Goal: Communication & Community: Answer question/provide support

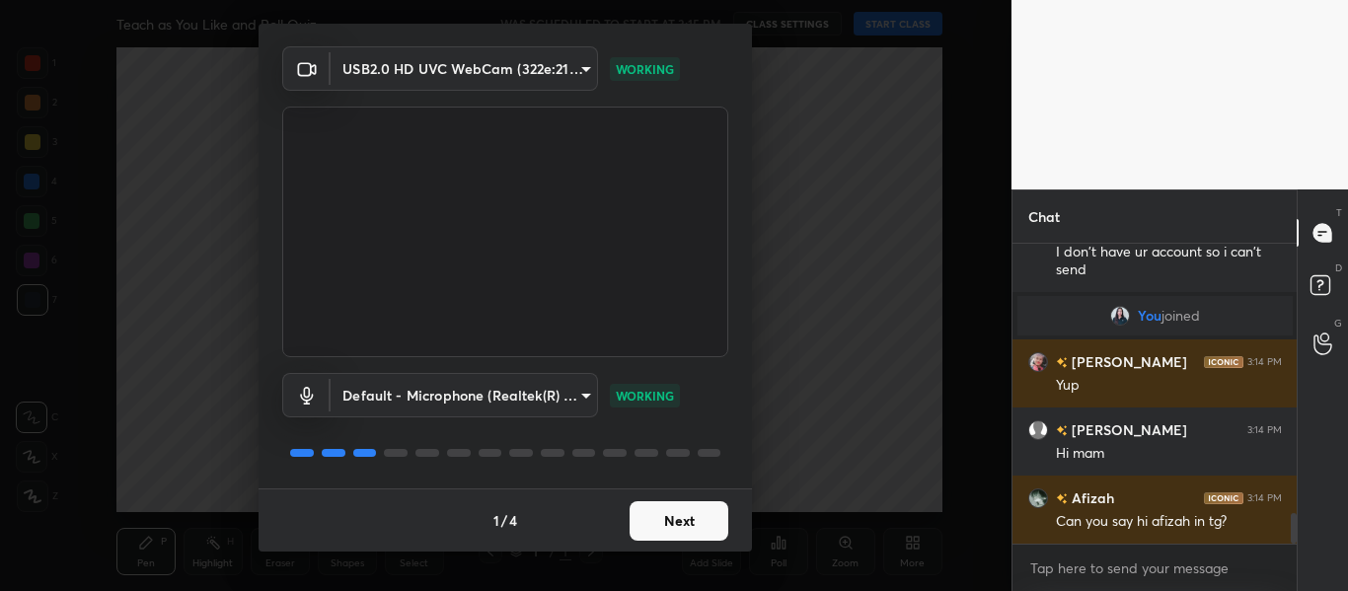
scroll to position [2800, 0]
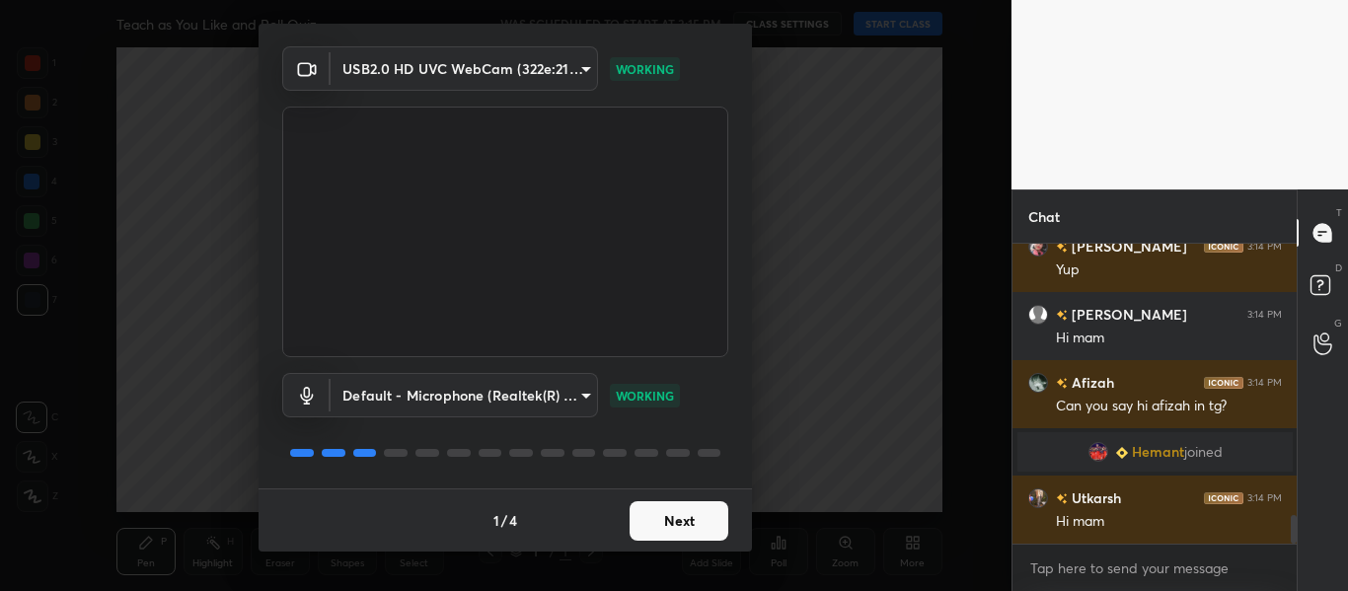
click at [658, 526] on button "Next" at bounding box center [678, 520] width 99 height 39
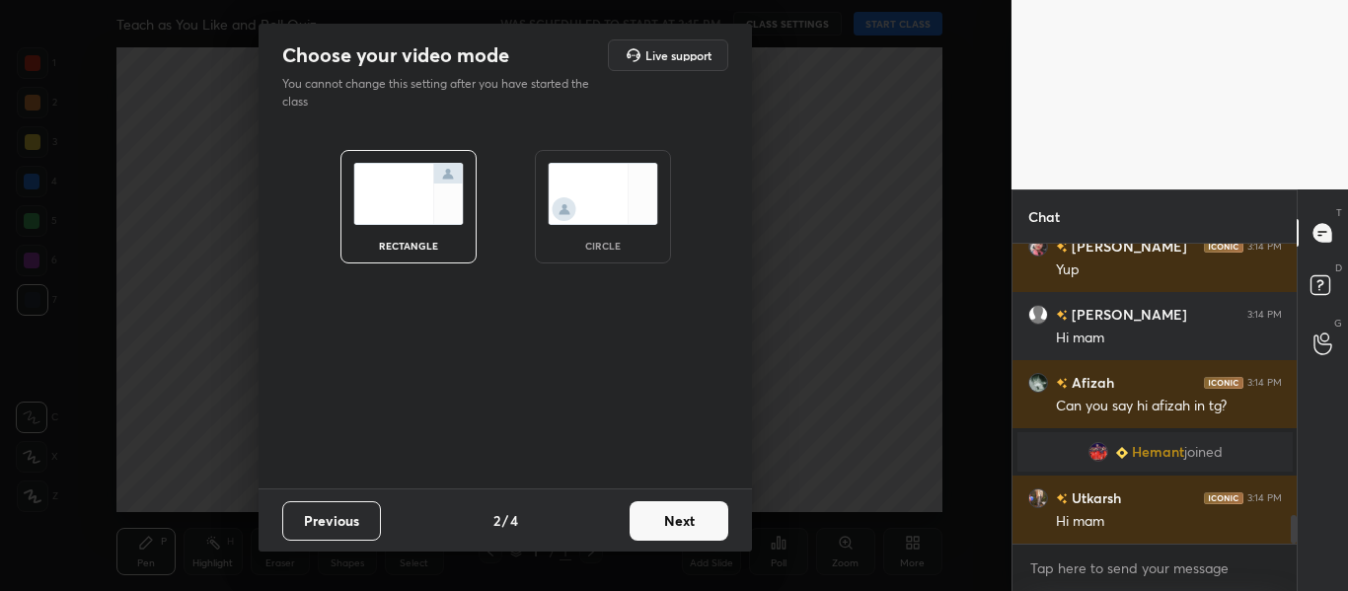
click at [639, 204] on img at bounding box center [603, 194] width 111 height 62
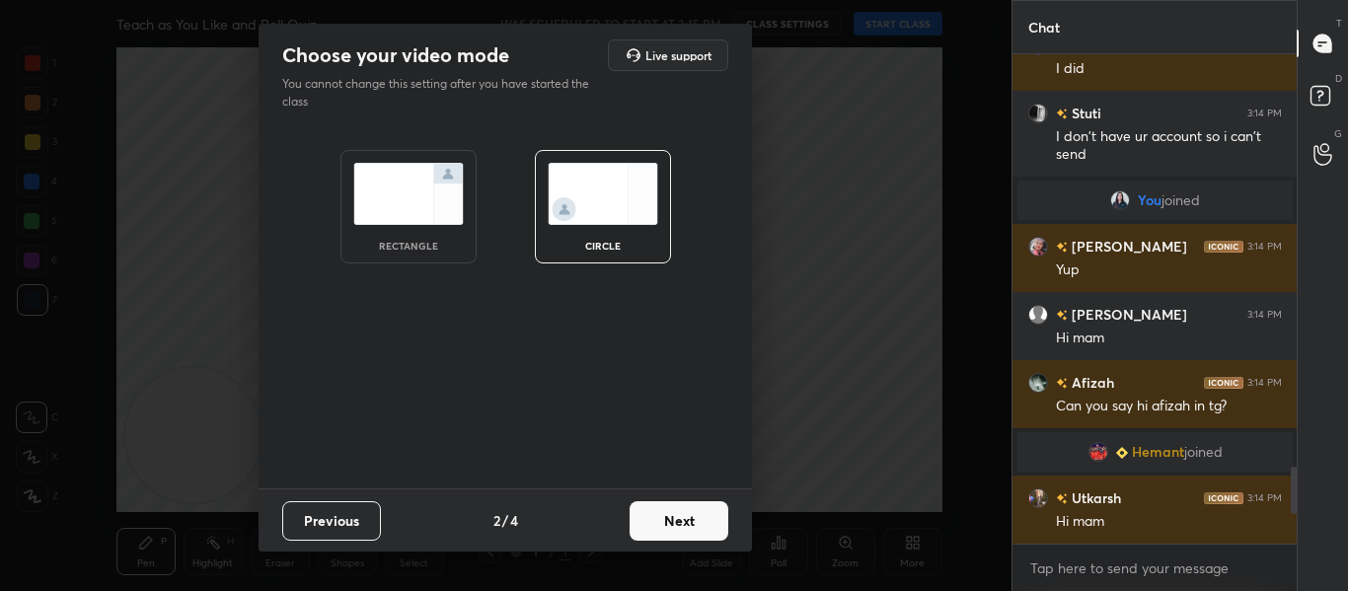
scroll to position [2611, 0]
click at [660, 510] on button "Next" at bounding box center [678, 520] width 99 height 39
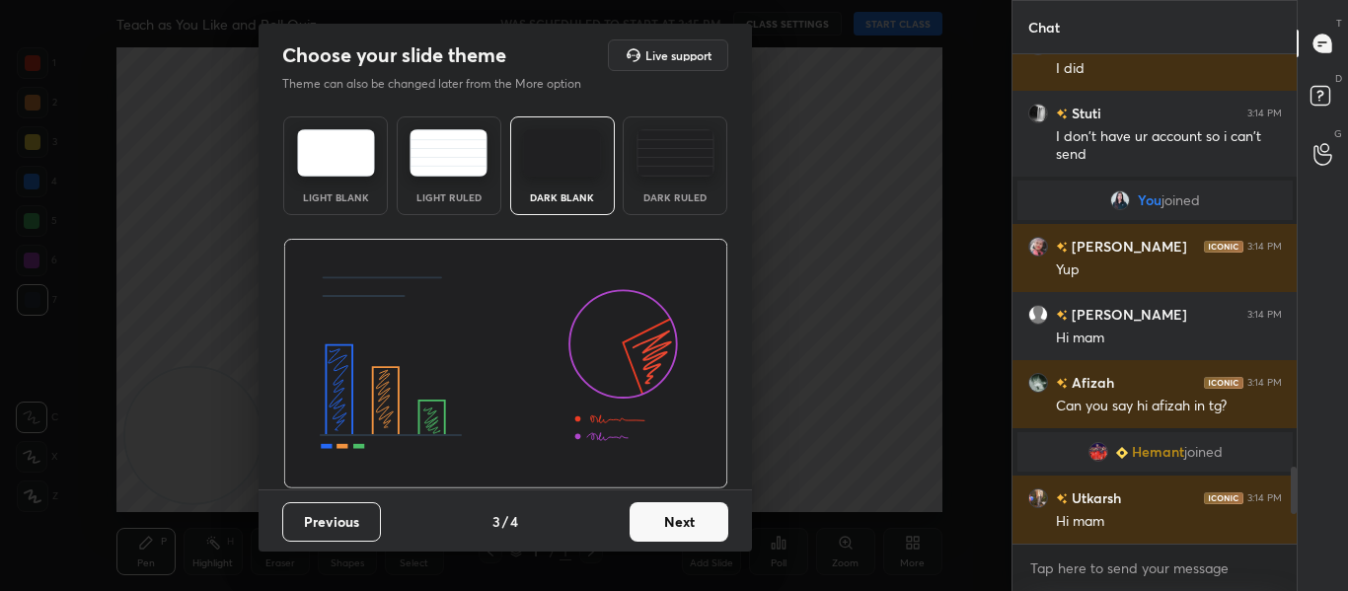
scroll to position [2679, 0]
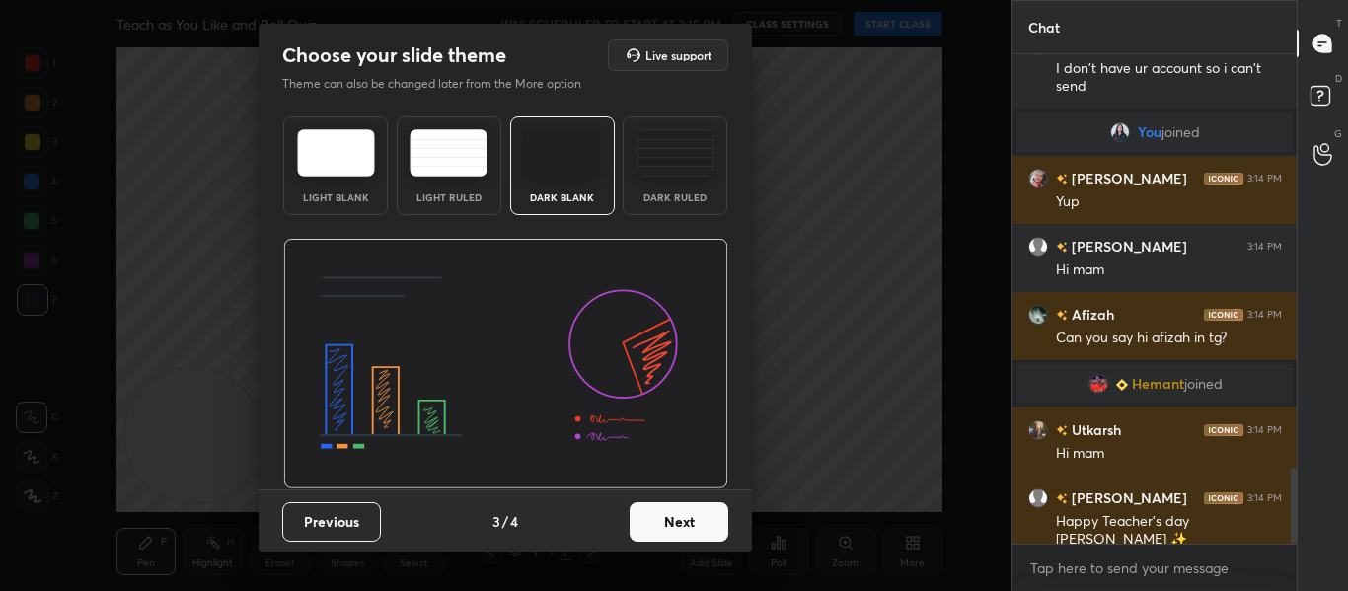
click at [660, 510] on button "Next" at bounding box center [678, 521] width 99 height 39
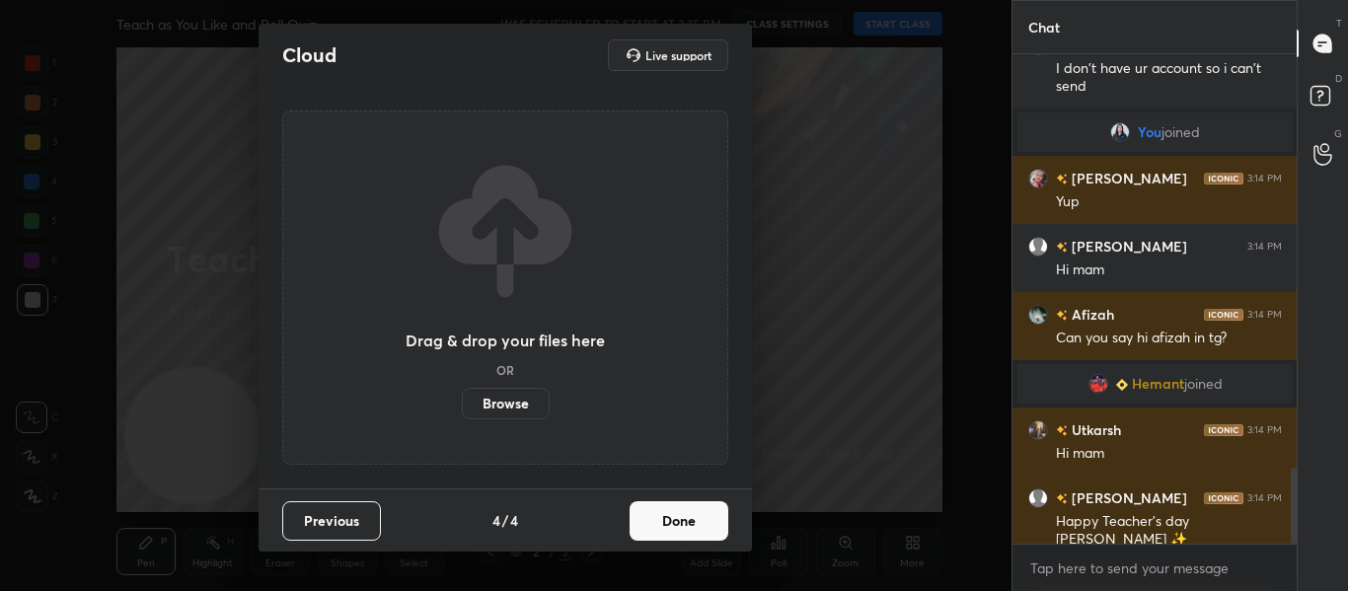
click at [660, 510] on button "Done" at bounding box center [678, 520] width 99 height 39
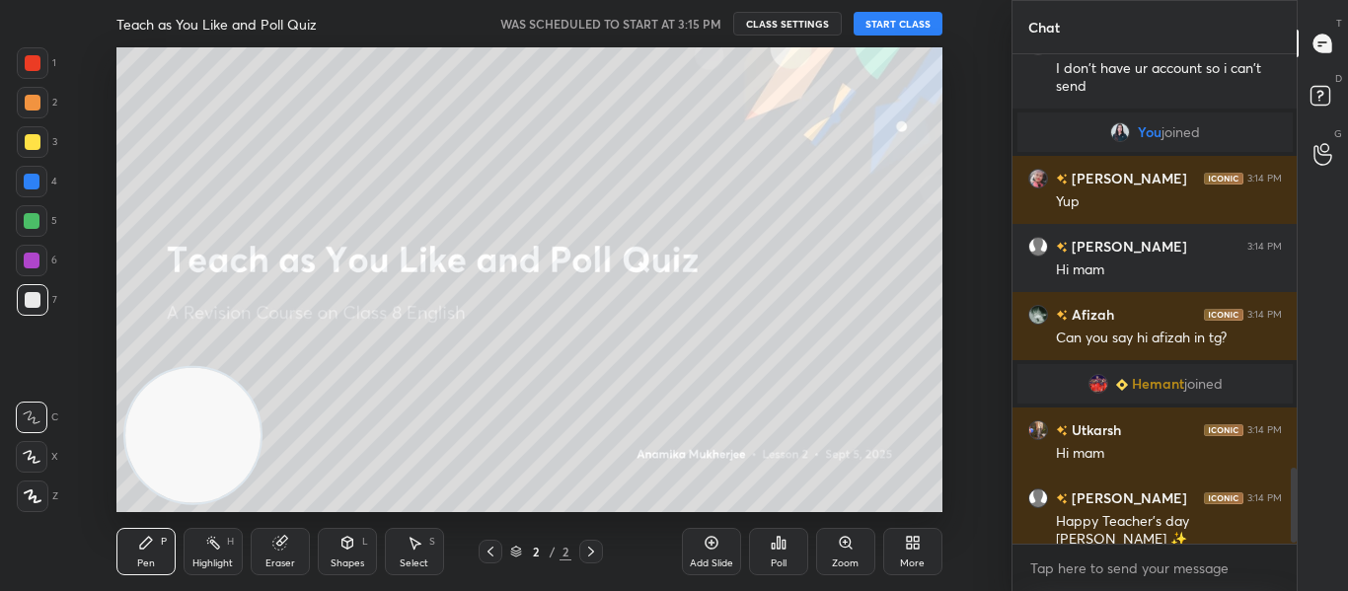
scroll to position [0, 0]
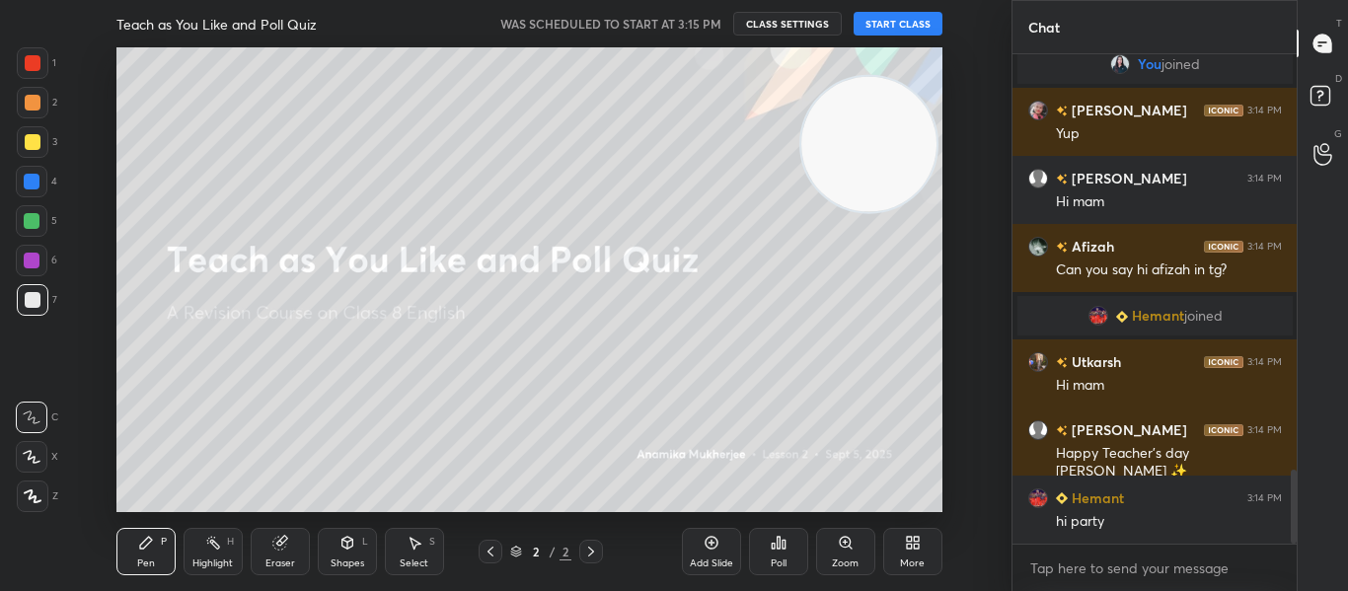
drag, startPoint x: 194, startPoint y: 428, endPoint x: 874, endPoint y: 134, distance: 740.7
click at [874, 134] on video at bounding box center [868, 144] width 135 height 135
click at [24, 71] on div at bounding box center [33, 63] width 32 height 32
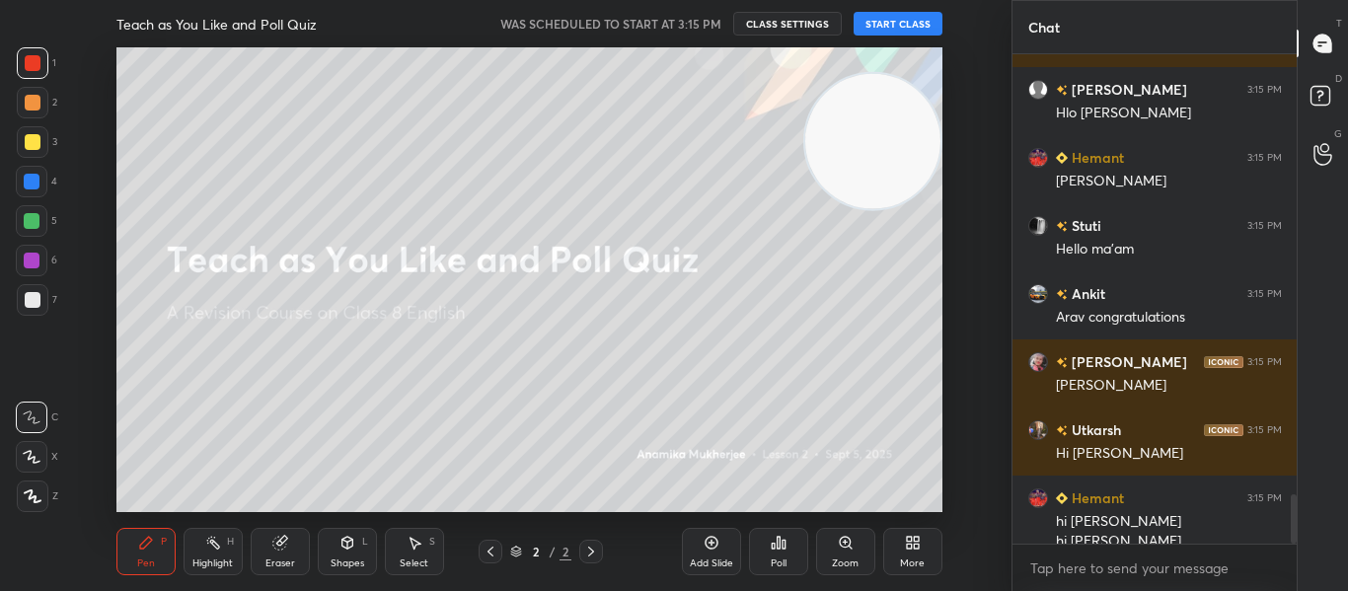
scroll to position [4320, 0]
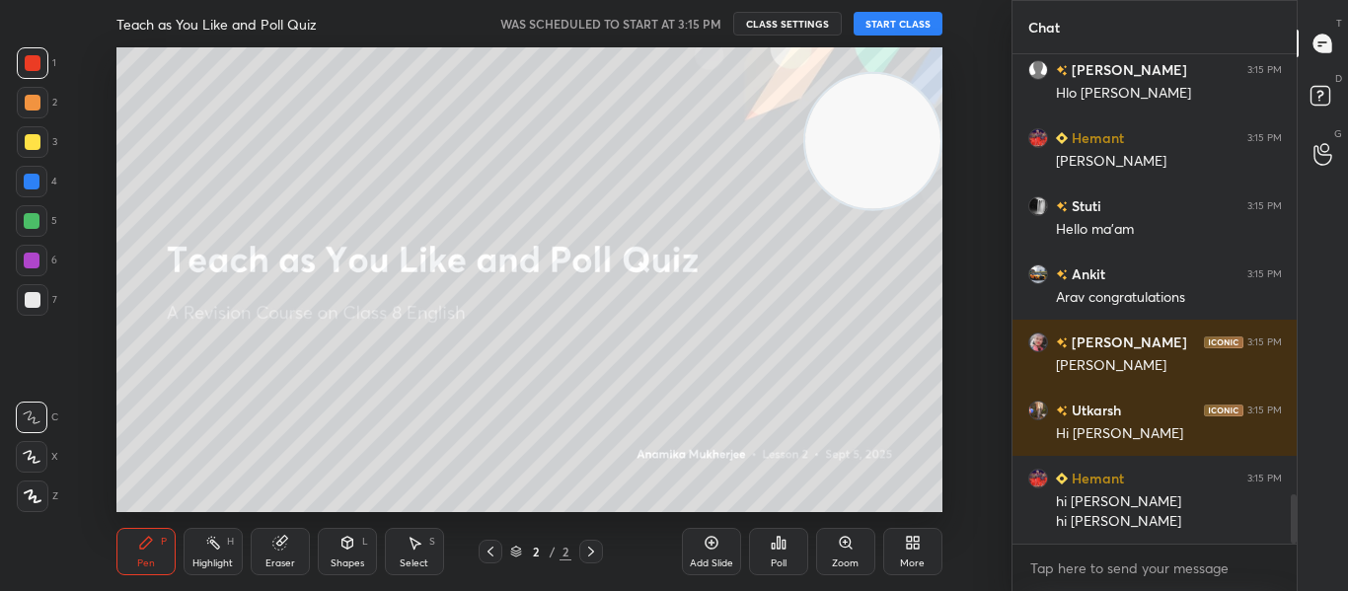
click at [898, 27] on button "START CLASS" at bounding box center [897, 24] width 89 height 24
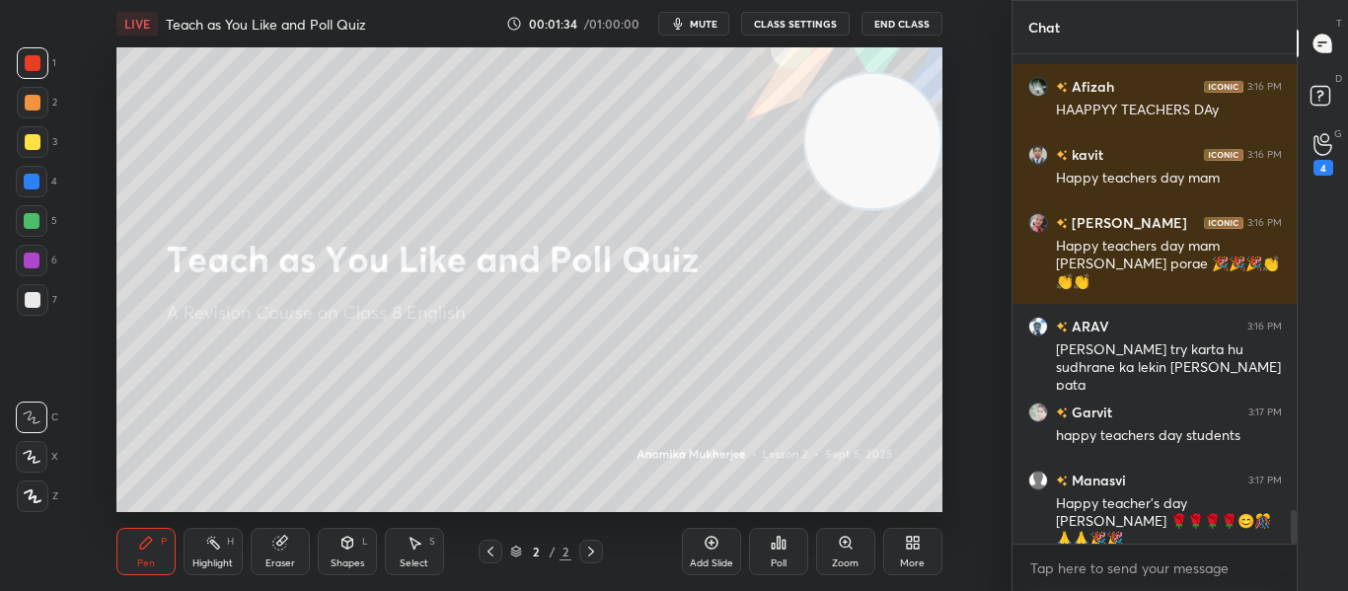
scroll to position [6713, 0]
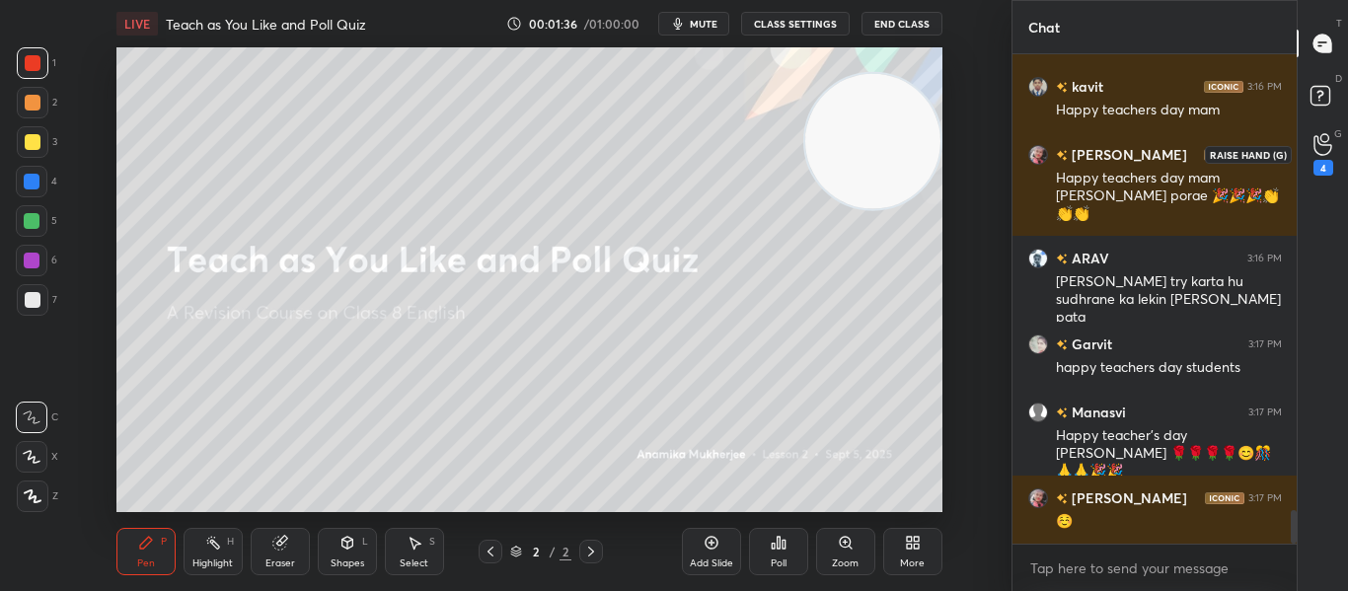
click at [1313, 148] on div "4" at bounding box center [1323, 154] width 20 height 42
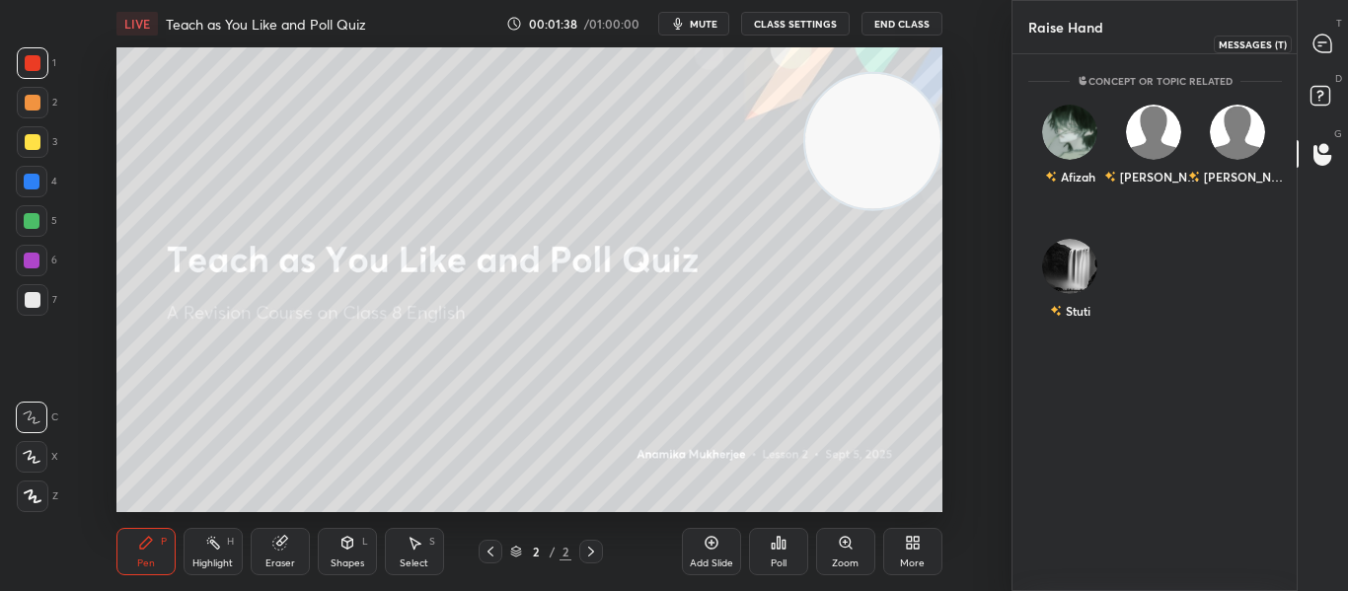
click at [1325, 46] on icon at bounding box center [1322, 44] width 18 height 18
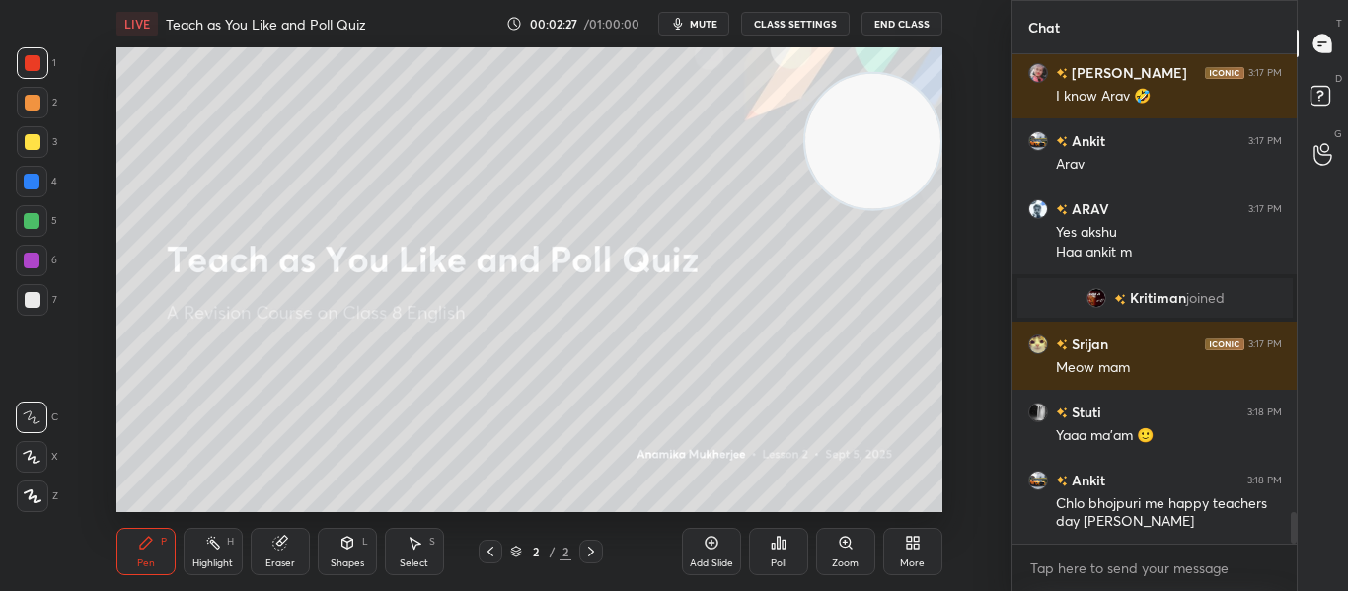
scroll to position [7258, 0]
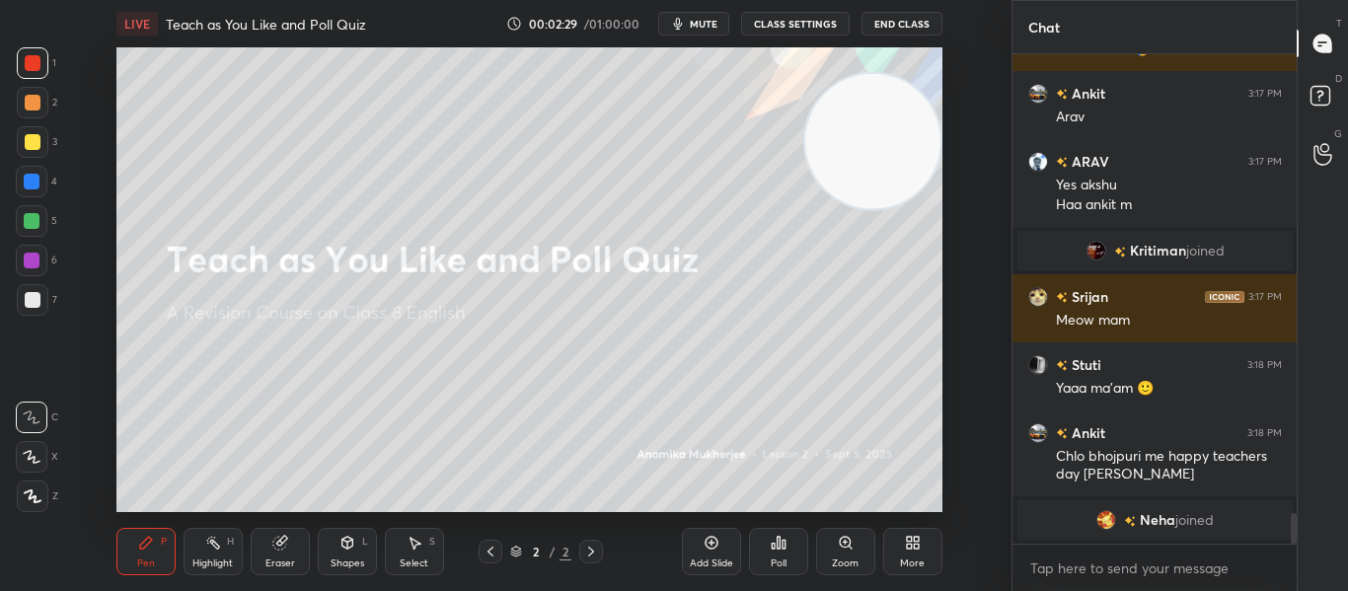
click at [714, 545] on icon at bounding box center [711, 543] width 16 height 16
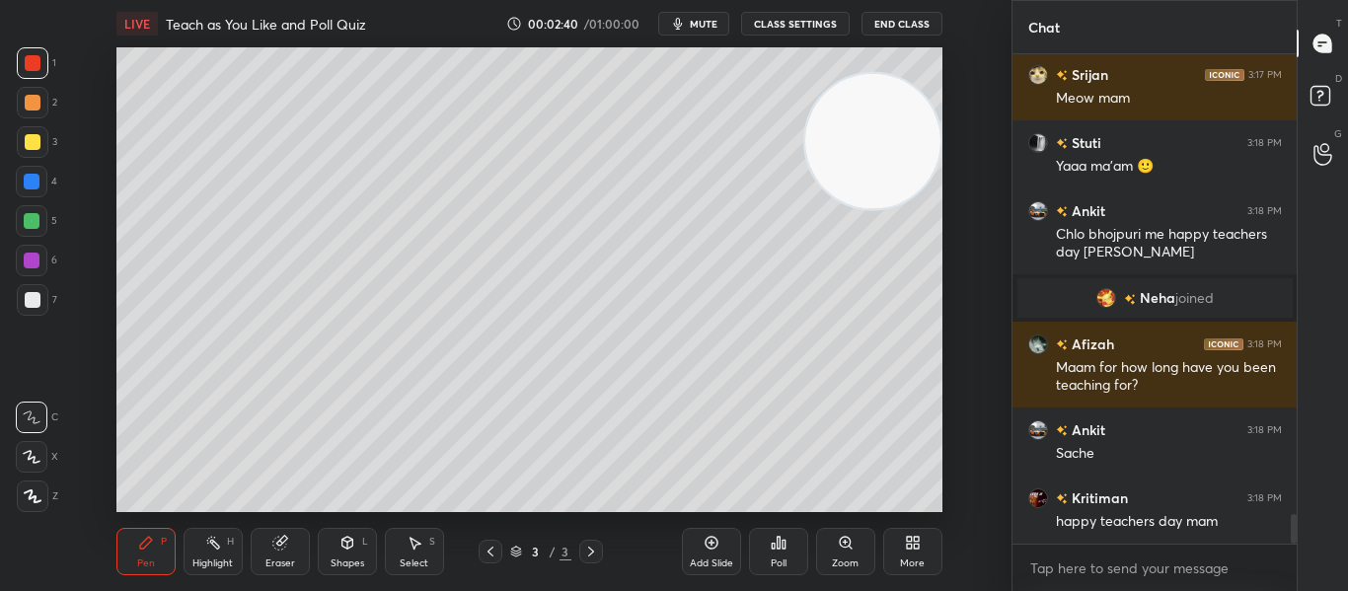
scroll to position [7601, 0]
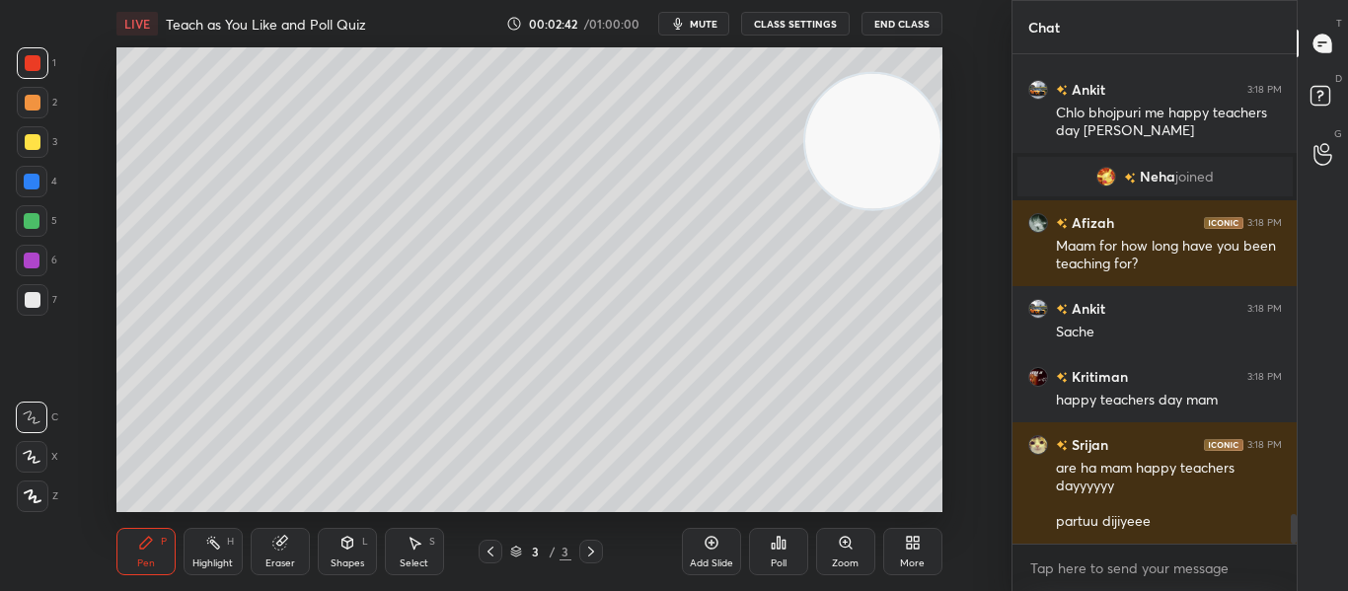
click at [29, 262] on div at bounding box center [32, 261] width 16 height 16
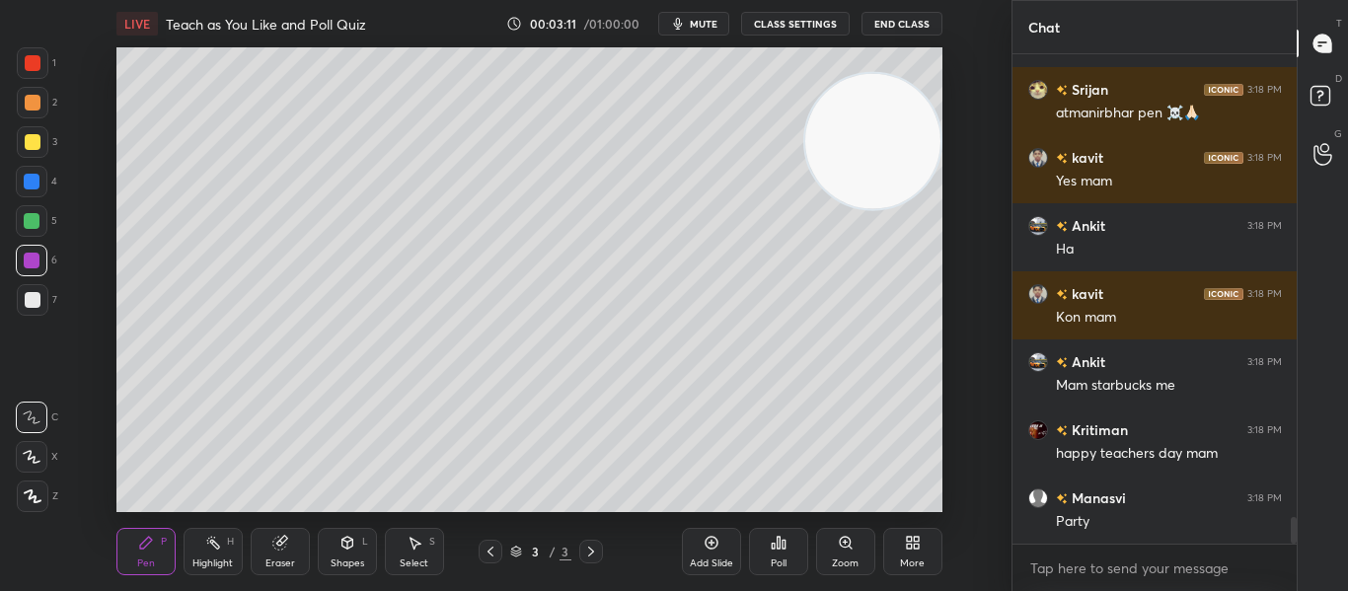
scroll to position [8350, 0]
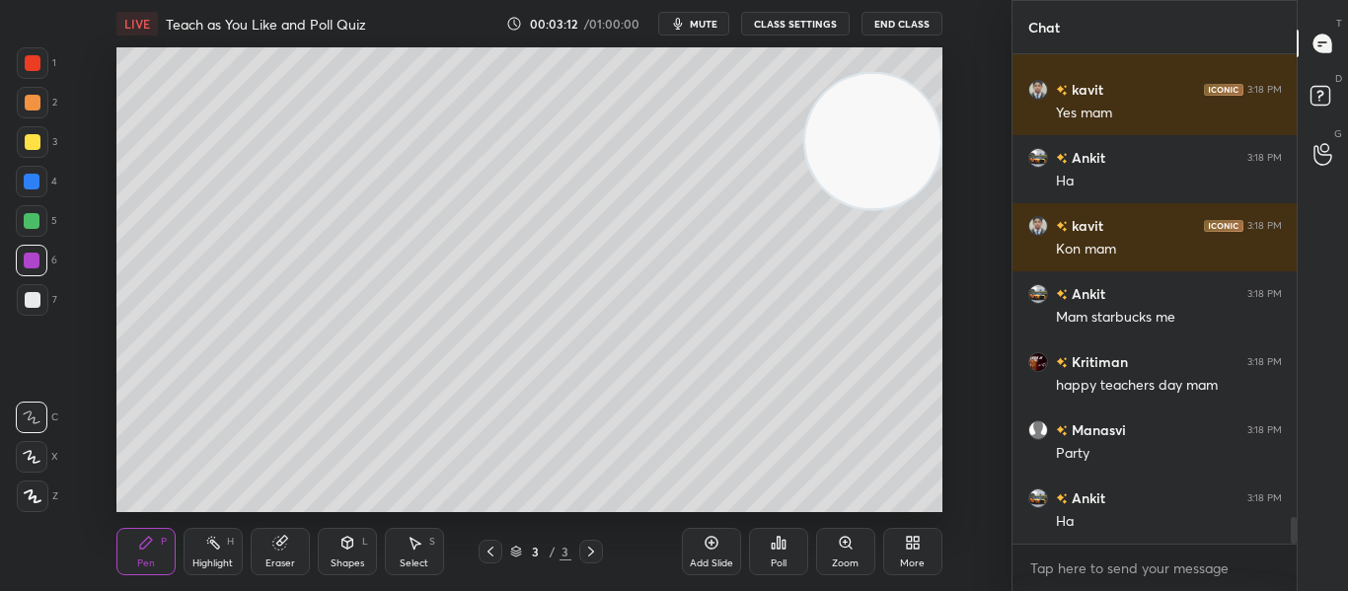
click at [357, 550] on div "Shapes L" at bounding box center [347, 551] width 59 height 47
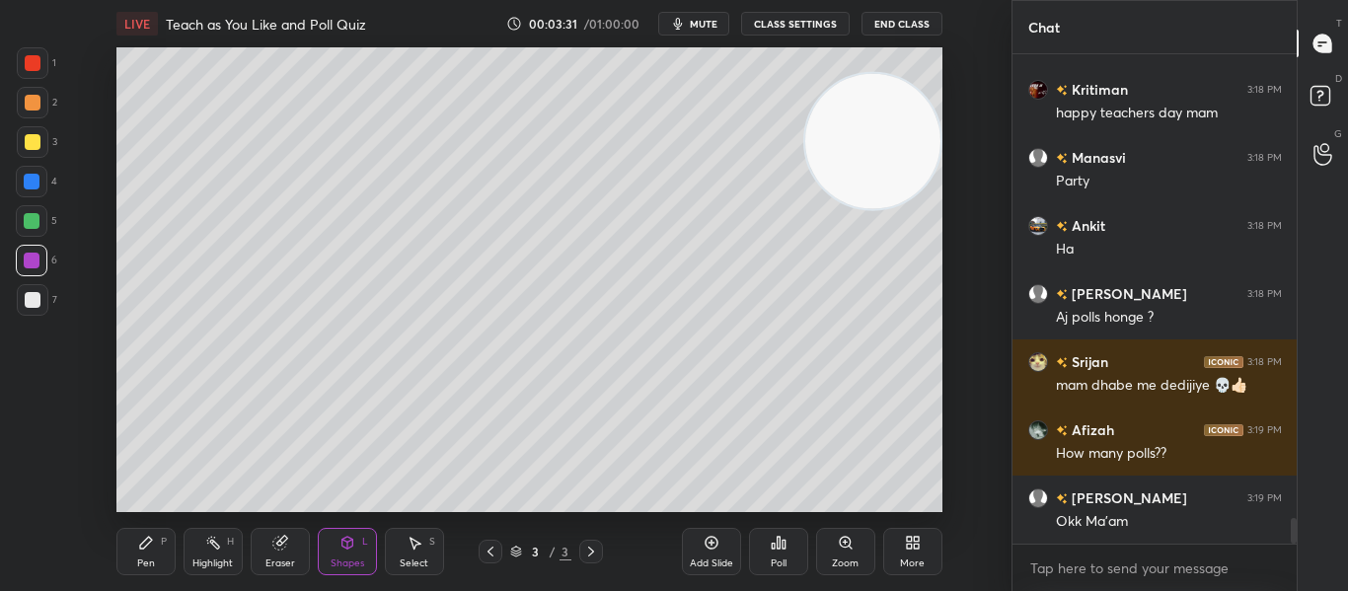
scroll to position [8690, 0]
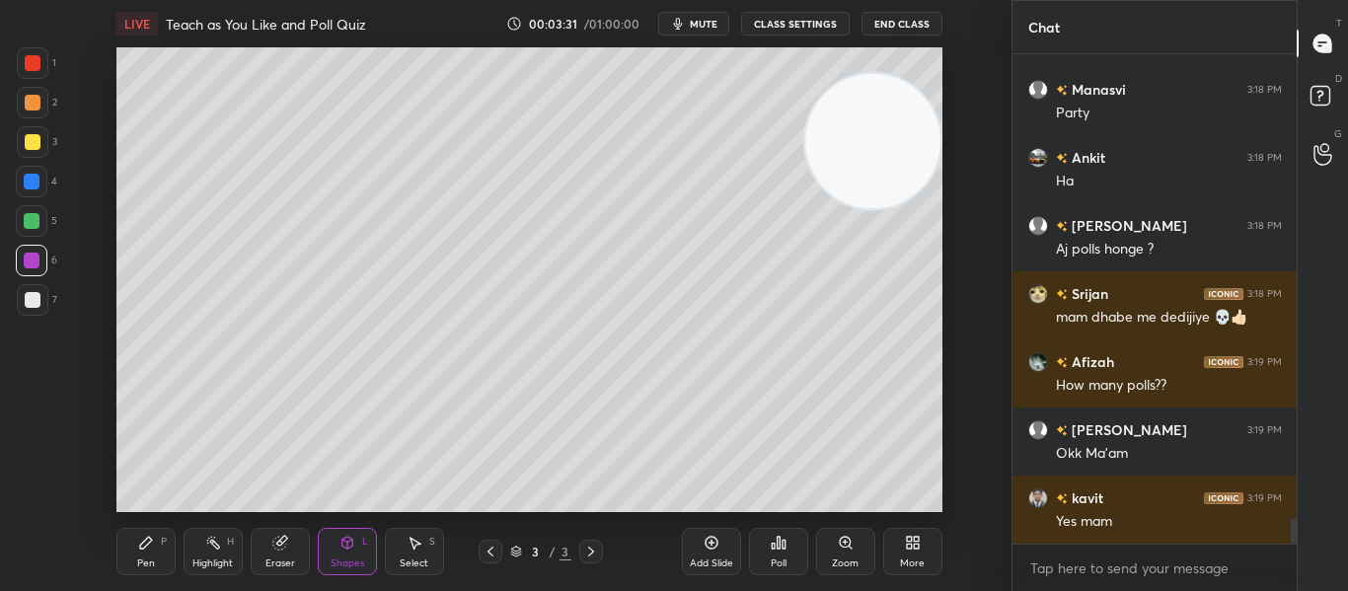
click at [30, 302] on div at bounding box center [33, 300] width 16 height 16
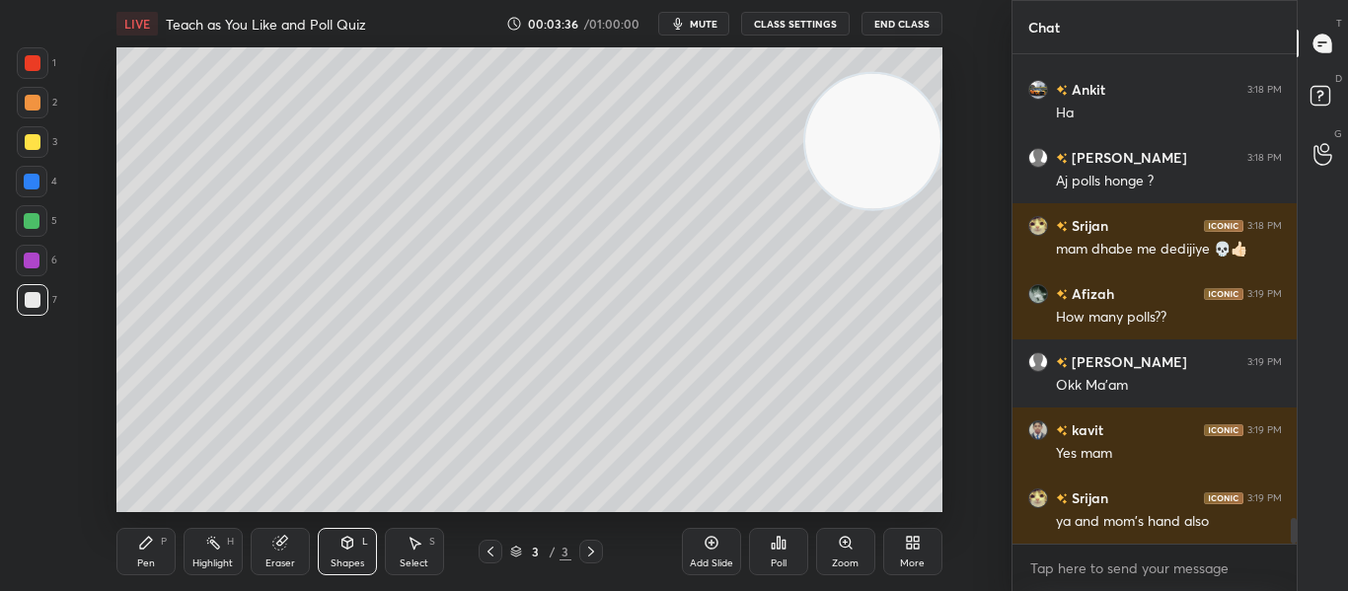
scroll to position [8915, 0]
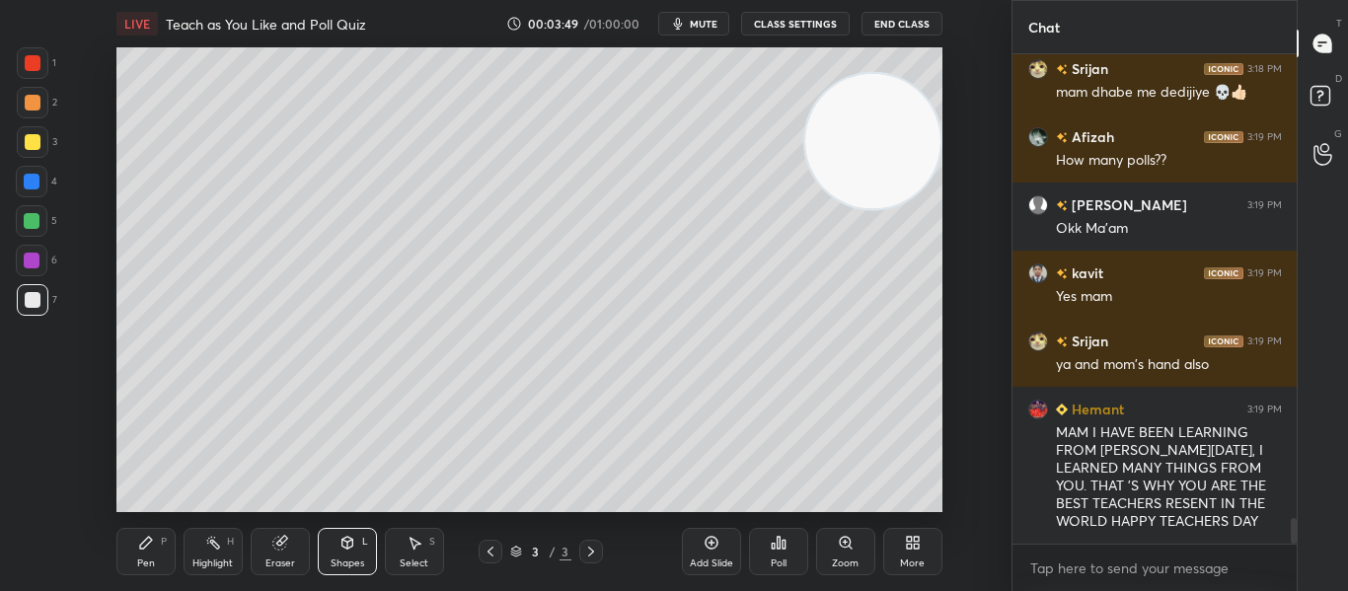
click at [713, 20] on span "mute" at bounding box center [704, 24] width 28 height 14
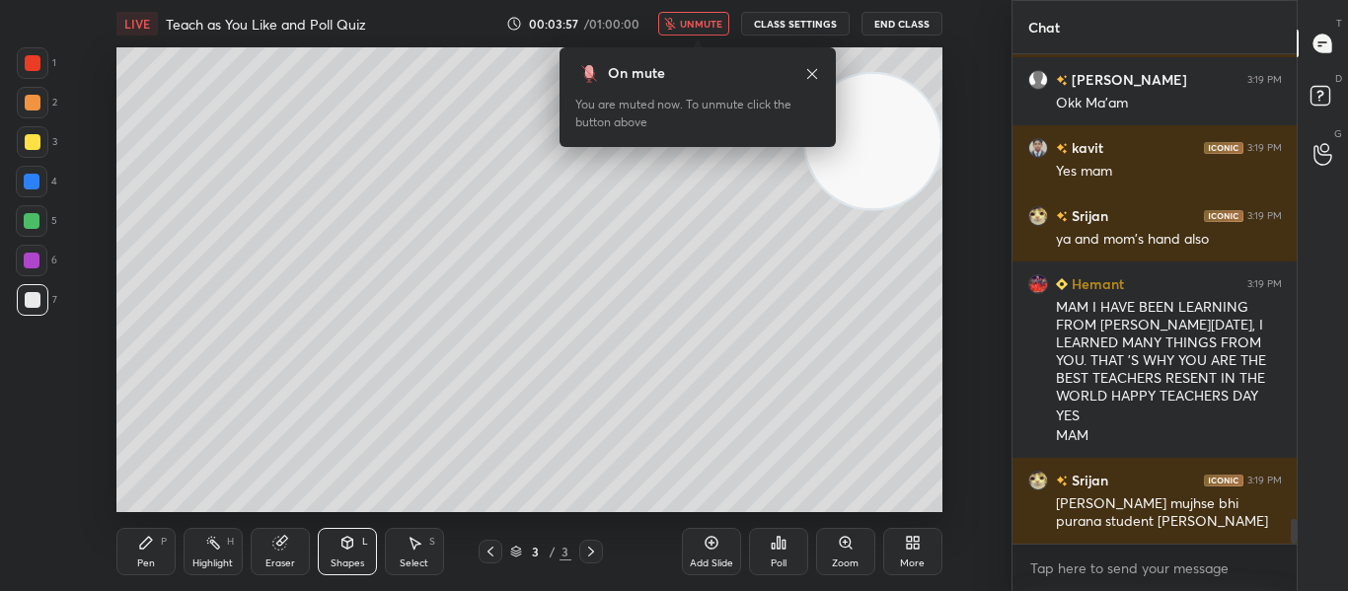
scroll to position [9127, 0]
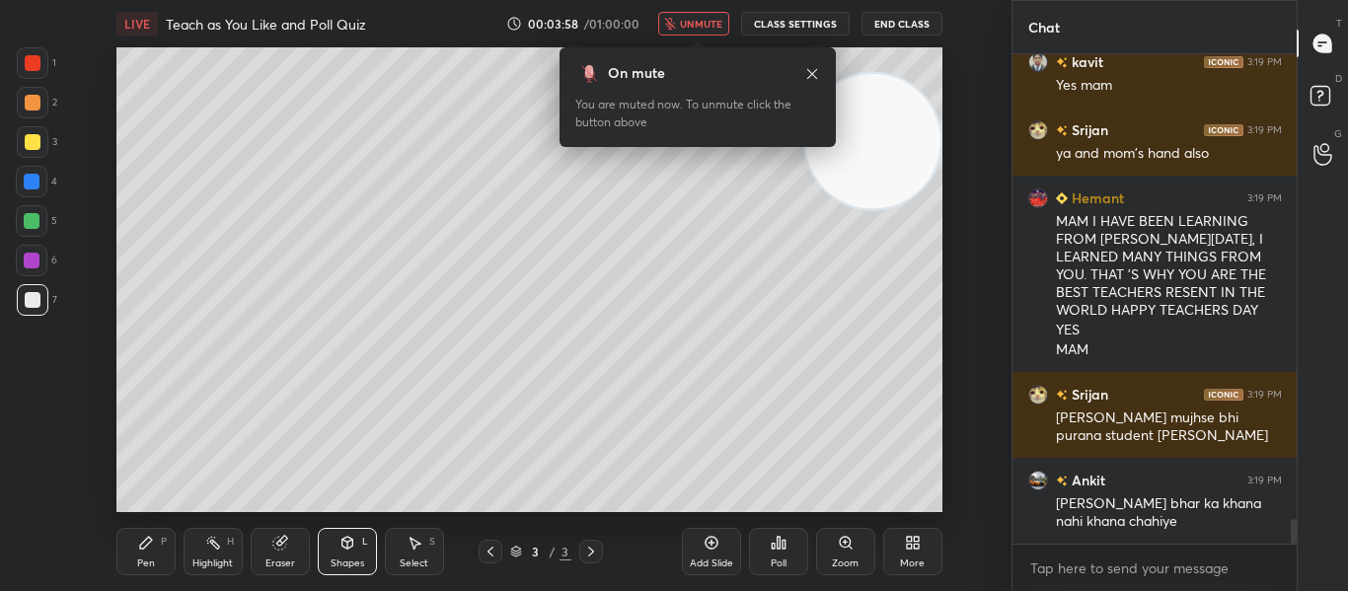
click at [707, 26] on span "unmute" at bounding box center [701, 24] width 42 height 14
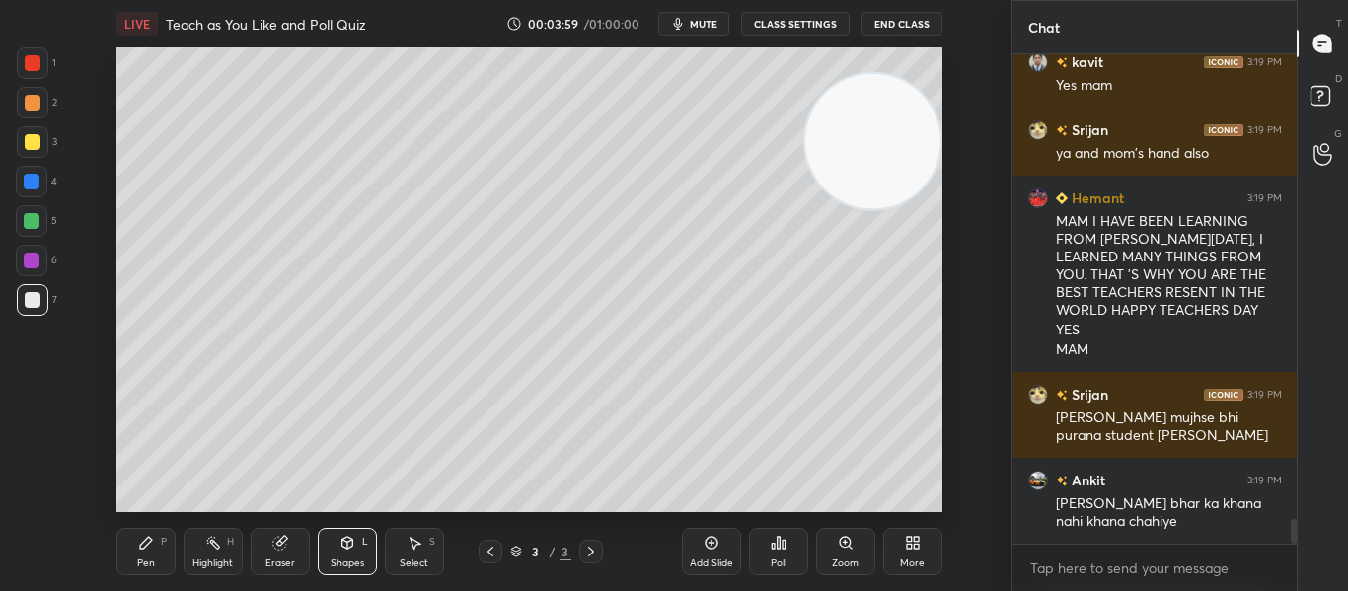
scroll to position [9195, 0]
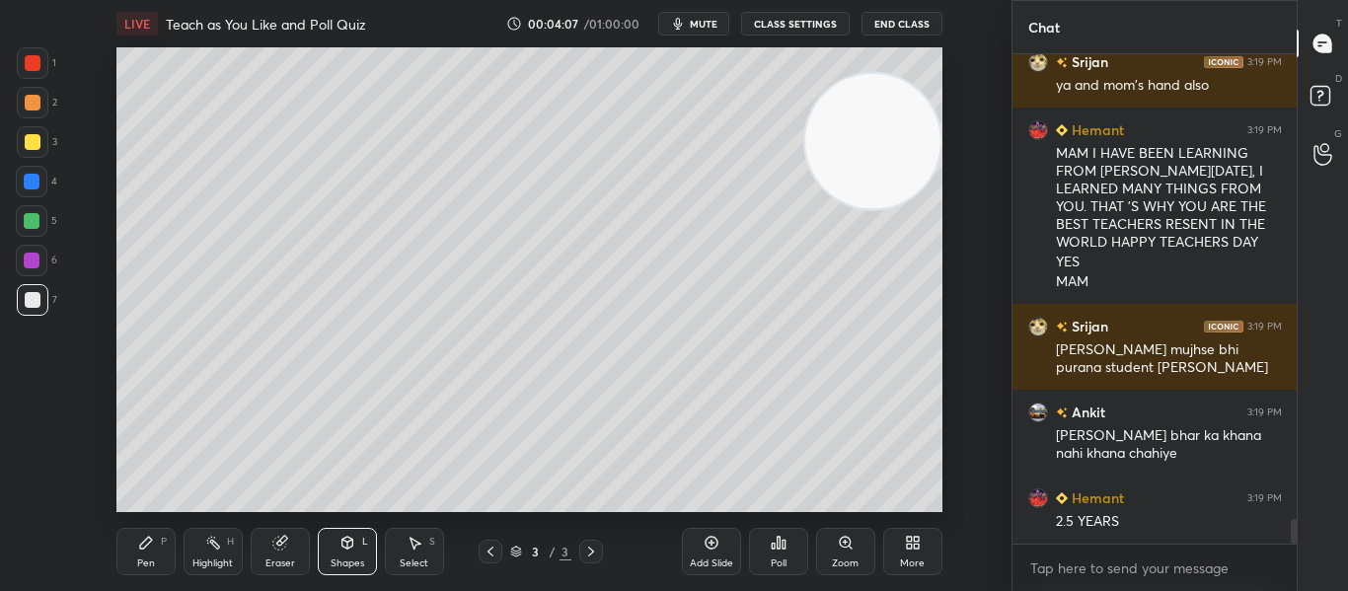
click at [150, 548] on icon at bounding box center [146, 543] width 16 height 16
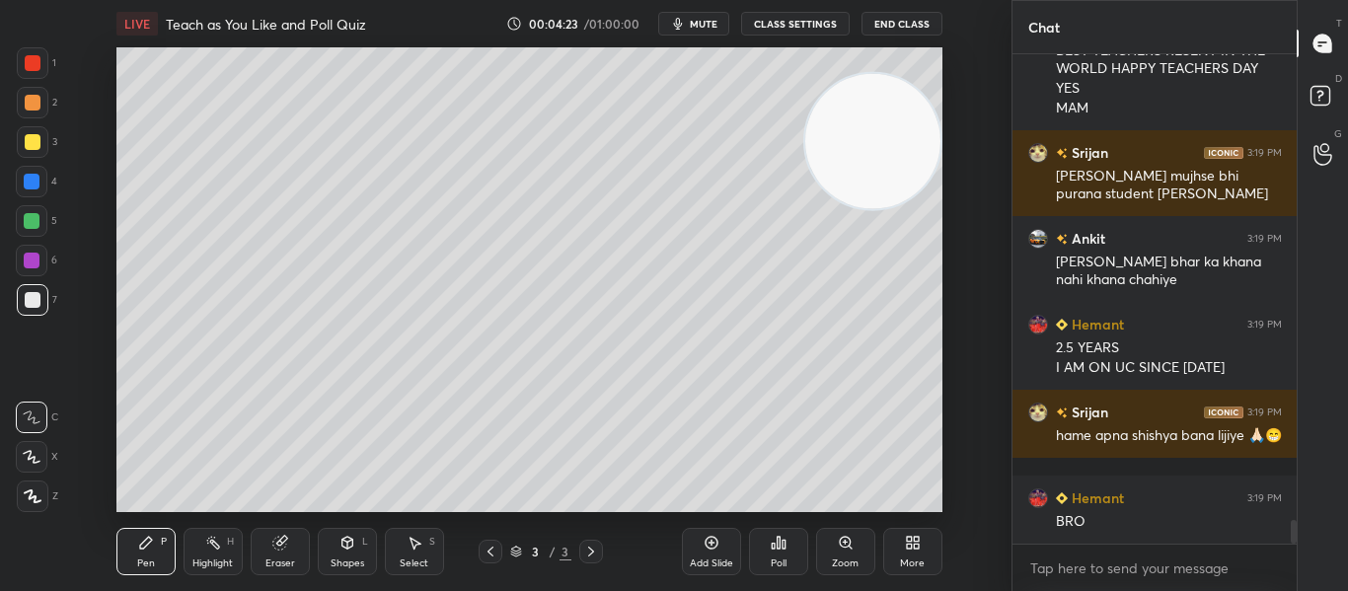
scroll to position [9436, 0]
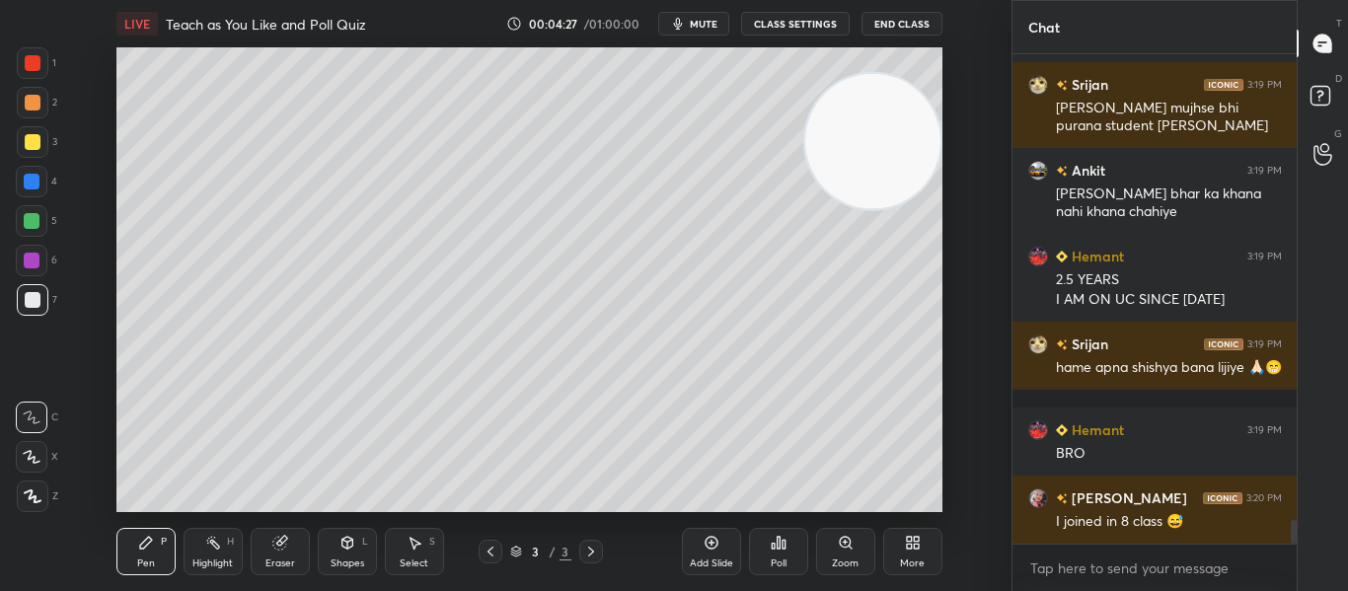
click at [27, 496] on icon at bounding box center [33, 496] width 18 height 14
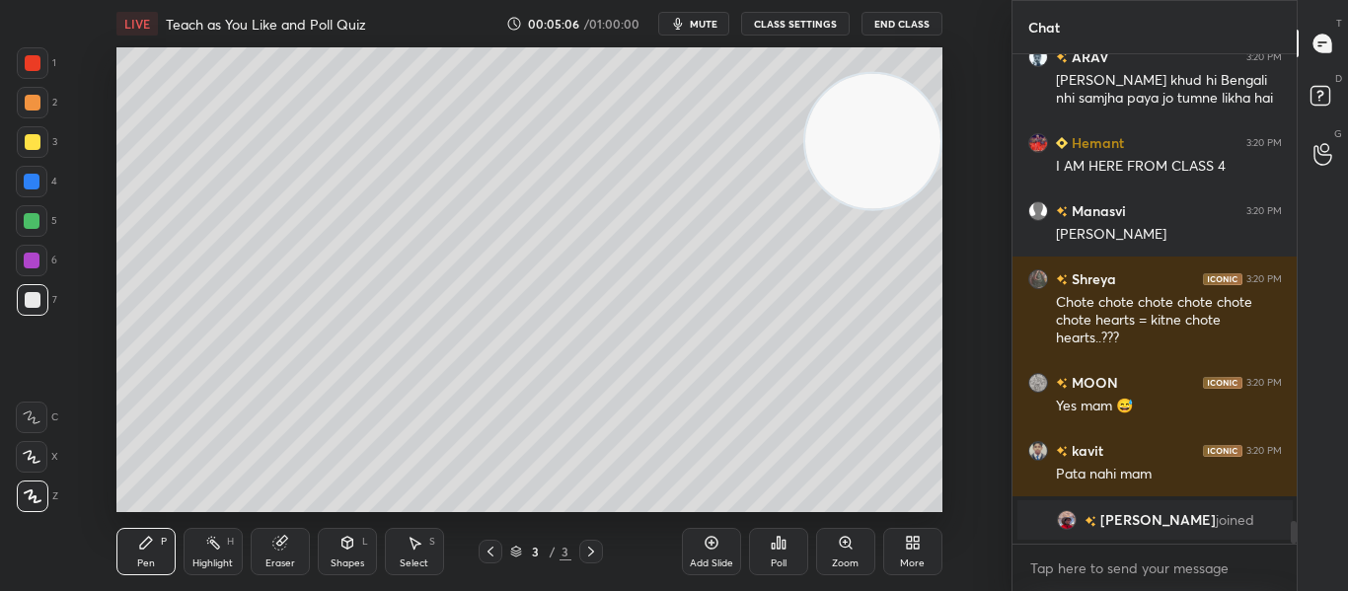
scroll to position [9093, 0]
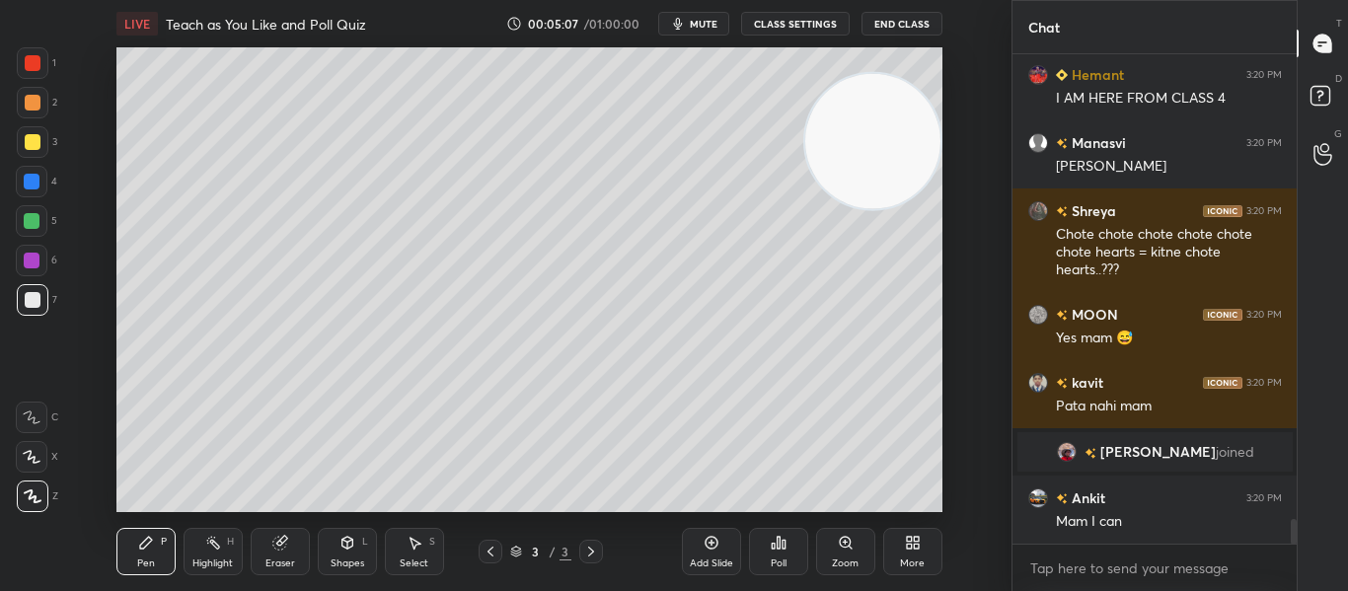
click at [44, 418] on div at bounding box center [32, 418] width 32 height 32
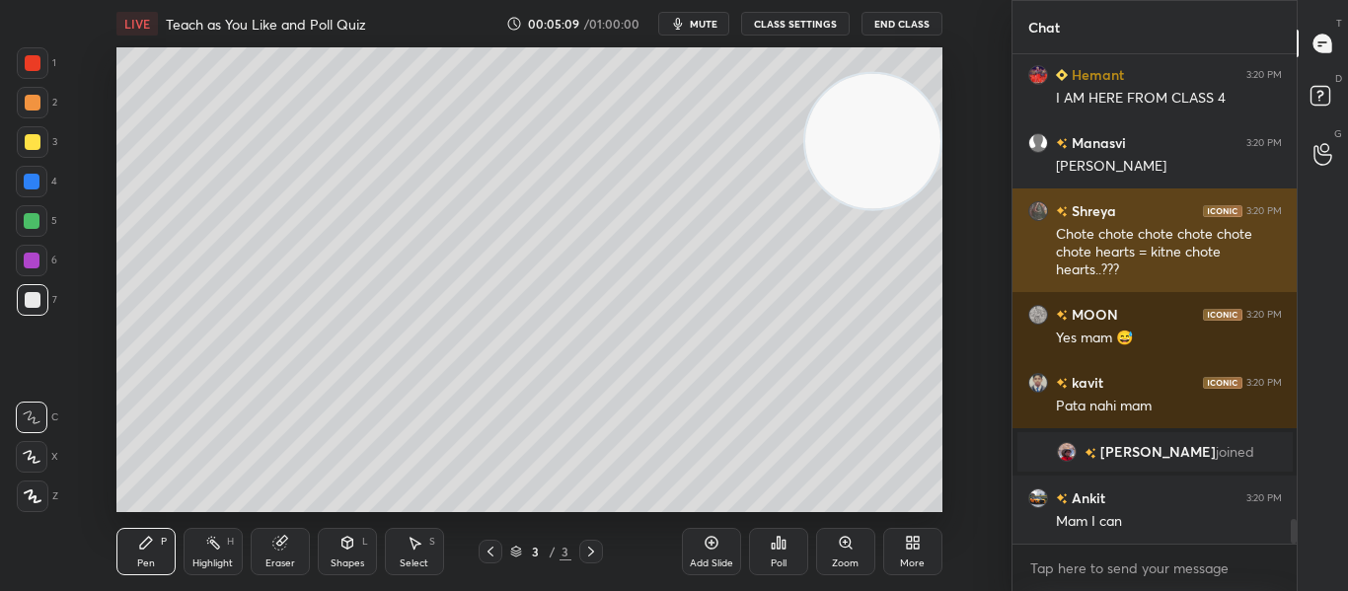
scroll to position [9197, 0]
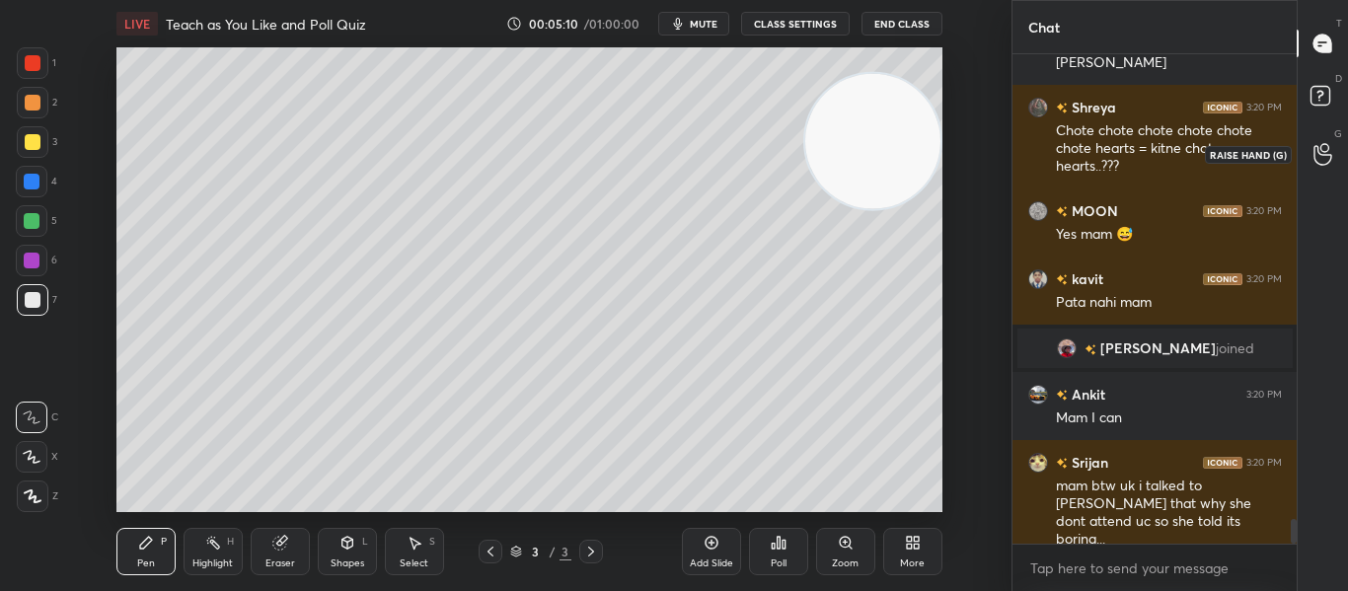
click at [1324, 148] on icon at bounding box center [1322, 154] width 19 height 23
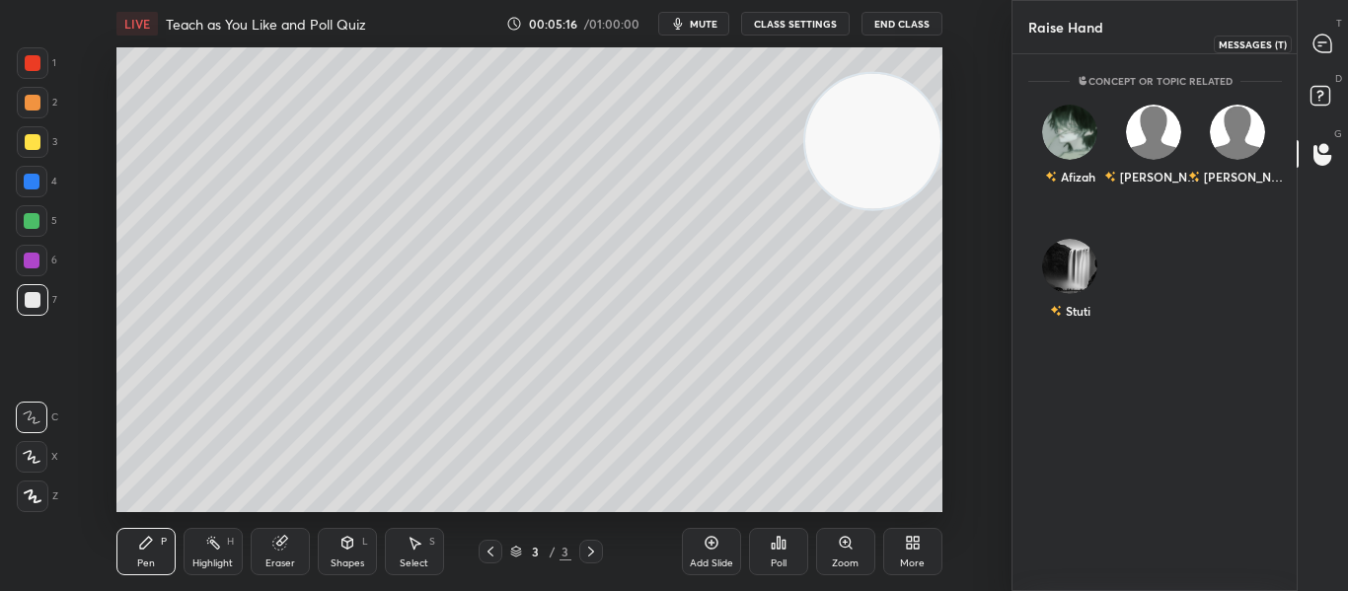
click at [1317, 47] on icon at bounding box center [1322, 44] width 18 height 18
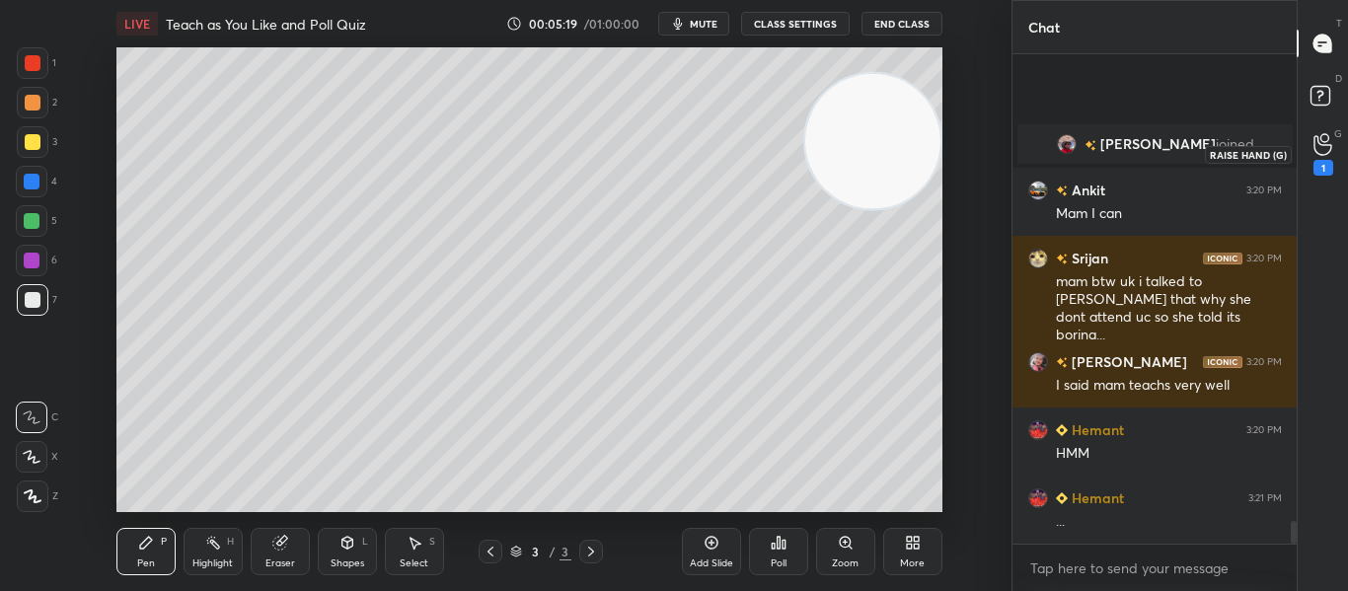
scroll to position [9936, 0]
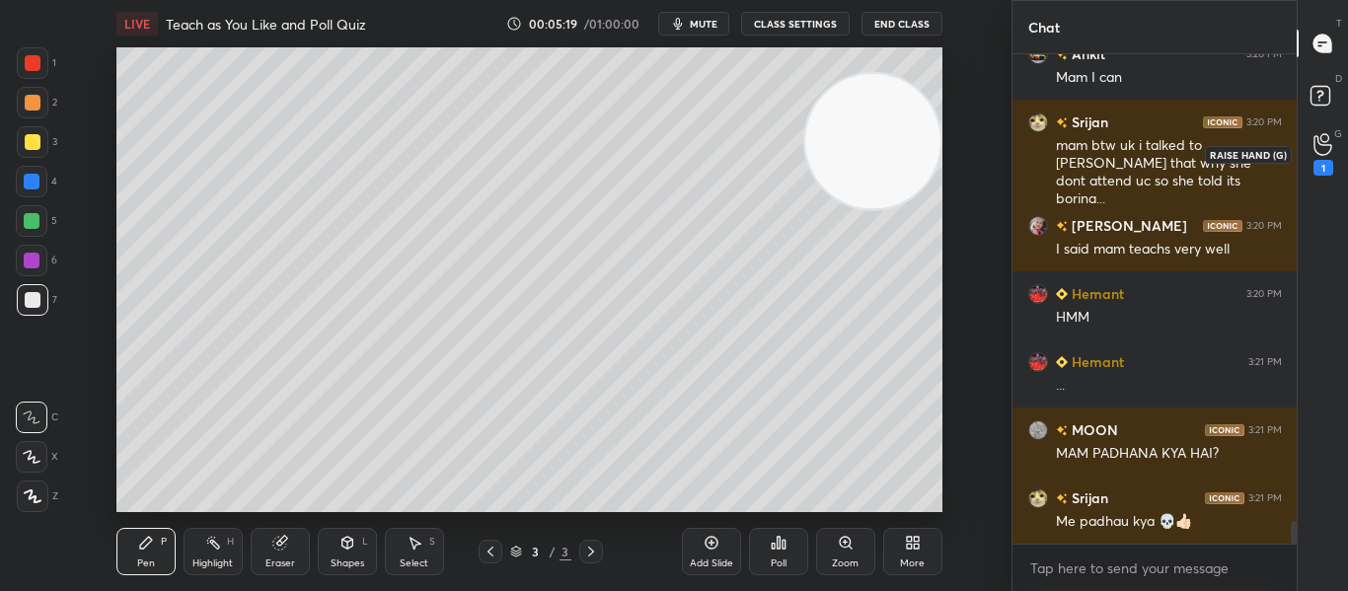
click at [1321, 136] on circle at bounding box center [1324, 138] width 8 height 8
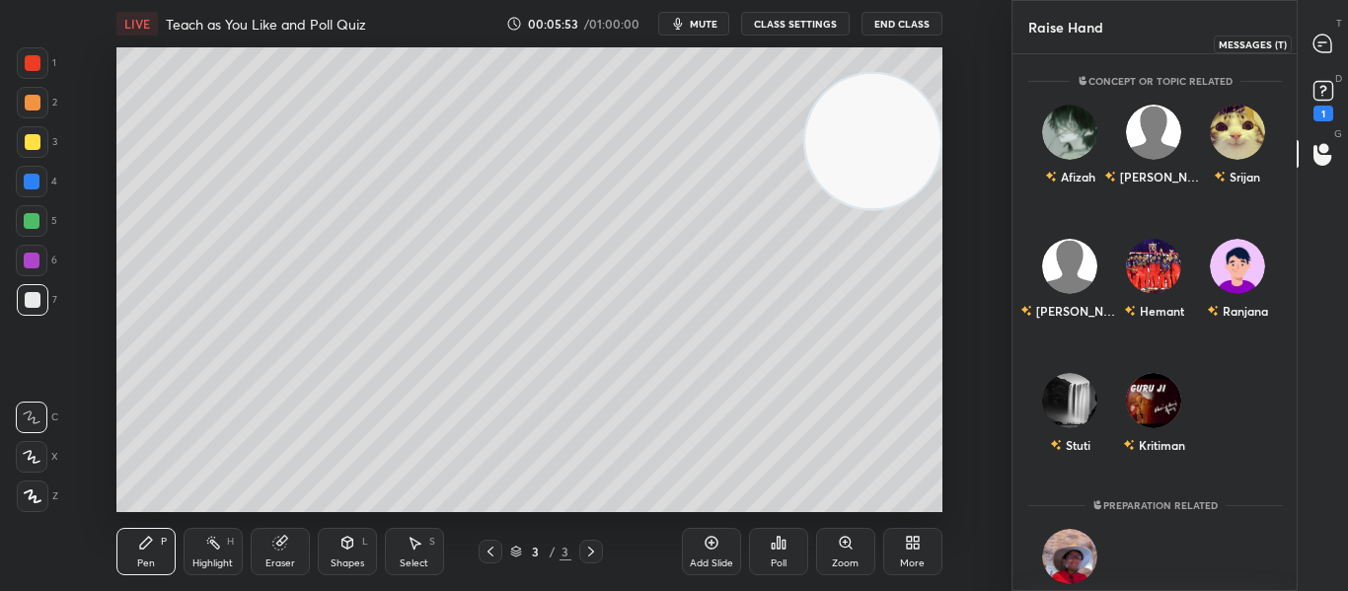
click at [1322, 37] on icon at bounding box center [1322, 44] width 18 height 18
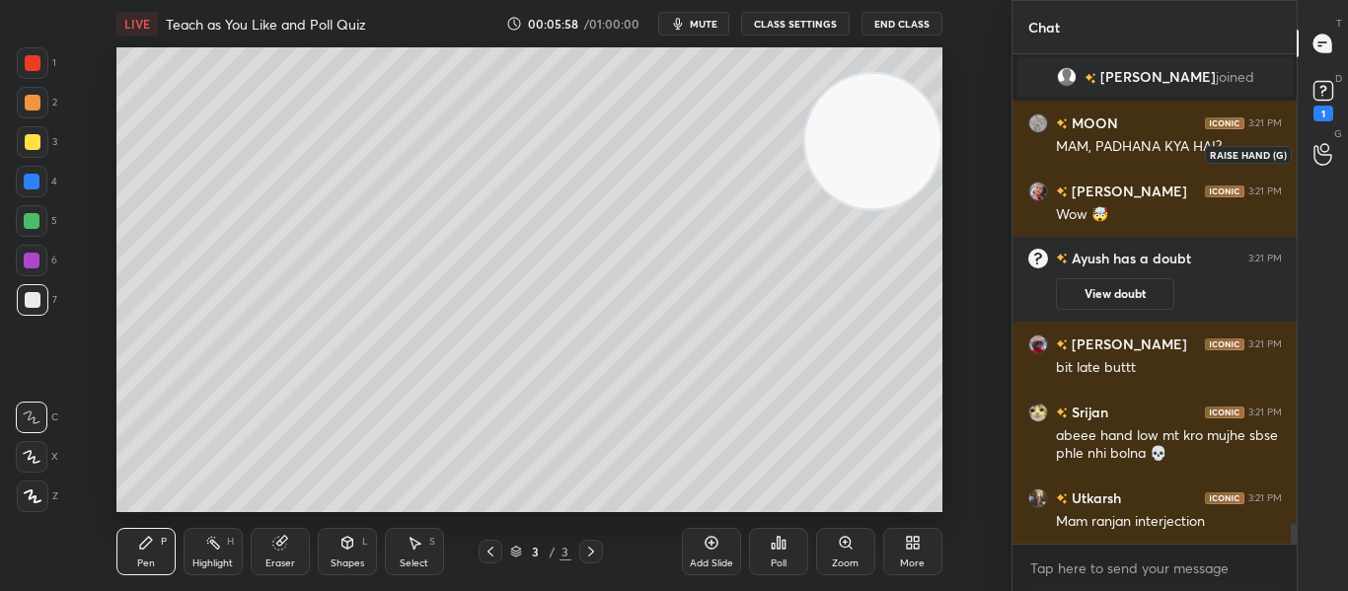
scroll to position [11045, 0]
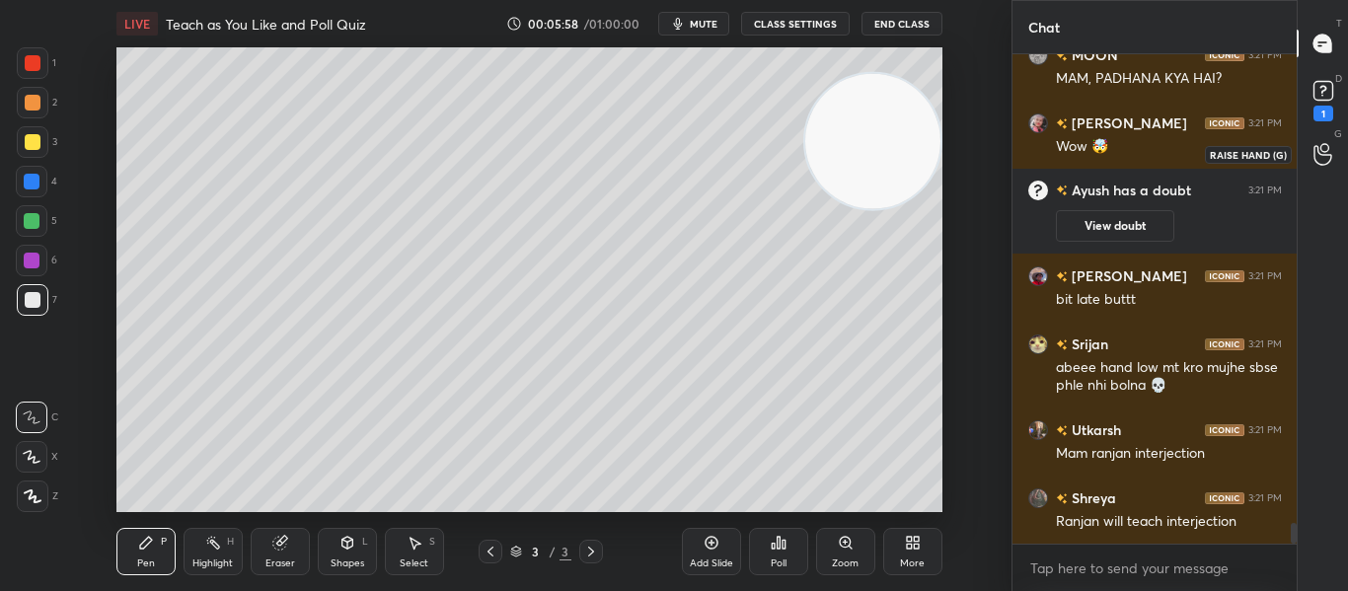
click at [1315, 170] on div at bounding box center [1322, 154] width 39 height 36
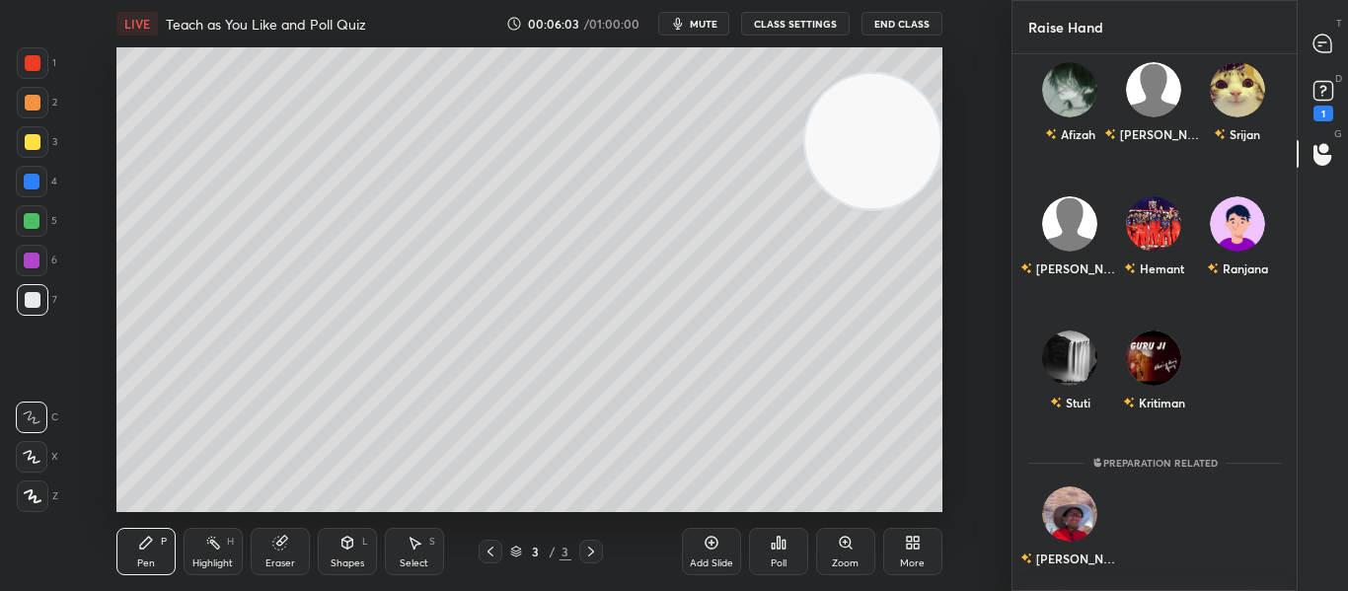
scroll to position [44, 0]
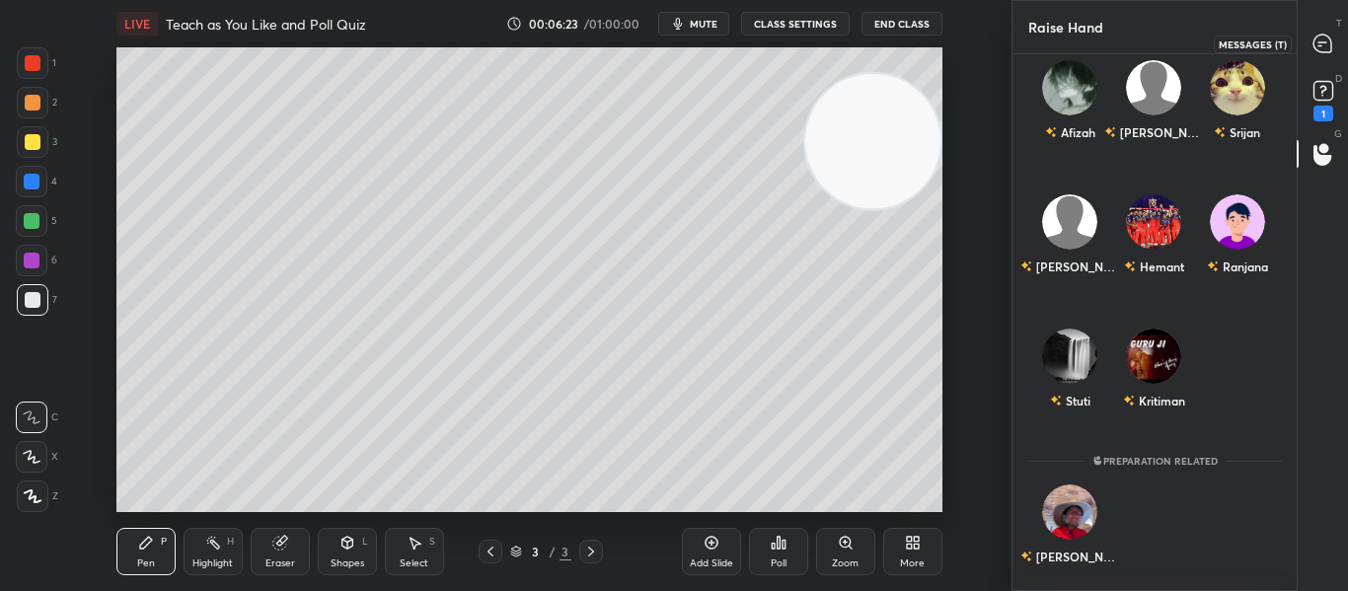
click at [1313, 45] on icon at bounding box center [1322, 44] width 18 height 18
type textarea "x"
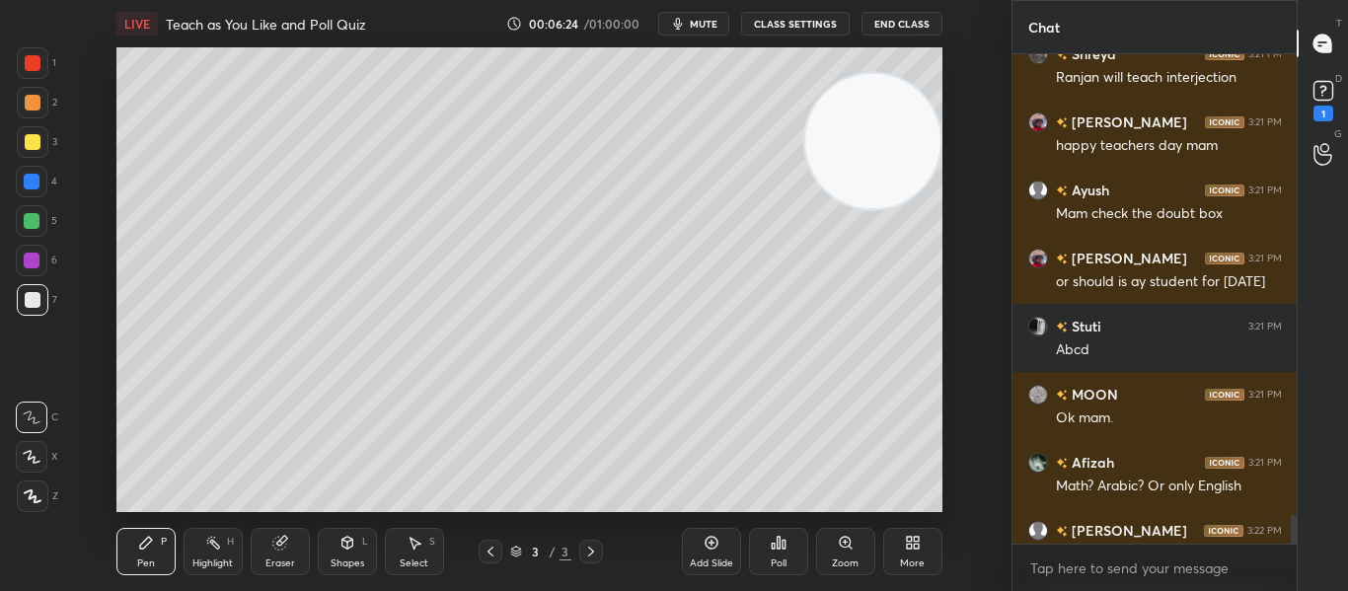
scroll to position [483, 278]
click at [771, 536] on icon at bounding box center [779, 543] width 16 height 16
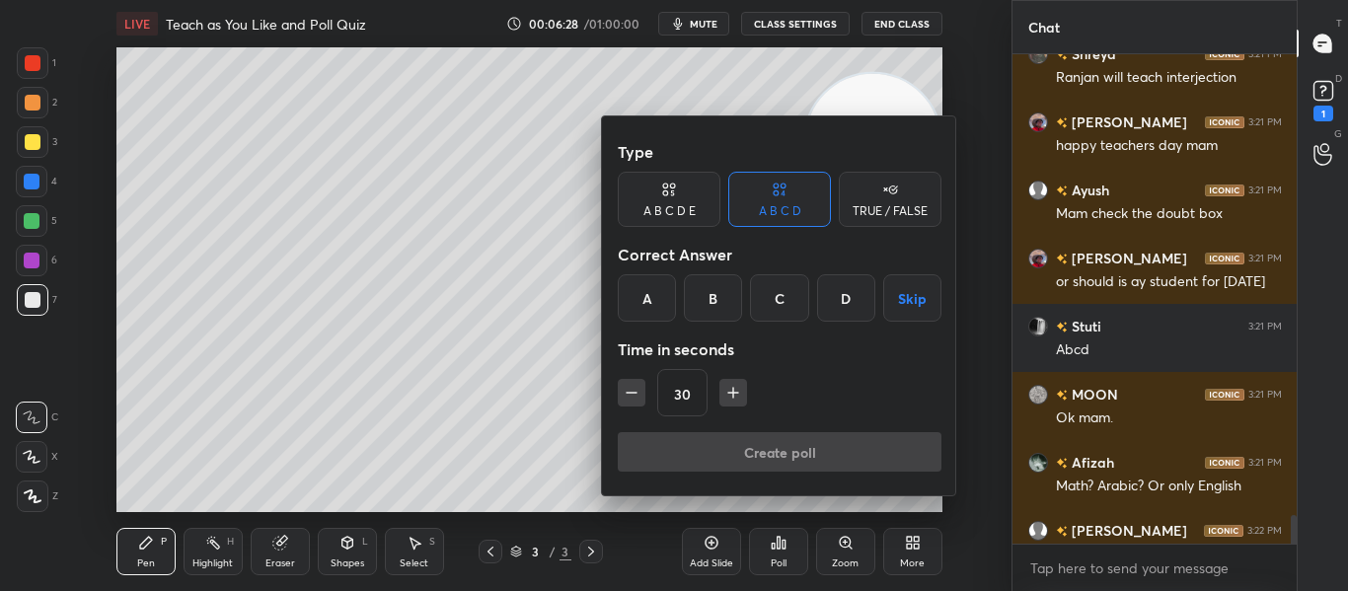
click at [852, 195] on div "TRUE / FALSE" at bounding box center [890, 199] width 103 height 55
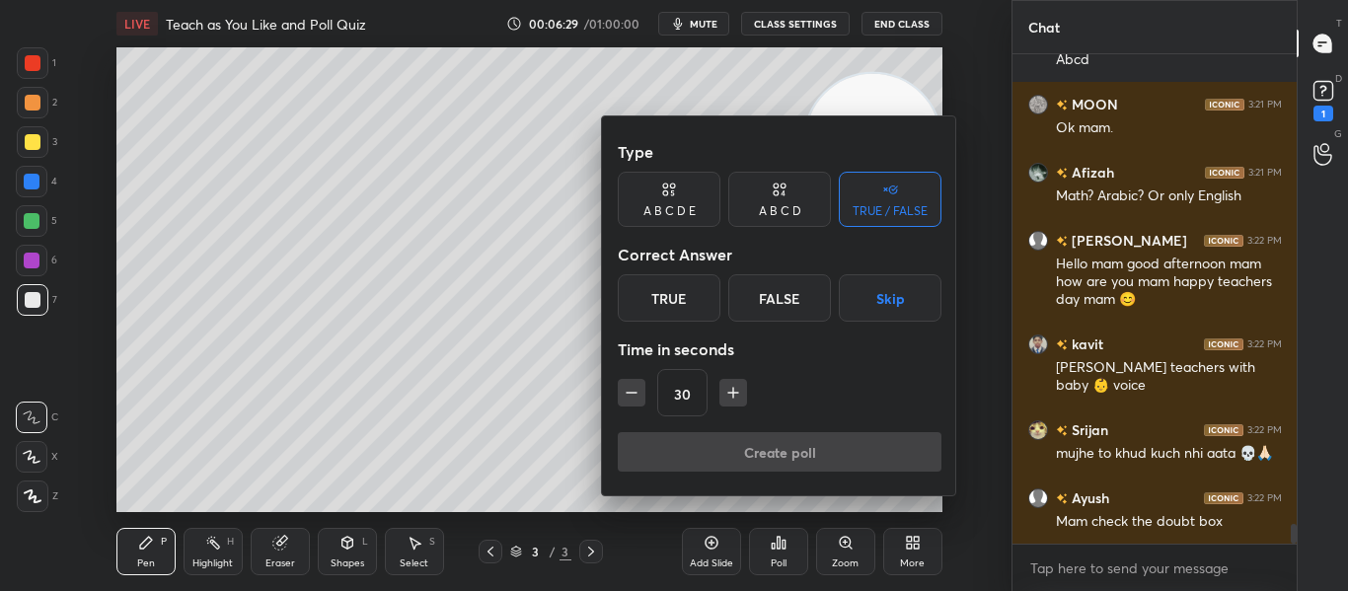
click at [679, 309] on div "True" at bounding box center [669, 297] width 103 height 47
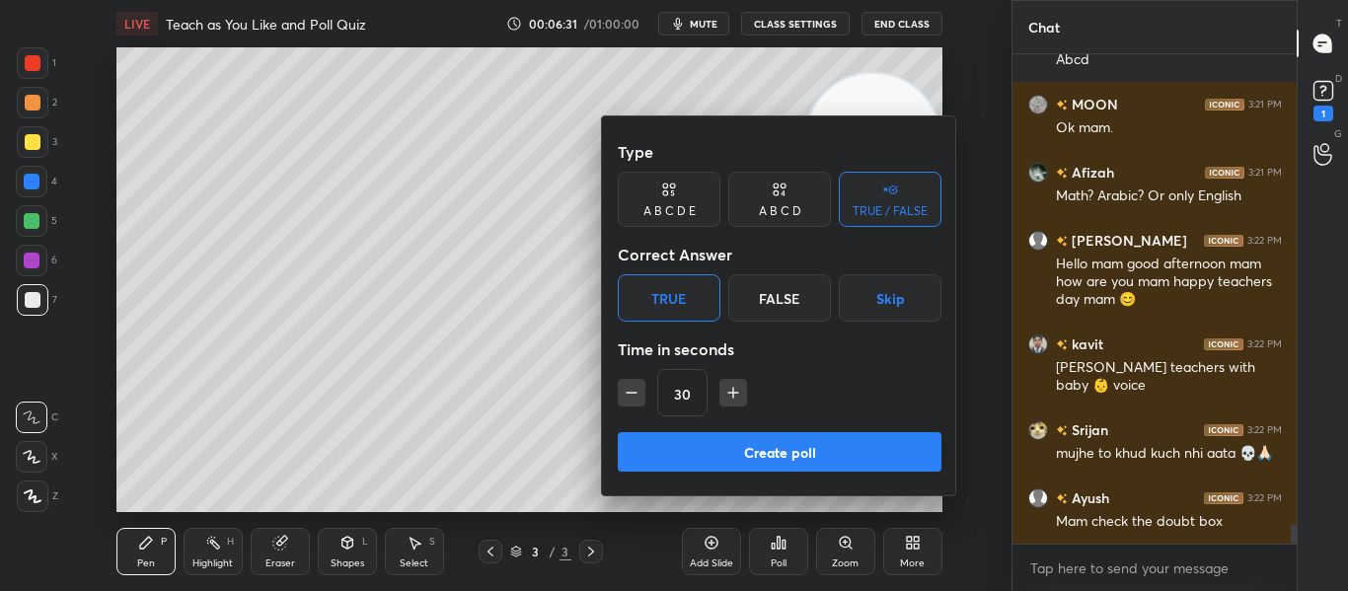
click at [734, 394] on icon "button" at bounding box center [733, 393] width 20 height 20
type input "60"
click at [768, 456] on button "Create poll" at bounding box center [780, 451] width 324 height 39
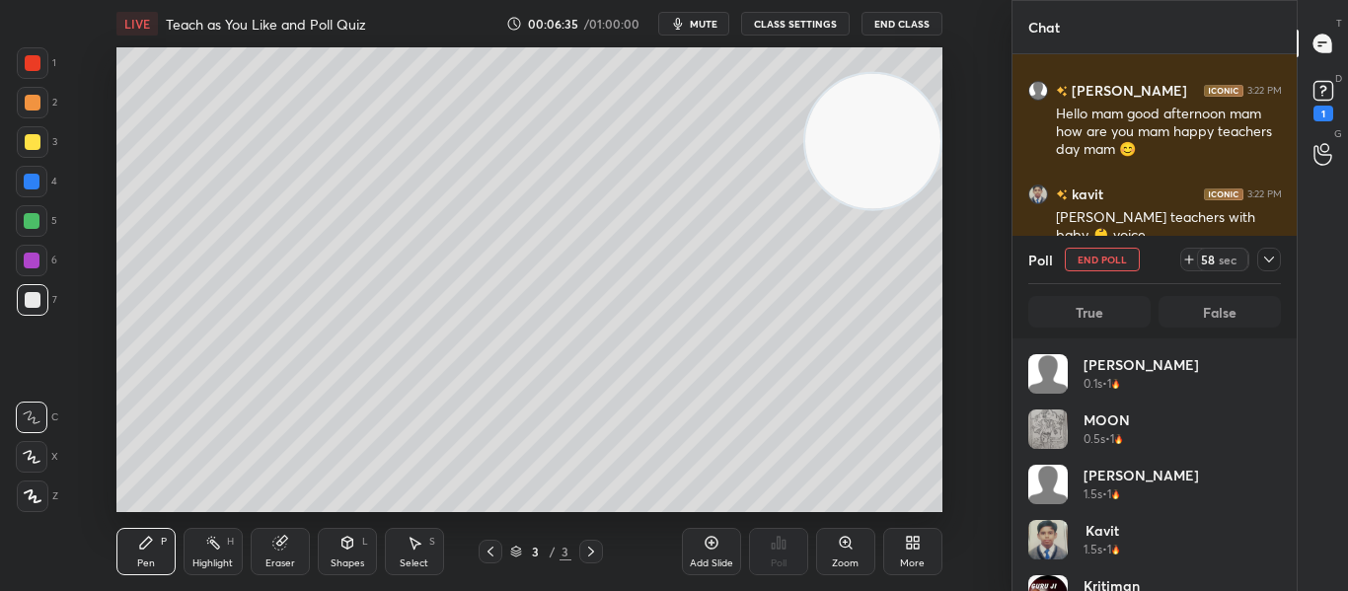
scroll to position [231, 247]
click at [1320, 89] on rect at bounding box center [1322, 91] width 19 height 19
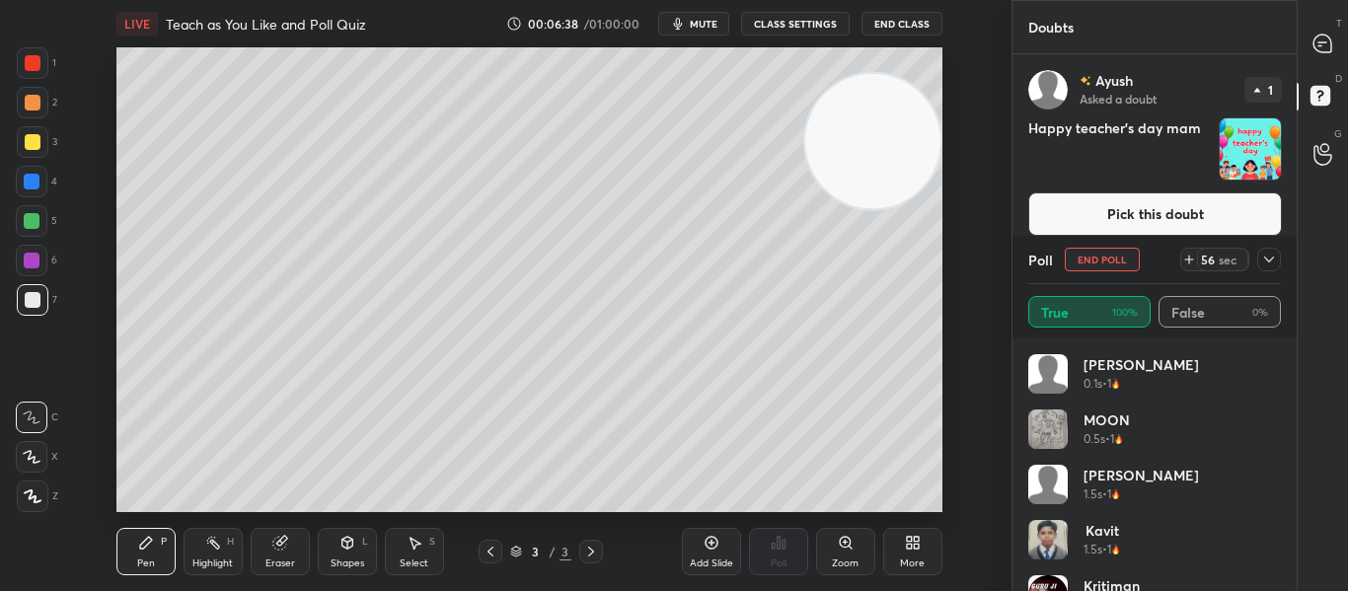
click at [1180, 206] on button "Pick this doubt" at bounding box center [1155, 213] width 254 height 43
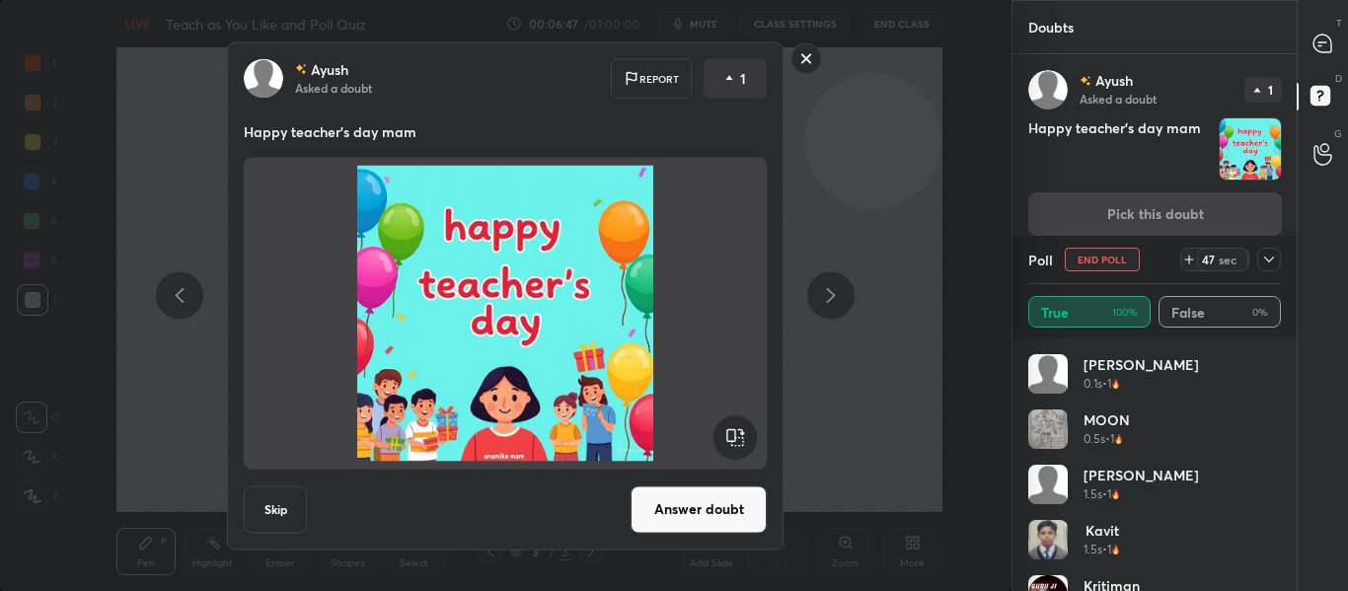
click at [803, 54] on rect at bounding box center [806, 58] width 31 height 31
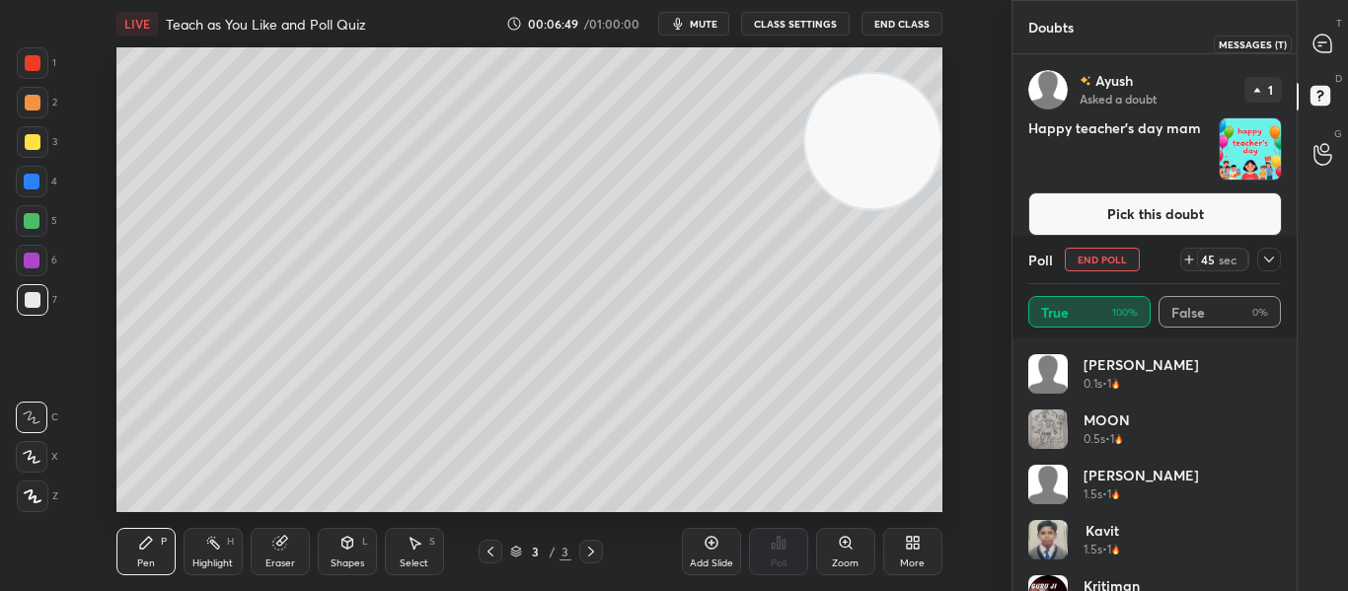
click at [1322, 39] on icon at bounding box center [1322, 44] width 18 height 18
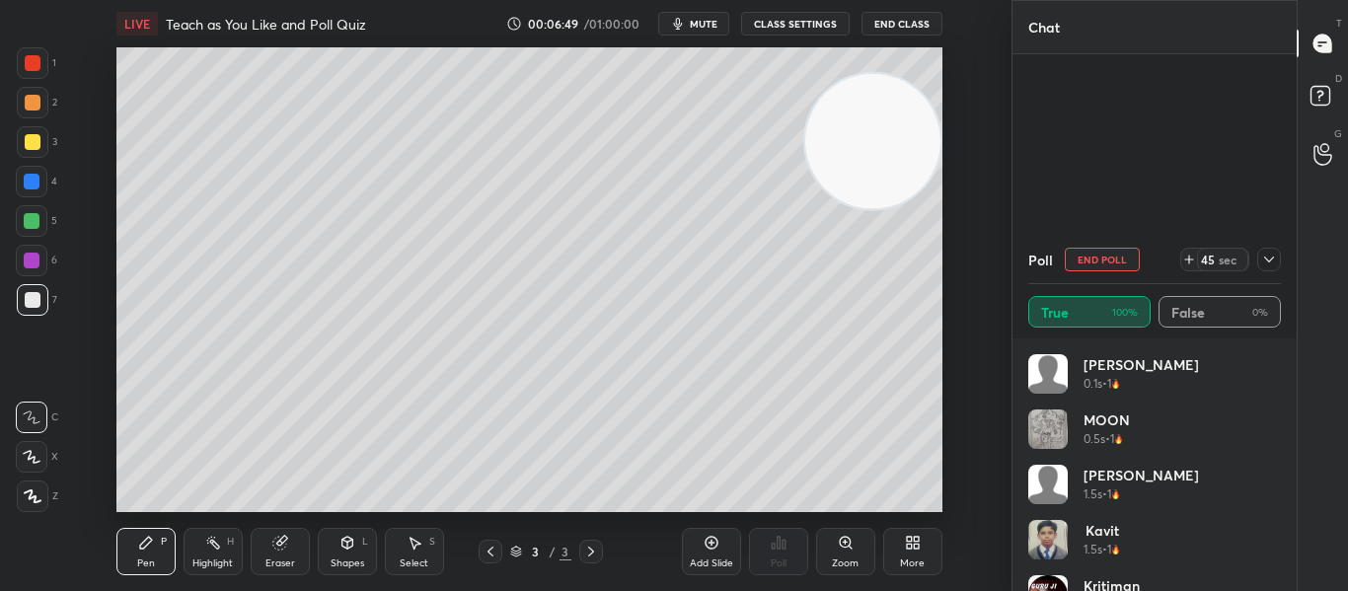
scroll to position [381, 278]
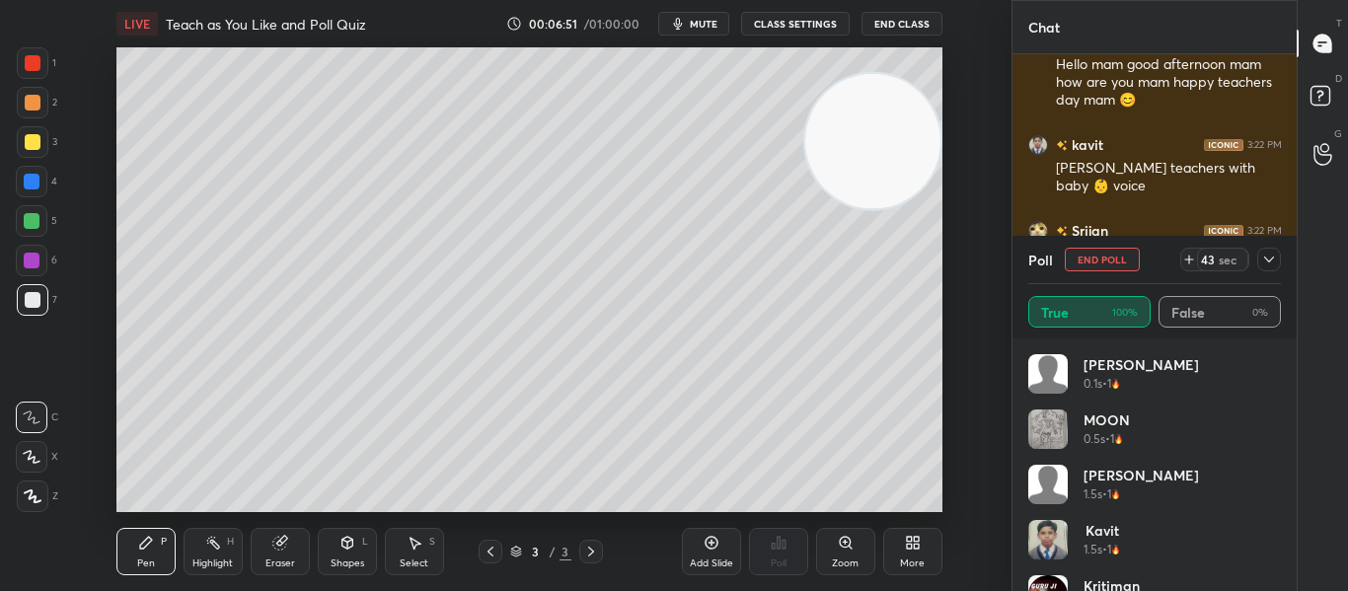
click at [1269, 260] on icon at bounding box center [1269, 260] width 16 height 16
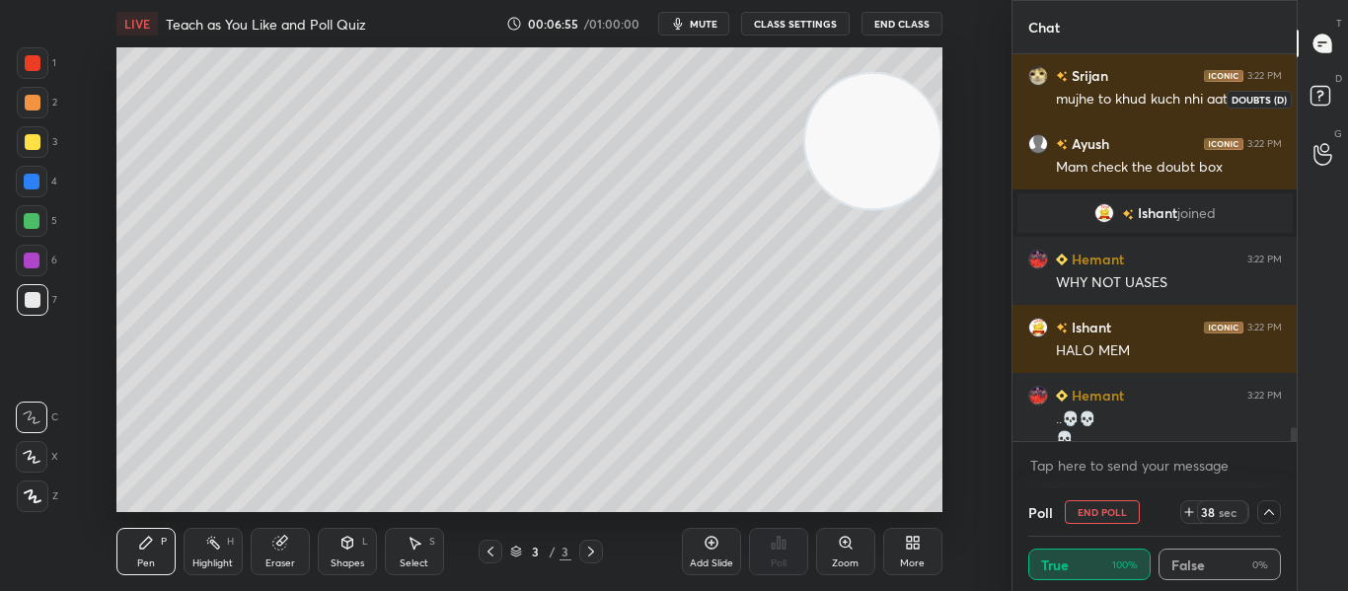
scroll to position [10738, 0]
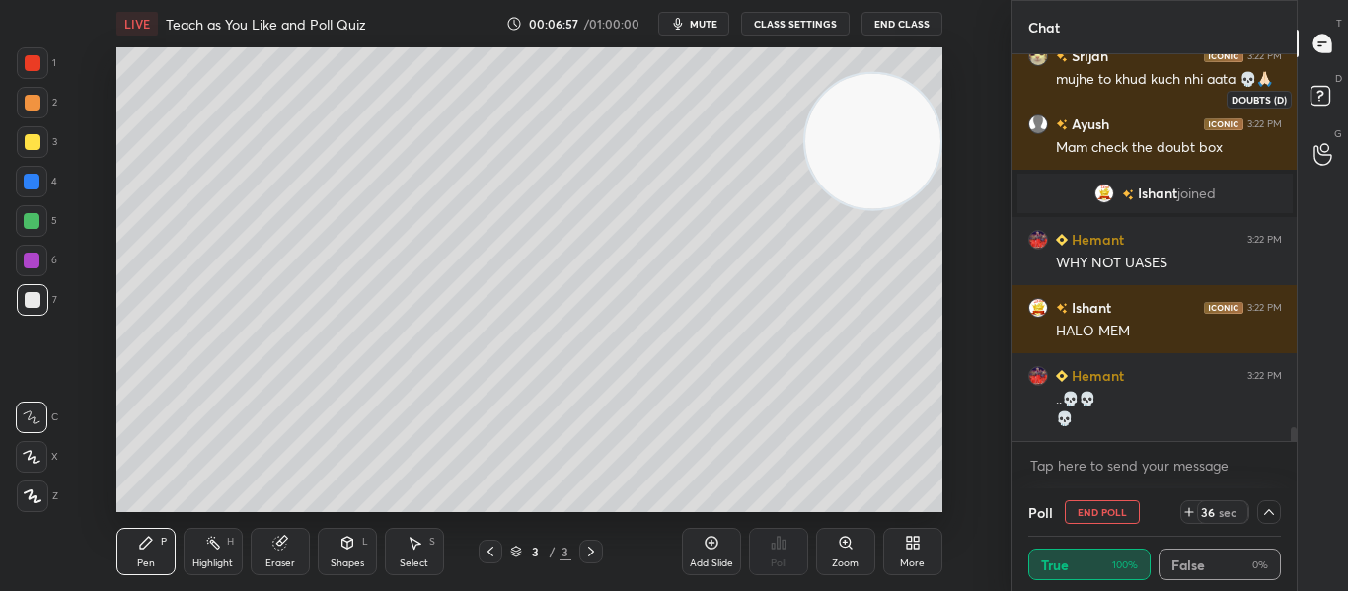
click at [1311, 94] on rect at bounding box center [1319, 96] width 19 height 19
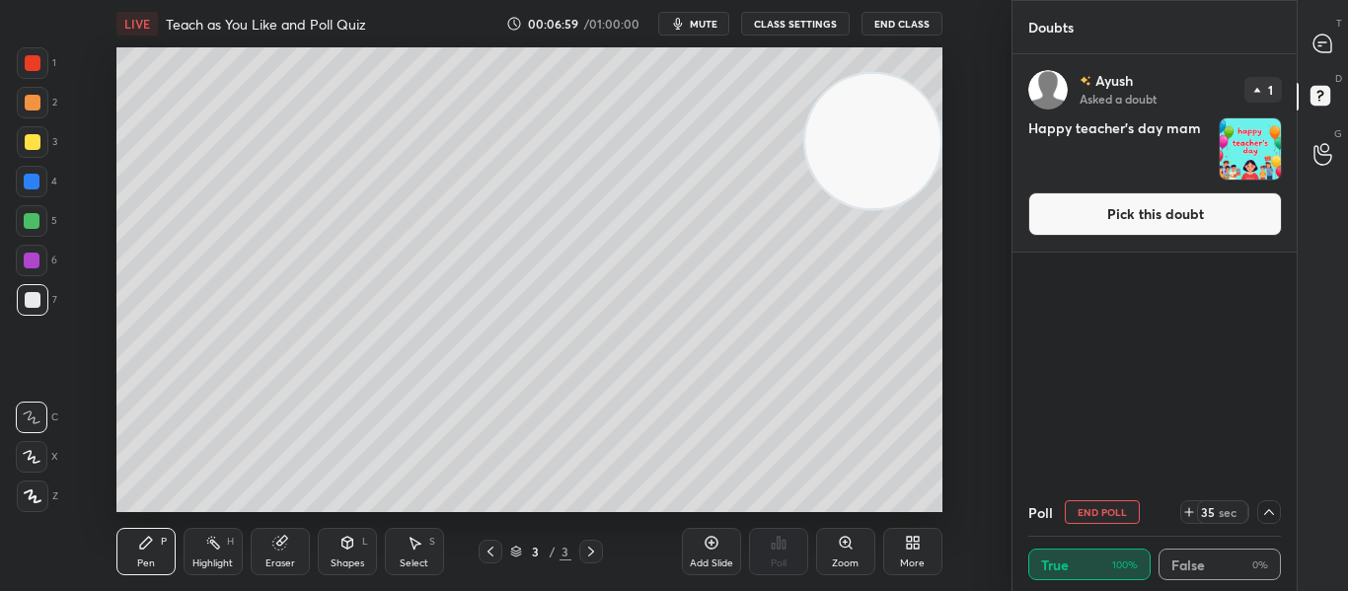
click at [1057, 215] on button "Pick this doubt" at bounding box center [1155, 213] width 254 height 43
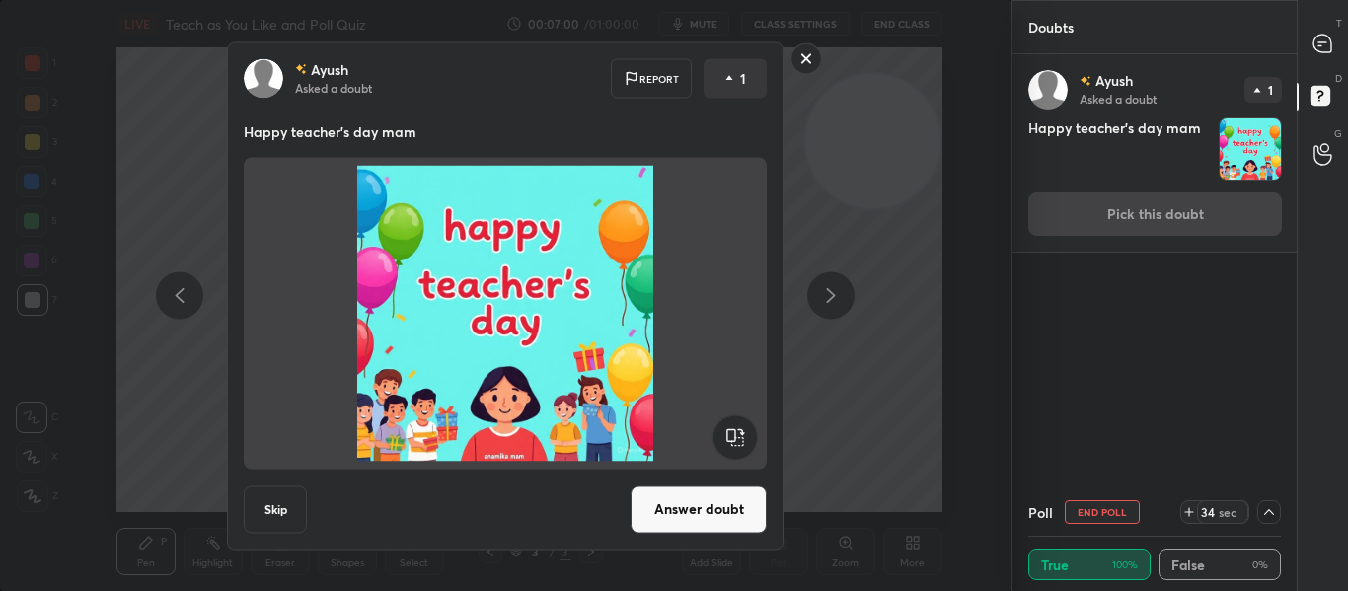
click at [682, 494] on button "Answer doubt" at bounding box center [698, 508] width 136 height 47
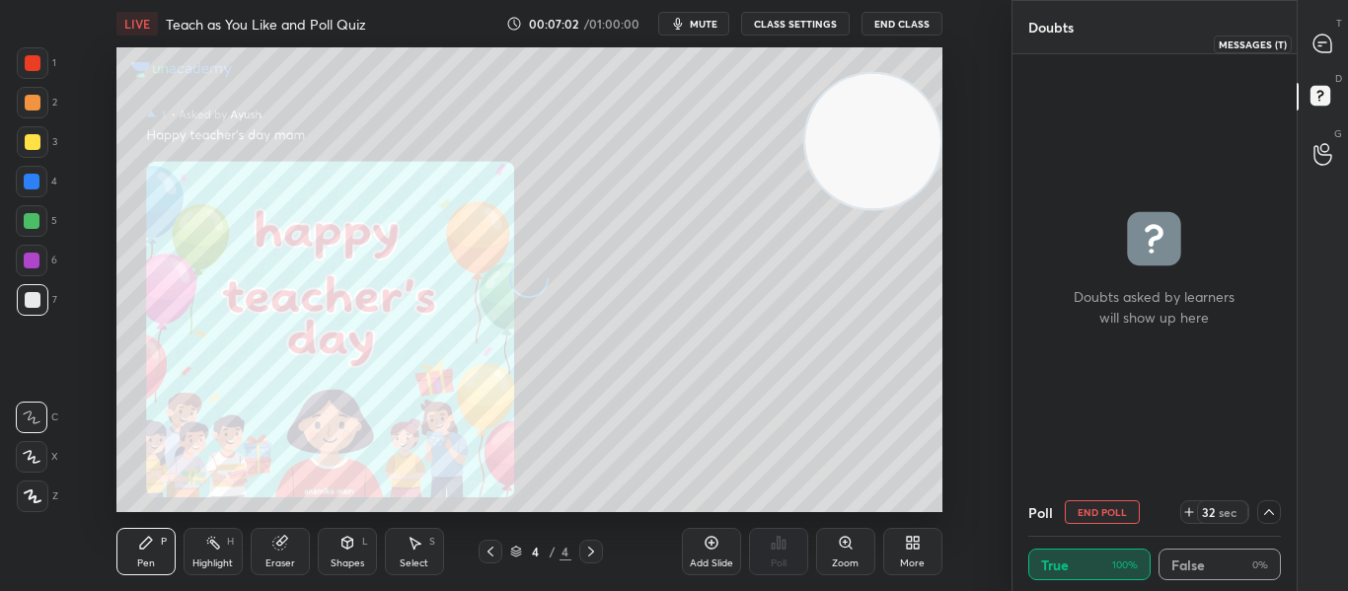
click at [1320, 47] on icon at bounding box center [1322, 44] width 18 height 18
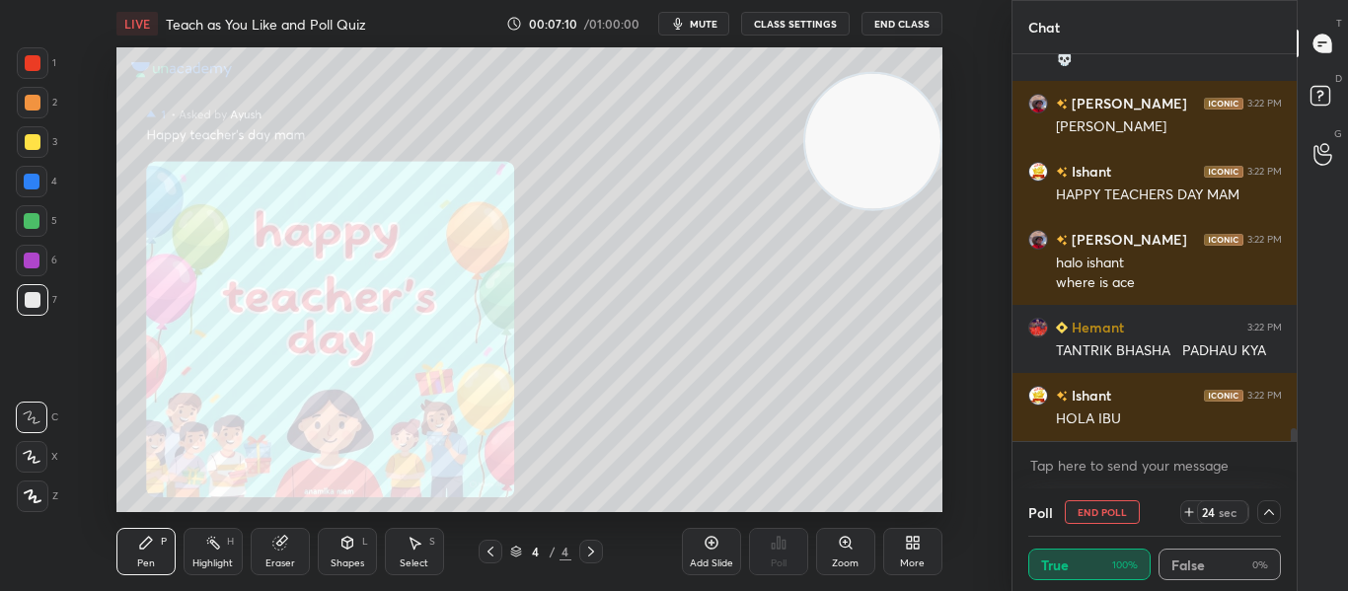
scroll to position [11117, 0]
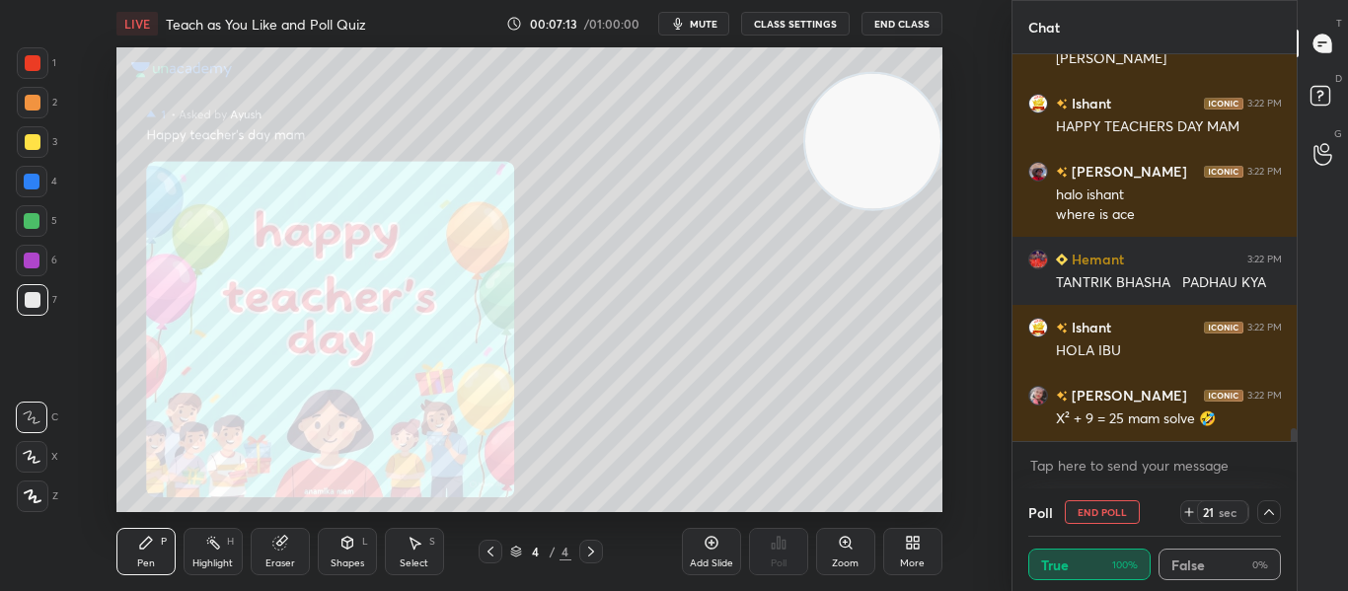
click at [284, 539] on icon at bounding box center [281, 541] width 11 height 10
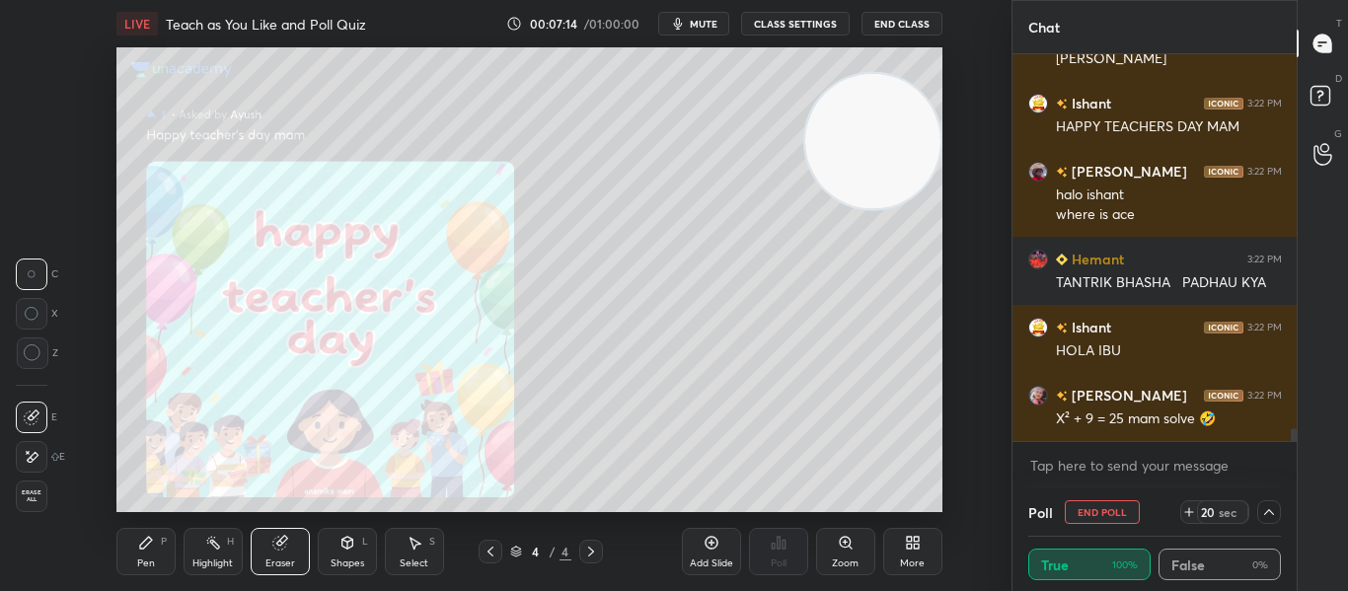
click at [30, 494] on span "Erase all" at bounding box center [32, 496] width 30 height 14
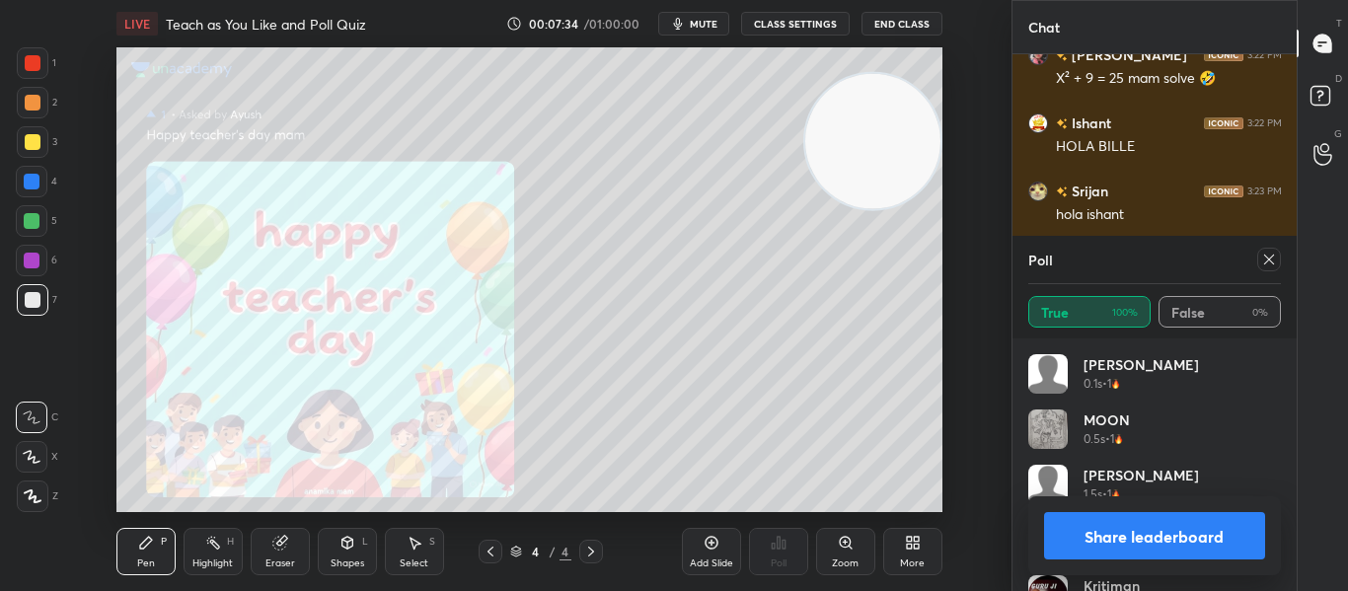
scroll to position [231, 247]
click at [1268, 254] on icon at bounding box center [1269, 260] width 16 height 16
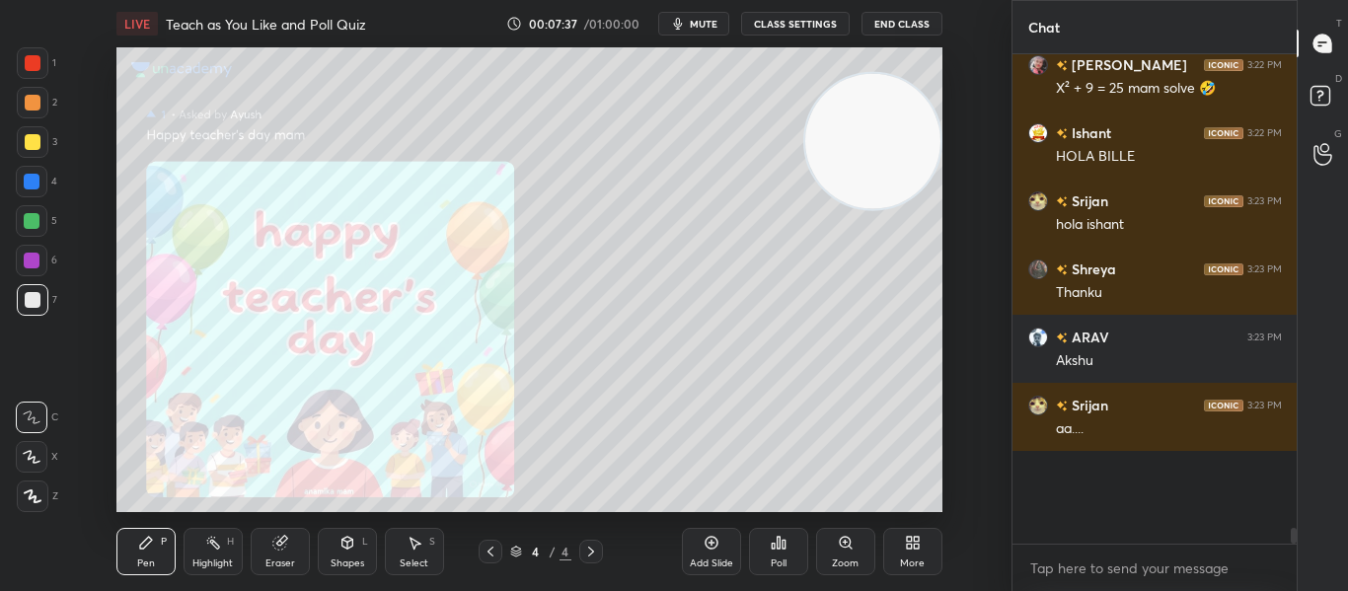
scroll to position [405, 278]
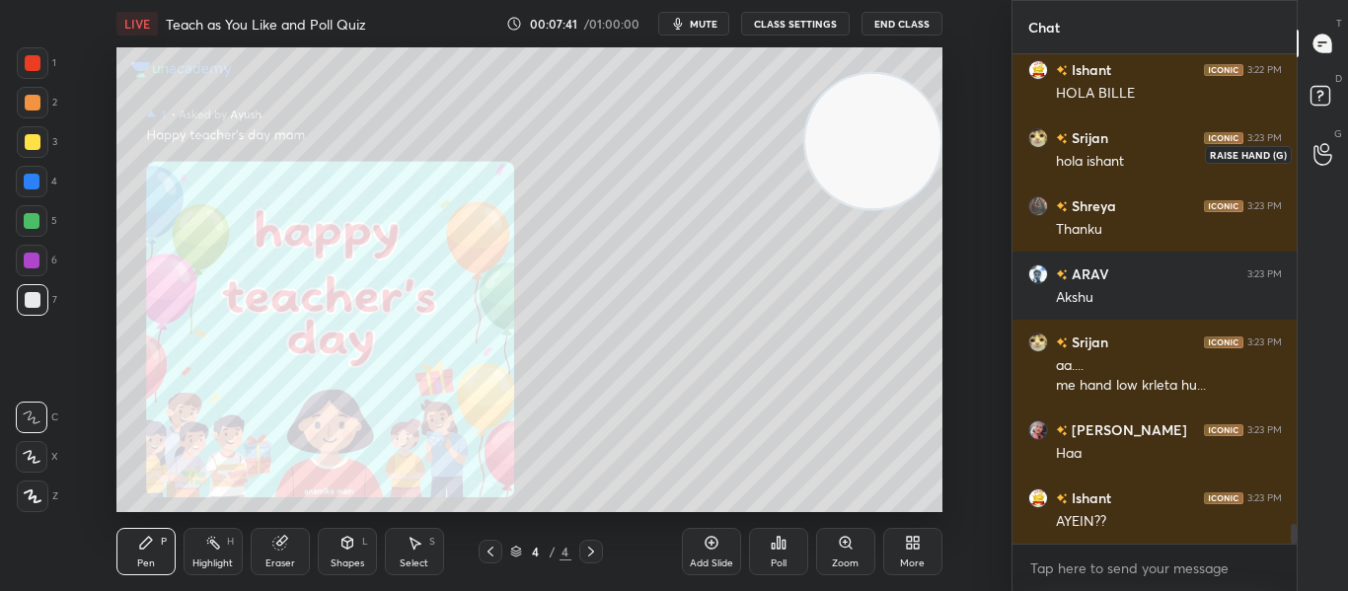
click at [1316, 158] on icon at bounding box center [1322, 154] width 19 height 23
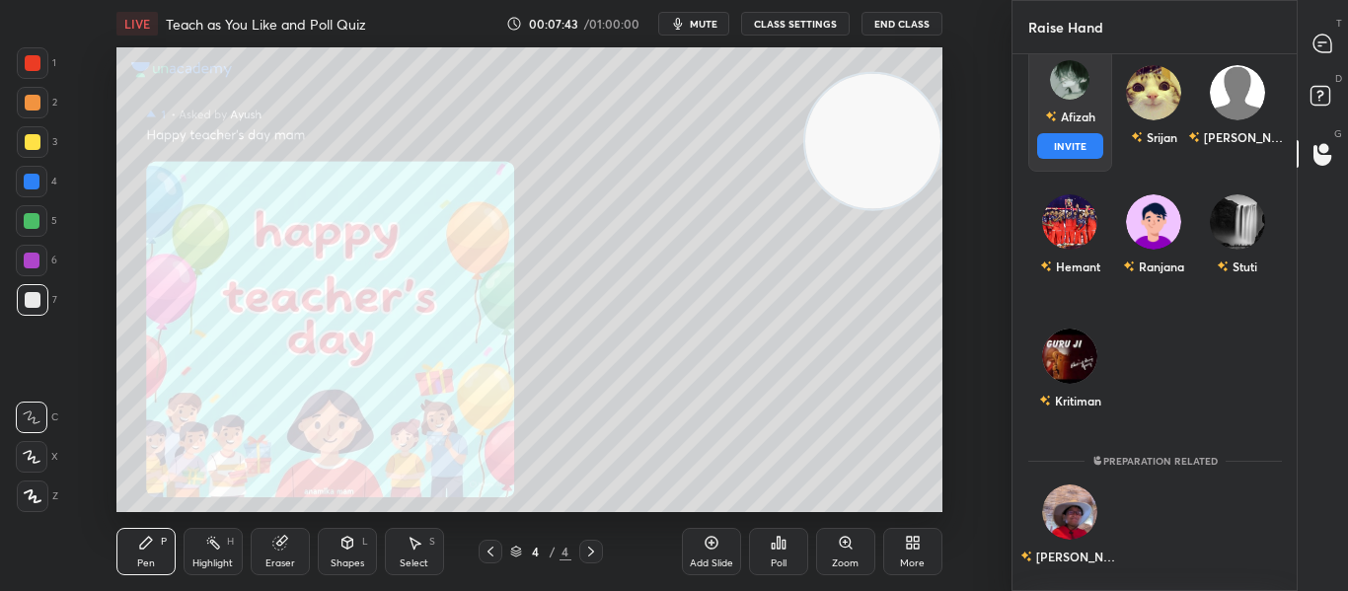
click at [1072, 140] on div "Afizah INVITE" at bounding box center [1070, 109] width 84 height 124
click at [1072, 140] on button "INVITE" at bounding box center [1070, 146] width 66 height 26
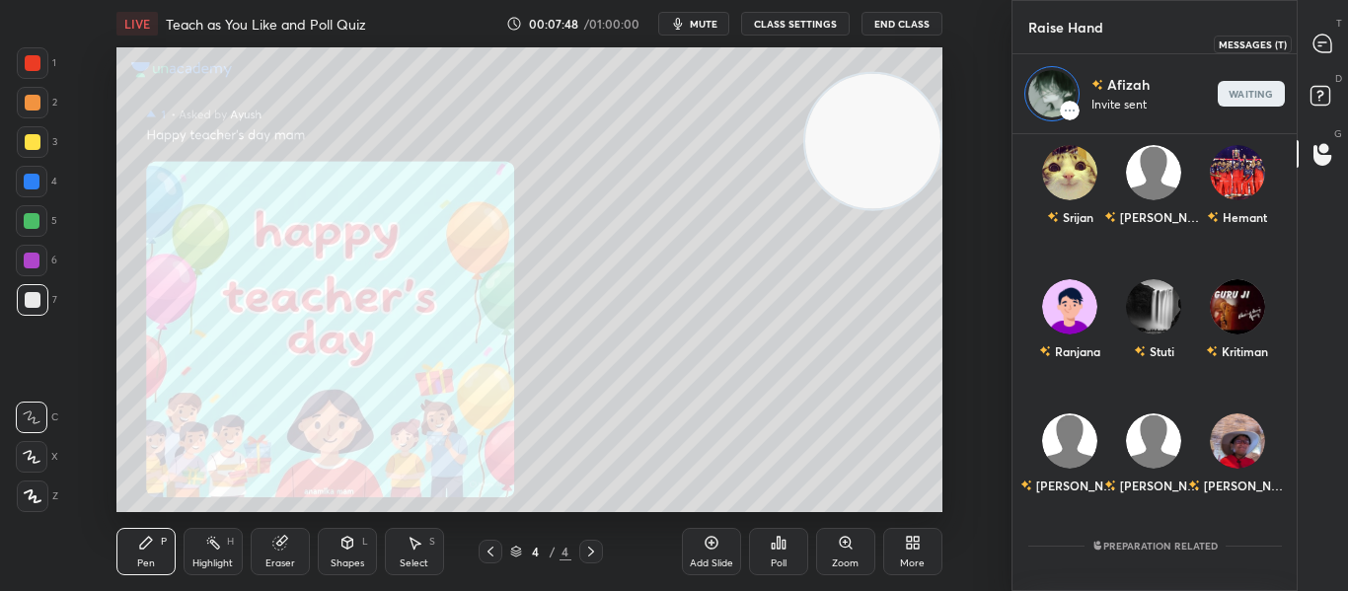
click at [1317, 44] on icon at bounding box center [1322, 44] width 18 height 18
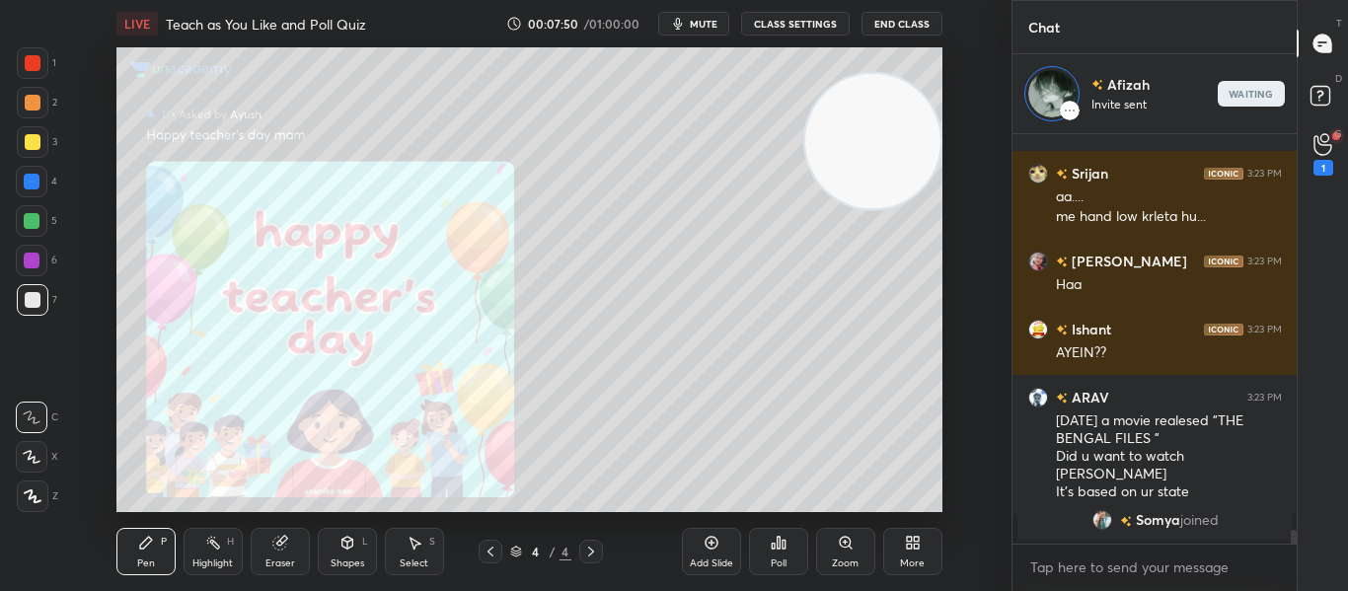
click at [711, 534] on div "Add Slide" at bounding box center [711, 551] width 59 height 47
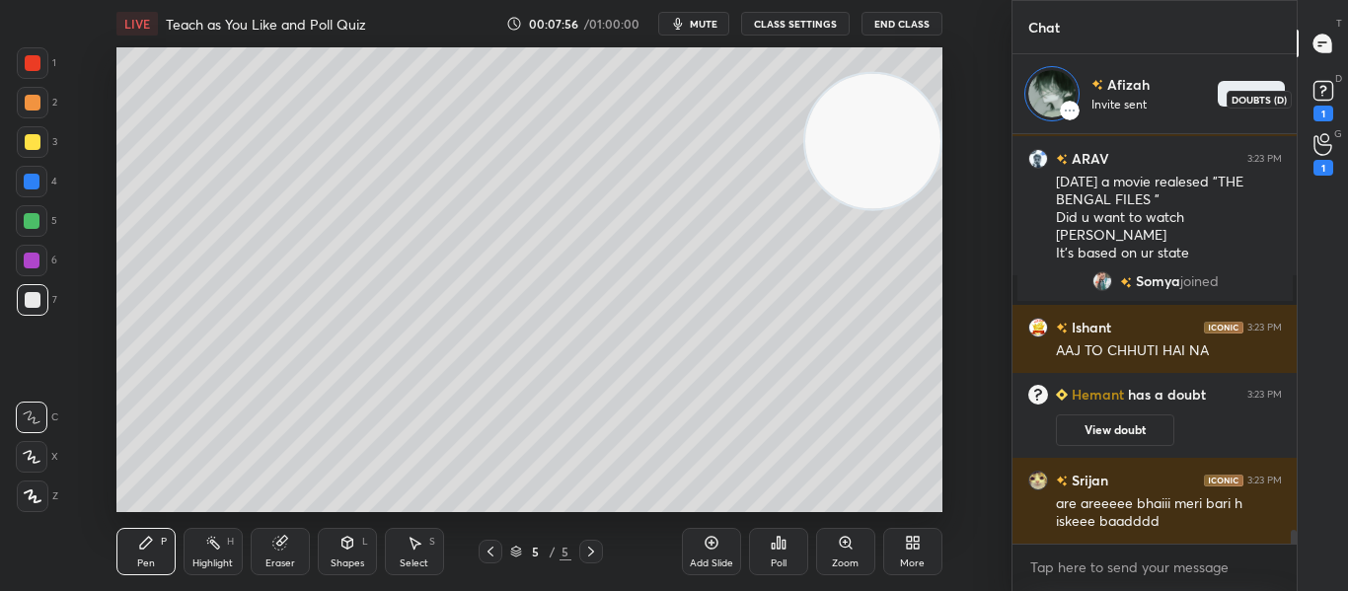
click at [1310, 95] on icon at bounding box center [1323, 91] width 30 height 30
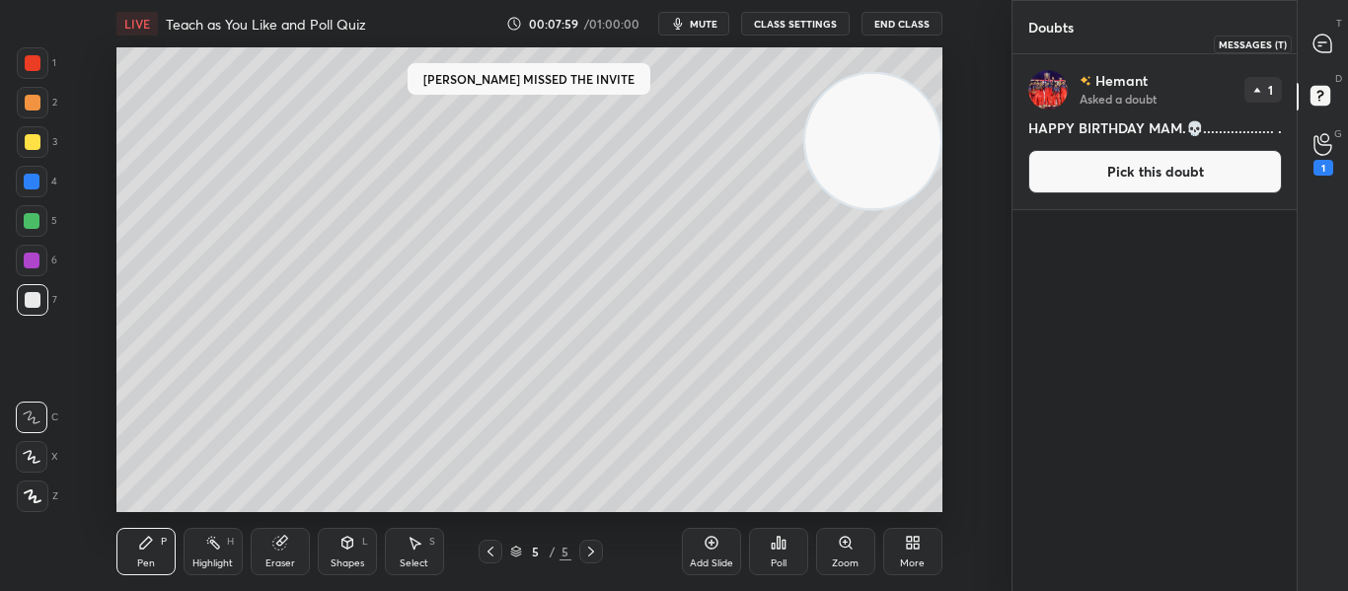
click at [1325, 37] on icon at bounding box center [1322, 44] width 18 height 18
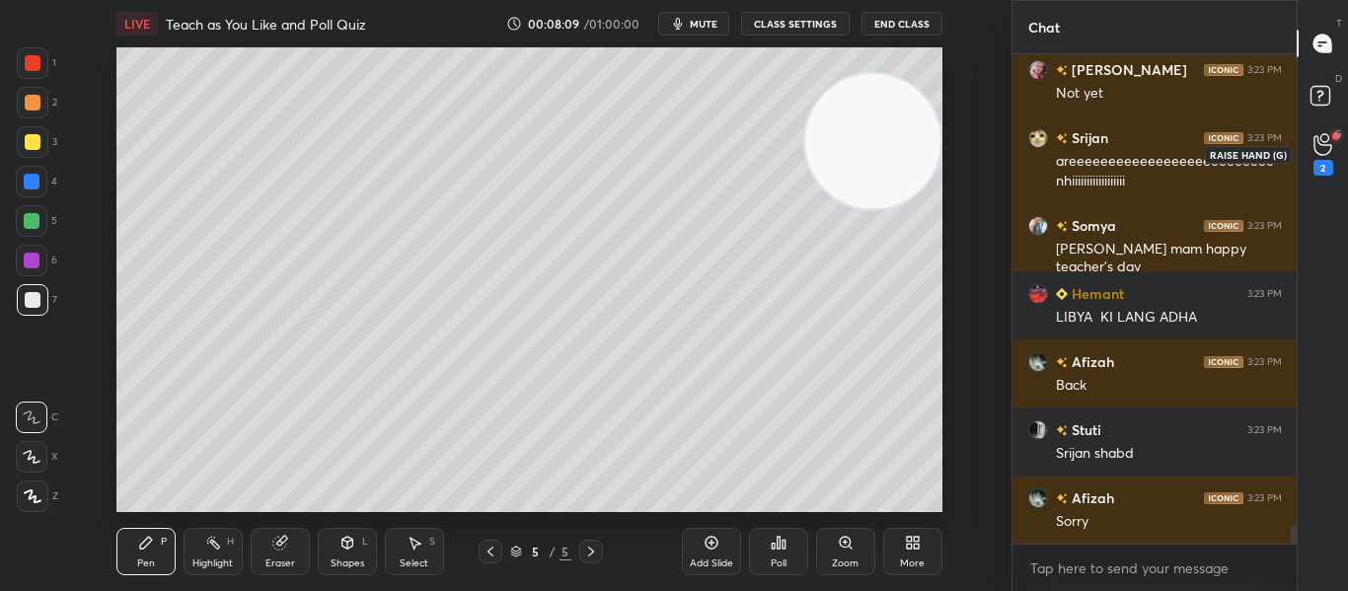
click at [1324, 172] on div "2" at bounding box center [1323, 168] width 20 height 16
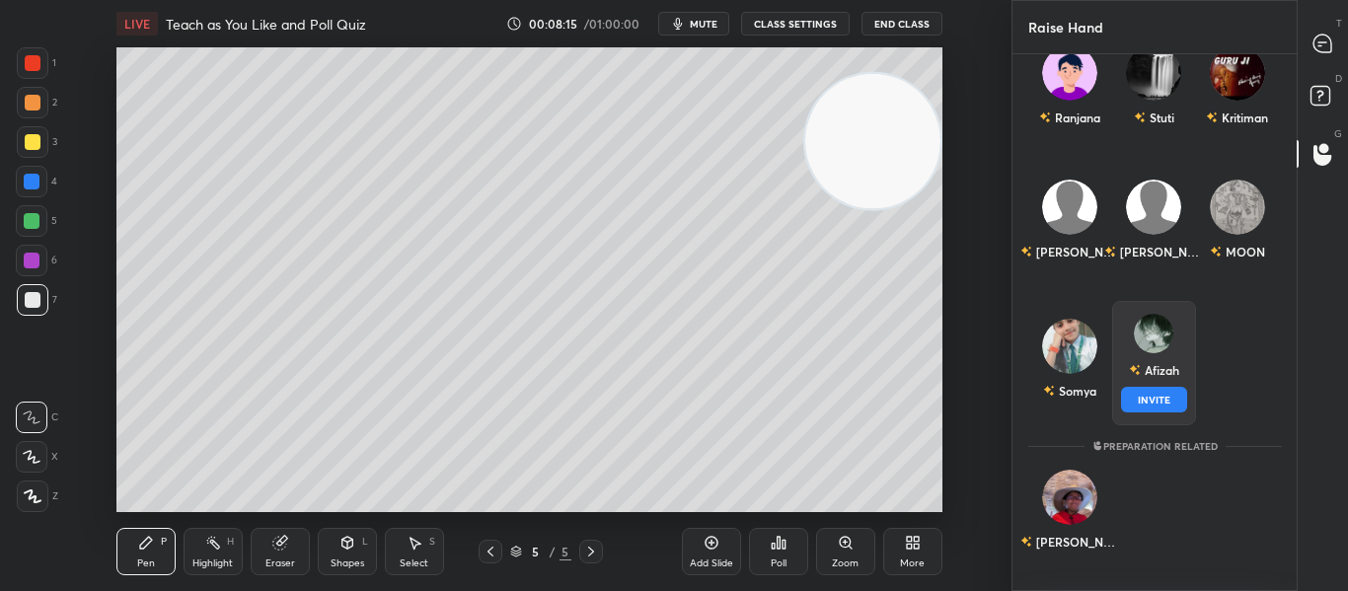
click at [1162, 382] on div "Afizah" at bounding box center [1153, 370] width 50 height 34
click at [1159, 395] on button "INVITE" at bounding box center [1153, 400] width 66 height 26
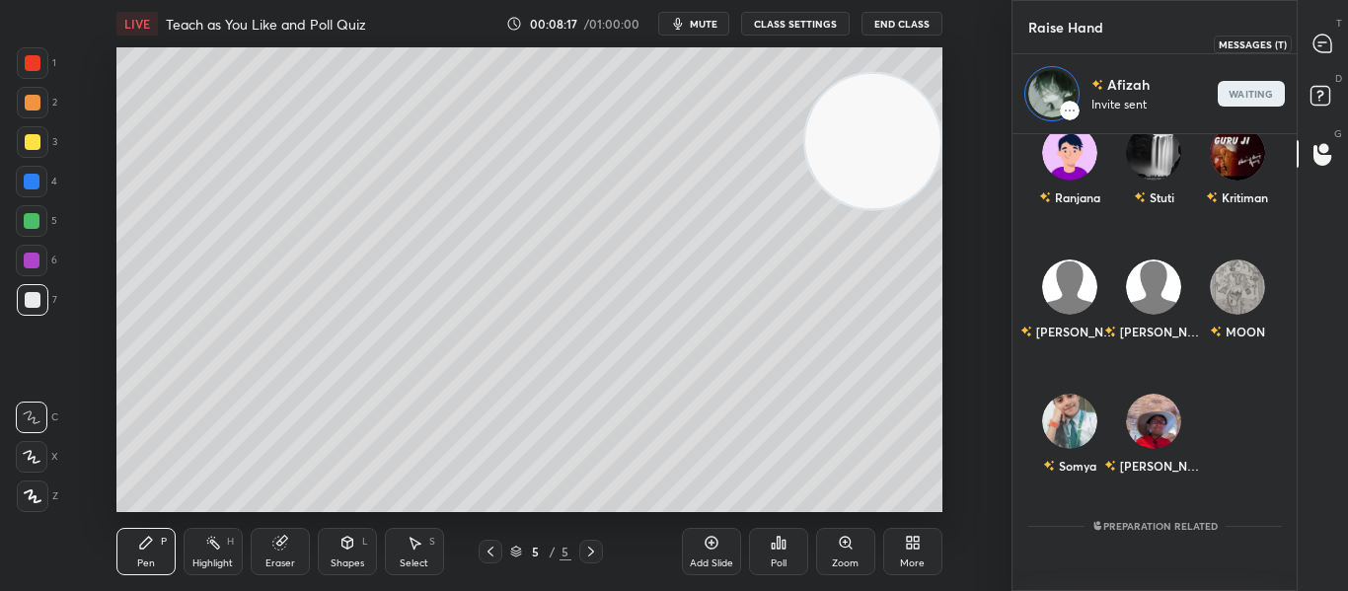
click at [1311, 43] on div at bounding box center [1322, 44] width 39 height 36
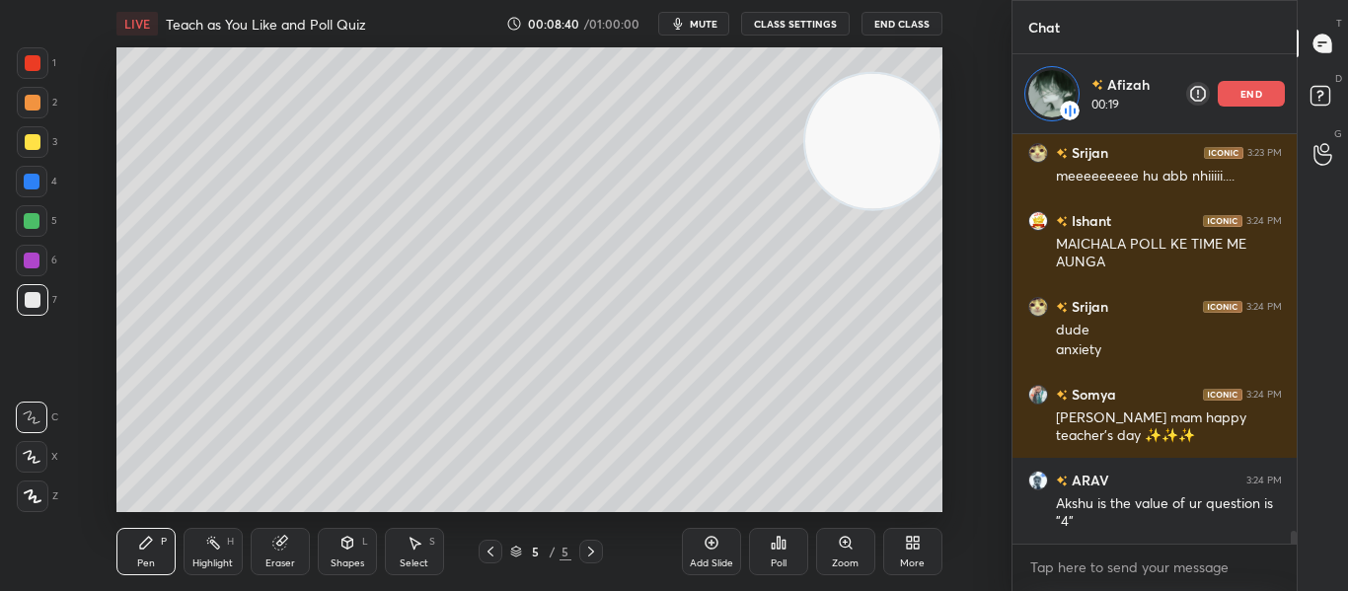
click at [38, 58] on div at bounding box center [33, 63] width 16 height 16
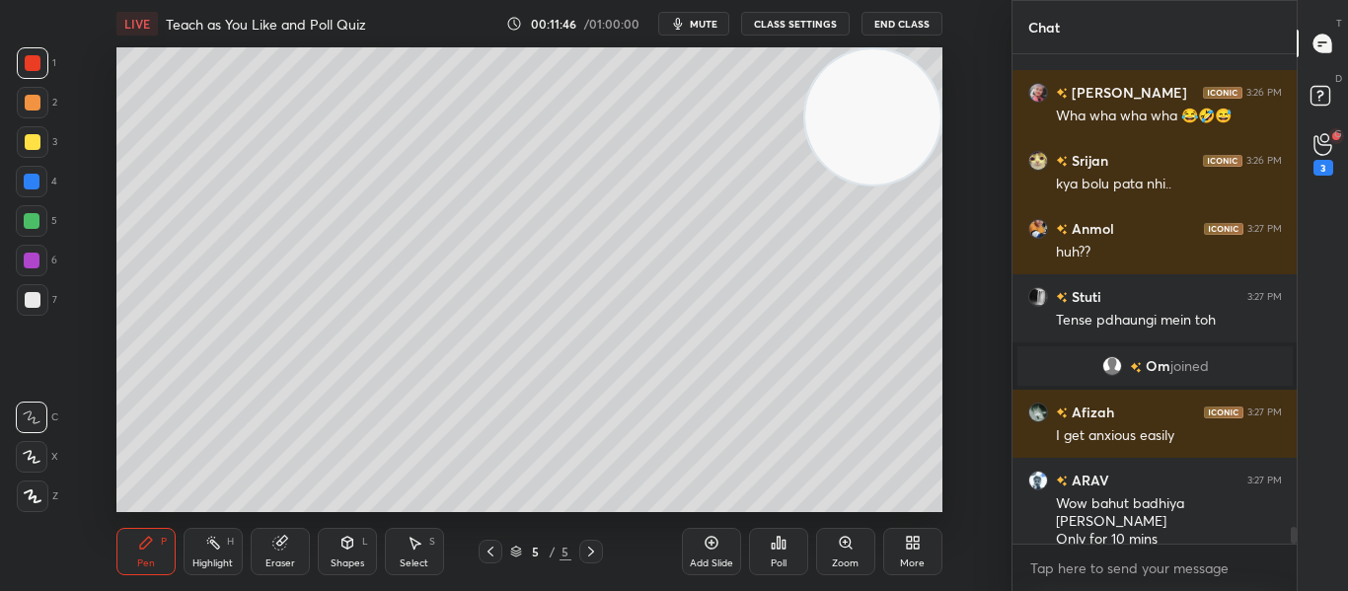
scroll to position [14098, 0]
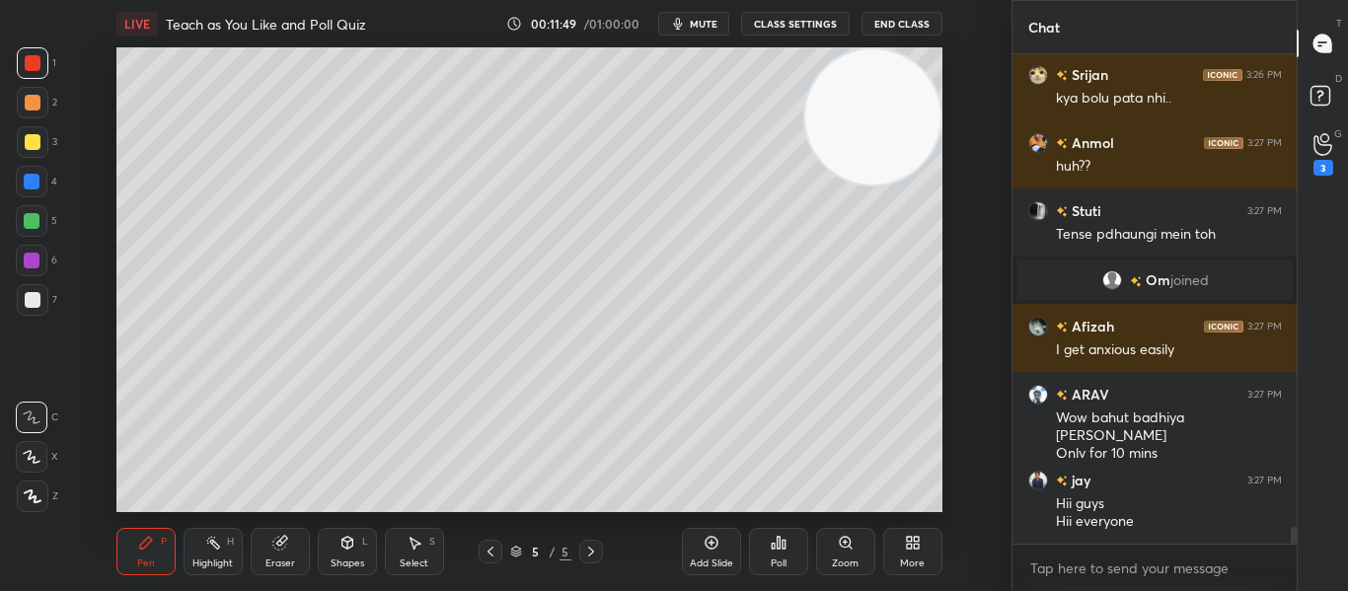
click at [277, 552] on div "Eraser" at bounding box center [280, 551] width 59 height 47
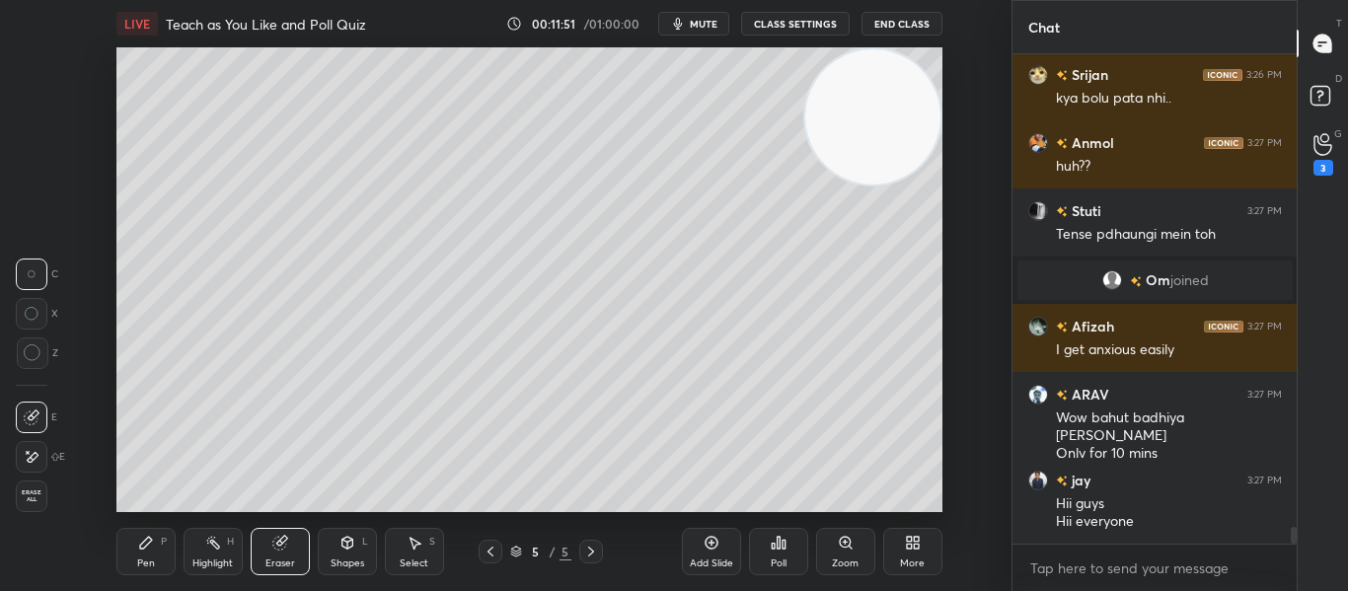
click at [142, 541] on icon at bounding box center [146, 543] width 16 height 16
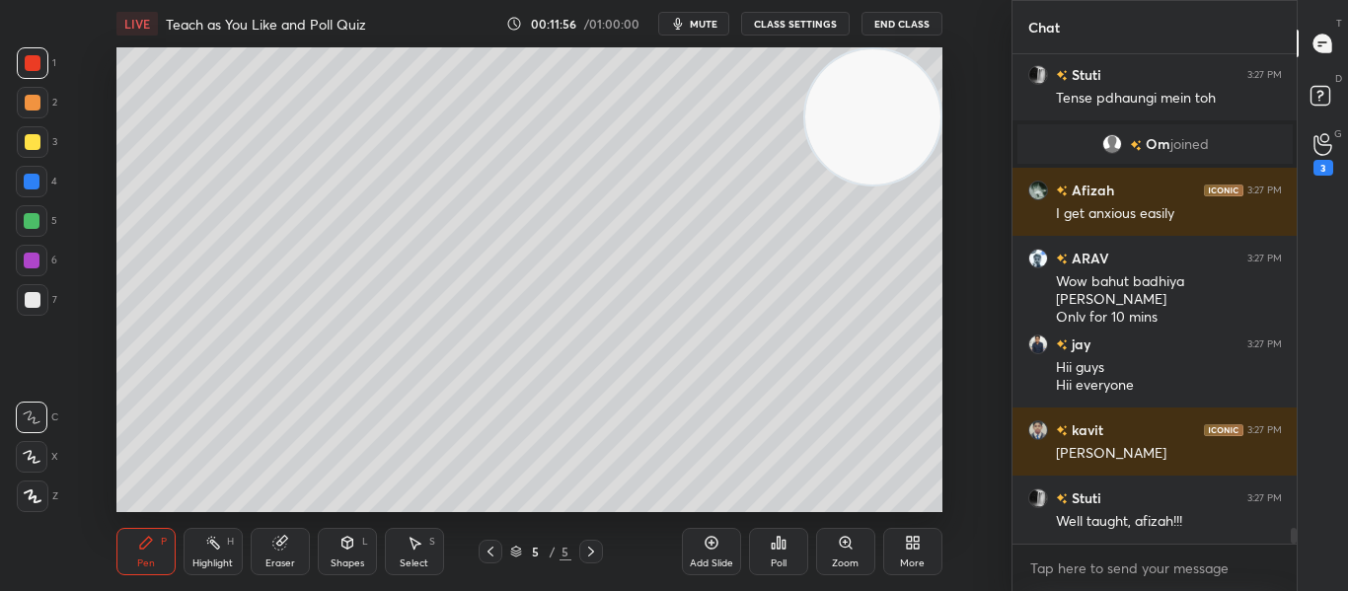
scroll to position [14356, 0]
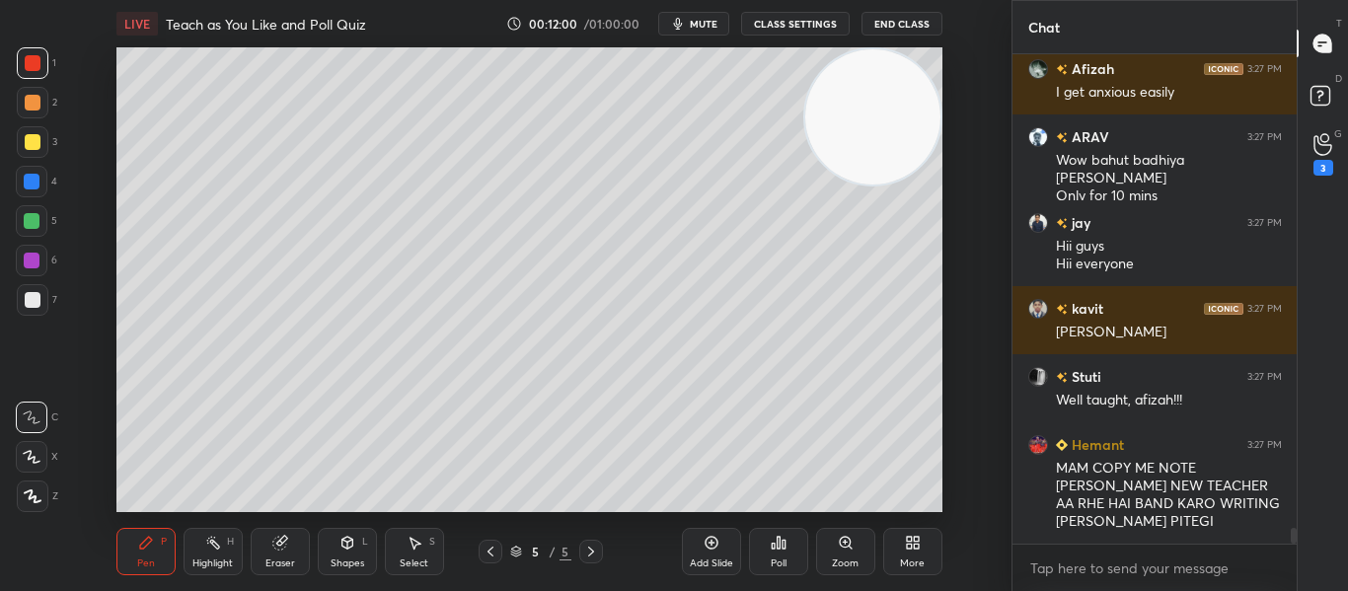
click at [278, 539] on icon at bounding box center [278, 543] width 13 height 13
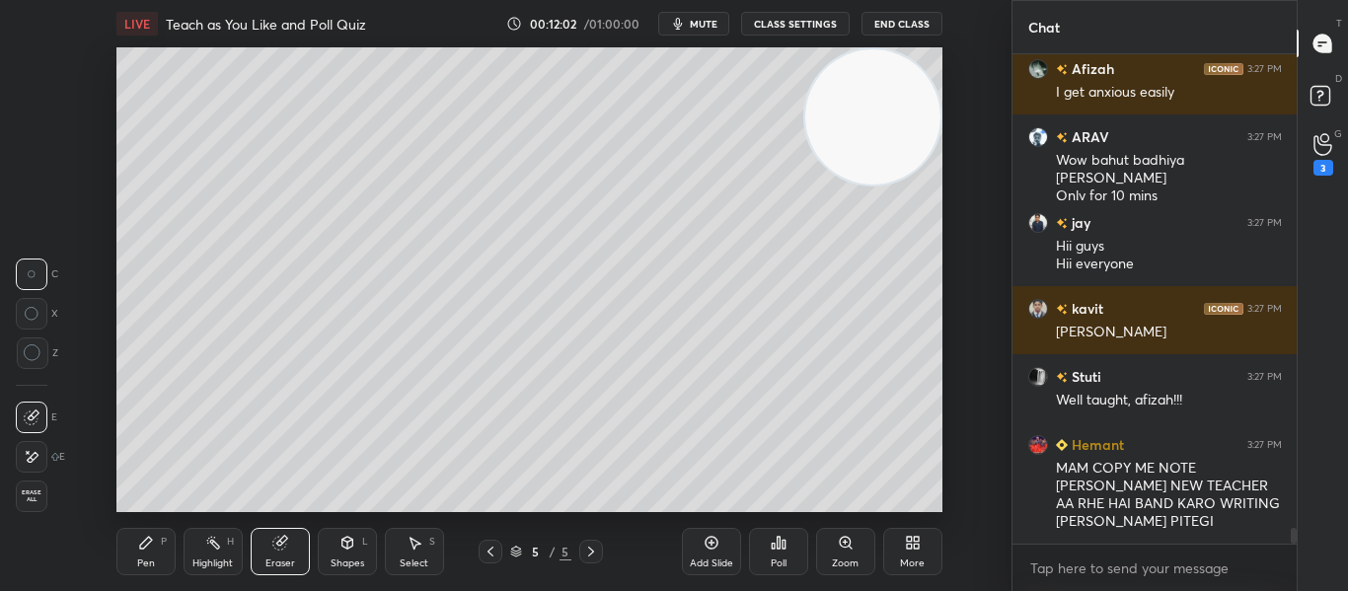
scroll to position [14424, 0]
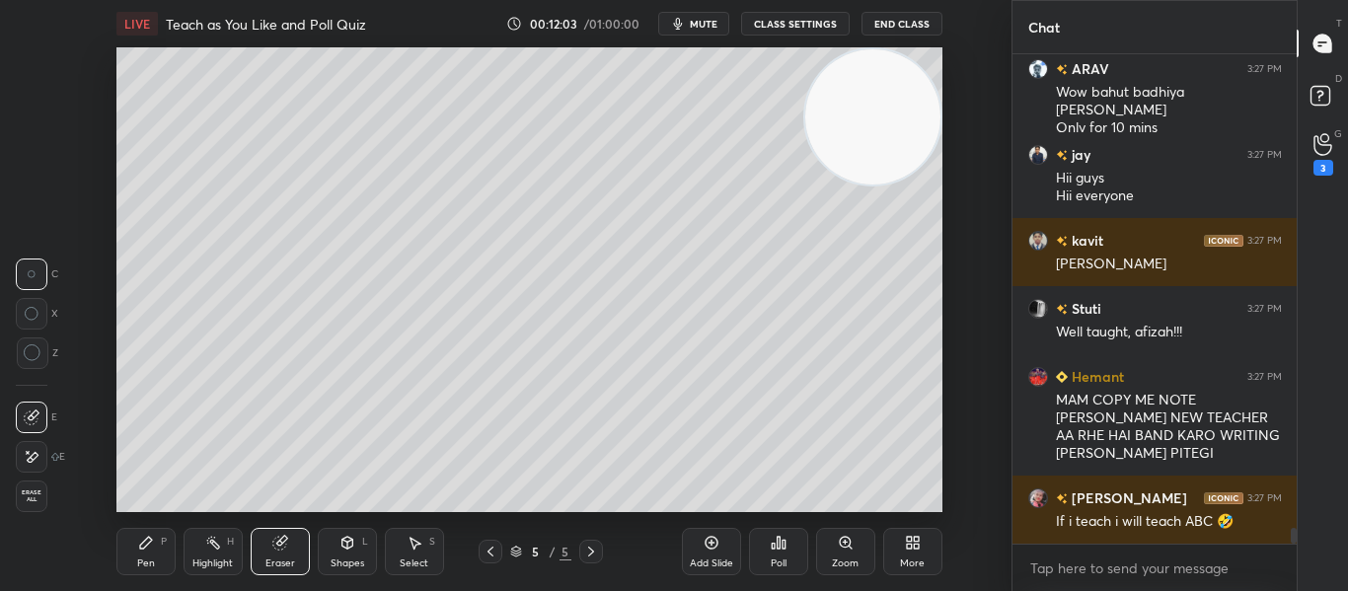
click at [149, 549] on icon at bounding box center [146, 543] width 16 height 16
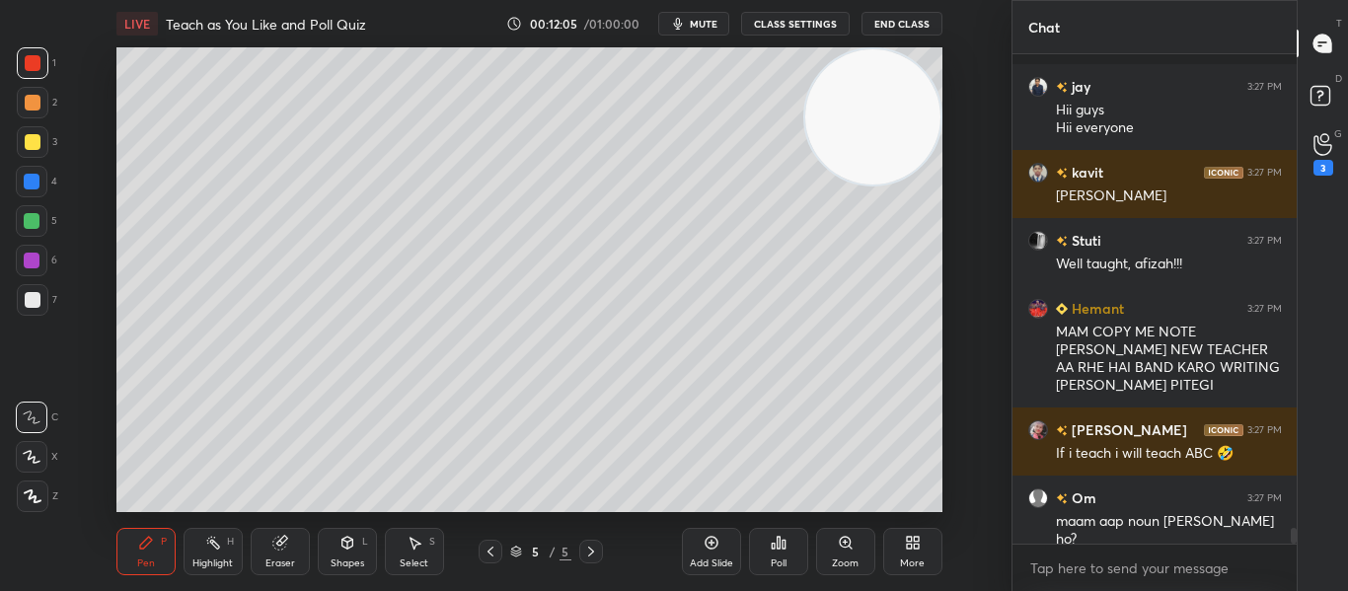
scroll to position [14628, 0]
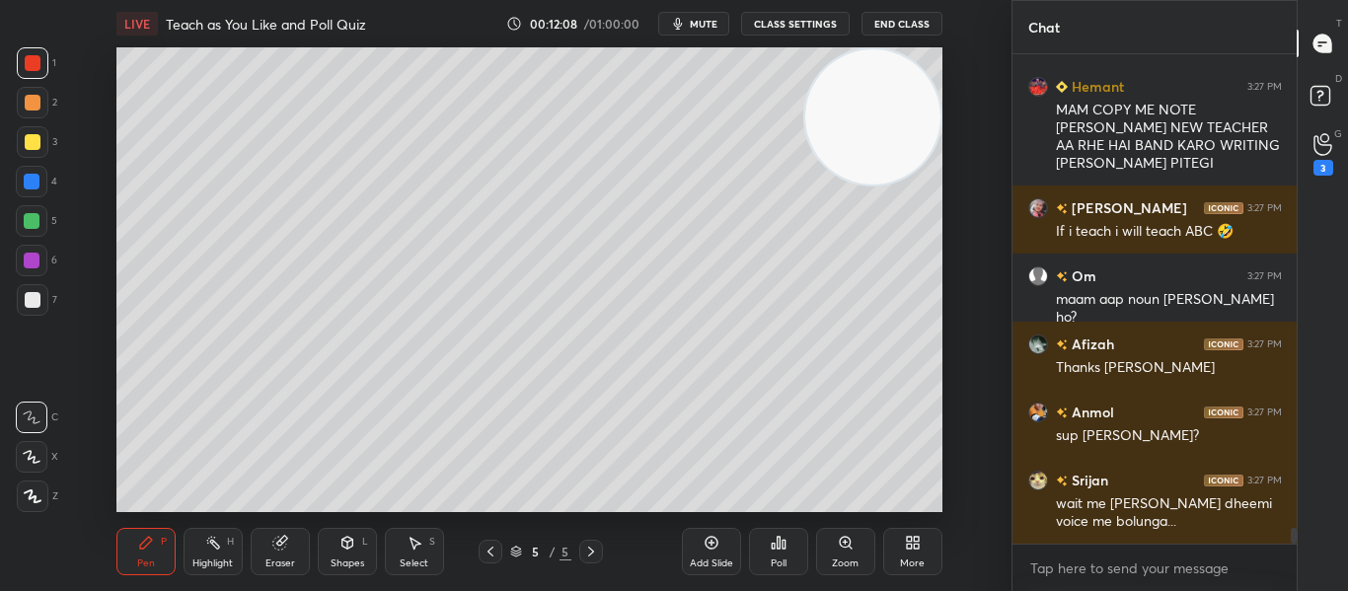
click at [694, 543] on div "Add Slide" at bounding box center [711, 551] width 59 height 47
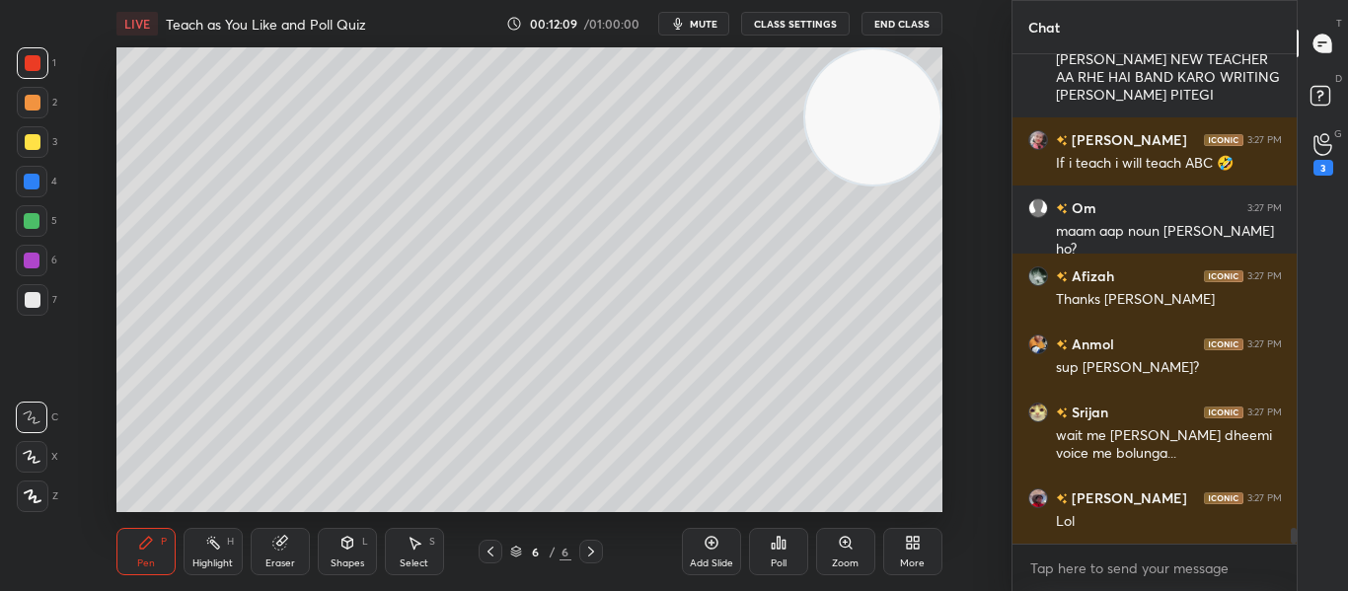
click at [487, 546] on icon at bounding box center [490, 552] width 16 height 16
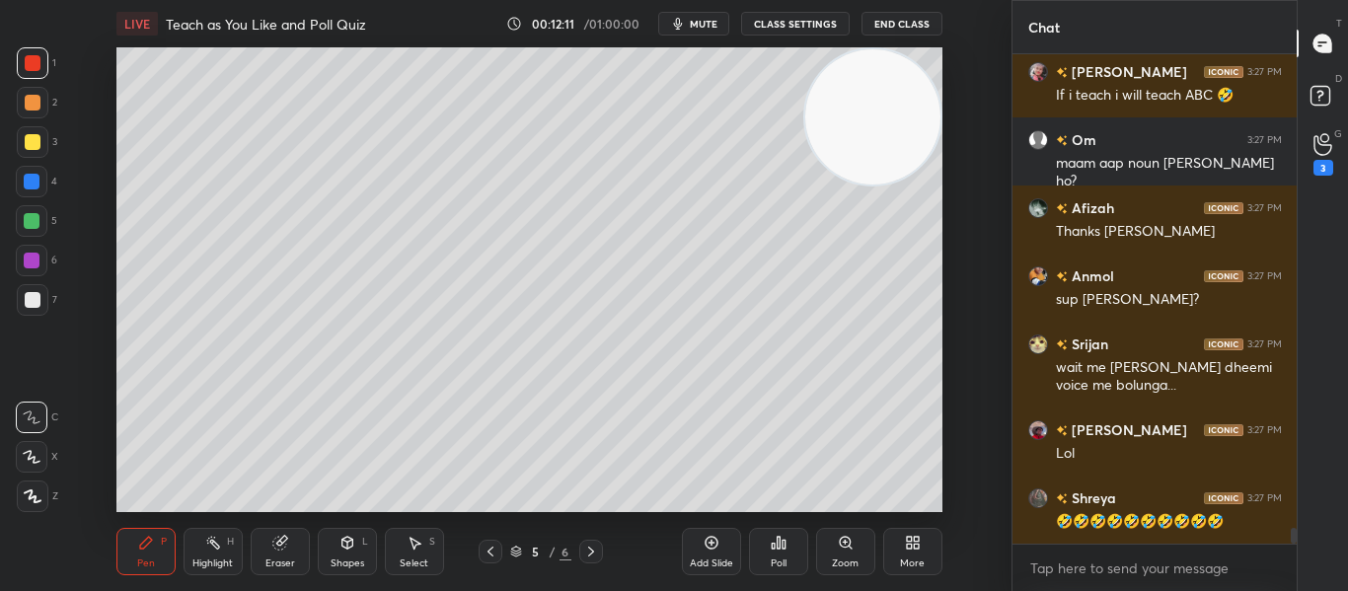
click at [32, 303] on div at bounding box center [33, 300] width 16 height 16
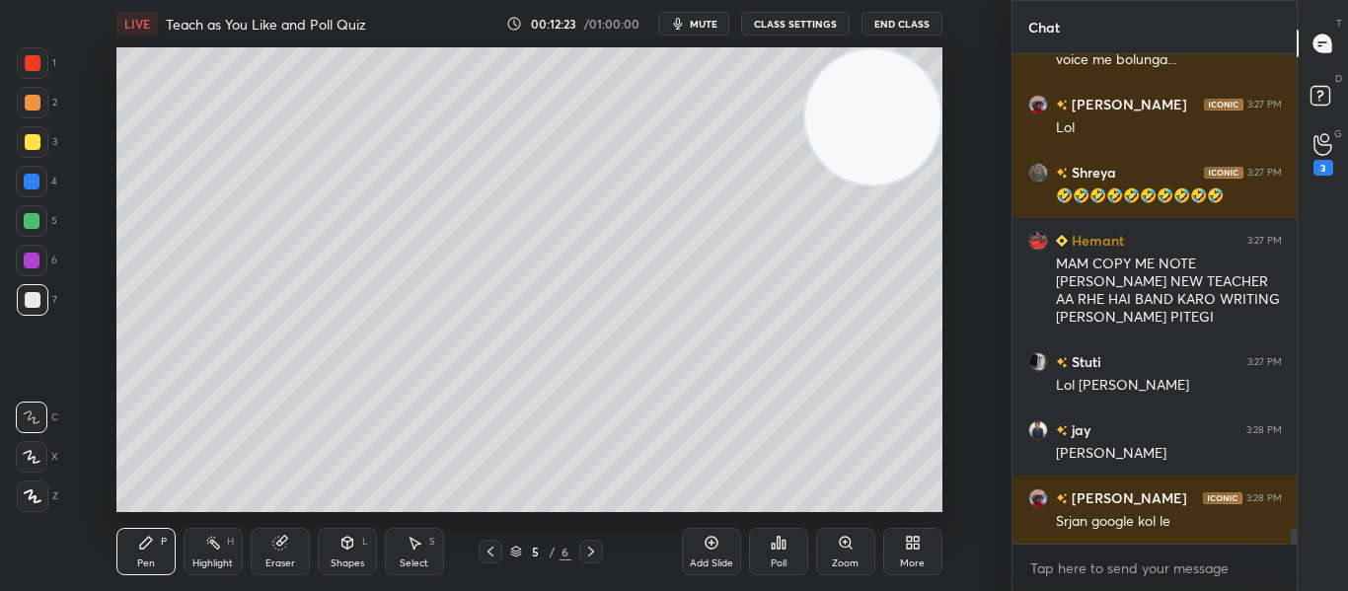
scroll to position [15223, 0]
click at [722, 547] on div "Add Slide" at bounding box center [711, 551] width 59 height 47
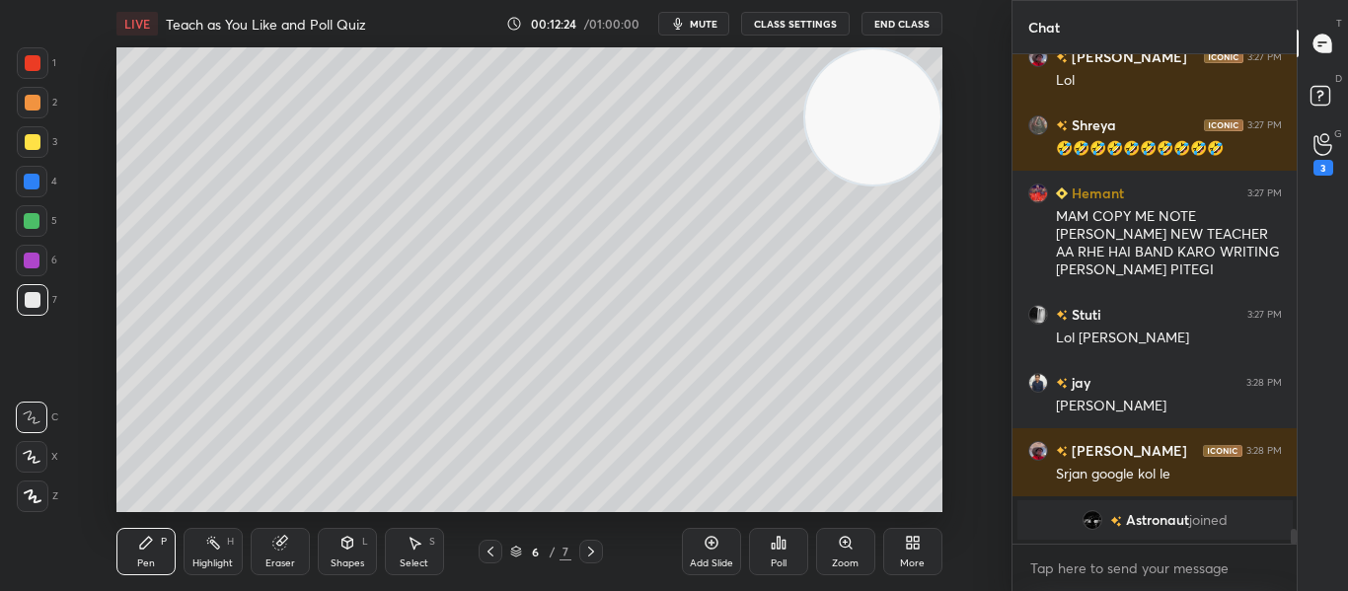
click at [34, 64] on div at bounding box center [33, 63] width 16 height 16
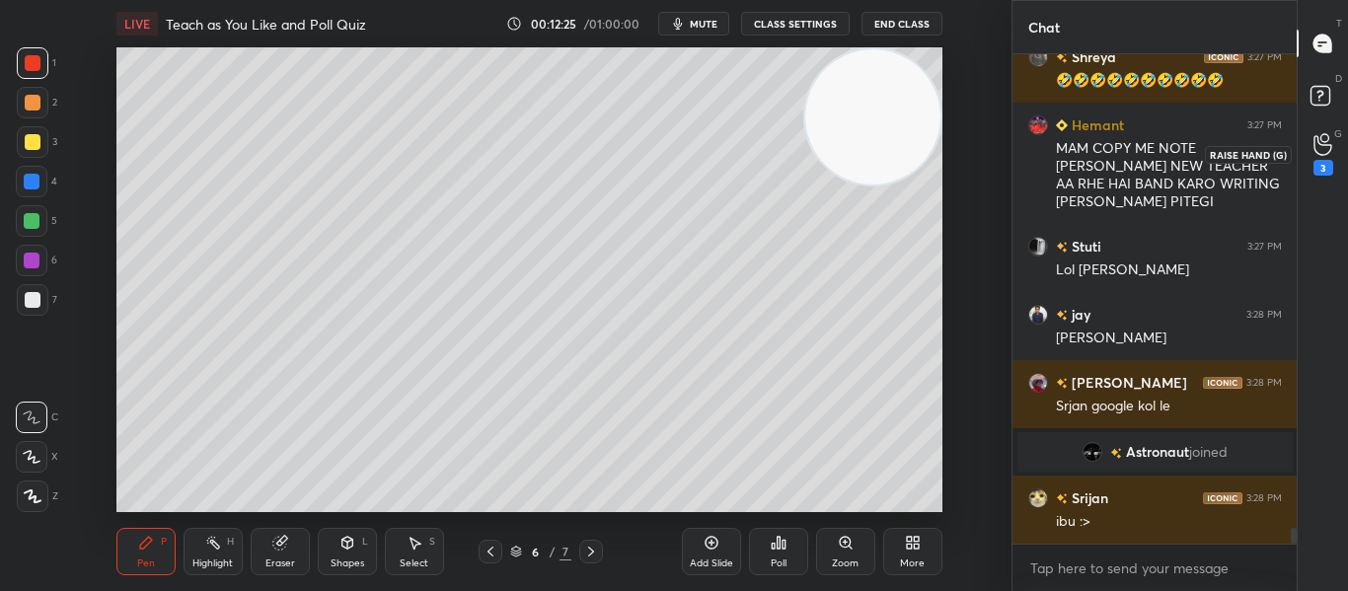
click at [1327, 144] on icon at bounding box center [1322, 145] width 18 height 20
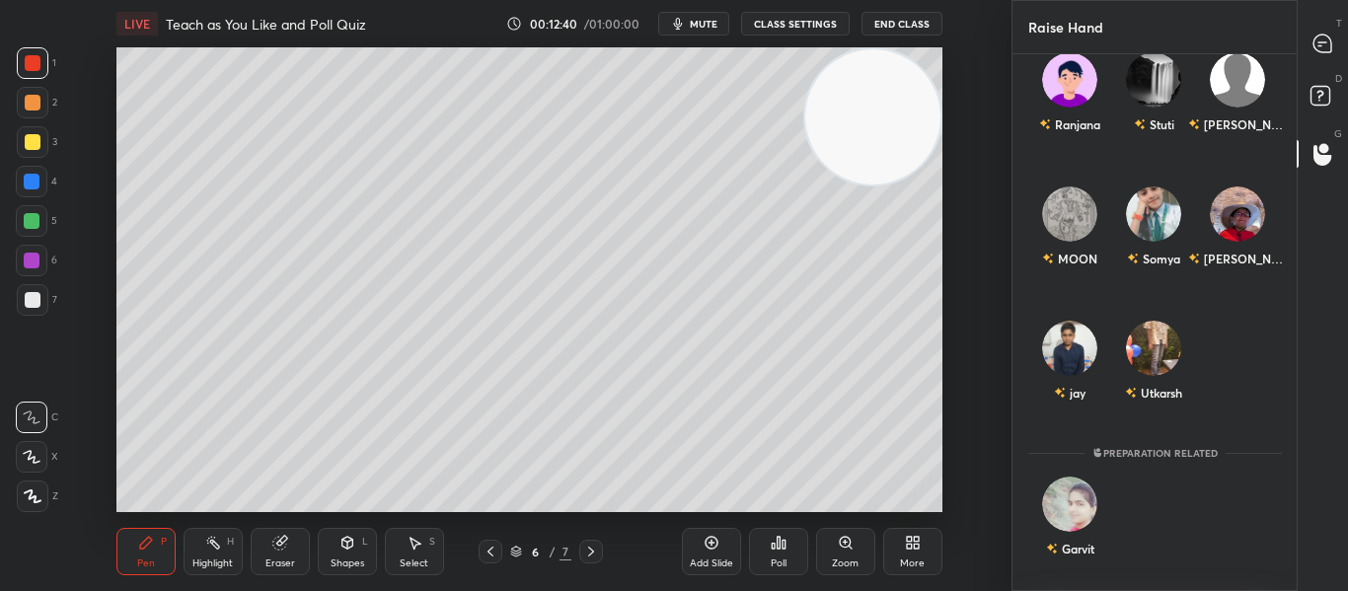
scroll to position [0, 0]
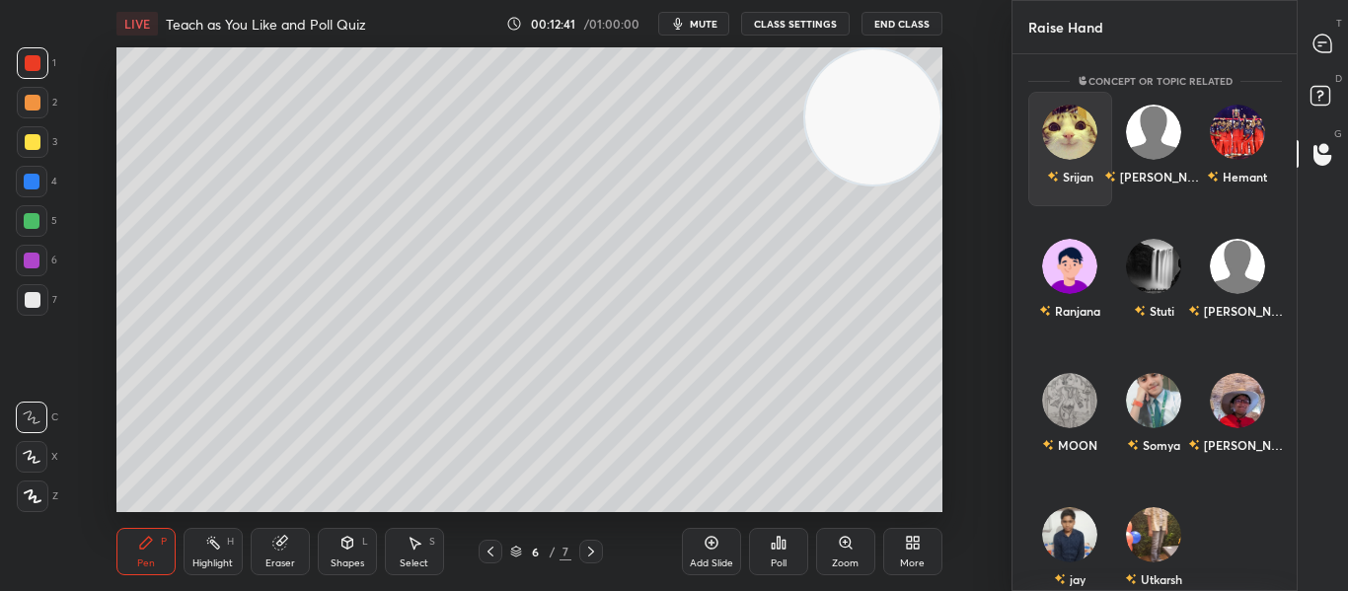
click at [1078, 166] on div "Srijan" at bounding box center [1069, 177] width 46 height 34
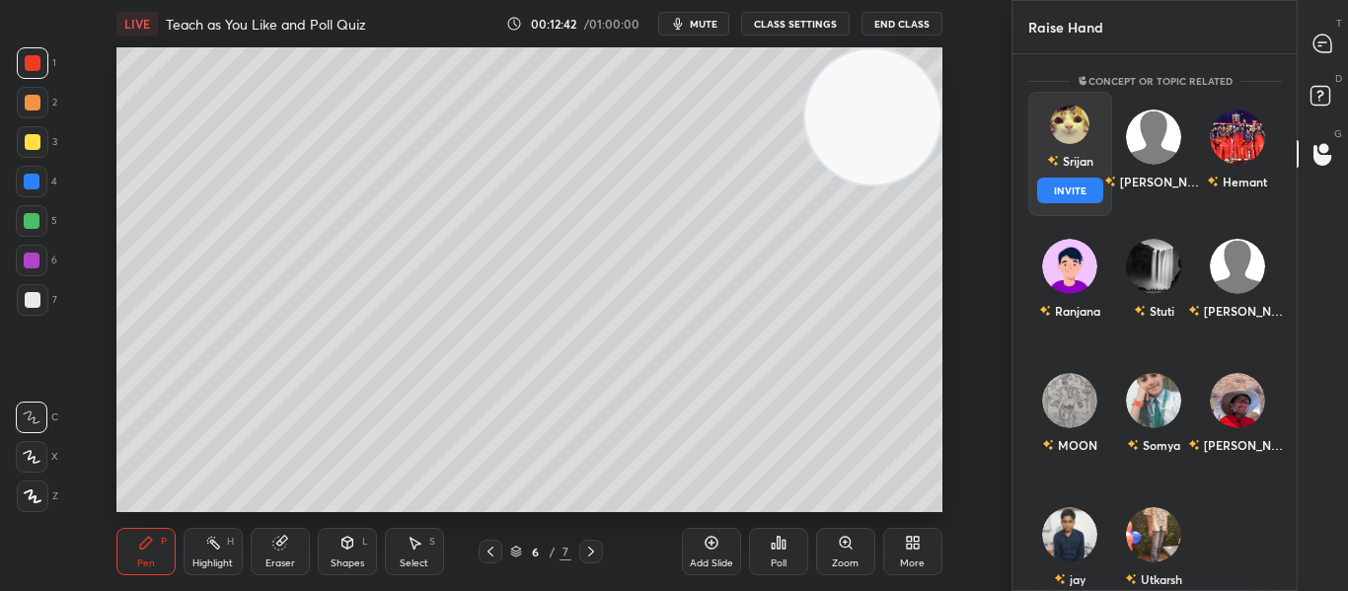
click at [1064, 189] on button "INVITE" at bounding box center [1070, 191] width 66 height 26
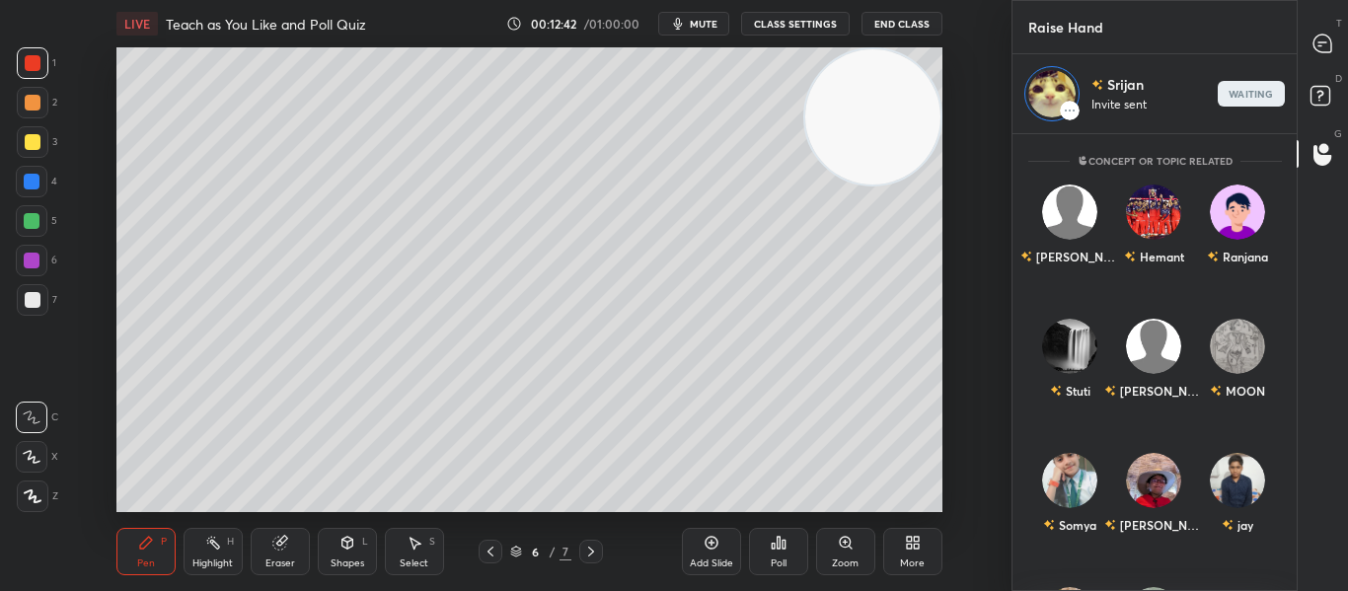
scroll to position [451, 278]
click at [1322, 50] on icon at bounding box center [1322, 44] width 18 height 18
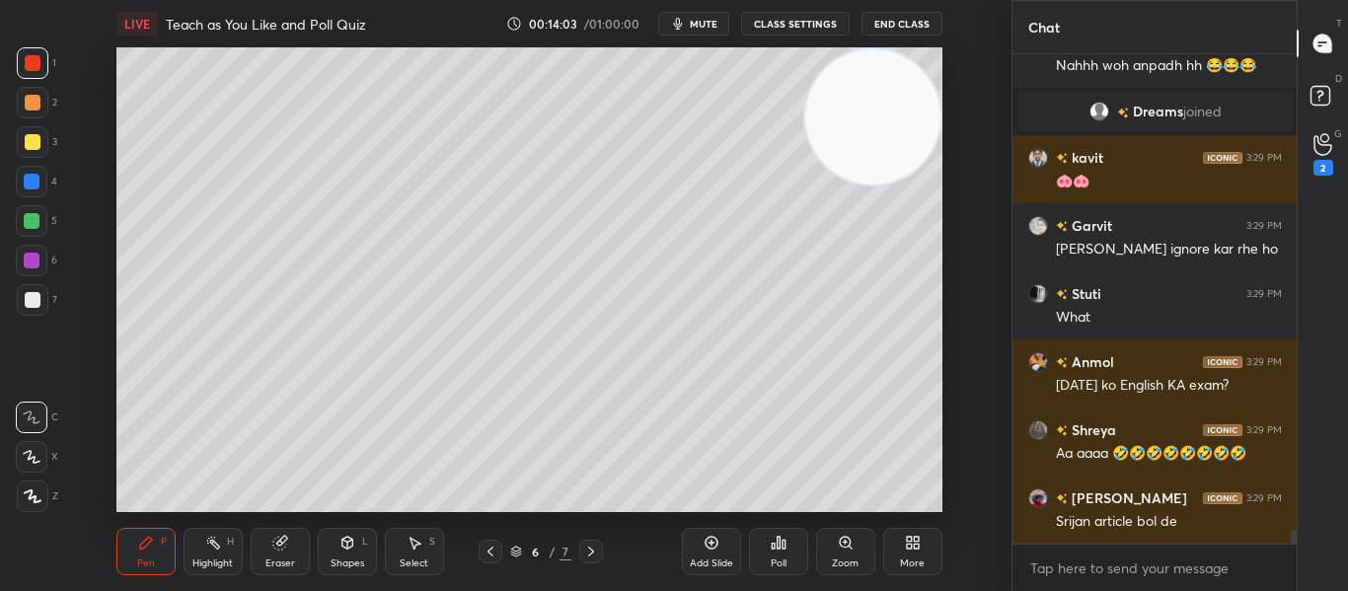
scroll to position [17243, 0]
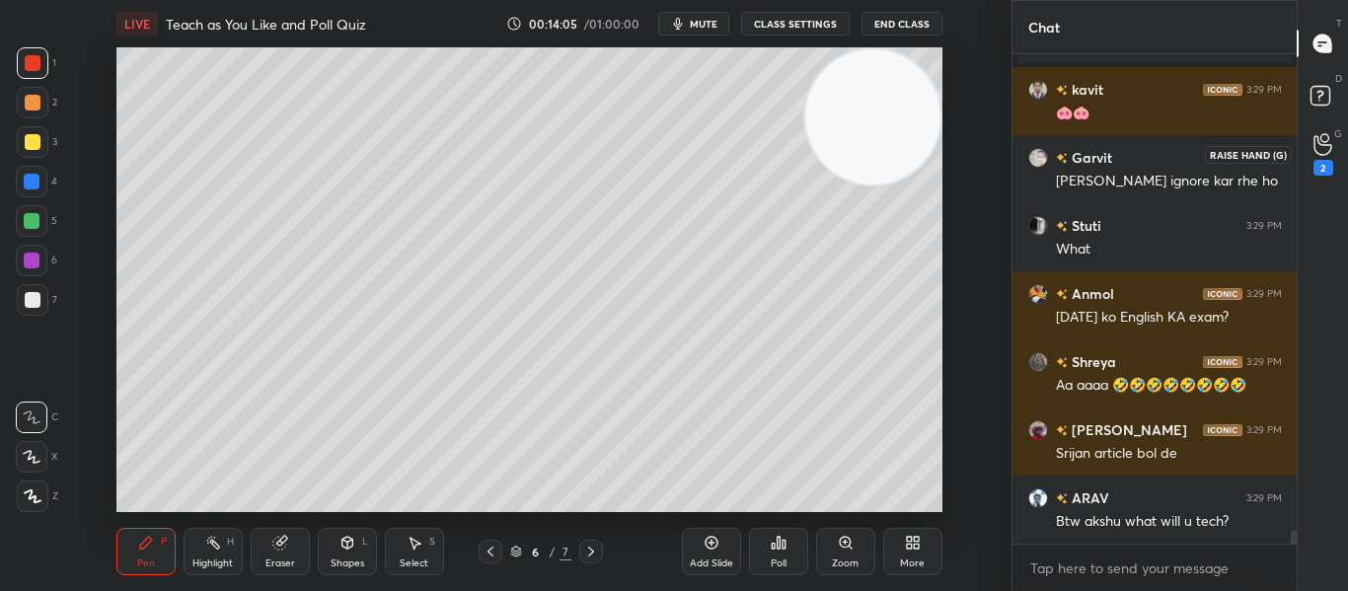
click at [1327, 149] on icon at bounding box center [1322, 144] width 19 height 23
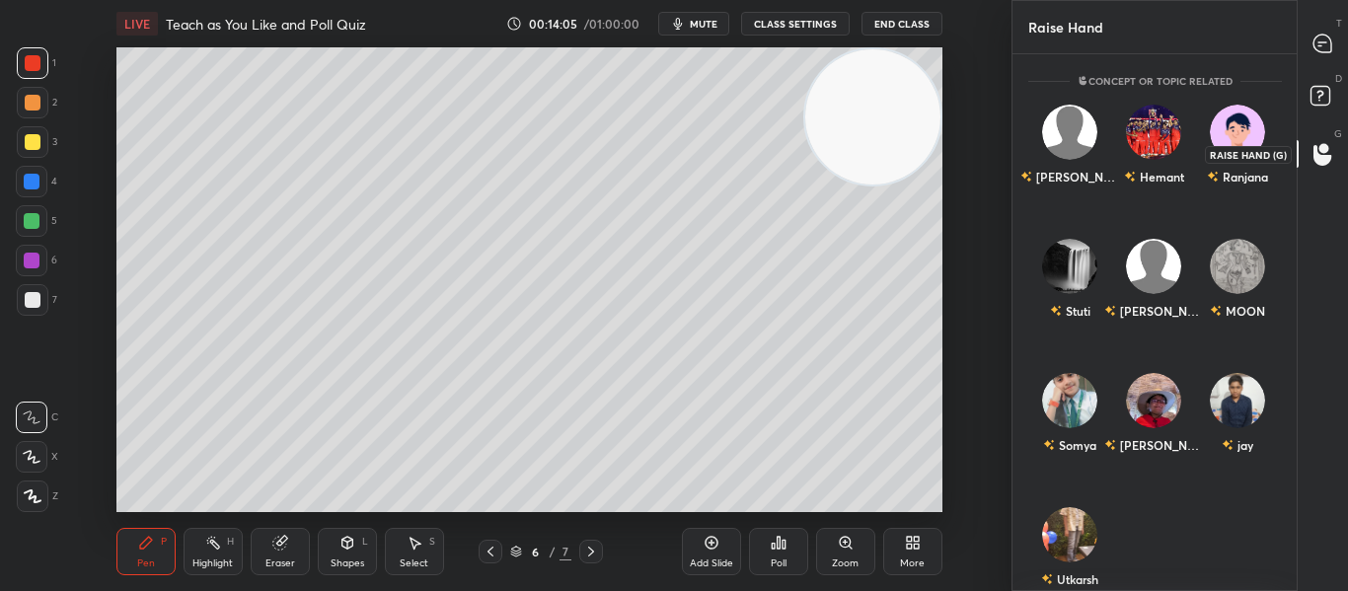
scroll to position [531, 278]
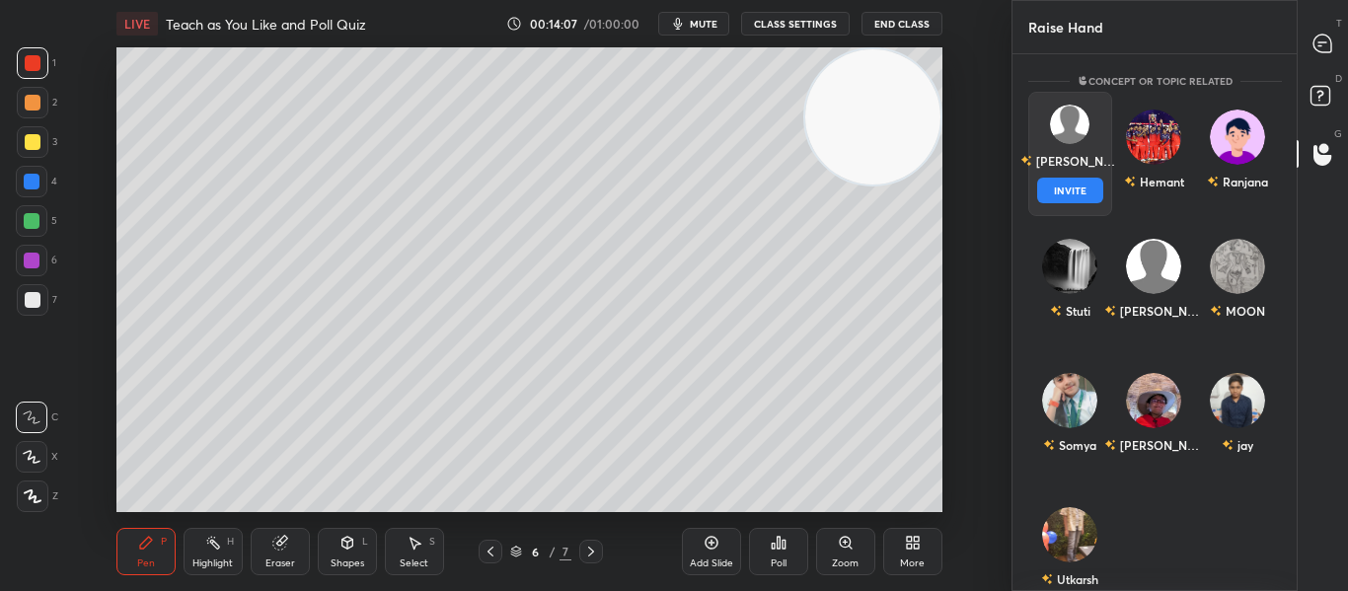
click at [1097, 184] on div "[PERSON_NAME] INVITE" at bounding box center [1070, 154] width 84 height 124
click at [1097, 184] on button "INVITE" at bounding box center [1070, 191] width 66 height 26
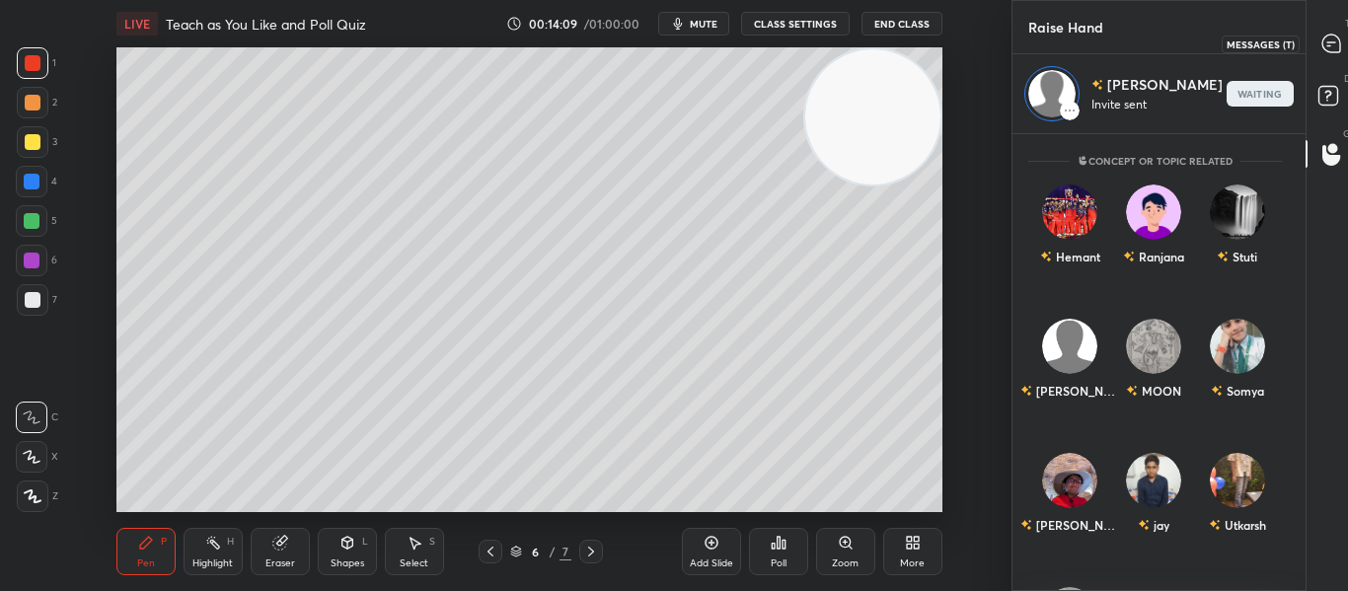
click at [1317, 54] on div at bounding box center [1330, 44] width 39 height 36
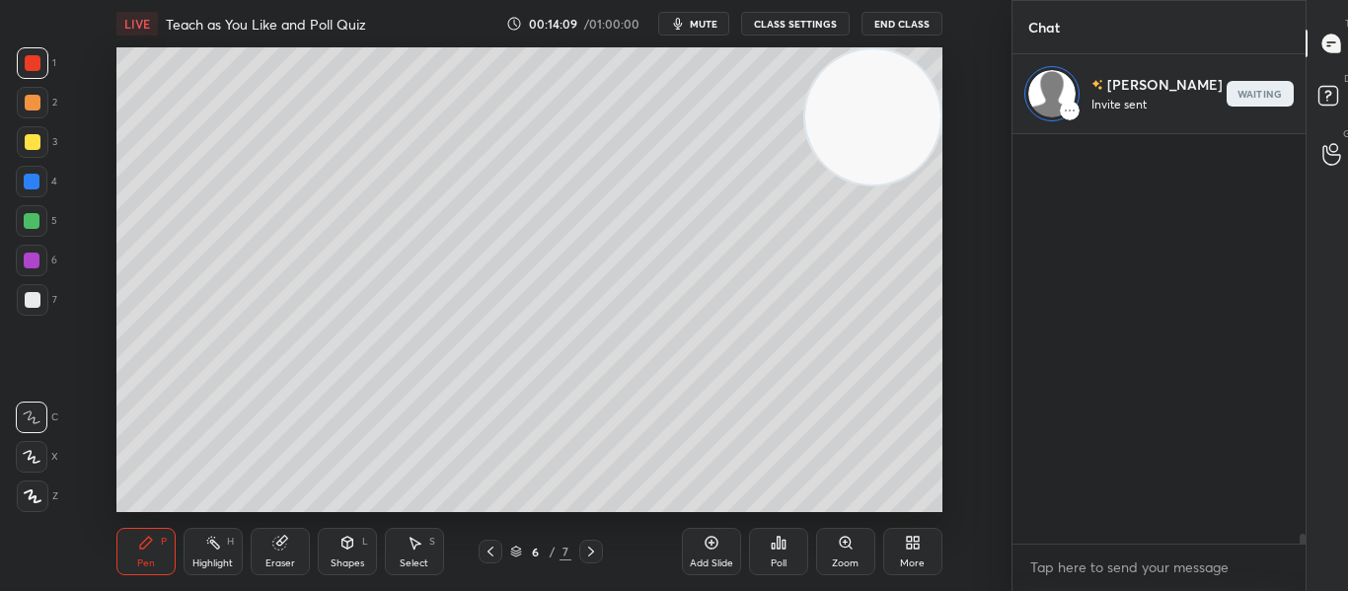
scroll to position [17766, 0]
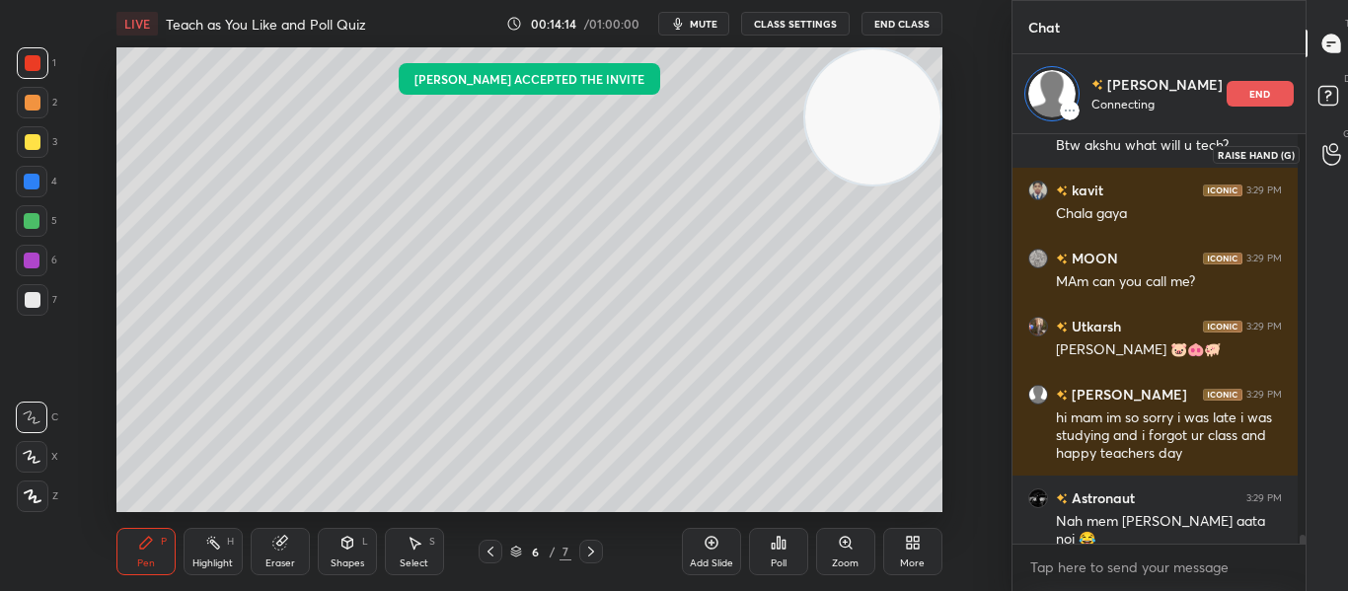
click at [1322, 164] on icon at bounding box center [1331, 155] width 18 height 20
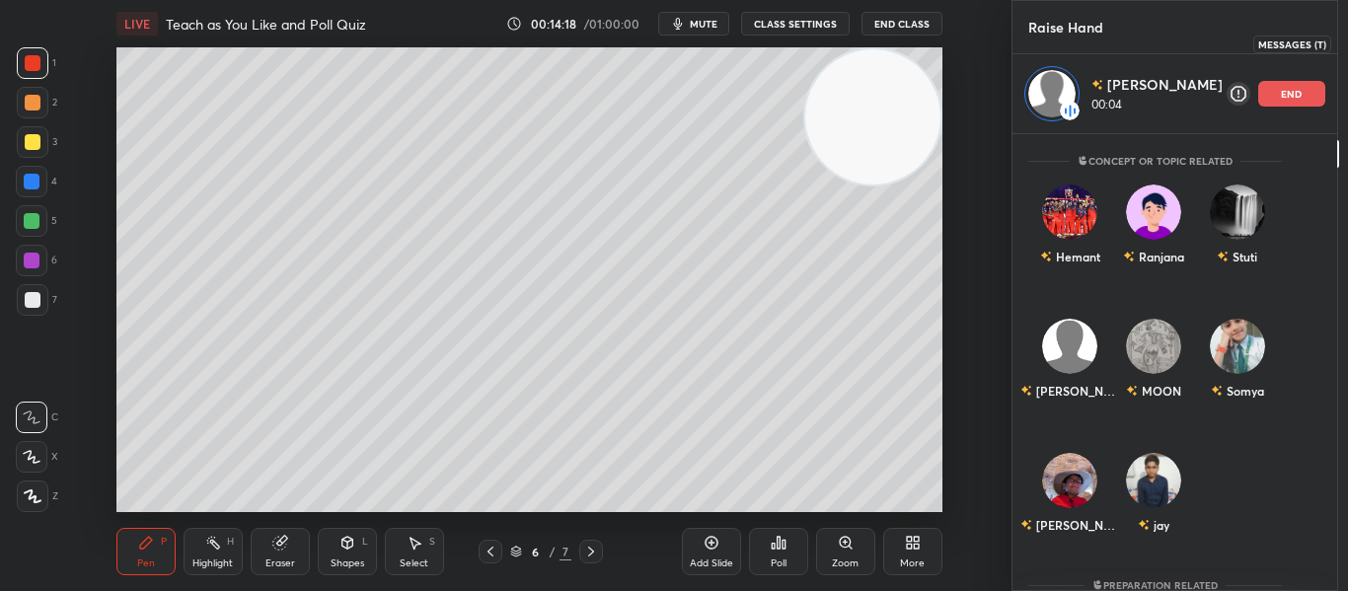
click at [1347, 49] on icon at bounding box center [1363, 44] width 18 height 18
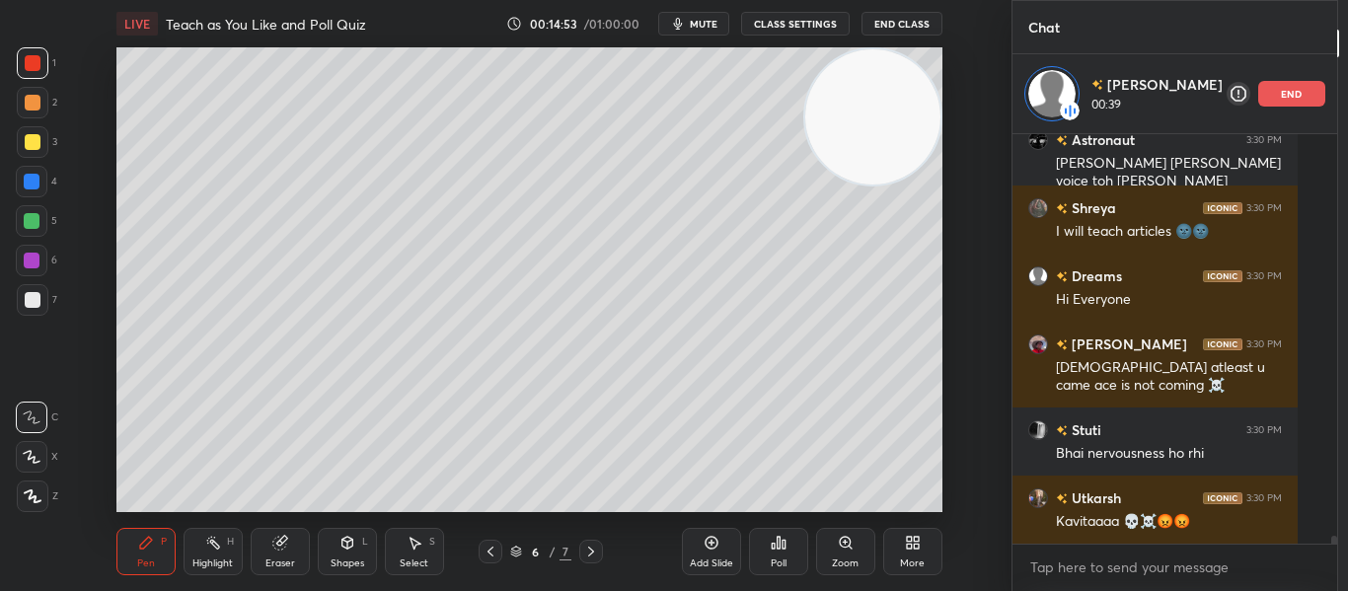
click at [261, 545] on div "Eraser" at bounding box center [280, 551] width 59 height 47
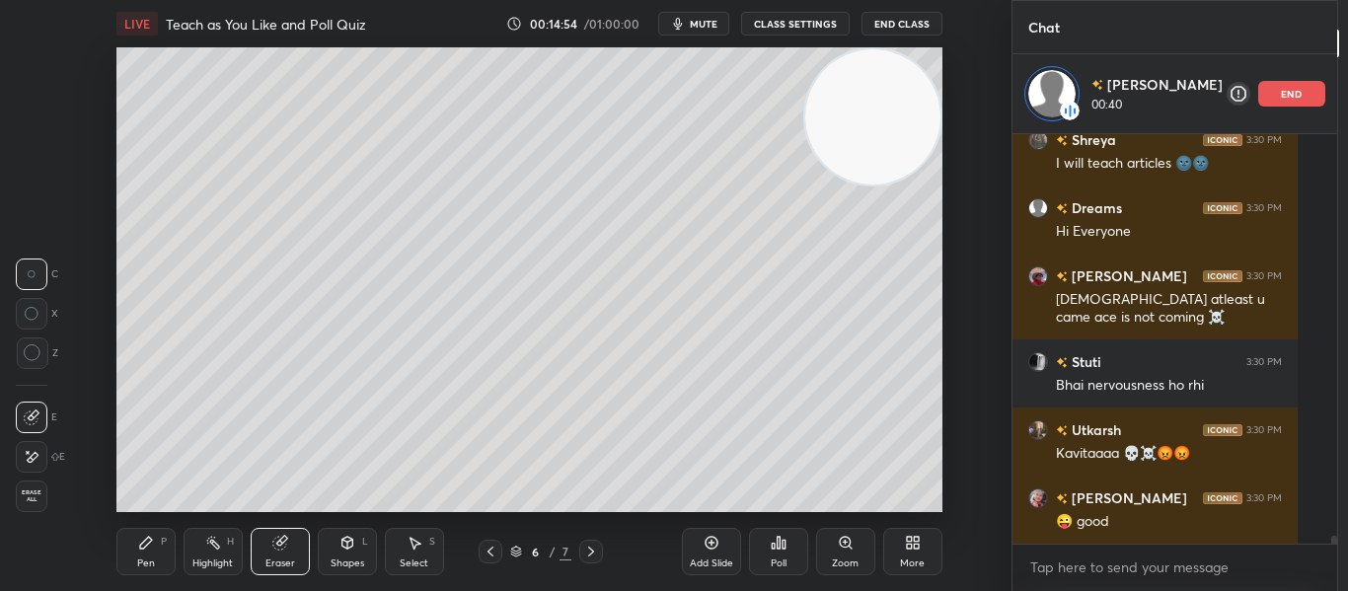
click at [29, 490] on span "Erase all" at bounding box center [32, 496] width 30 height 14
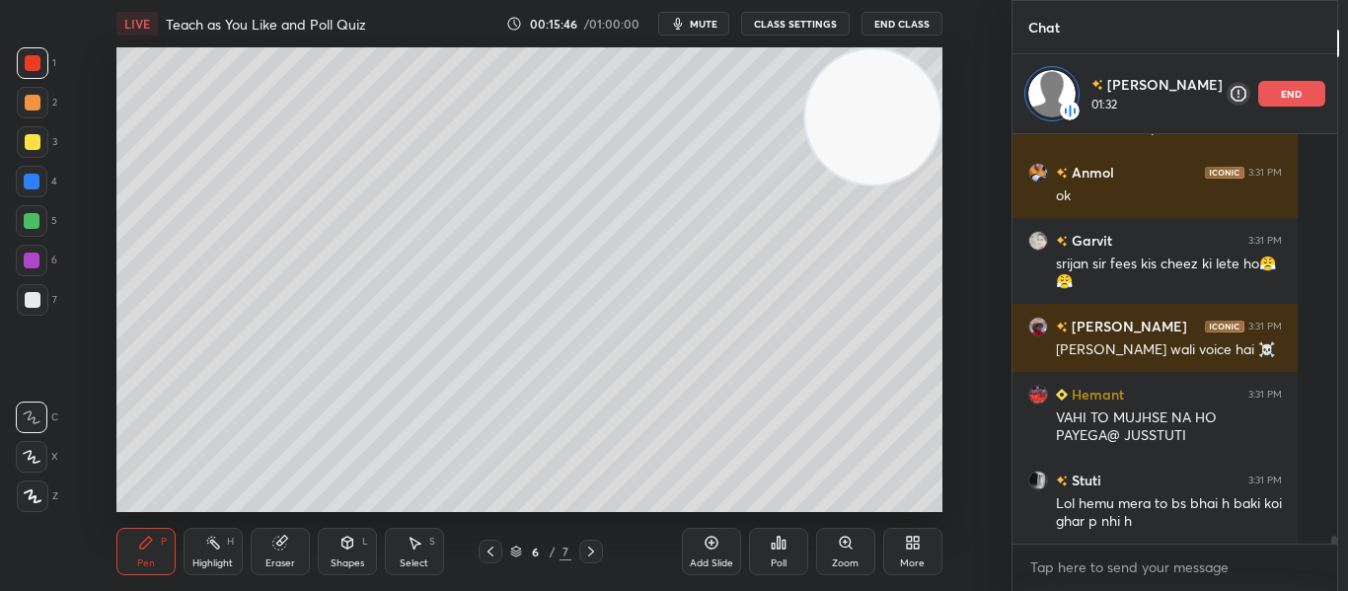
scroll to position [19980, 0]
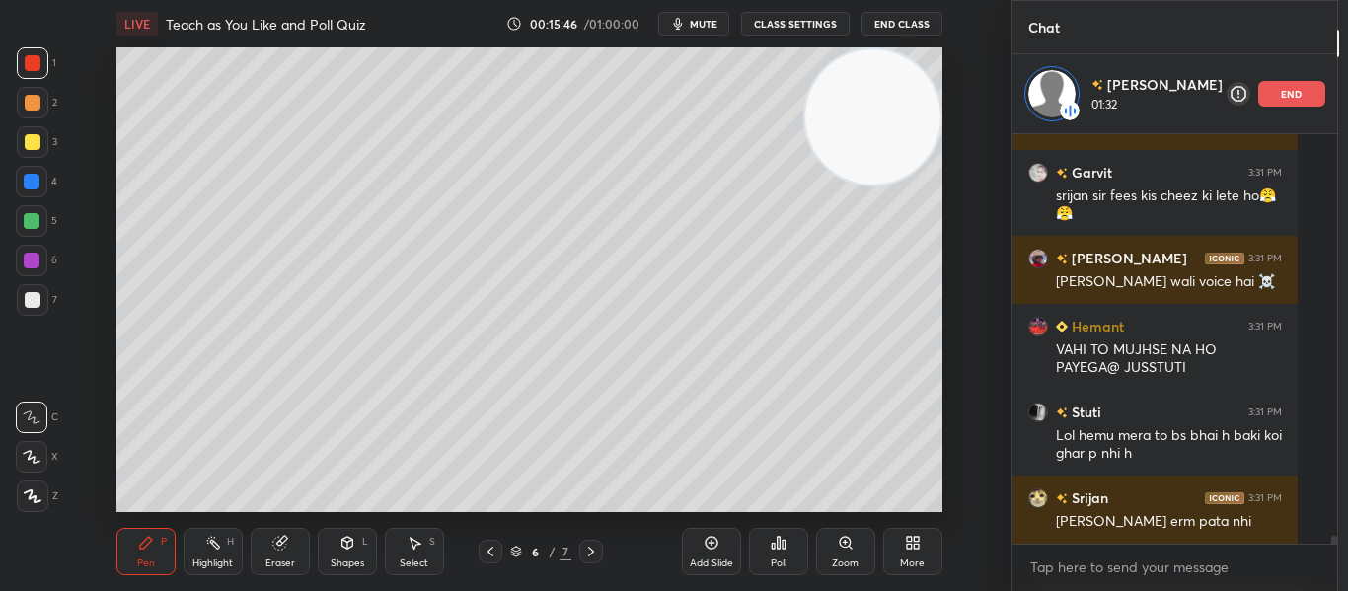
click at [273, 549] on icon at bounding box center [280, 543] width 16 height 16
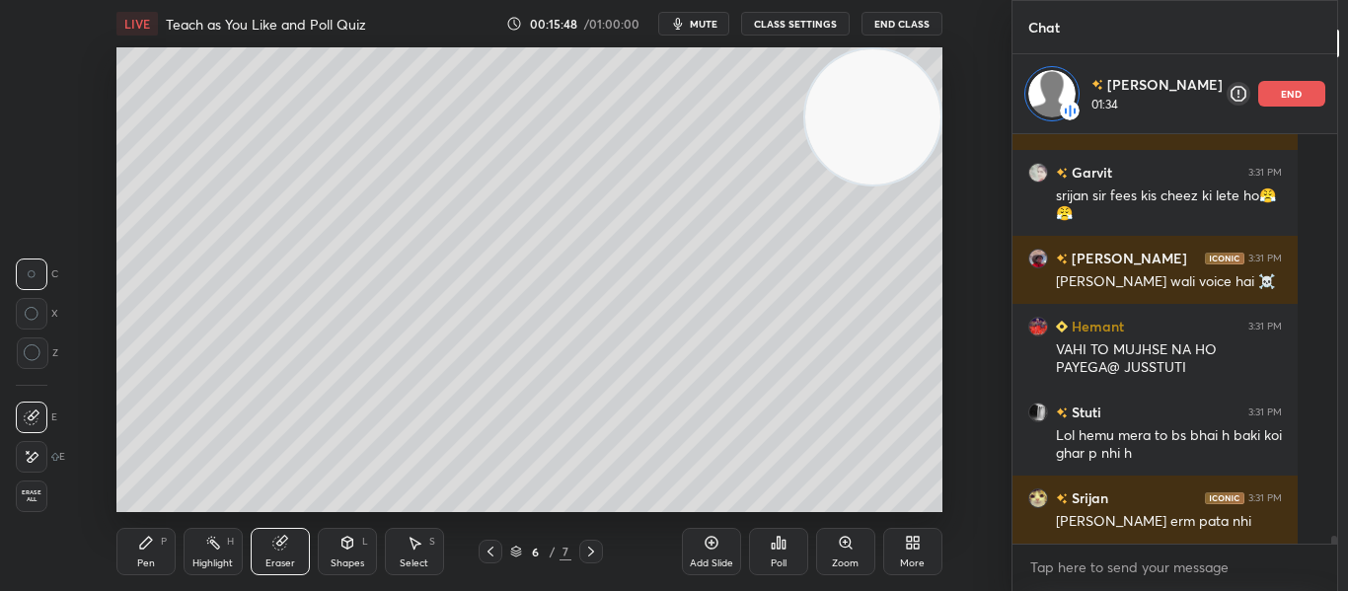
scroll to position [20048, 0]
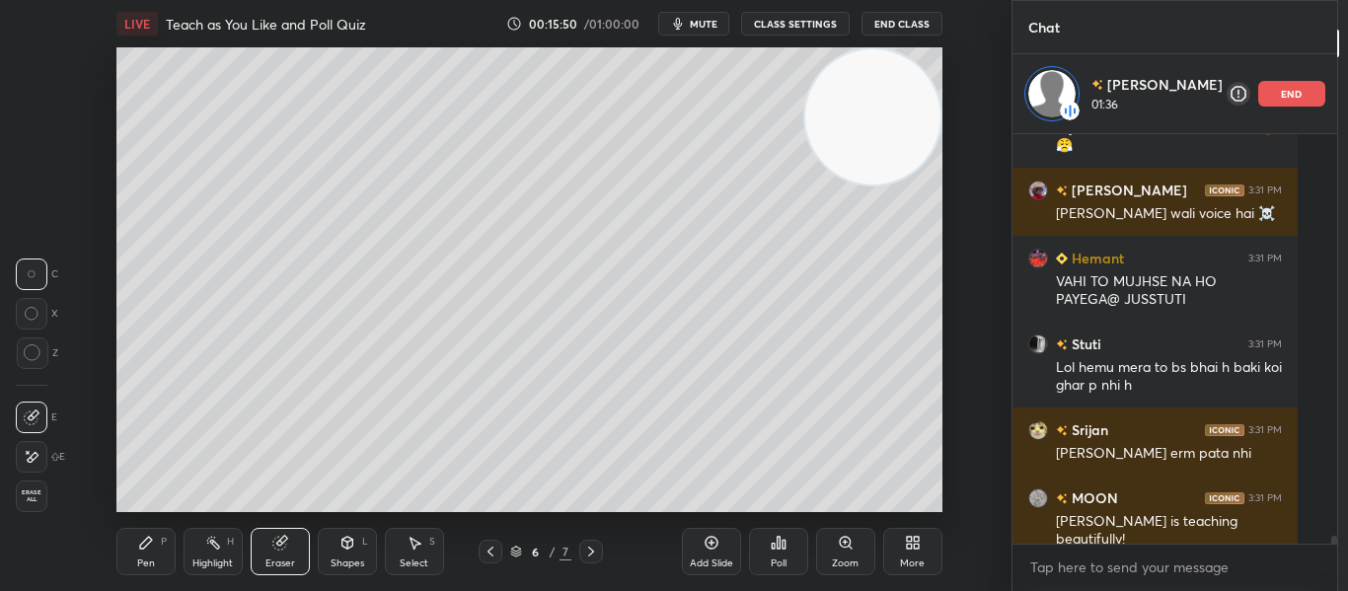
click at [136, 551] on div "Pen P" at bounding box center [145, 551] width 59 height 47
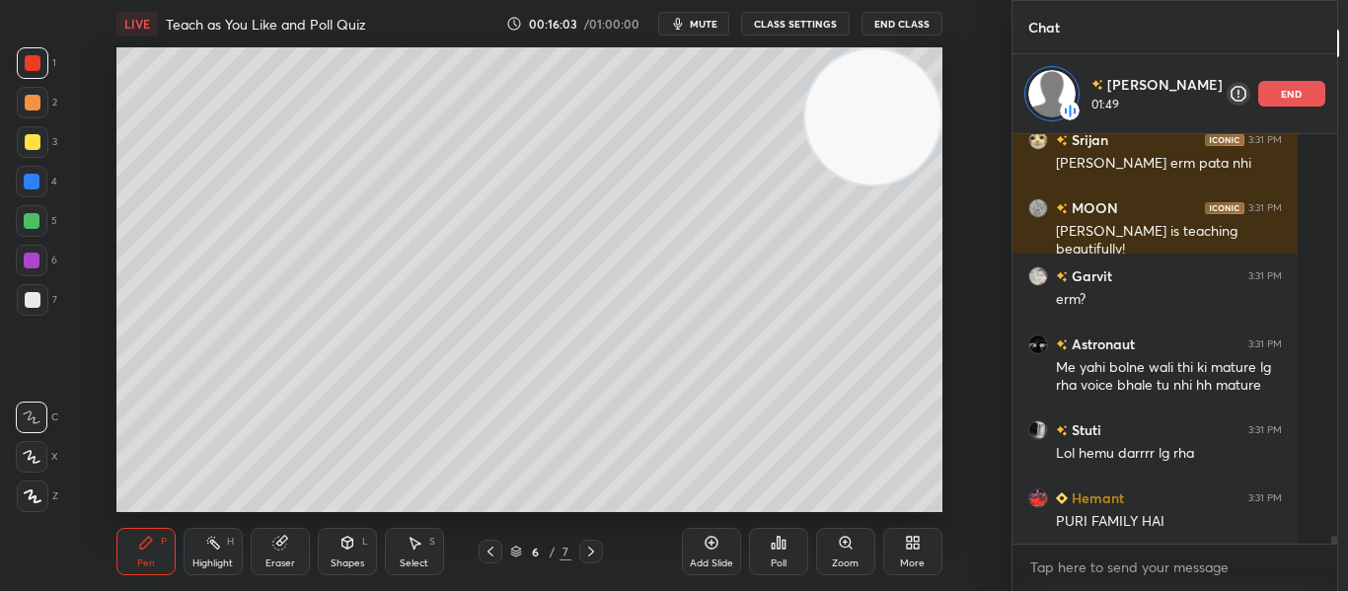
scroll to position [20385, 0]
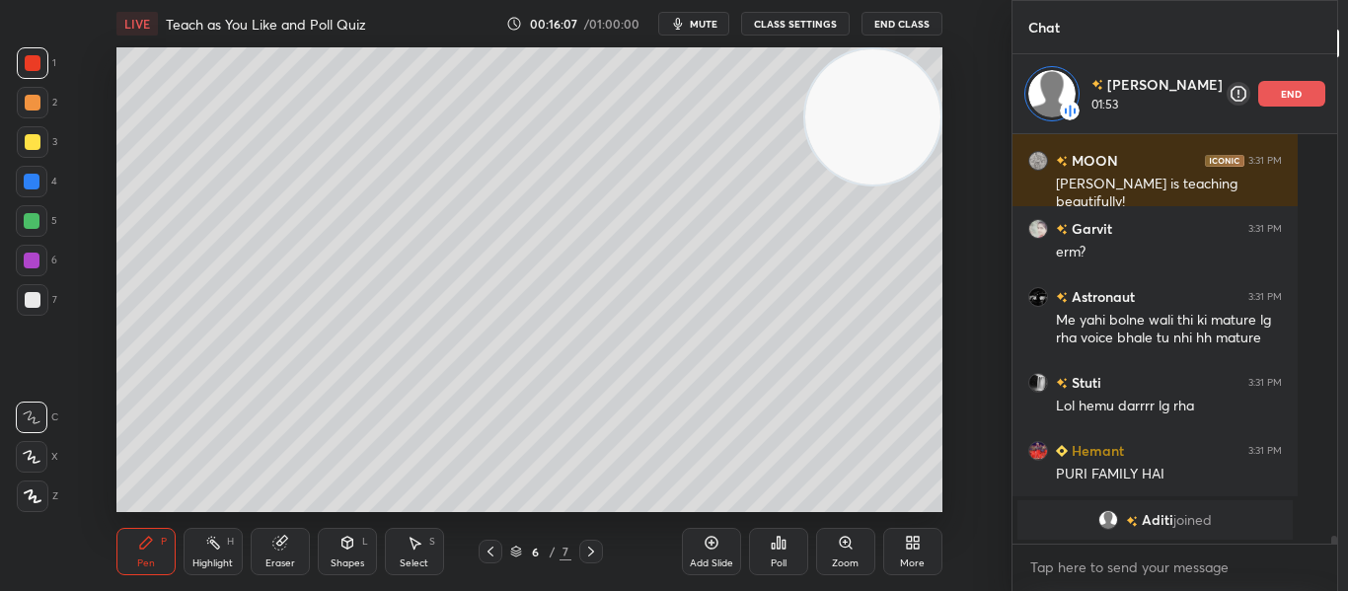
click at [29, 297] on div at bounding box center [33, 300] width 16 height 16
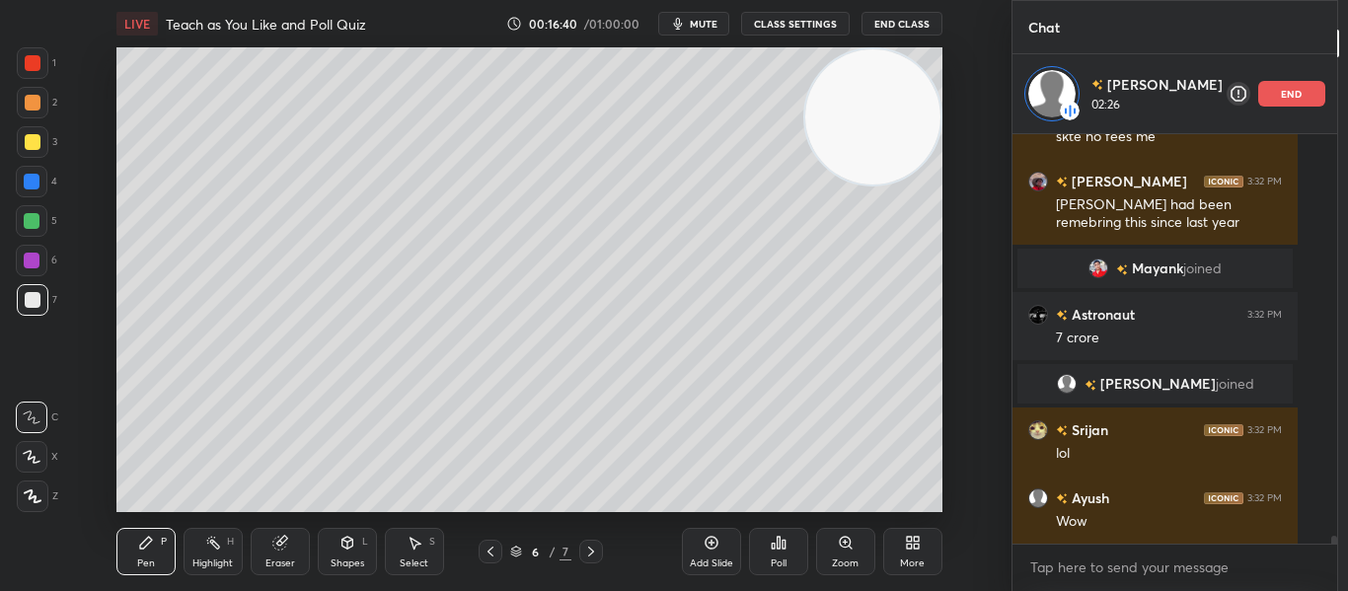
scroll to position [20519, 0]
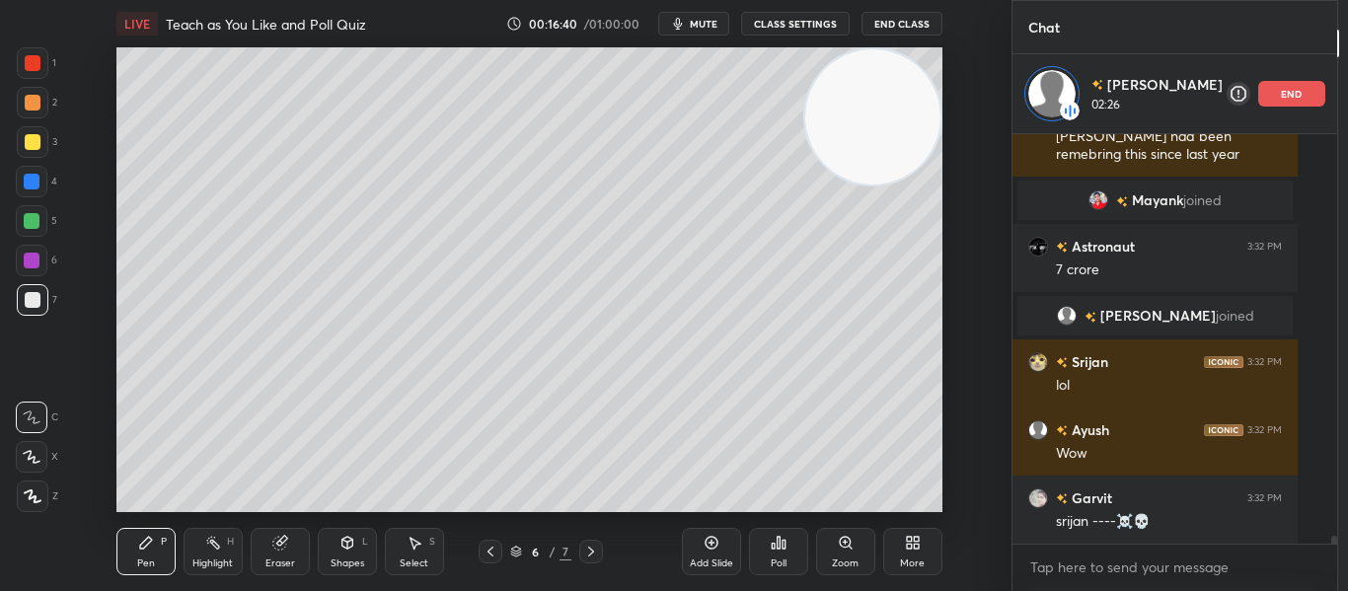
click at [27, 67] on div at bounding box center [33, 63] width 16 height 16
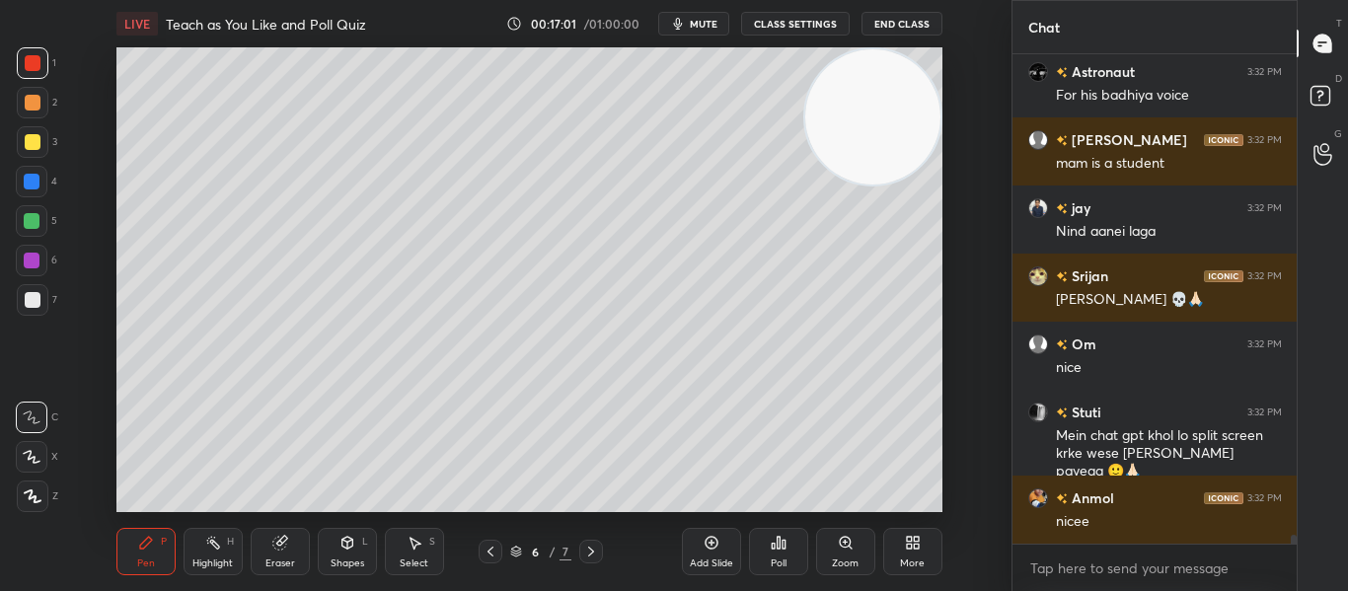
scroll to position [21291, 0]
click at [27, 67] on div at bounding box center [33, 63] width 16 height 16
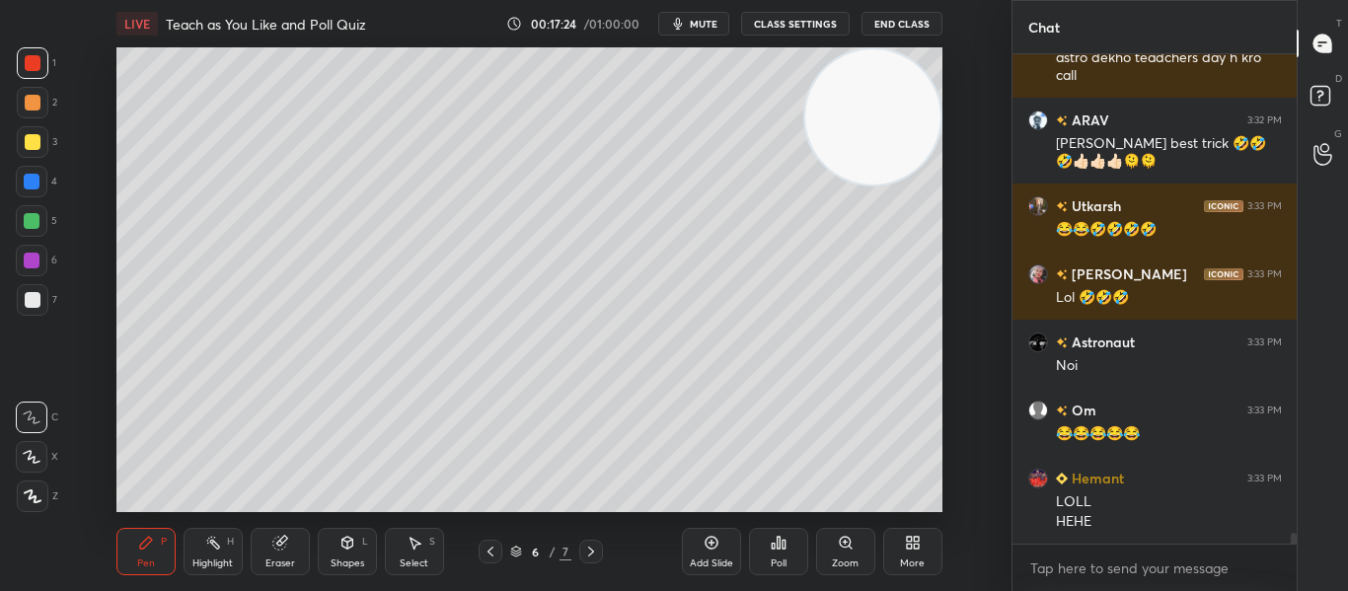
scroll to position [22542, 0]
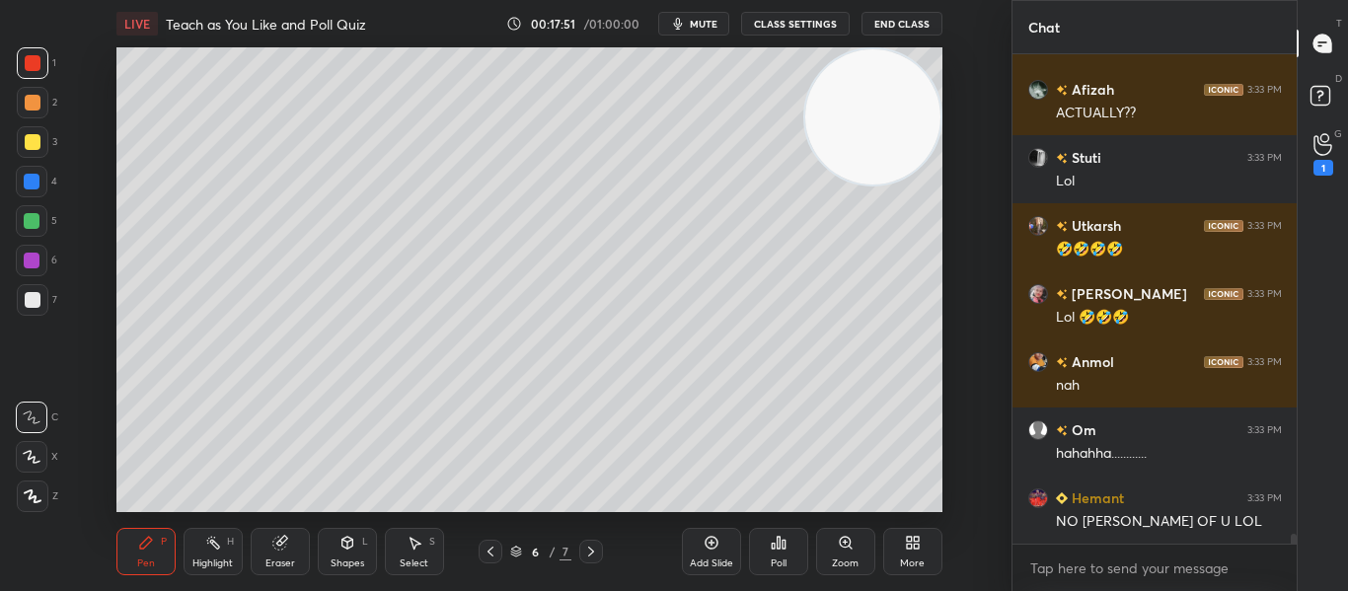
click at [716, 546] on icon at bounding box center [710, 543] width 13 height 13
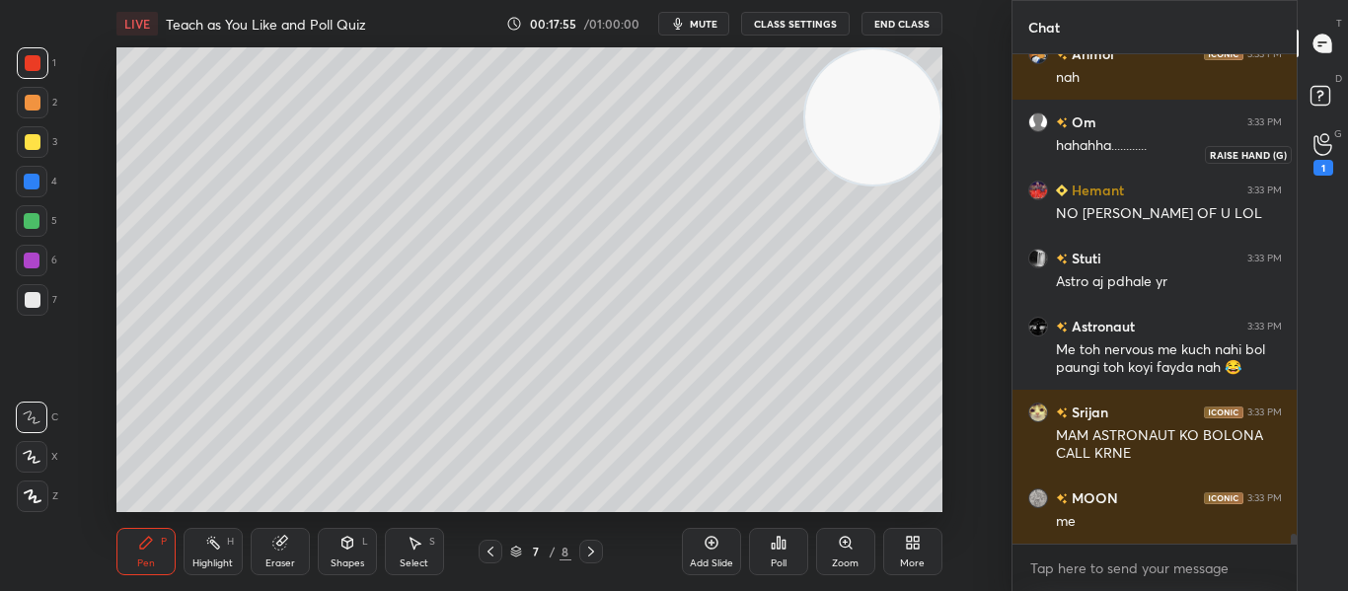
click at [1323, 166] on div "1" at bounding box center [1323, 168] width 20 height 16
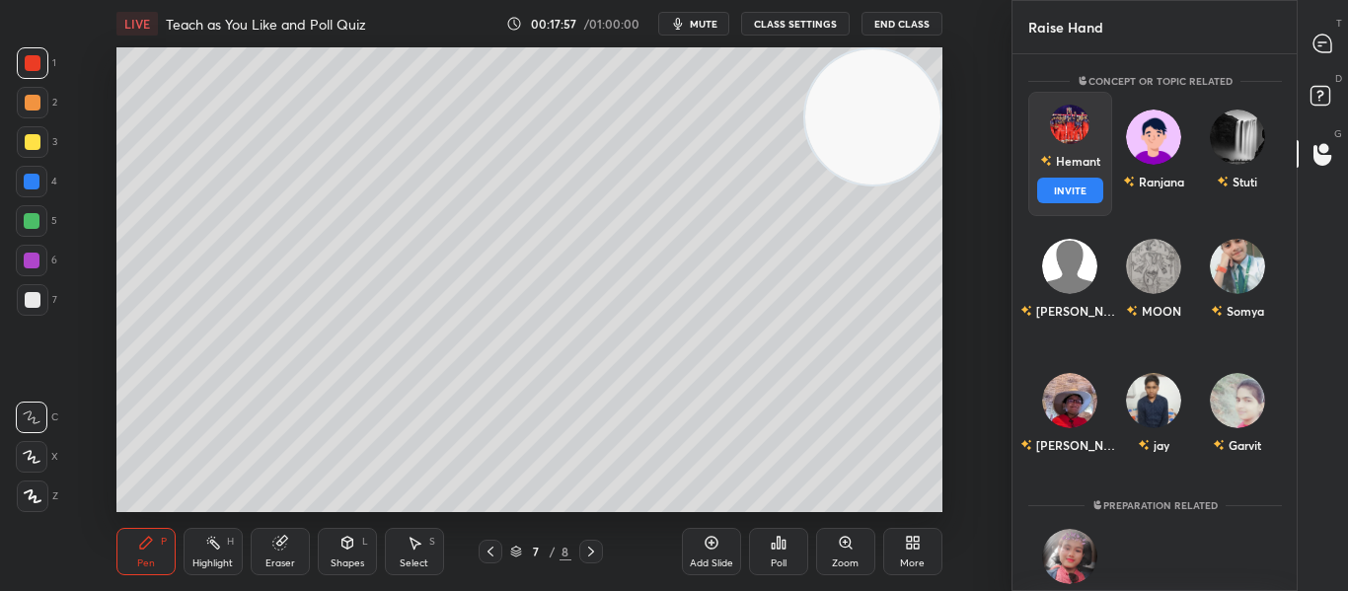
click at [1055, 193] on div "Hemant INVITE" at bounding box center [1070, 154] width 84 height 124
click at [1055, 193] on button "INVITE" at bounding box center [1070, 191] width 66 height 26
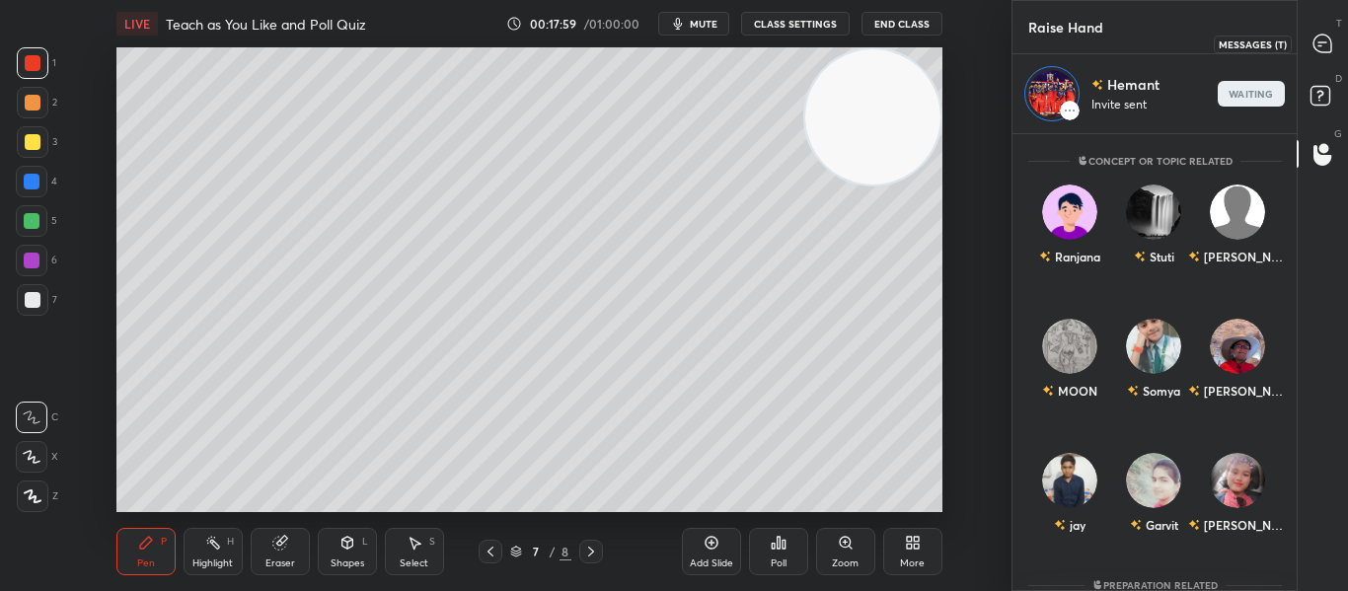
click at [1321, 47] on icon at bounding box center [1322, 44] width 18 height 18
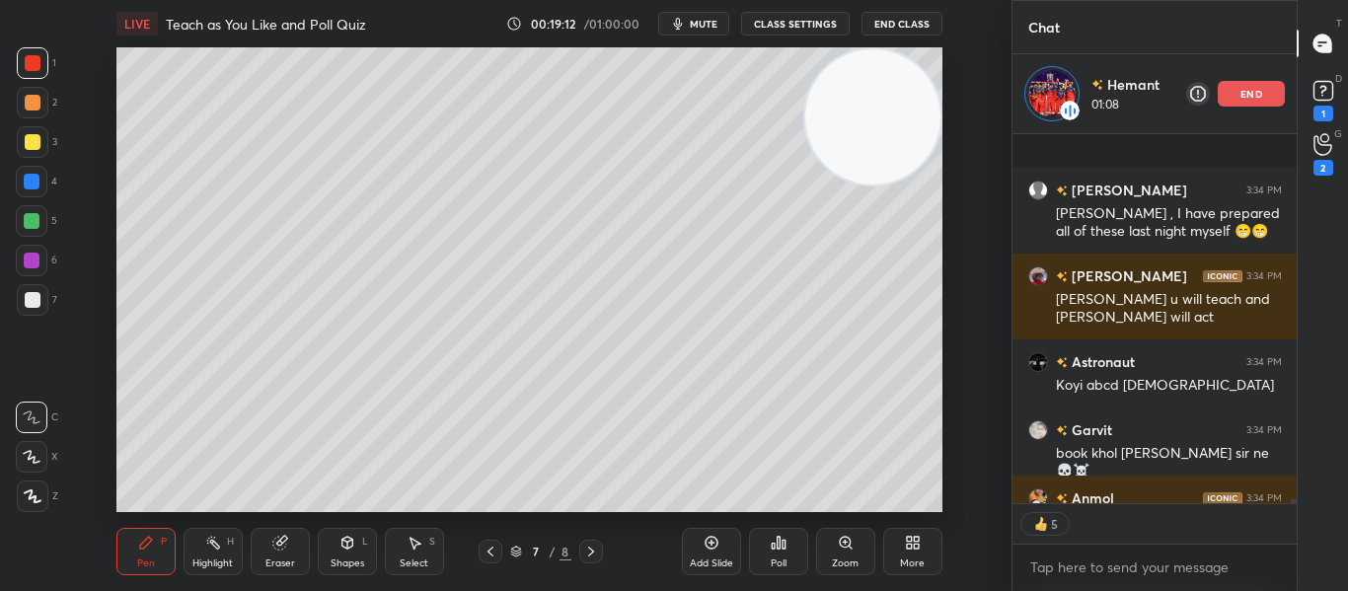
scroll to position [24956, 0]
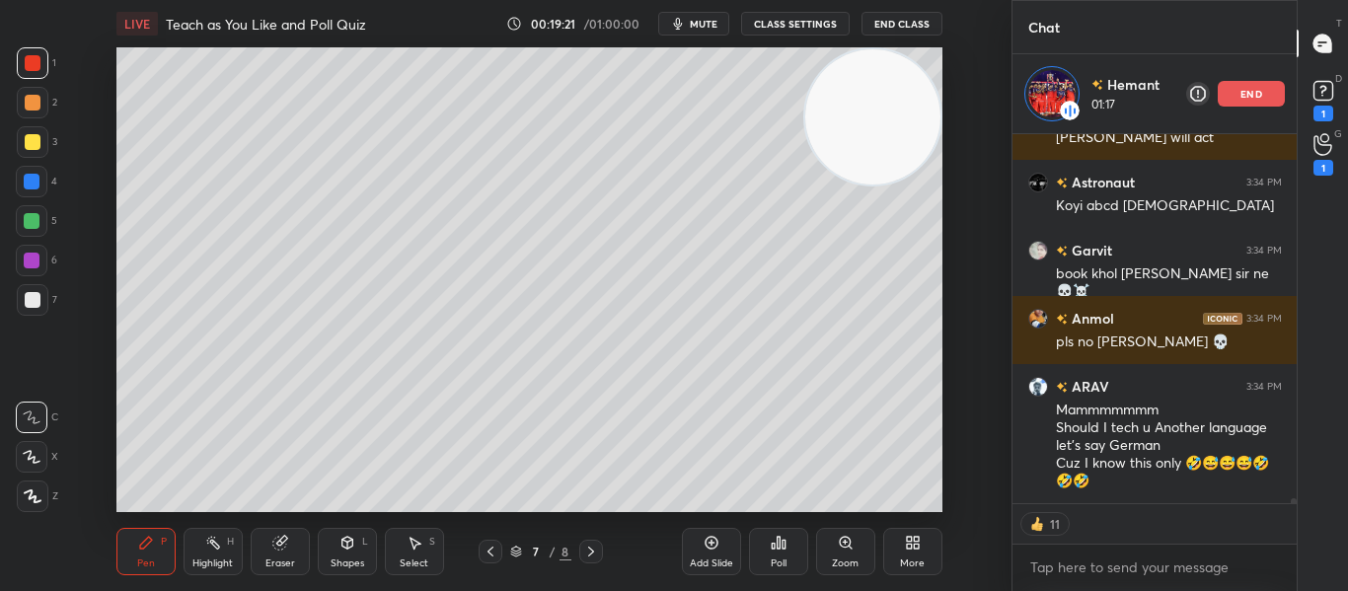
click at [265, 543] on div "Eraser" at bounding box center [280, 551] width 59 height 47
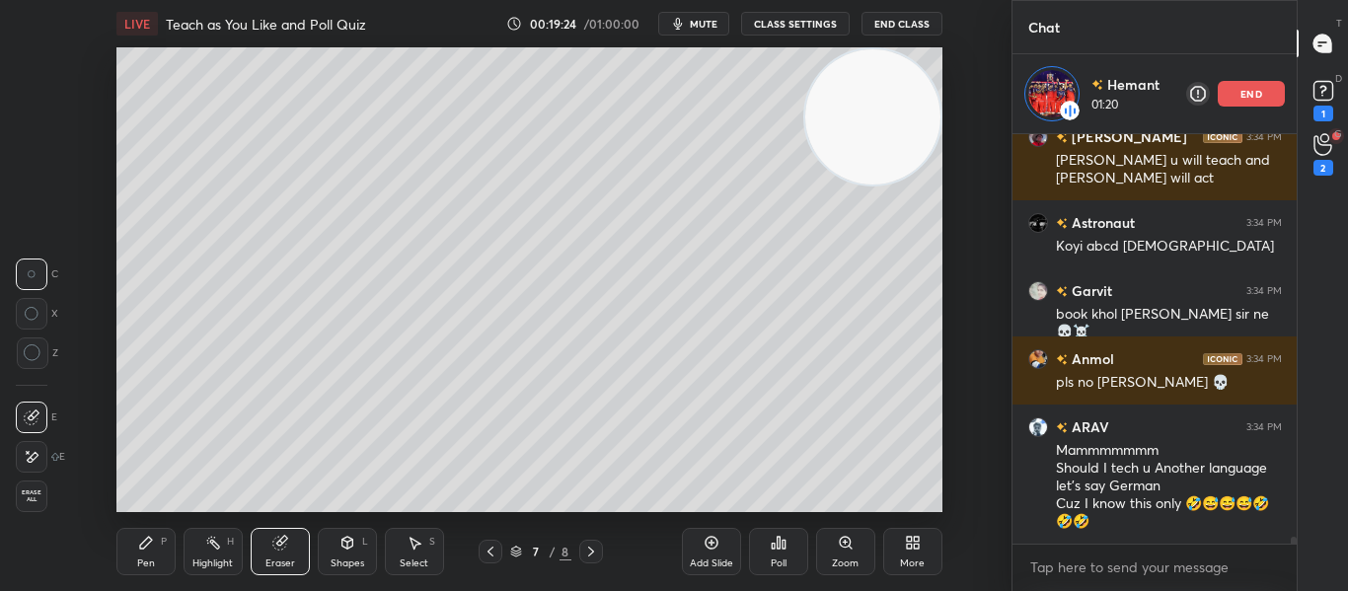
scroll to position [405, 278]
click at [146, 542] on icon at bounding box center [146, 543] width 12 height 12
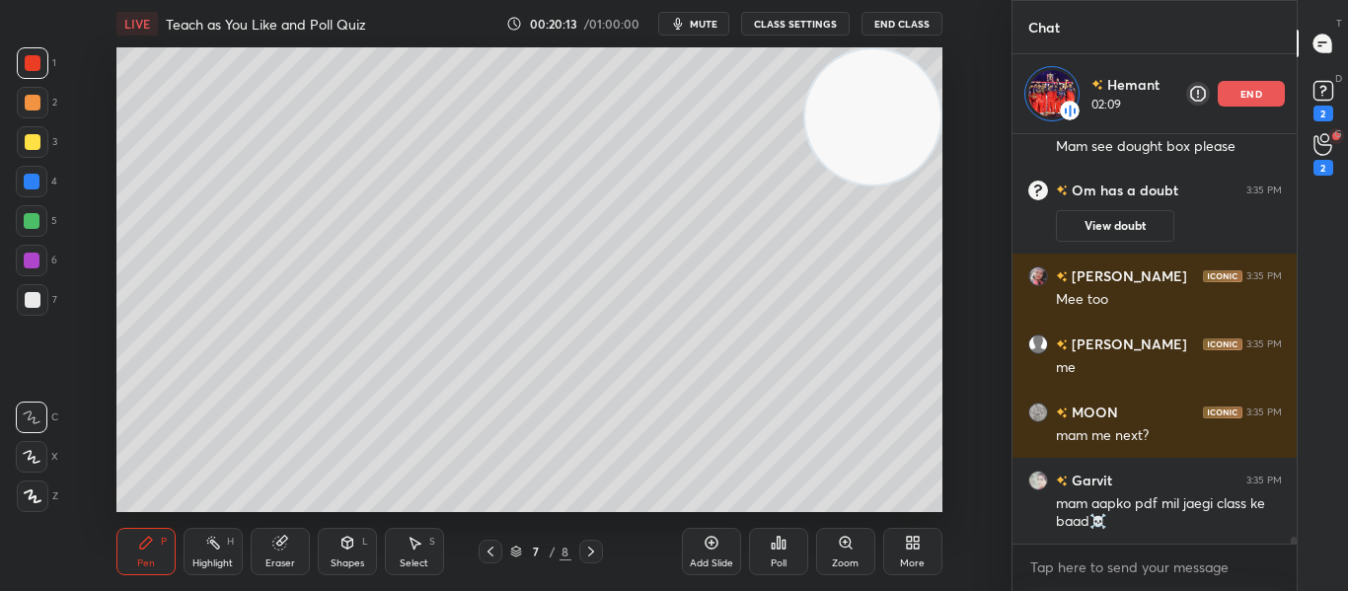
scroll to position [25728, 0]
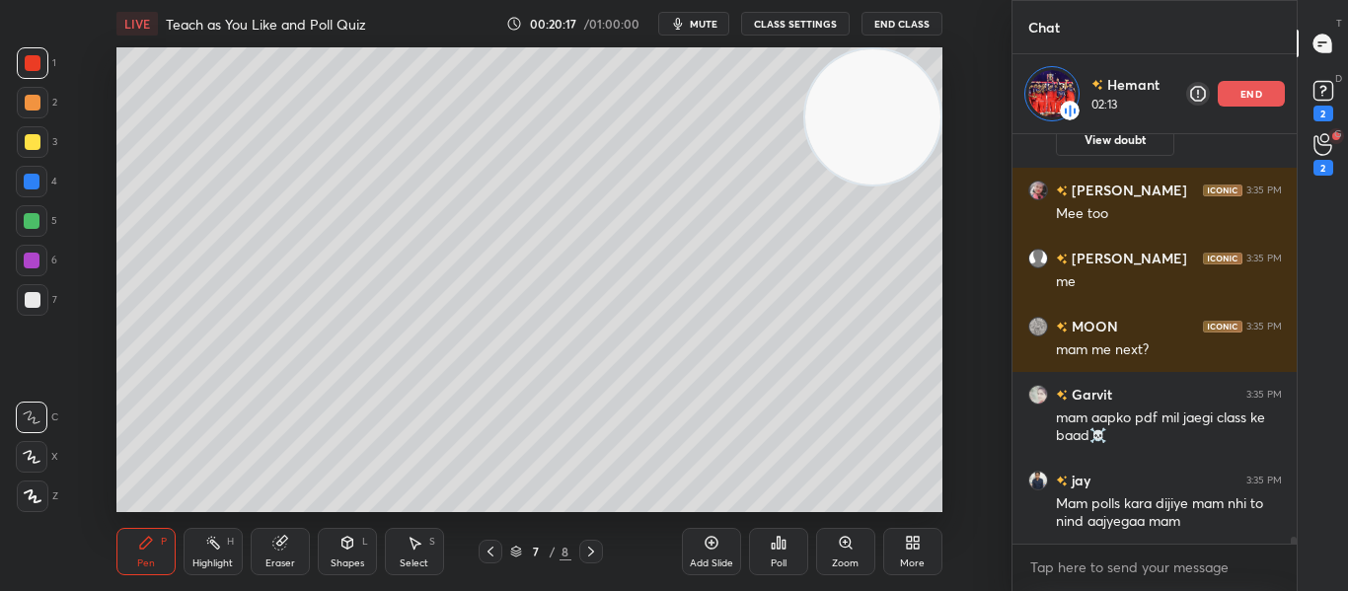
click at [1230, 106] on div "end" at bounding box center [1251, 94] width 67 height 26
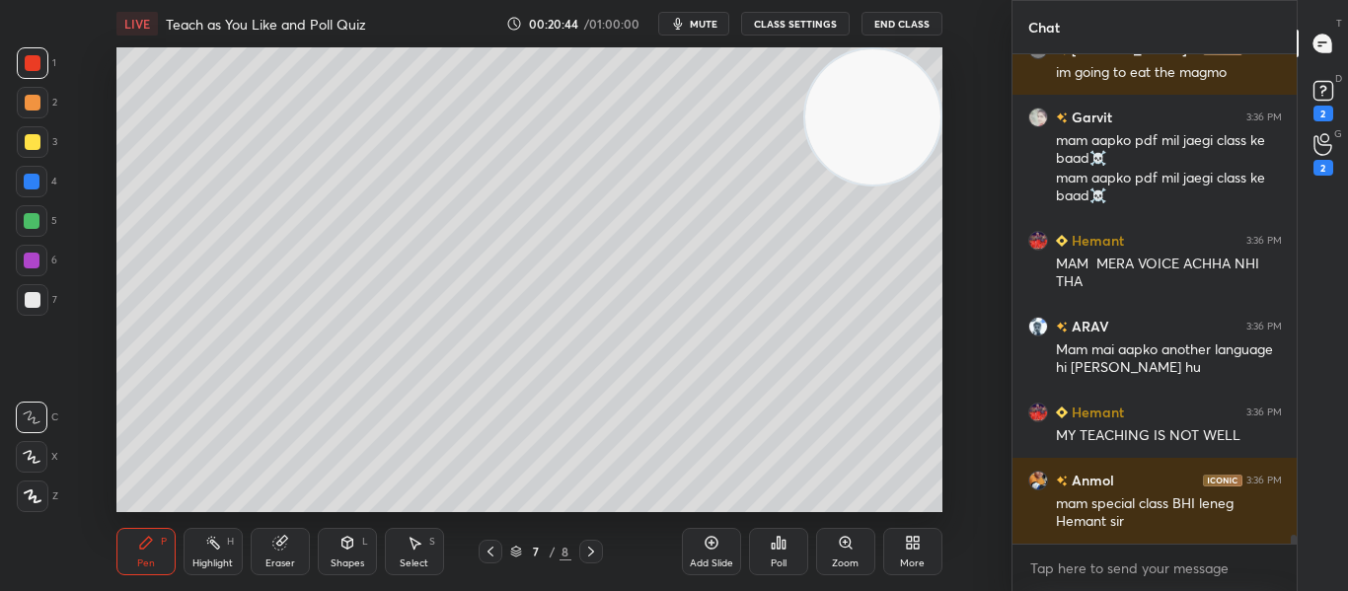
scroll to position [26369, 0]
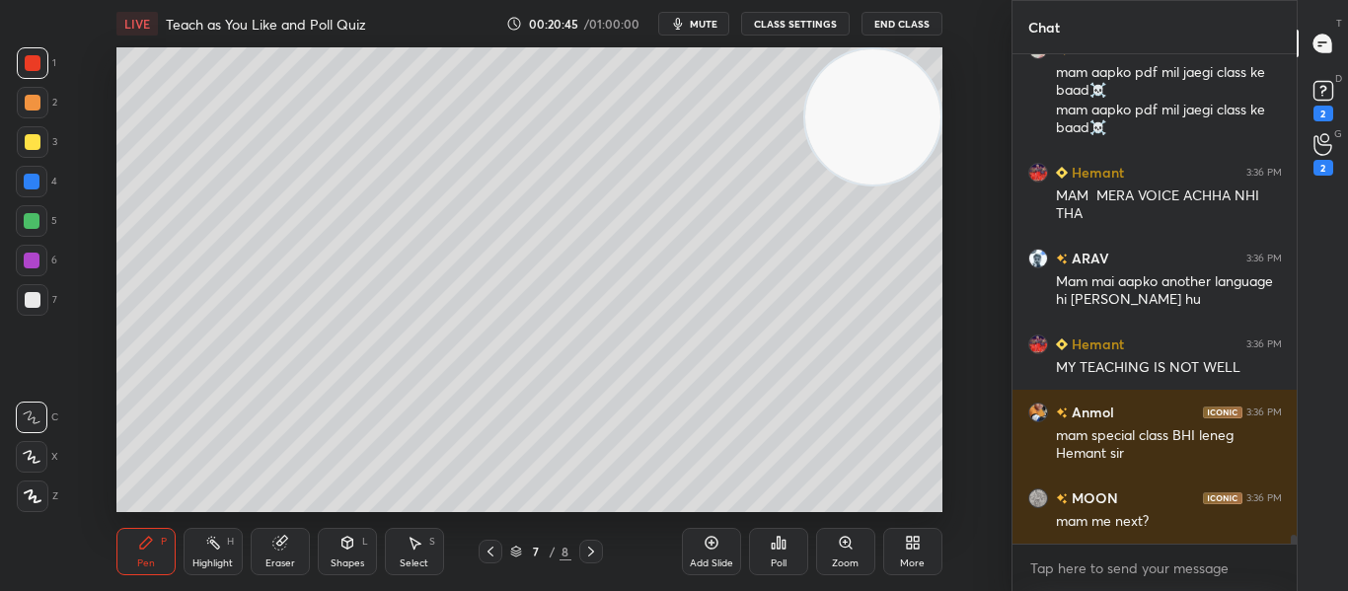
click at [718, 541] on icon at bounding box center [711, 543] width 16 height 16
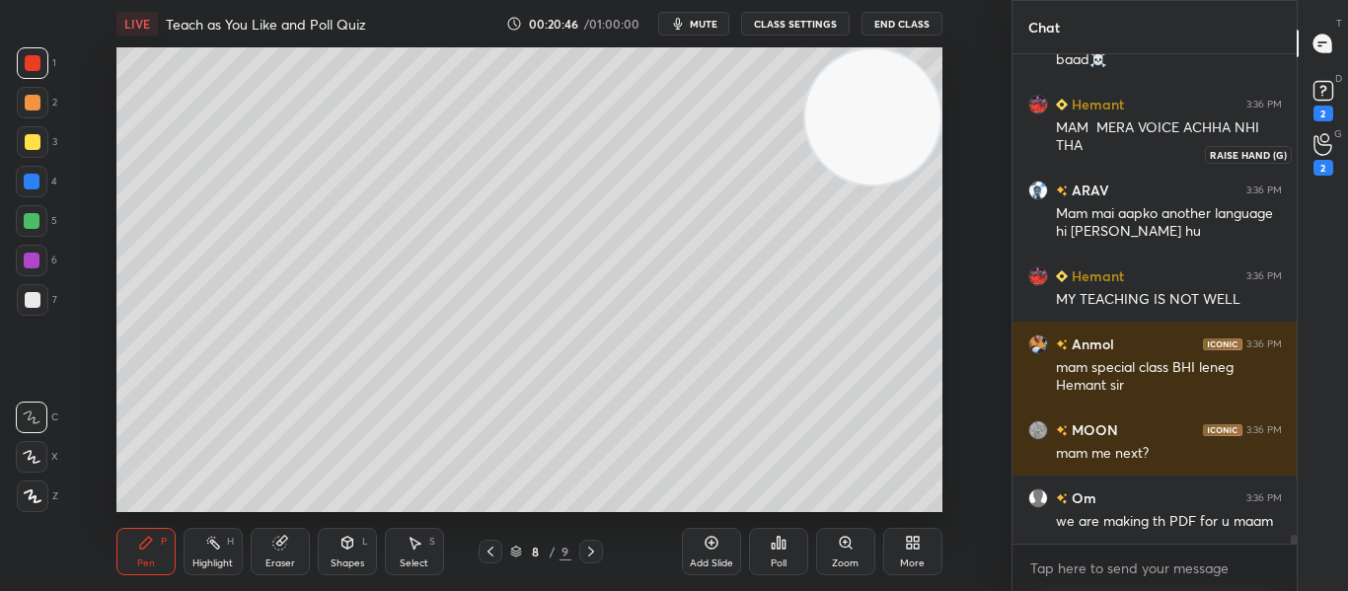
click at [1325, 147] on icon at bounding box center [1322, 144] width 19 height 23
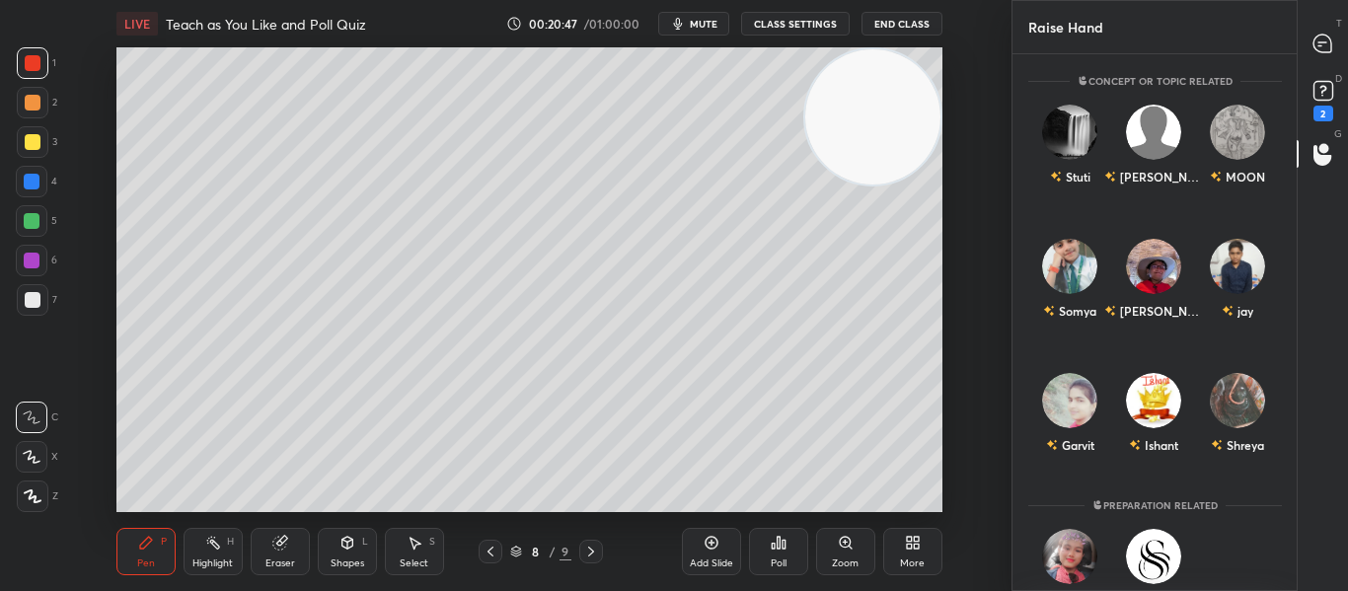
scroll to position [531, 278]
click at [1322, 42] on icon at bounding box center [1322, 42] width 8 height 0
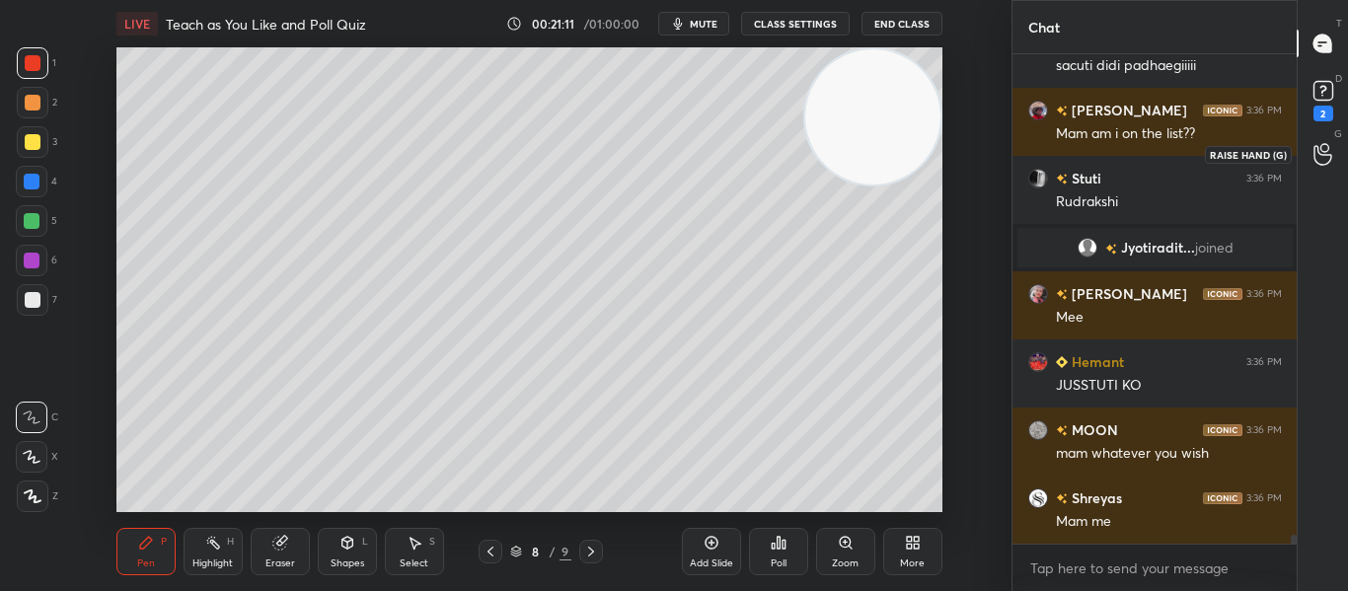
scroll to position [27039, 0]
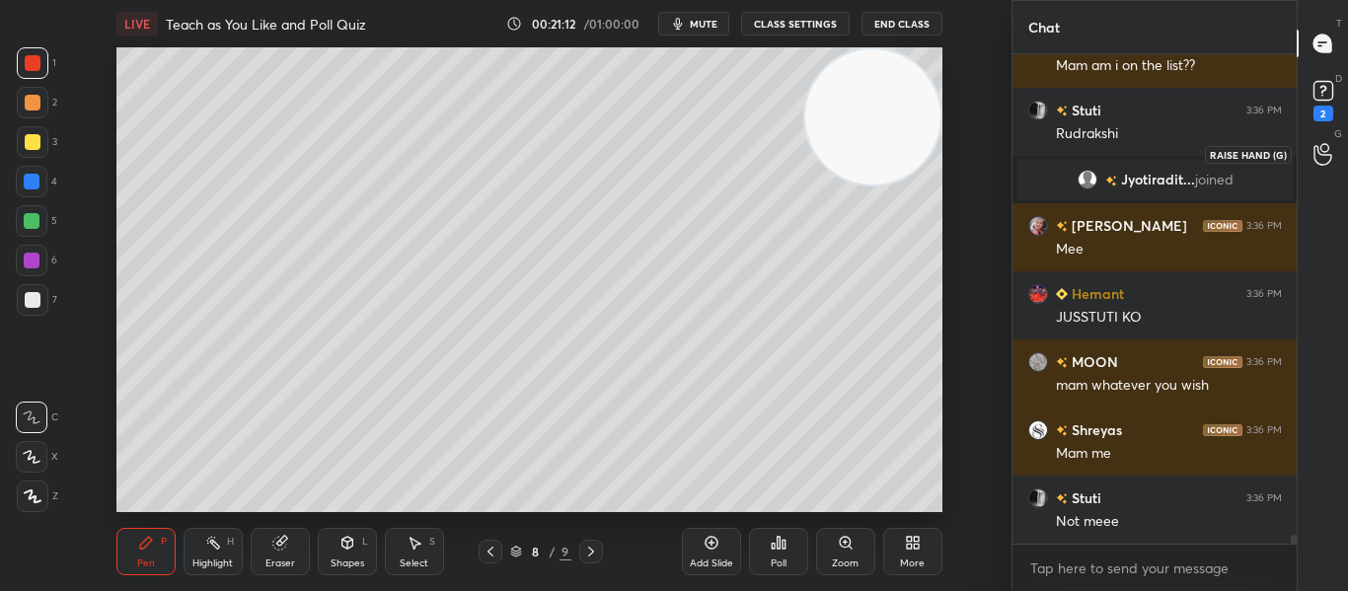
click at [1325, 166] on div at bounding box center [1322, 154] width 39 height 36
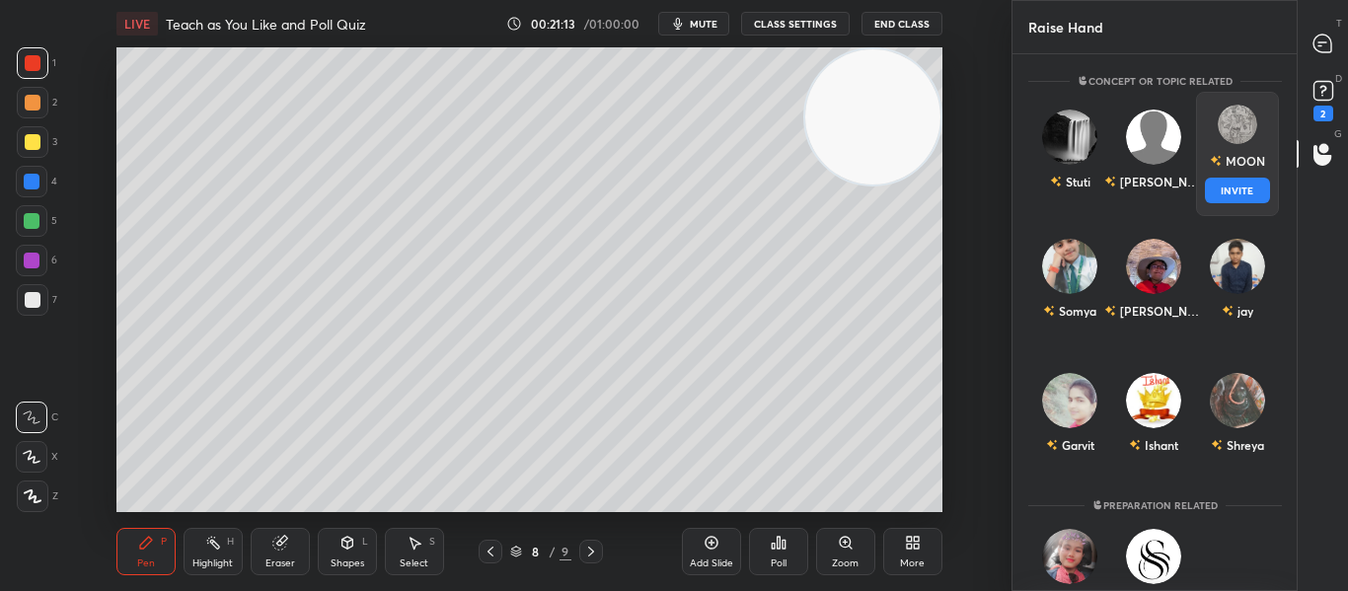
click at [1234, 151] on div "MOON INVITE" at bounding box center [1237, 154] width 84 height 124
click at [1208, 183] on button "INVITE" at bounding box center [1237, 191] width 66 height 26
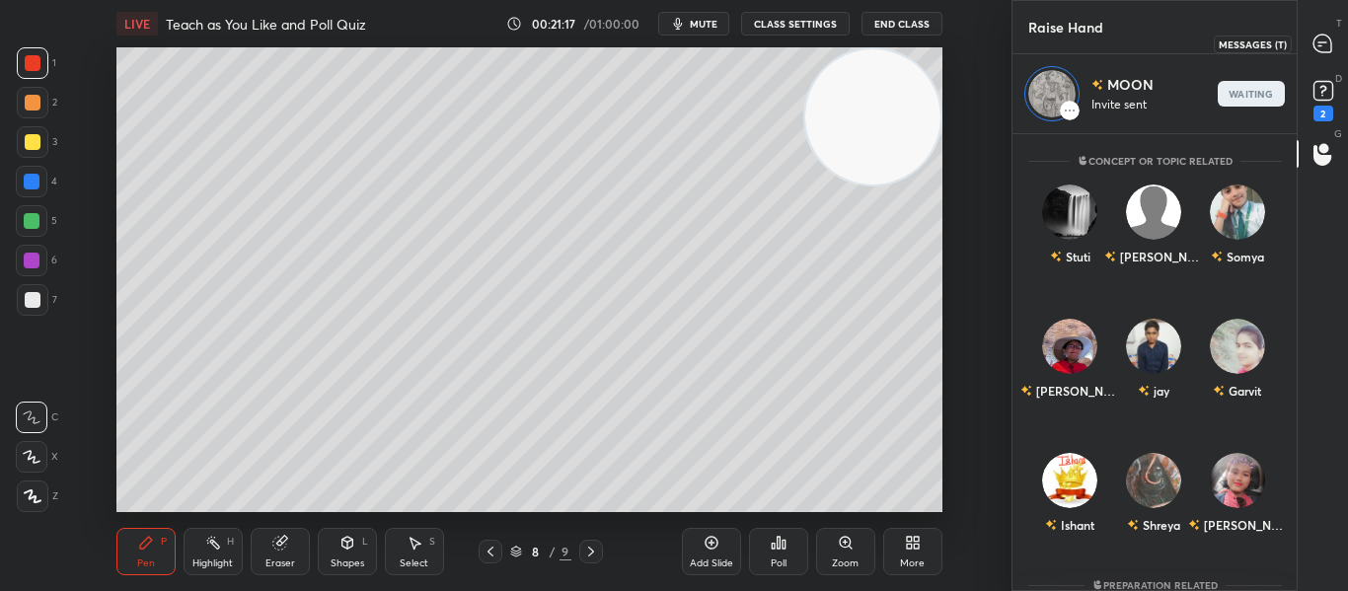
click at [1312, 51] on icon at bounding box center [1322, 44] width 21 height 21
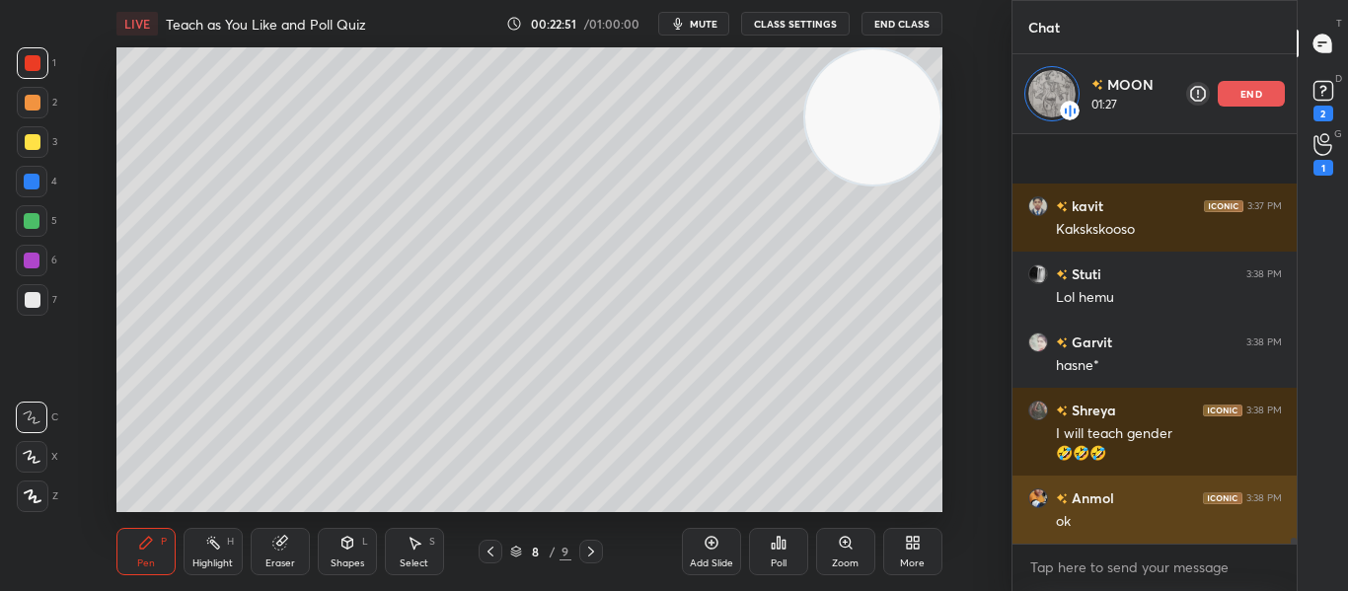
scroll to position [29145, 0]
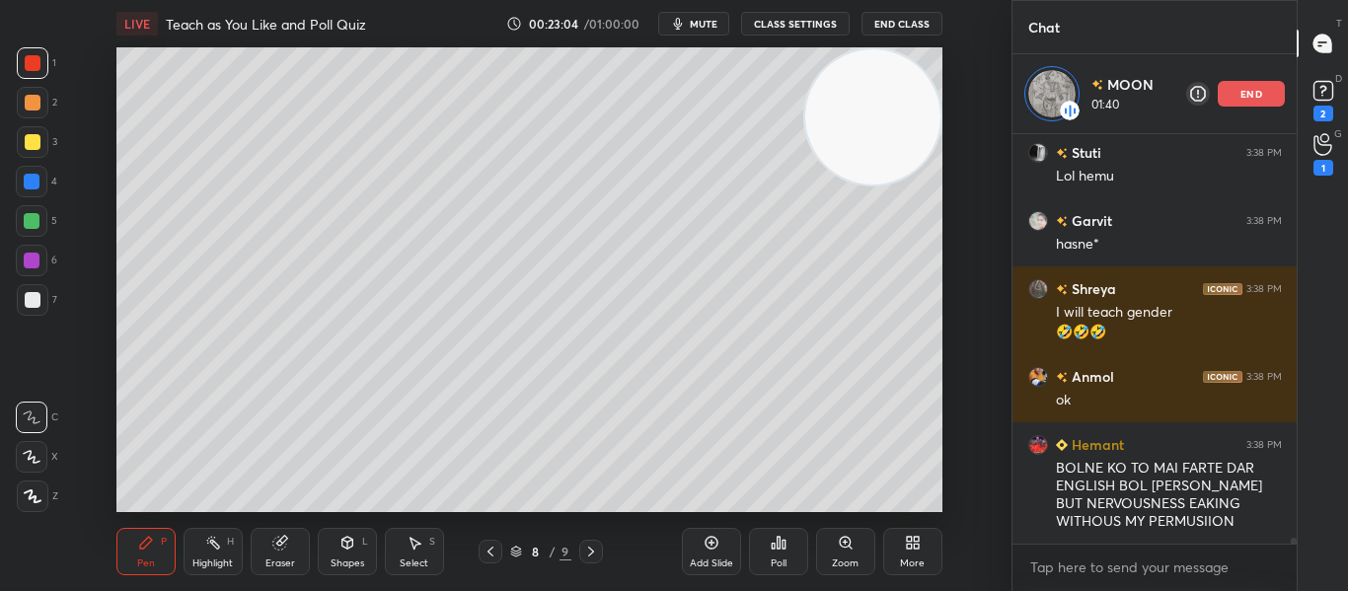
click at [23, 305] on div at bounding box center [33, 300] width 32 height 32
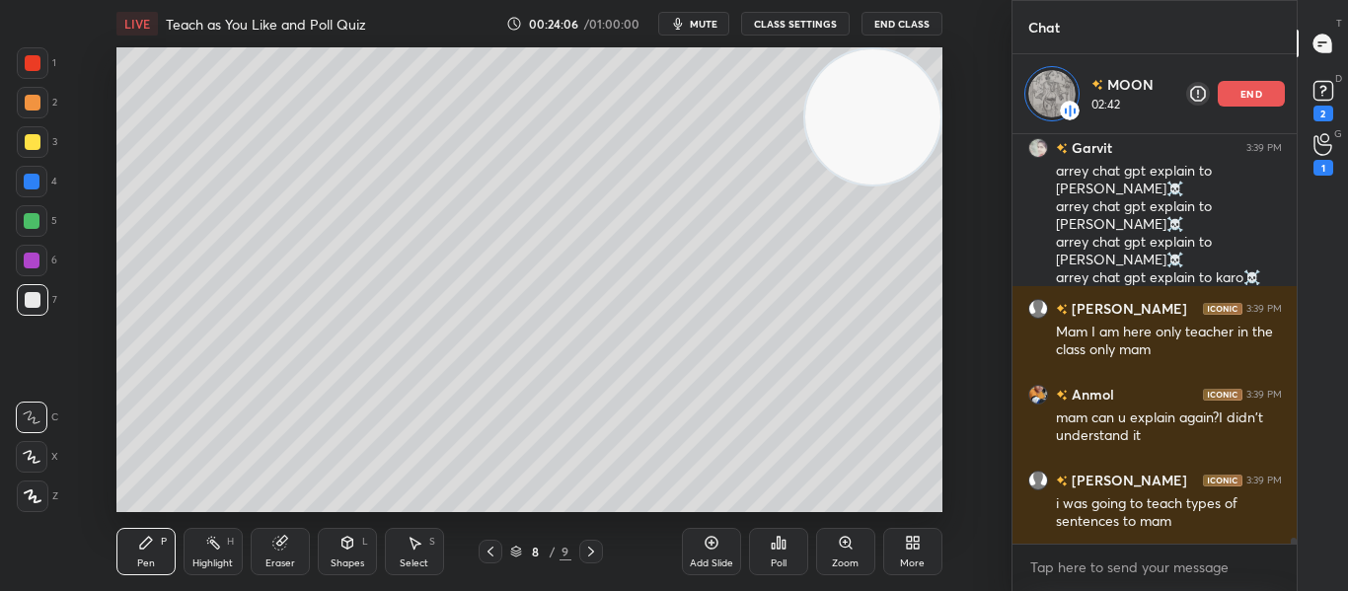
scroll to position [30029, 0]
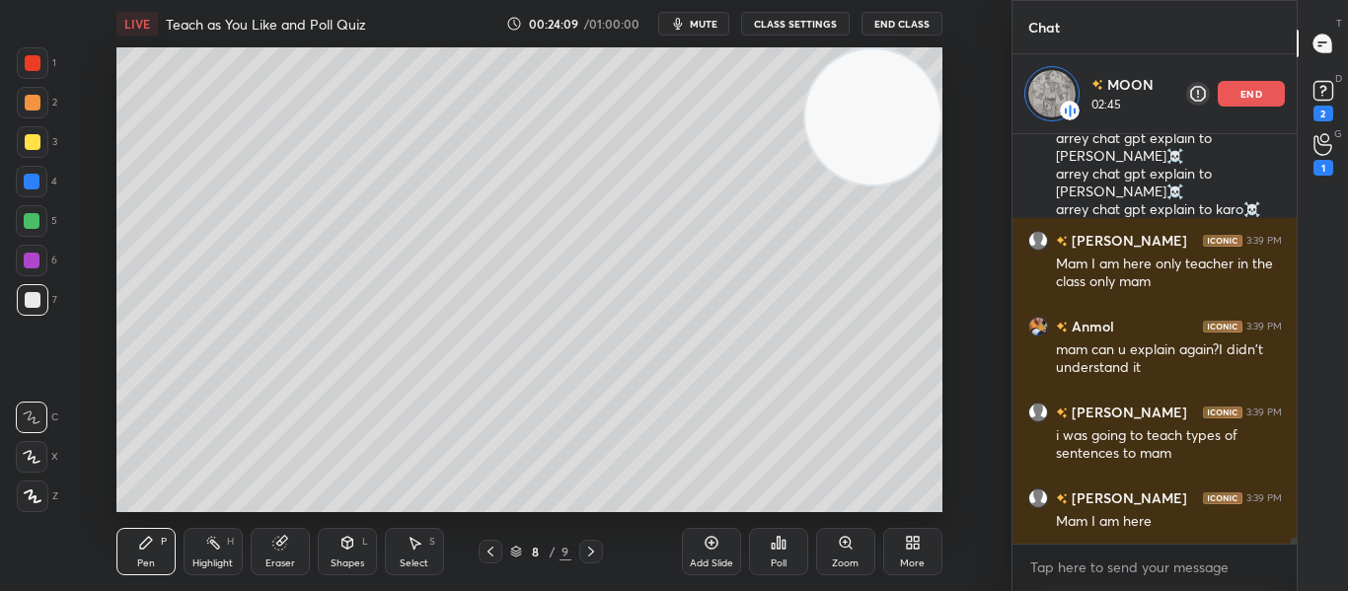
click at [1241, 99] on p "end" at bounding box center [1251, 94] width 22 height 10
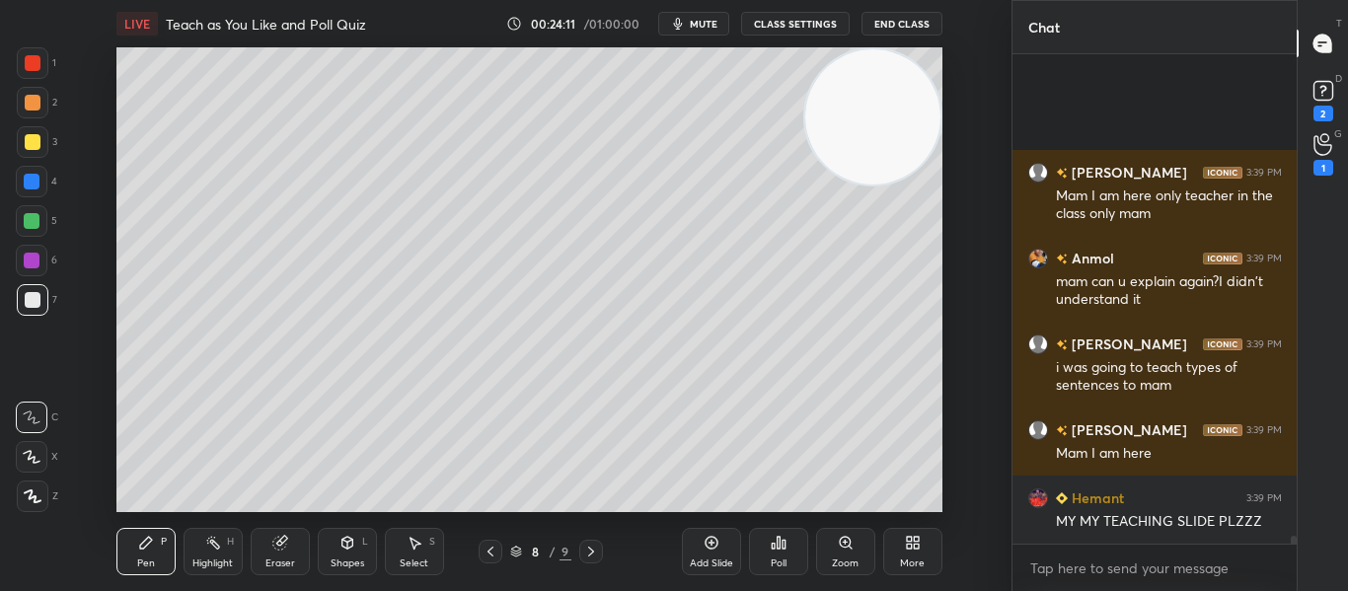
scroll to position [30209, 0]
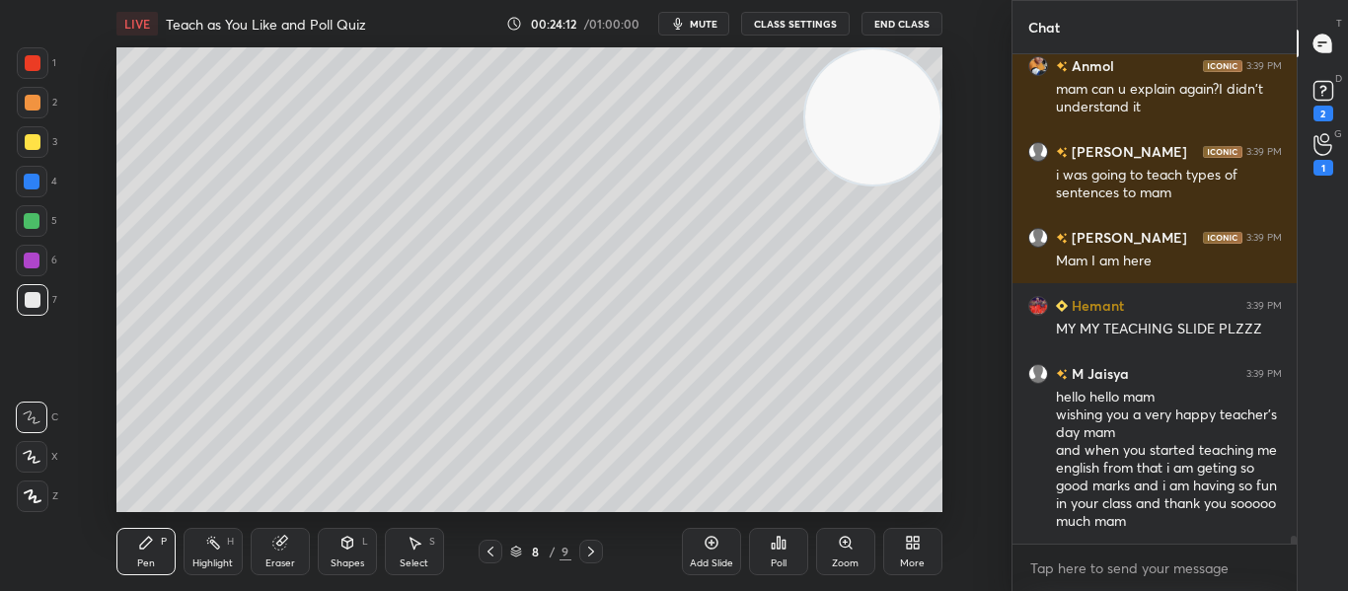
click at [729, 537] on div "Add Slide" at bounding box center [711, 551] width 59 height 47
click at [1328, 169] on div "1" at bounding box center [1323, 168] width 20 height 16
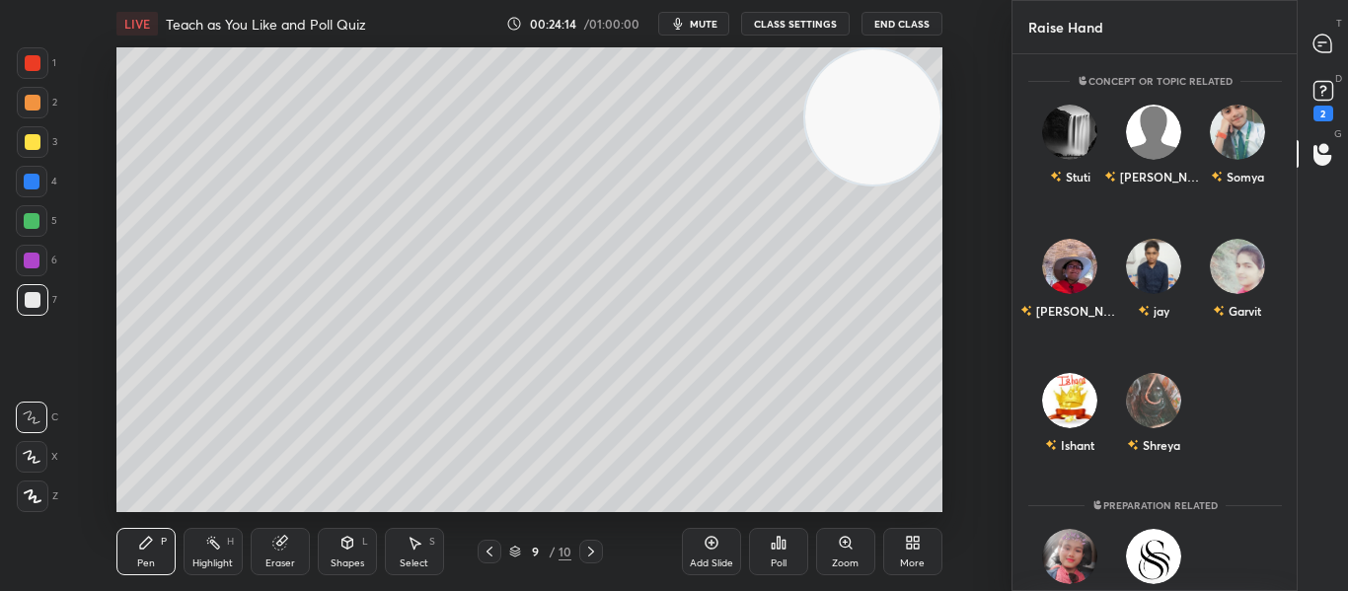
click at [1149, 209] on div "[PERSON_NAME] [PERSON_NAME]" at bounding box center [1154, 159] width 285 height 134
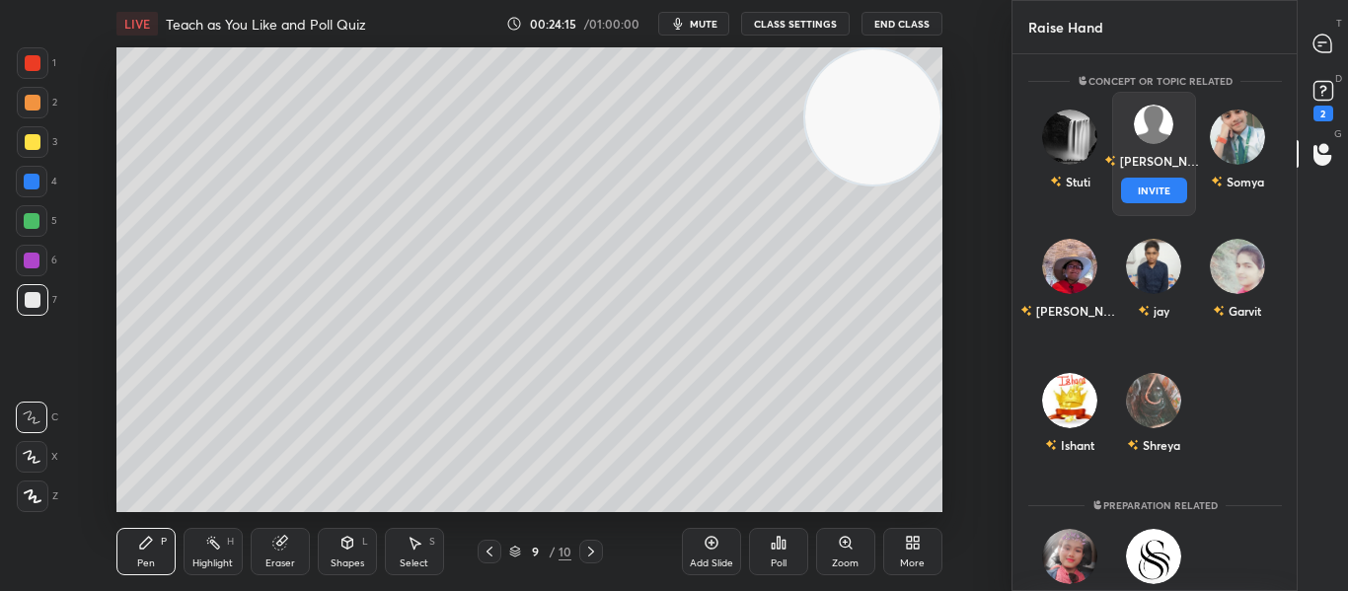
click at [1147, 197] on div "[PERSON_NAME] INVITE" at bounding box center [1153, 154] width 84 height 124
click at [1147, 197] on button "INVITE" at bounding box center [1153, 191] width 66 height 26
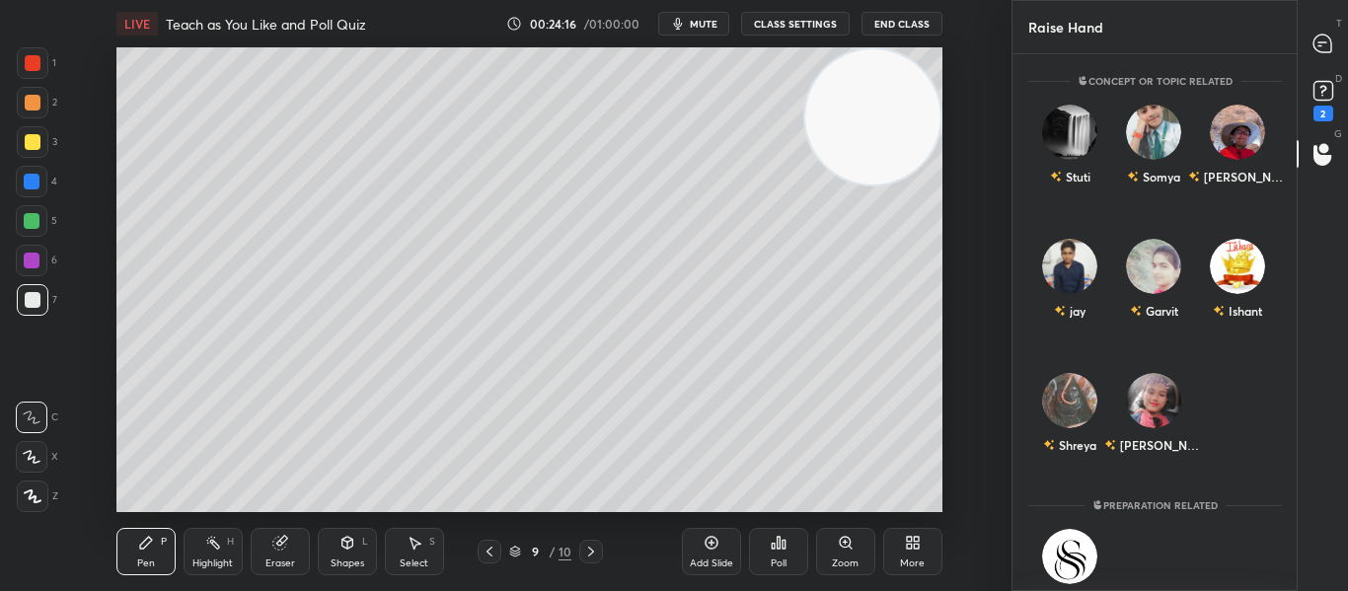
scroll to position [451, 278]
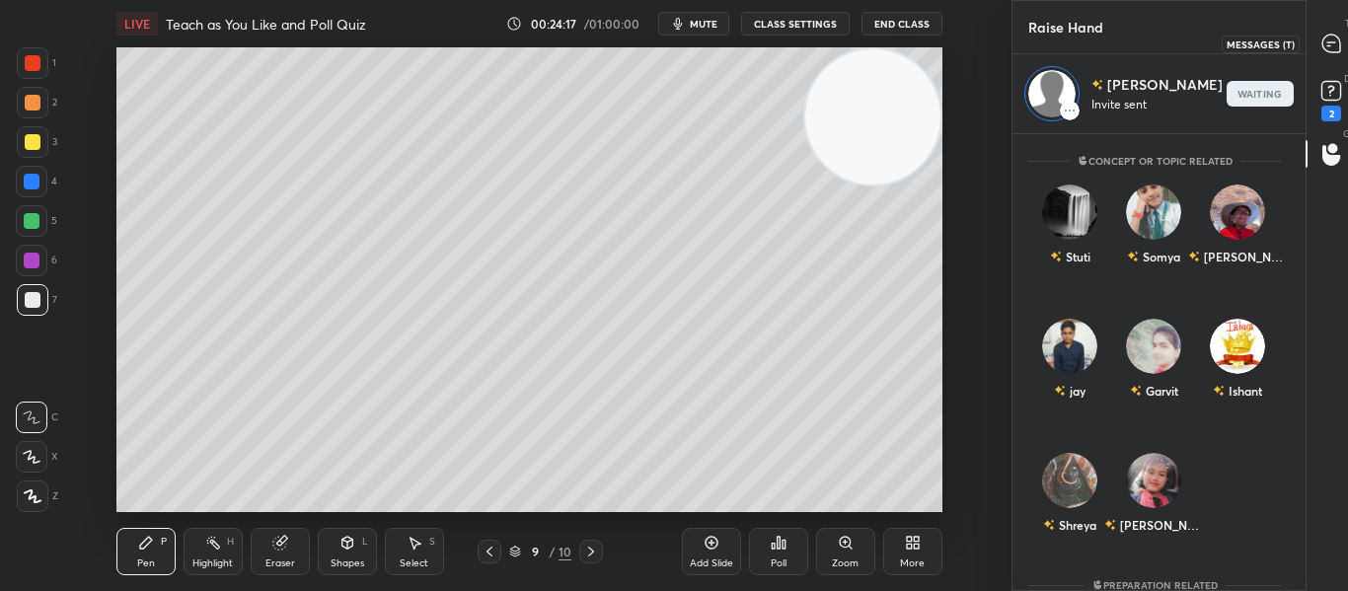
click at [1321, 53] on icon at bounding box center [1331, 44] width 21 height 21
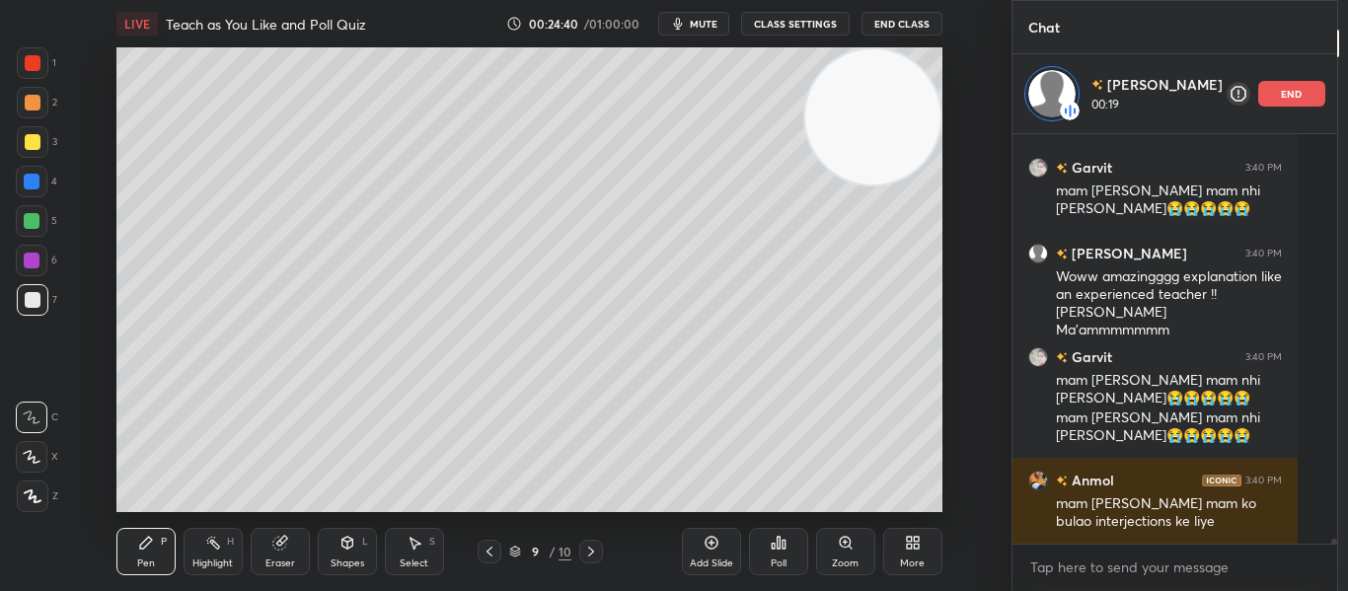
scroll to position [30824, 0]
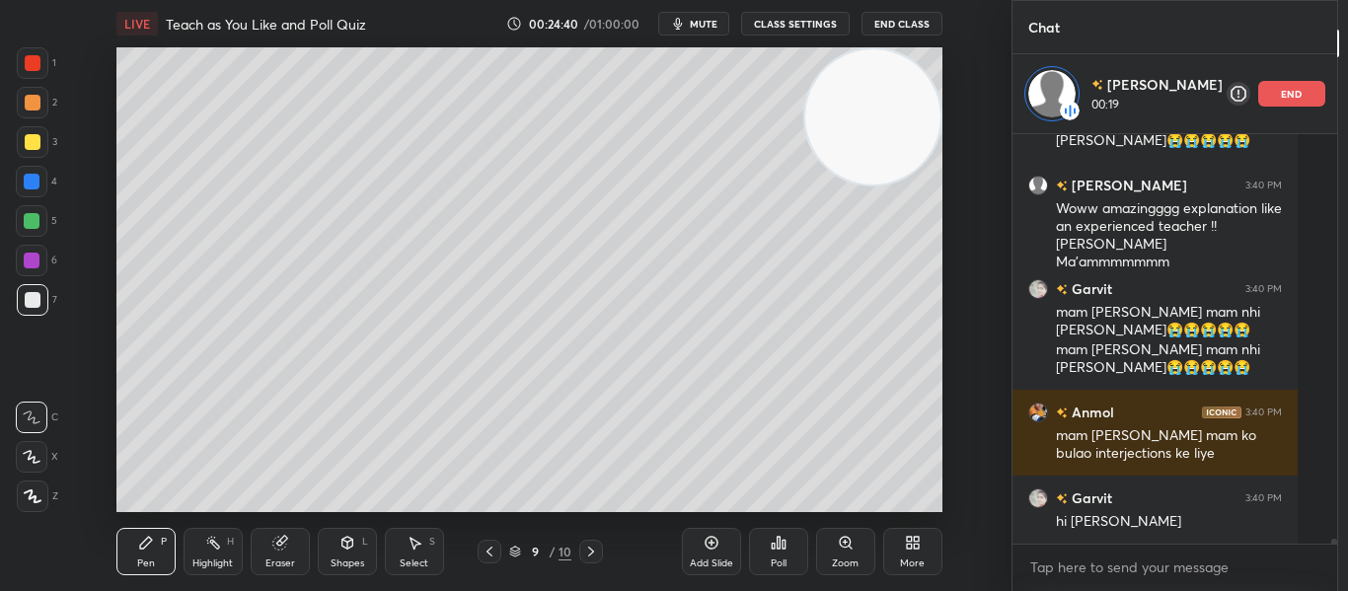
click at [259, 15] on h4 "Teach as You Like and Poll Quiz" at bounding box center [266, 24] width 200 height 19
click at [31, 60] on div at bounding box center [33, 63] width 16 height 16
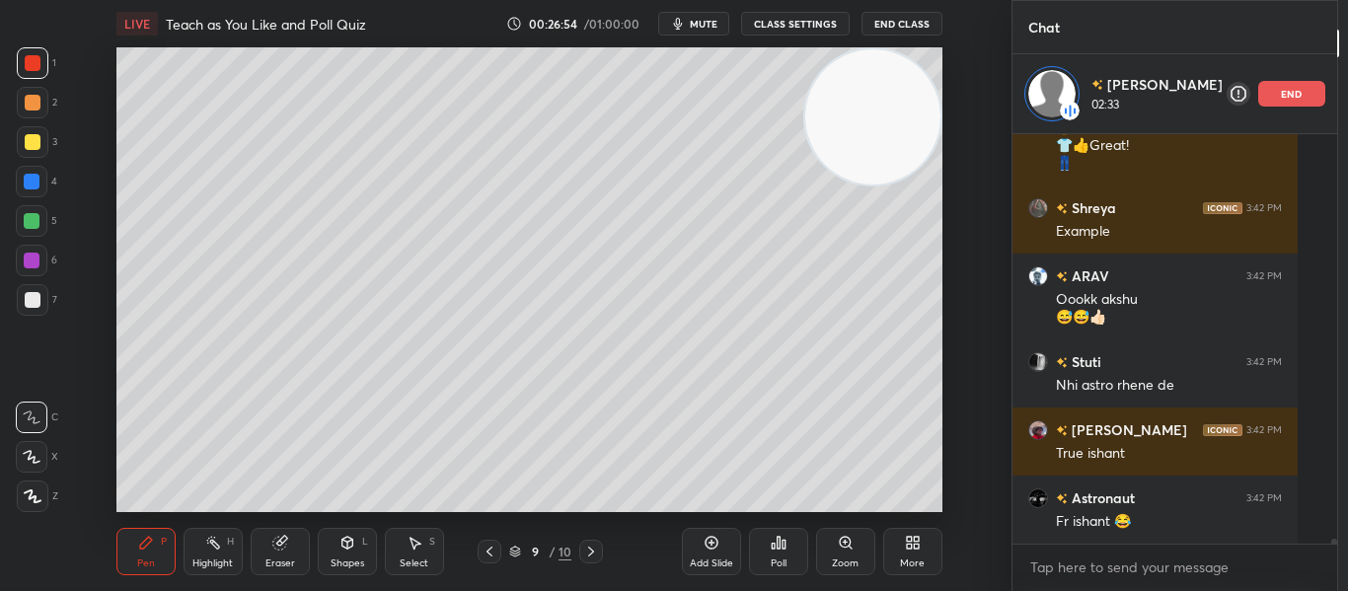
scroll to position [32431, 0]
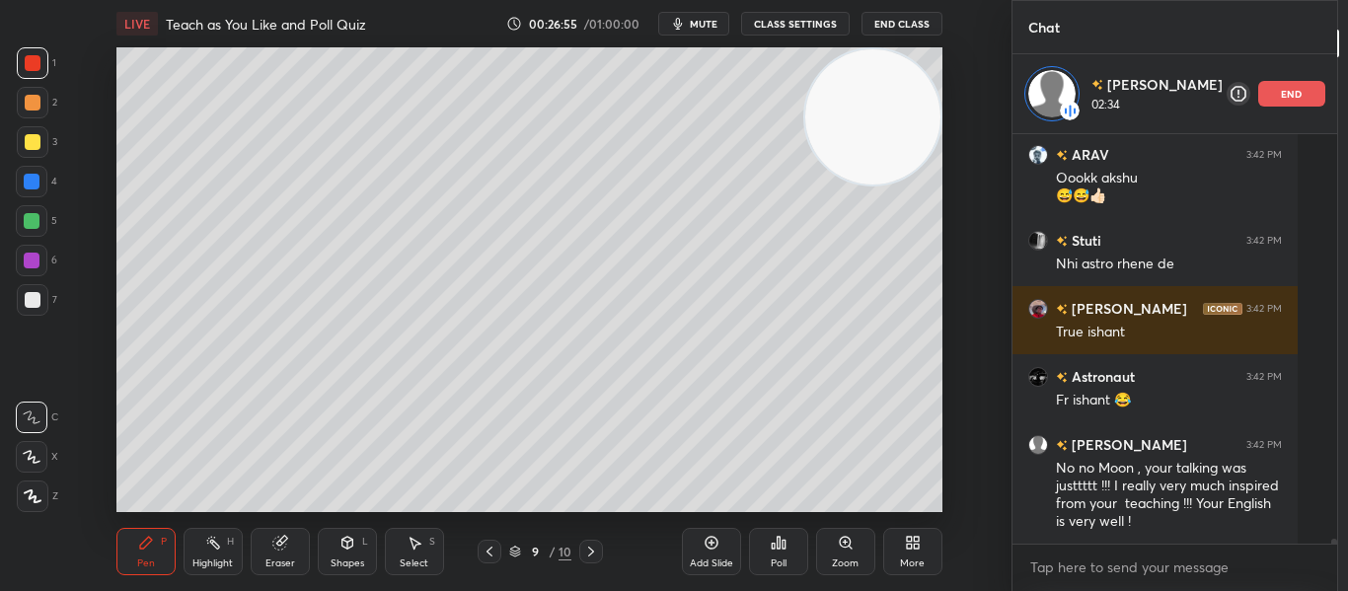
click at [32, 301] on div at bounding box center [33, 300] width 16 height 16
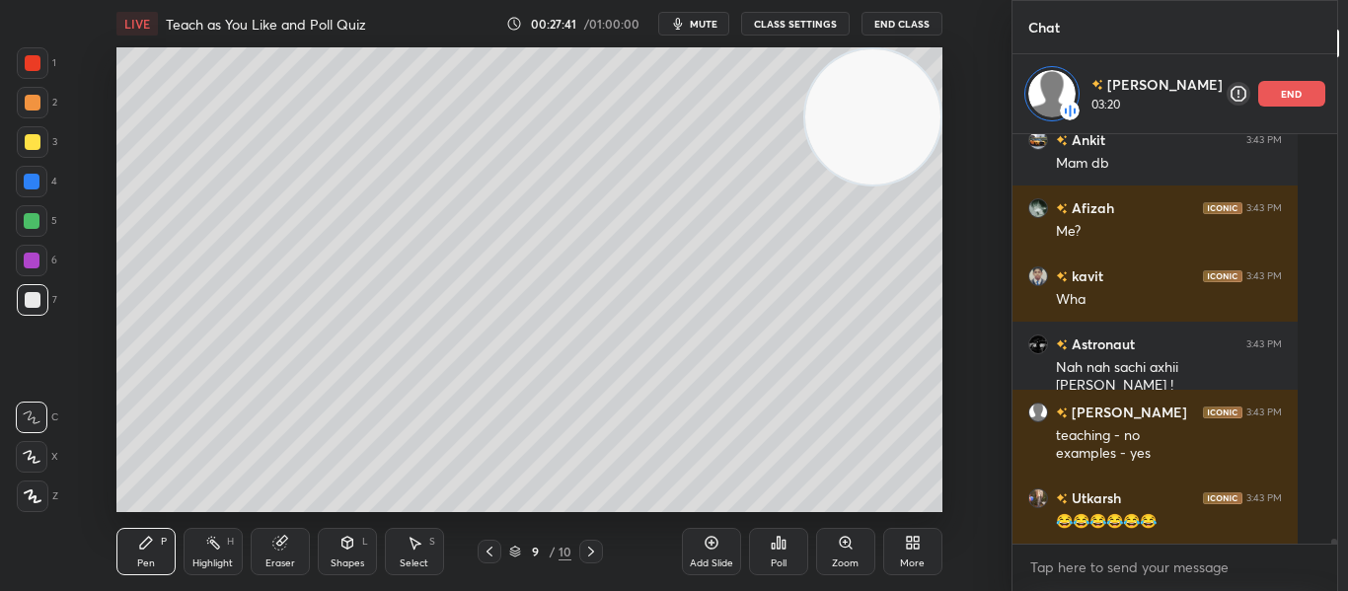
scroll to position [32221, 0]
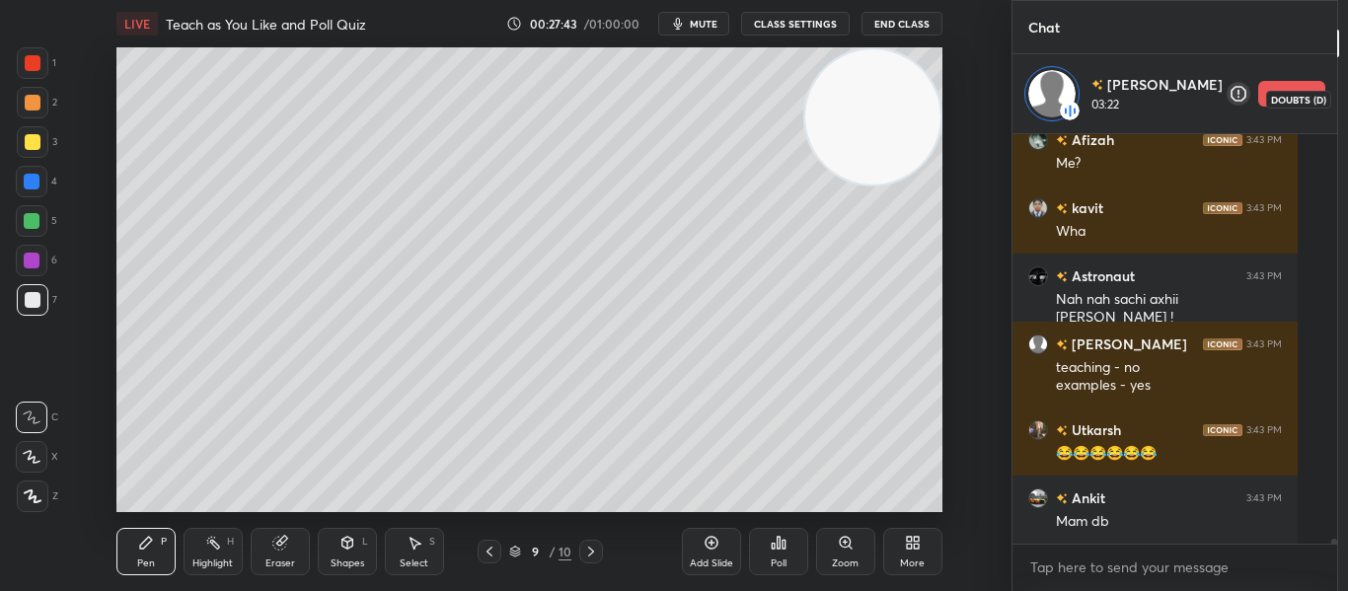
click at [1347, 97] on rect at bounding box center [1363, 91] width 19 height 19
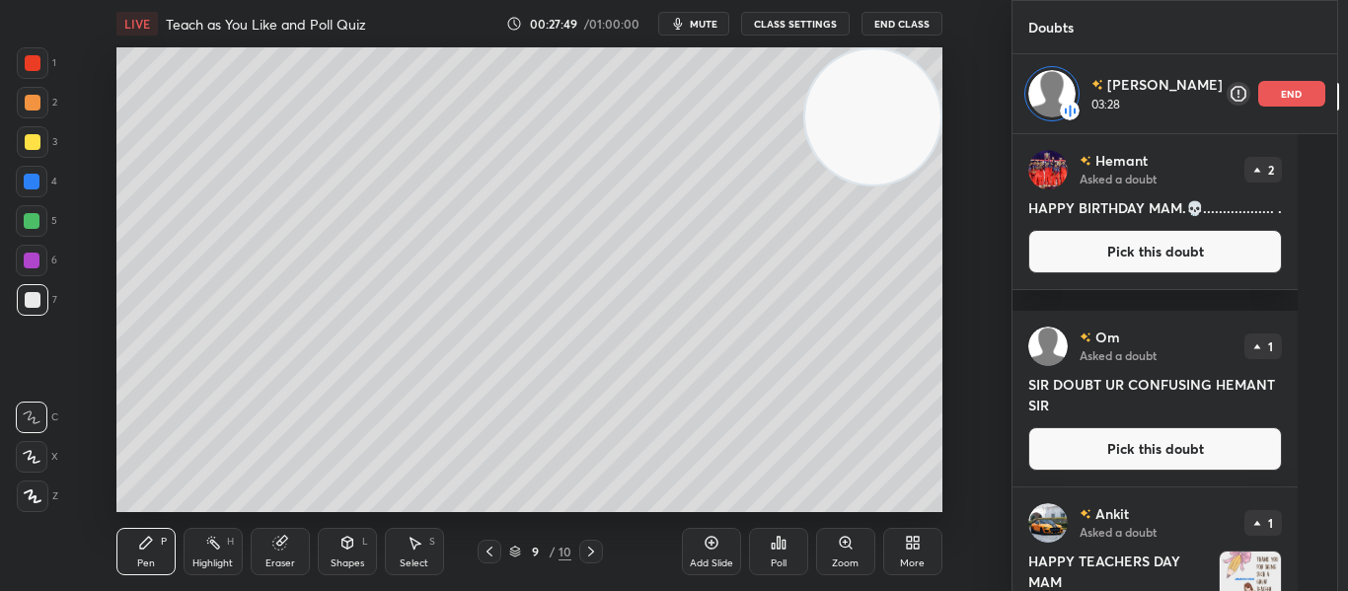
scroll to position [94, 0]
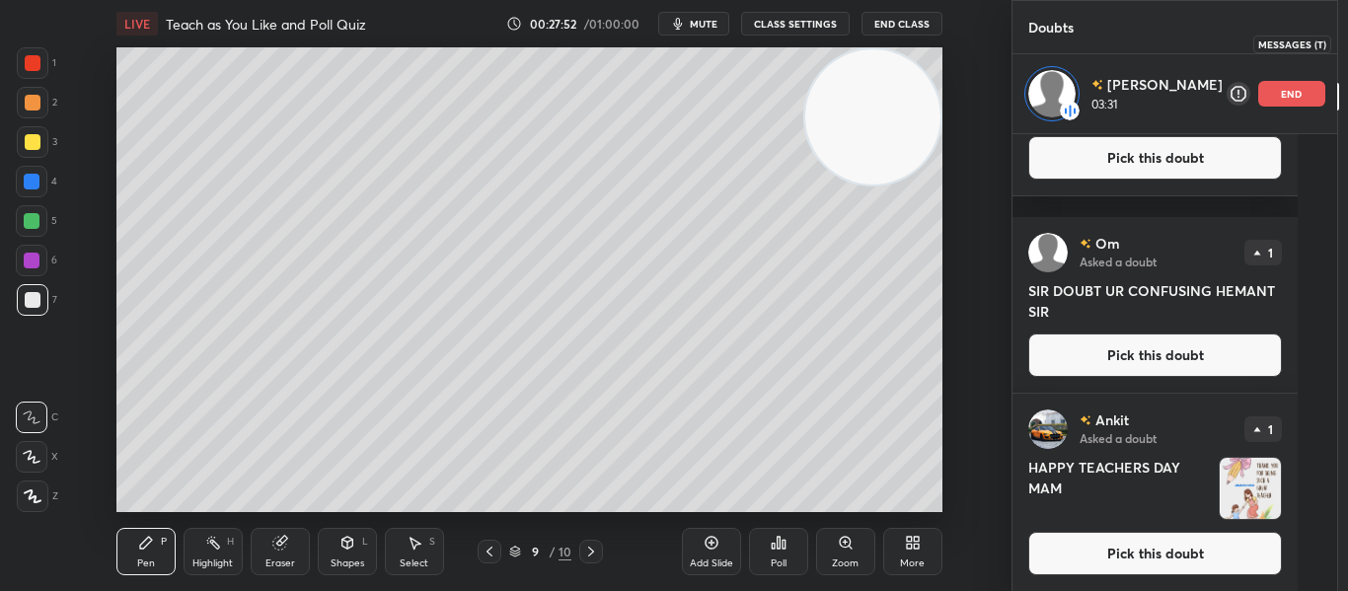
click at [1343, 54] on div at bounding box center [1362, 44] width 39 height 36
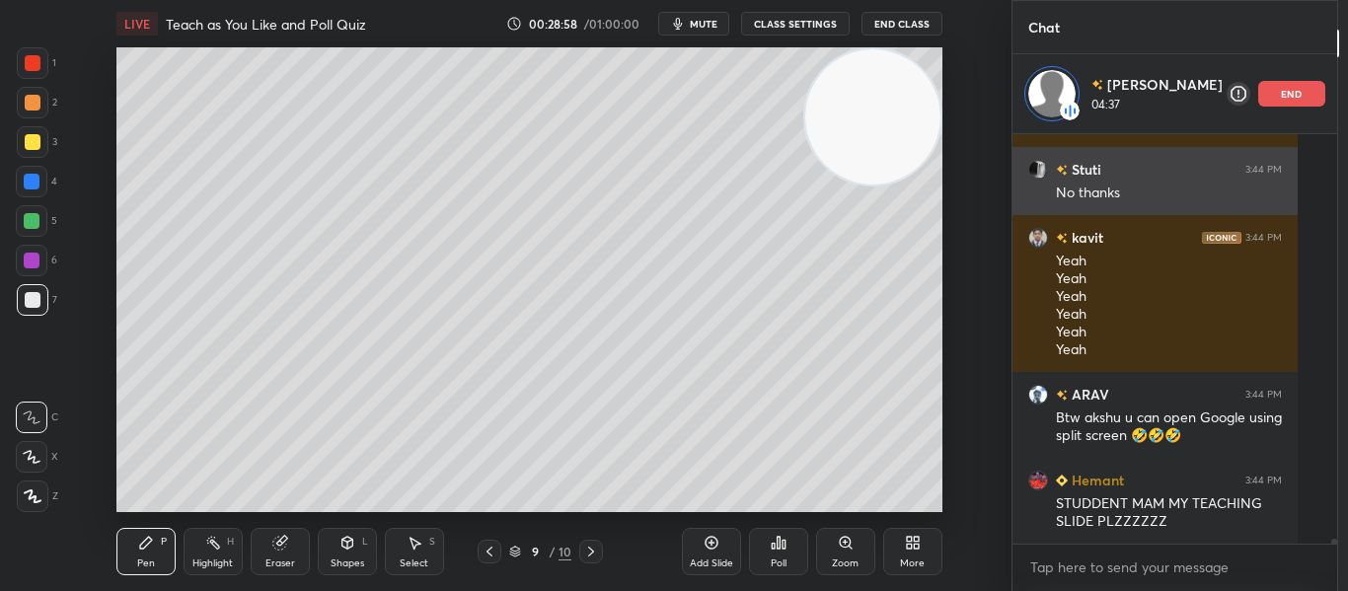
scroll to position [34999, 0]
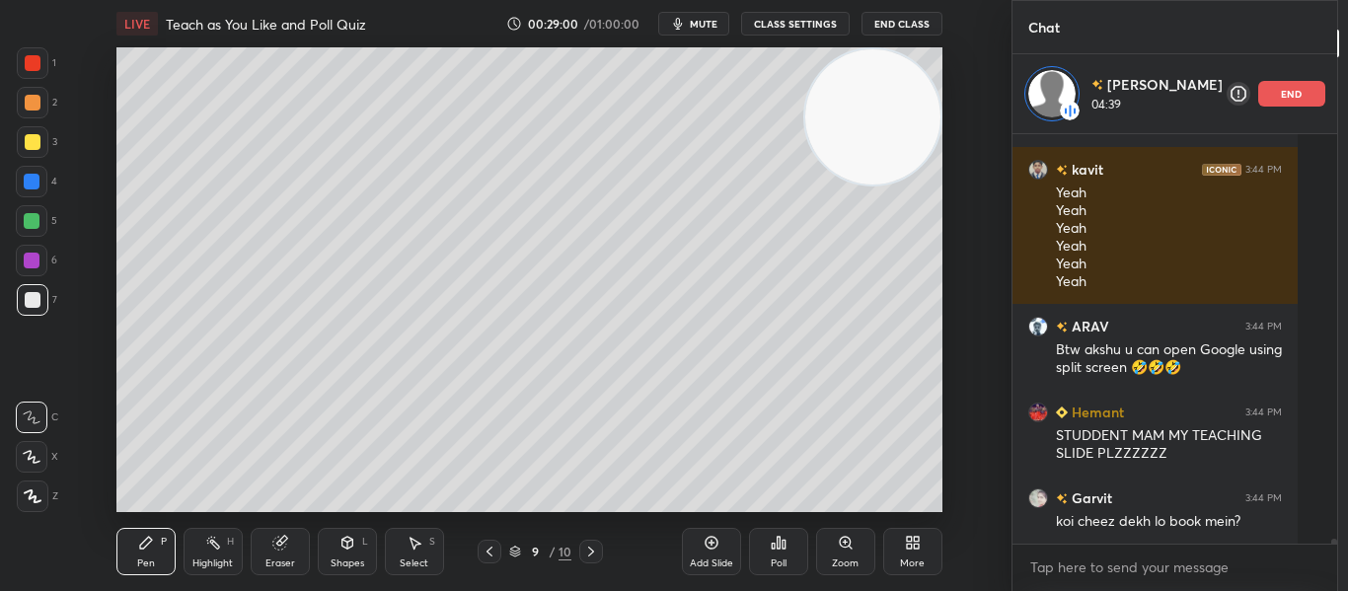
click at [1258, 102] on div "end" at bounding box center [1291, 94] width 67 height 26
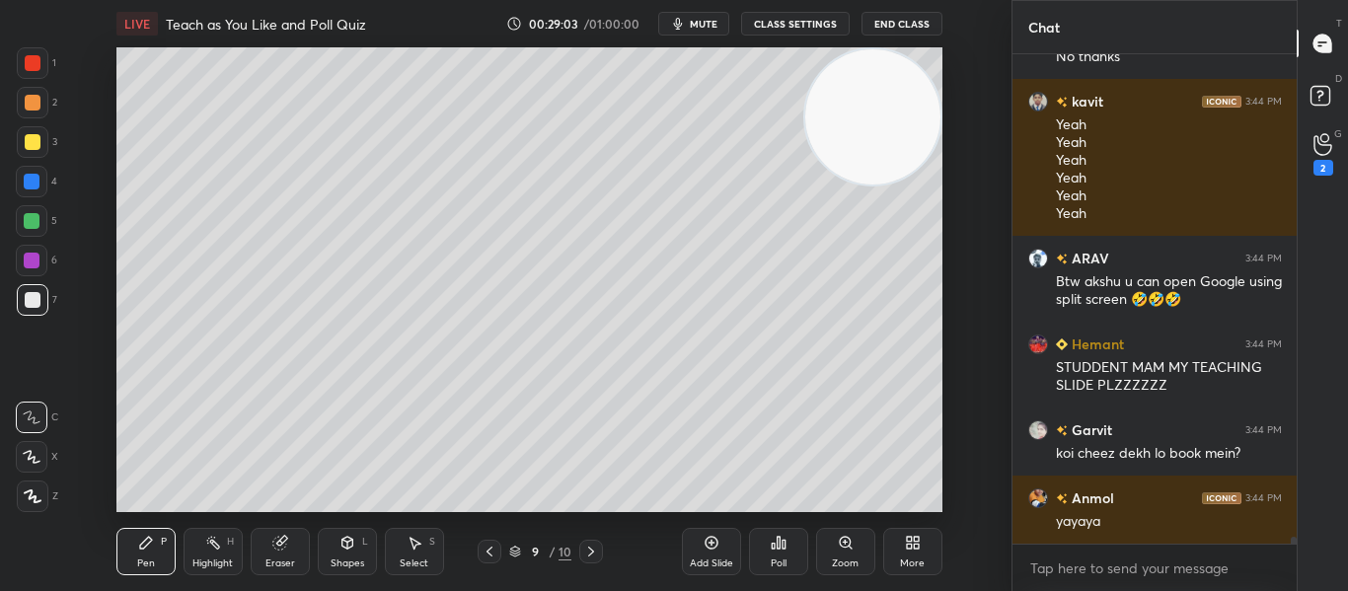
scroll to position [33487, 0]
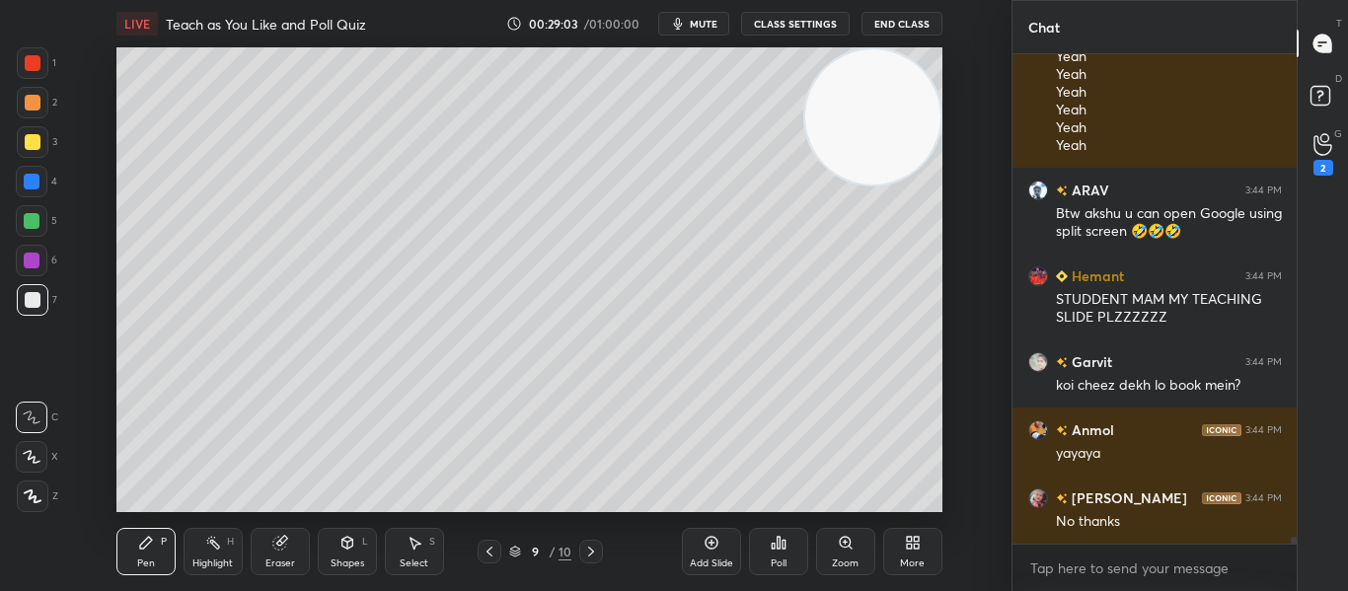
click at [481, 555] on div at bounding box center [490, 552] width 24 height 24
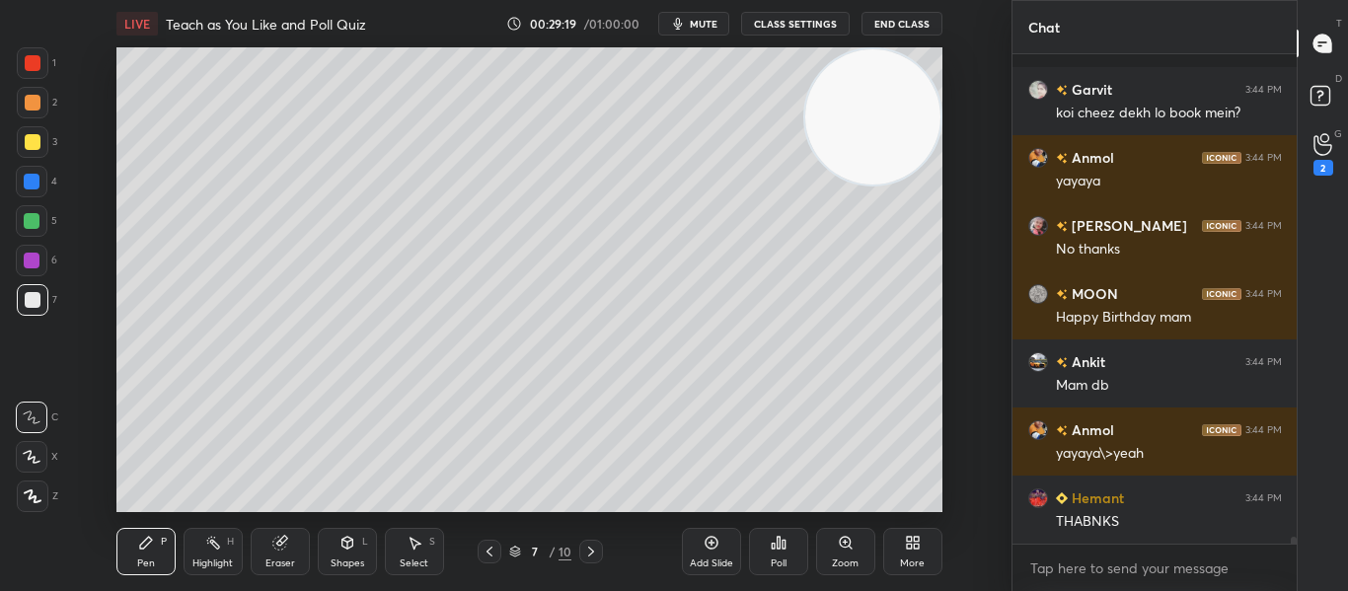
scroll to position [33863, 0]
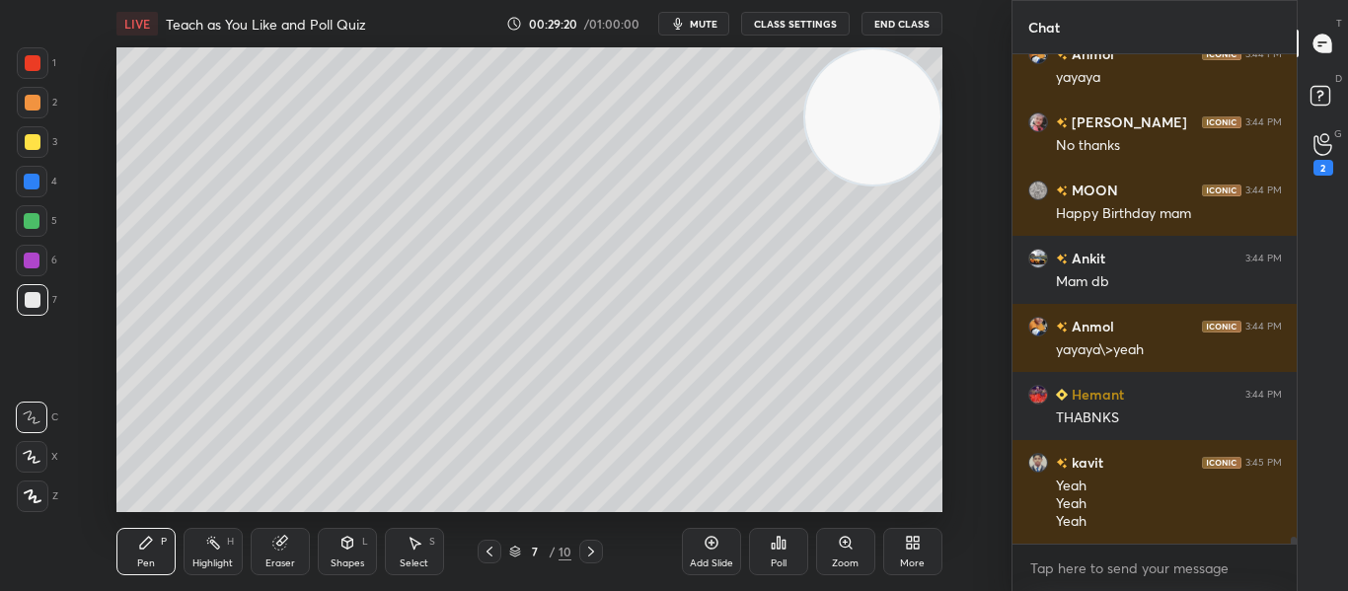
click at [588, 550] on icon at bounding box center [591, 552] width 16 height 16
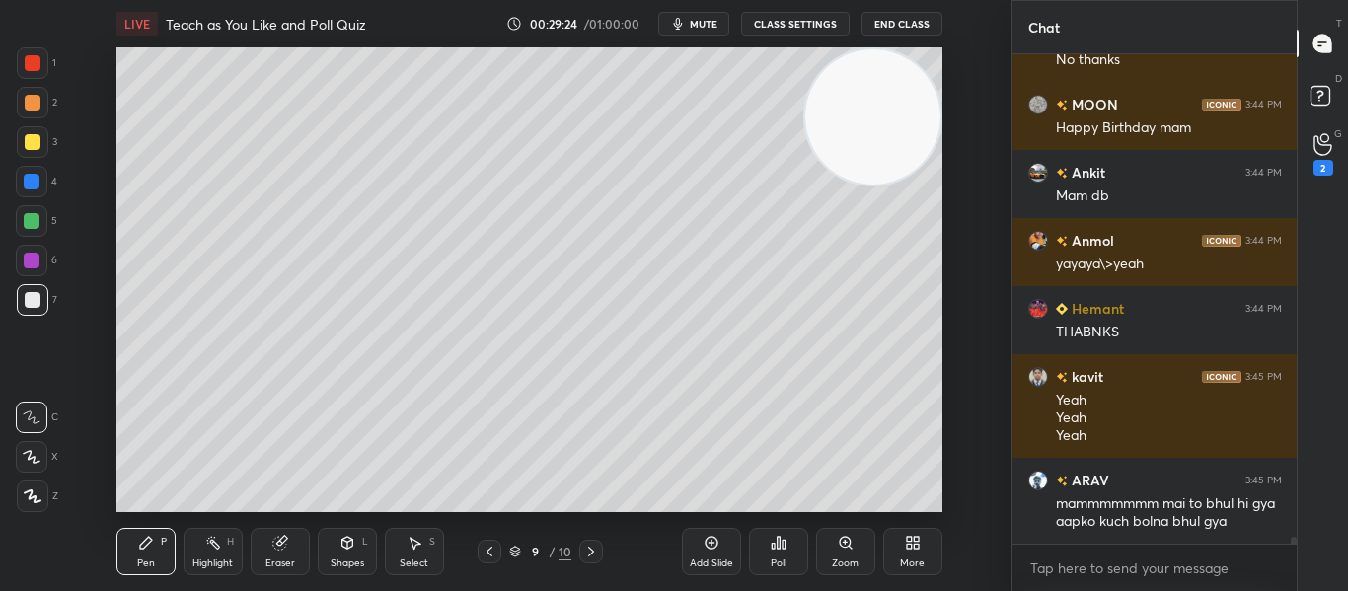
click at [708, 549] on icon at bounding box center [710, 543] width 13 height 13
click at [1330, 152] on icon at bounding box center [1322, 144] width 19 height 23
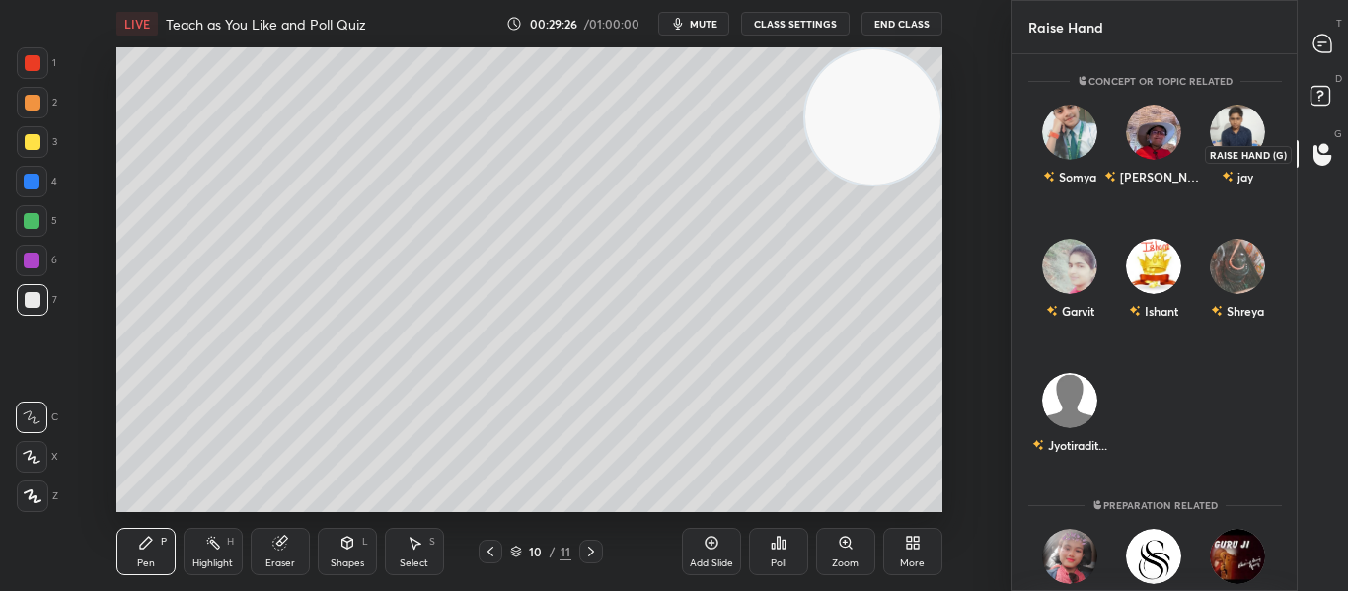
scroll to position [531, 278]
click at [1311, 56] on div at bounding box center [1322, 44] width 39 height 36
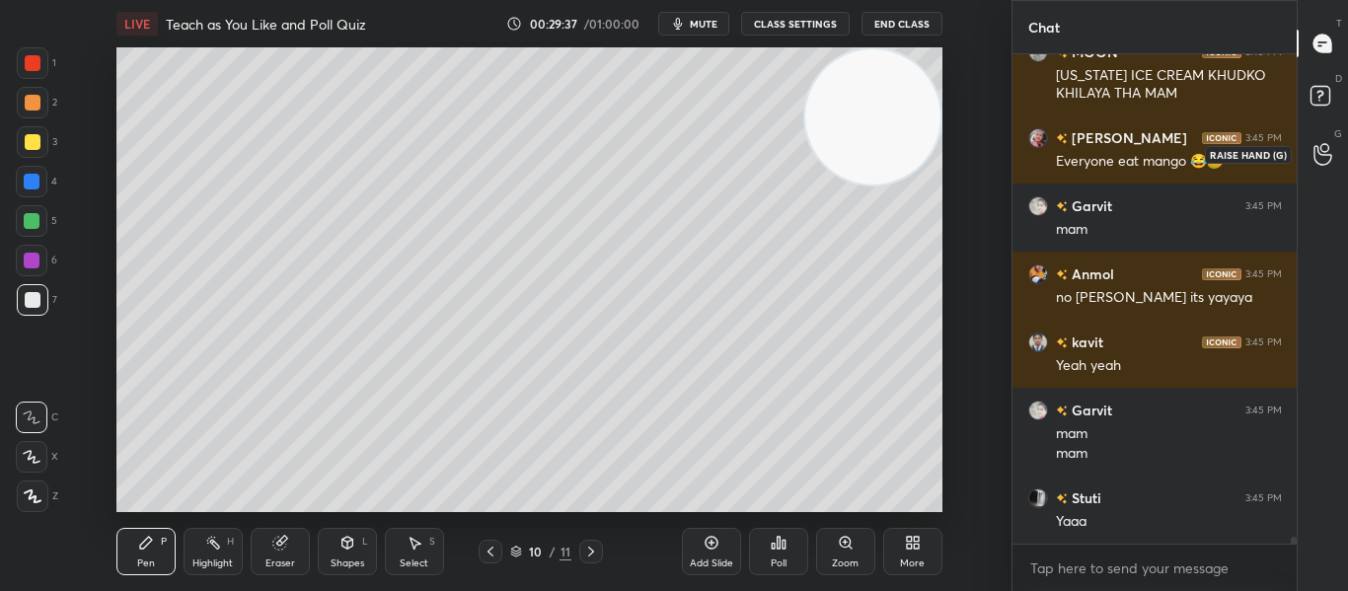
scroll to position [35066, 0]
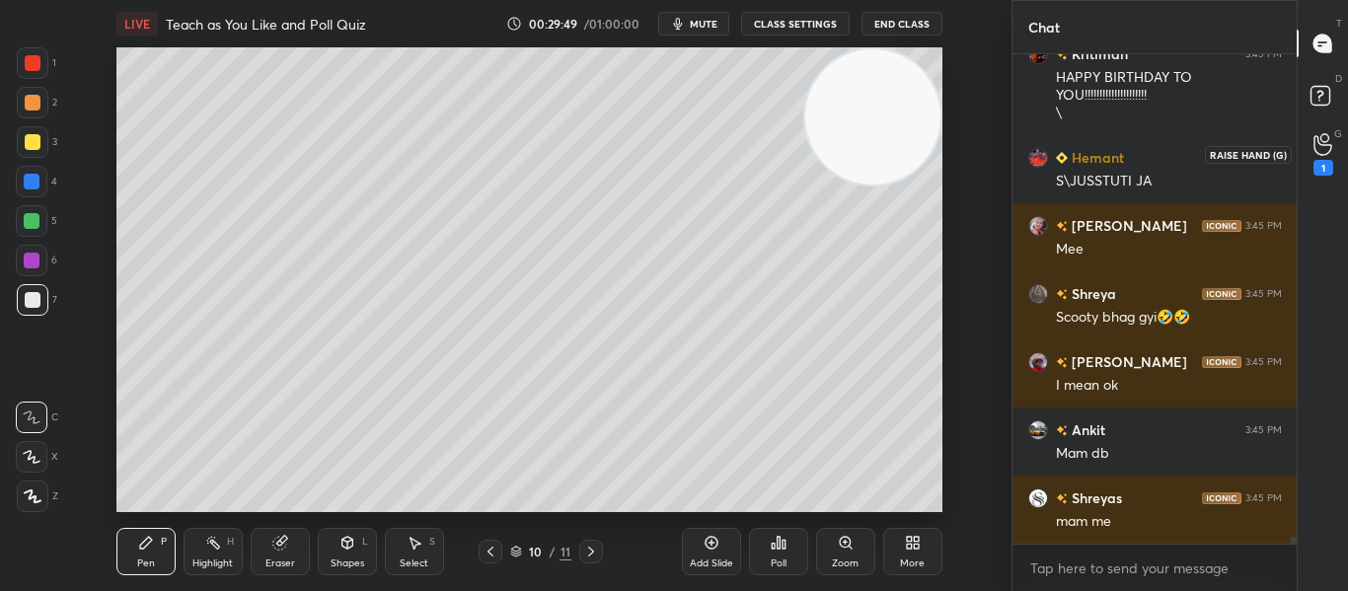
click at [1319, 154] on icon at bounding box center [1322, 145] width 18 height 20
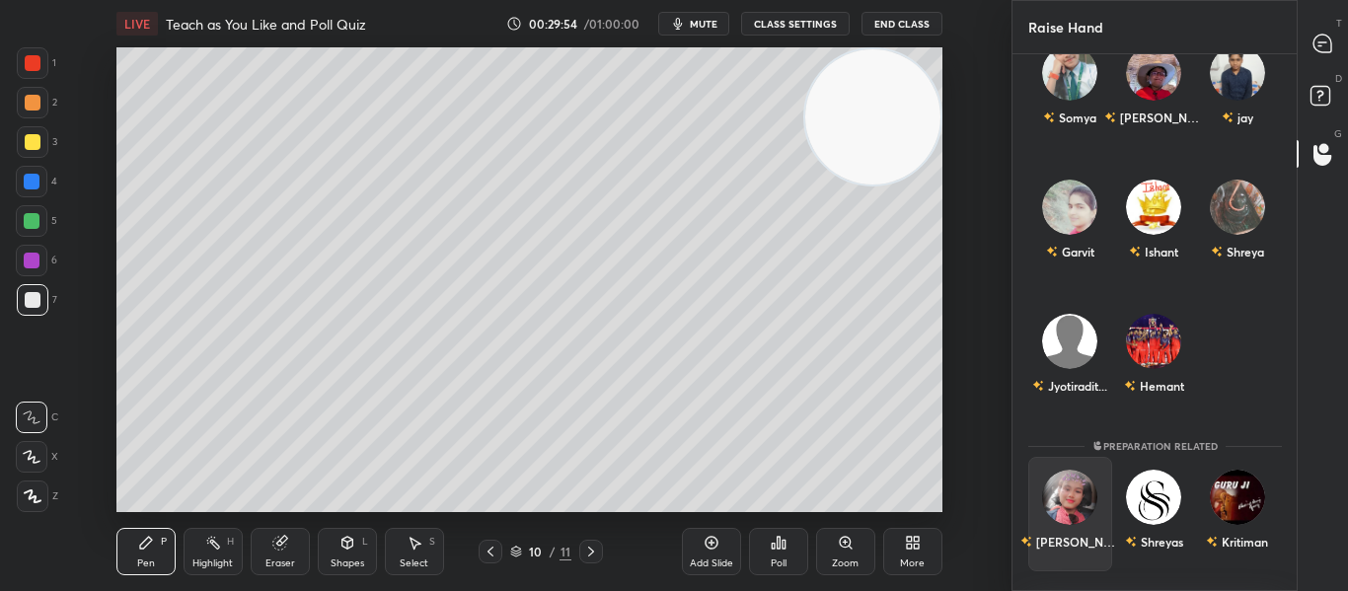
click at [1037, 539] on div "[PERSON_NAME]" at bounding box center [1070, 514] width 84 height 114
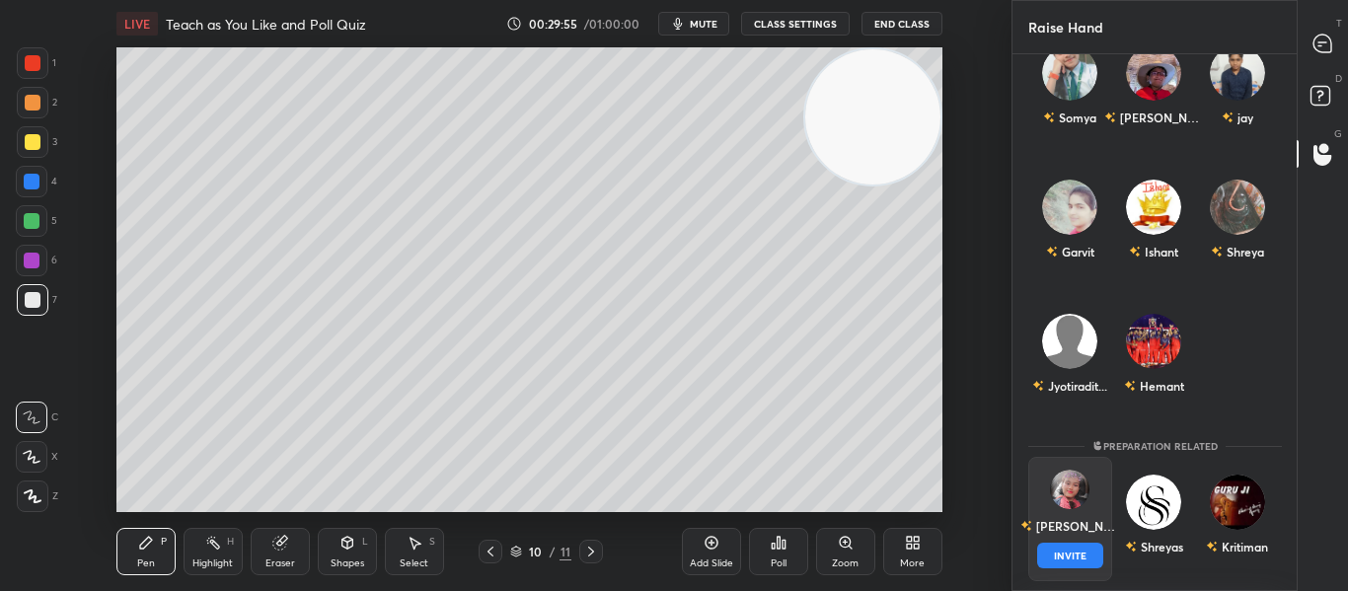
click at [1048, 552] on button "INVITE" at bounding box center [1070, 556] width 66 height 26
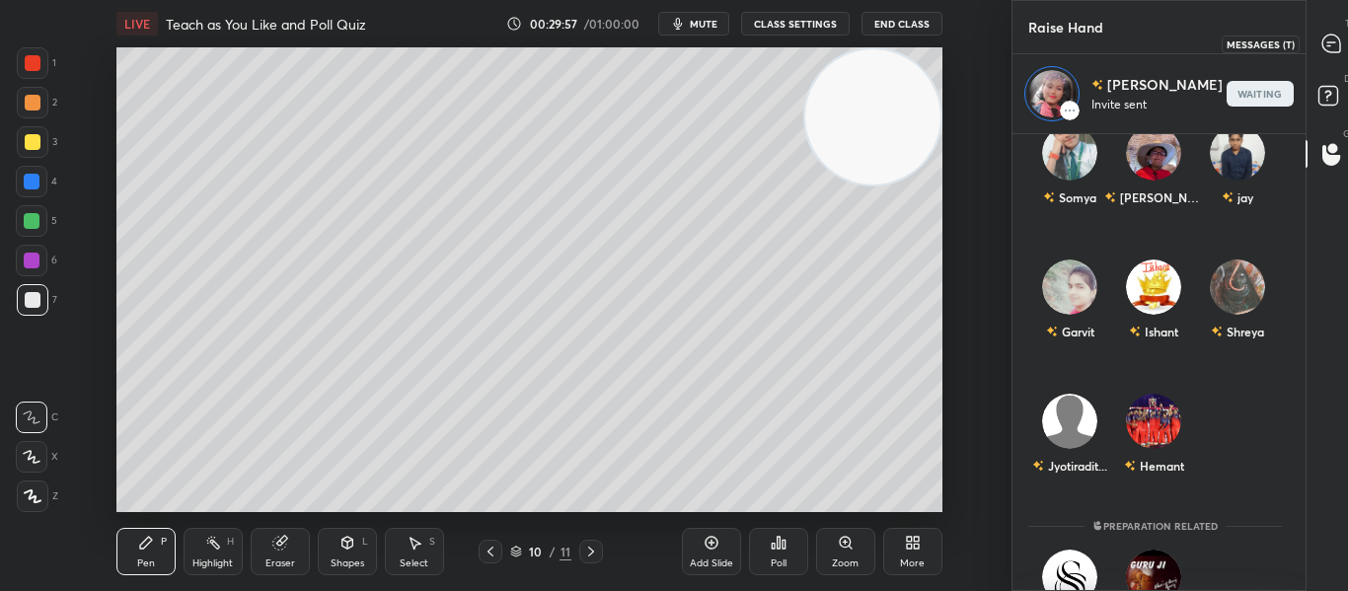
click at [1311, 51] on div at bounding box center [1330, 44] width 39 height 36
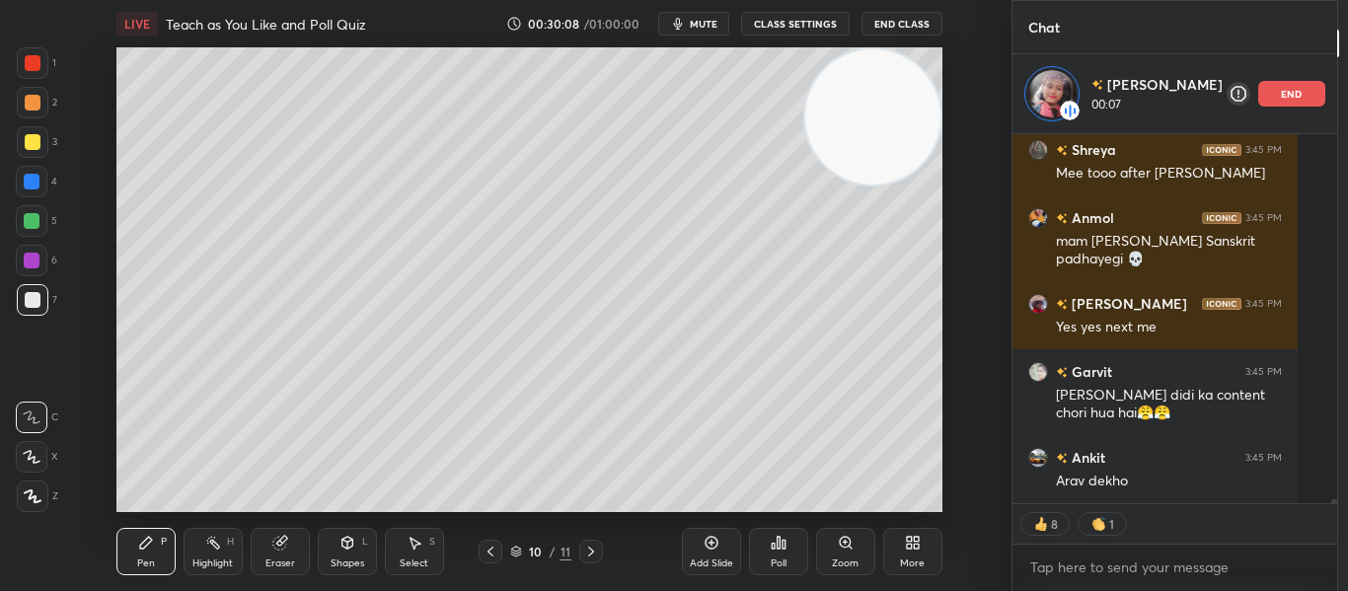
click at [33, 63] on div at bounding box center [33, 63] width 16 height 16
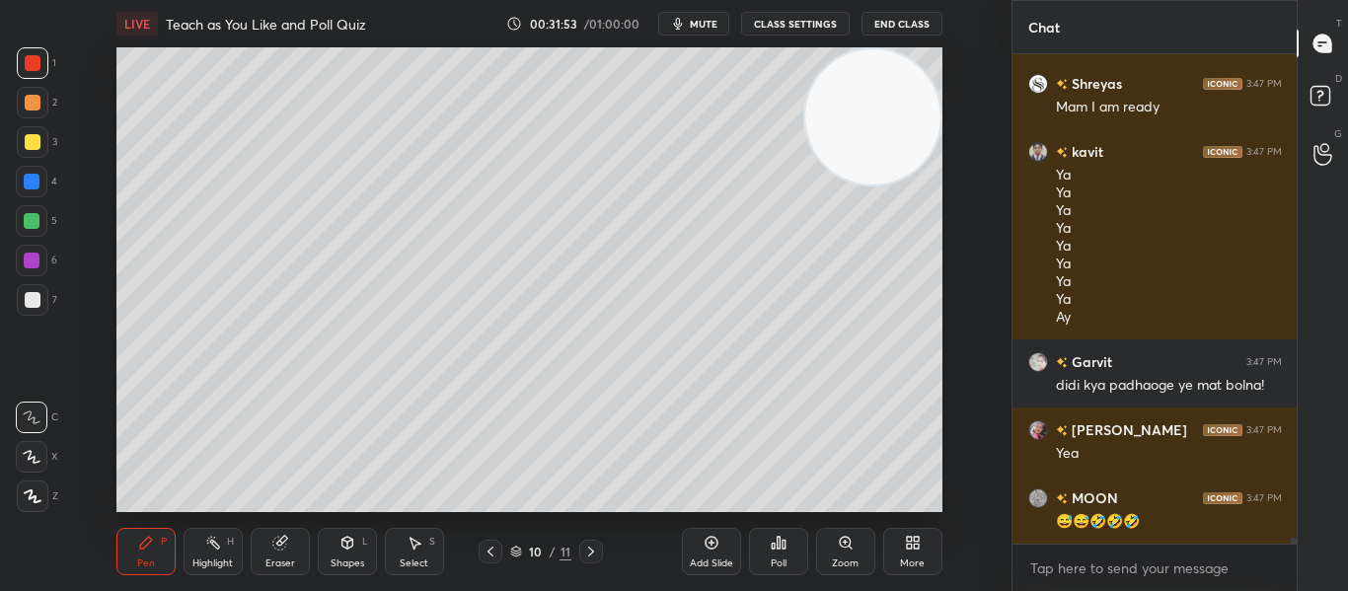
scroll to position [37791, 0]
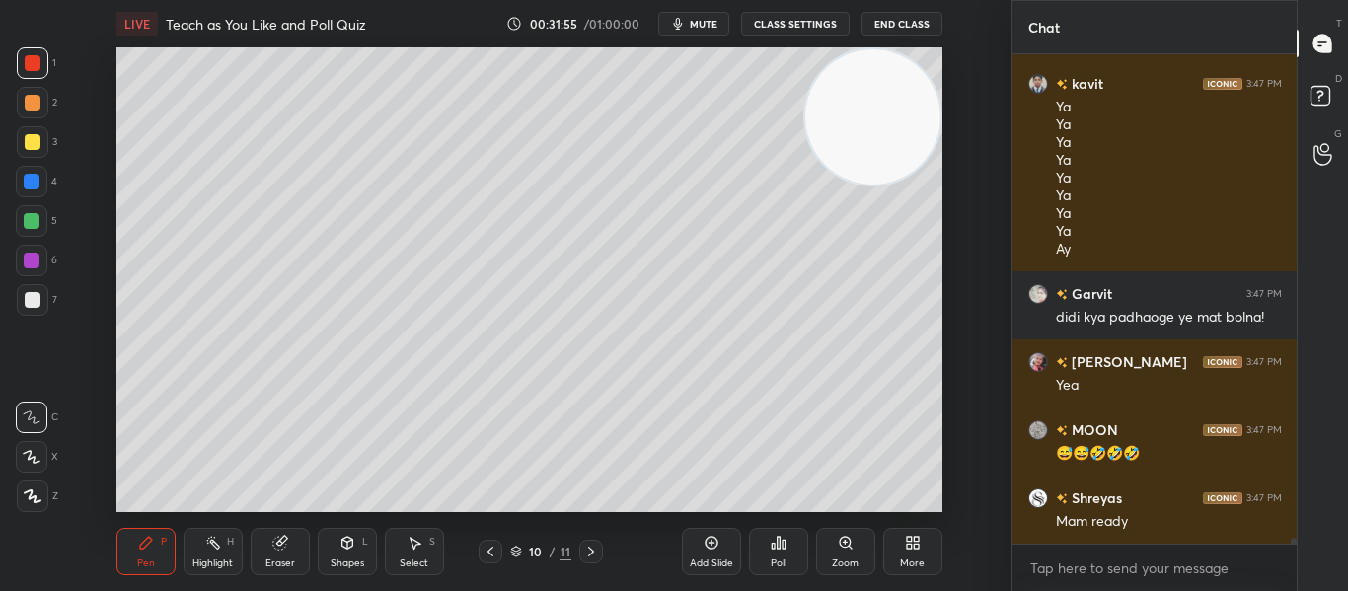
click at [716, 539] on icon at bounding box center [710, 543] width 13 height 13
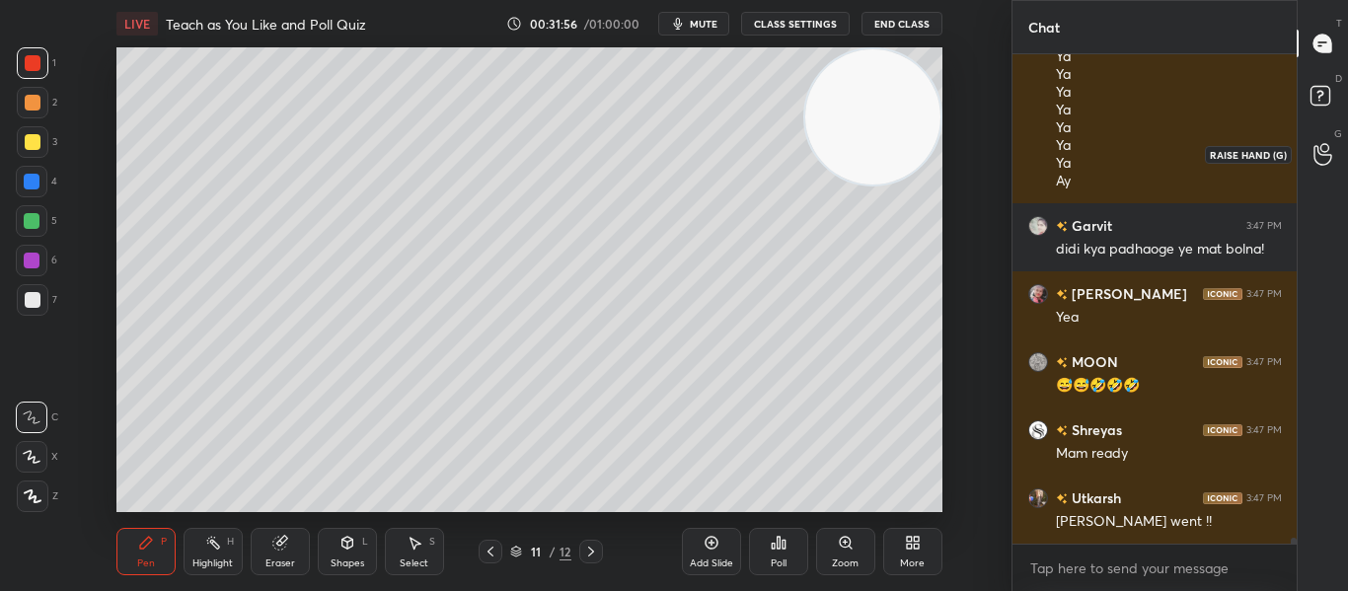
click at [1326, 153] on icon at bounding box center [1322, 154] width 19 height 23
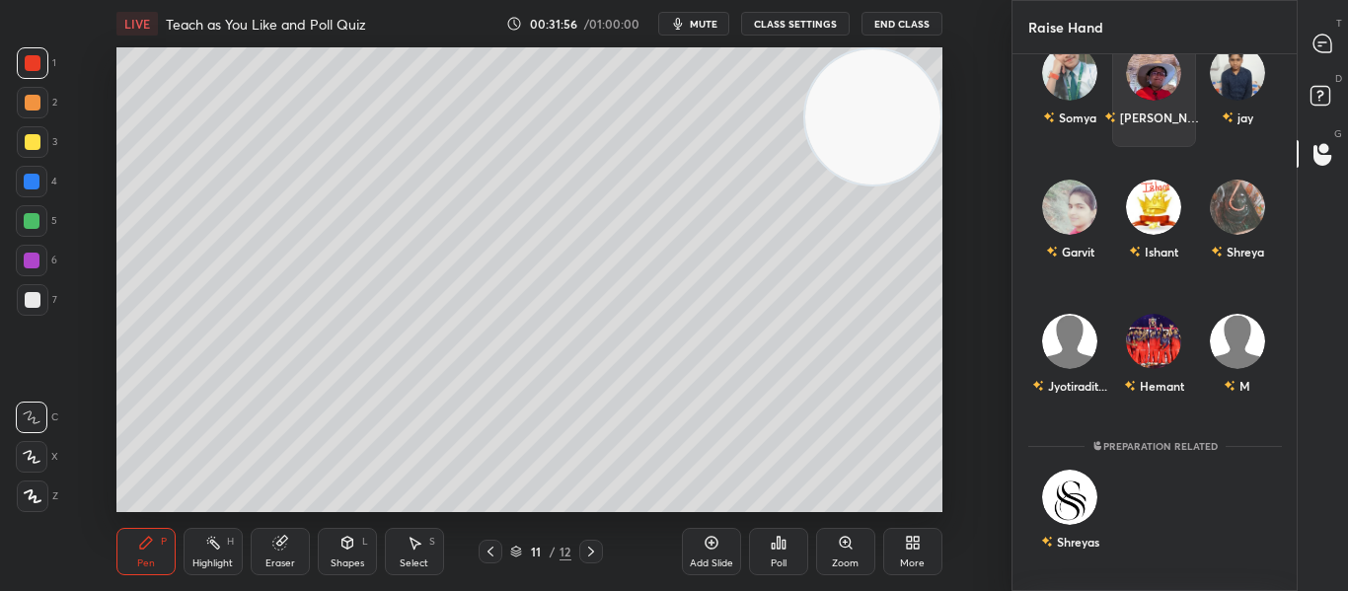
scroll to position [7, 7]
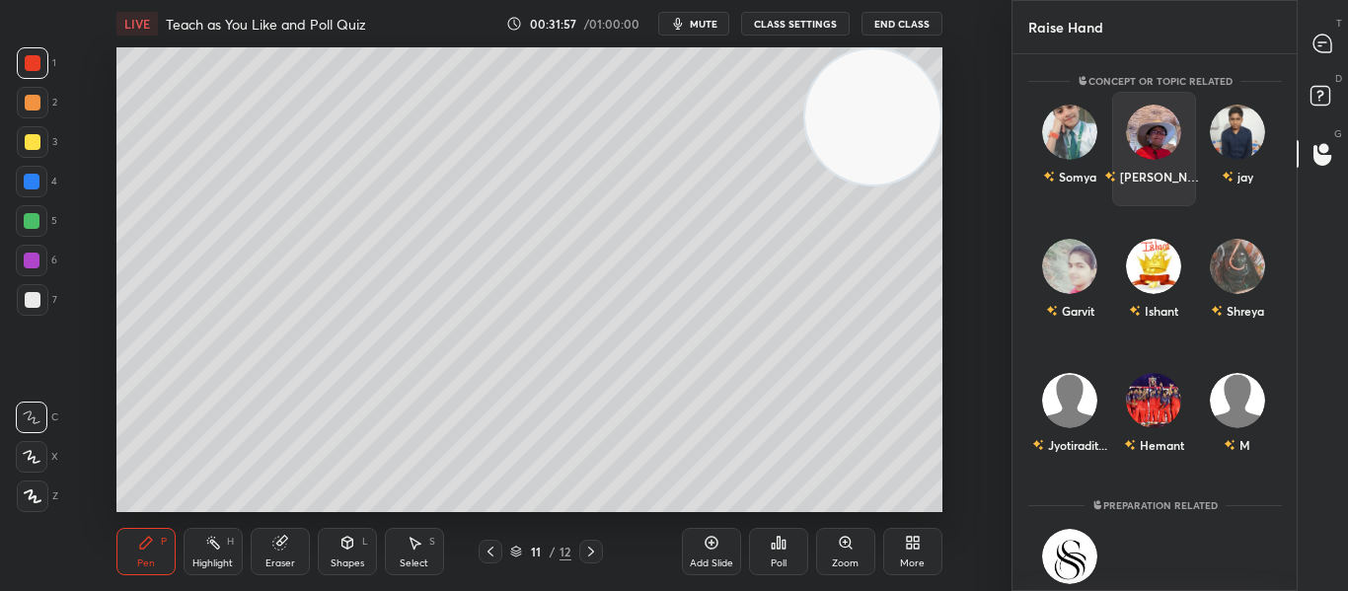
click at [1160, 155] on div "[PERSON_NAME]" at bounding box center [1153, 149] width 84 height 114
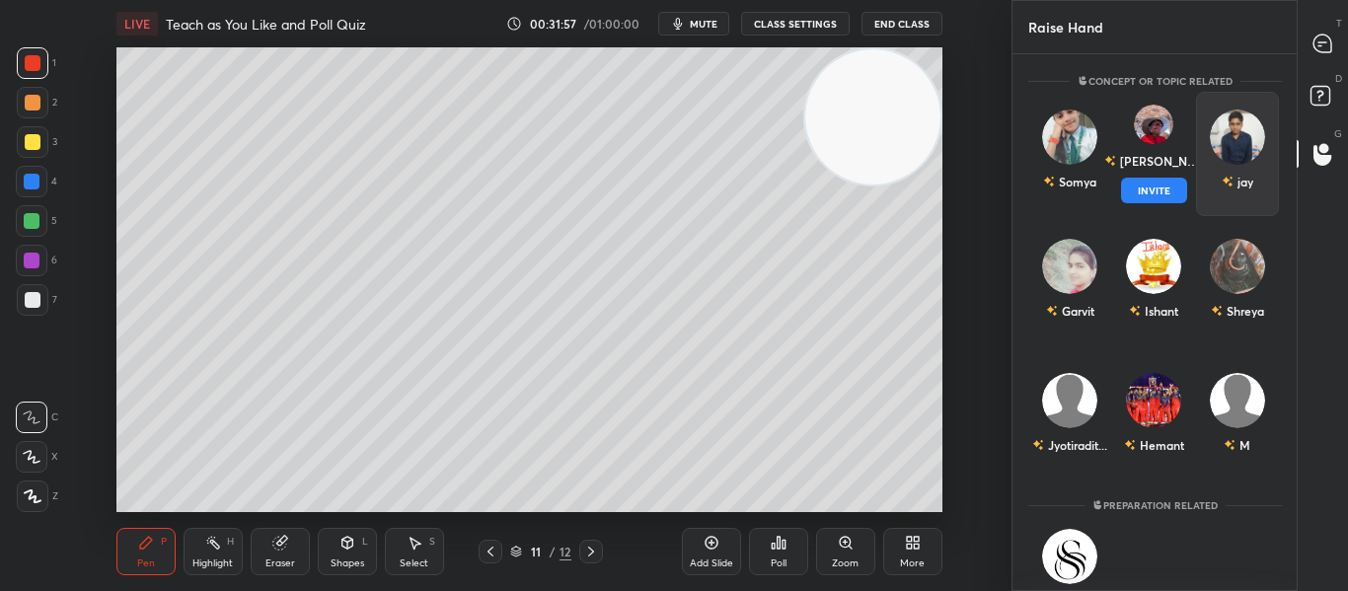
click at [1152, 186] on button "INVITE" at bounding box center [1153, 191] width 66 height 26
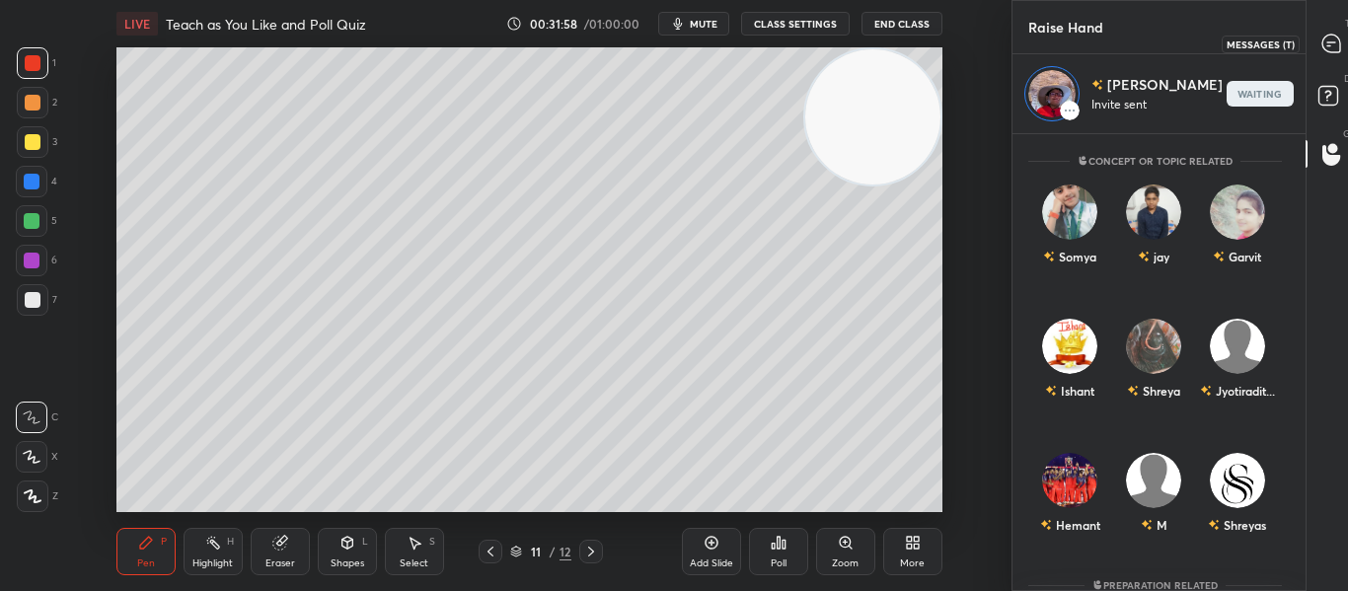
click at [1333, 49] on div at bounding box center [1330, 44] width 39 height 36
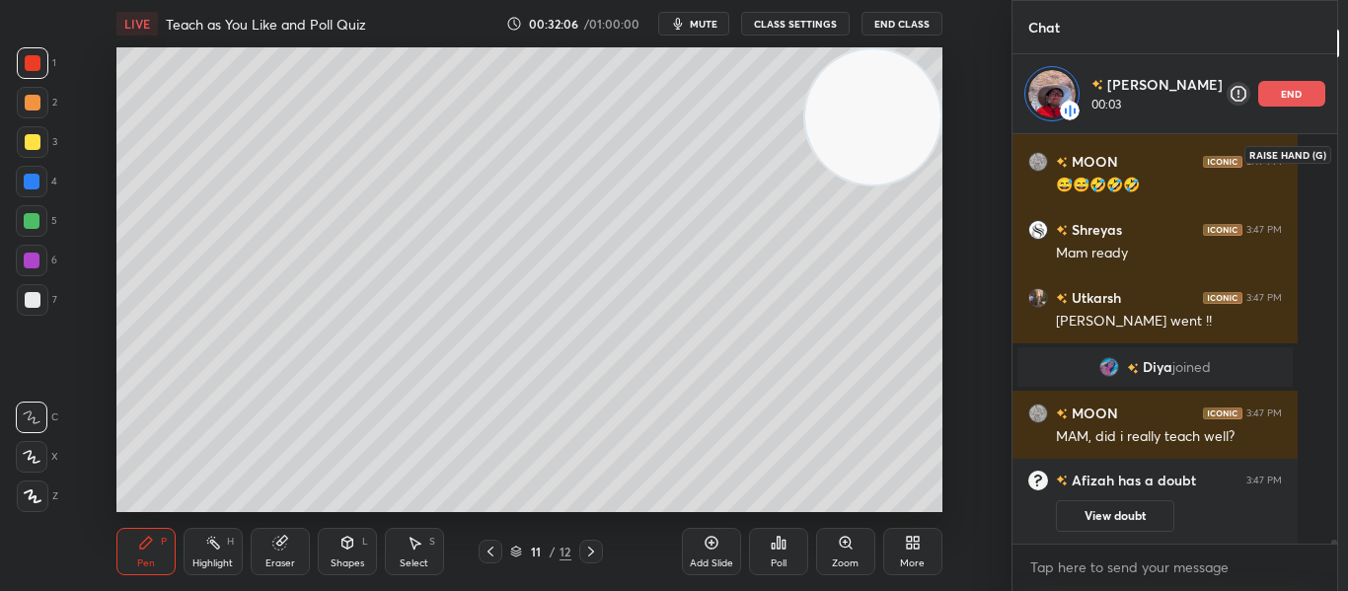
click at [1347, 151] on icon at bounding box center [1363, 155] width 18 height 20
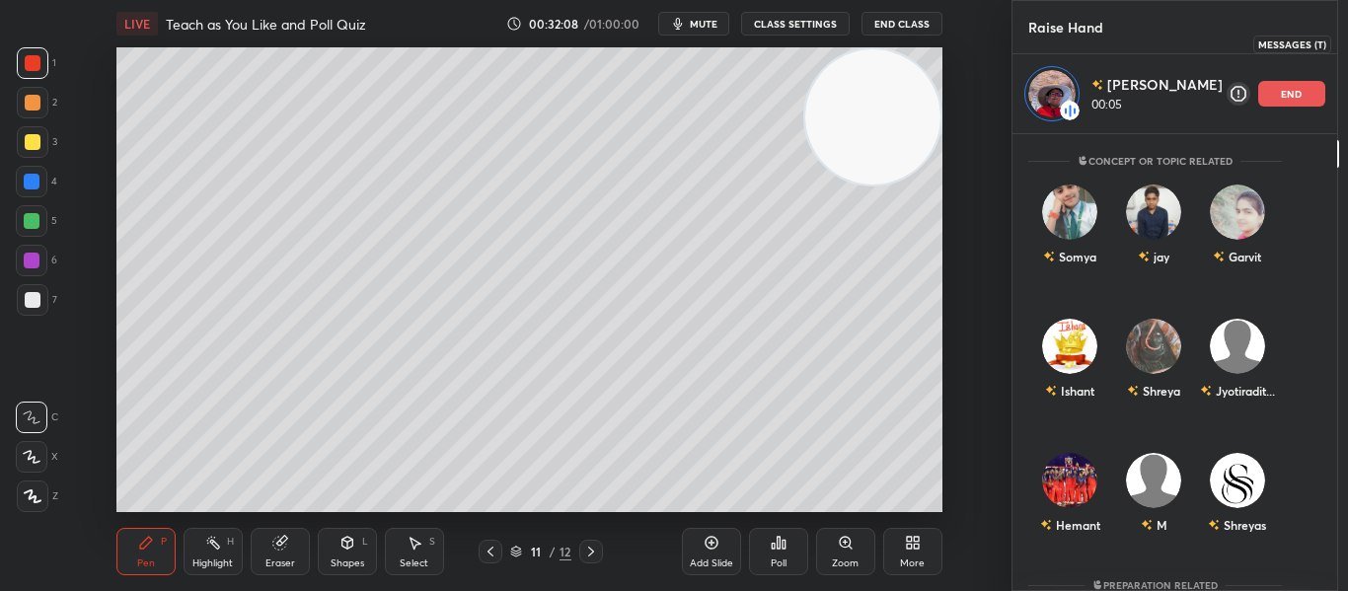
click at [1343, 56] on div at bounding box center [1362, 44] width 39 height 36
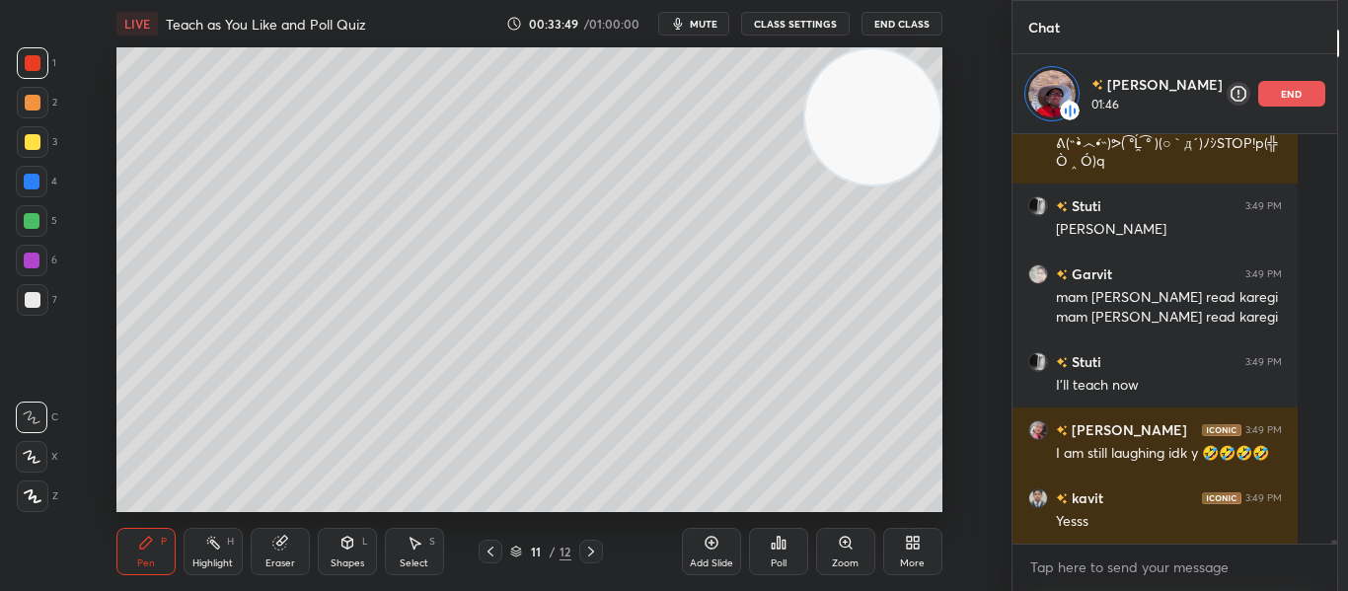
scroll to position [40283, 0]
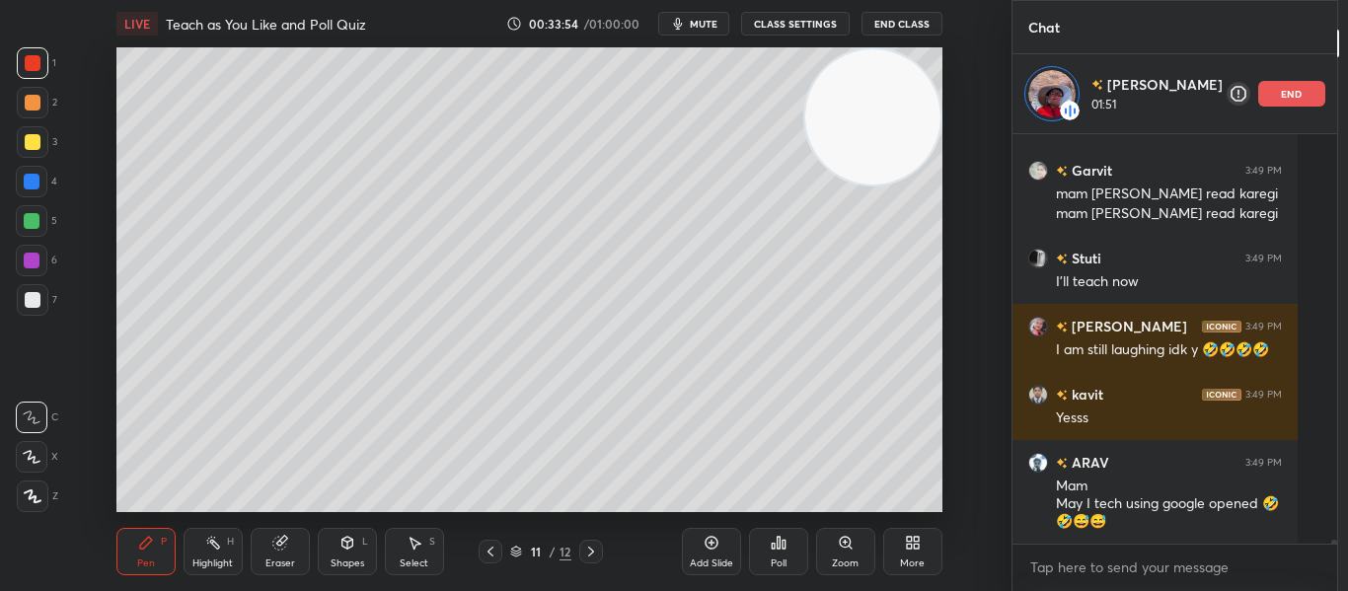
click at [274, 547] on icon at bounding box center [278, 543] width 13 height 13
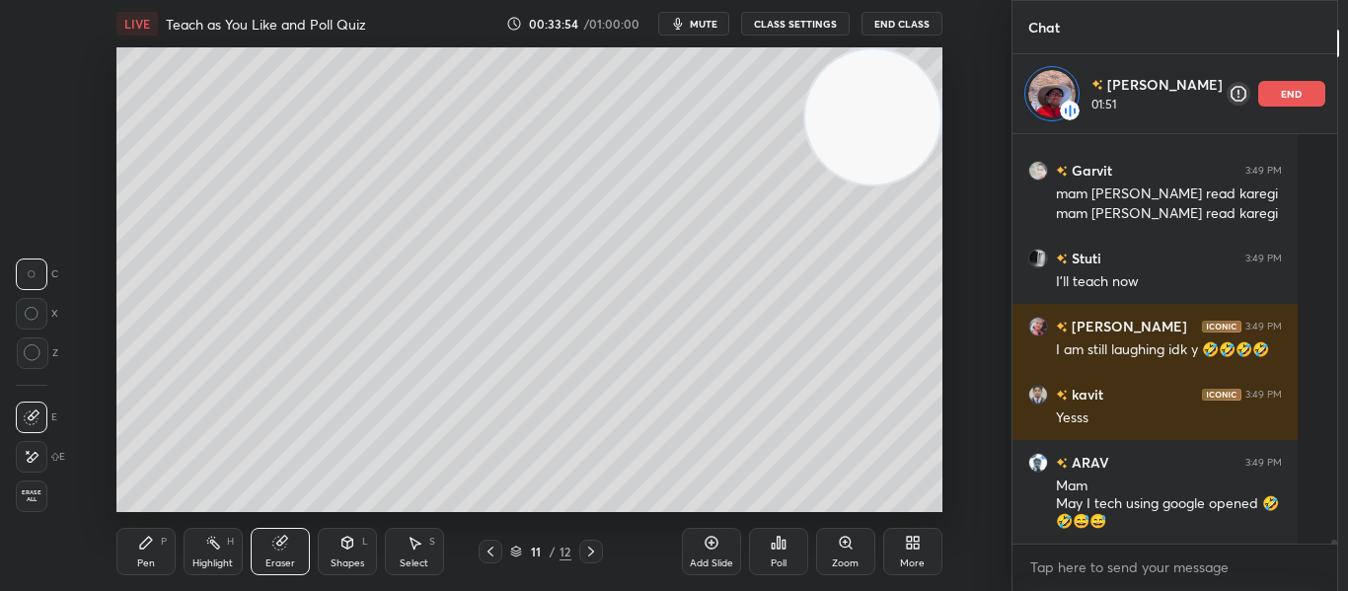
scroll to position [40351, 0]
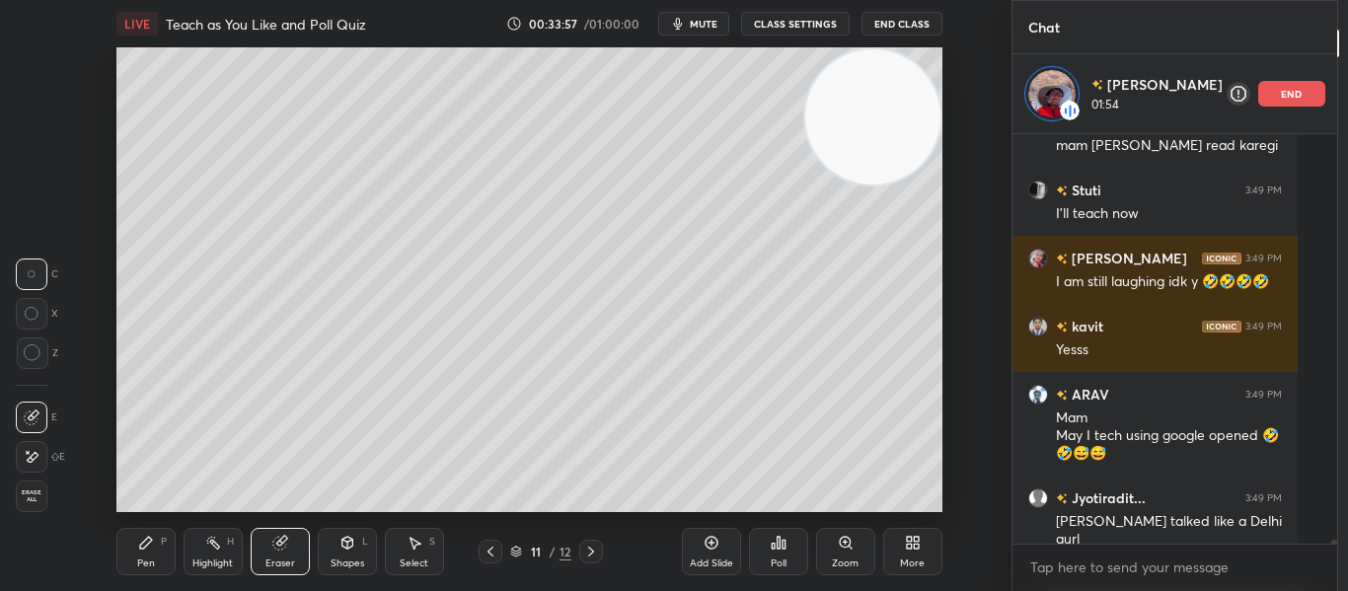
click at [146, 555] on div "Pen P" at bounding box center [145, 551] width 59 height 47
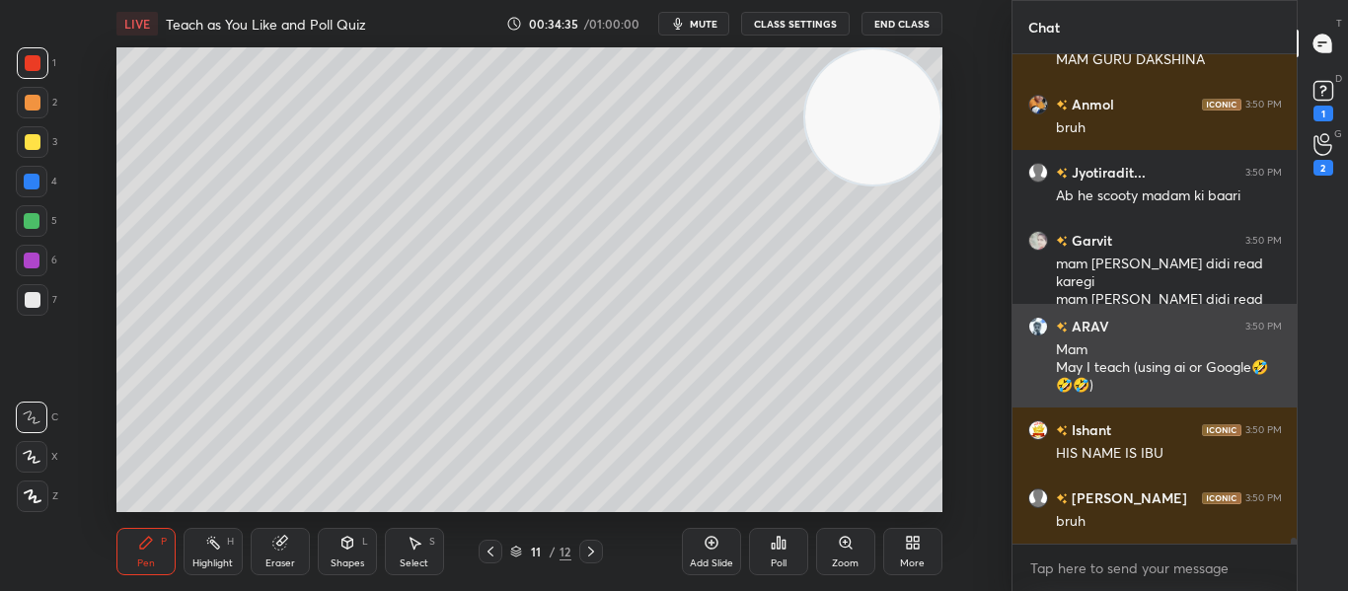
scroll to position [41568, 0]
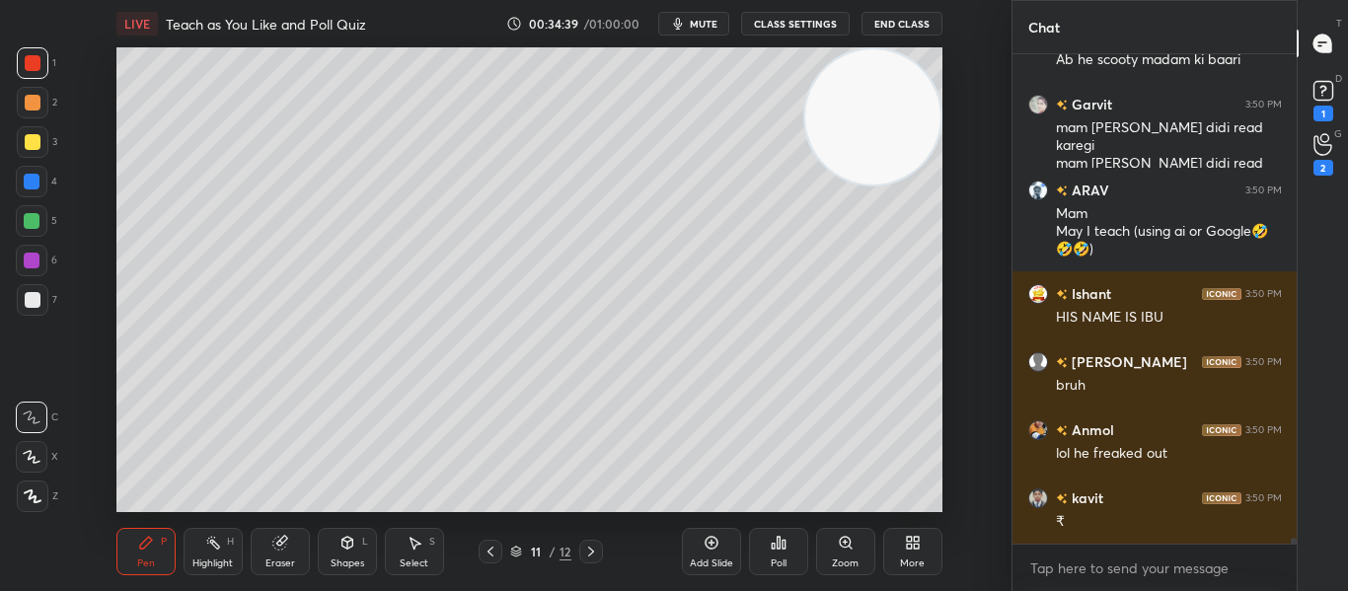
click at [713, 549] on icon at bounding box center [710, 543] width 13 height 13
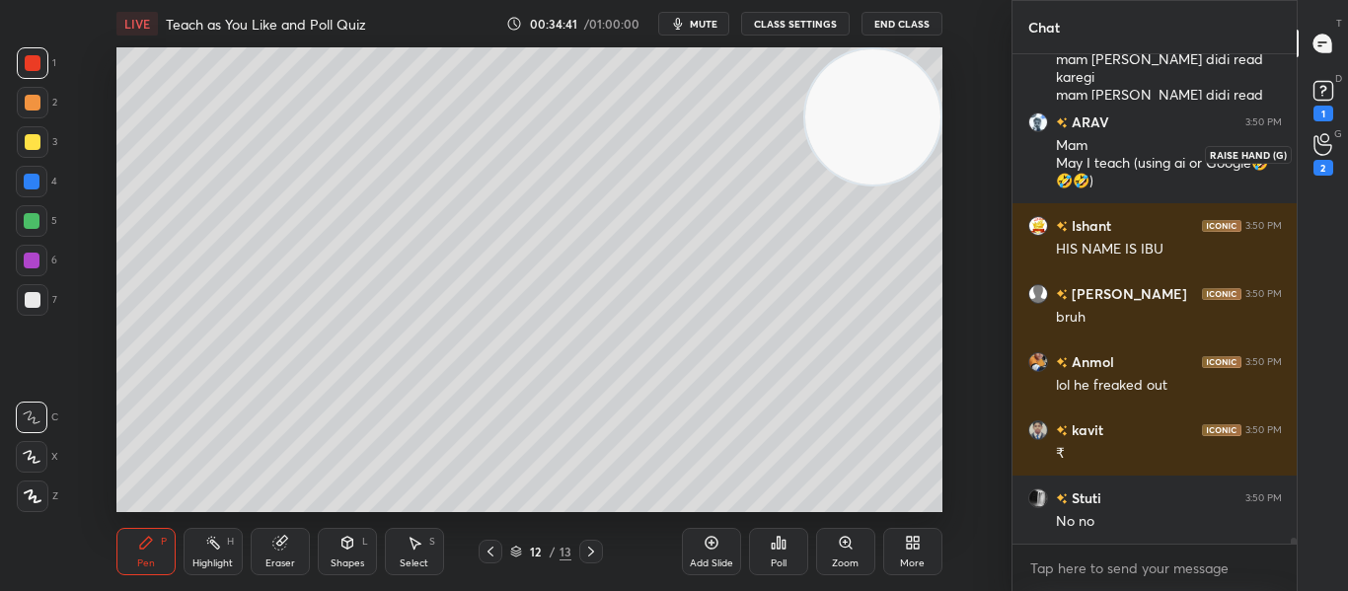
scroll to position [41790, 0]
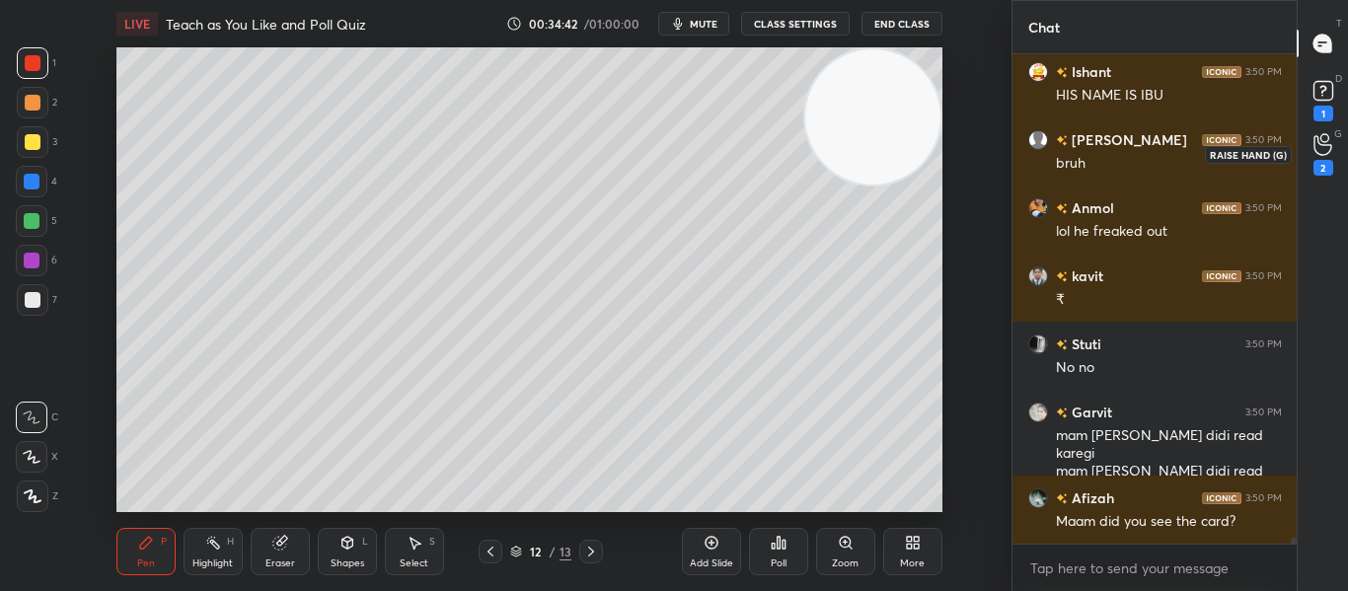
click at [1324, 147] on icon at bounding box center [1322, 144] width 19 height 23
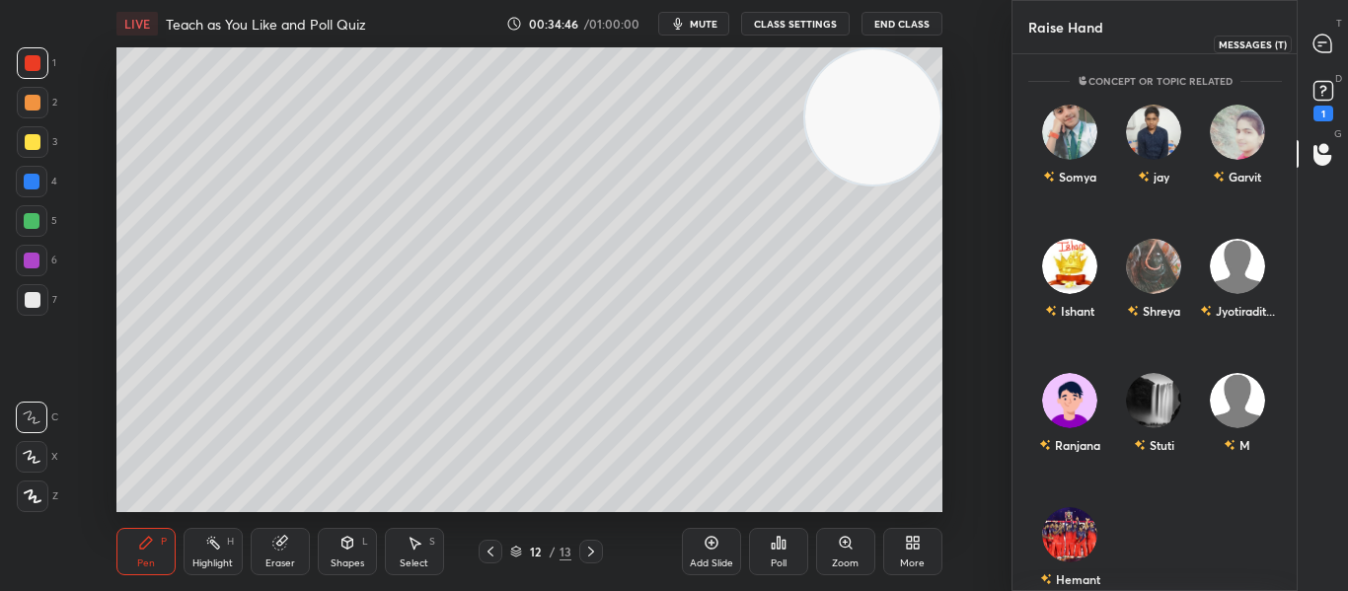
click at [1318, 39] on icon at bounding box center [1322, 44] width 18 height 18
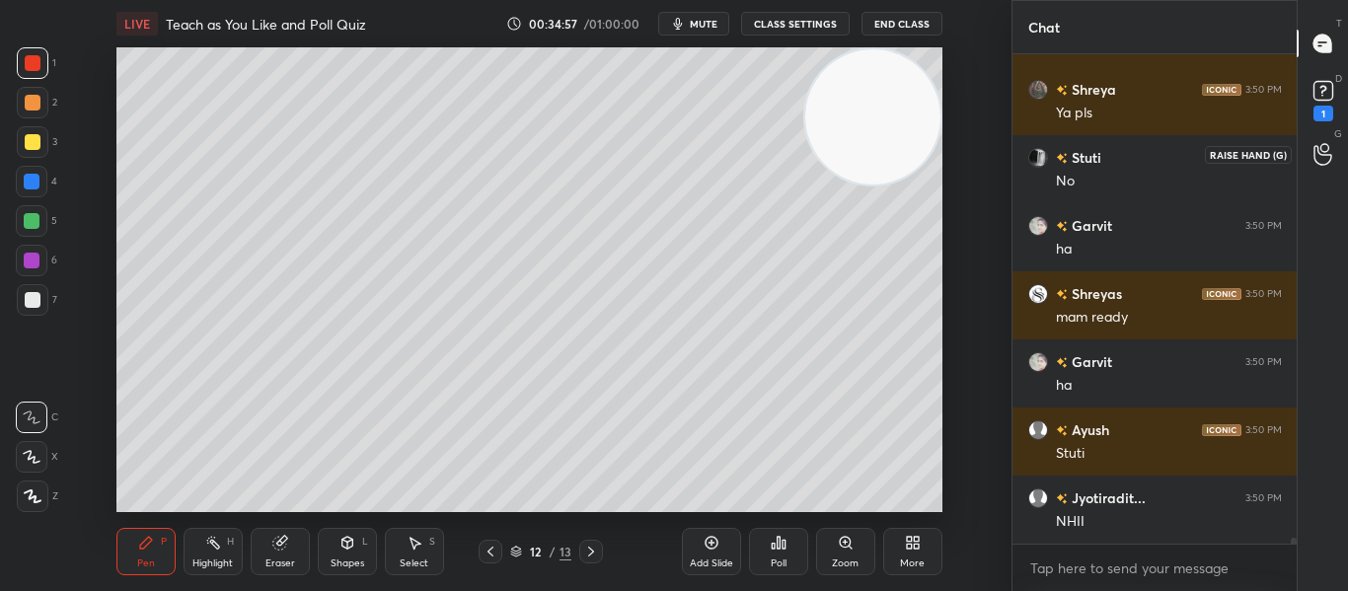
scroll to position [42761, 0]
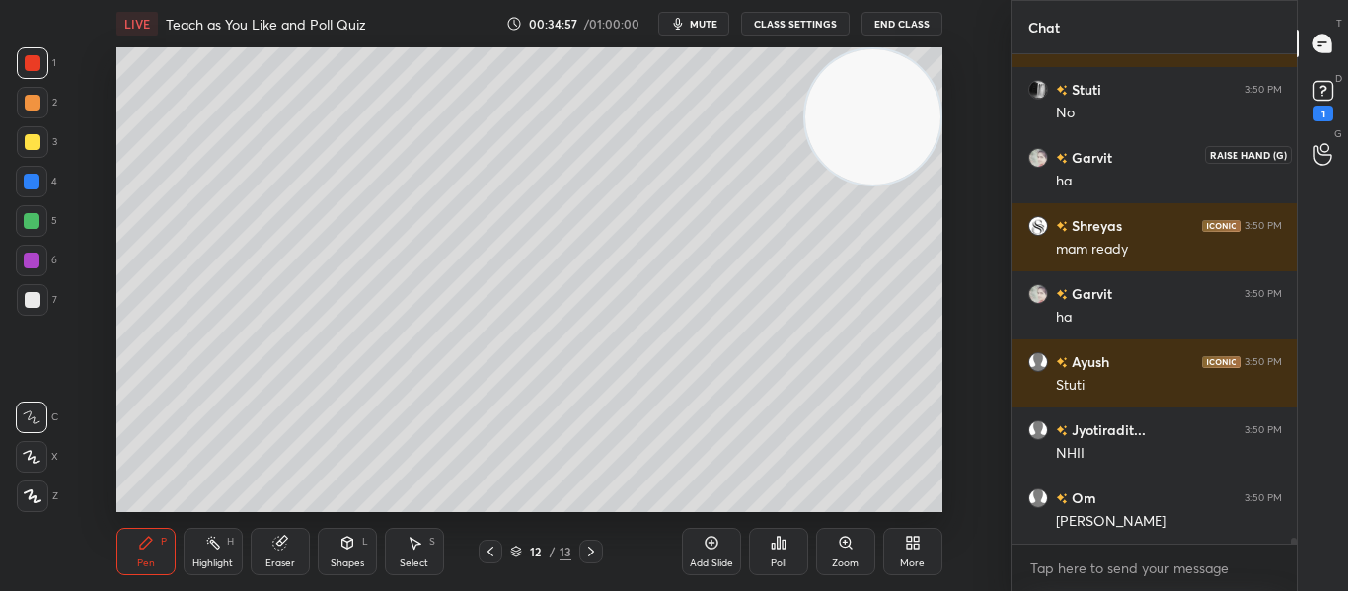
click at [1310, 156] on div at bounding box center [1322, 154] width 39 height 36
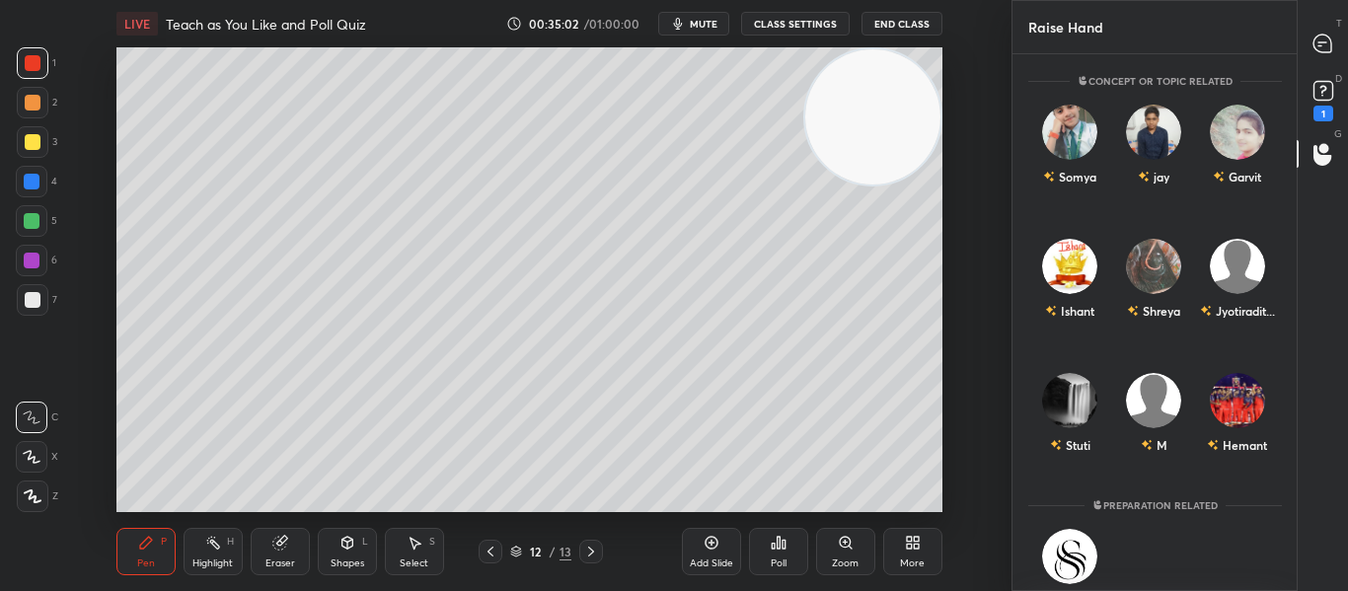
scroll to position [59, 0]
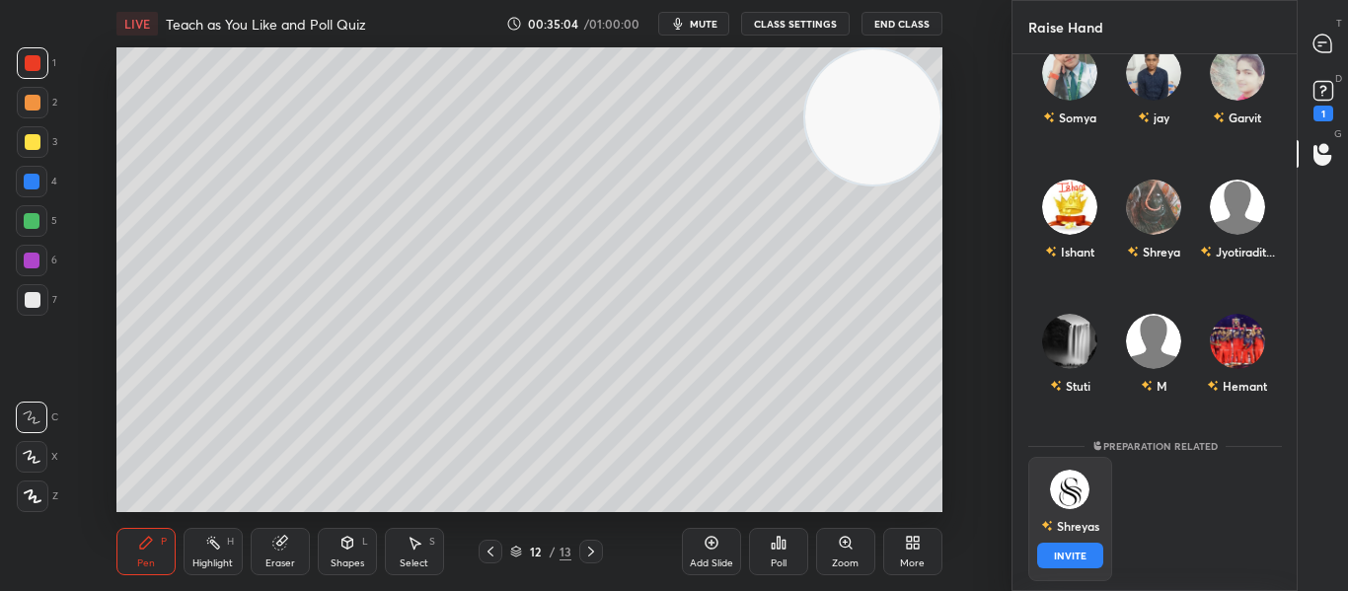
click at [1076, 527] on div "Shreyas" at bounding box center [1069, 526] width 58 height 34
click at [1055, 550] on button "INVITE" at bounding box center [1070, 556] width 66 height 26
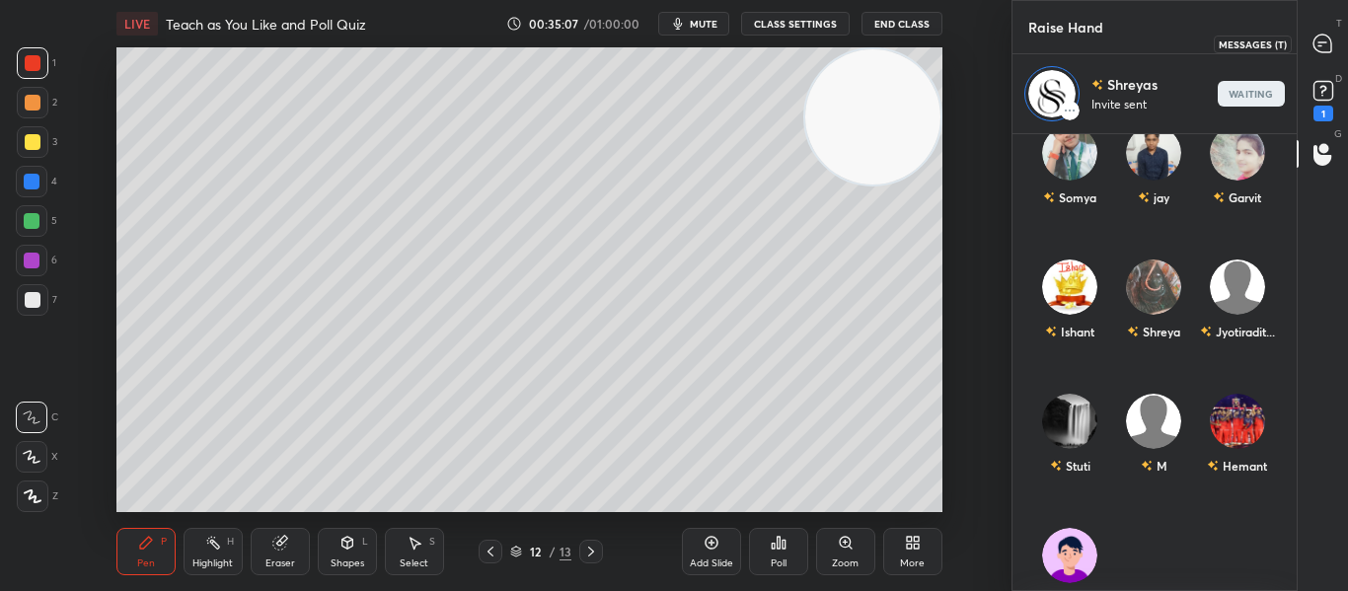
click at [1323, 54] on div at bounding box center [1322, 44] width 39 height 36
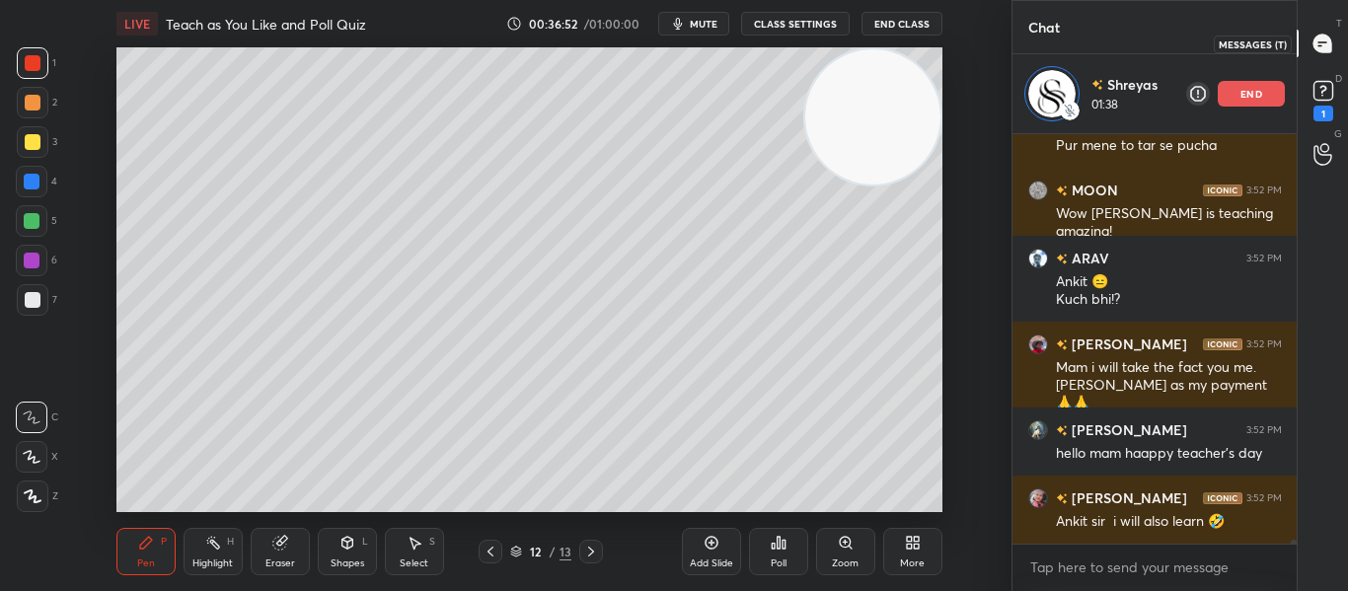
scroll to position [43362, 0]
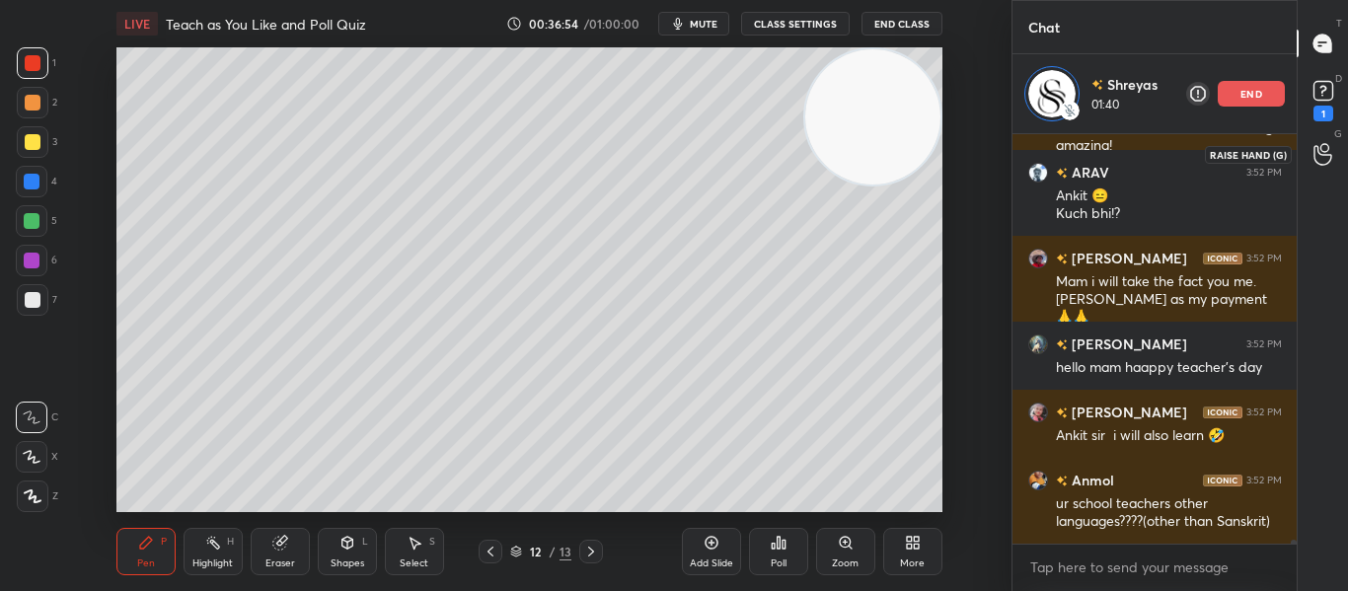
click at [1322, 154] on icon at bounding box center [1322, 155] width 18 height 20
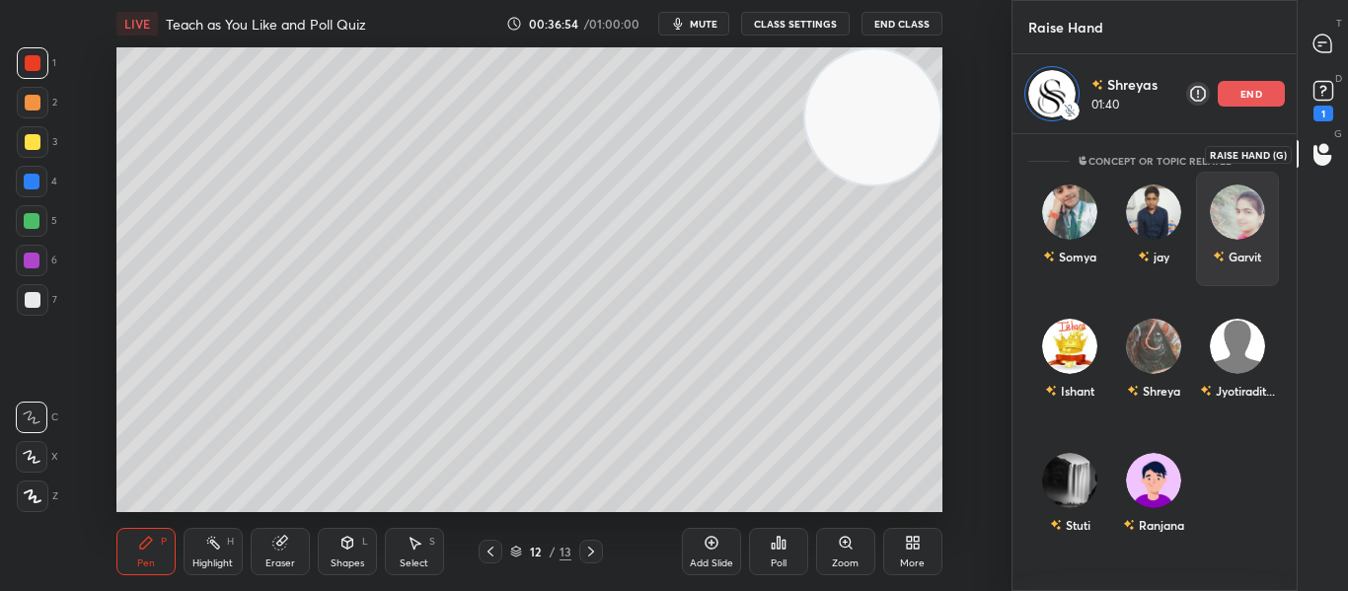
scroll to position [0, 0]
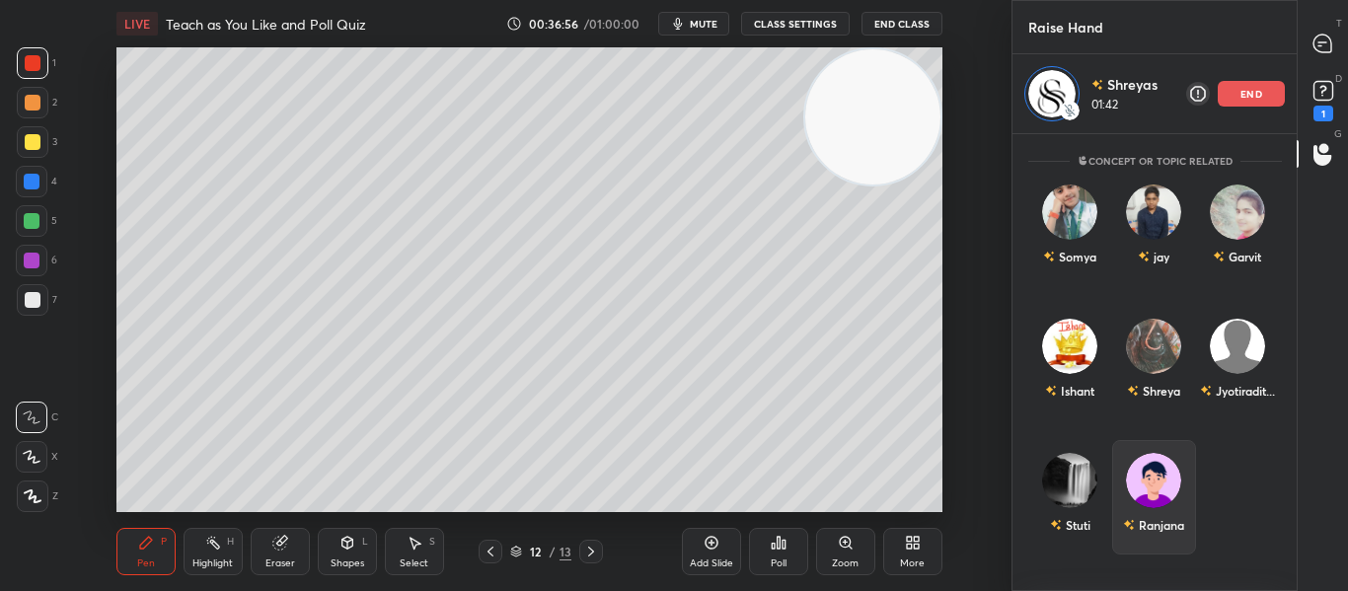
click at [1138, 497] on img "grid" at bounding box center [1153, 480] width 55 height 55
click at [1161, 514] on div "Ranjana" at bounding box center [1153, 525] width 61 height 34
click at [1151, 516] on div "Ranjana" at bounding box center [1161, 525] width 45 height 18
click at [1155, 504] on img "grid" at bounding box center [1153, 480] width 55 height 55
click at [1232, 90] on div "end" at bounding box center [1251, 94] width 67 height 26
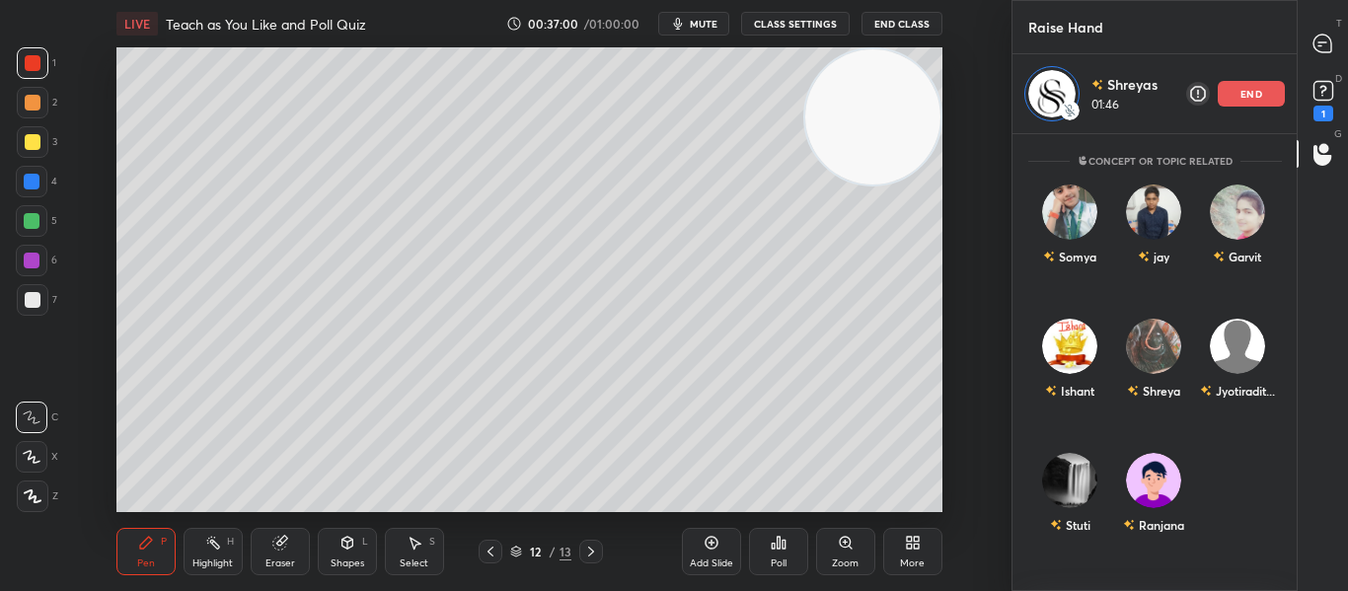
scroll to position [531, 278]
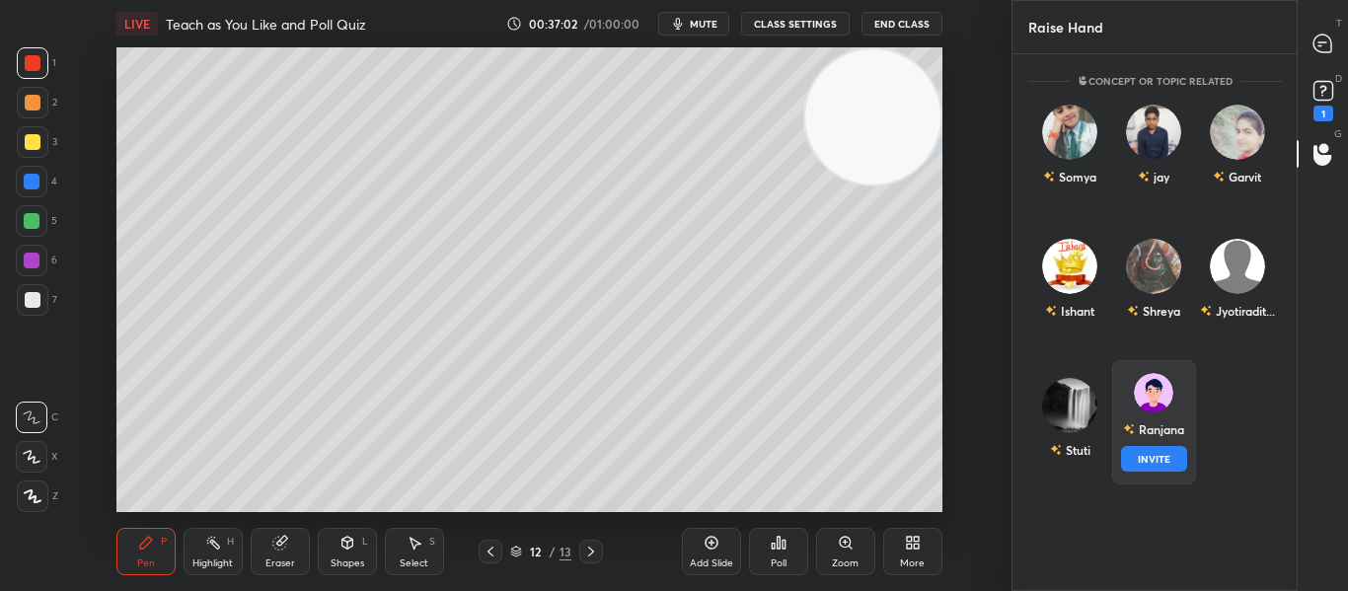
click at [1141, 426] on div "[PERSON_NAME] INVITE" at bounding box center [1153, 422] width 84 height 124
click at [1139, 449] on button "INVITE" at bounding box center [1153, 459] width 66 height 26
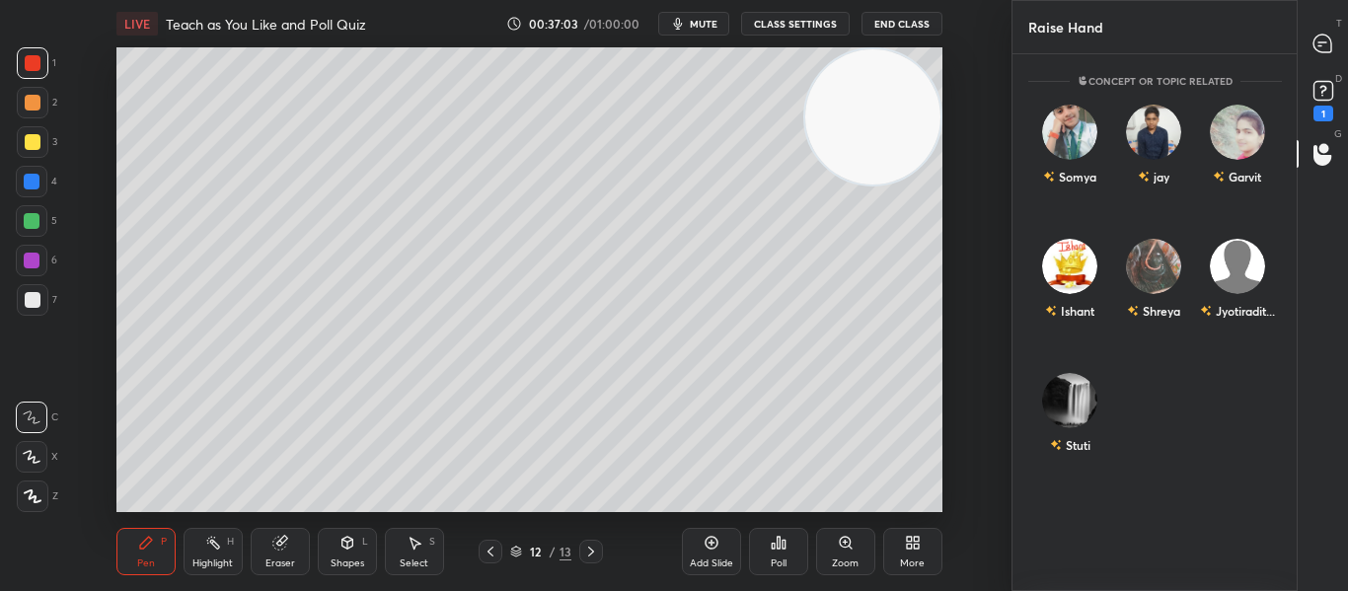
scroll to position [451, 278]
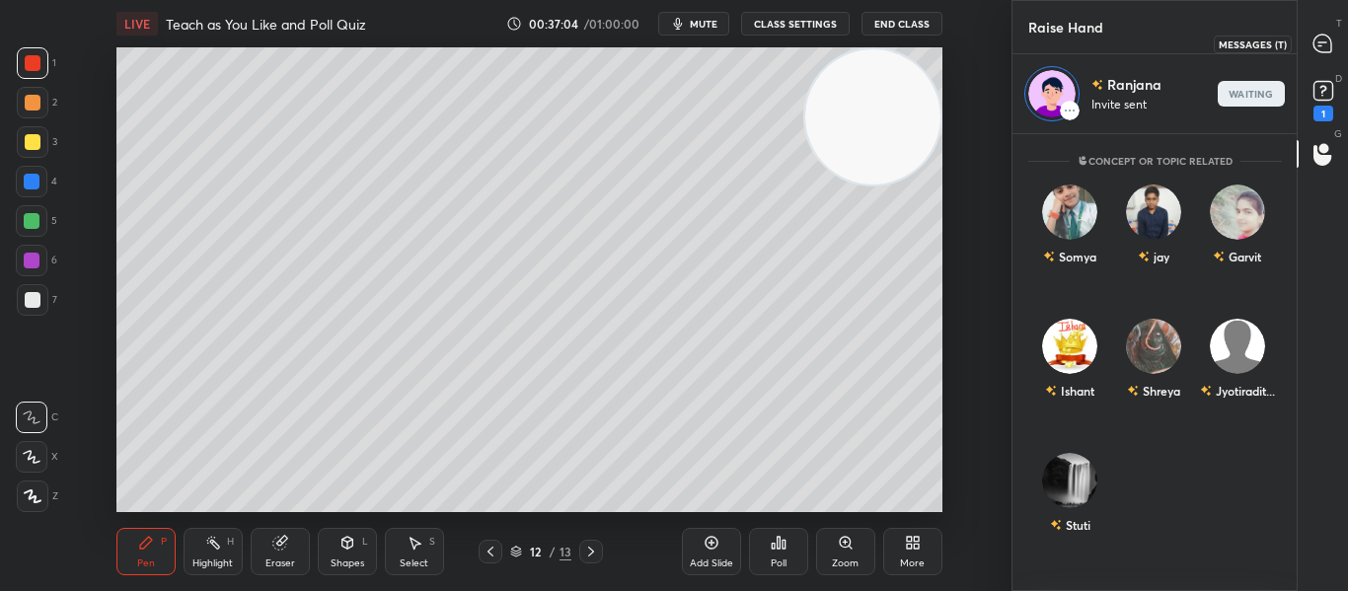
click at [1320, 48] on icon at bounding box center [1322, 44] width 18 height 18
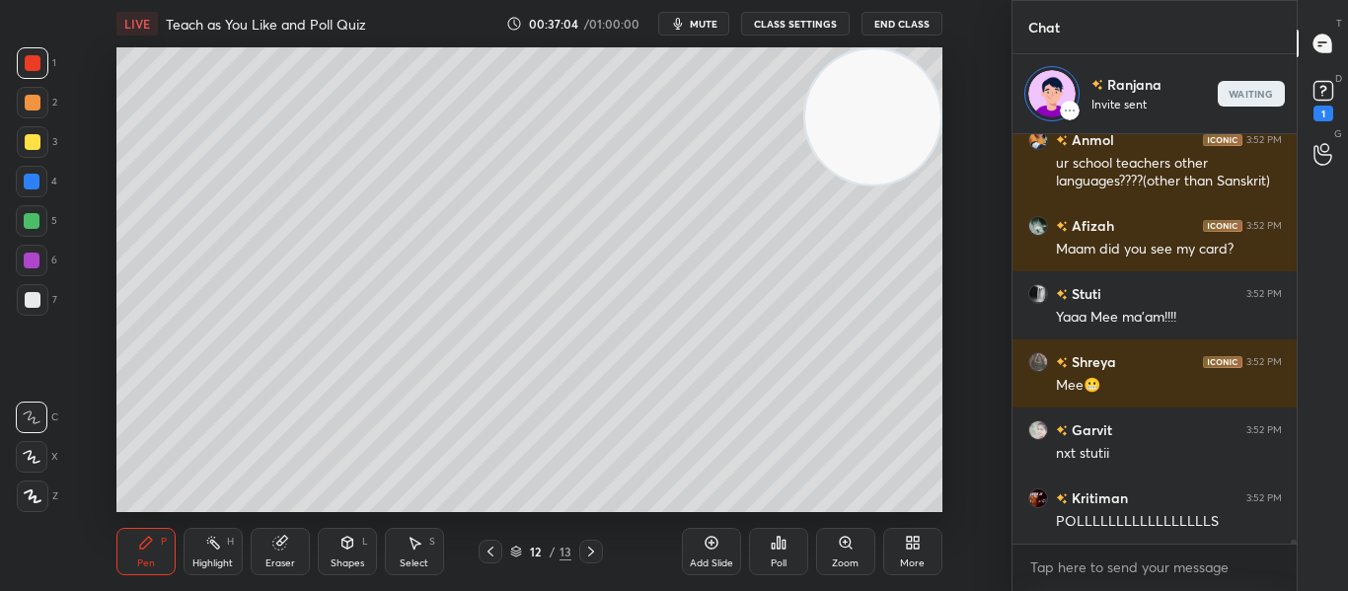
scroll to position [405, 278]
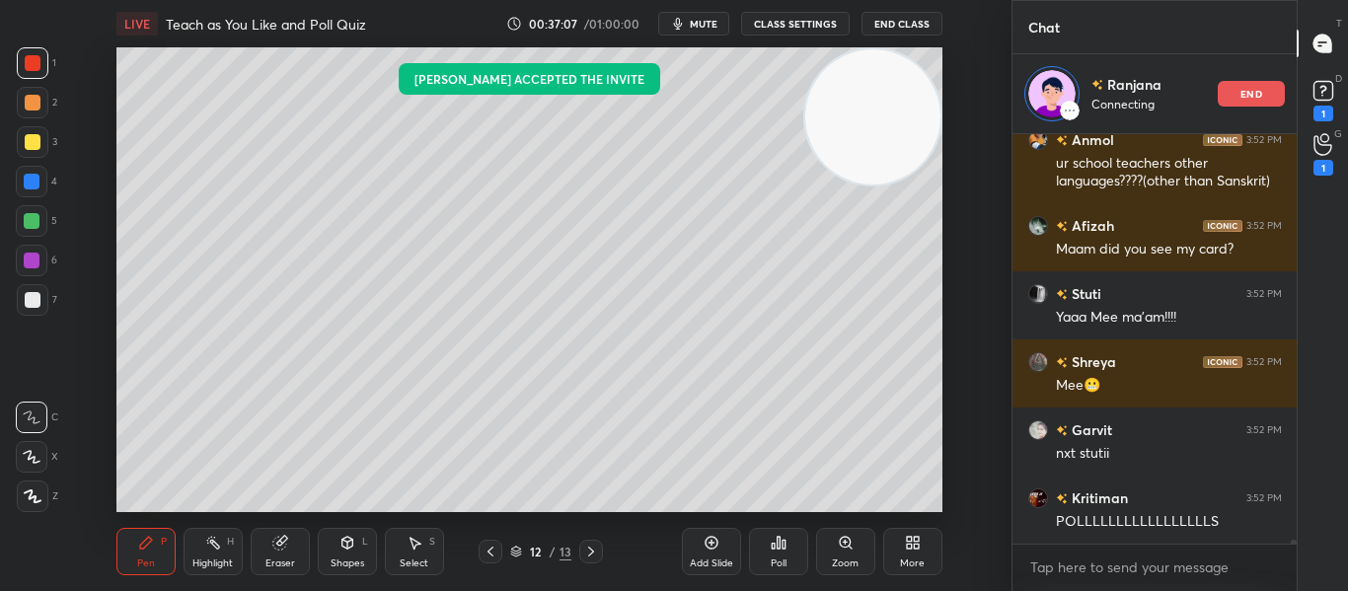
click at [712, 553] on div "Add Slide" at bounding box center [711, 551] width 59 height 47
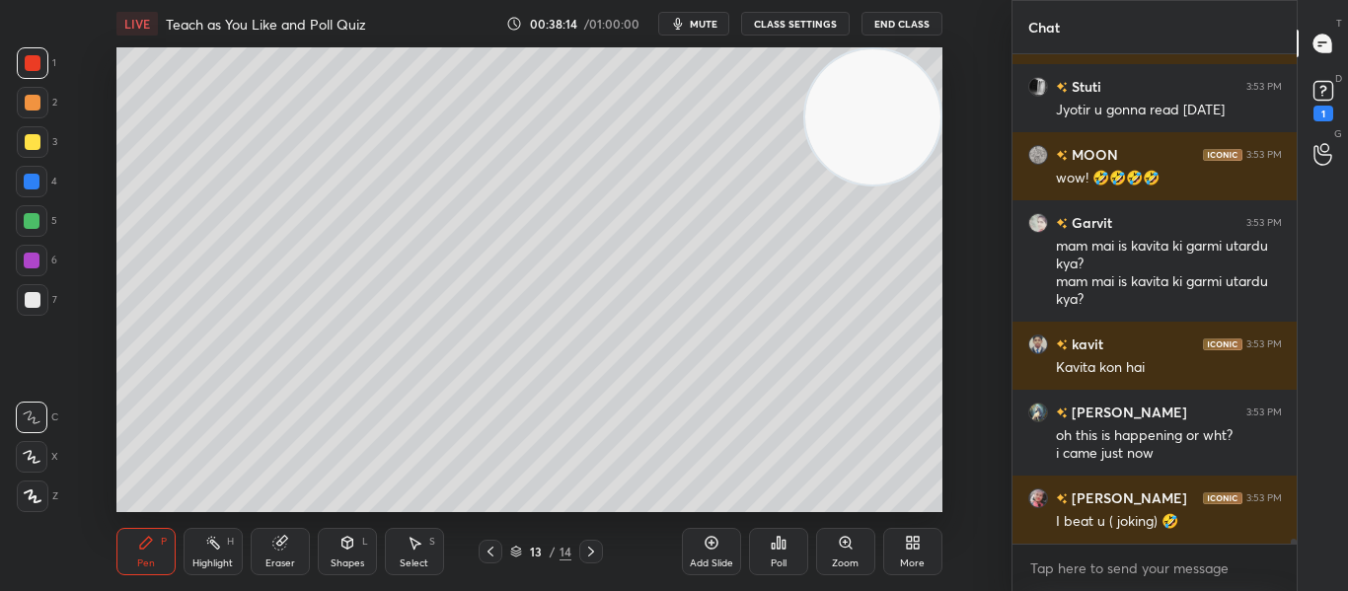
scroll to position [46181, 0]
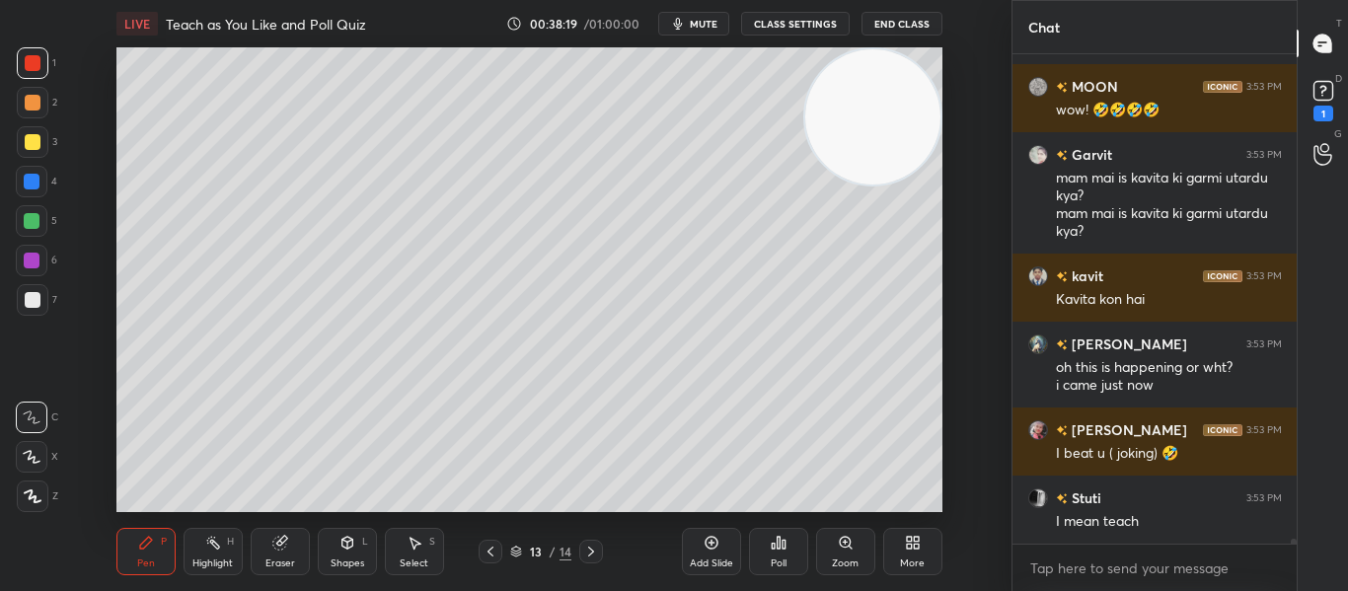
click at [693, 551] on div "Add Slide" at bounding box center [711, 551] width 59 height 47
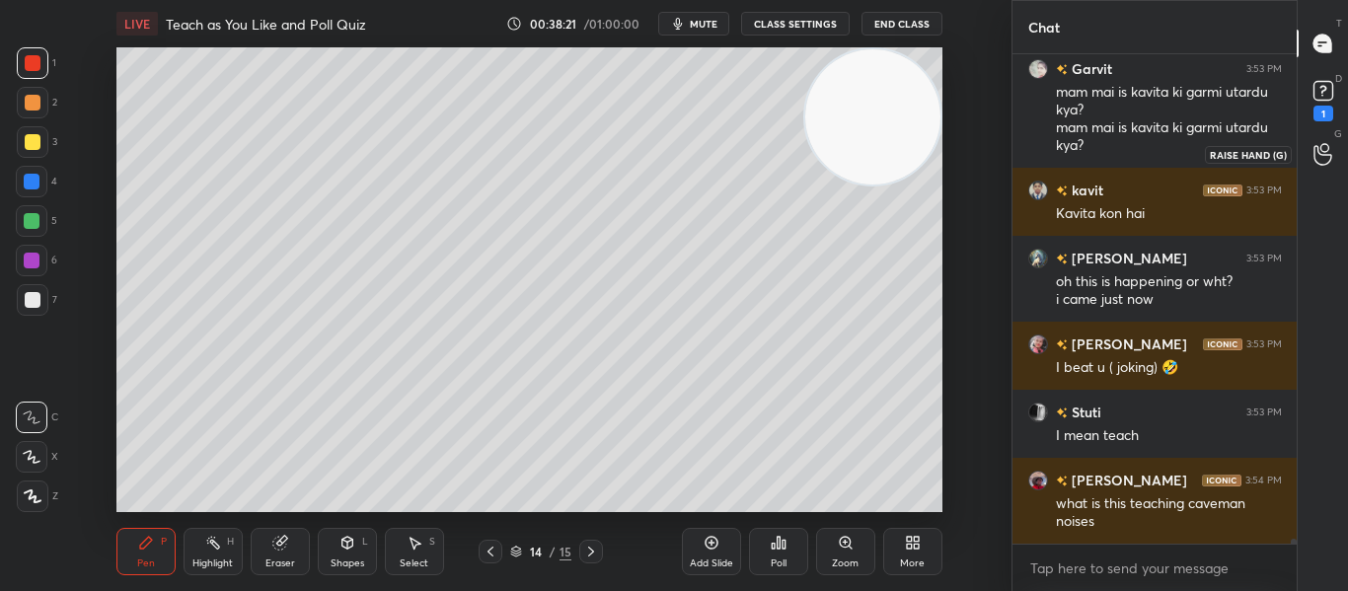
click at [1331, 145] on icon at bounding box center [1322, 154] width 19 height 23
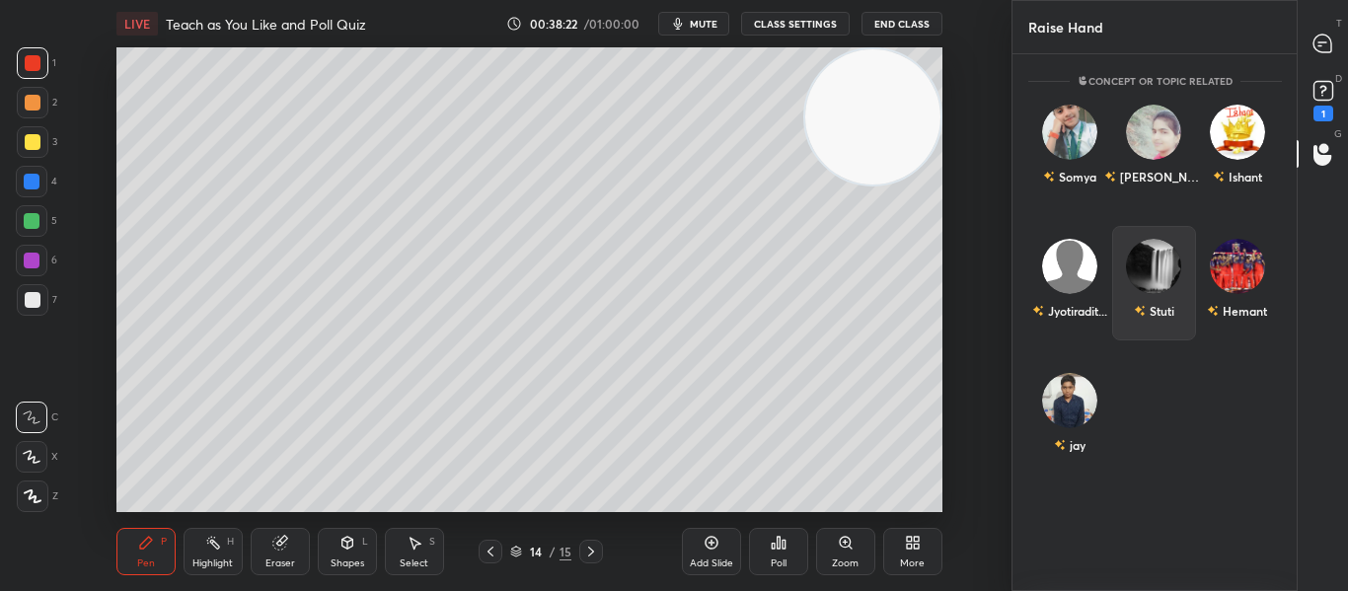
click at [1143, 289] on div "Stuti" at bounding box center [1153, 283] width 84 height 114
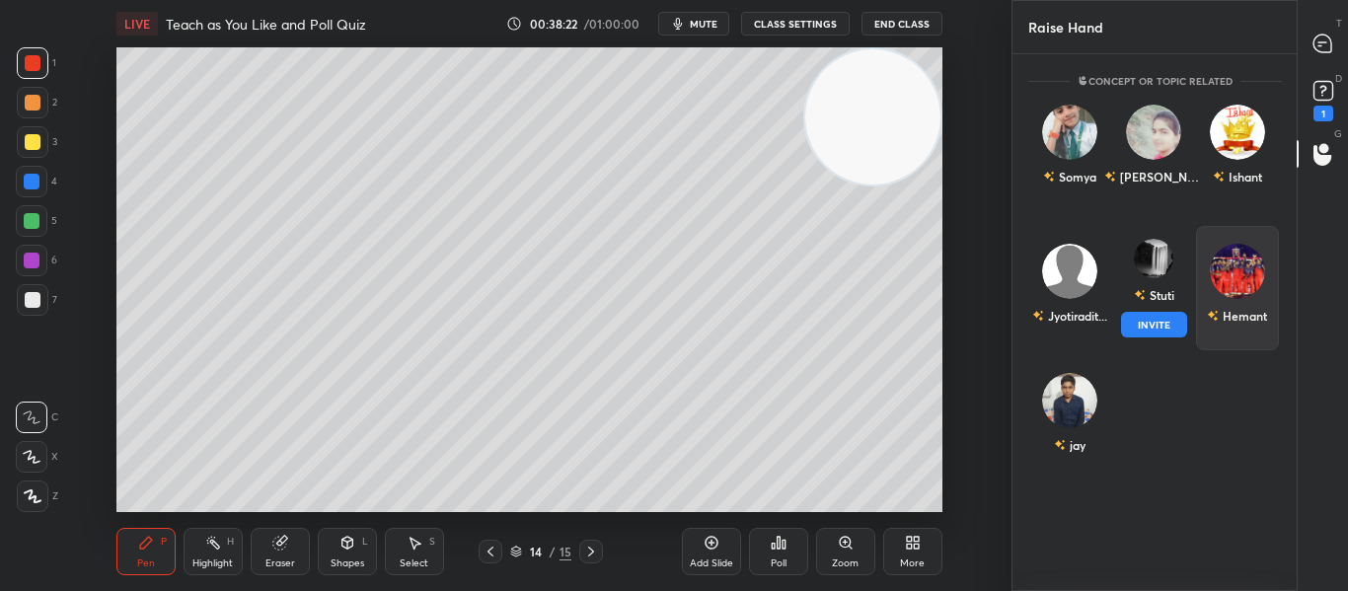
click at [1147, 322] on button "INVITE" at bounding box center [1153, 325] width 66 height 26
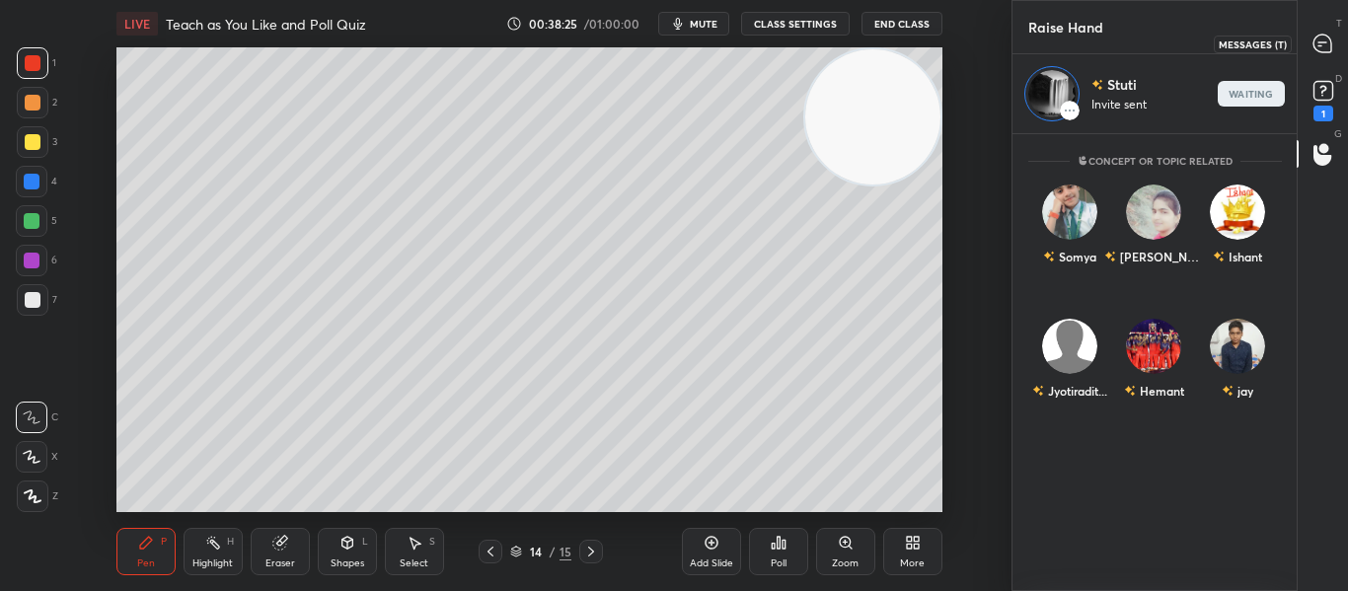
click at [1323, 50] on icon at bounding box center [1322, 44] width 18 height 18
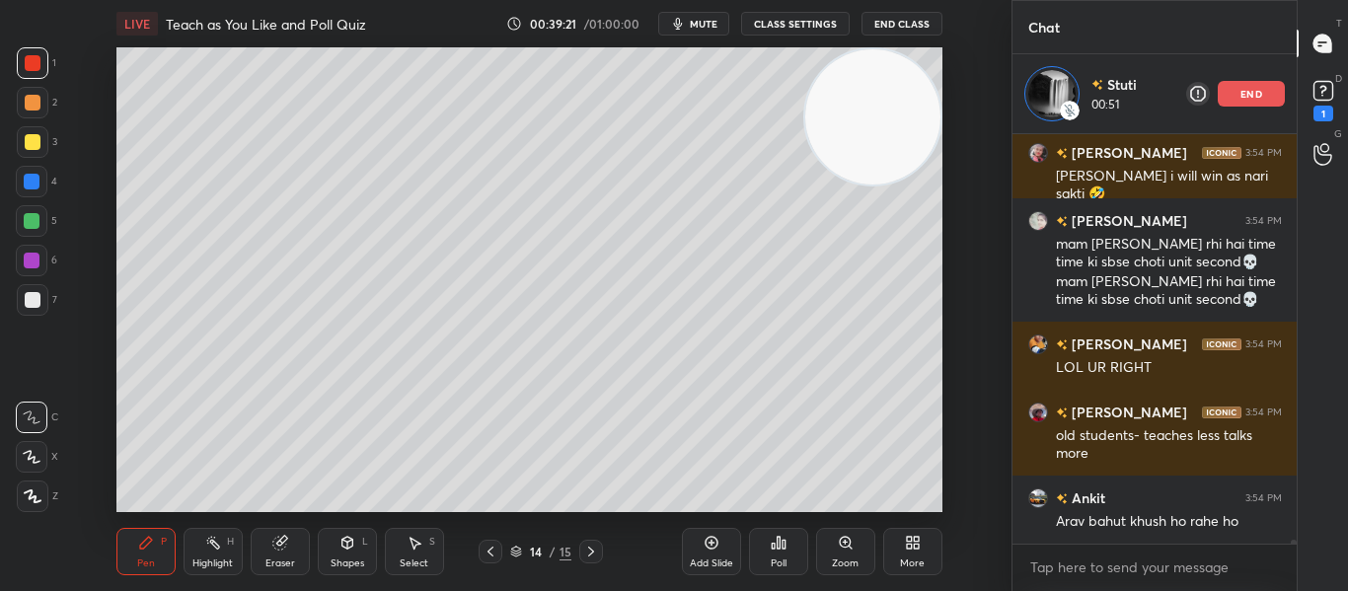
scroll to position [47514, 0]
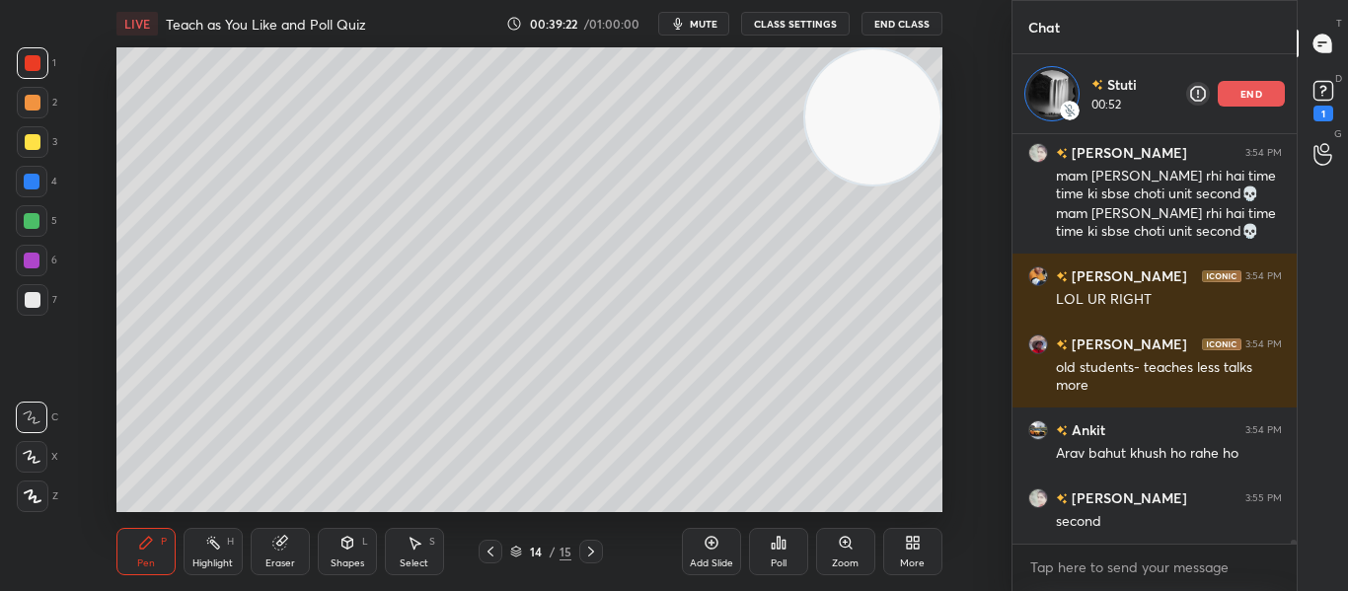
click at [826, 178] on video at bounding box center [872, 116] width 135 height 135
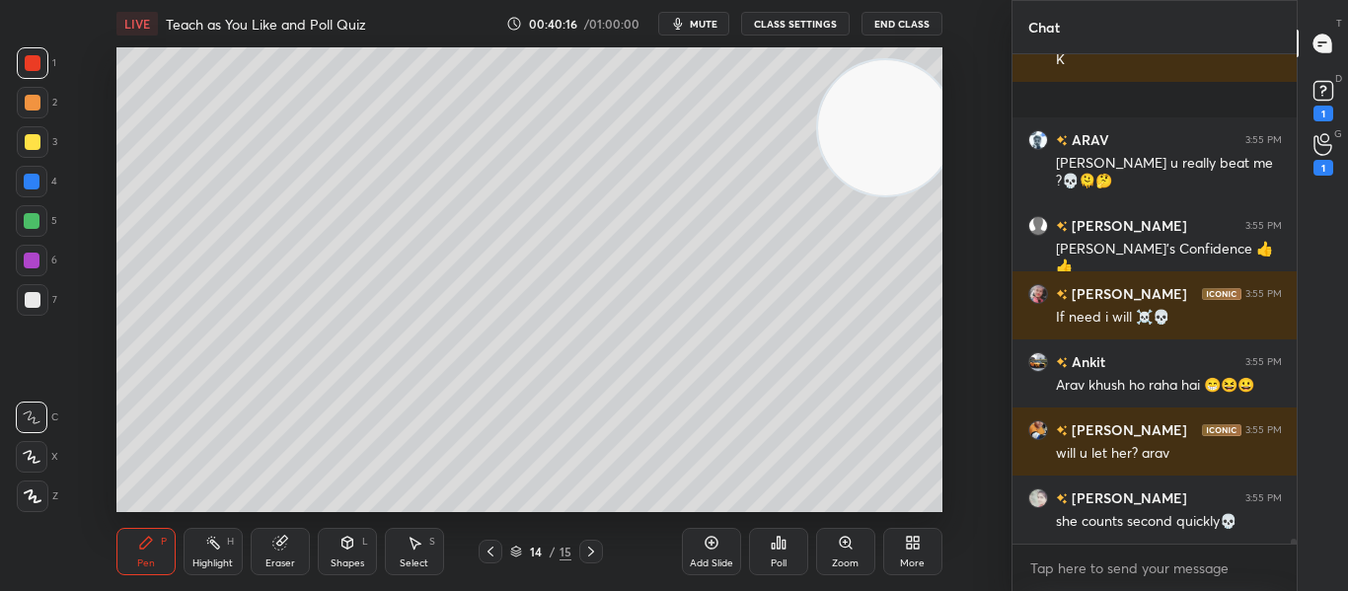
scroll to position [48600, 0]
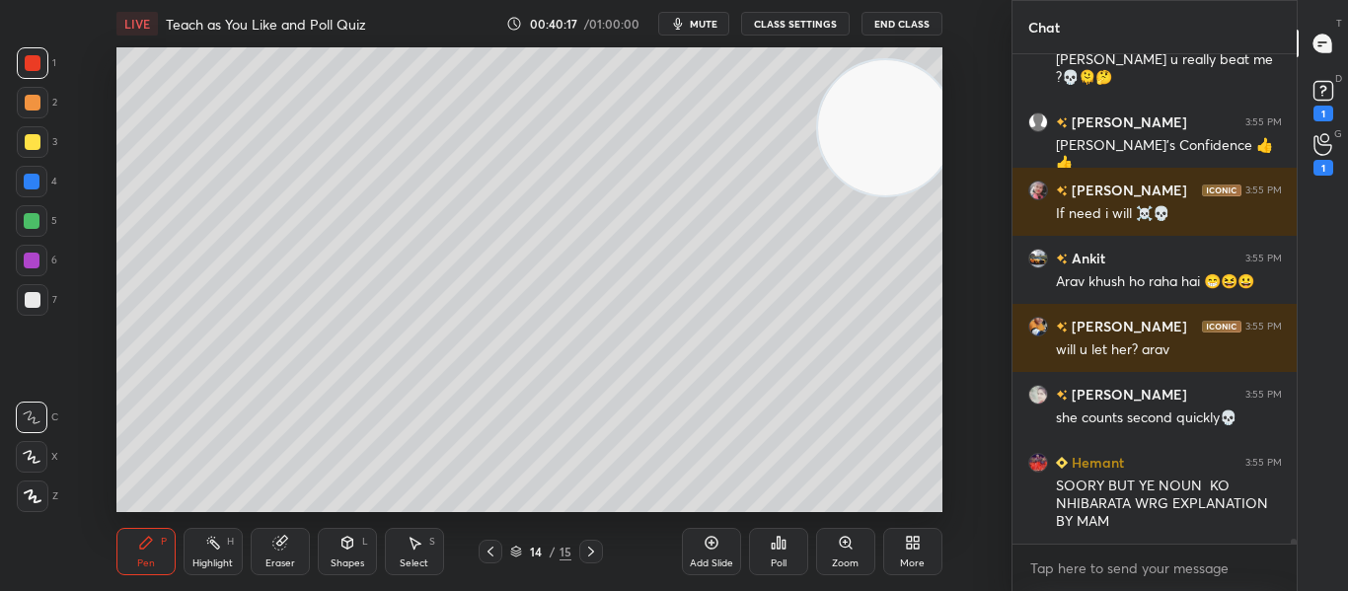
click at [718, 533] on div "Add Slide" at bounding box center [711, 551] width 59 height 47
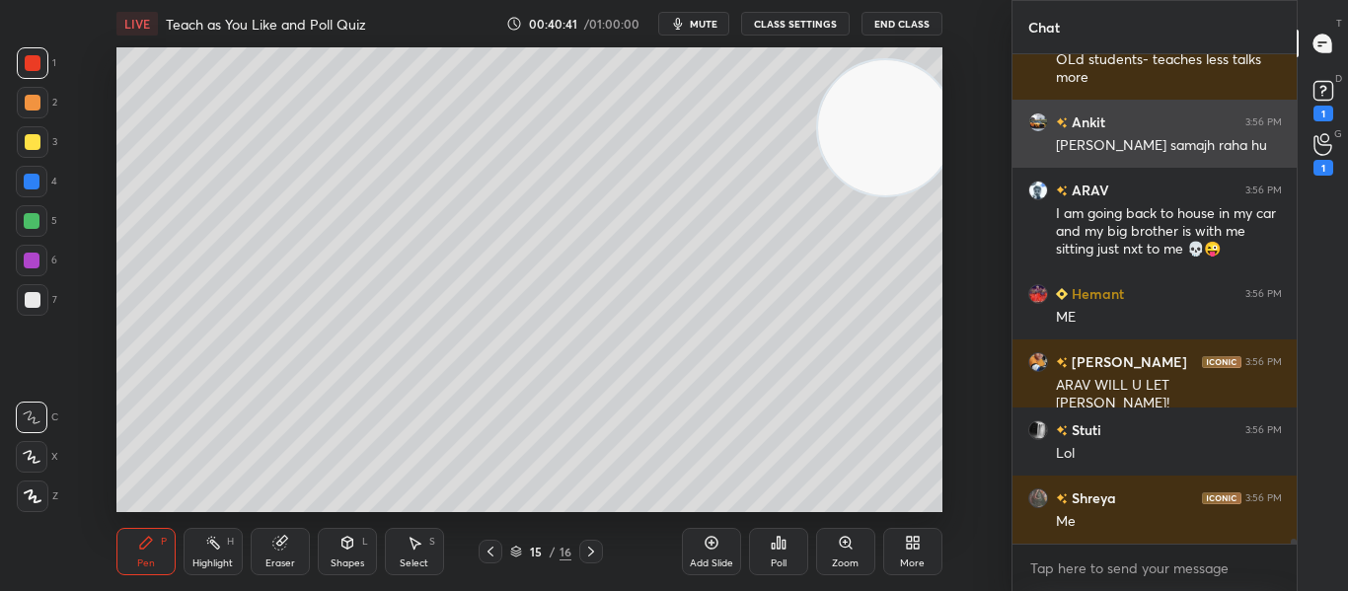
scroll to position [49541, 0]
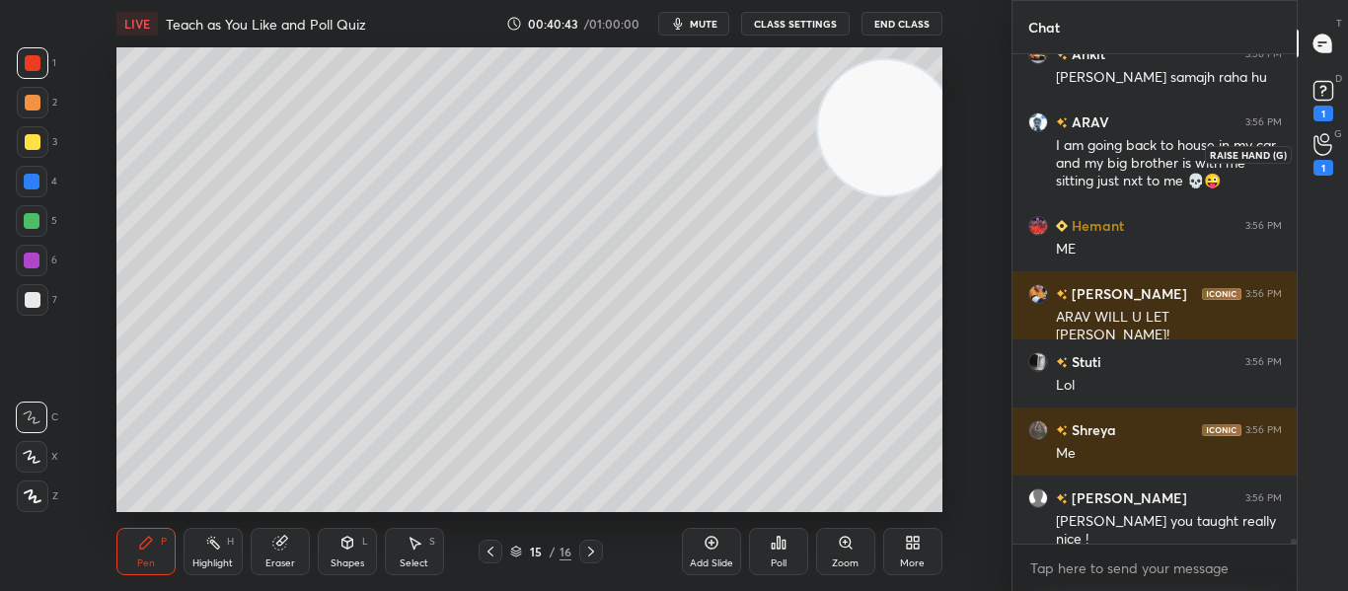
click at [1319, 161] on div "1" at bounding box center [1323, 168] width 20 height 16
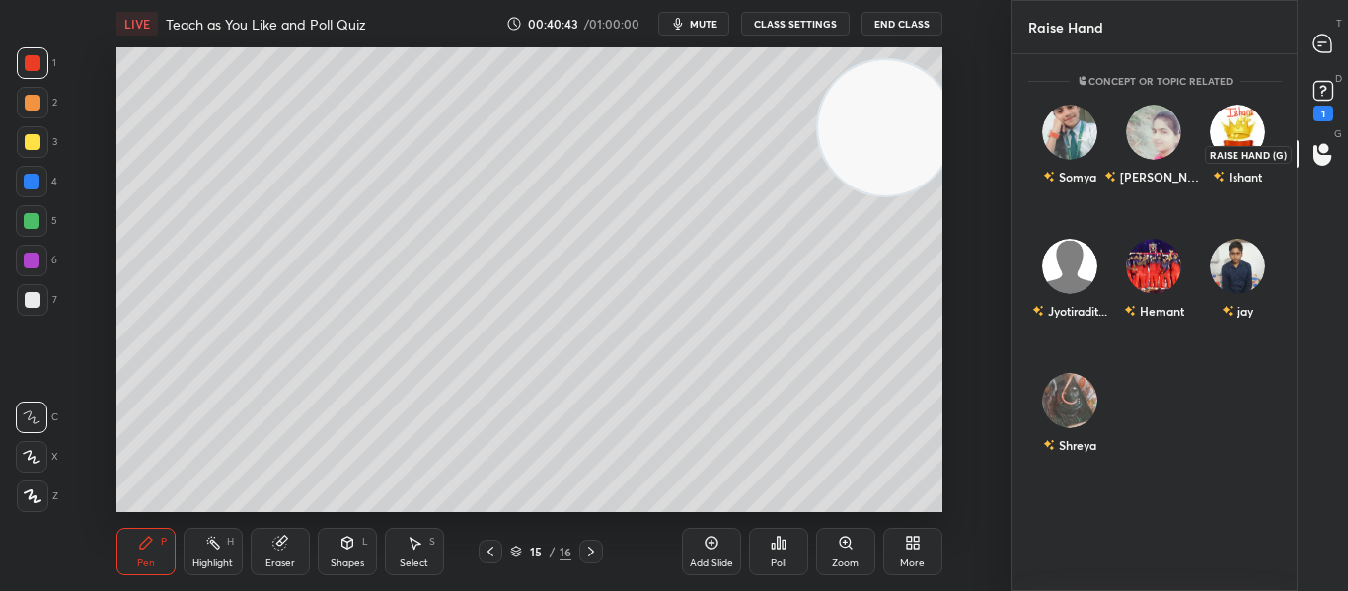
scroll to position [531, 278]
click at [1068, 421] on div "Shreya INVITE" at bounding box center [1070, 422] width 84 height 124
click at [1061, 452] on button "INVITE" at bounding box center [1070, 459] width 66 height 26
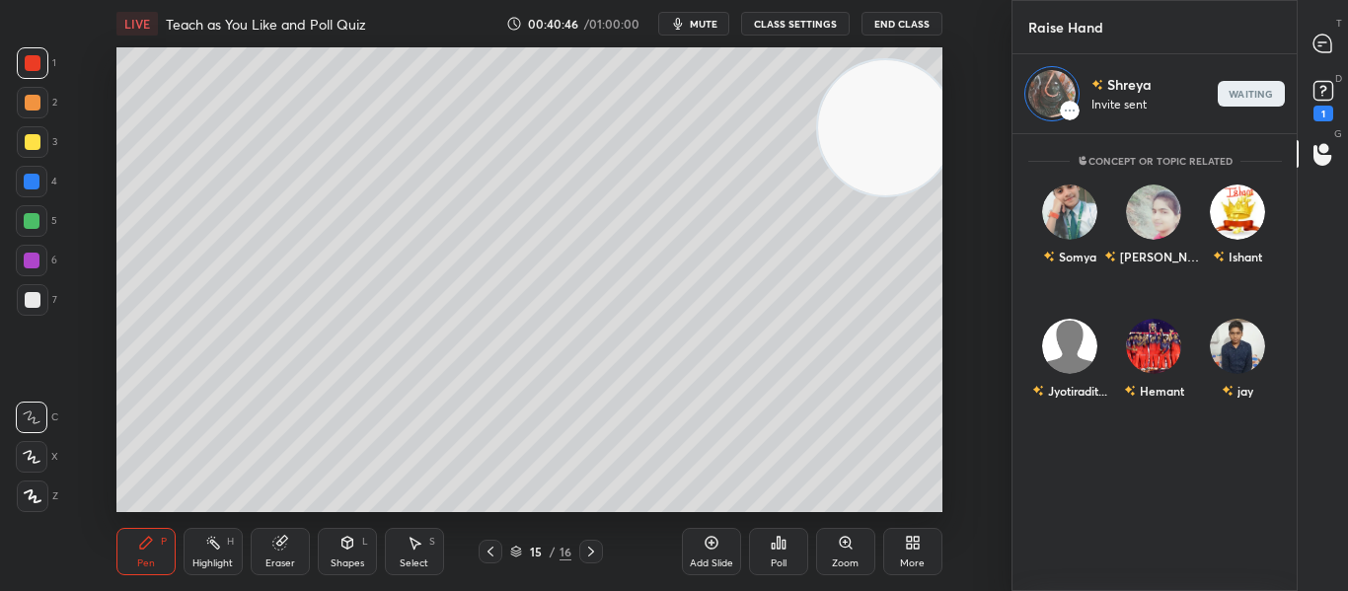
scroll to position [451, 278]
click at [1323, 36] on icon at bounding box center [1322, 44] width 18 height 18
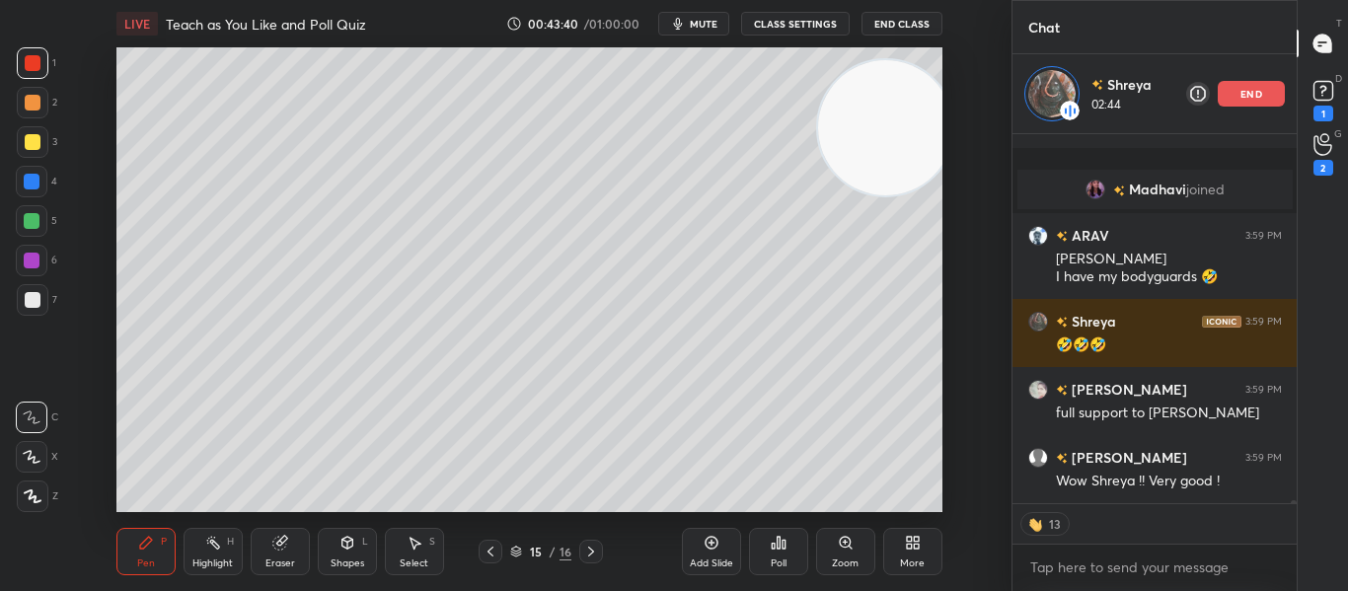
scroll to position [49917, 0]
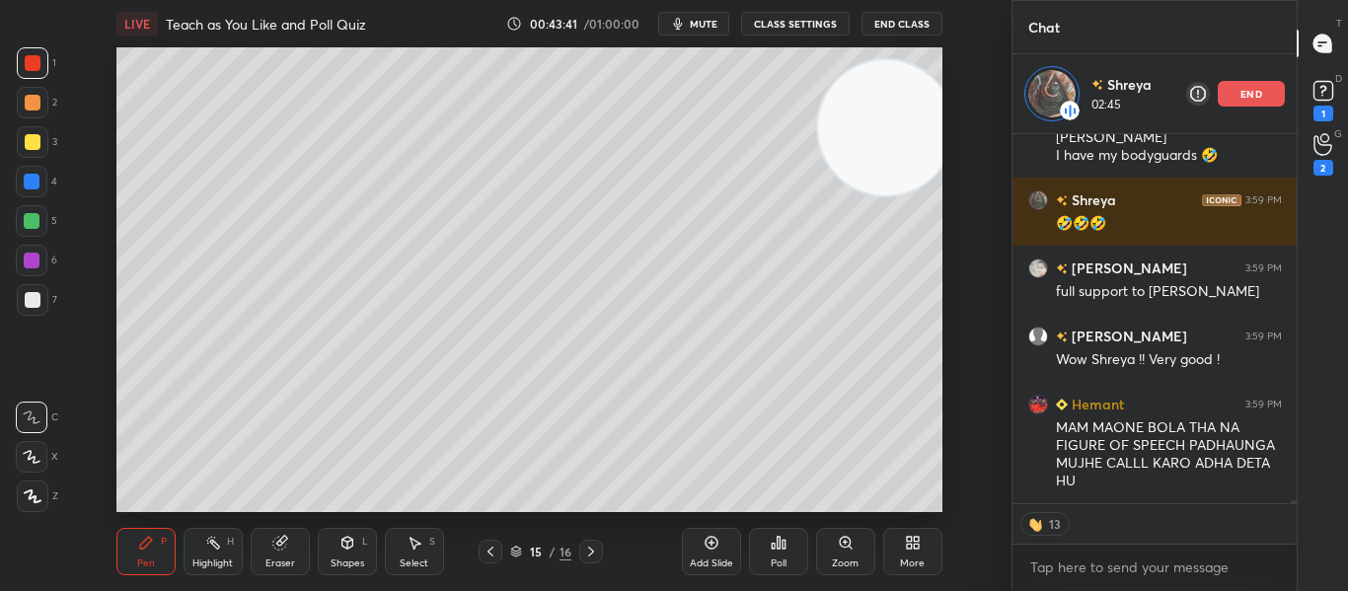
click at [1251, 86] on div "1 2 3 4 5 6 7 C X Z C X Z E E Erase all H H LIVE Teach as You Like and Poll Qui…" at bounding box center [674, 295] width 1348 height 591
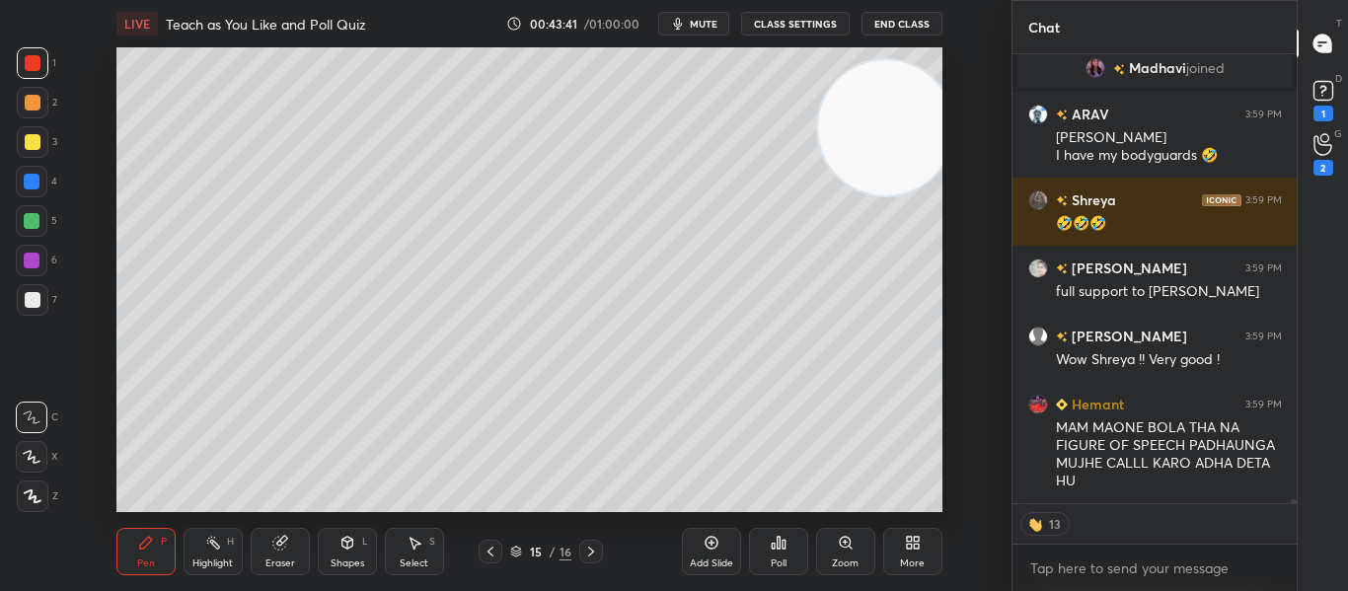
scroll to position [49837, 0]
click at [1251, 86] on div "[PERSON_NAME] 3:58 PM HOW [PERSON_NAME] 3:58 PM [PERSON_NAME] 3:58 PM ishant wh…" at bounding box center [1154, 278] width 285 height 449
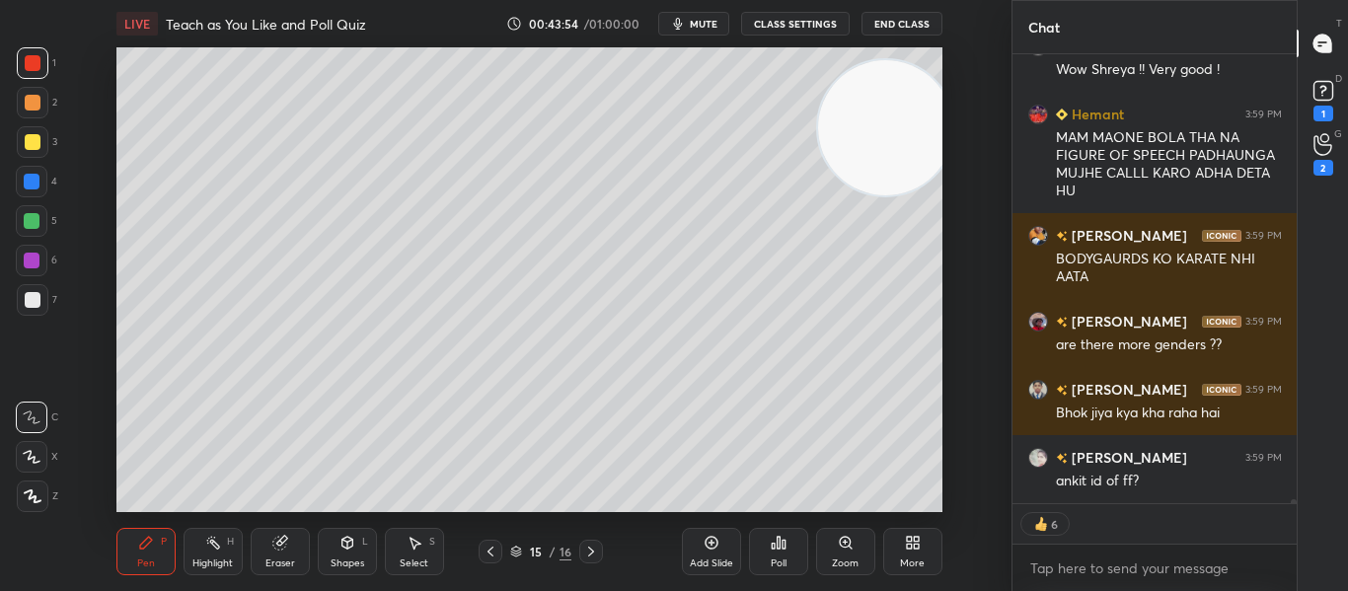
scroll to position [50248, 0]
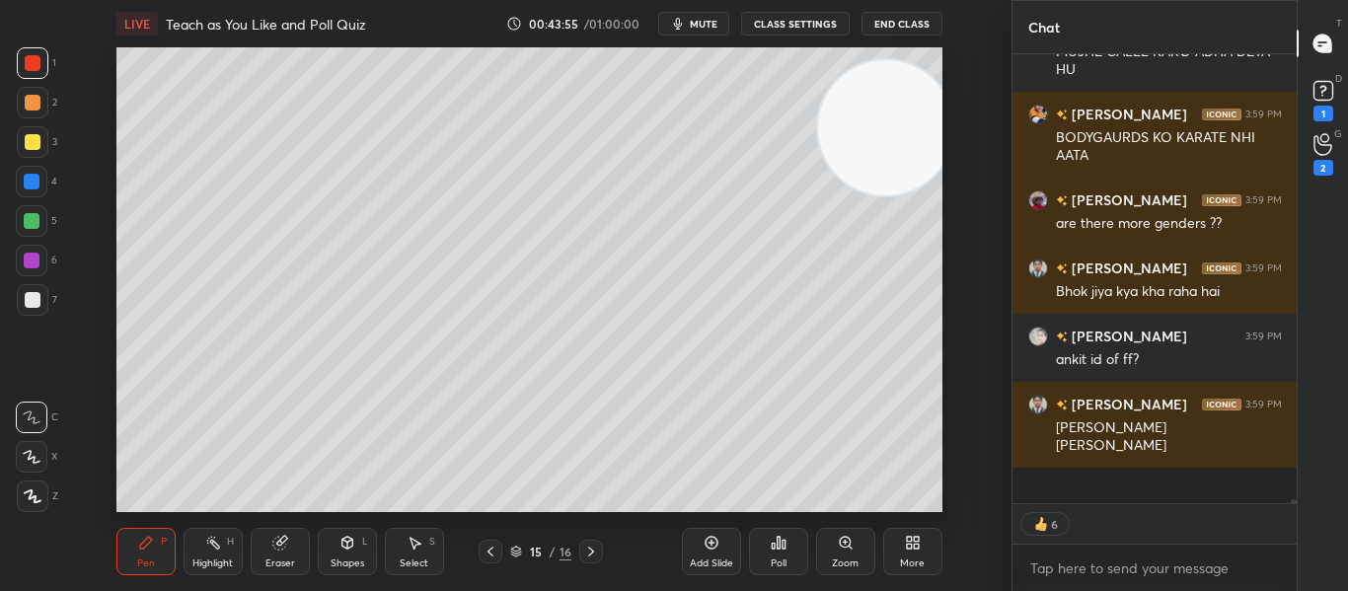
click at [730, 547] on div "Add Slide" at bounding box center [711, 551] width 59 height 47
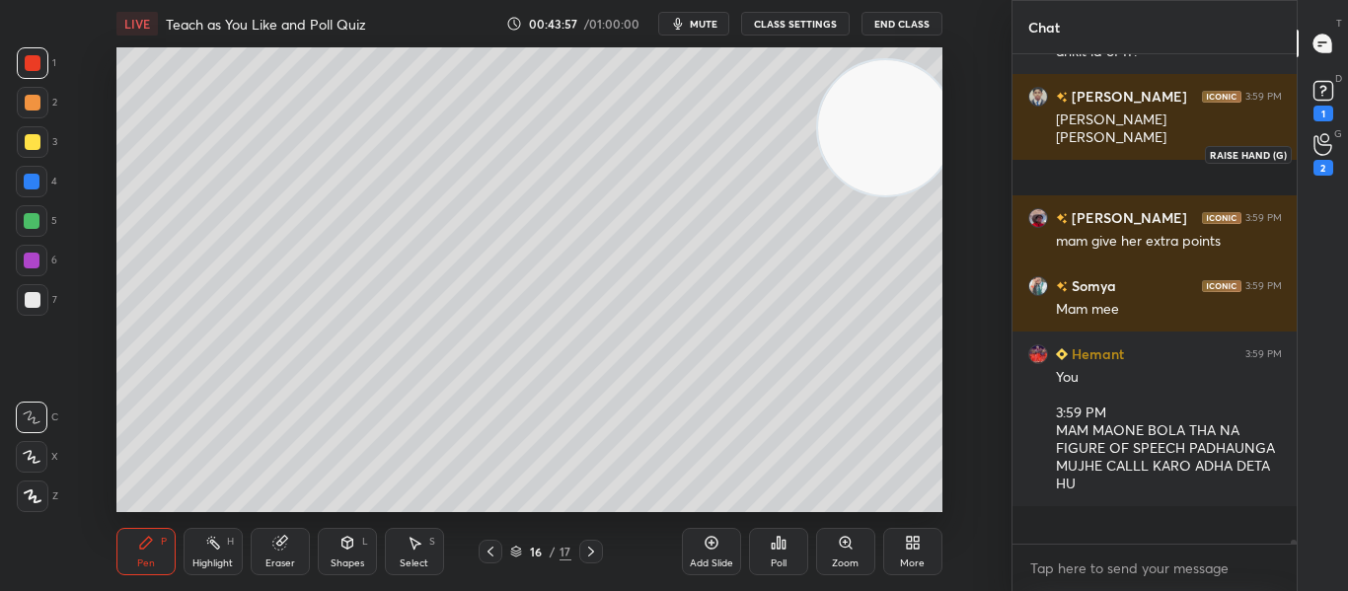
scroll to position [483, 278]
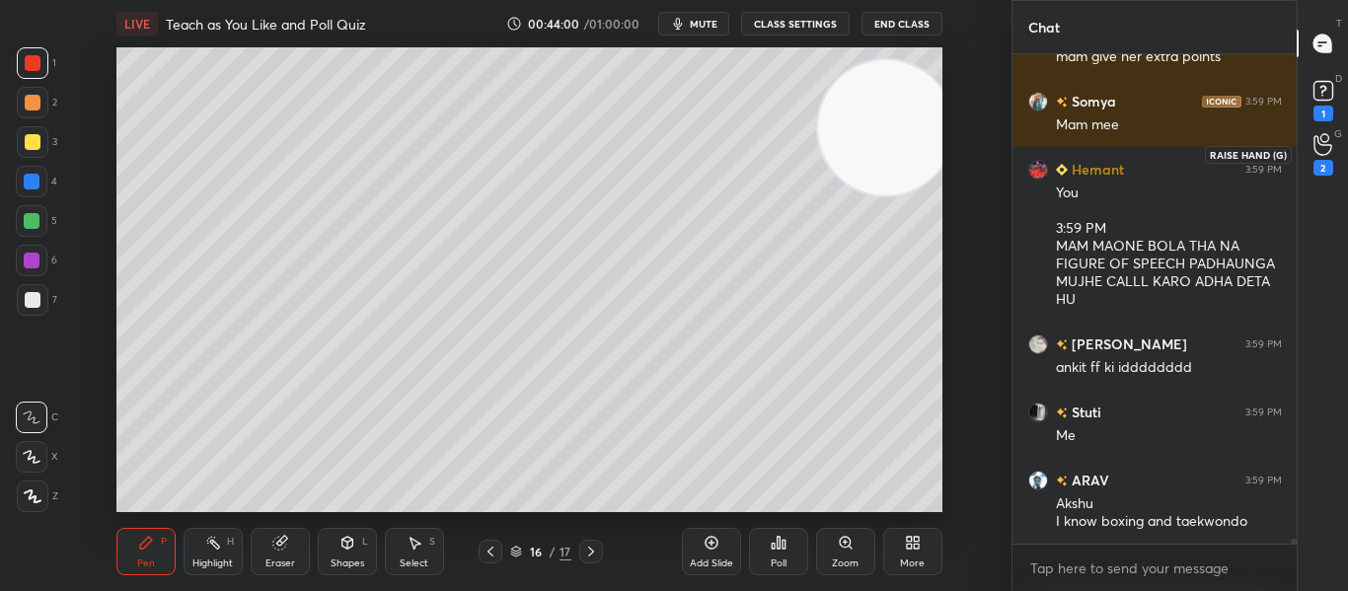
click at [1336, 157] on div "2" at bounding box center [1322, 154] width 39 height 36
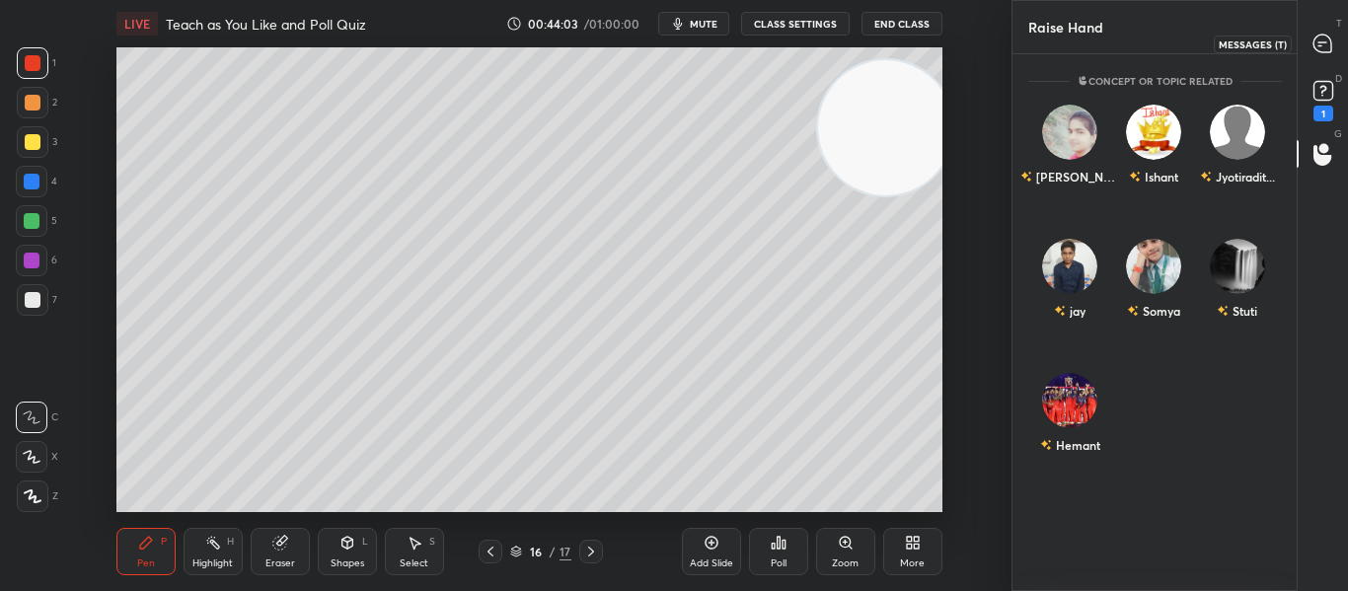
click at [1314, 53] on icon at bounding box center [1322, 44] width 21 height 21
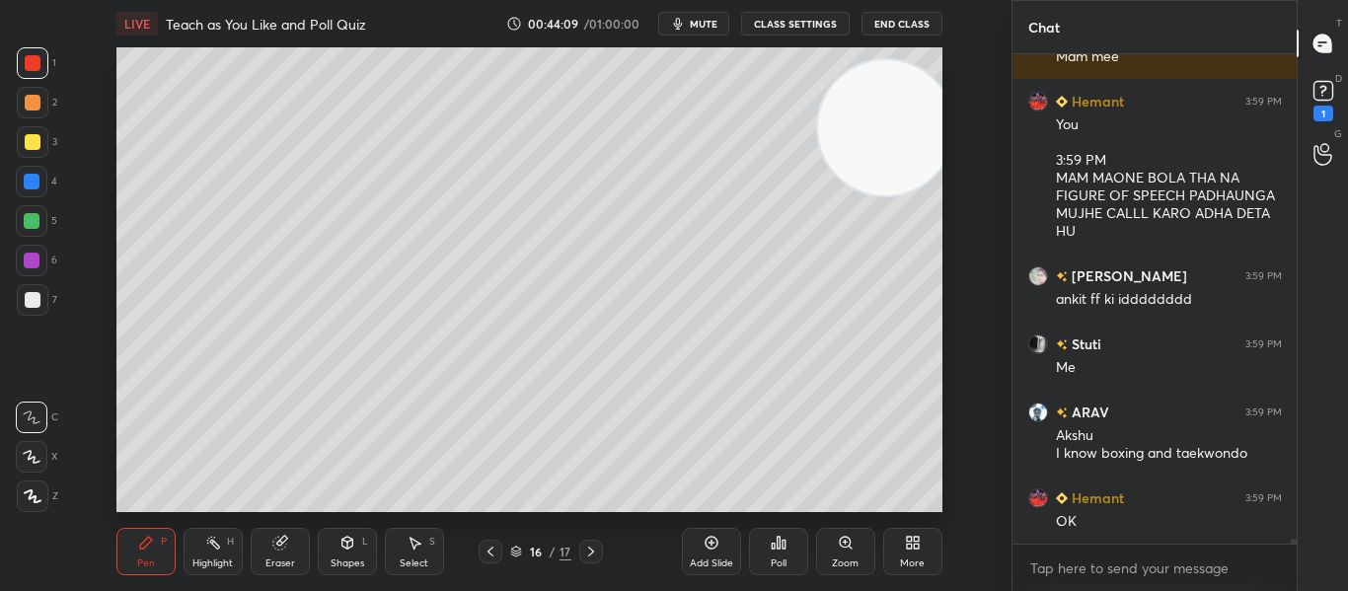
click at [1314, 53] on icon at bounding box center [1322, 44] width 21 height 21
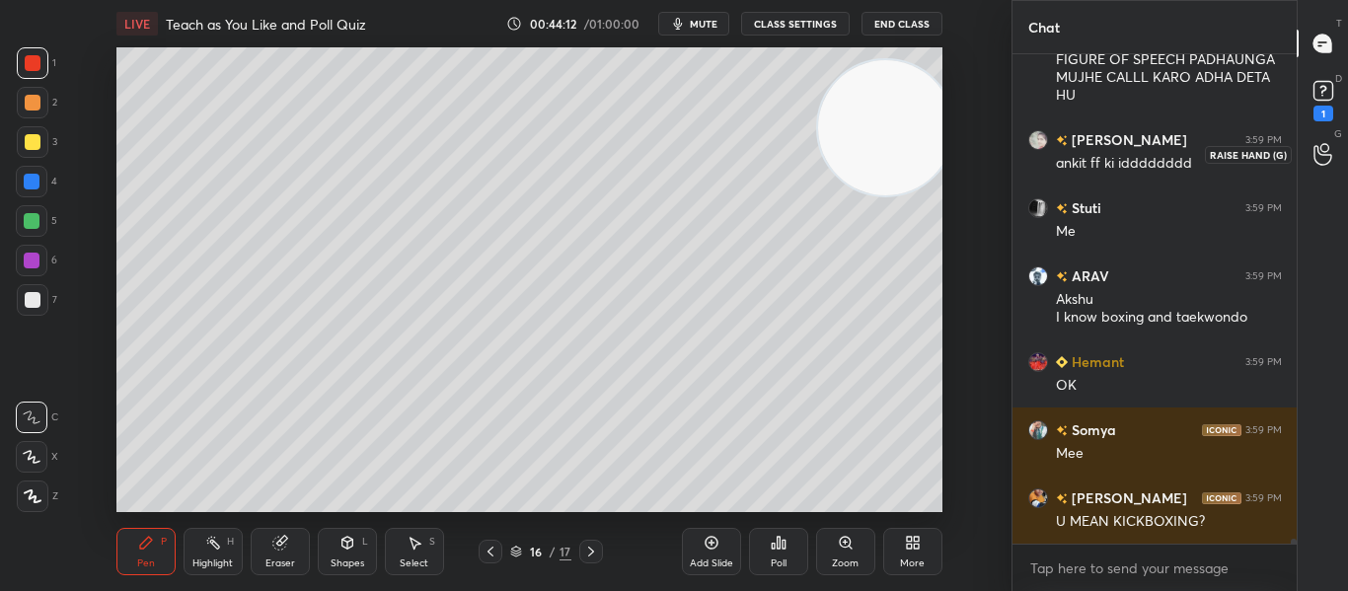
click at [1327, 146] on icon at bounding box center [1322, 154] width 19 height 23
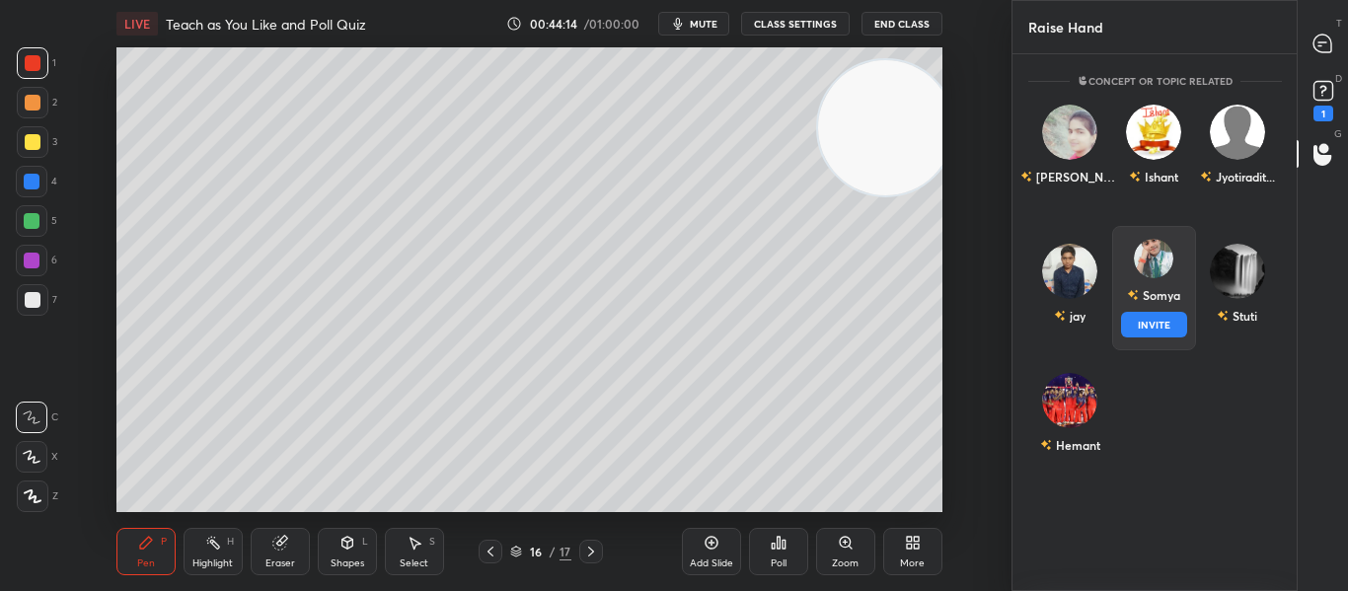
click at [1149, 273] on img "grid" at bounding box center [1153, 258] width 39 height 39
click at [1152, 322] on button "INVITE" at bounding box center [1153, 325] width 66 height 26
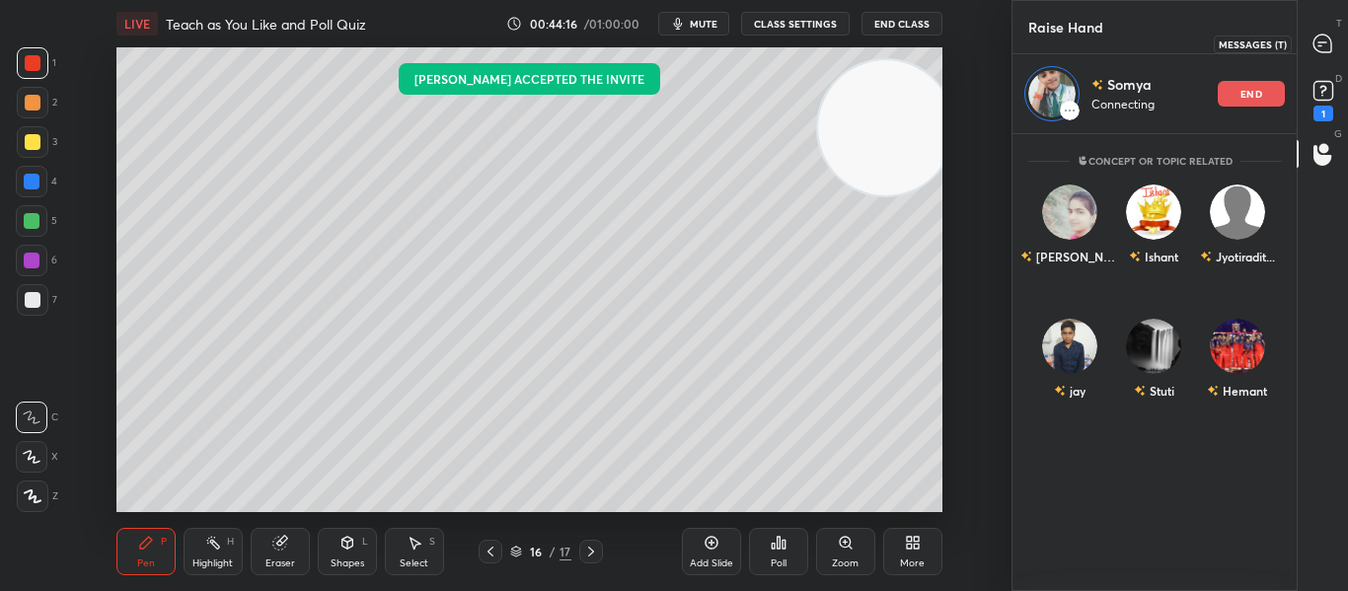
click at [1311, 44] on div at bounding box center [1322, 44] width 39 height 36
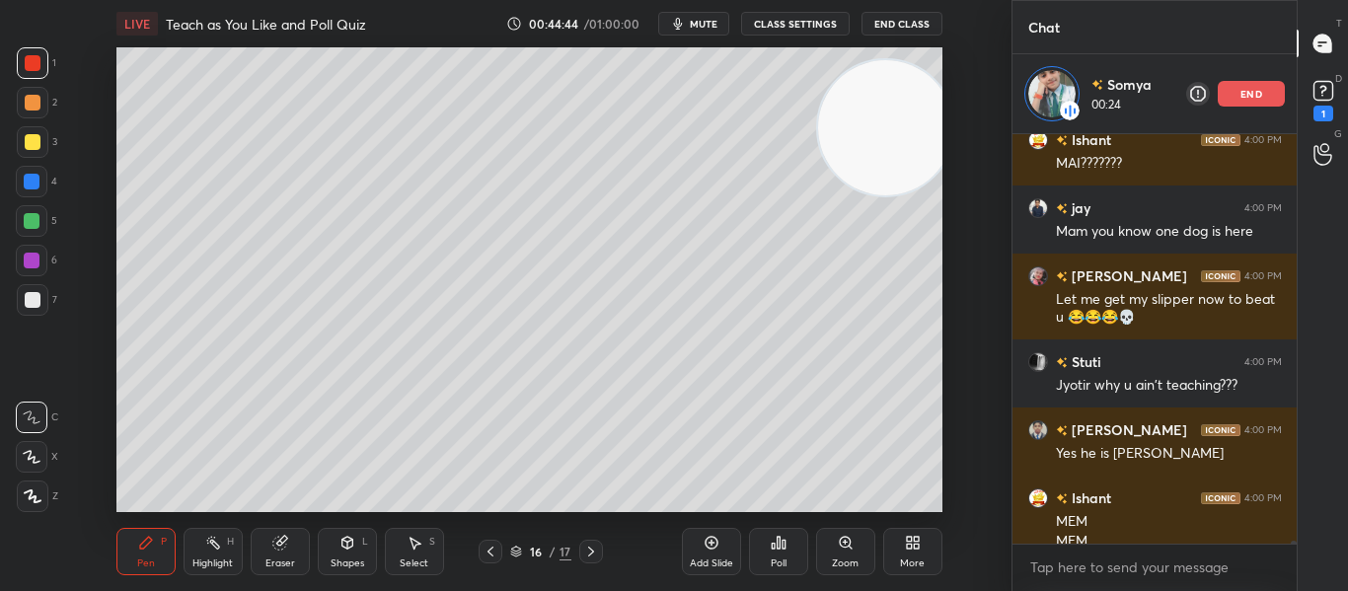
scroll to position [52006, 0]
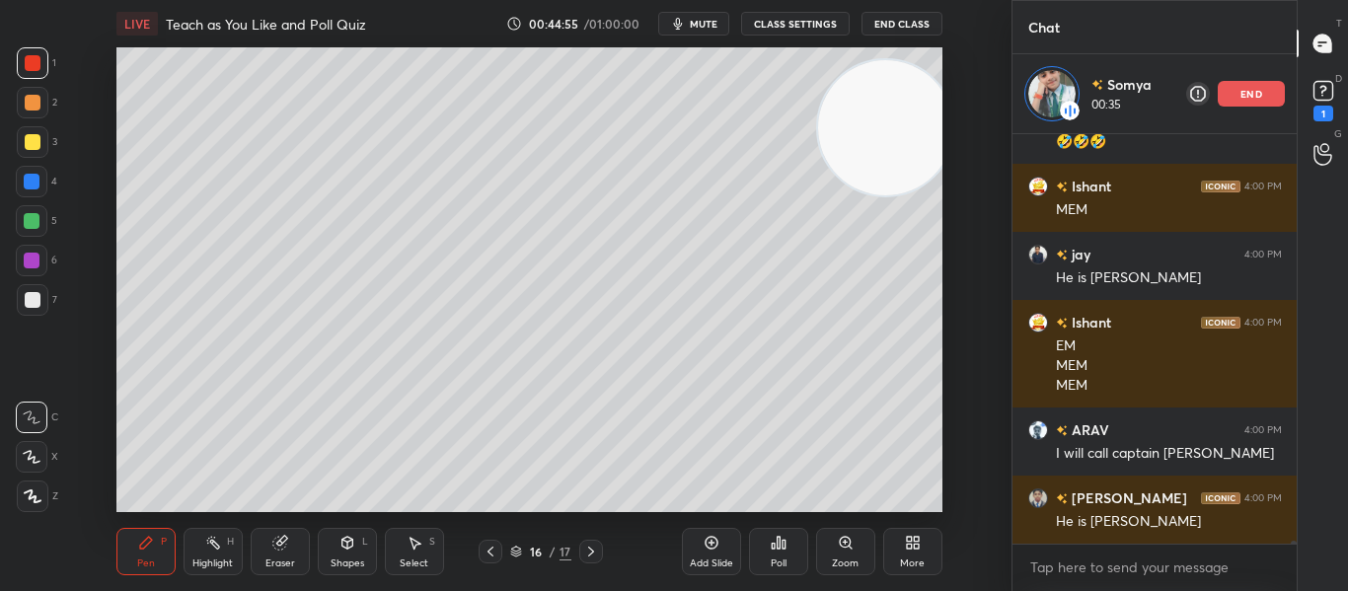
click at [709, 37] on div "LIVE Teach as You Like and Poll Quiz 00:44:55 / 01:00:00 mute CLASS SETTINGS En…" at bounding box center [529, 23] width 826 height 47
click at [707, 33] on button "mute" at bounding box center [693, 24] width 71 height 24
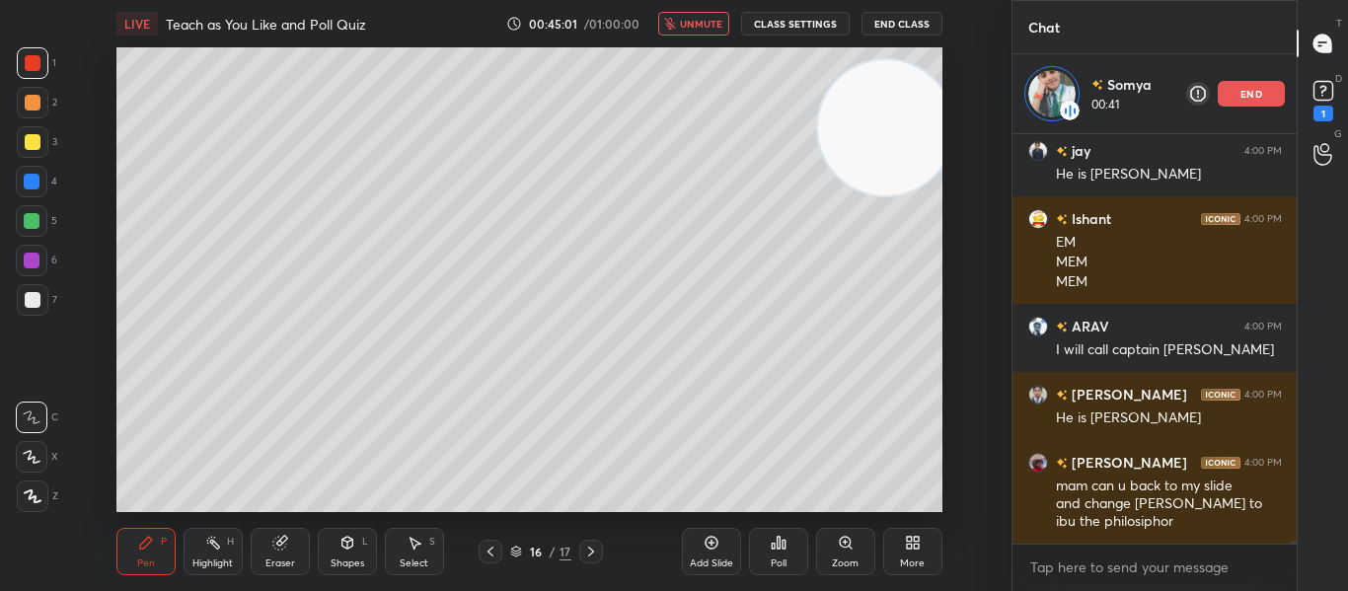
scroll to position [51235, 0]
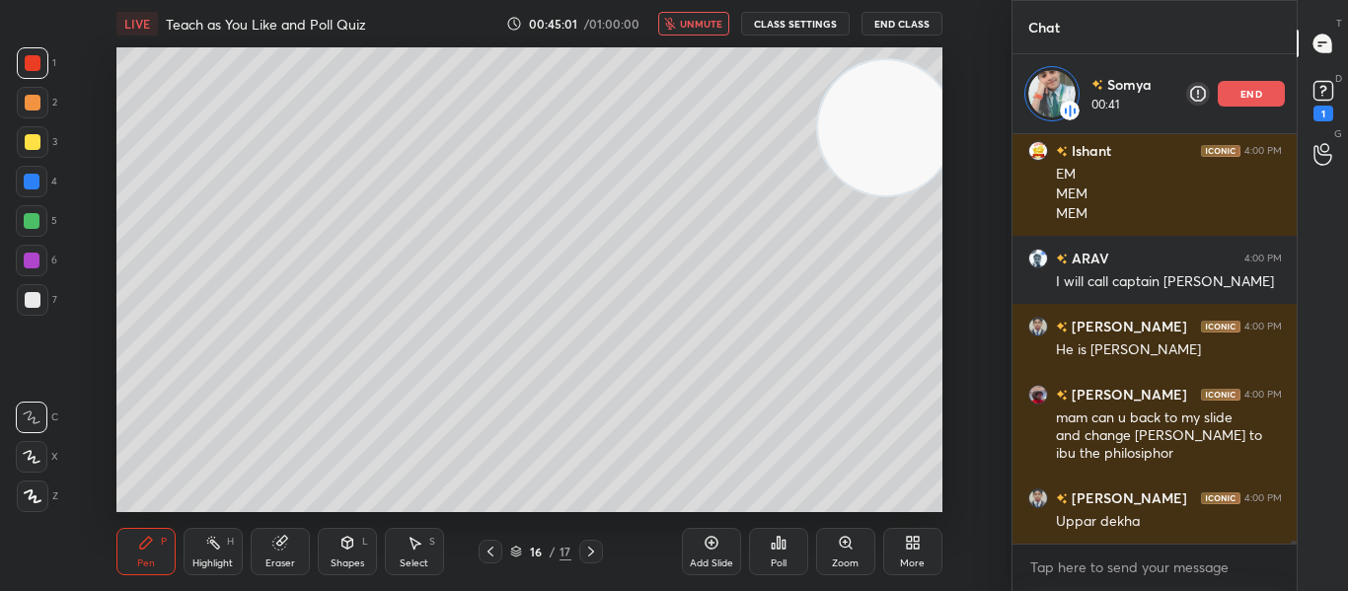
click at [707, 23] on span "unmute" at bounding box center [701, 24] width 42 height 14
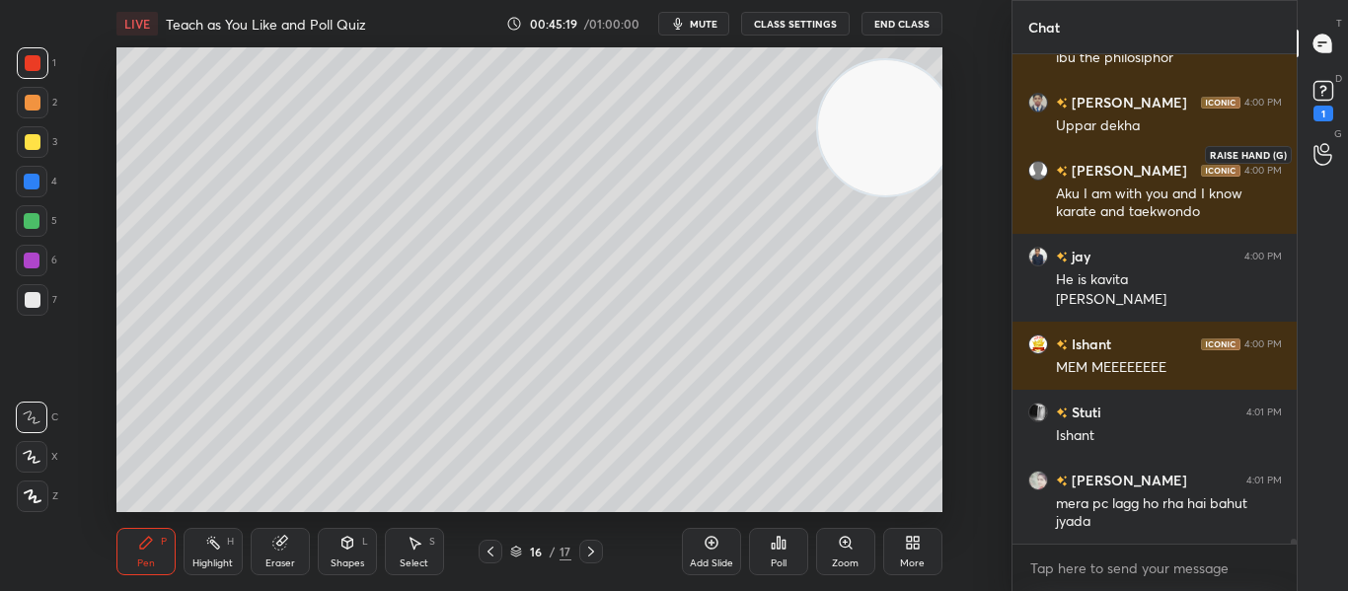
scroll to position [51619, 0]
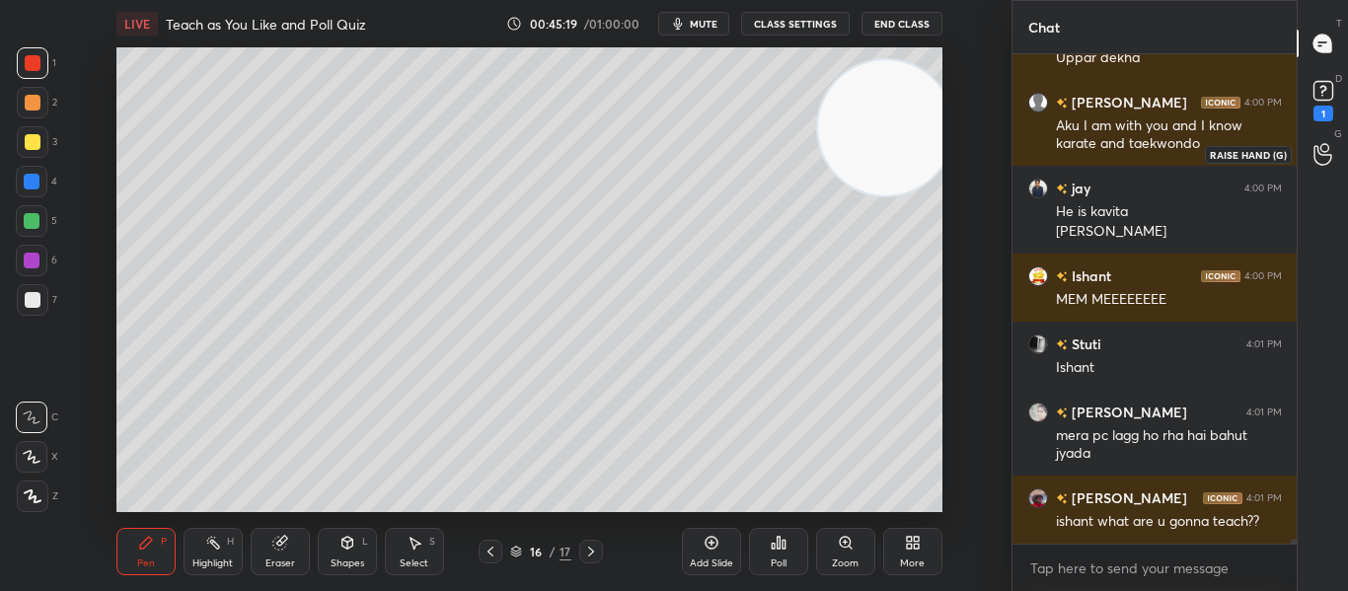
click at [1319, 147] on icon at bounding box center [1322, 154] width 19 height 23
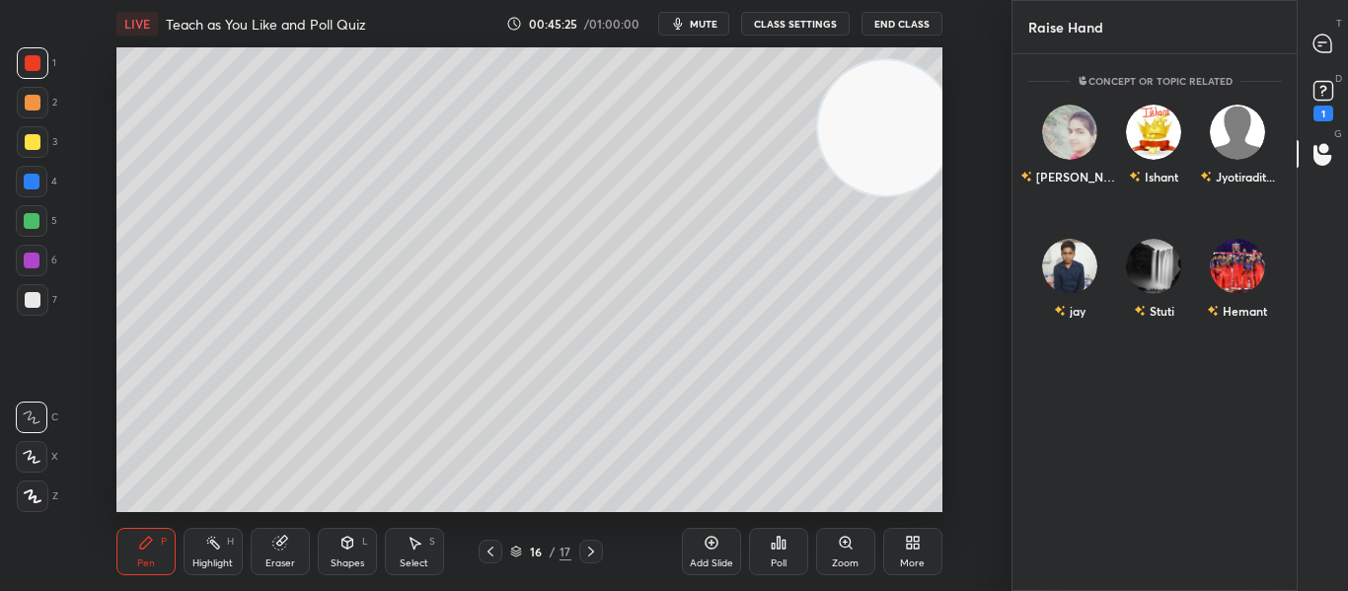
click at [723, 536] on div "Add Slide" at bounding box center [711, 551] width 59 height 47
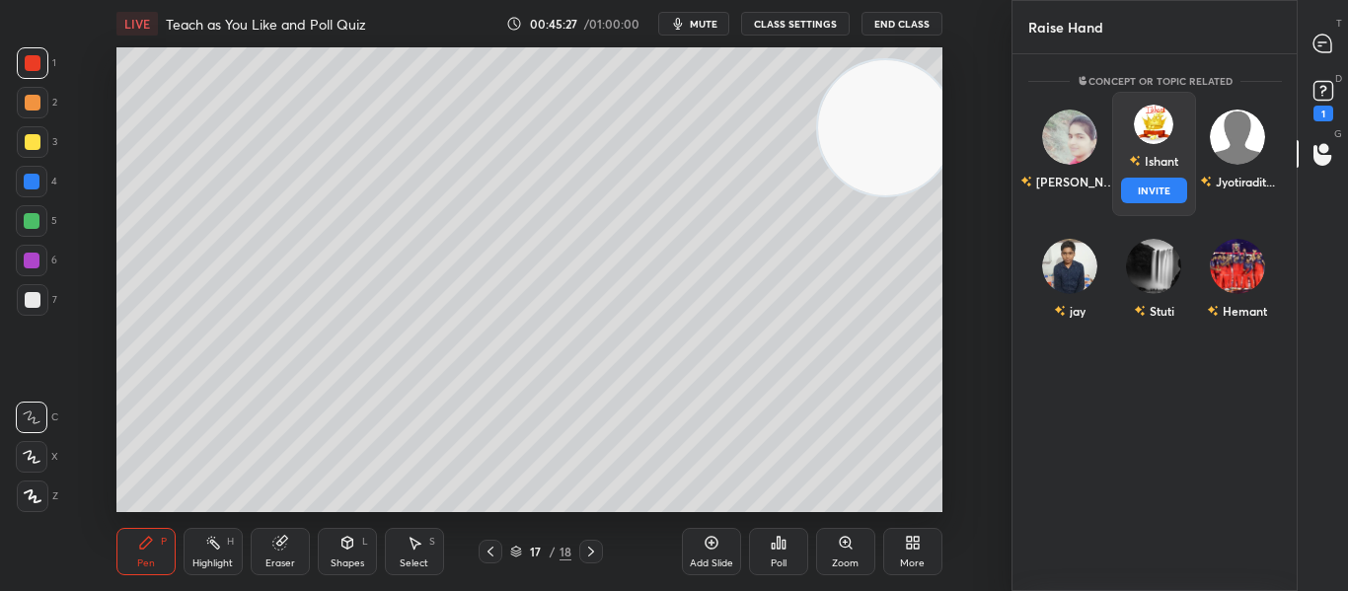
click at [1138, 162] on div "Ishant" at bounding box center [1153, 161] width 49 height 34
click at [1134, 185] on button "INVITE" at bounding box center [1153, 191] width 66 height 26
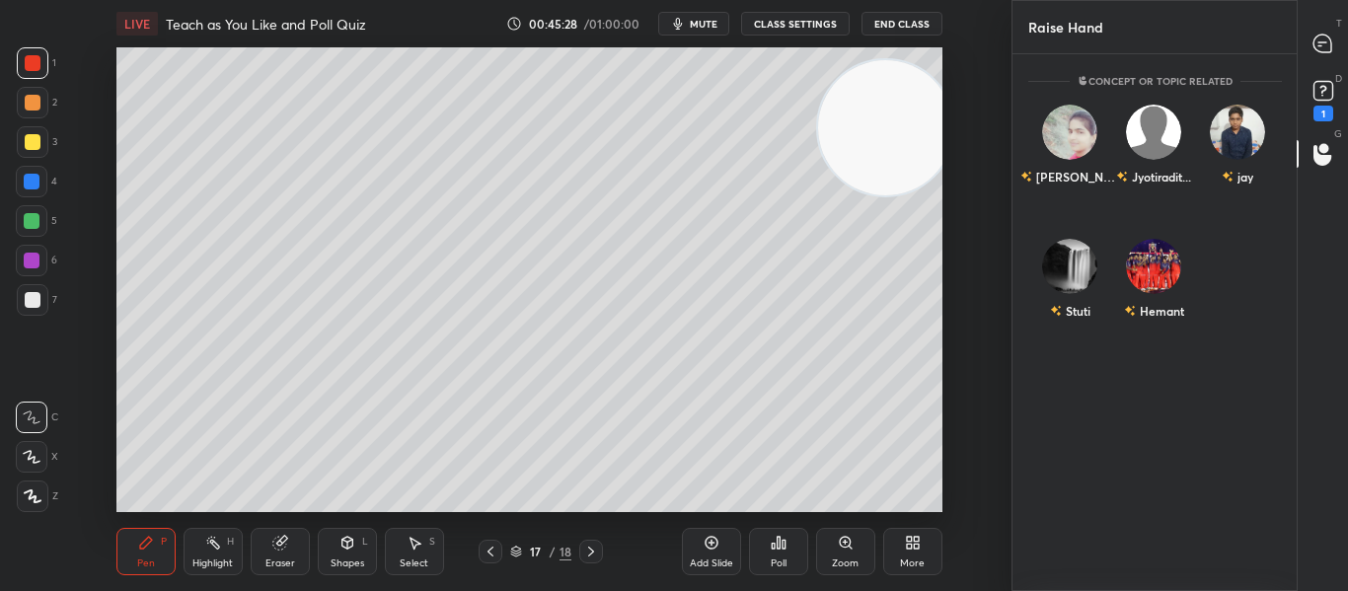
scroll to position [451, 278]
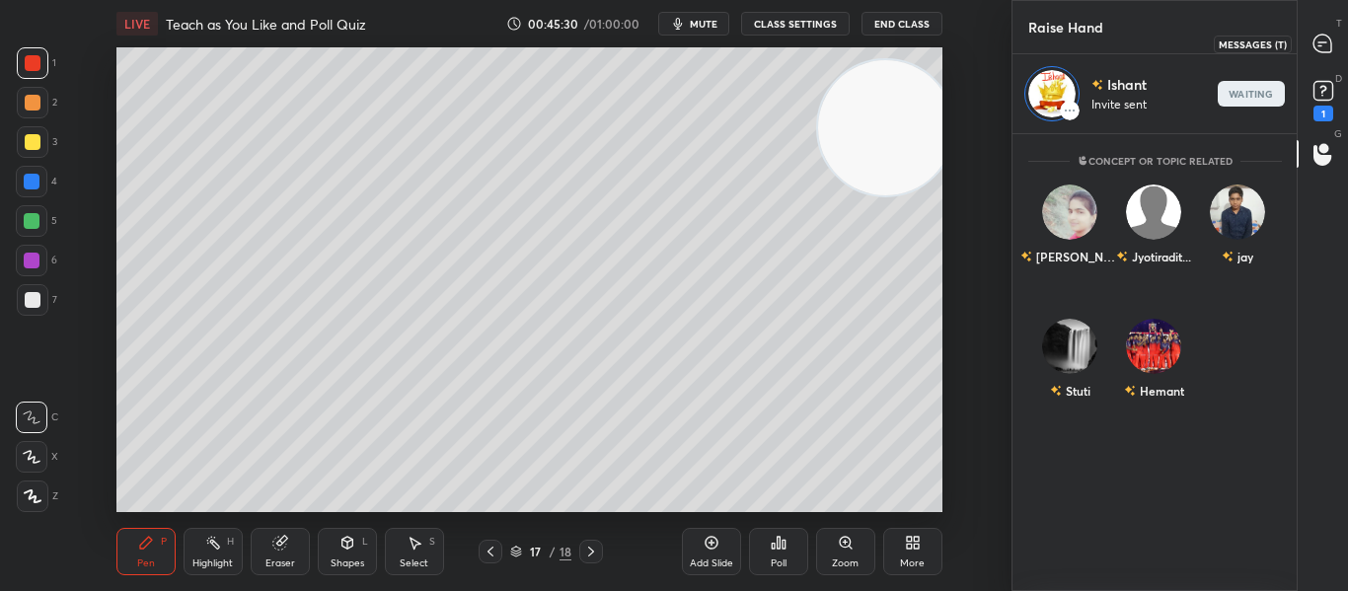
click at [1329, 52] on icon at bounding box center [1322, 44] width 18 height 18
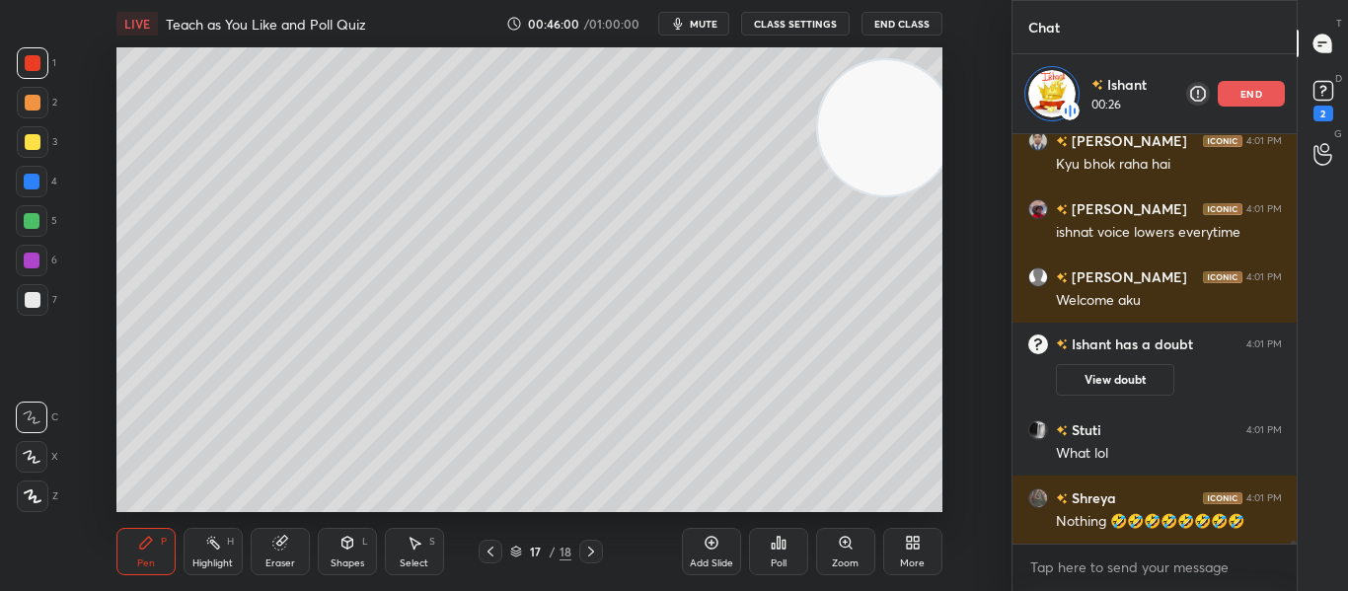
scroll to position [52477, 0]
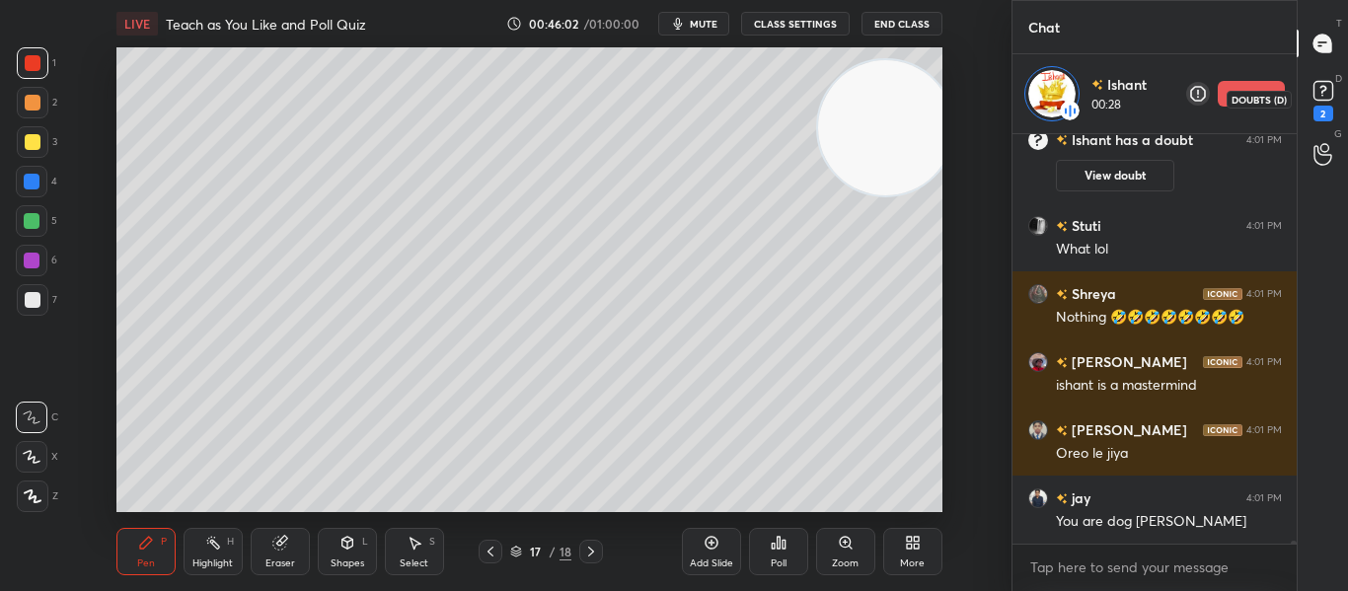
click at [1336, 87] on icon at bounding box center [1323, 91] width 30 height 30
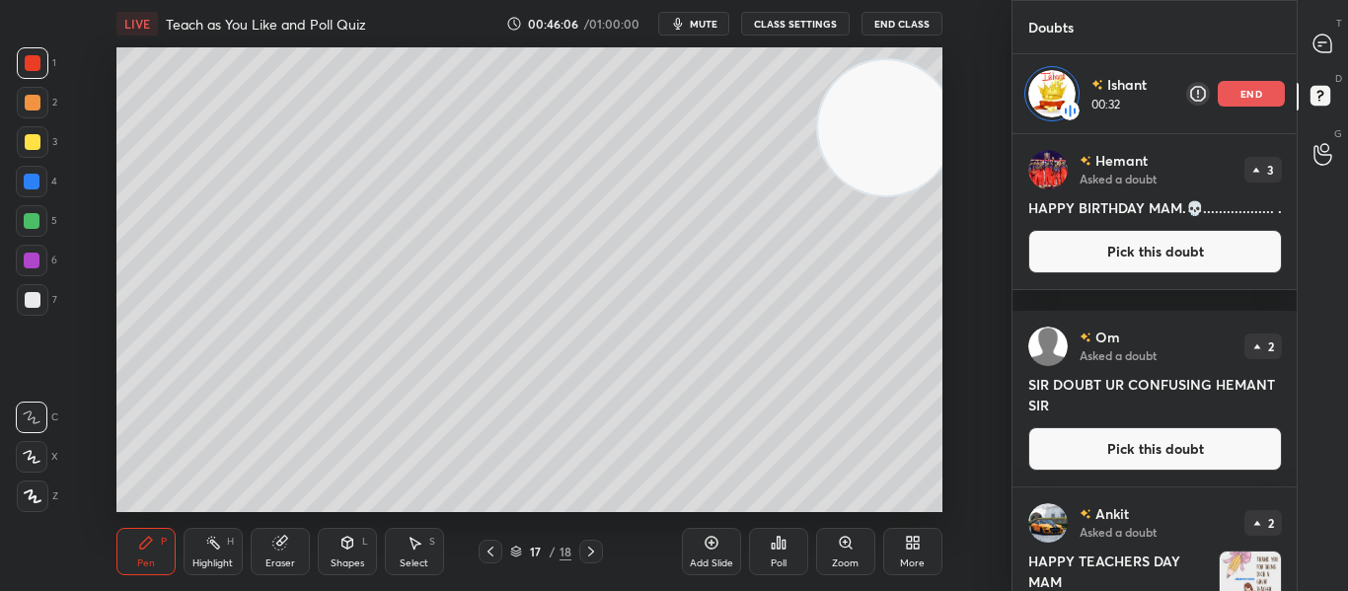
click at [1291, 317] on div "Om Asked a doubt 2 SIR DOUBT UR CONFUSING HEMANT SIR Pick this doubt" at bounding box center [1154, 399] width 285 height 176
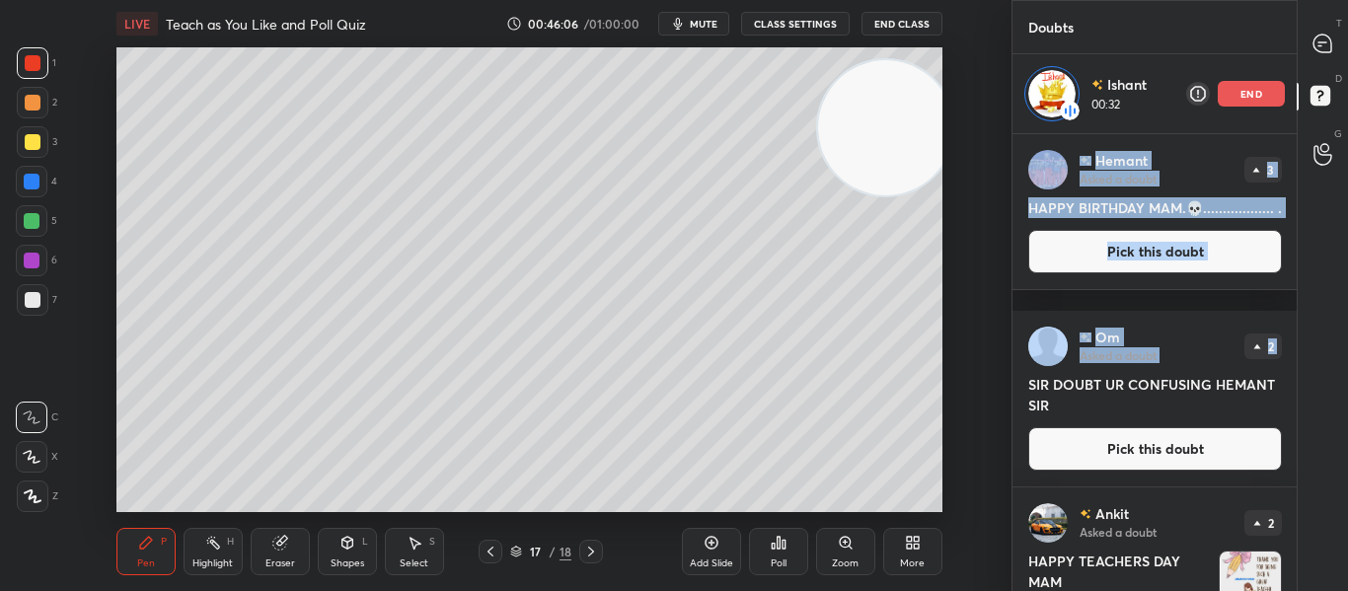
drag, startPoint x: 1291, startPoint y: 317, endPoint x: 1295, endPoint y: 363, distance: 46.6
click at [1295, 363] on div "[PERSON_NAME] Asked a doubt 3 HAPPY BIRTHDAY MAM.💀.................. . Pick thi…" at bounding box center [1154, 362] width 285 height 457
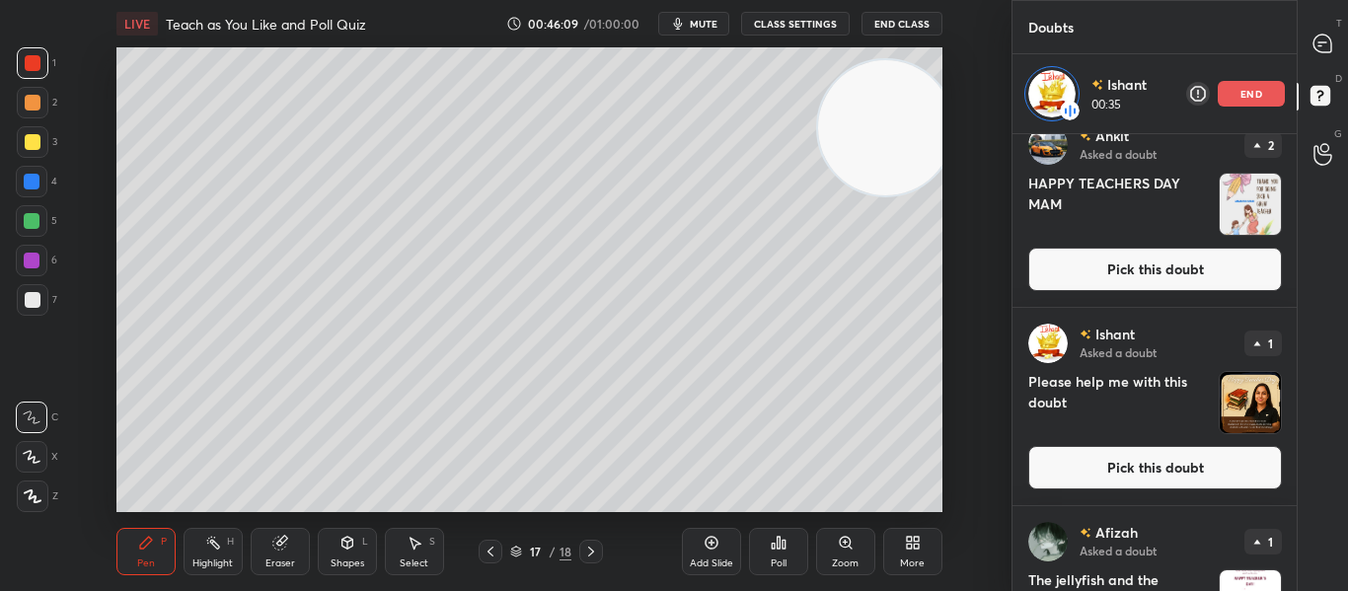
scroll to position [388, 0]
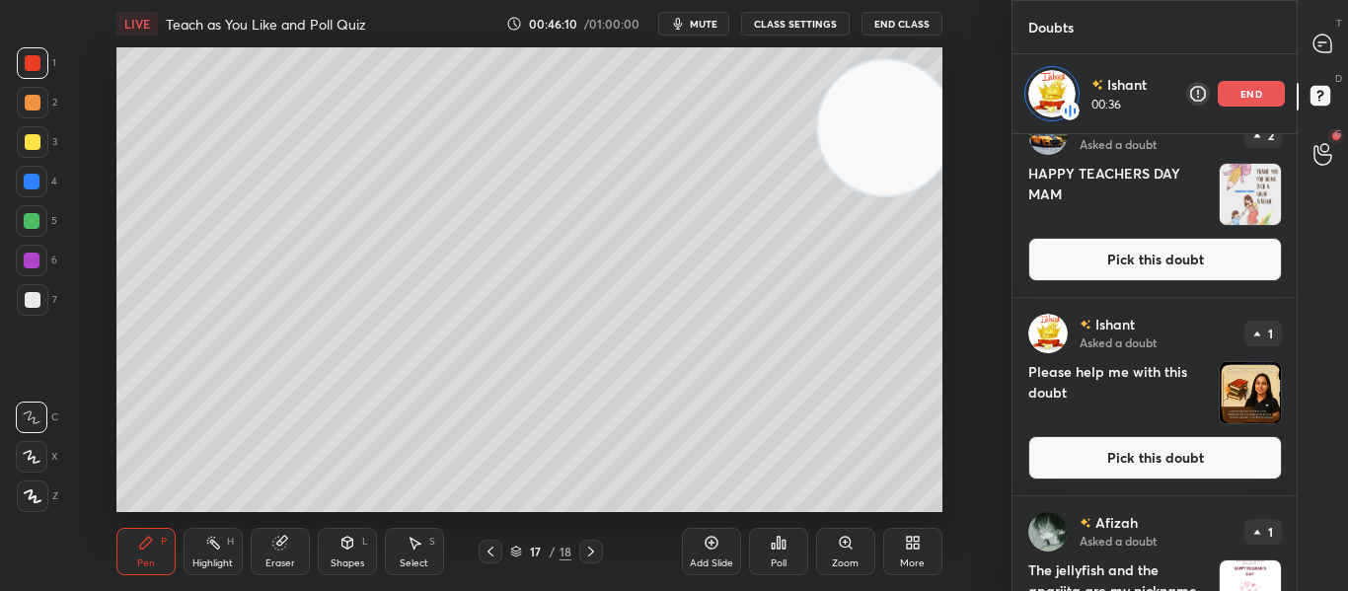
click at [1195, 478] on button "Pick this doubt" at bounding box center [1155, 457] width 254 height 43
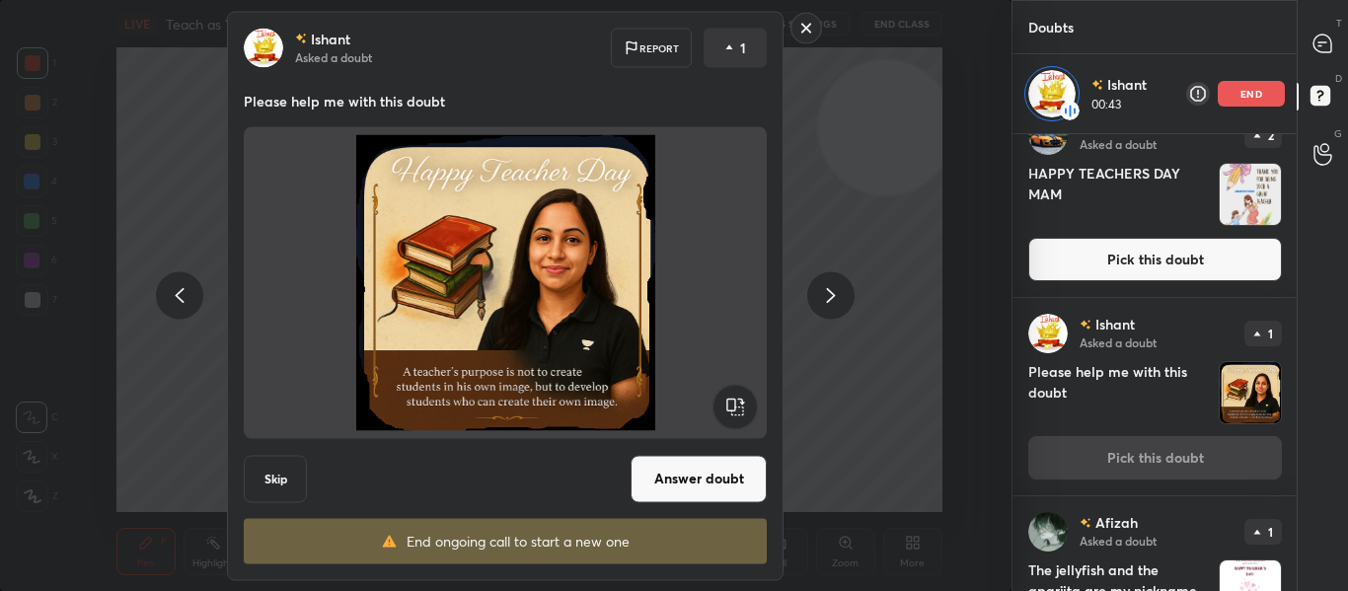
click at [675, 491] on button "Answer doubt" at bounding box center [698, 478] width 136 height 47
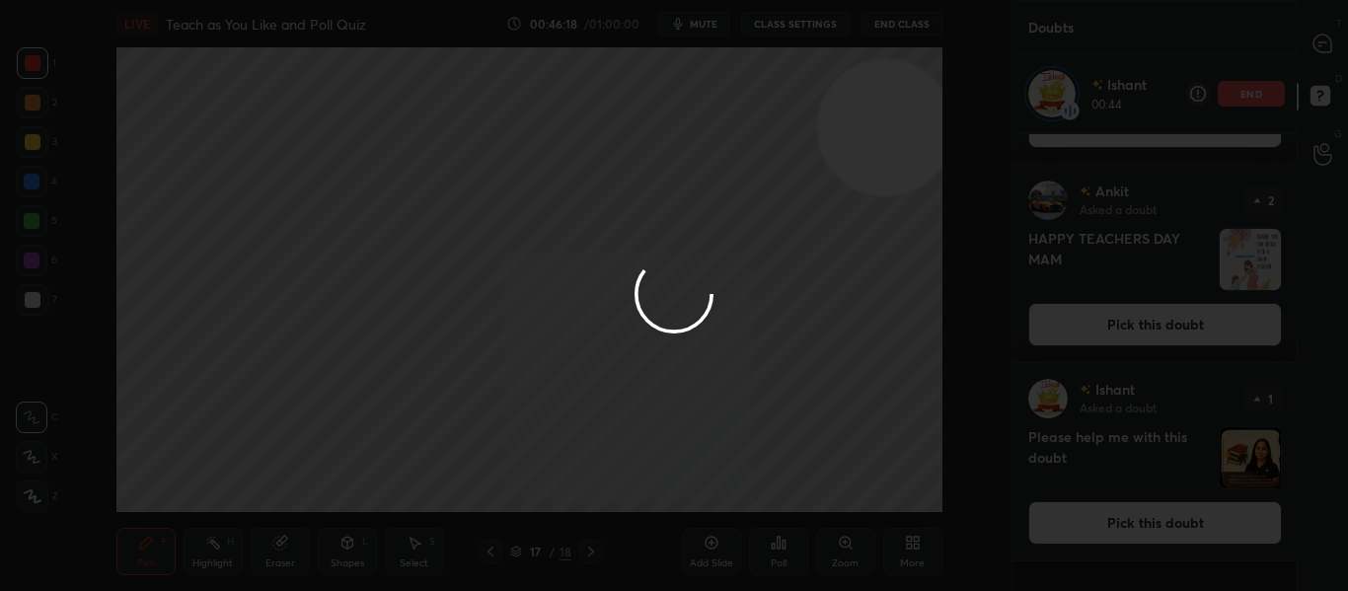
scroll to position [0, 0]
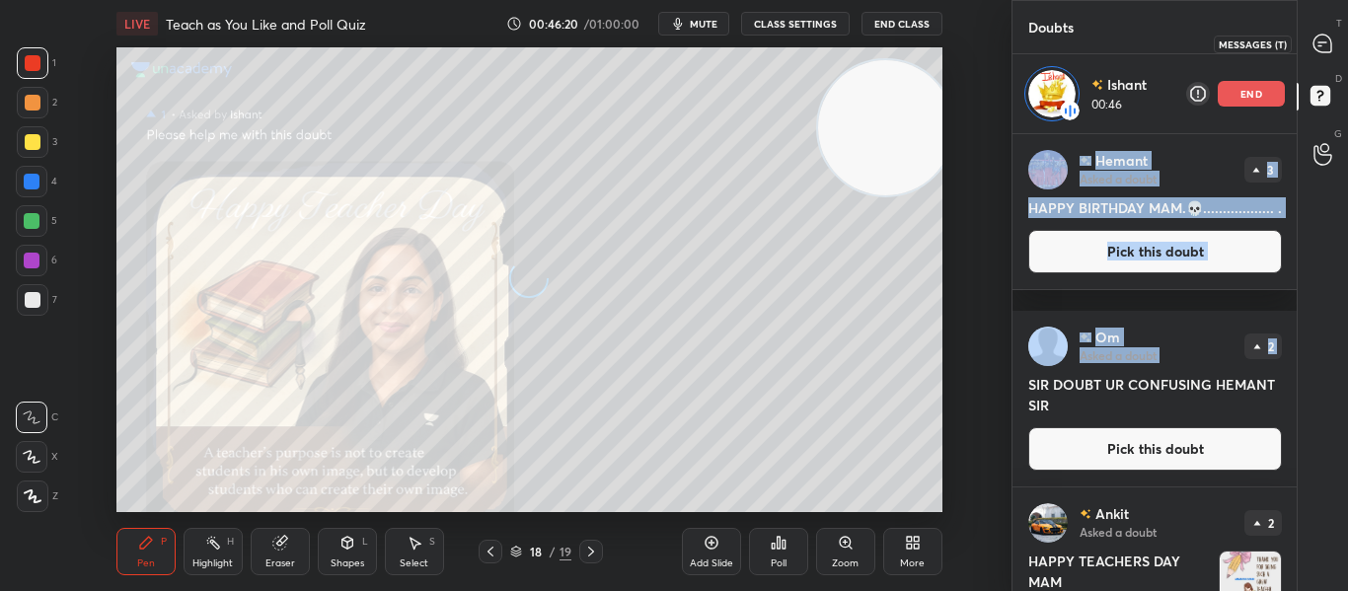
click at [1328, 45] on icon at bounding box center [1322, 44] width 18 height 18
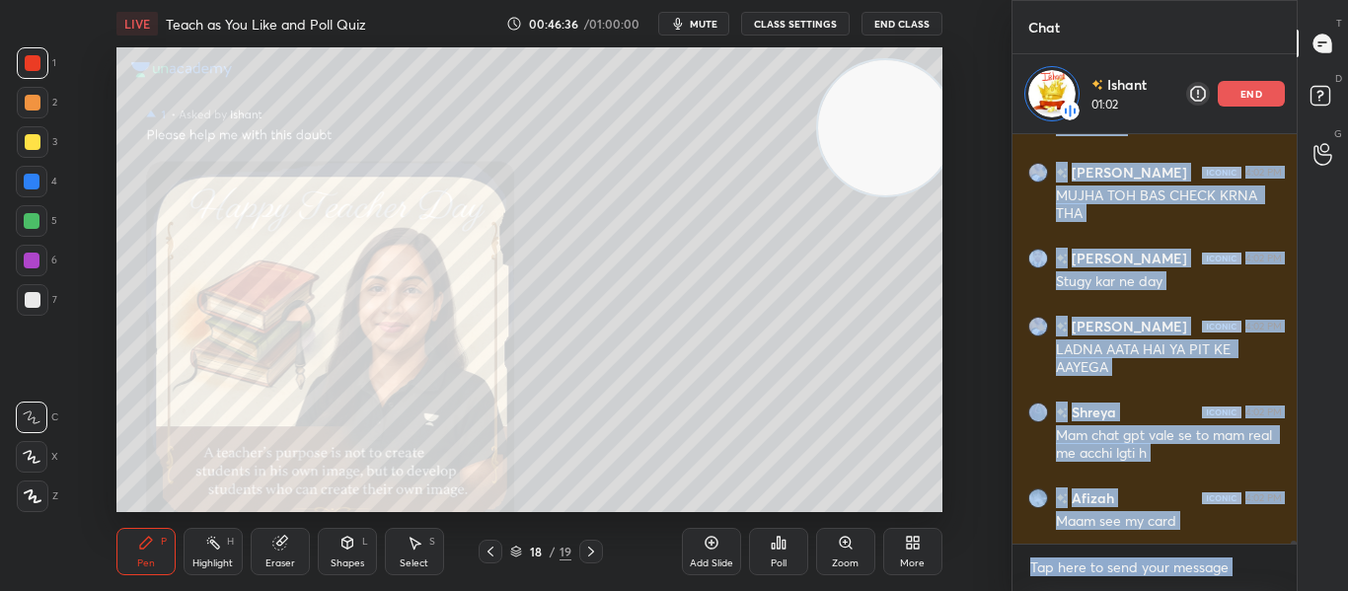
scroll to position [53370, 0]
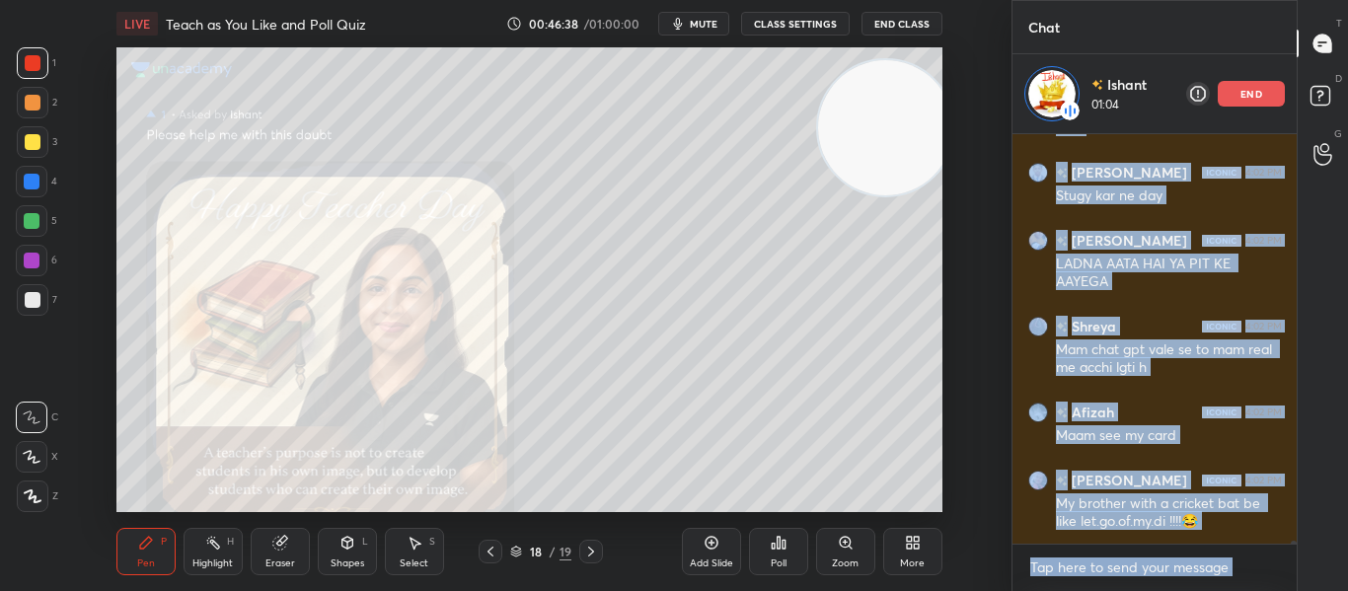
click at [1028, 582] on textarea at bounding box center [1155, 568] width 254 height 32
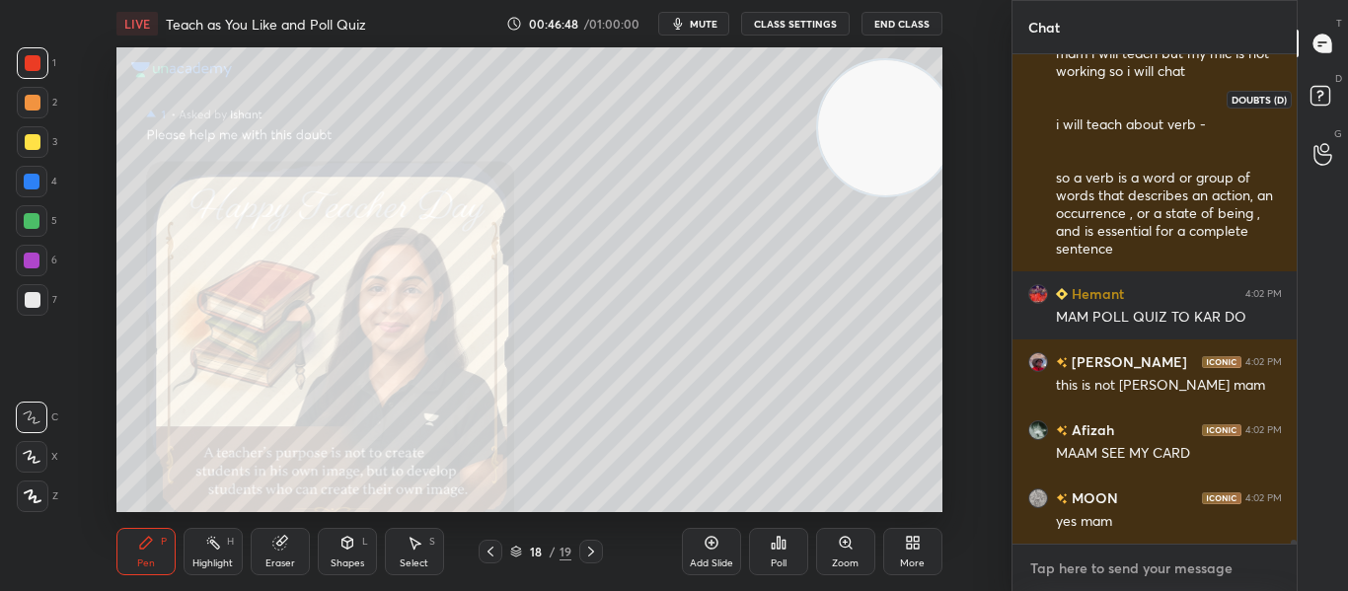
scroll to position [53894, 0]
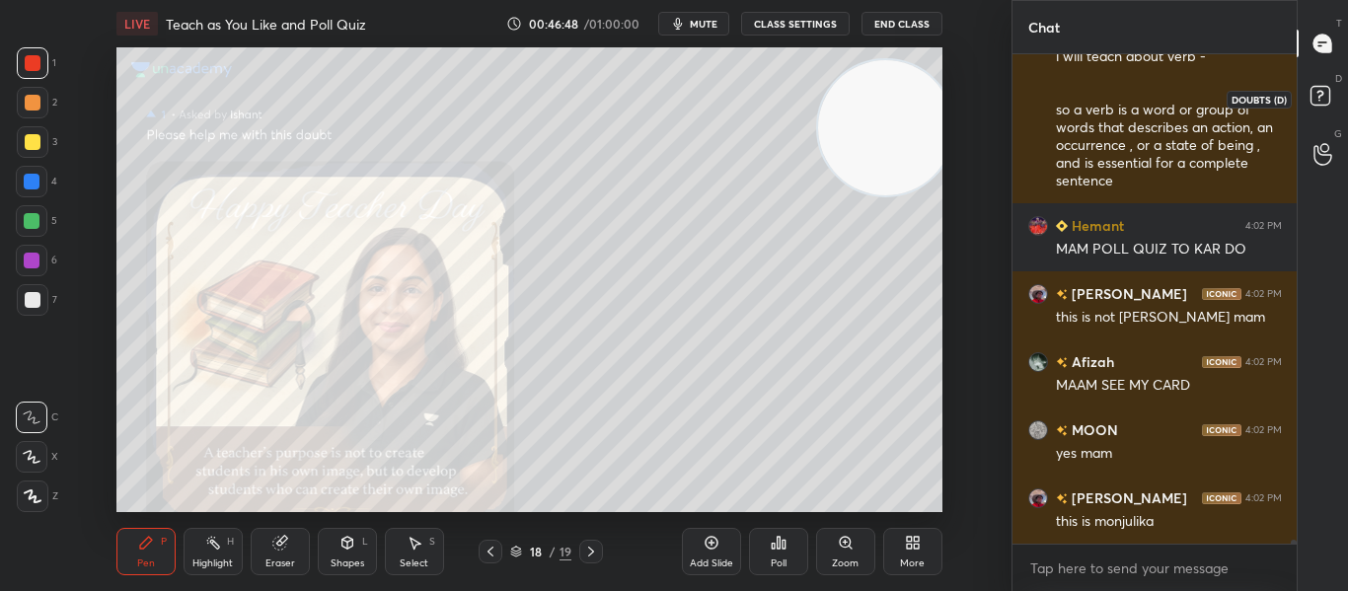
click at [1315, 90] on rect at bounding box center [1319, 96] width 19 height 19
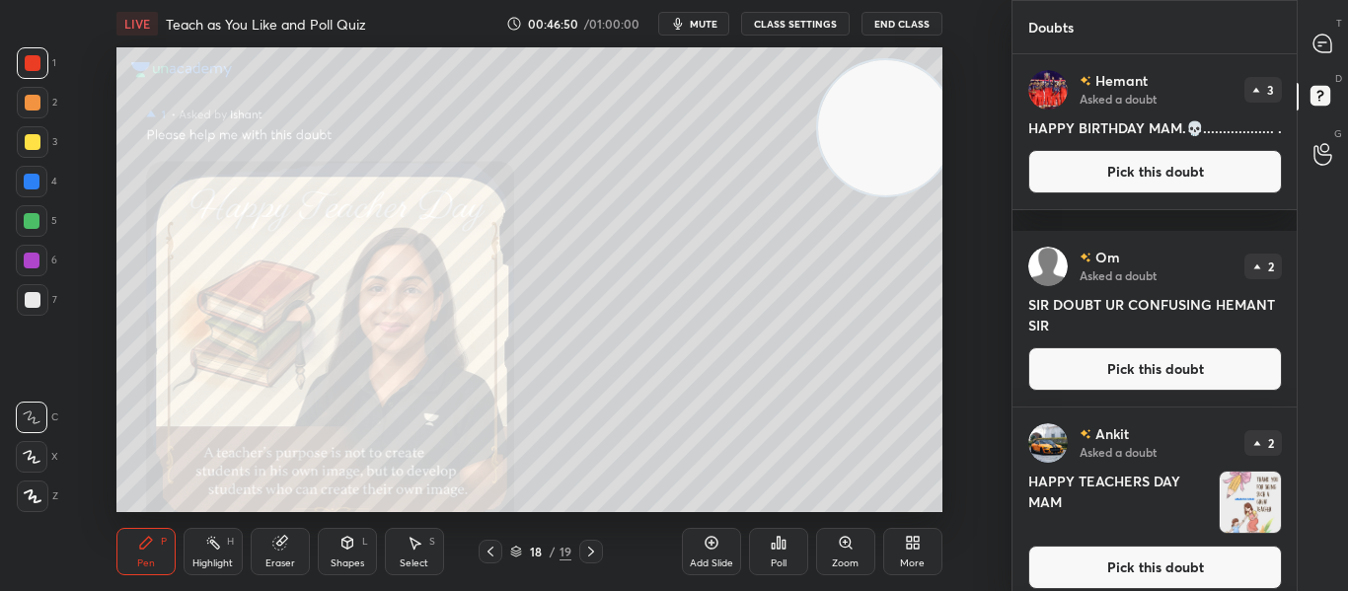
click at [1220, 187] on button "Pick this doubt" at bounding box center [1155, 171] width 254 height 43
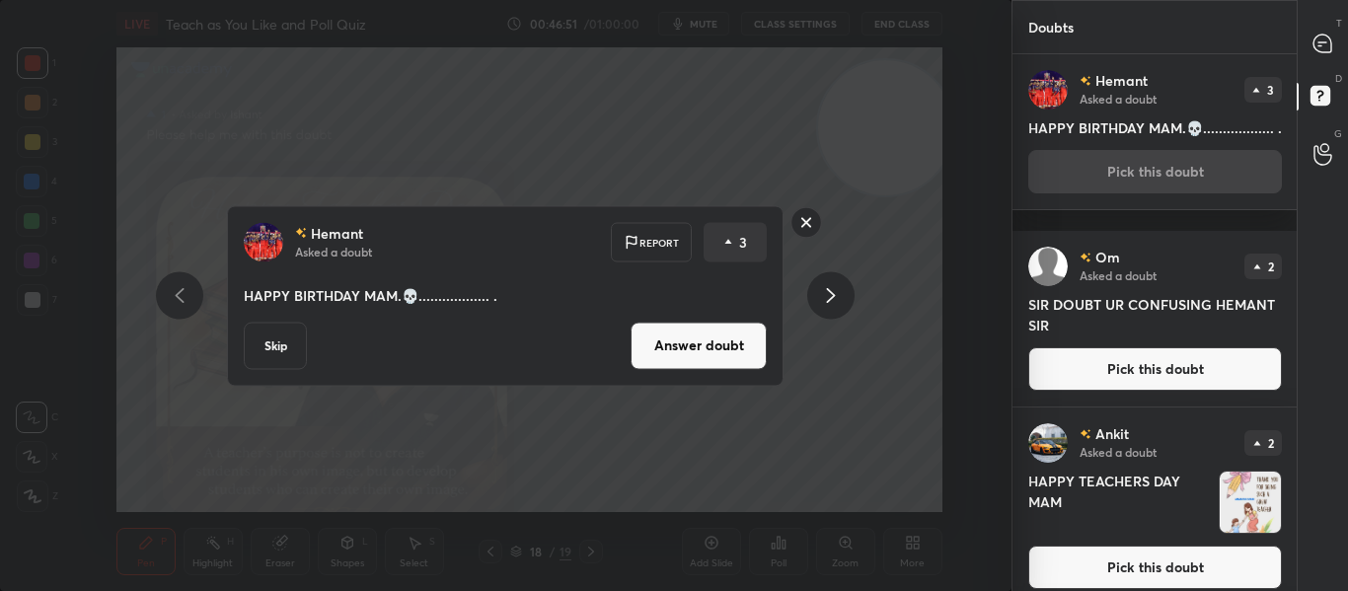
click at [667, 345] on button "Answer doubt" at bounding box center [698, 345] width 136 height 47
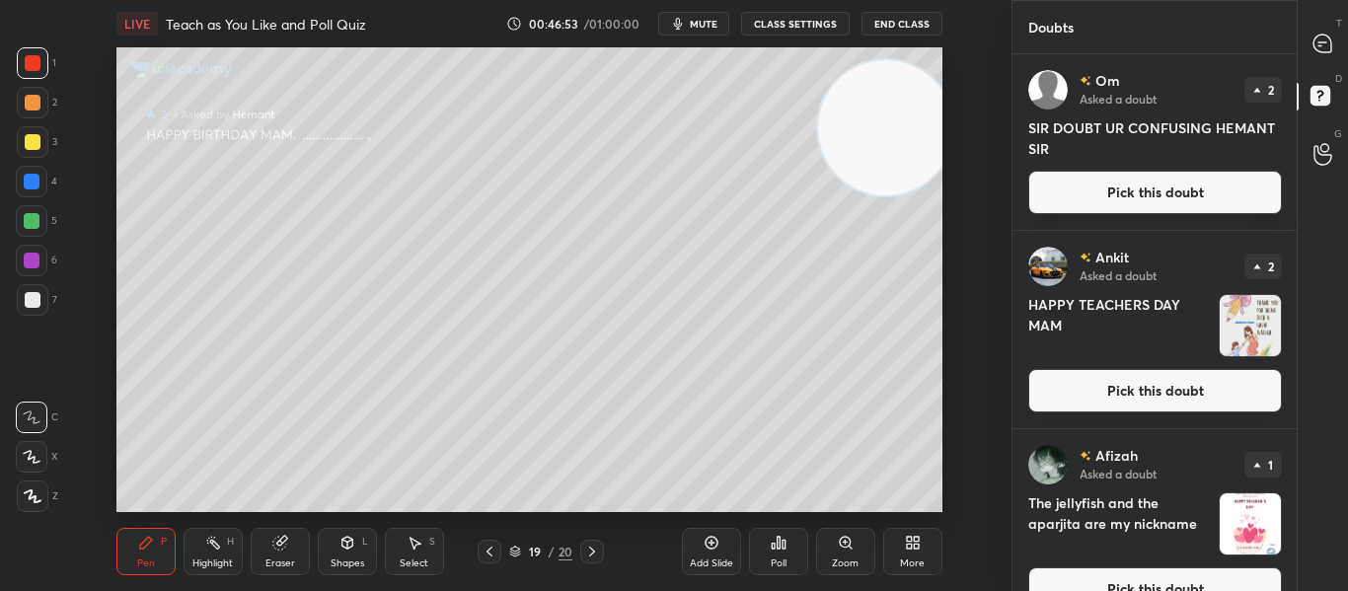
click at [1167, 184] on button "Pick this doubt" at bounding box center [1155, 192] width 254 height 43
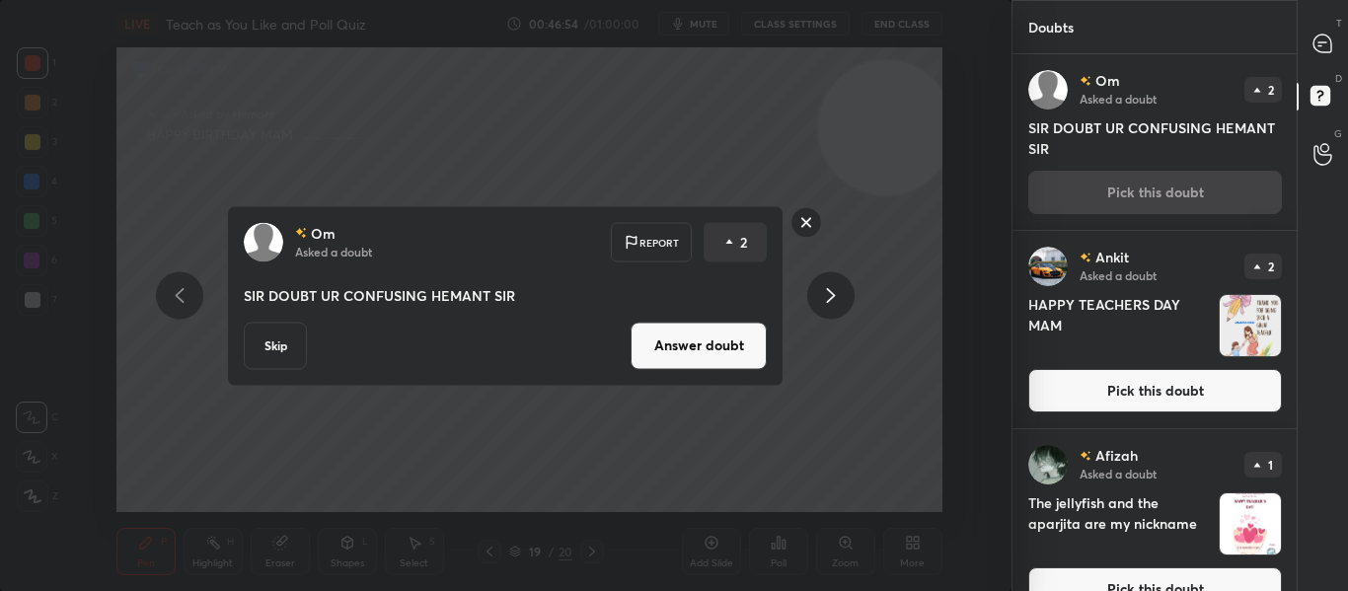
click at [650, 353] on button "Answer doubt" at bounding box center [698, 345] width 136 height 47
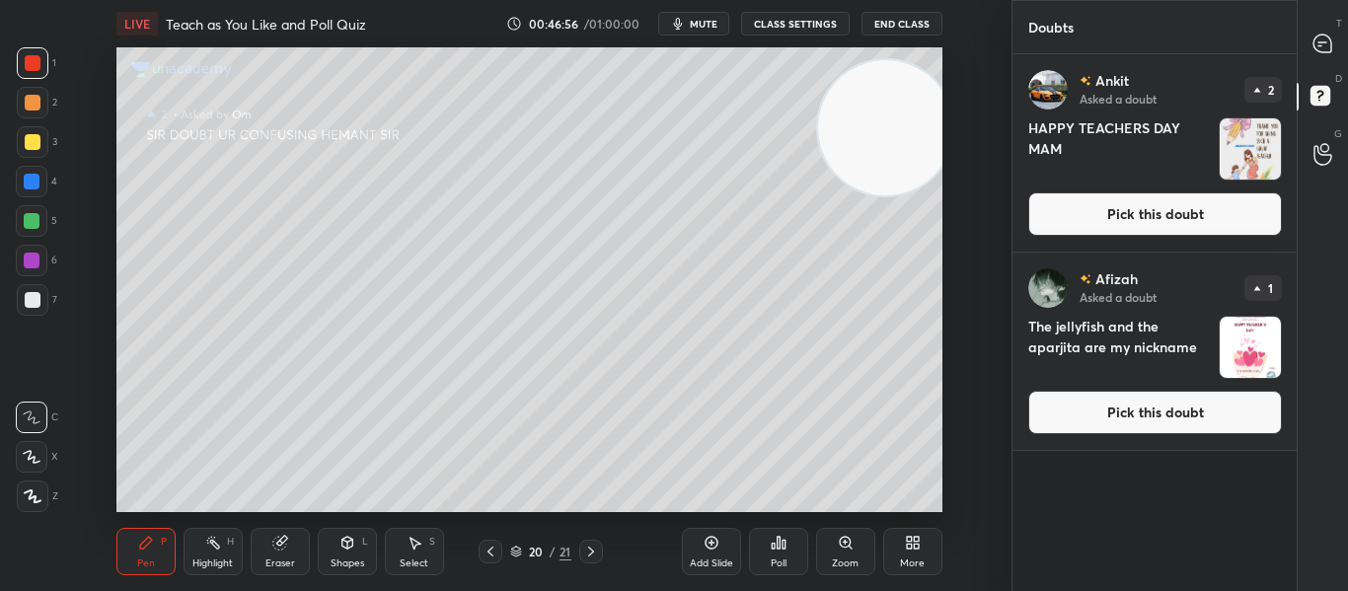
click at [1094, 212] on button "Pick this doubt" at bounding box center [1155, 213] width 254 height 43
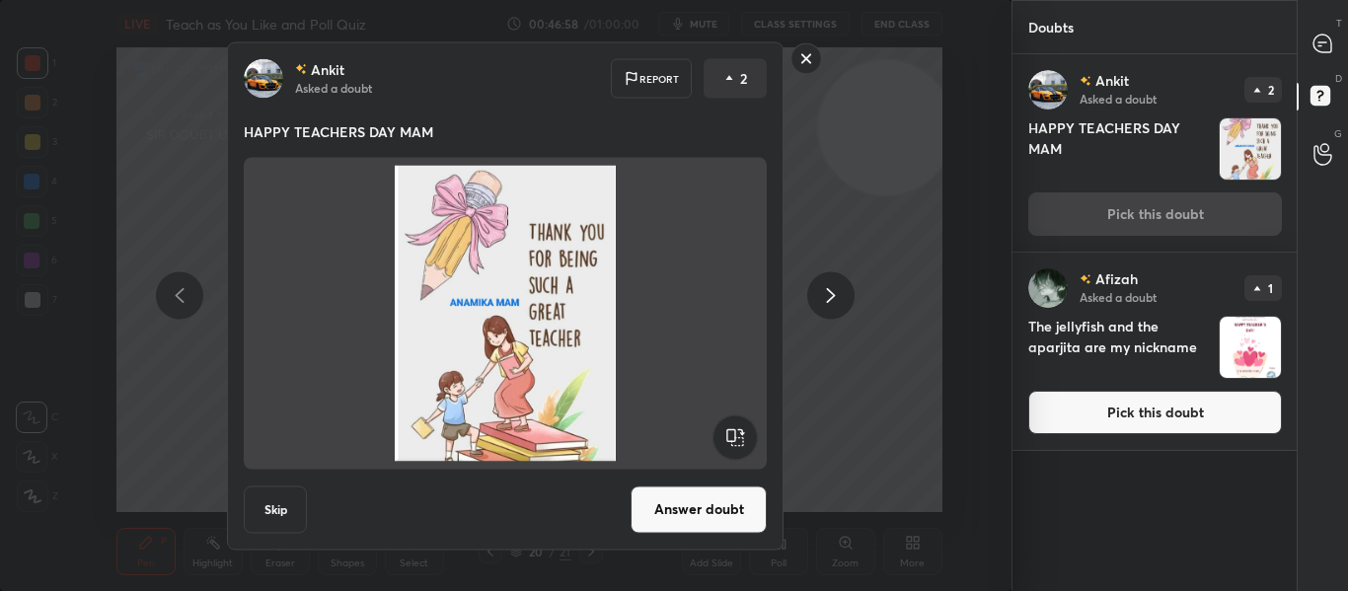
click at [660, 495] on button "Answer doubt" at bounding box center [698, 508] width 136 height 47
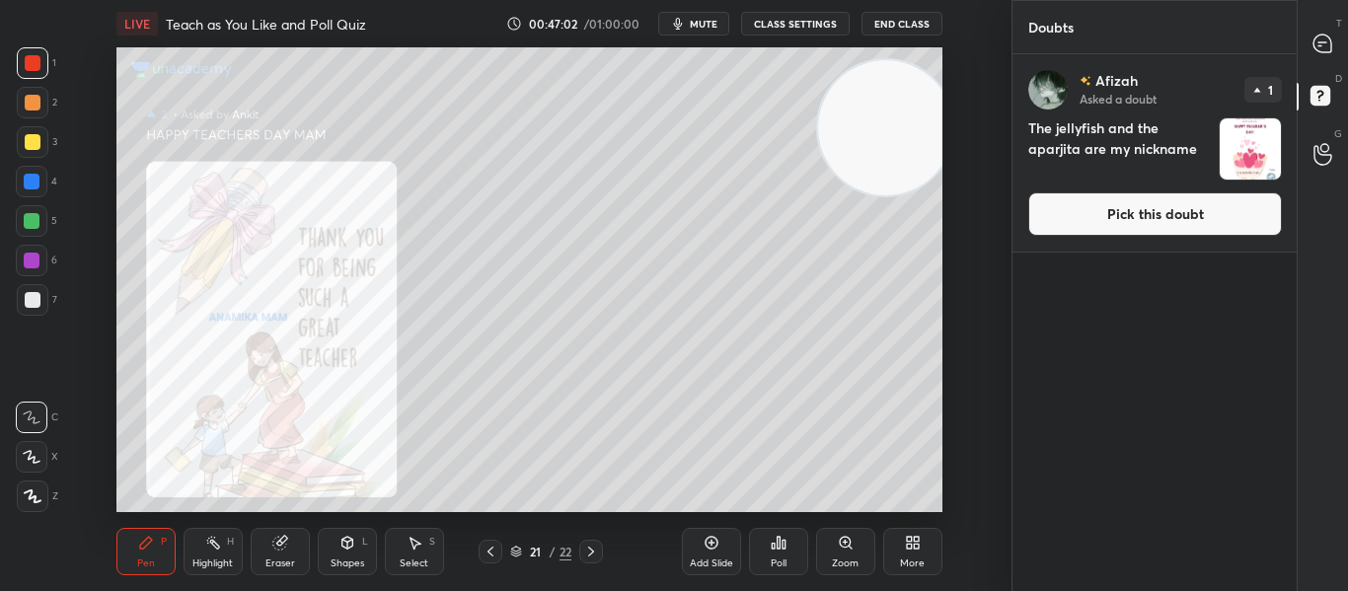
click at [1082, 219] on button "Pick this doubt" at bounding box center [1155, 213] width 254 height 43
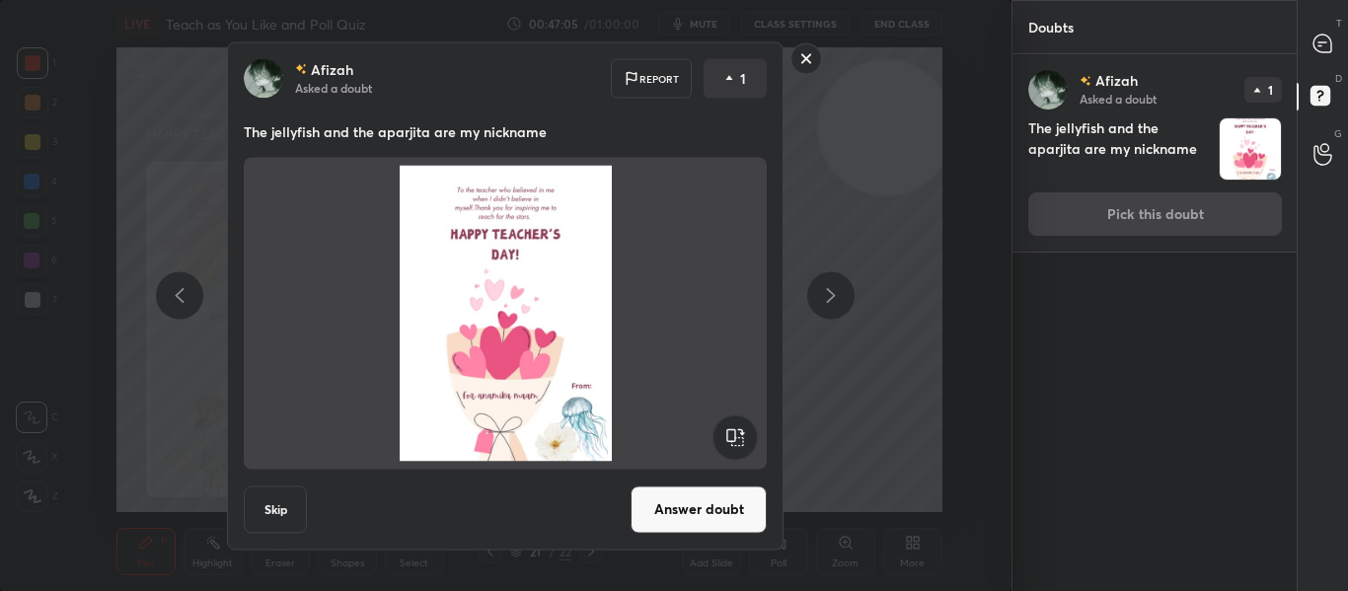
click at [676, 488] on button "Answer doubt" at bounding box center [698, 508] width 136 height 47
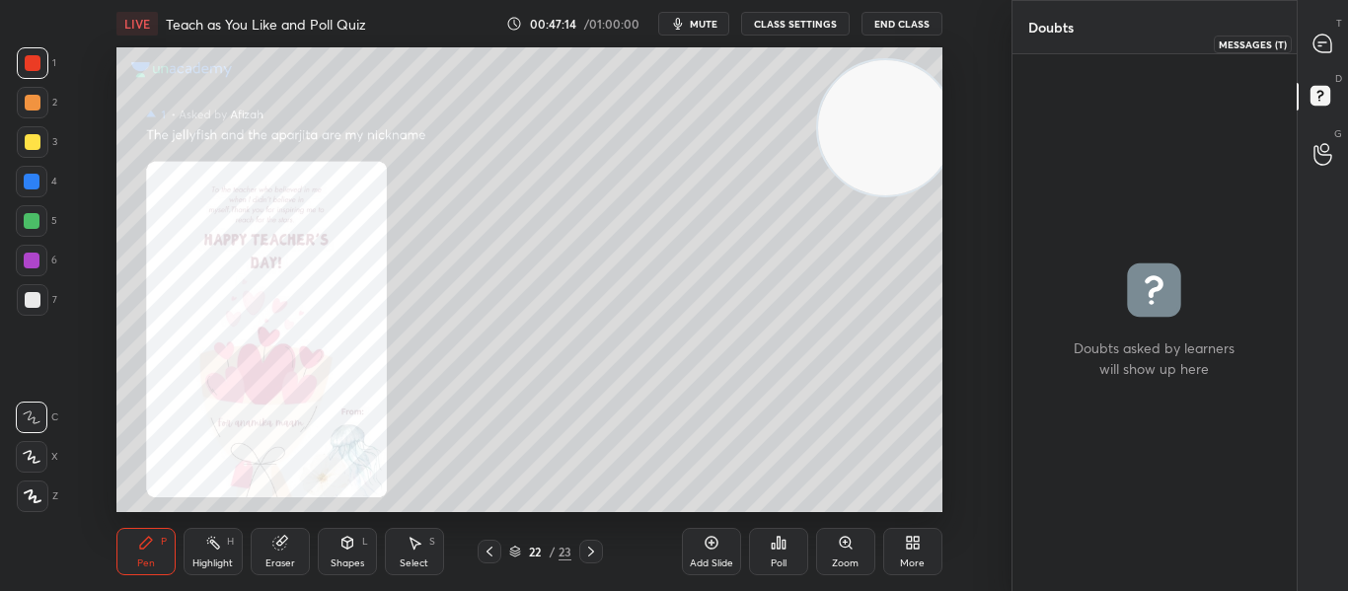
click at [1320, 38] on icon at bounding box center [1322, 44] width 18 height 18
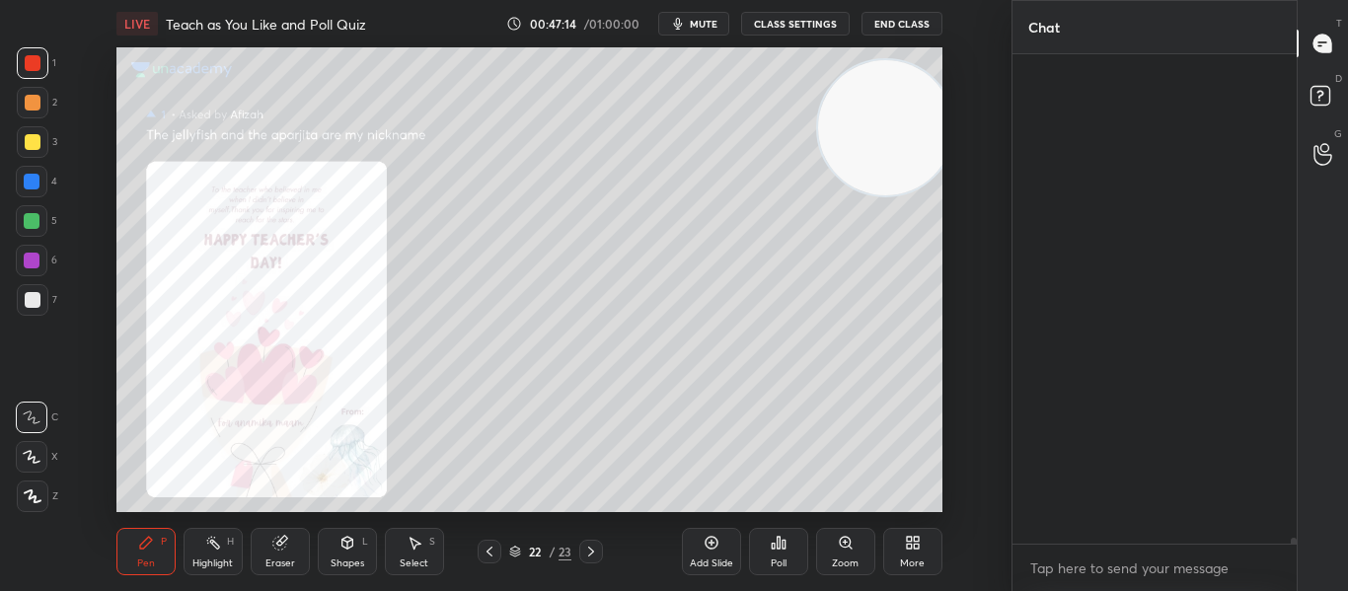
scroll to position [483, 278]
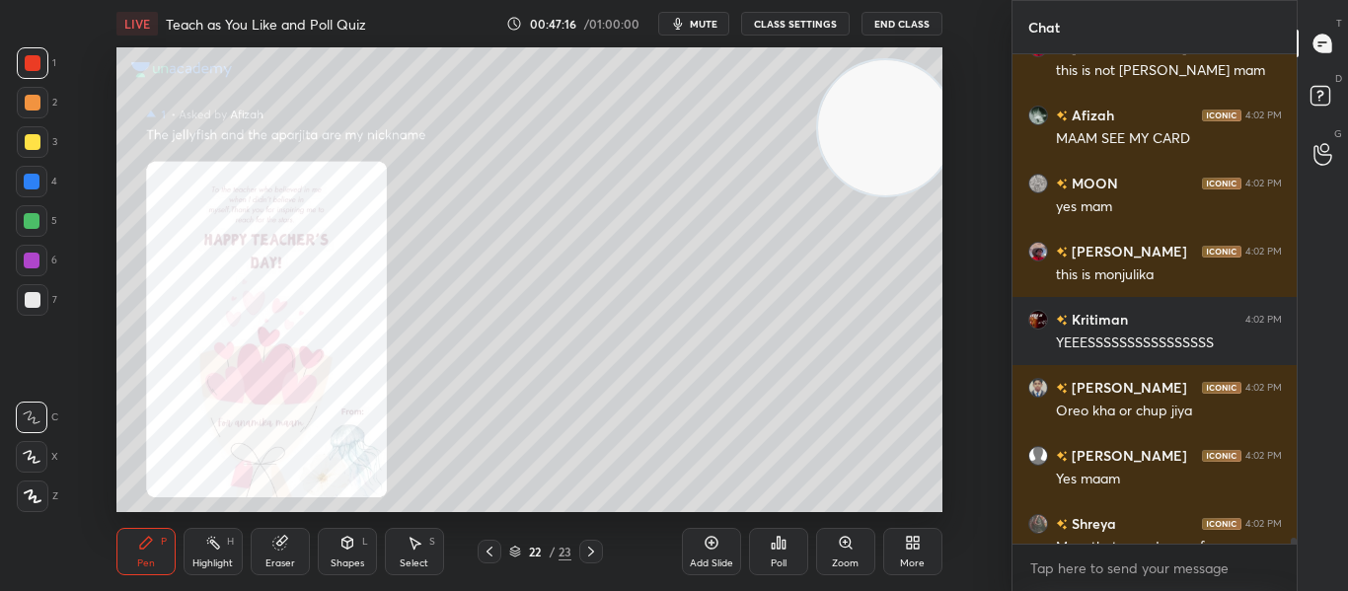
click at [926, 536] on div "More" at bounding box center [912, 551] width 59 height 47
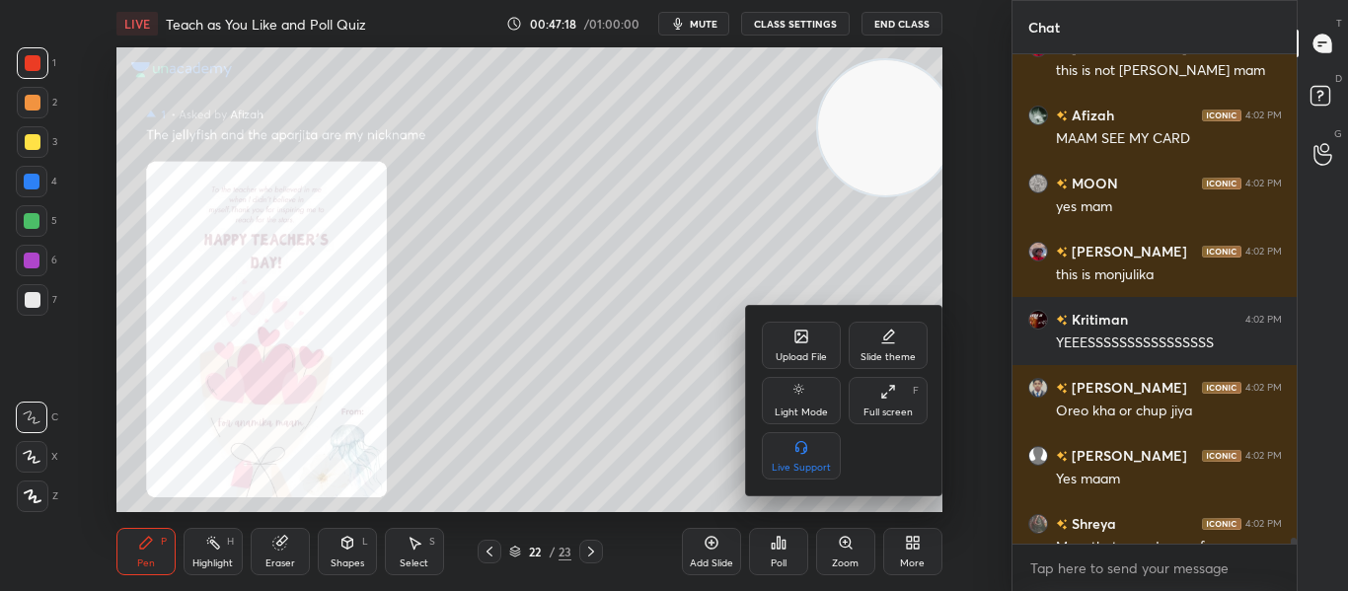
click at [803, 352] on div "Upload File" at bounding box center [801, 357] width 51 height 10
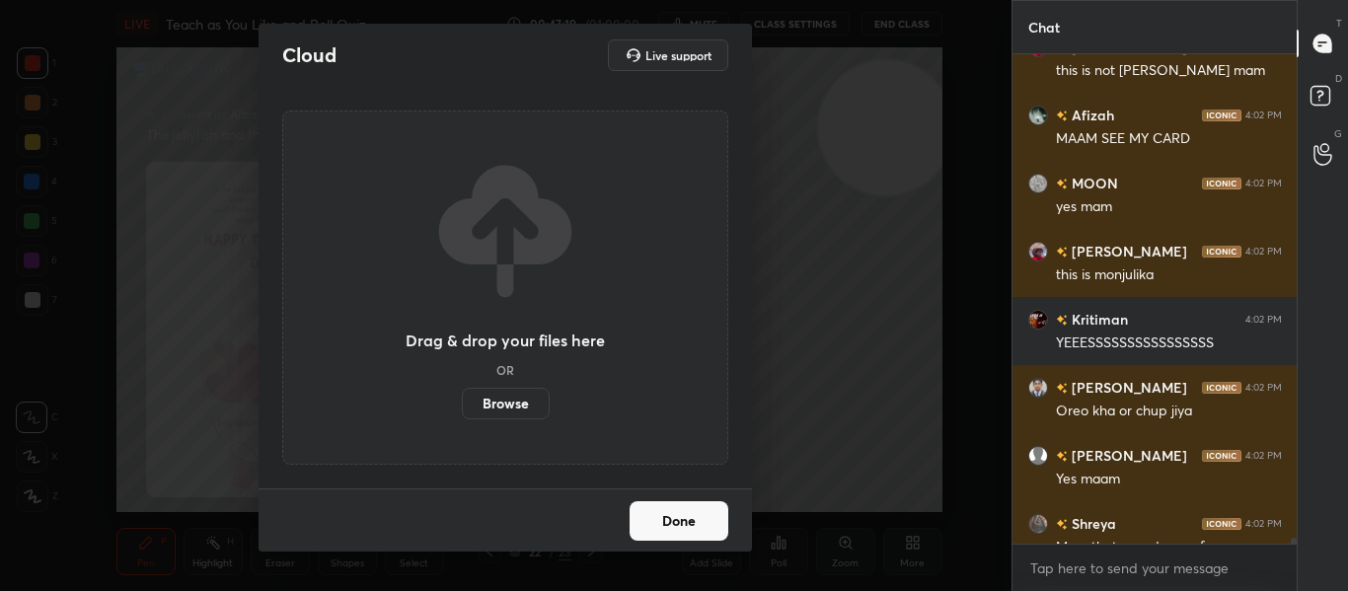
scroll to position [54193, 0]
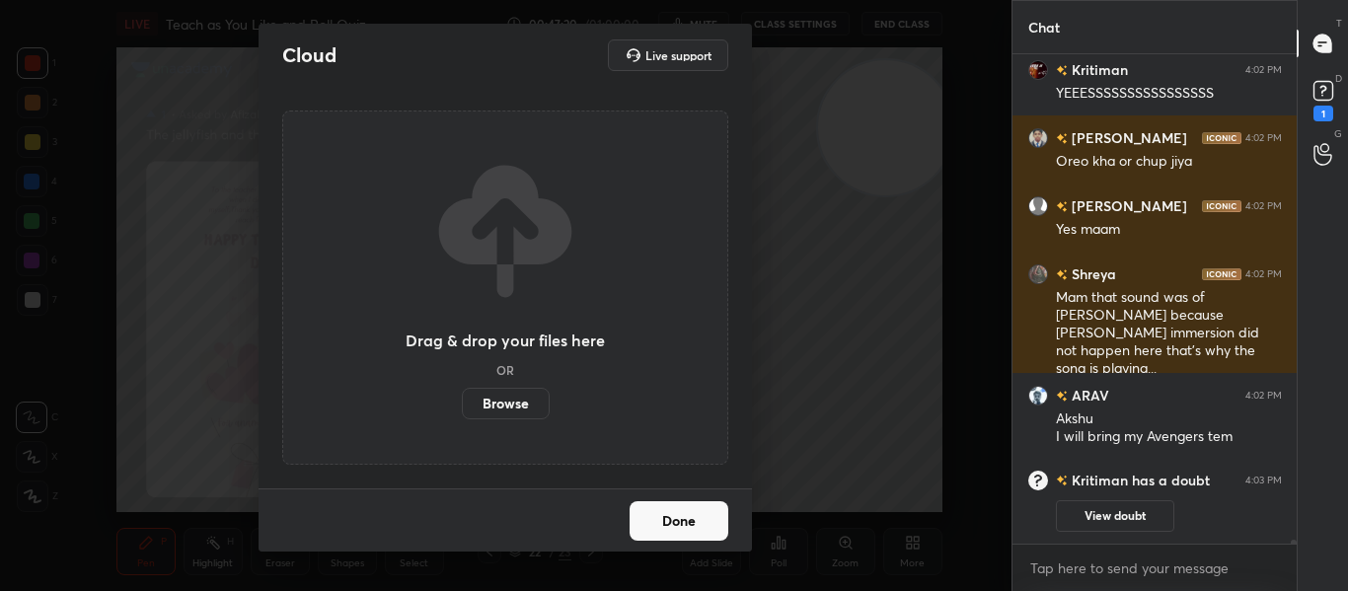
click at [490, 400] on label "Browse" at bounding box center [506, 404] width 88 height 32
click at [462, 400] on input "Browse" at bounding box center [462, 404] width 0 height 32
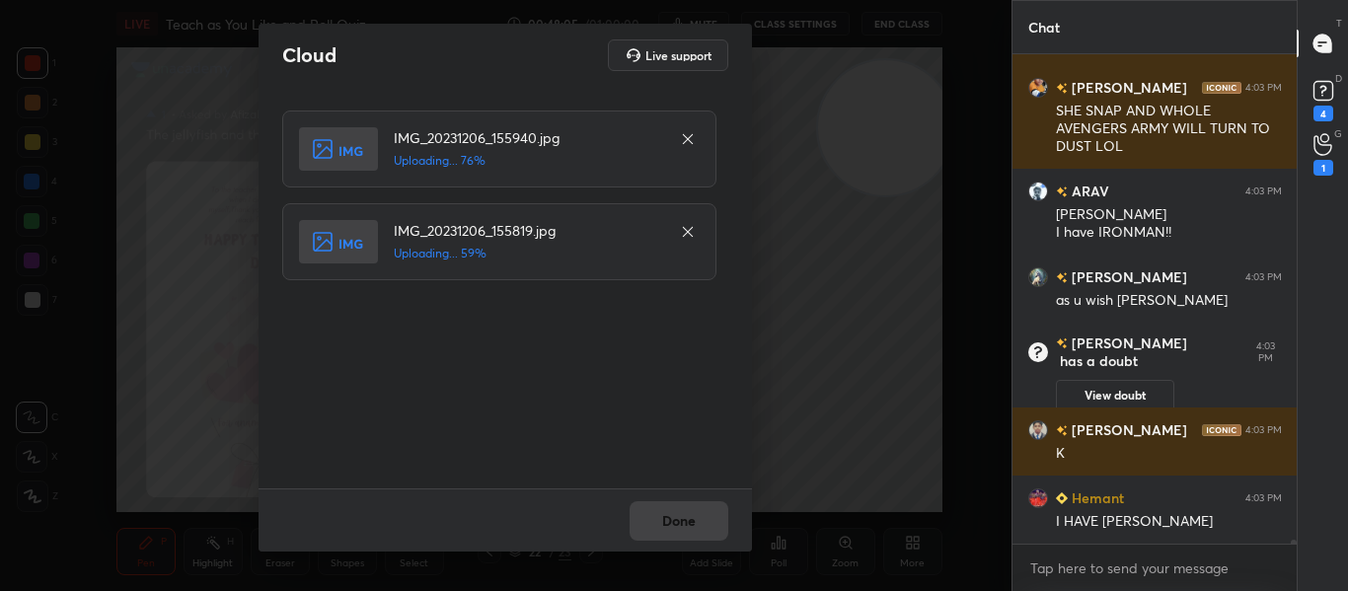
scroll to position [53955, 0]
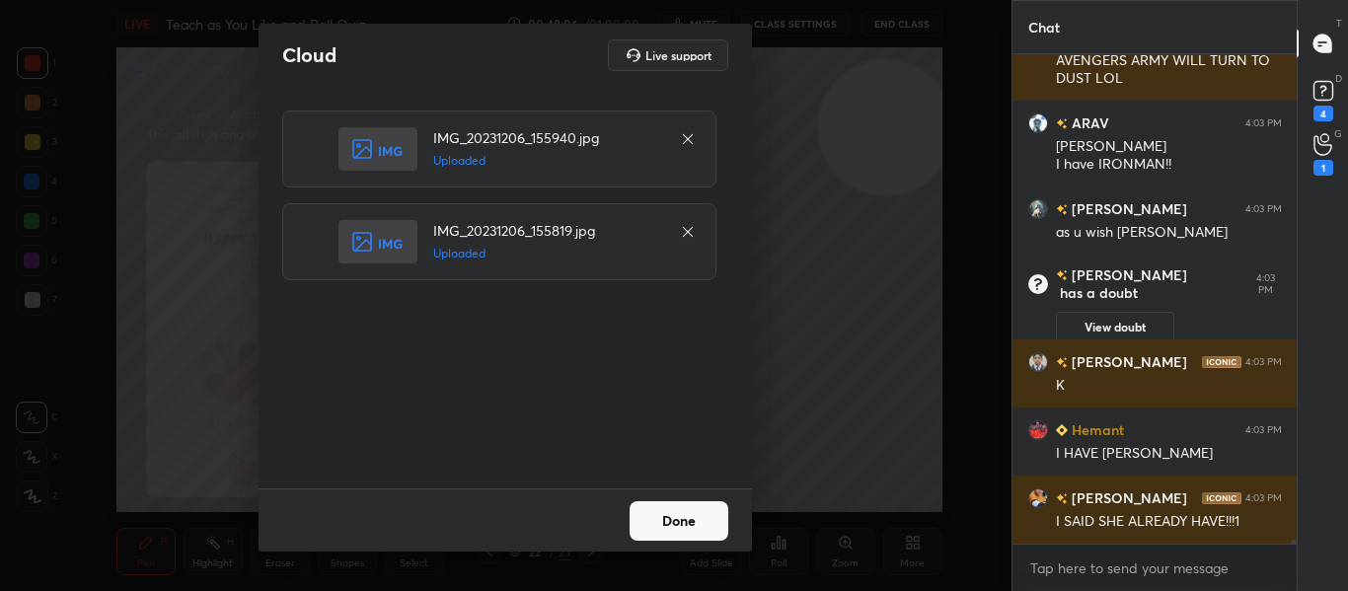
click at [717, 519] on button "Done" at bounding box center [678, 520] width 99 height 39
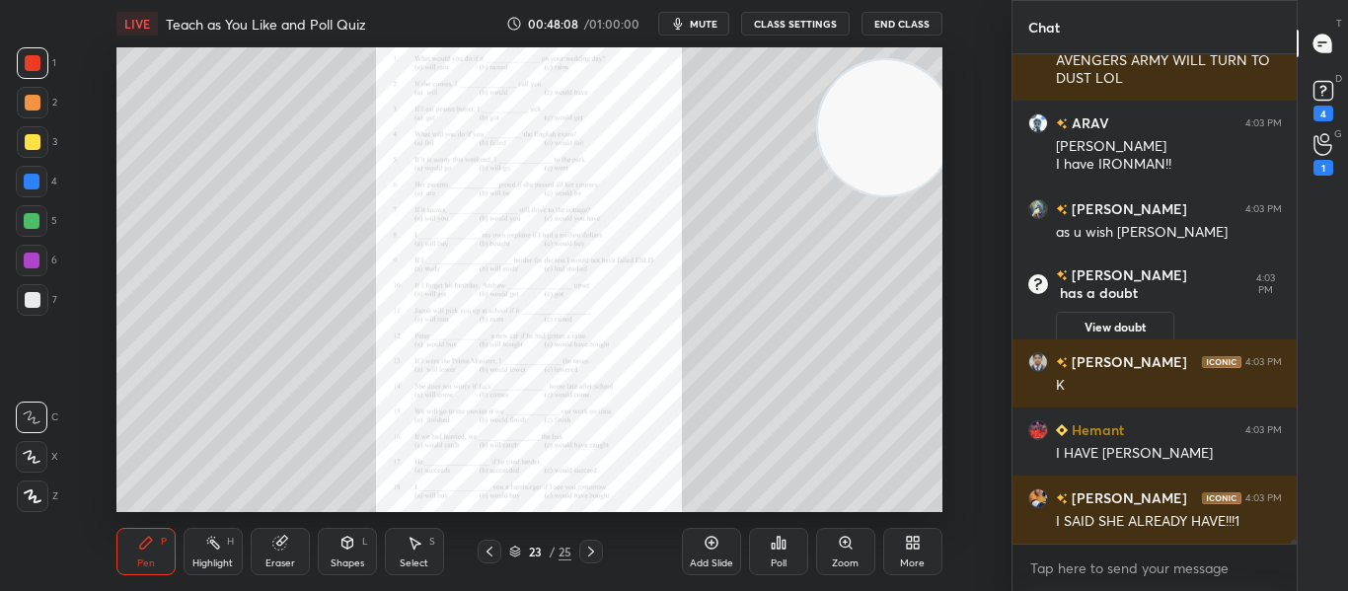
scroll to position [54023, 0]
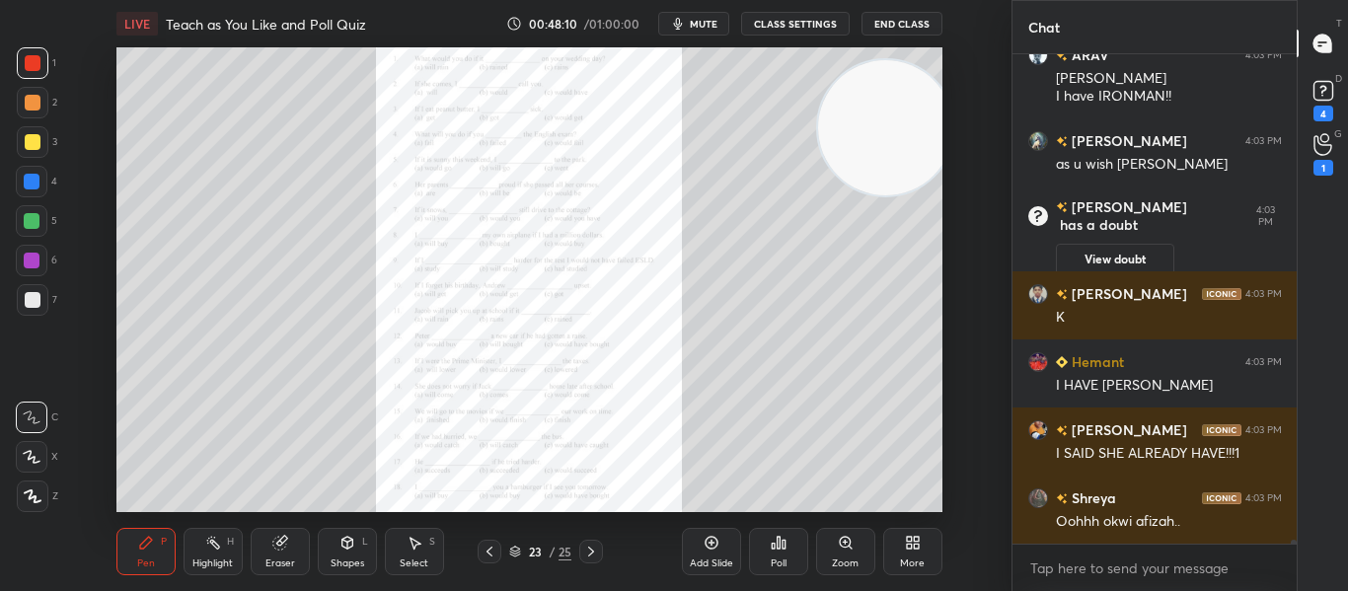
click at [586, 554] on icon at bounding box center [591, 552] width 16 height 16
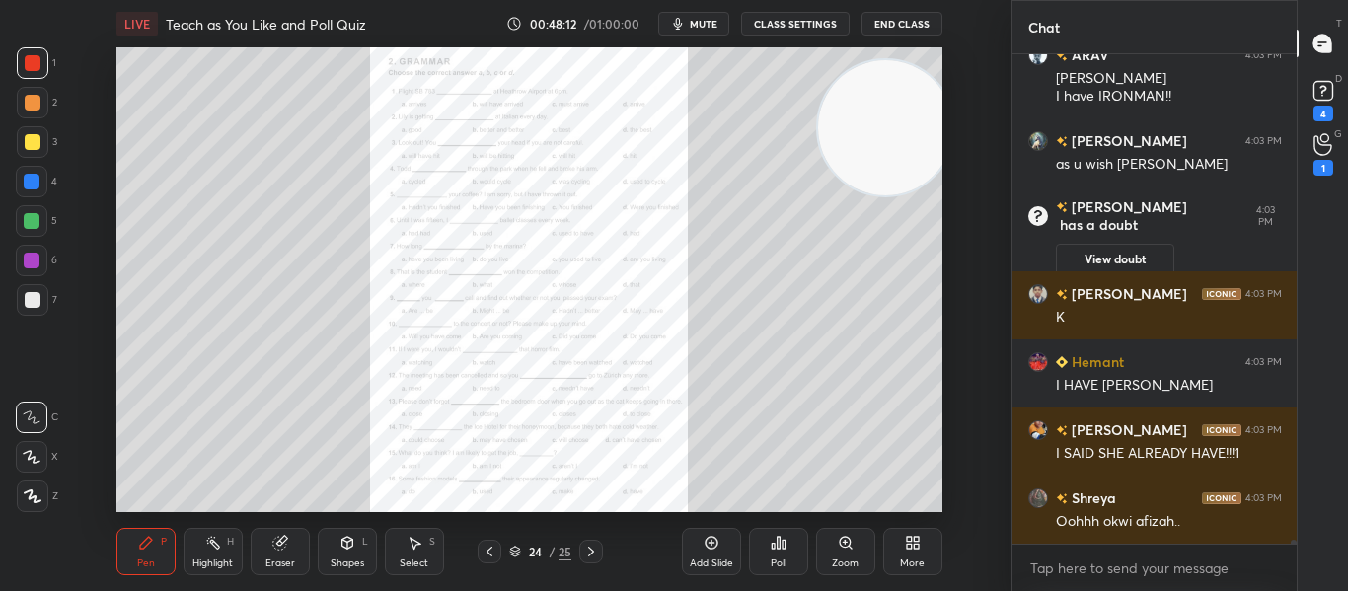
click at [836, 551] on div "Zoom" at bounding box center [845, 551] width 59 height 47
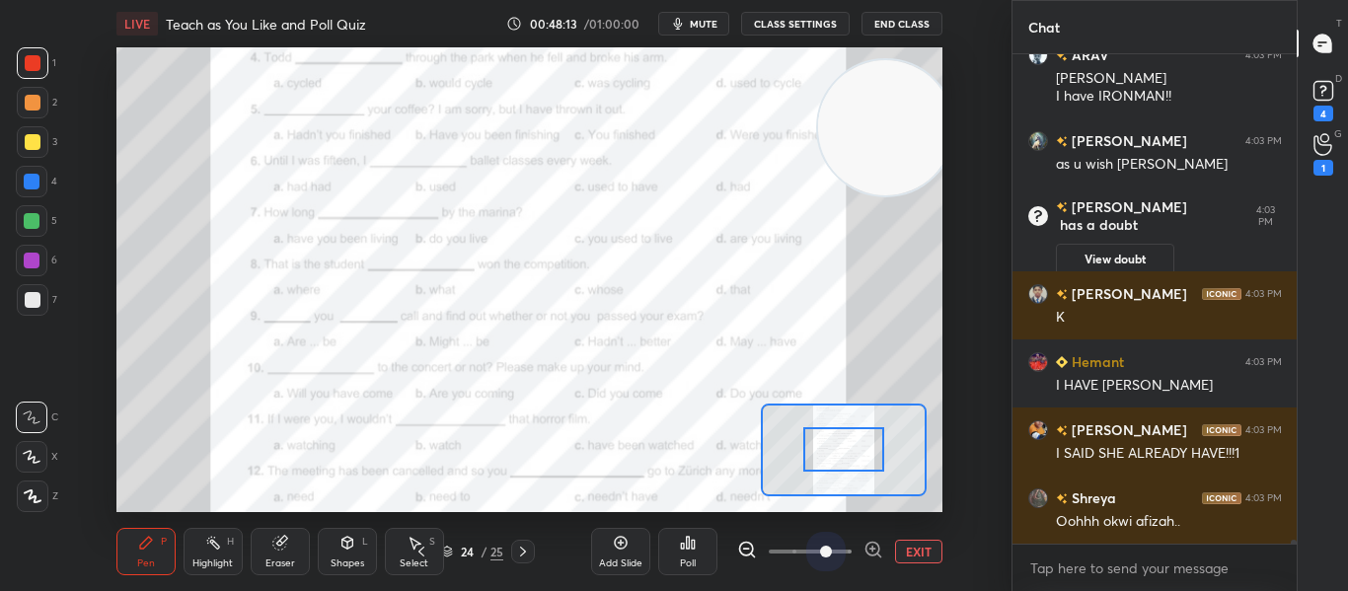
click at [836, 551] on span at bounding box center [810, 552] width 83 height 30
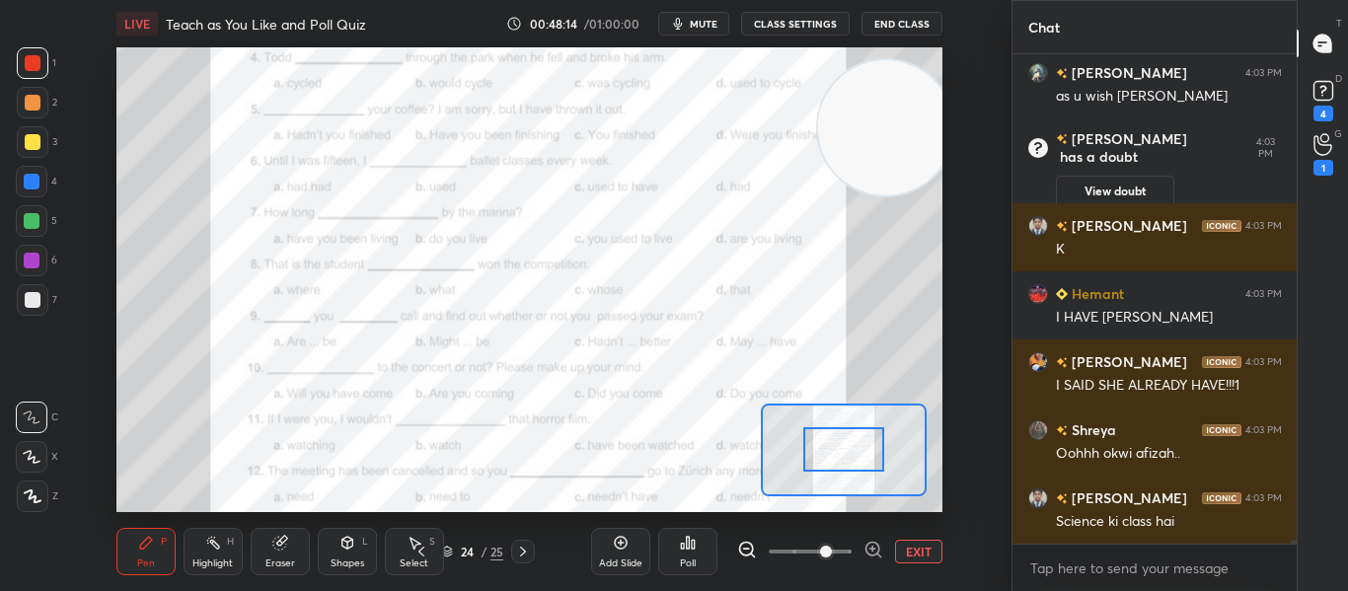
click at [873, 545] on icon at bounding box center [873, 550] width 20 height 20
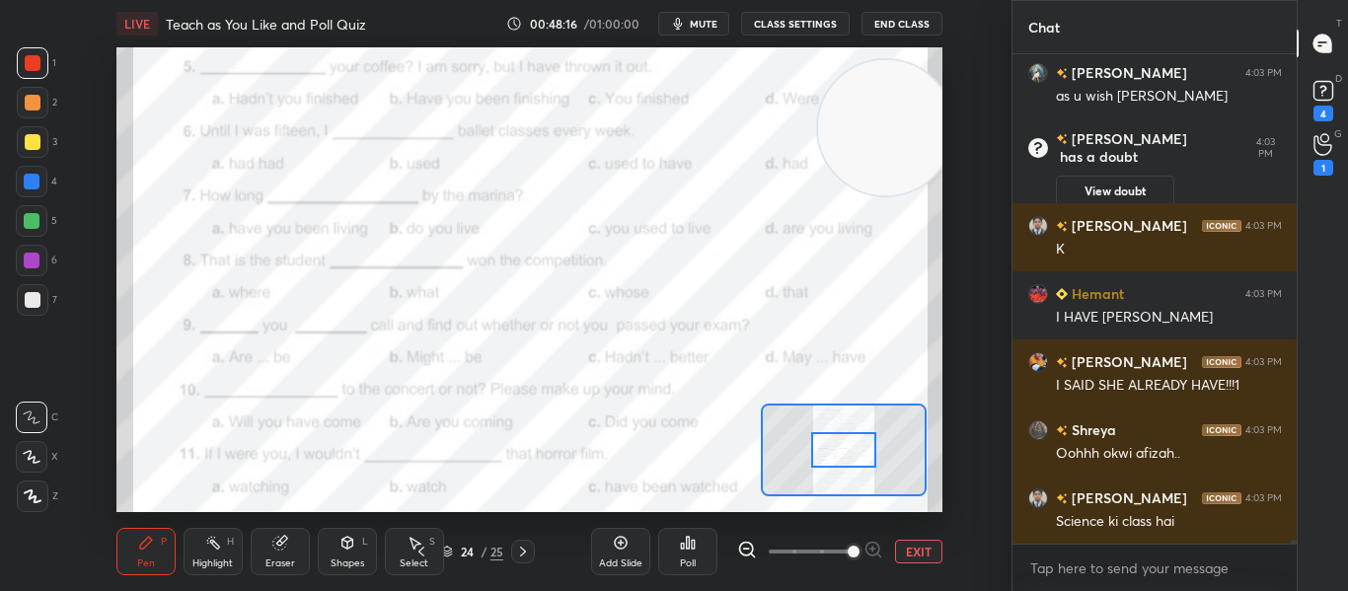
click at [852, 463] on div at bounding box center [843, 450] width 64 height 36
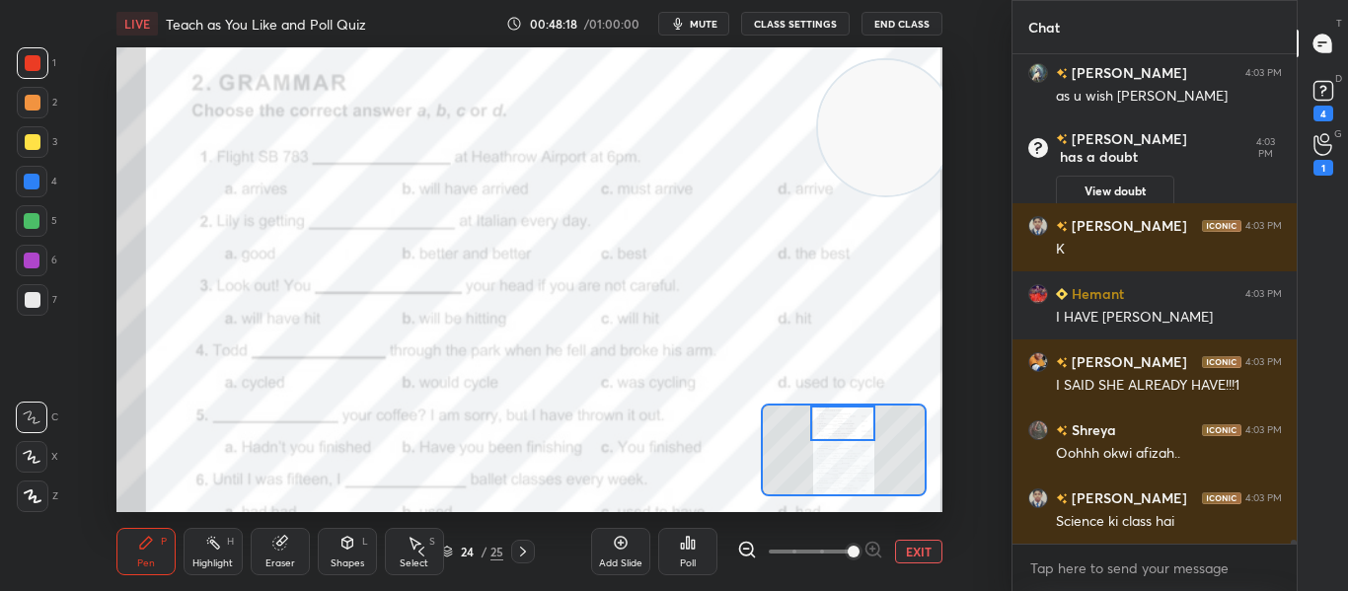
drag, startPoint x: 852, startPoint y: 463, endPoint x: 851, endPoint y: 435, distance: 27.6
click at [851, 435] on div at bounding box center [842, 424] width 64 height 36
click at [1320, 113] on div "4" at bounding box center [1323, 114] width 20 height 16
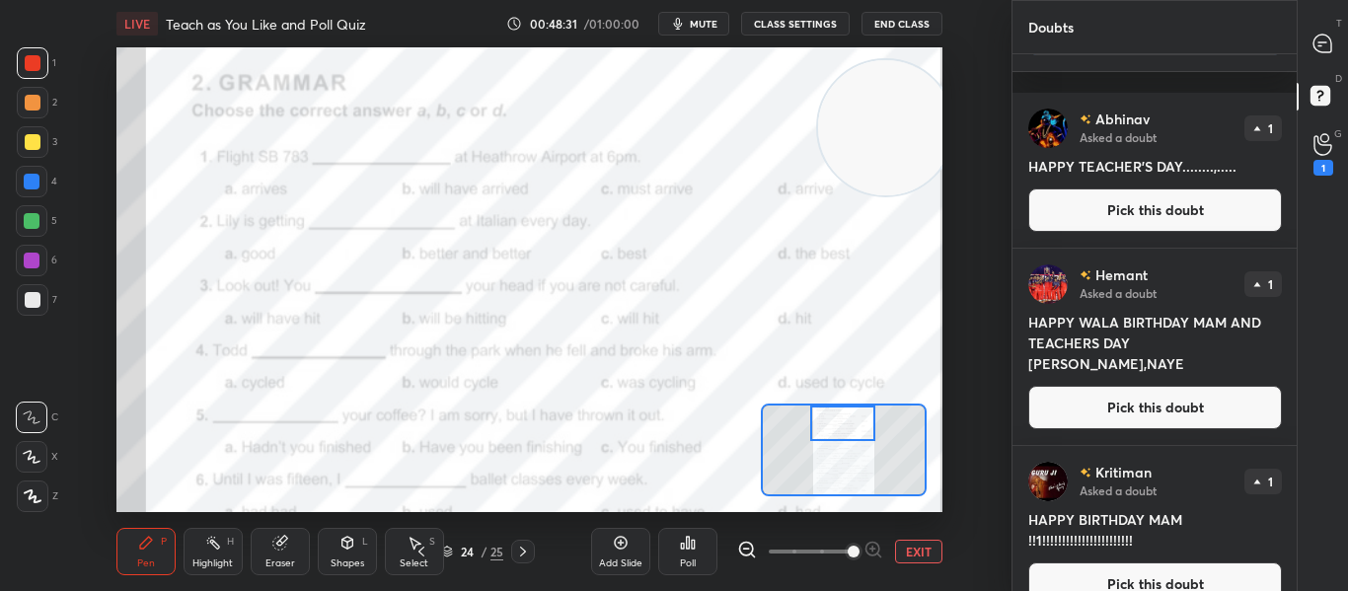
scroll to position [429, 0]
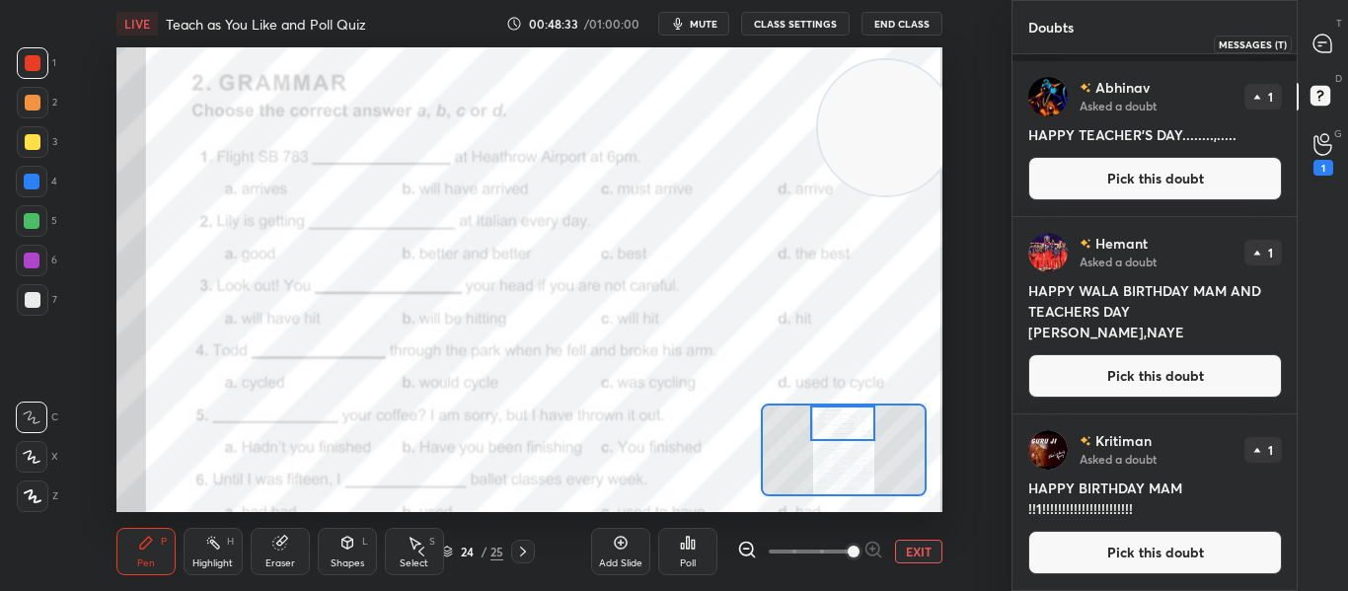
click at [1318, 40] on icon at bounding box center [1322, 44] width 18 height 18
type textarea "x"
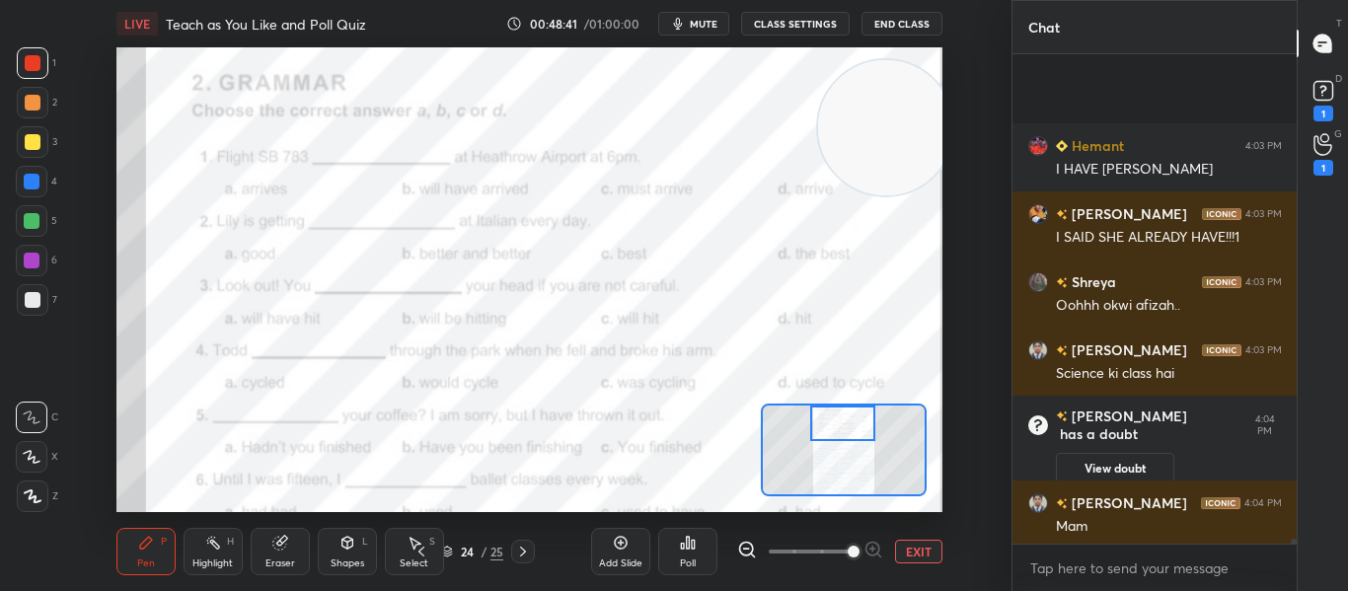
scroll to position [54831, 0]
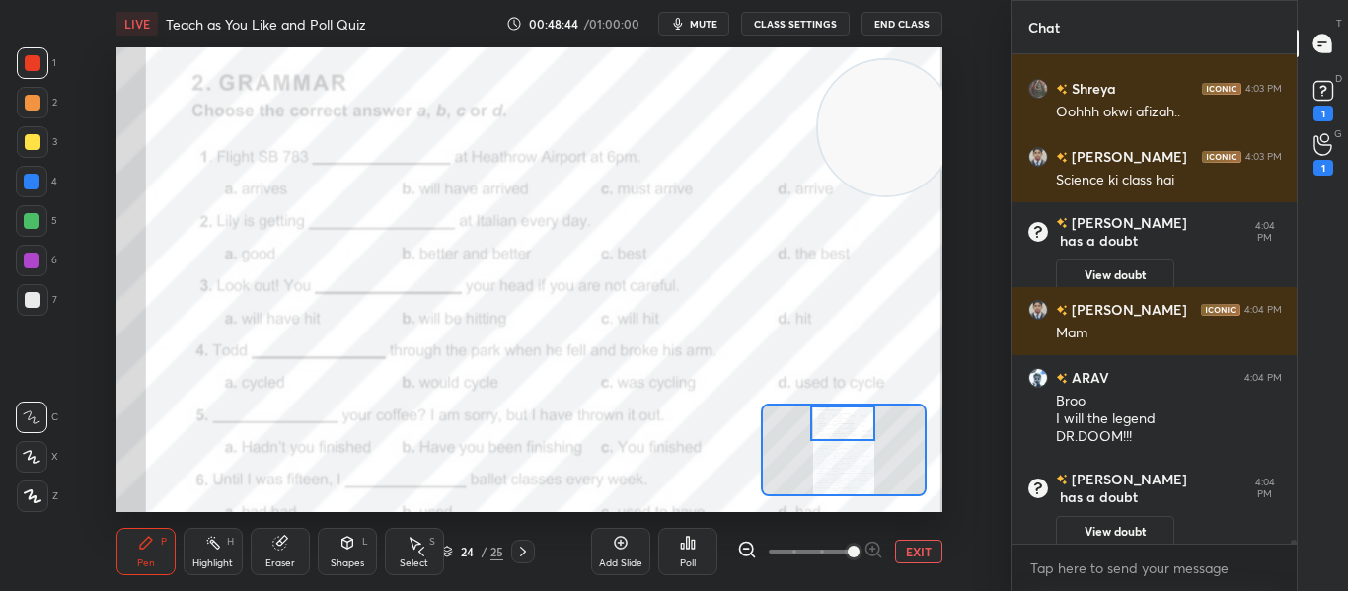
click at [689, 548] on icon at bounding box center [688, 543] width 3 height 12
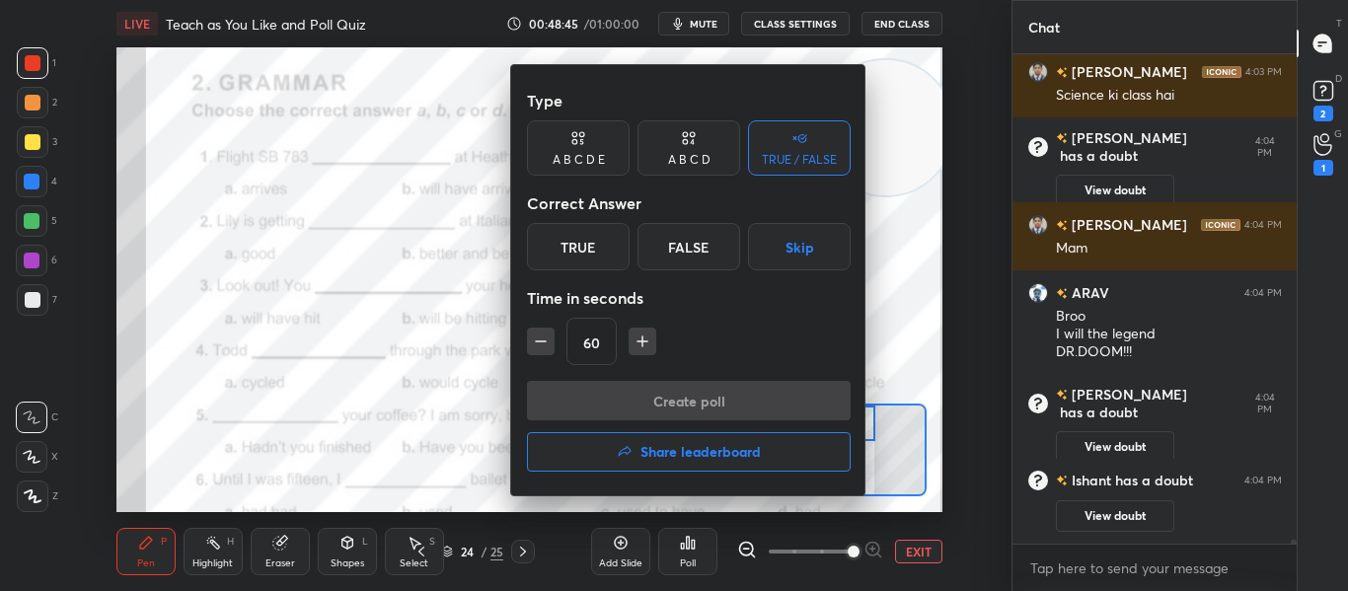
scroll to position [54275, 0]
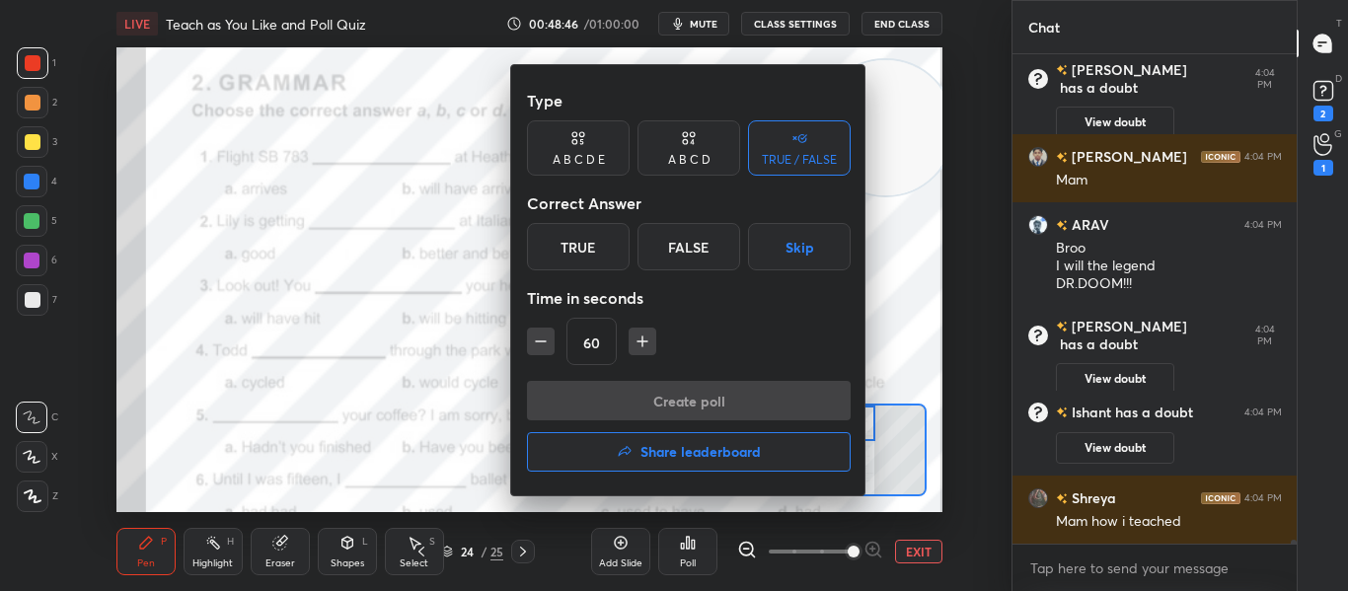
click at [683, 164] on div "A B C D" at bounding box center [689, 160] width 42 height 12
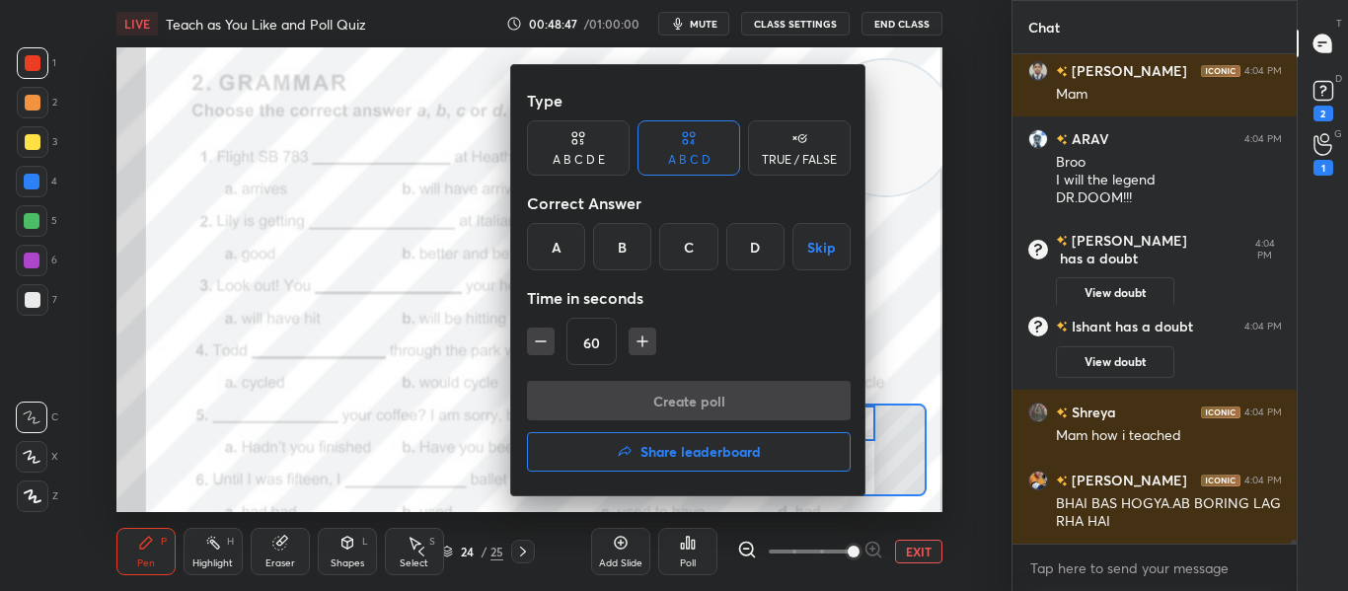
scroll to position [54482, 0]
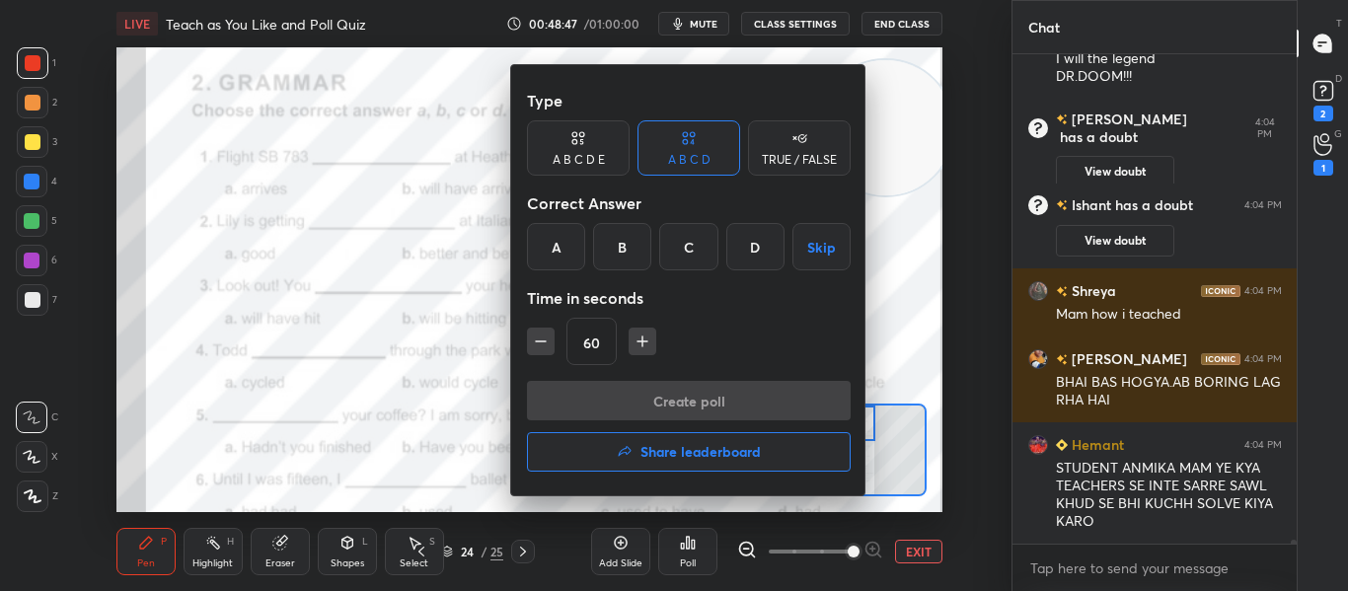
click at [574, 243] on div "A" at bounding box center [556, 246] width 58 height 47
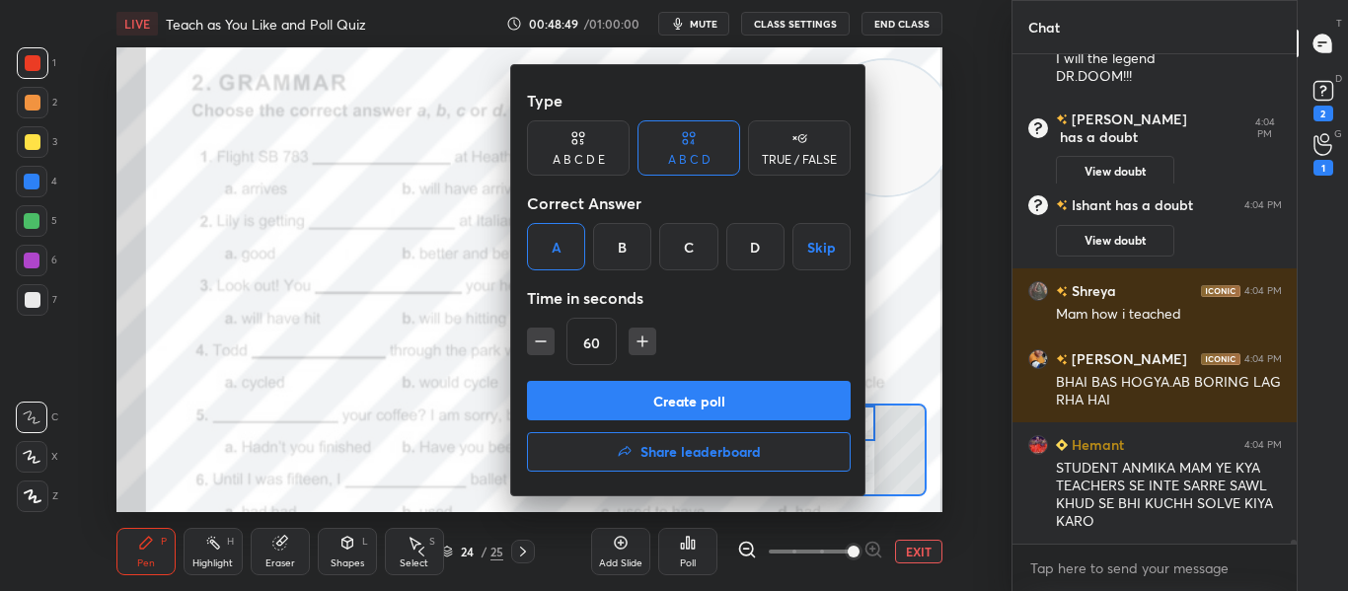
click at [525, 342] on div "Type A B C D E A B C D TRUE / FALSE Correct Answer A B C D Skip Time in seconds…" at bounding box center [688, 280] width 355 height 430
click at [536, 339] on icon "button" at bounding box center [541, 342] width 20 height 20
type input "30"
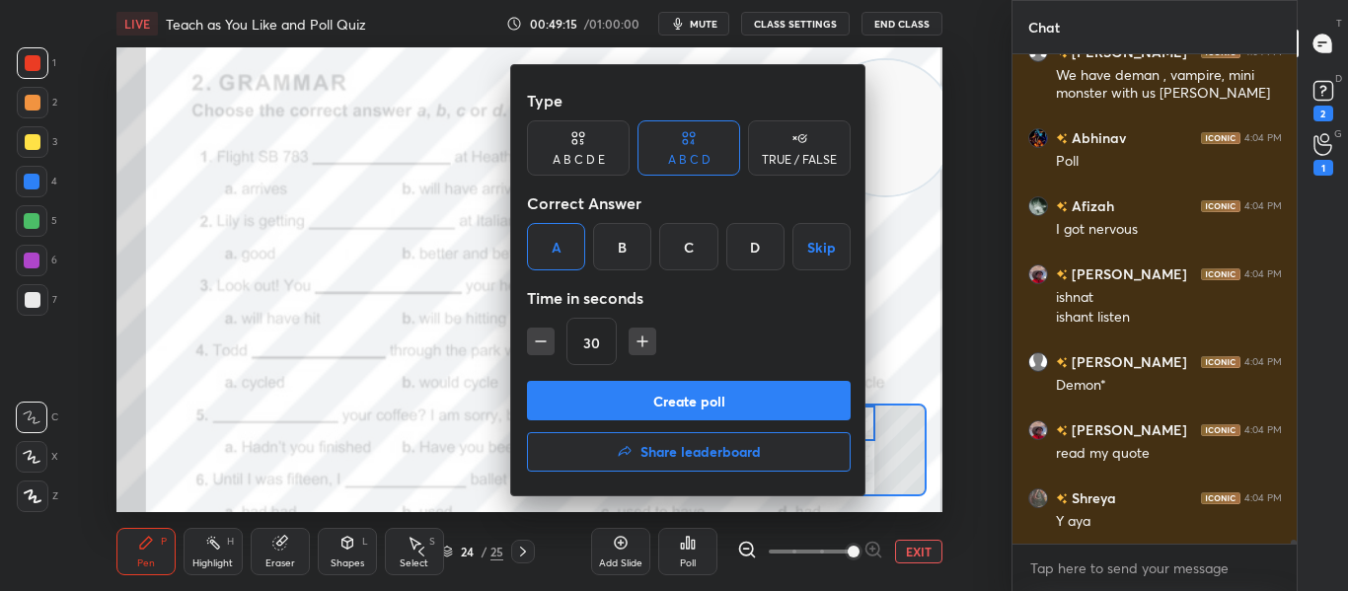
scroll to position [55064, 0]
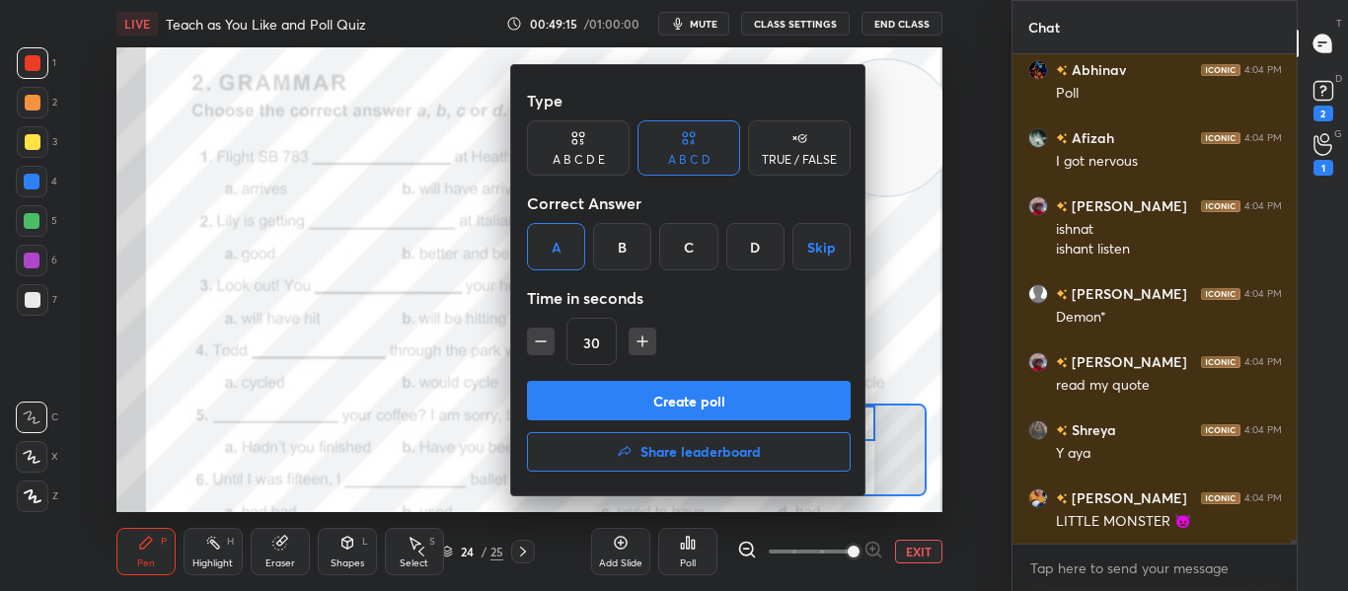
click at [729, 407] on button "Create poll" at bounding box center [689, 400] width 324 height 39
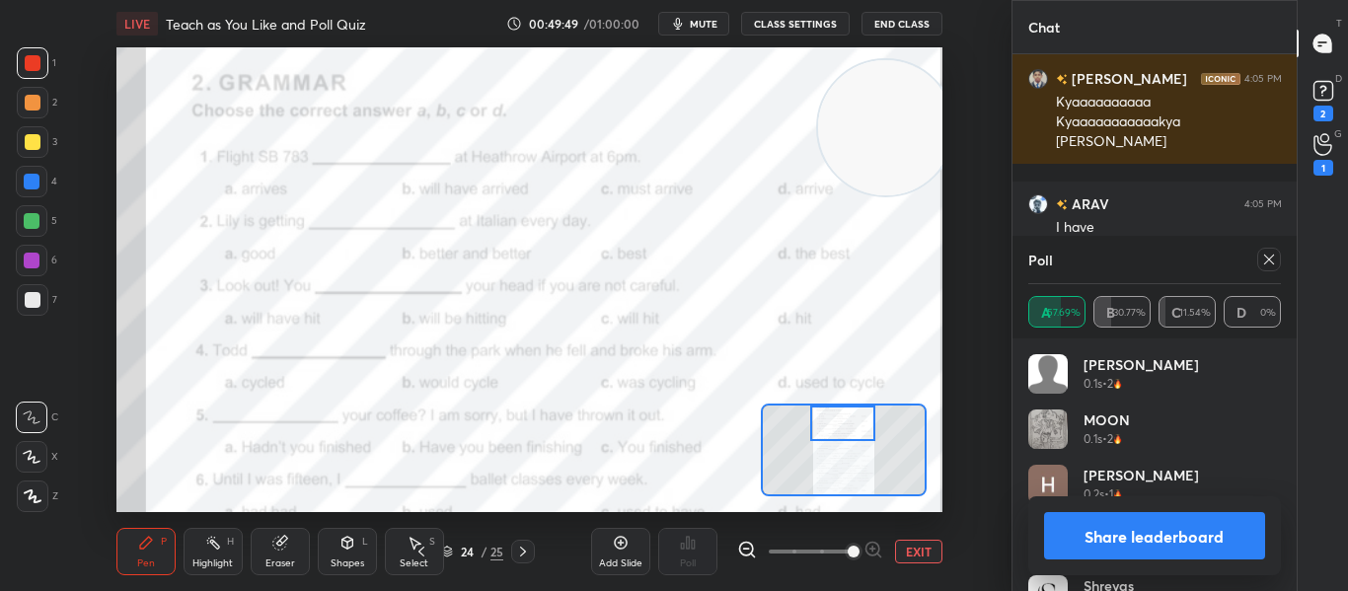
scroll to position [55863, 0]
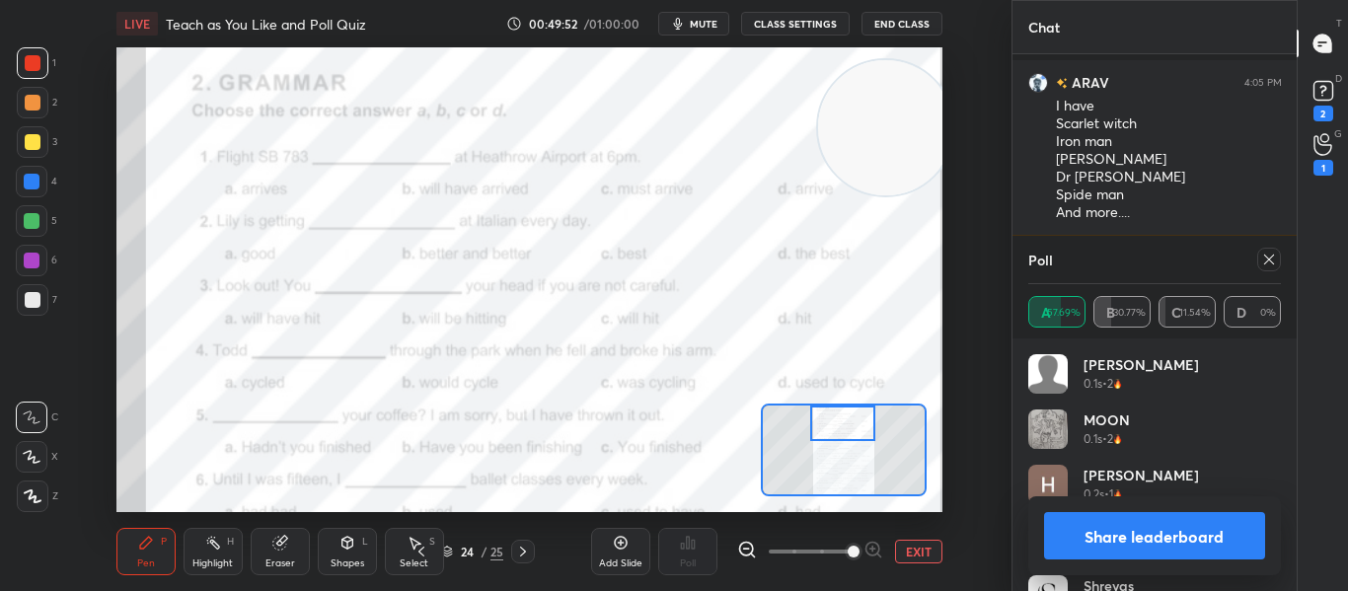
click at [1260, 260] on div at bounding box center [1269, 260] width 24 height 24
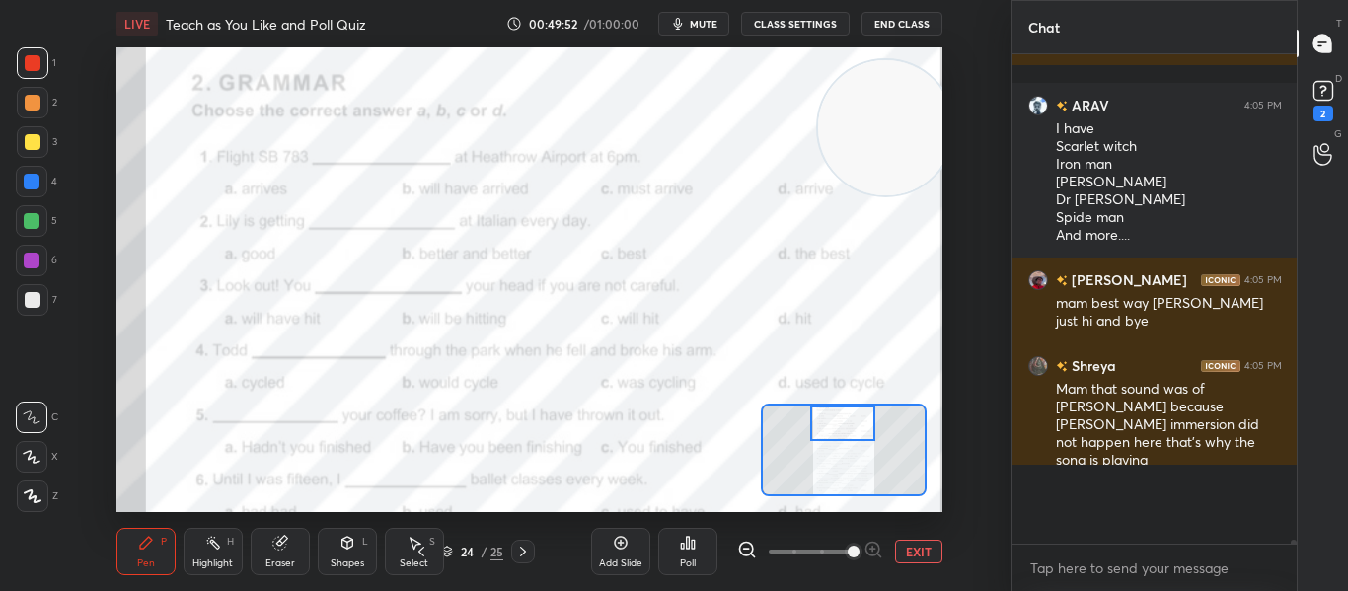
scroll to position [529, 278]
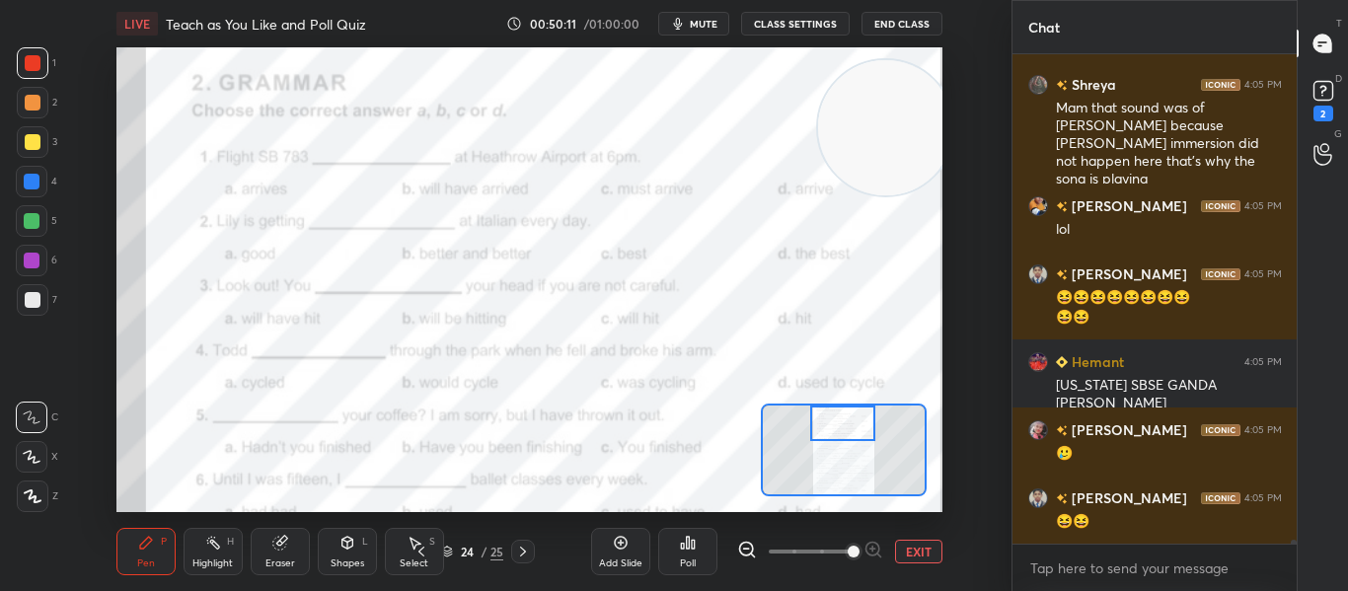
click at [843, 421] on div at bounding box center [842, 424] width 64 height 36
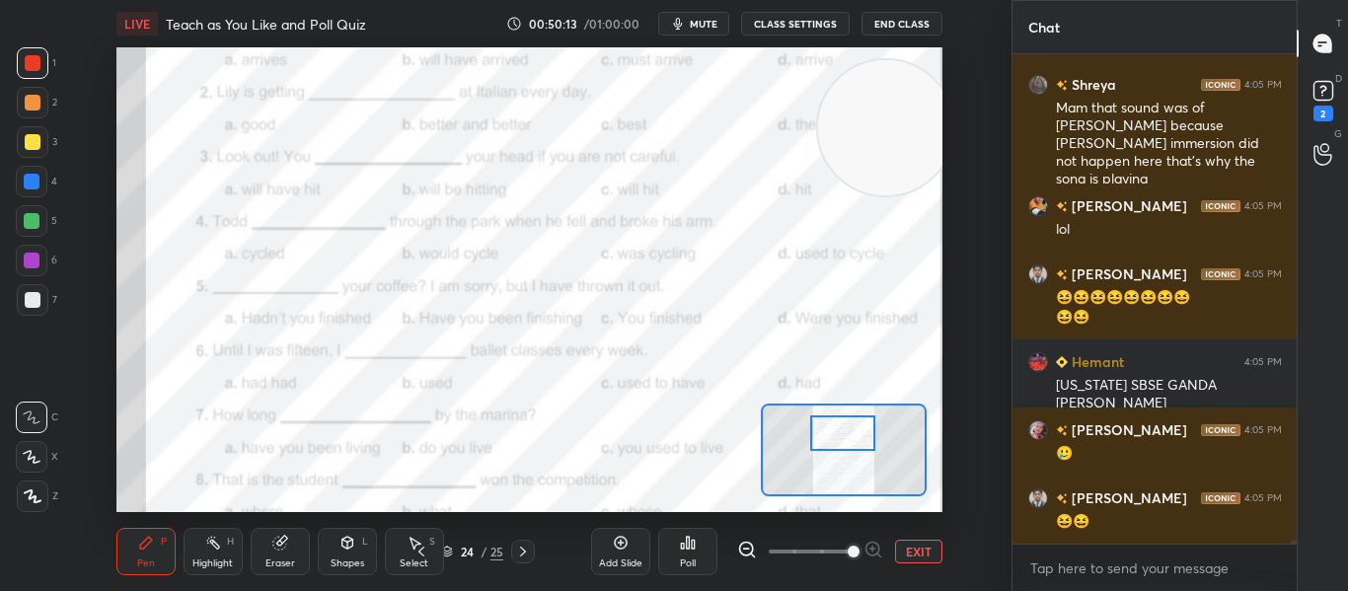
click at [843, 431] on div at bounding box center [842, 433] width 64 height 36
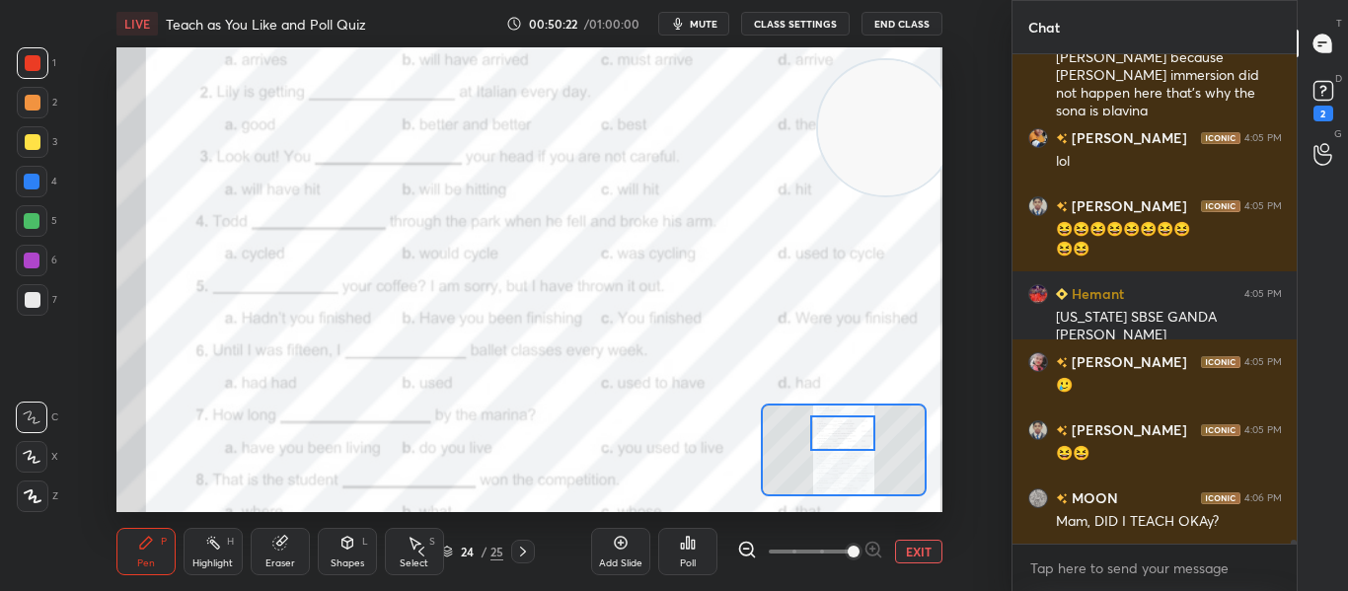
click at [695, 558] on div "Poll" at bounding box center [688, 563] width 16 height 10
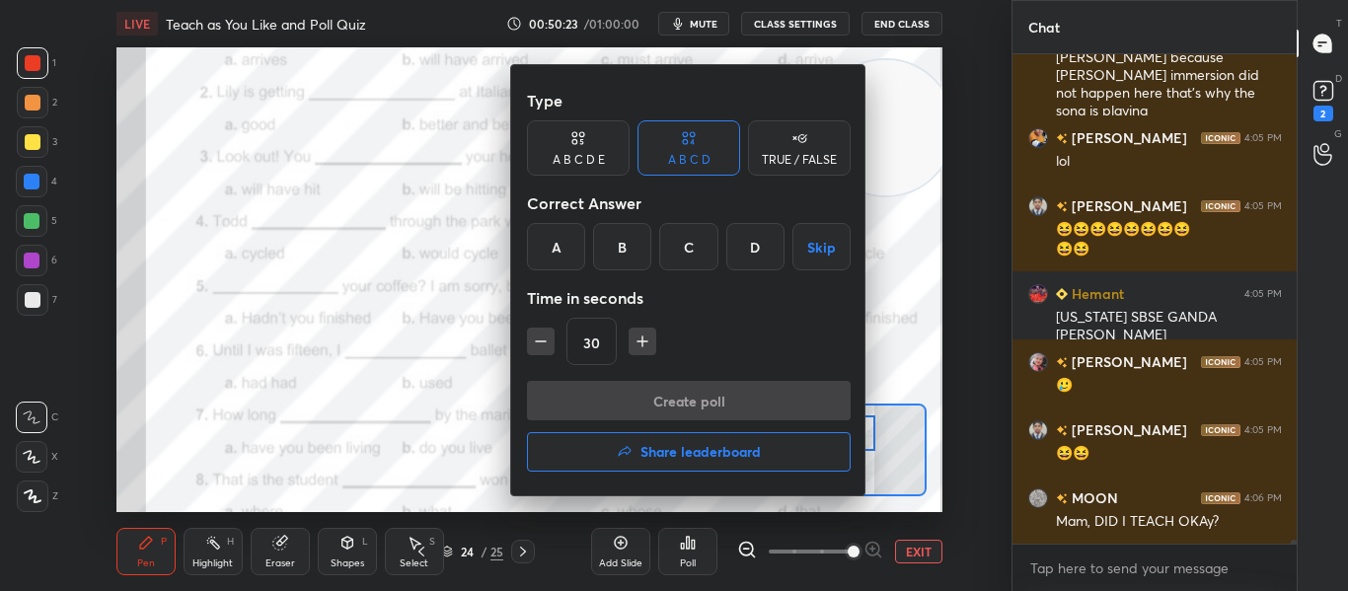
scroll to position [55601, 0]
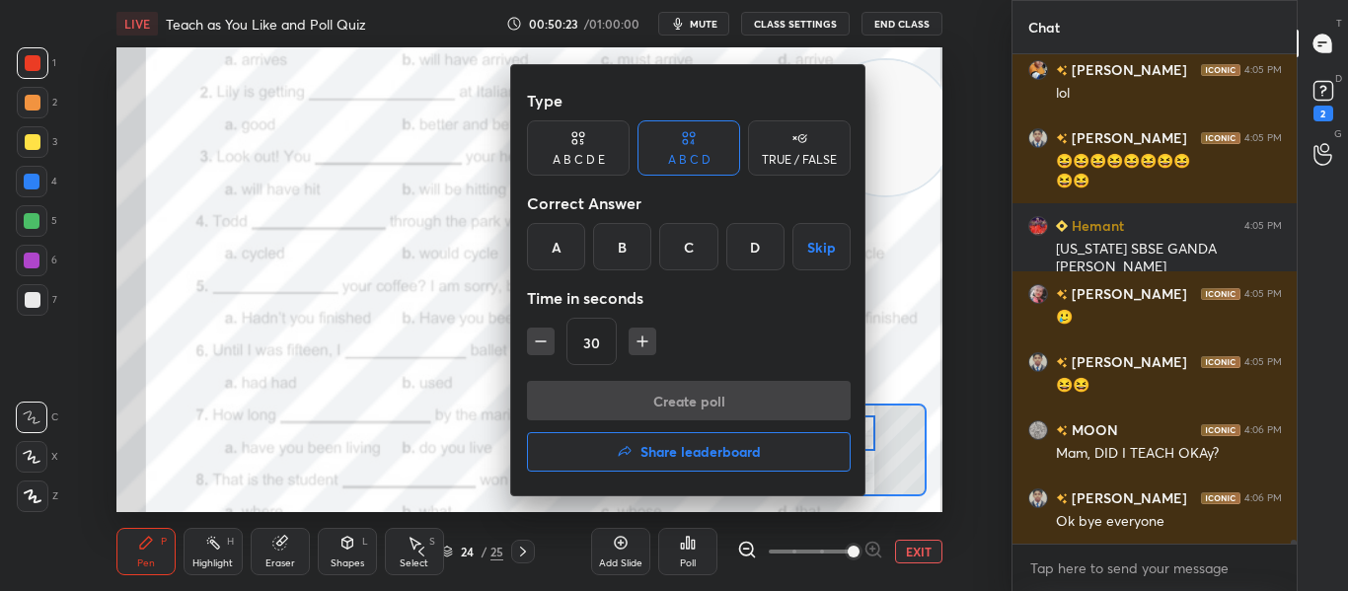
click at [600, 240] on div "B" at bounding box center [622, 246] width 58 height 47
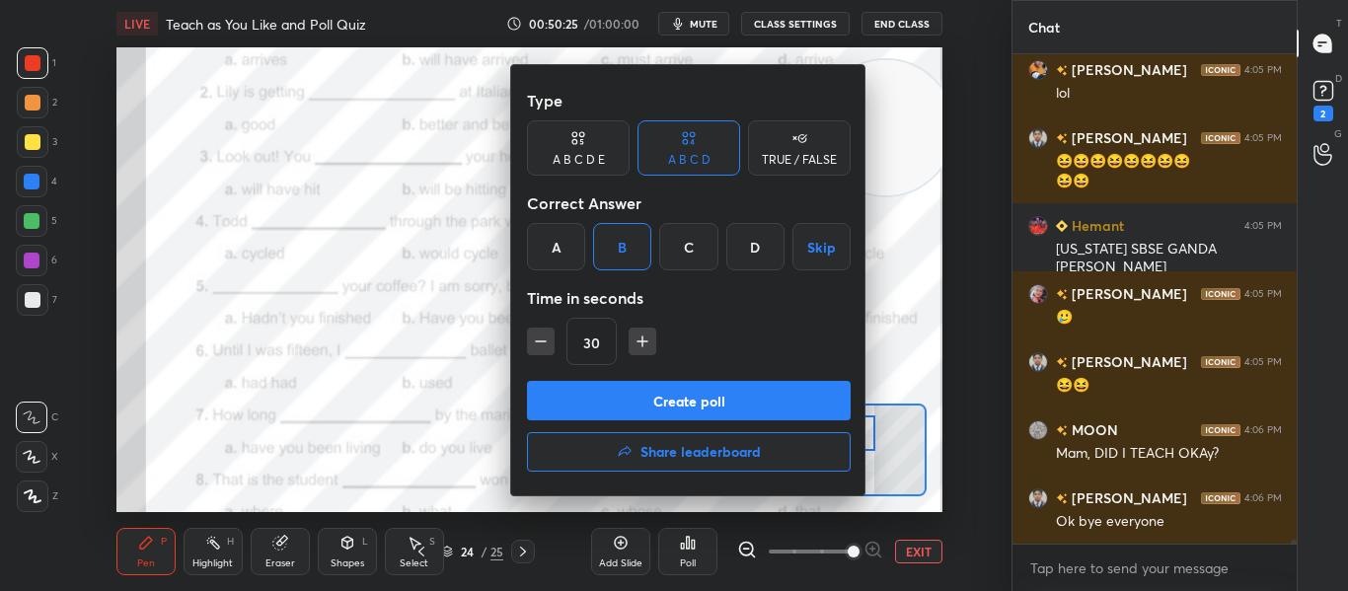
scroll to position [55687, 0]
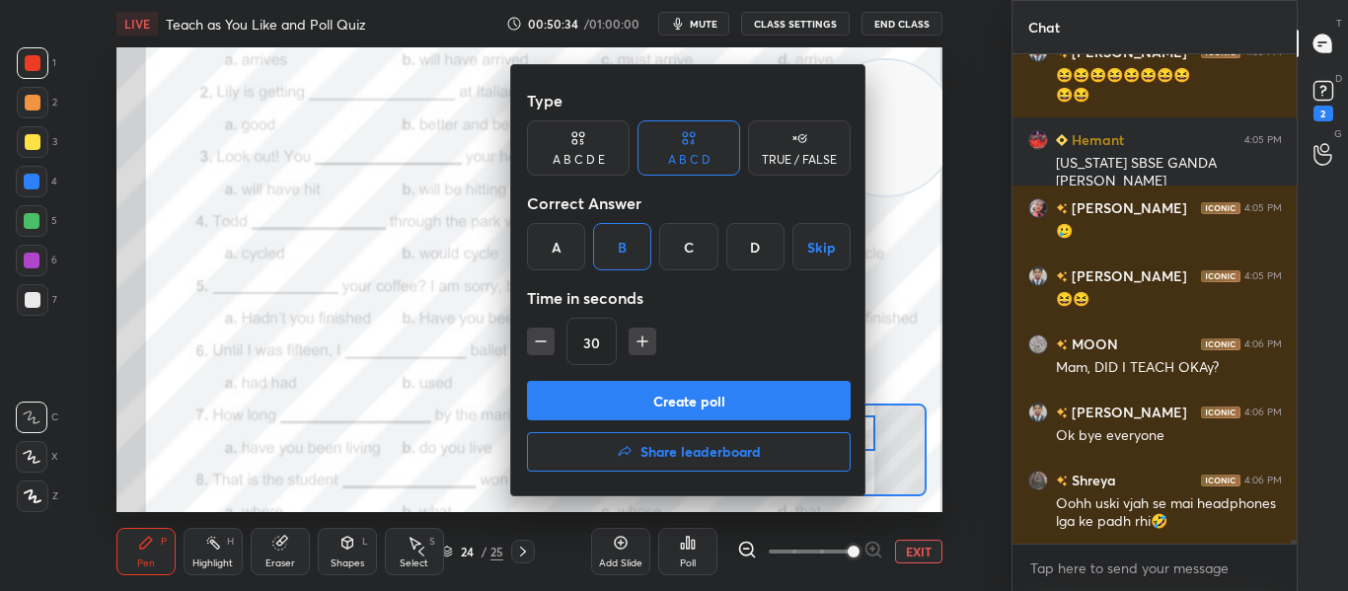
click at [674, 400] on button "Create poll" at bounding box center [689, 400] width 324 height 39
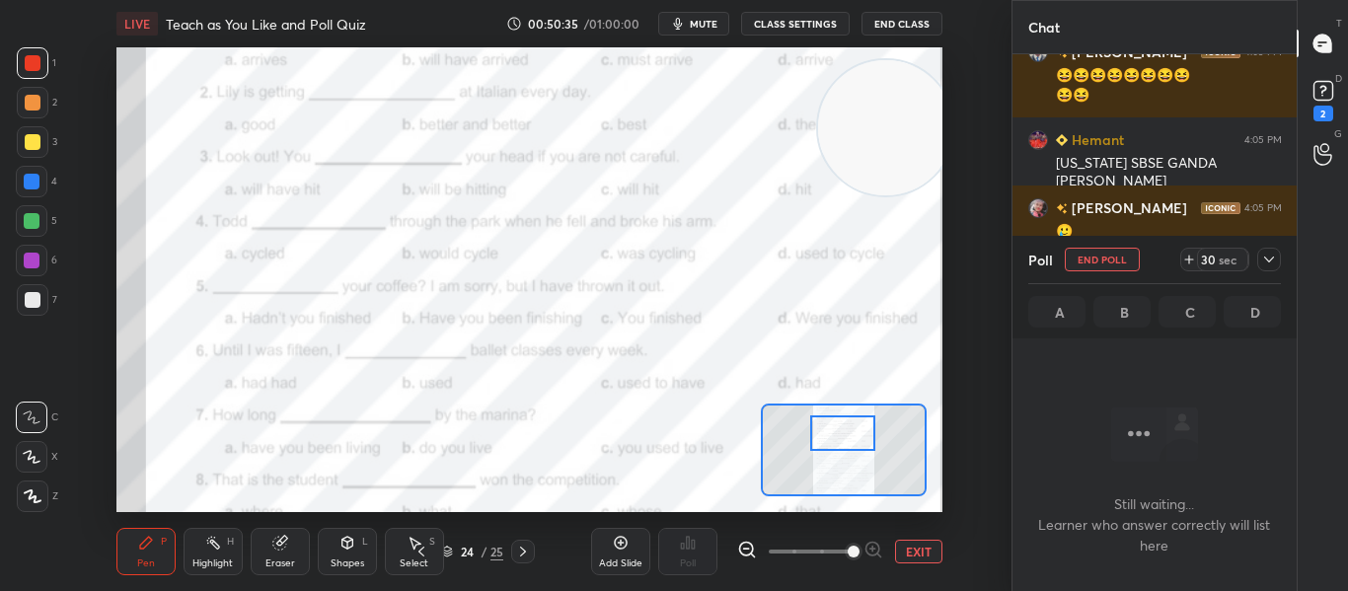
scroll to position [428, 278]
click at [677, 30] on icon "button" at bounding box center [678, 24] width 16 height 16
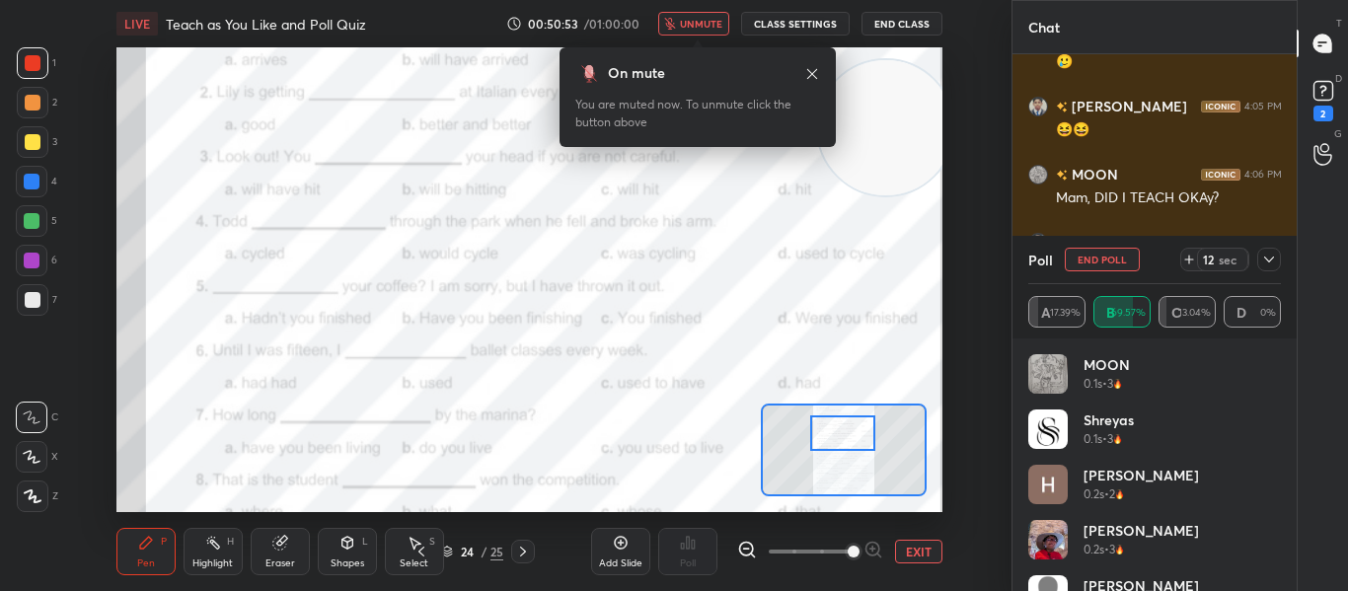
scroll to position [55925, 0]
click at [688, 27] on span "unmute" at bounding box center [701, 24] width 42 height 14
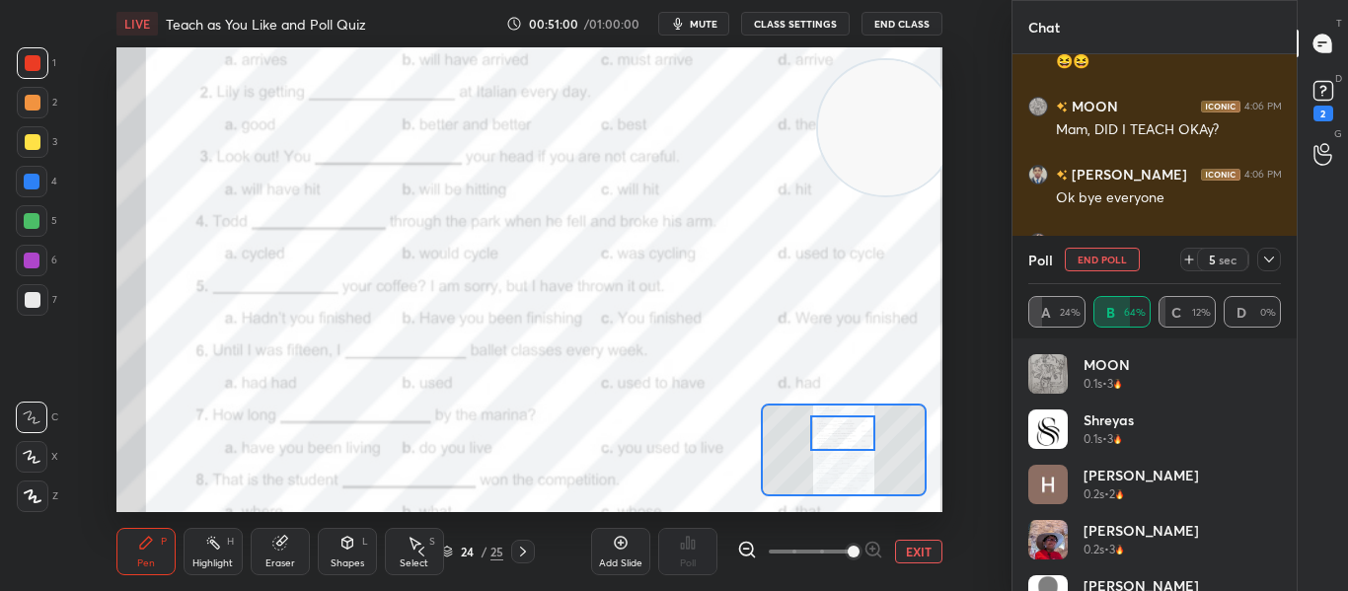
click at [1258, 251] on div at bounding box center [1269, 260] width 24 height 24
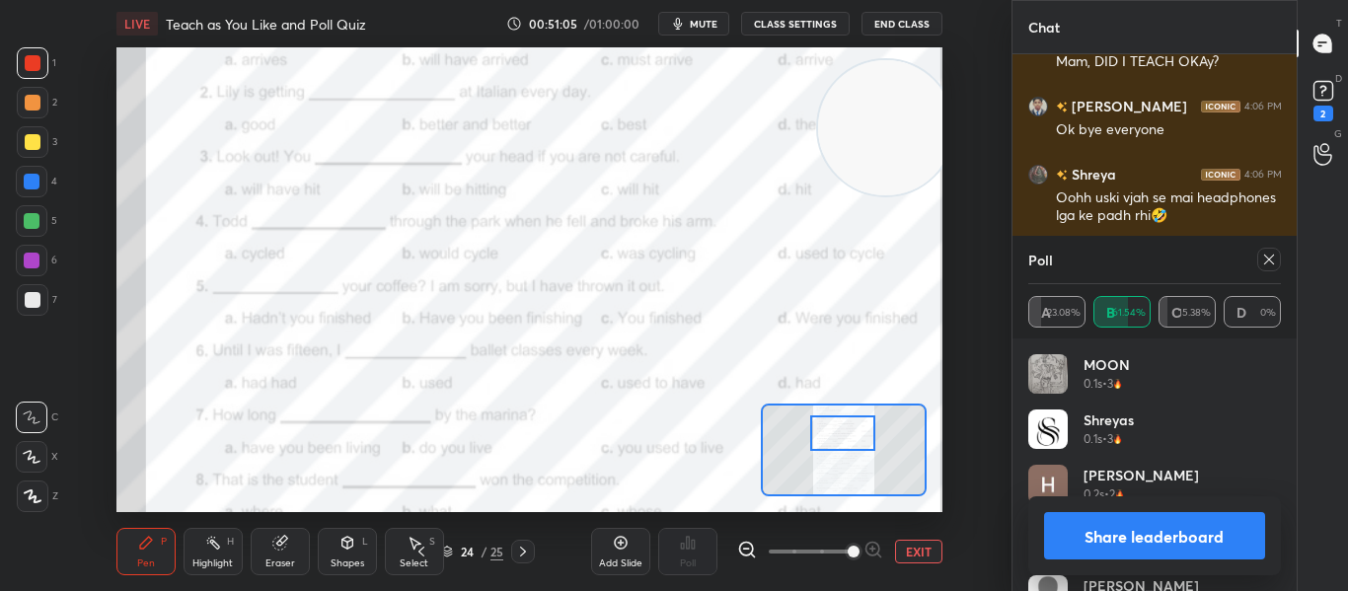
scroll to position [231, 247]
click at [1266, 264] on icon at bounding box center [1269, 260] width 16 height 16
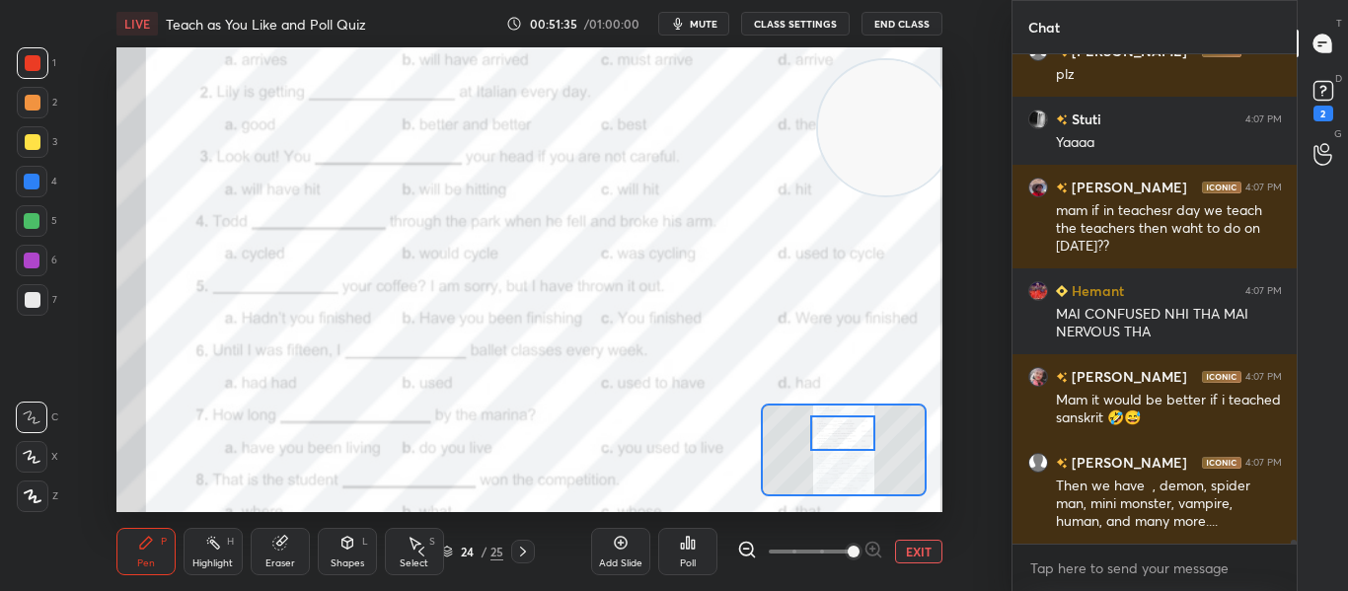
scroll to position [56764, 0]
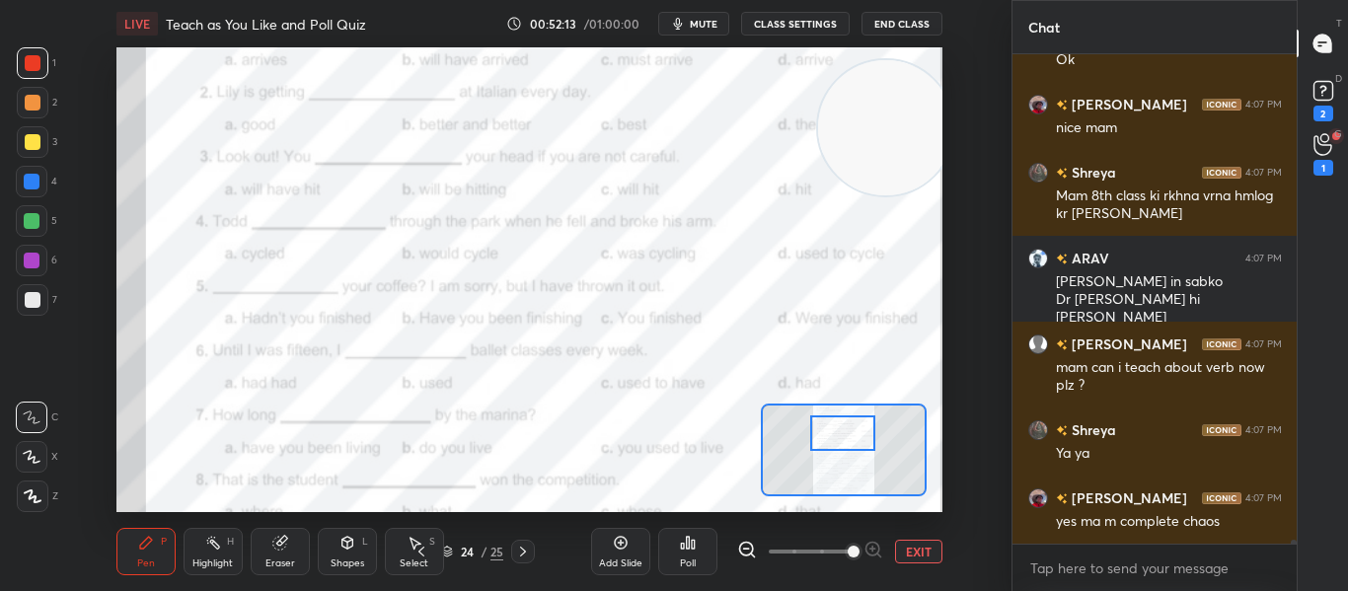
click at [687, 537] on icon at bounding box center [688, 543] width 3 height 12
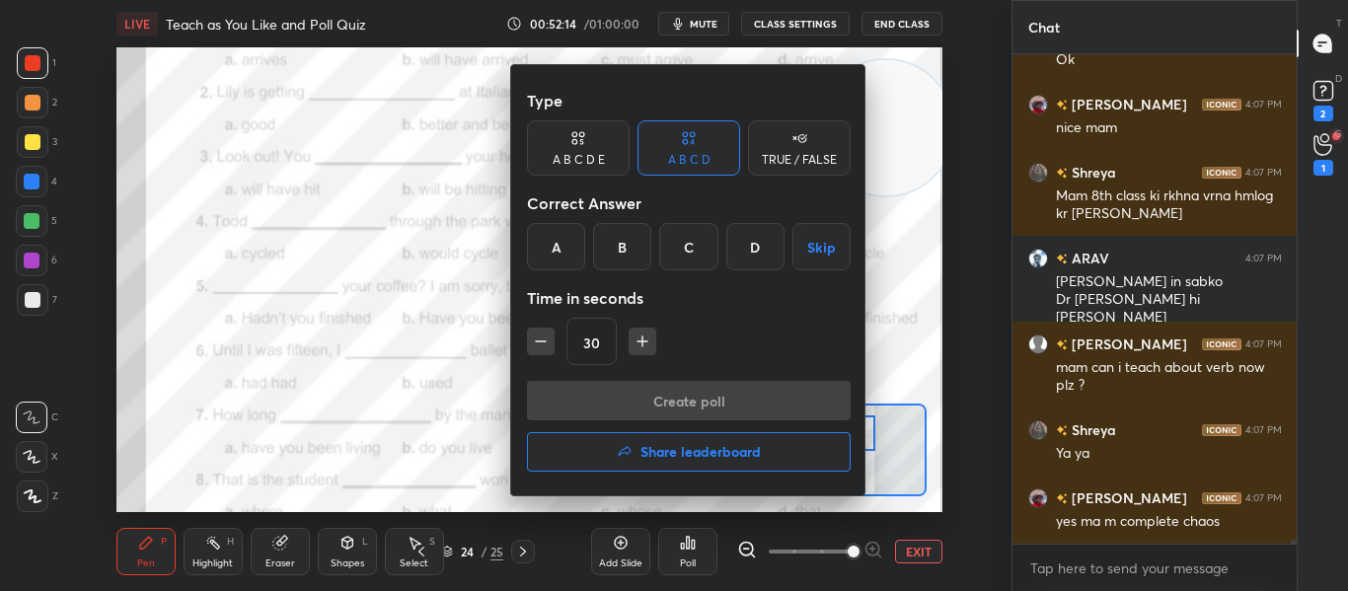
click at [703, 243] on div "C" at bounding box center [688, 246] width 58 height 47
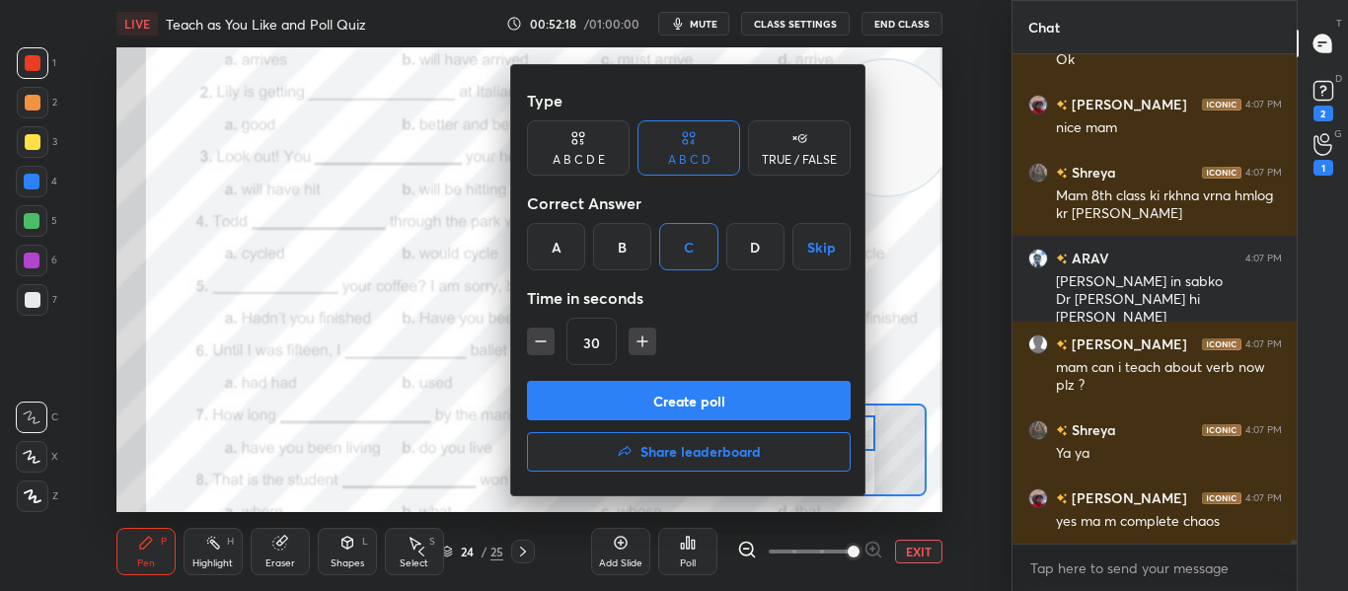
scroll to position [57703, 0]
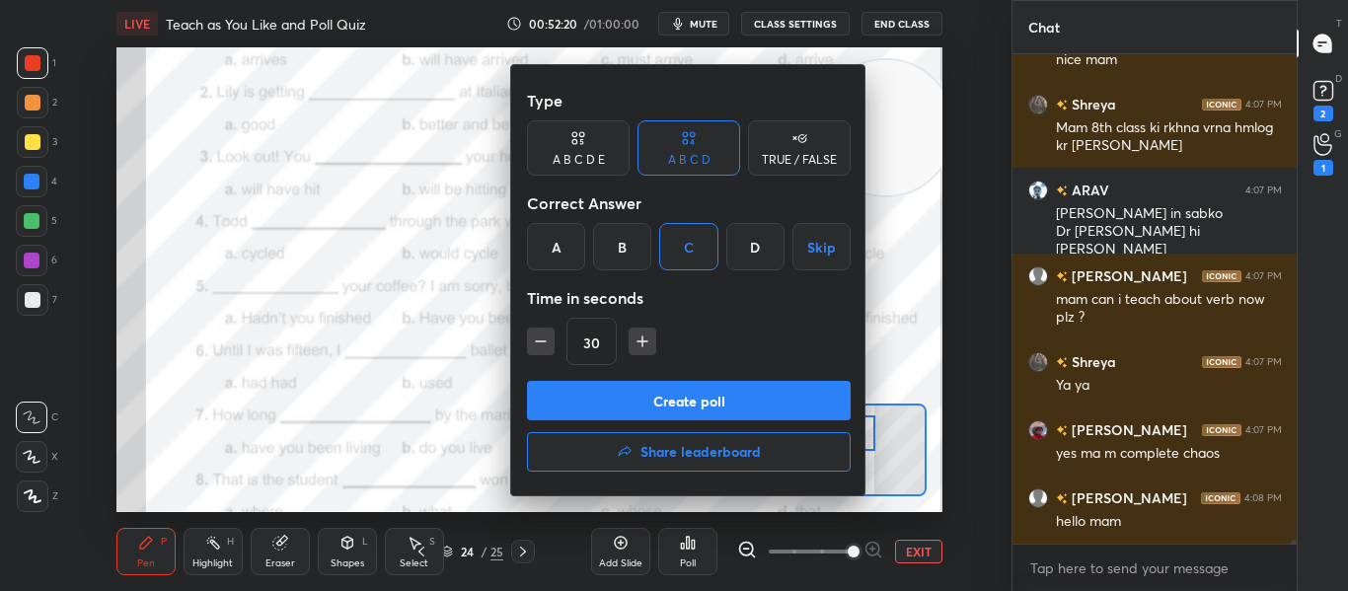
click at [714, 388] on button "Create poll" at bounding box center [689, 400] width 324 height 39
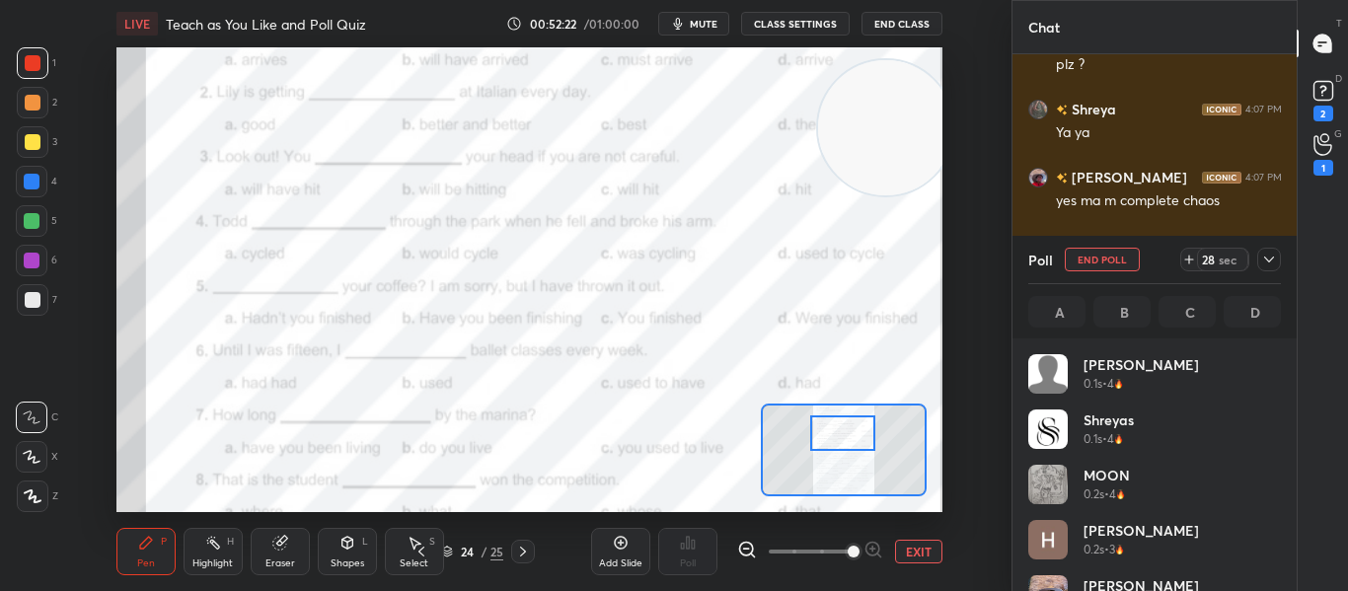
scroll to position [7, 7]
click at [1275, 260] on icon at bounding box center [1269, 260] width 16 height 16
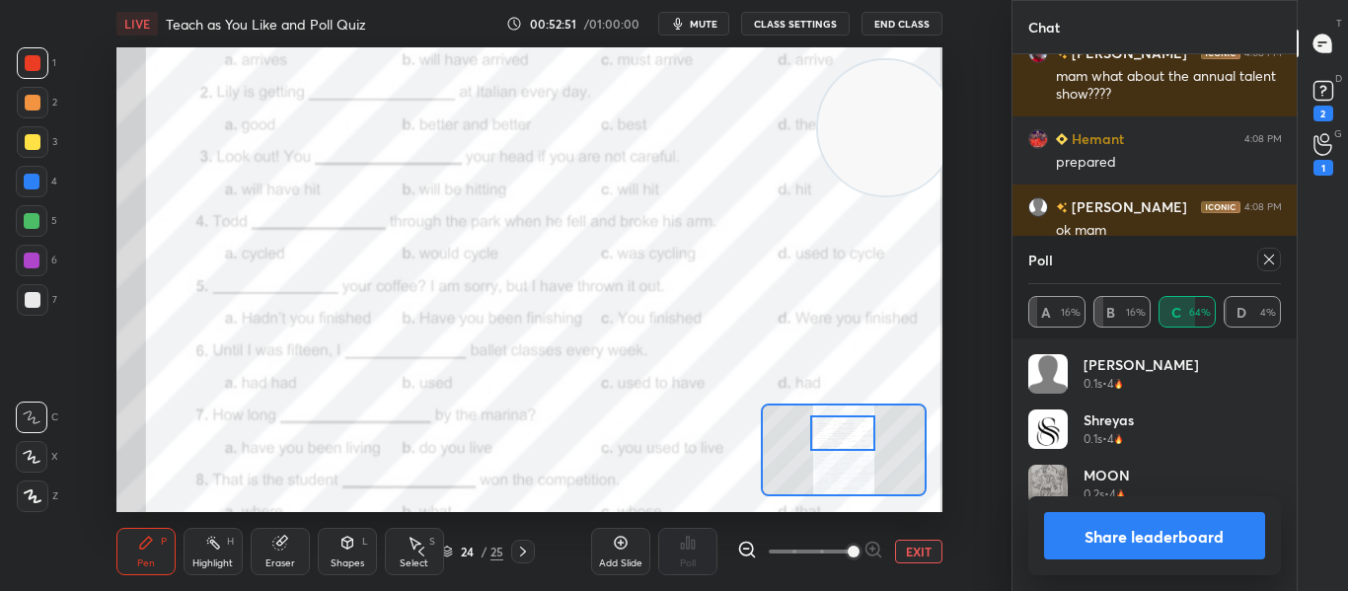
scroll to position [225, 247]
click at [1274, 251] on div at bounding box center [1269, 260] width 24 height 24
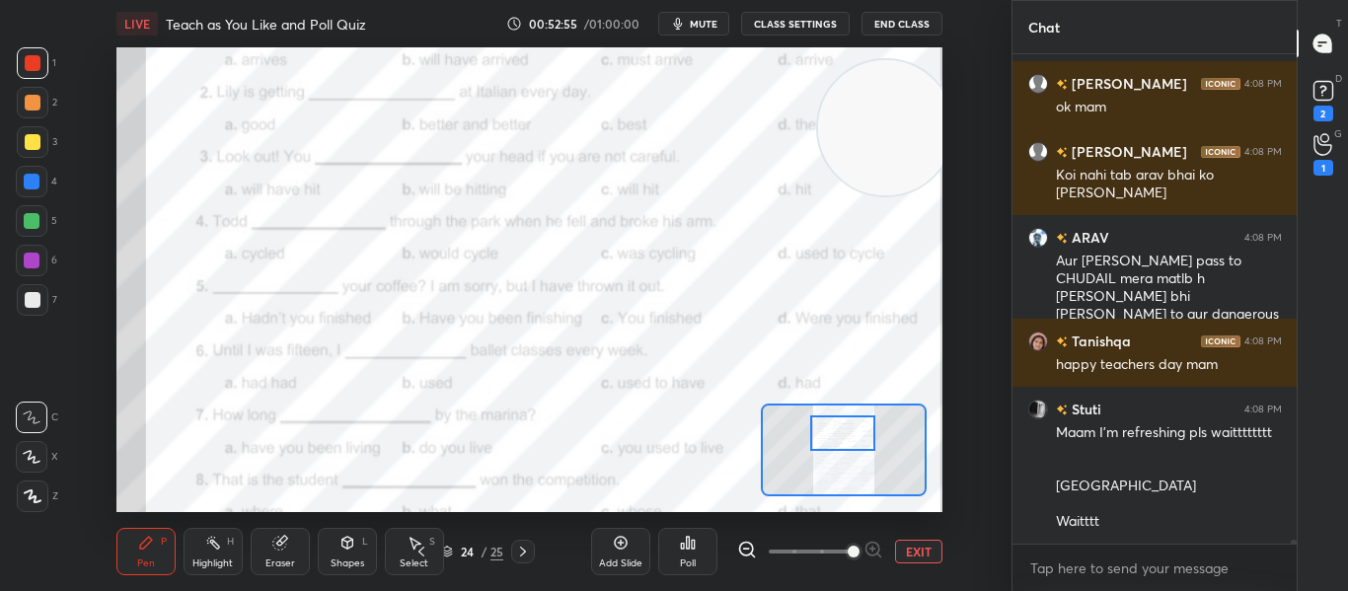
click at [826, 426] on div at bounding box center [842, 433] width 64 height 36
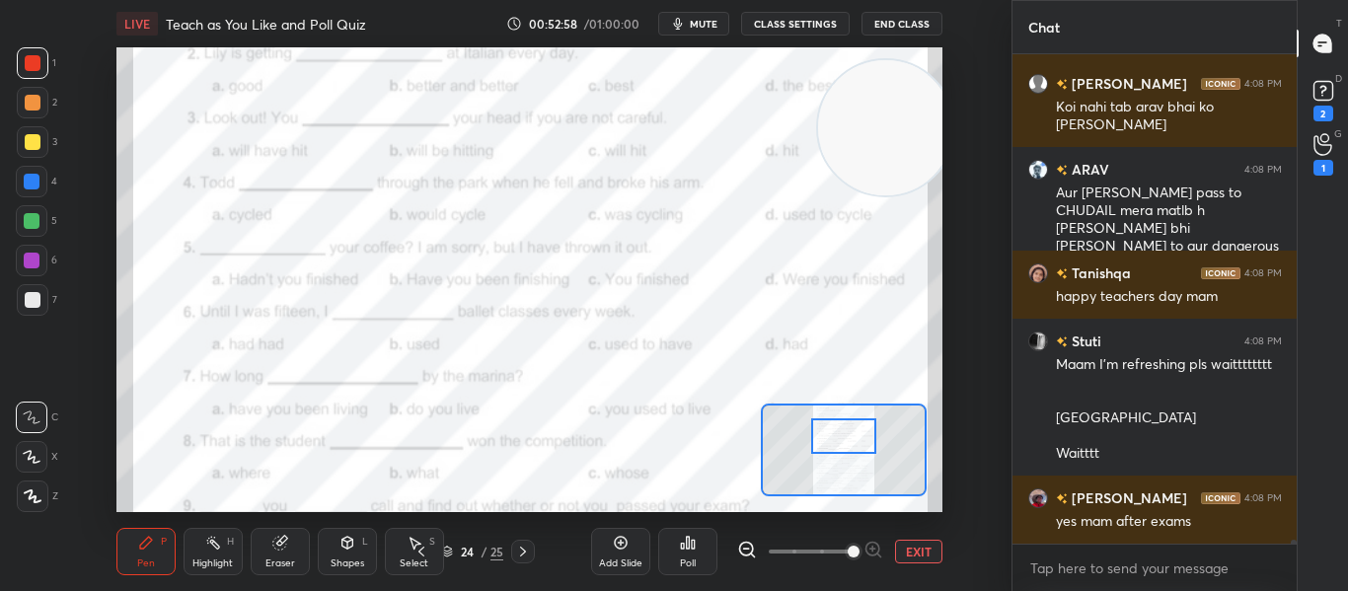
click at [827, 429] on div at bounding box center [843, 436] width 64 height 36
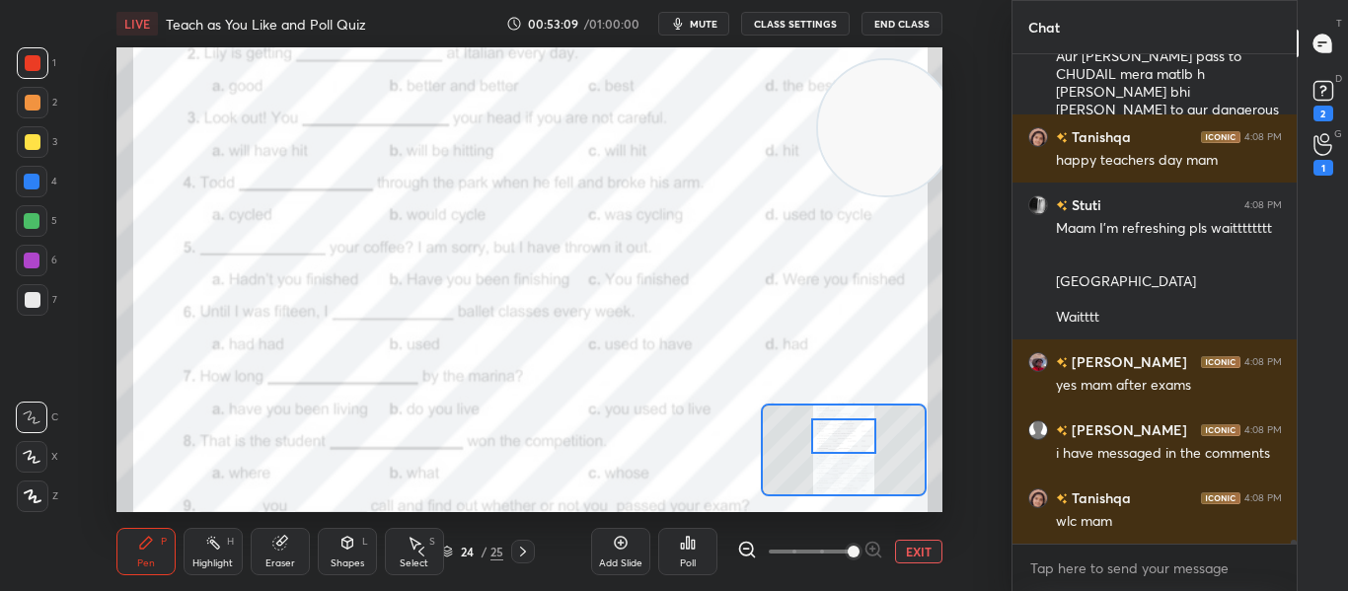
click at [685, 16] on icon "button" at bounding box center [678, 24] width 16 height 16
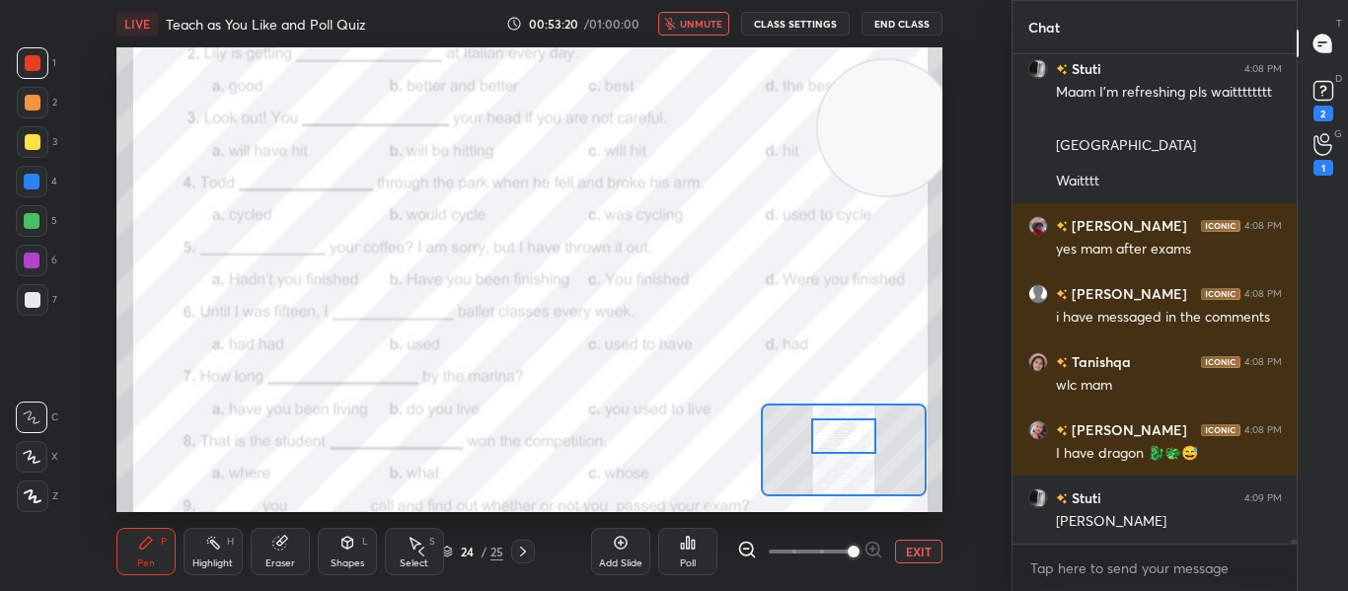
click at [676, 25] on icon "button" at bounding box center [670, 24] width 11 height 12
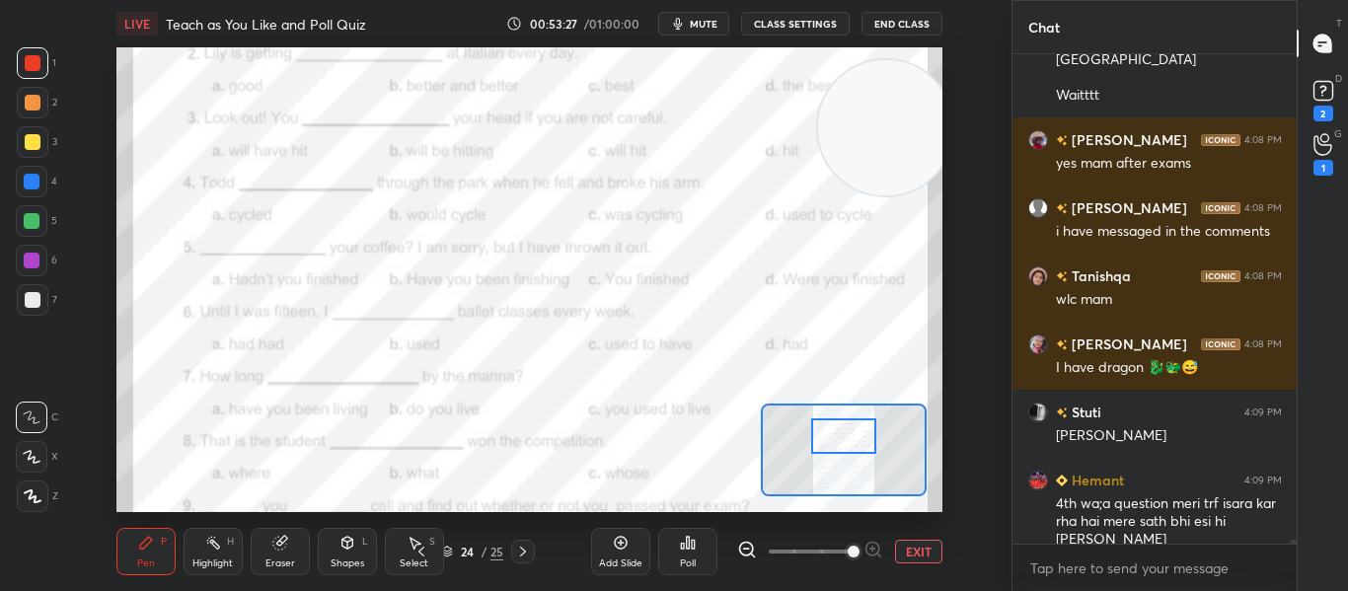
click at [668, 543] on div "Poll" at bounding box center [687, 551] width 59 height 47
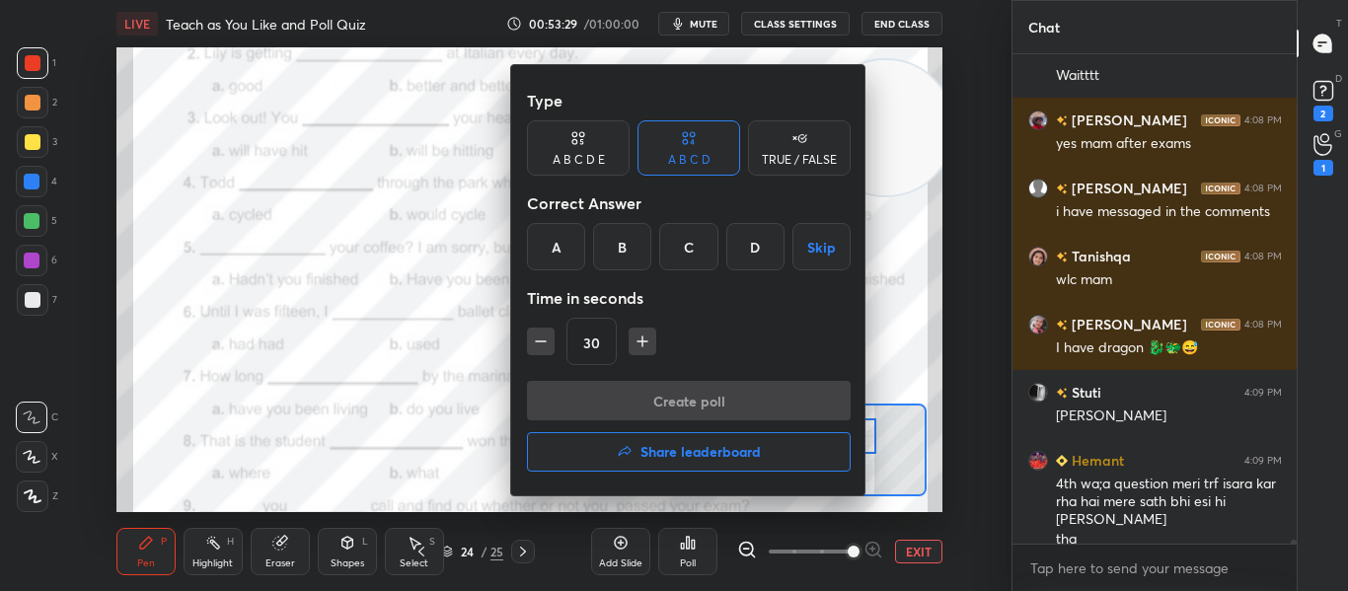
click at [681, 243] on div "C" at bounding box center [688, 246] width 58 height 47
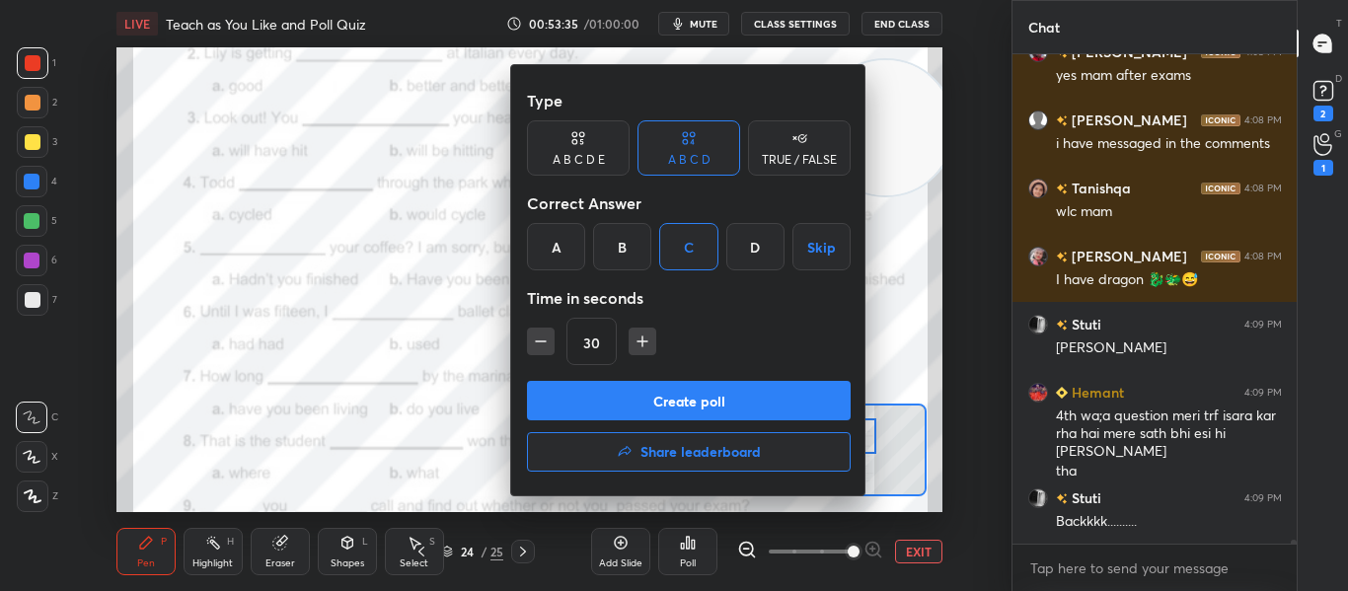
click at [687, 397] on button "Create poll" at bounding box center [689, 400] width 324 height 39
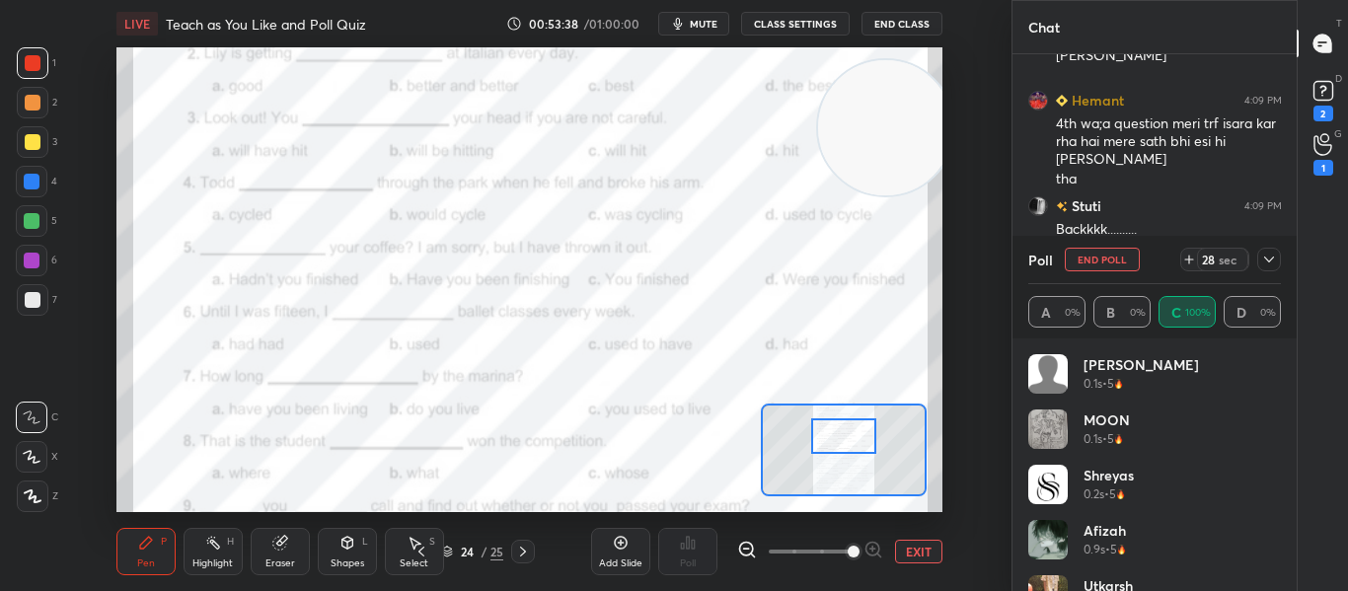
click at [686, 14] on button "mute" at bounding box center [693, 24] width 71 height 24
click at [688, 25] on span "unmute" at bounding box center [701, 24] width 42 height 14
click at [1266, 261] on icon at bounding box center [1269, 260] width 16 height 16
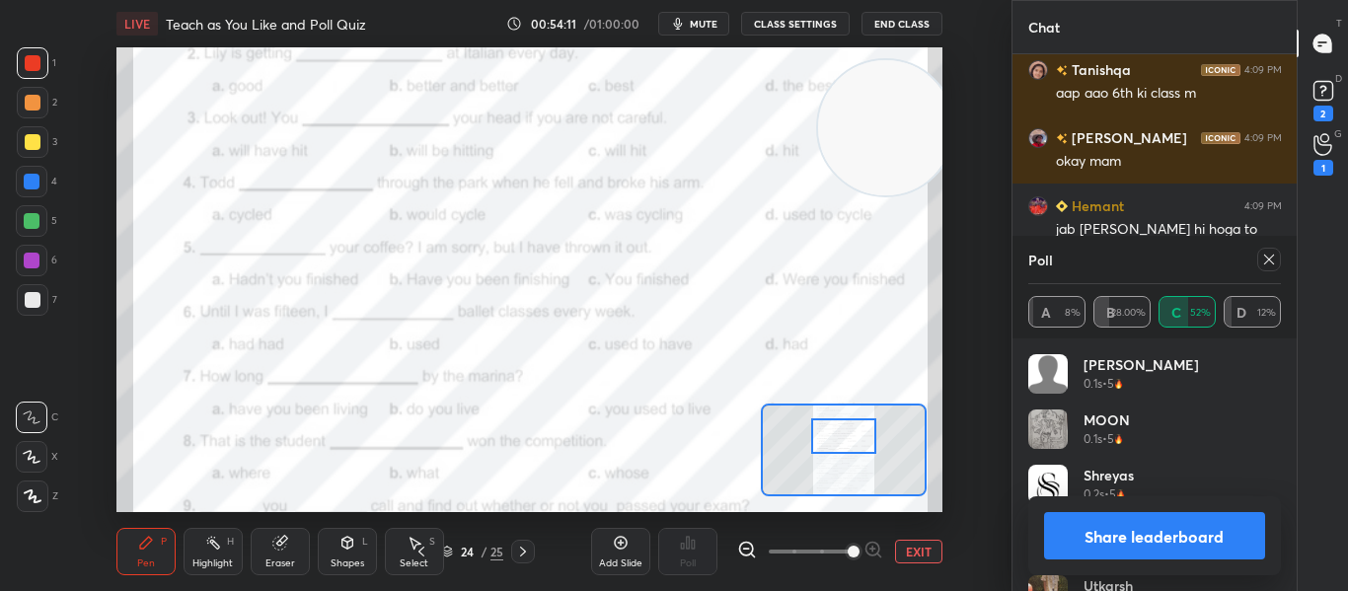
scroll to position [59185, 0]
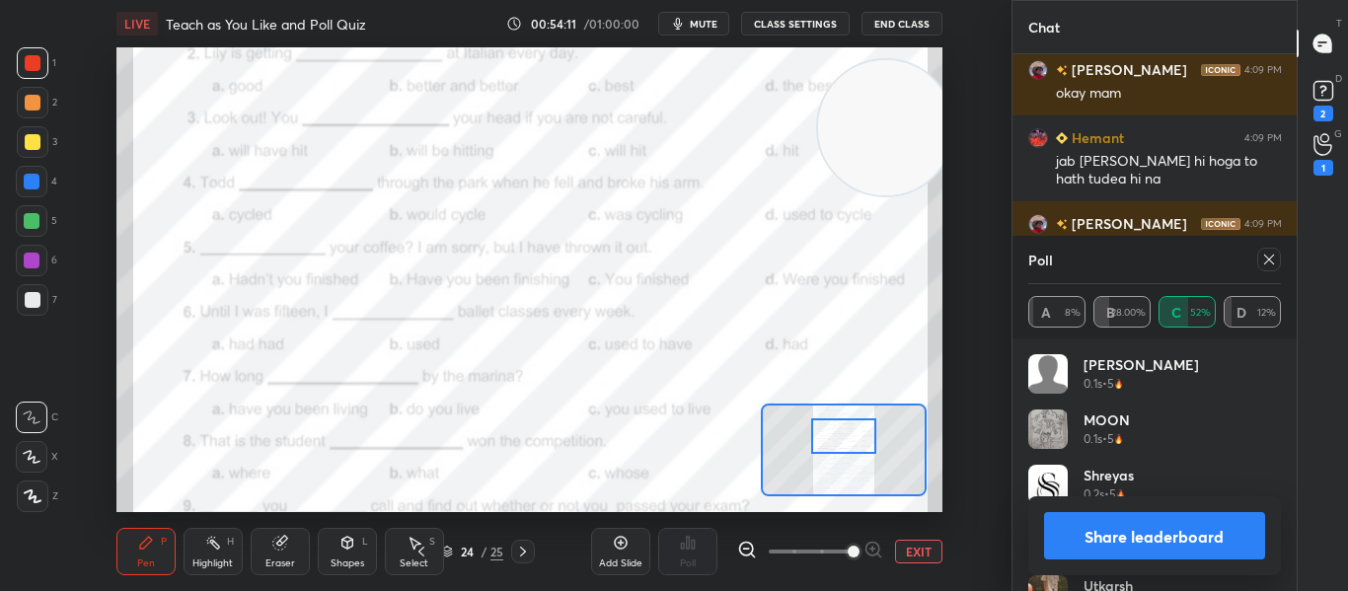
click at [1263, 265] on icon at bounding box center [1269, 260] width 16 height 16
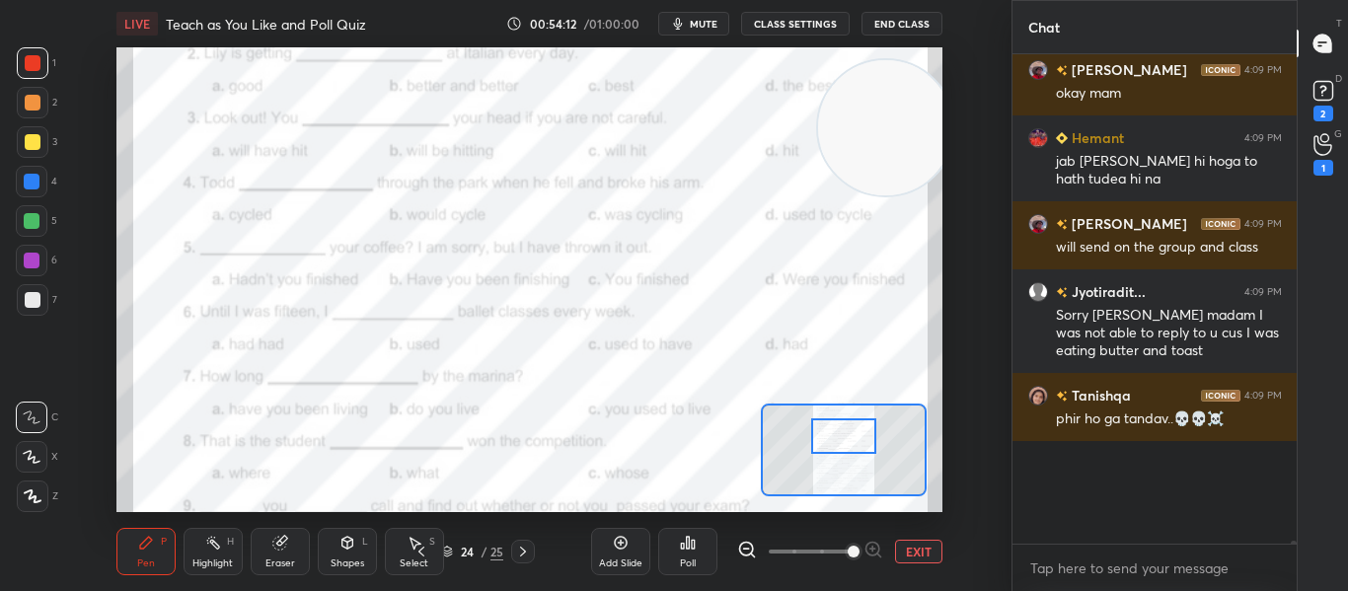
scroll to position [7, 7]
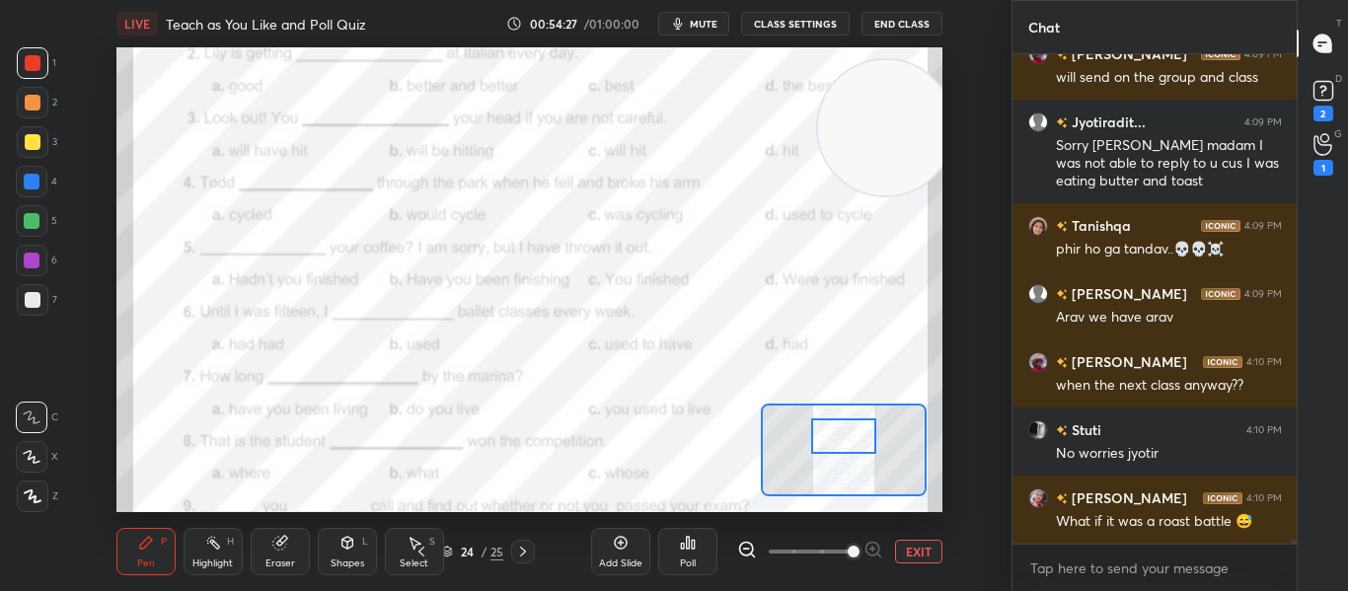
click at [689, 552] on div "Poll" at bounding box center [687, 551] width 59 height 47
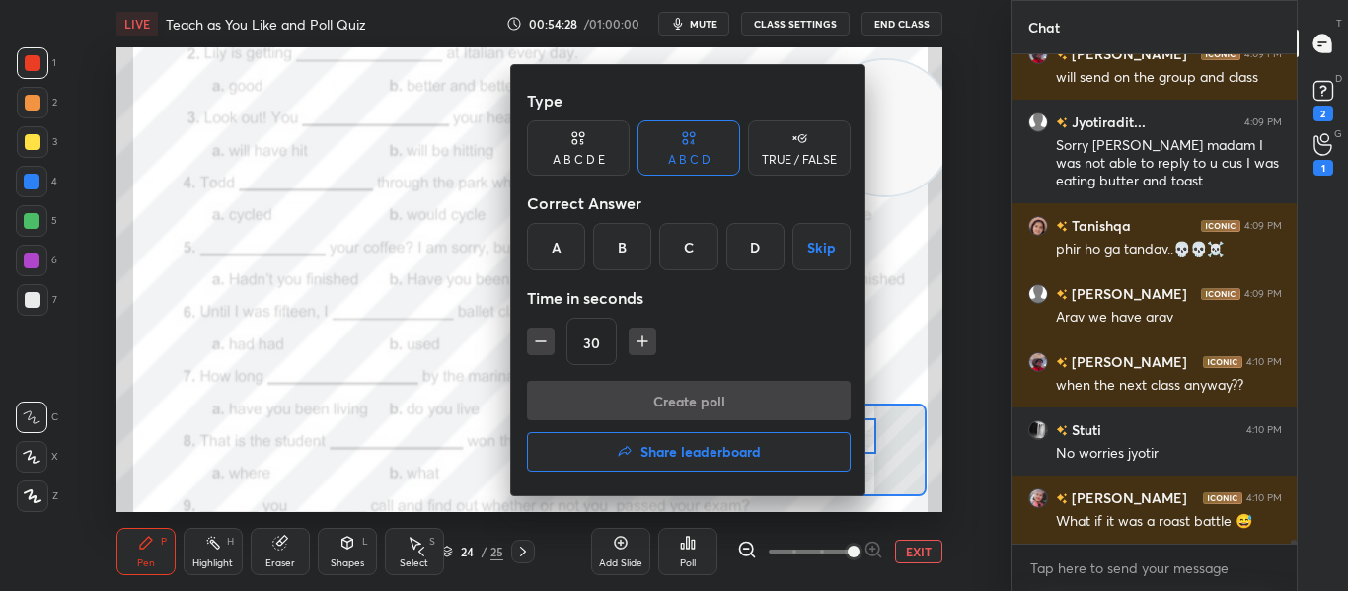
click at [565, 234] on div "A" at bounding box center [556, 246] width 58 height 47
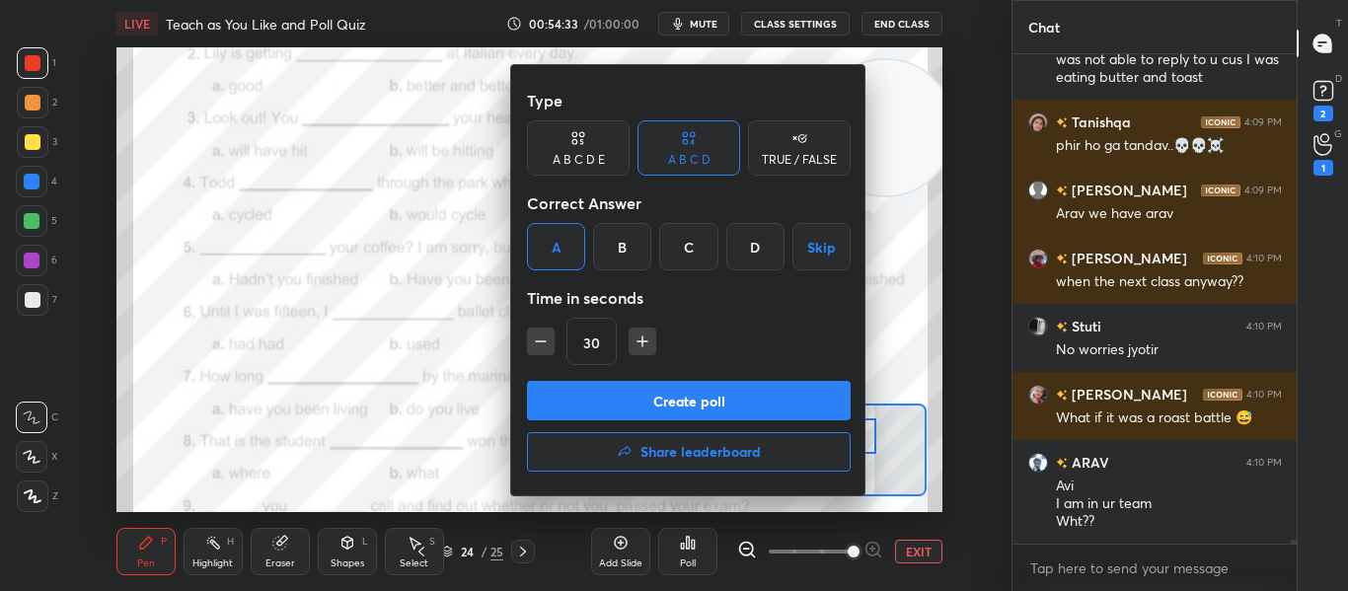
click at [696, 396] on button "Create poll" at bounding box center [689, 400] width 324 height 39
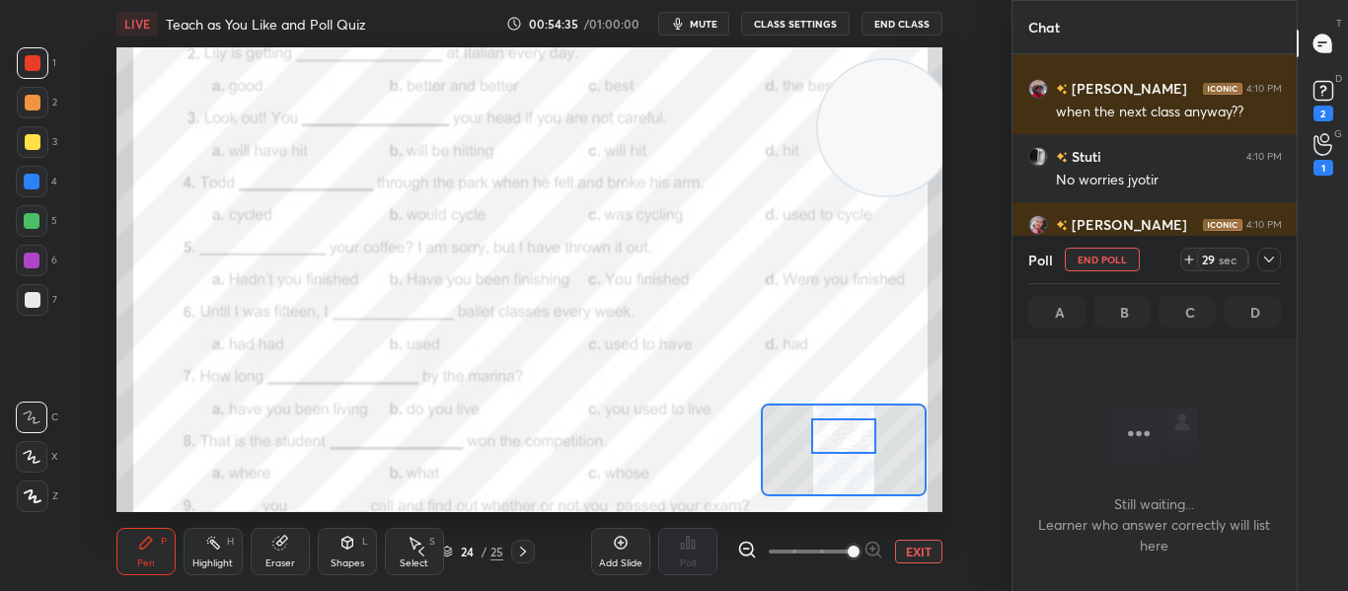
click at [686, 23] on icon "button" at bounding box center [678, 24] width 16 height 16
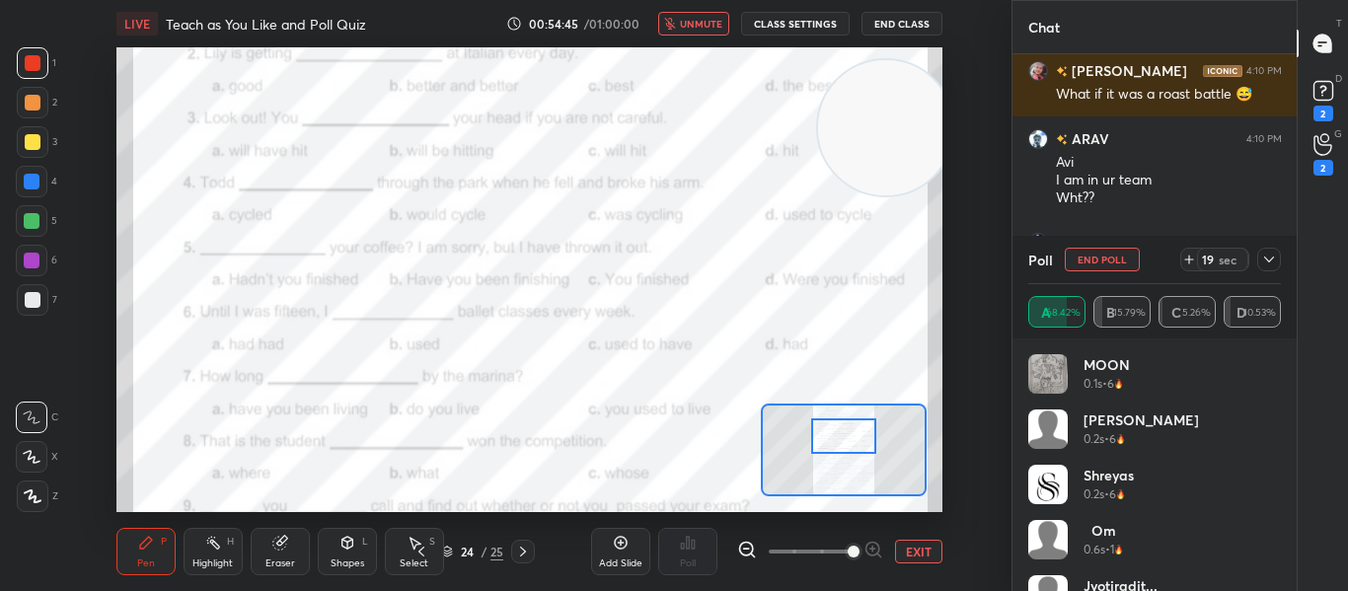
click at [687, 23] on span "unmute" at bounding box center [701, 24] width 42 height 14
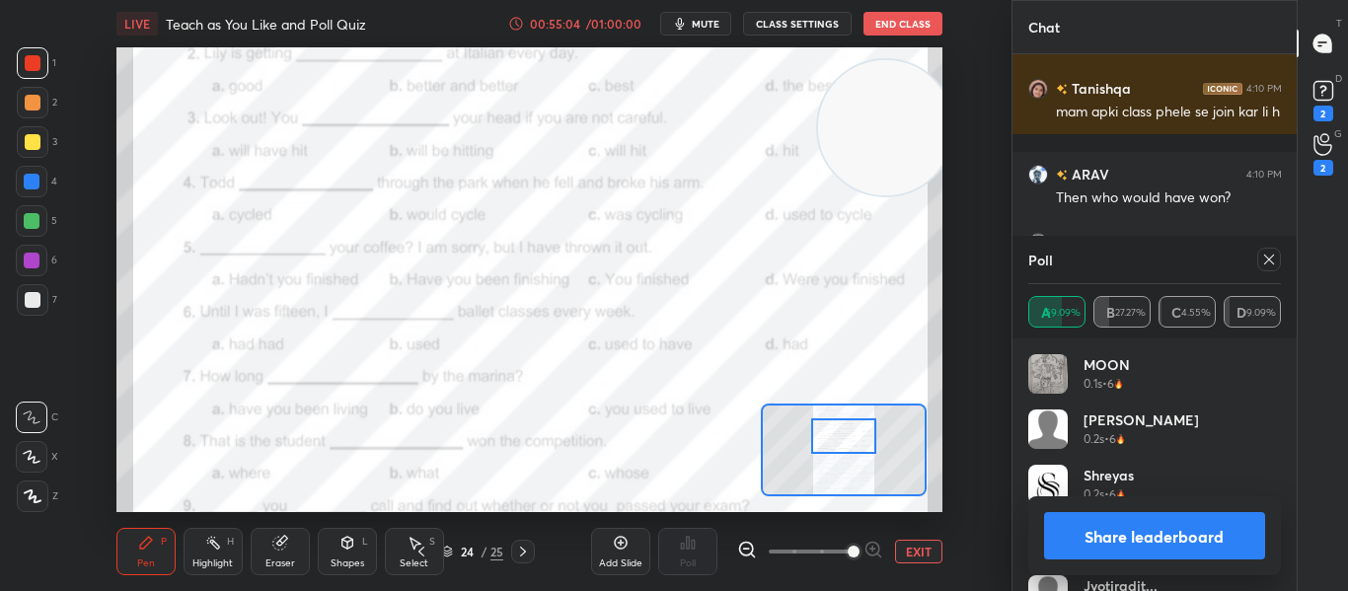
click at [1264, 265] on icon at bounding box center [1269, 260] width 16 height 16
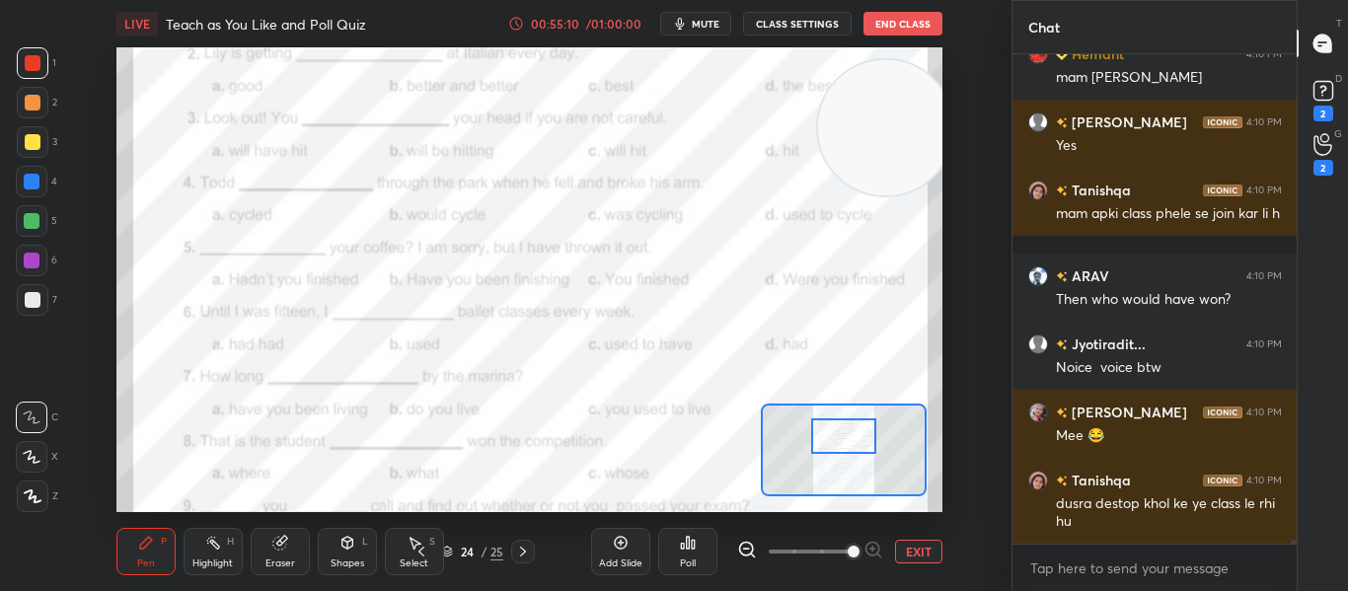
click at [839, 432] on div at bounding box center [843, 436] width 64 height 36
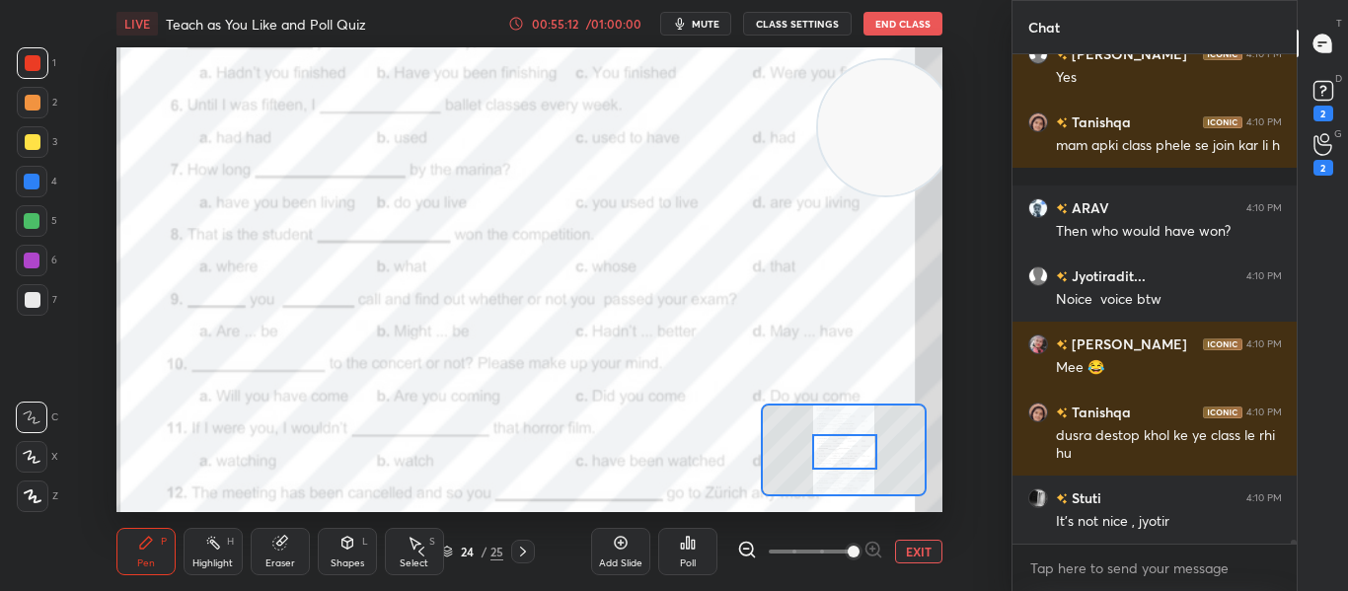
drag, startPoint x: 839, startPoint y: 432, endPoint x: 840, endPoint y: 448, distance: 15.8
click at [840, 448] on div at bounding box center [844, 452] width 64 height 36
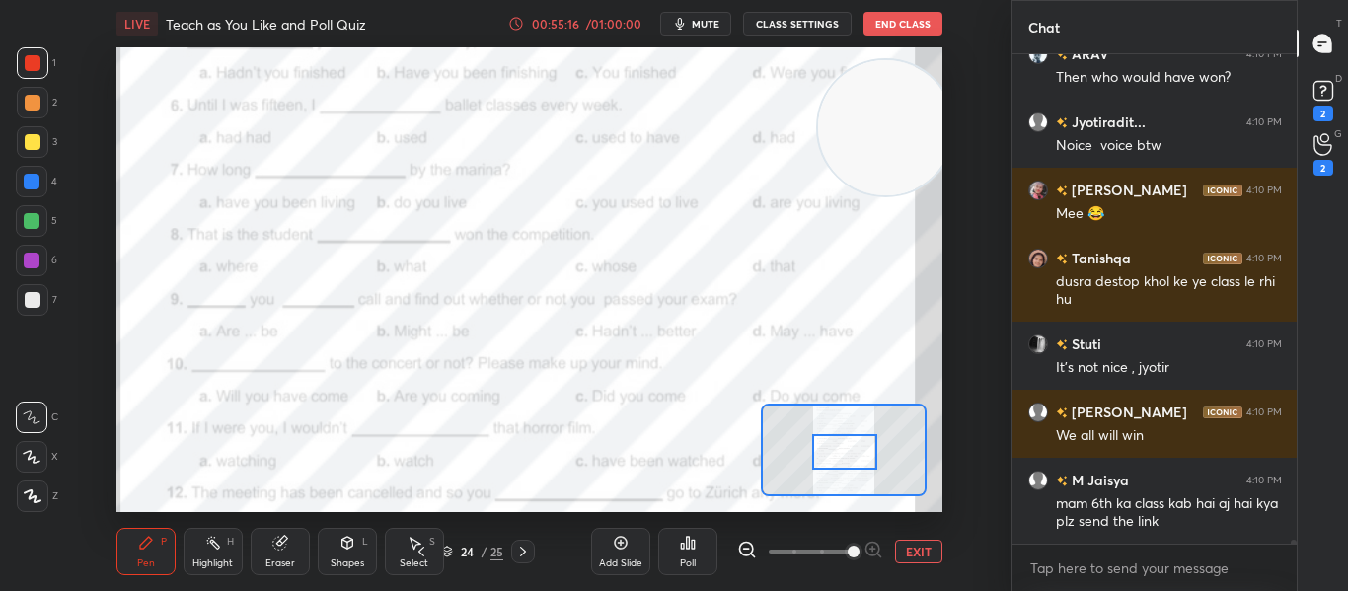
click at [701, 568] on div "Poll" at bounding box center [687, 551] width 59 height 47
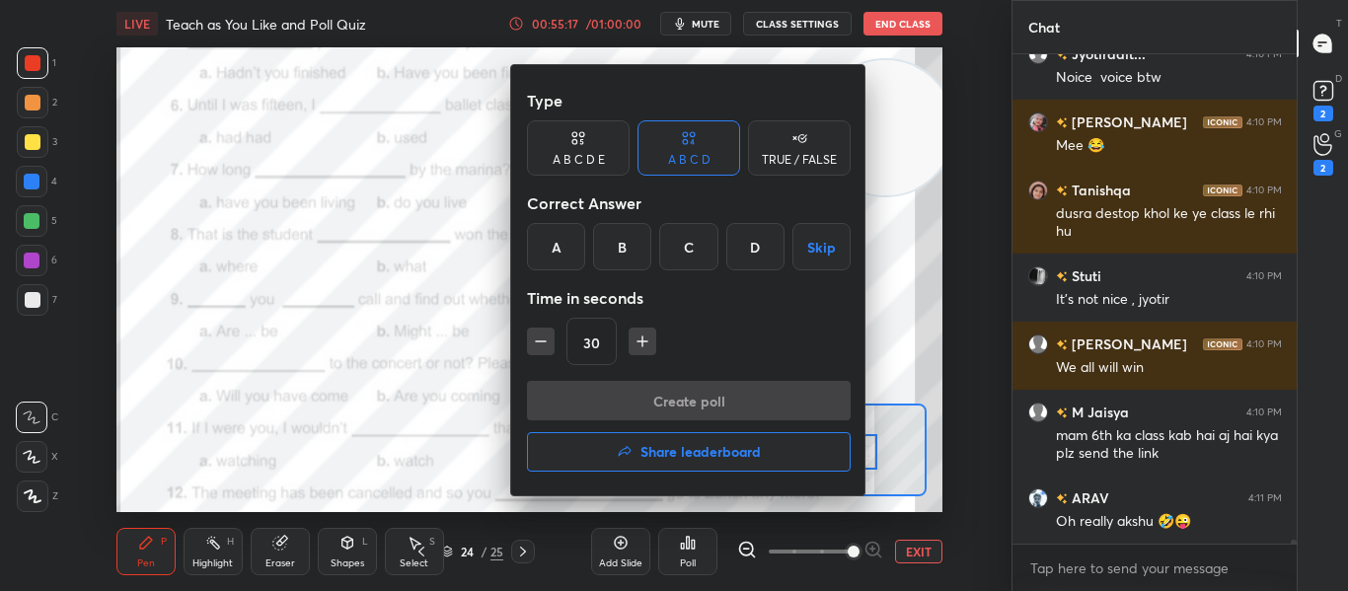
click at [687, 256] on div "C" at bounding box center [688, 246] width 58 height 47
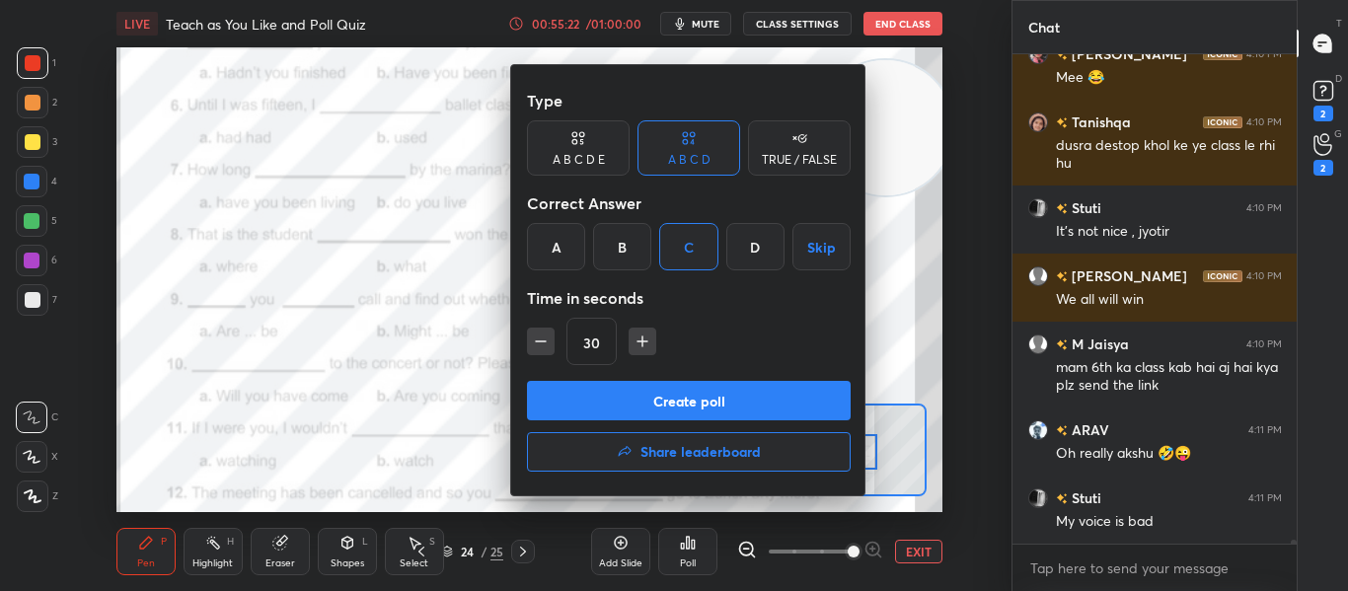
click at [669, 399] on button "Create poll" at bounding box center [689, 400] width 324 height 39
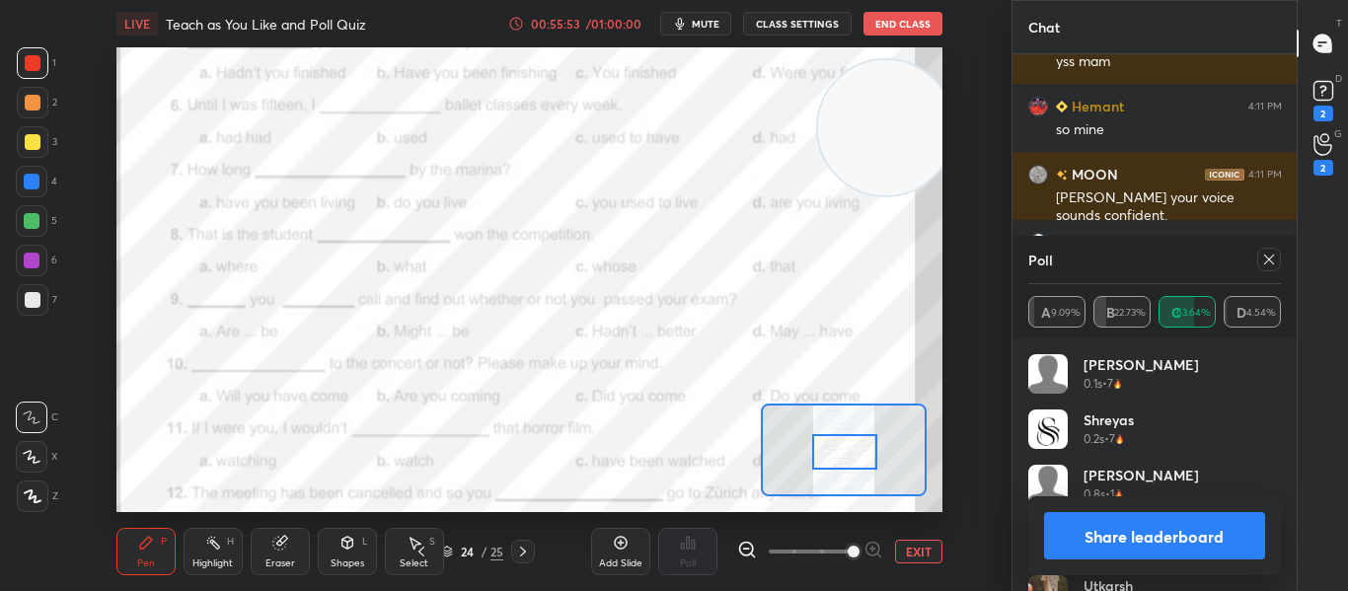
click at [1273, 252] on icon at bounding box center [1269, 260] width 16 height 16
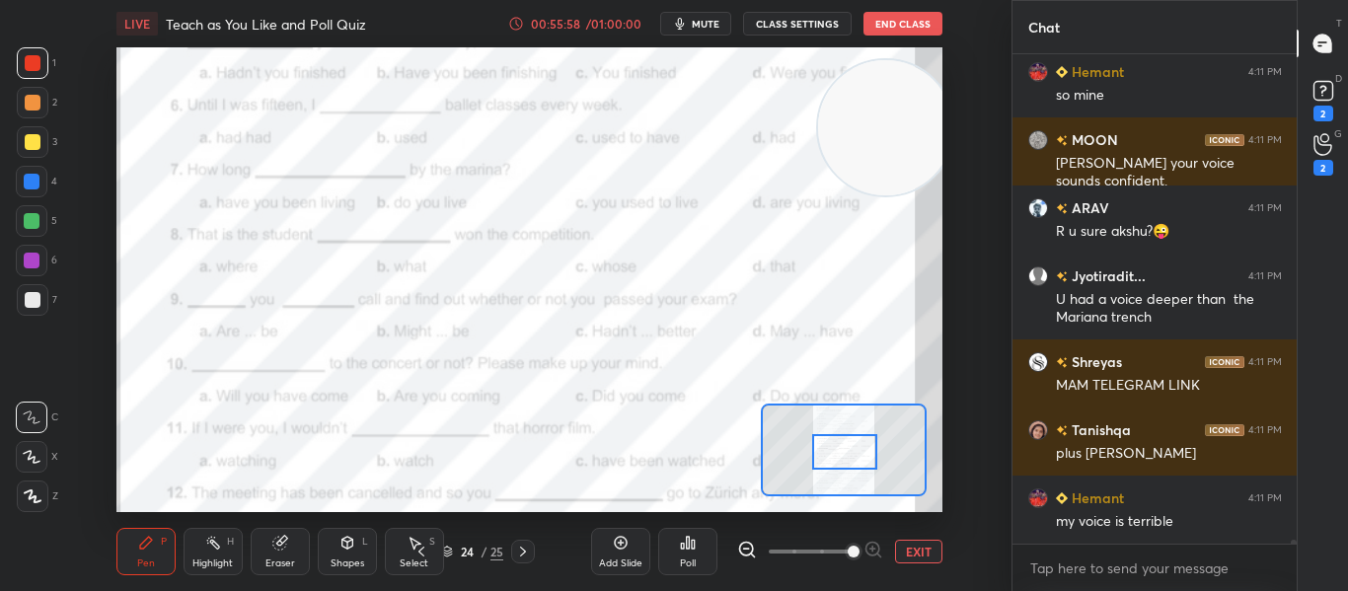
click at [695, 570] on div "Poll" at bounding box center [687, 551] width 59 height 47
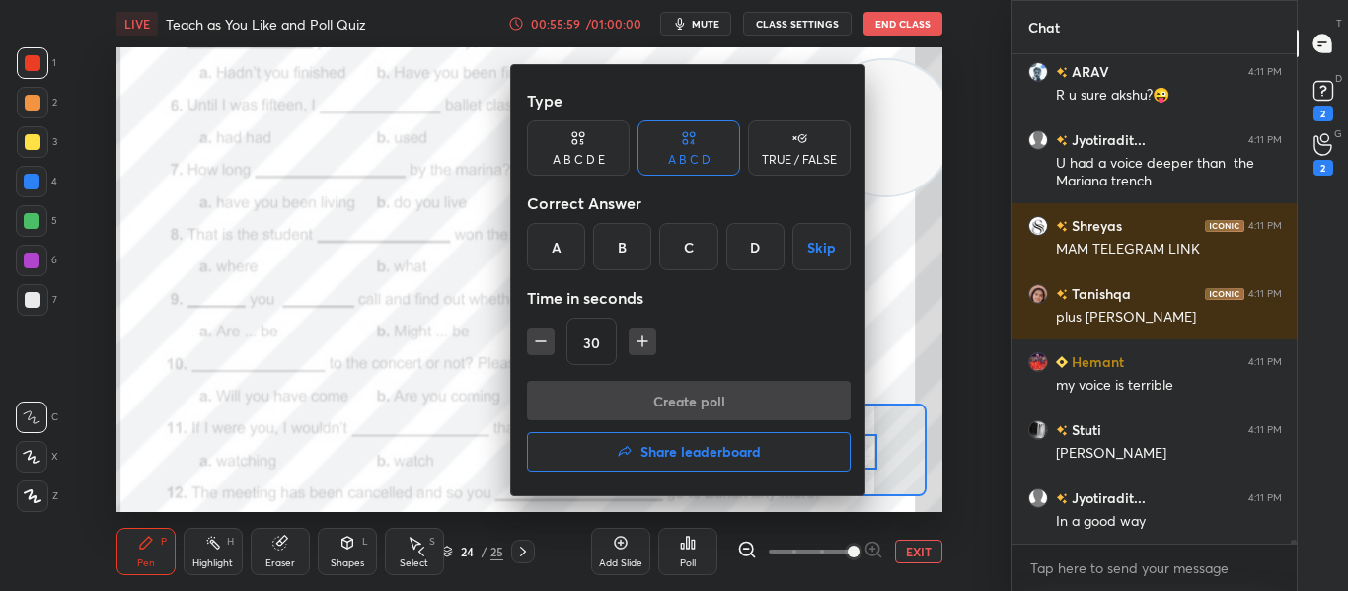
click at [555, 261] on div "A" at bounding box center [556, 246] width 58 height 47
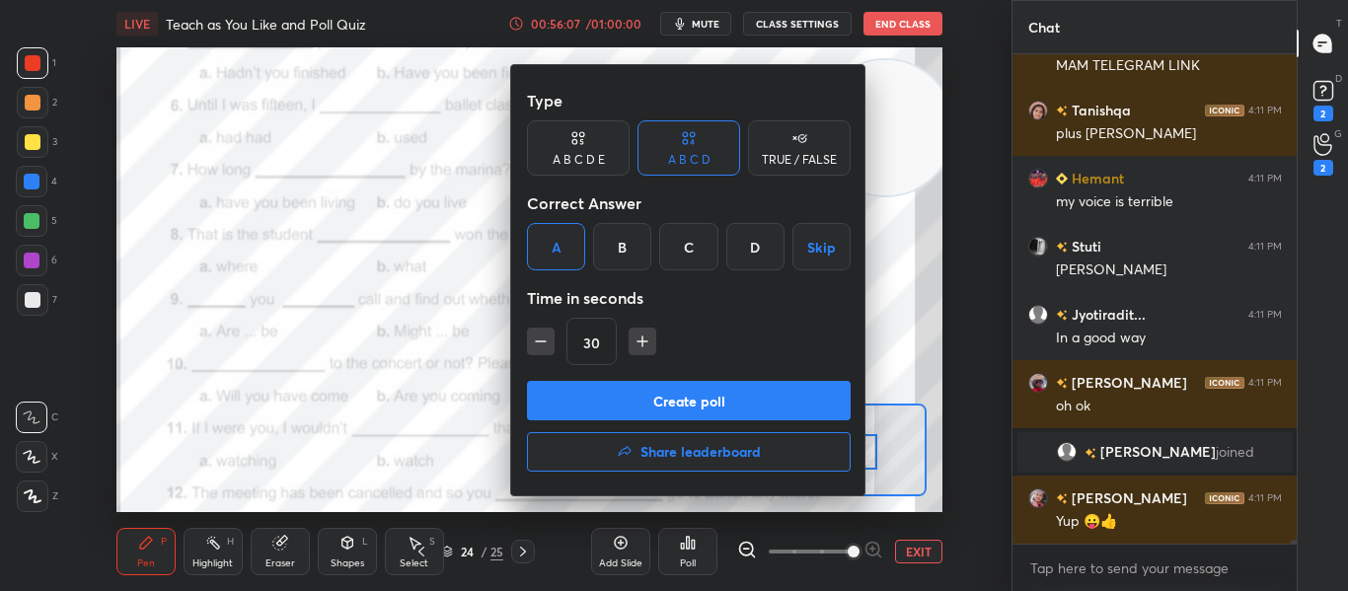
click at [654, 401] on button "Create poll" at bounding box center [689, 400] width 324 height 39
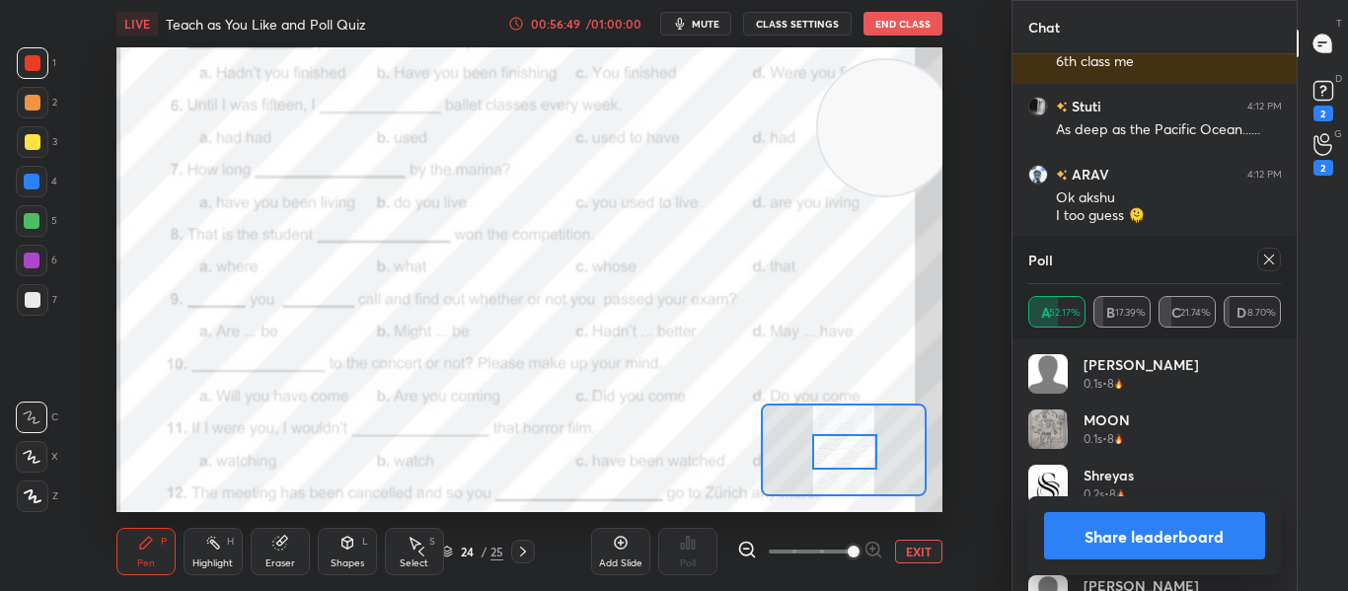
click at [1264, 259] on icon at bounding box center [1269, 260] width 16 height 16
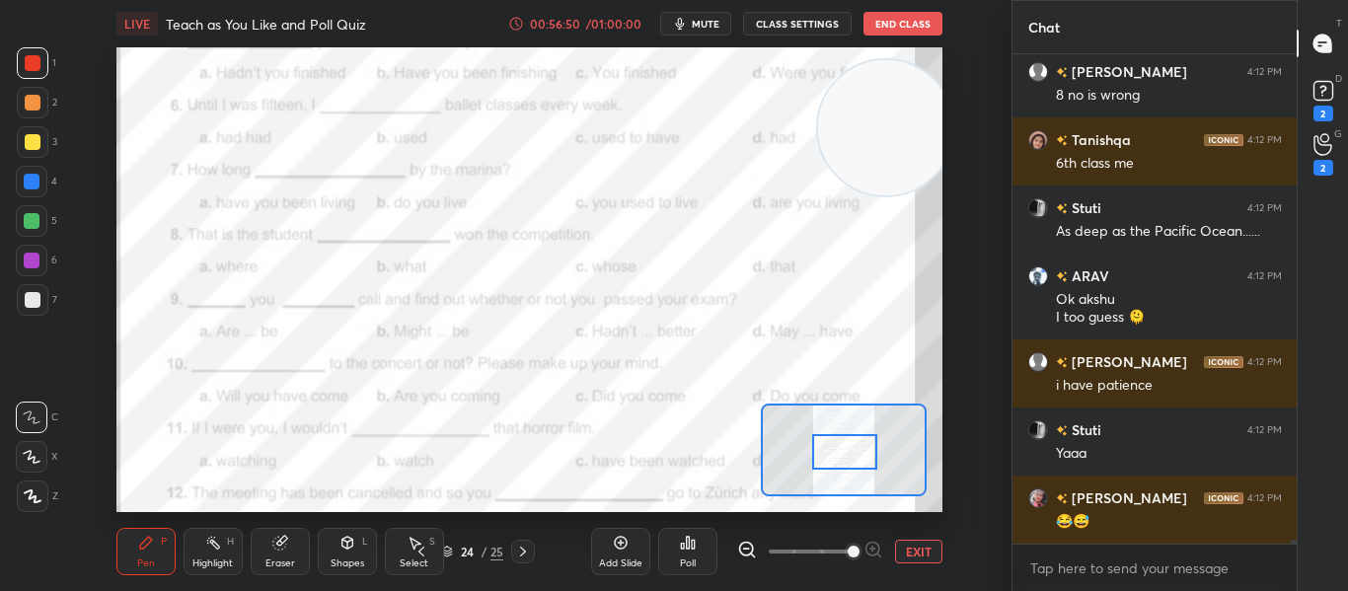
click at [1112, 551] on div "x" at bounding box center [1154, 568] width 285 height 46
type textarea "x"
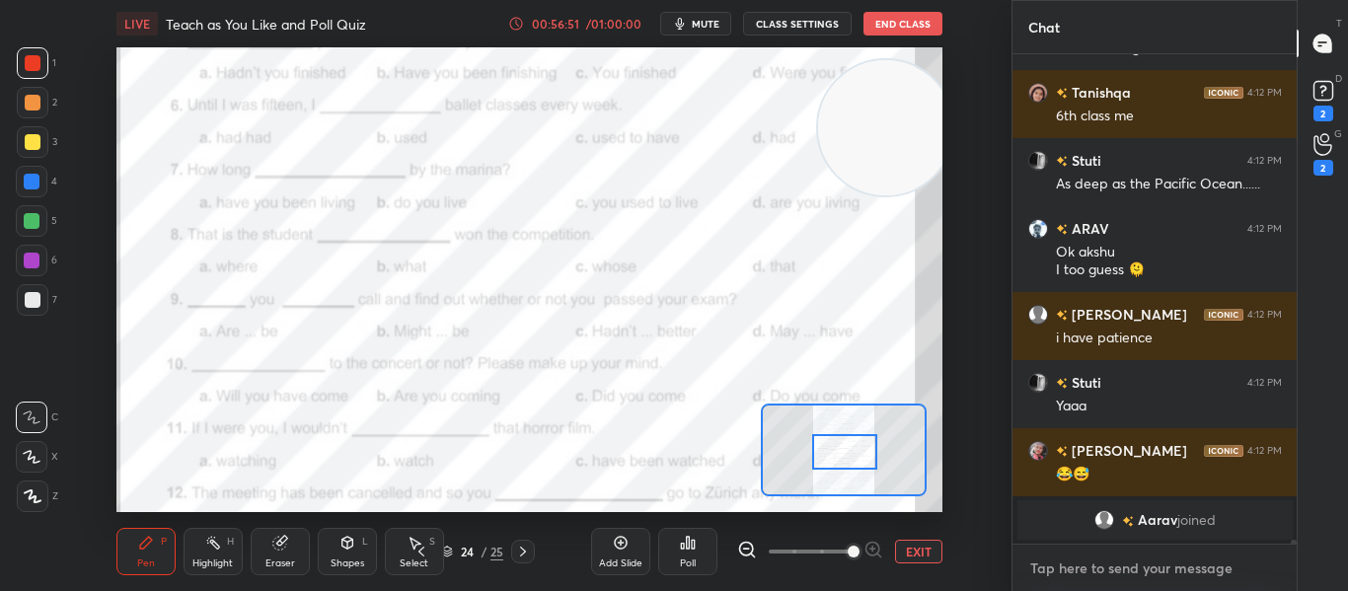
paste textarea "[URL][DOMAIN_NAME]"
type textarea "[URL][DOMAIN_NAME]"
type textarea "x"
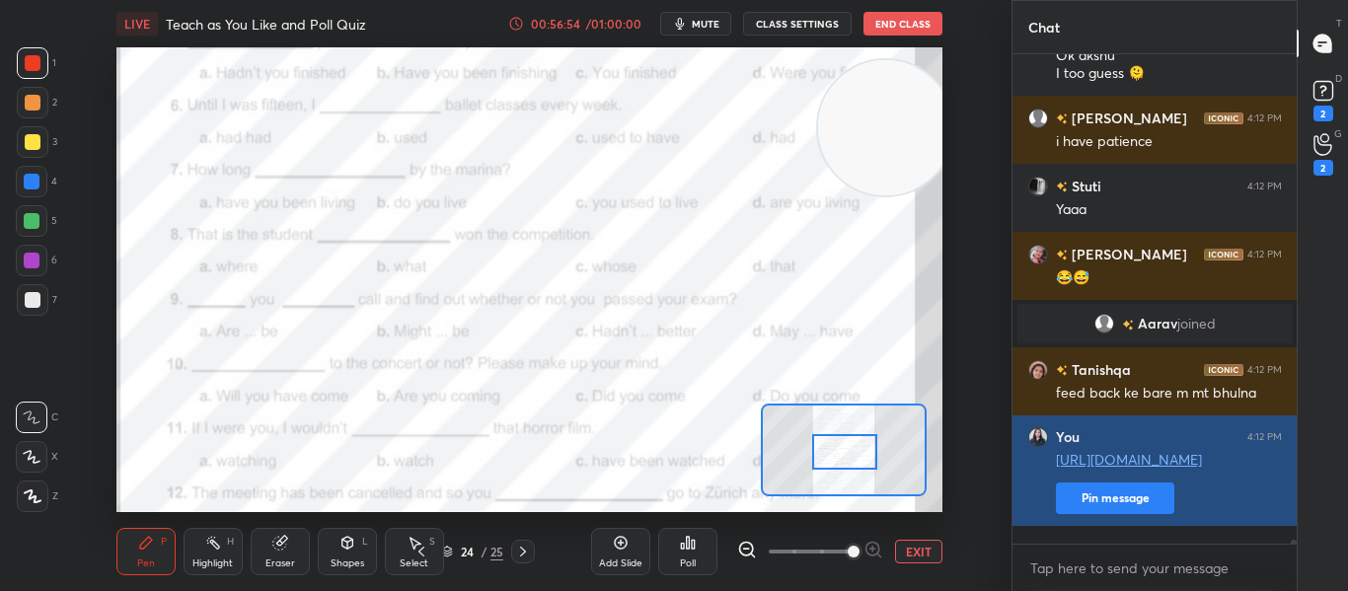
click at [1126, 512] on button "Pin message" at bounding box center [1115, 498] width 118 height 32
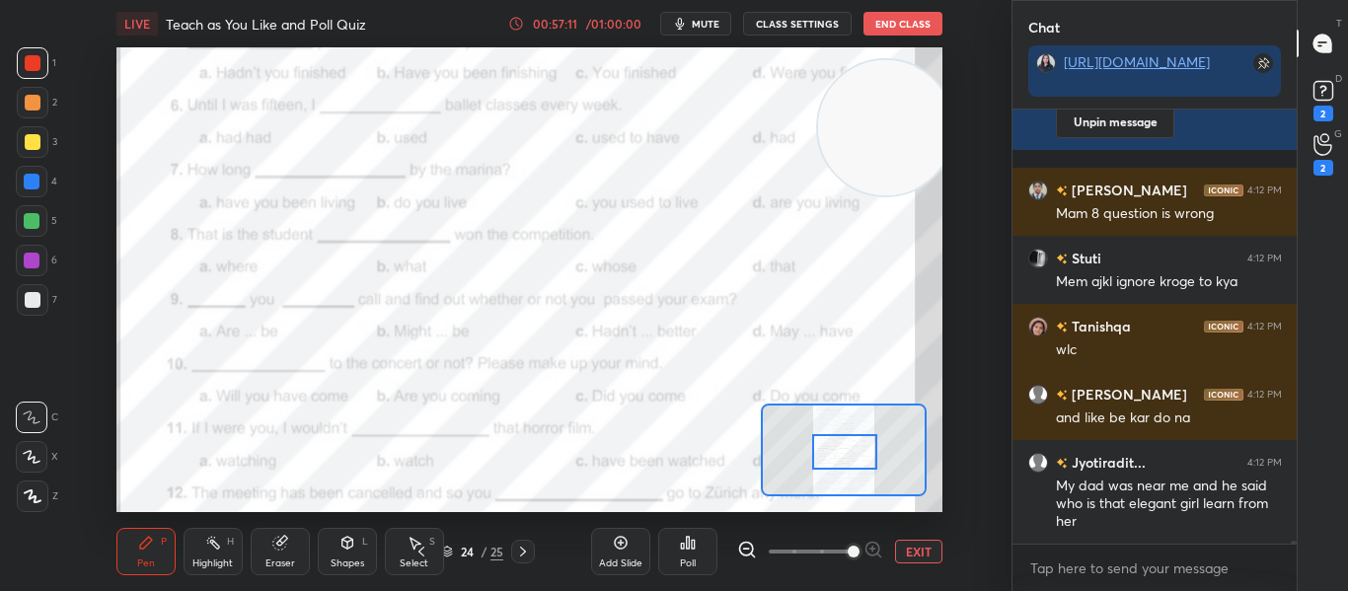
click at [688, 543] on icon at bounding box center [688, 543] width 3 height 12
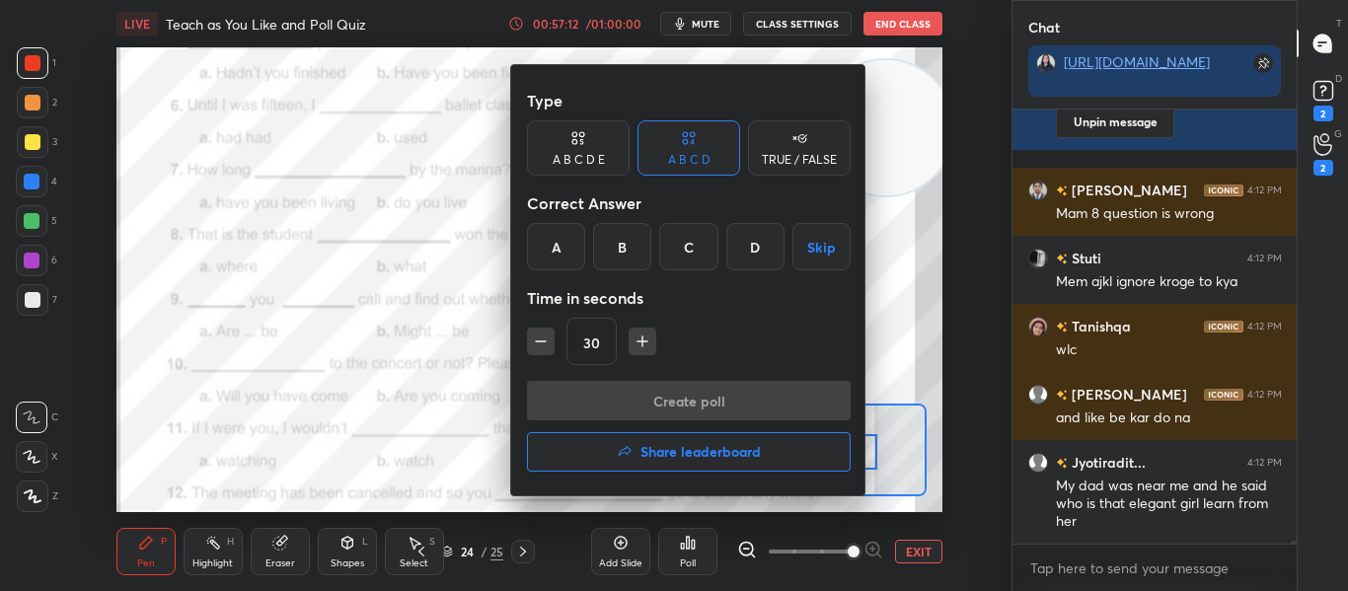
click at [696, 235] on div "C" at bounding box center [688, 246] width 58 height 47
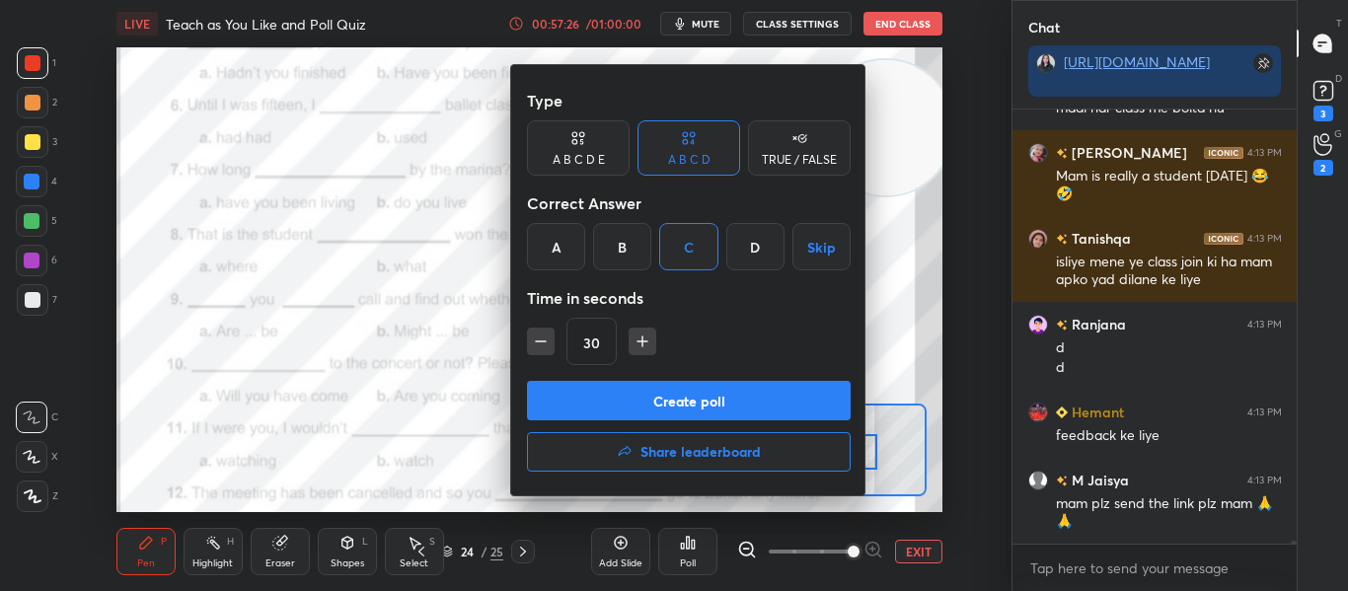
click at [691, 403] on button "Create poll" at bounding box center [689, 400] width 324 height 39
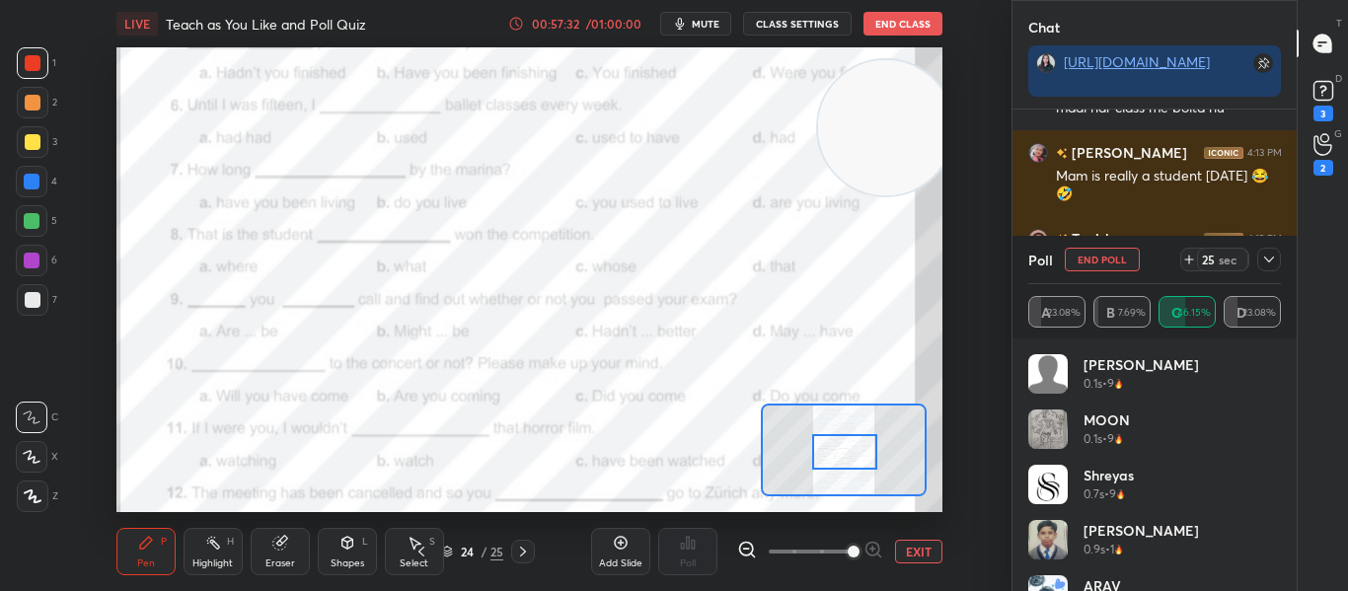
click at [1271, 260] on icon at bounding box center [1269, 260] width 10 height 6
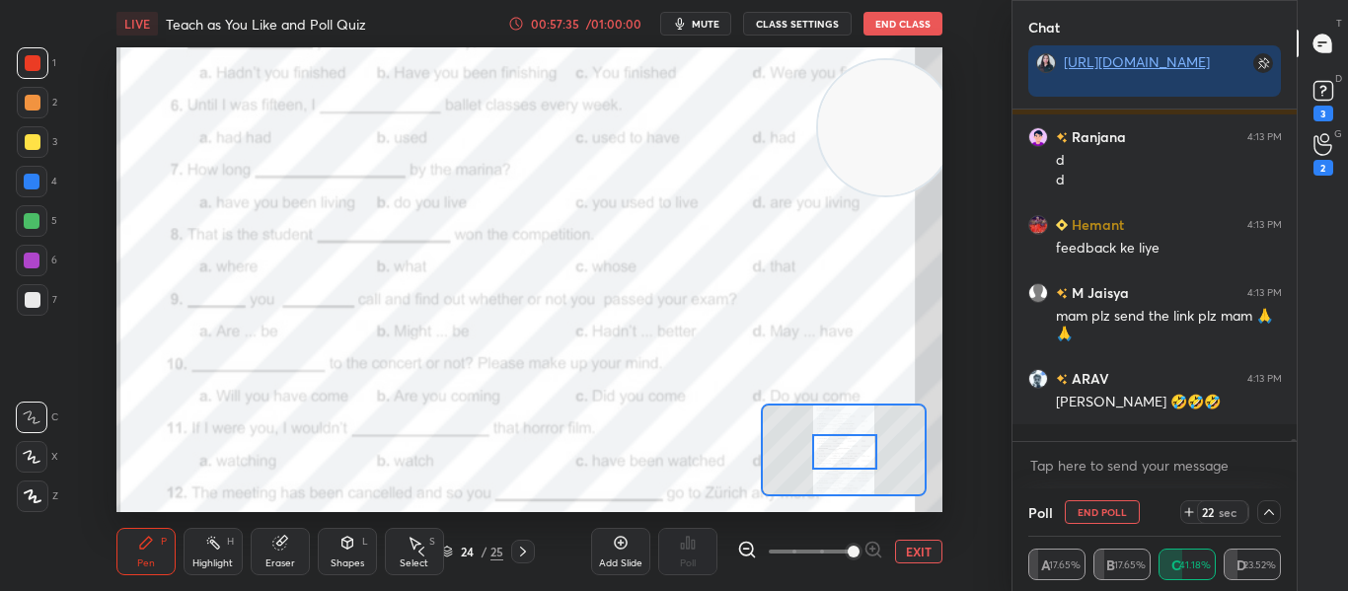
click at [1294, 439] on div at bounding box center [1294, 447] width 6 height 16
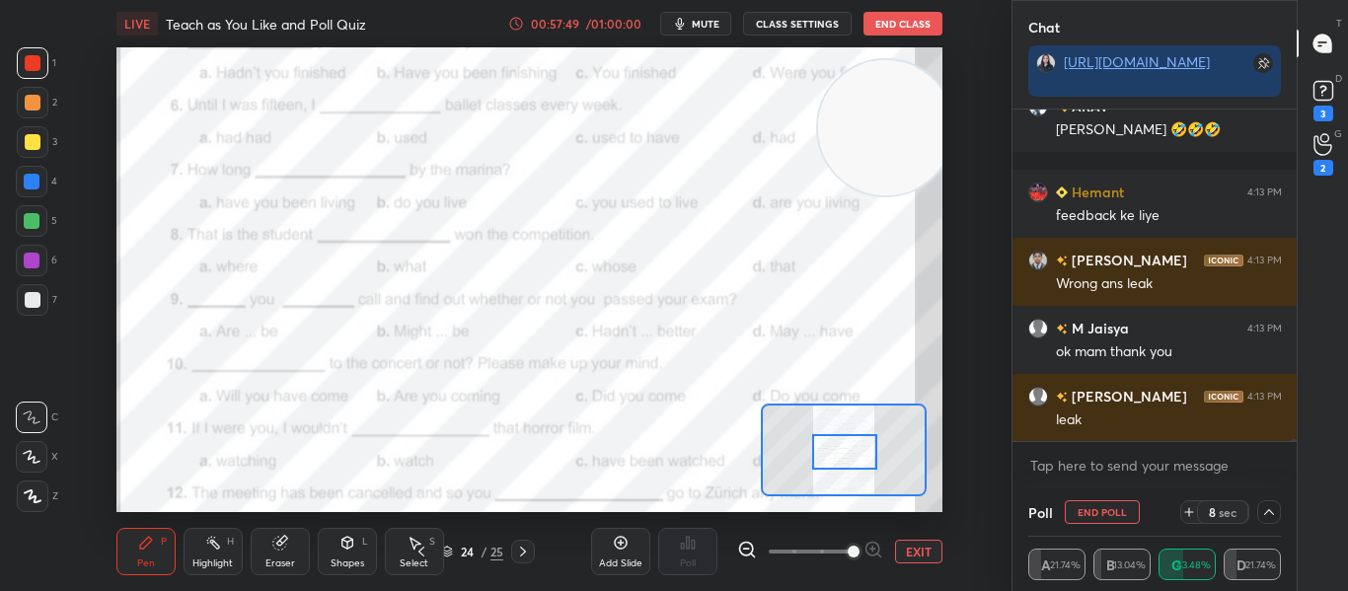
drag, startPoint x: 1294, startPoint y: 439, endPoint x: 1250, endPoint y: 637, distance: 203.2
click at [1250, 0] on html "1 2 3 4 5 6 7 C X Z C X Z E E Erase all H H LIVE Teach as You Like and Poll Qui…" at bounding box center [674, 0] width 1348 height 0
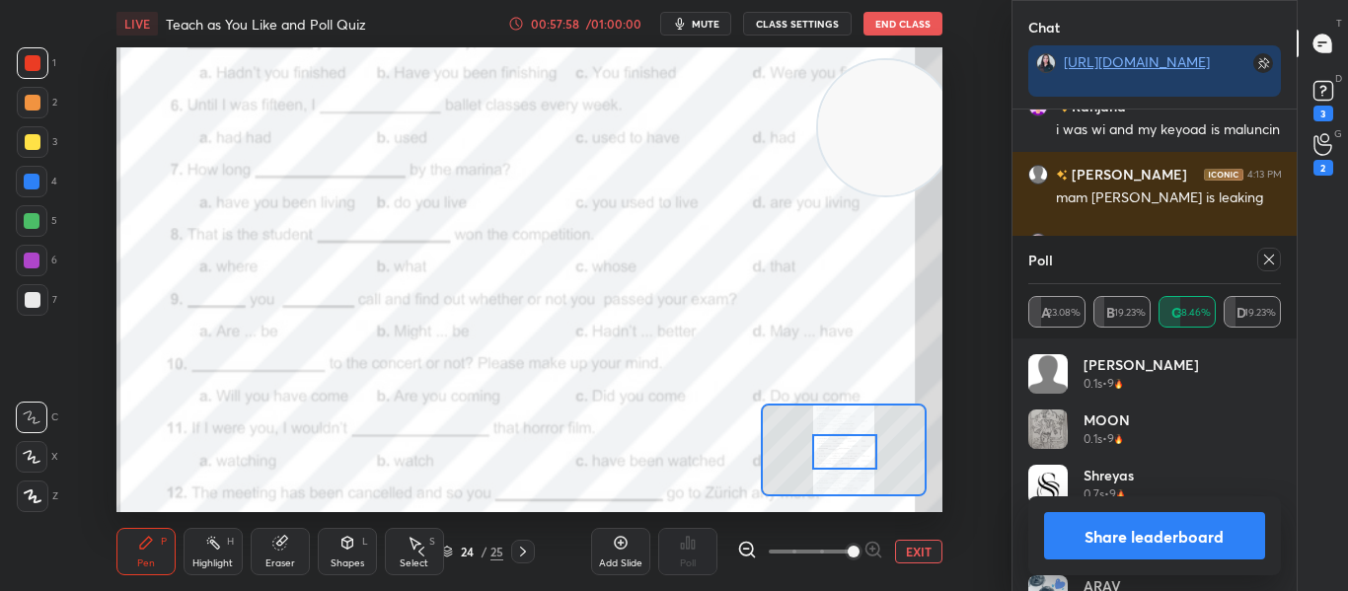
click at [1270, 256] on icon at bounding box center [1269, 260] width 16 height 16
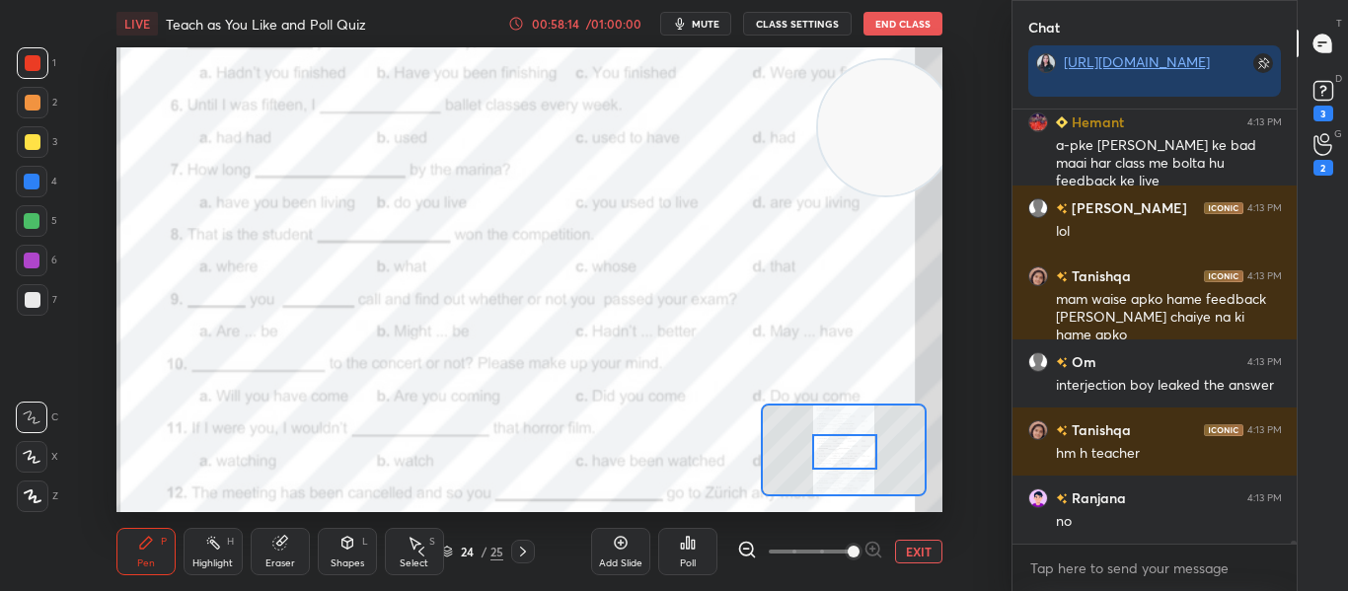
click at [685, 555] on div "Poll" at bounding box center [687, 551] width 59 height 47
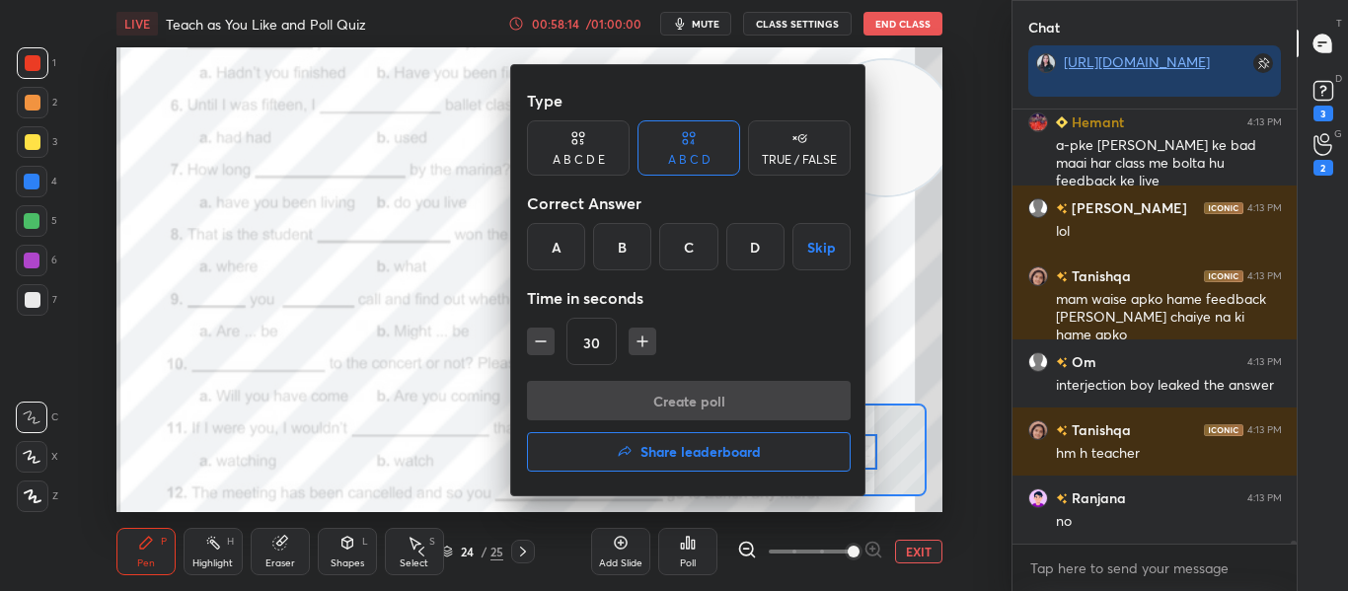
click at [685, 555] on div at bounding box center [674, 295] width 1348 height 591
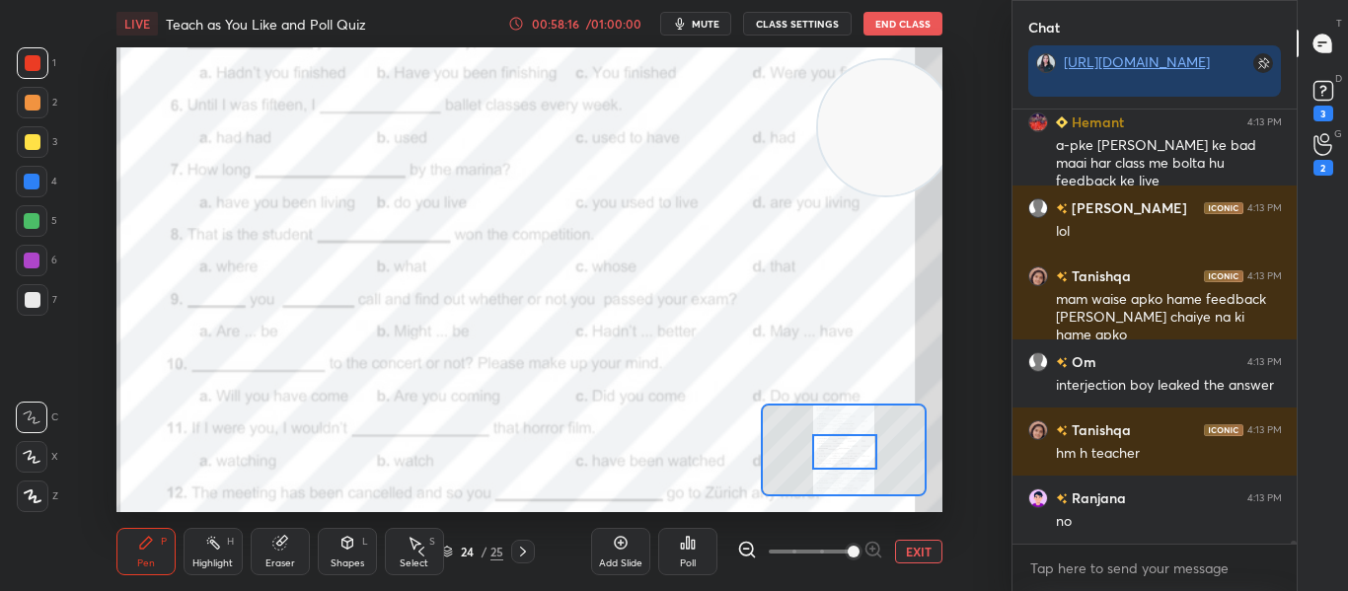
click at [691, 559] on div "Poll" at bounding box center [688, 563] width 16 height 10
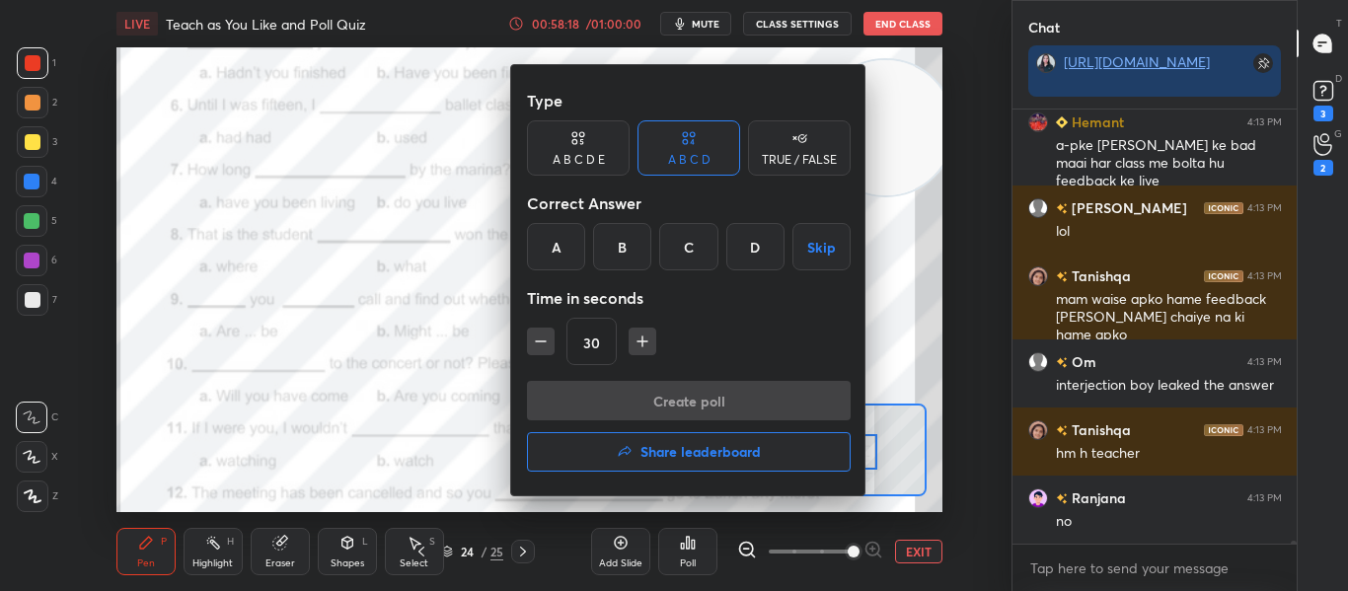
click at [614, 259] on div "B" at bounding box center [622, 246] width 58 height 47
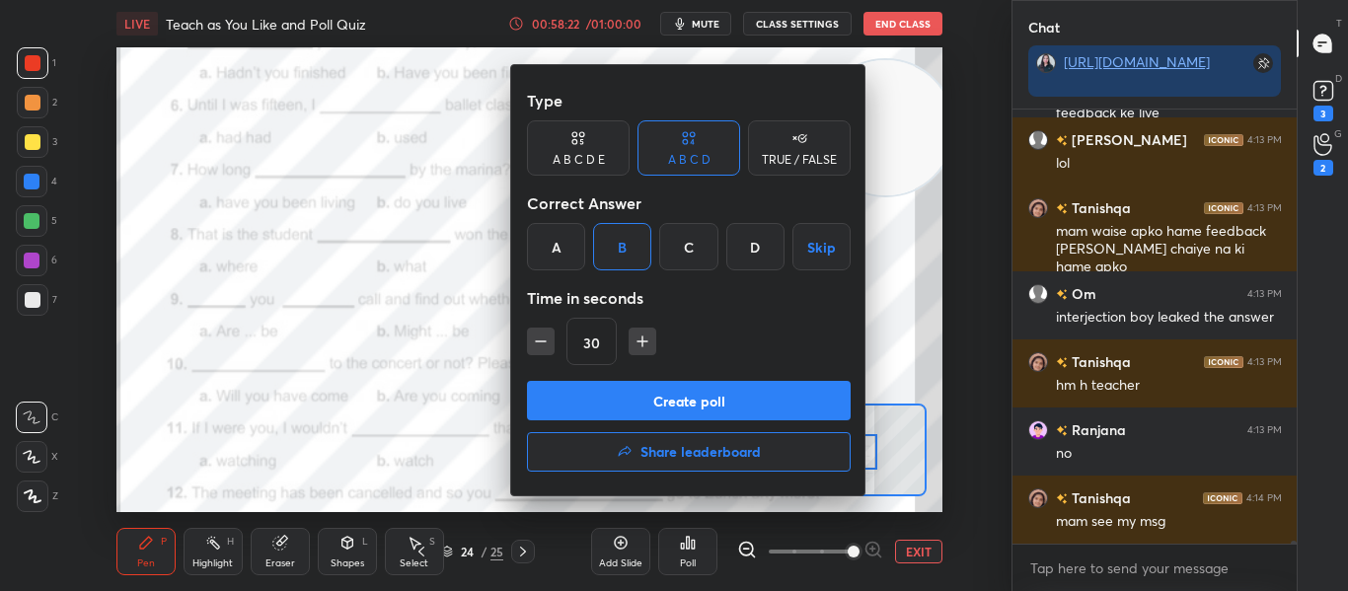
click at [720, 398] on button "Create poll" at bounding box center [689, 400] width 324 height 39
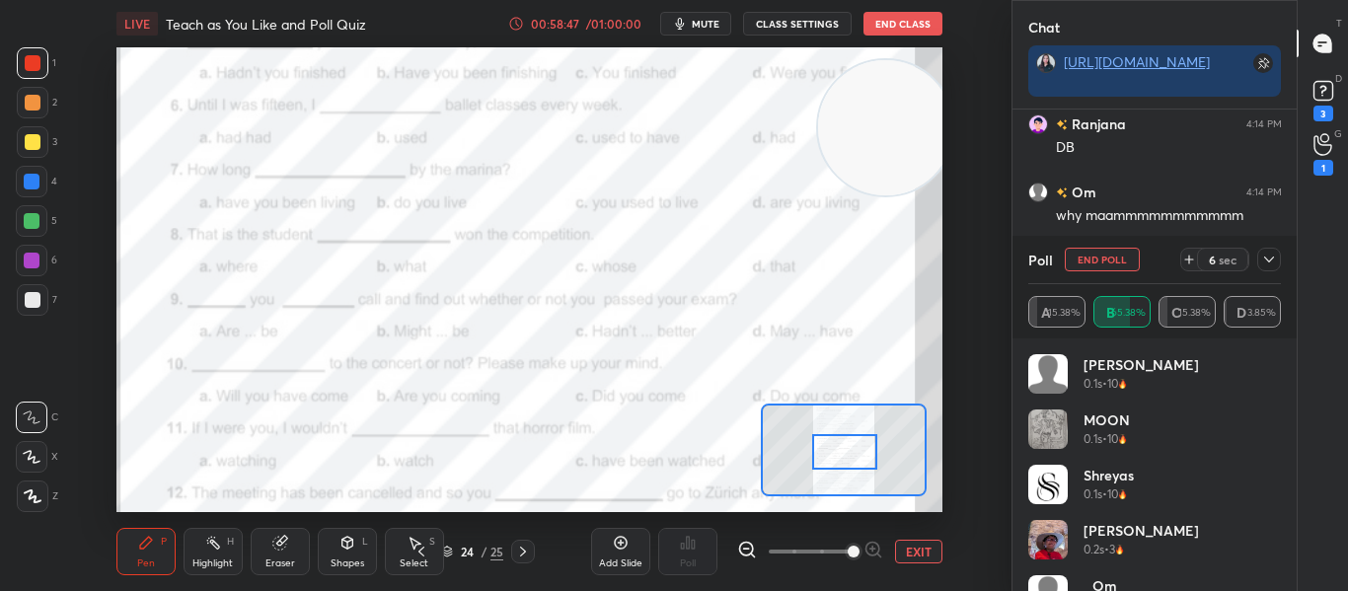
click at [1266, 256] on icon at bounding box center [1269, 260] width 16 height 16
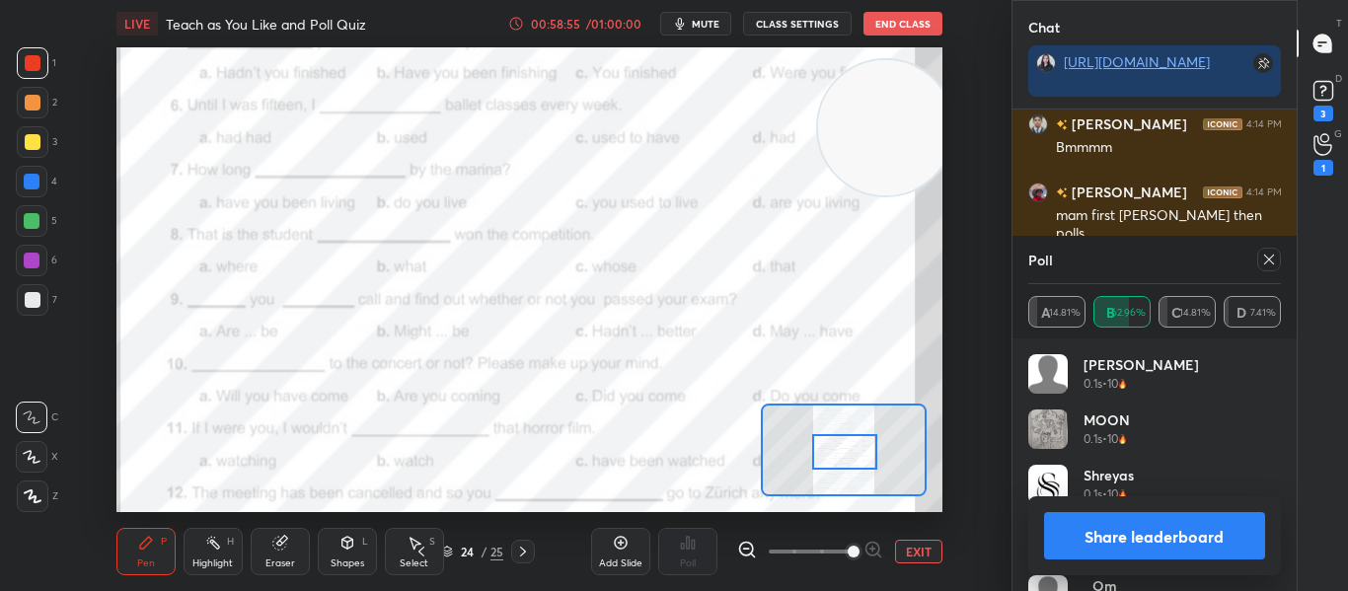
click at [1258, 260] on div at bounding box center [1269, 260] width 24 height 24
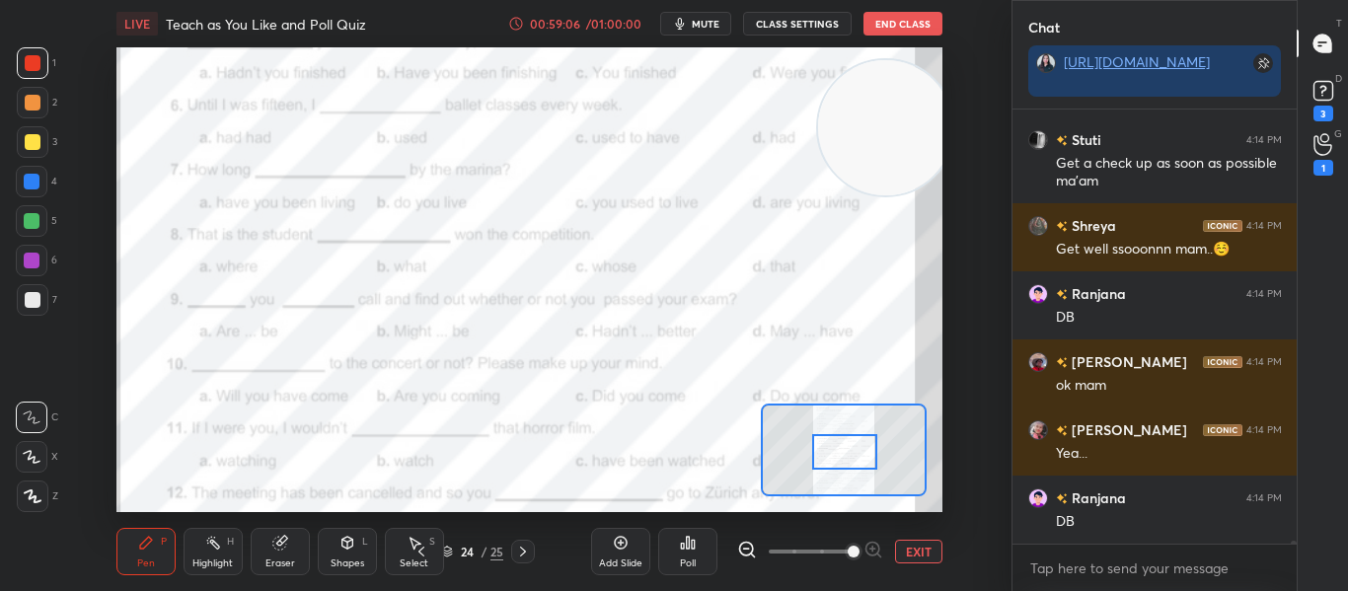
click at [699, 549] on div "Poll" at bounding box center [687, 551] width 59 height 47
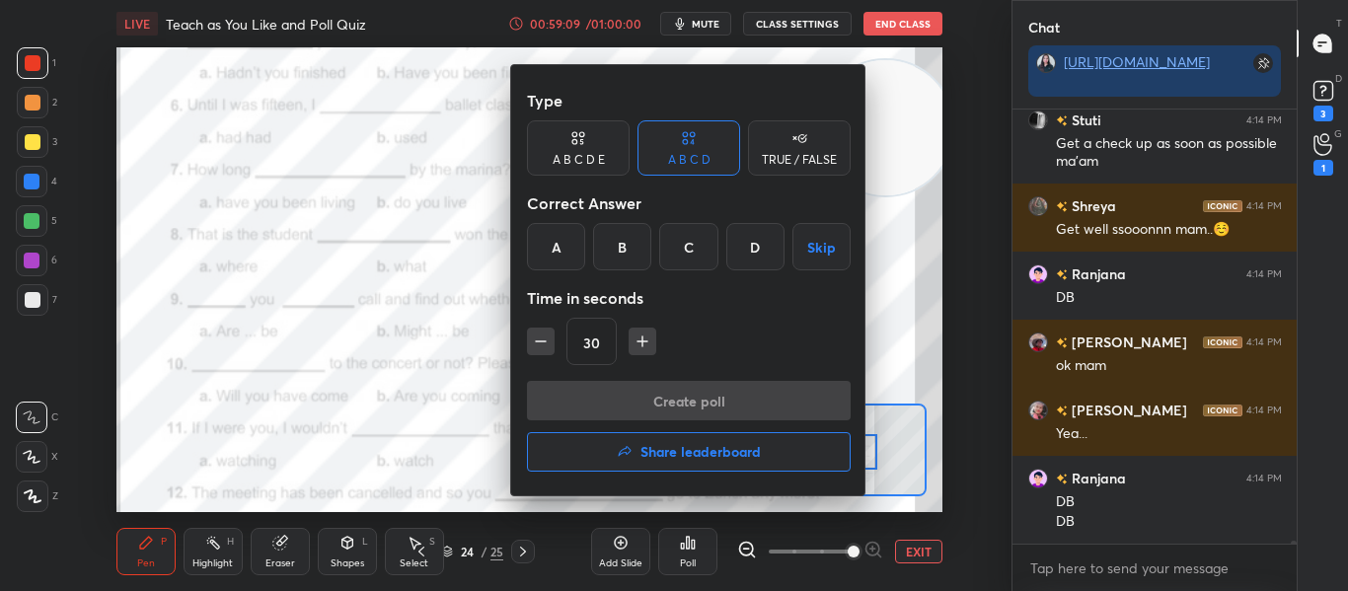
click at [698, 453] on h4 "Share leaderboard" at bounding box center [700, 452] width 120 height 14
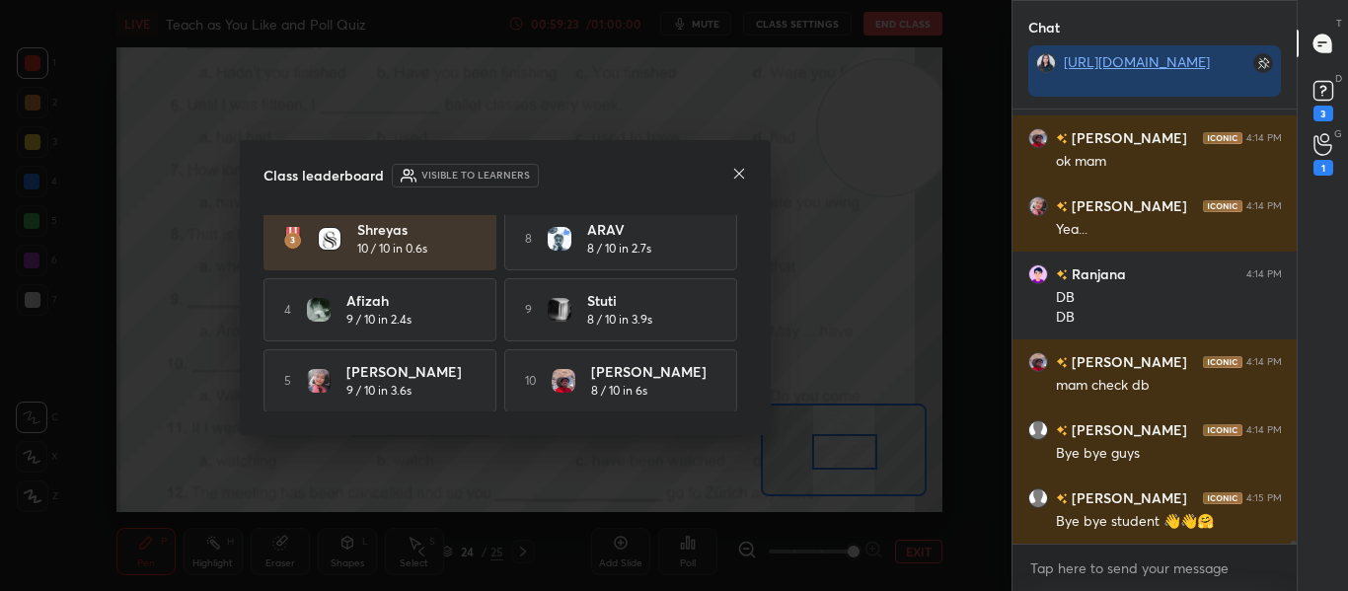
click at [734, 177] on icon at bounding box center [739, 174] width 16 height 16
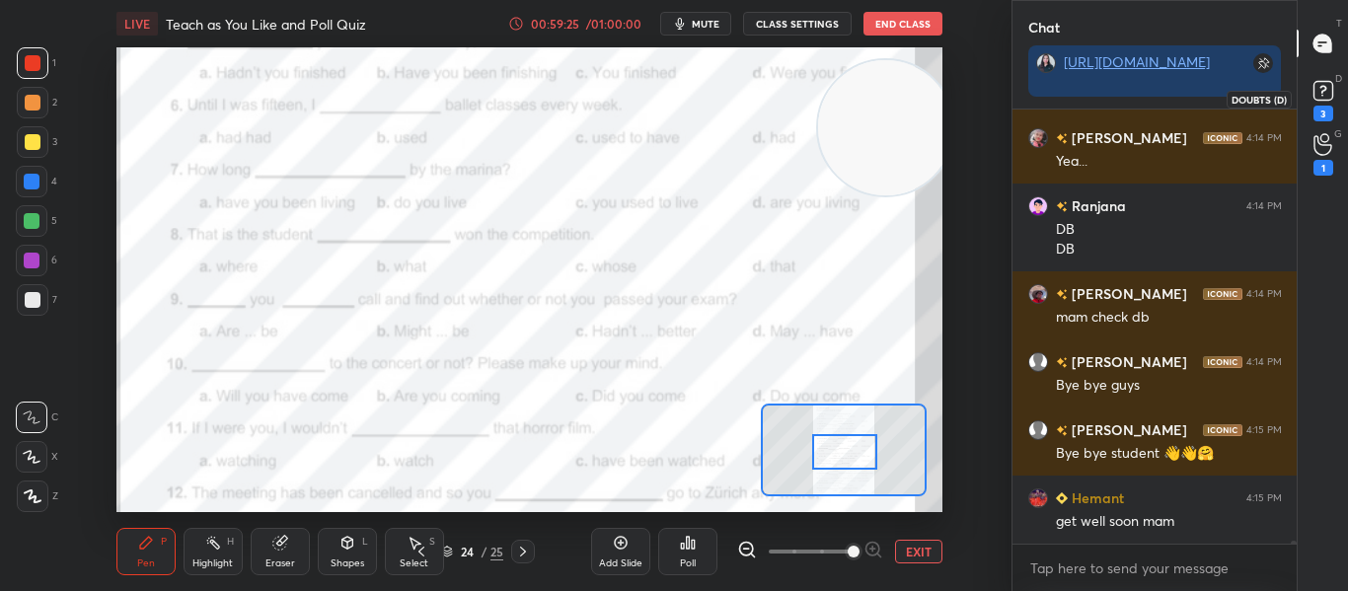
click at [1333, 86] on icon at bounding box center [1323, 91] width 30 height 30
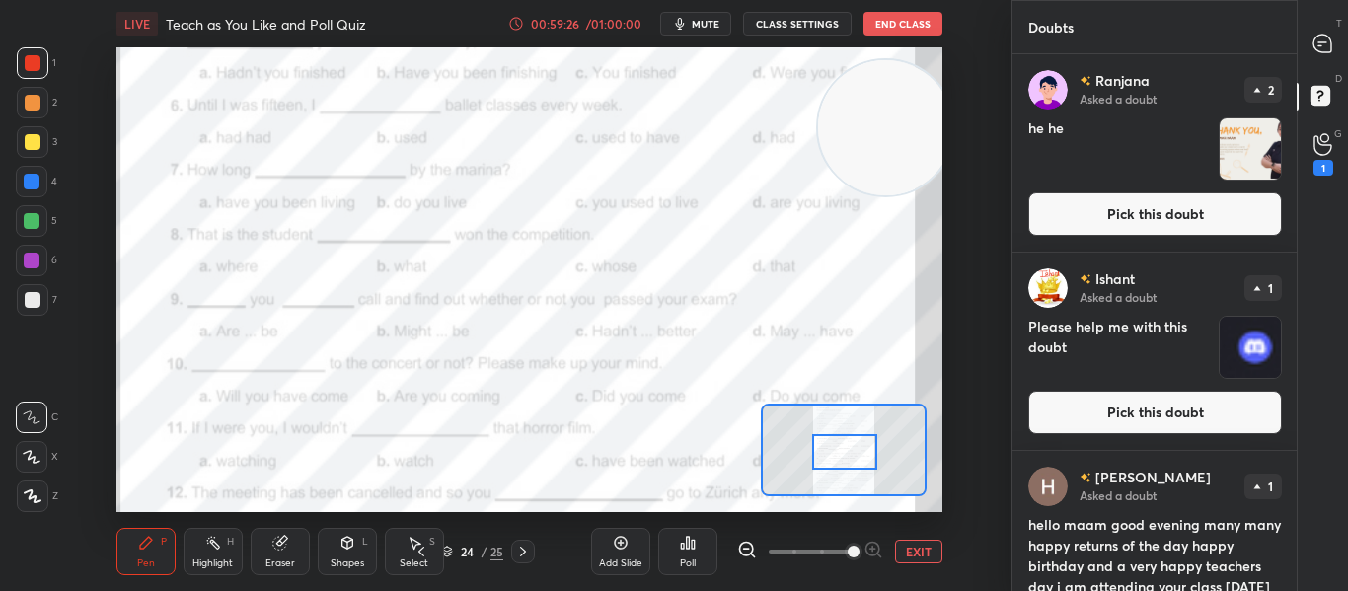
click at [1183, 232] on button "Pick this doubt" at bounding box center [1155, 213] width 254 height 43
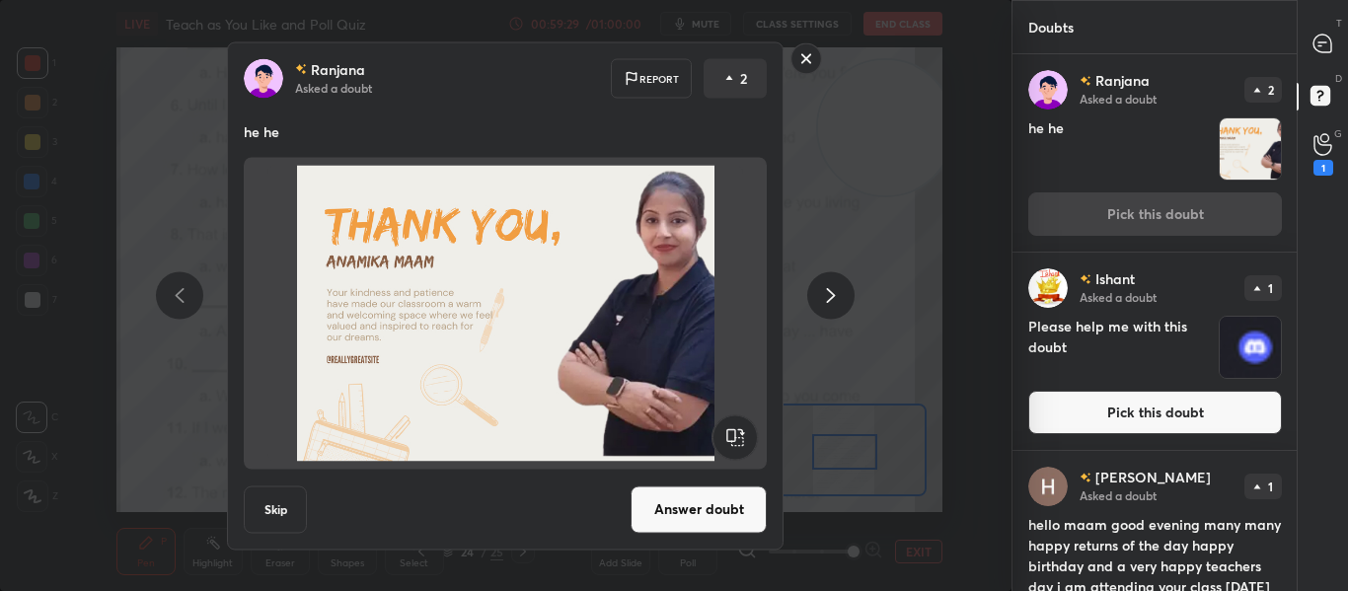
click at [663, 504] on button "Answer doubt" at bounding box center [698, 508] width 136 height 47
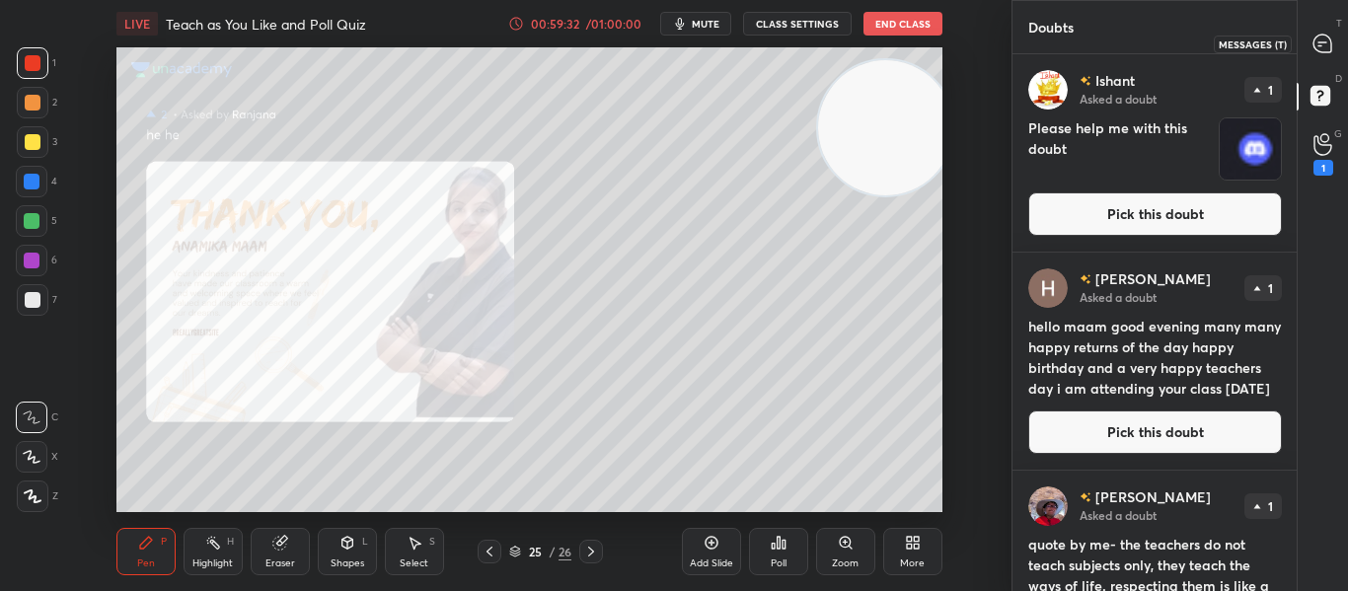
click at [1312, 44] on icon at bounding box center [1322, 44] width 21 height 21
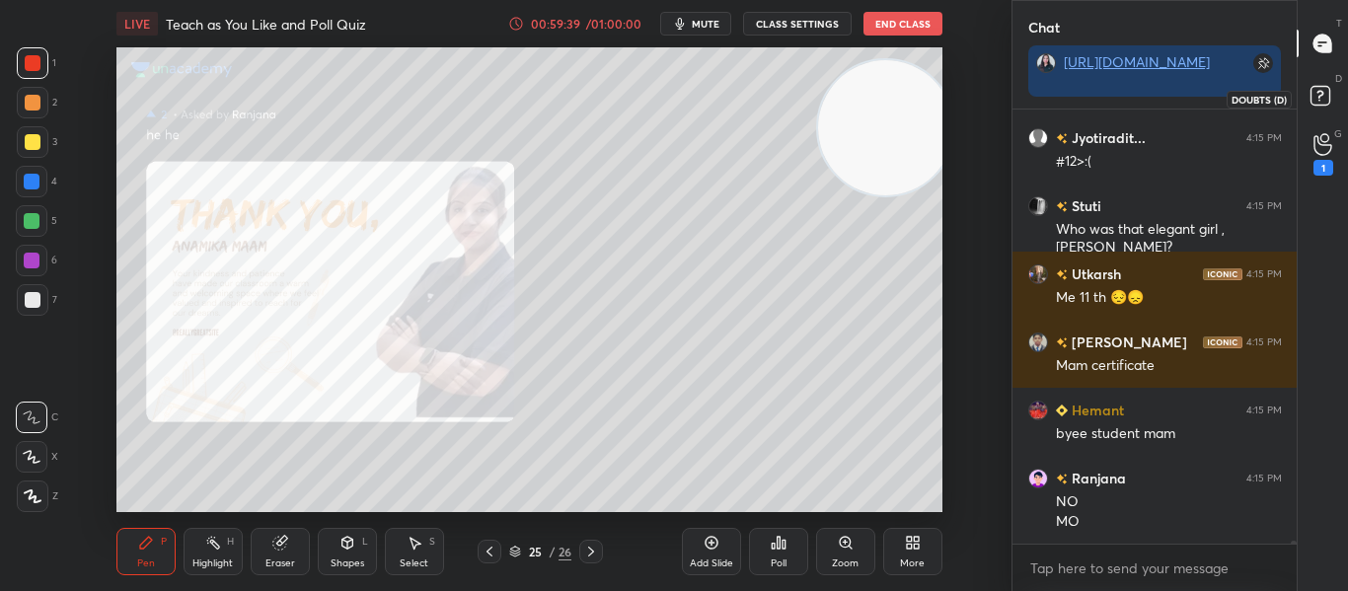
click at [1311, 101] on rect at bounding box center [1319, 96] width 19 height 19
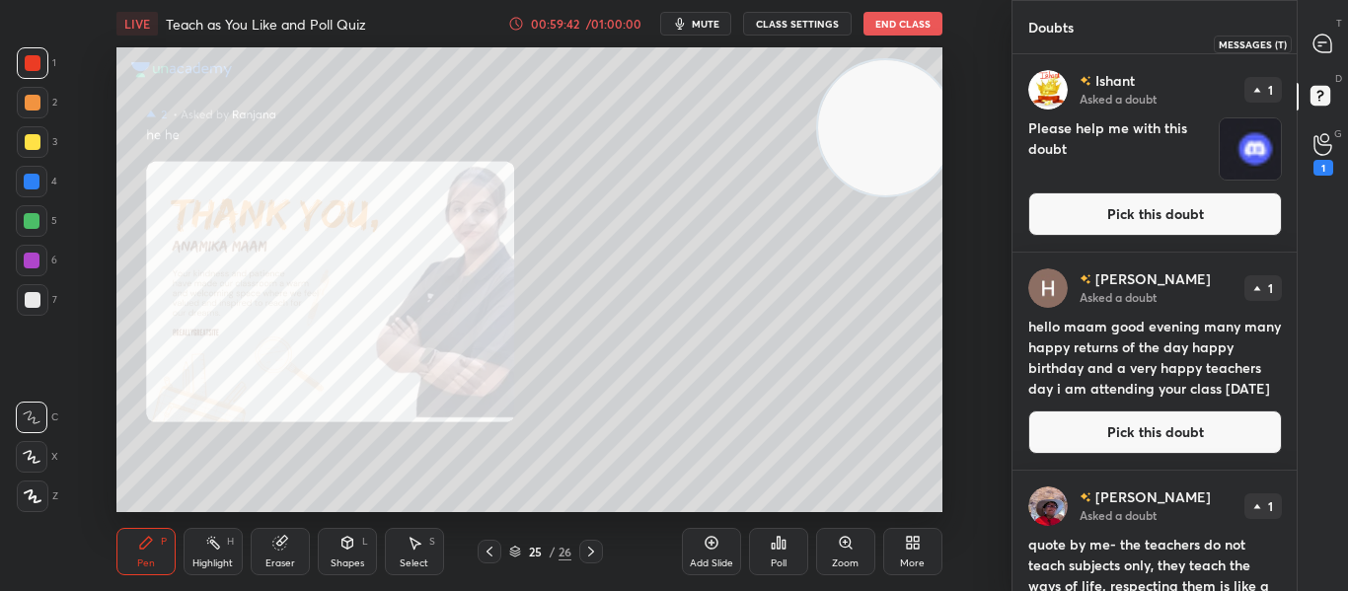
click at [1309, 45] on div at bounding box center [1322, 44] width 39 height 36
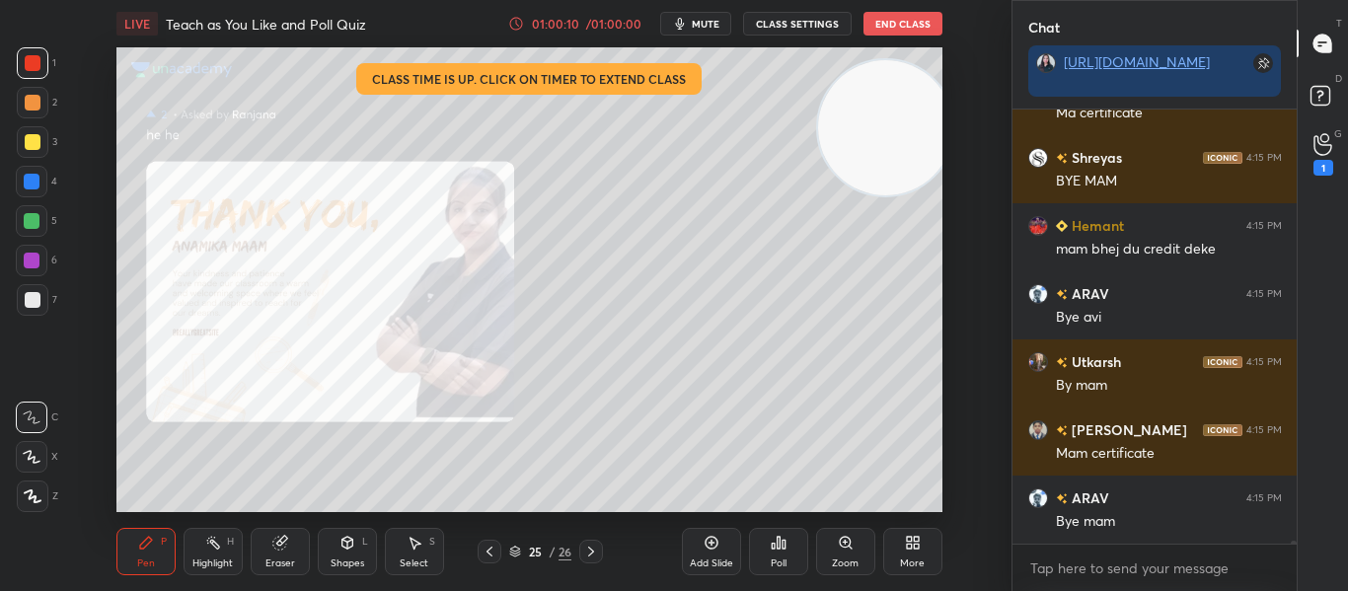
click at [883, 26] on button "End Class" at bounding box center [902, 24] width 79 height 24
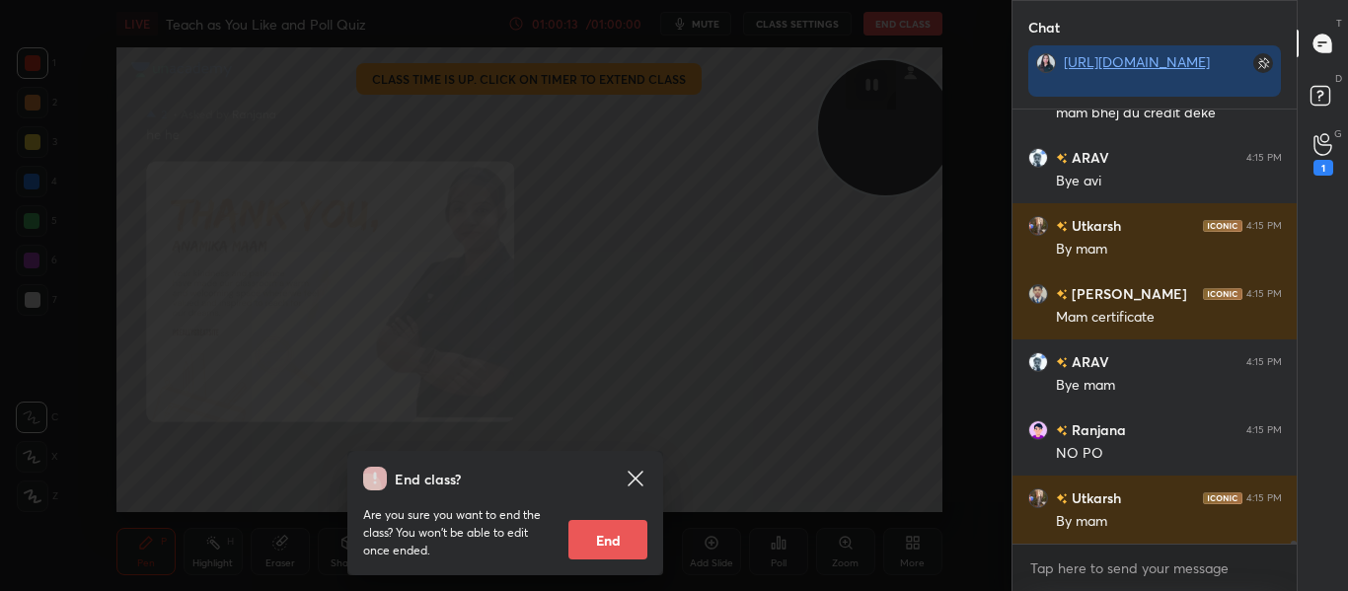
click at [608, 537] on button "End" at bounding box center [607, 539] width 79 height 39
type textarea "x"
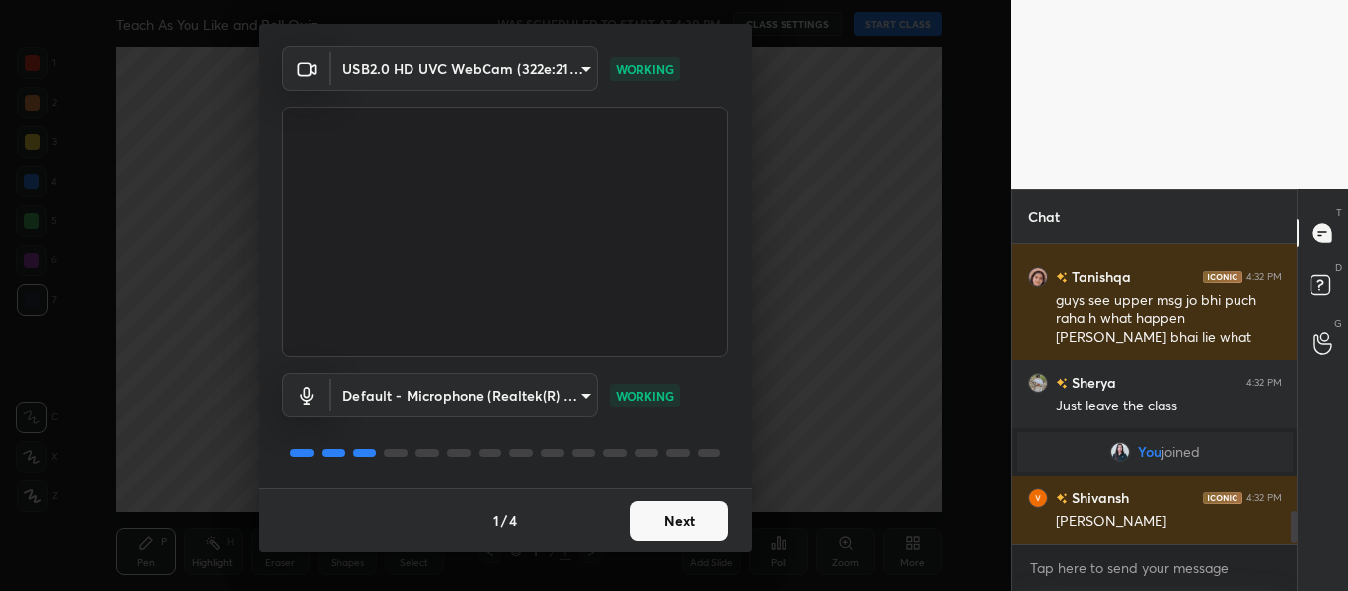
scroll to position [2558, 0]
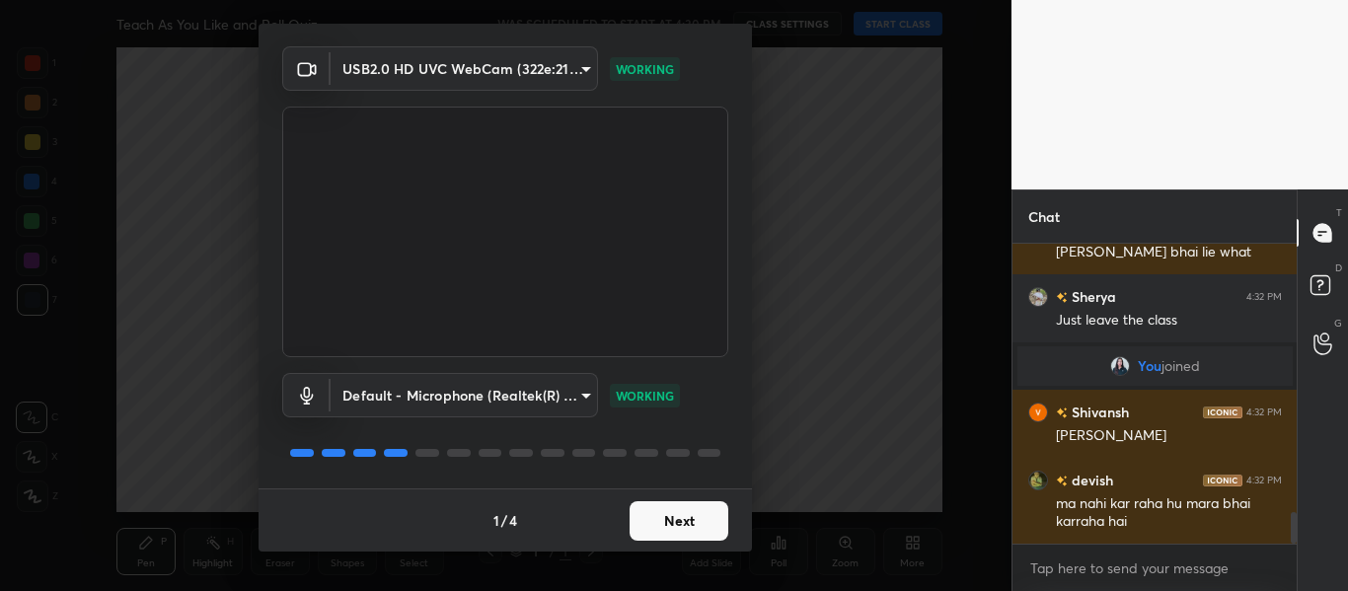
click at [673, 507] on button "Next" at bounding box center [678, 520] width 99 height 39
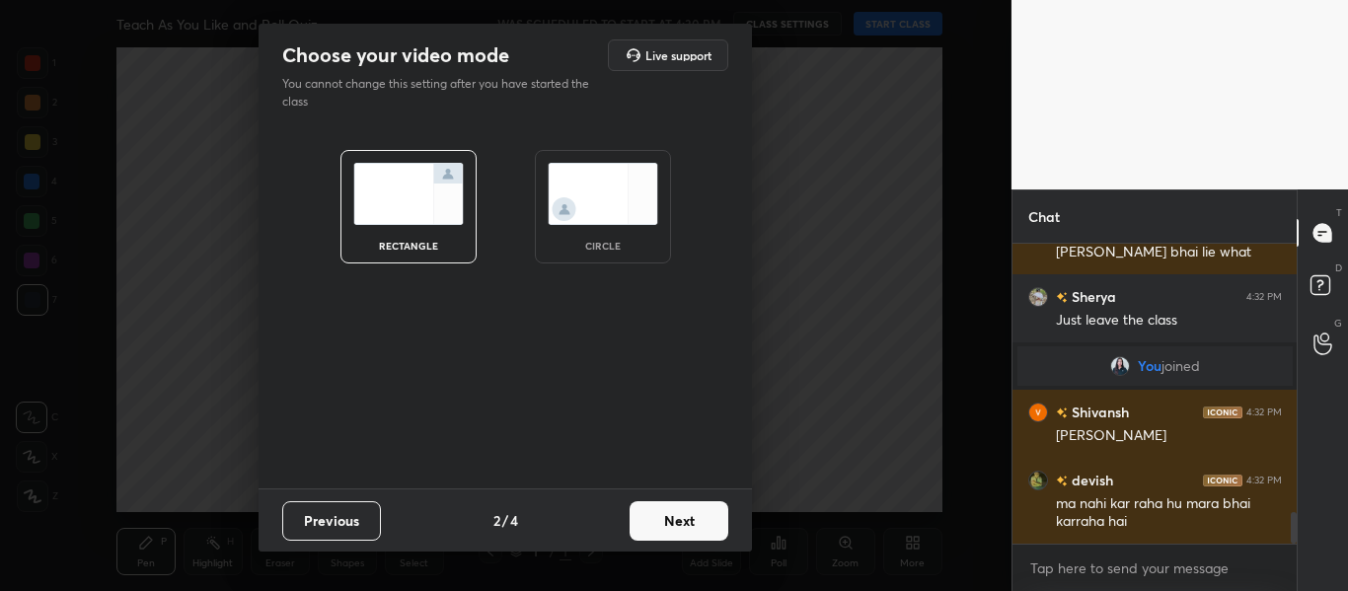
scroll to position [0, 0]
click at [629, 207] on img at bounding box center [603, 194] width 111 height 62
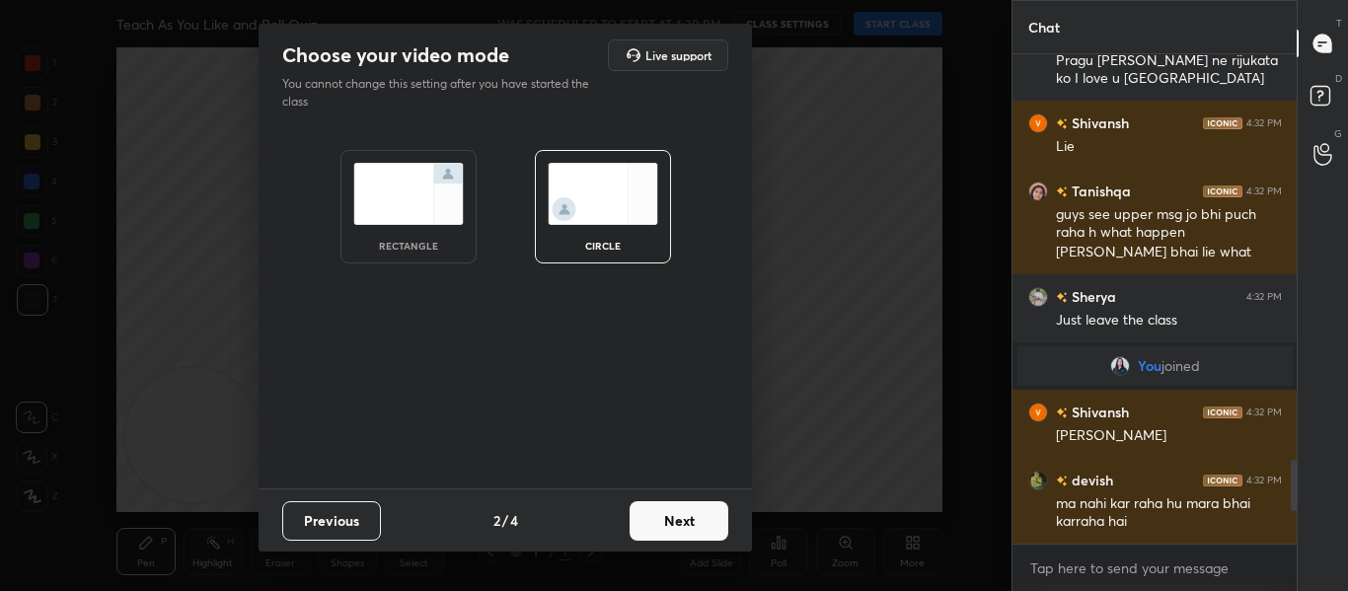
scroll to position [2369, 0]
click at [659, 523] on button "Next" at bounding box center [678, 520] width 99 height 39
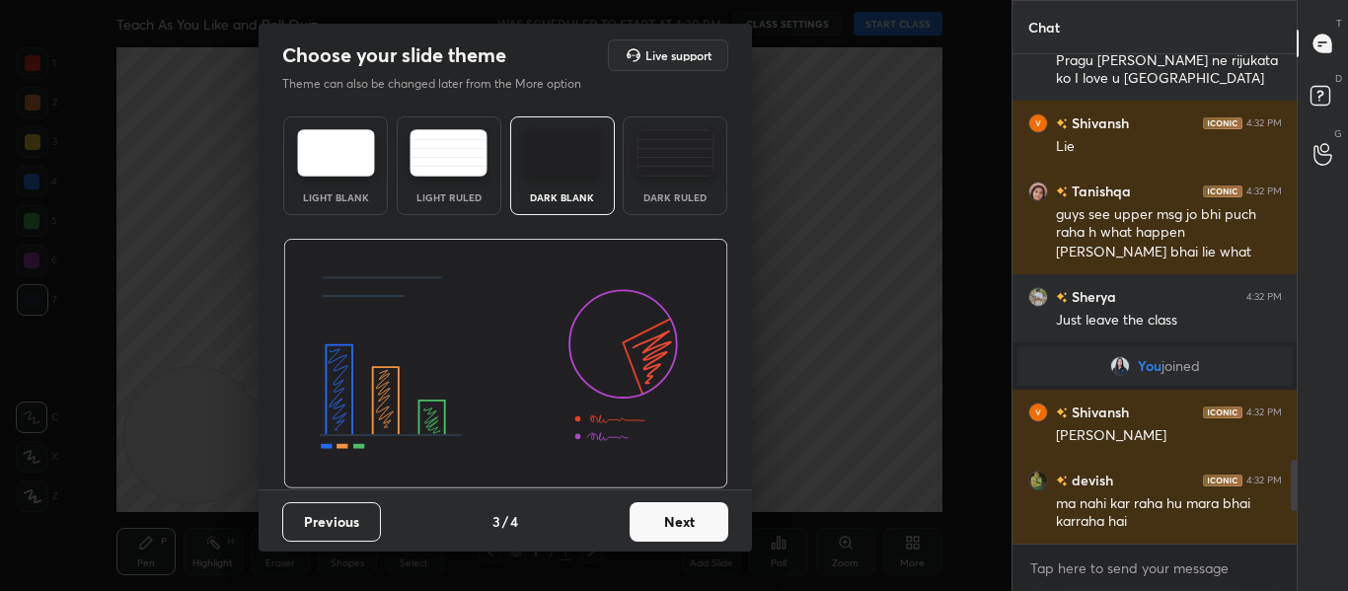
scroll to position [2490, 0]
click at [659, 523] on button "Next" at bounding box center [678, 521] width 99 height 39
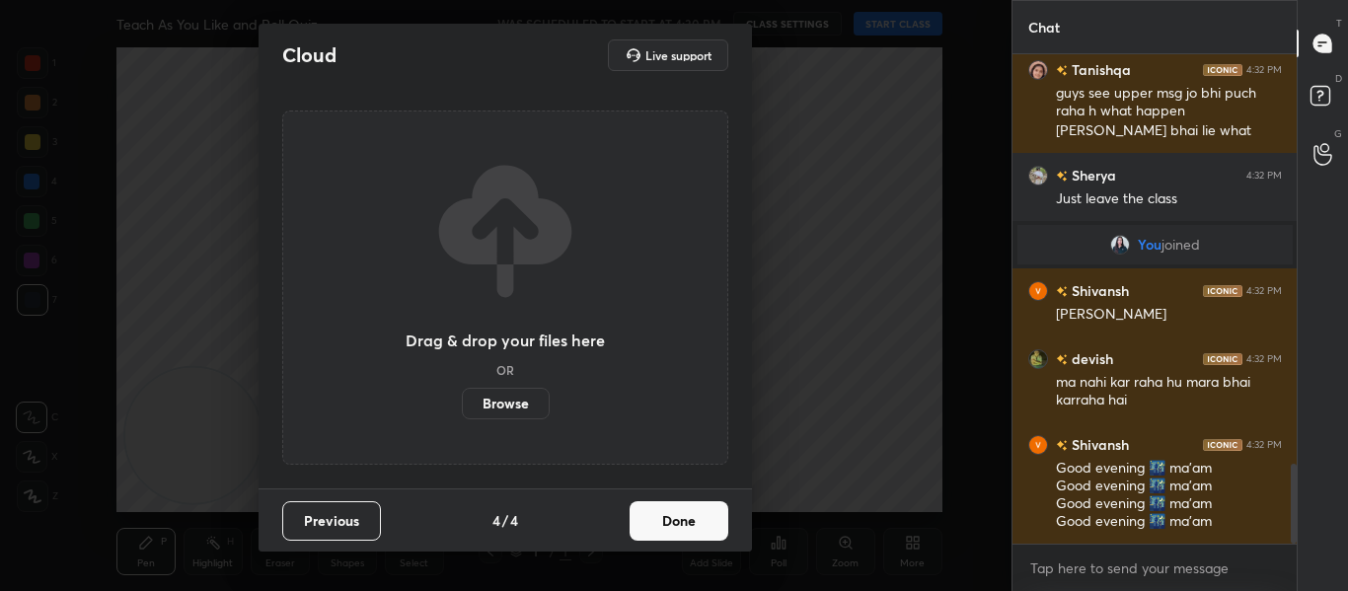
click at [659, 523] on button "Done" at bounding box center [678, 520] width 99 height 39
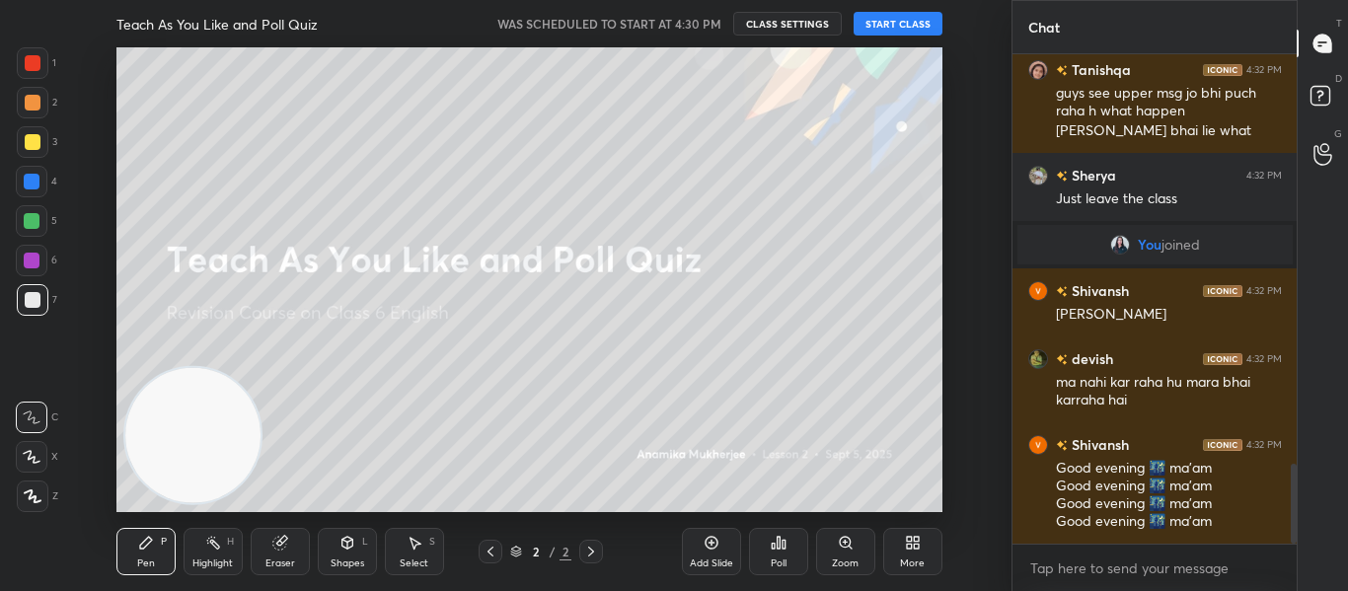
click at [895, 25] on button "START CLASS" at bounding box center [897, 24] width 89 height 24
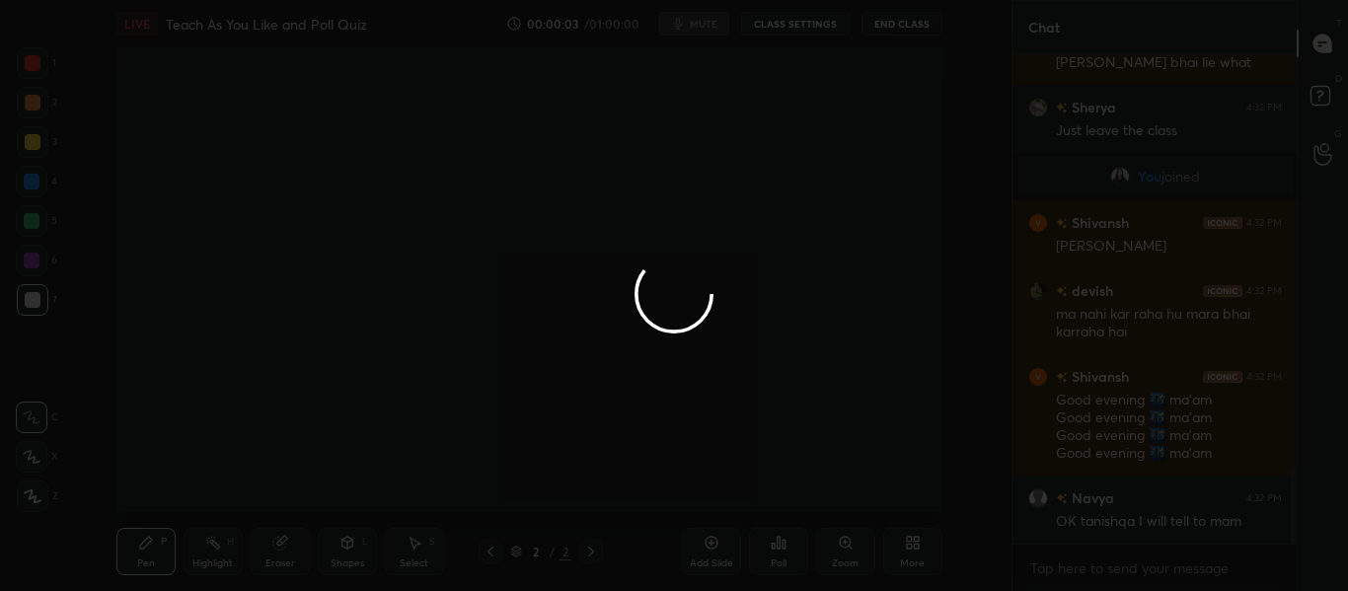
scroll to position [2606, 0]
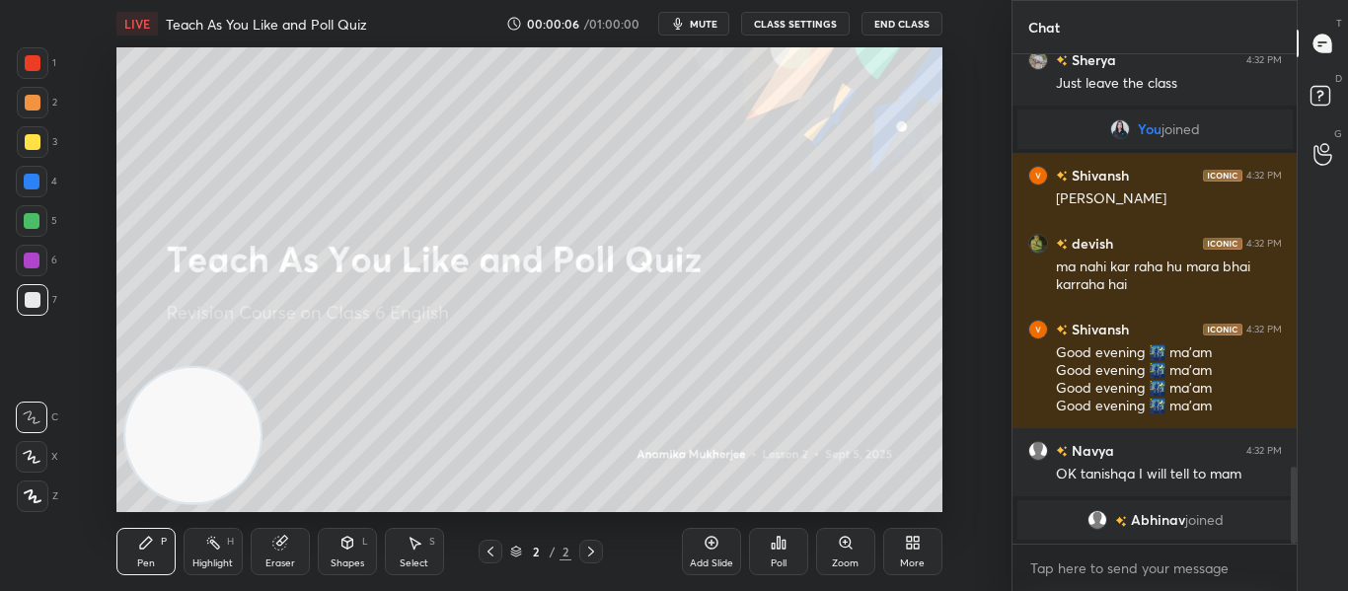
click at [169, 467] on video at bounding box center [192, 435] width 135 height 135
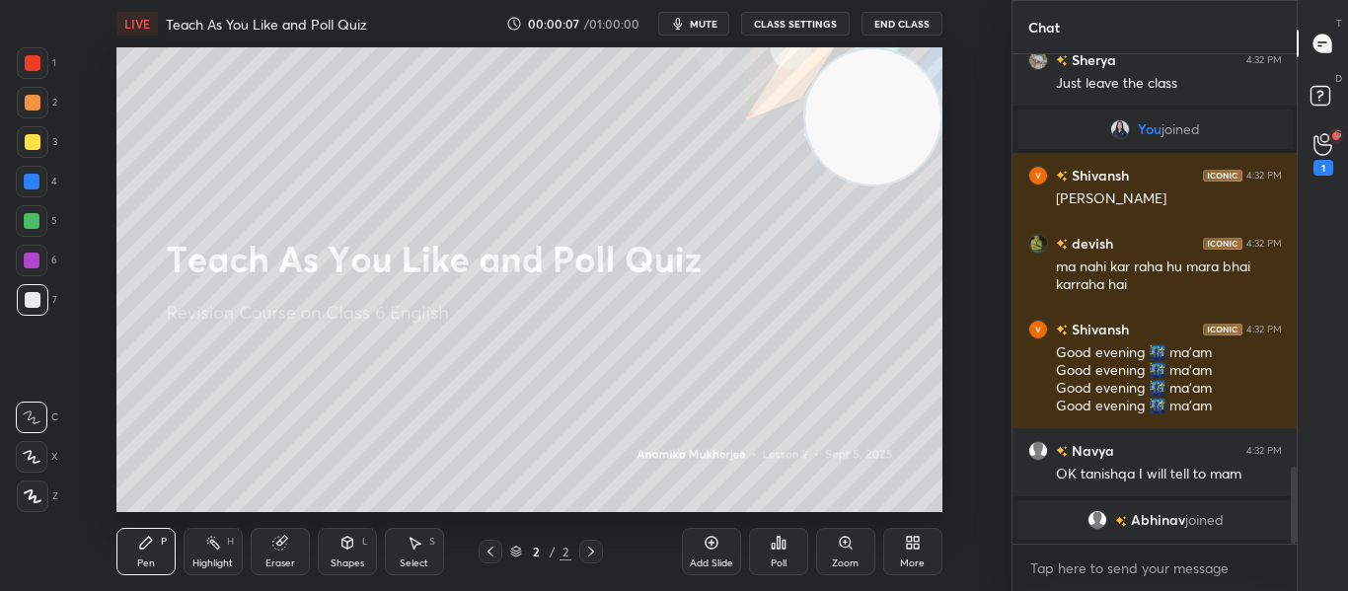
drag, startPoint x: 169, startPoint y: 467, endPoint x: 889, endPoint y: 115, distance: 801.3
click at [889, 115] on video at bounding box center [872, 116] width 135 height 135
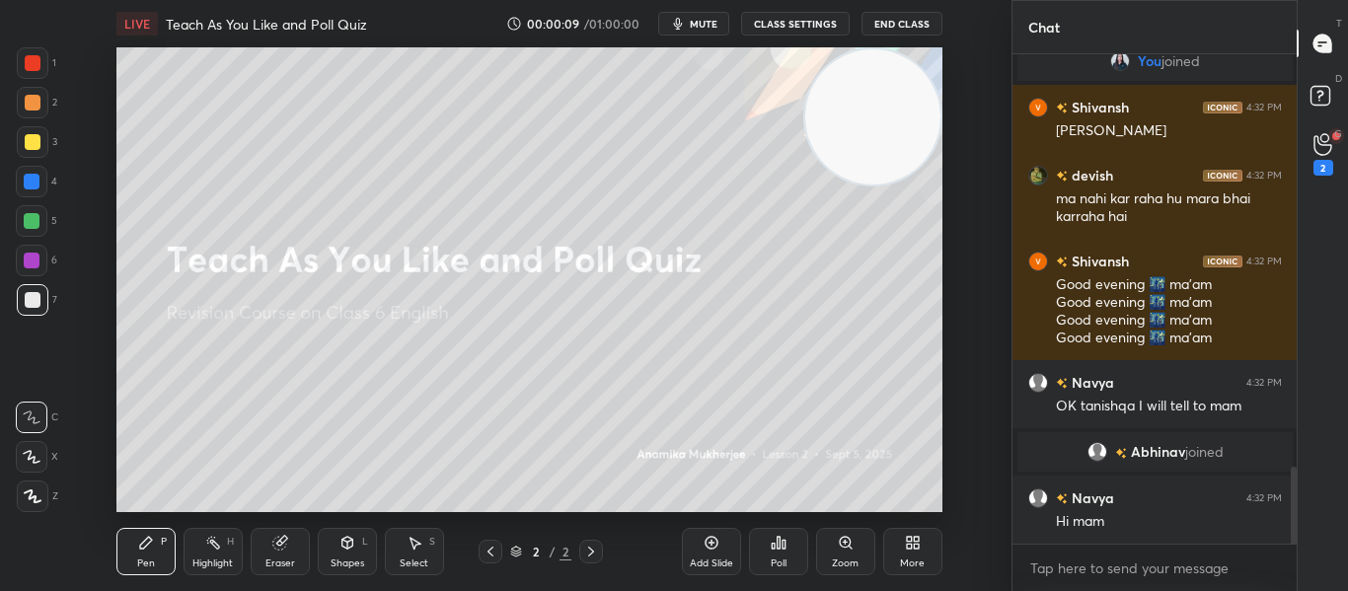
click at [32, 59] on div at bounding box center [33, 63] width 16 height 16
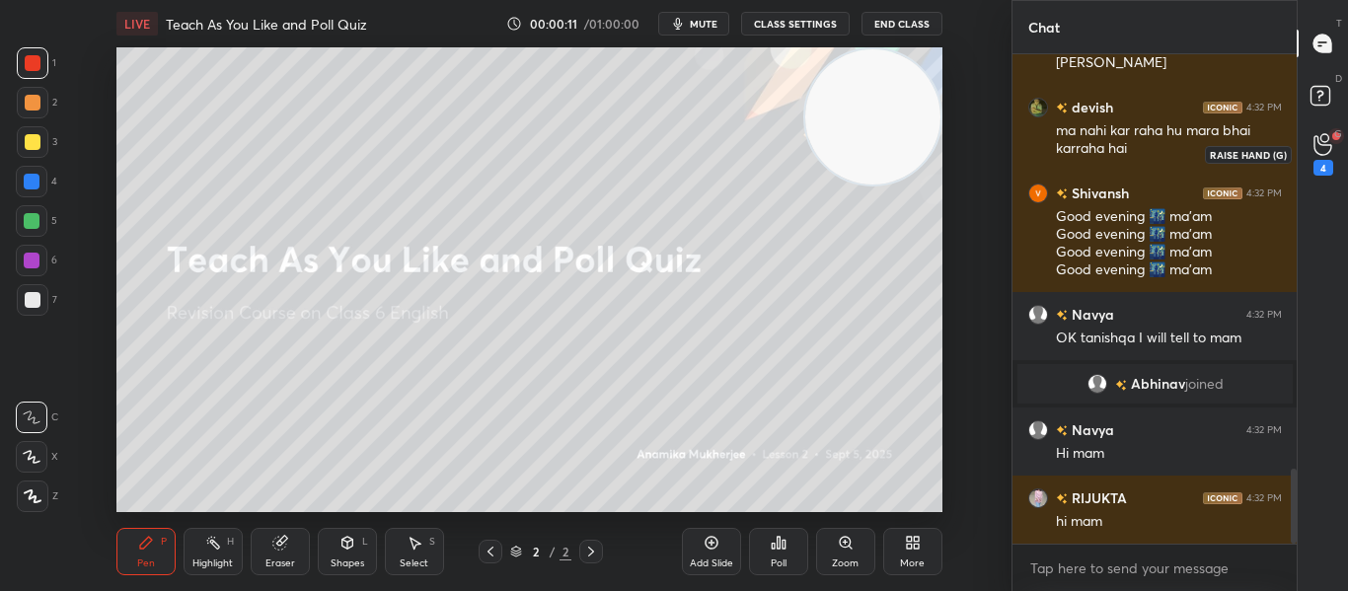
click at [1324, 156] on div "4" at bounding box center [1323, 154] width 20 height 42
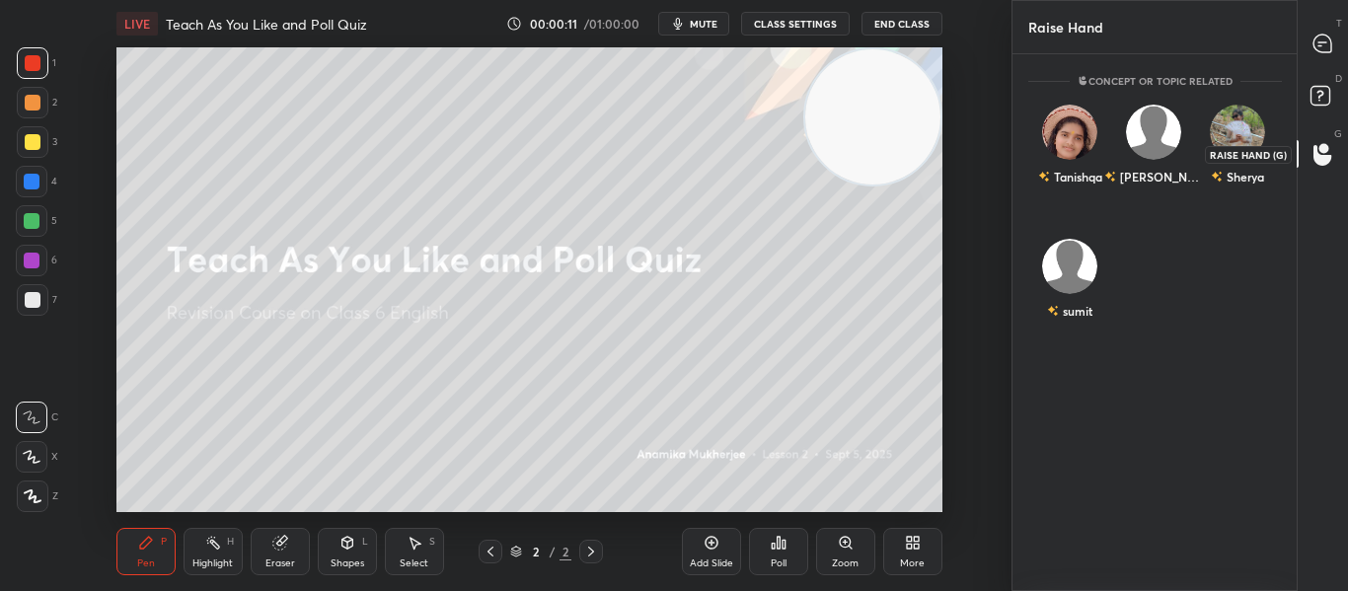
scroll to position [7, 7]
click at [1319, 37] on icon at bounding box center [1322, 44] width 18 height 18
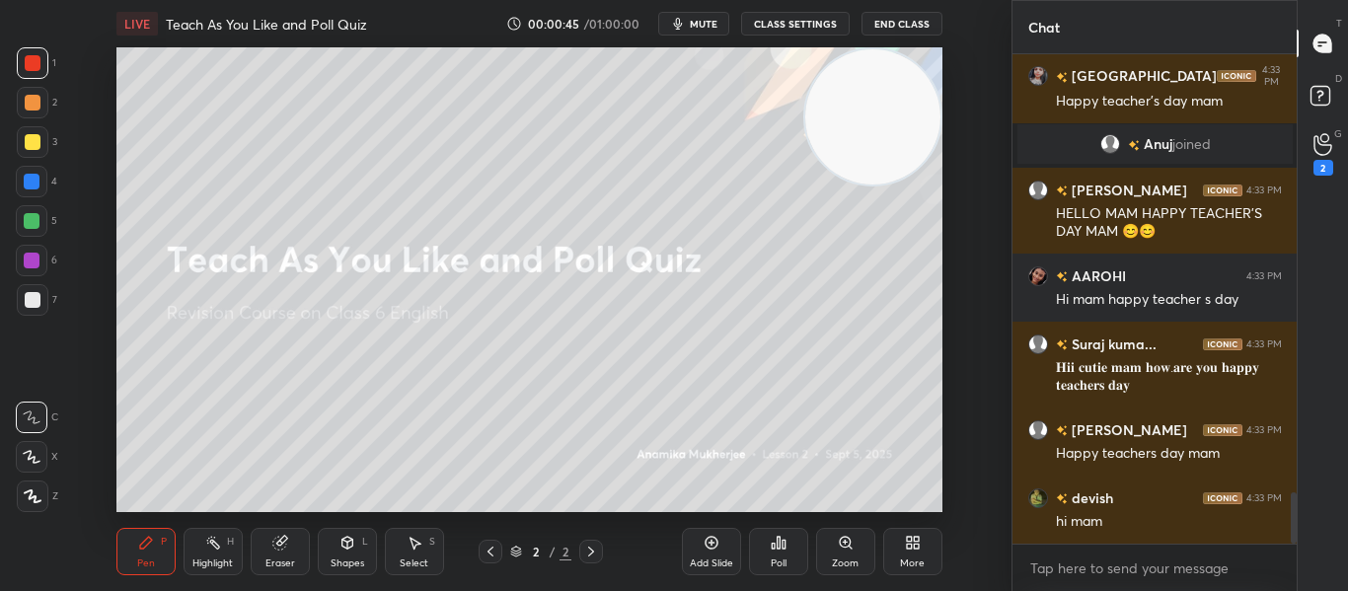
scroll to position [4217, 0]
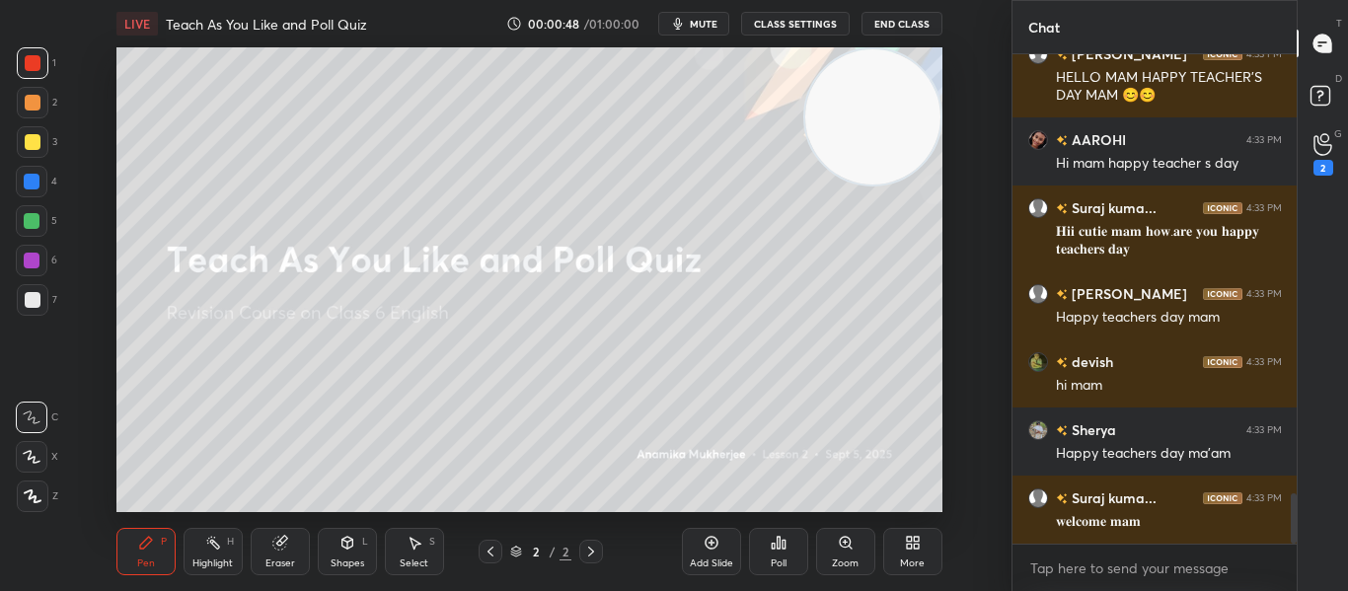
click at [708, 547] on icon at bounding box center [711, 543] width 16 height 16
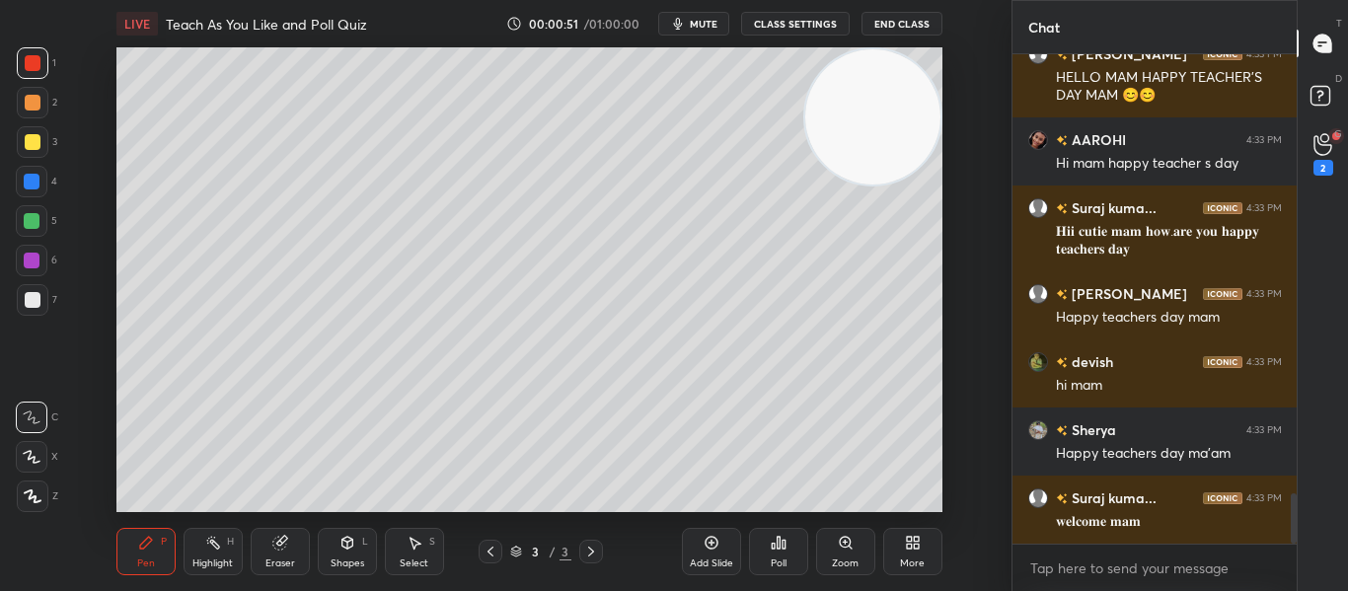
click at [29, 489] on icon at bounding box center [33, 496] width 18 height 14
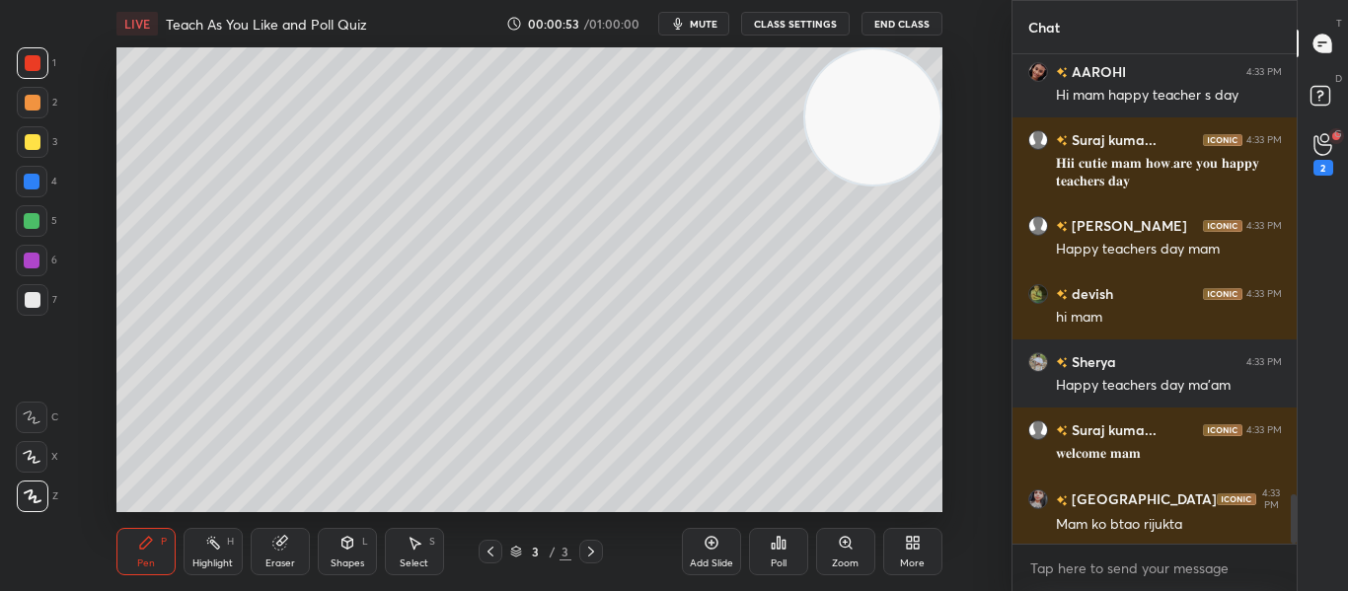
scroll to position [4421, 0]
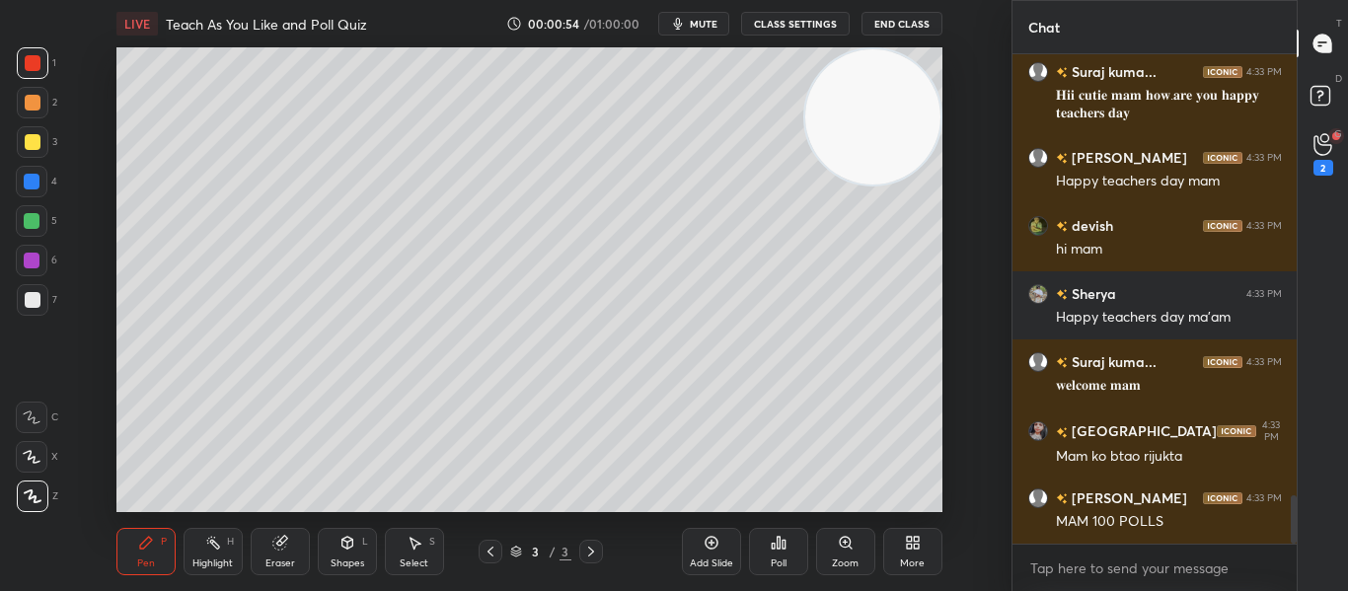
click at [265, 548] on div "Eraser" at bounding box center [280, 551] width 59 height 47
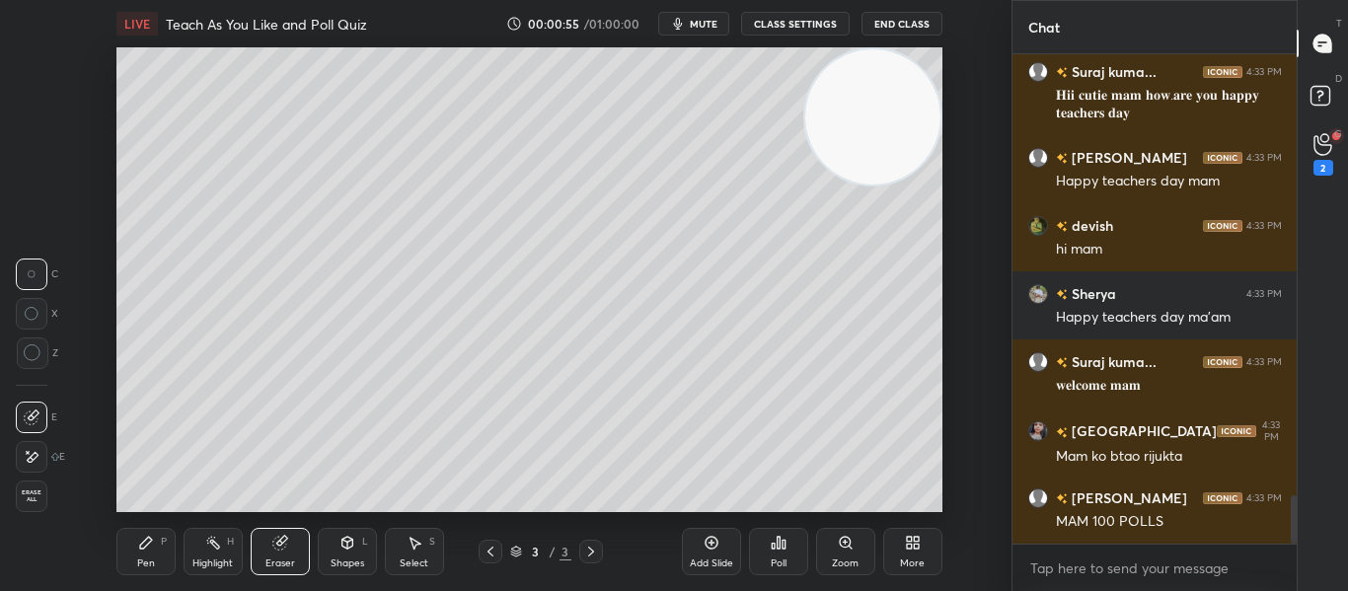
click at [19, 481] on div "Erase all" at bounding box center [32, 497] width 32 height 32
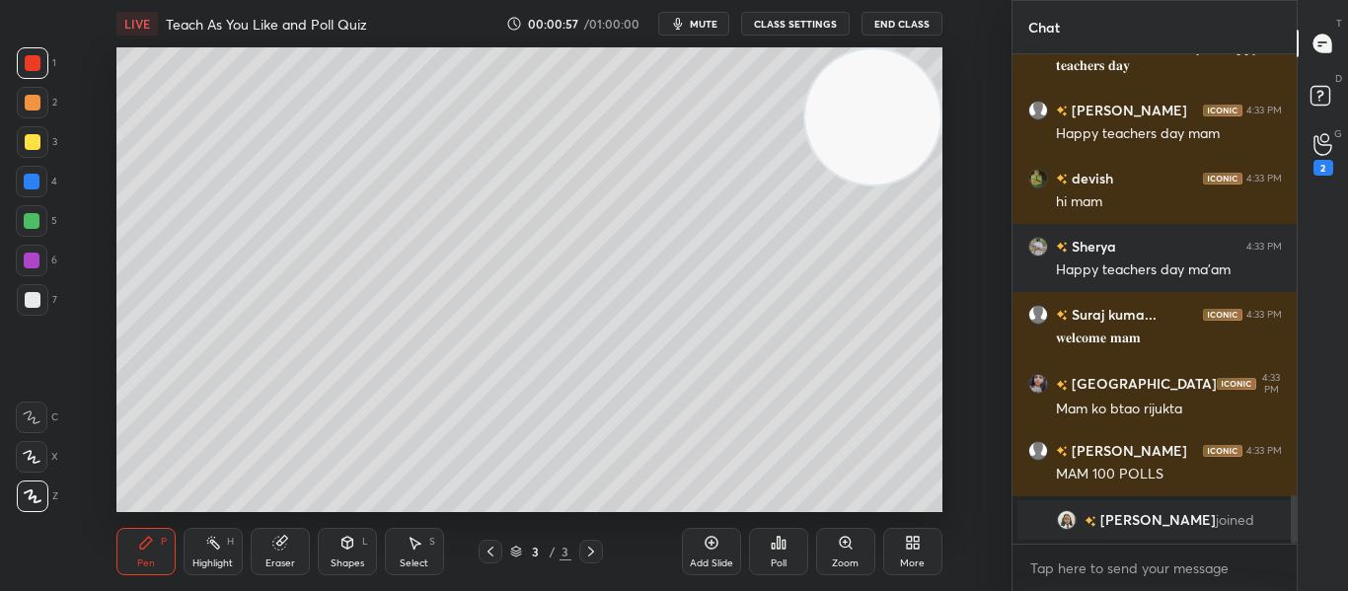
click at [25, 300] on div at bounding box center [33, 300] width 16 height 16
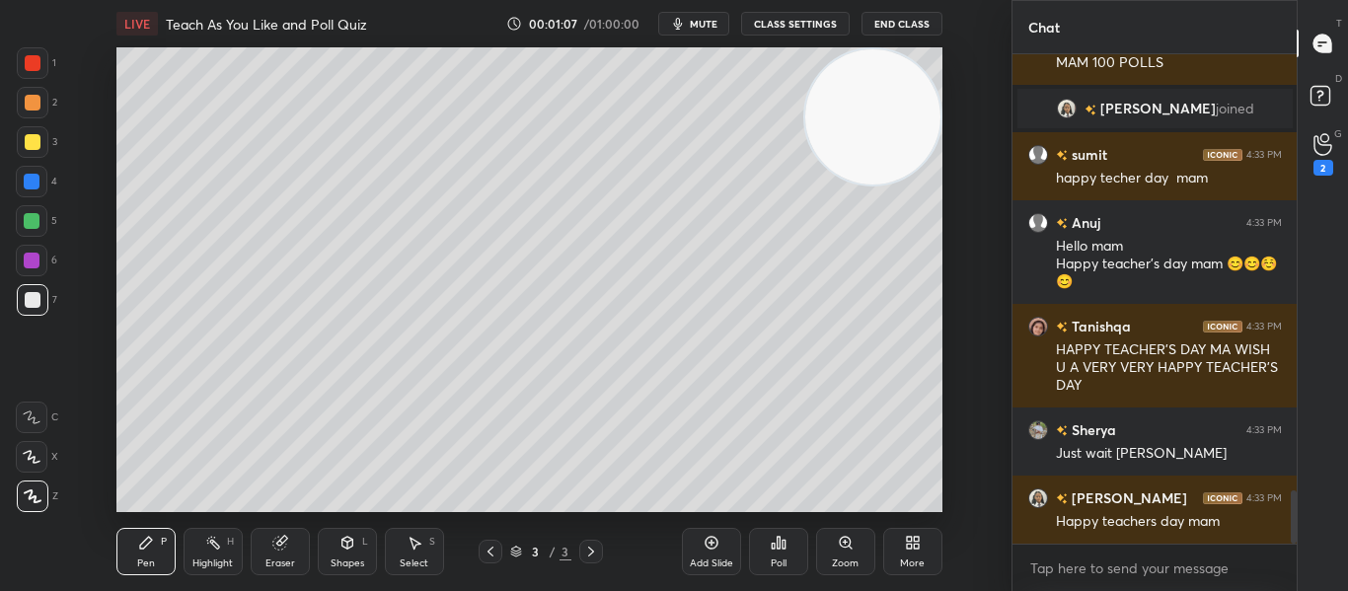
scroll to position [4007, 0]
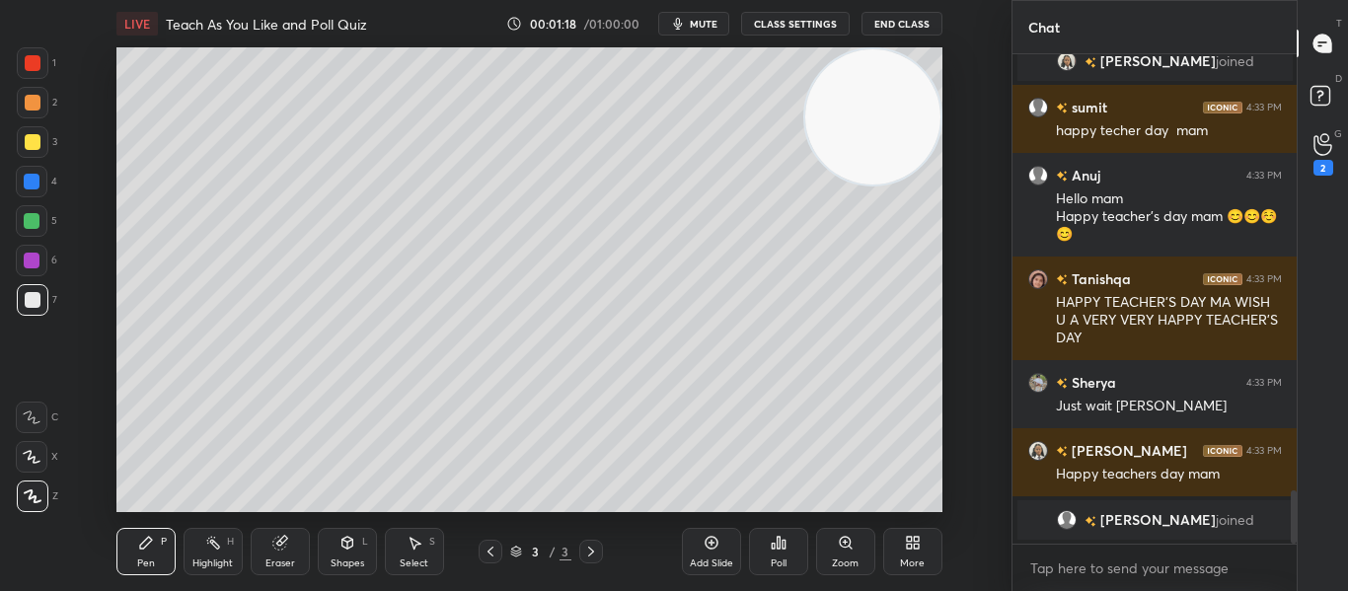
click at [31, 67] on div at bounding box center [33, 63] width 16 height 16
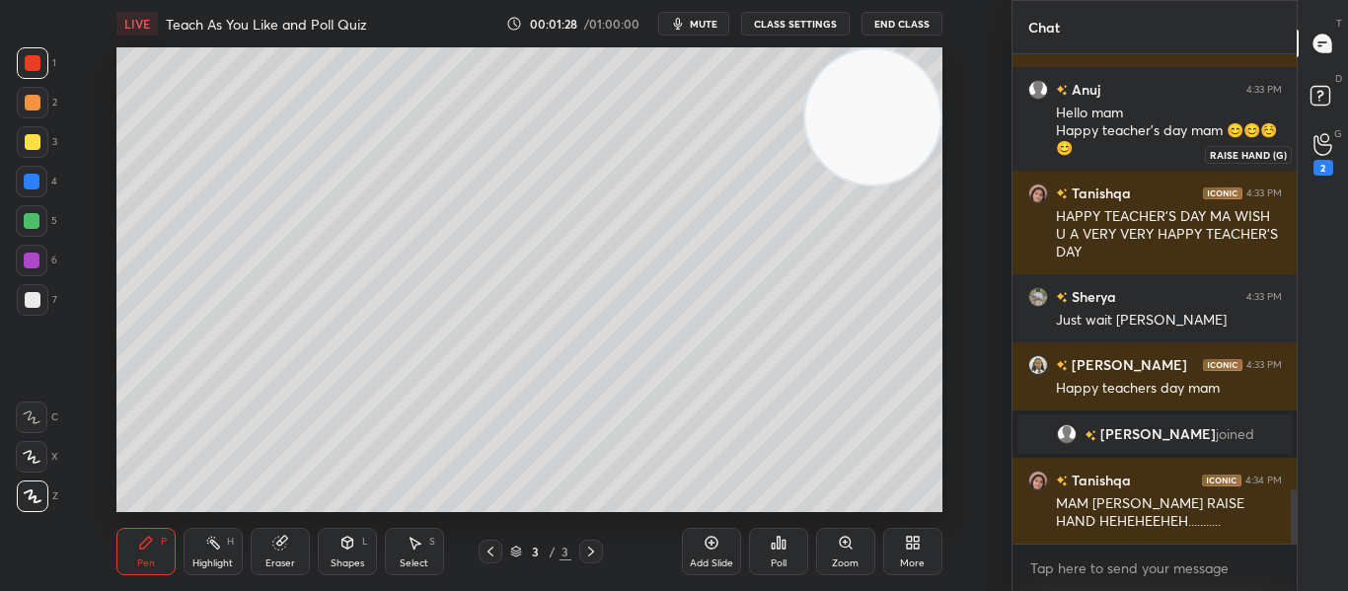
click at [1320, 157] on div "2" at bounding box center [1323, 154] width 20 height 42
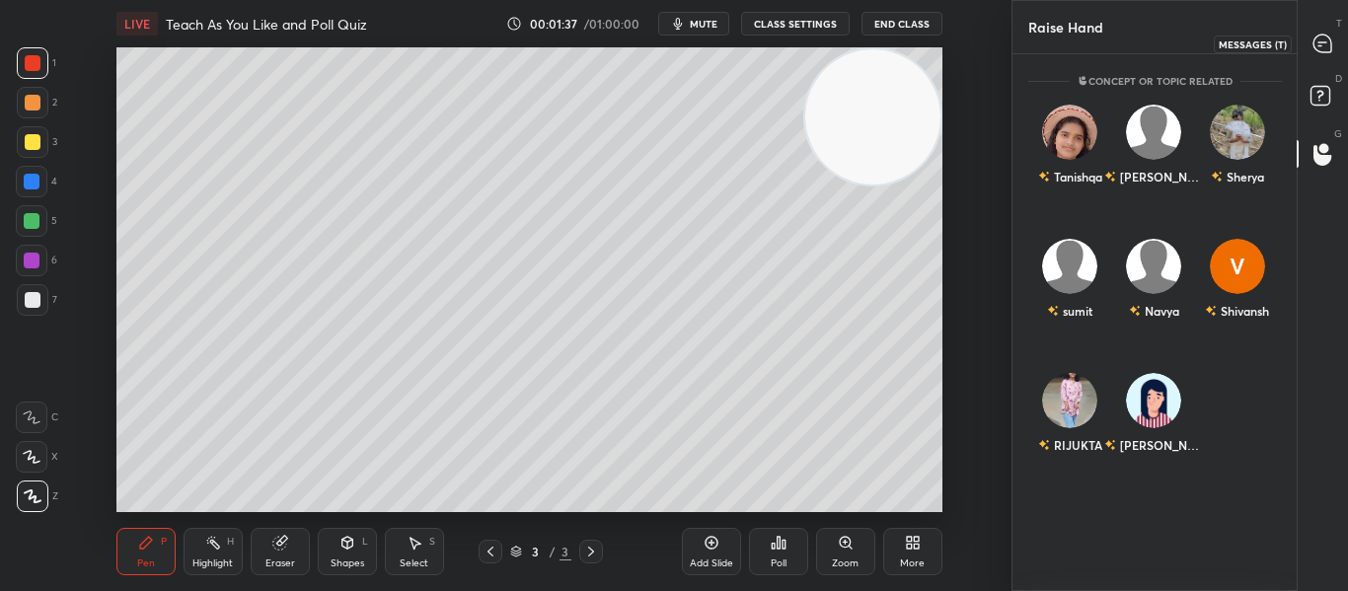
click at [1320, 40] on icon at bounding box center [1322, 44] width 18 height 18
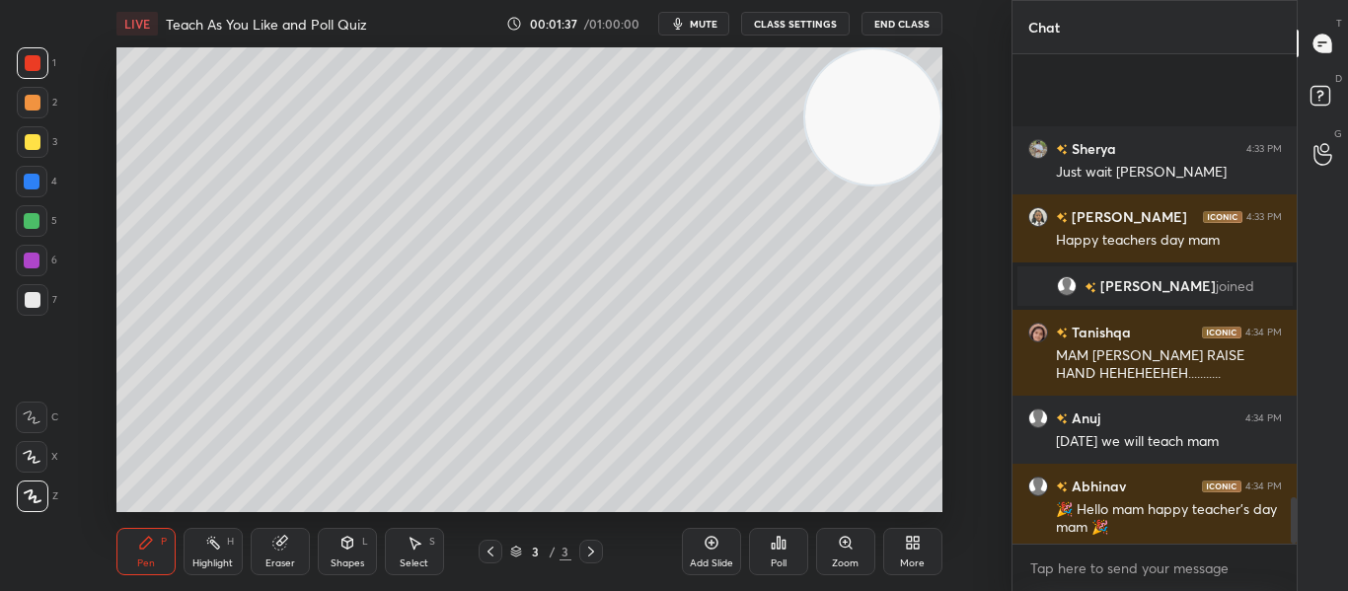
scroll to position [4661, 0]
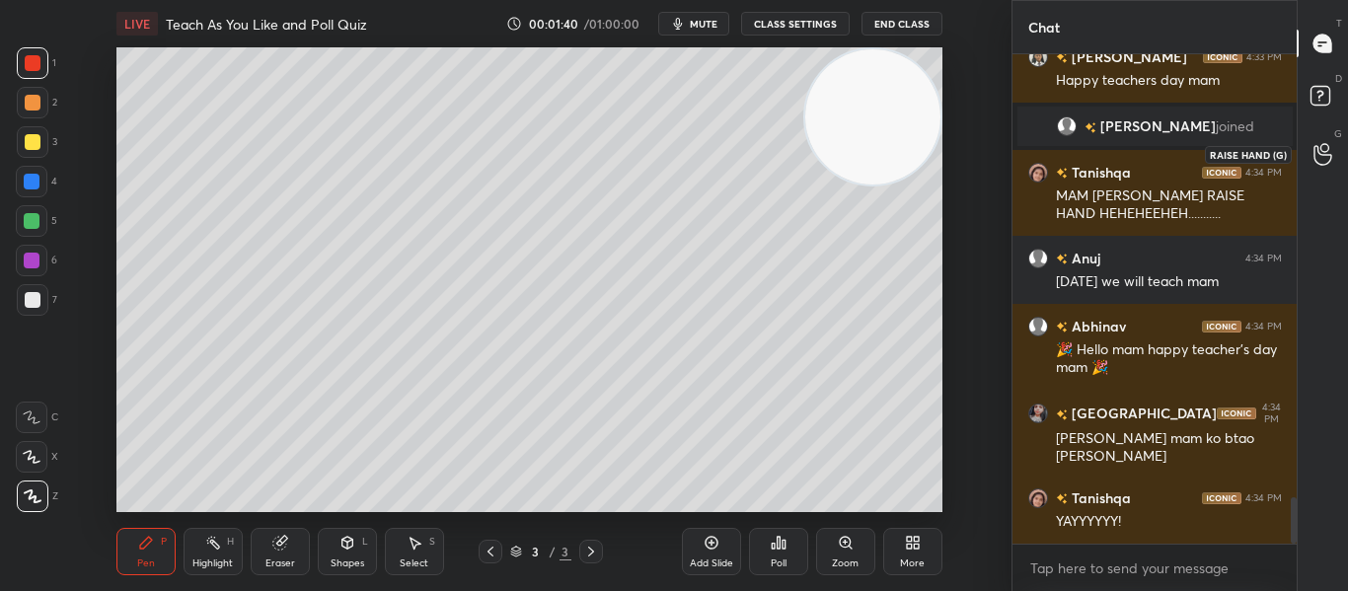
click at [1314, 151] on icon at bounding box center [1322, 155] width 18 height 20
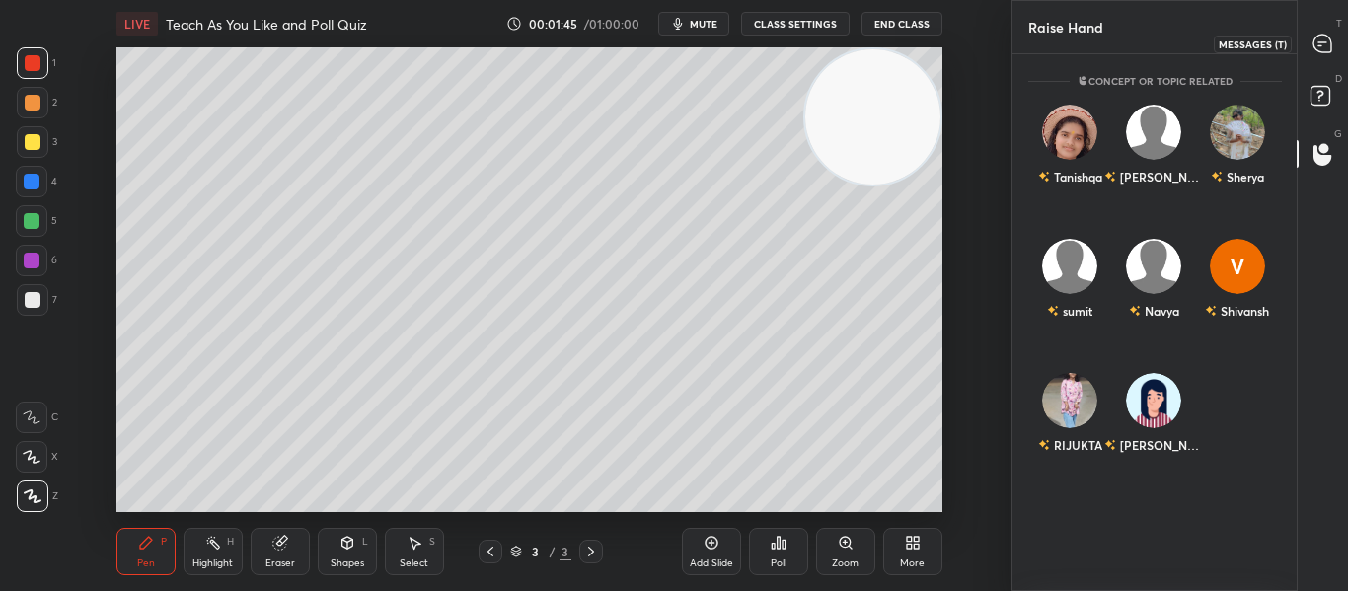
click at [1318, 42] on icon at bounding box center [1322, 42] width 8 height 0
type textarea "x"
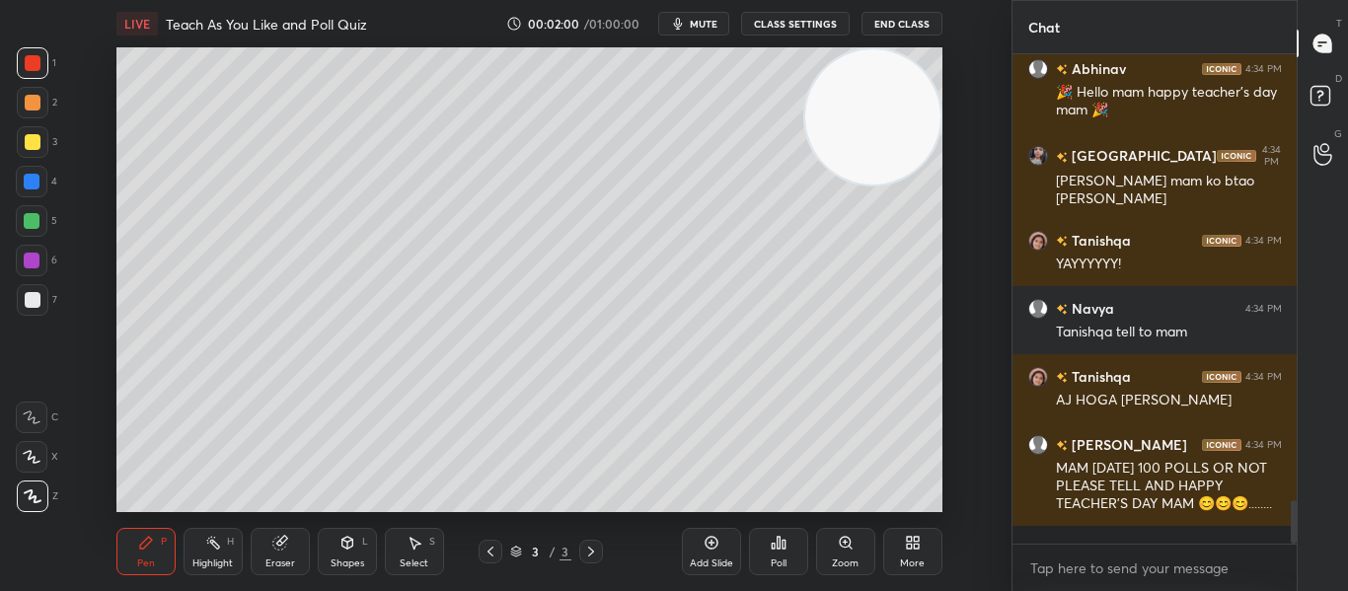
scroll to position [4987, 0]
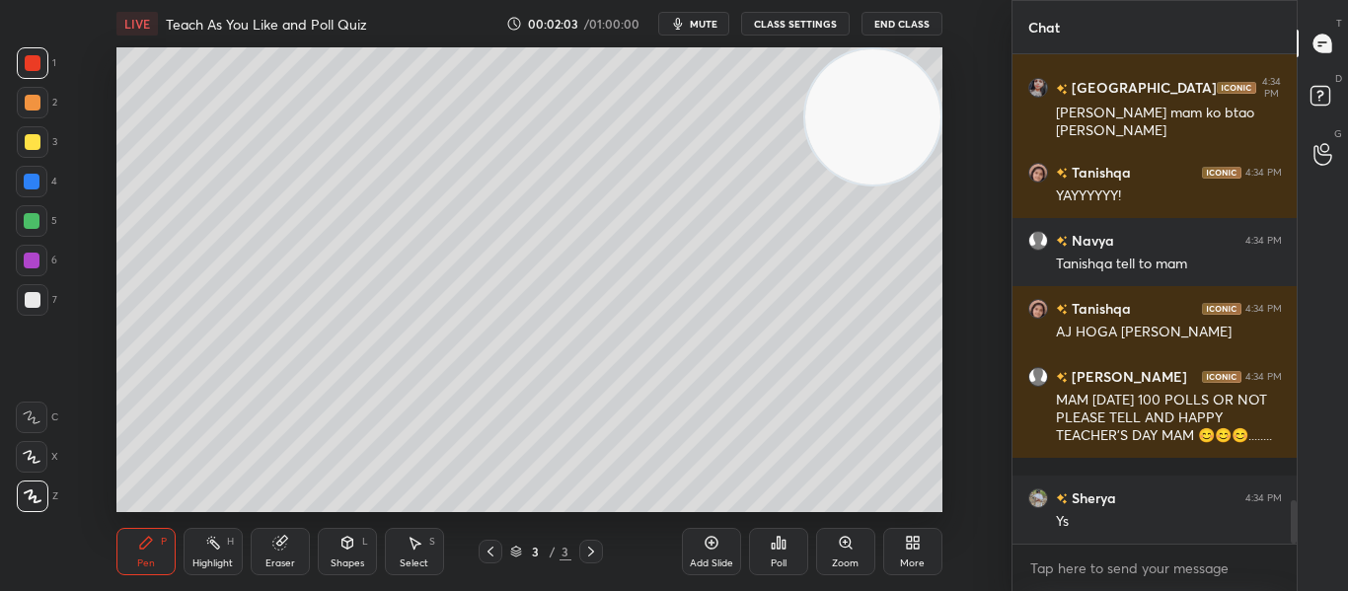
click at [1291, 513] on div at bounding box center [1294, 521] width 6 height 43
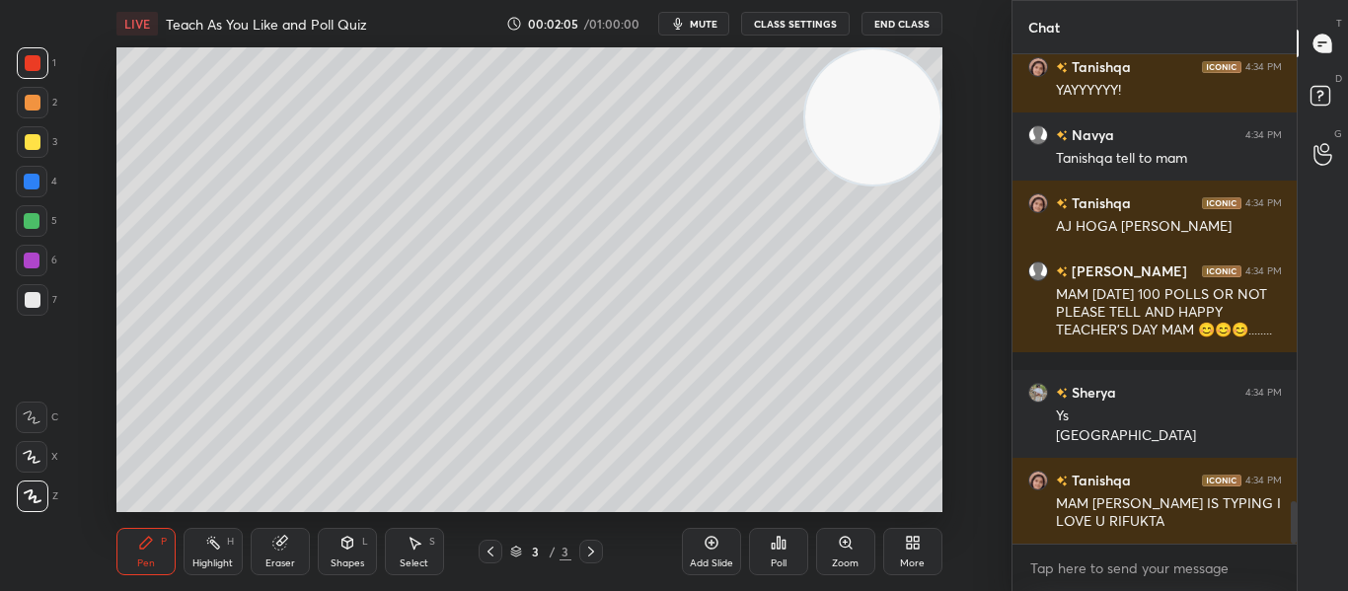
click at [1294, 509] on div at bounding box center [1294, 522] width 6 height 42
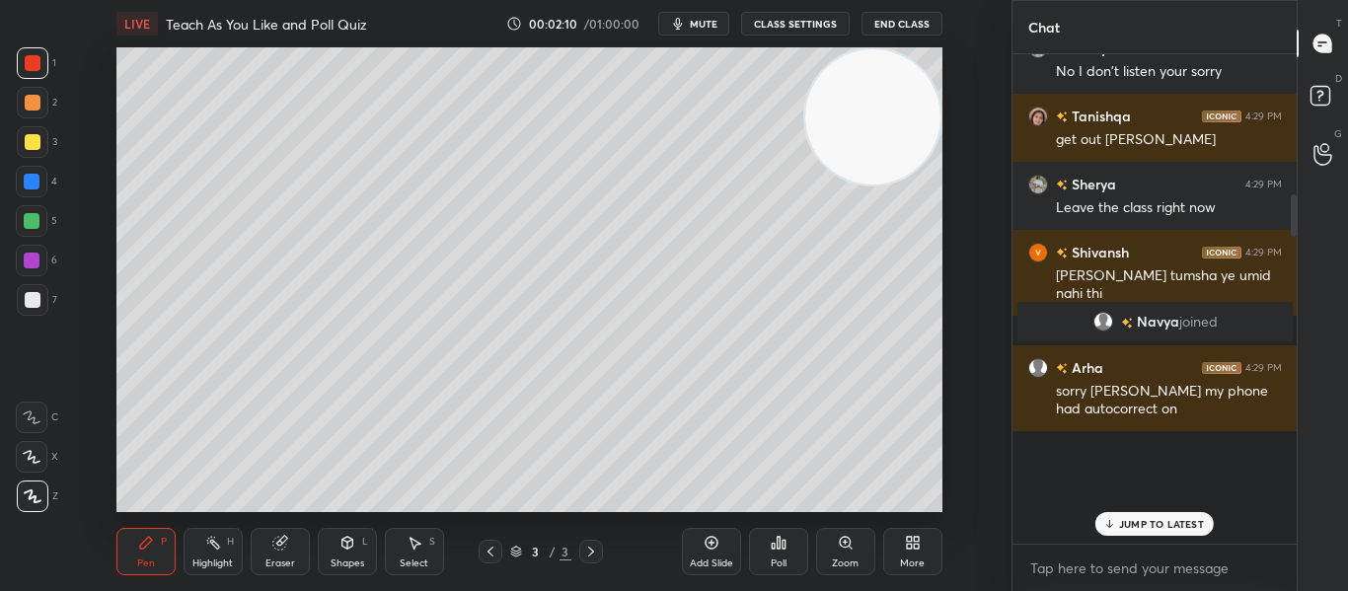
scroll to position [1072, 0]
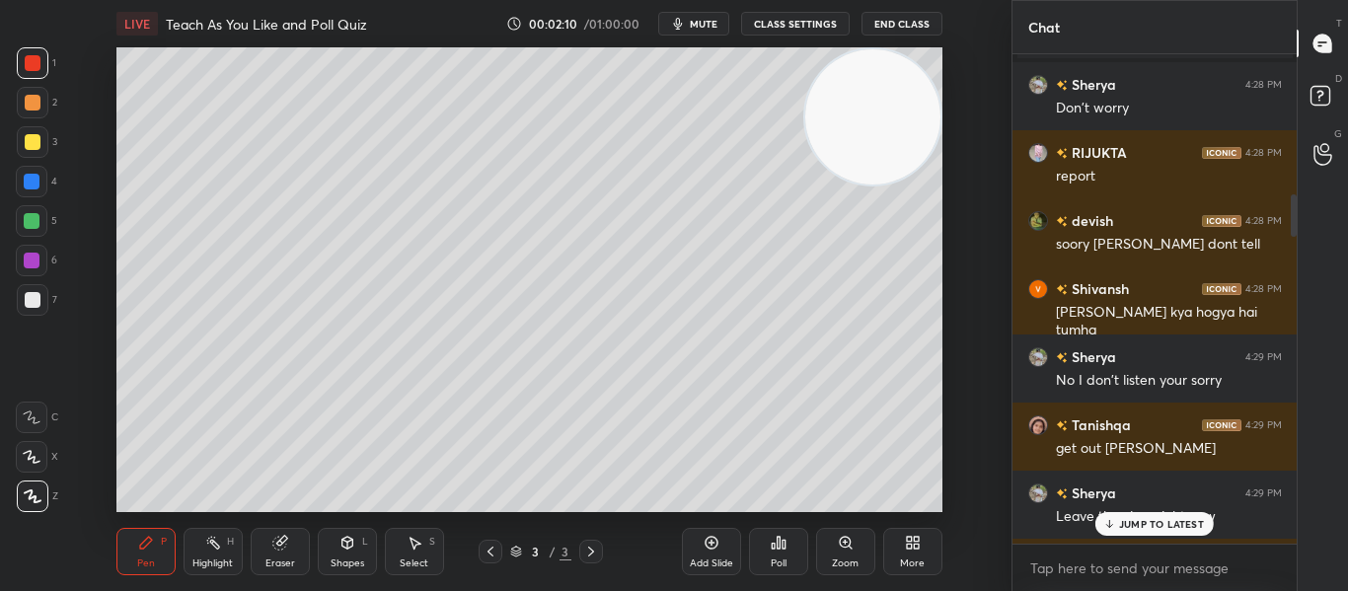
drag, startPoint x: 1294, startPoint y: 509, endPoint x: 1295, endPoint y: 161, distance: 348.3
click at [1295, 161] on div at bounding box center [1291, 298] width 12 height 489
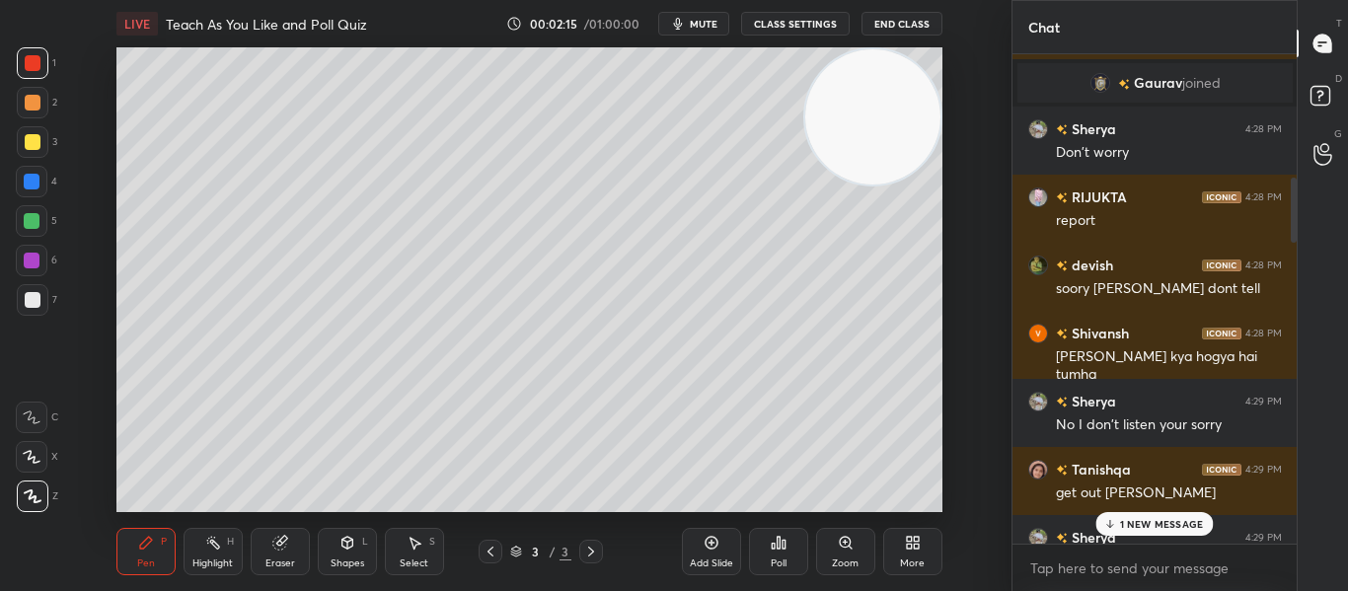
click at [1291, 185] on div at bounding box center [1294, 210] width 6 height 65
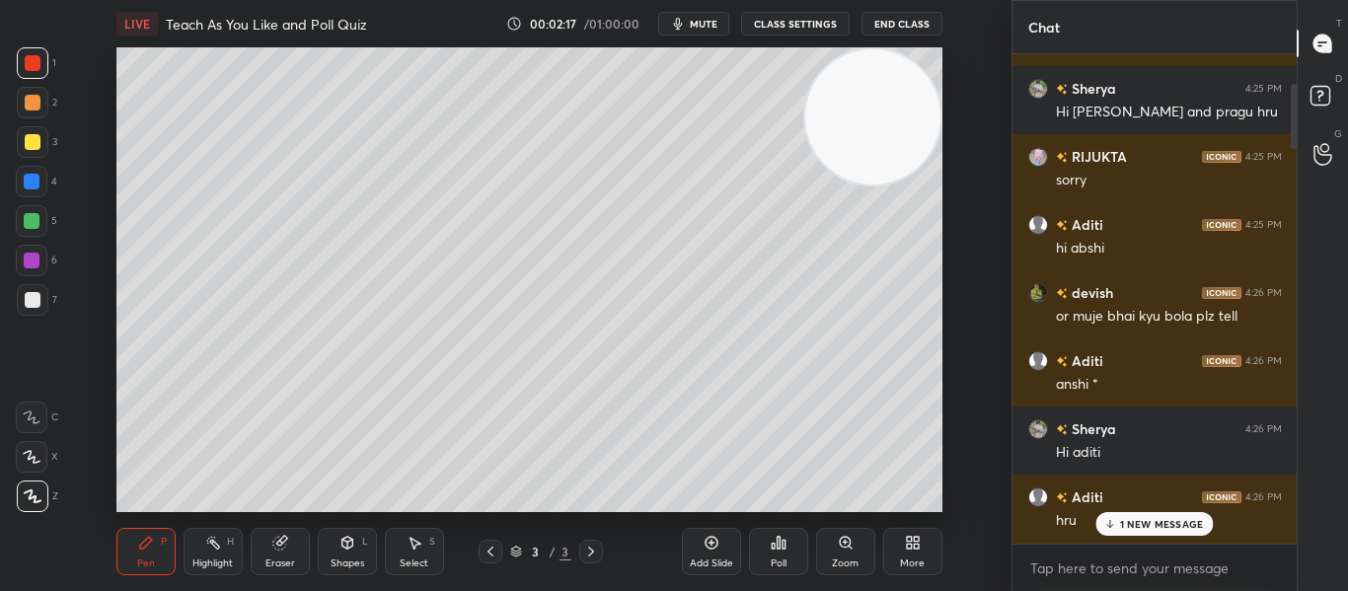
scroll to position [0, 0]
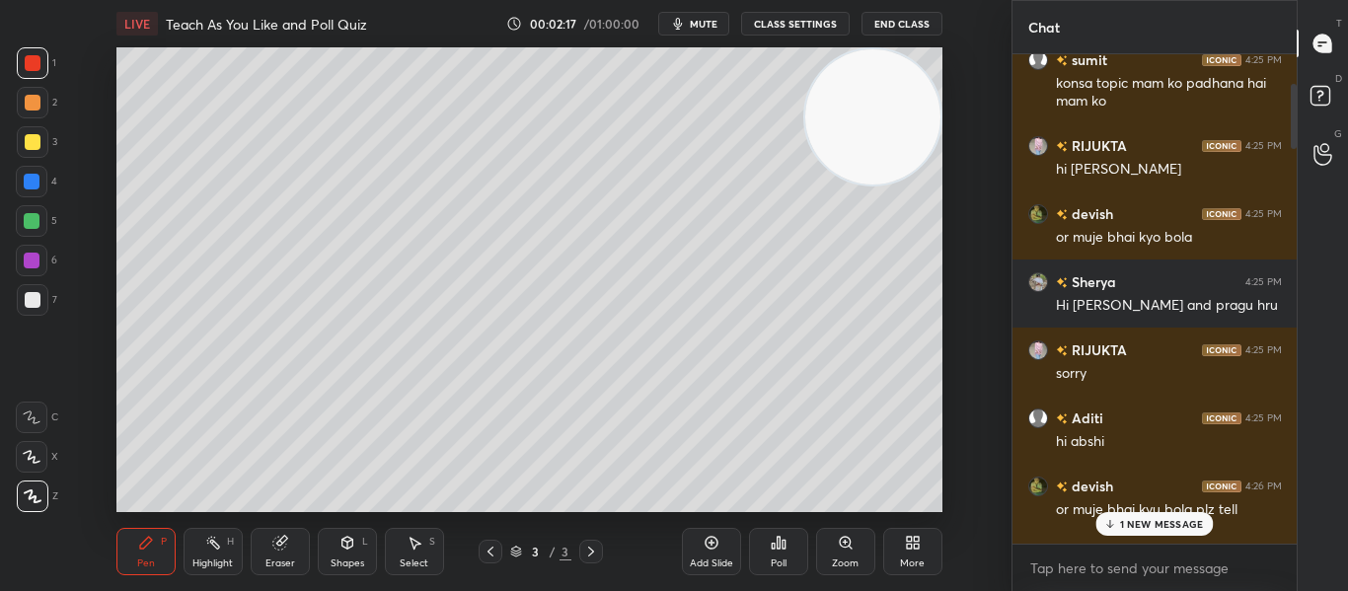
drag, startPoint x: 1291, startPoint y: 185, endPoint x: 1296, endPoint y: 40, distance: 145.2
click at [1296, 40] on div "Chat sumit 4:25 PM konsa topic mam ko padhana hai mam ko RIJUKTA 4:25 PM hi san…" at bounding box center [1179, 295] width 337 height 591
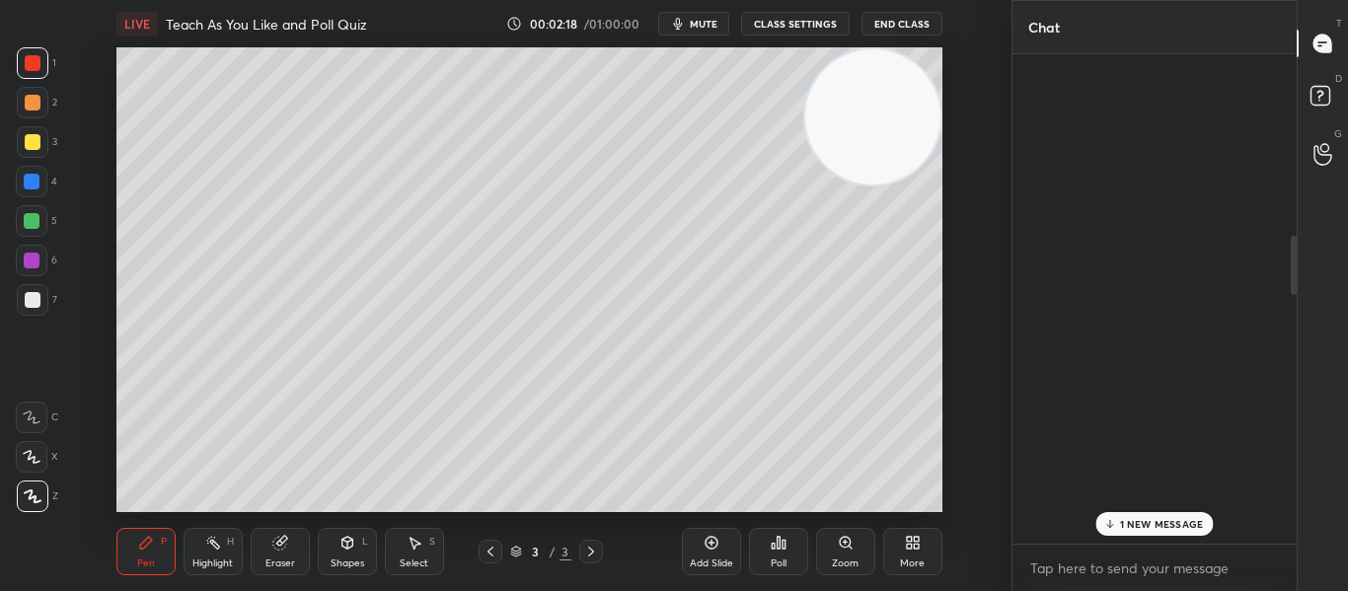
scroll to position [2012, 0]
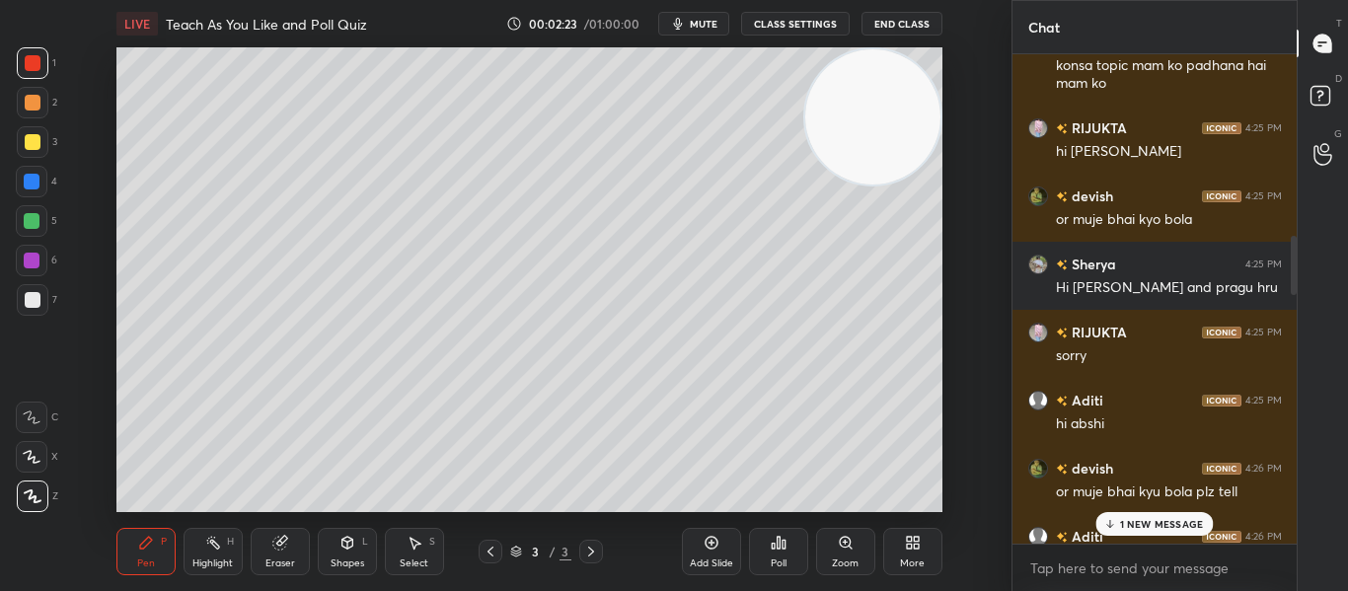
click at [783, 31] on button "CLASS SETTINGS" at bounding box center [795, 24] width 109 height 24
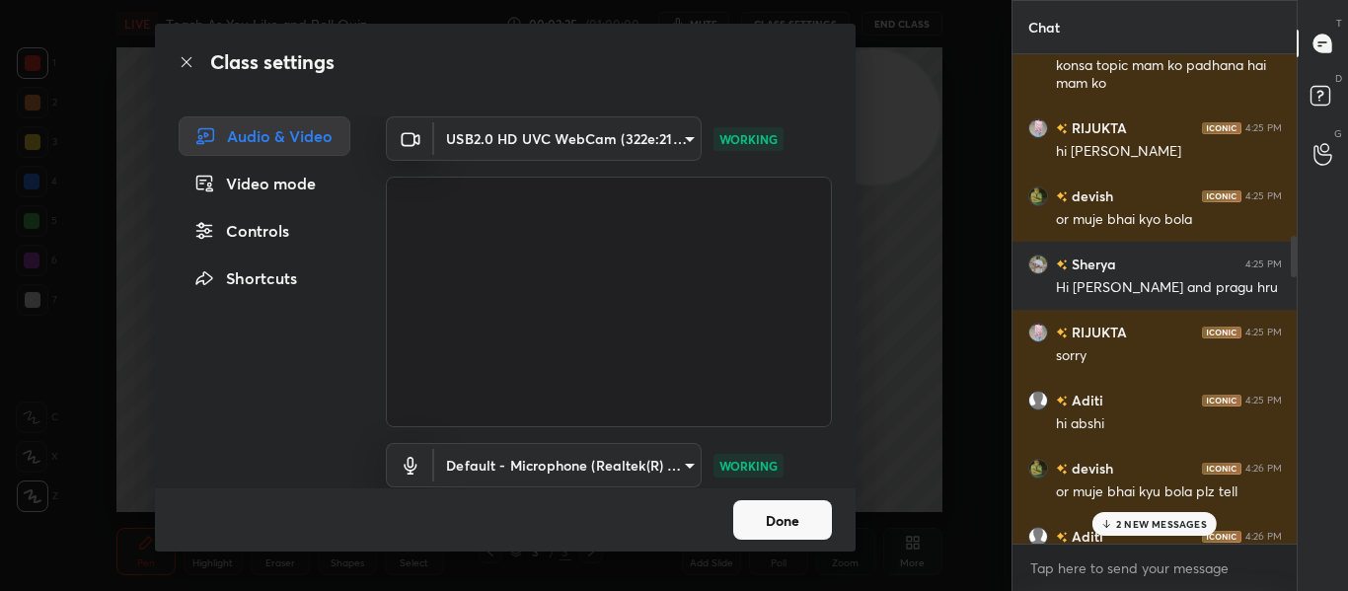
click at [259, 221] on div "Controls" at bounding box center [265, 230] width 172 height 39
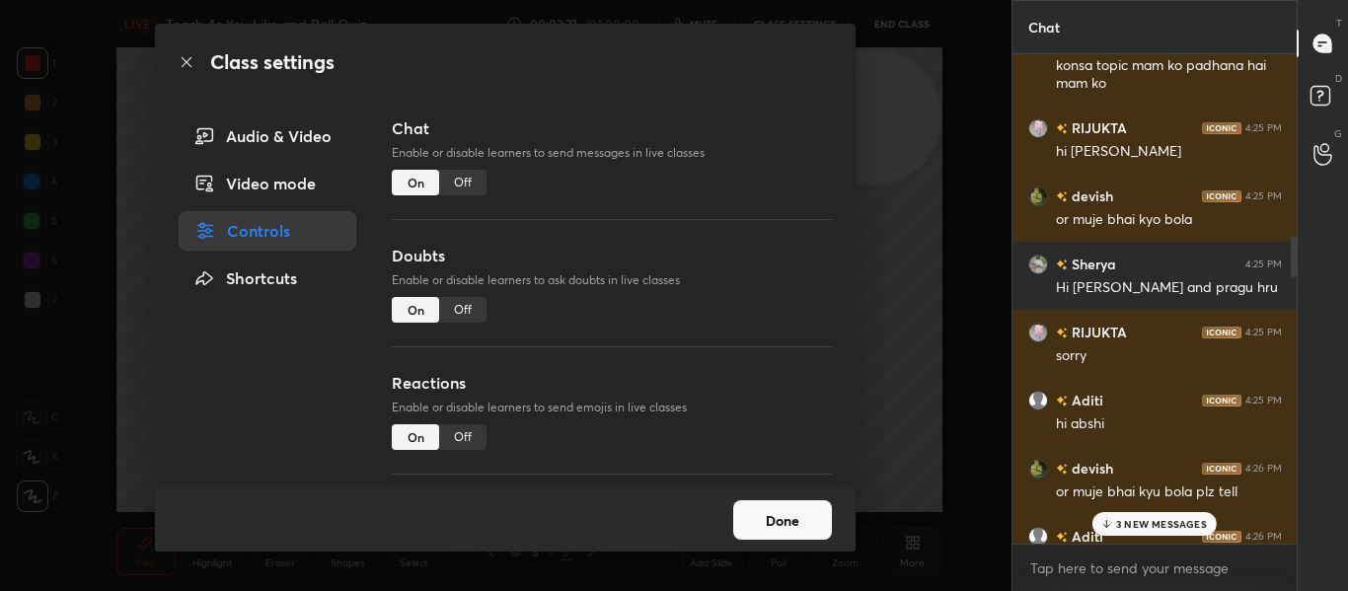
click at [460, 176] on div "Off" at bounding box center [462, 183] width 47 height 26
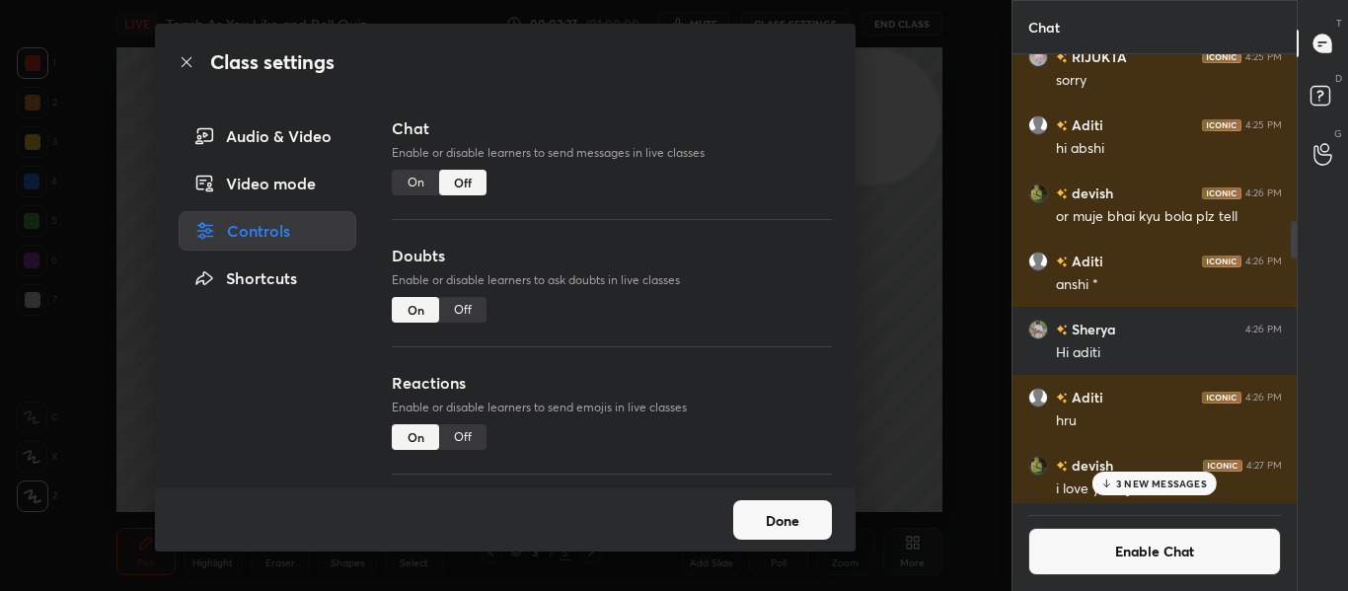
scroll to position [443, 278]
click at [455, 318] on div "Off" at bounding box center [462, 310] width 47 height 26
click at [767, 511] on button "Done" at bounding box center [782, 519] width 99 height 39
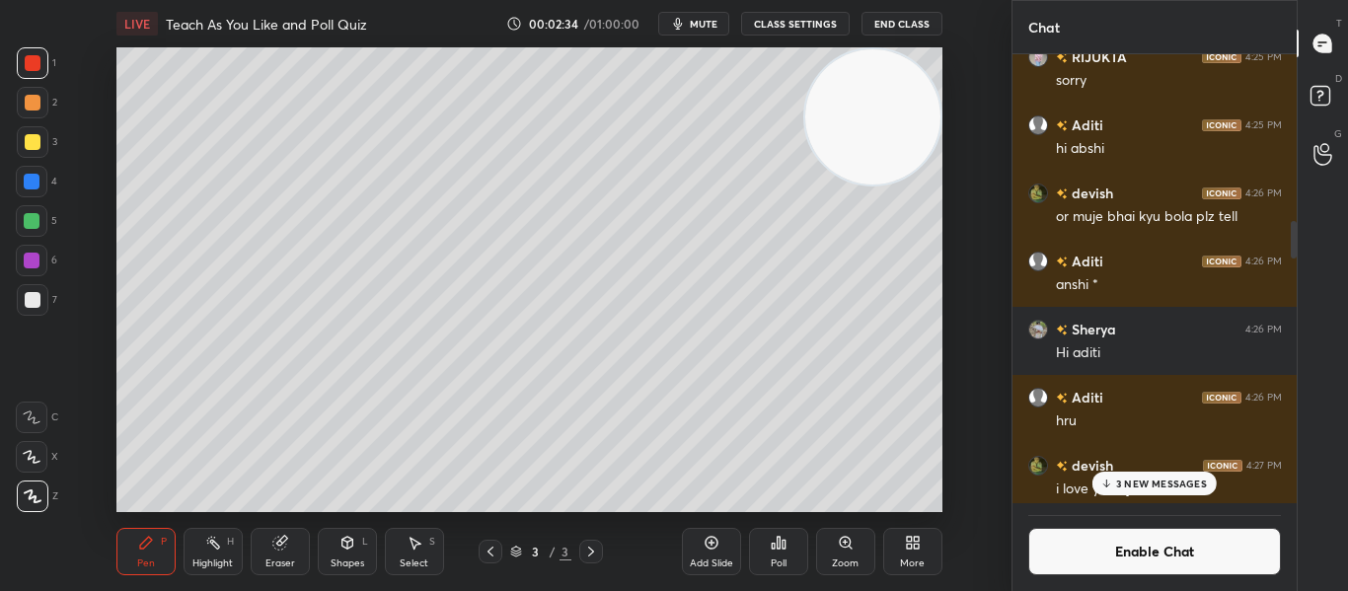
click at [1292, 235] on div at bounding box center [1291, 278] width 12 height 449
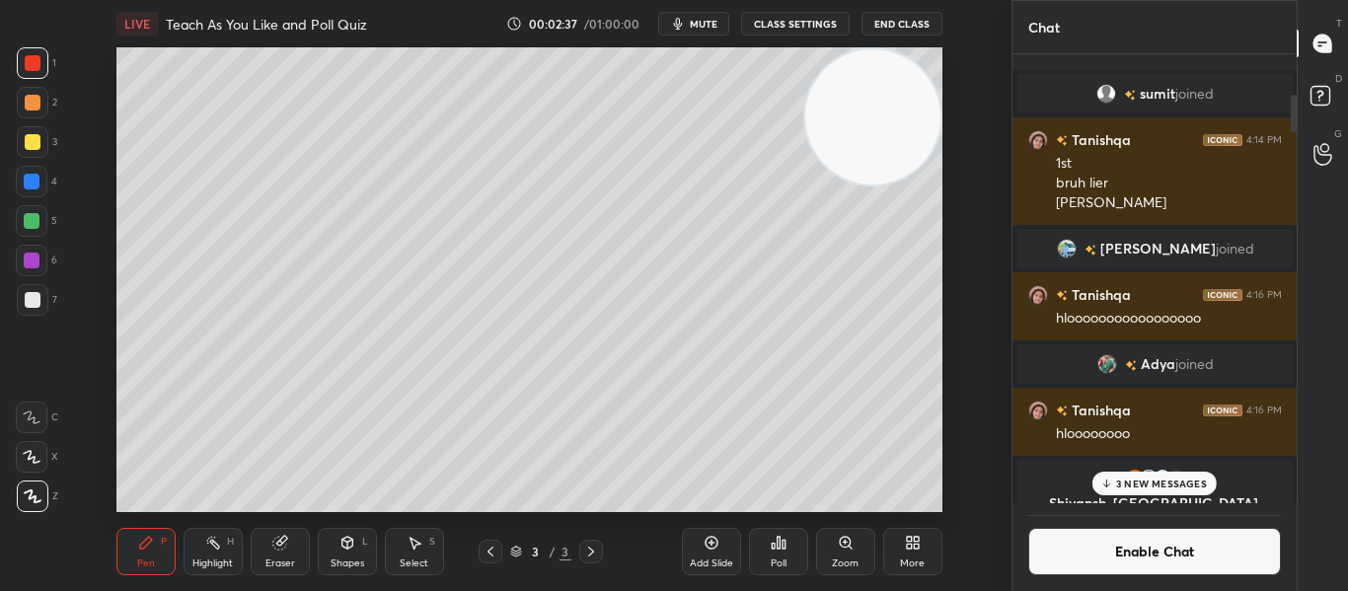
scroll to position [380, 0]
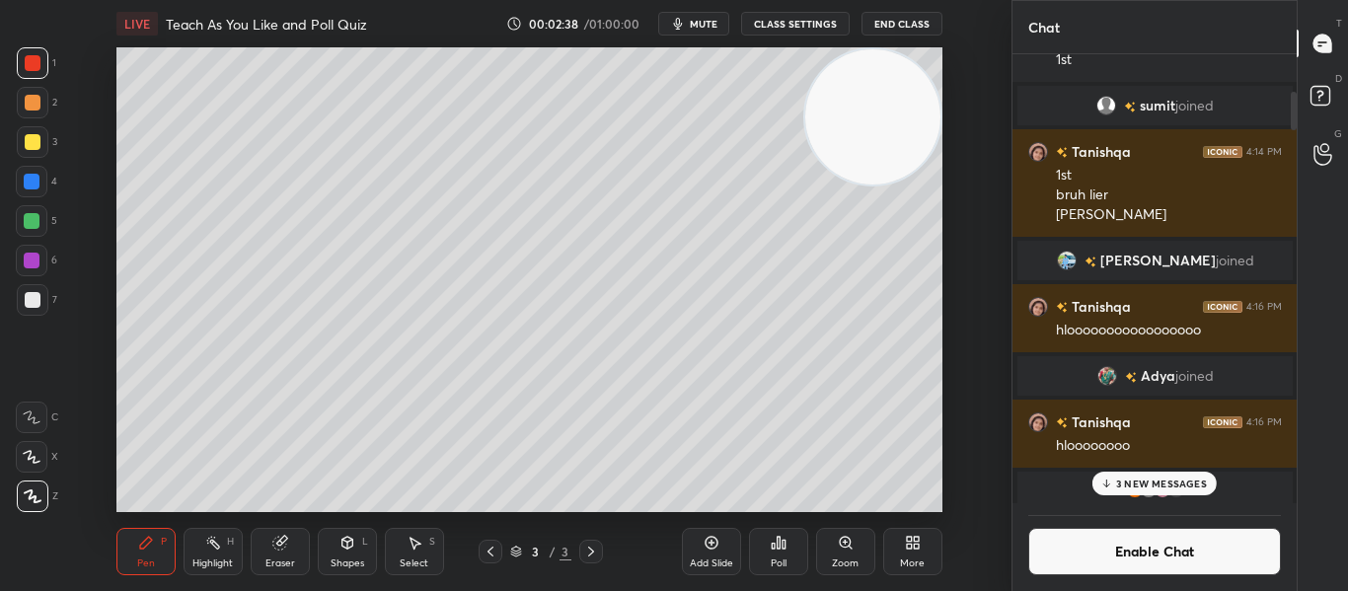
click at [1289, 96] on div at bounding box center [1291, 278] width 12 height 449
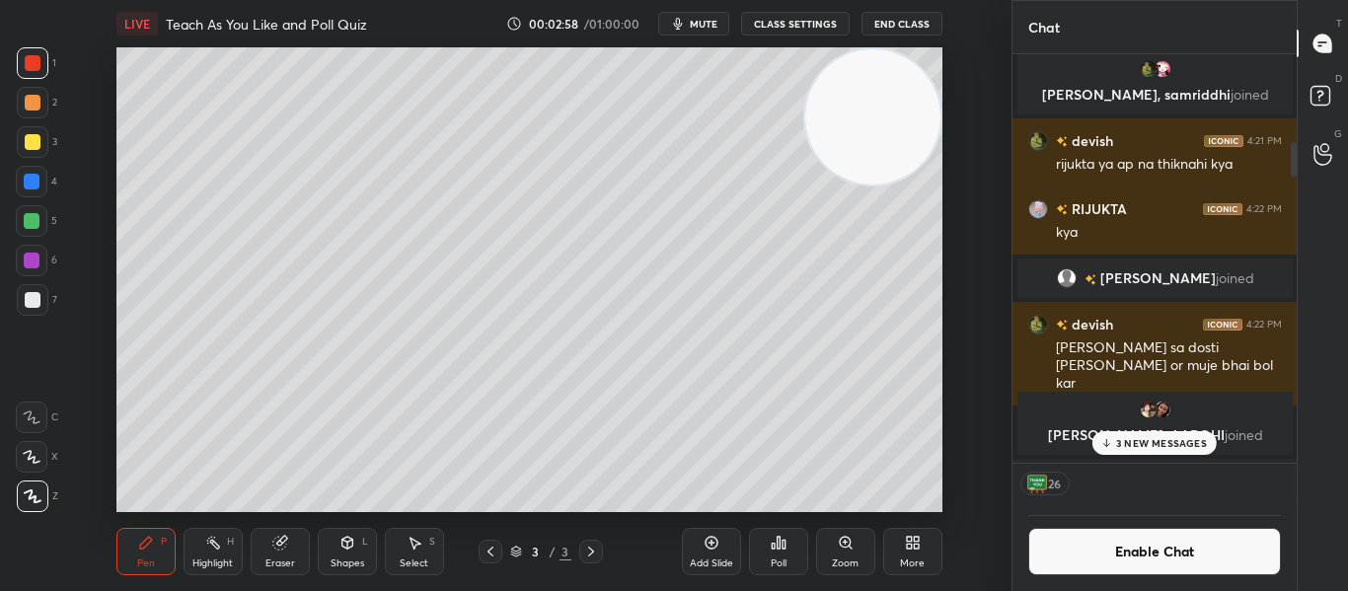
scroll to position [1086, 0]
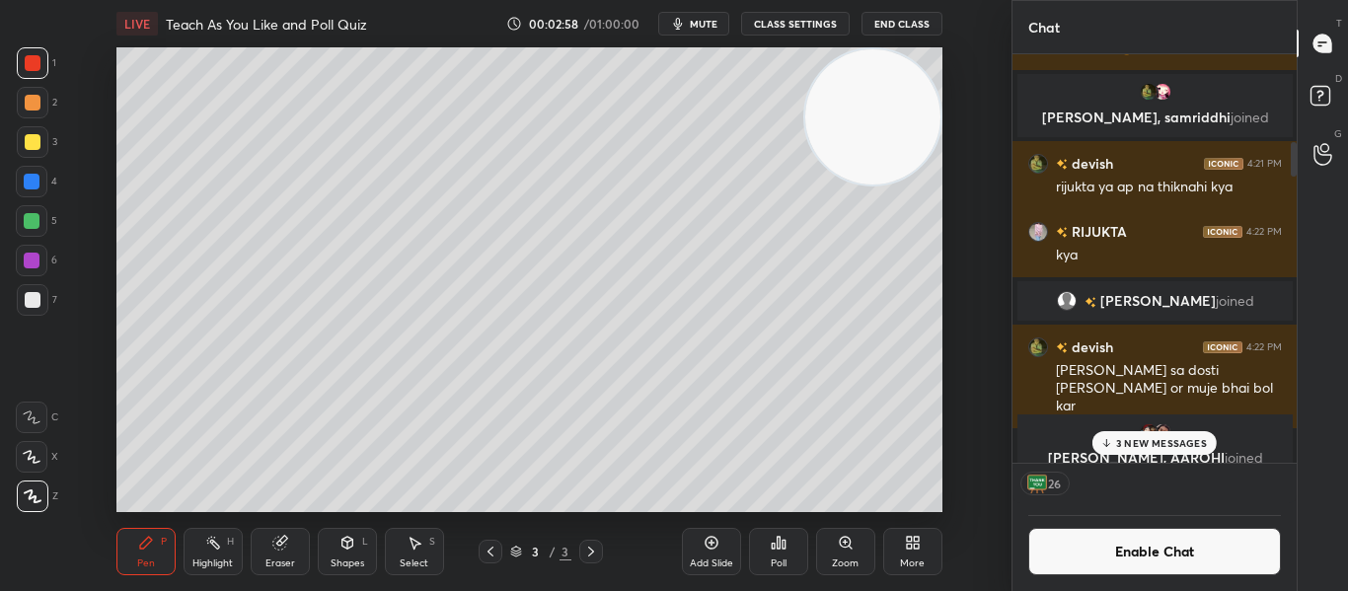
drag, startPoint x: 1295, startPoint y: 97, endPoint x: 1290, endPoint y: 157, distance: 60.5
click at [1290, 157] on div at bounding box center [1291, 258] width 12 height 408
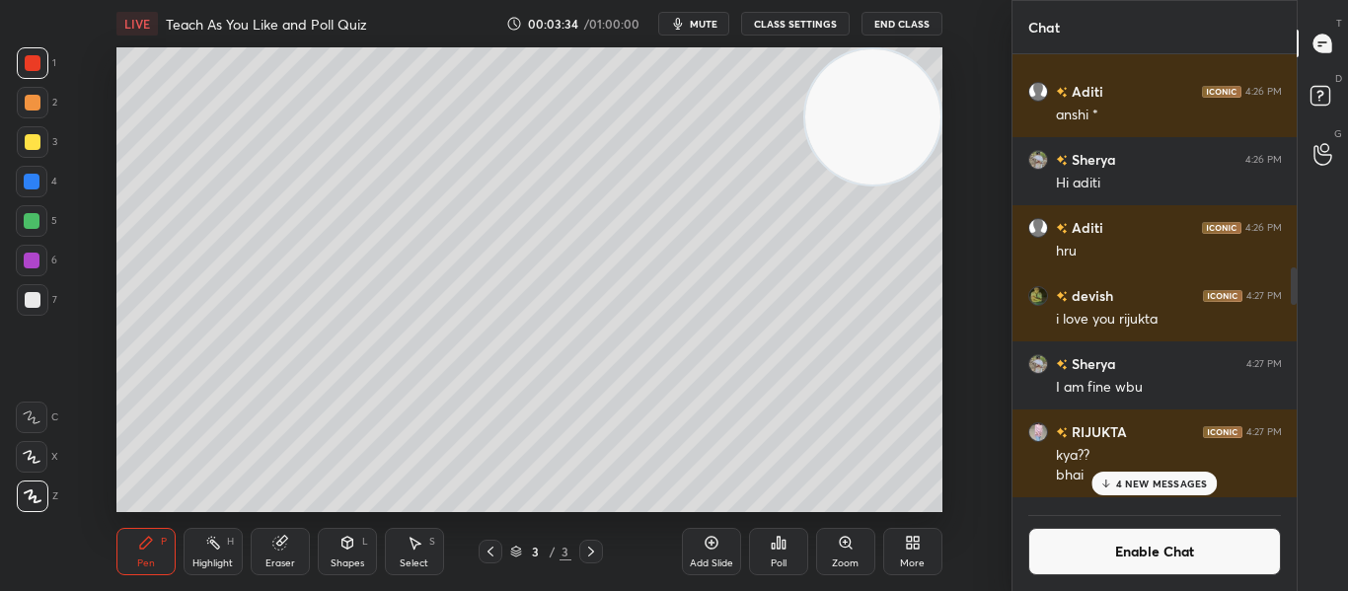
scroll to position [2952, 0]
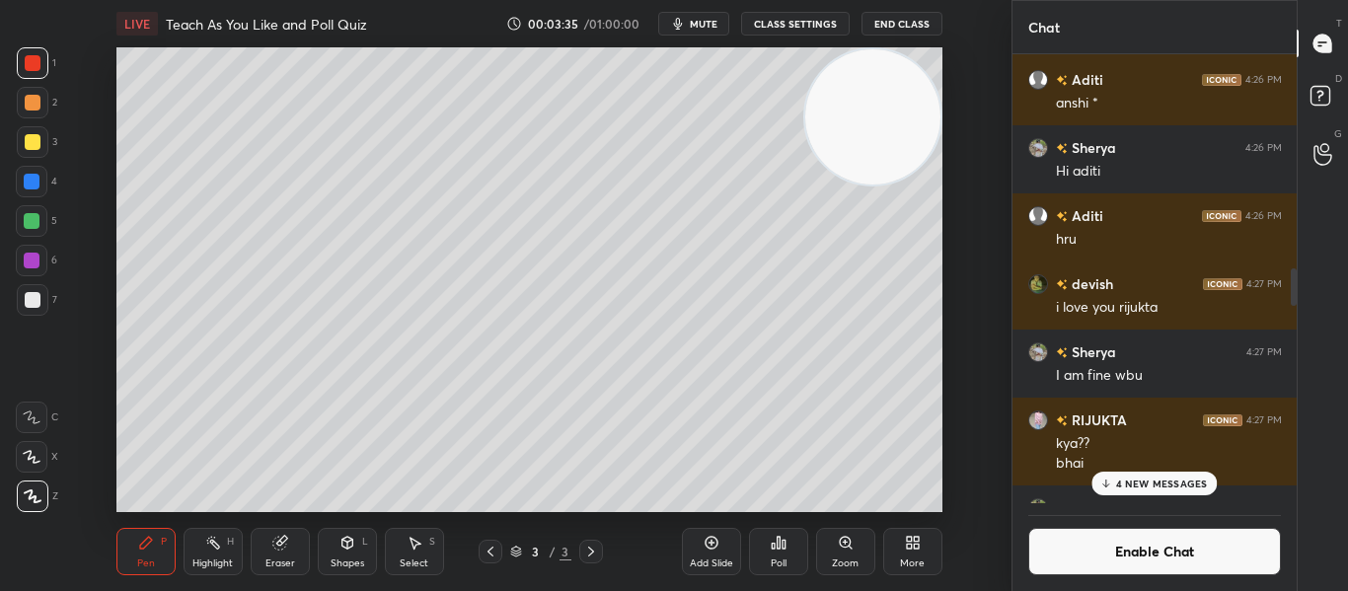
drag, startPoint x: 1292, startPoint y: 155, endPoint x: 1296, endPoint y: 312, distance: 157.0
click at [1296, 312] on div "Chat Aditi 4:25 PM hi abshi devish 4:26 PM or muje bhai kyu bola plz tell Aditi…" at bounding box center [1179, 295] width 337 height 591
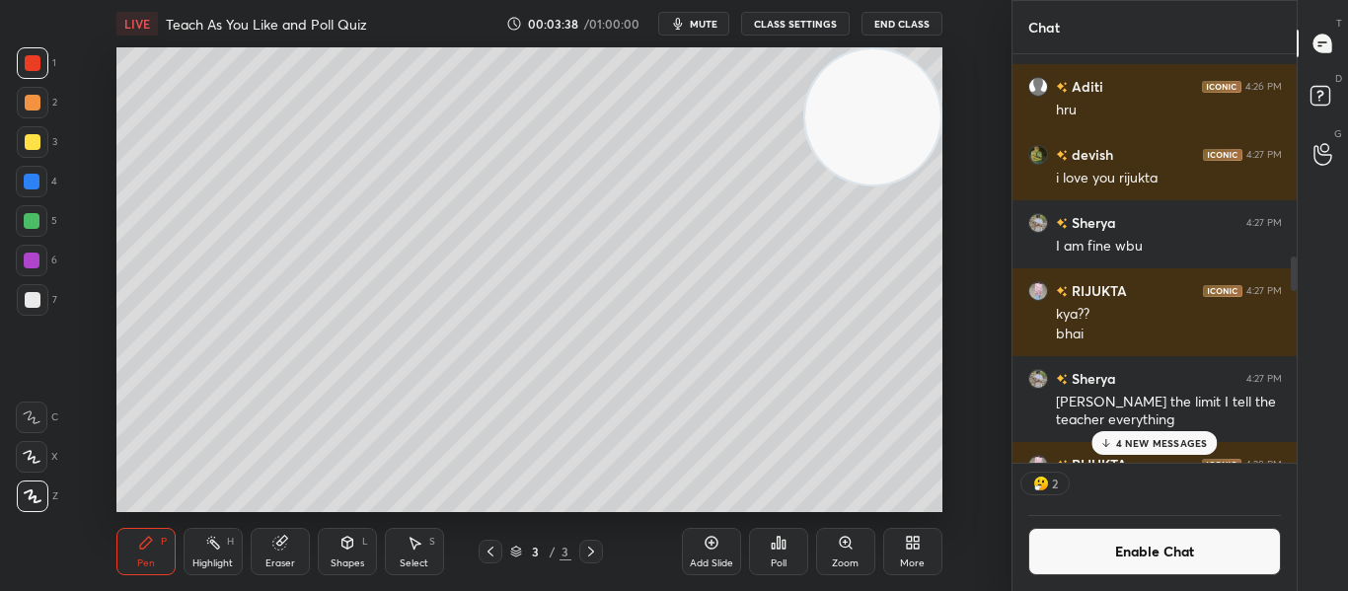
scroll to position [403, 278]
drag, startPoint x: 1295, startPoint y: 282, endPoint x: 1295, endPoint y: 293, distance: 10.9
click at [1295, 293] on div at bounding box center [1291, 258] width 12 height 408
click at [1294, 265] on div at bounding box center [1294, 274] width 6 height 35
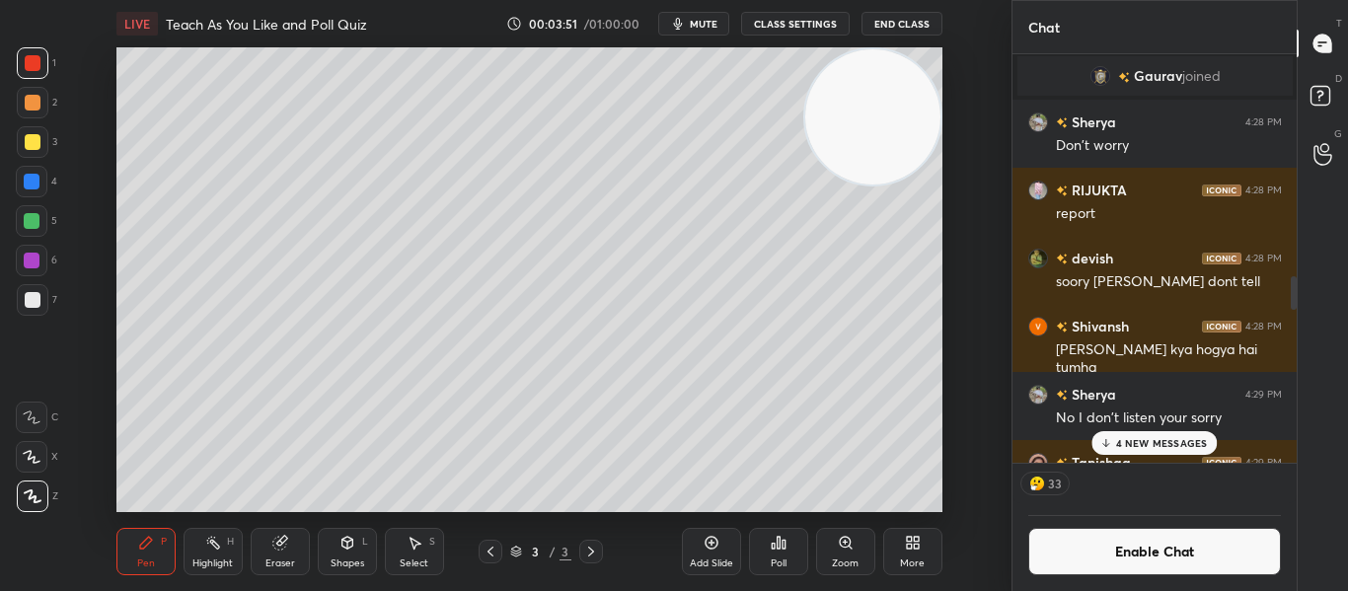
scroll to position [3551, 0]
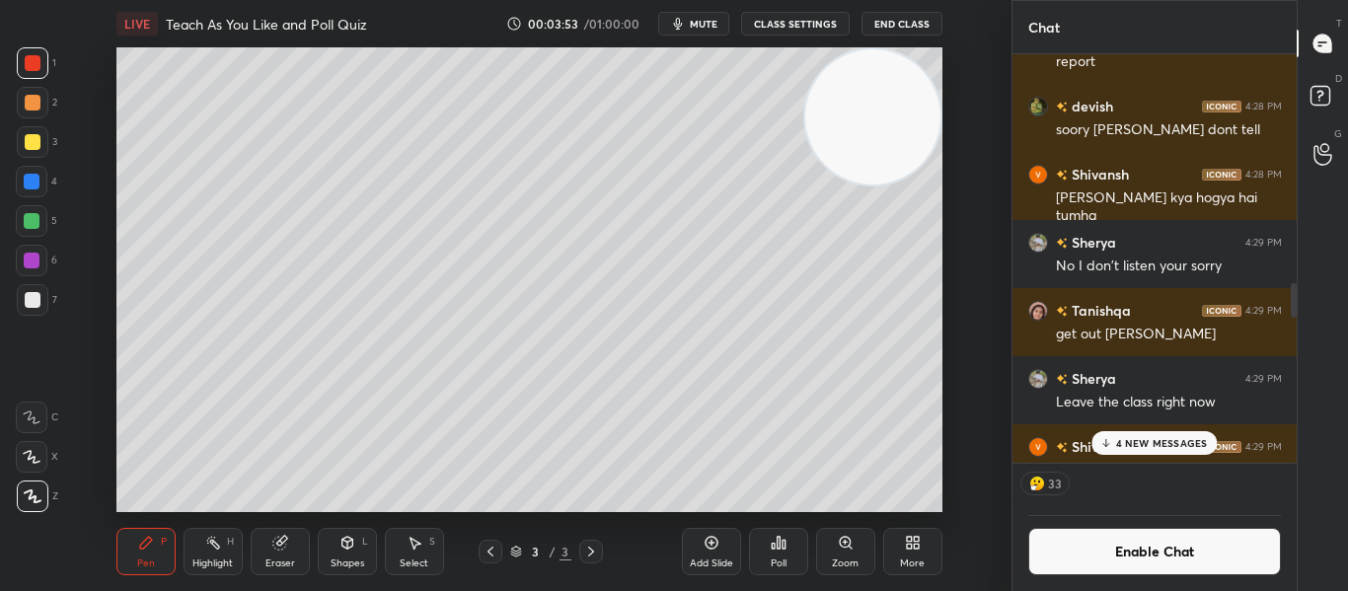
drag, startPoint x: 1294, startPoint y: 265, endPoint x: 1295, endPoint y: 318, distance: 52.3
click at [1295, 318] on div at bounding box center [1294, 300] width 6 height 35
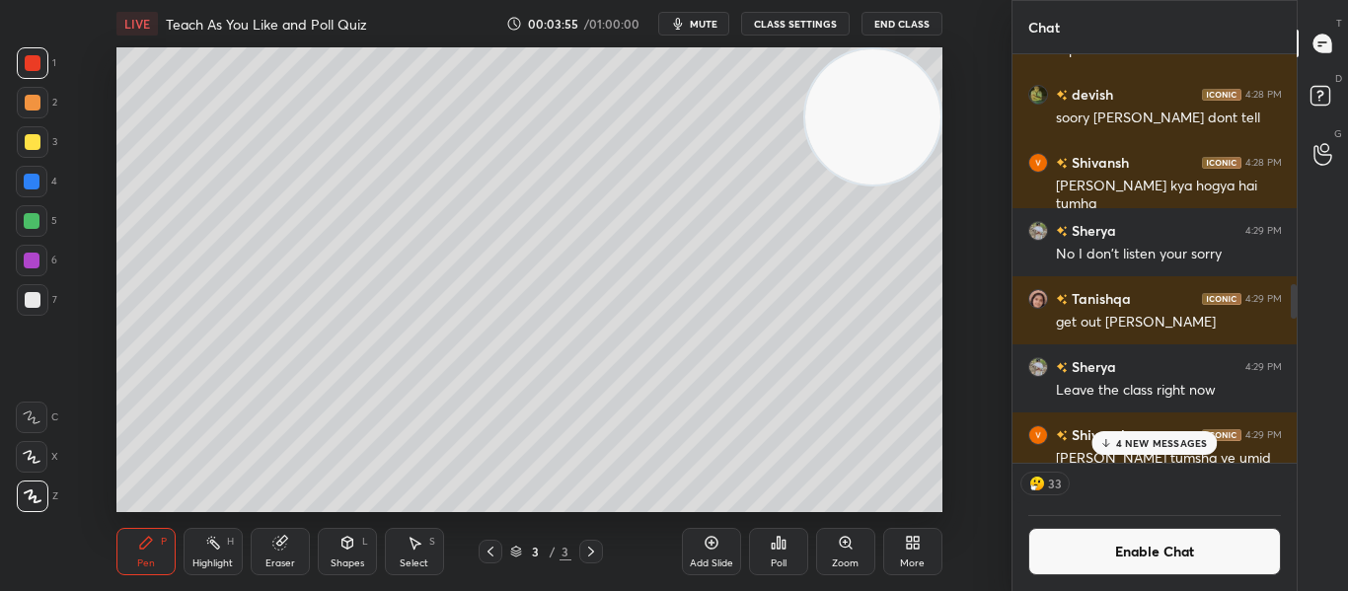
click at [1138, 448] on p "4 NEW MESSAGES" at bounding box center [1162, 443] width 92 height 12
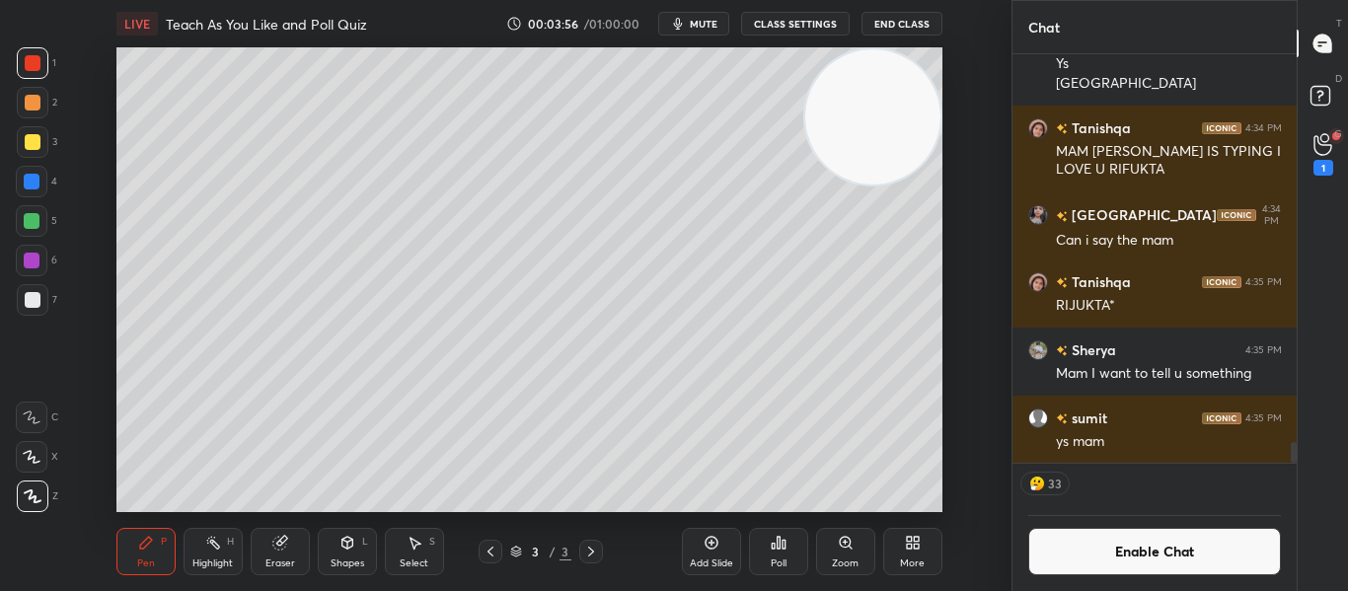
click at [1106, 568] on button "Enable Chat" at bounding box center [1155, 551] width 254 height 47
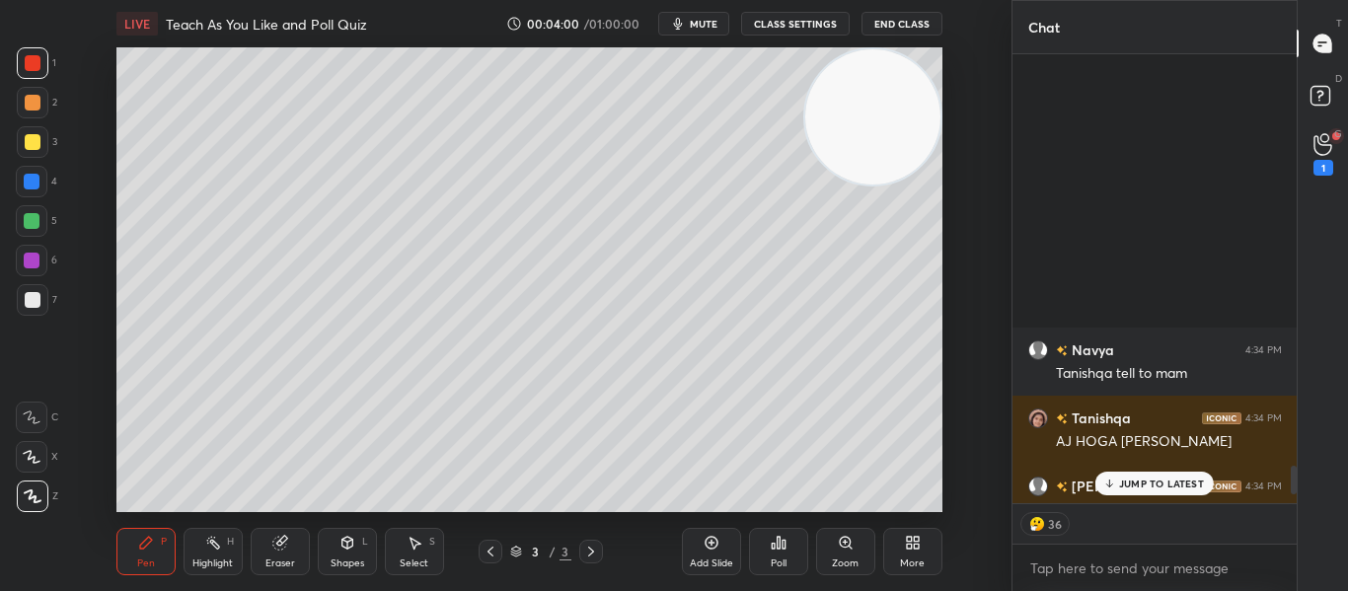
scroll to position [6569, 0]
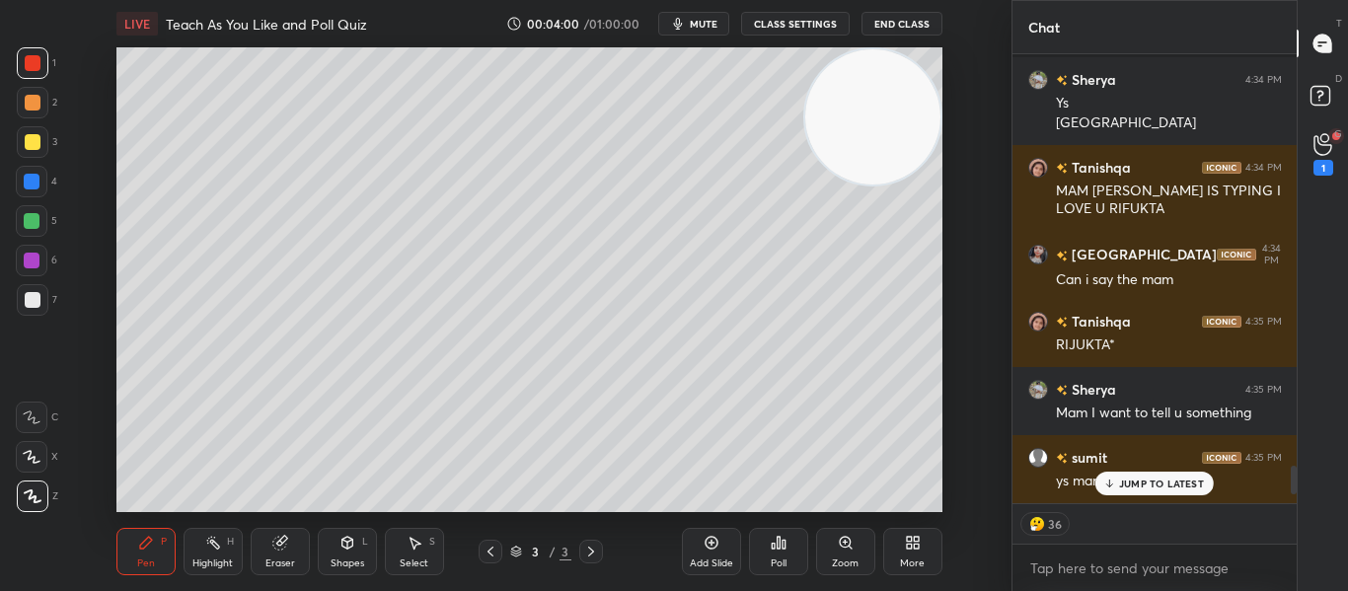
drag, startPoint x: 1294, startPoint y: 464, endPoint x: 1294, endPoint y: 519, distance: 55.3
click at [1294, 519] on div "Navya 4:34 PM Tanishqa tell to mam Tanishqa 4:34 PM AJ HOGA TAANDAV Ishwari 4:3…" at bounding box center [1154, 322] width 285 height 537
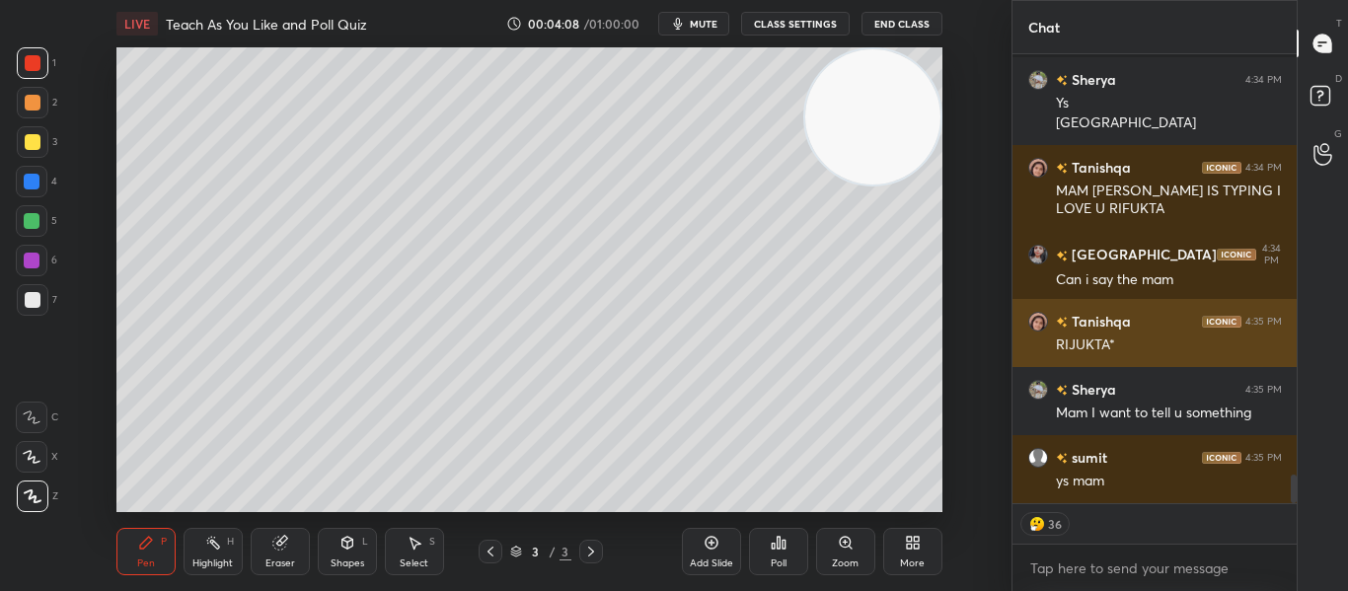
type textarea "x"
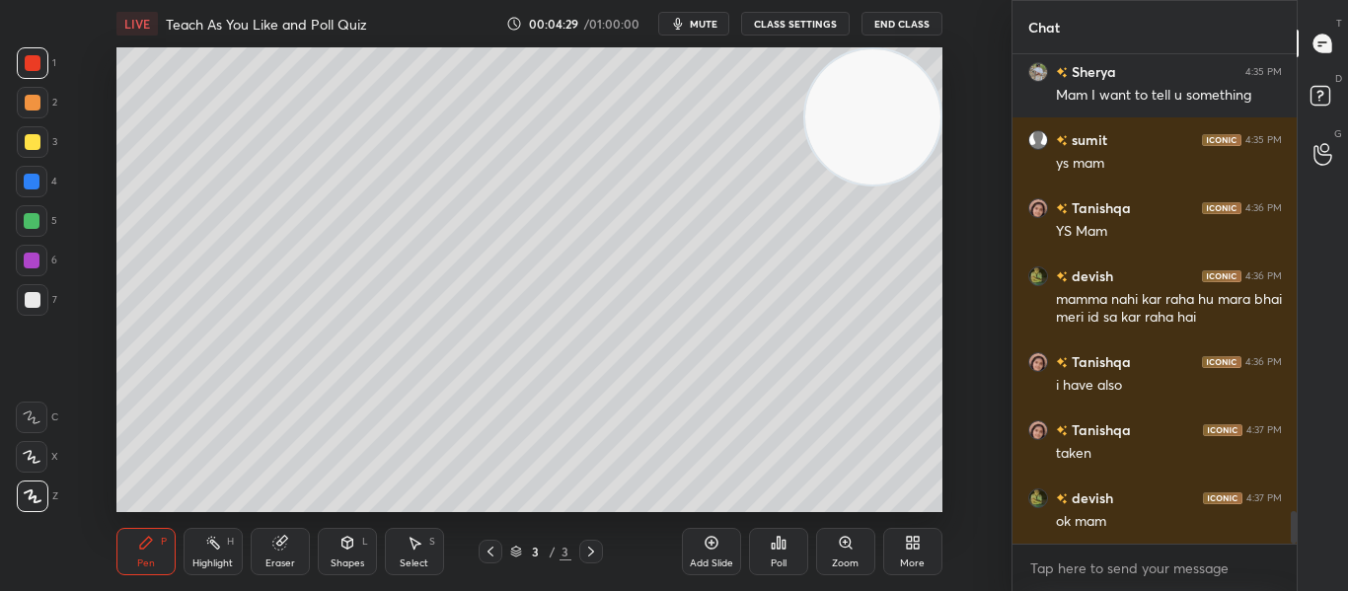
scroll to position [6955, 0]
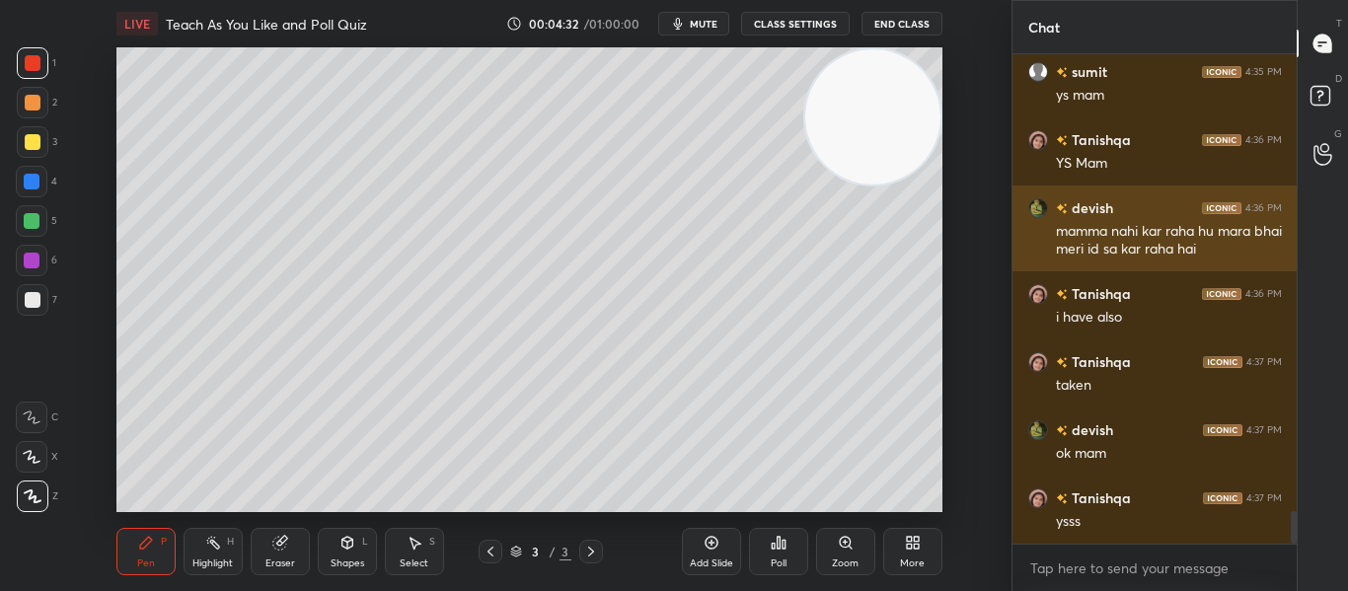
click at [1039, 208] on img "grid" at bounding box center [1038, 208] width 20 height 20
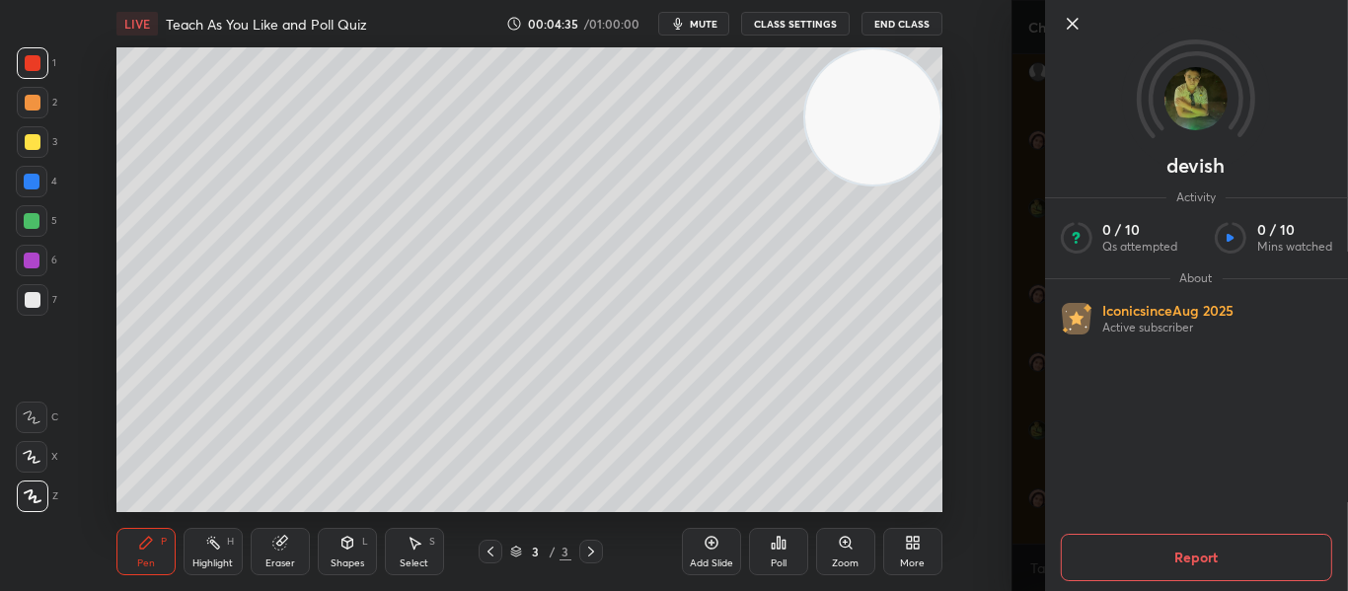
click at [1121, 542] on button "Report" at bounding box center [1195, 557] width 271 height 47
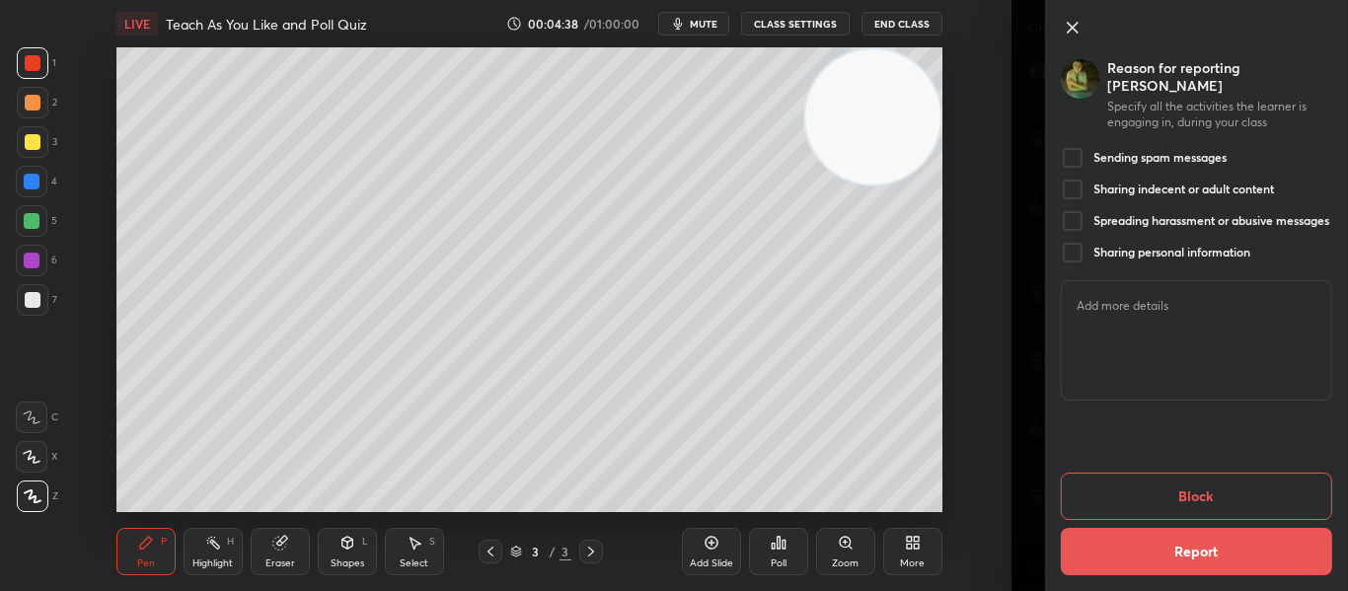
click at [1076, 178] on div at bounding box center [1072, 190] width 24 height 24
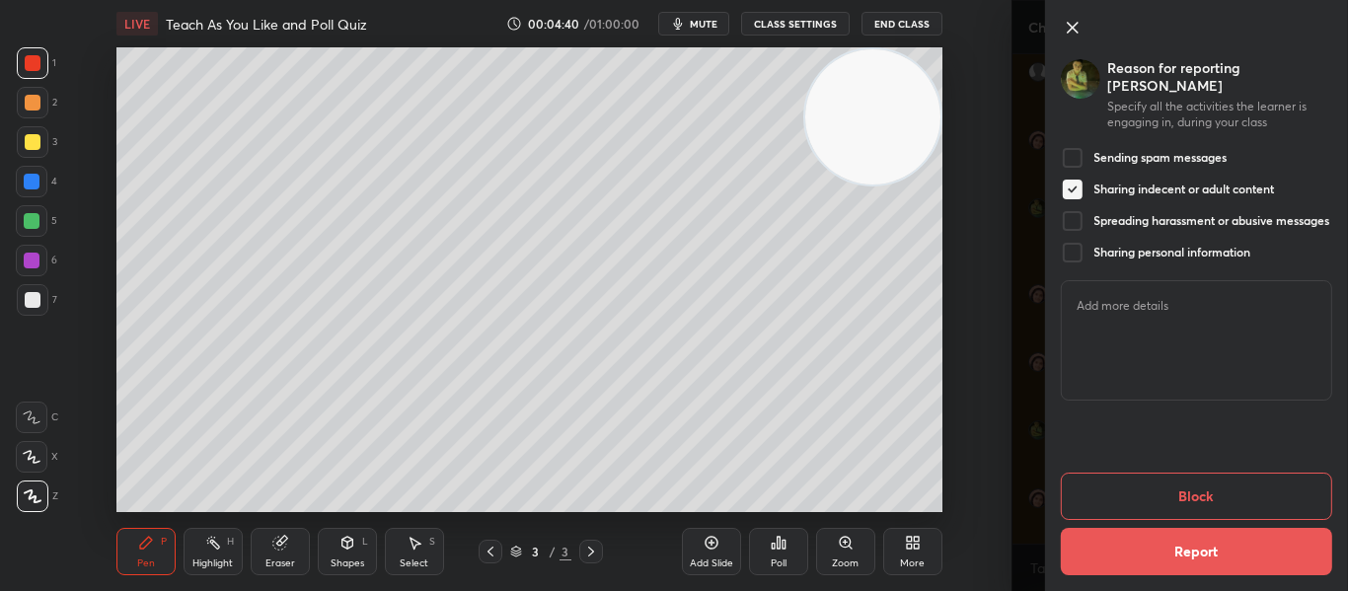
click at [1077, 209] on div at bounding box center [1072, 221] width 24 height 24
click at [1144, 548] on button "Report" at bounding box center [1195, 551] width 271 height 47
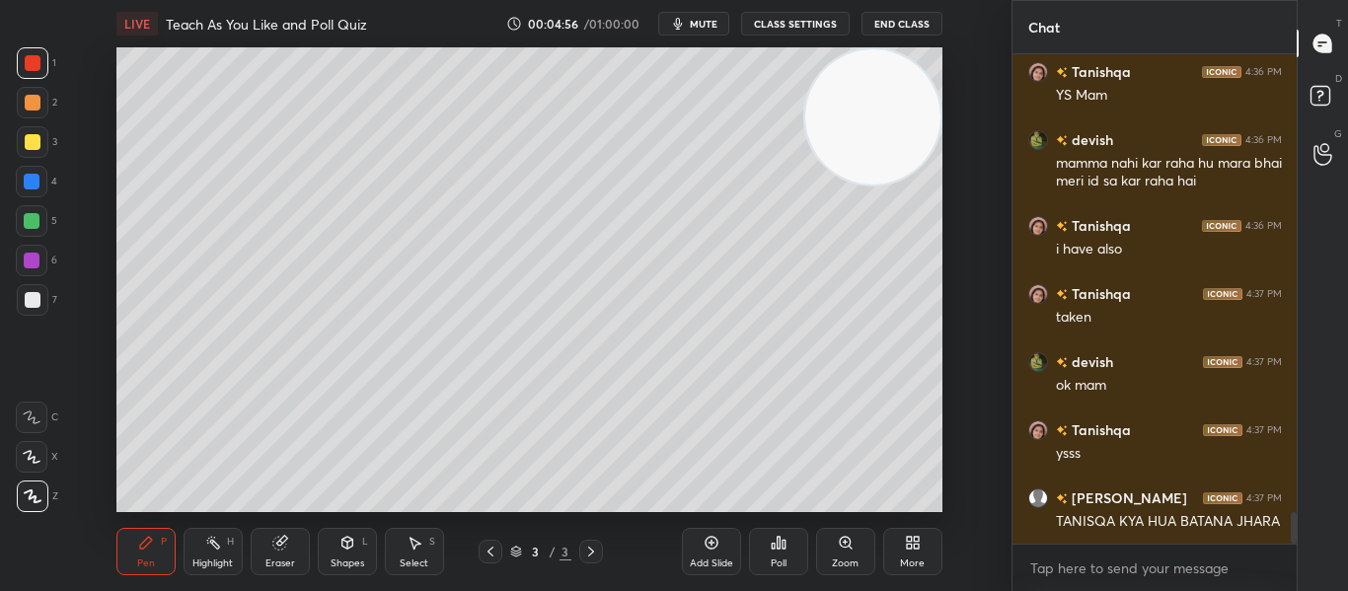
scroll to position [7091, 0]
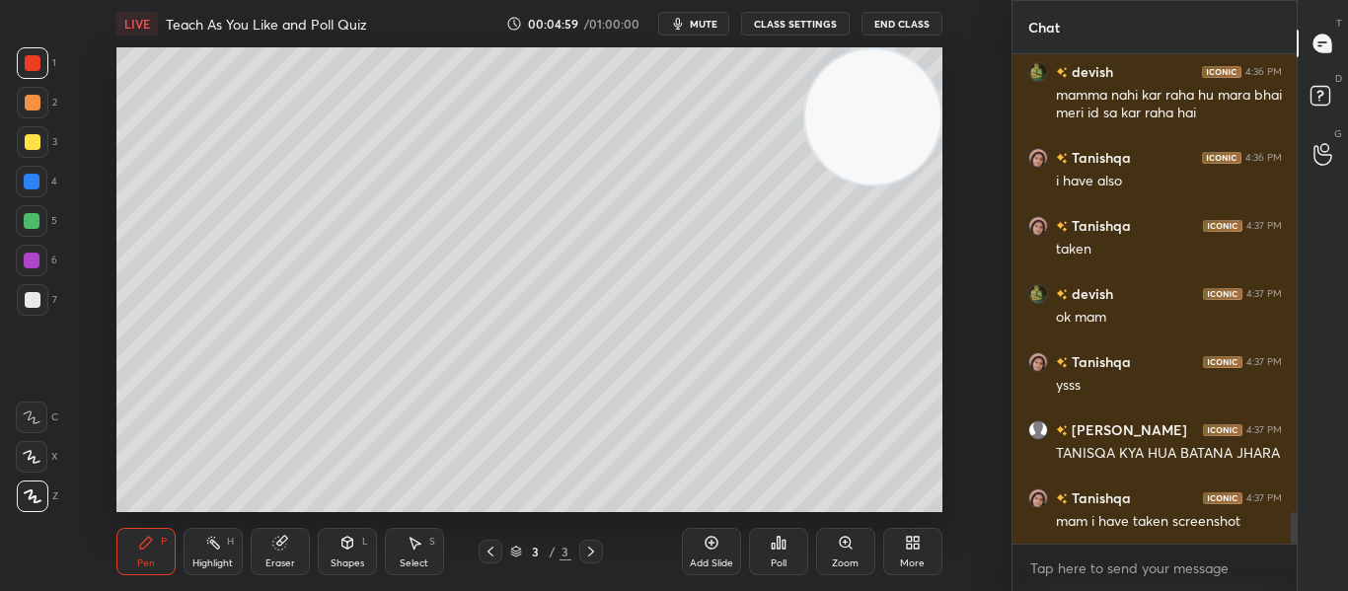
click at [766, 556] on div "Poll" at bounding box center [778, 551] width 59 height 47
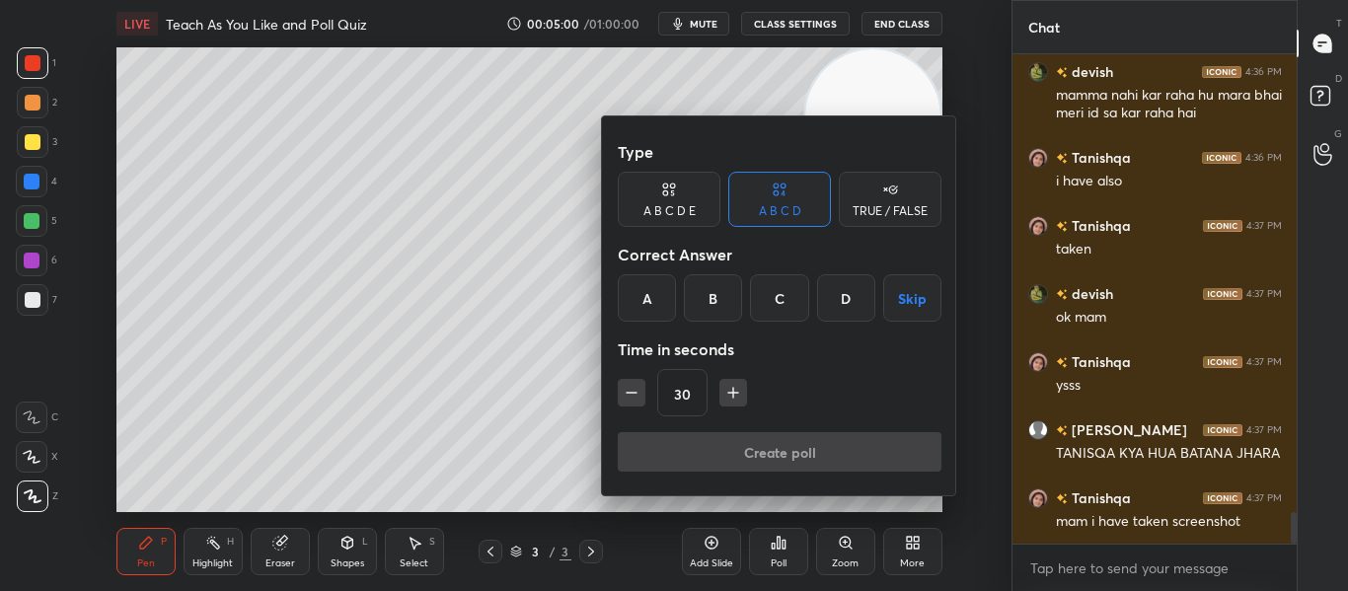
click at [867, 210] on div "TRUE / FALSE" at bounding box center [889, 211] width 75 height 12
click at [668, 312] on div "True" at bounding box center [669, 297] width 103 height 47
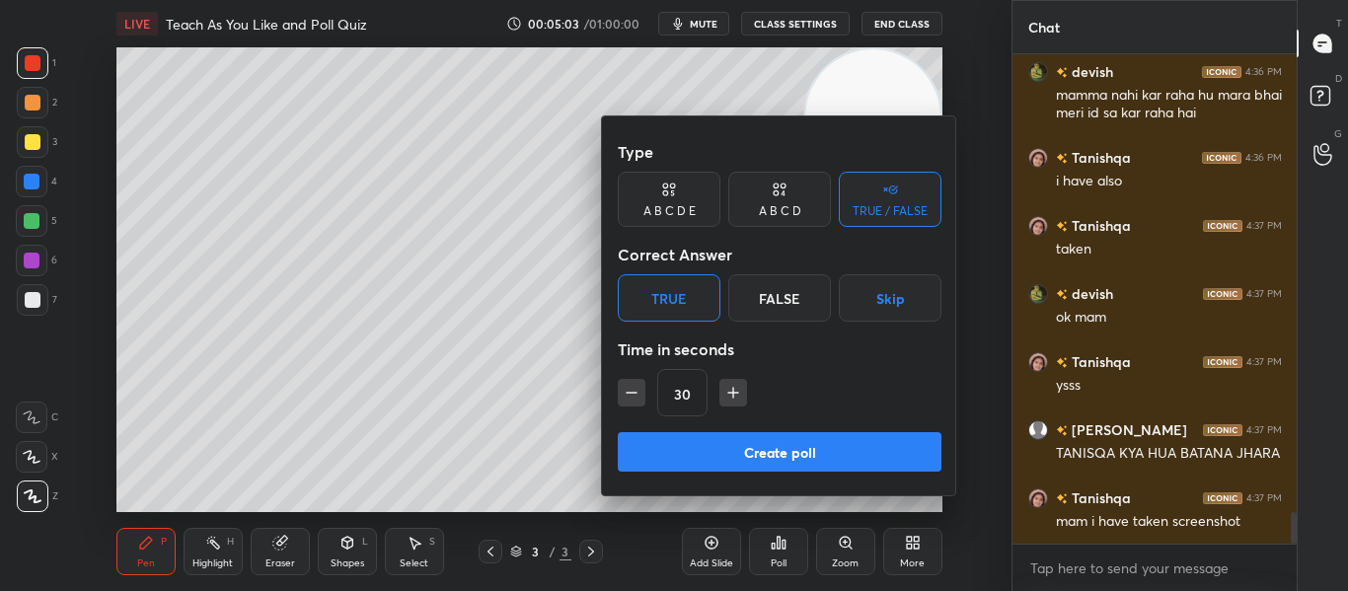
click at [728, 397] on icon "button" at bounding box center [733, 393] width 20 height 20
type input "60"
click at [744, 462] on button "Create poll" at bounding box center [780, 451] width 324 height 39
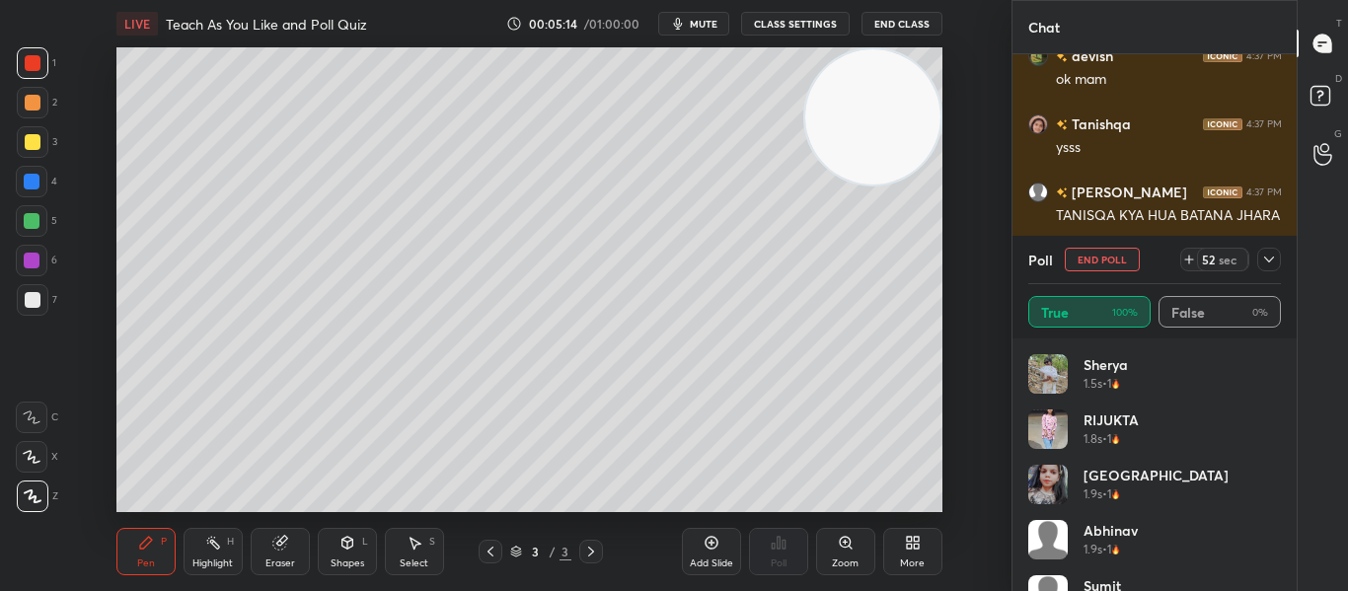
scroll to position [7397, 0]
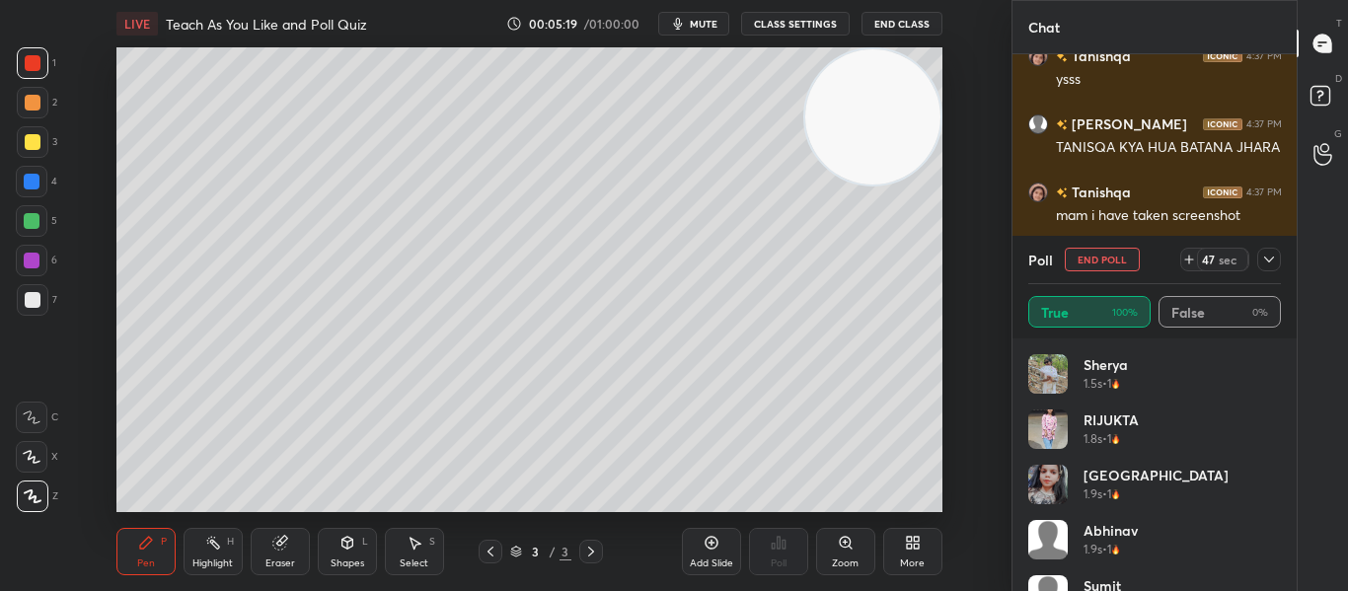
click at [1271, 257] on icon at bounding box center [1269, 260] width 16 height 16
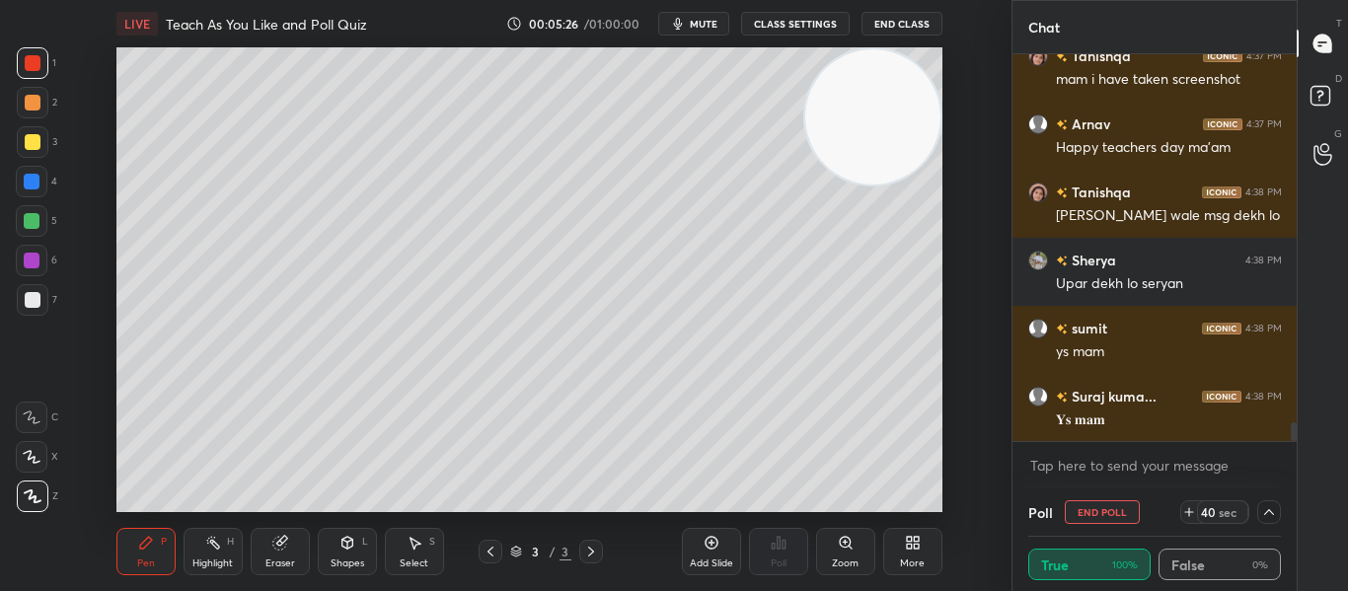
scroll to position [7619, 0]
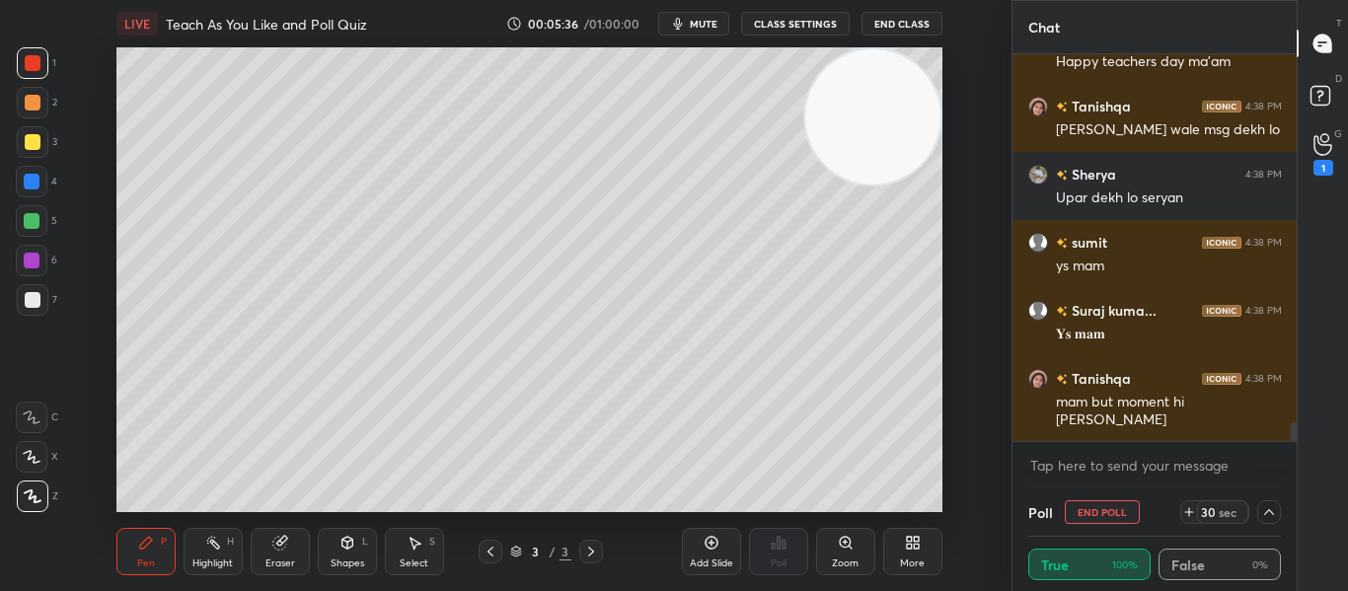
click at [783, 17] on button "CLASS SETTINGS" at bounding box center [795, 24] width 109 height 24
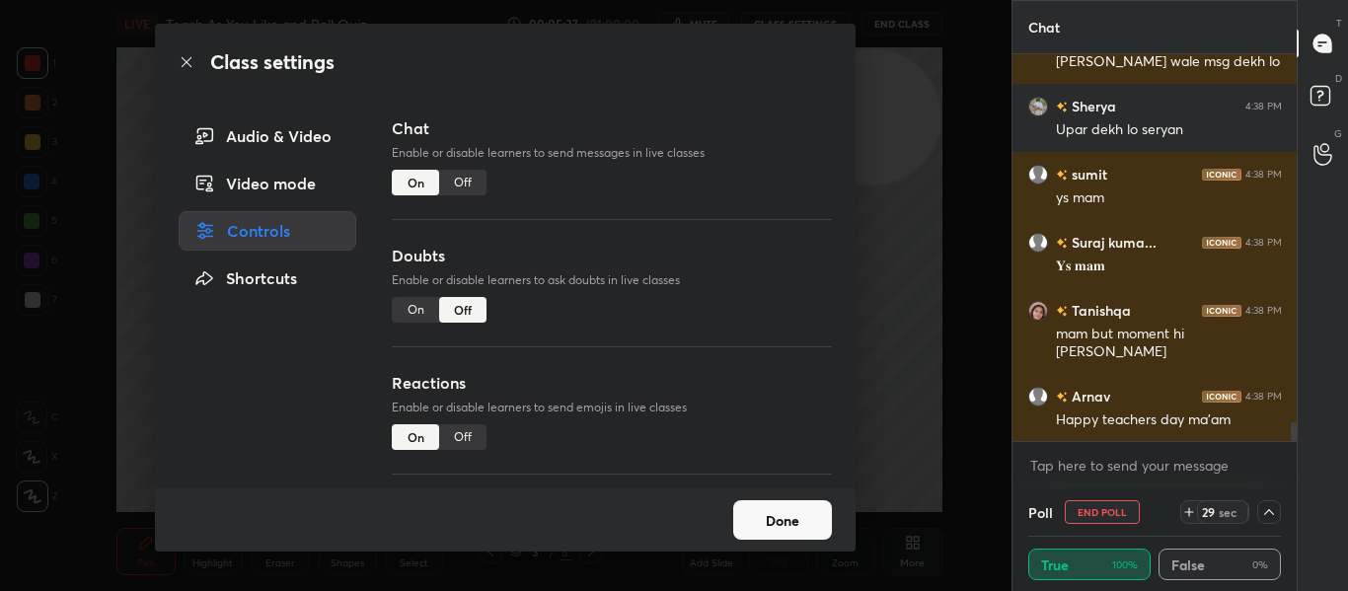
scroll to position [7755, 0]
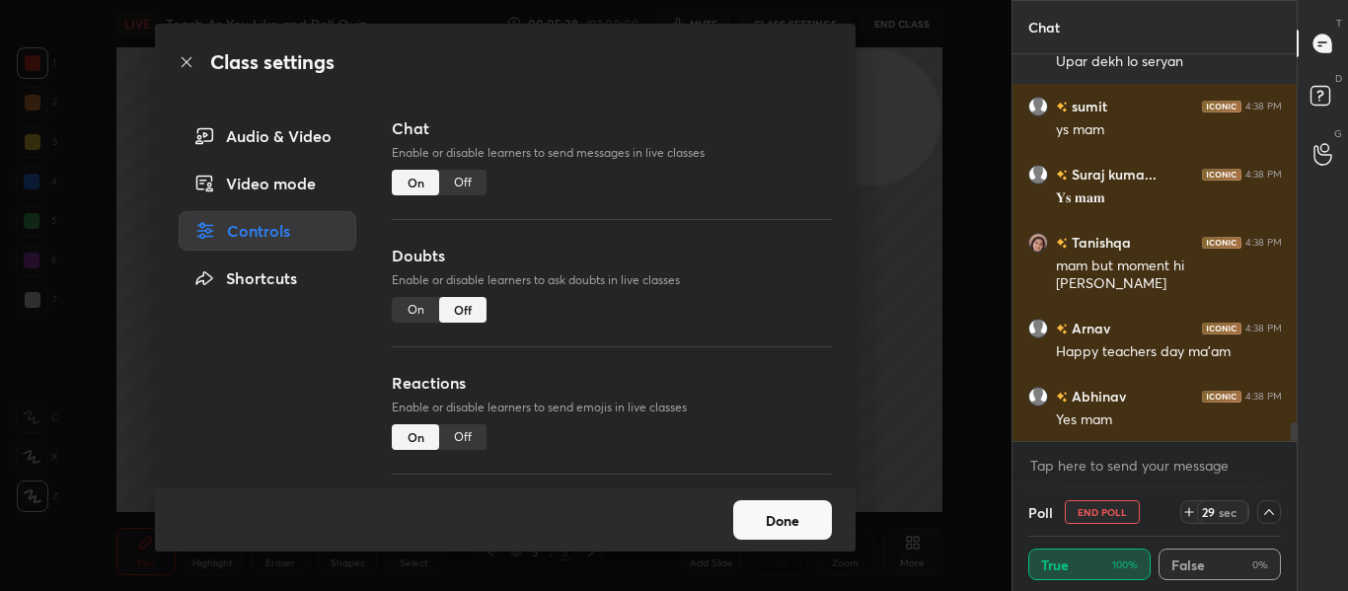
click at [410, 312] on div "On" at bounding box center [415, 310] width 47 height 26
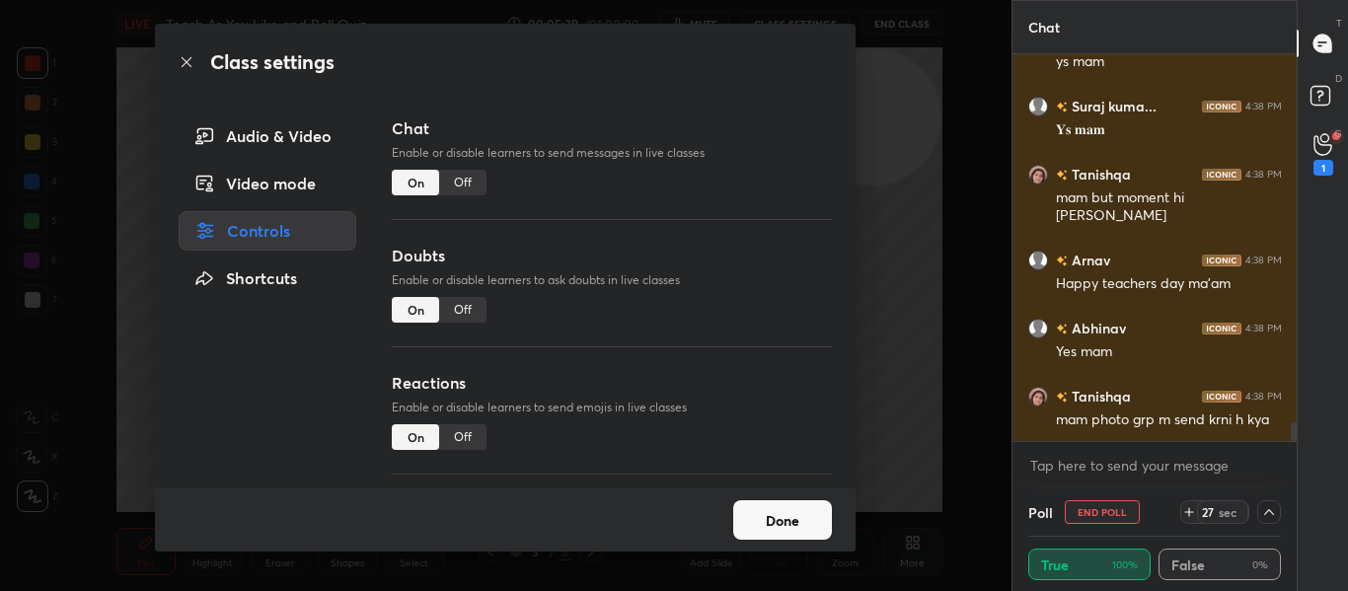
click at [769, 514] on button "Done" at bounding box center [782, 519] width 99 height 39
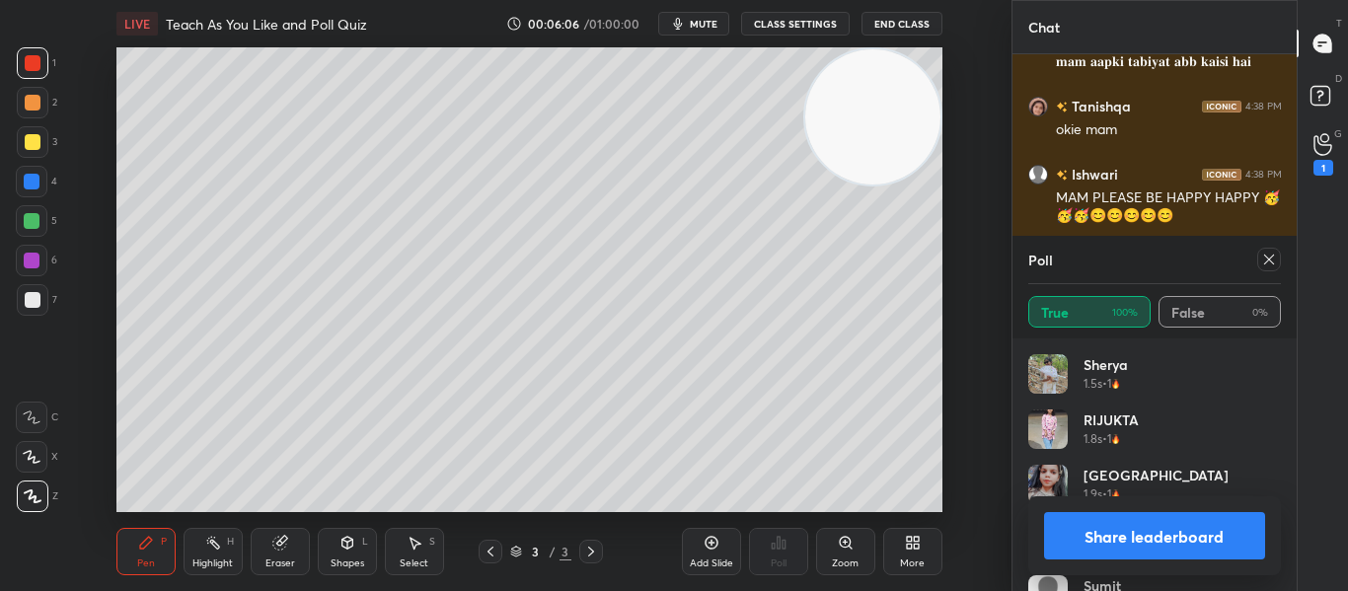
scroll to position [8335, 0]
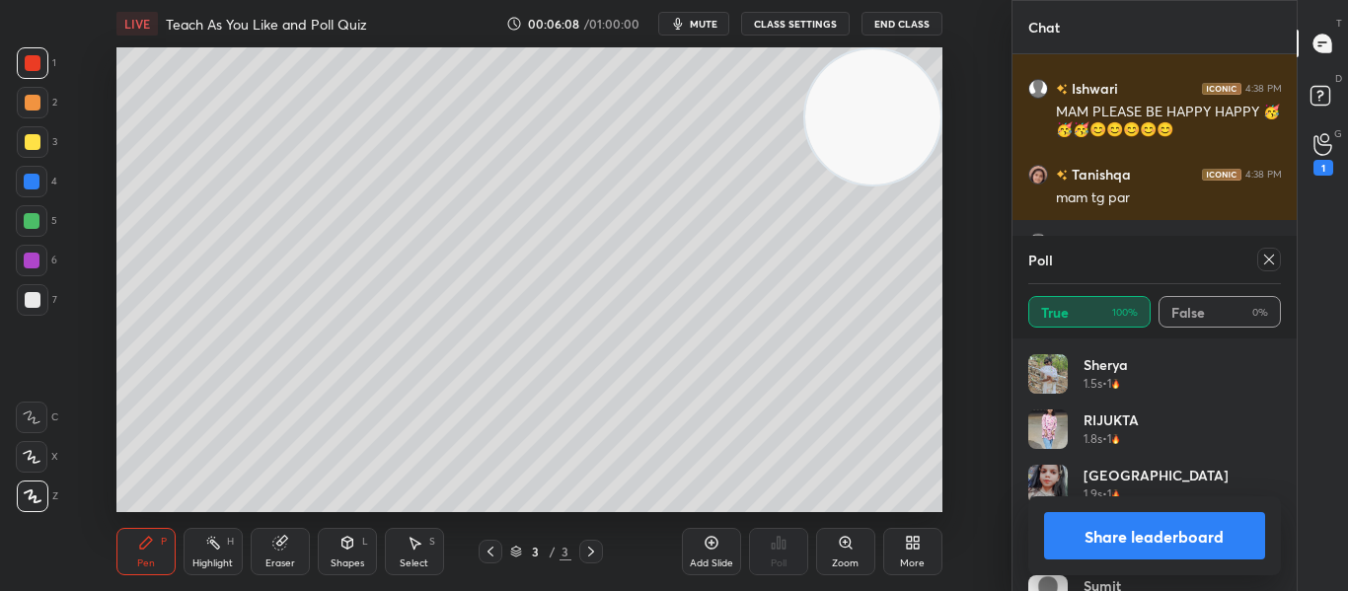
click at [1264, 259] on icon at bounding box center [1269, 260] width 16 height 16
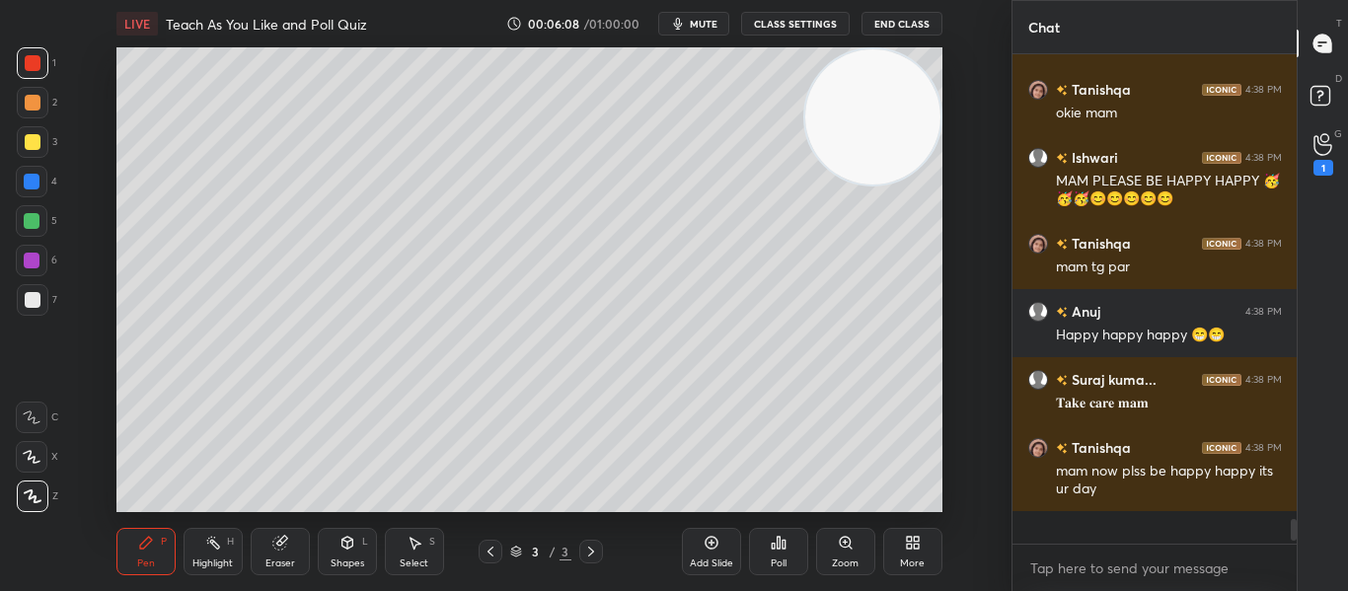
scroll to position [521, 278]
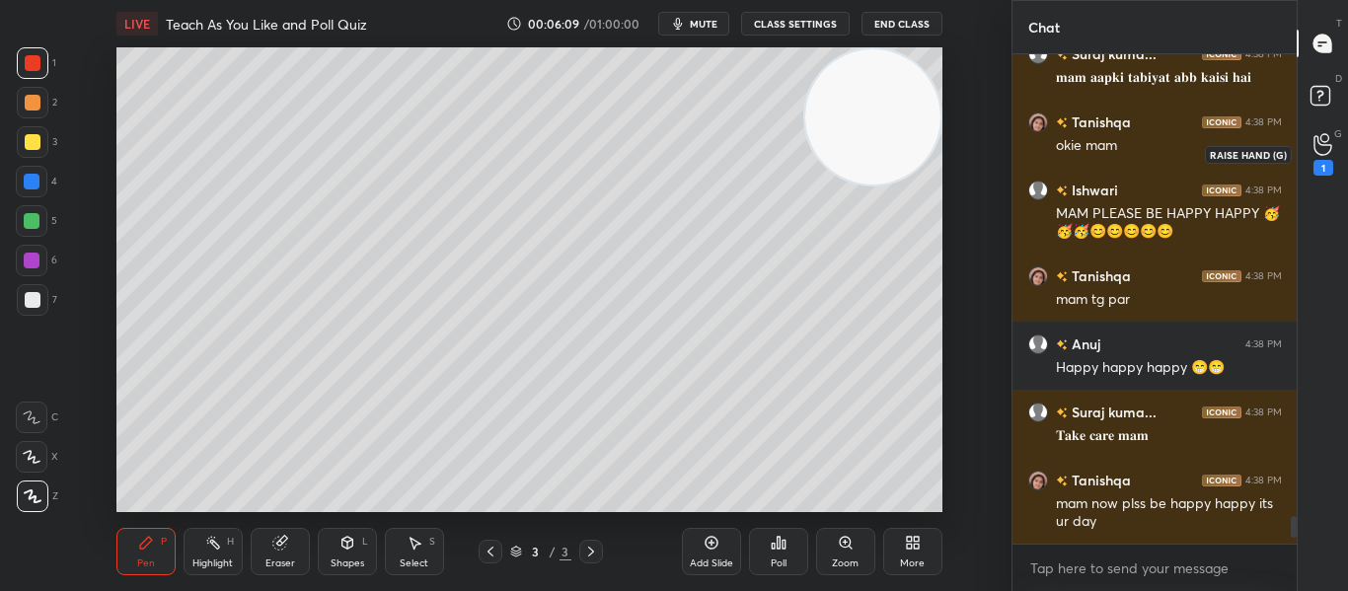
click at [1318, 173] on div "1" at bounding box center [1323, 168] width 20 height 16
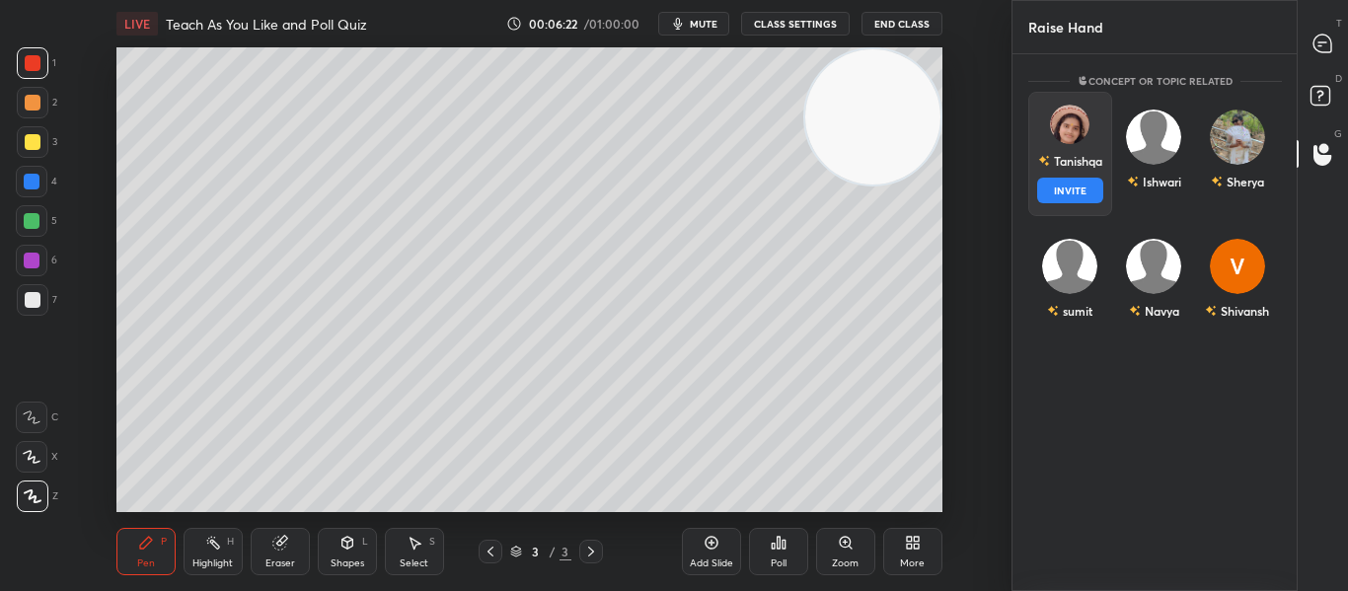
click at [1093, 164] on div "Tanishqa" at bounding box center [1069, 161] width 64 height 34
click at [1059, 194] on button "INVITE" at bounding box center [1070, 191] width 66 height 26
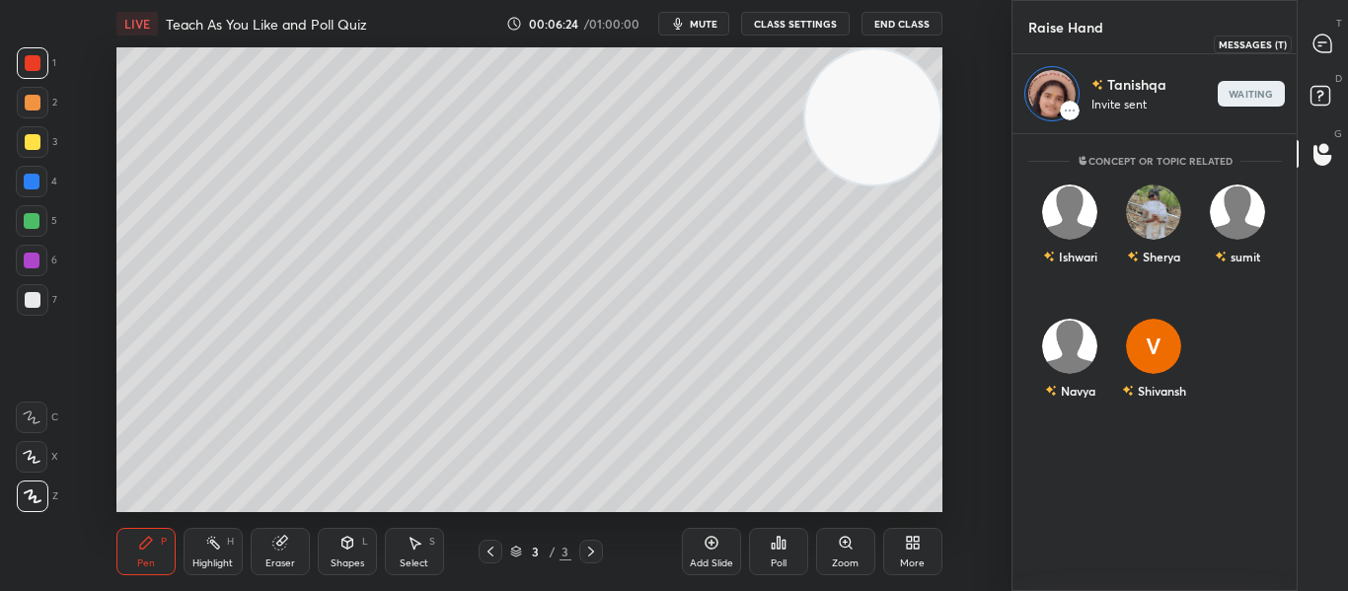
click at [1323, 42] on icon at bounding box center [1322, 42] width 8 height 0
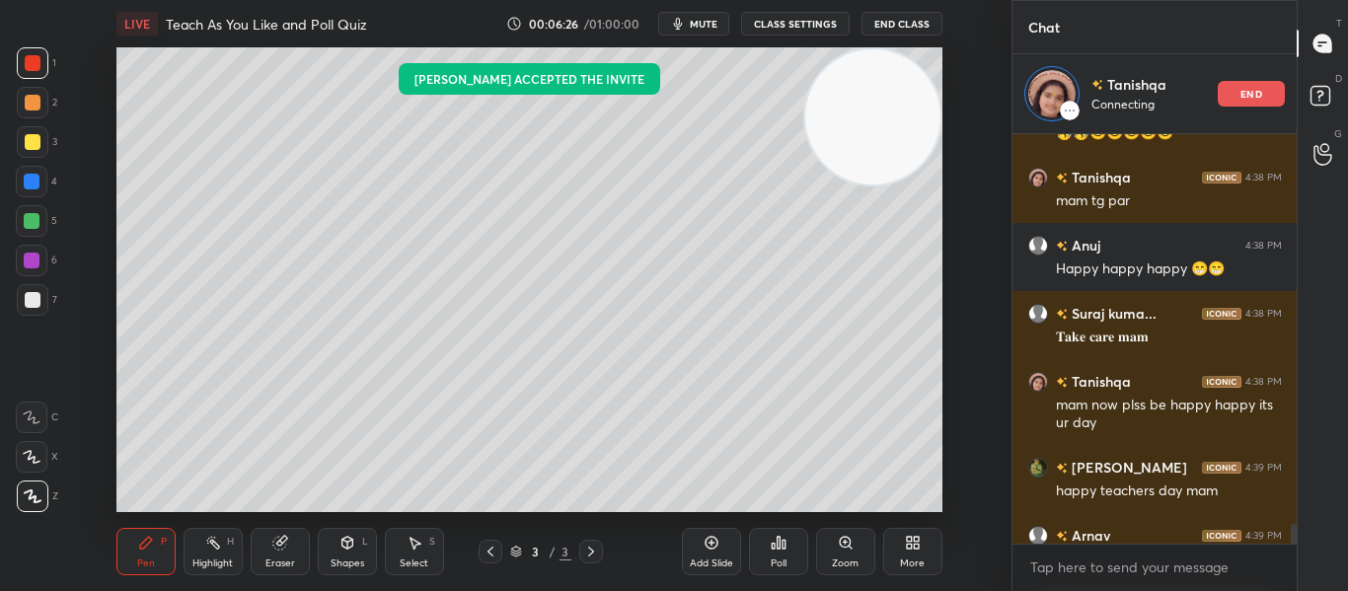
click at [703, 547] on icon at bounding box center [711, 543] width 16 height 16
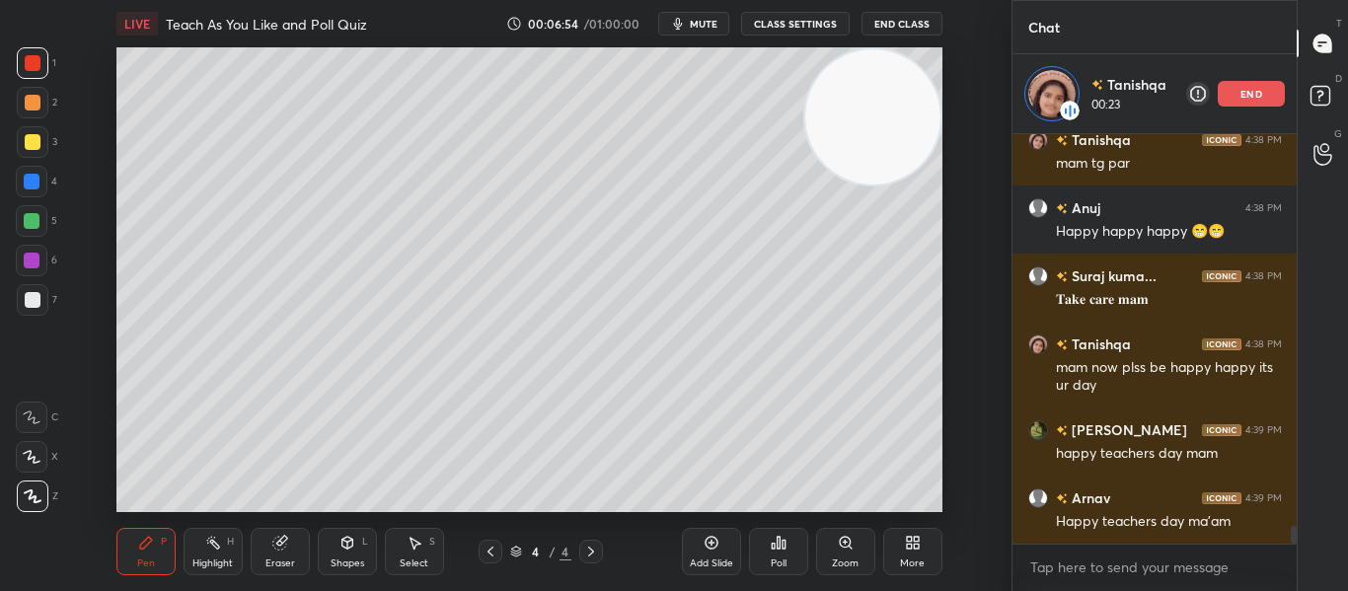
scroll to position [8890, 0]
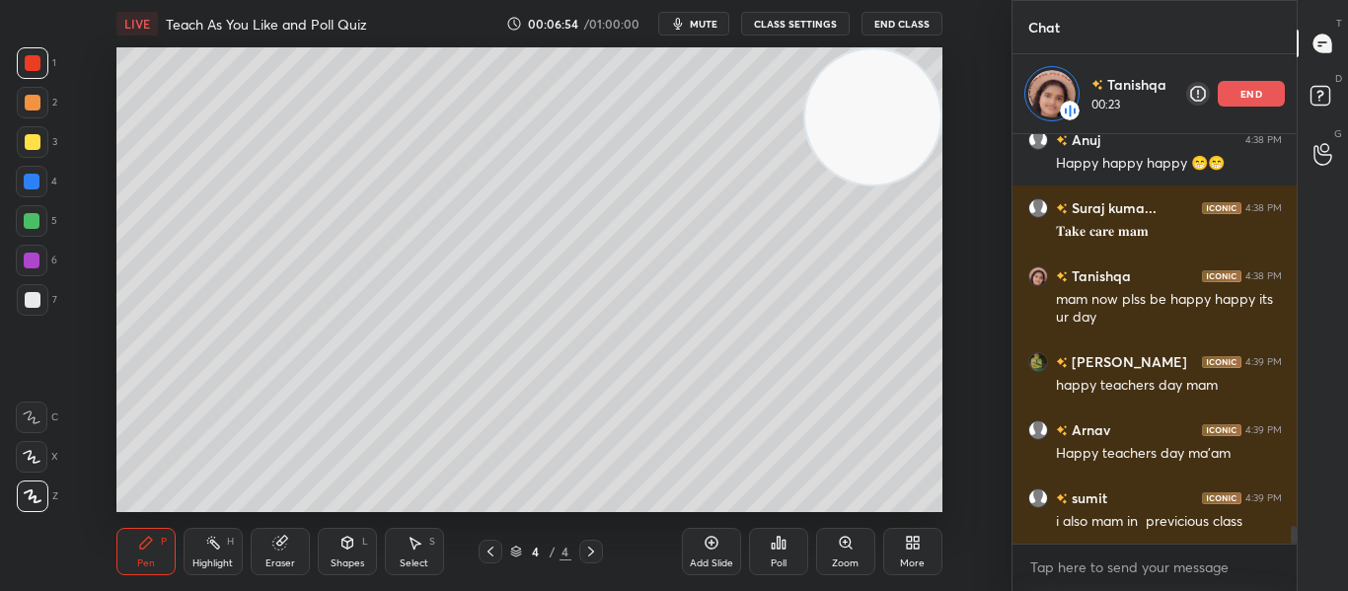
click at [29, 453] on icon at bounding box center [32, 457] width 18 height 14
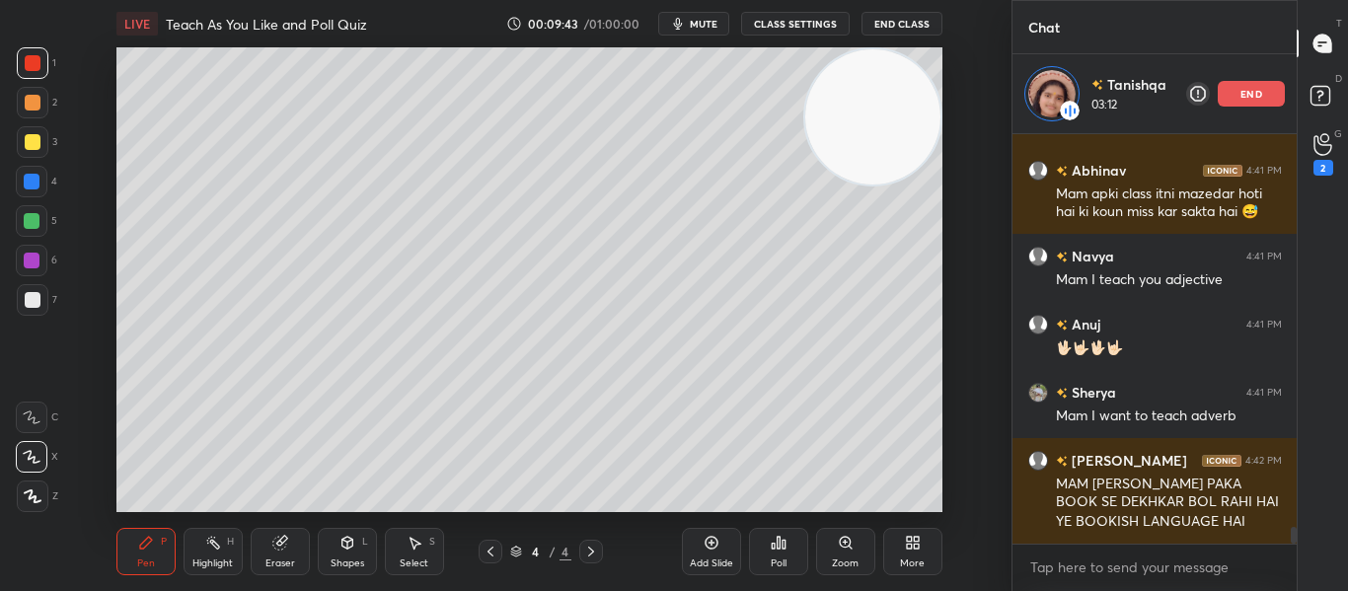
scroll to position [9971, 0]
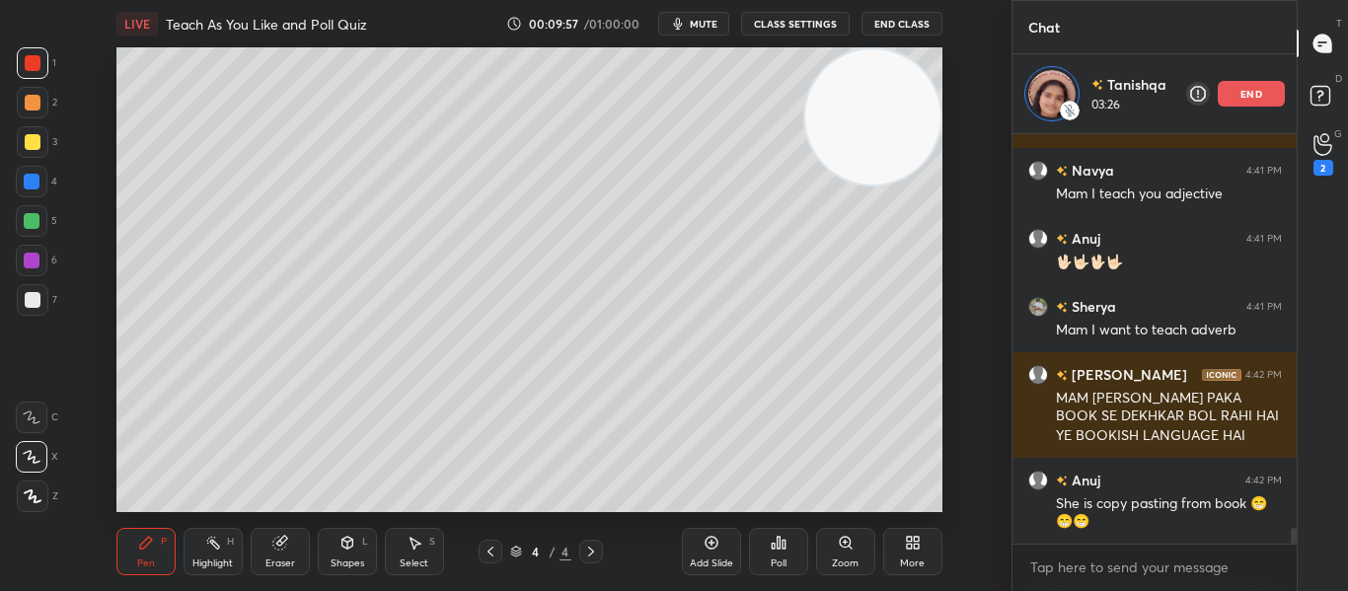
click at [1238, 91] on div "end" at bounding box center [1251, 94] width 67 height 26
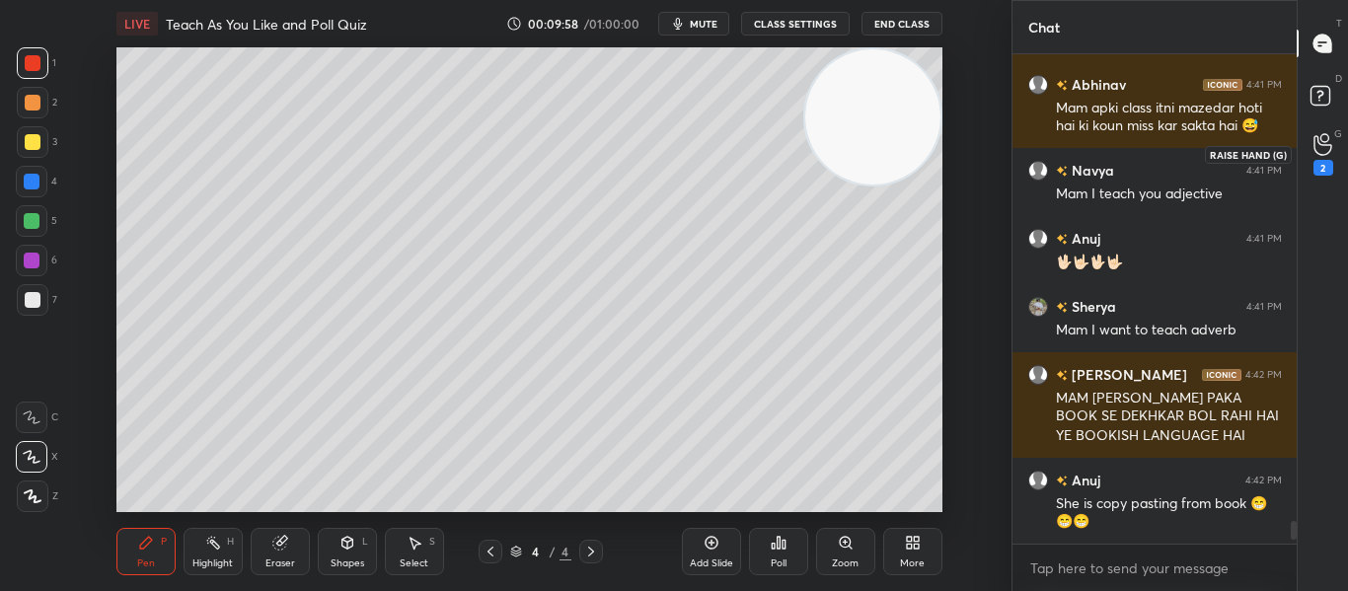
click at [1337, 144] on div "2" at bounding box center [1322, 154] width 39 height 36
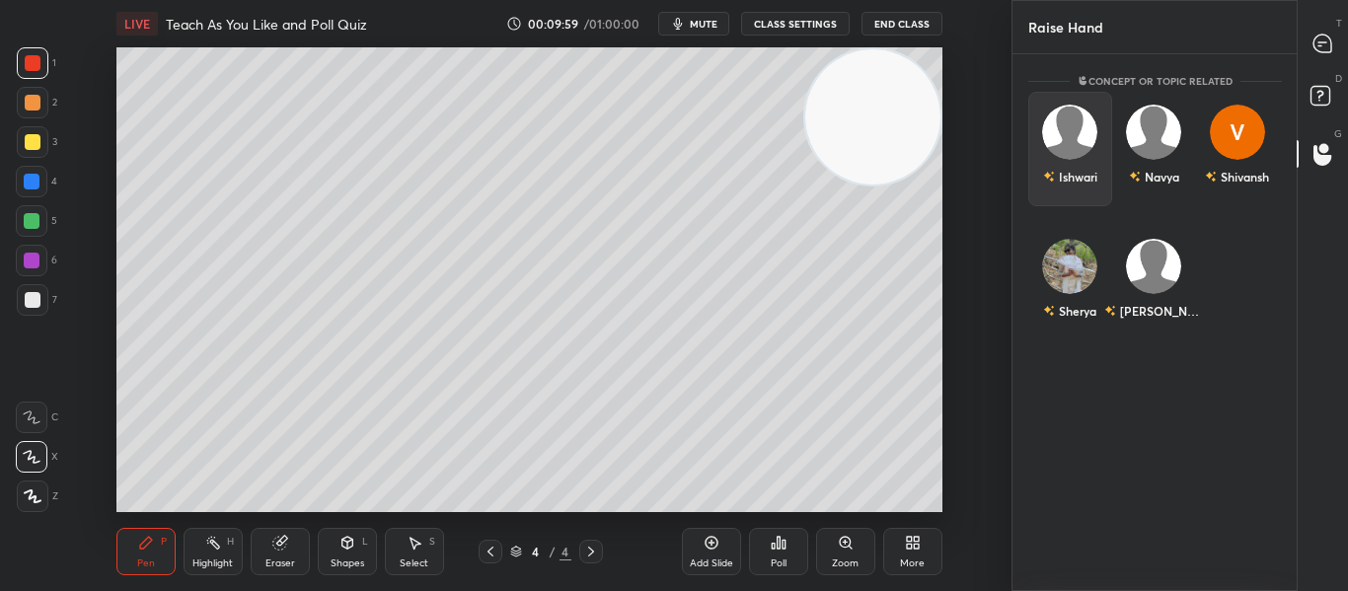
click at [1081, 136] on img "grid" at bounding box center [1069, 132] width 55 height 55
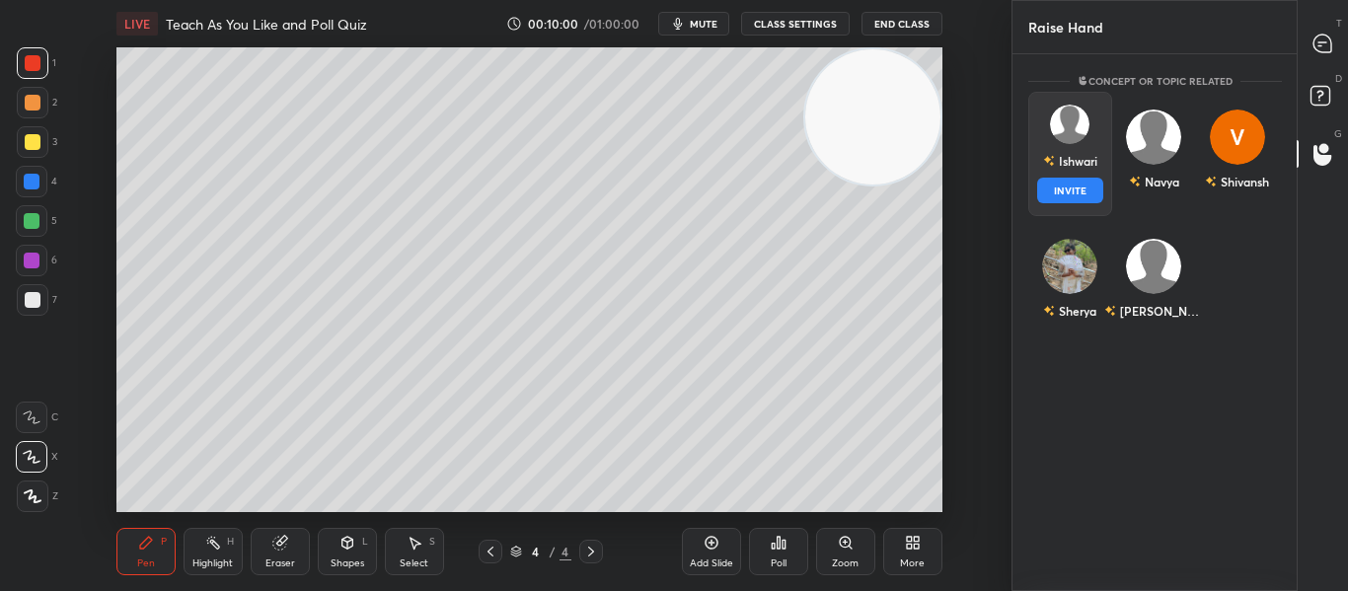
click at [1053, 192] on button "INVITE" at bounding box center [1070, 191] width 66 height 26
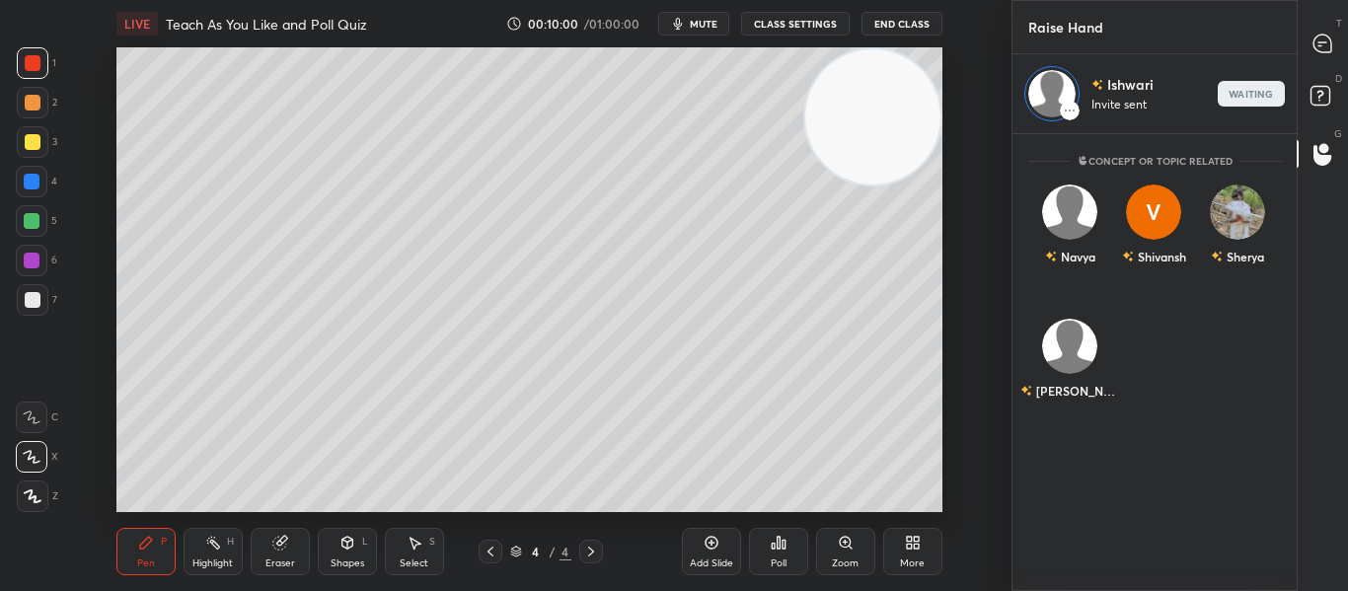
scroll to position [451, 278]
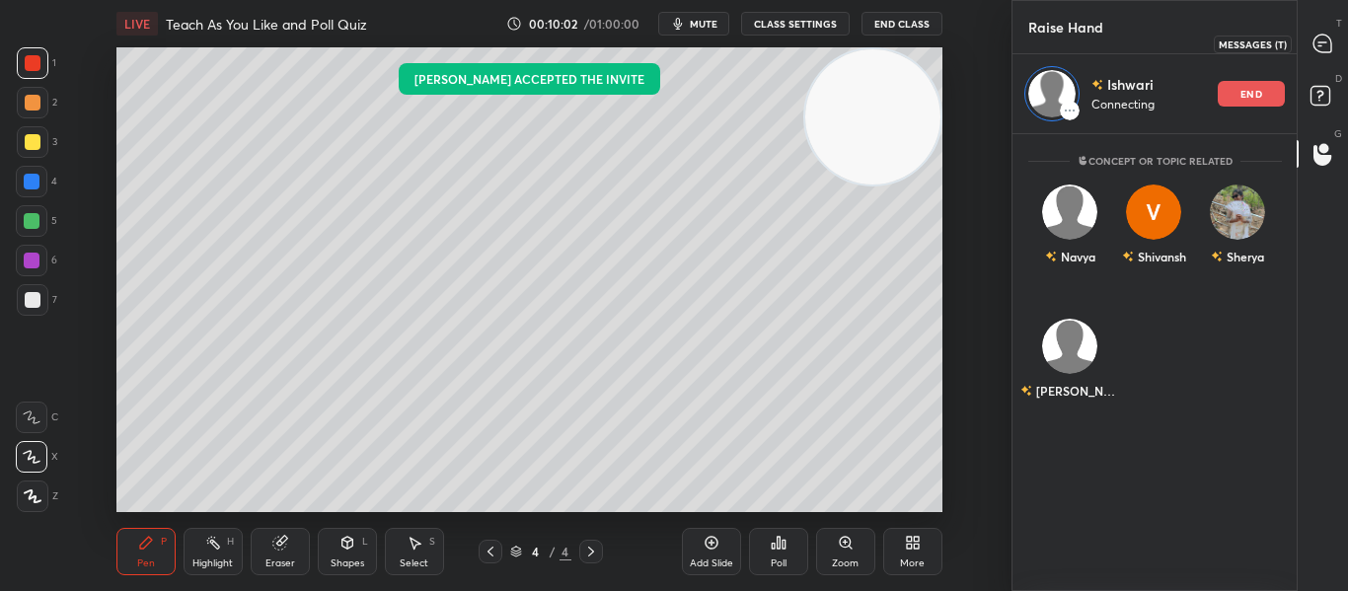
click at [1326, 43] on icon at bounding box center [1322, 44] width 18 height 18
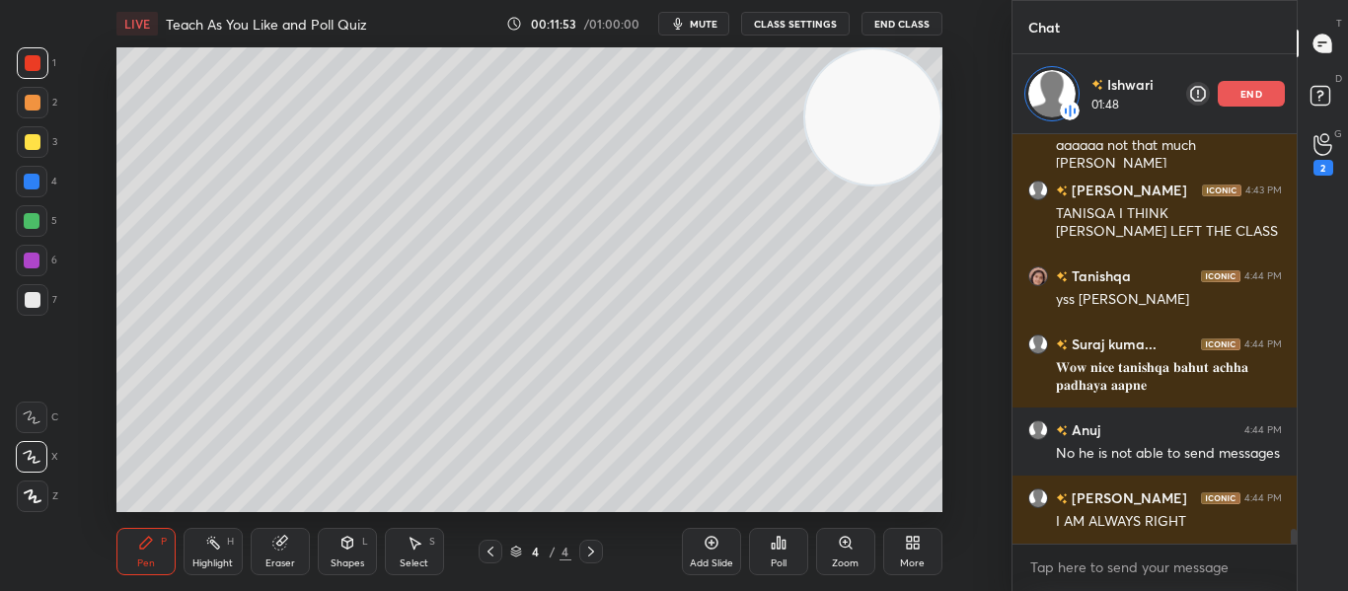
scroll to position [10711, 0]
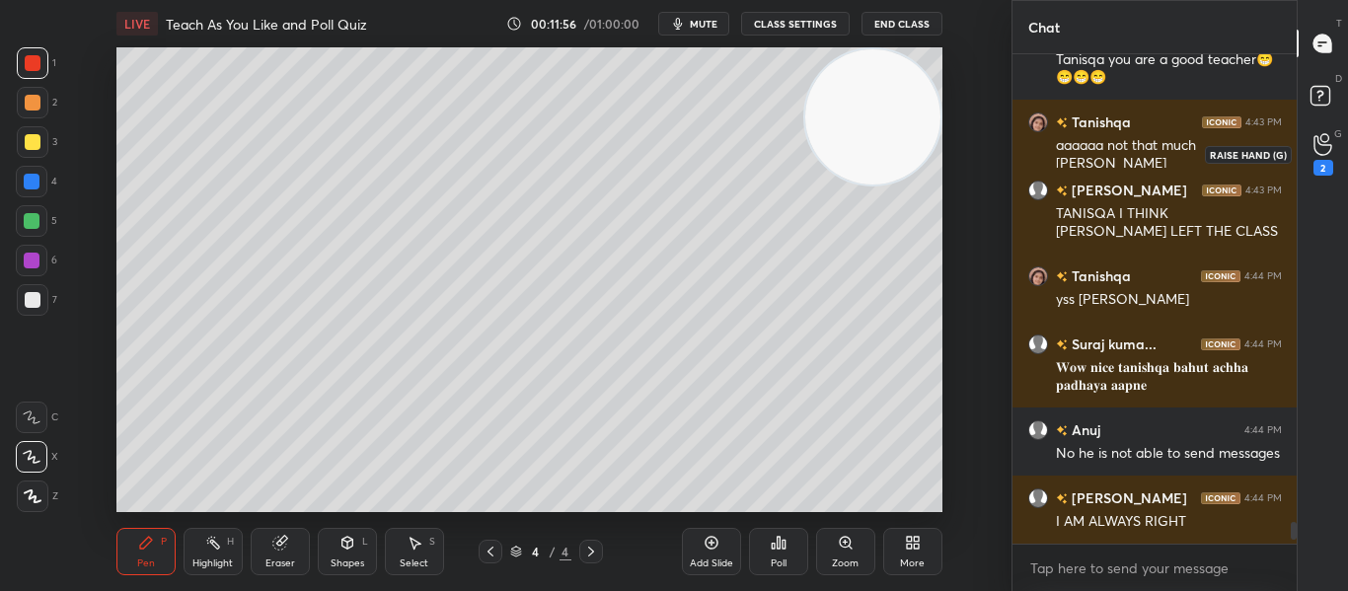
click at [1327, 152] on icon at bounding box center [1322, 144] width 19 height 23
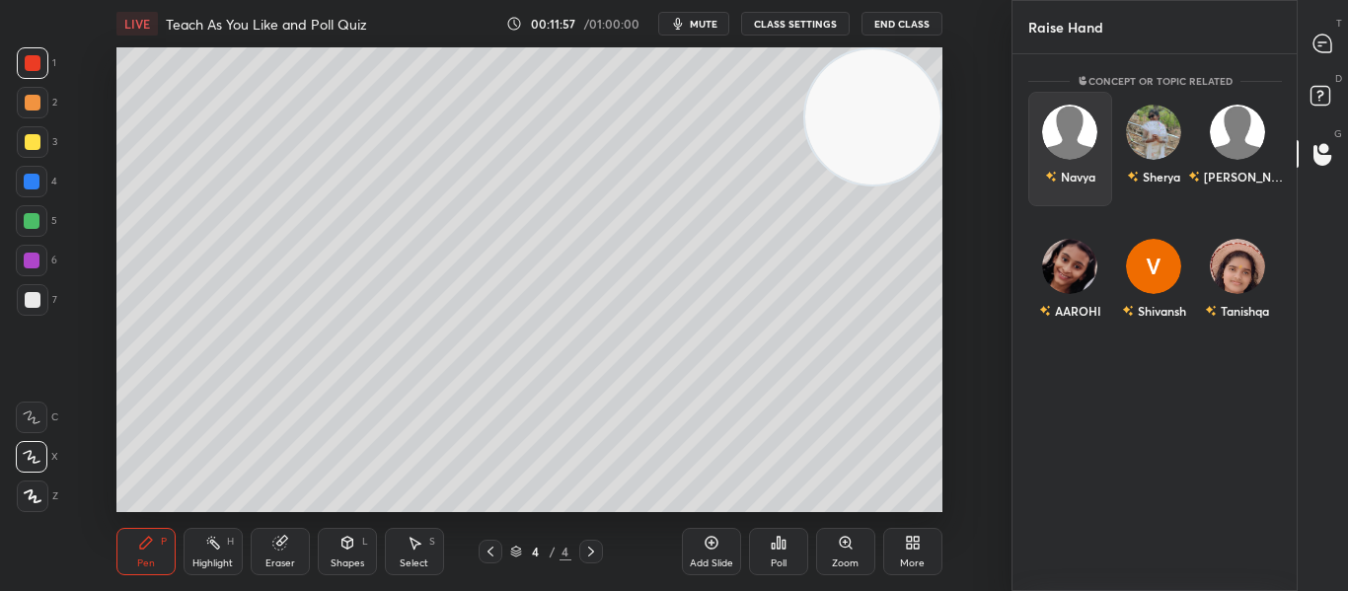
click at [1085, 165] on div "Navya" at bounding box center [1069, 177] width 50 height 34
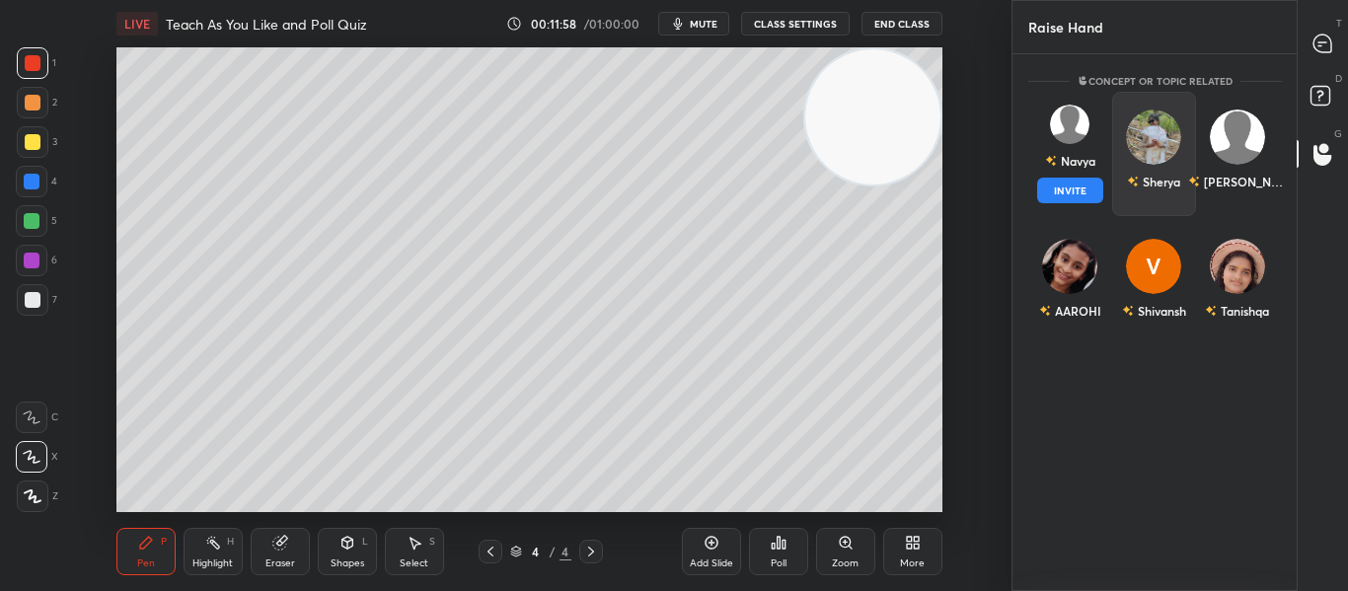
click at [1075, 186] on button "INVITE" at bounding box center [1070, 191] width 66 height 26
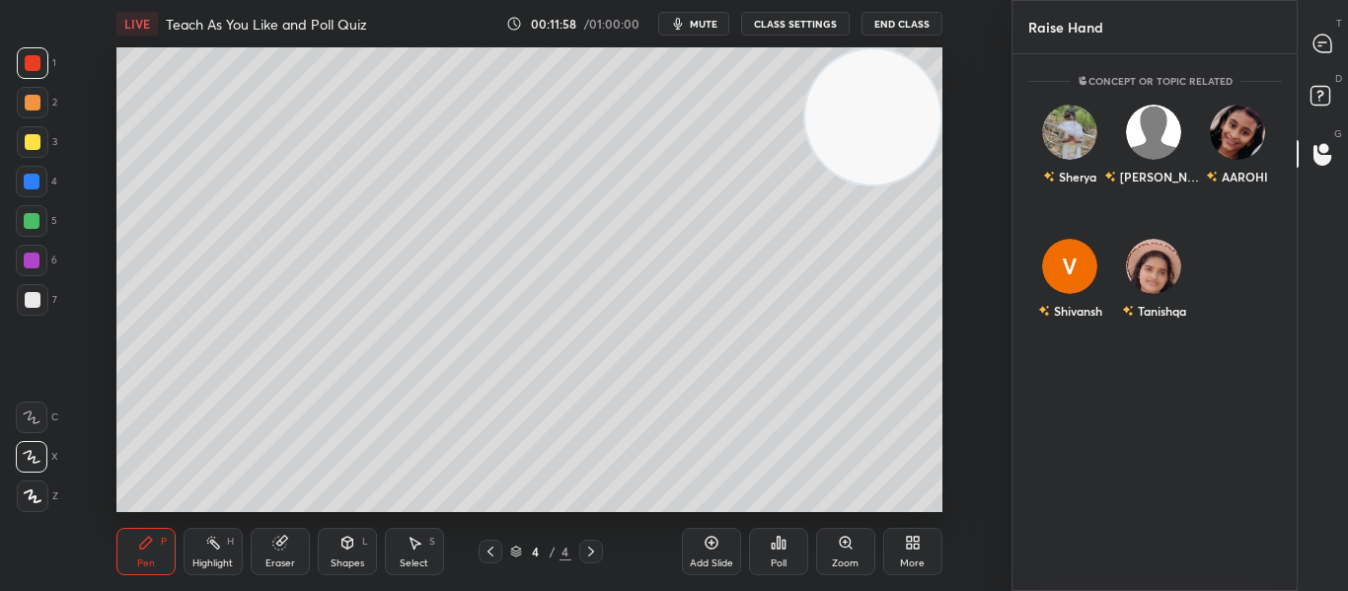
scroll to position [451, 278]
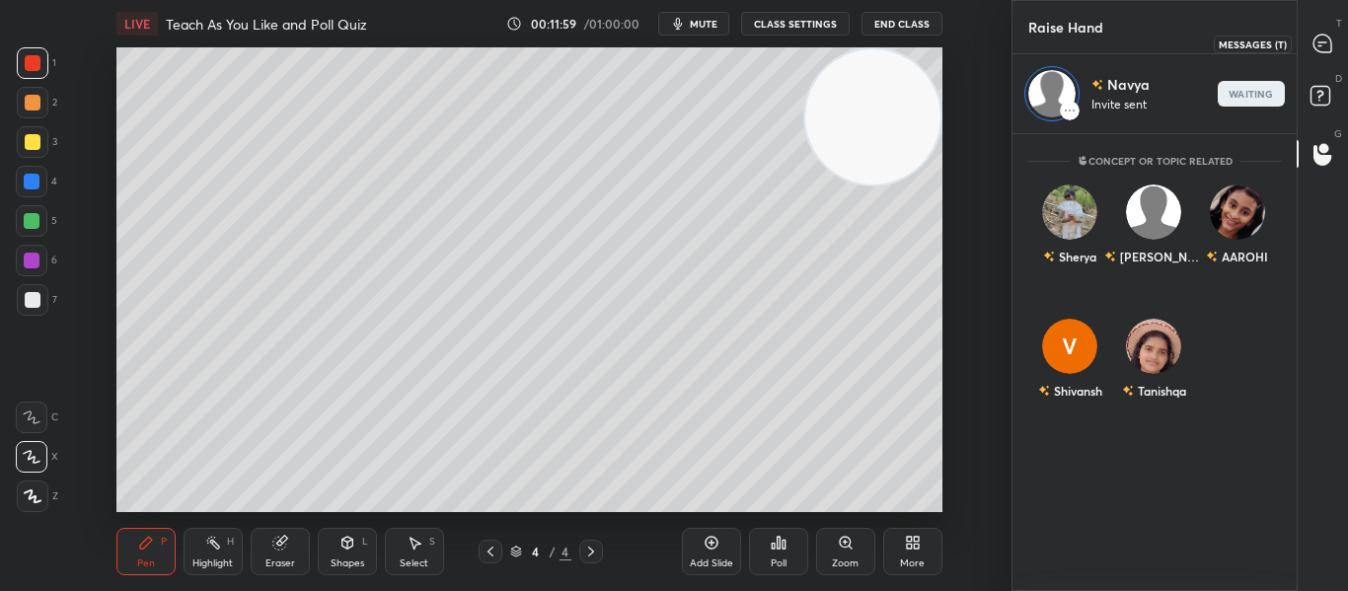
click at [1318, 49] on icon at bounding box center [1322, 44] width 18 height 18
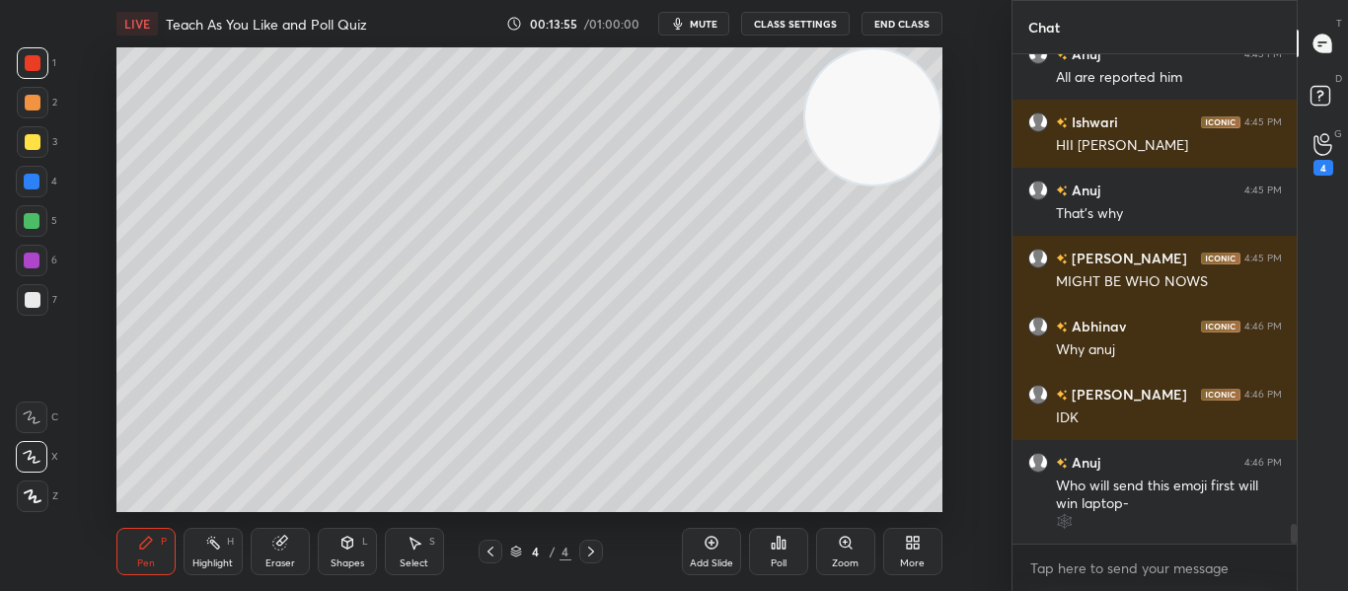
scroll to position [11397, 0]
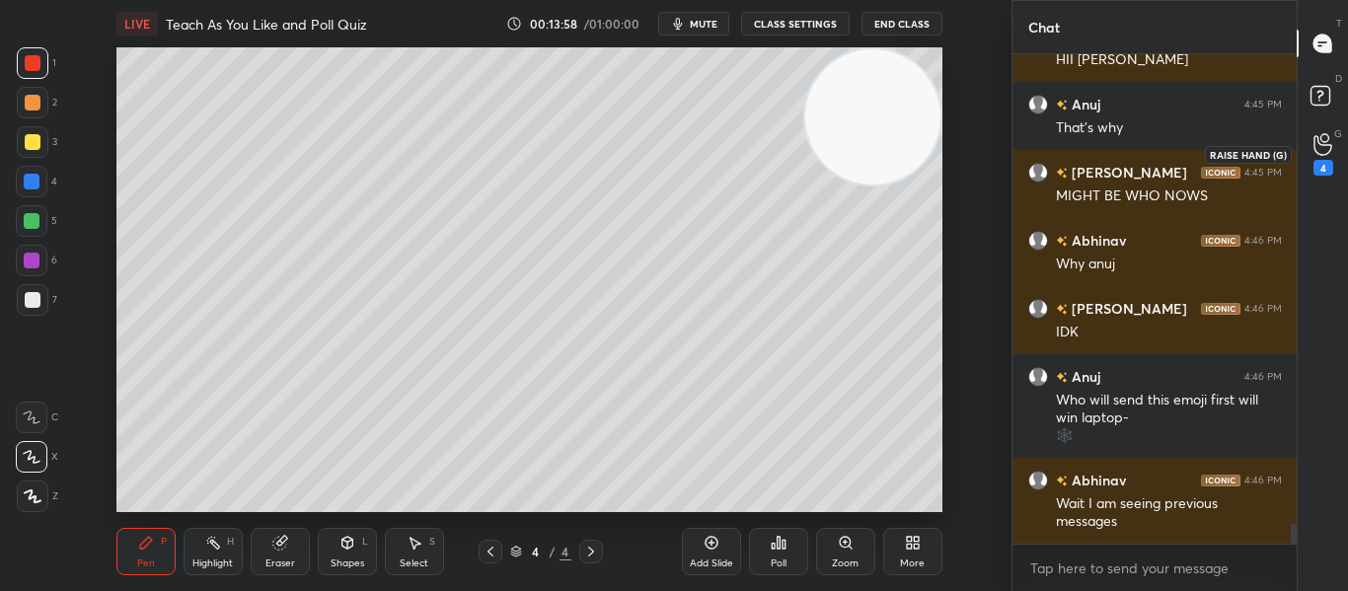
click at [1316, 161] on div "4" at bounding box center [1323, 168] width 20 height 16
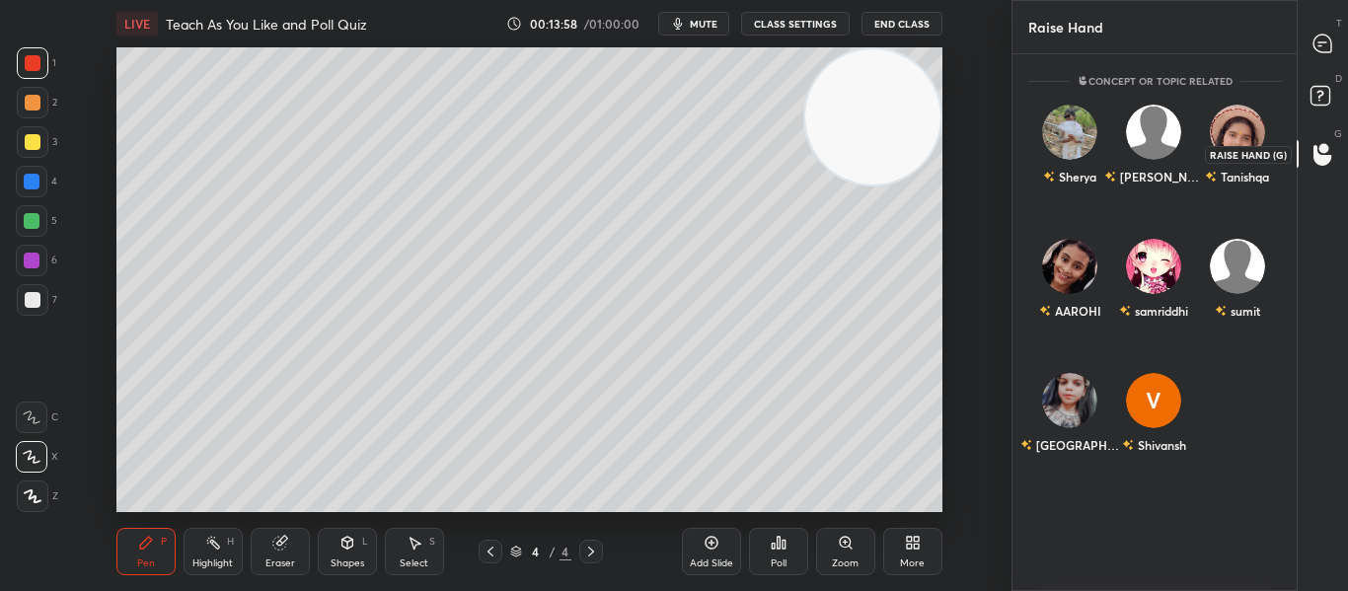
scroll to position [531, 278]
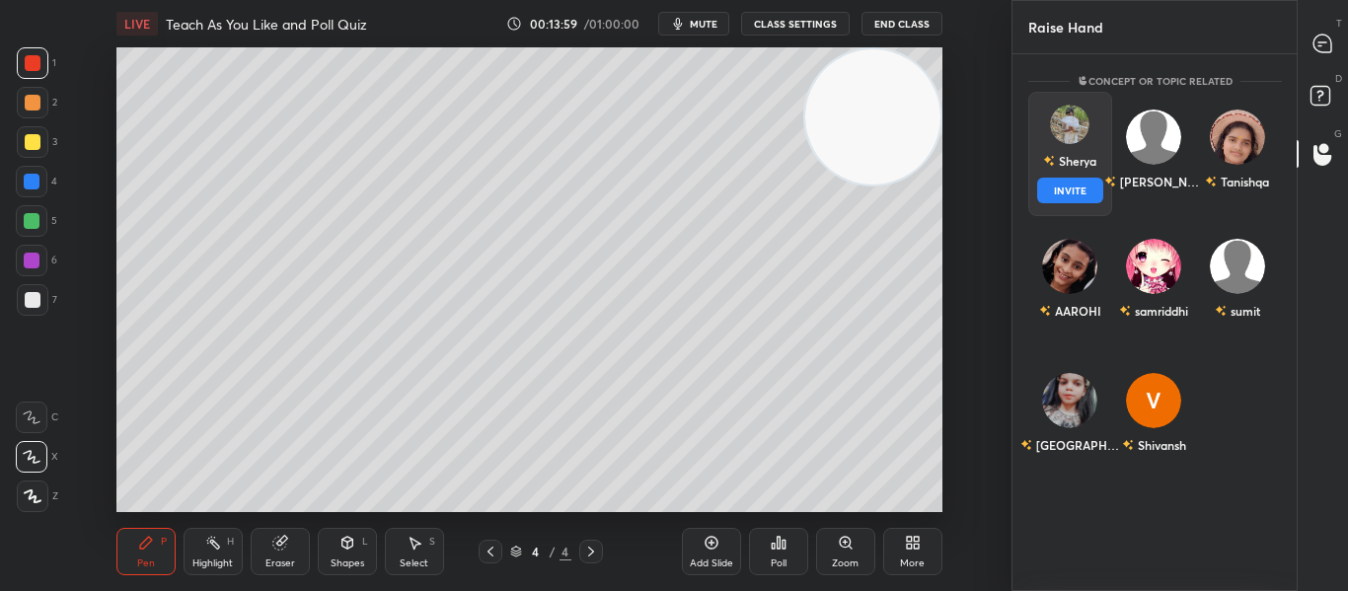
click at [1080, 176] on div "Sherya" at bounding box center [1069, 161] width 53 height 34
click at [1055, 197] on button "INVITE" at bounding box center [1070, 191] width 66 height 26
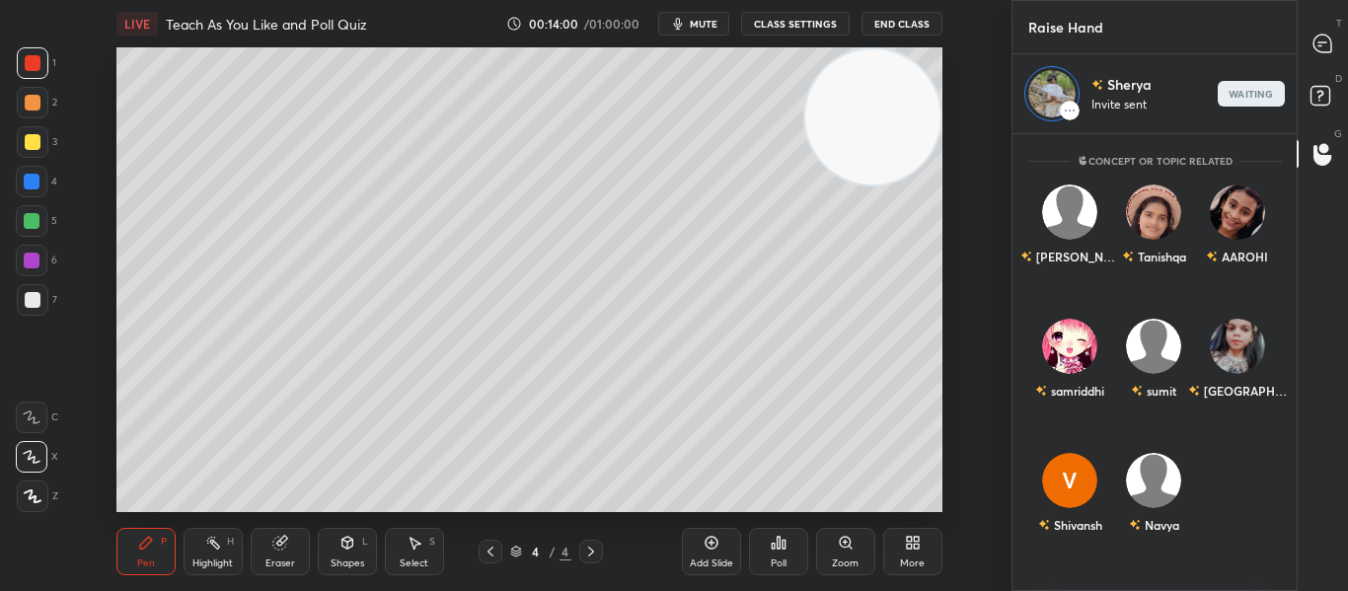
scroll to position [451, 278]
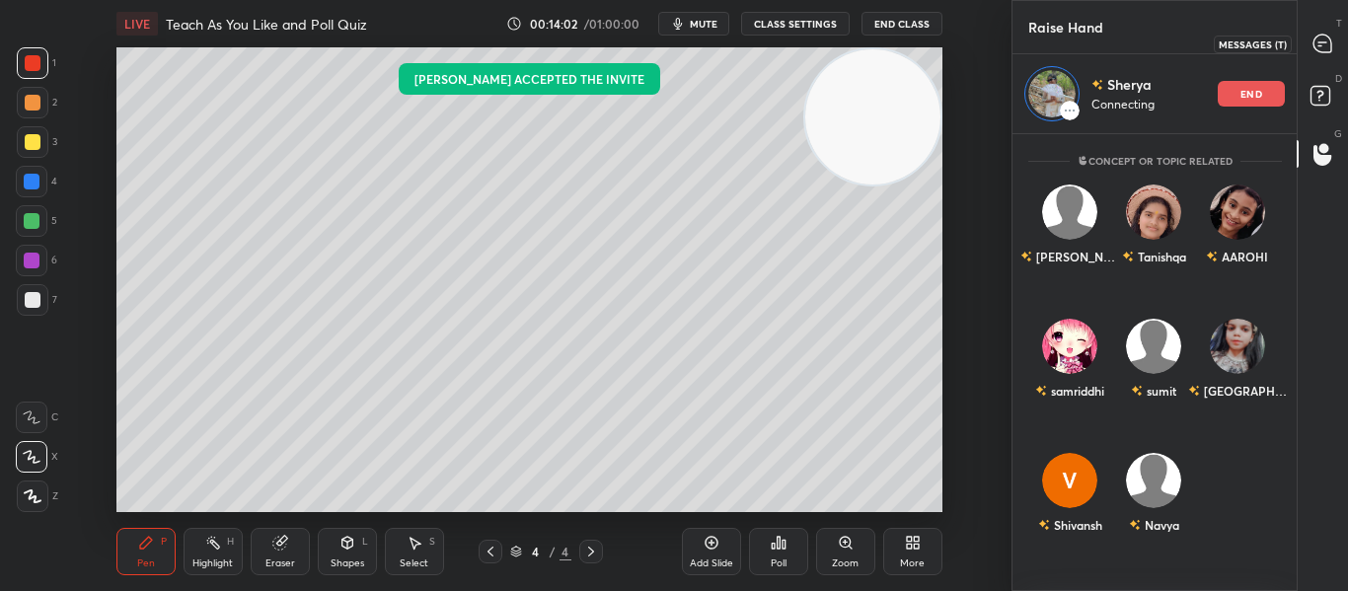
click at [1323, 42] on icon at bounding box center [1322, 42] width 8 height 0
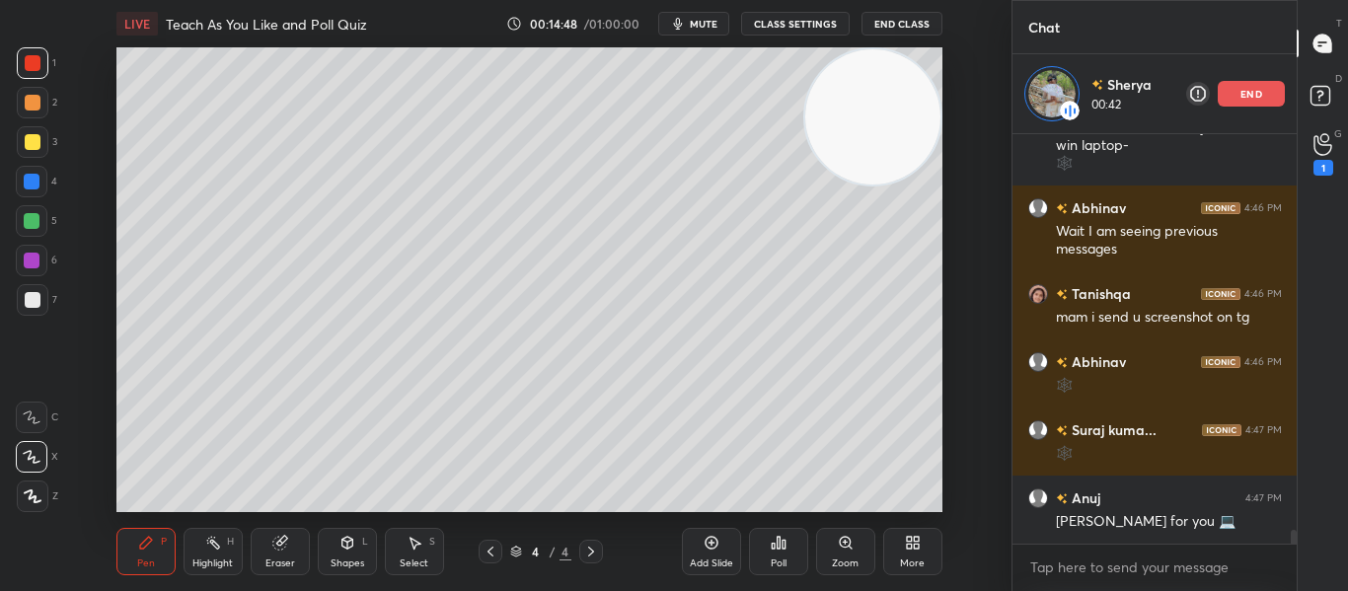
scroll to position [11817, 0]
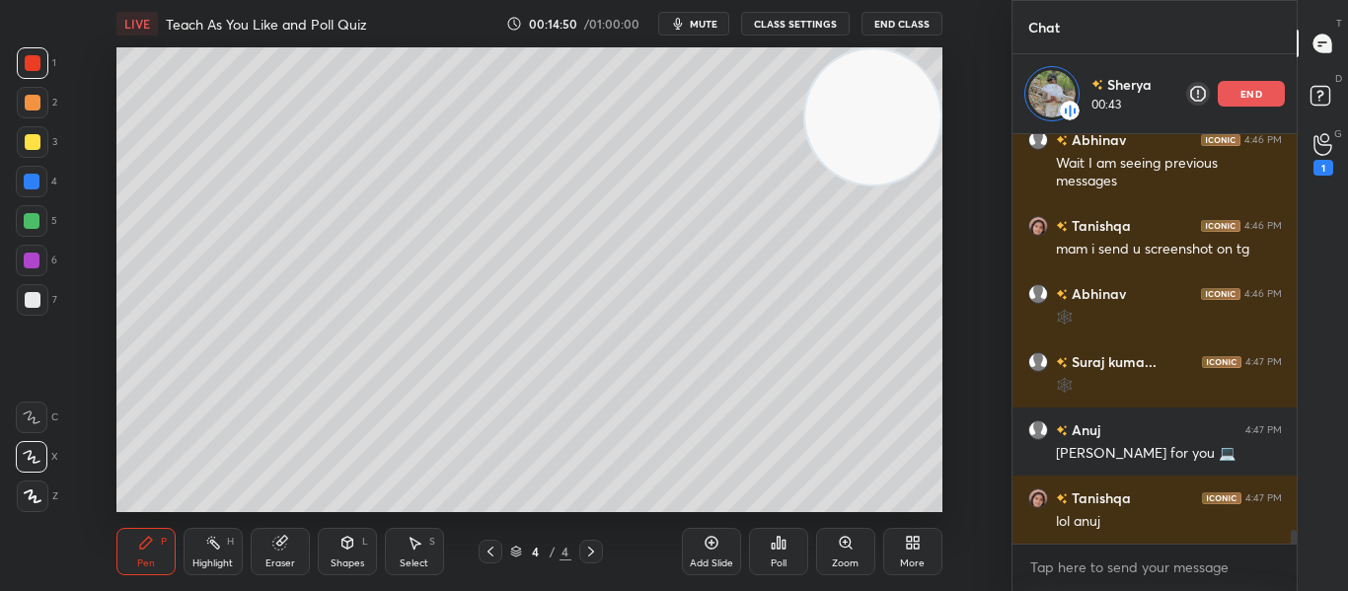
click at [31, 301] on div at bounding box center [33, 300] width 16 height 16
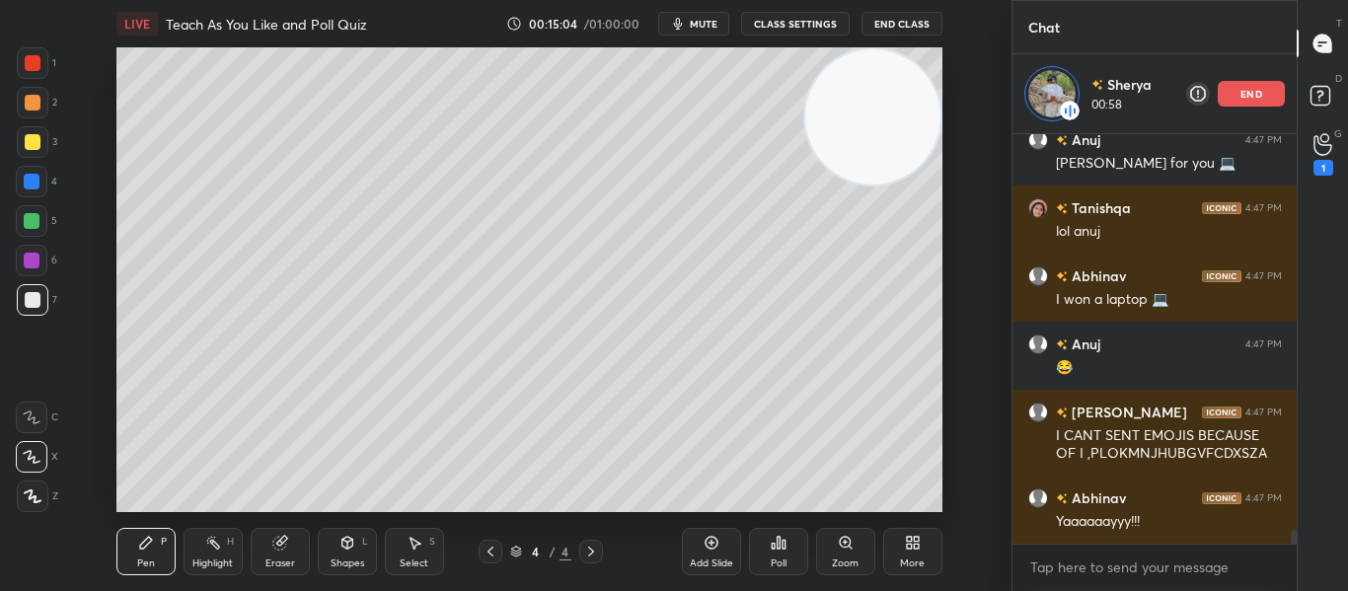
scroll to position [12175, 0]
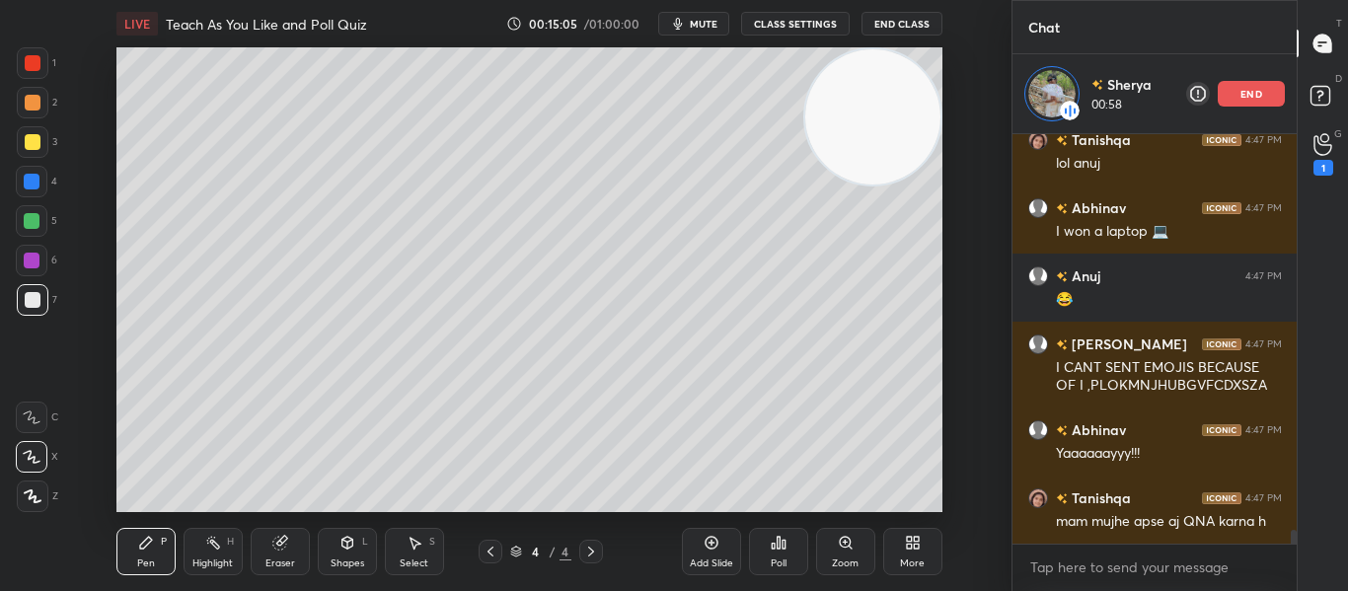
click at [31, 63] on div at bounding box center [33, 63] width 16 height 16
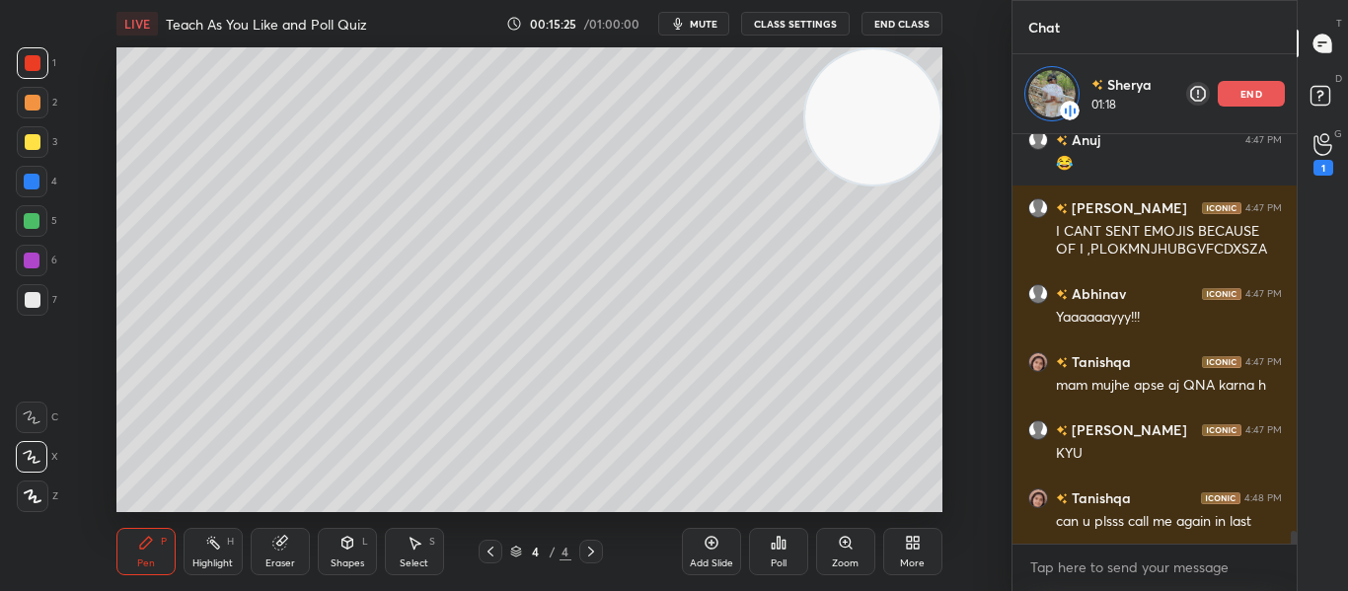
scroll to position [12397, 0]
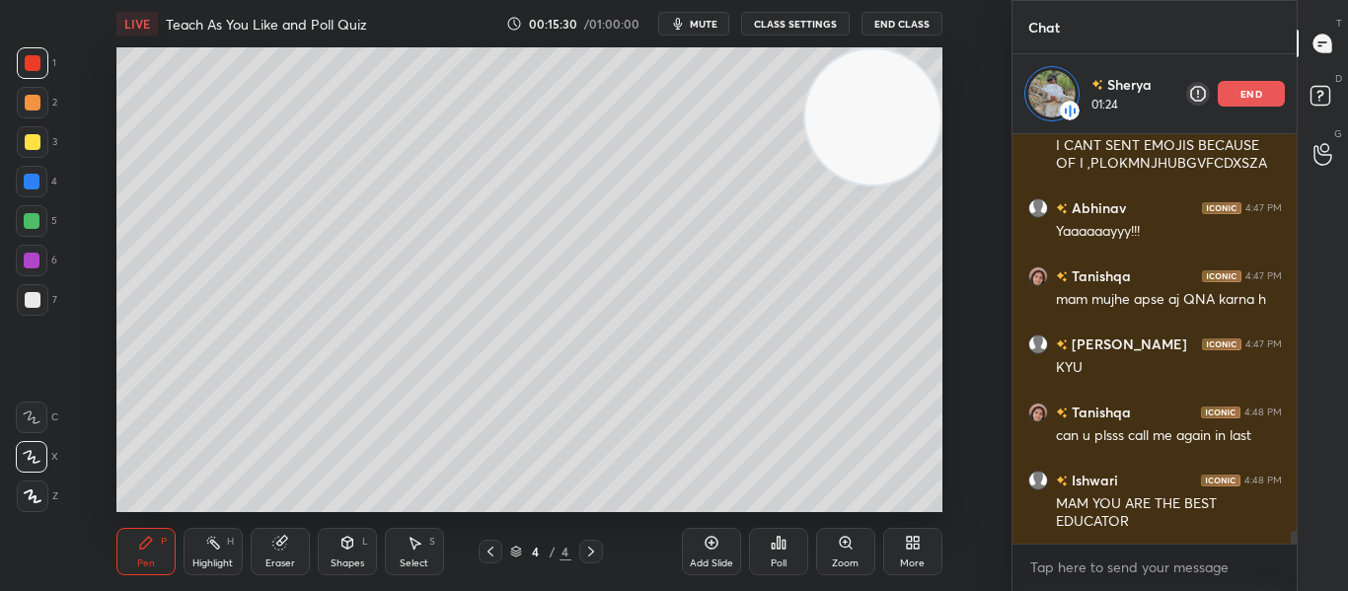
click at [1226, 102] on div "end" at bounding box center [1251, 94] width 67 height 26
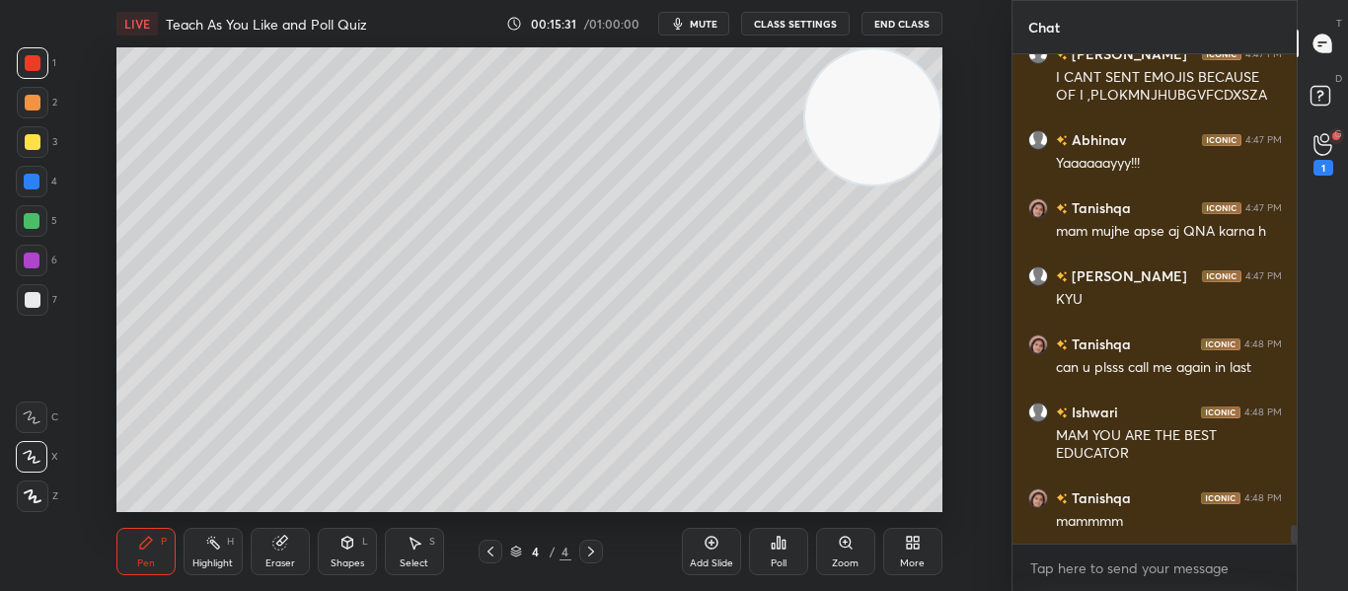
scroll to position [12454, 0]
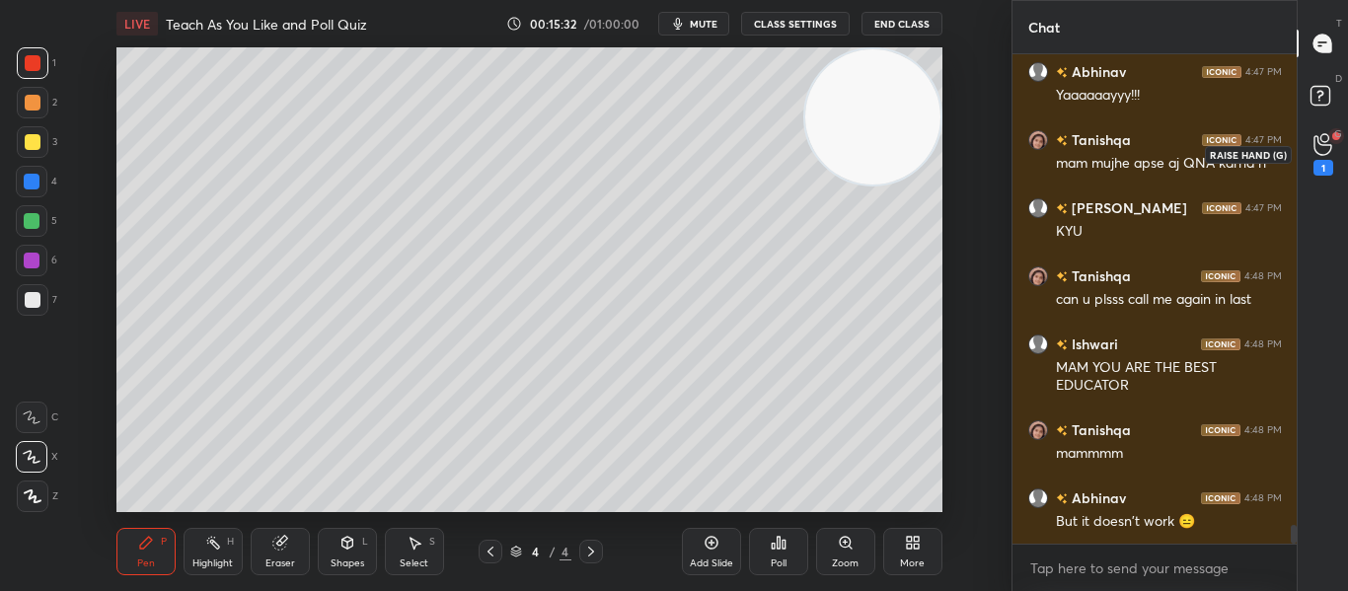
click at [1324, 154] on icon at bounding box center [1322, 145] width 18 height 20
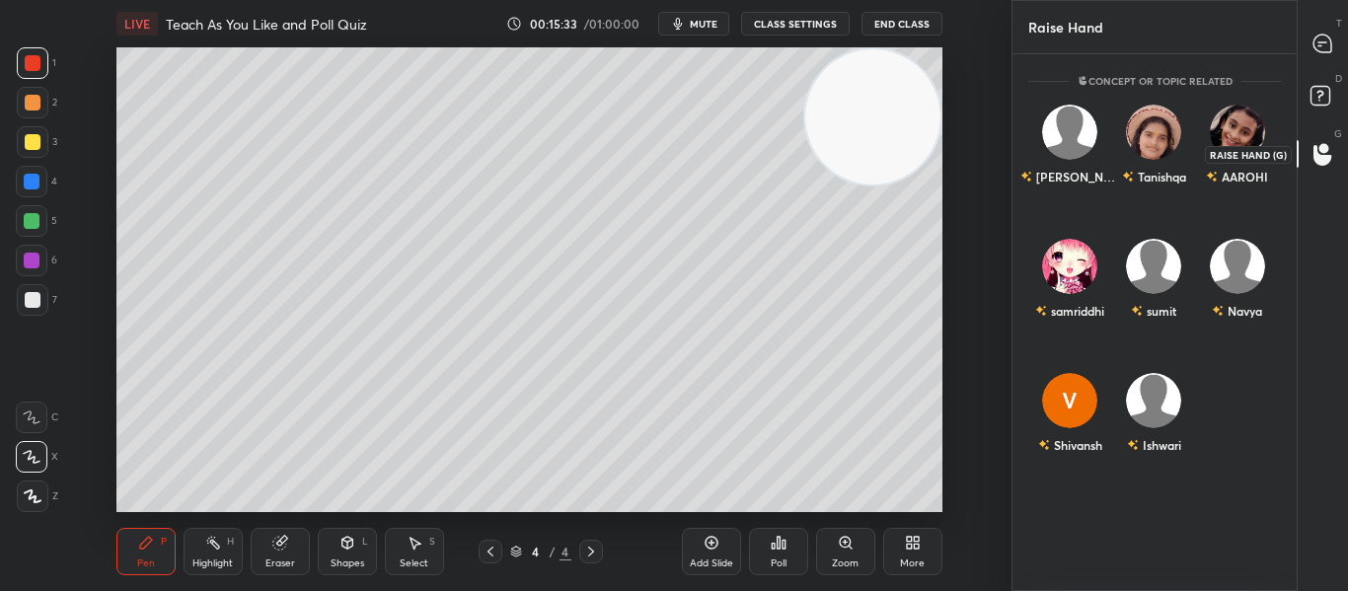
scroll to position [531, 278]
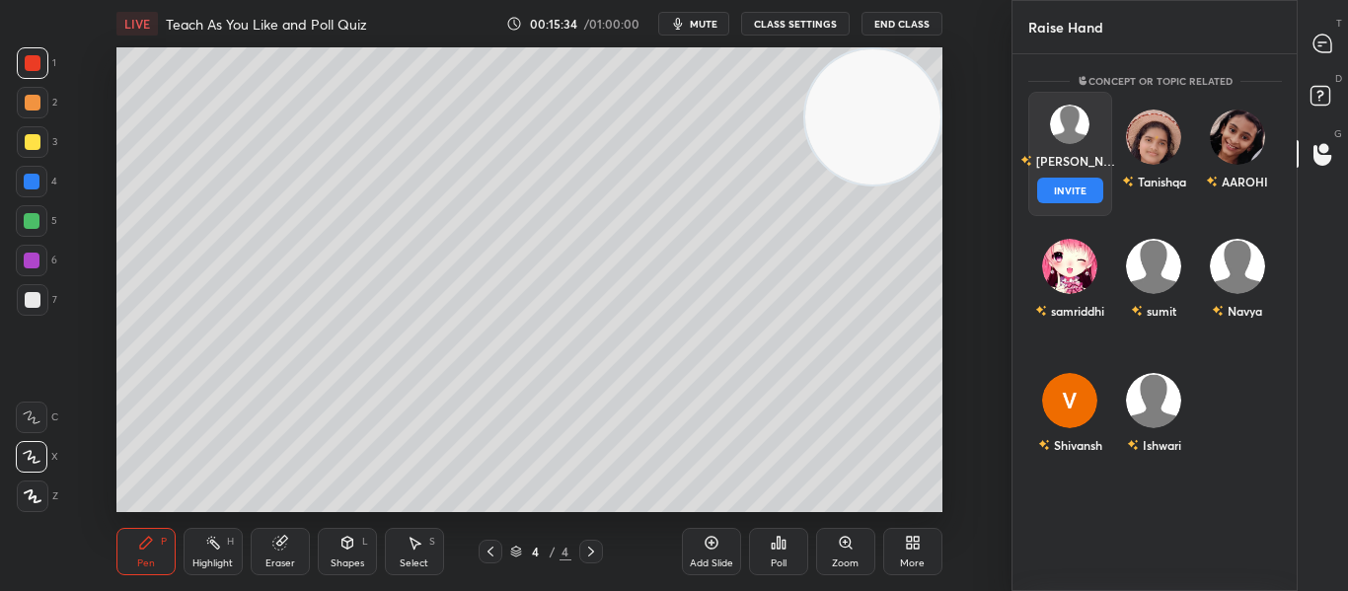
click at [1083, 151] on div "Shlok INVITE" at bounding box center [1070, 154] width 84 height 124
click at [1073, 185] on button "INVITE" at bounding box center [1070, 191] width 66 height 26
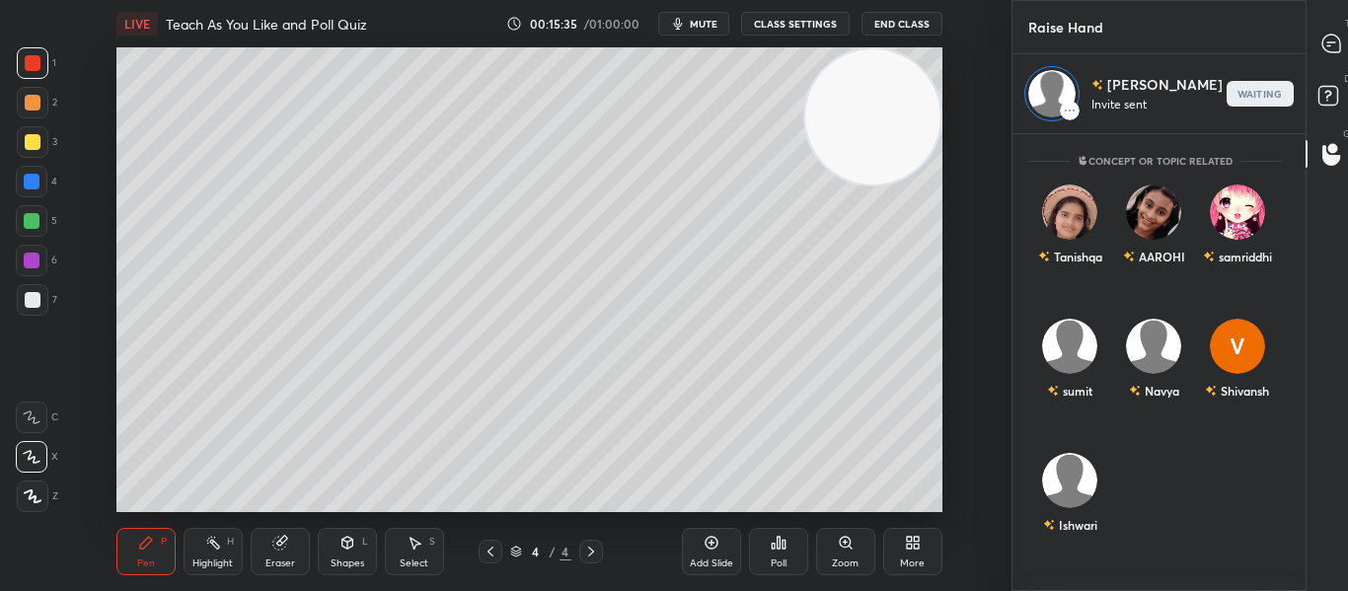
scroll to position [451, 278]
click at [1326, 44] on icon at bounding box center [1331, 44] width 18 height 18
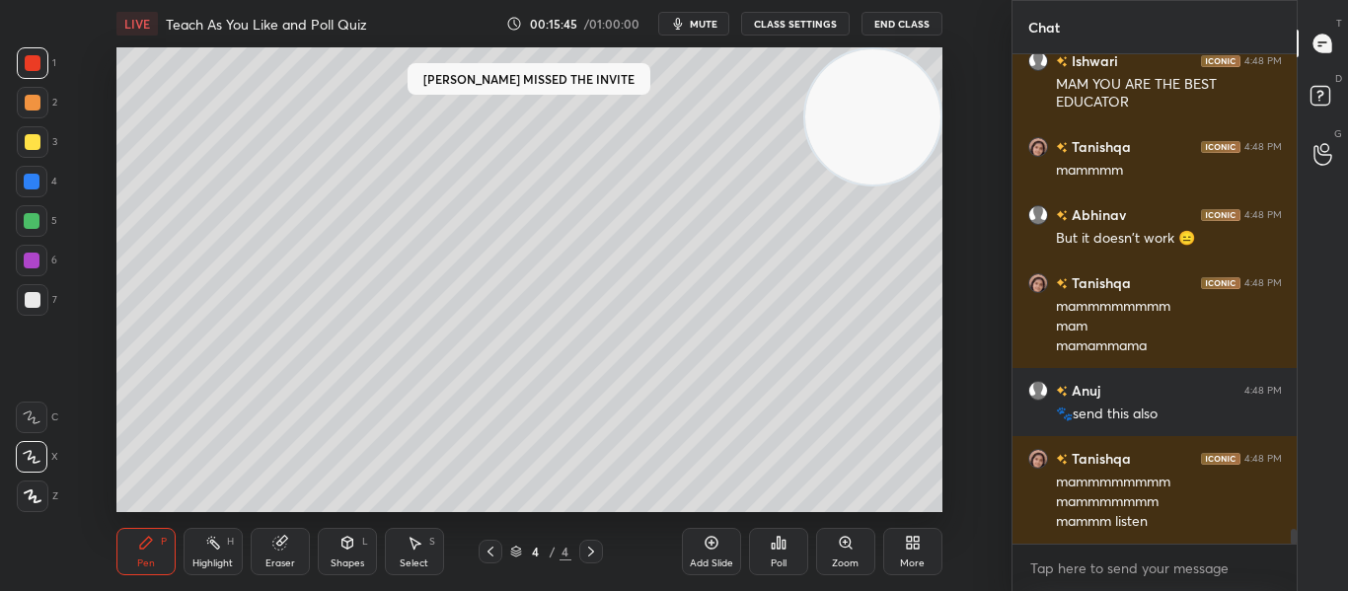
scroll to position [531, 278]
click at [1316, 147] on icon at bounding box center [1322, 154] width 19 height 23
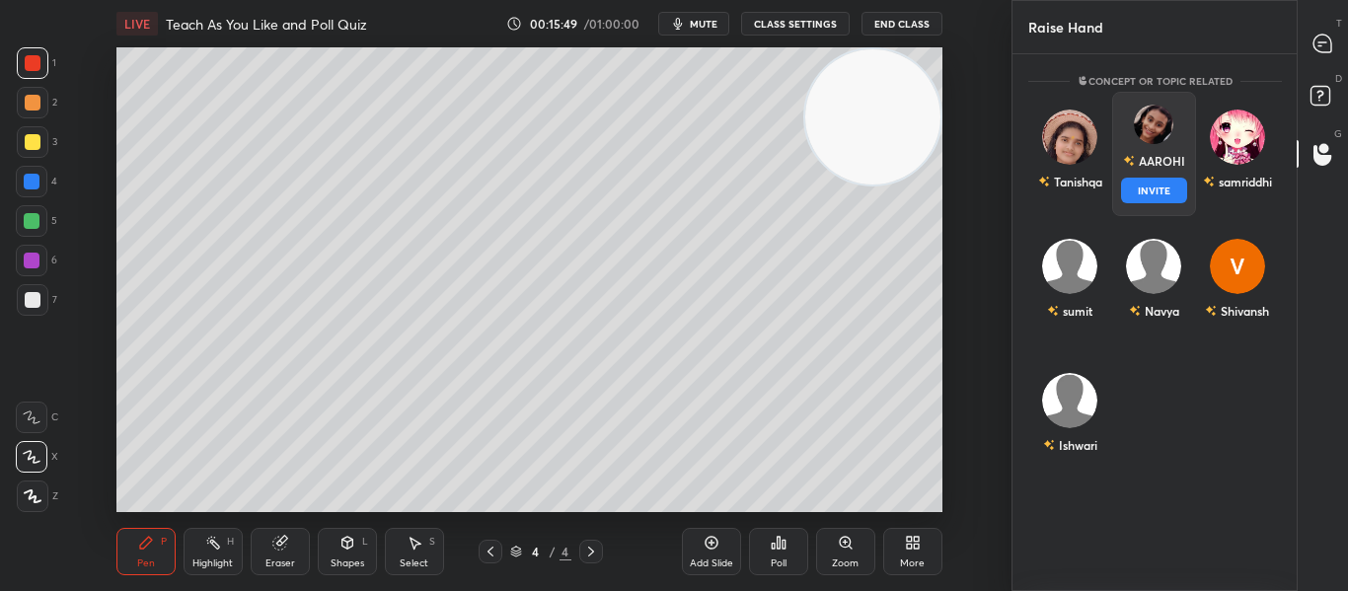
click at [1161, 166] on div "AAROHI" at bounding box center [1153, 161] width 62 height 34
click at [1154, 185] on button "INVITE" at bounding box center [1153, 191] width 66 height 26
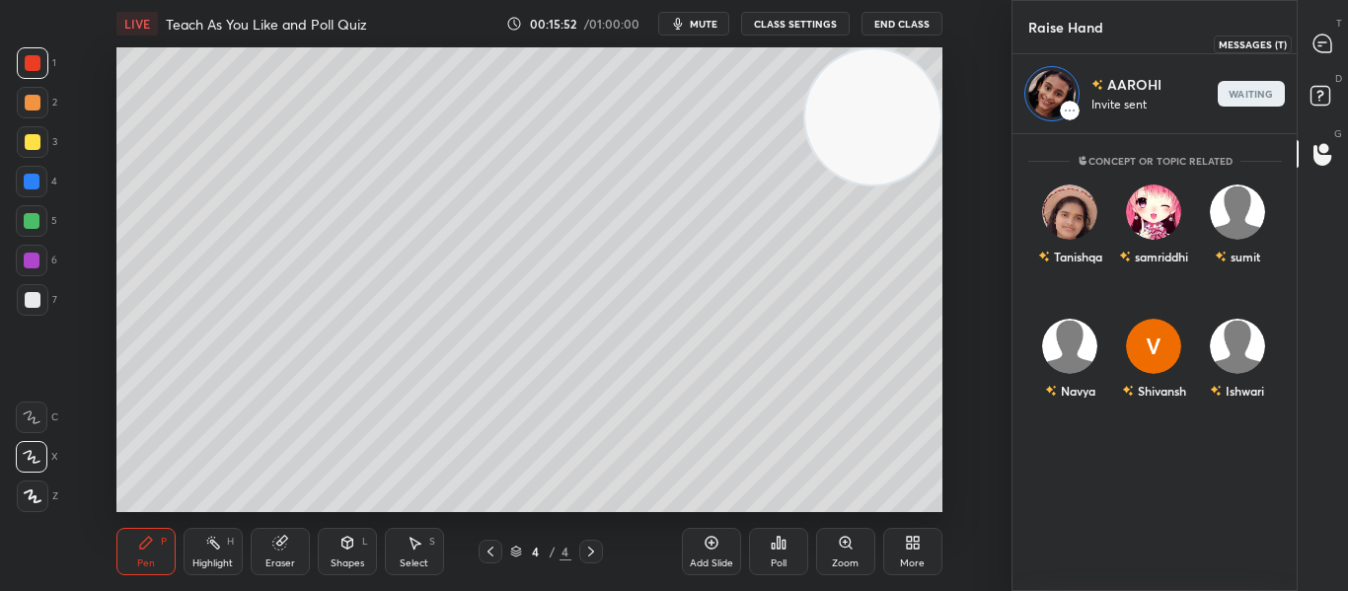
click at [1323, 44] on icon at bounding box center [1322, 44] width 18 height 18
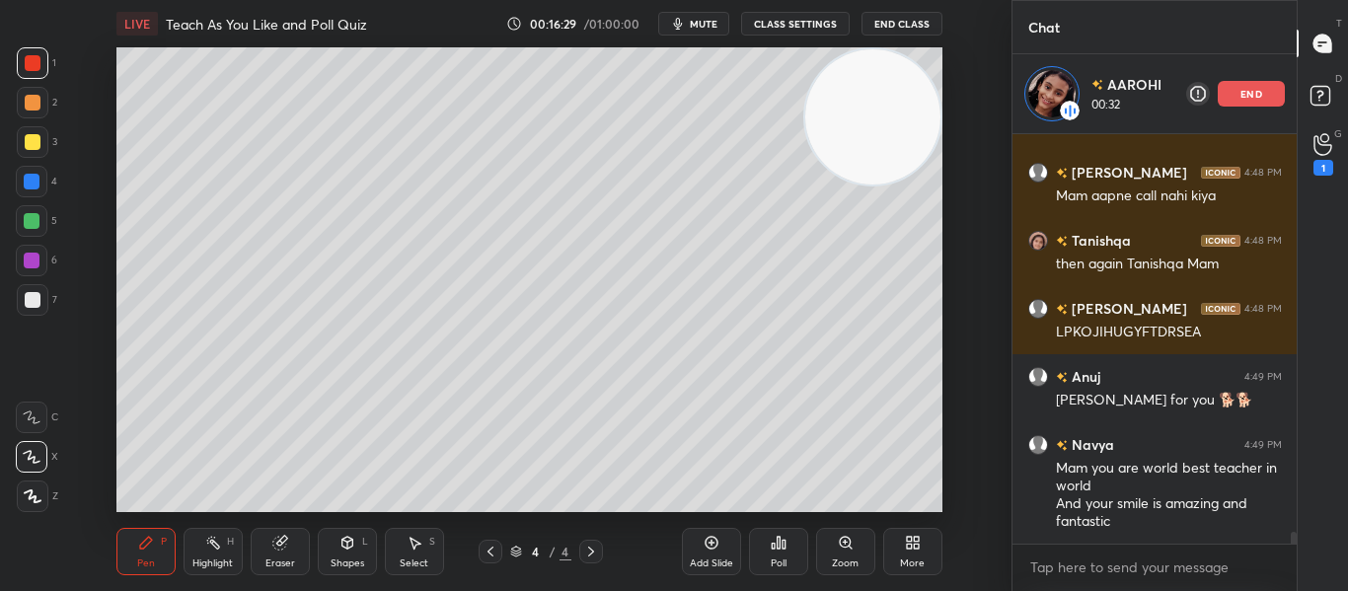
click at [33, 301] on div at bounding box center [33, 300] width 16 height 16
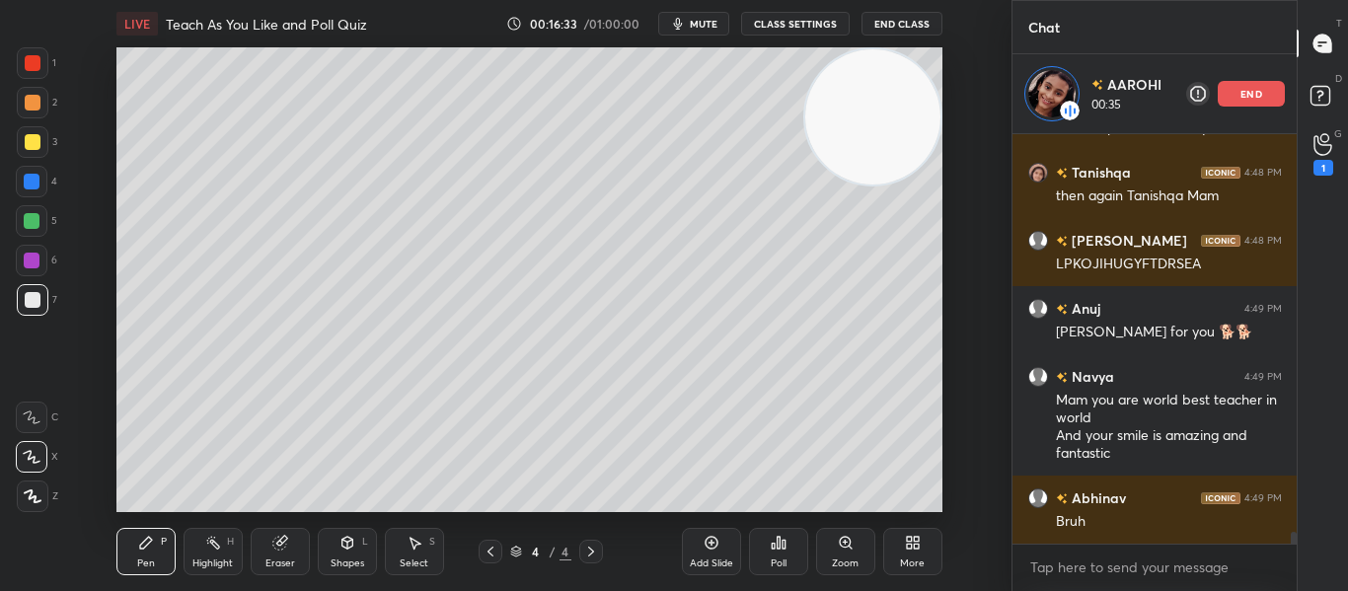
click at [31, 62] on div at bounding box center [33, 63] width 16 height 16
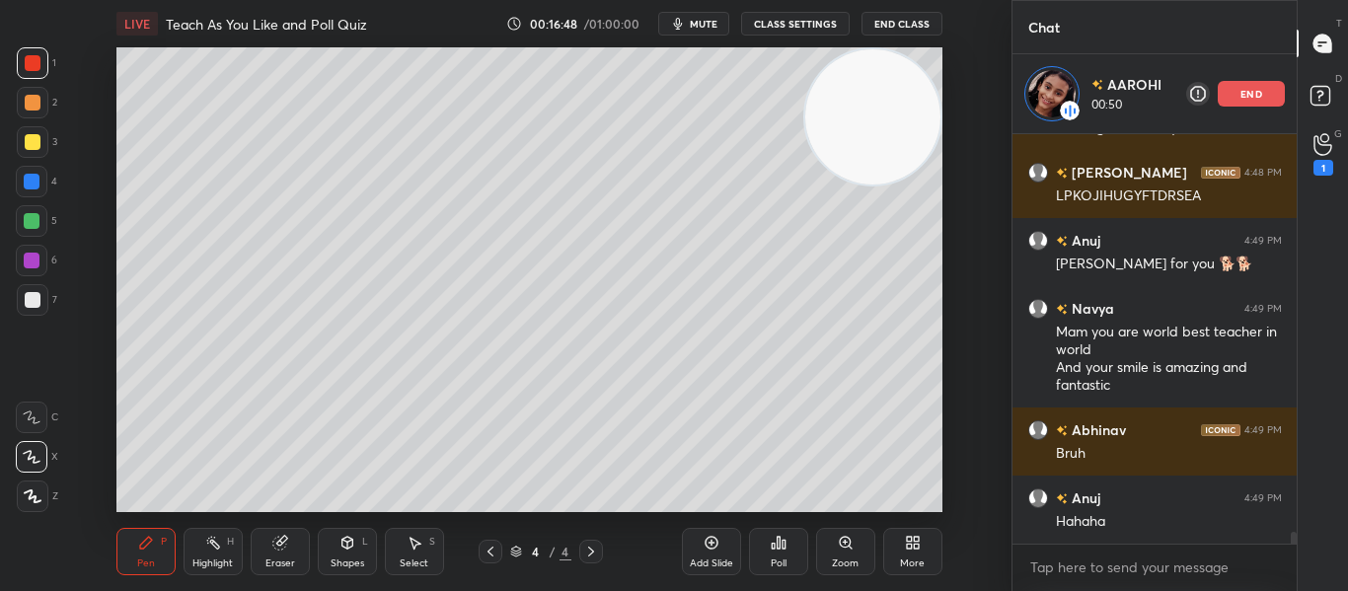
click at [691, 30] on button "mute" at bounding box center [693, 24] width 71 height 24
click at [691, 30] on span "unmute" at bounding box center [701, 24] width 42 height 14
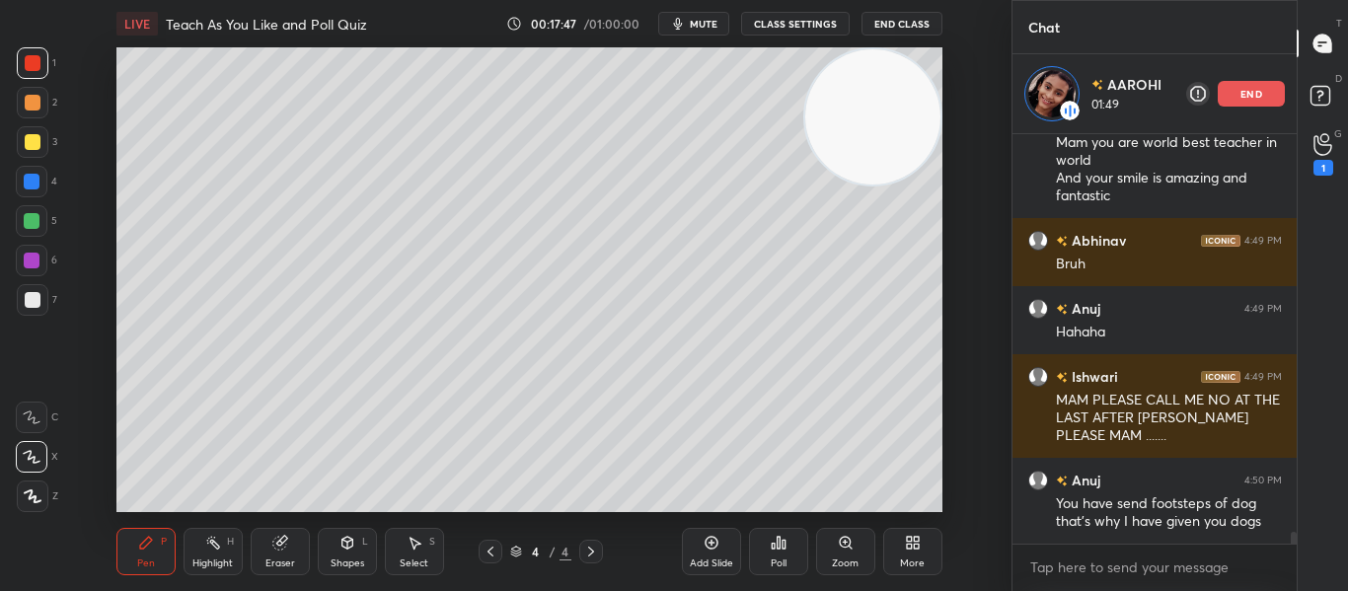
scroll to position [13758, 0]
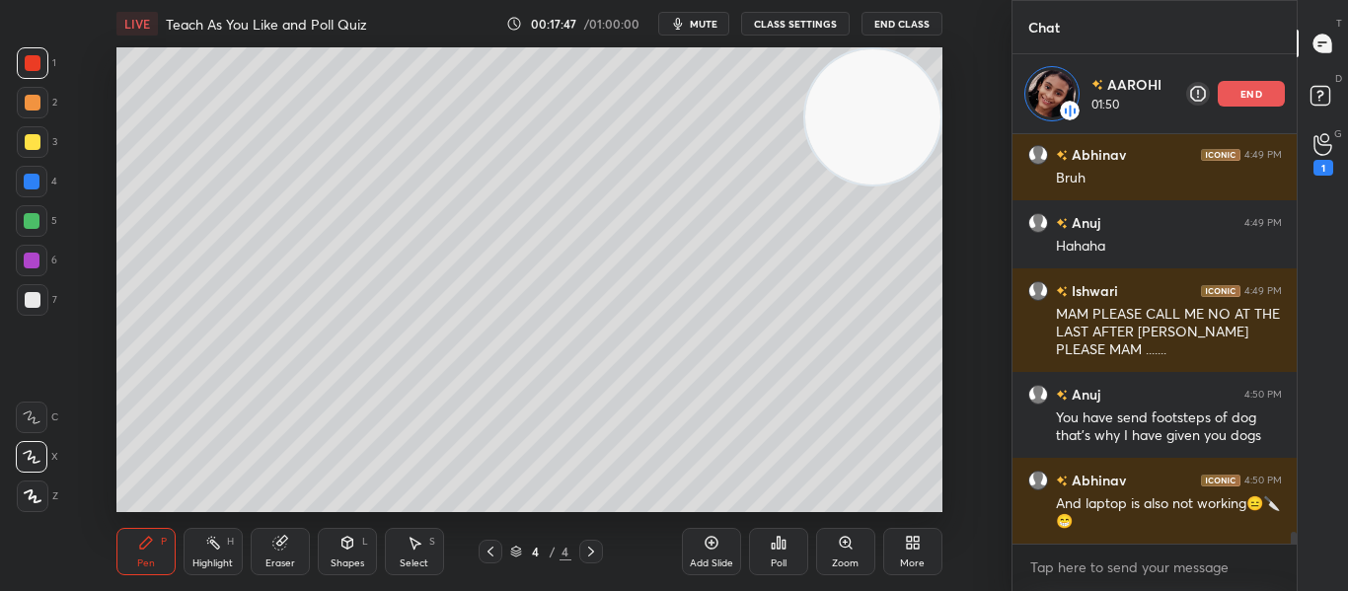
click at [1232, 93] on div "end" at bounding box center [1251, 94] width 67 height 26
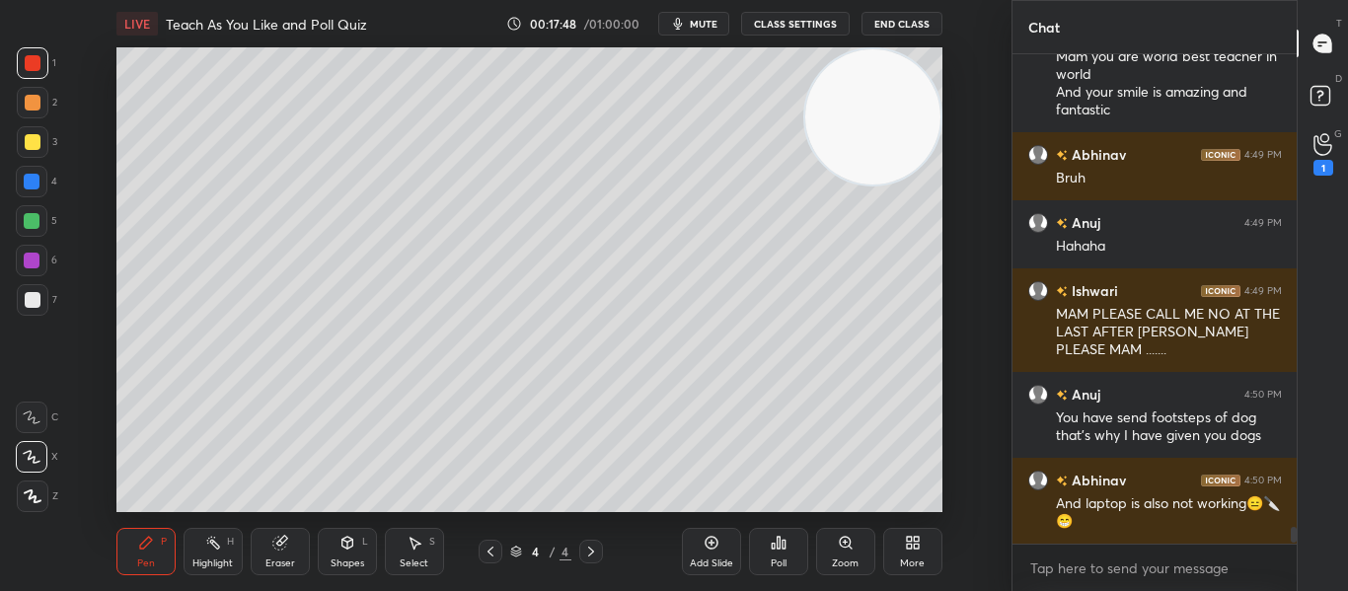
click at [705, 541] on icon at bounding box center [710, 543] width 13 height 13
click at [1313, 162] on div "1" at bounding box center [1323, 154] width 20 height 42
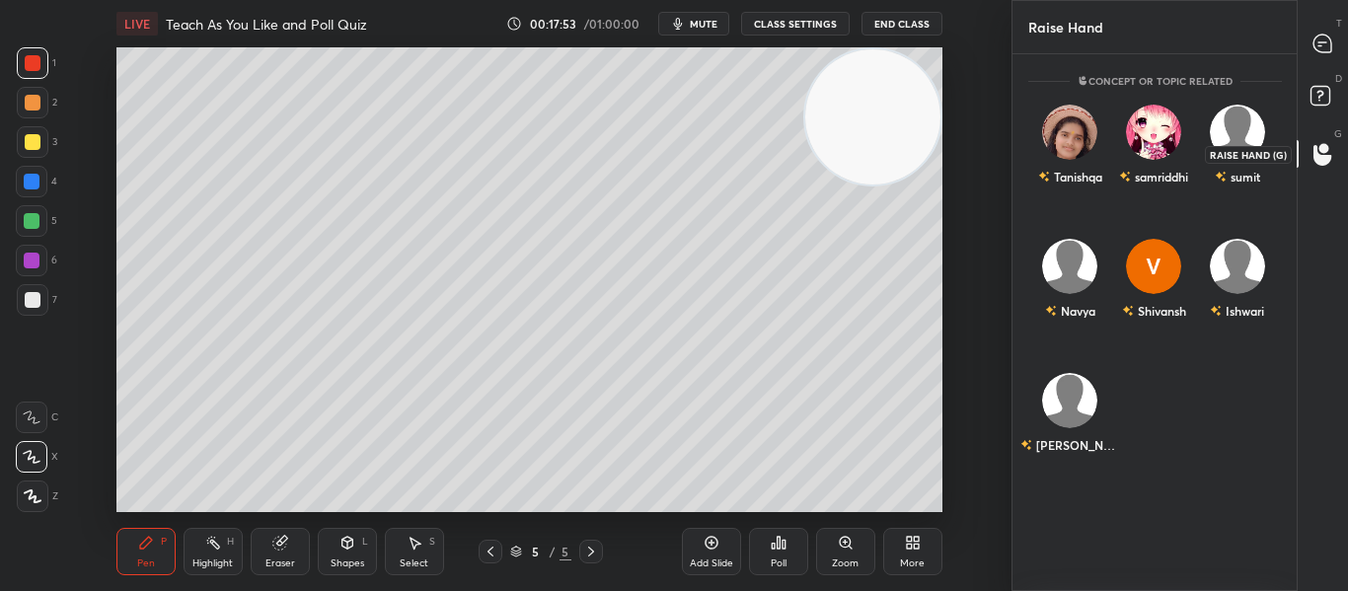
scroll to position [531, 278]
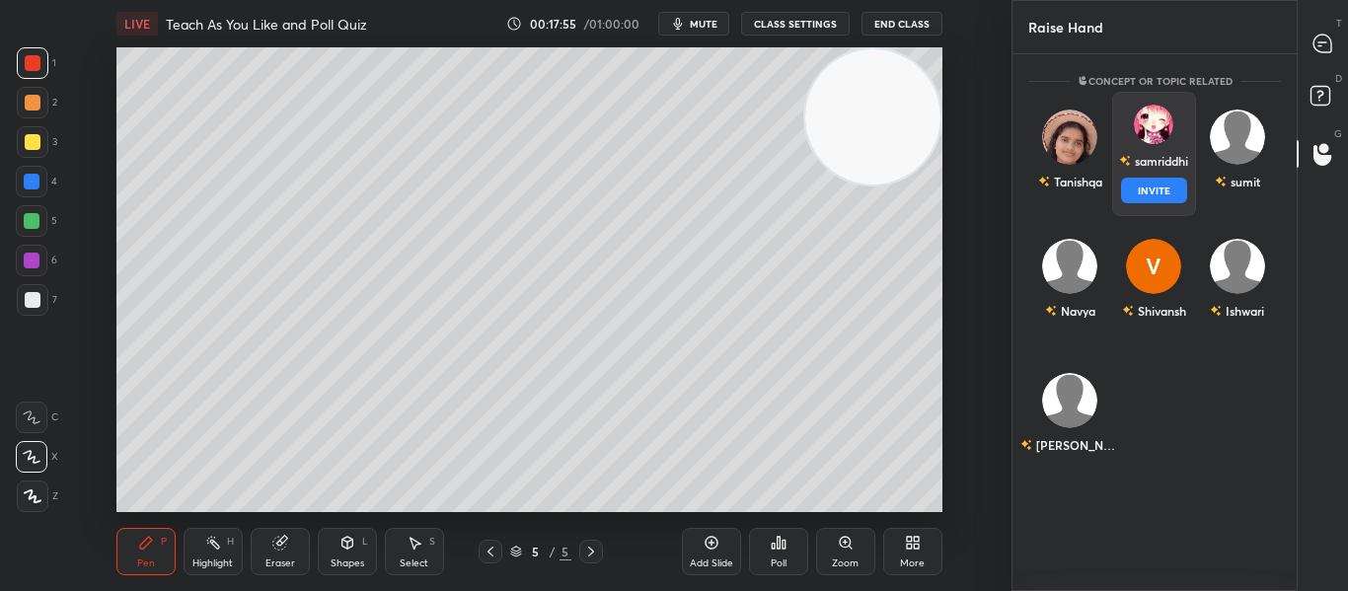
click at [1177, 180] on div "samriddhi INVITE" at bounding box center [1153, 154] width 84 height 124
click at [1177, 180] on button "INVITE" at bounding box center [1153, 191] width 66 height 26
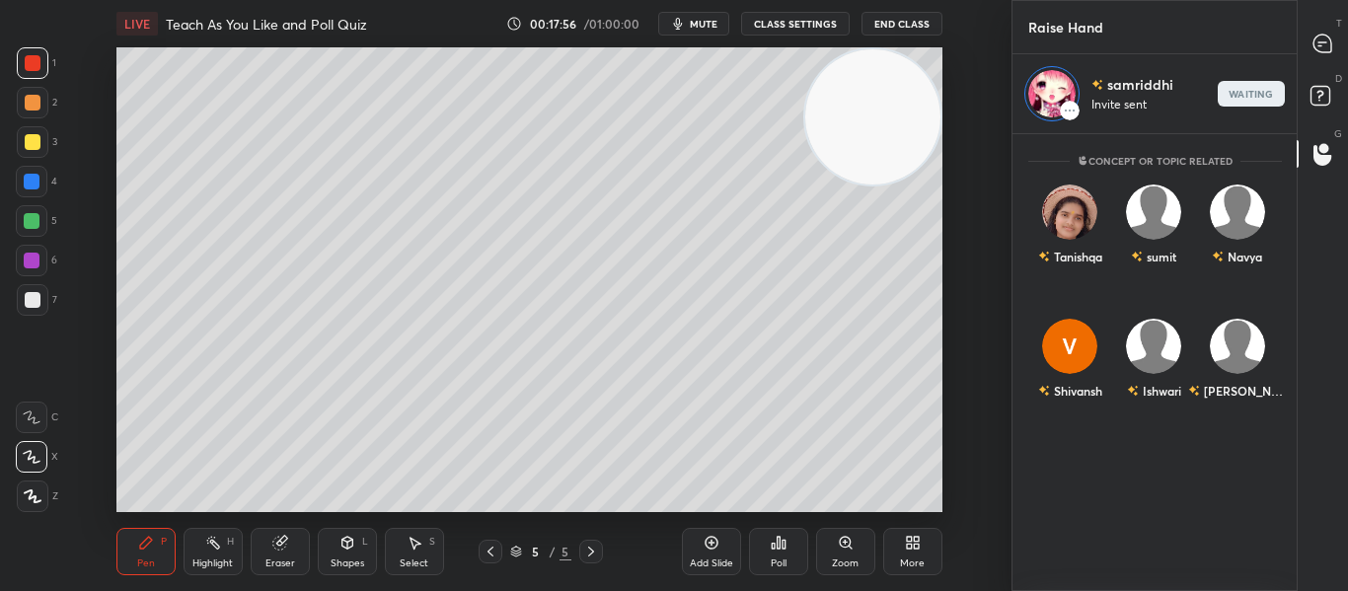
scroll to position [451, 278]
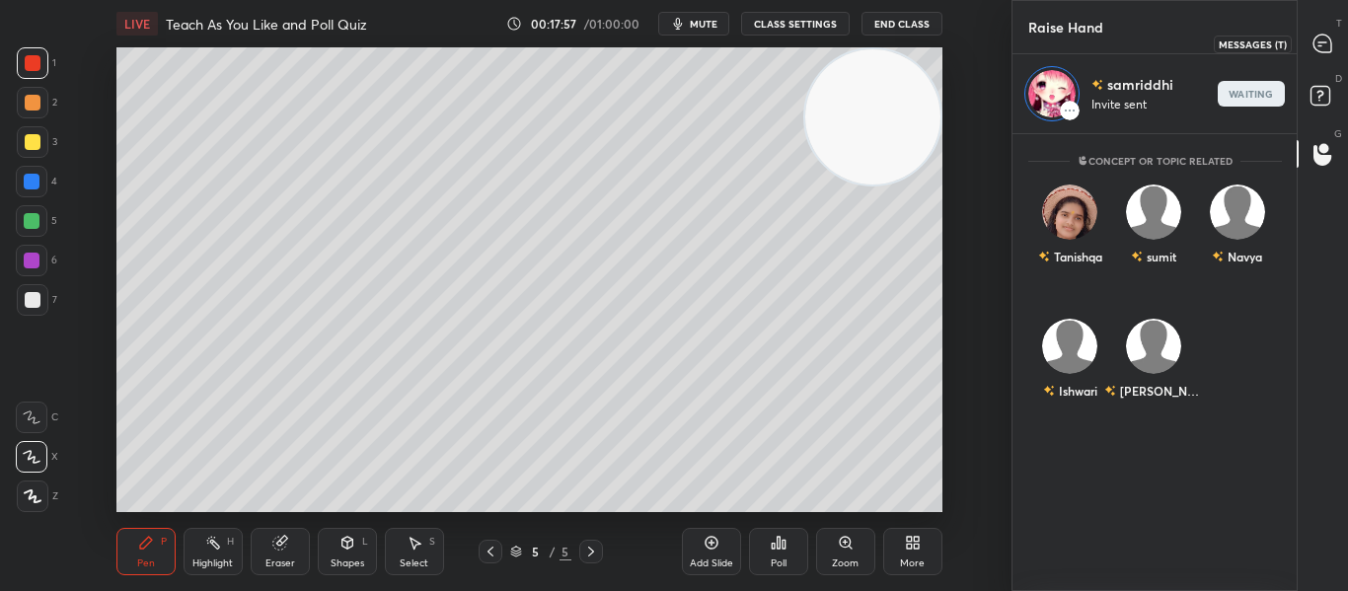
click at [1319, 30] on div at bounding box center [1322, 44] width 39 height 36
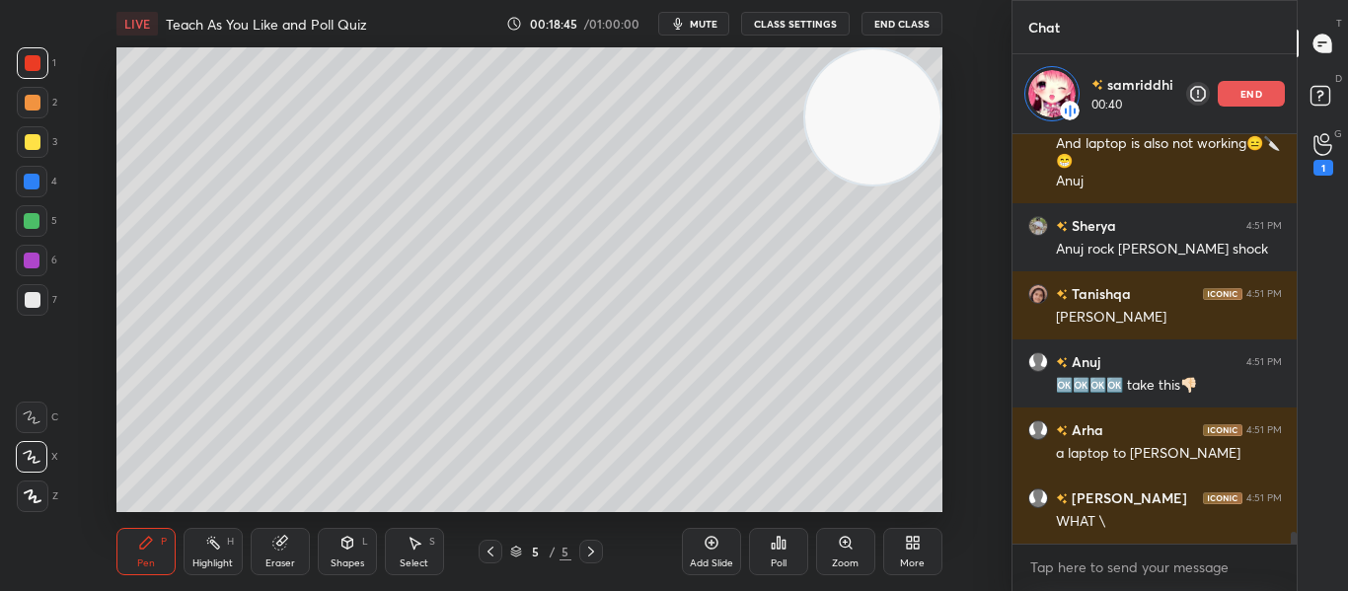
scroll to position [14186, 0]
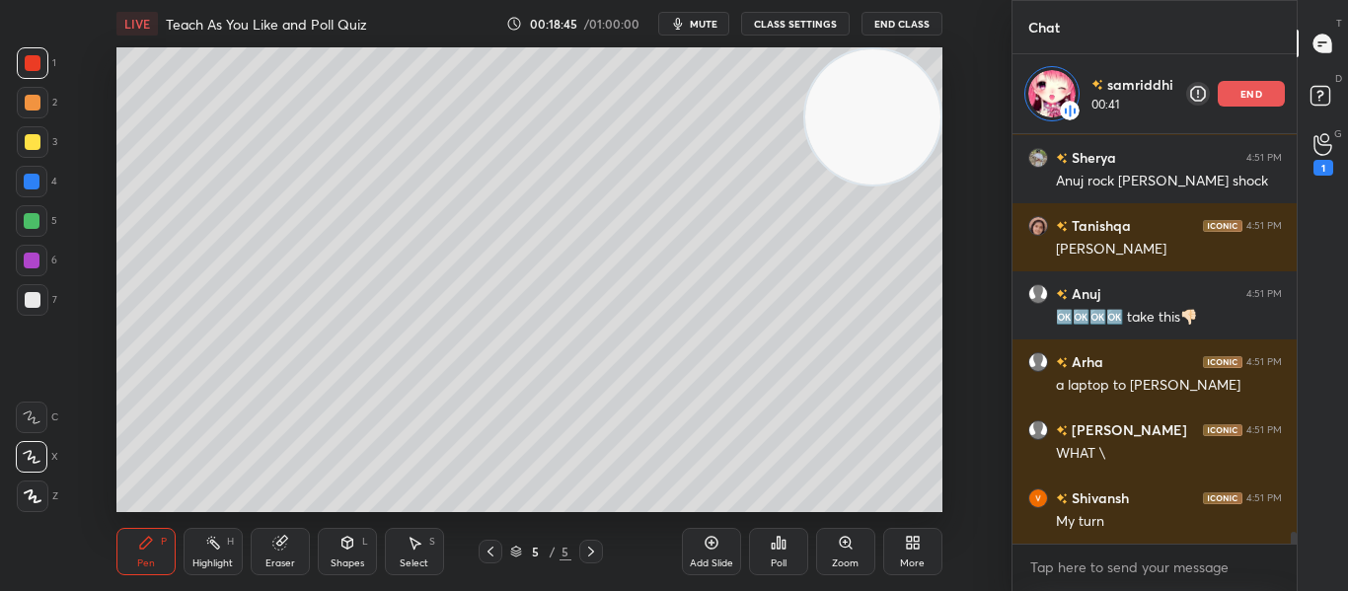
click at [30, 295] on div at bounding box center [33, 300] width 16 height 16
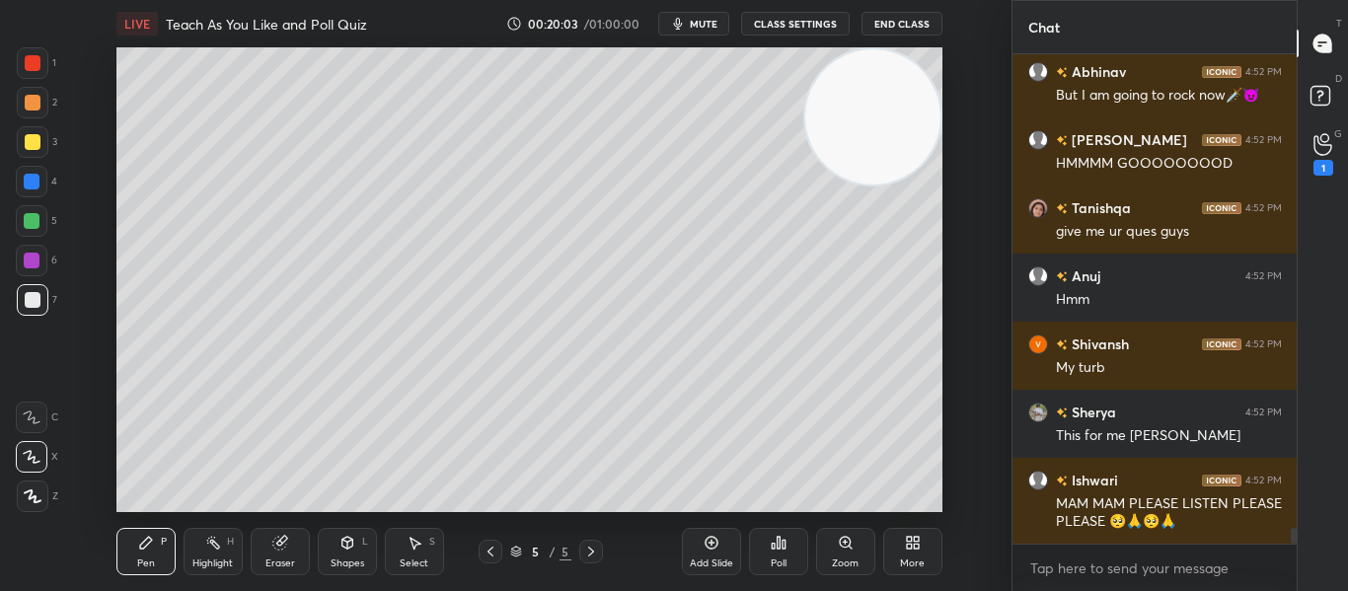
scroll to position [14941, 0]
click at [1323, 155] on icon at bounding box center [1322, 145] width 18 height 20
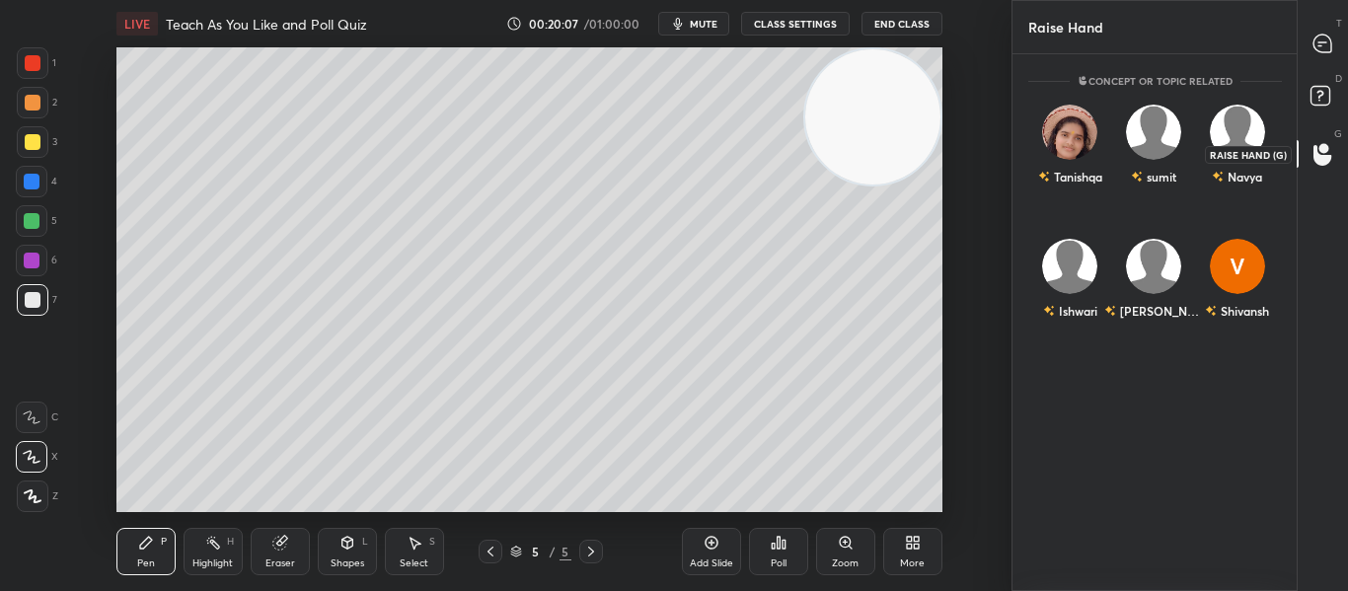
scroll to position [531, 278]
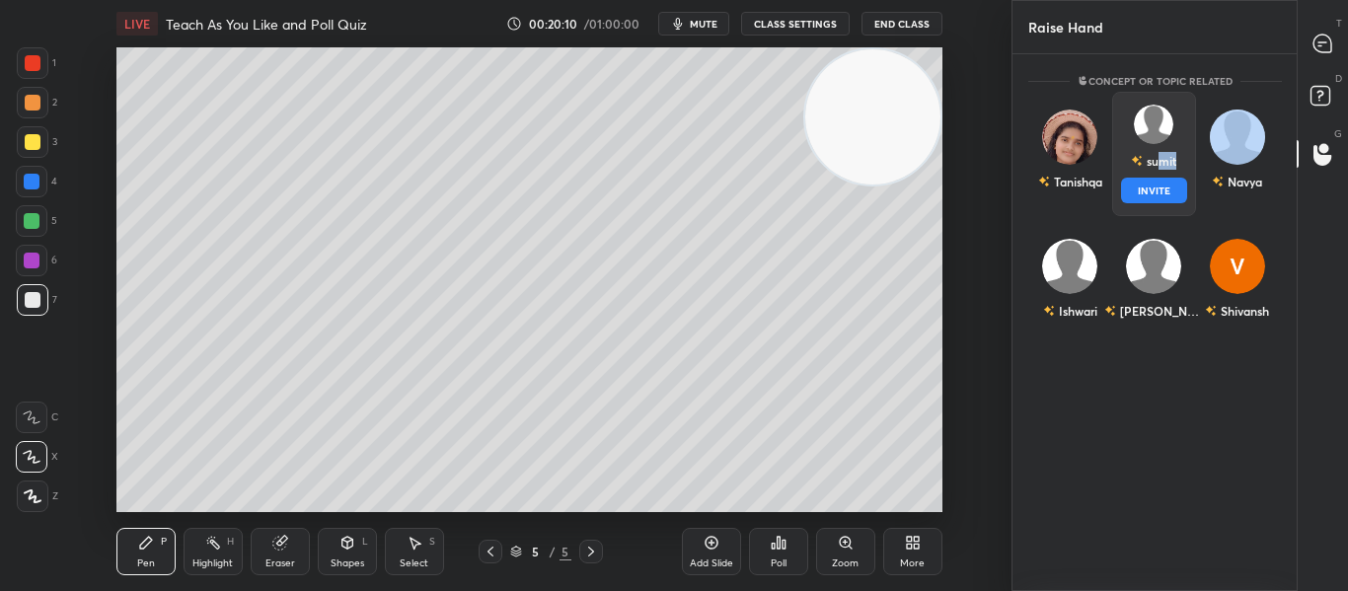
drag, startPoint x: 1155, startPoint y: 176, endPoint x: 1147, endPoint y: 190, distance: 16.8
click at [1147, 190] on div "sumit INVITE" at bounding box center [1153, 154] width 84 height 124
click at [1147, 190] on button "INVITE" at bounding box center [1153, 191] width 66 height 26
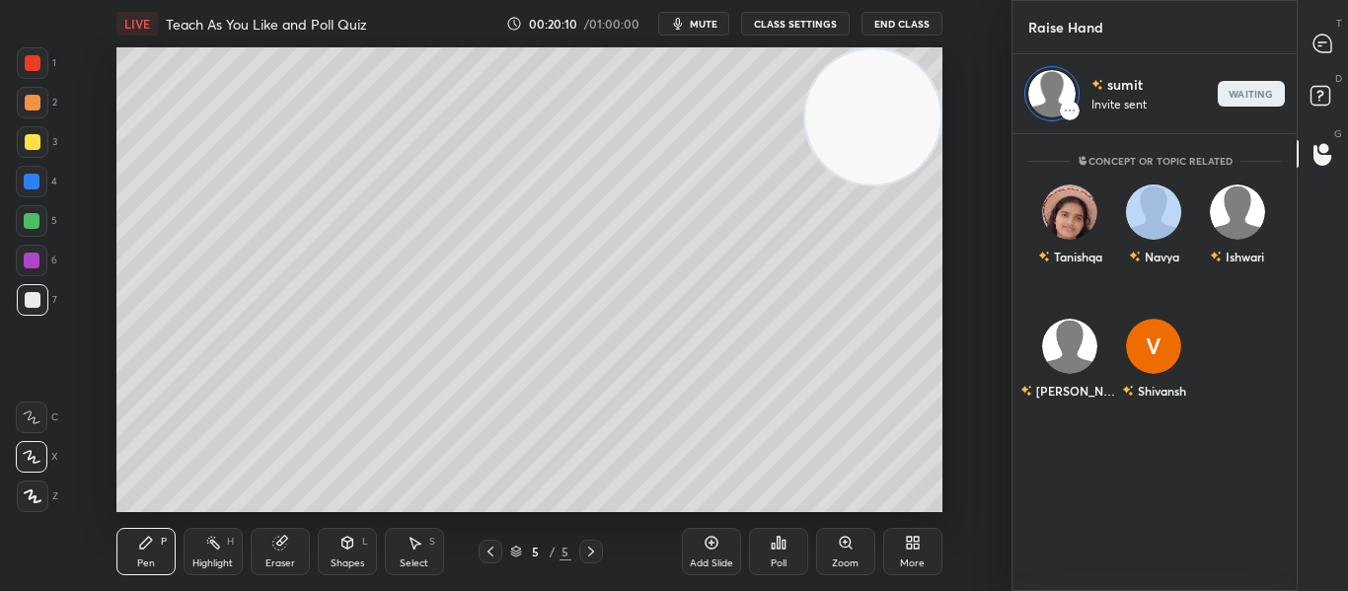
scroll to position [451, 278]
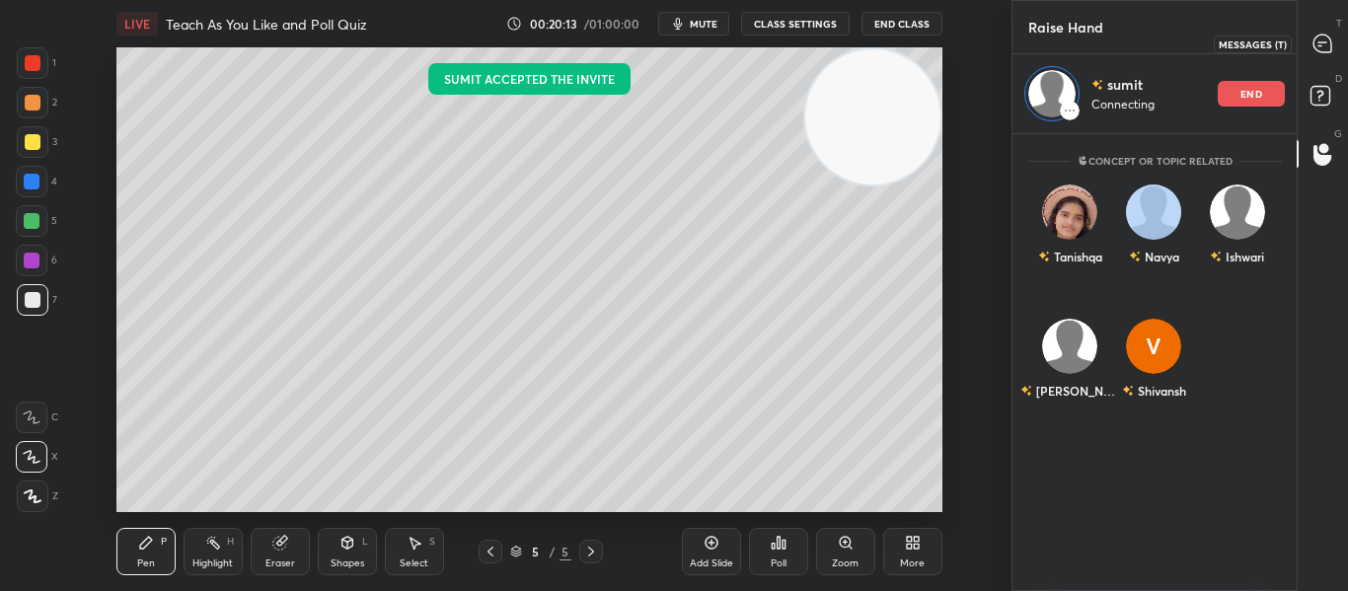
click at [1314, 40] on icon at bounding box center [1322, 44] width 18 height 18
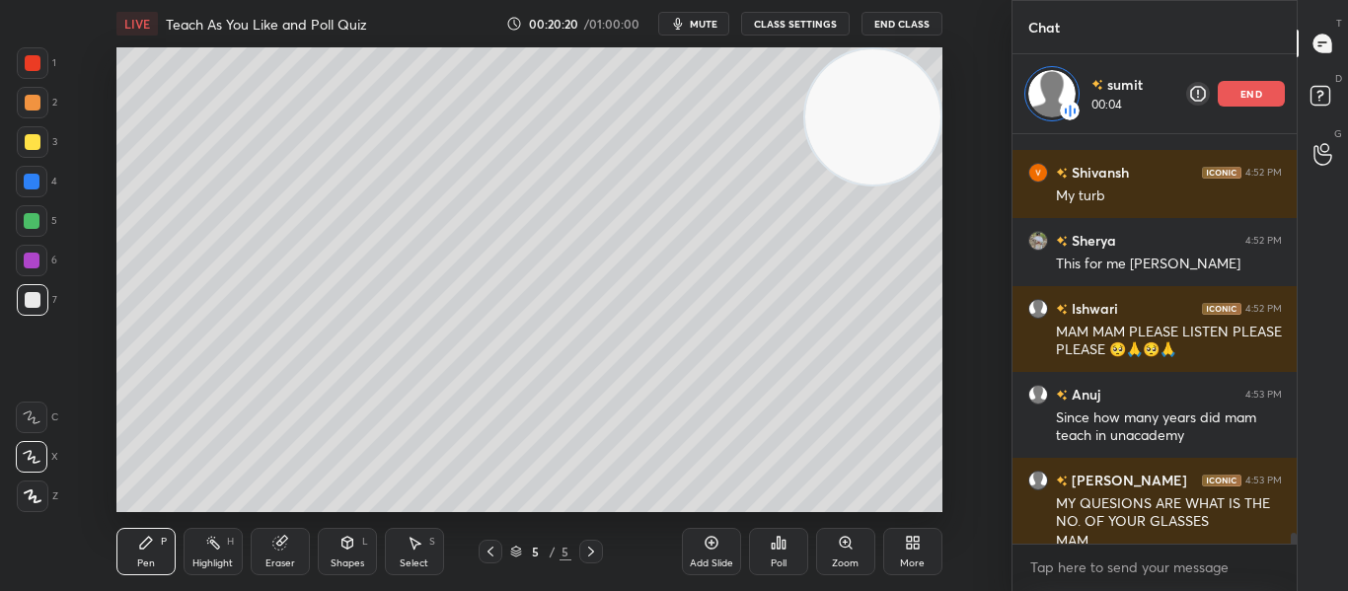
scroll to position [15212, 0]
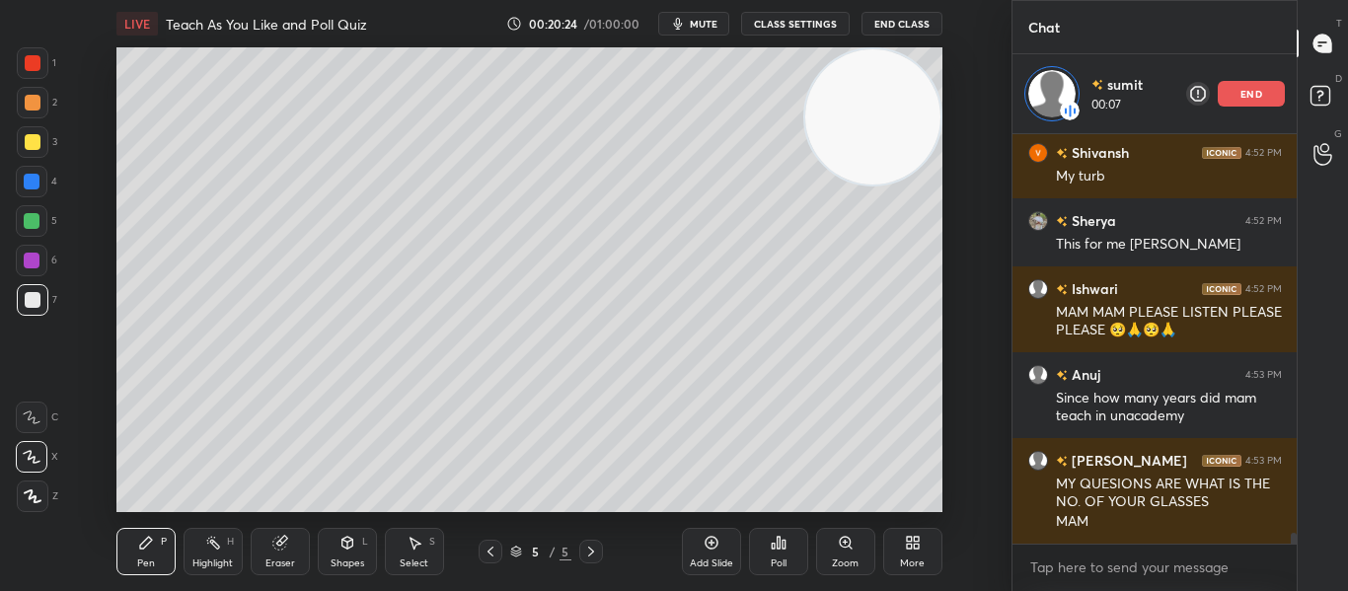
click at [31, 71] on div at bounding box center [33, 63] width 32 height 32
click at [35, 296] on div at bounding box center [33, 300] width 16 height 16
click at [37, 62] on div at bounding box center [33, 63] width 16 height 16
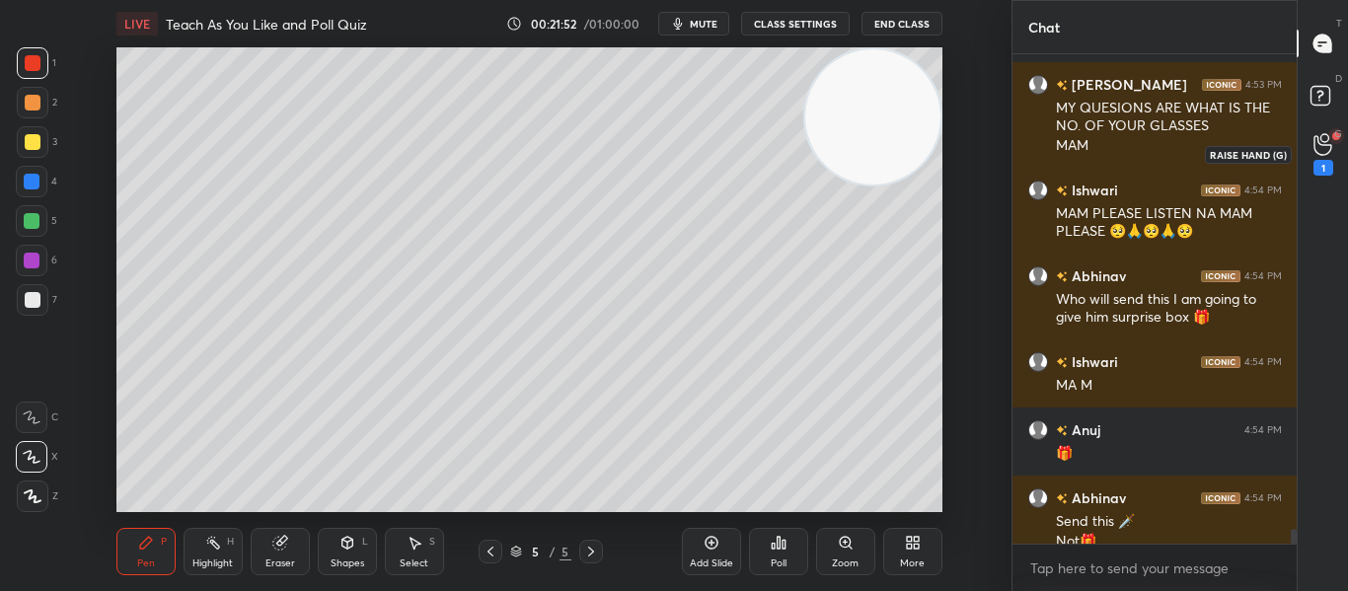
scroll to position [15528, 0]
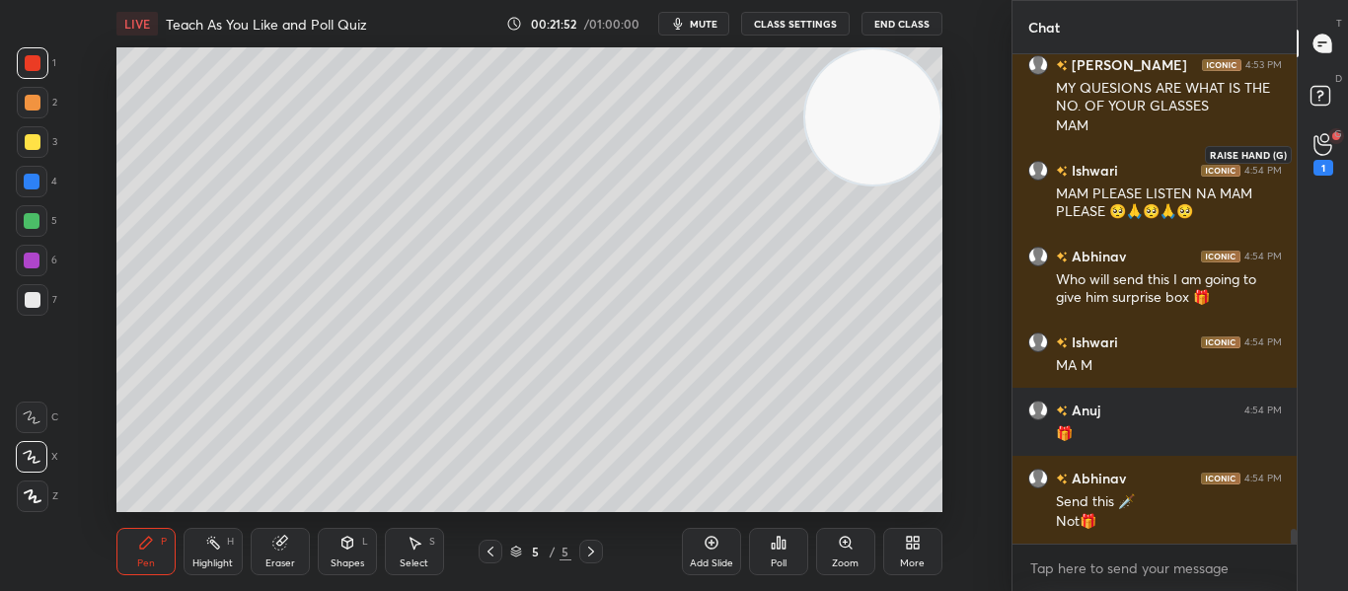
click at [1309, 155] on div "1" at bounding box center [1322, 154] width 39 height 36
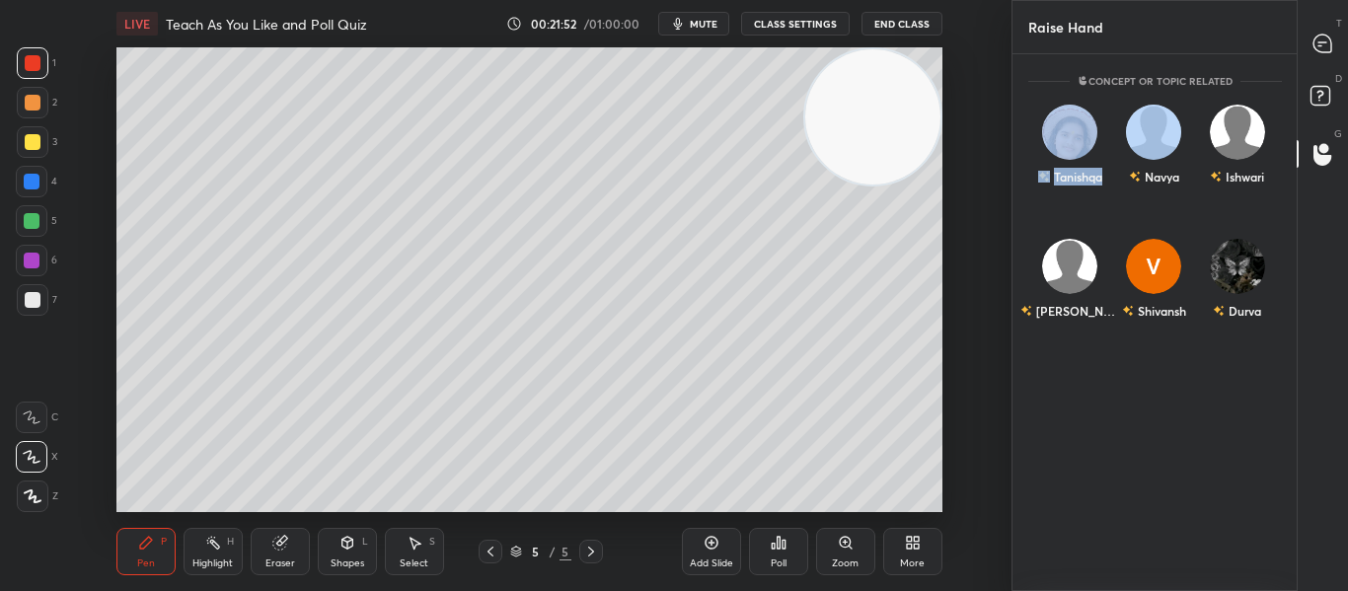
scroll to position [531, 278]
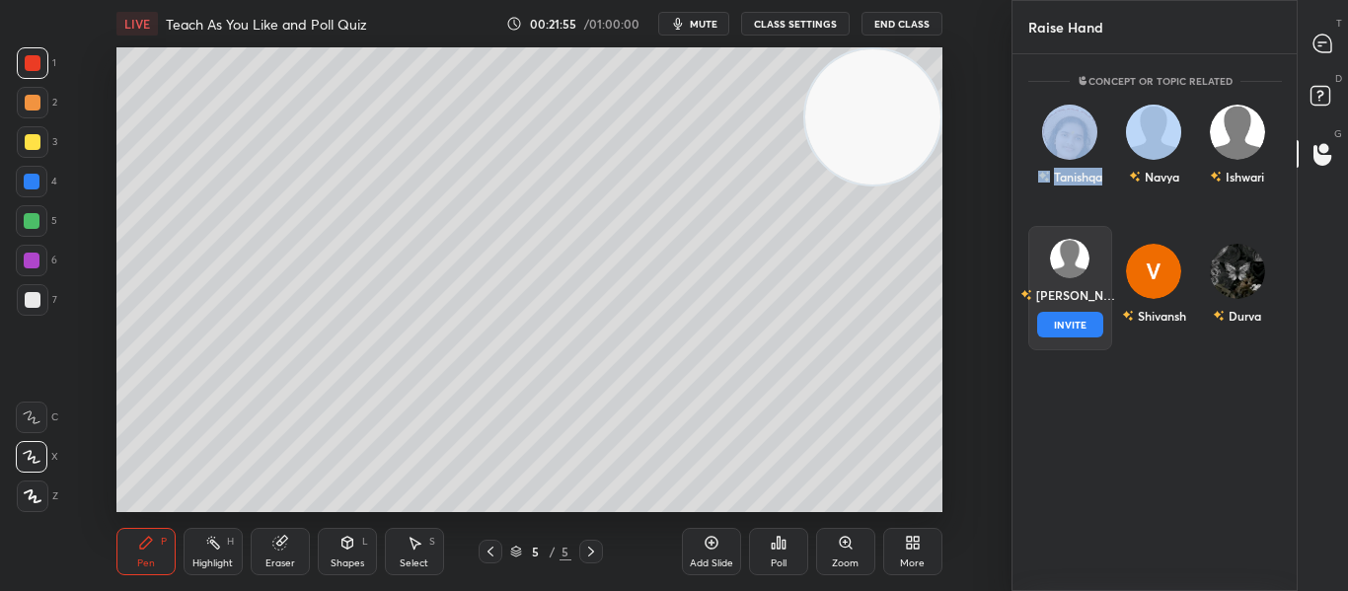
click at [1078, 273] on img "grid" at bounding box center [1069, 258] width 39 height 39
click at [1069, 305] on div "Shlok" at bounding box center [1069, 295] width 99 height 34
click at [1073, 333] on button "INVITE" at bounding box center [1070, 325] width 66 height 26
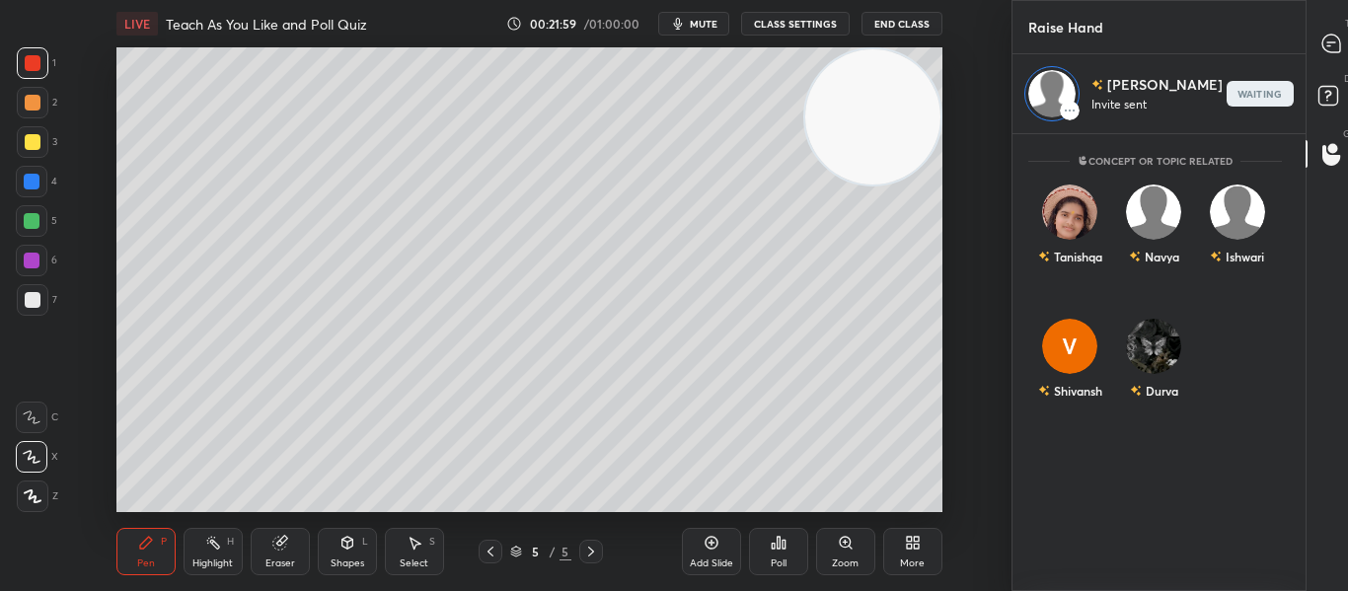
scroll to position [451, 278]
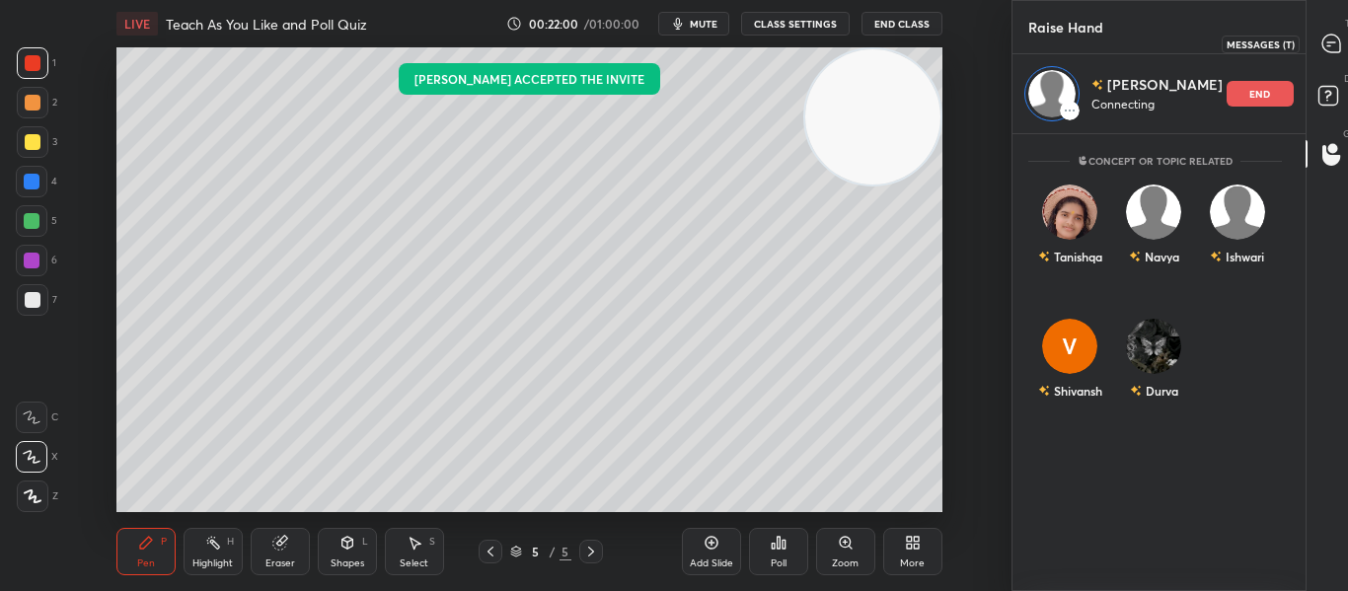
click at [1327, 51] on icon at bounding box center [1331, 44] width 18 height 18
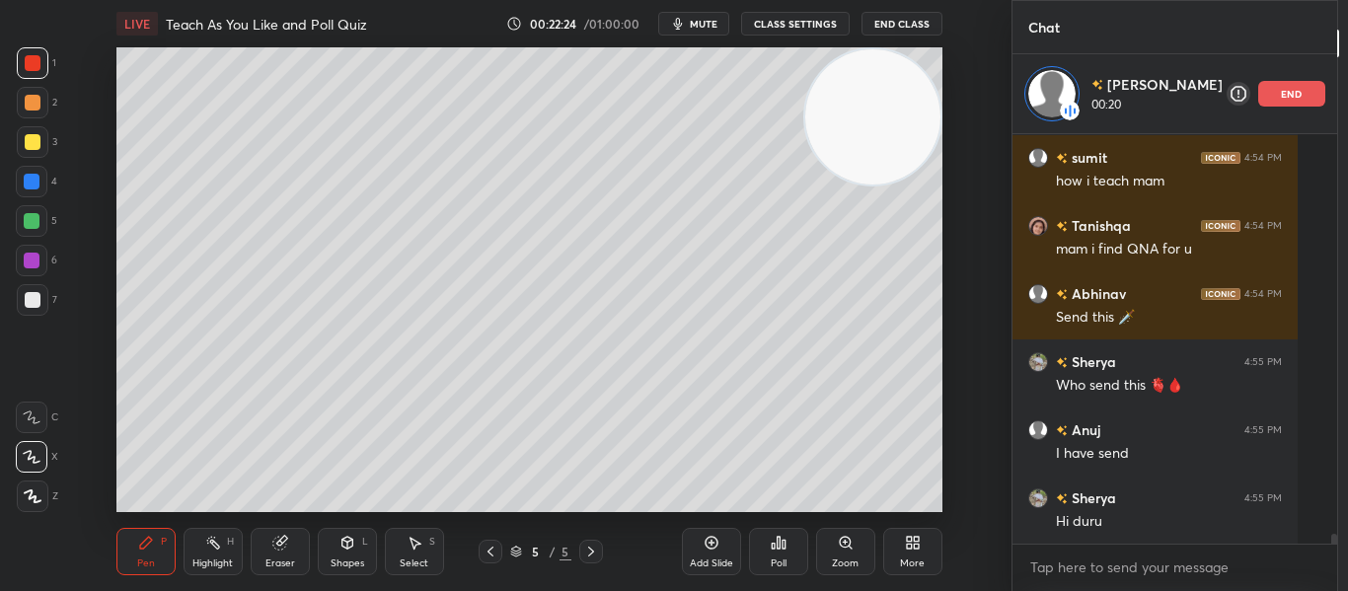
scroll to position [16221, 0]
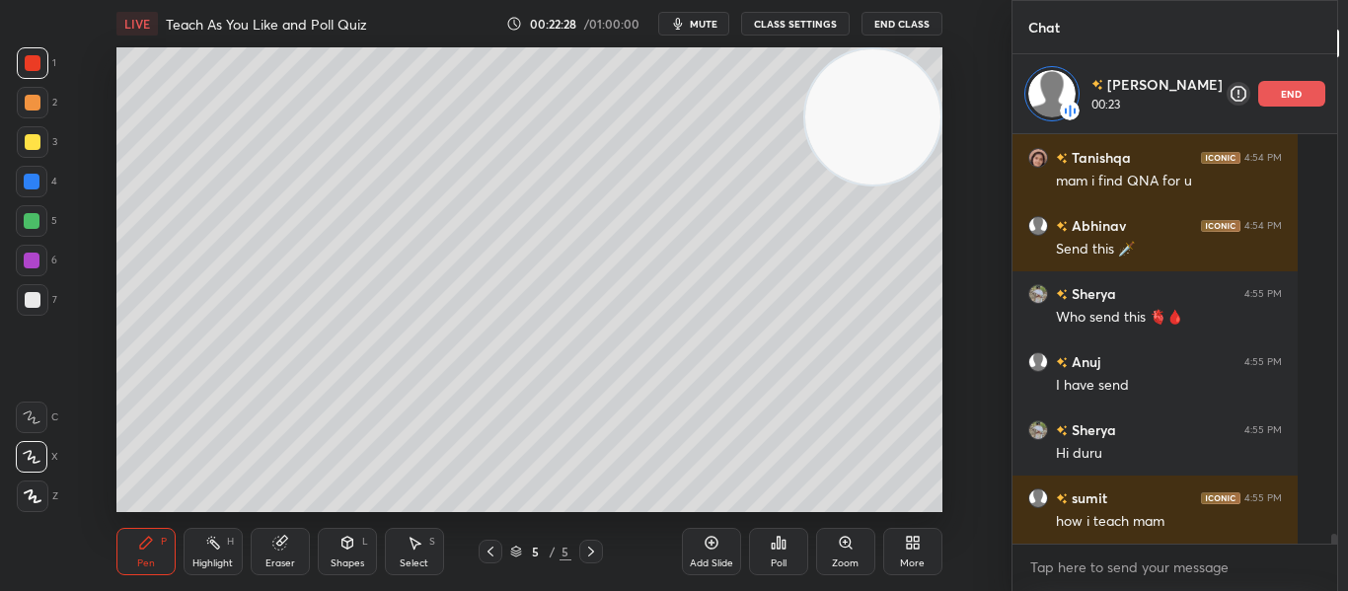
click at [40, 303] on div at bounding box center [33, 300] width 32 height 32
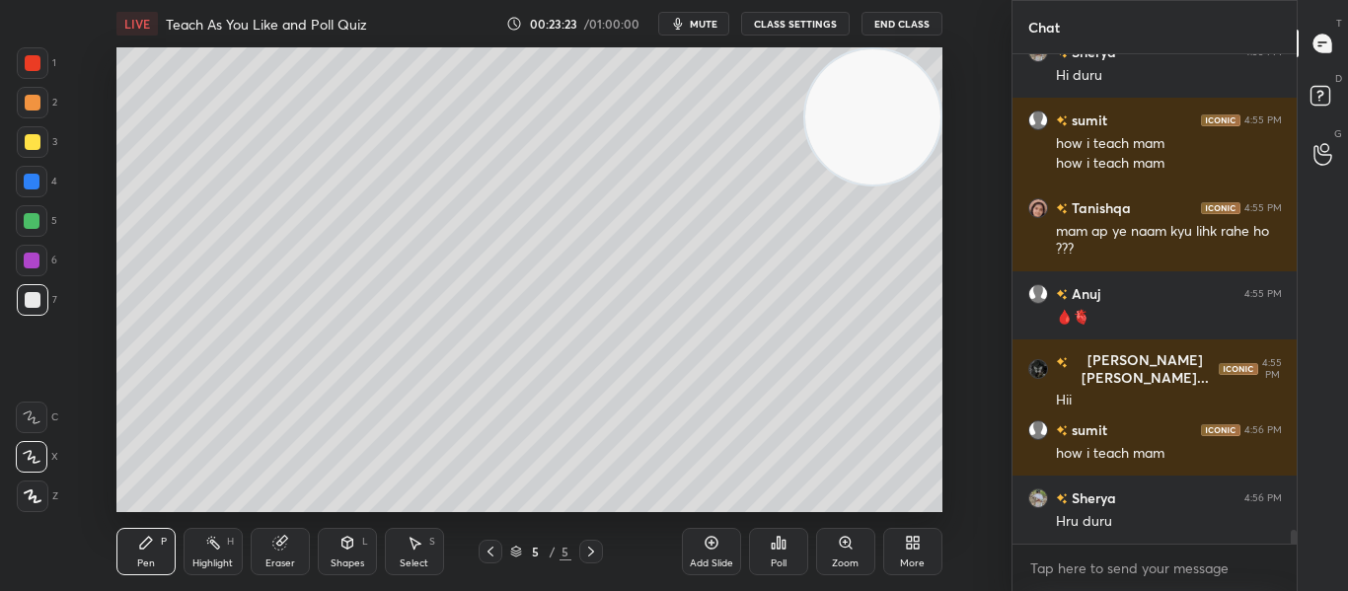
scroll to position [16587, 0]
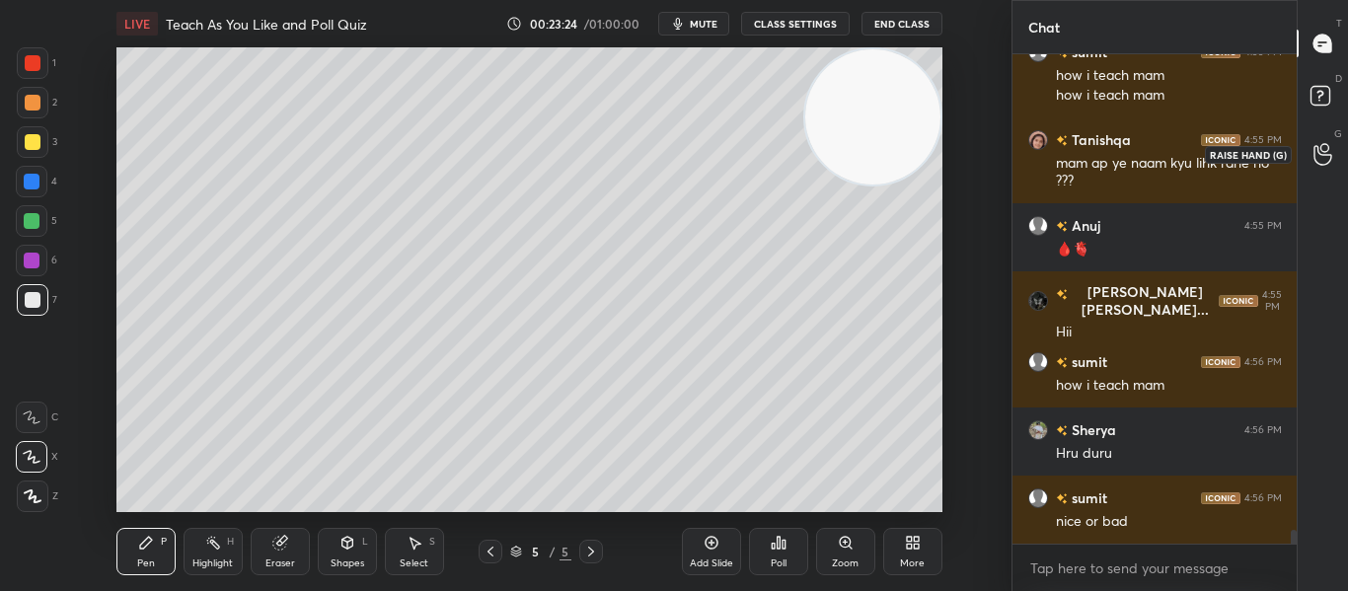
click at [1318, 158] on icon at bounding box center [1322, 154] width 19 height 23
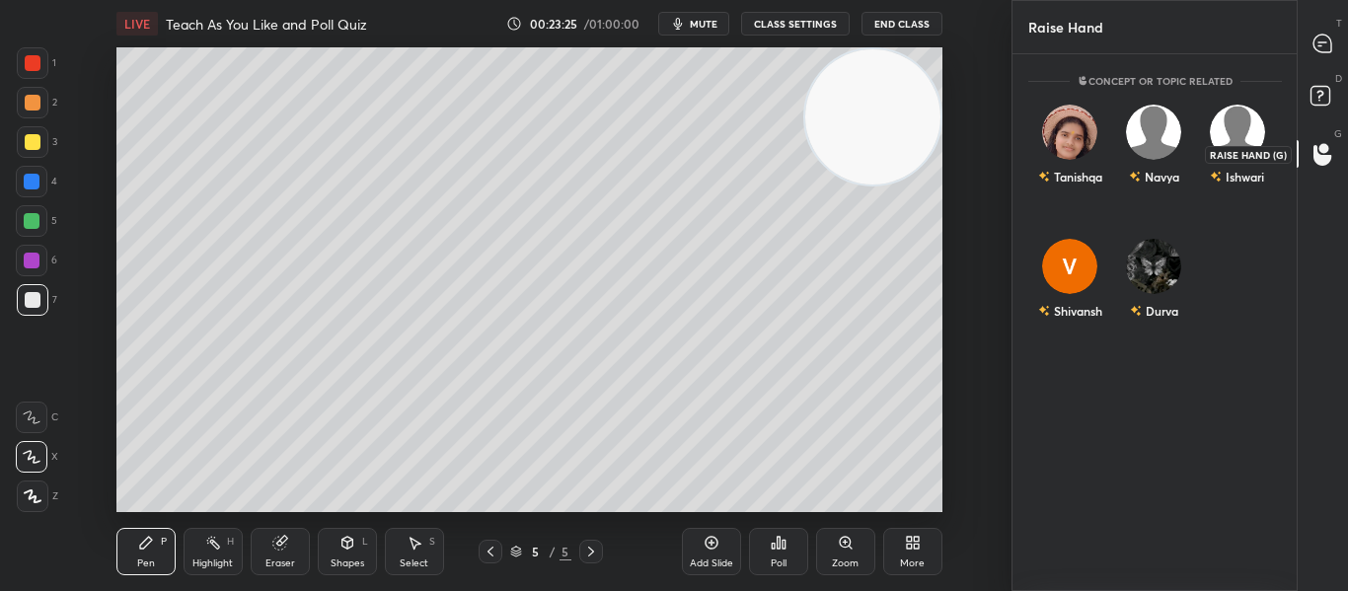
scroll to position [531, 278]
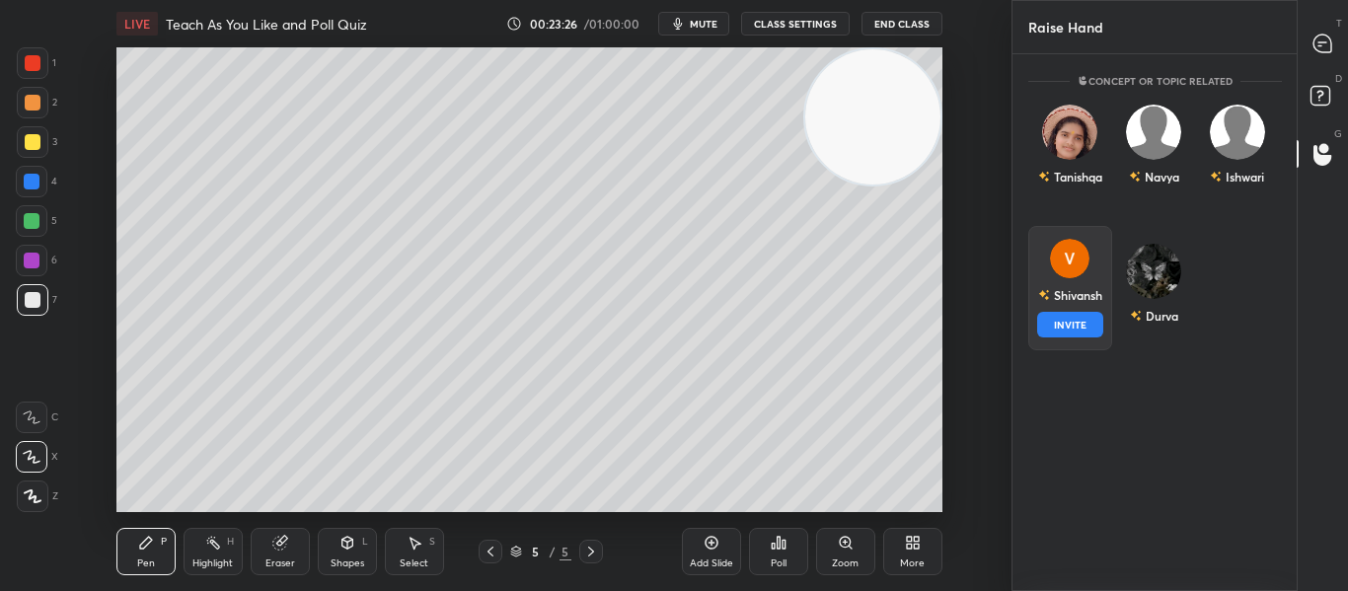
drag, startPoint x: 1055, startPoint y: 281, endPoint x: 1053, endPoint y: 333, distance: 51.3
click at [1053, 333] on div "Shivansh INVITE" at bounding box center [1070, 288] width 84 height 124
click at [1053, 333] on button "INVITE" at bounding box center [1070, 325] width 66 height 26
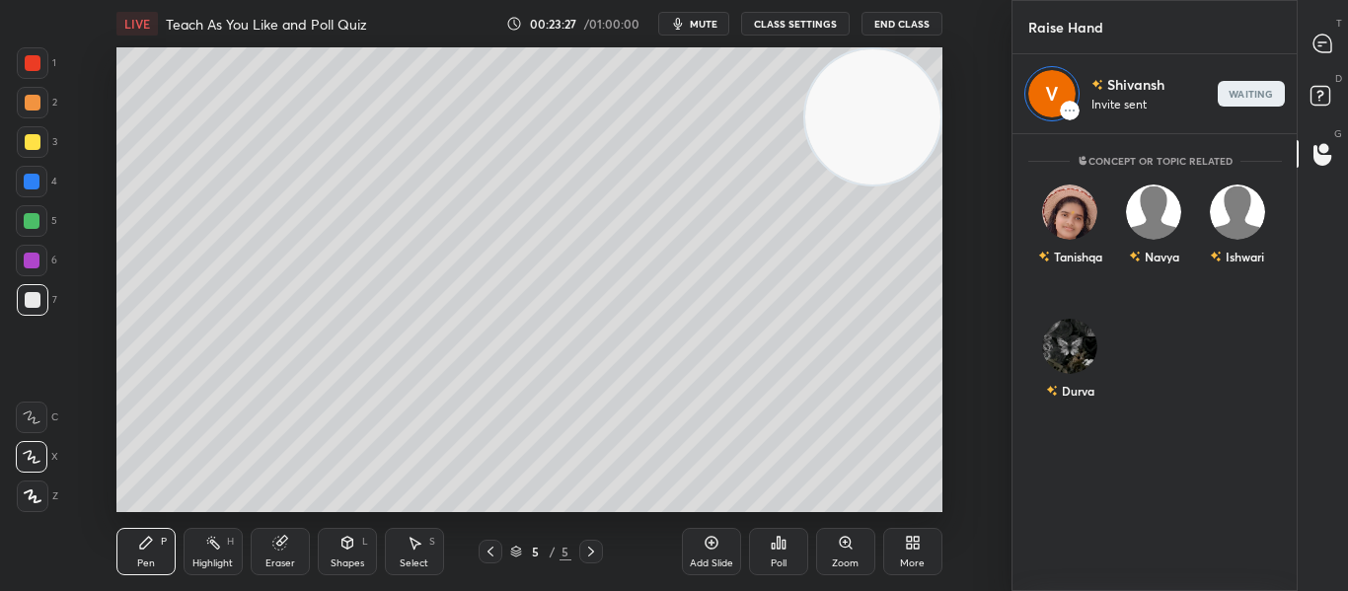
scroll to position [451, 278]
click at [1324, 45] on icon at bounding box center [1322, 44] width 18 height 18
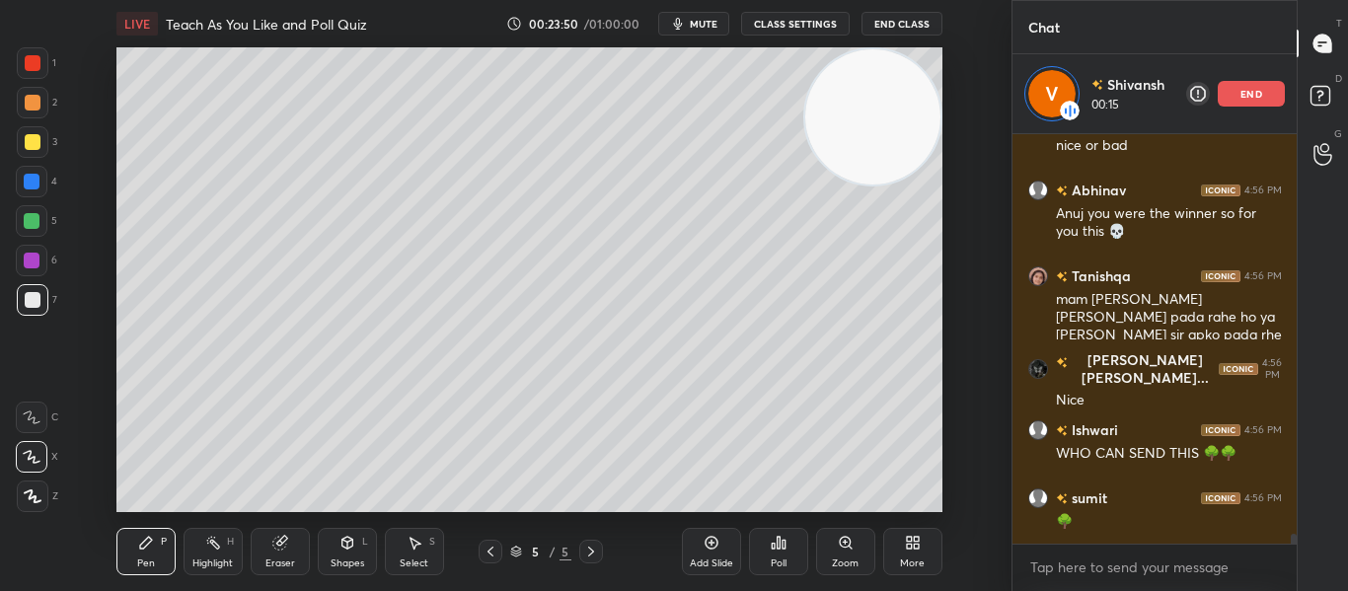
scroll to position [17111, 0]
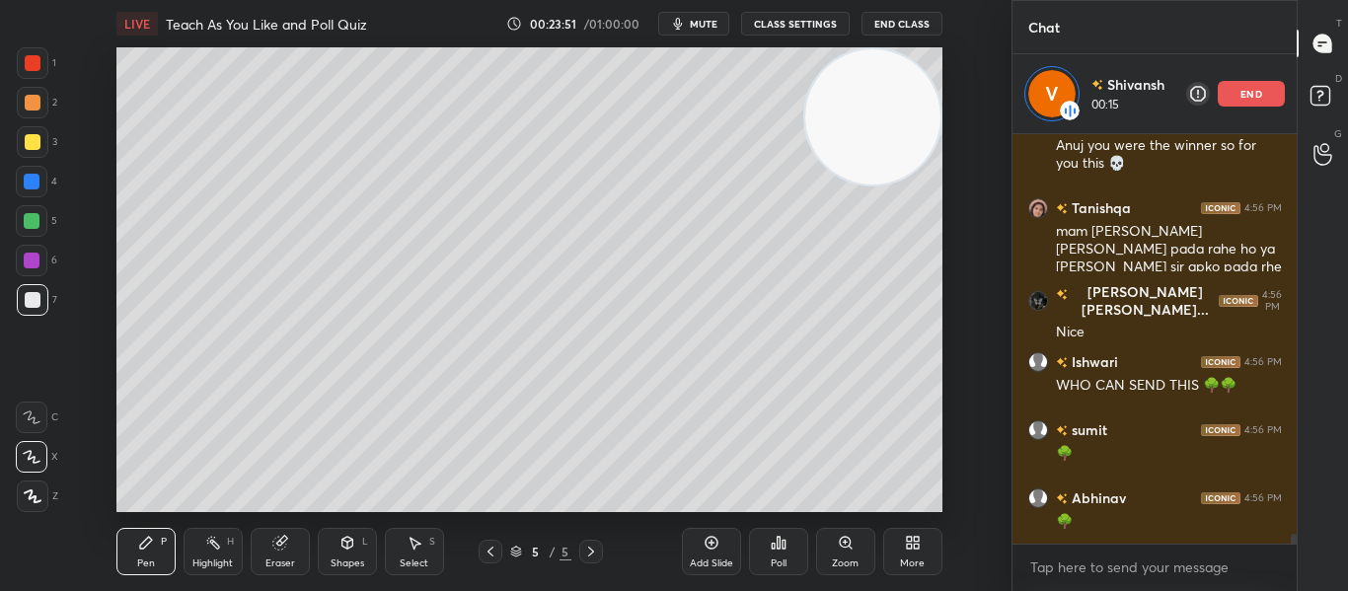
click at [265, 542] on div "Eraser" at bounding box center [280, 551] width 59 height 47
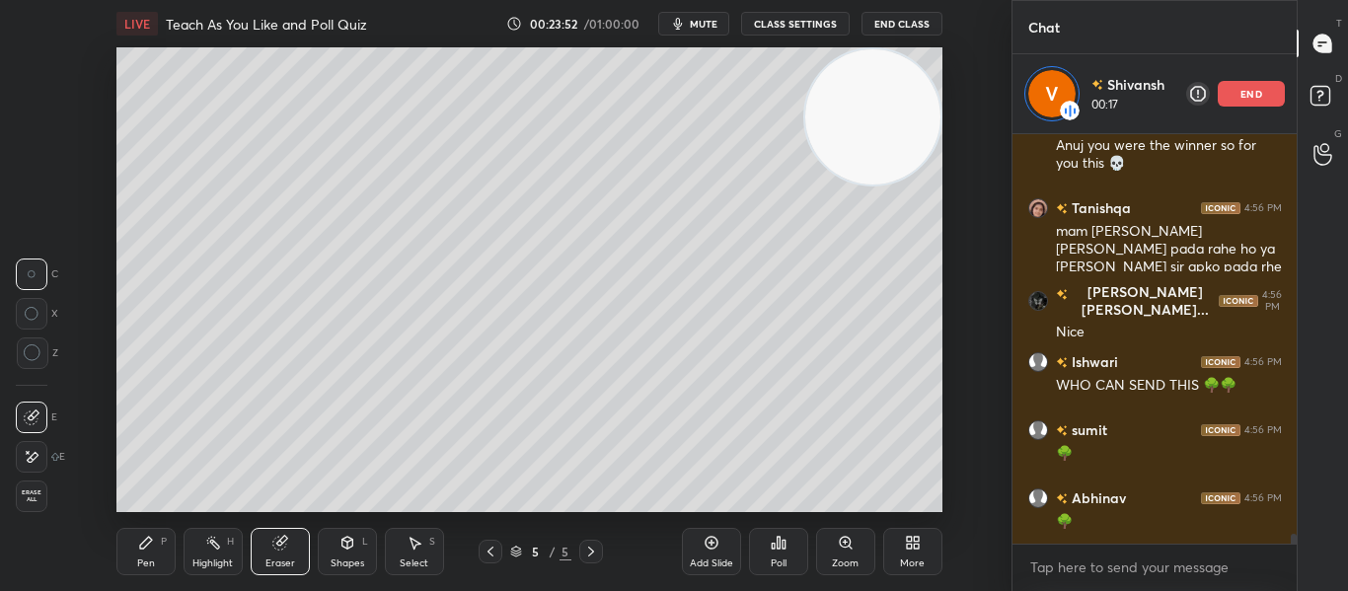
click at [132, 562] on div "Pen P" at bounding box center [145, 551] width 59 height 47
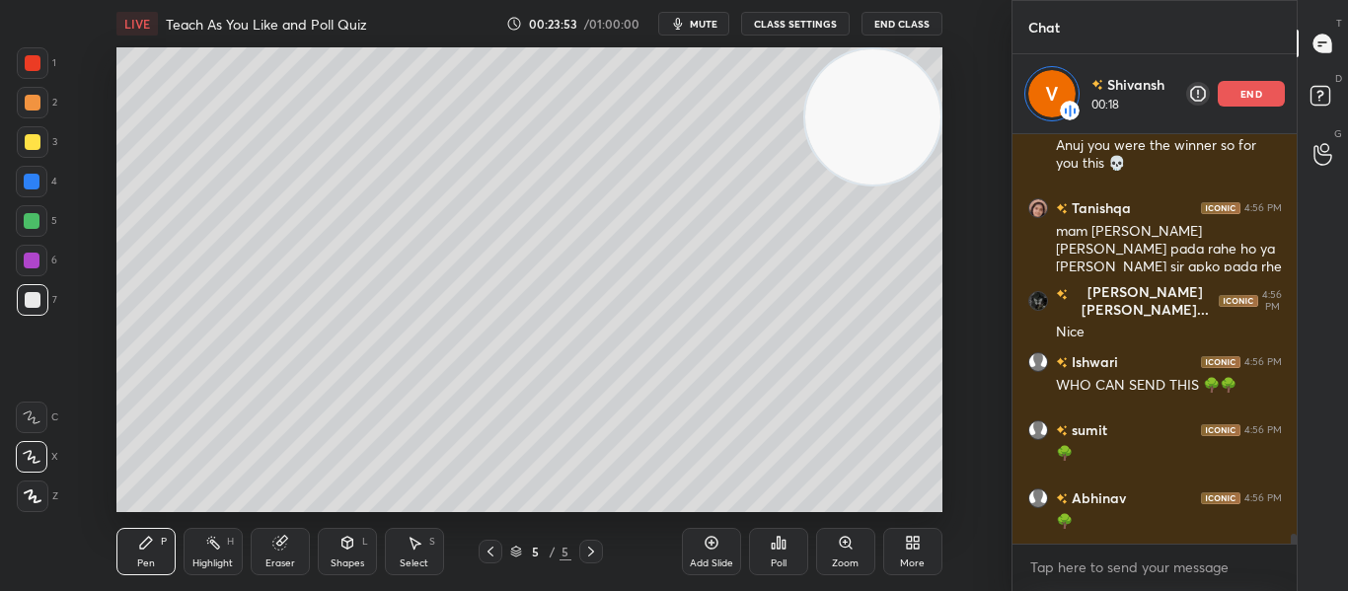
click at [42, 61] on div at bounding box center [33, 63] width 32 height 32
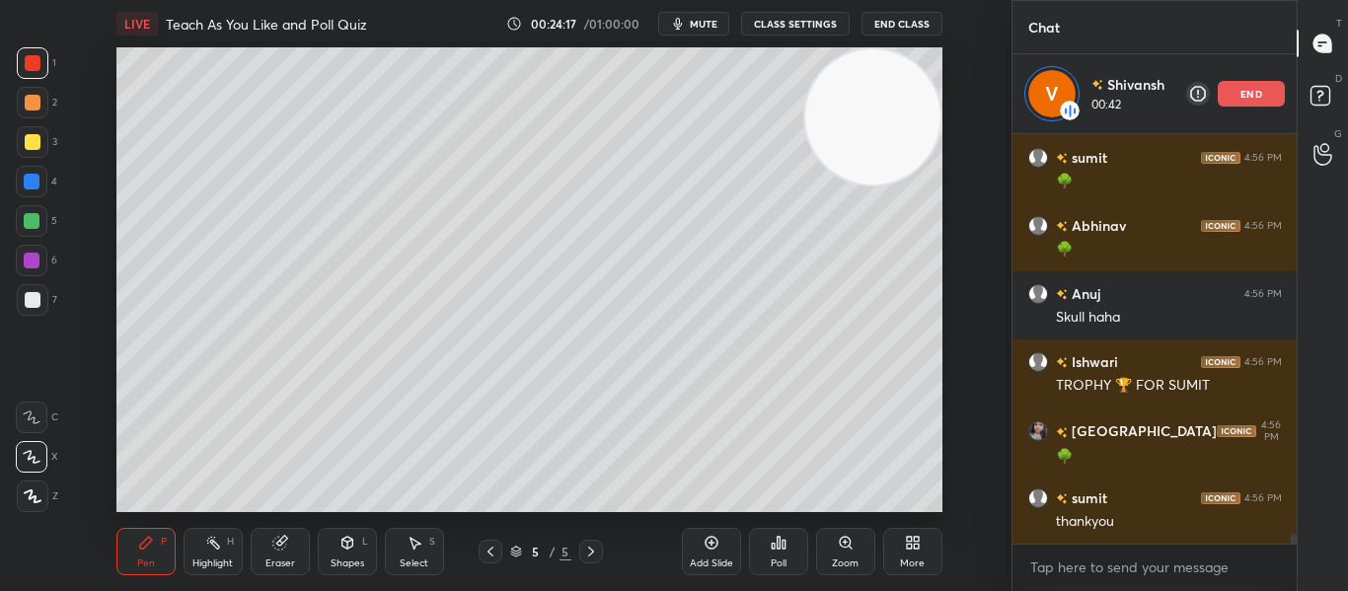
scroll to position [17451, 0]
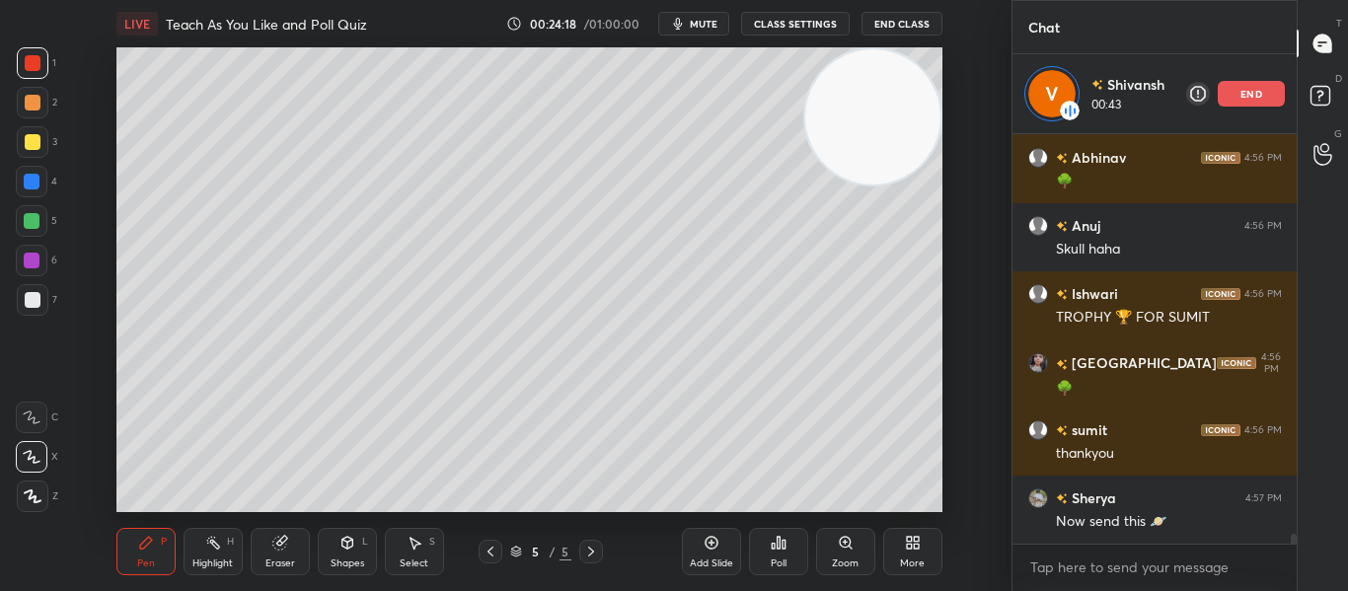
click at [26, 298] on div at bounding box center [33, 300] width 16 height 16
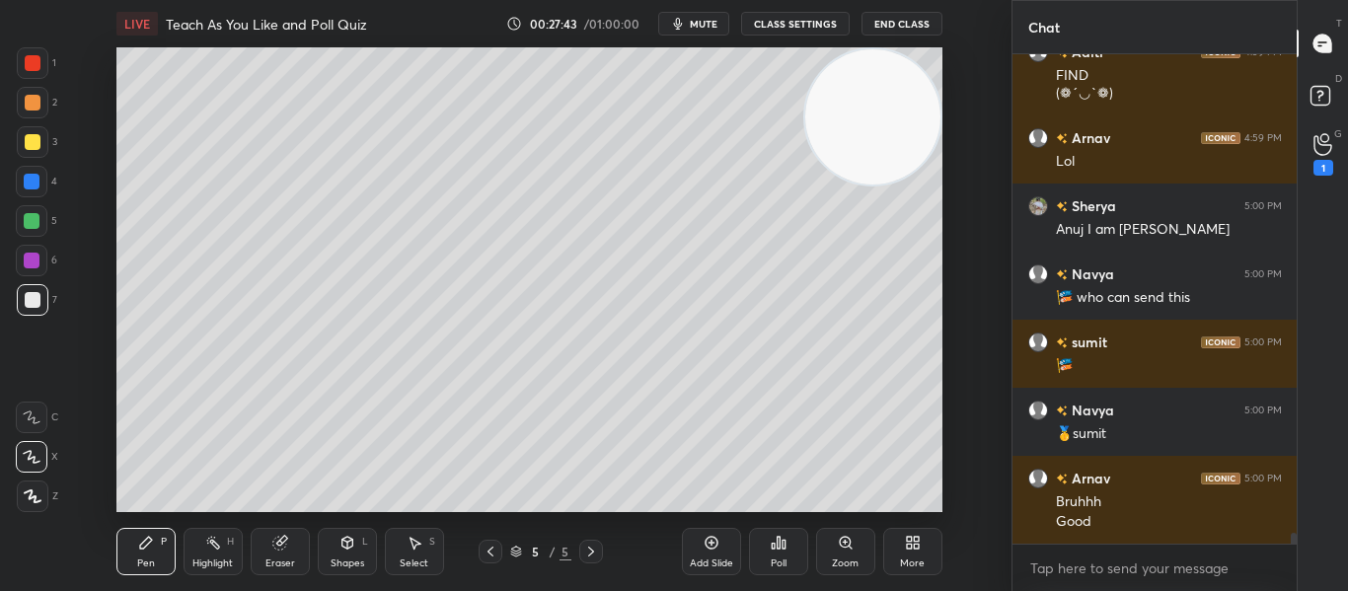
scroll to position [20752, 0]
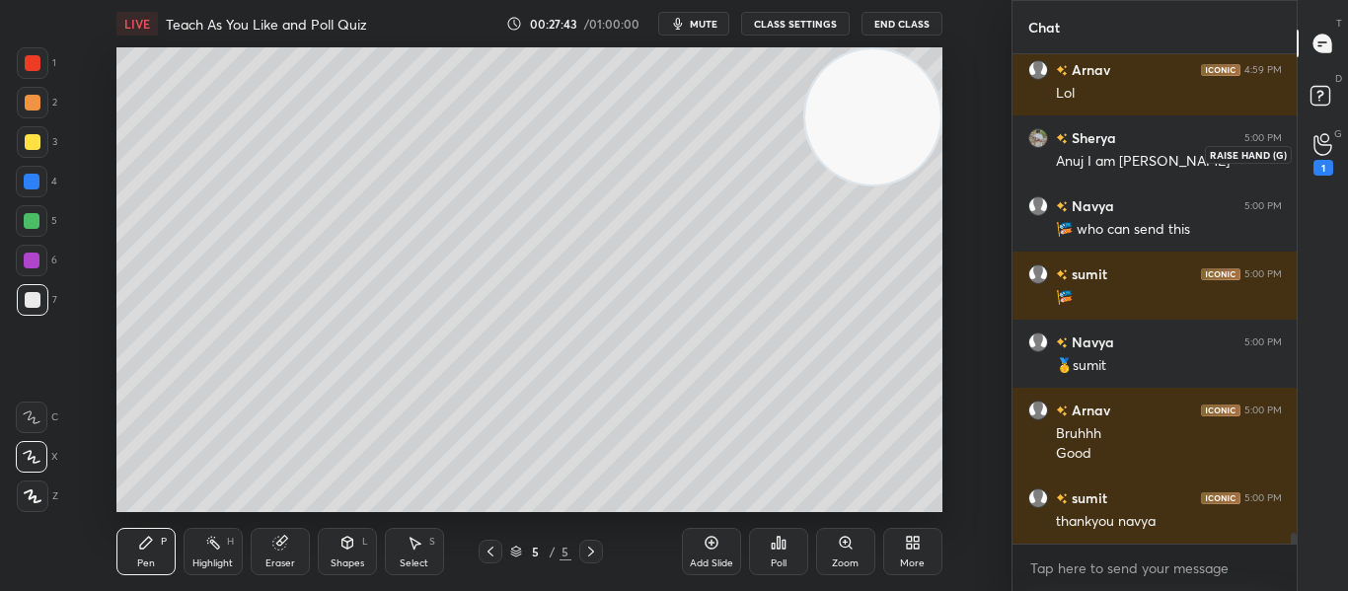
drag, startPoint x: 1323, startPoint y: 183, endPoint x: 1322, endPoint y: 167, distance: 15.8
click at [1322, 167] on div "T Messages (T) D Doubts (D) G Raise Hand (G) 1" at bounding box center [1321, 295] width 51 height 591
click at [1322, 167] on div "1" at bounding box center [1323, 168] width 20 height 16
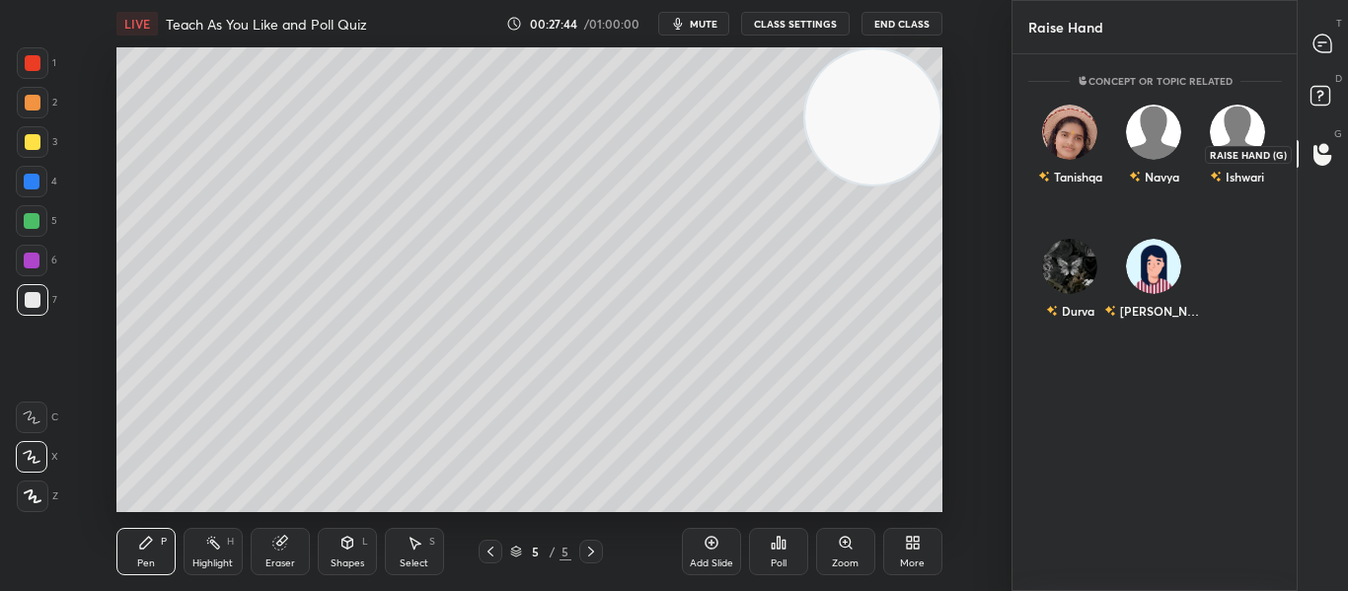
scroll to position [531, 278]
click at [1063, 291] on div "Durva" at bounding box center [1070, 283] width 84 height 114
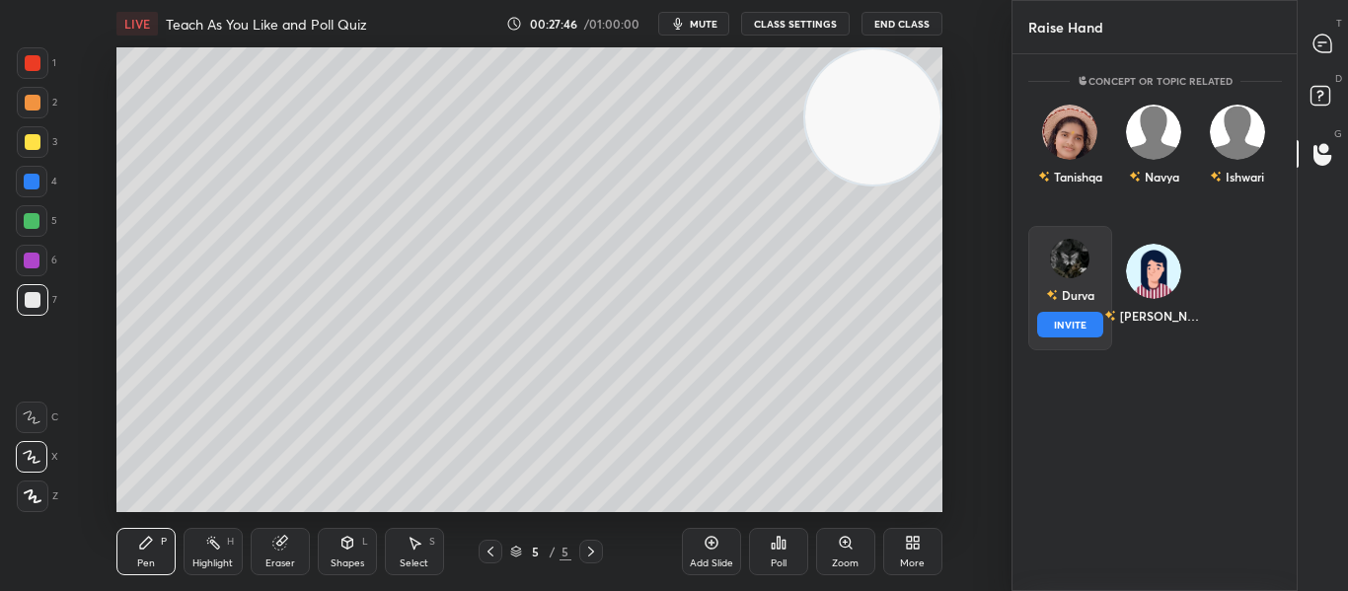
click at [1056, 332] on button "INVITE" at bounding box center [1070, 325] width 66 height 26
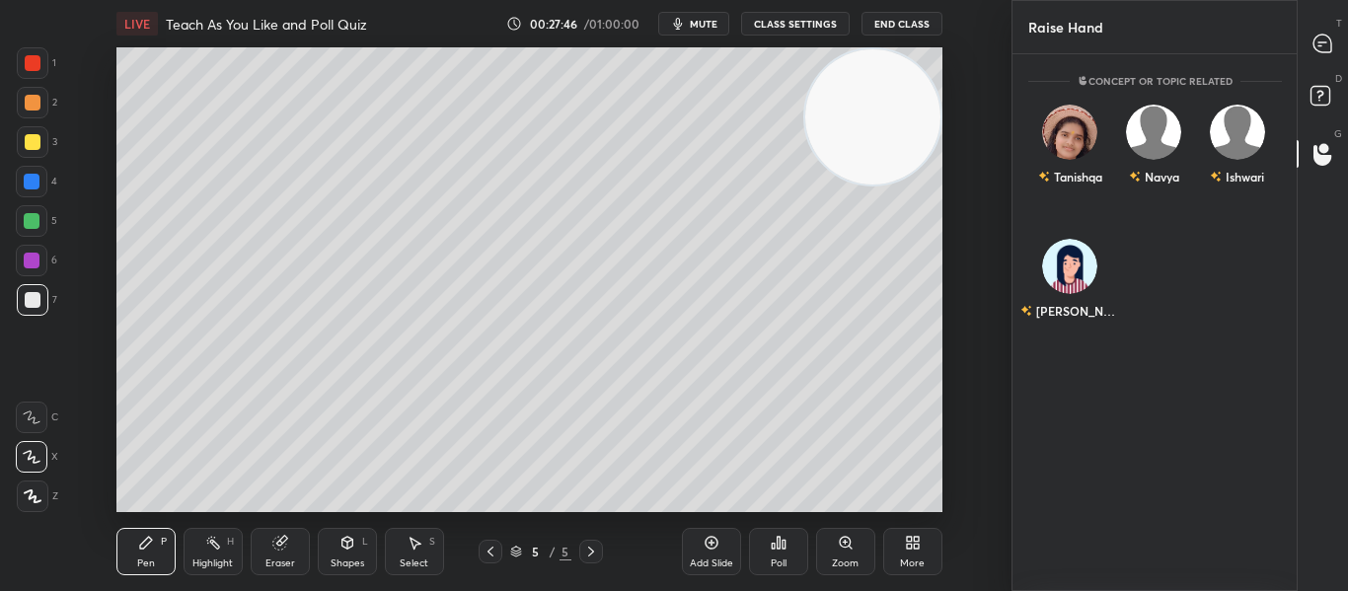
scroll to position [451, 278]
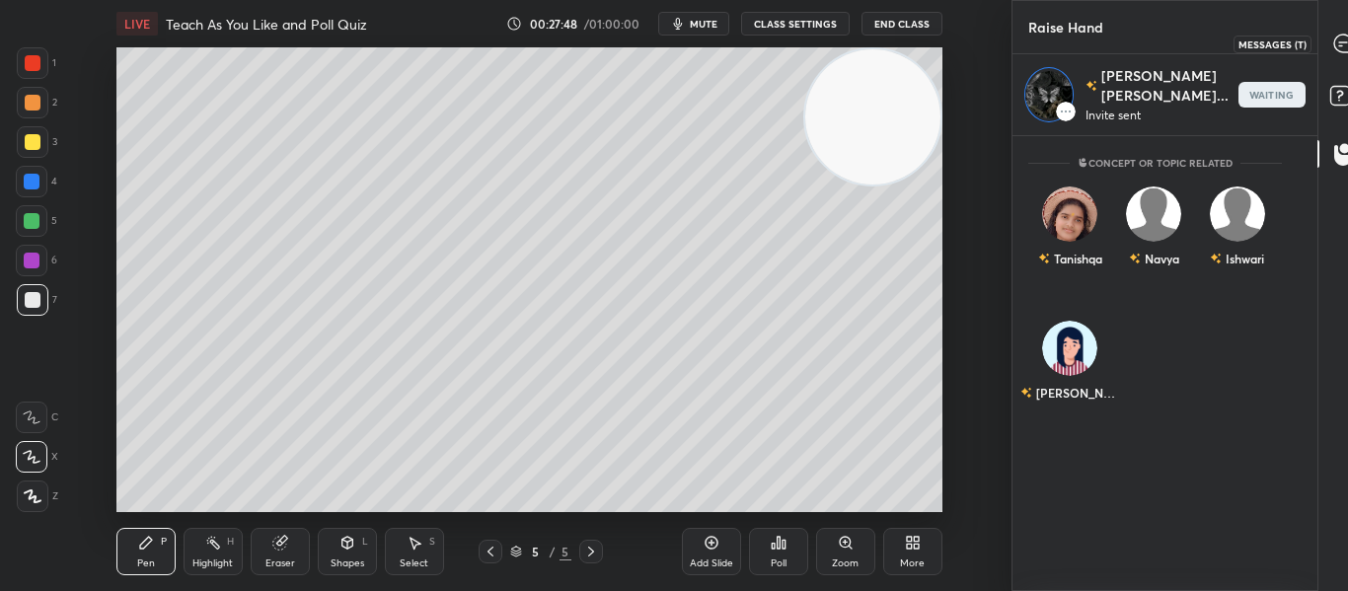
click at [1334, 49] on icon at bounding box center [1343, 44] width 18 height 18
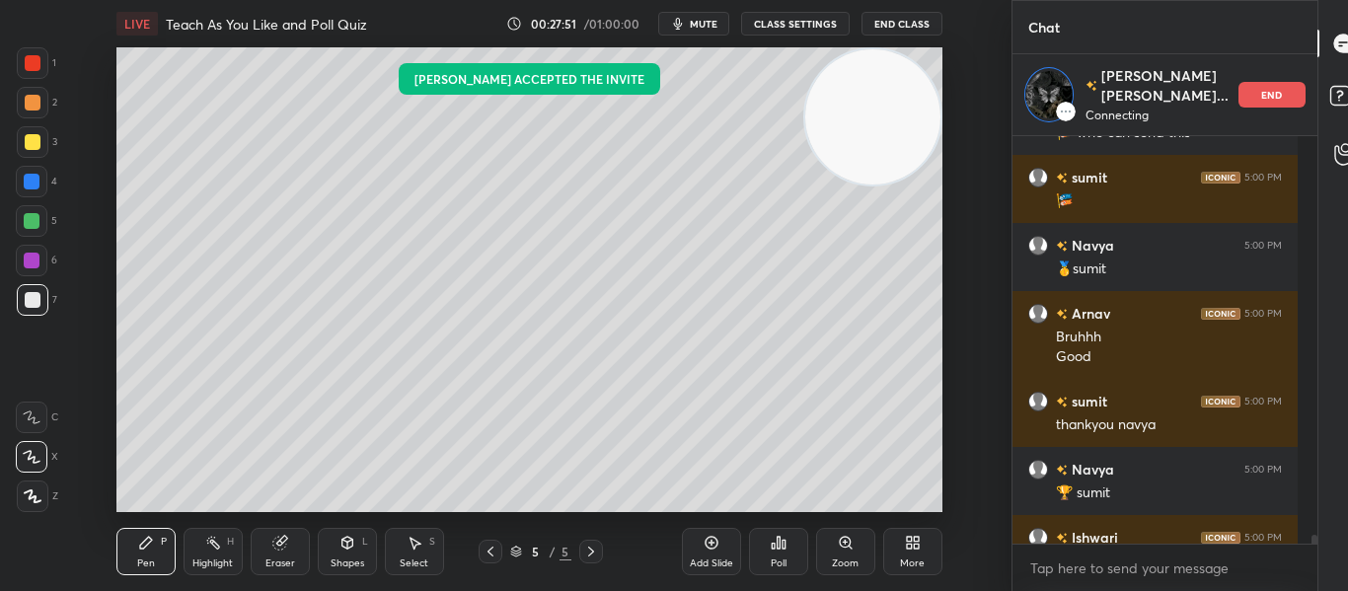
scroll to position [20986, 0]
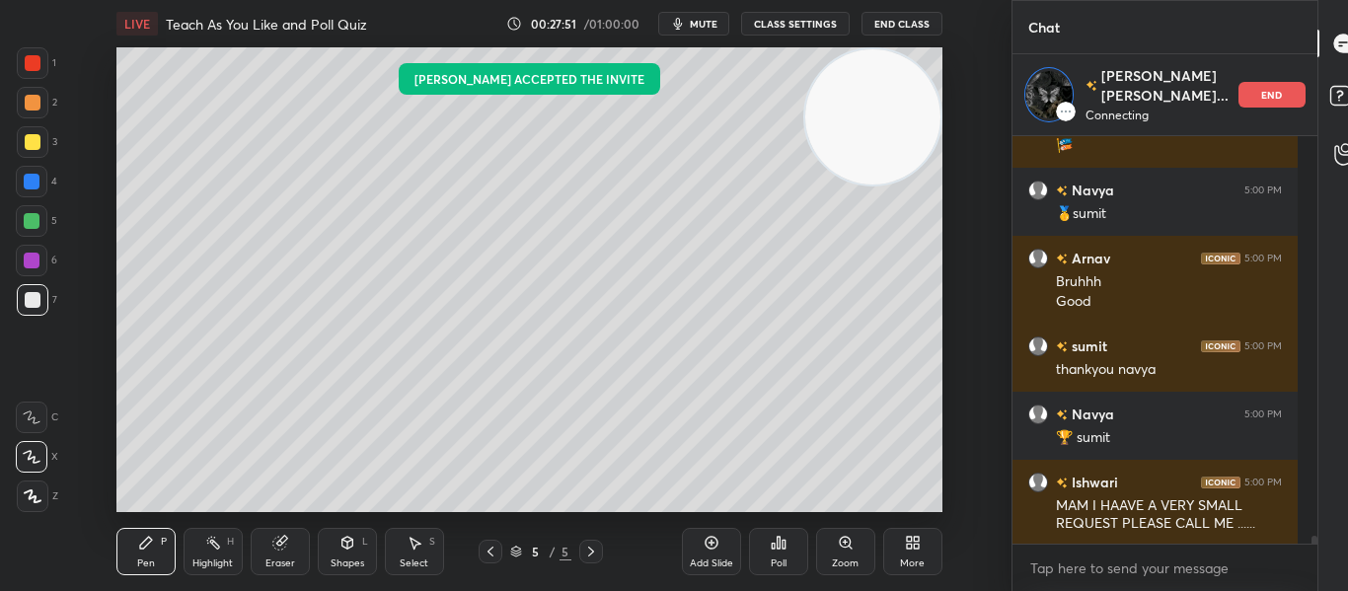
click at [711, 535] on icon at bounding box center [711, 543] width 16 height 16
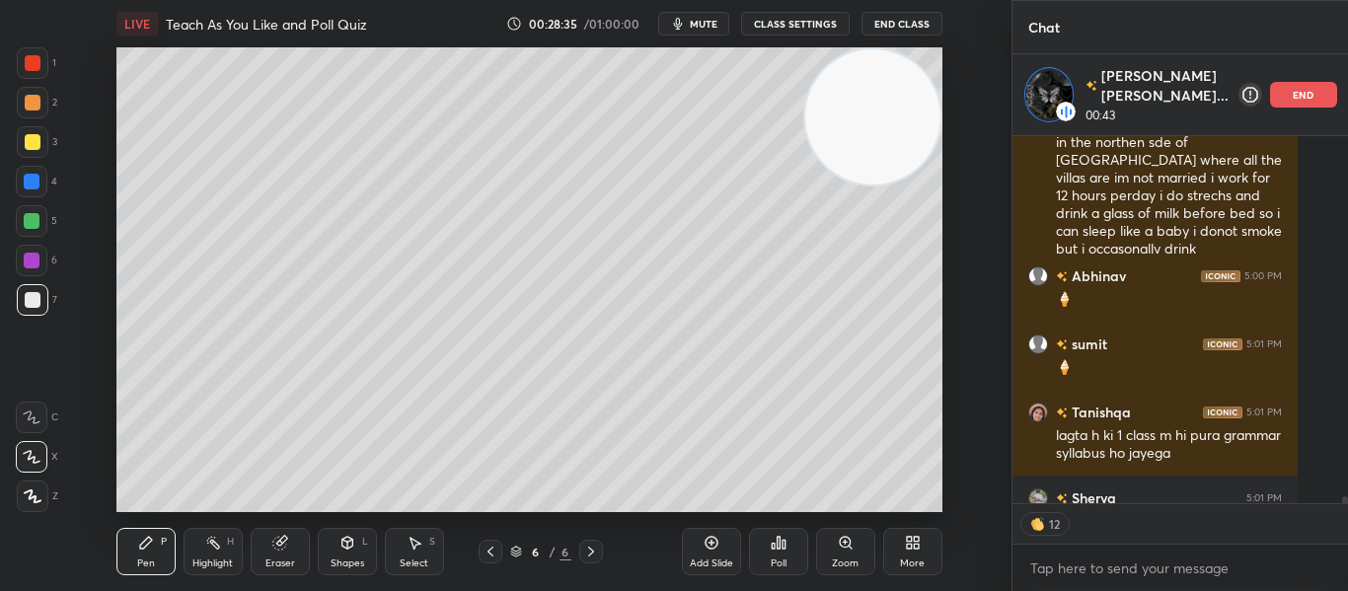
scroll to position [21766, 0]
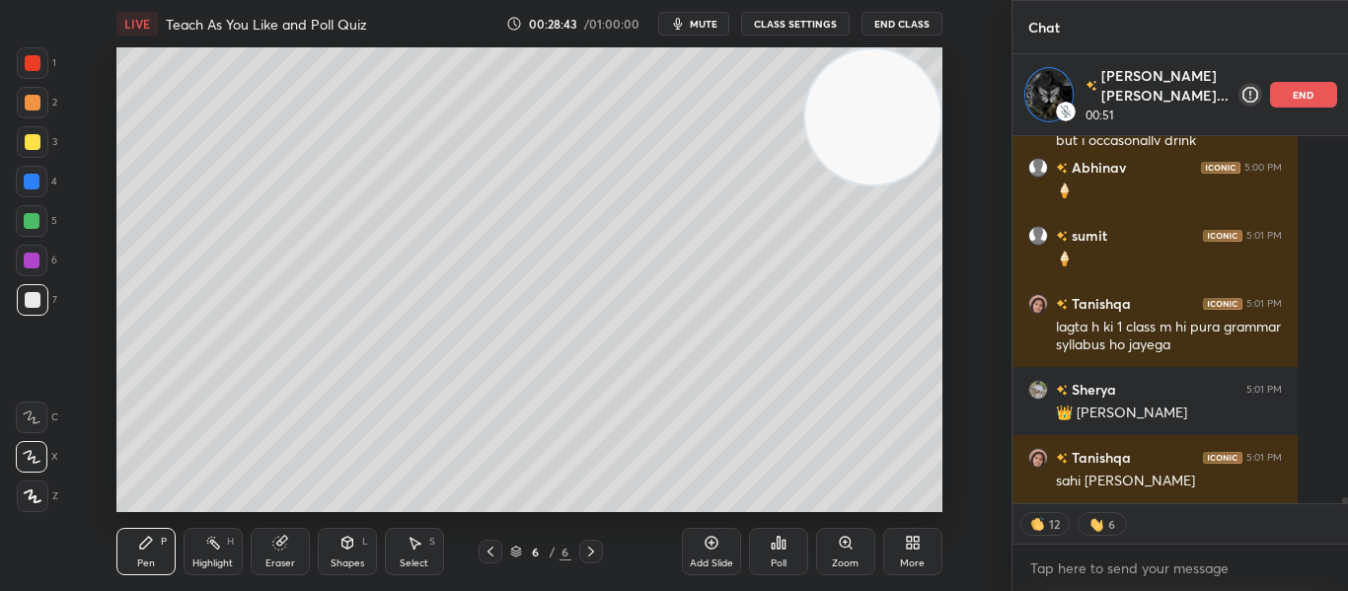
click at [1270, 105] on div "end" at bounding box center [1303, 95] width 67 height 26
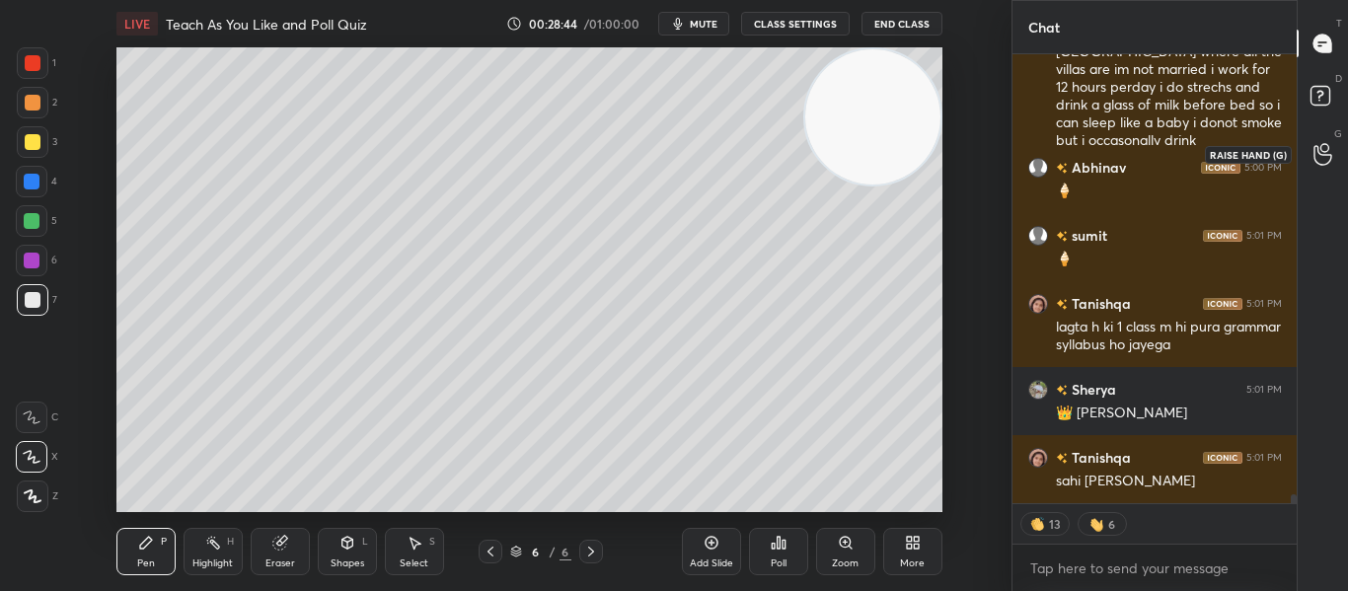
click at [1309, 165] on div at bounding box center [1322, 154] width 39 height 36
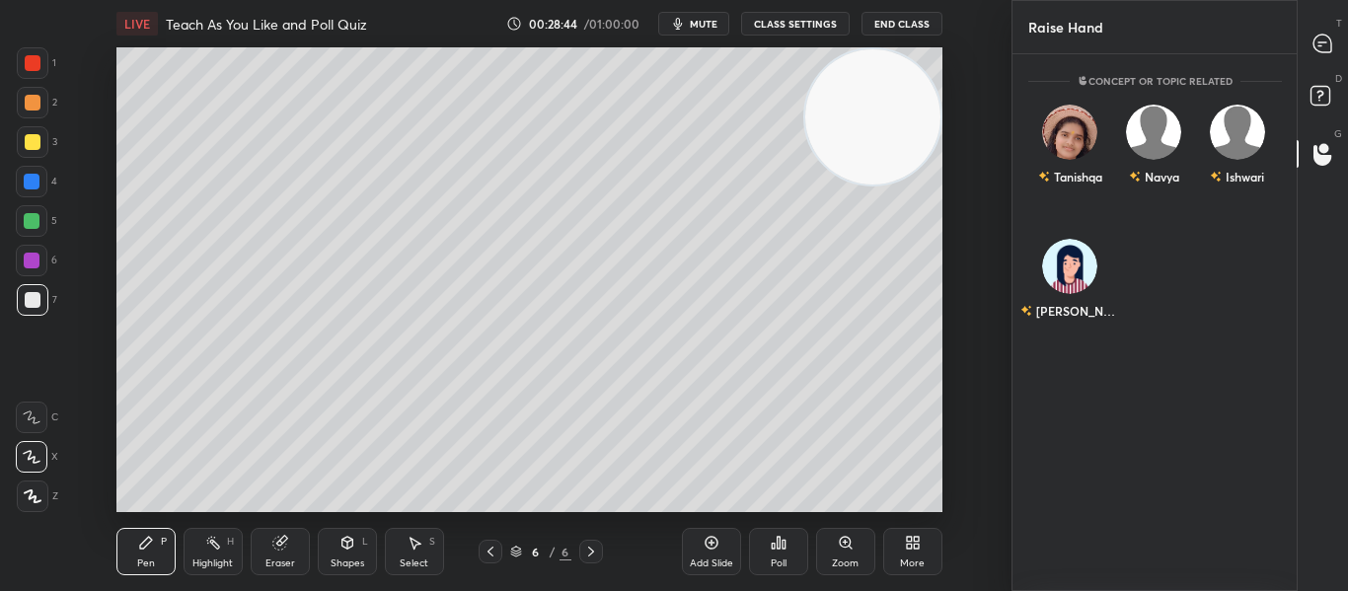
scroll to position [531, 278]
click at [1088, 297] on div "Sanvi" at bounding box center [1069, 295] width 99 height 34
click at [1063, 331] on button "INVITE" at bounding box center [1070, 325] width 66 height 26
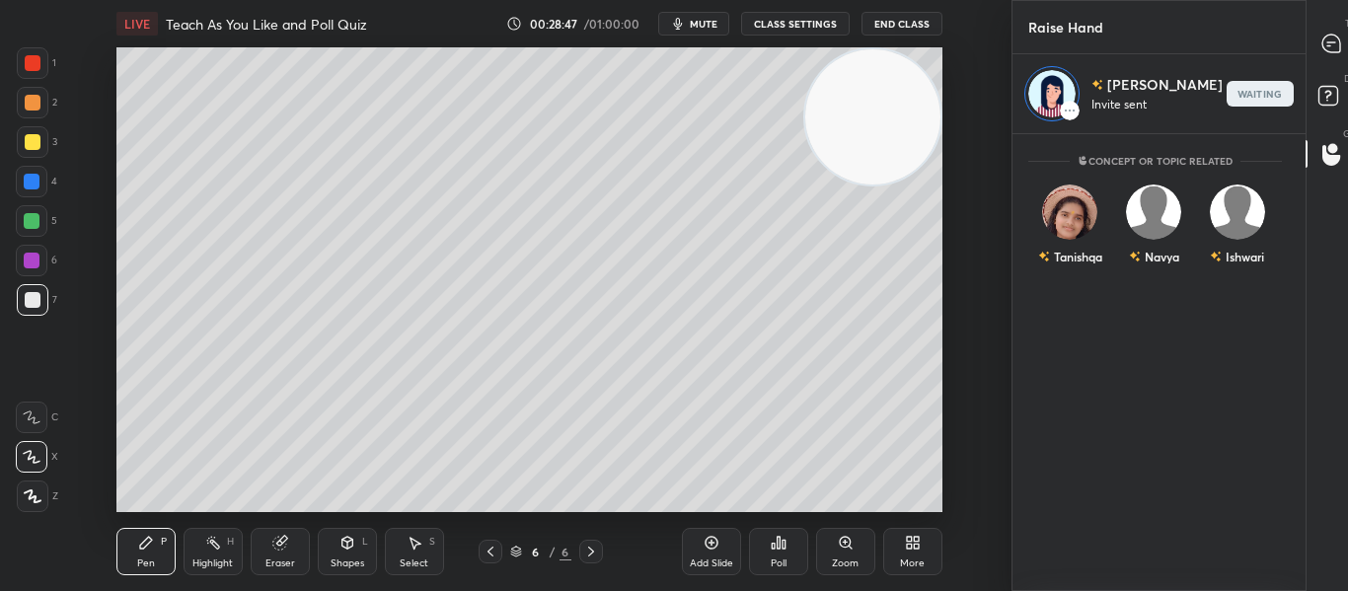
scroll to position [451, 278]
click at [1322, 38] on icon at bounding box center [1331, 44] width 18 height 18
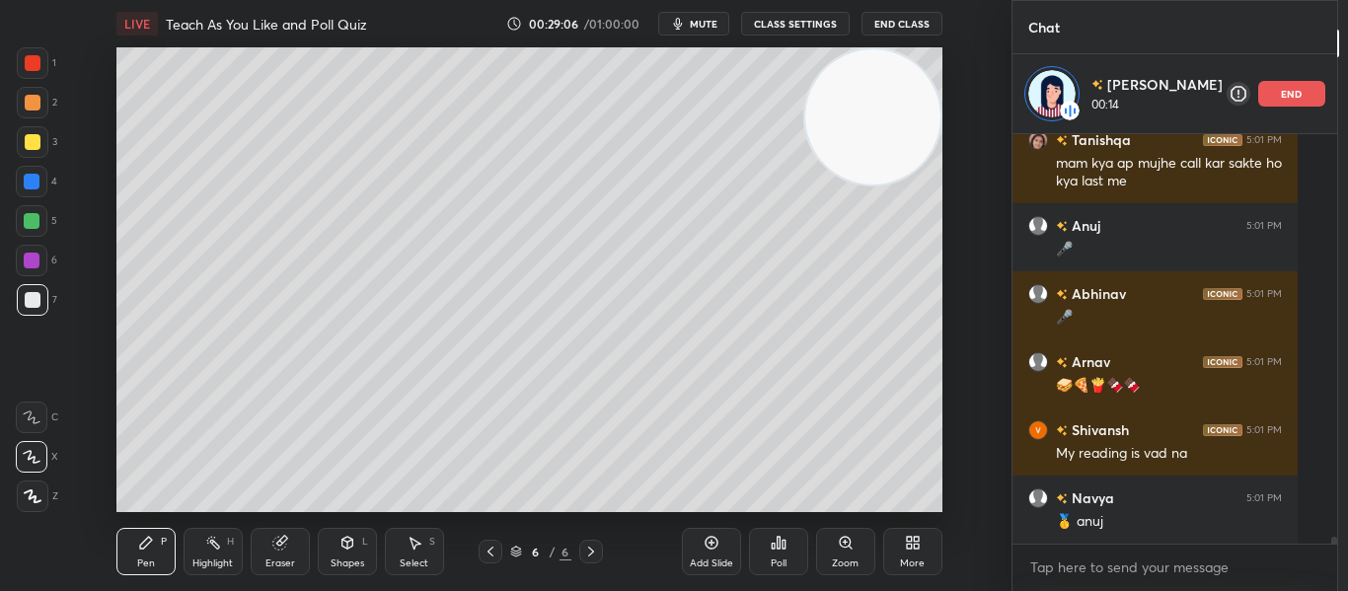
scroll to position [22354, 0]
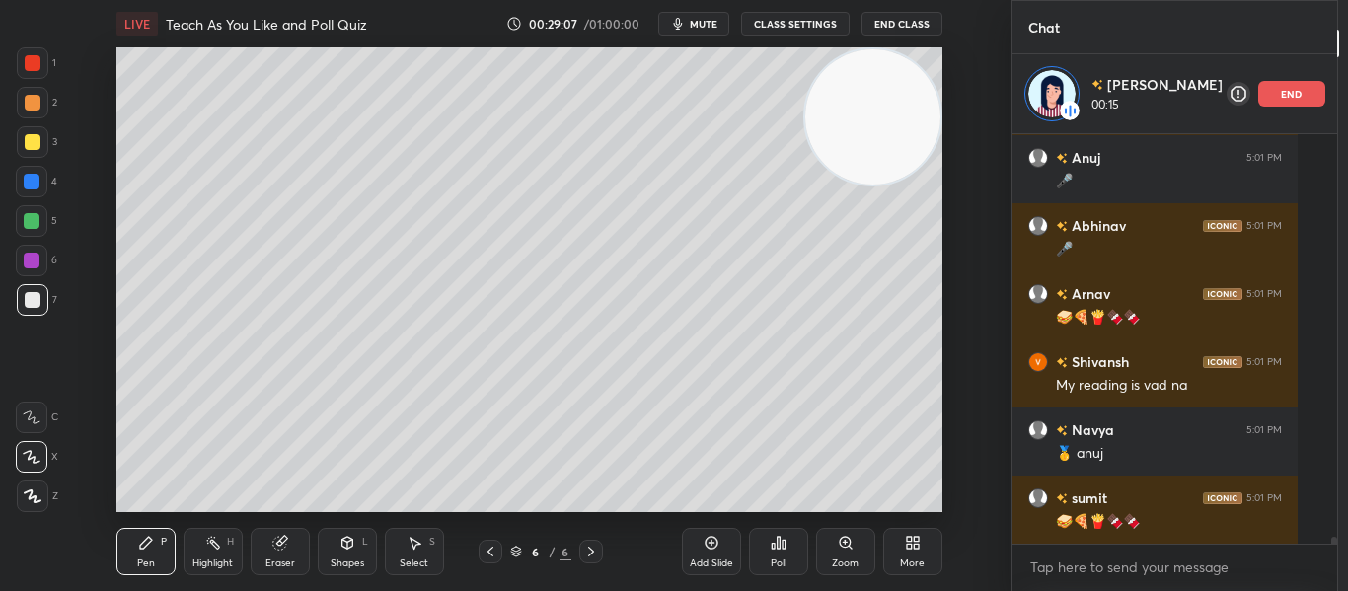
click at [40, 58] on div at bounding box center [33, 63] width 16 height 16
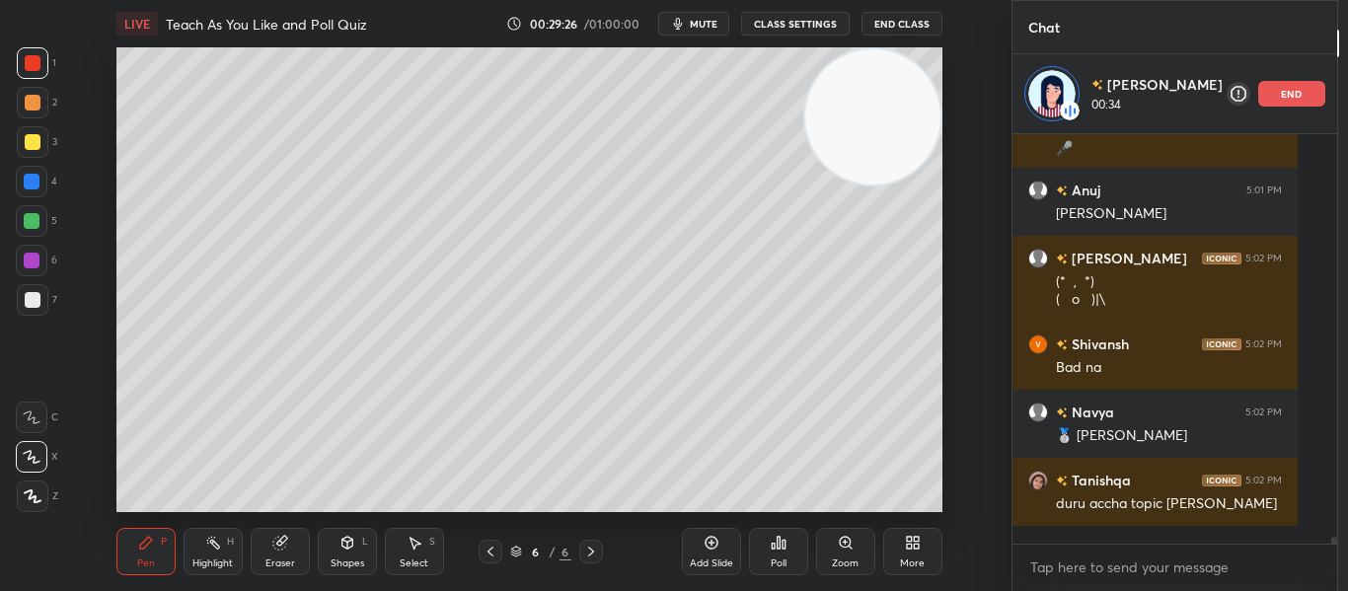
scroll to position [22866, 0]
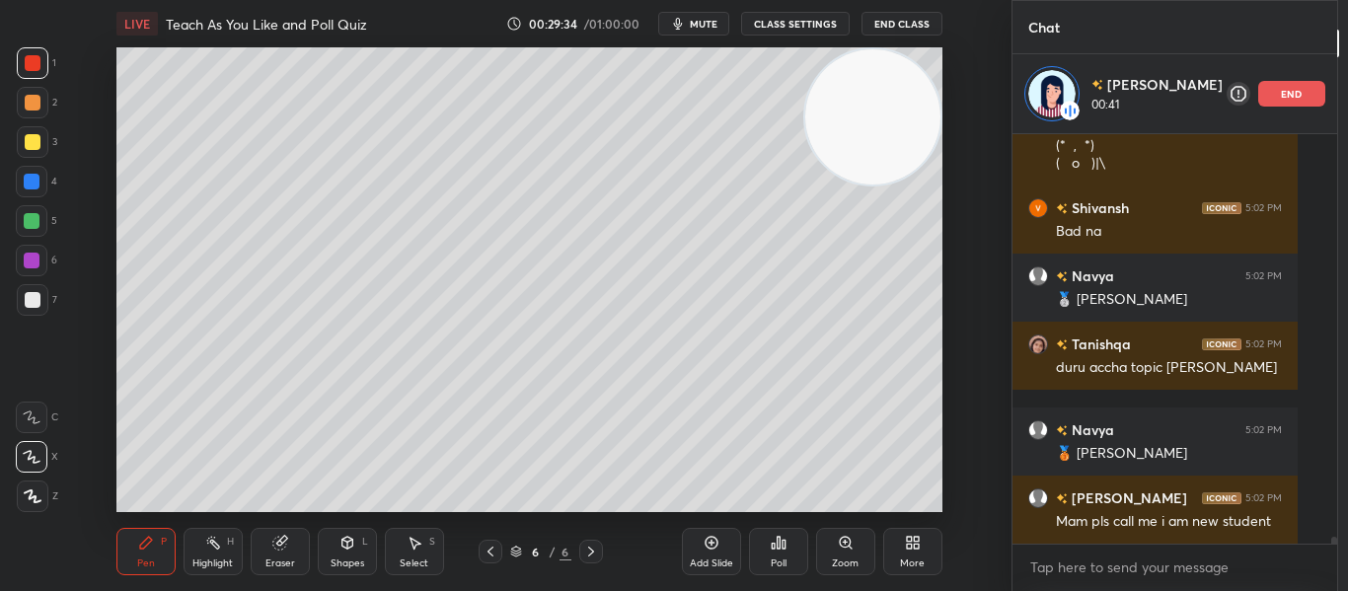
click at [297, 541] on div "Eraser" at bounding box center [280, 551] width 59 height 47
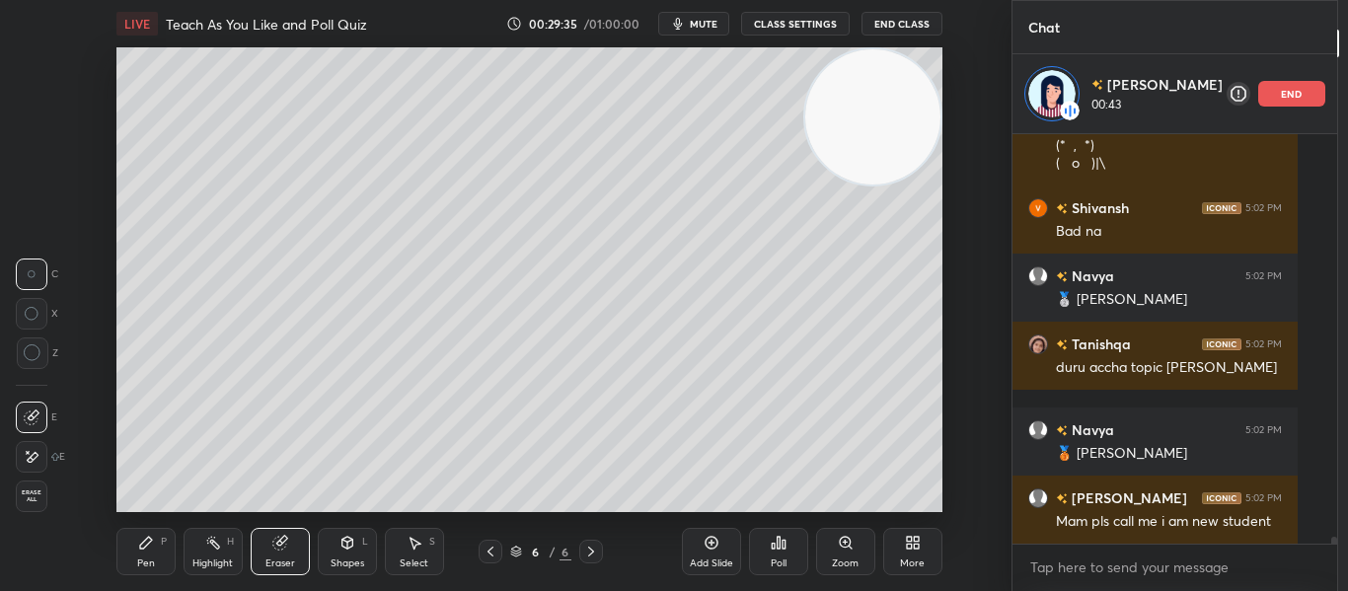
click at [32, 495] on span "Erase all" at bounding box center [32, 496] width 30 height 14
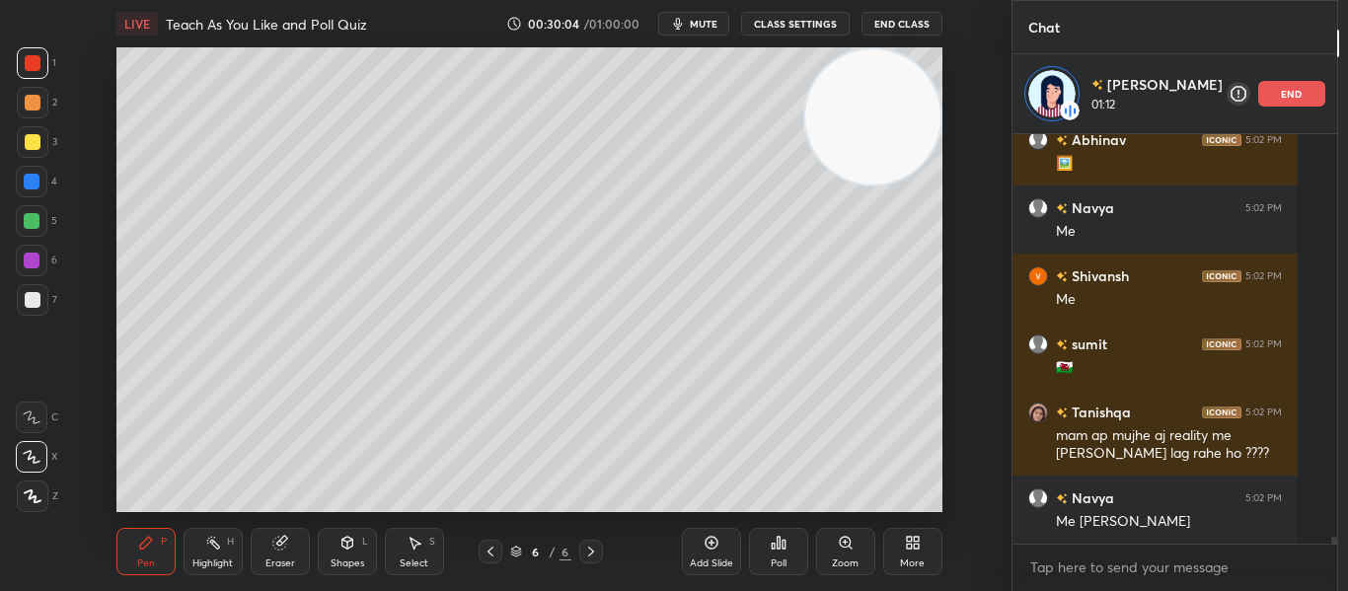
scroll to position [23718, 0]
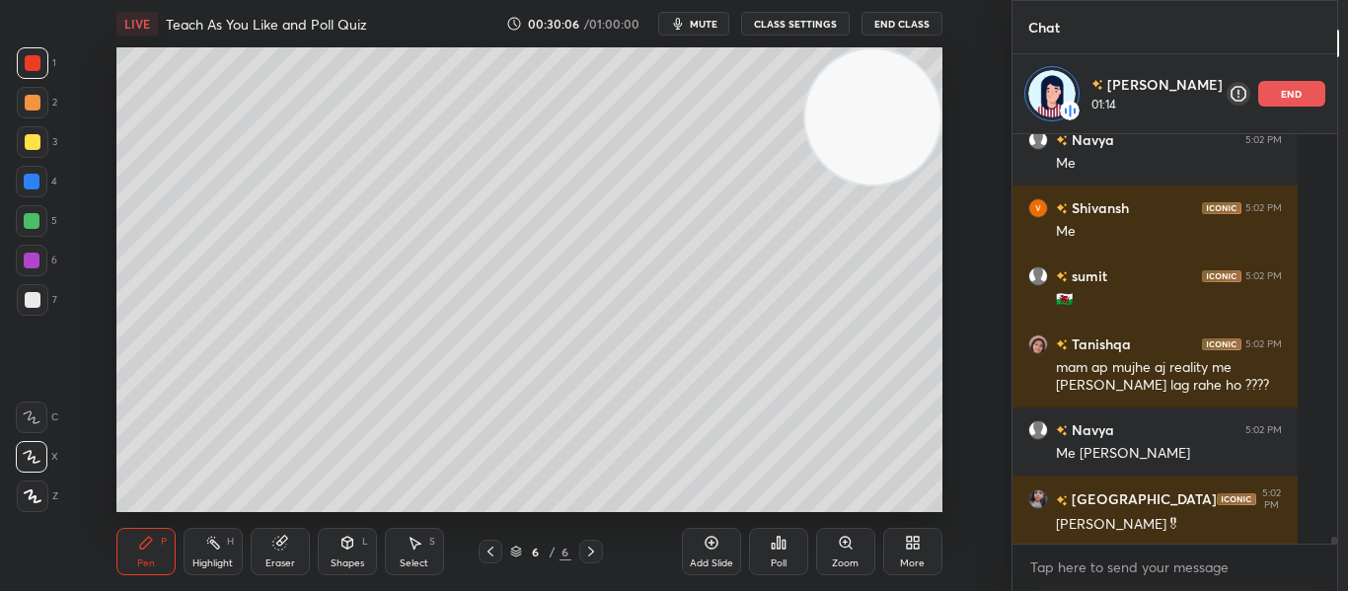
click at [19, 295] on div at bounding box center [33, 300] width 32 height 32
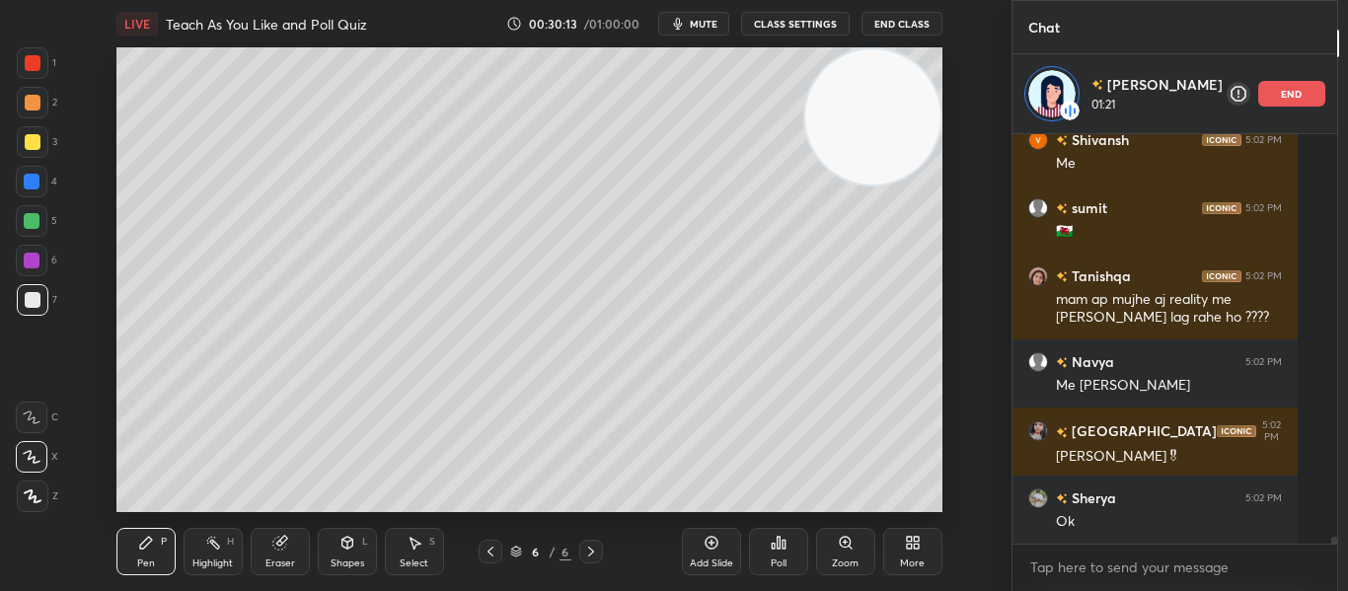
click at [39, 61] on div at bounding box center [33, 63] width 16 height 16
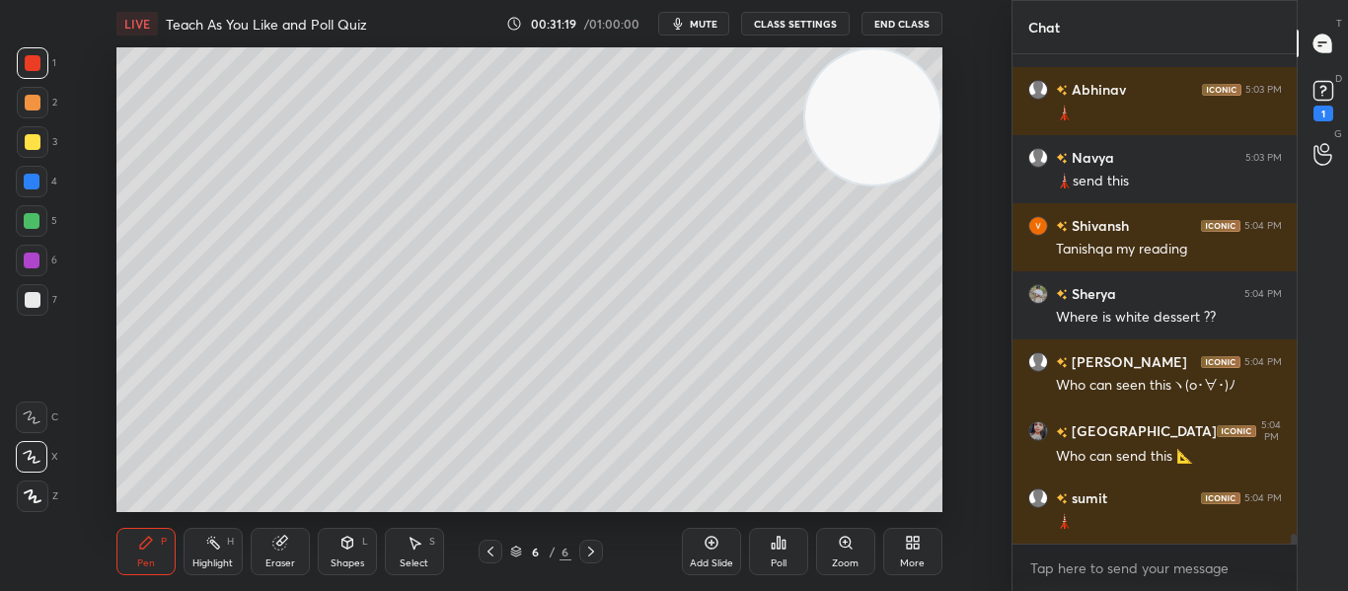
scroll to position [18927, 0]
click at [1311, 157] on div "1" at bounding box center [1322, 154] width 39 height 36
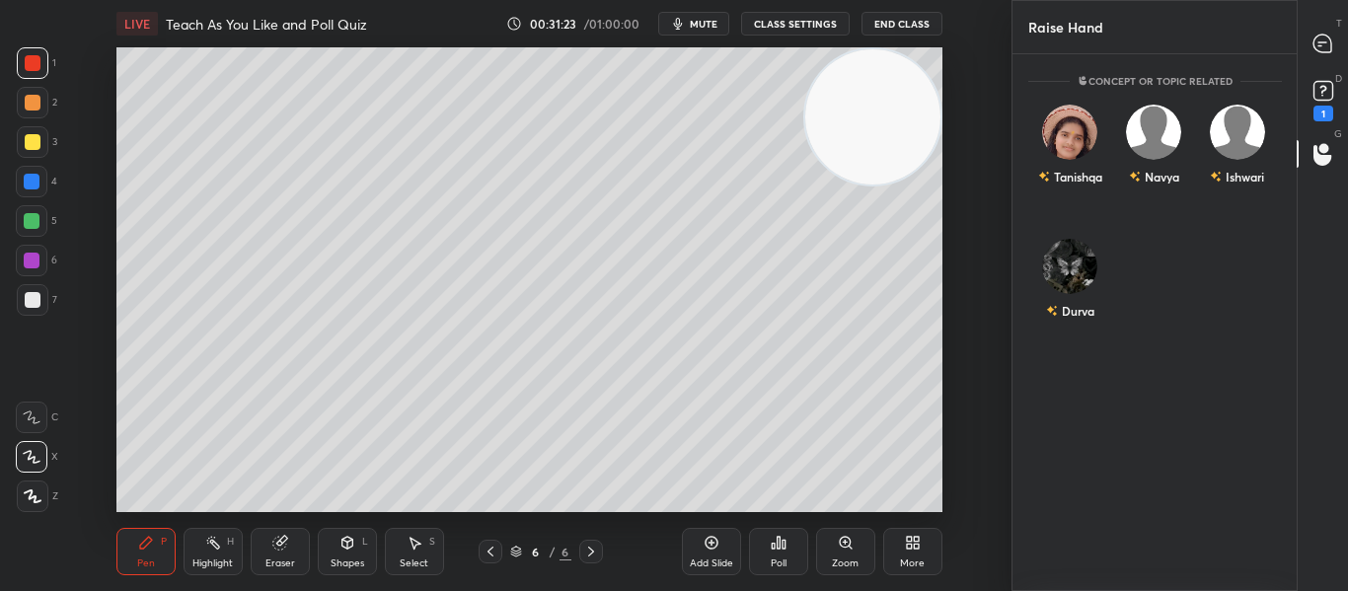
scroll to position [531, 278]
click at [1105, 267] on div "Durva INVITE" at bounding box center [1070, 288] width 84 height 124
click at [1072, 313] on button "INVITE" at bounding box center [1070, 325] width 66 height 26
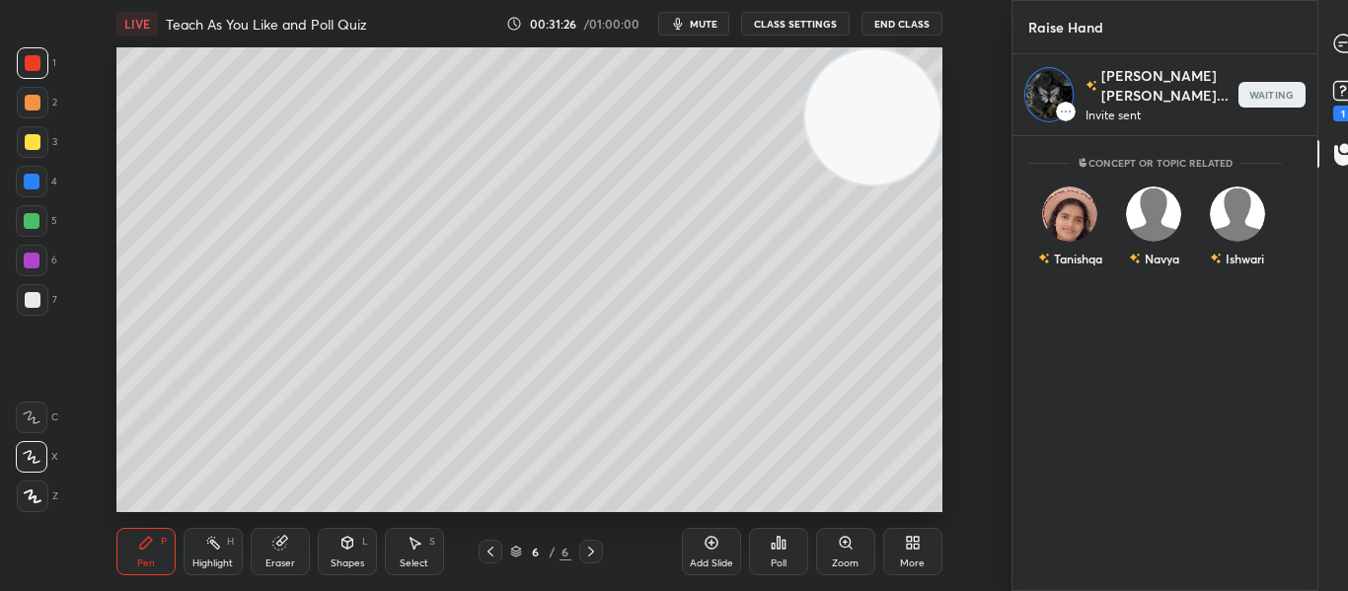
scroll to position [451, 278]
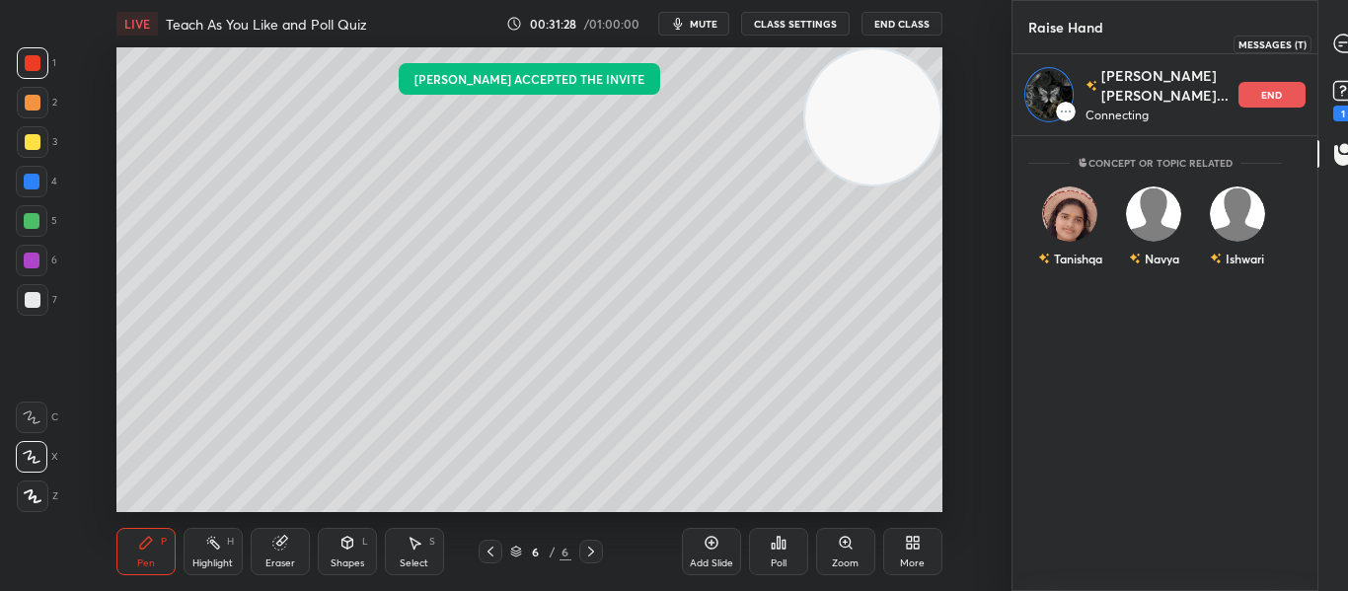
click at [1323, 43] on div at bounding box center [1342, 44] width 39 height 36
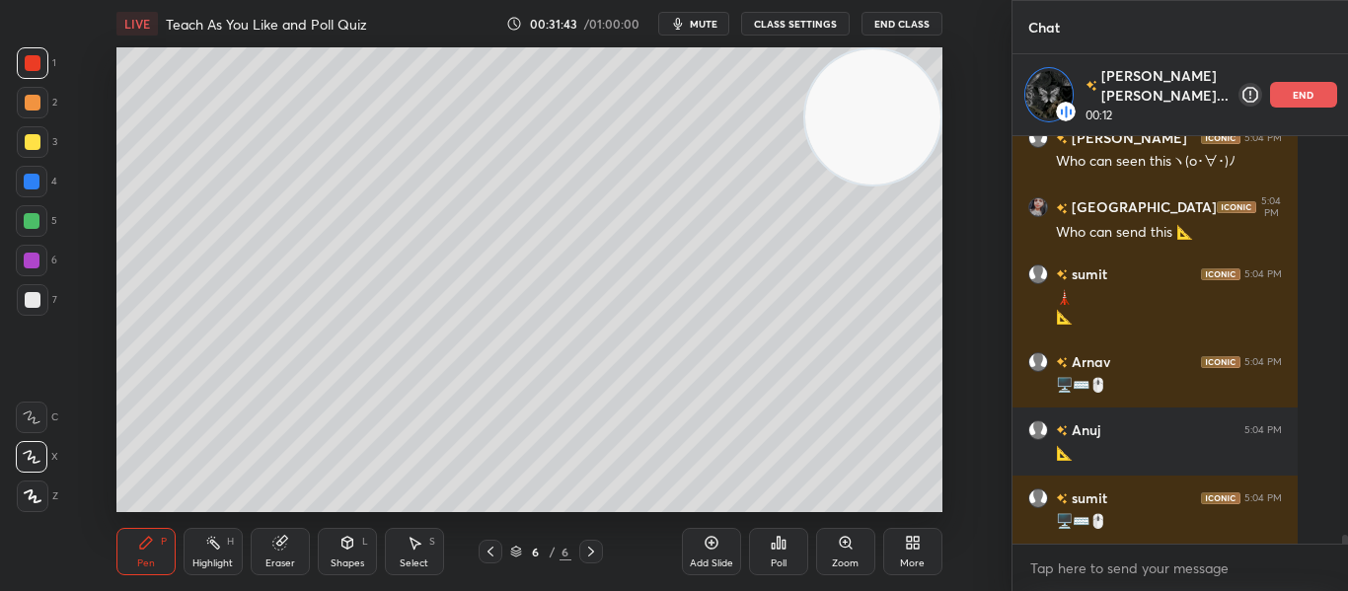
scroll to position [19115, 0]
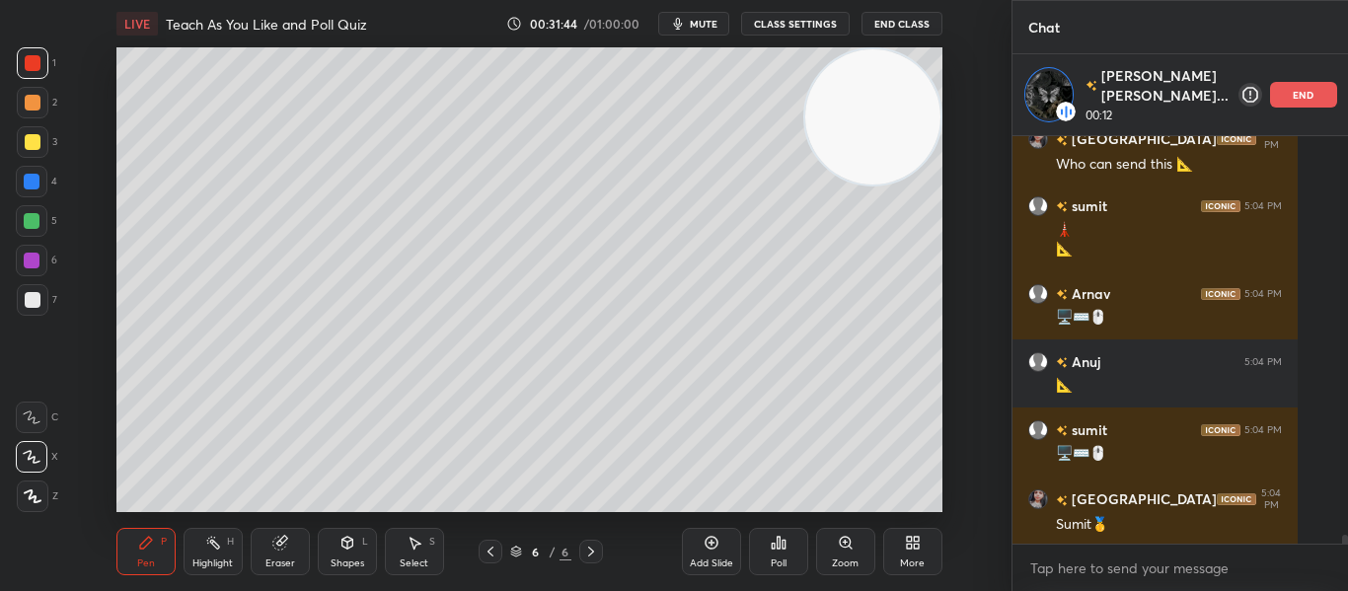
click at [274, 554] on div "Eraser" at bounding box center [280, 551] width 59 height 47
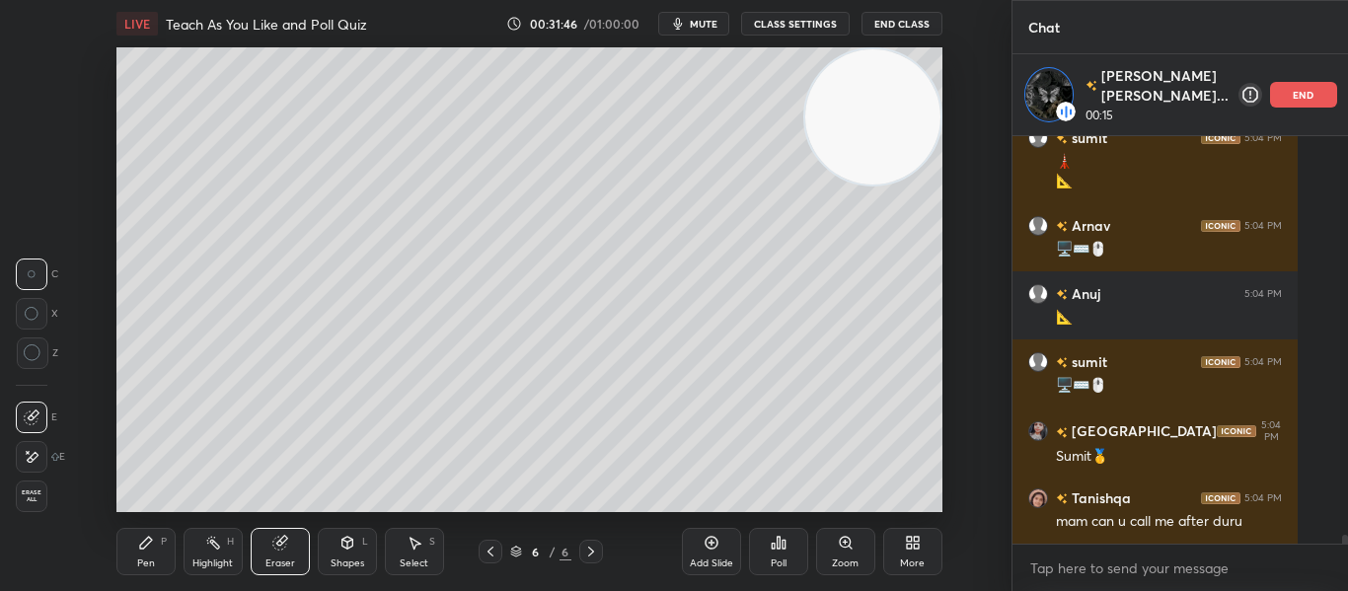
scroll to position [19251, 0]
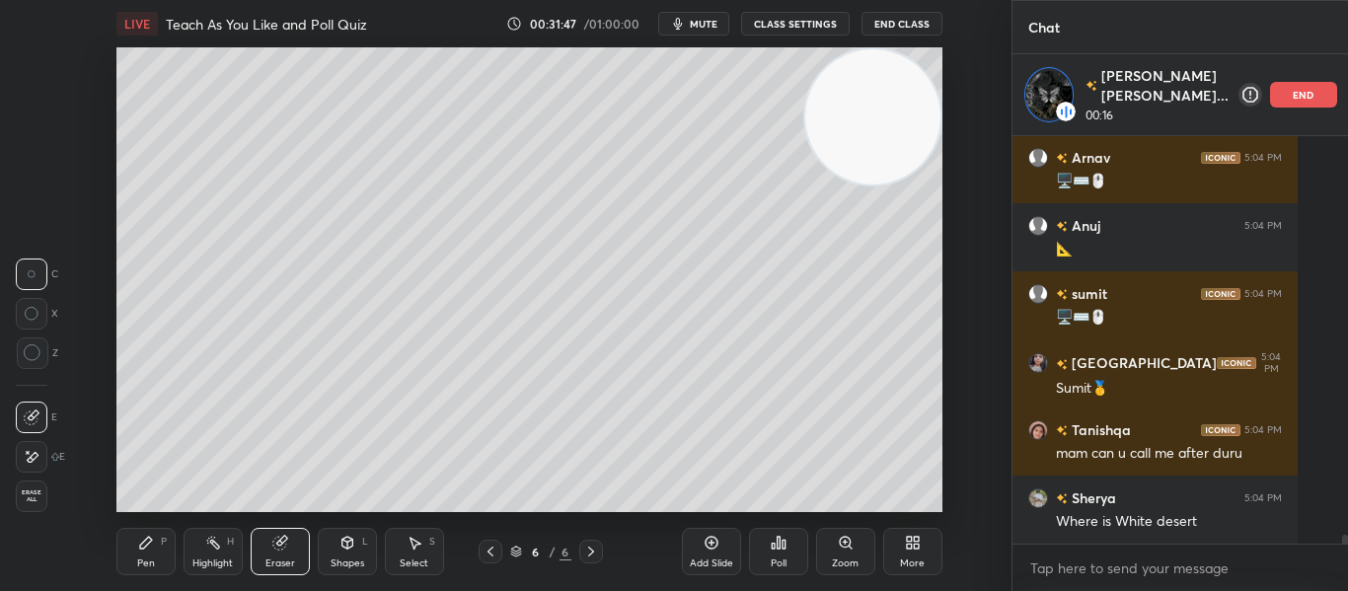
click at [141, 561] on div "Pen" at bounding box center [146, 563] width 18 height 10
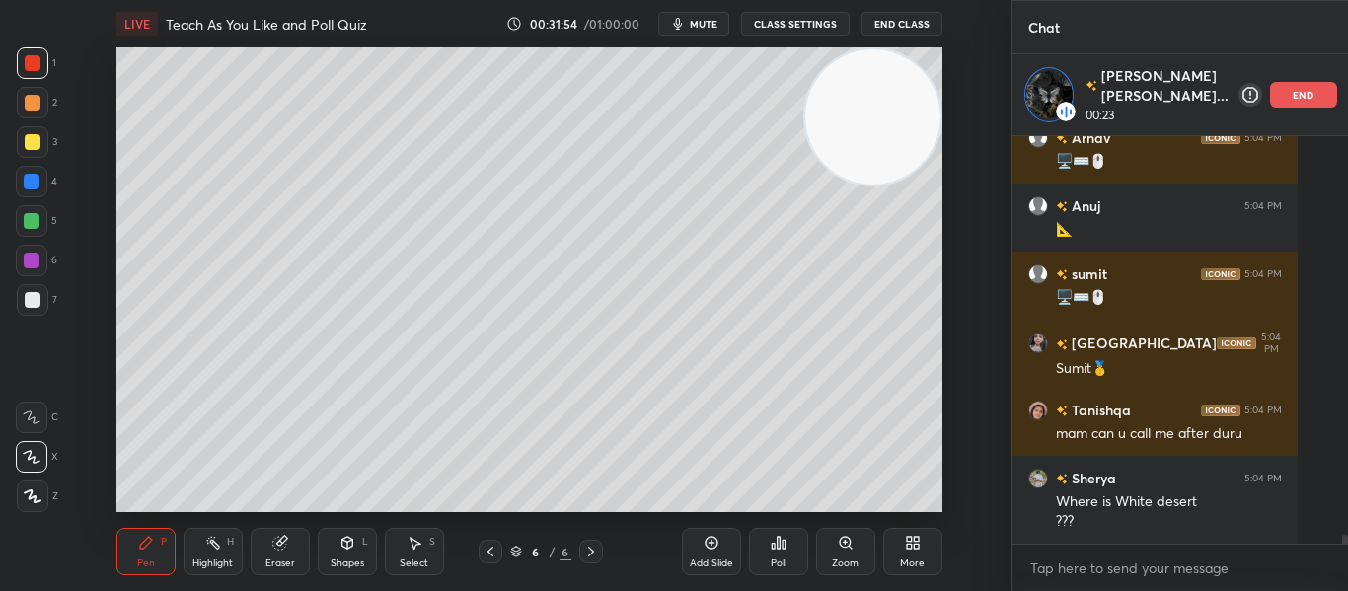
scroll to position [19374, 0]
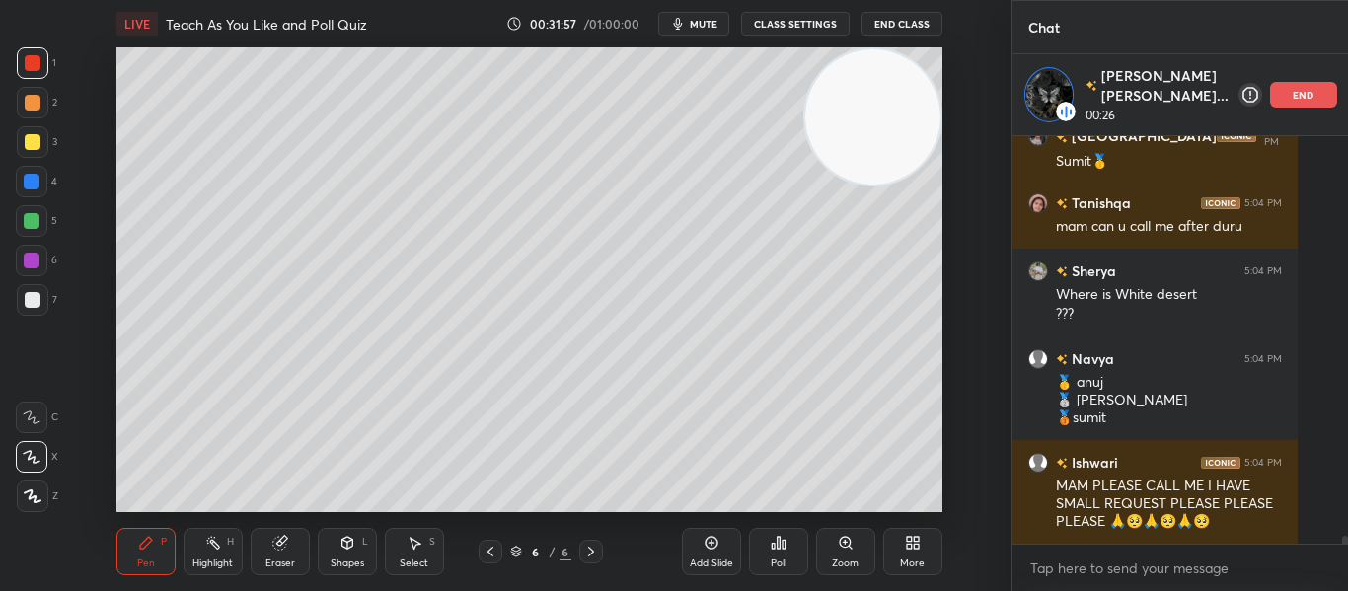
click at [32, 304] on div at bounding box center [33, 300] width 16 height 16
click at [35, 63] on div at bounding box center [33, 63] width 16 height 16
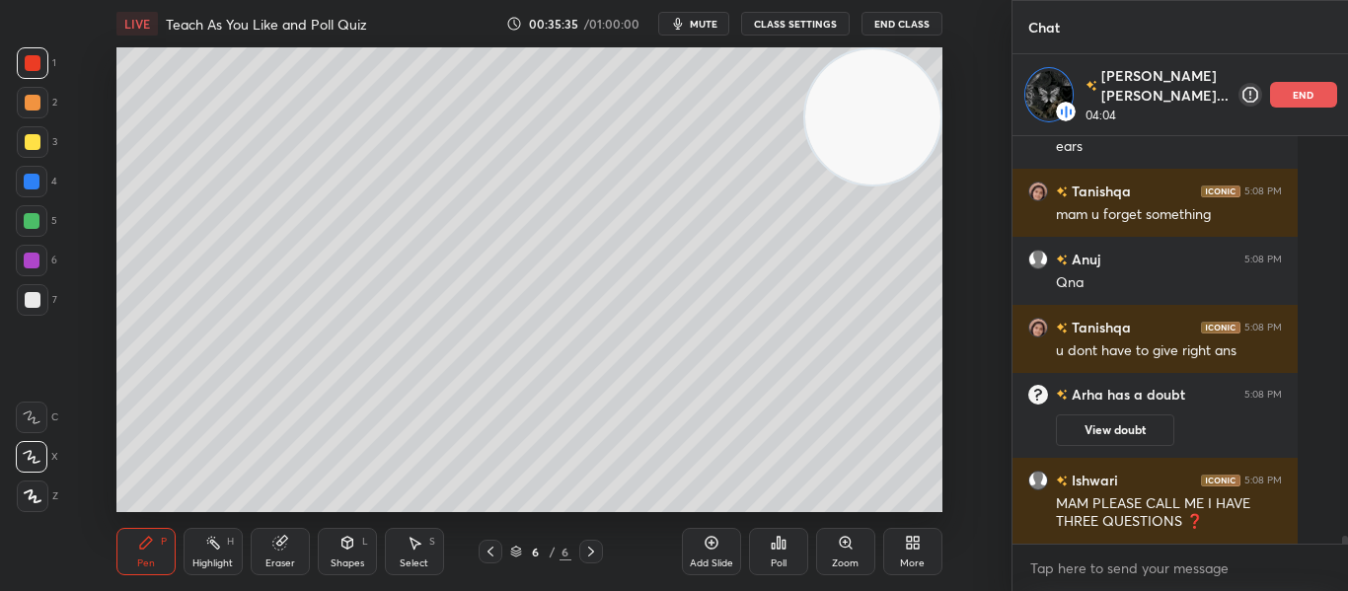
scroll to position [21921, 0]
click at [1270, 95] on div "end" at bounding box center [1303, 95] width 67 height 26
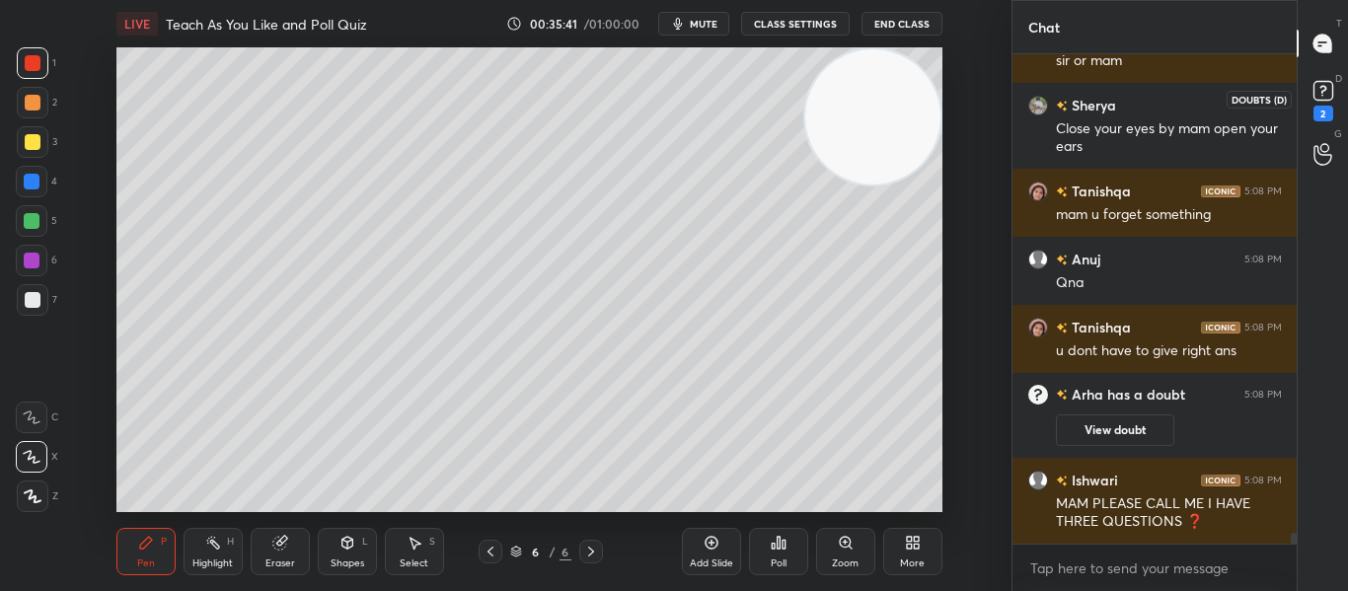
scroll to position [21907, 0]
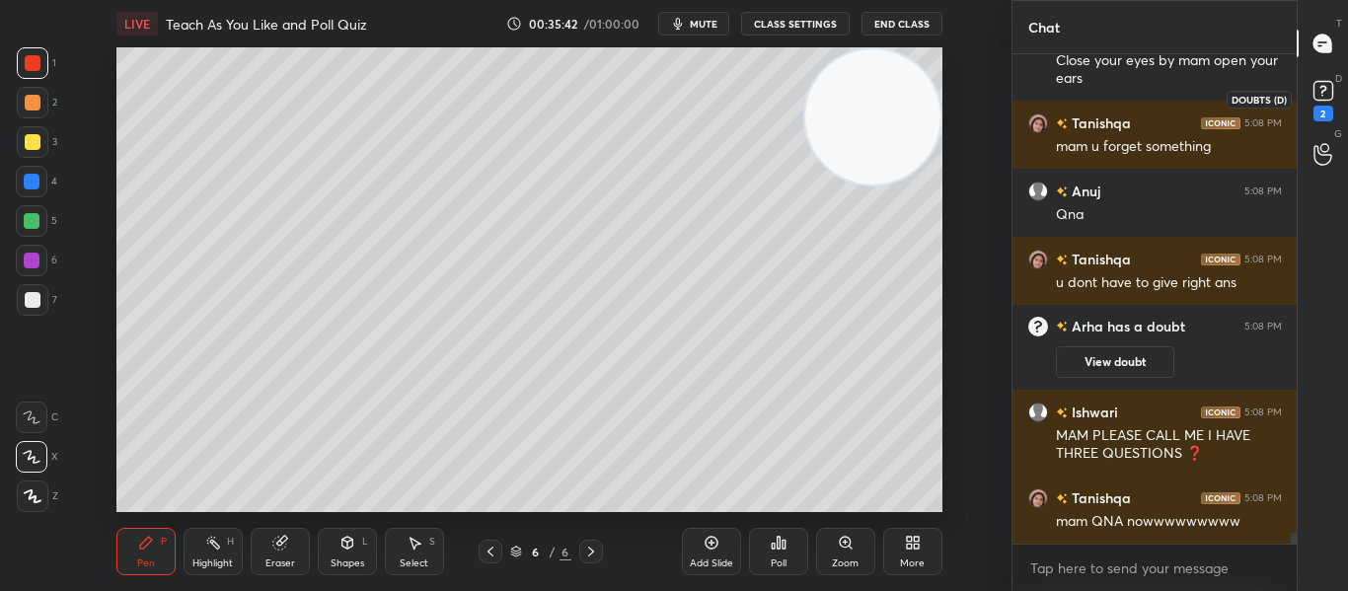
click at [1322, 95] on icon at bounding box center [1322, 96] width 2 height 2
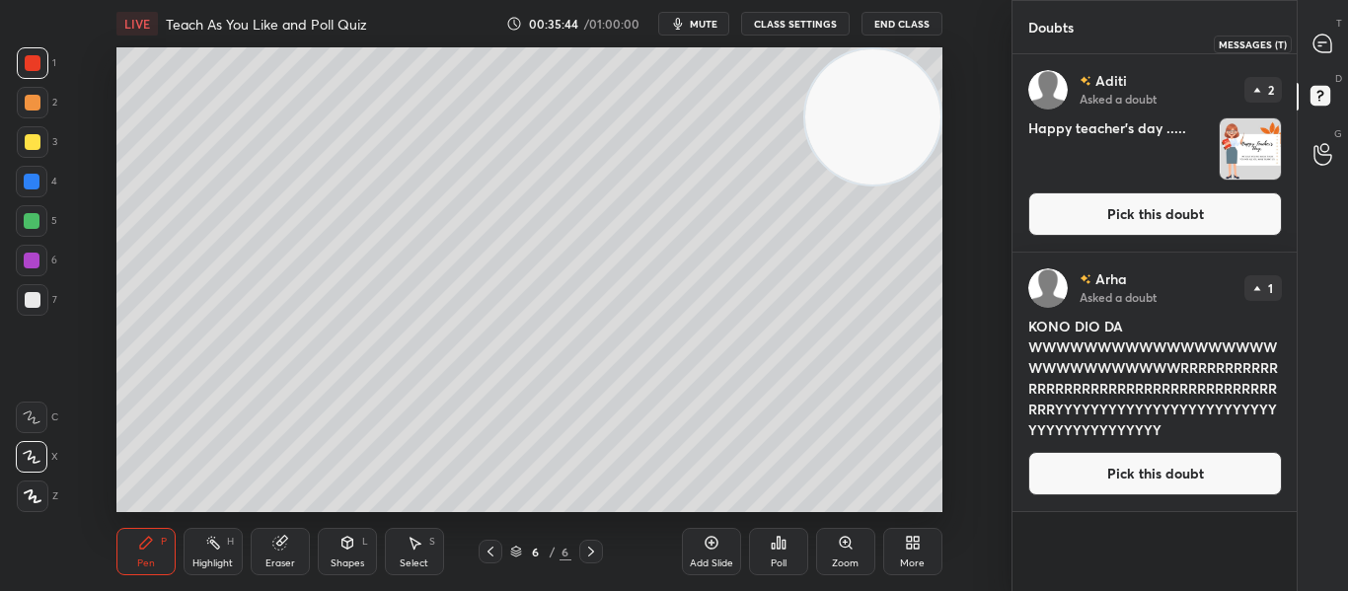
click at [1326, 48] on icon at bounding box center [1322, 44] width 18 height 18
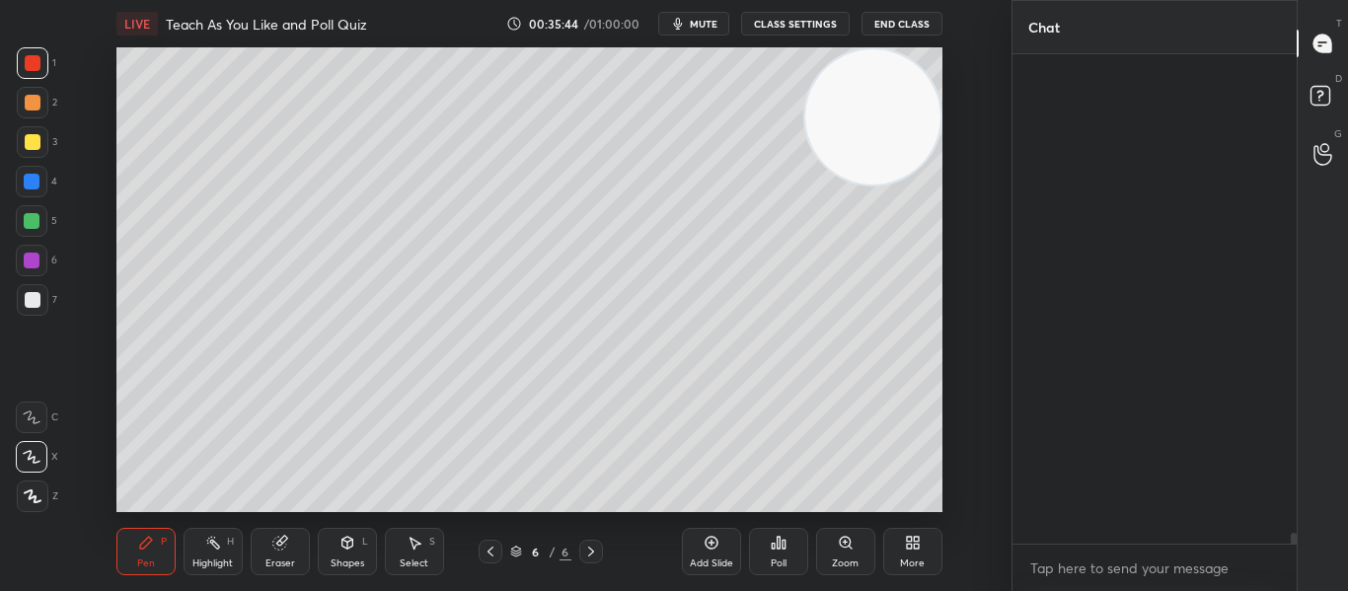
scroll to position [483, 278]
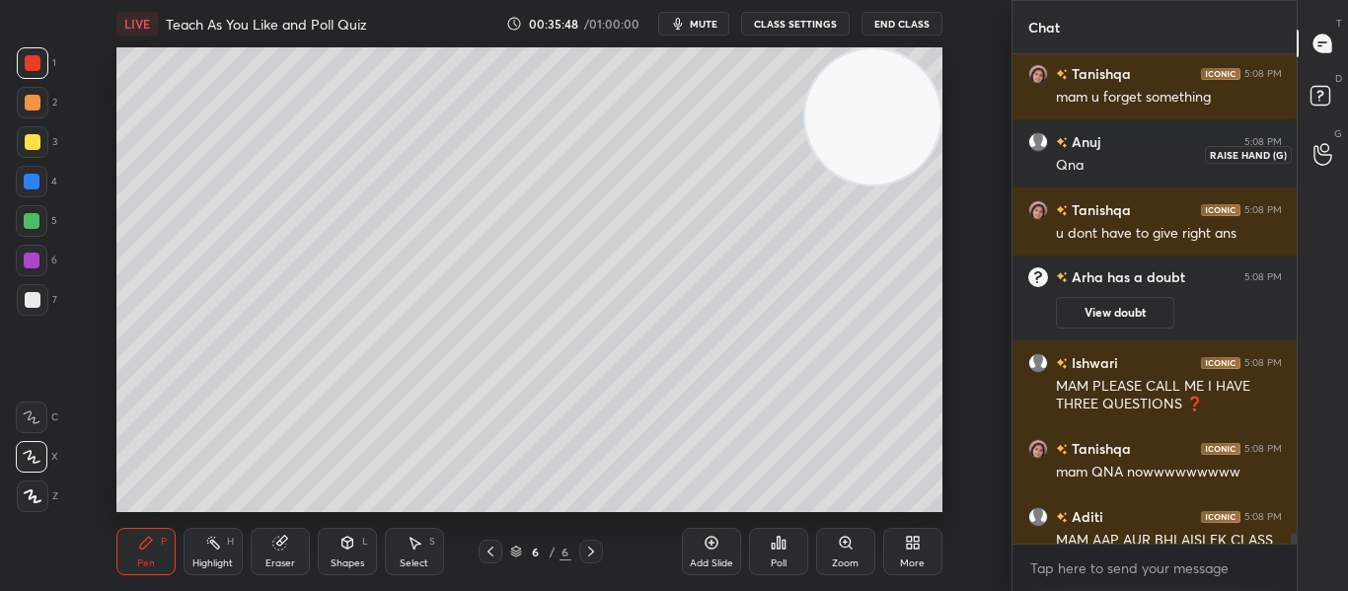
click at [1321, 157] on icon at bounding box center [1322, 154] width 19 height 23
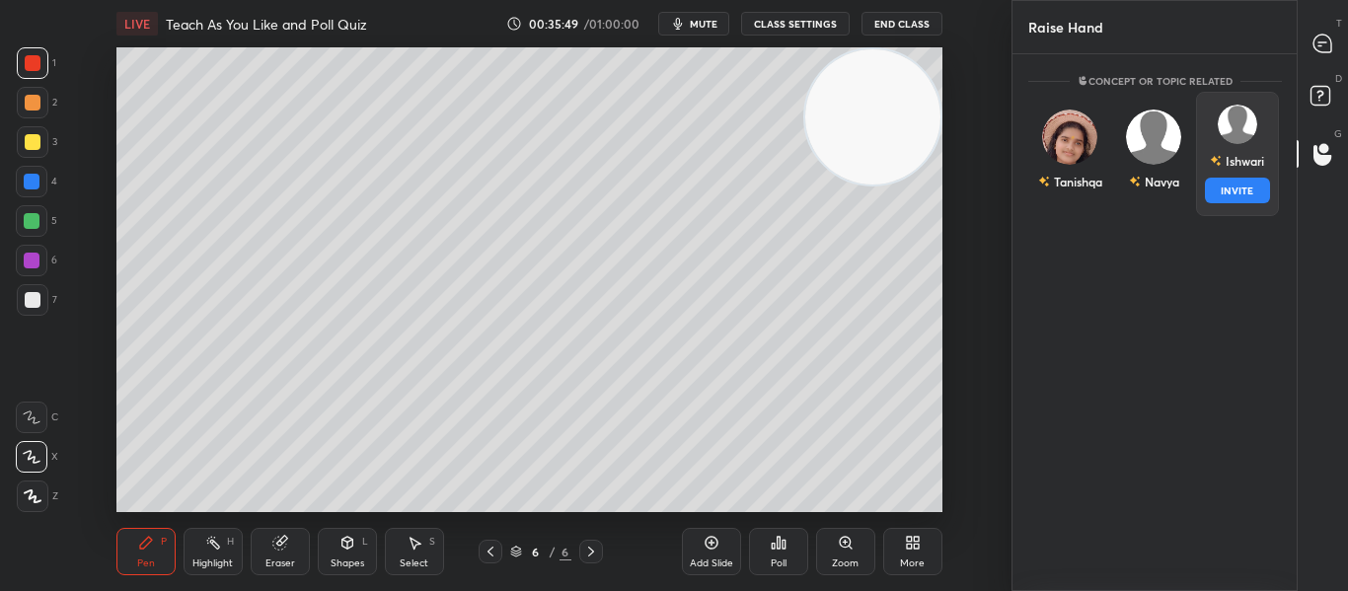
click at [1246, 143] on div "Ishwari INVITE" at bounding box center [1237, 154] width 84 height 124
click at [1221, 182] on button "INVITE" at bounding box center [1237, 191] width 66 height 26
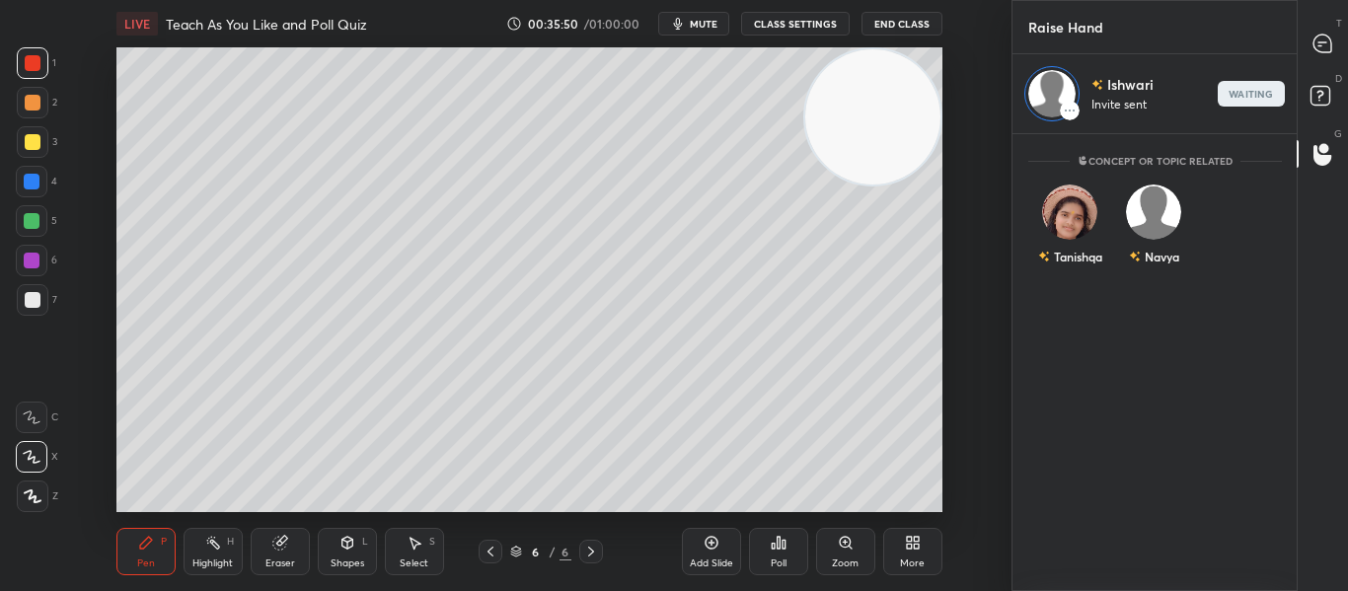
scroll to position [451, 278]
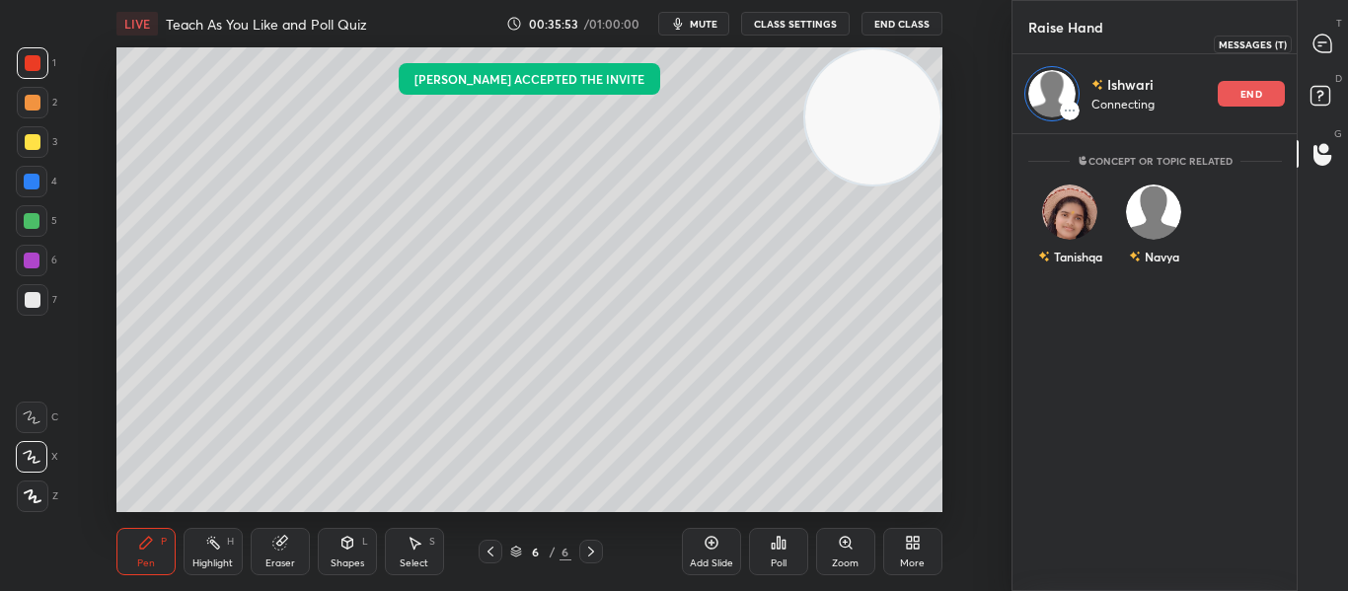
click at [1314, 45] on icon at bounding box center [1322, 44] width 18 height 18
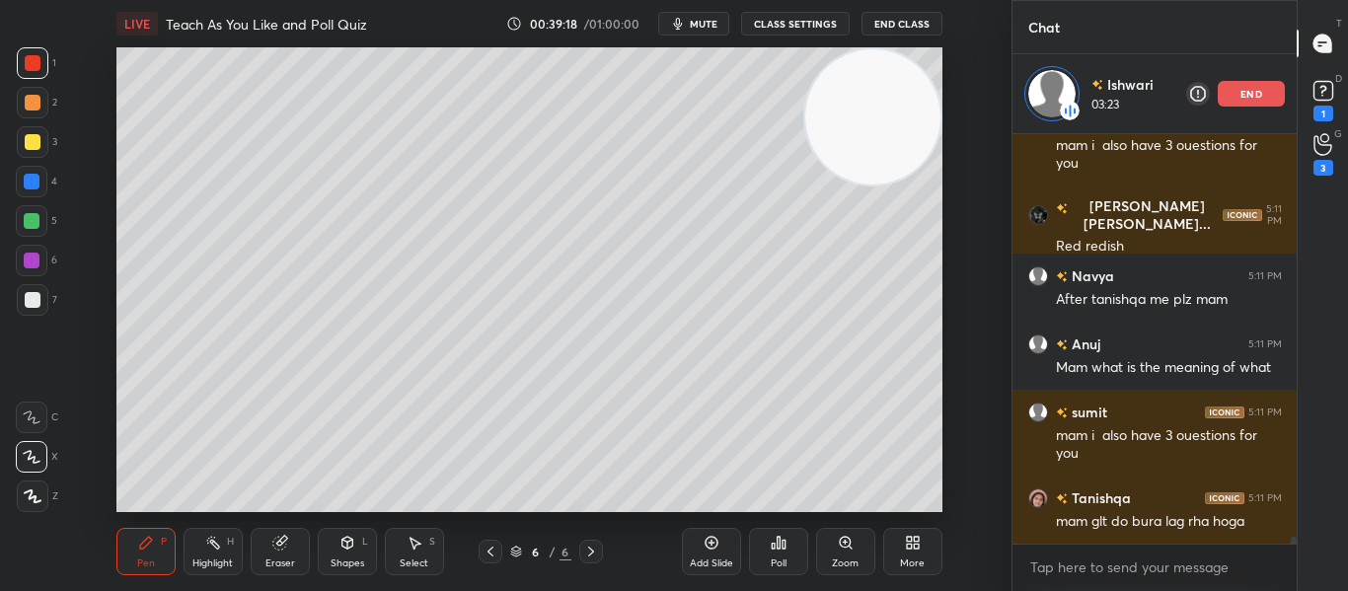
scroll to position [24309, 0]
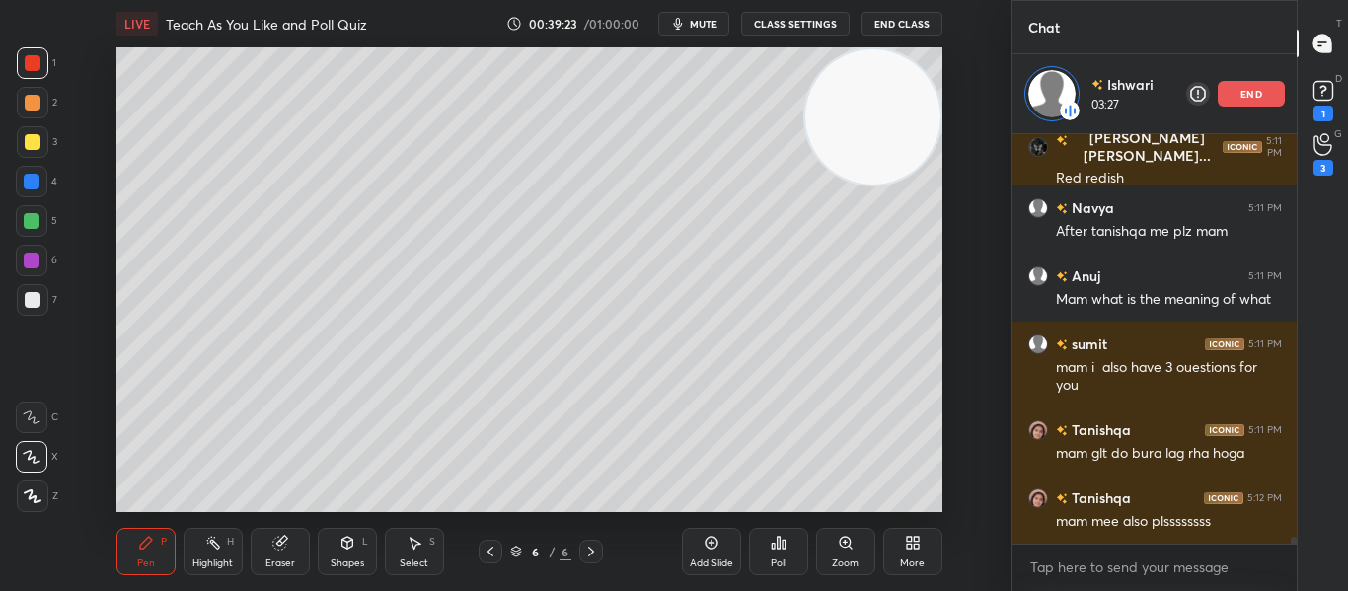
click at [1250, 97] on p "end" at bounding box center [1251, 94] width 22 height 10
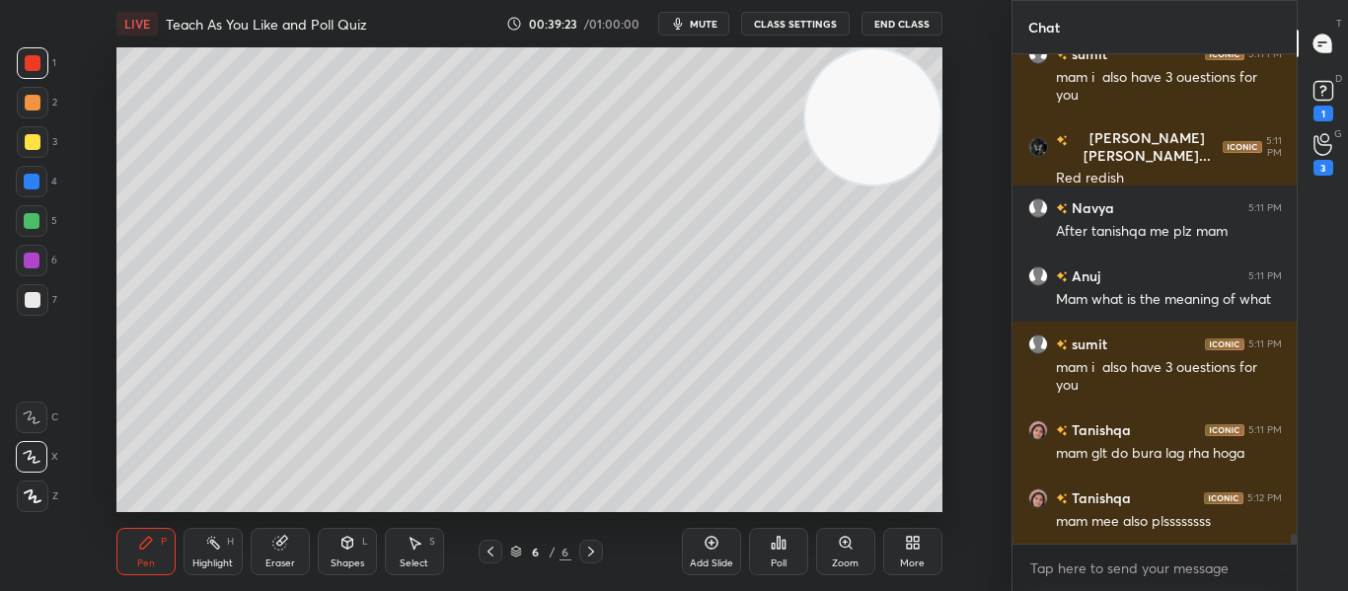
scroll to position [24229, 0]
click at [1322, 177] on div "G Raise Hand (G) 3" at bounding box center [1322, 153] width 50 height 55
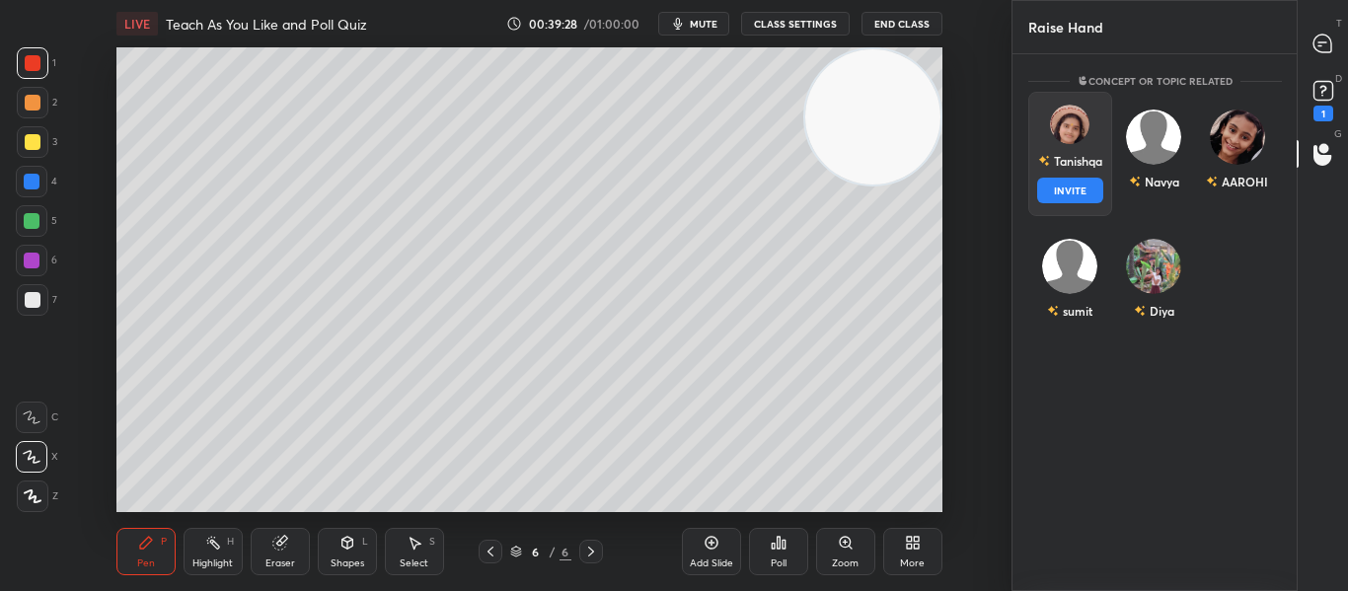
click at [1058, 183] on div "Tanishqa INVITE" at bounding box center [1070, 154] width 84 height 124
click at [1058, 183] on button "INVITE" at bounding box center [1070, 191] width 66 height 26
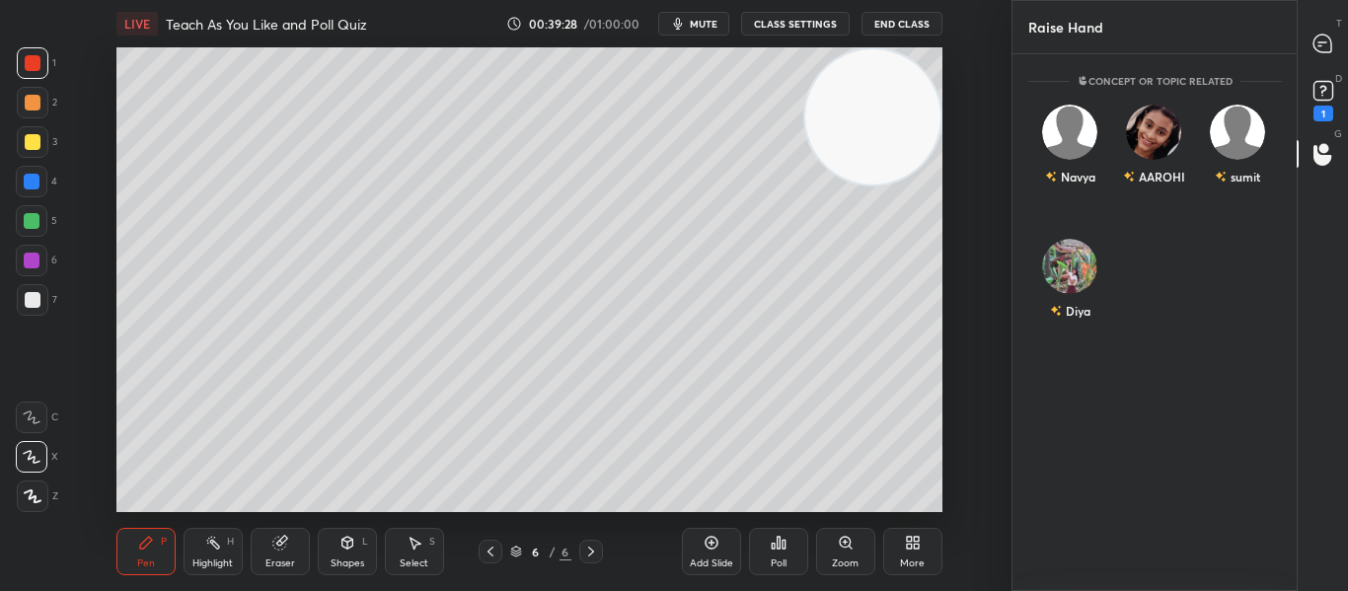
scroll to position [451, 278]
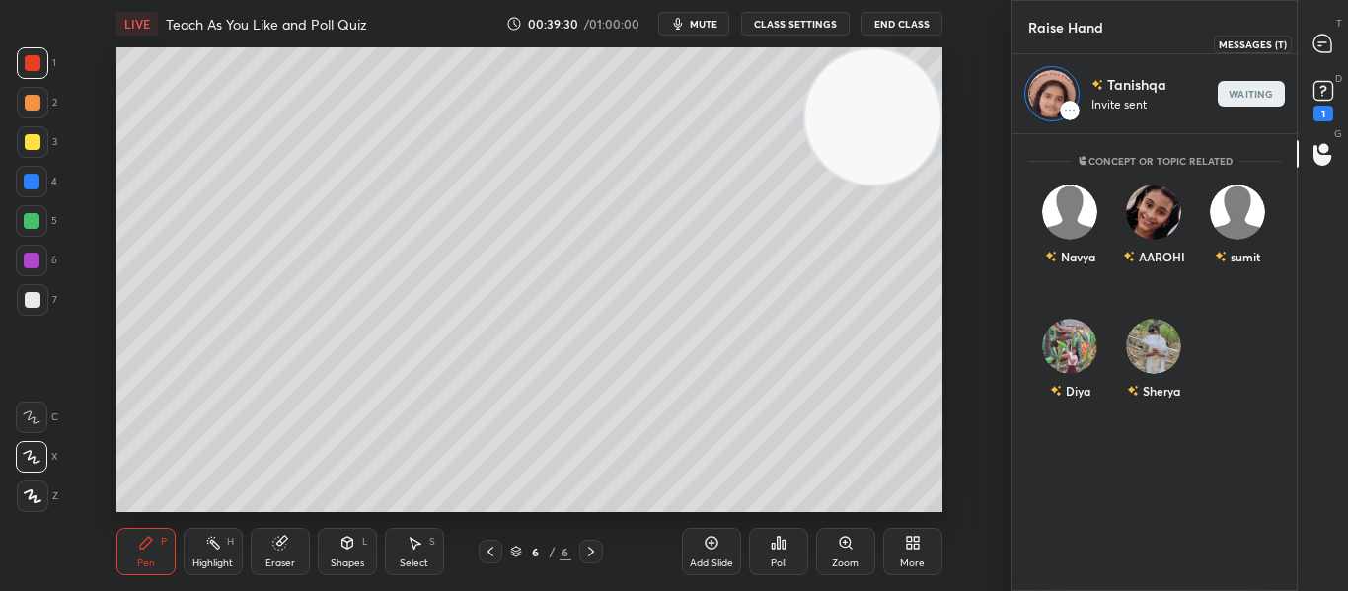
click at [1321, 51] on icon at bounding box center [1322, 44] width 18 height 18
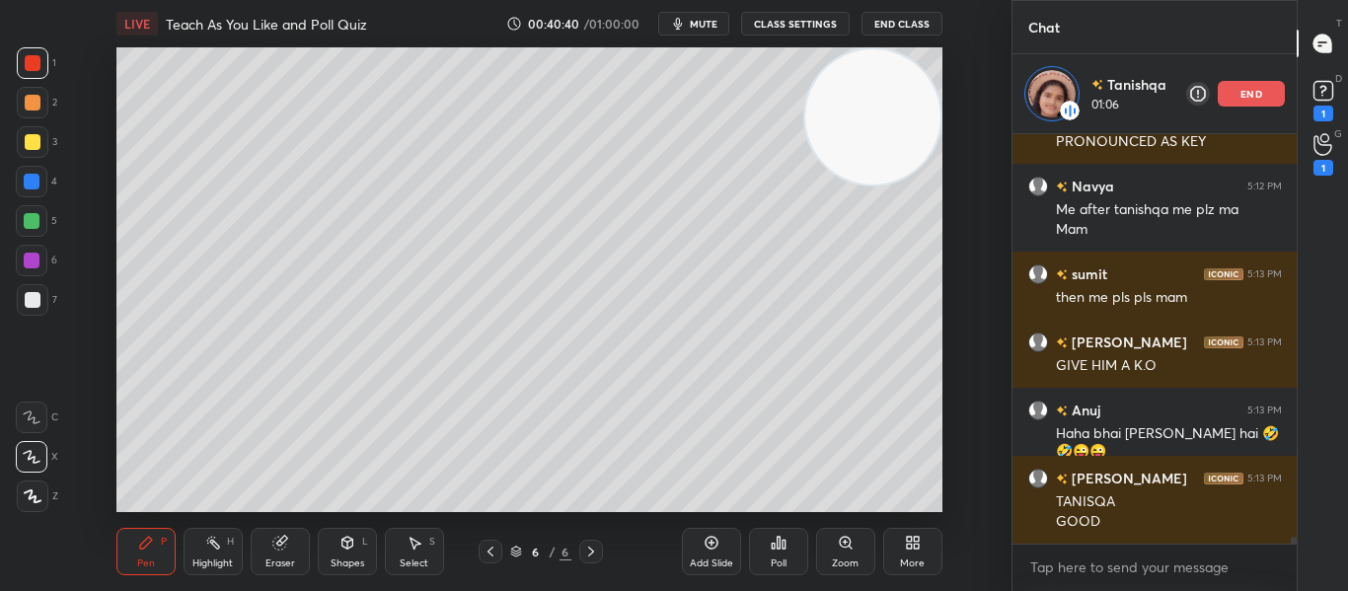
scroll to position [25505, 0]
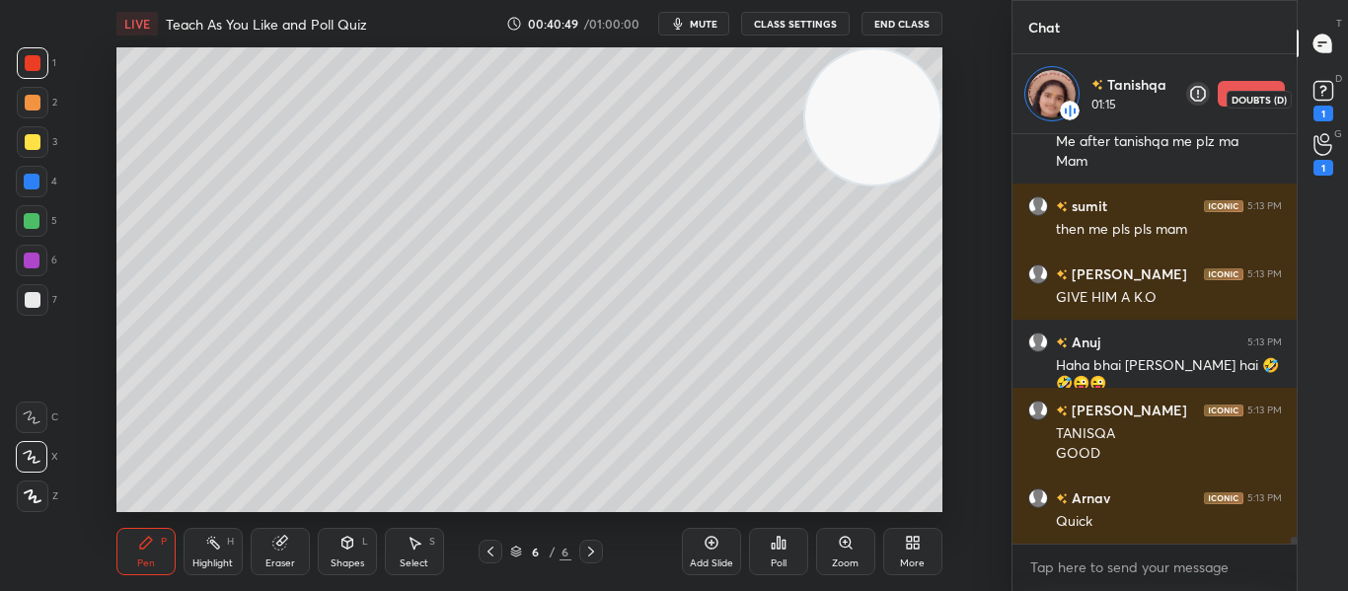
click at [1321, 103] on icon at bounding box center [1323, 91] width 30 height 30
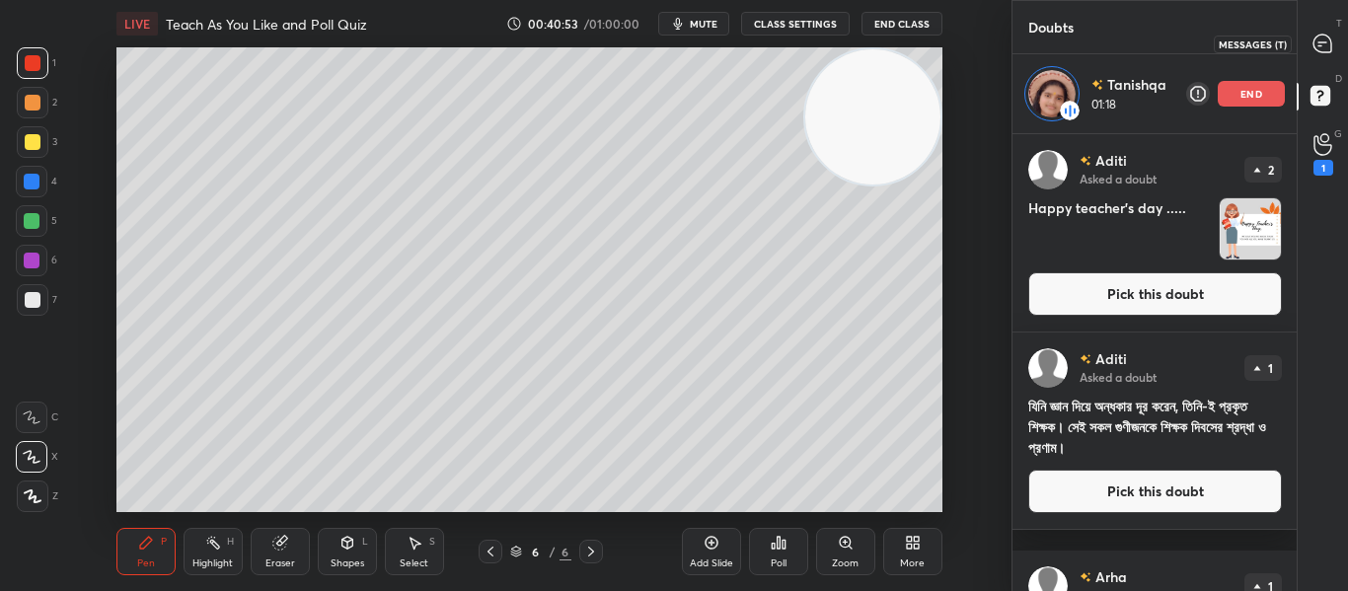
click at [1319, 38] on icon at bounding box center [1322, 44] width 18 height 18
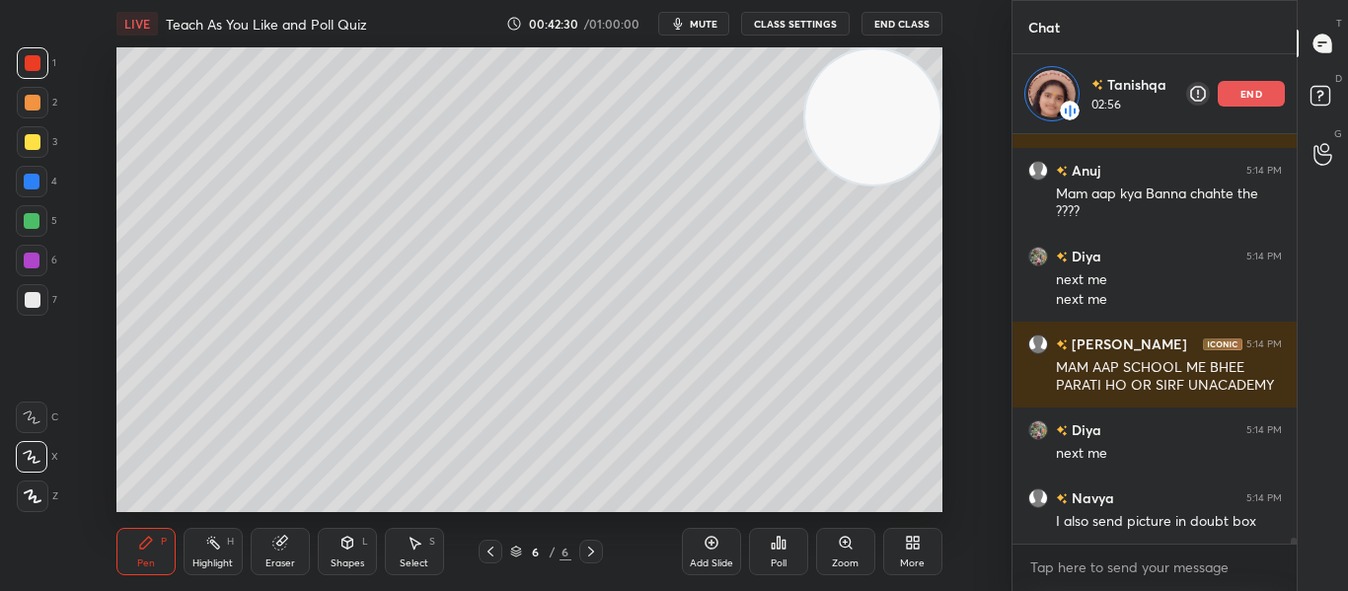
scroll to position [26164, 0]
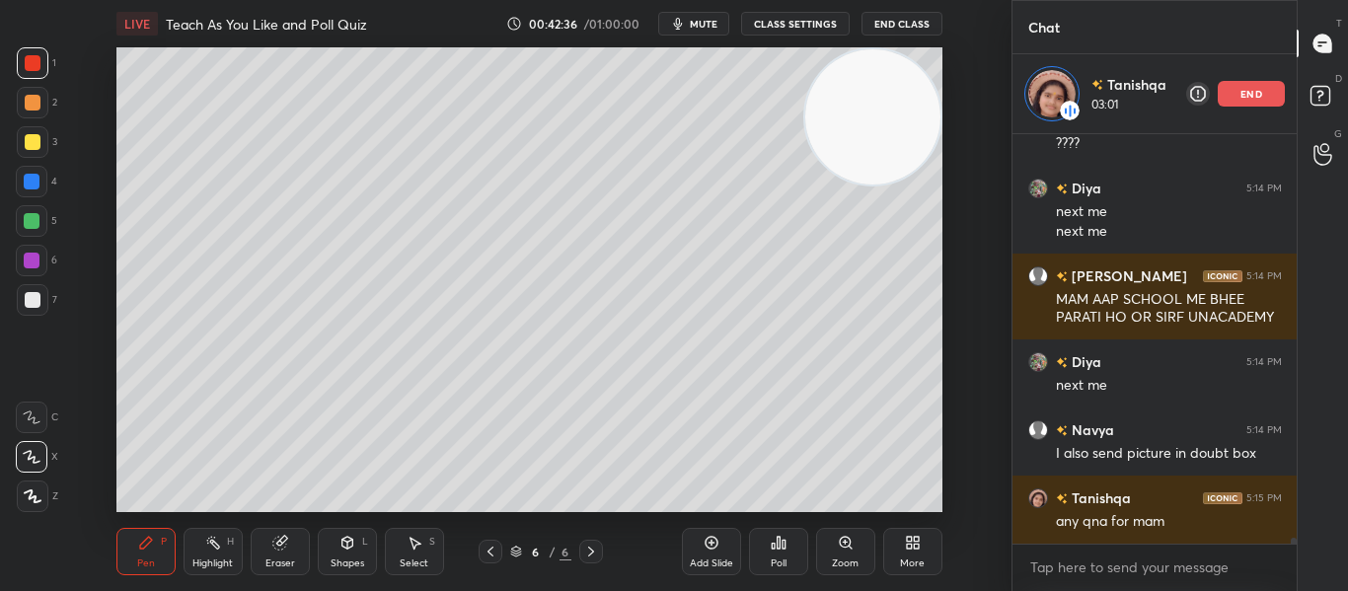
click at [709, 34] on div "LIVE Teach As You Like and Poll Quiz 00:42:36 / 01:00:00 mute CLASS SETTINGS En…" at bounding box center [529, 23] width 826 height 47
click at [709, 34] on button "mute" at bounding box center [693, 24] width 71 height 24
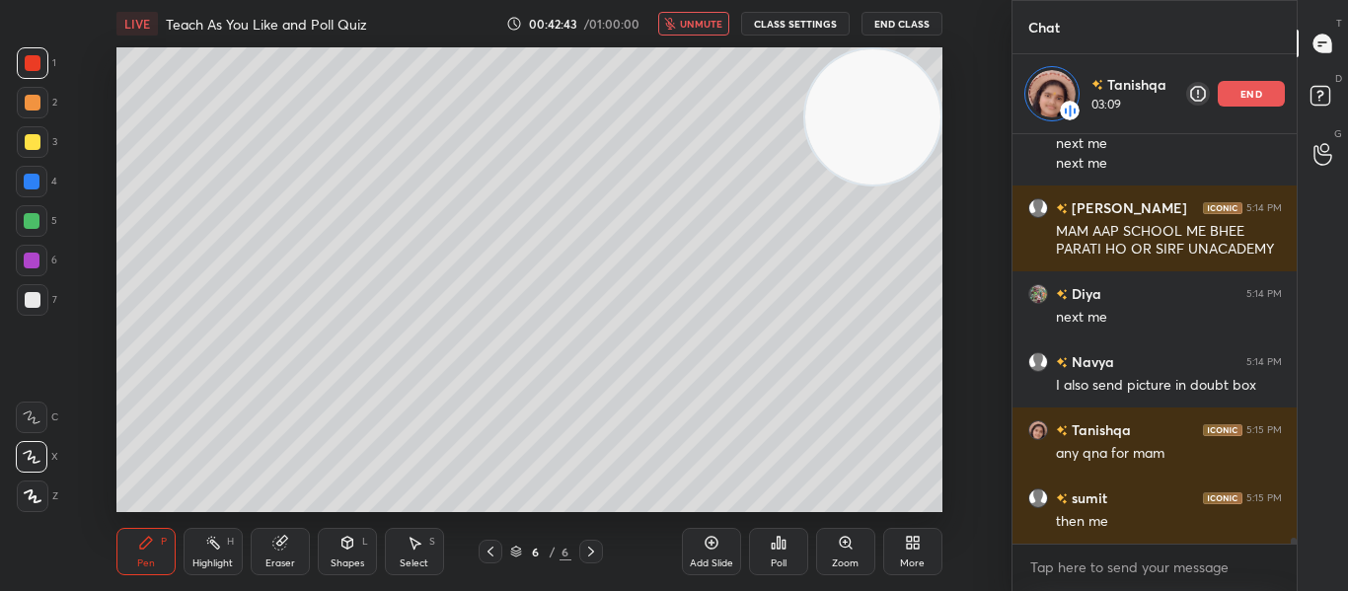
scroll to position [26300, 0]
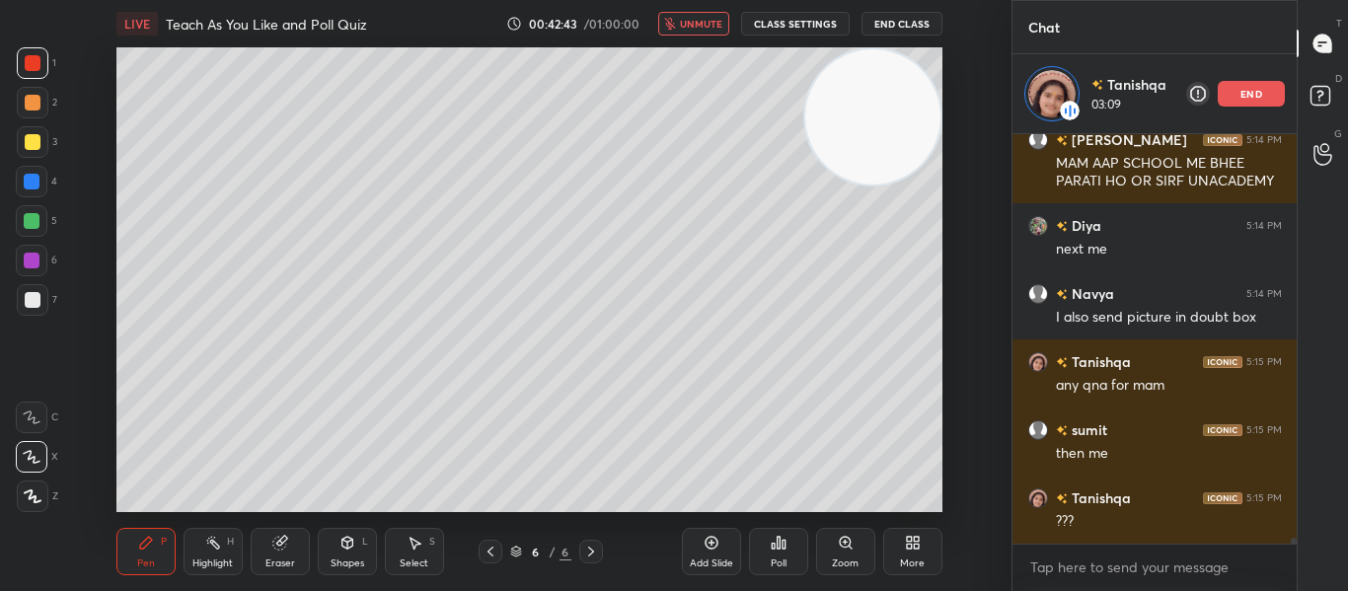
click at [699, 24] on span "unmute" at bounding box center [701, 24] width 42 height 14
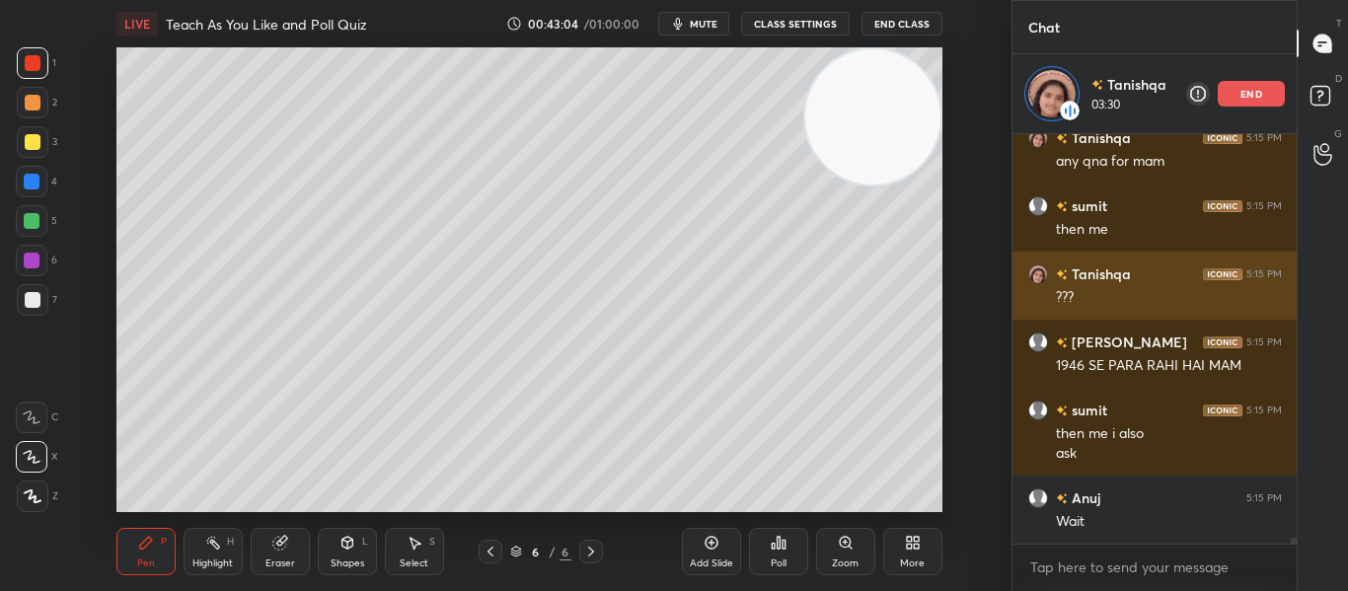
scroll to position [26592, 0]
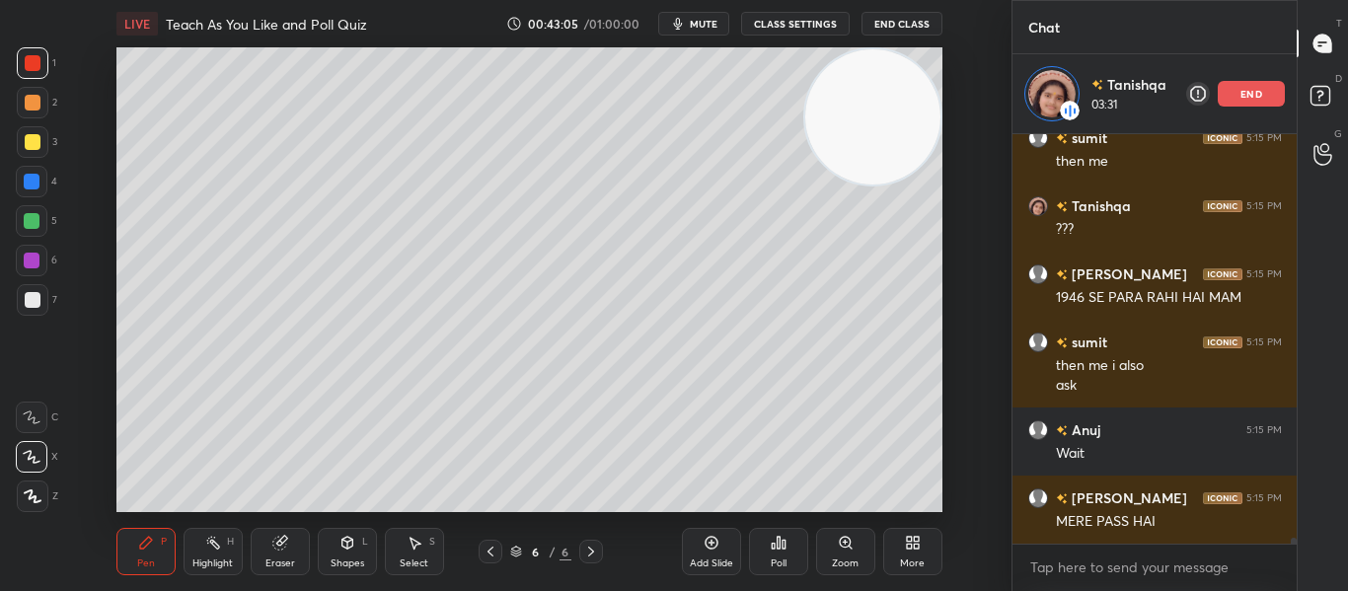
click at [1218, 96] on div "end" at bounding box center [1251, 94] width 67 height 26
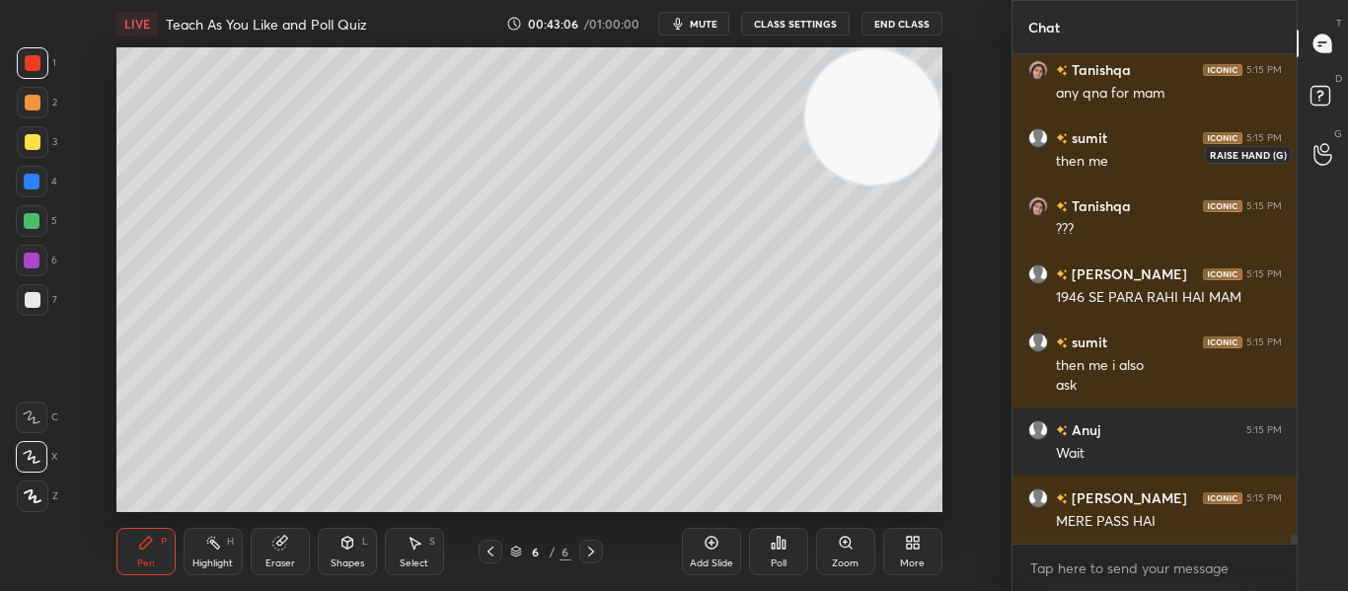
click at [1315, 166] on div at bounding box center [1322, 154] width 39 height 36
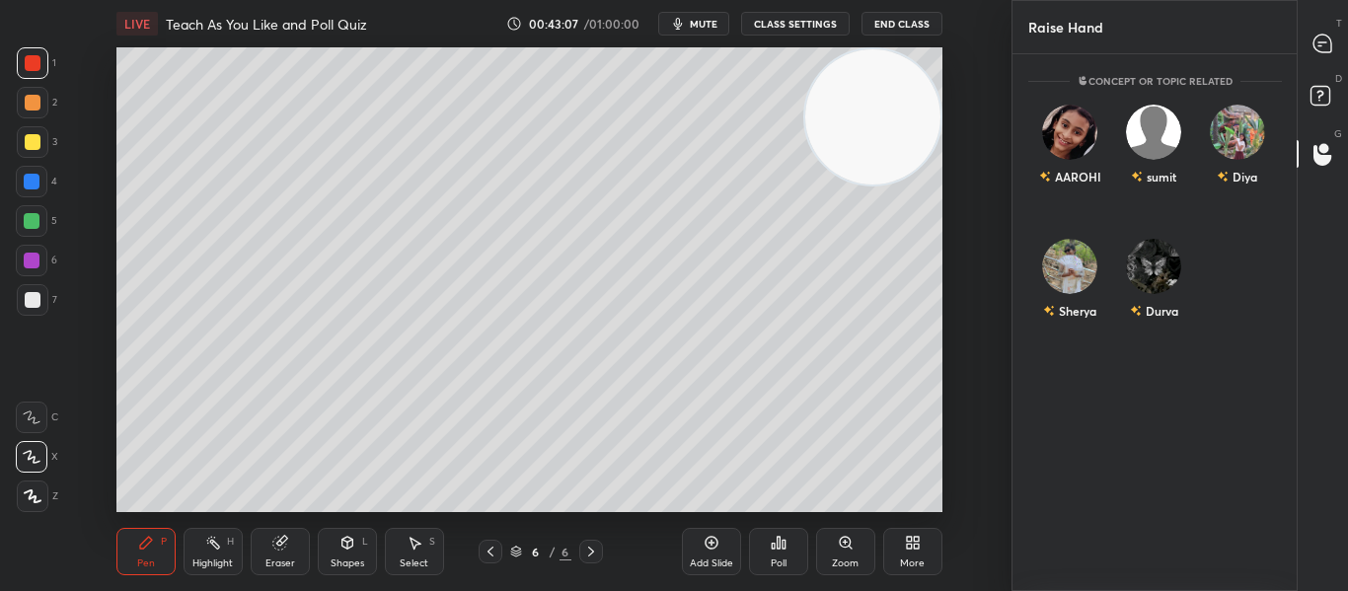
scroll to position [531, 278]
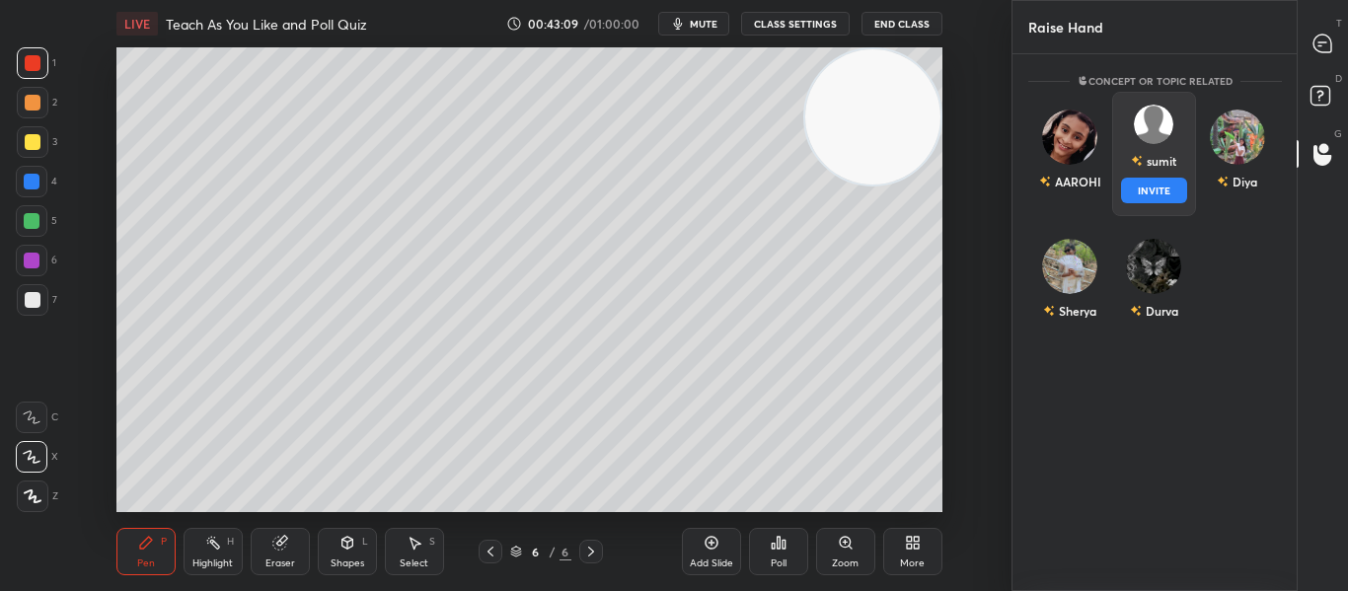
click at [1136, 165] on div "sumit" at bounding box center [1153, 161] width 45 height 34
click at [1136, 177] on div "sumit" at bounding box center [1153, 161] width 45 height 34
click at [1138, 182] on button "INVITE" at bounding box center [1153, 191] width 66 height 26
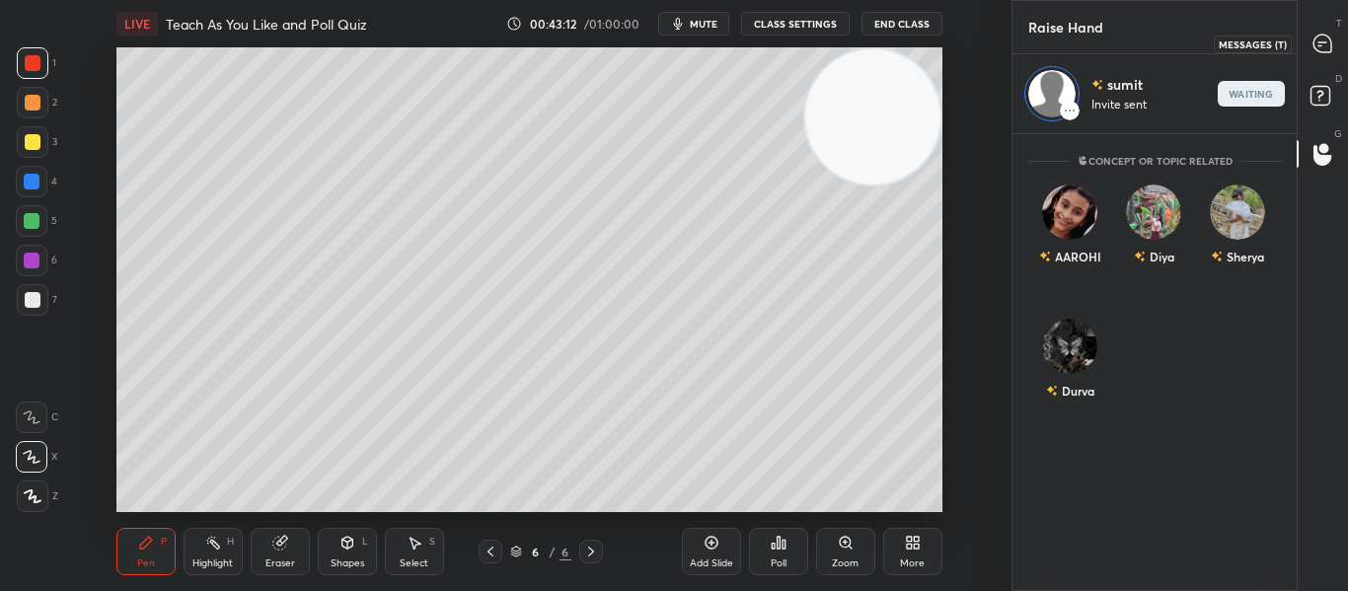
click at [1318, 42] on icon at bounding box center [1322, 42] width 8 height 0
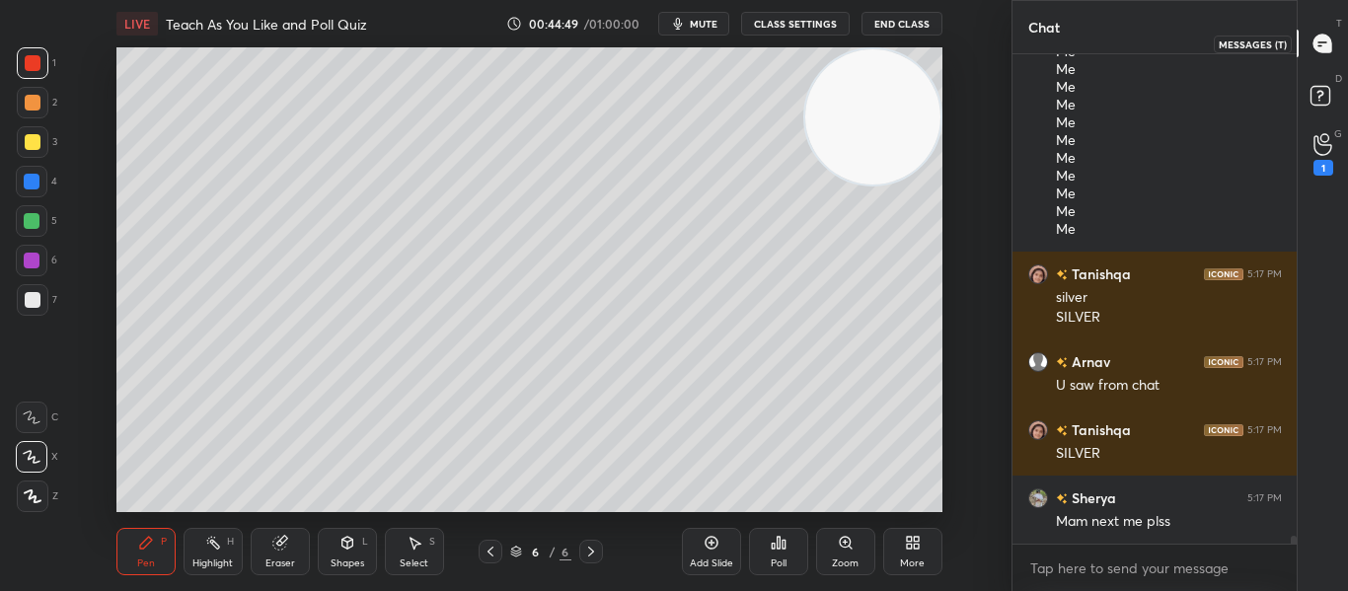
scroll to position [28293, 0]
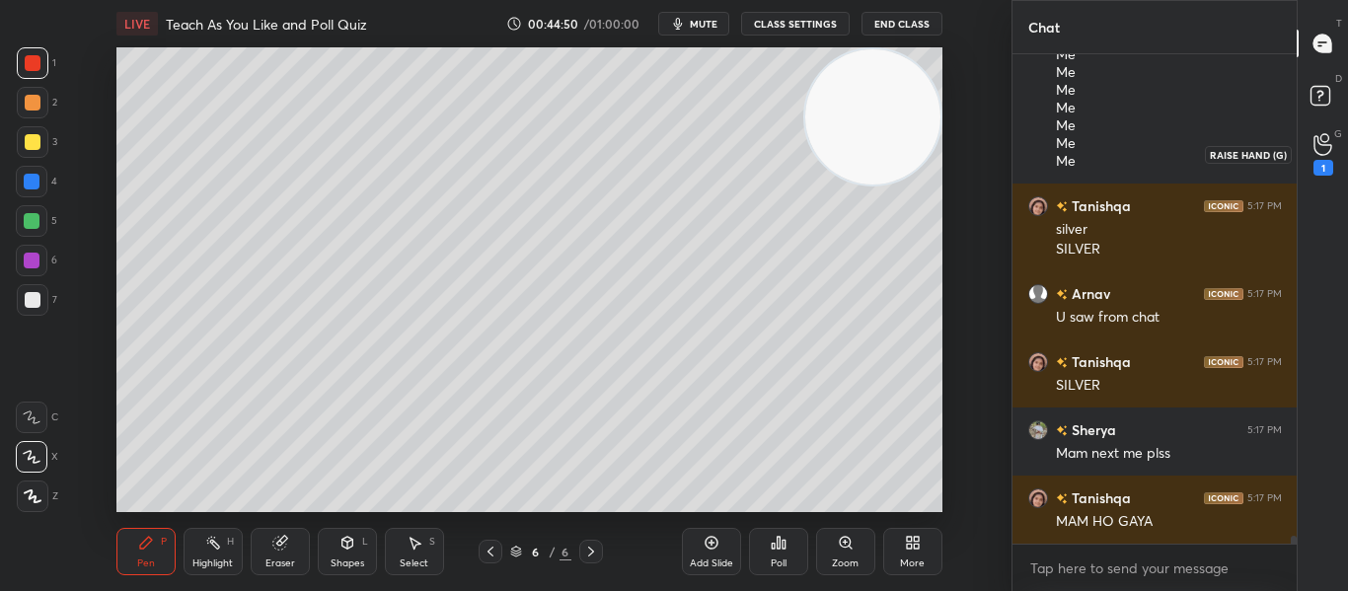
click at [1324, 174] on div "1" at bounding box center [1323, 168] width 20 height 16
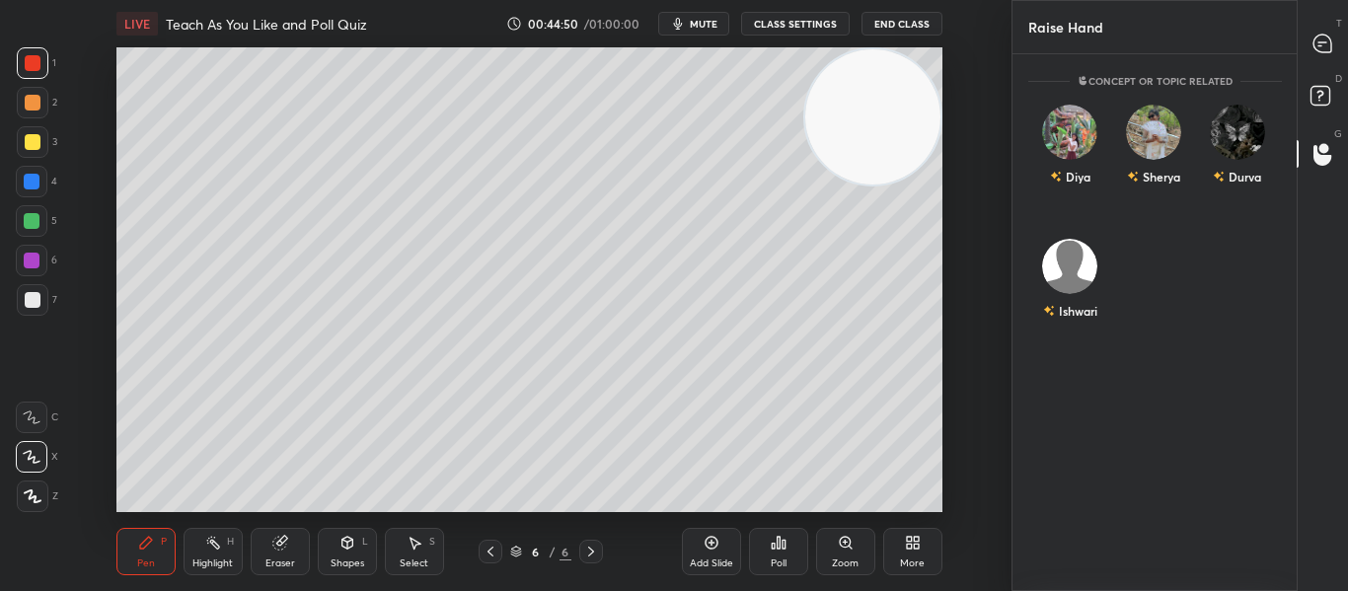
scroll to position [531, 278]
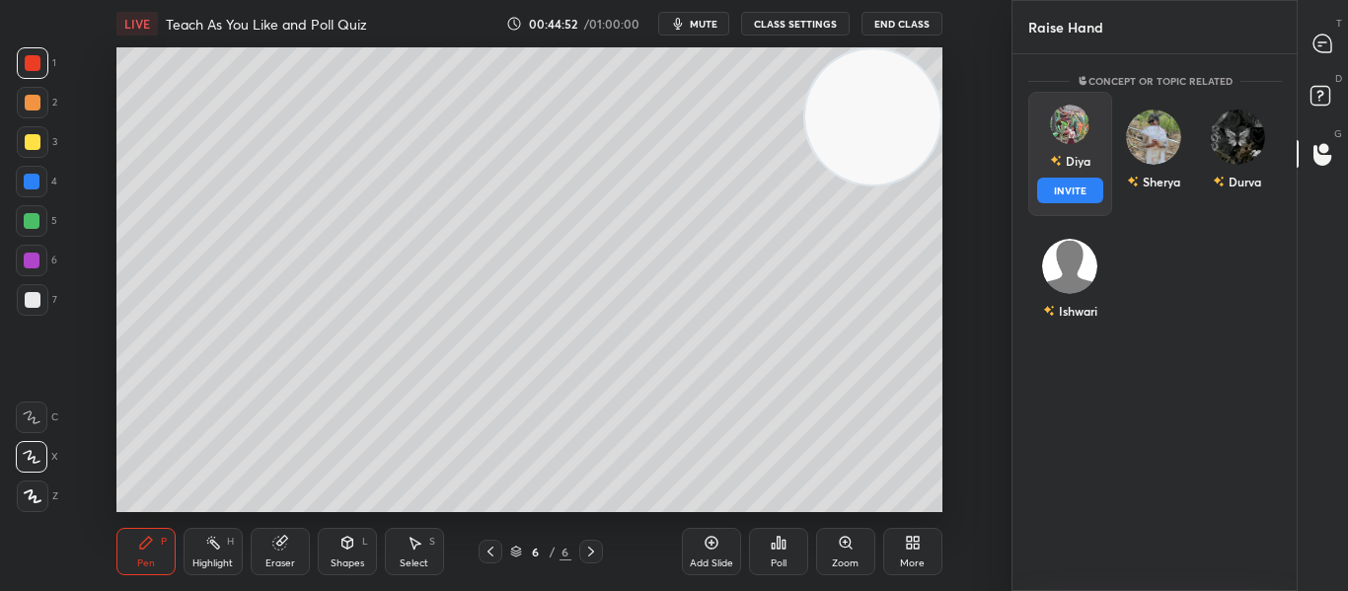
click at [1072, 175] on div "Diya" at bounding box center [1069, 161] width 40 height 34
click at [1060, 188] on button "INVITE" at bounding box center [1070, 191] width 66 height 26
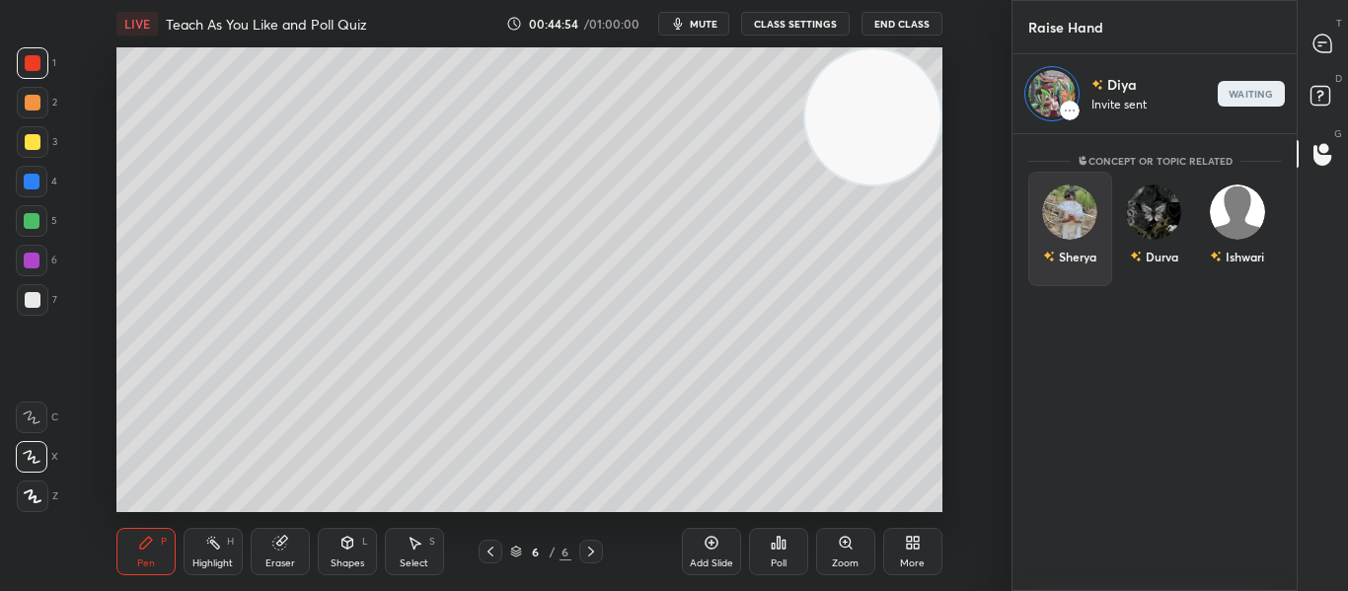
scroll to position [451, 278]
click at [1317, 46] on icon at bounding box center [1322, 44] width 18 height 18
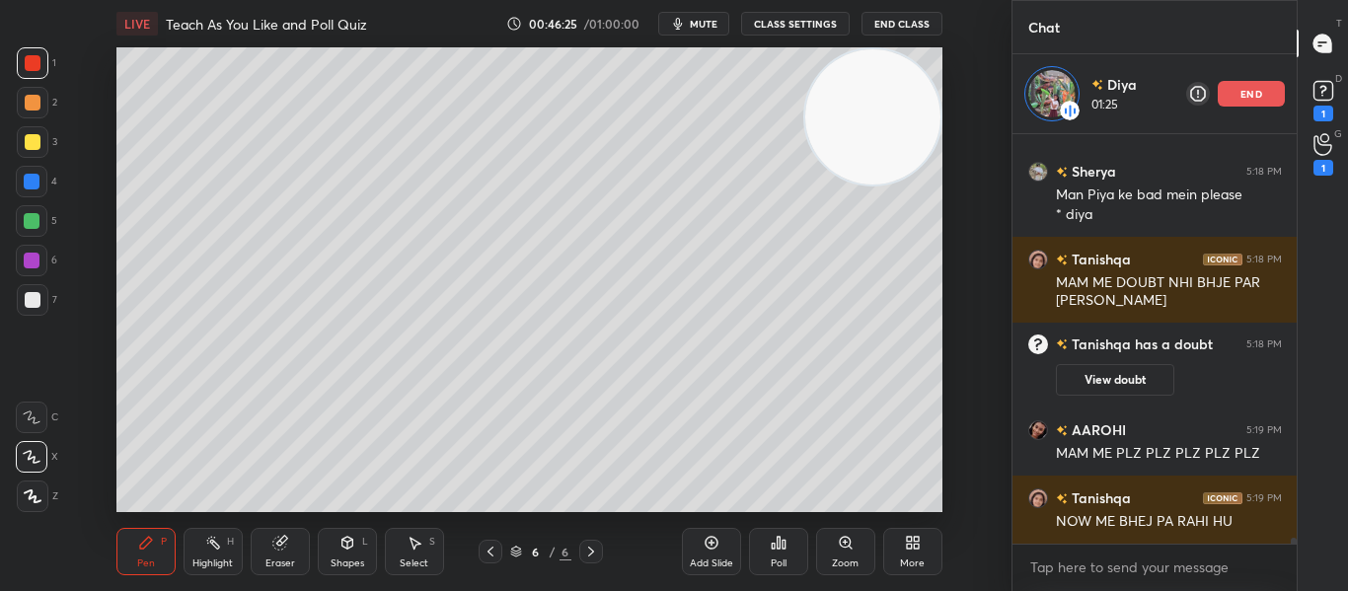
scroll to position [26881, 0]
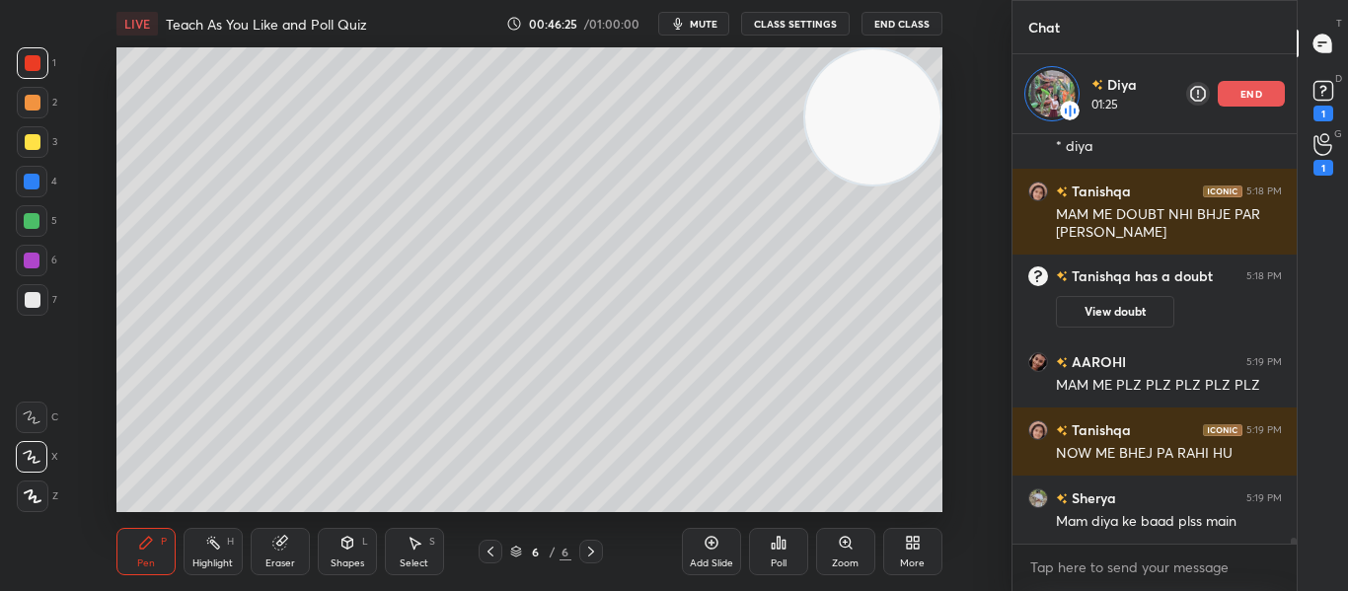
click at [1248, 96] on p "end" at bounding box center [1251, 94] width 22 height 10
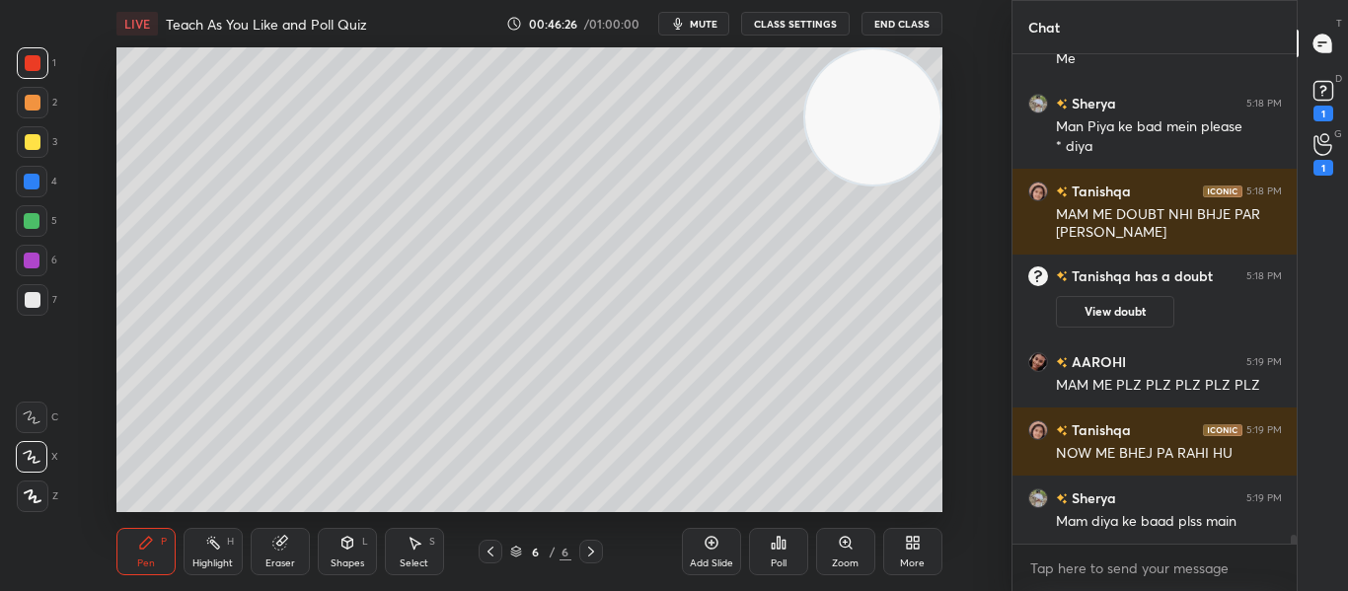
scroll to position [26802, 0]
click at [1336, 158] on div "1" at bounding box center [1322, 154] width 39 height 36
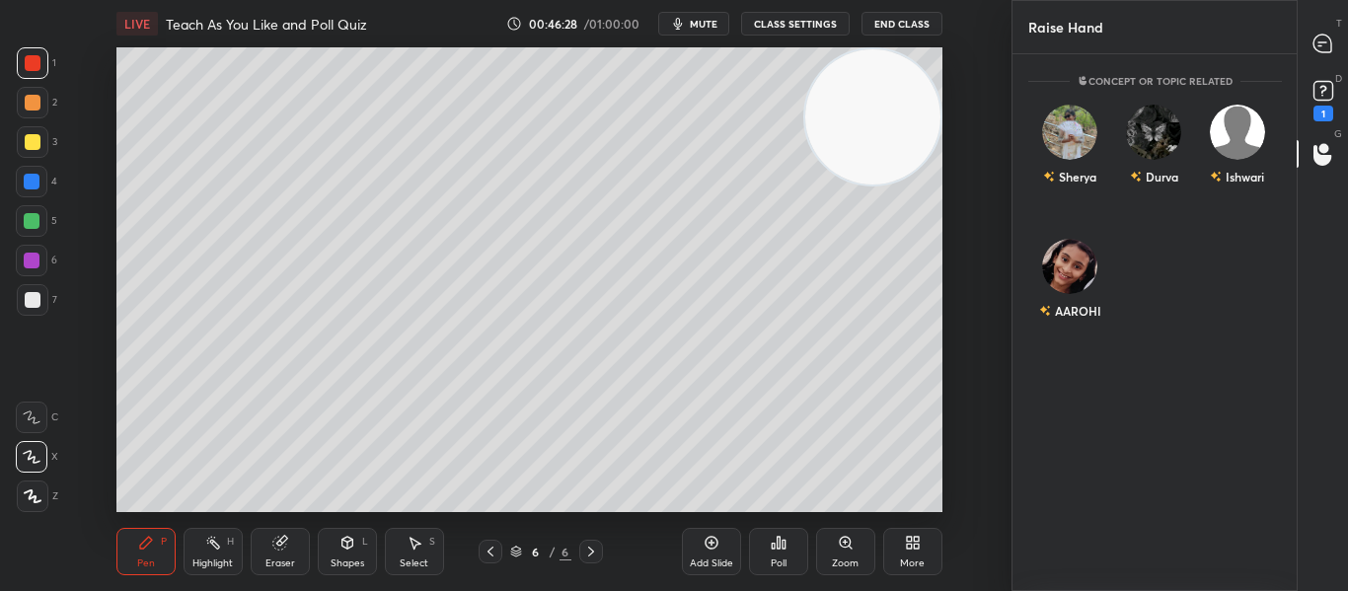
scroll to position [531, 278]
click at [1061, 265] on img "grid" at bounding box center [1069, 258] width 39 height 39
click at [1050, 329] on button "INVITE" at bounding box center [1070, 325] width 66 height 26
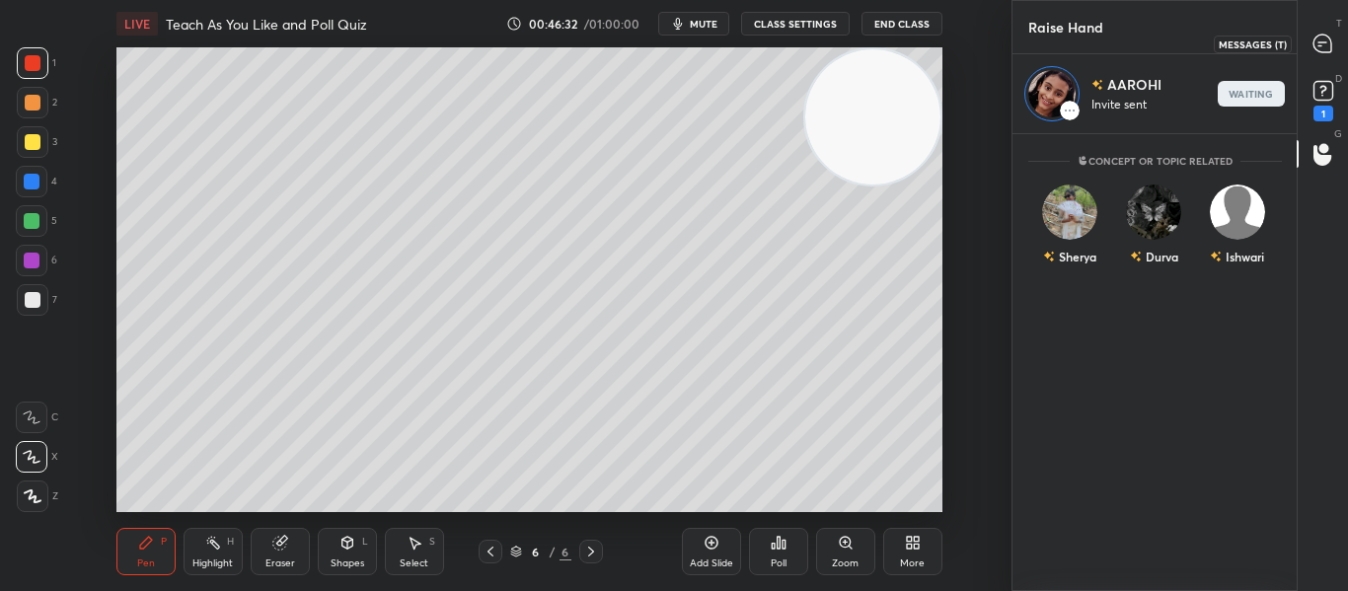
click at [1317, 42] on icon at bounding box center [1322, 44] width 18 height 18
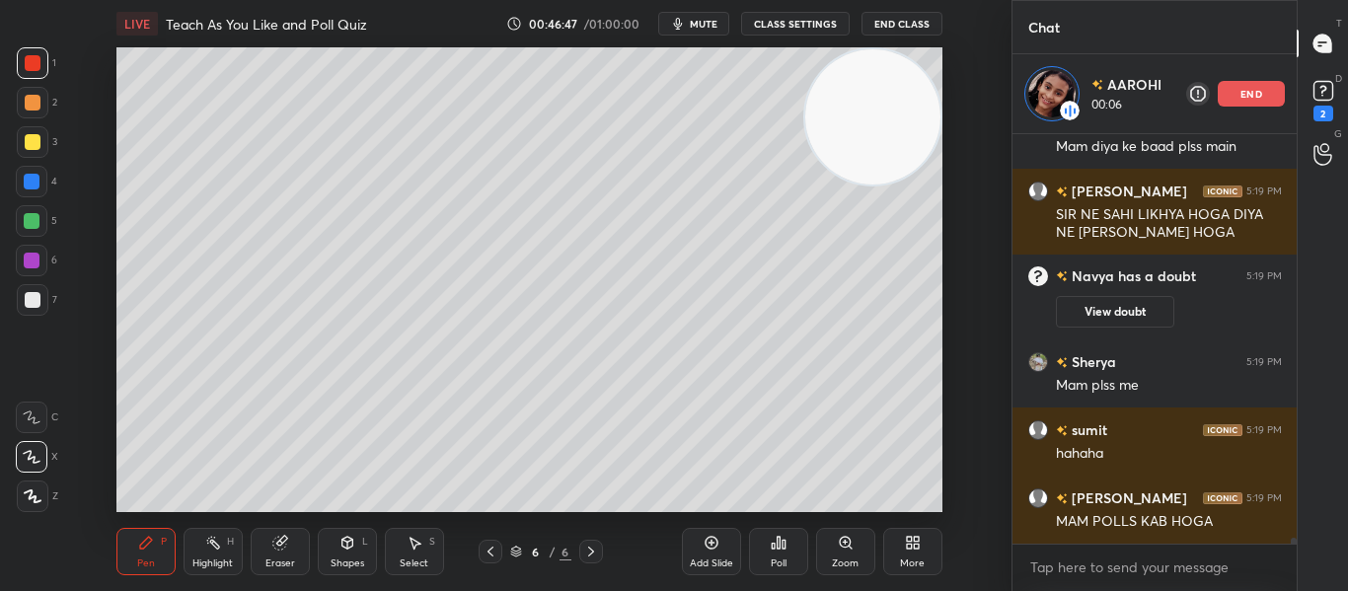
scroll to position [27230, 0]
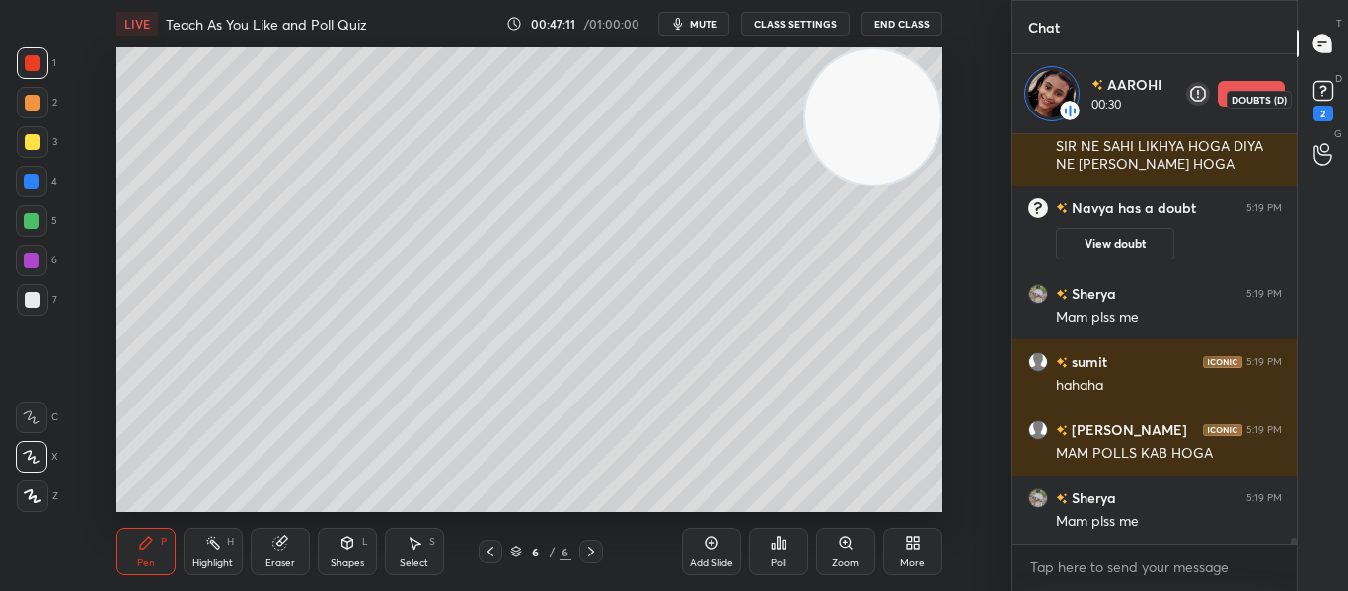
click at [1331, 99] on rect at bounding box center [1322, 91] width 19 height 19
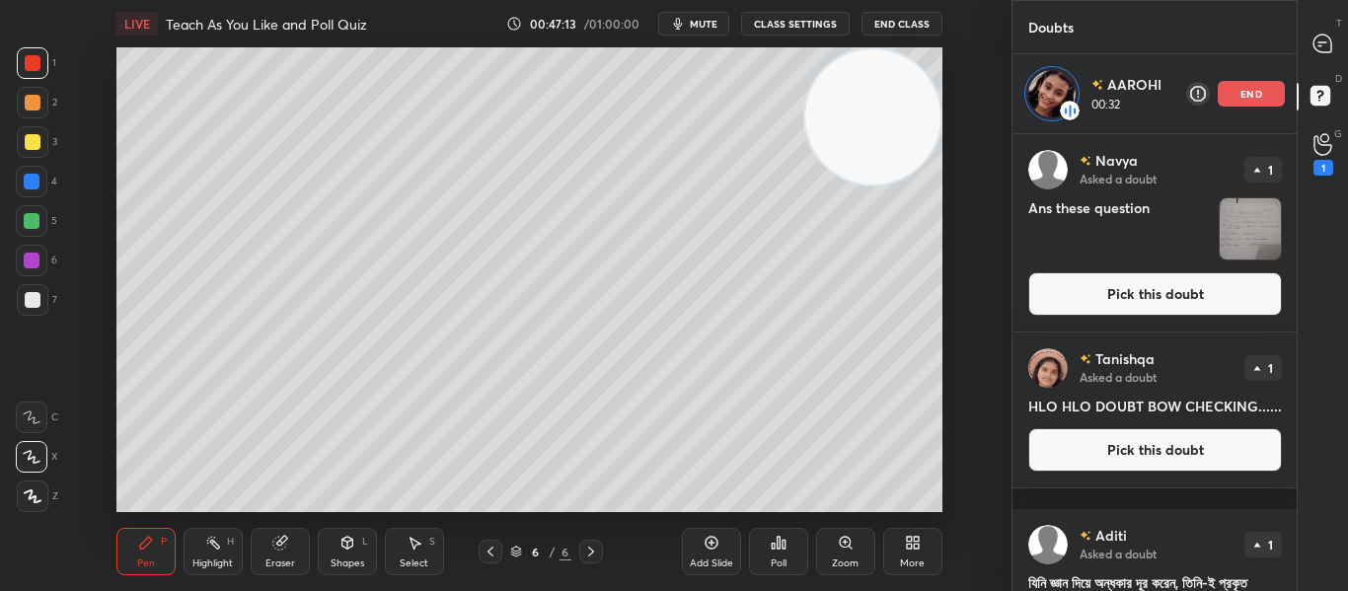
click at [1133, 294] on button "Pick this doubt" at bounding box center [1155, 293] width 254 height 43
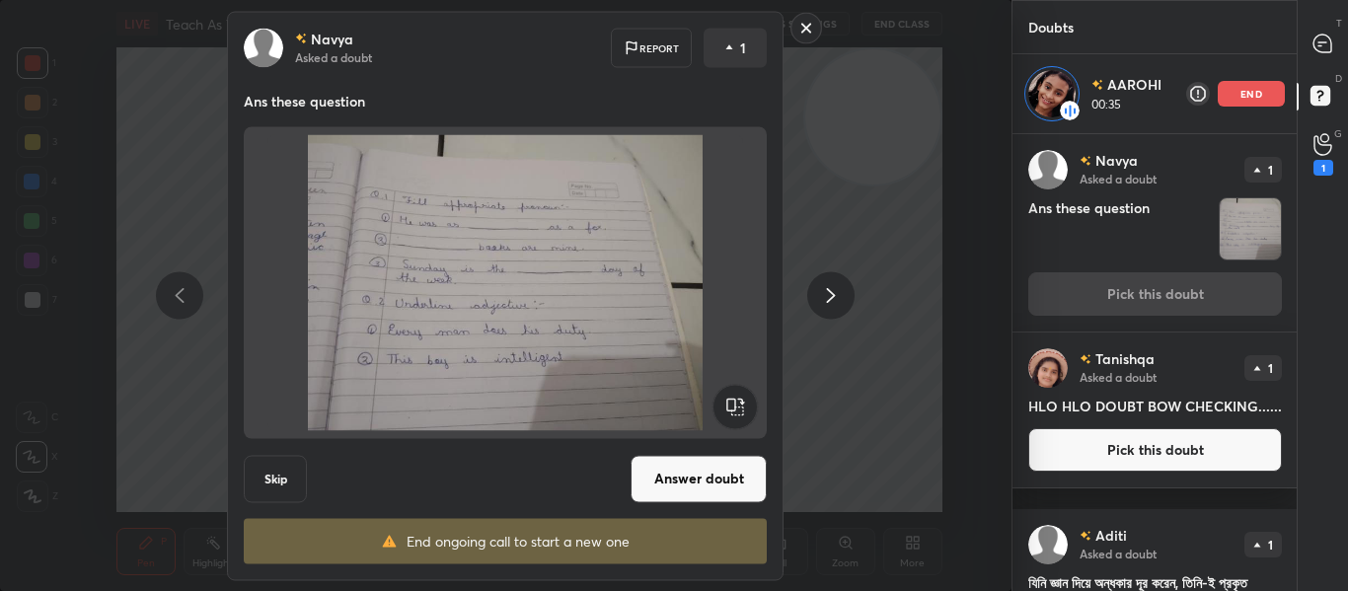
click at [799, 34] on rect at bounding box center [806, 28] width 31 height 31
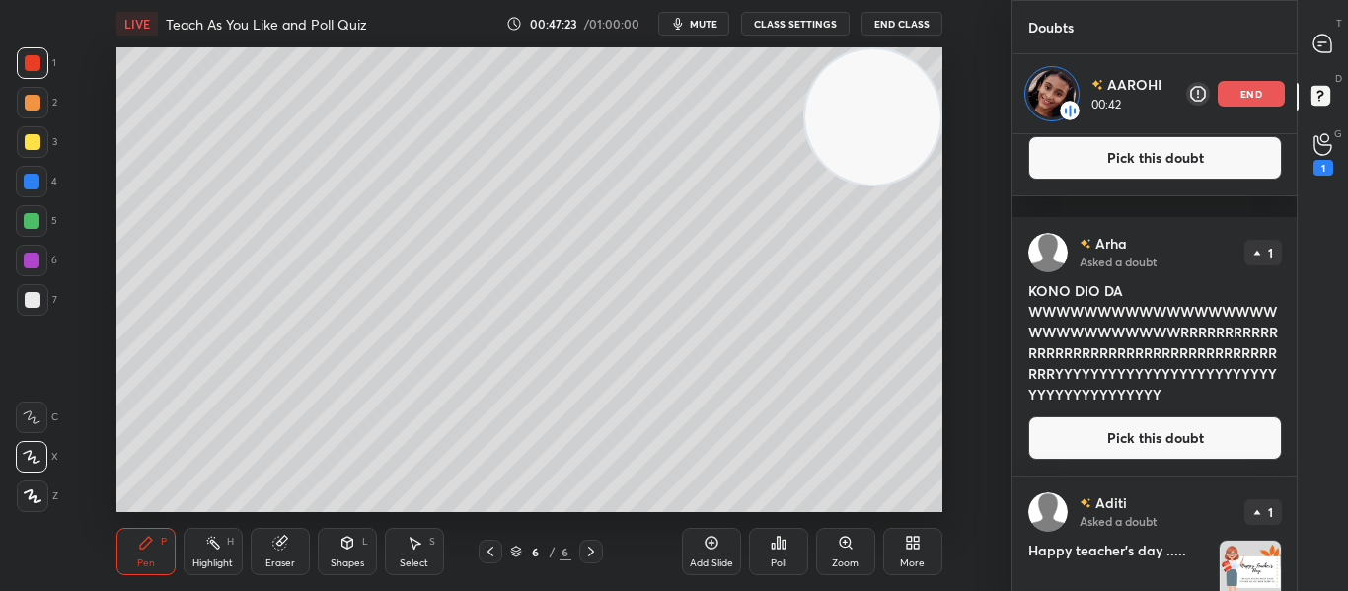
scroll to position [585, 0]
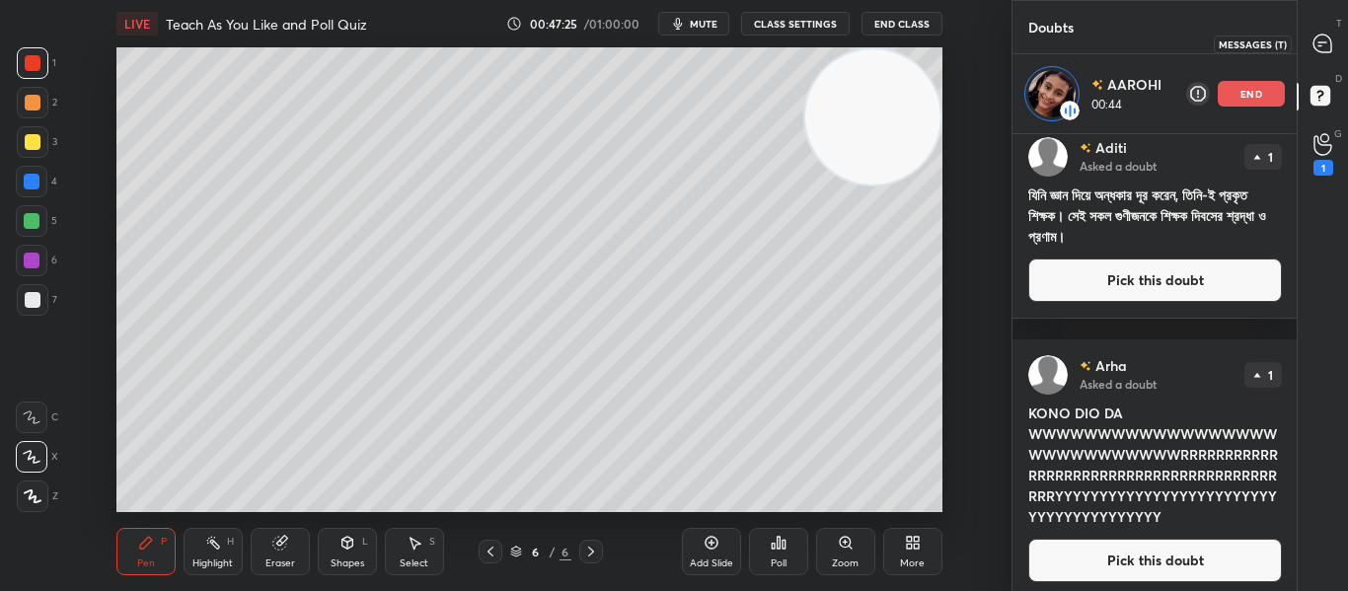
click at [1320, 42] on icon at bounding box center [1322, 42] width 8 height 0
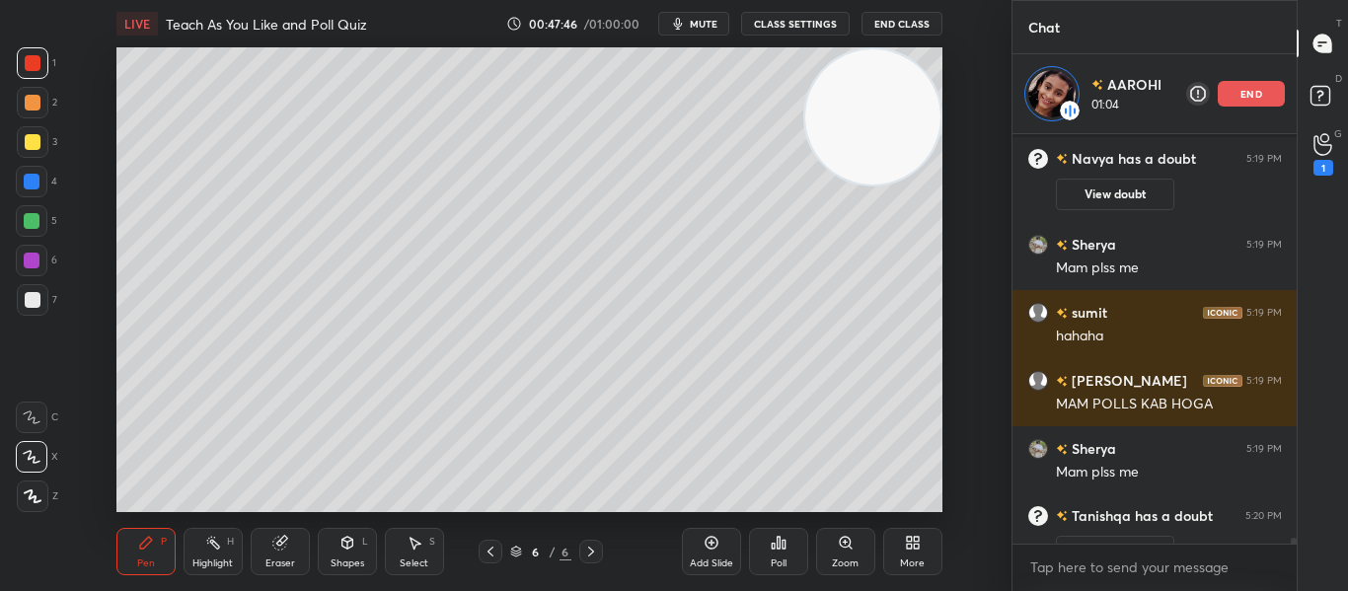
scroll to position [27755, 0]
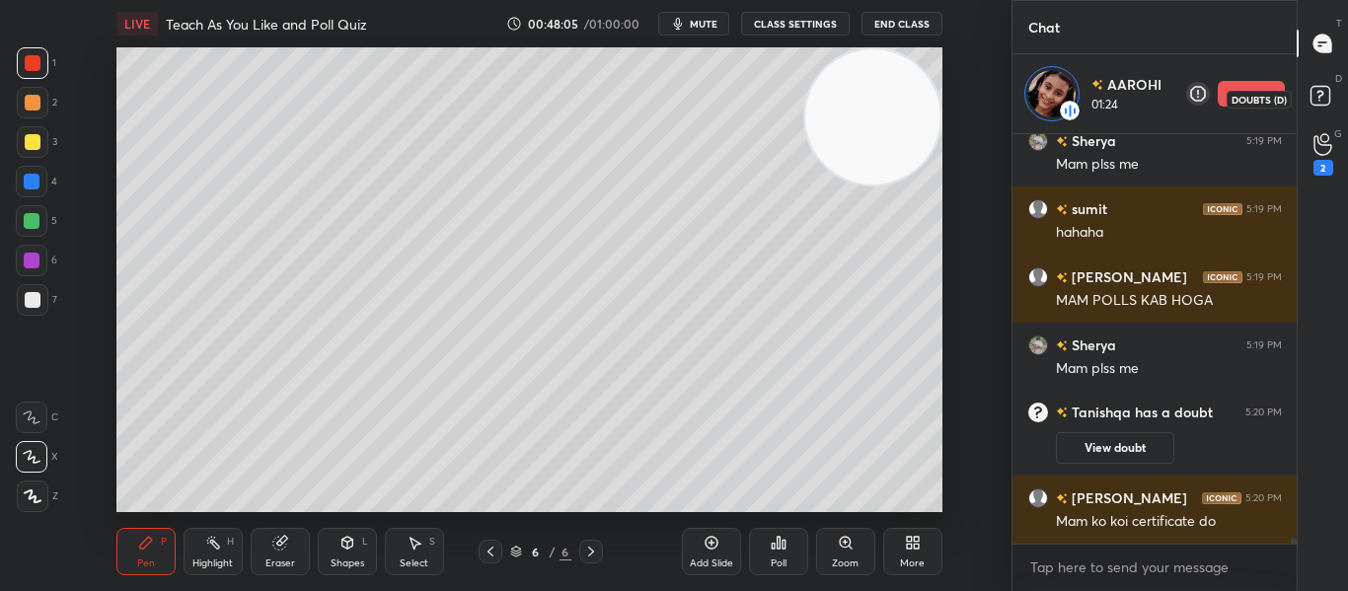
click at [1319, 99] on rect at bounding box center [1319, 96] width 19 height 19
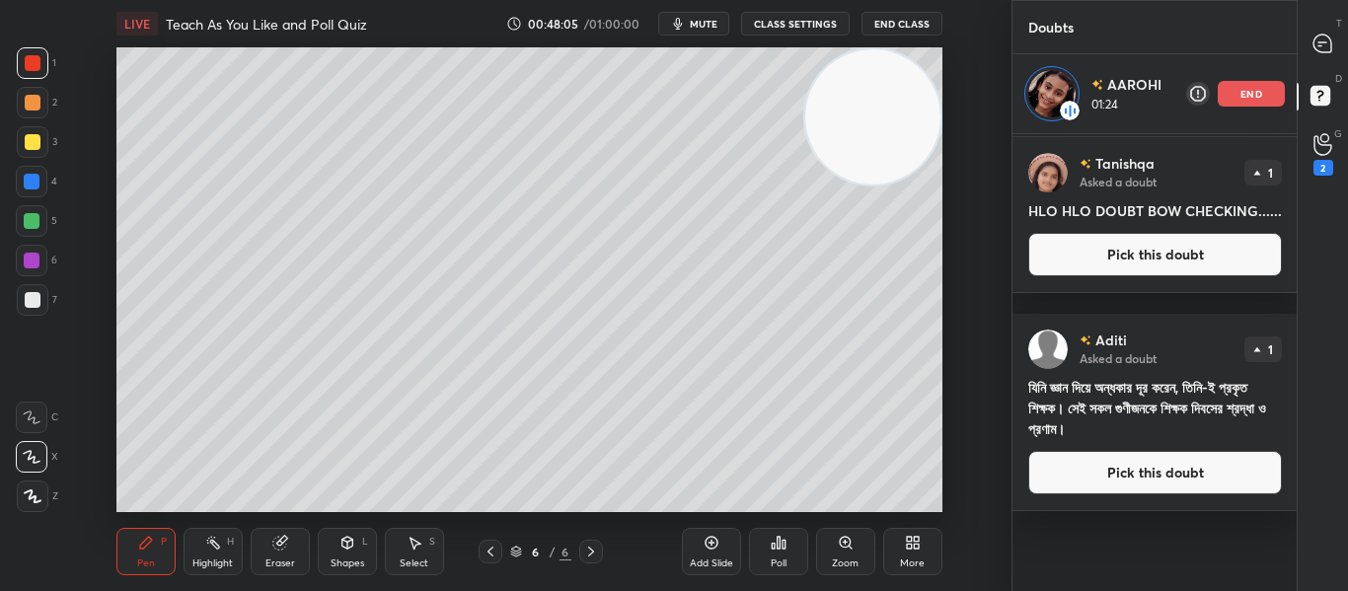
scroll to position [0, 0]
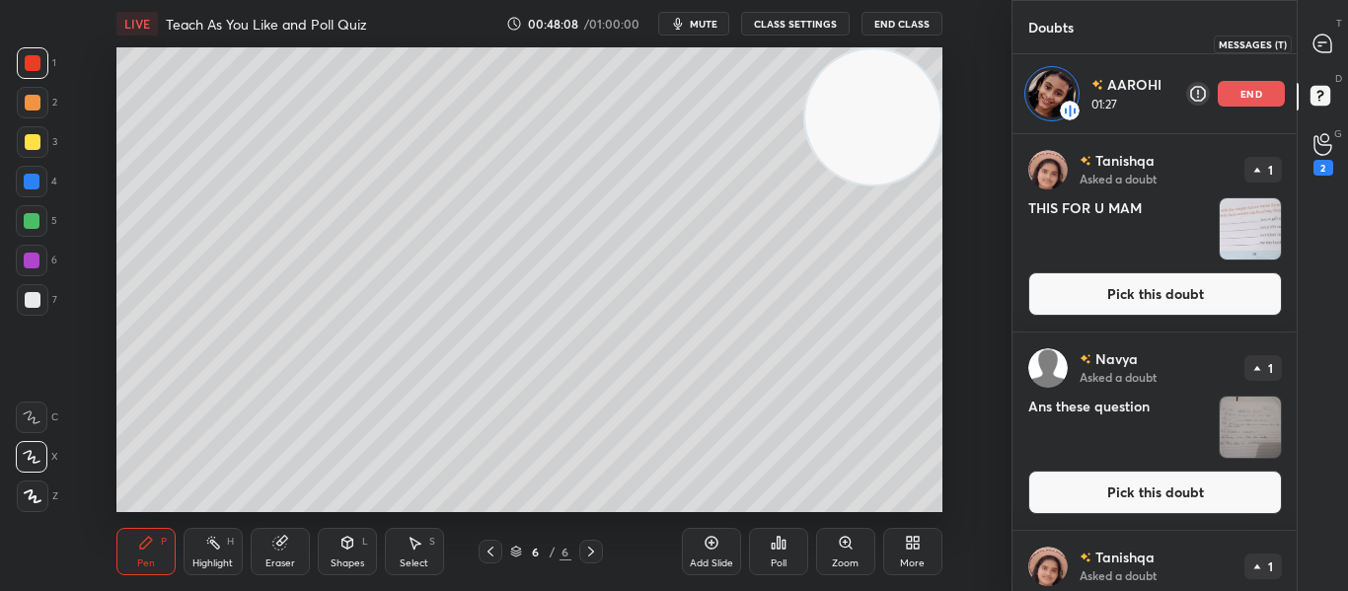
click at [1310, 56] on div at bounding box center [1322, 44] width 39 height 36
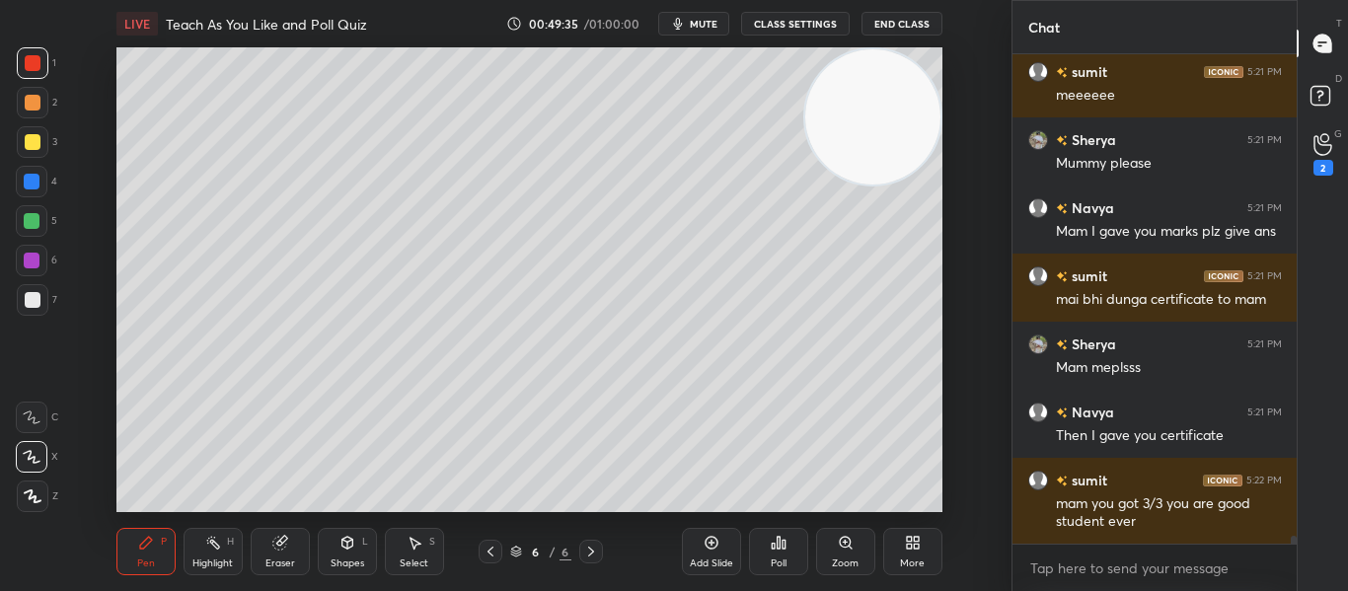
scroll to position [28870, 0]
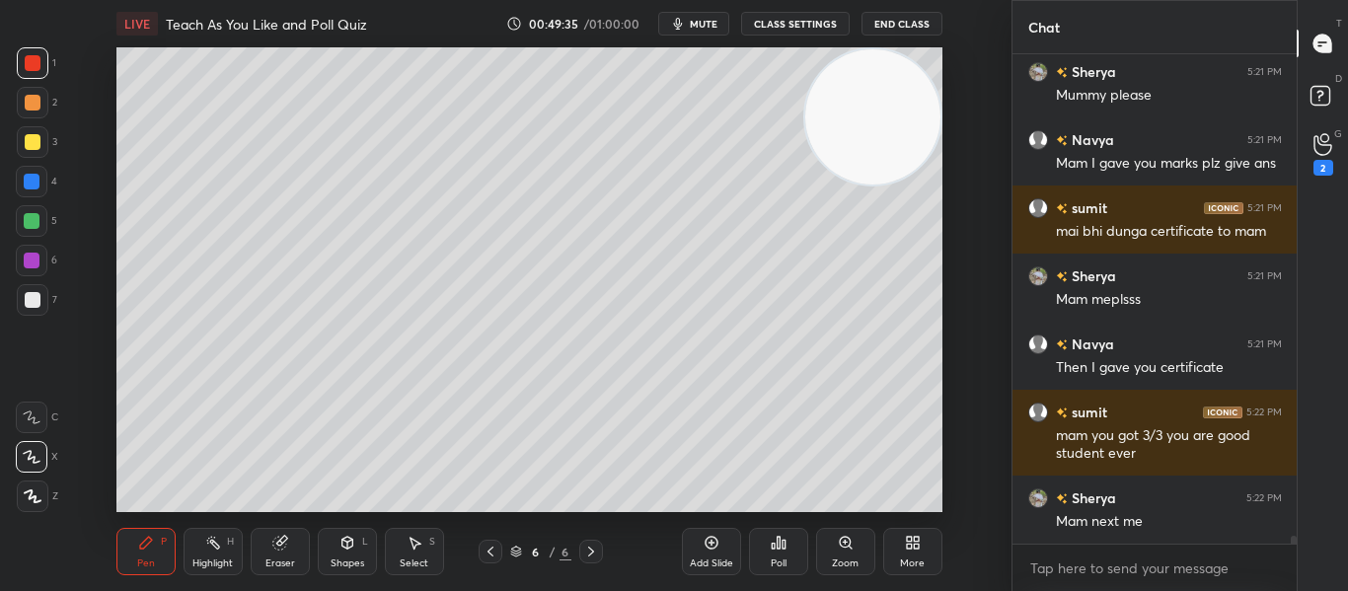
click at [1324, 130] on div "G Raise Hand (G) 2" at bounding box center [1322, 153] width 50 height 55
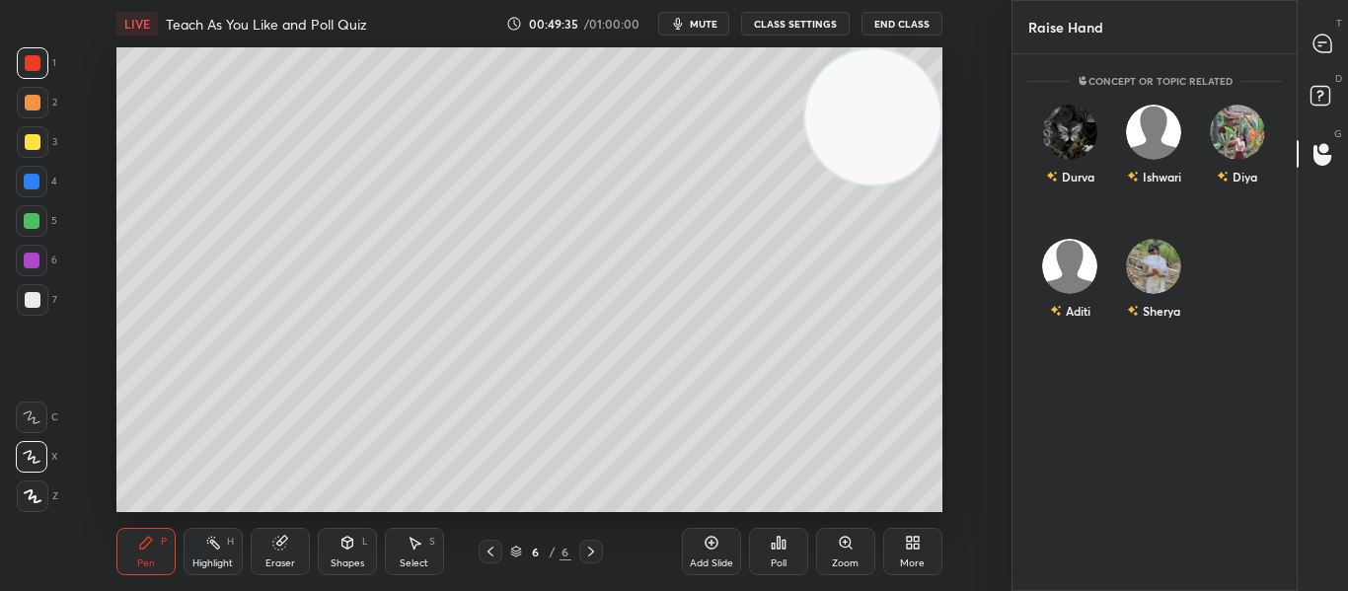
scroll to position [531, 278]
click at [1319, 45] on icon at bounding box center [1319, 45] width 3 height 0
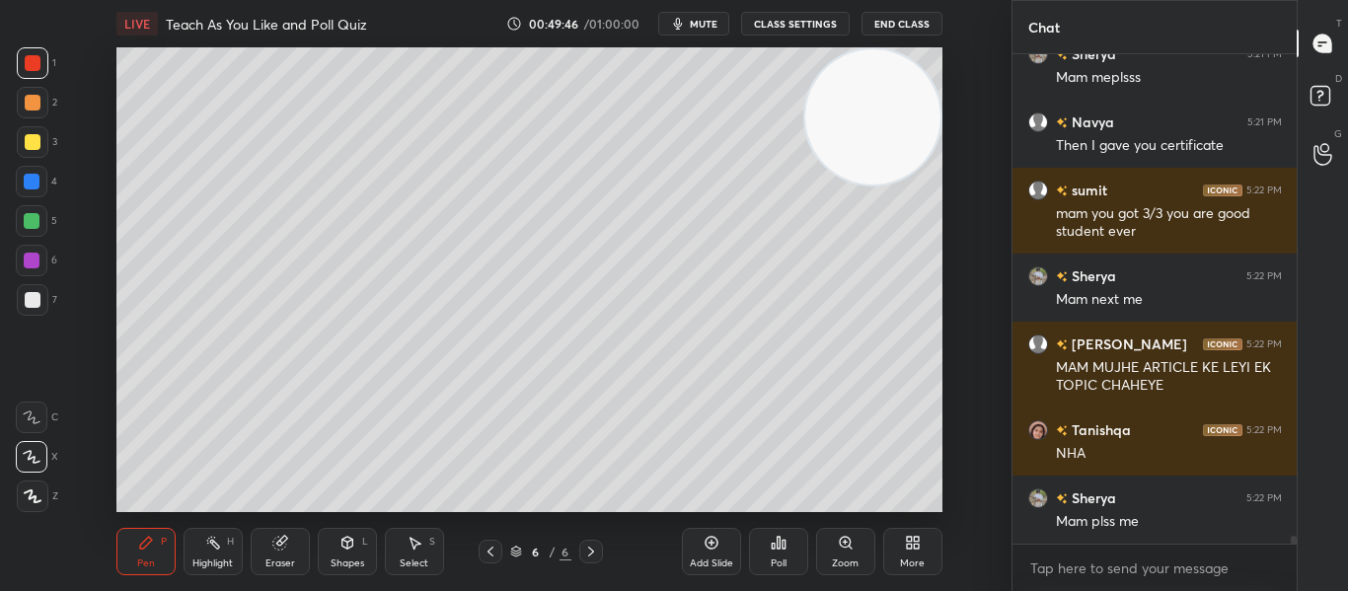
scroll to position [29160, 0]
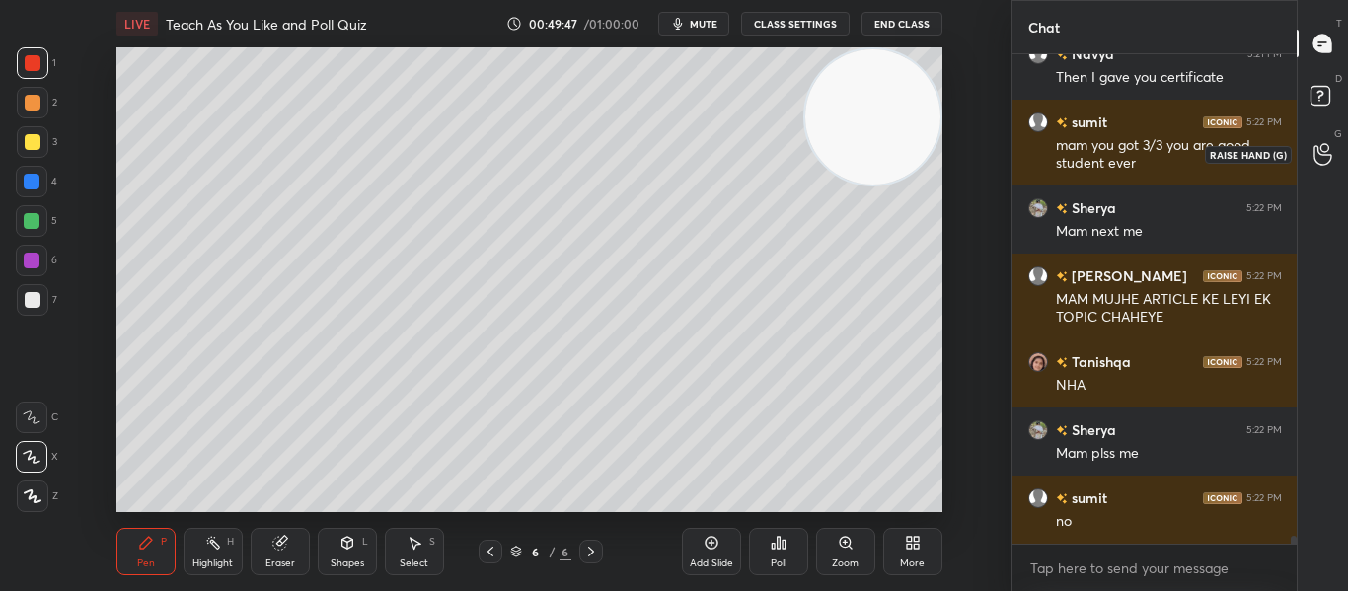
click at [1317, 167] on div at bounding box center [1322, 154] width 39 height 36
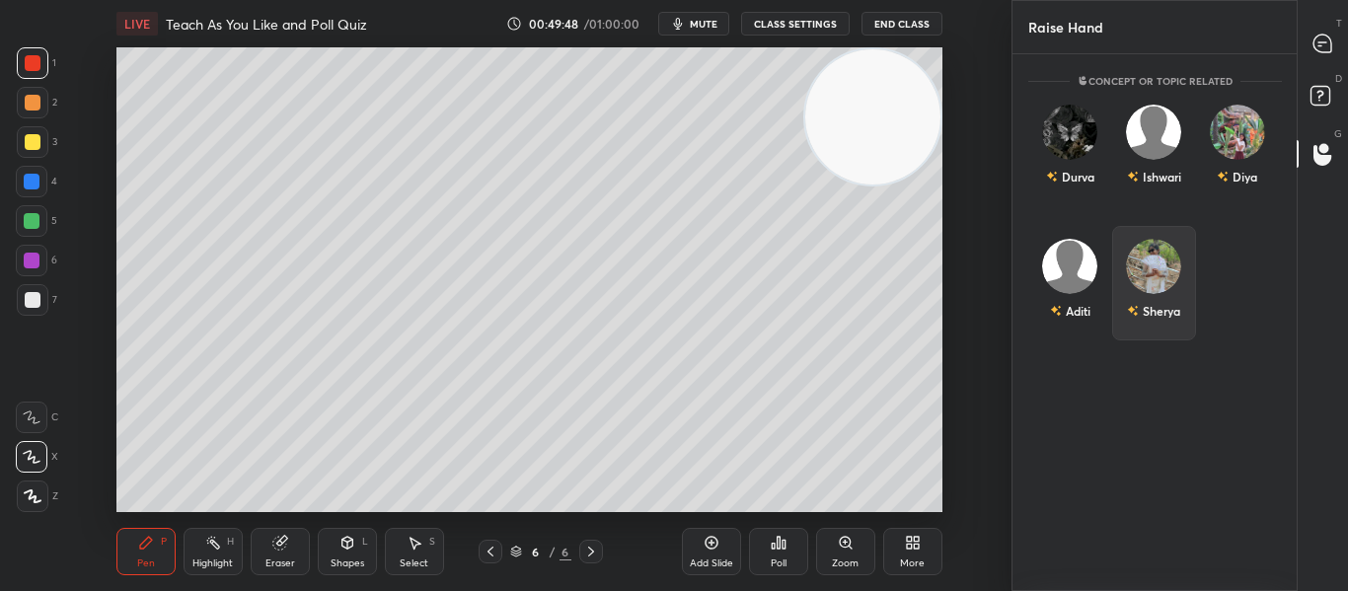
click at [1144, 269] on img "grid" at bounding box center [1153, 266] width 55 height 55
click at [1127, 327] on button "INVITE" at bounding box center [1153, 325] width 66 height 26
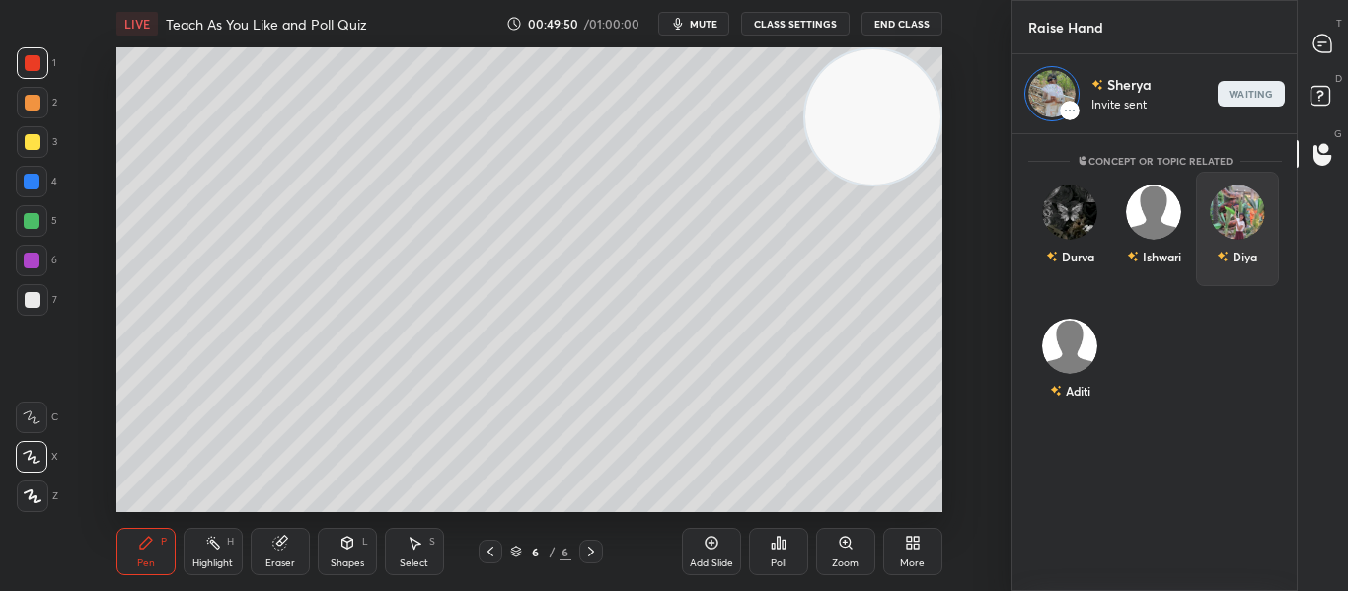
scroll to position [451, 278]
click at [1320, 54] on div at bounding box center [1322, 44] width 39 height 36
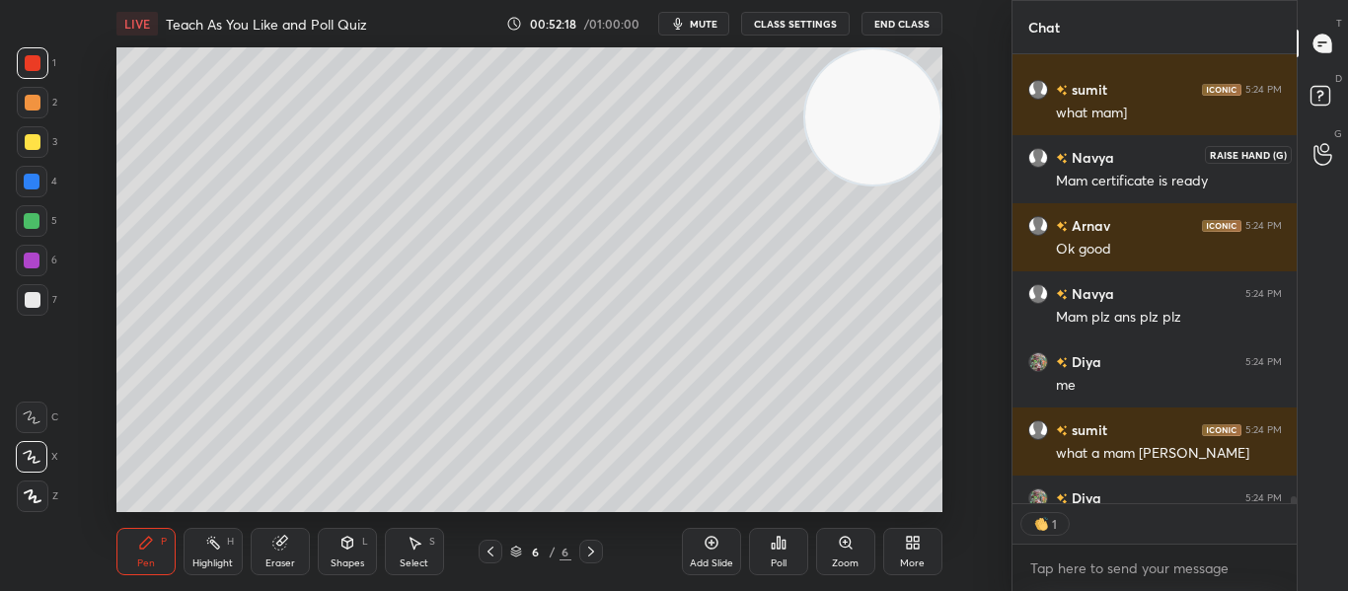
scroll to position [443, 278]
click at [1315, 158] on icon at bounding box center [1322, 154] width 19 height 23
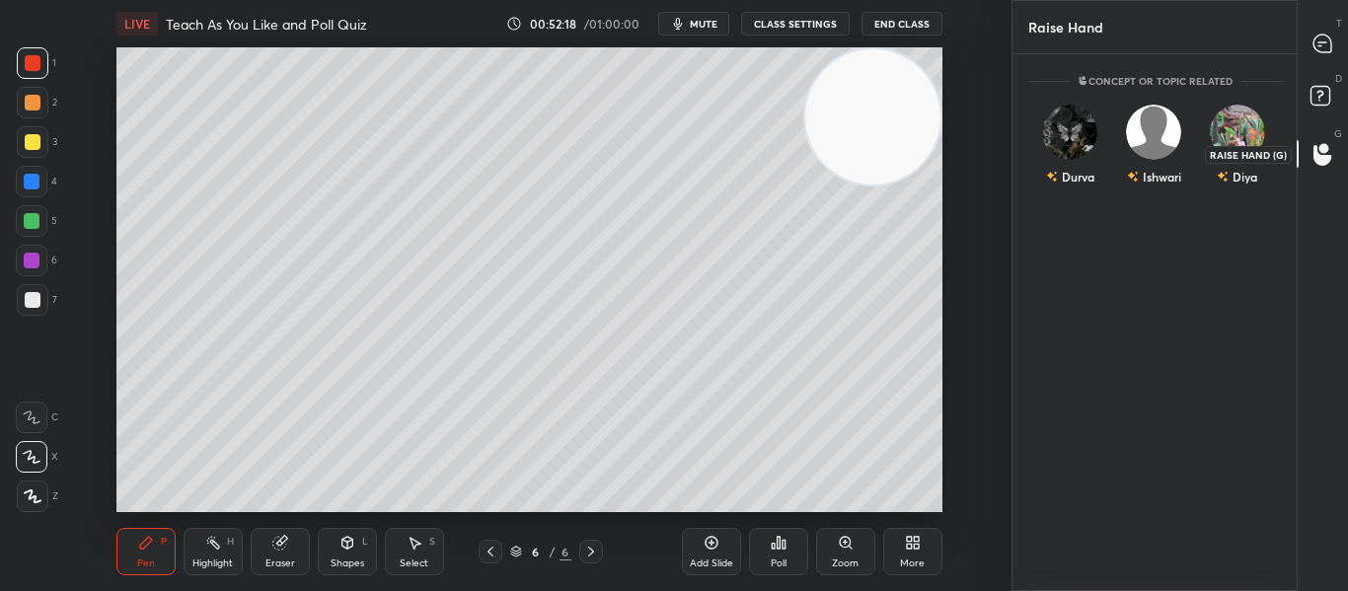
scroll to position [531, 278]
click at [1315, 42] on icon at bounding box center [1322, 44] width 18 height 18
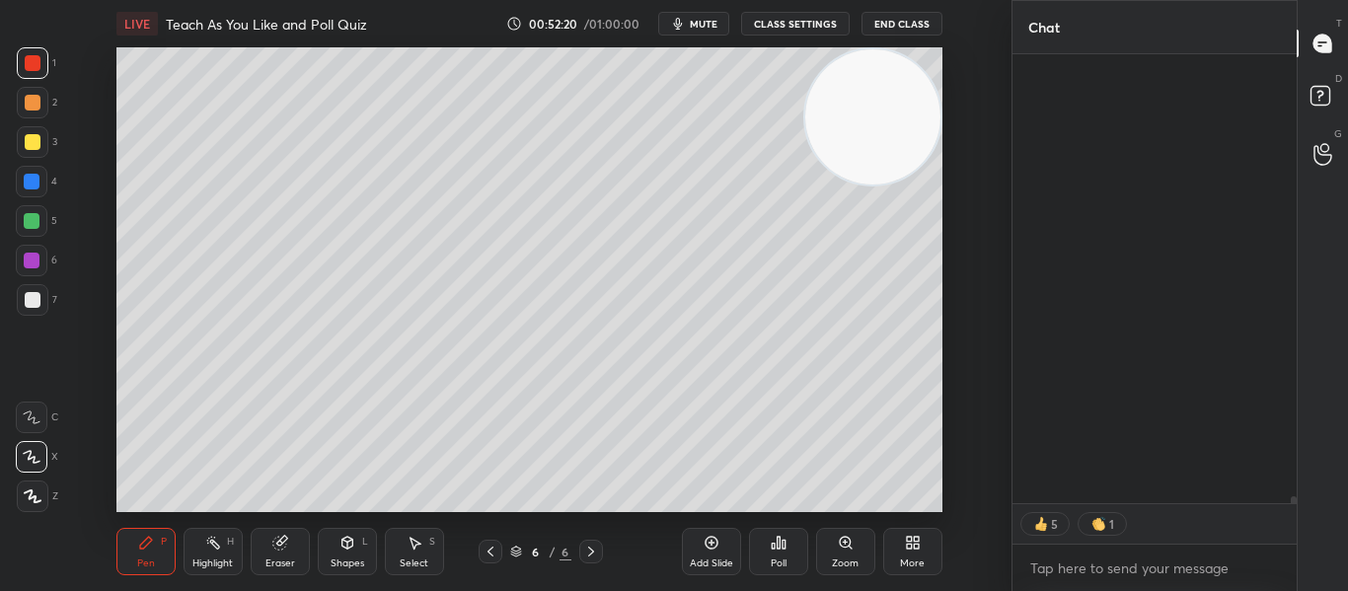
scroll to position [443, 278]
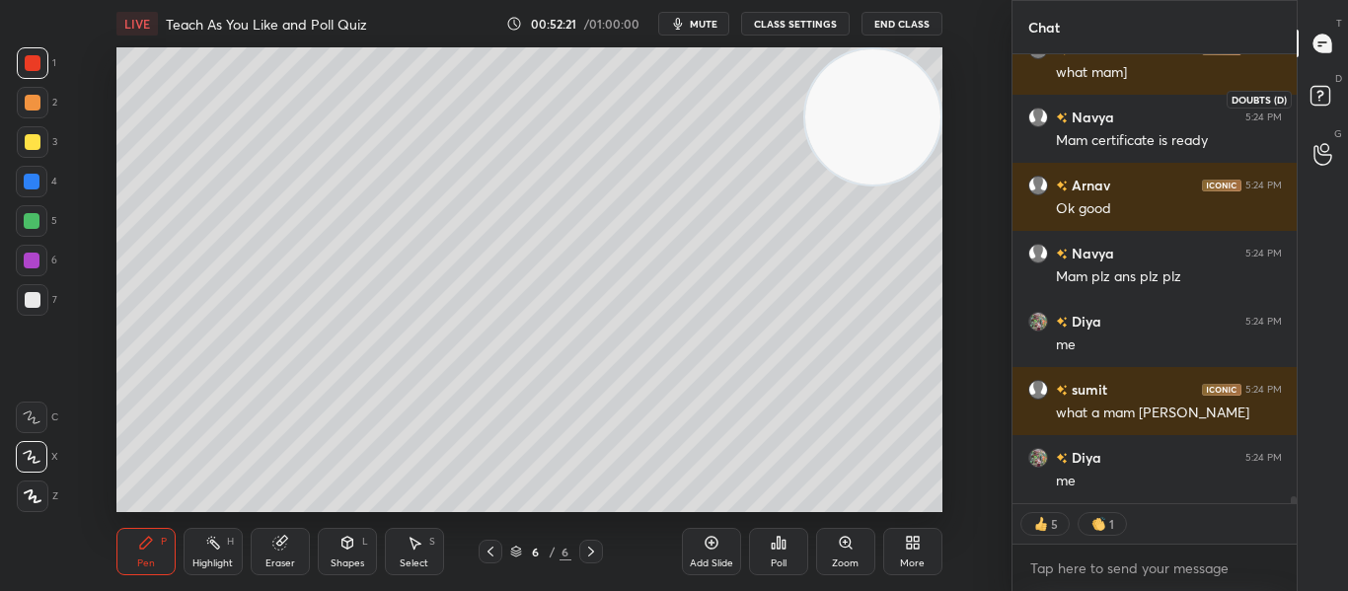
click at [1313, 90] on rect at bounding box center [1319, 96] width 19 height 19
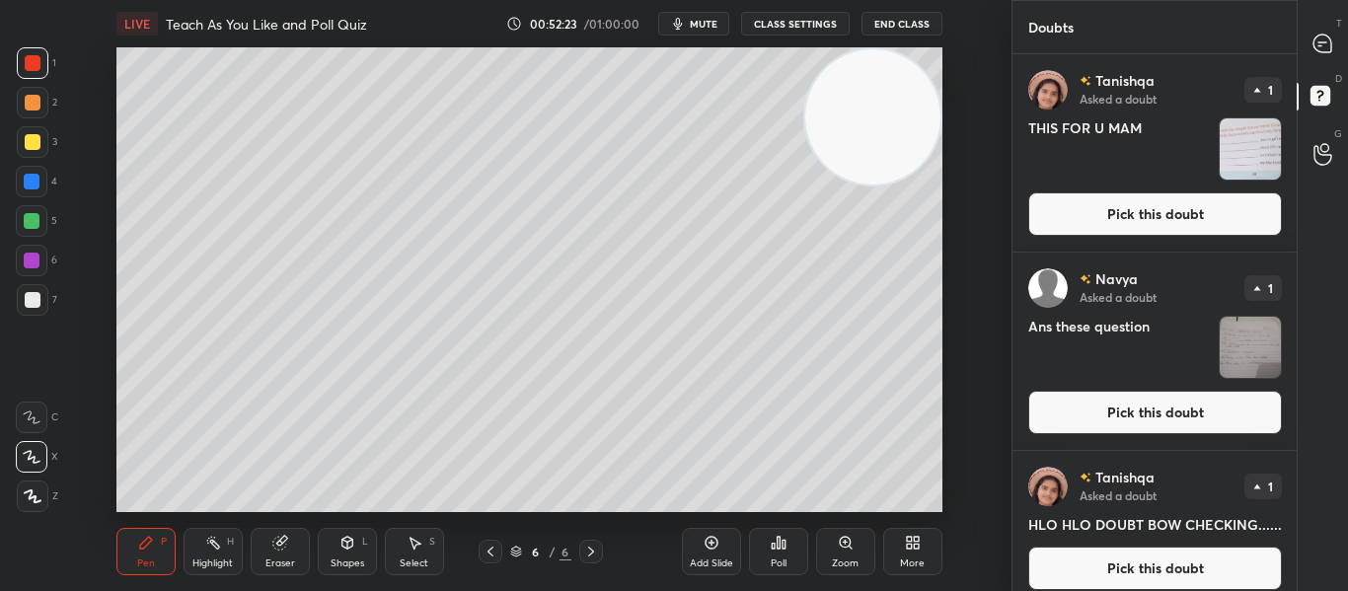
click at [1106, 228] on button "Pick this doubt" at bounding box center [1155, 213] width 254 height 43
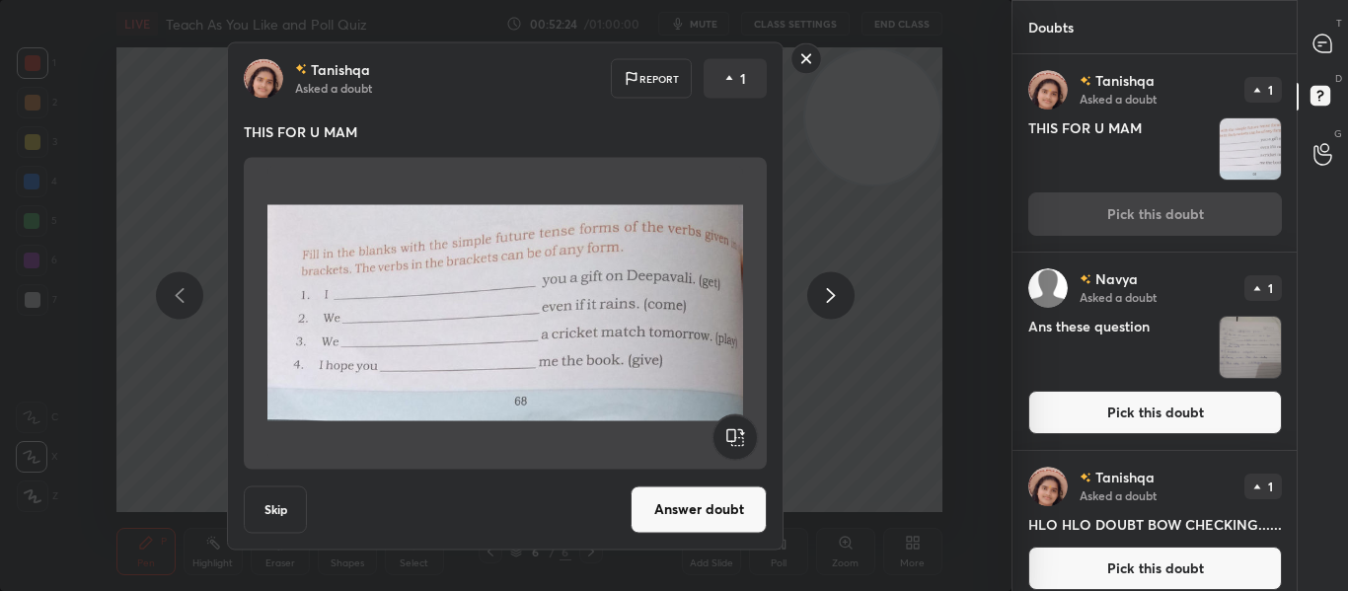
click at [664, 522] on button "Answer doubt" at bounding box center [698, 508] width 136 height 47
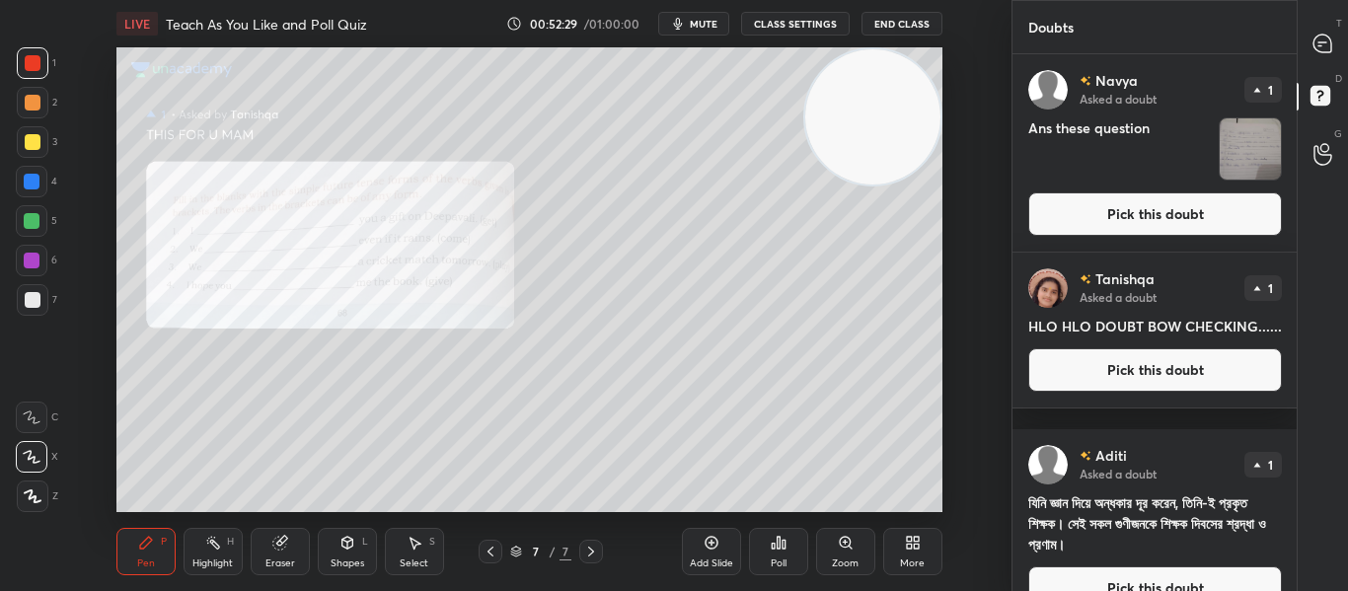
click at [1169, 221] on button "Pick this doubt" at bounding box center [1155, 213] width 254 height 43
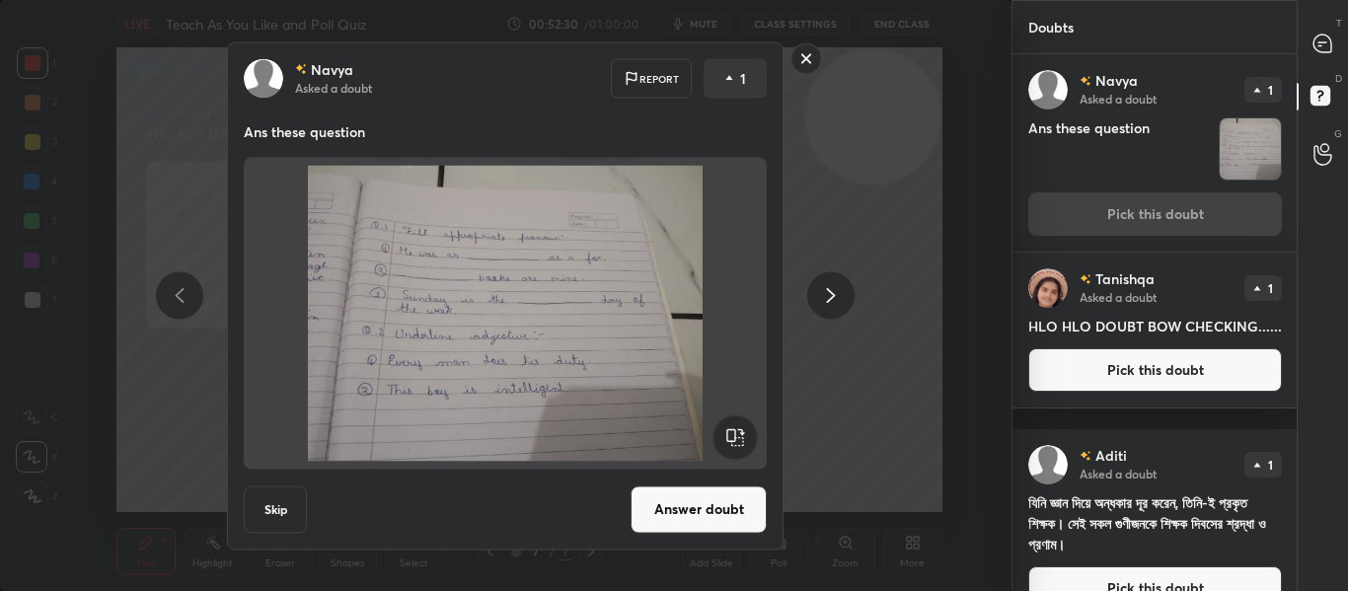
click at [713, 524] on button "Answer doubt" at bounding box center [698, 508] width 136 height 47
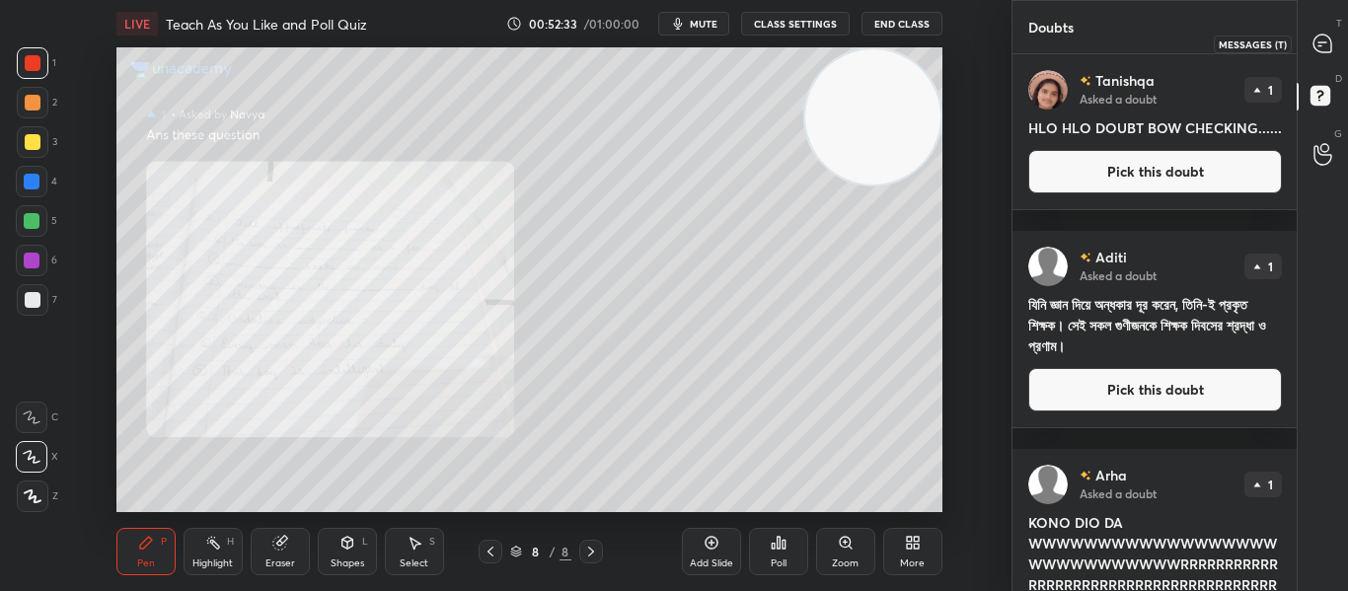
click at [1315, 50] on icon at bounding box center [1322, 44] width 21 height 21
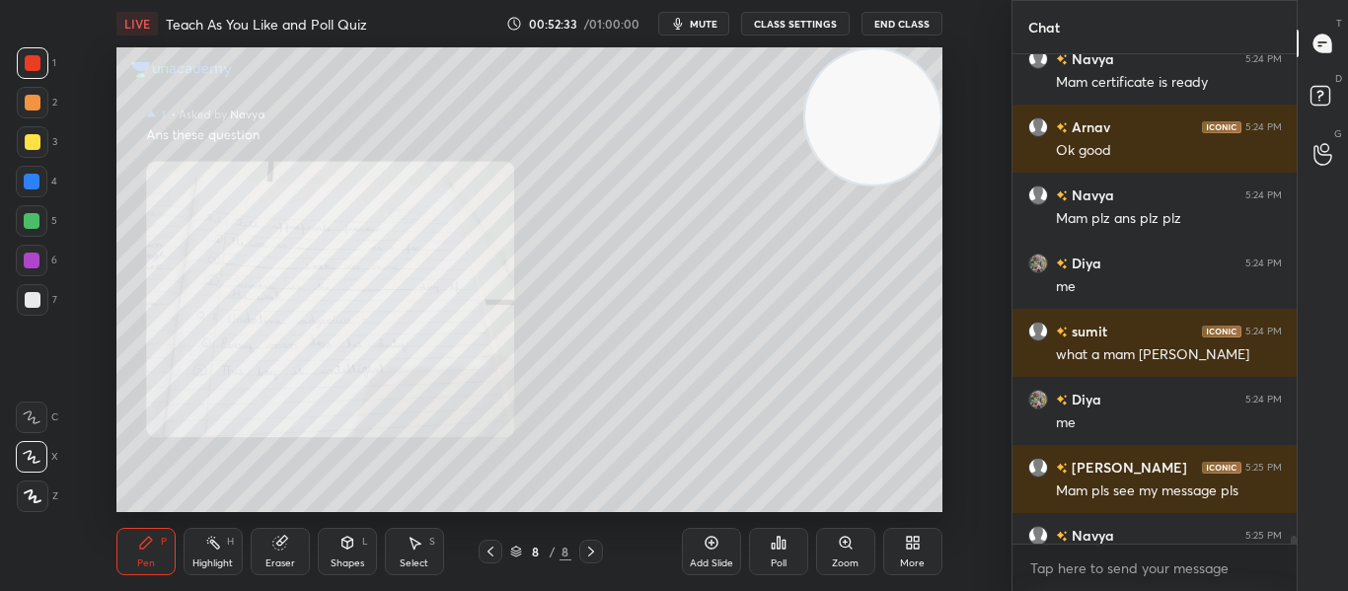
scroll to position [483, 278]
click at [488, 555] on icon at bounding box center [490, 552] width 16 height 16
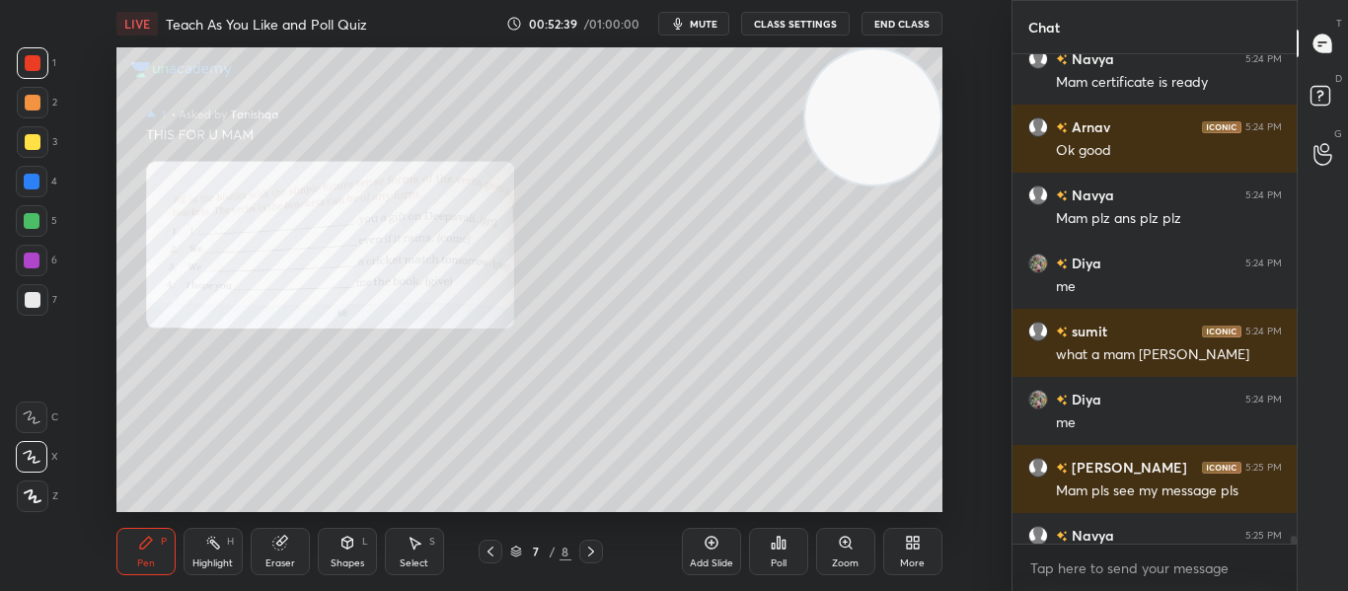
click at [766, 547] on div "Poll" at bounding box center [778, 551] width 59 height 47
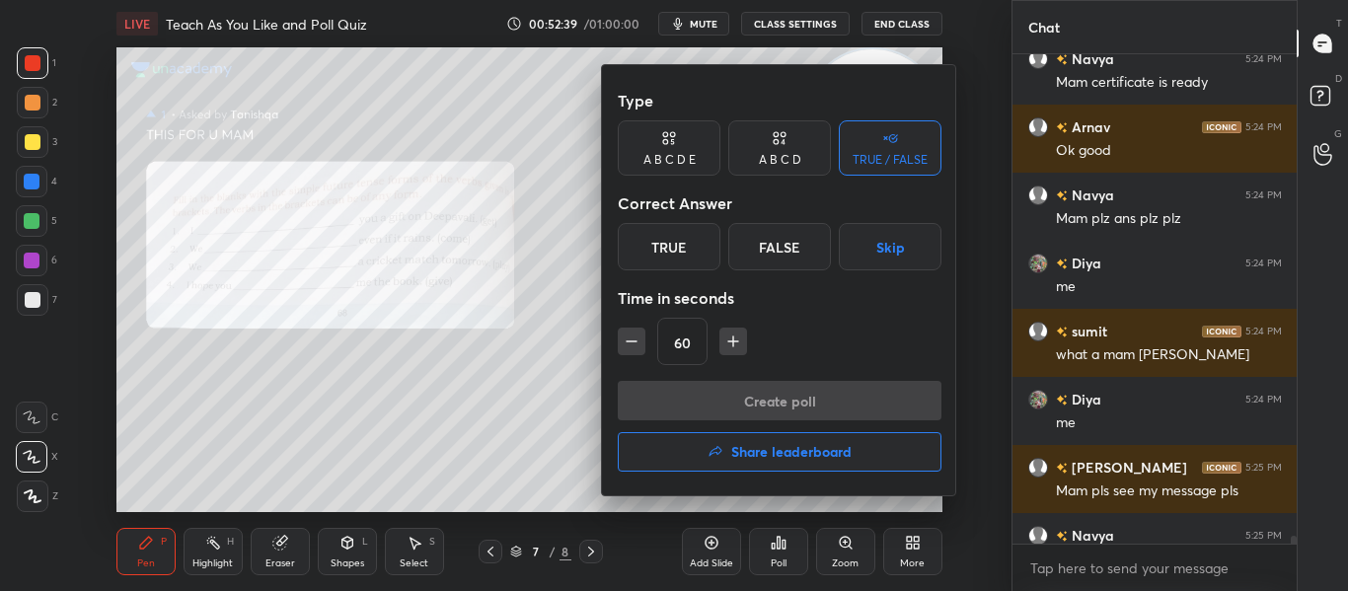
click at [766, 547] on div at bounding box center [674, 295] width 1348 height 591
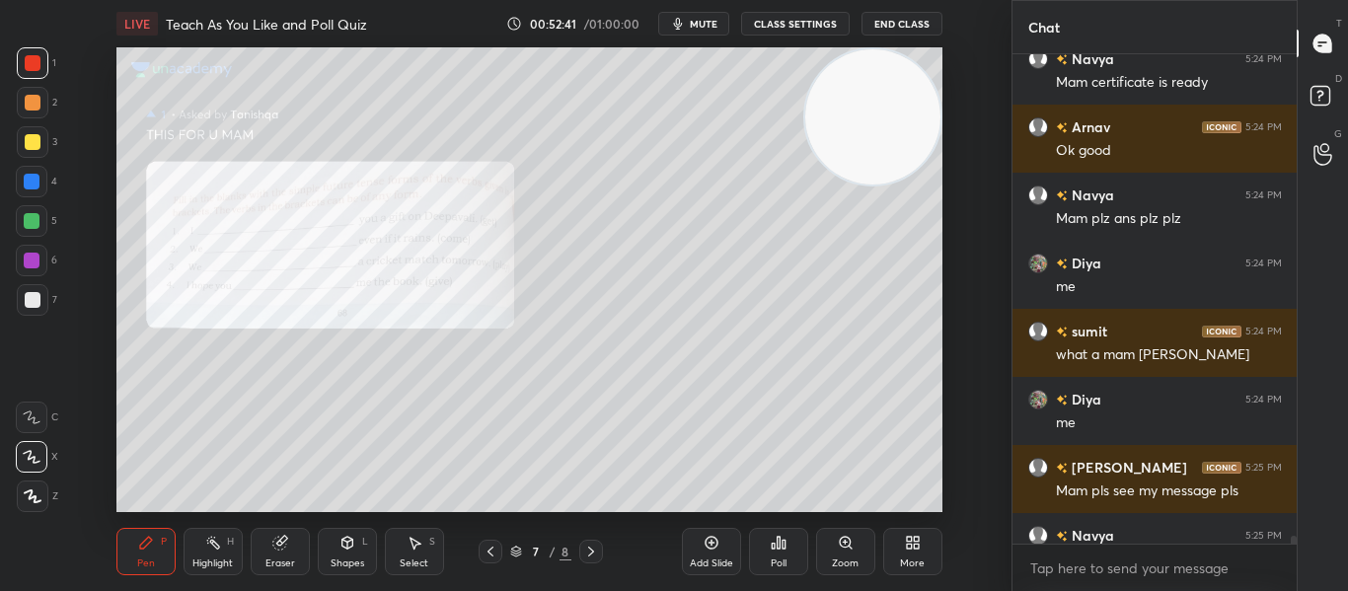
click at [851, 545] on icon at bounding box center [846, 543] width 16 height 16
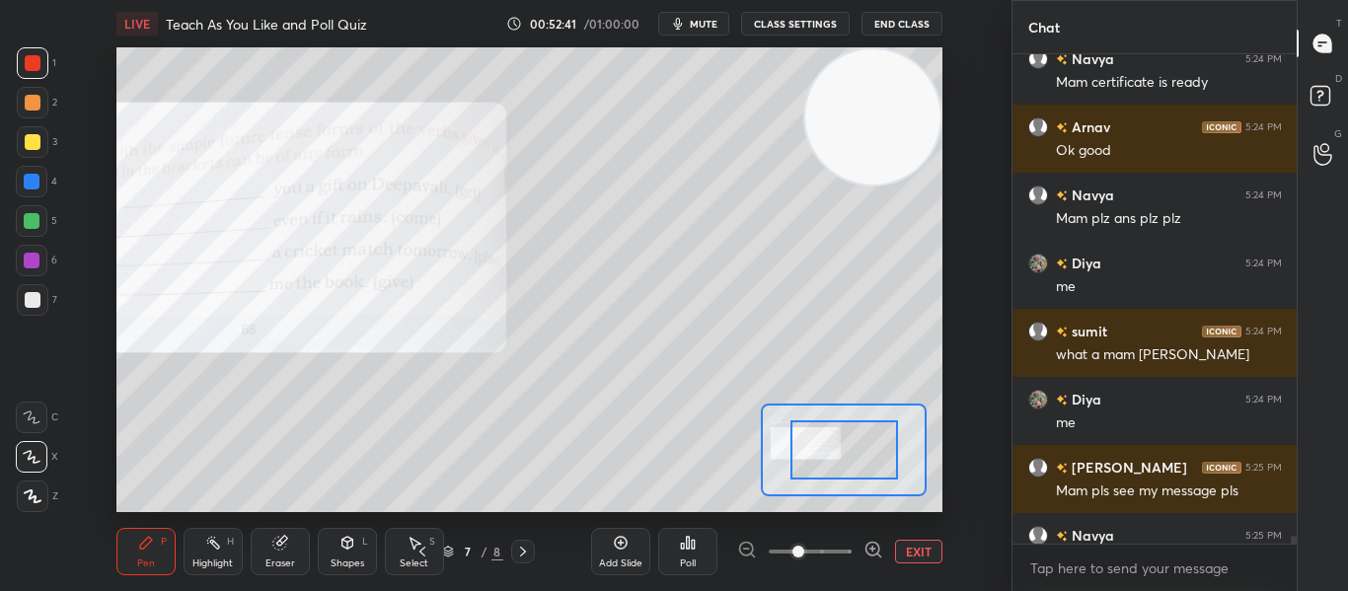
click at [851, 545] on div at bounding box center [810, 552] width 146 height 24
click at [855, 456] on div at bounding box center [844, 449] width 108 height 59
drag, startPoint x: 855, startPoint y: 456, endPoint x: 833, endPoint y: 455, distance: 22.7
click at [833, 455] on div at bounding box center [842, 449] width 108 height 59
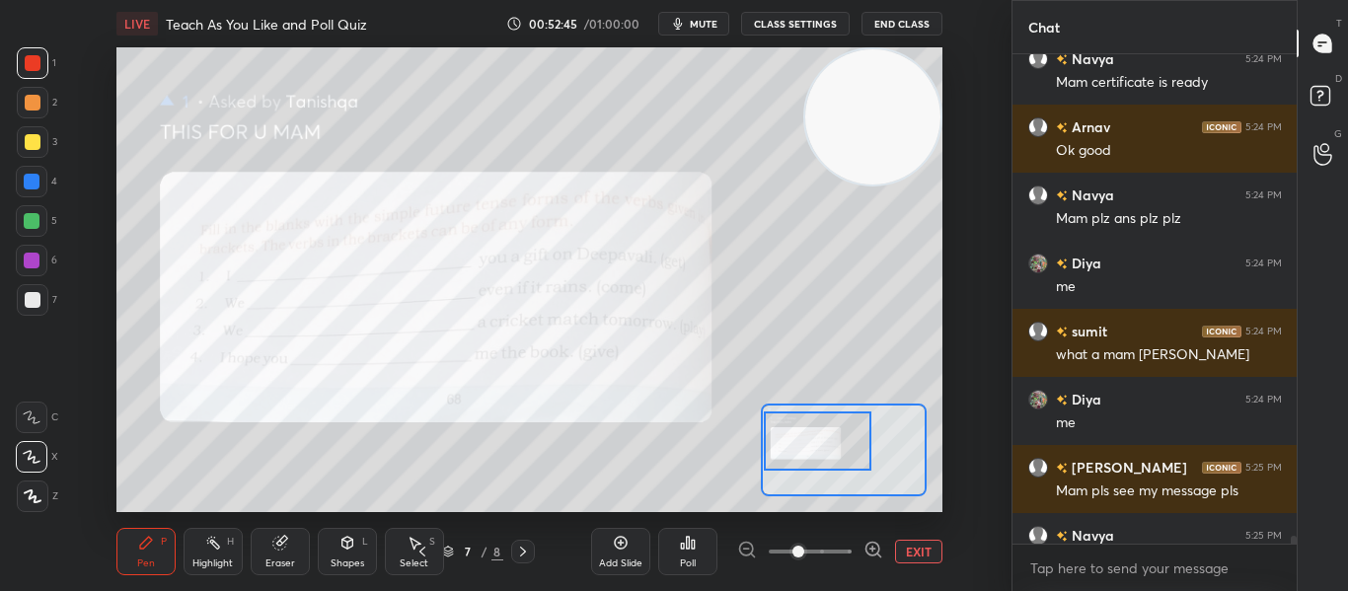
drag, startPoint x: 833, startPoint y: 455, endPoint x: 780, endPoint y: 446, distance: 53.0
click at [780, 446] on div at bounding box center [818, 440] width 108 height 59
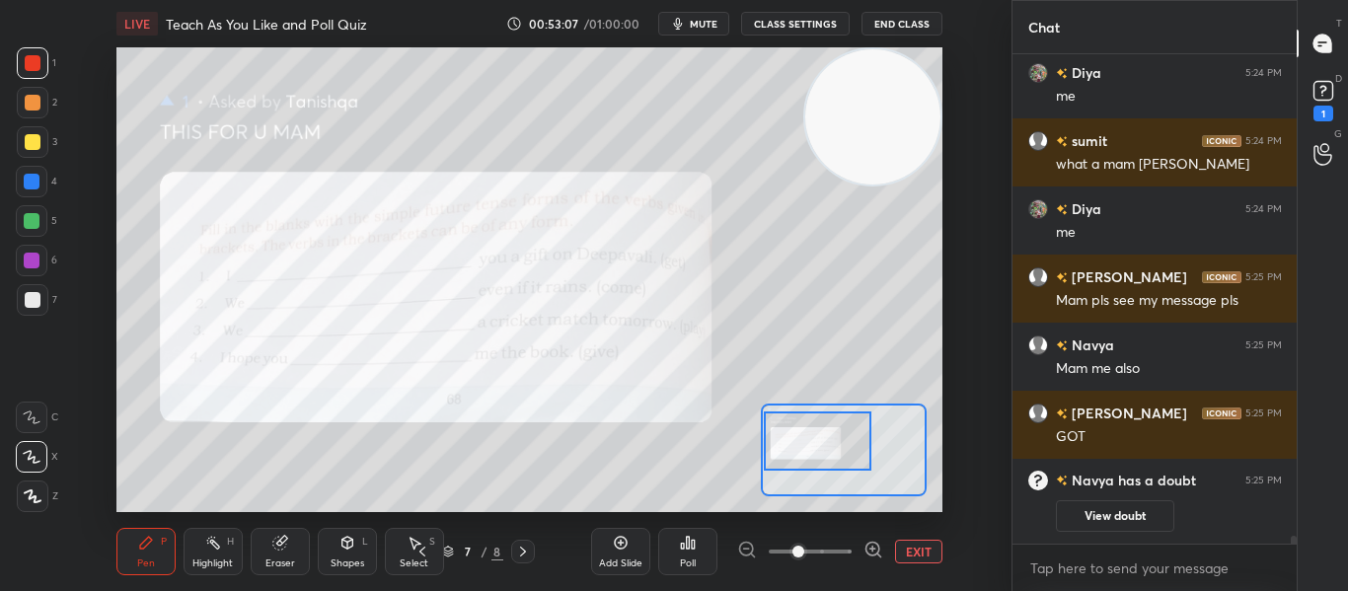
scroll to position [28679, 0]
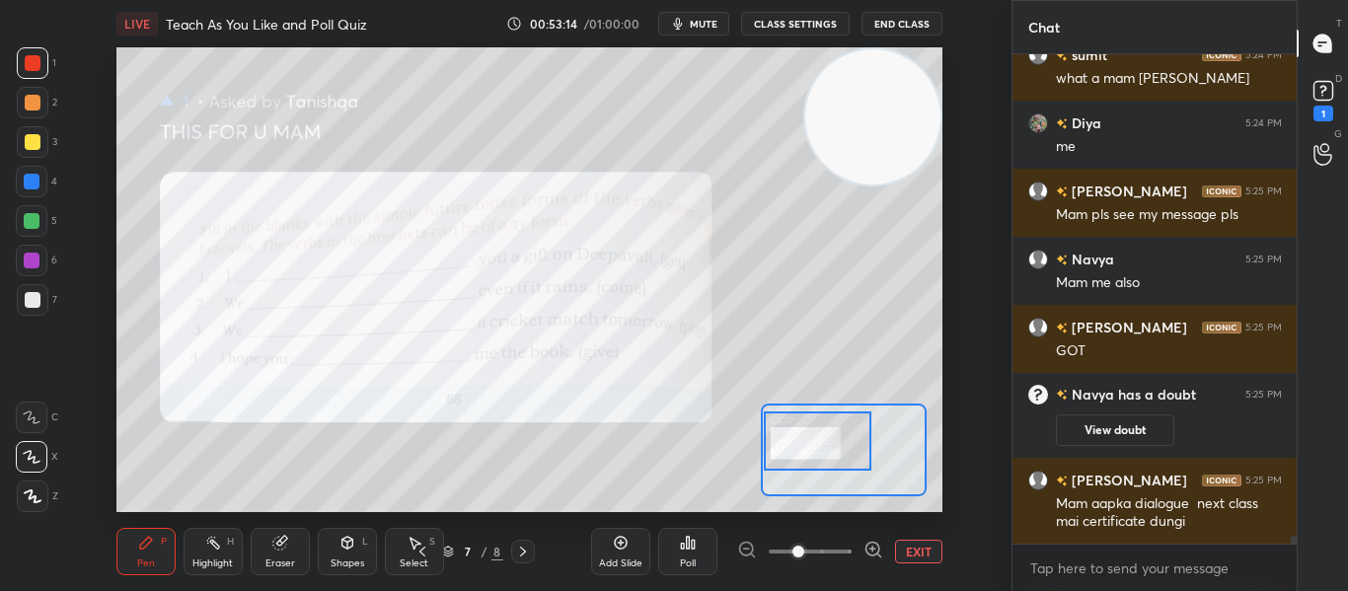
click at [520, 552] on icon at bounding box center [523, 552] width 16 height 16
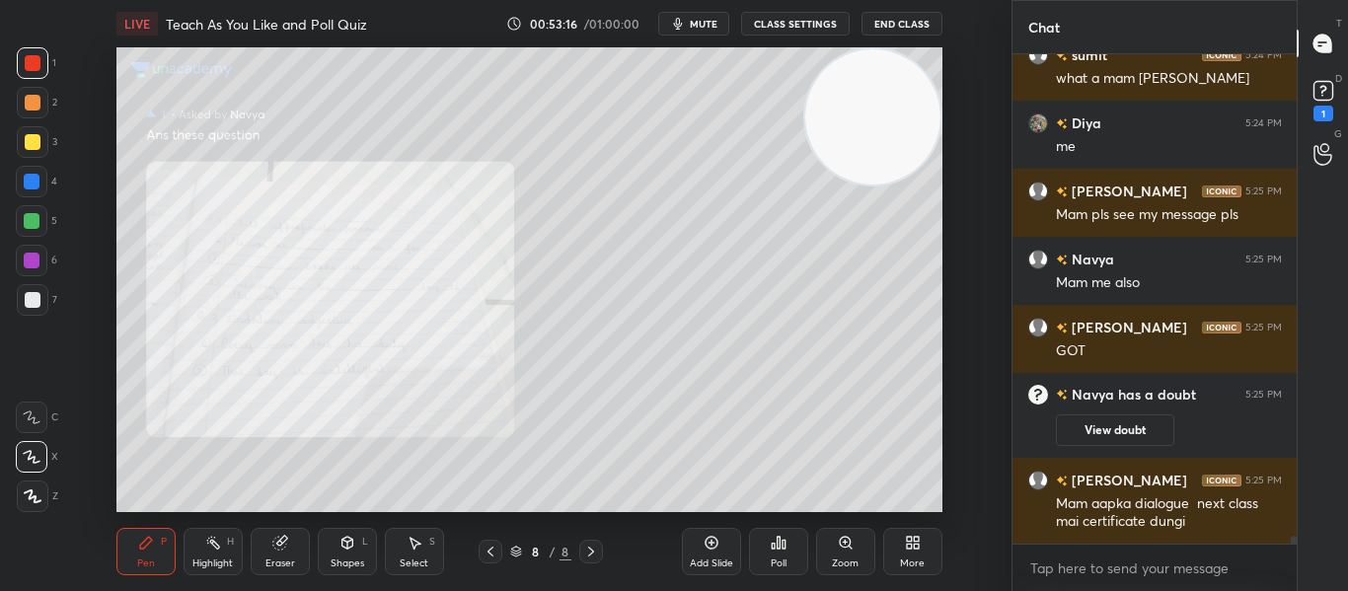
click at [841, 534] on div "Zoom" at bounding box center [845, 551] width 59 height 47
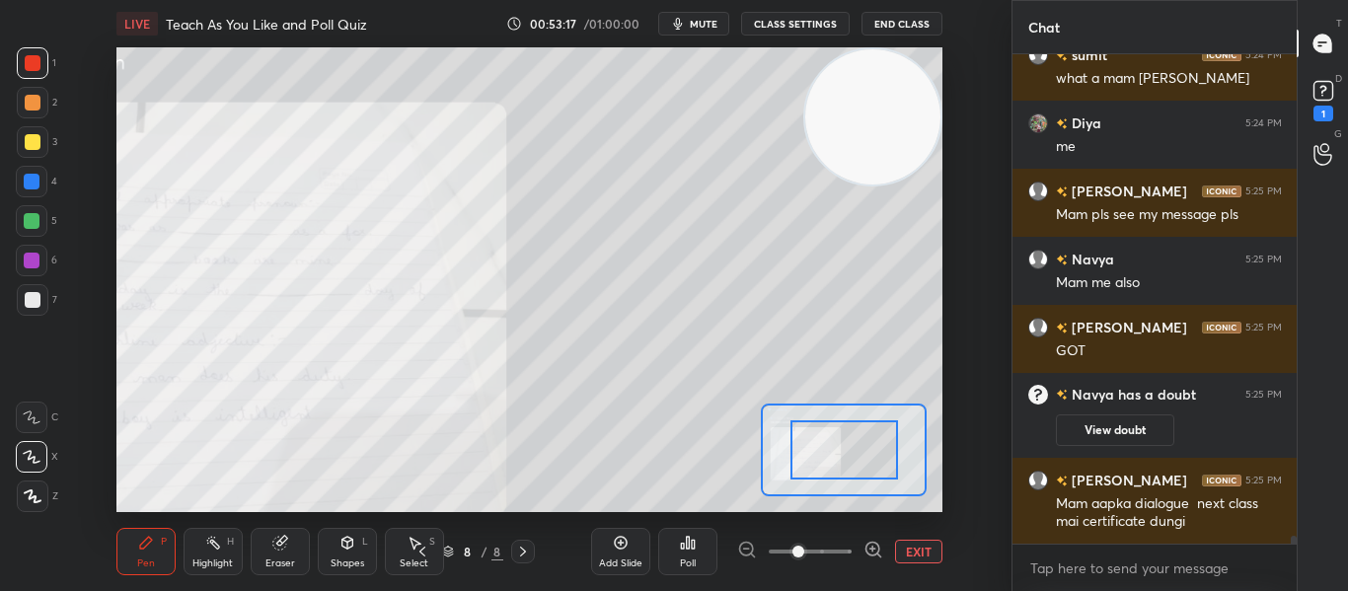
click at [841, 534] on div "Add Slide Poll EXIT" at bounding box center [766, 551] width 351 height 111
click at [868, 457] on div at bounding box center [844, 449] width 108 height 59
drag, startPoint x: 868, startPoint y: 457, endPoint x: 840, endPoint y: 463, distance: 29.2
click at [840, 463] on div at bounding box center [843, 449] width 108 height 59
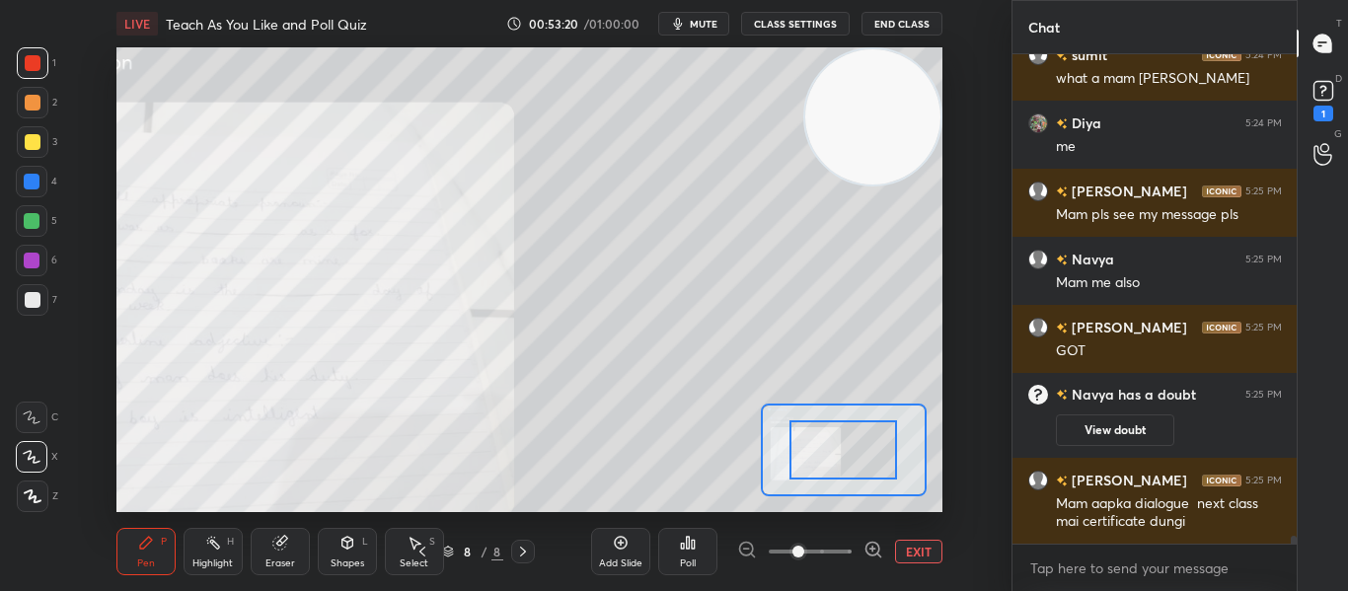
click at [840, 463] on div at bounding box center [843, 449] width 108 height 59
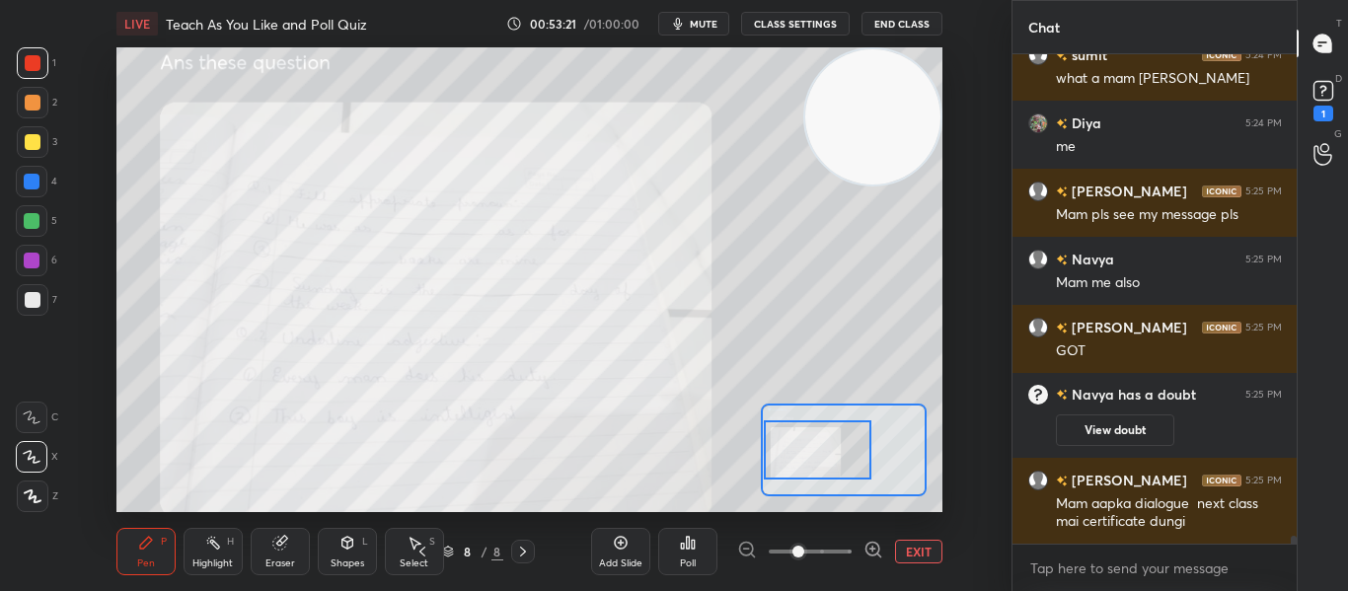
drag, startPoint x: 840, startPoint y: 463, endPoint x: 789, endPoint y: 463, distance: 50.3
click at [789, 463] on div at bounding box center [818, 449] width 108 height 59
click at [863, 544] on icon at bounding box center [873, 550] width 20 height 20
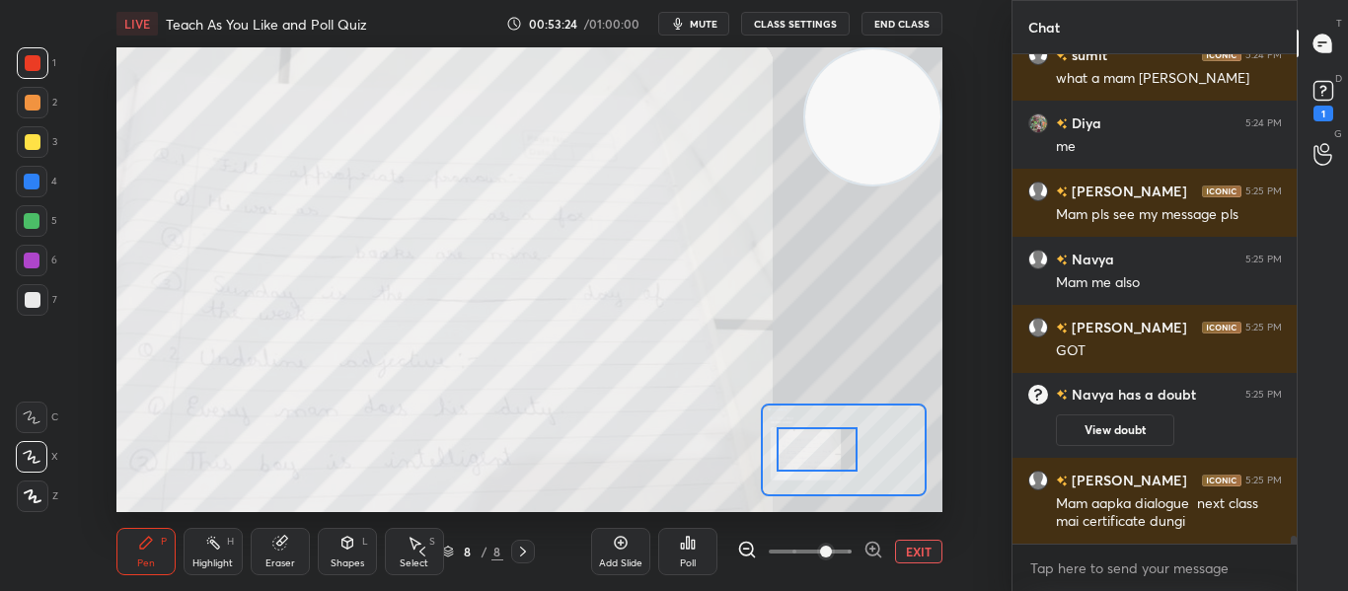
click at [863, 544] on icon at bounding box center [873, 550] width 20 height 20
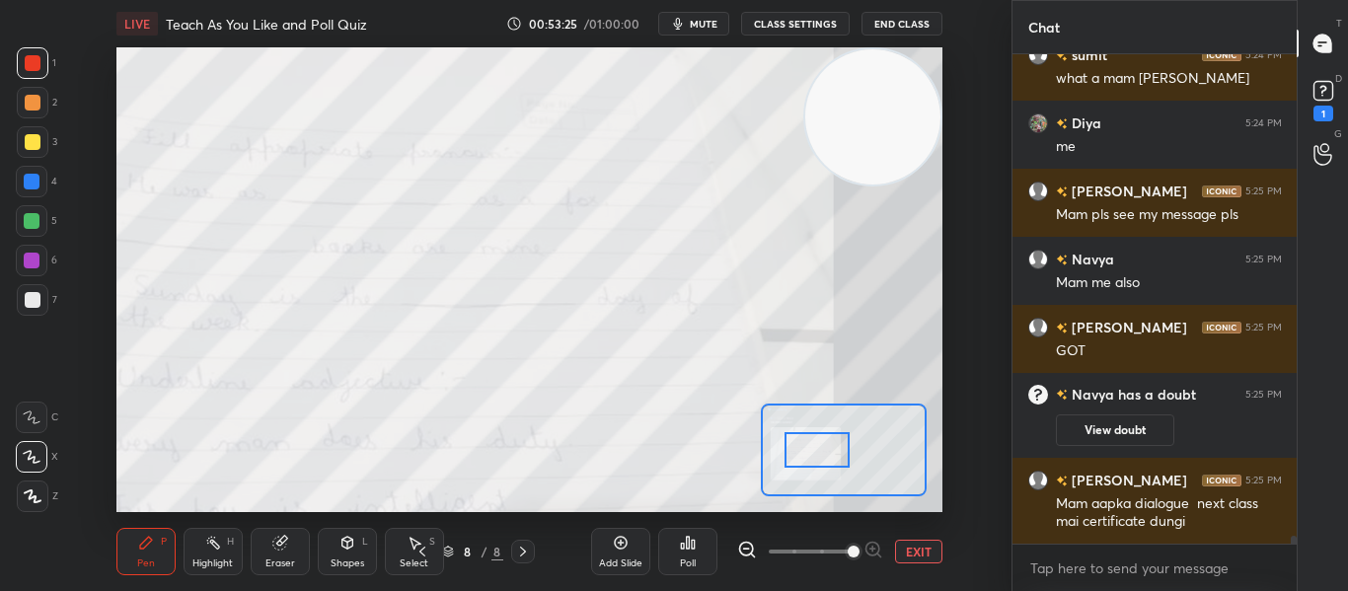
click at [822, 448] on div at bounding box center [816, 450] width 64 height 36
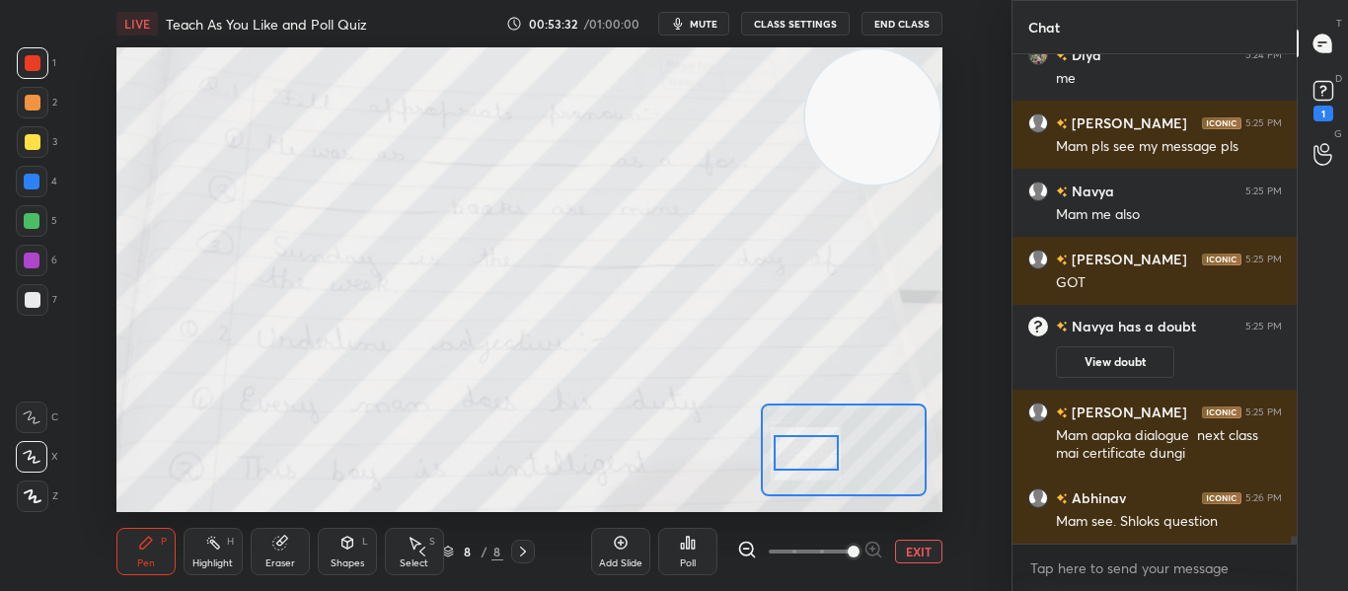
scroll to position [28815, 0]
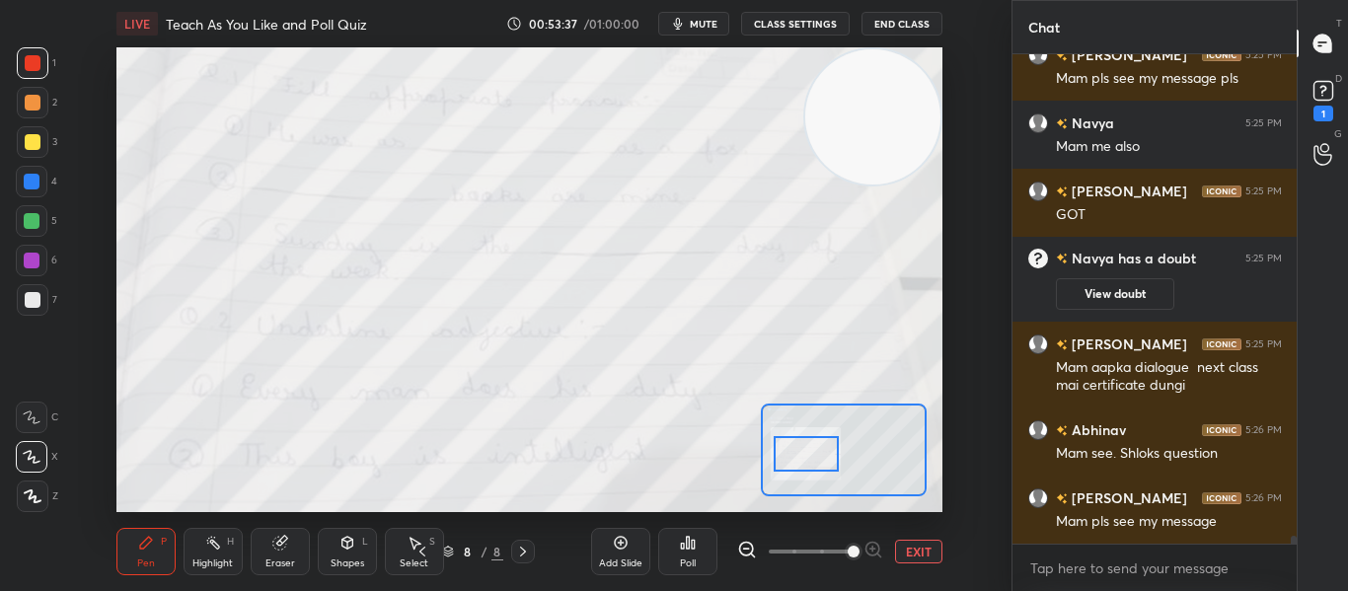
drag, startPoint x: 822, startPoint y: 448, endPoint x: 811, endPoint y: 452, distance: 11.5
click at [811, 452] on div at bounding box center [806, 454] width 64 height 36
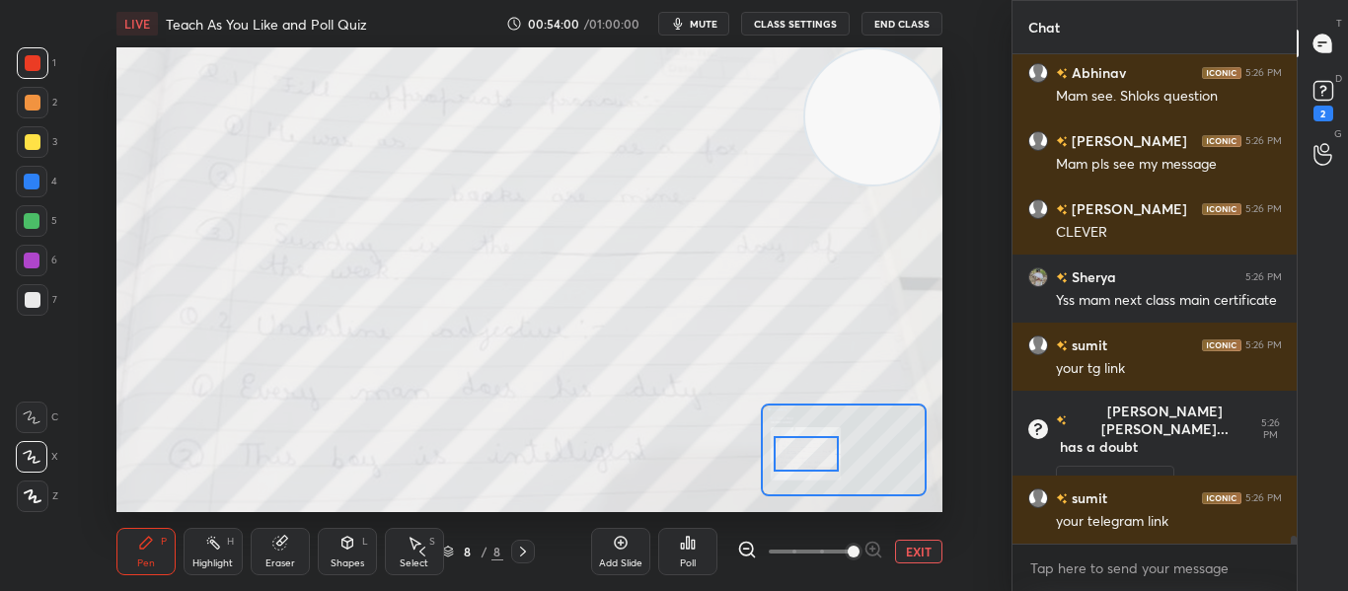
scroll to position [28961, 0]
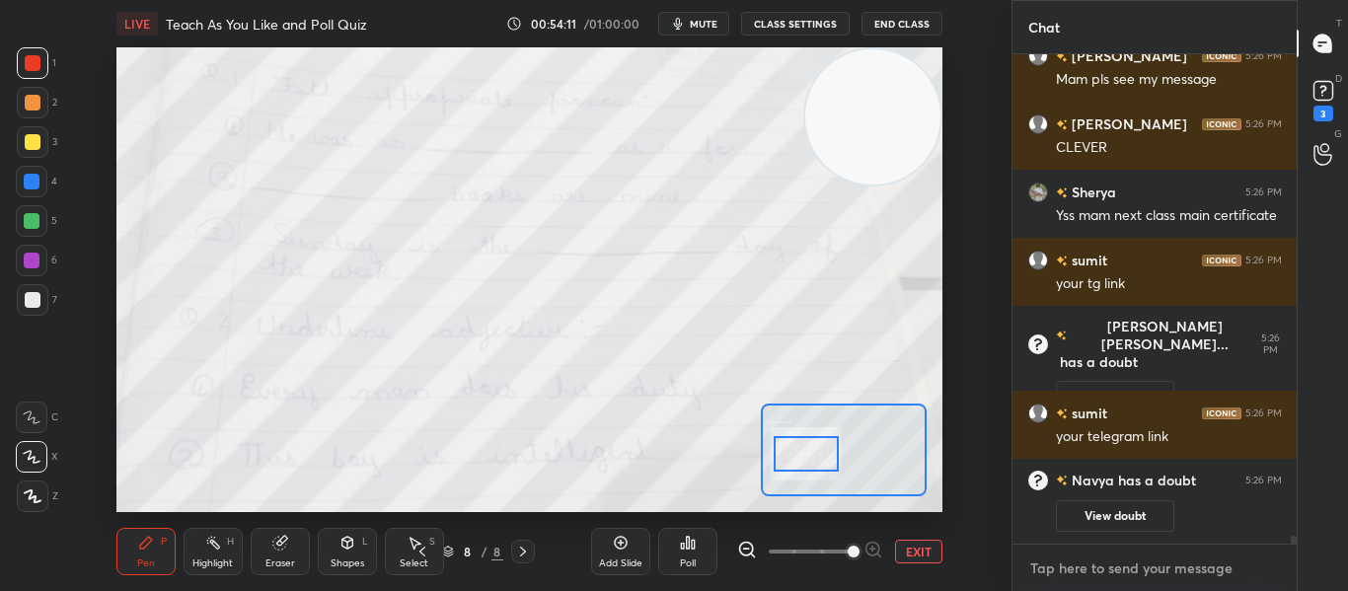
type textarea "x"
click at [1057, 564] on textarea at bounding box center [1155, 569] width 254 height 32
paste textarea "[URL][DOMAIN_NAME]"
type textarea "[URL][DOMAIN_NAME]"
type textarea "x"
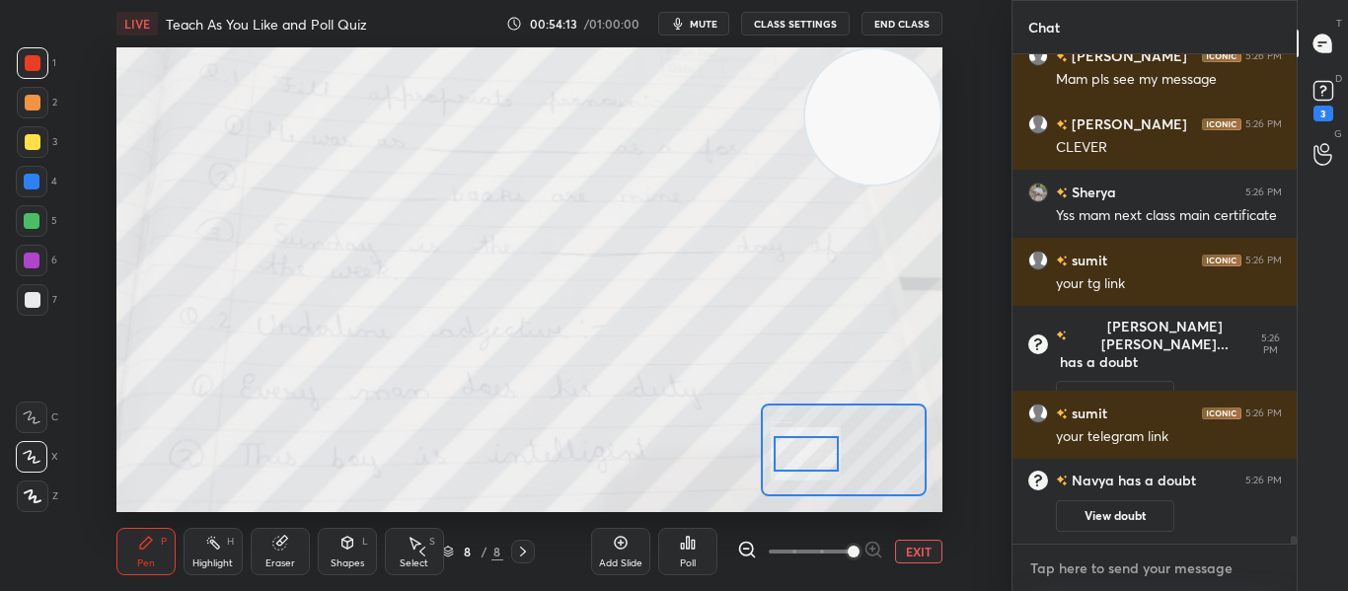
scroll to position [29052, 0]
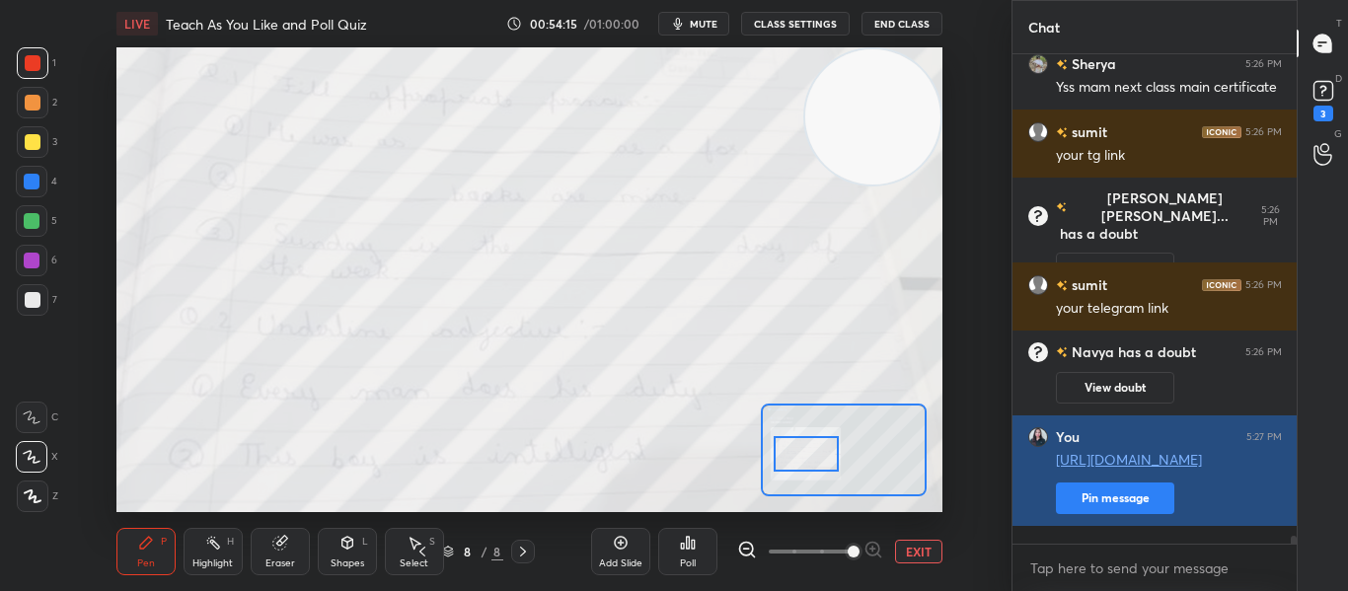
click at [1091, 510] on button "Pin message" at bounding box center [1115, 498] width 118 height 32
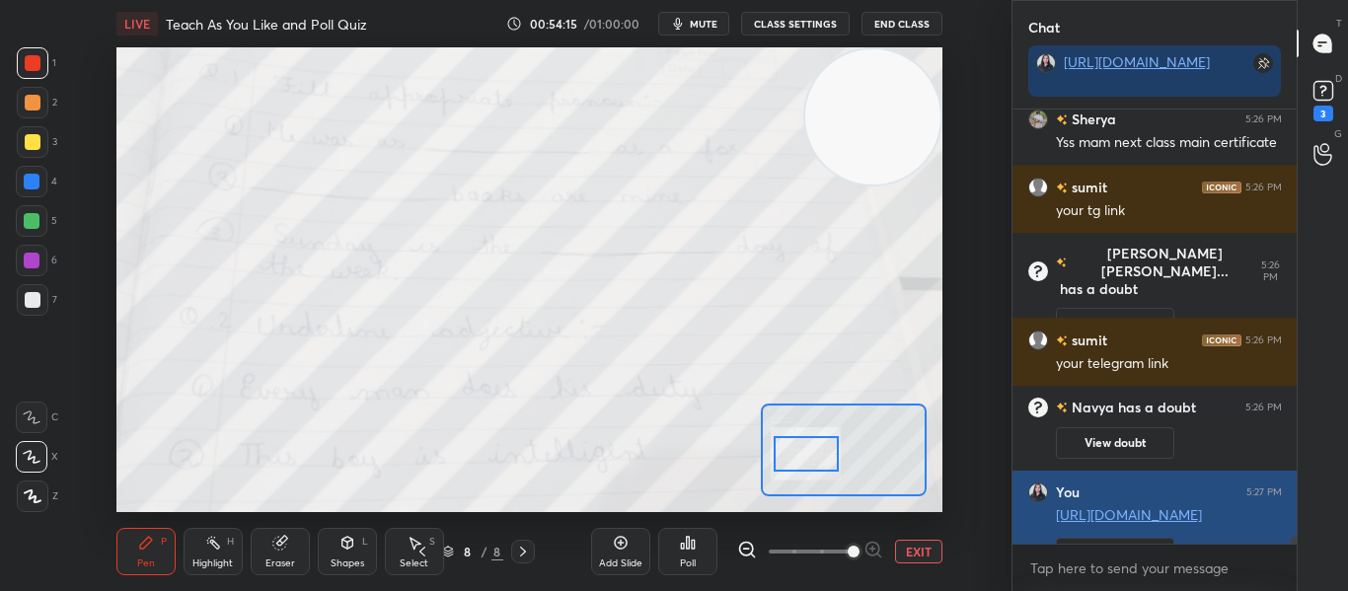
scroll to position [476, 278]
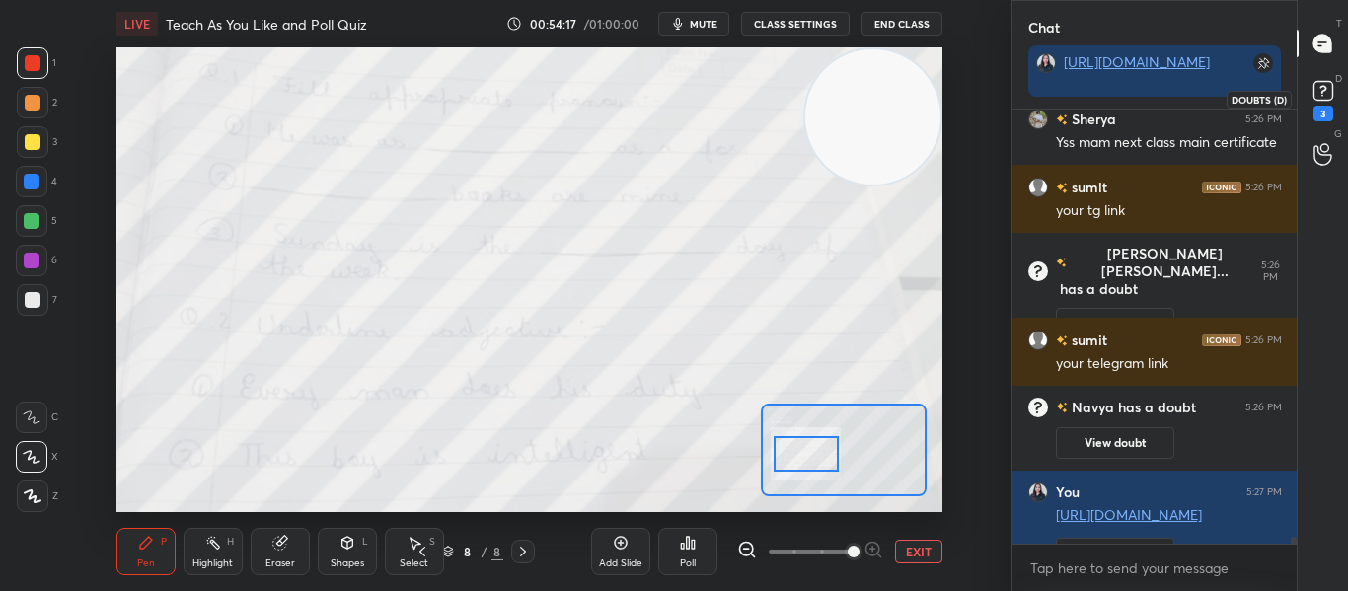
click at [1317, 102] on icon at bounding box center [1323, 91] width 30 height 30
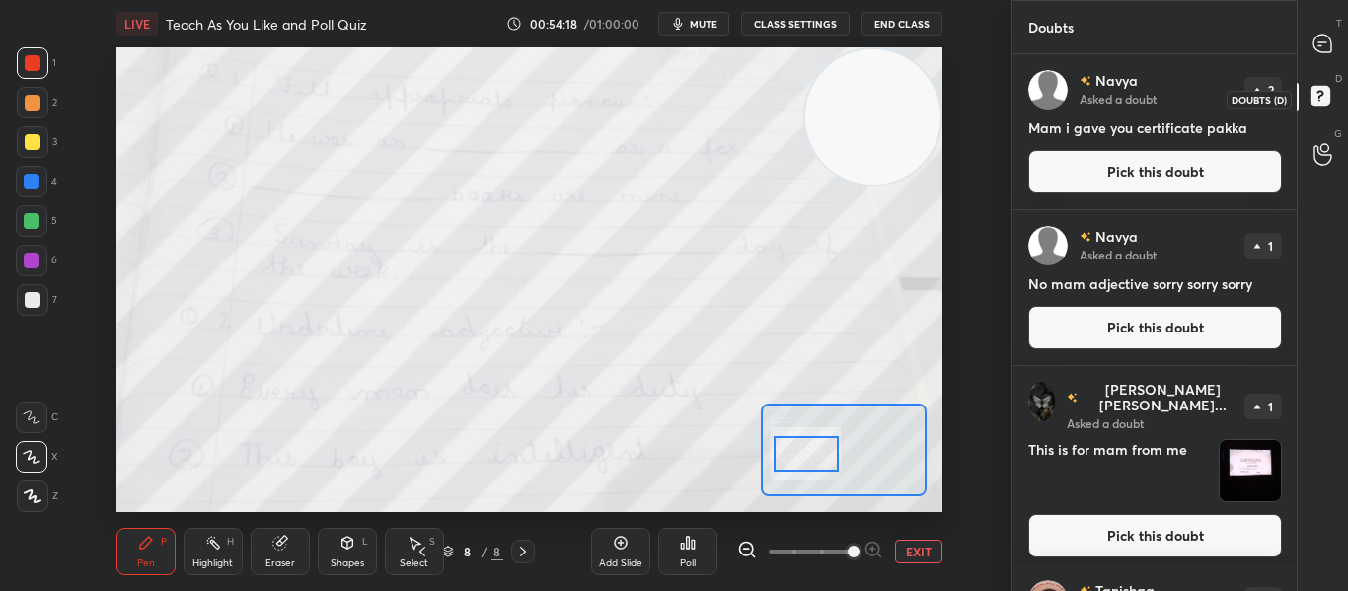
scroll to position [531, 278]
click at [1200, 170] on button "Pick this doubt" at bounding box center [1155, 171] width 254 height 43
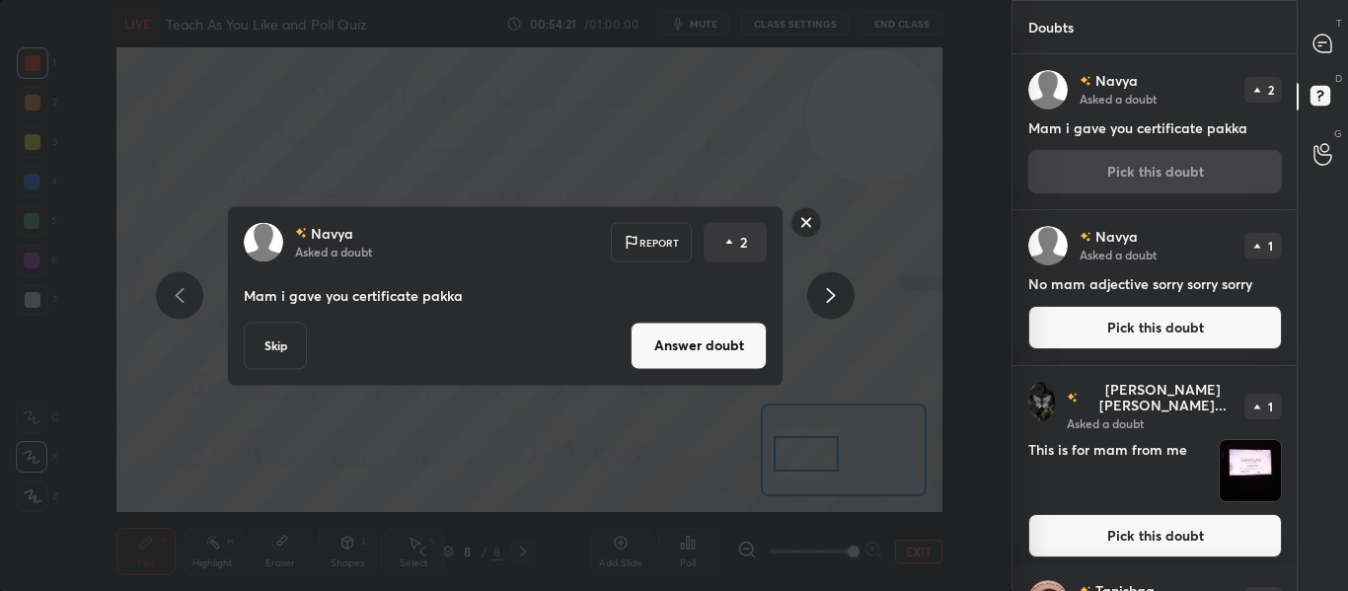
click at [713, 329] on button "Answer doubt" at bounding box center [698, 345] width 136 height 47
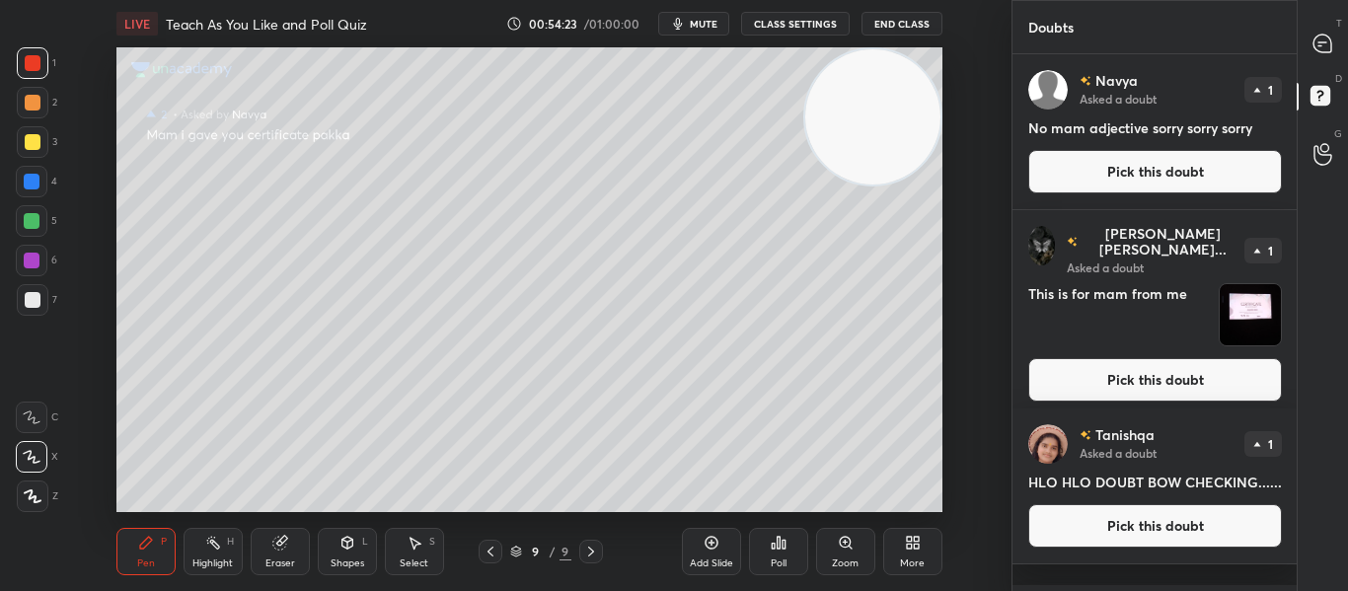
click at [1080, 175] on button "Pick this doubt" at bounding box center [1155, 171] width 254 height 43
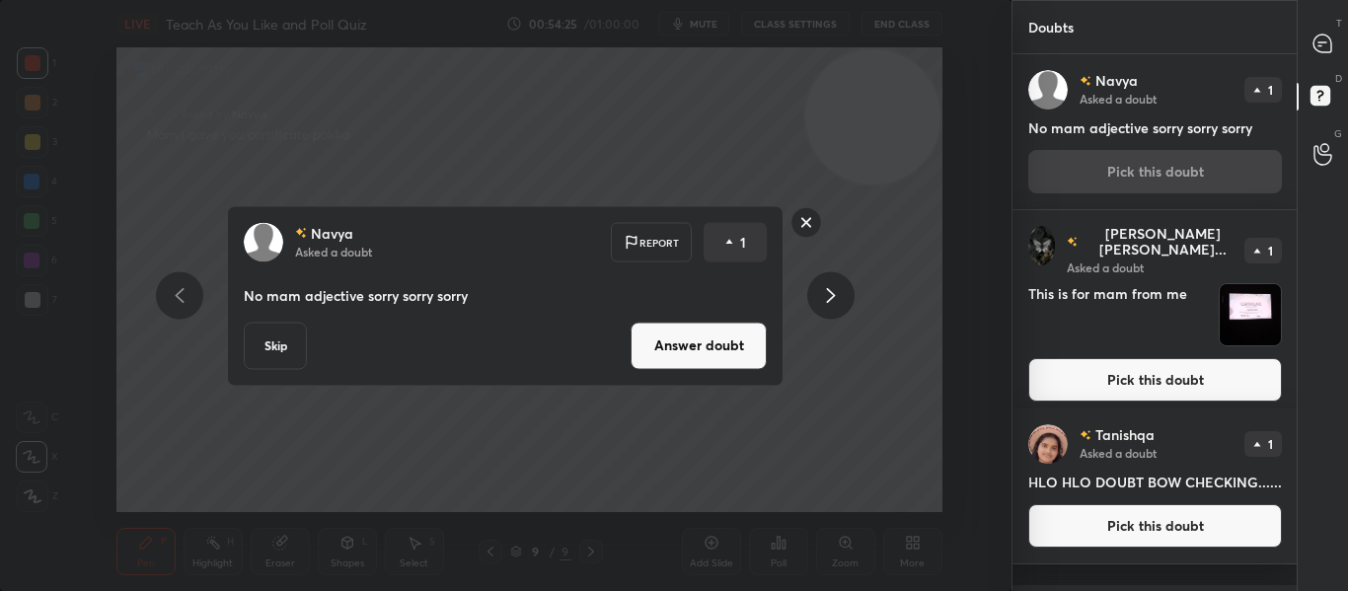
click at [265, 339] on button "Skip" at bounding box center [275, 345] width 63 height 47
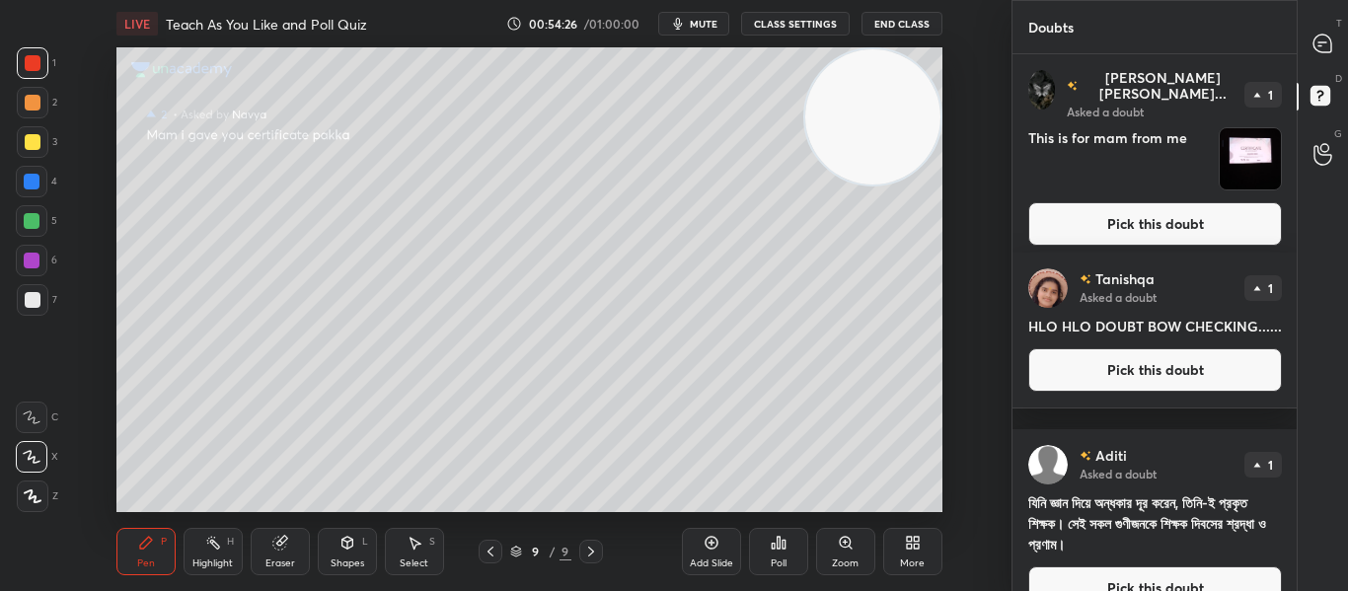
click at [1069, 204] on button "Pick this doubt" at bounding box center [1155, 223] width 254 height 43
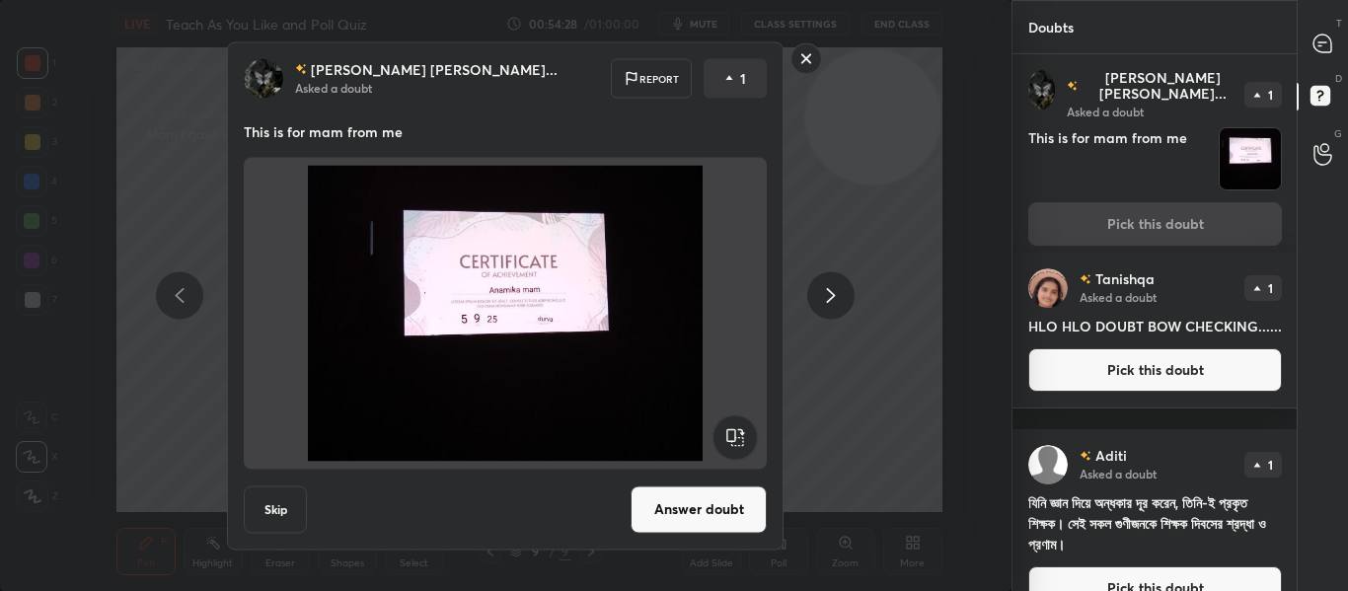
click at [690, 506] on button "Answer doubt" at bounding box center [698, 508] width 136 height 47
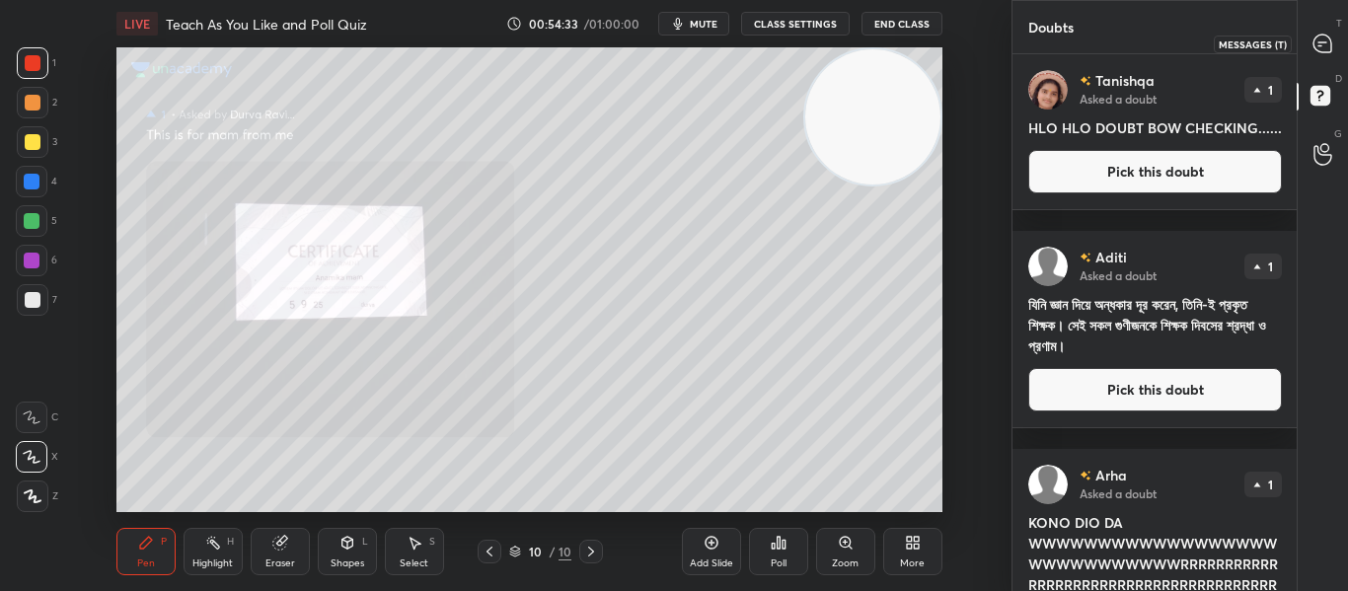
click at [1333, 38] on div at bounding box center [1322, 44] width 39 height 36
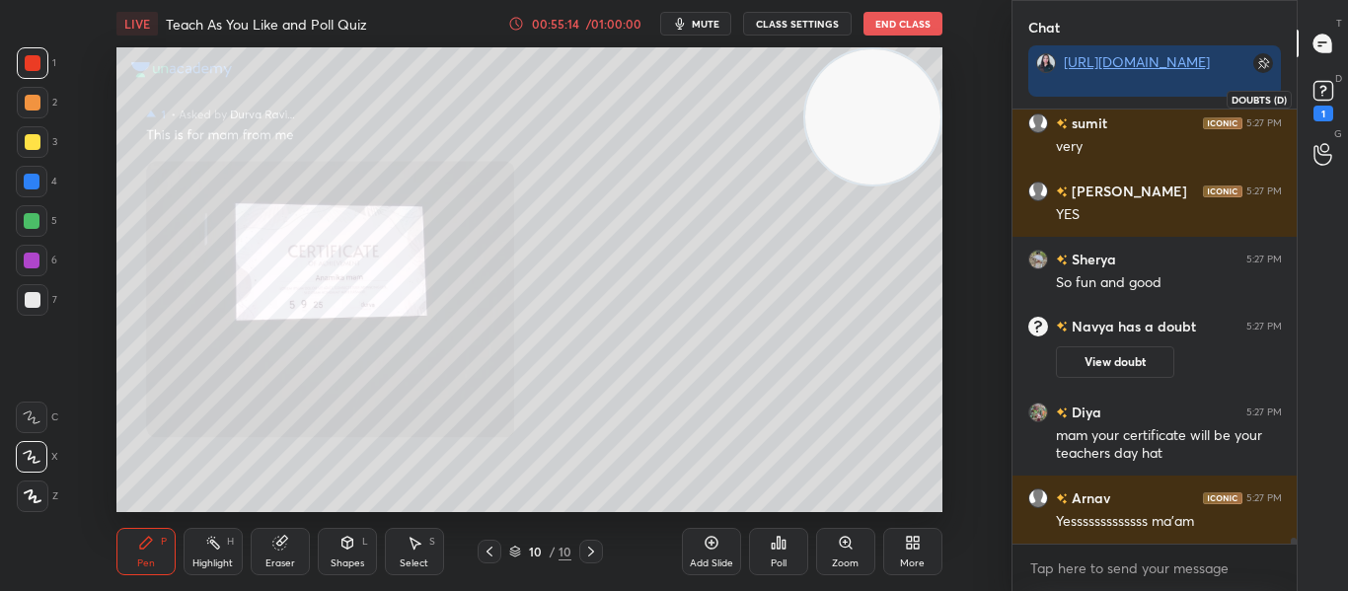
scroll to position [29494, 0]
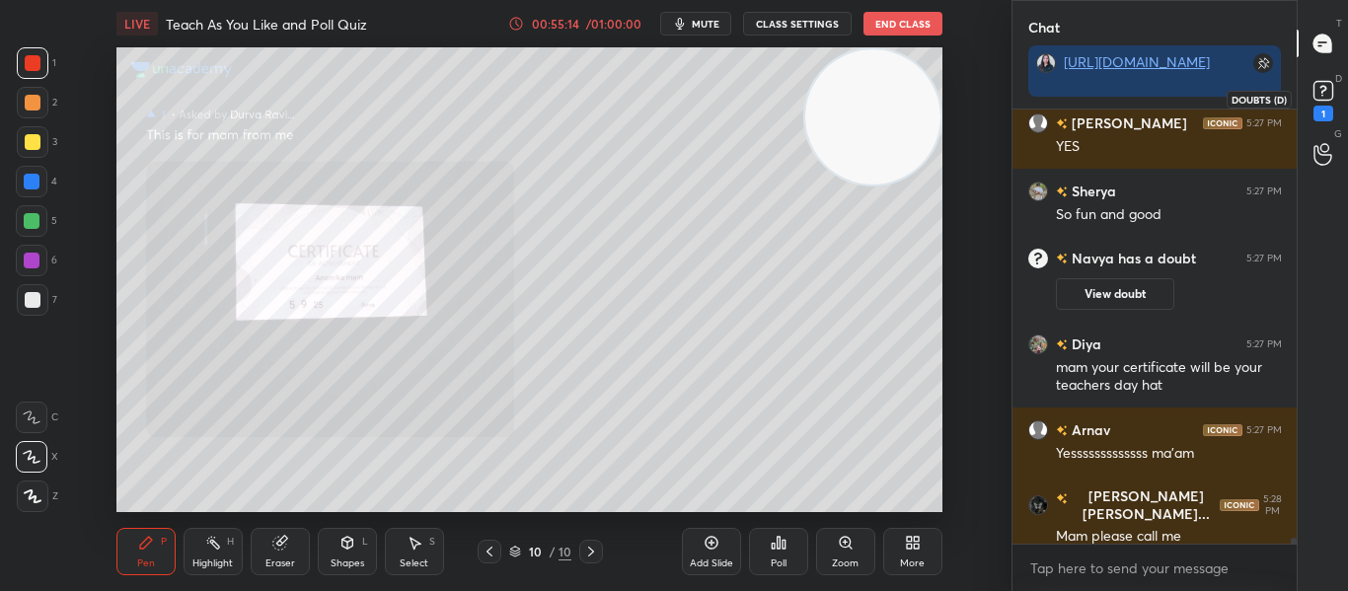
click at [1313, 88] on rect at bounding box center [1322, 91] width 19 height 19
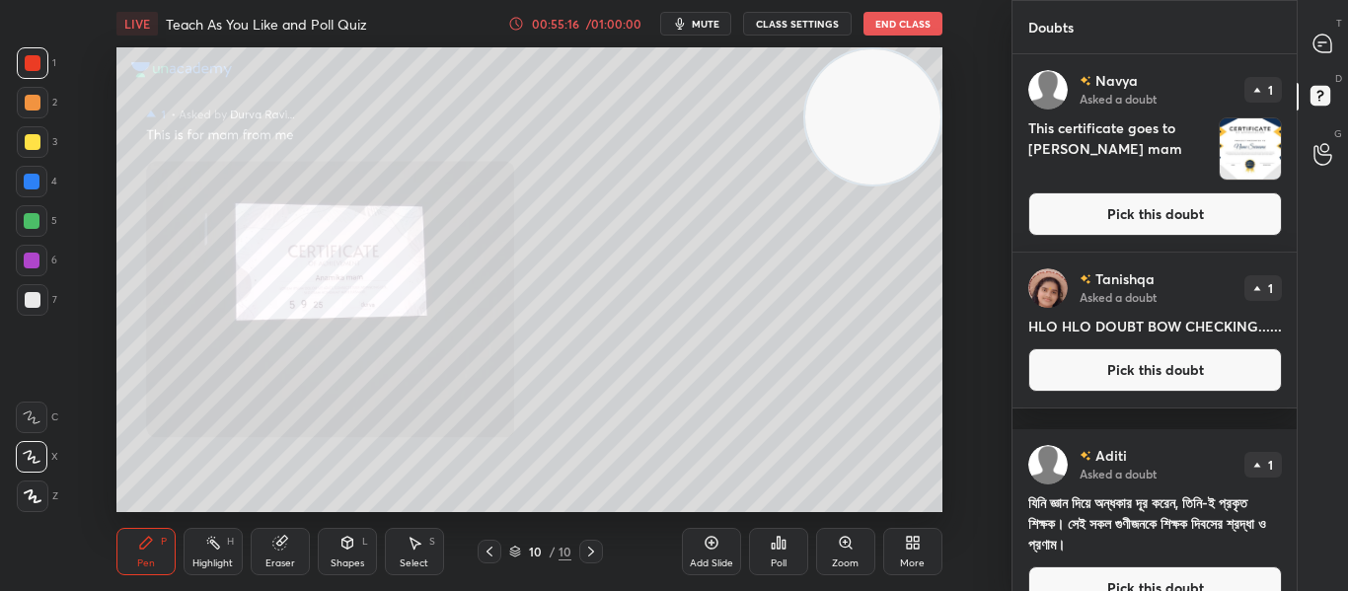
click at [1146, 221] on button "Pick this doubt" at bounding box center [1155, 213] width 254 height 43
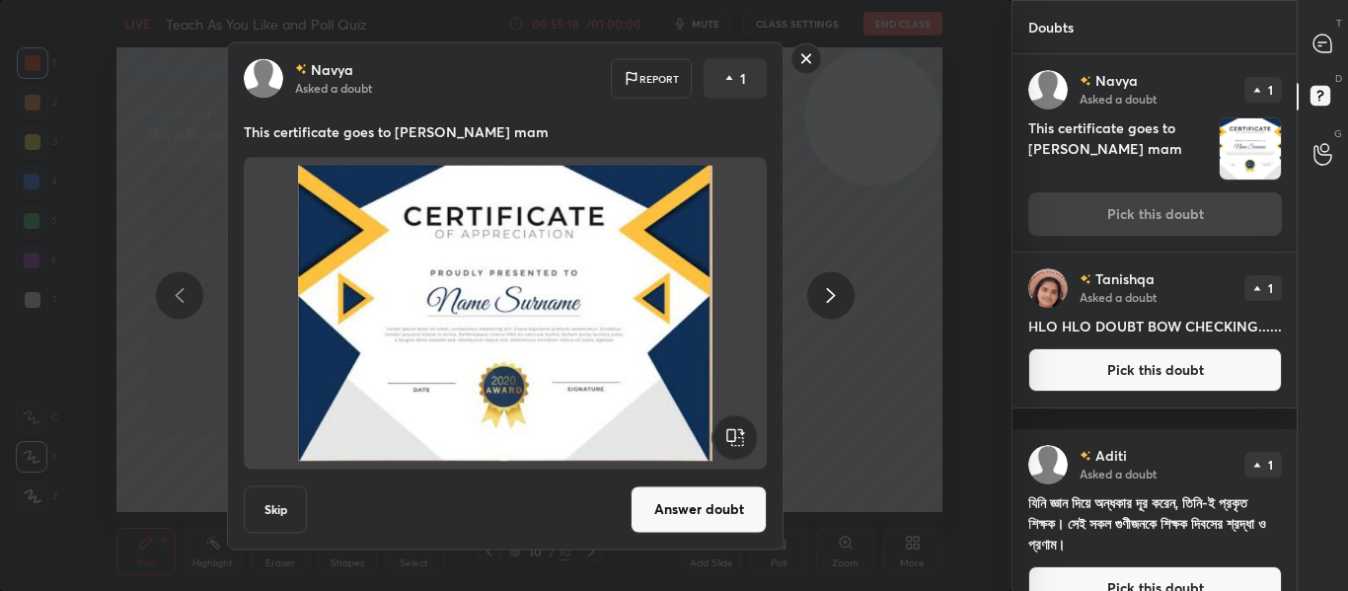
click at [695, 524] on button "Answer doubt" at bounding box center [698, 508] width 136 height 47
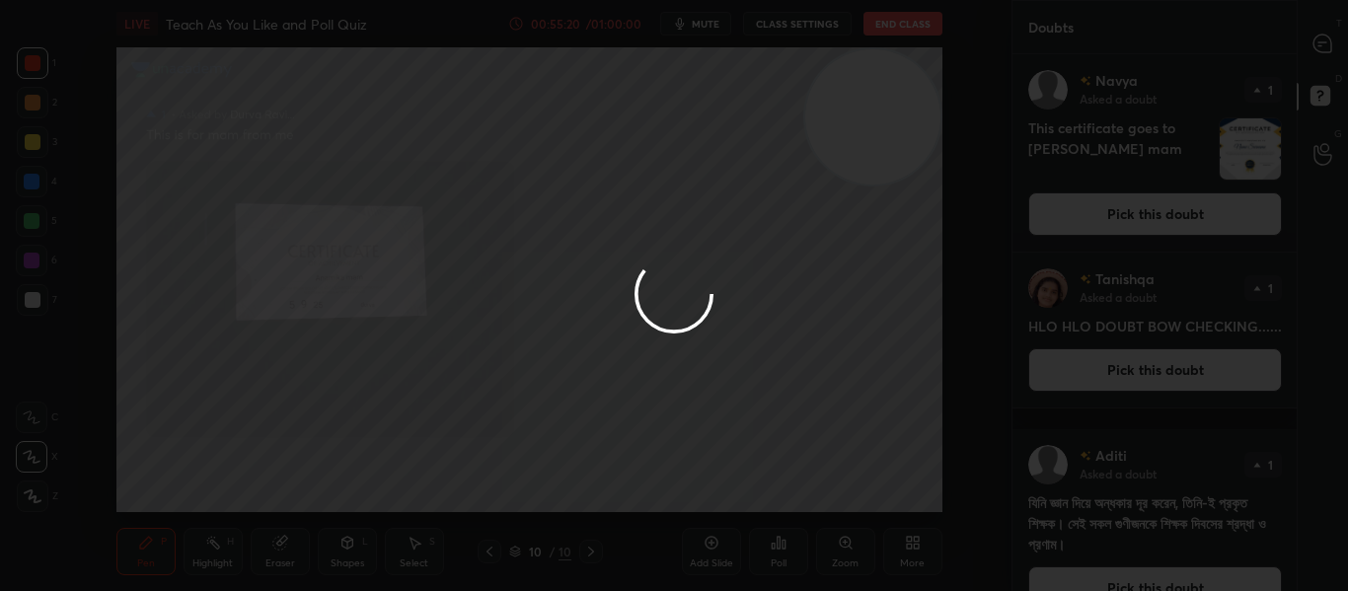
click at [1329, 52] on div at bounding box center [674, 295] width 1348 height 591
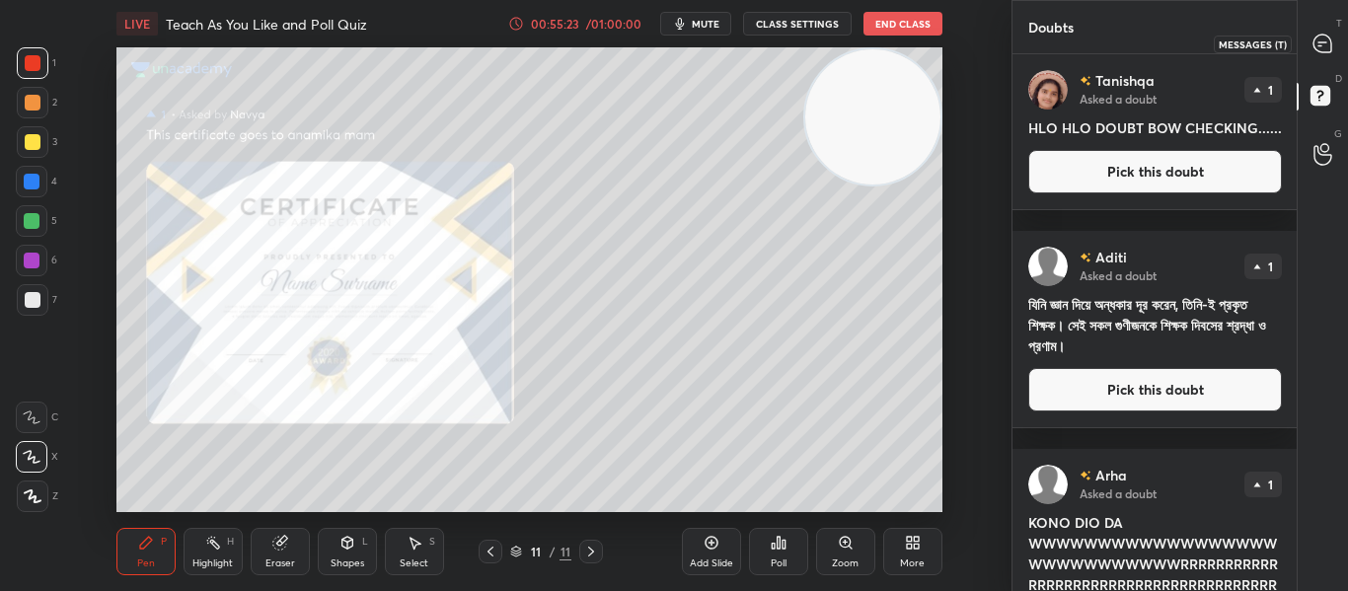
click at [1323, 42] on icon at bounding box center [1322, 42] width 8 height 0
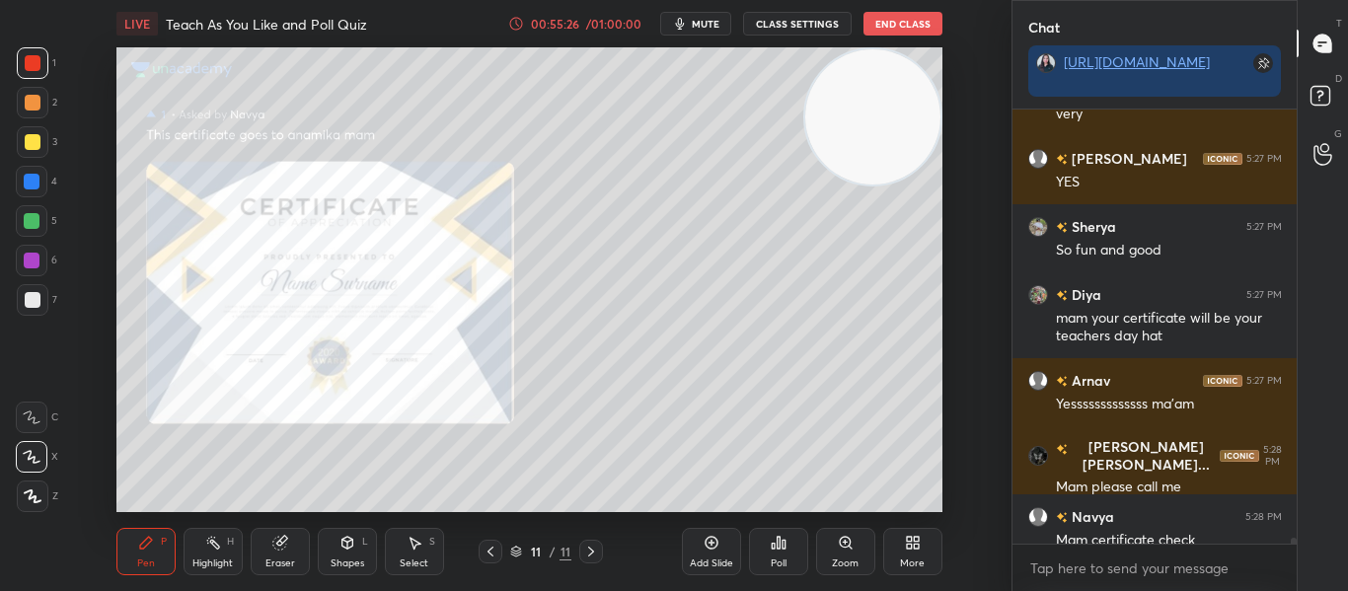
scroll to position [29849, 0]
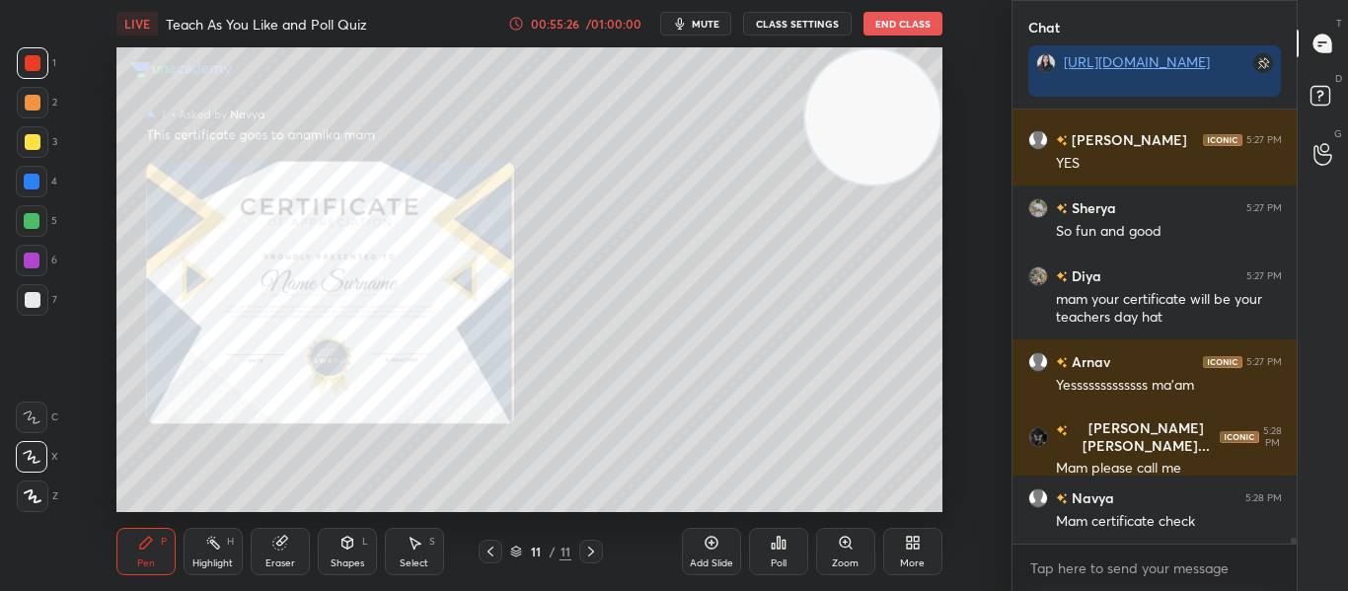
drag, startPoint x: 1293, startPoint y: 539, endPoint x: 1293, endPoint y: 557, distance: 18.7
click at [1293, 557] on div "Sreyan 5:27 PM MIONI sumit 5:27 PM very Sreyan 5:27 PM YES Sherya 5:27 PM So fu…" at bounding box center [1154, 350] width 285 height 481
click at [1309, 150] on div at bounding box center [1322, 154] width 39 height 36
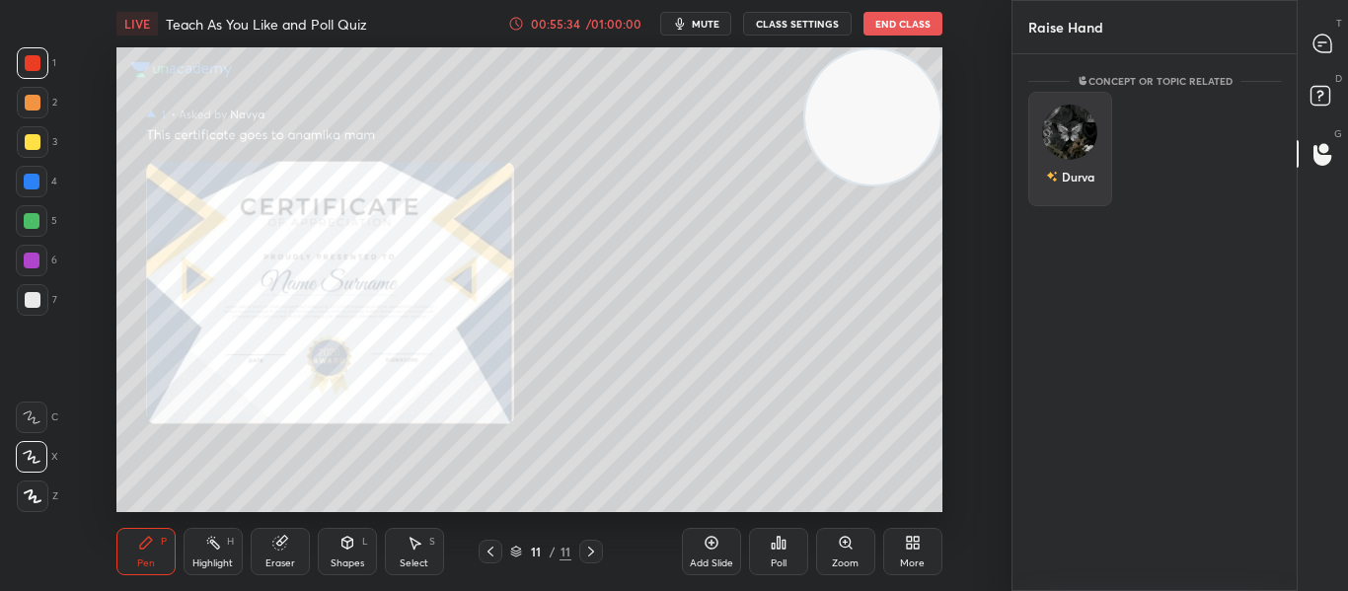
click at [1060, 159] on div "Durva" at bounding box center [1070, 149] width 84 height 114
click at [1057, 184] on button "INVITE" at bounding box center [1070, 191] width 66 height 26
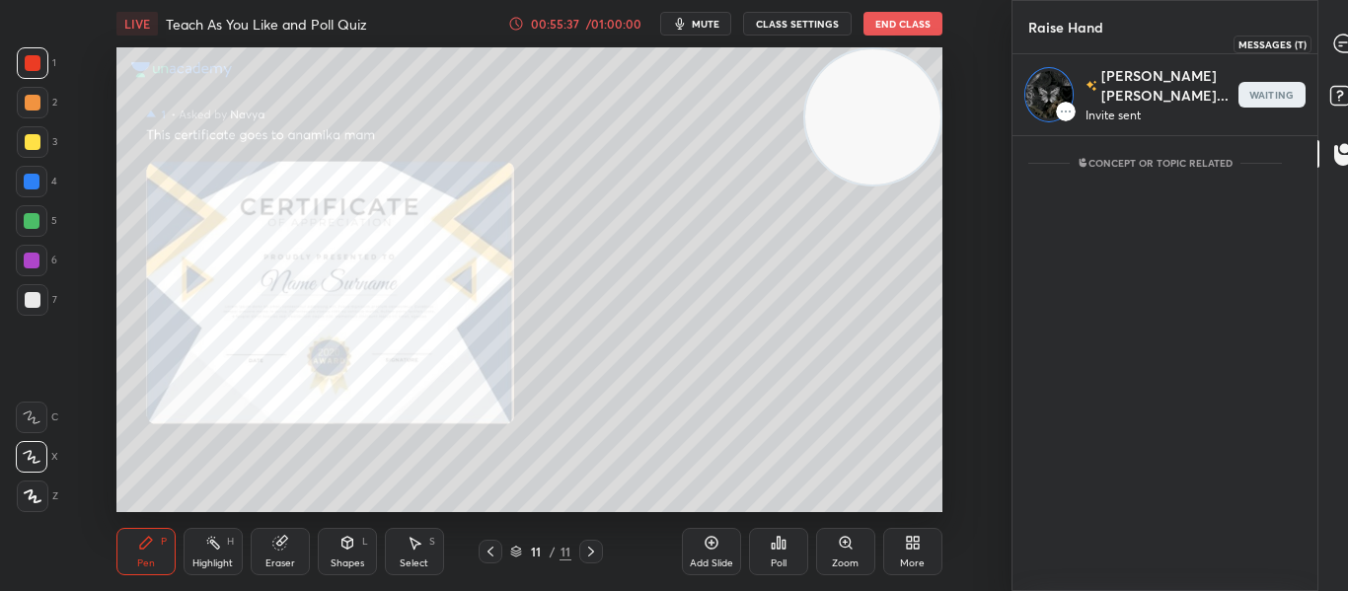
click at [1334, 37] on icon at bounding box center [1343, 44] width 18 height 18
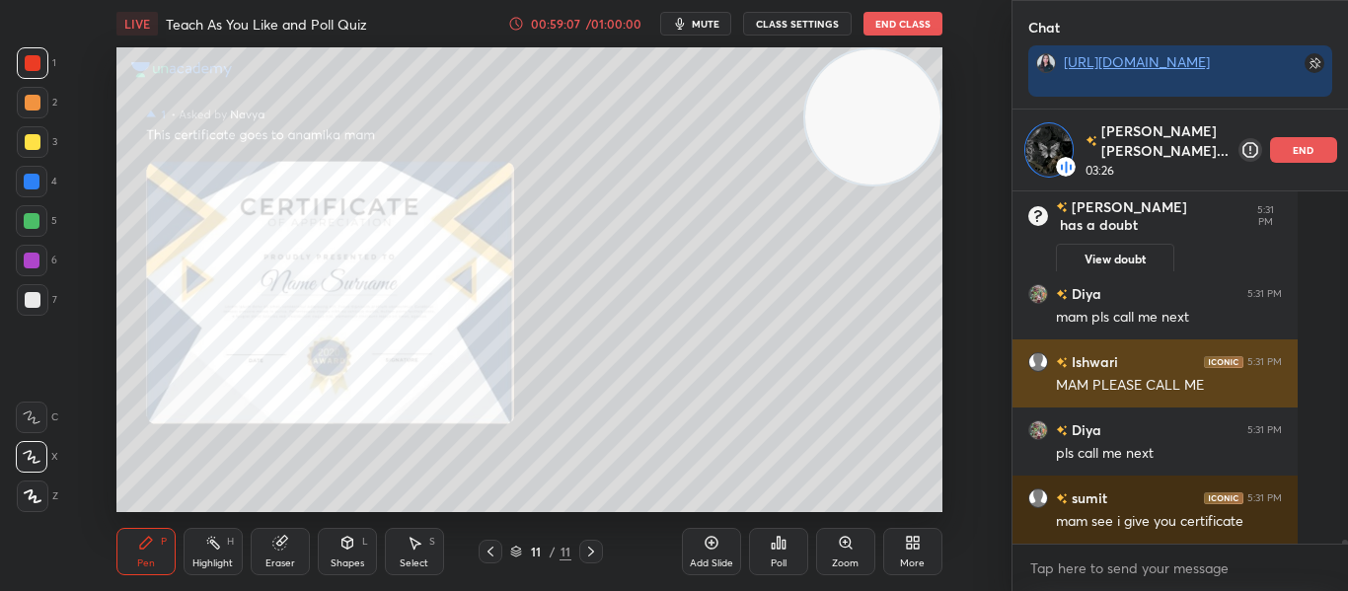
scroll to position [30414, 0]
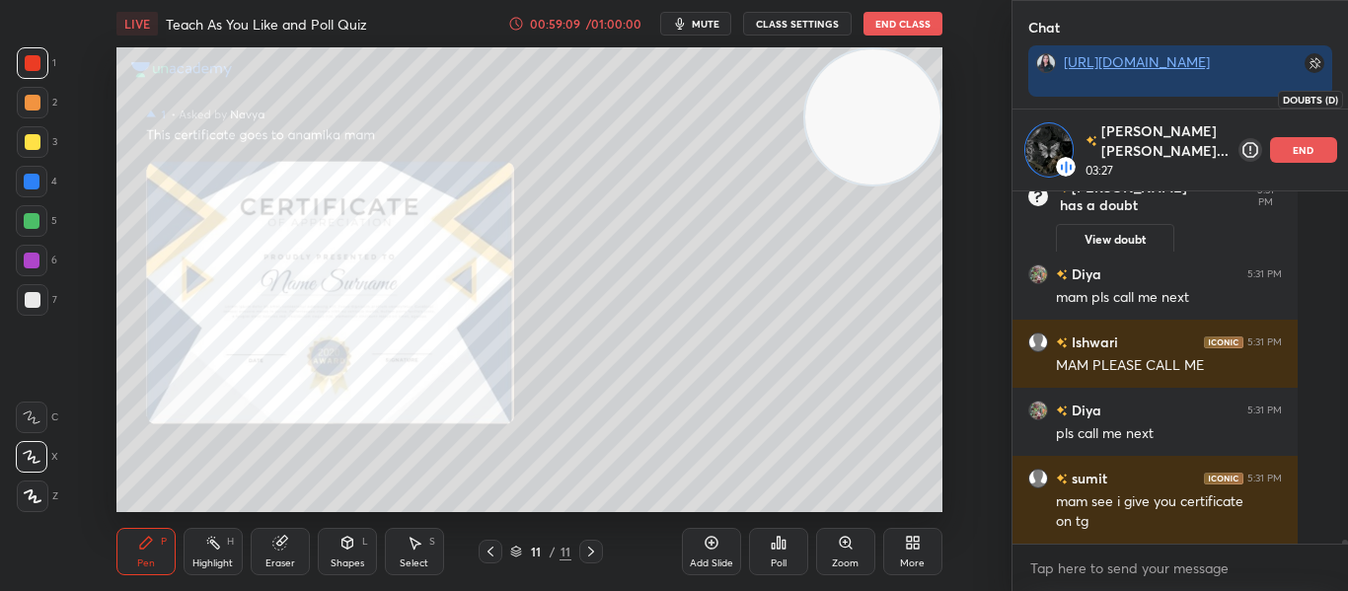
click at [1347, 97] on rect at bounding box center [1374, 91] width 19 height 19
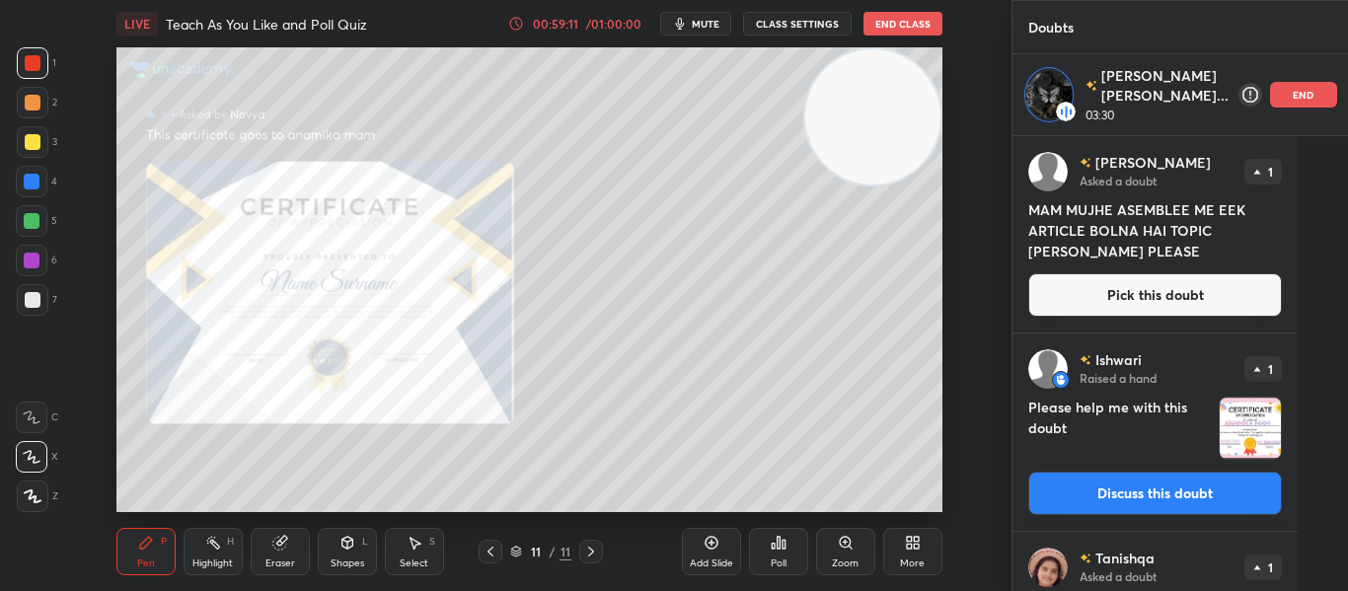
click at [1090, 505] on button "Discuss this doubt" at bounding box center [1155, 493] width 254 height 43
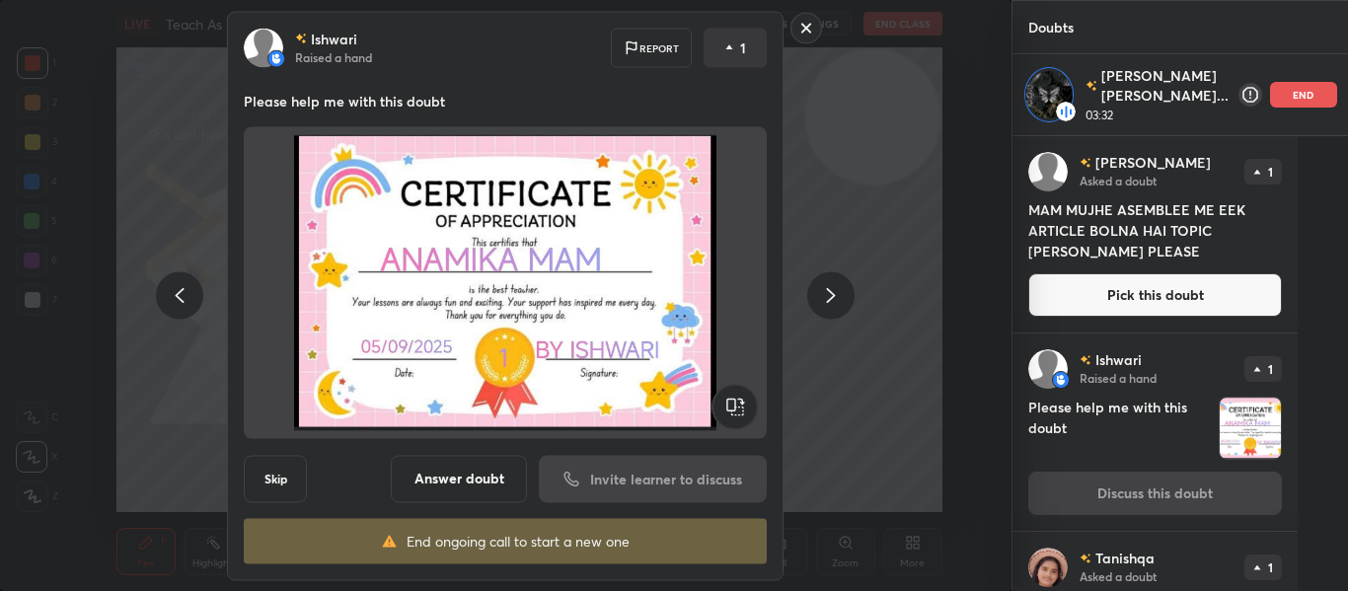
click at [482, 487] on button "Answer doubt" at bounding box center [459, 478] width 136 height 47
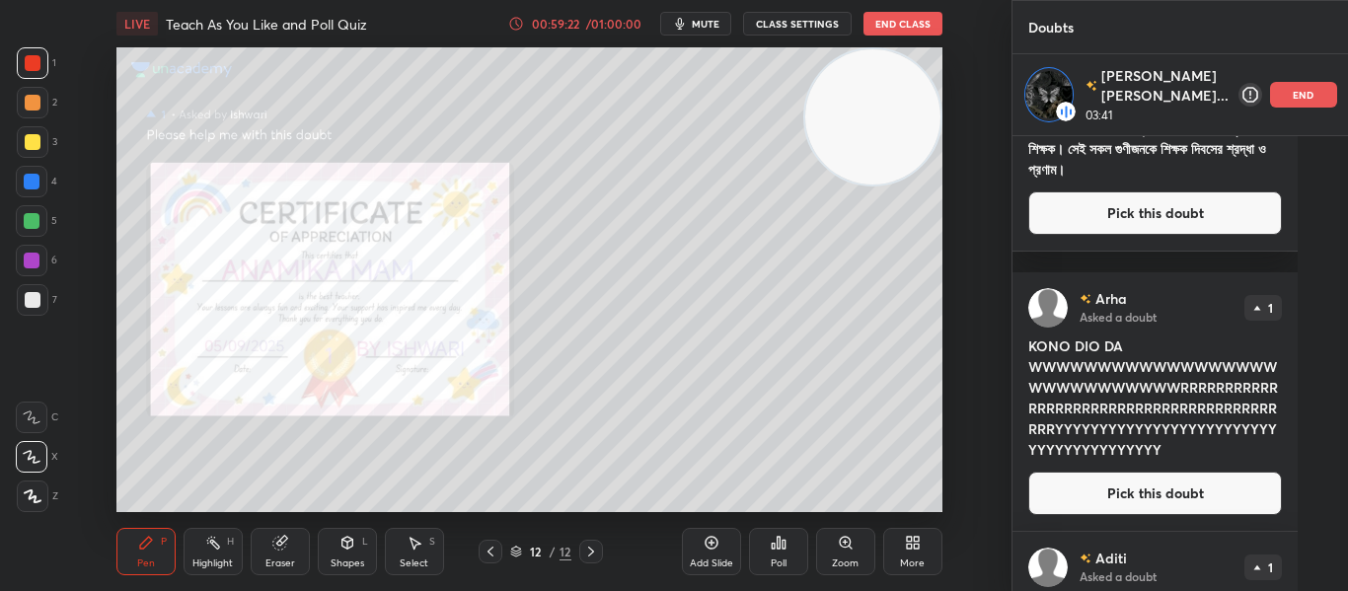
scroll to position [595, 0]
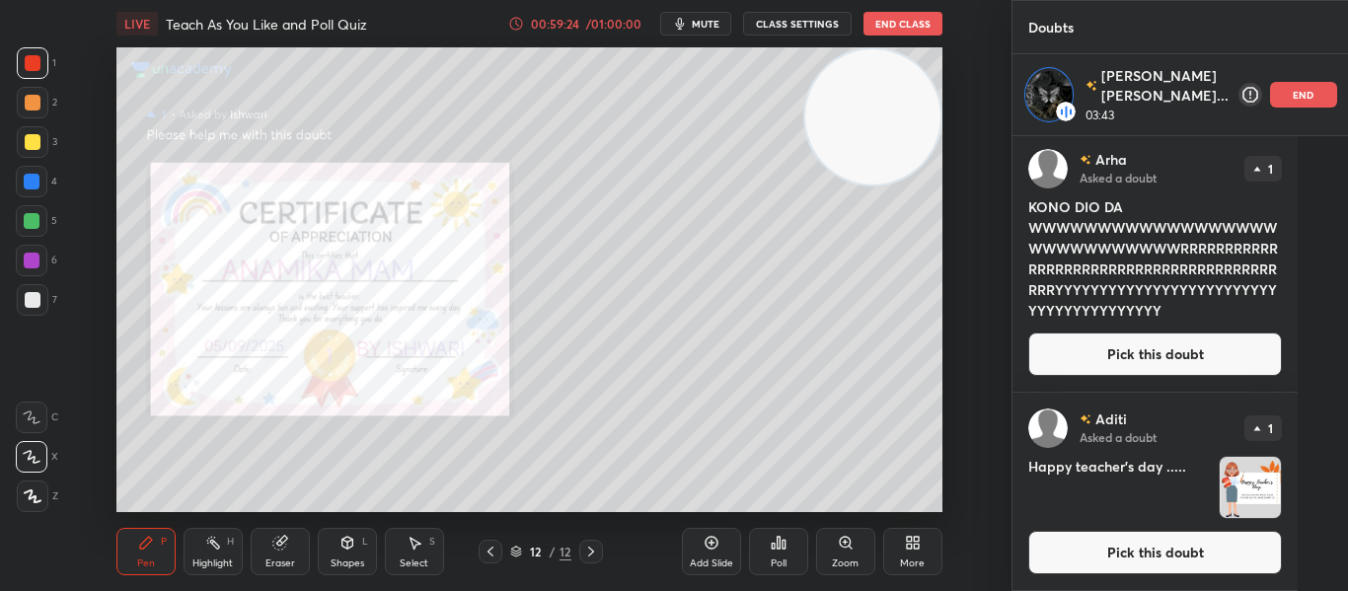
click at [1179, 567] on button "Pick this doubt" at bounding box center [1155, 552] width 254 height 43
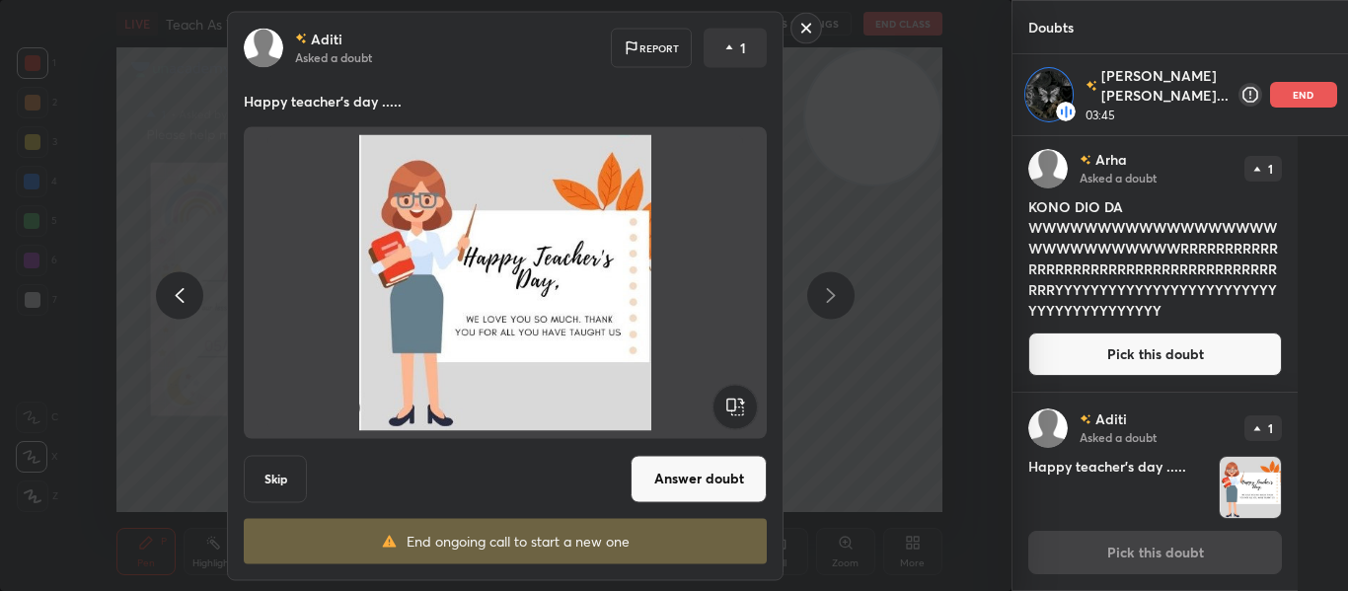
click at [665, 496] on button "Answer doubt" at bounding box center [698, 478] width 136 height 47
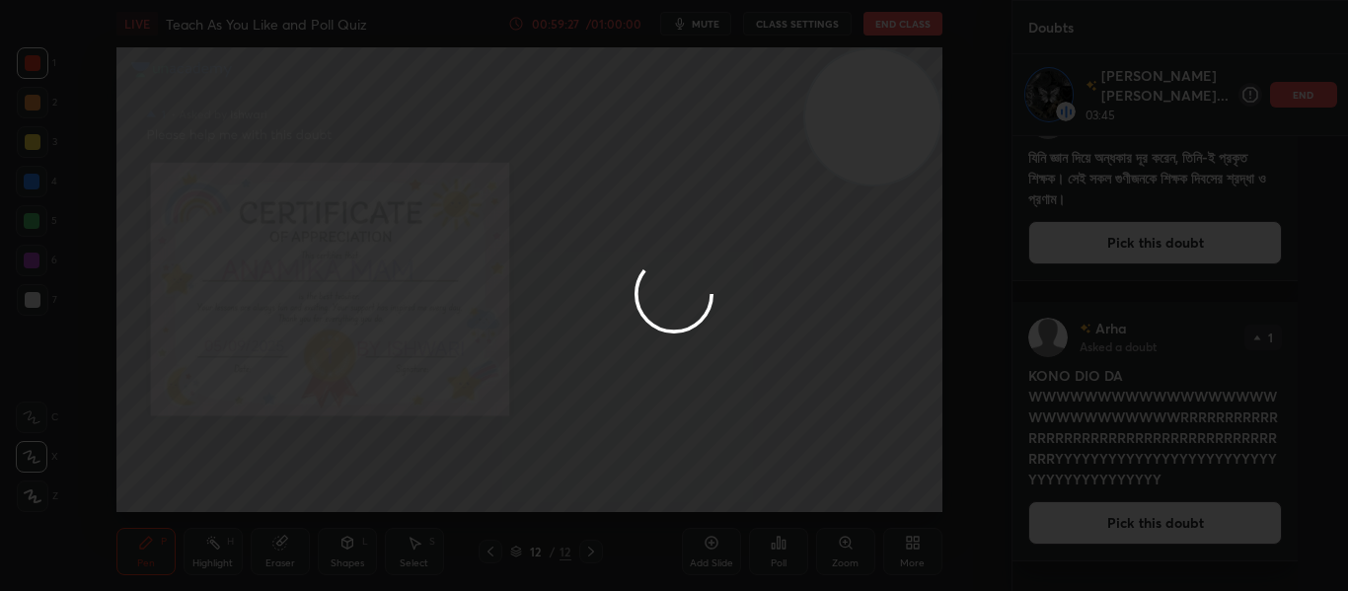
scroll to position [0, 0]
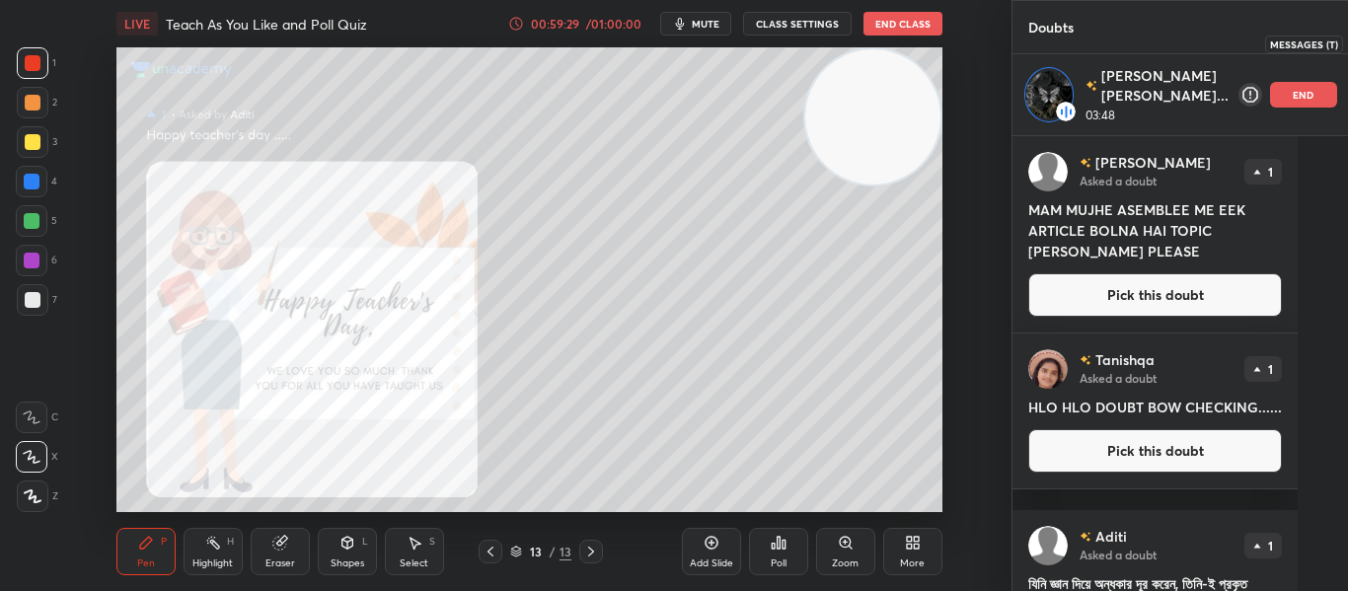
click at [1347, 49] on icon at bounding box center [1374, 44] width 18 height 18
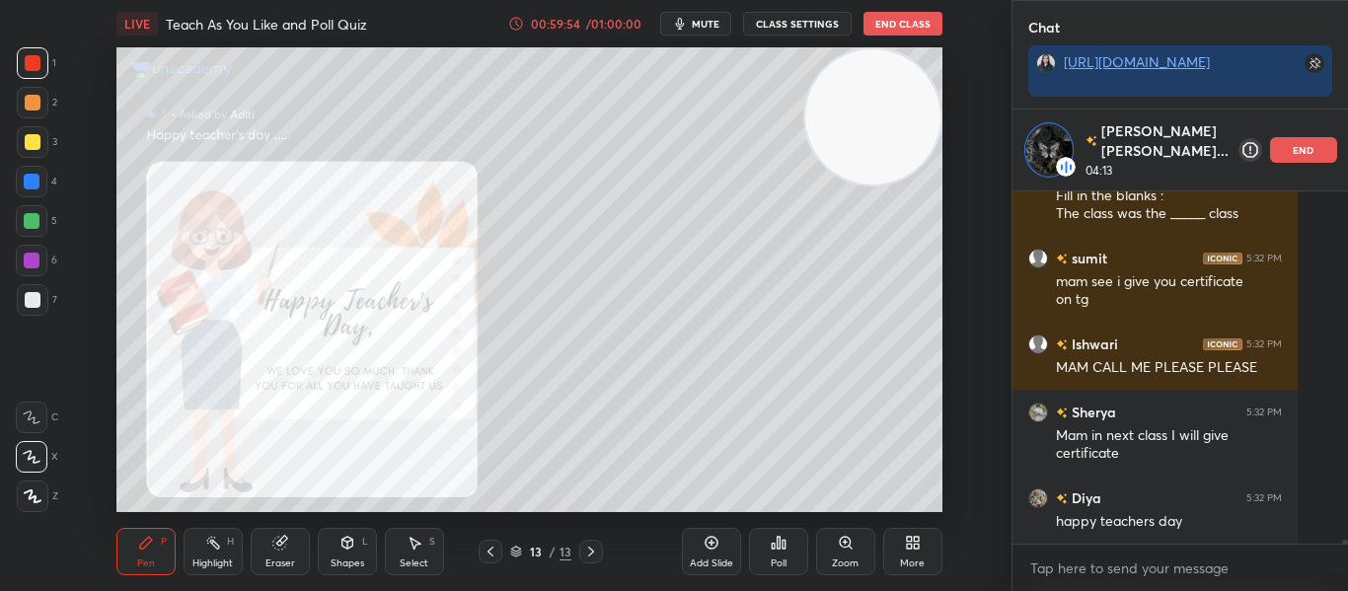
scroll to position [31266, 0]
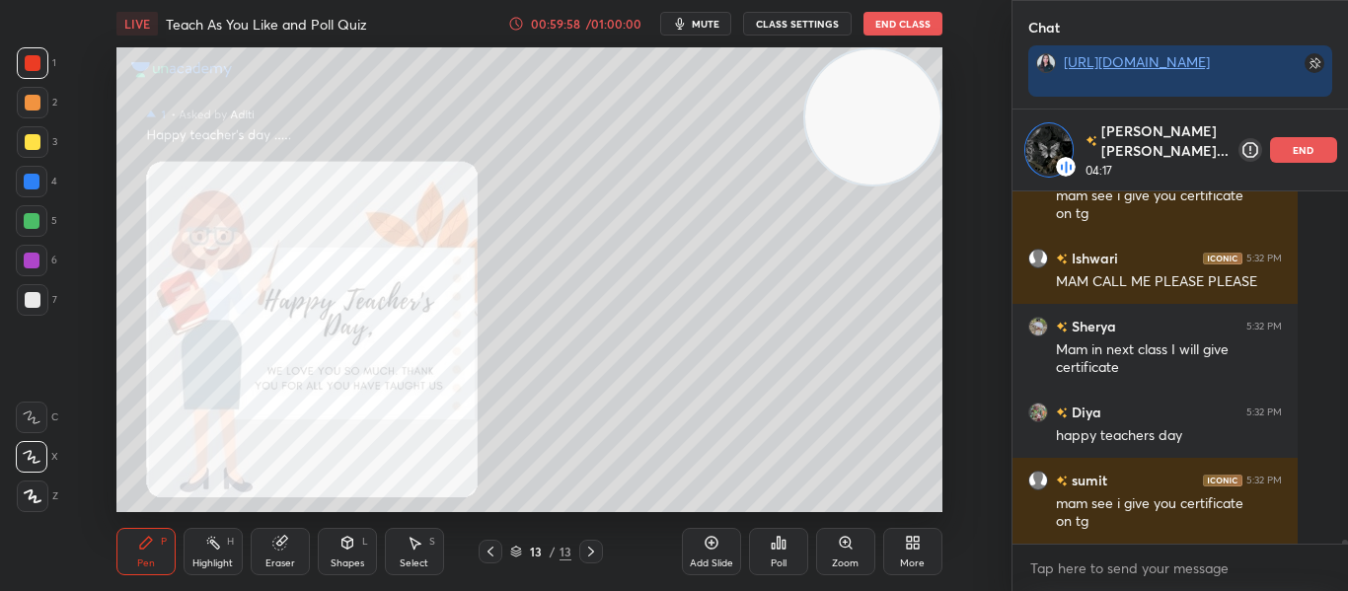
click at [1293, 152] on p "end" at bounding box center [1304, 150] width 22 height 10
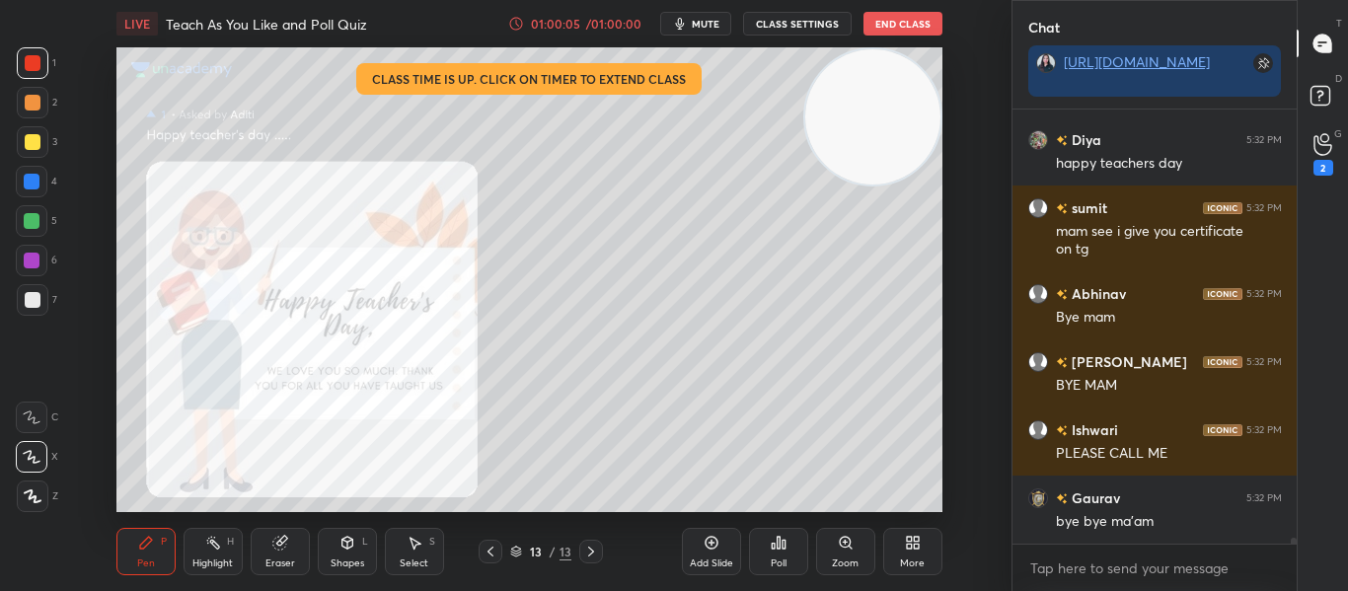
scroll to position [31525, 0]
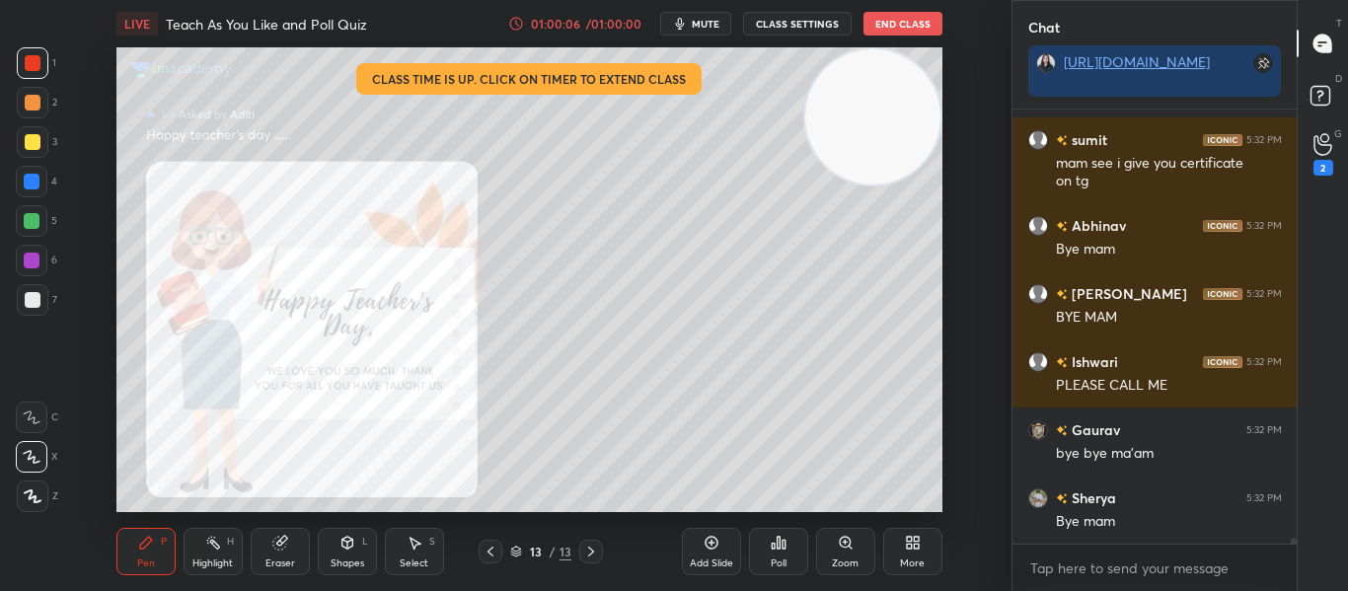
click at [923, 29] on button "End Class" at bounding box center [902, 24] width 79 height 24
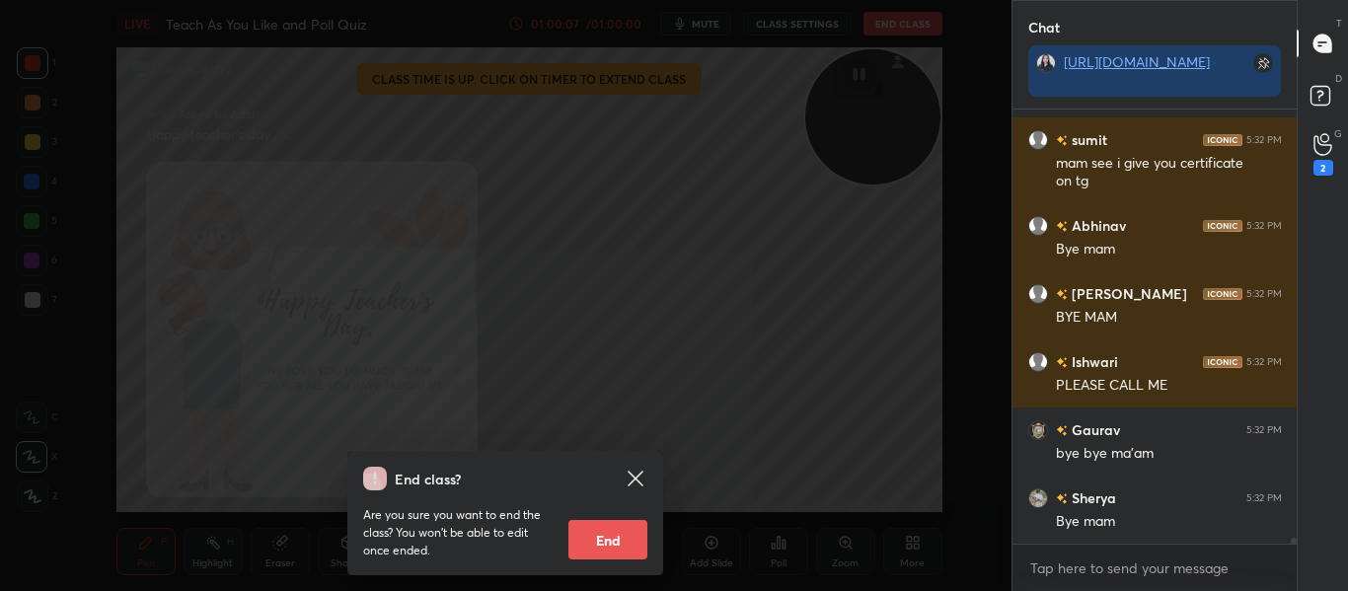
scroll to position [31679, 0]
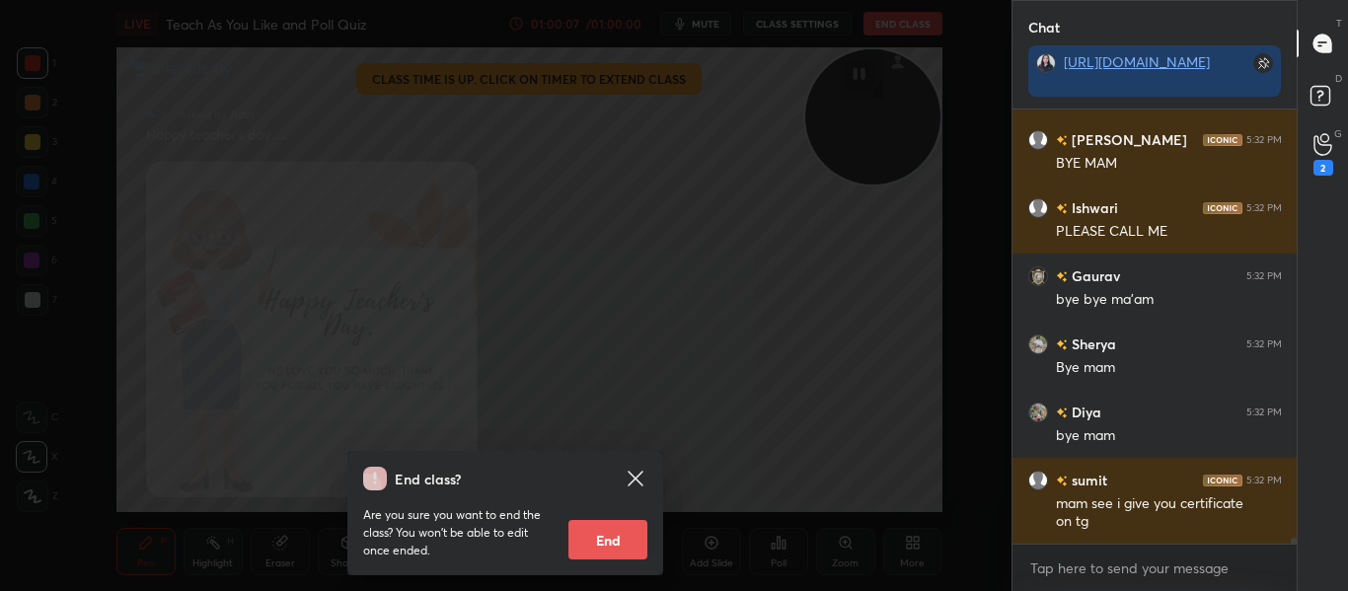
click at [622, 533] on button "End" at bounding box center [607, 539] width 79 height 39
type textarea "x"
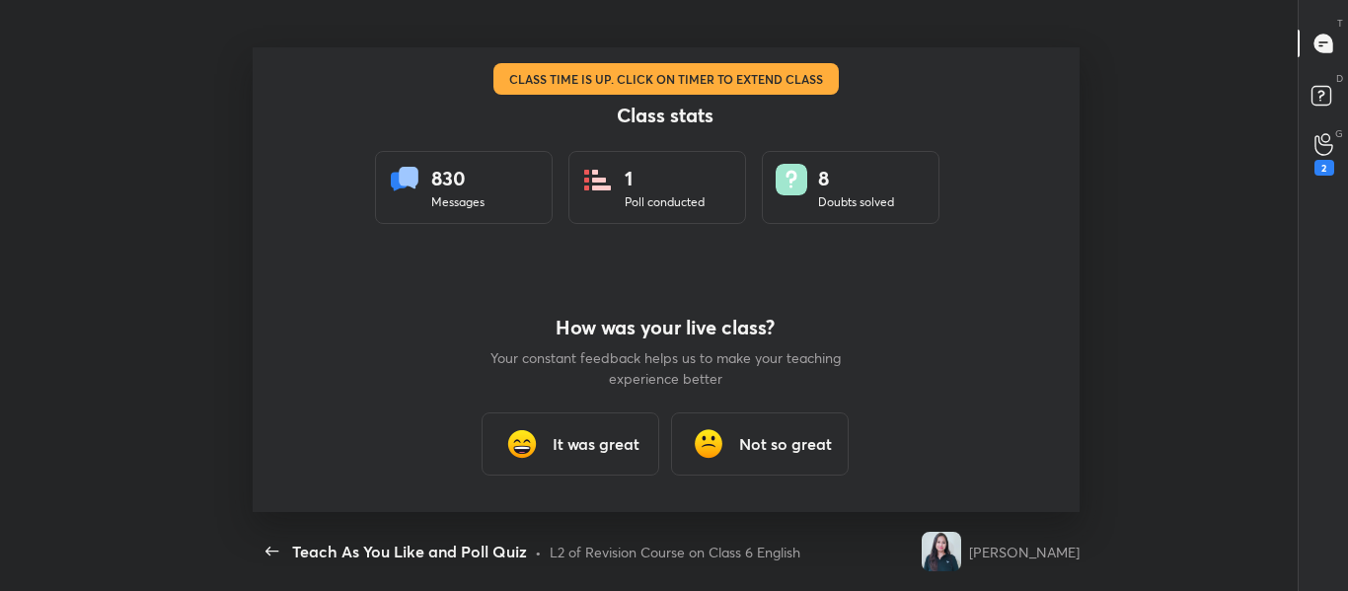
scroll to position [465, 995]
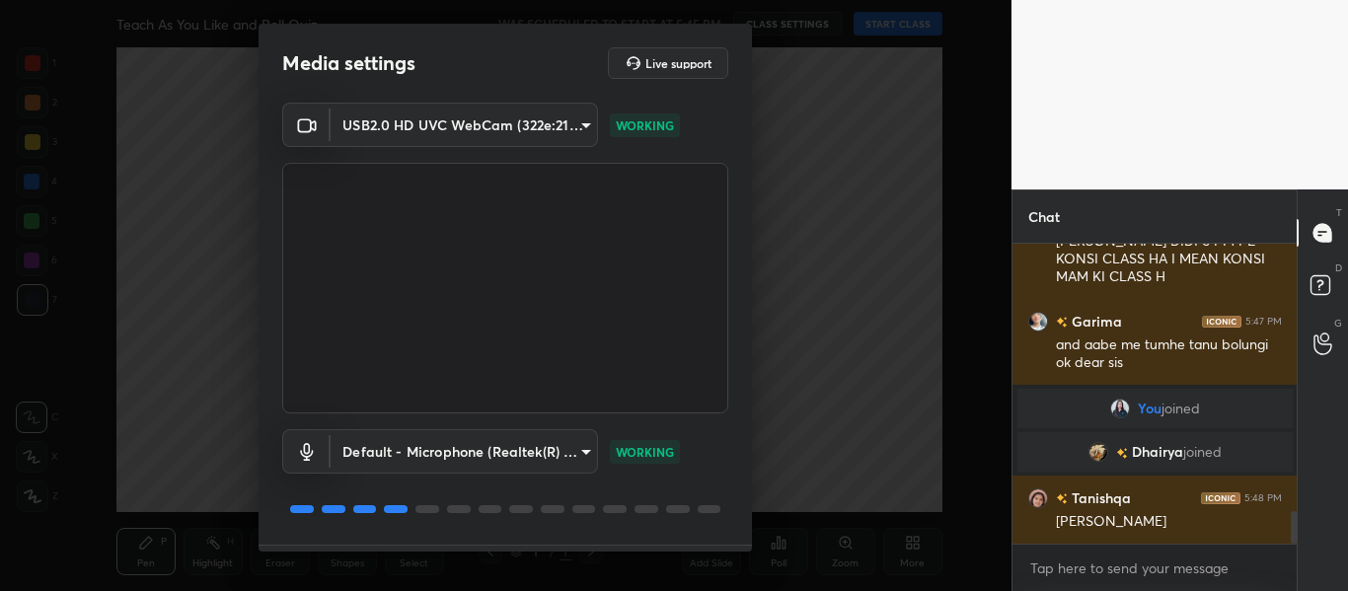
scroll to position [56, 0]
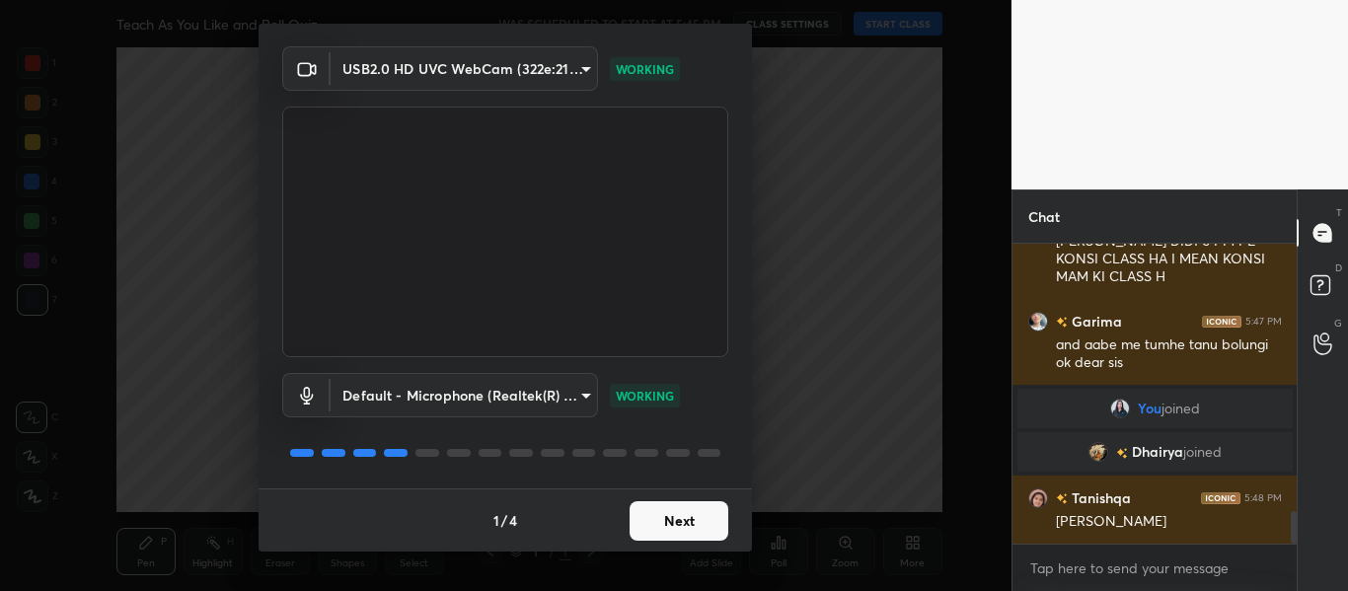
click at [684, 509] on button "Next" at bounding box center [678, 520] width 99 height 39
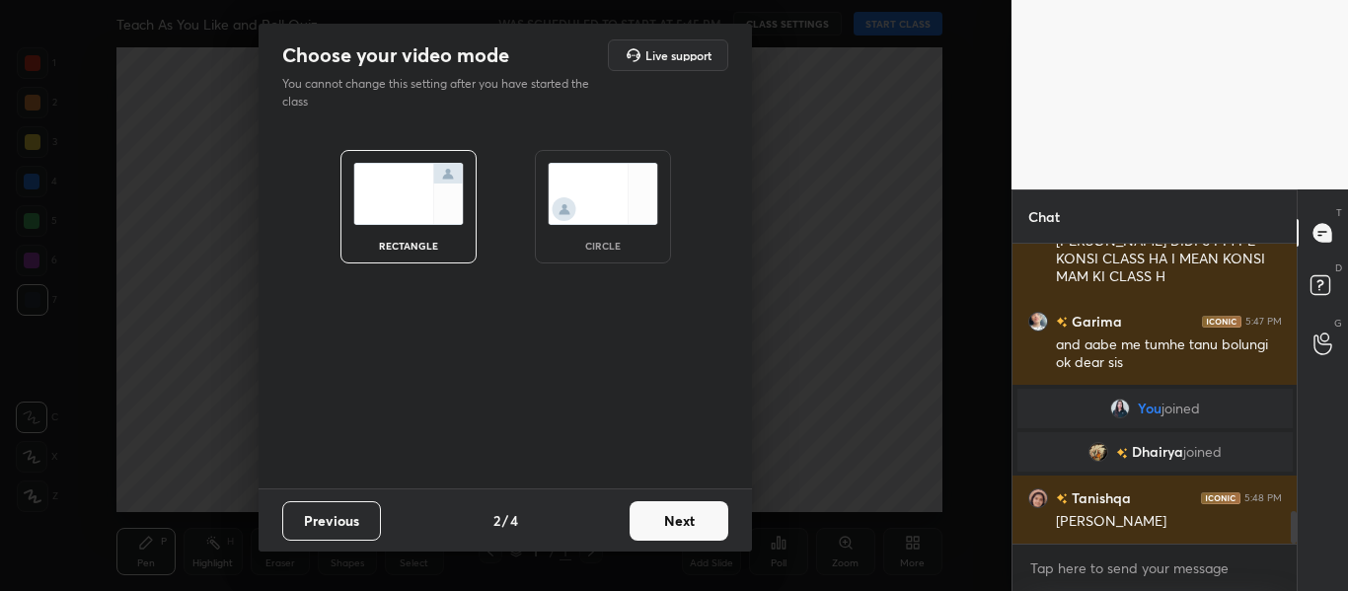
scroll to position [0, 0]
click at [618, 206] on img at bounding box center [603, 194] width 111 height 62
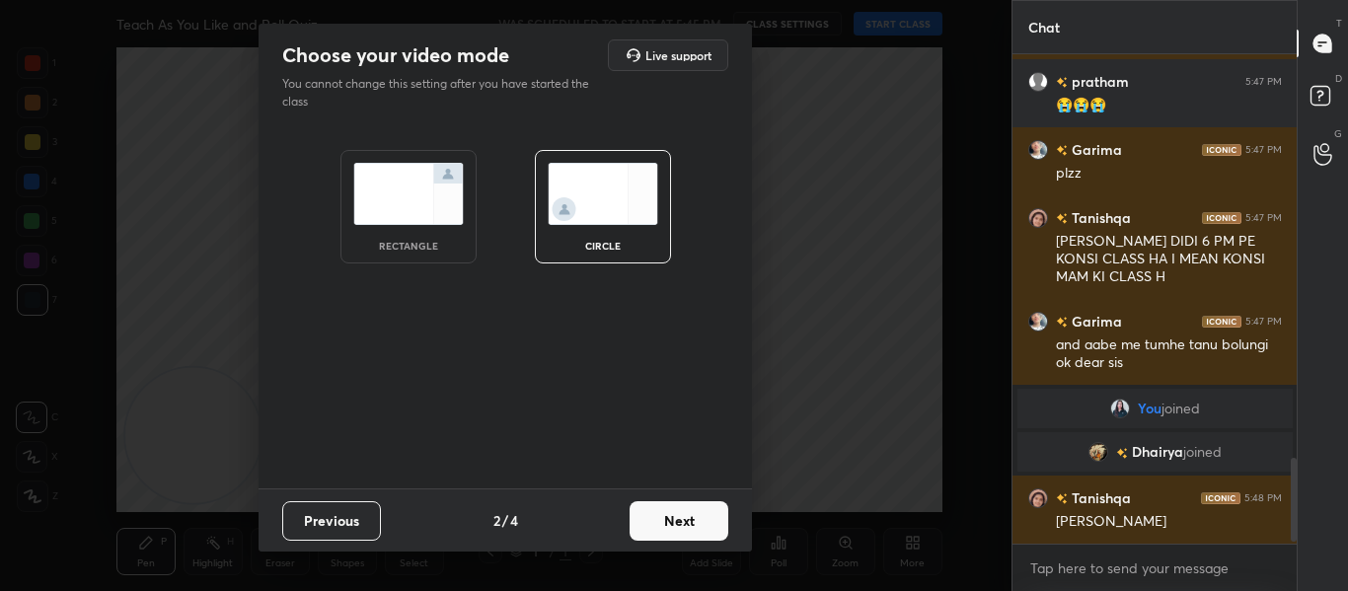
scroll to position [2381, 0]
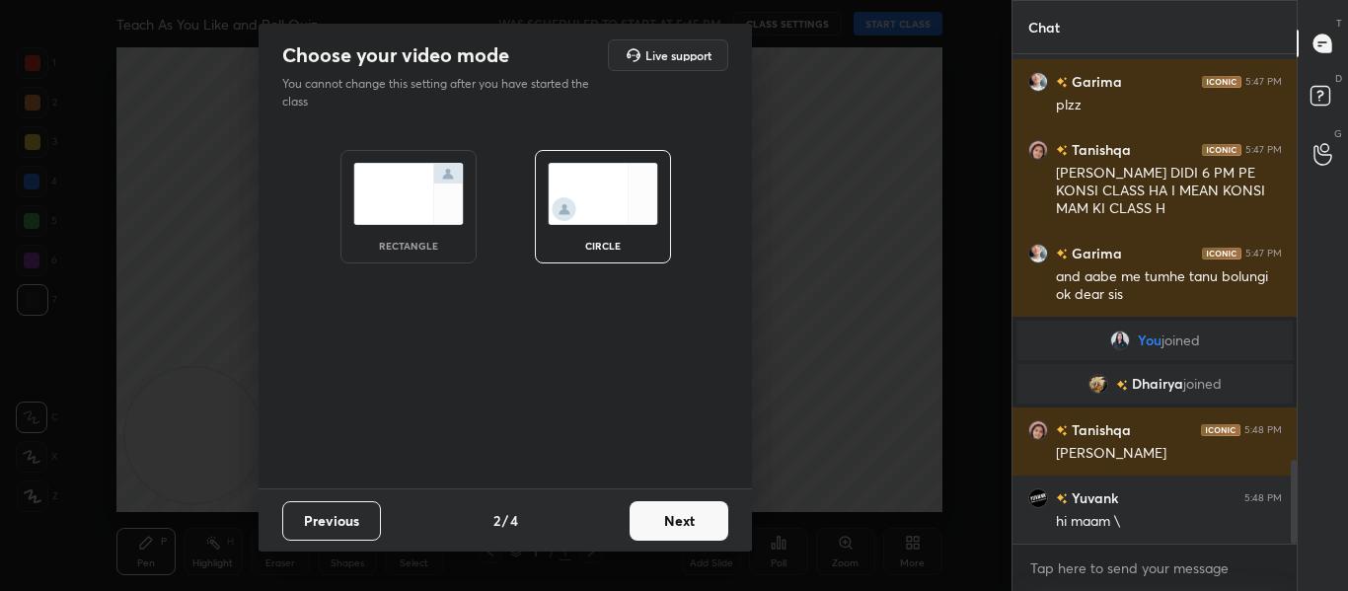
click at [696, 501] on button "Next" at bounding box center [678, 520] width 99 height 39
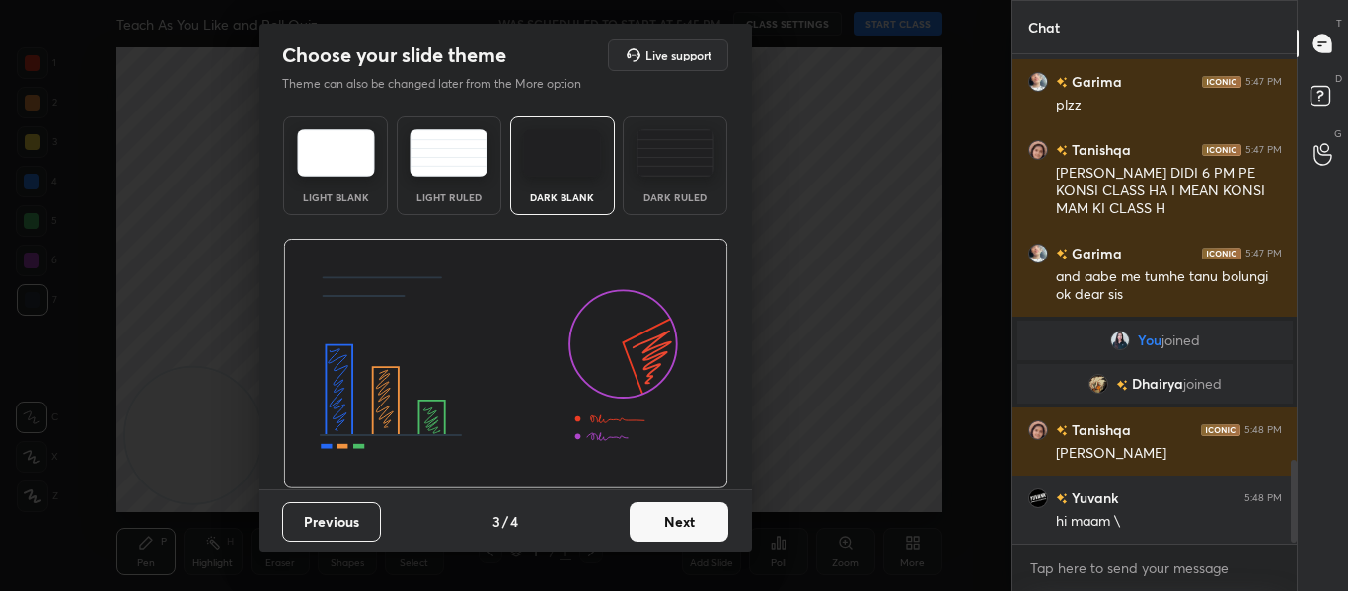
scroll to position [2449, 0]
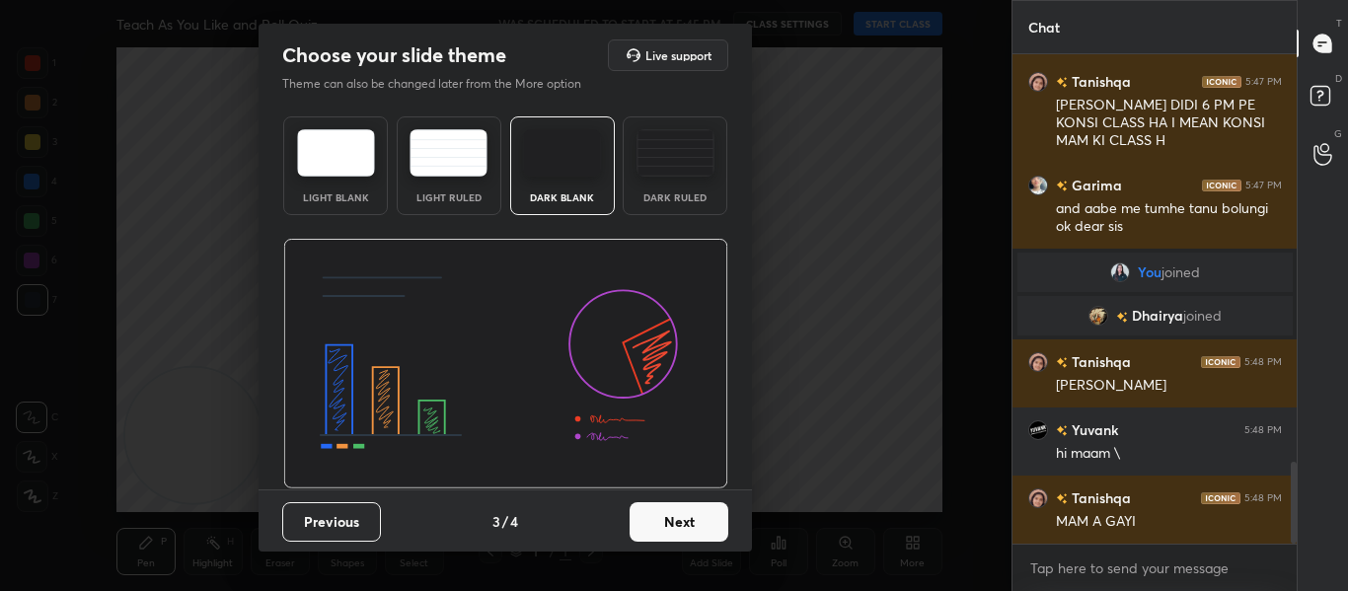
click at [696, 500] on div "Previous 3 / 4 Next" at bounding box center [505, 520] width 493 height 63
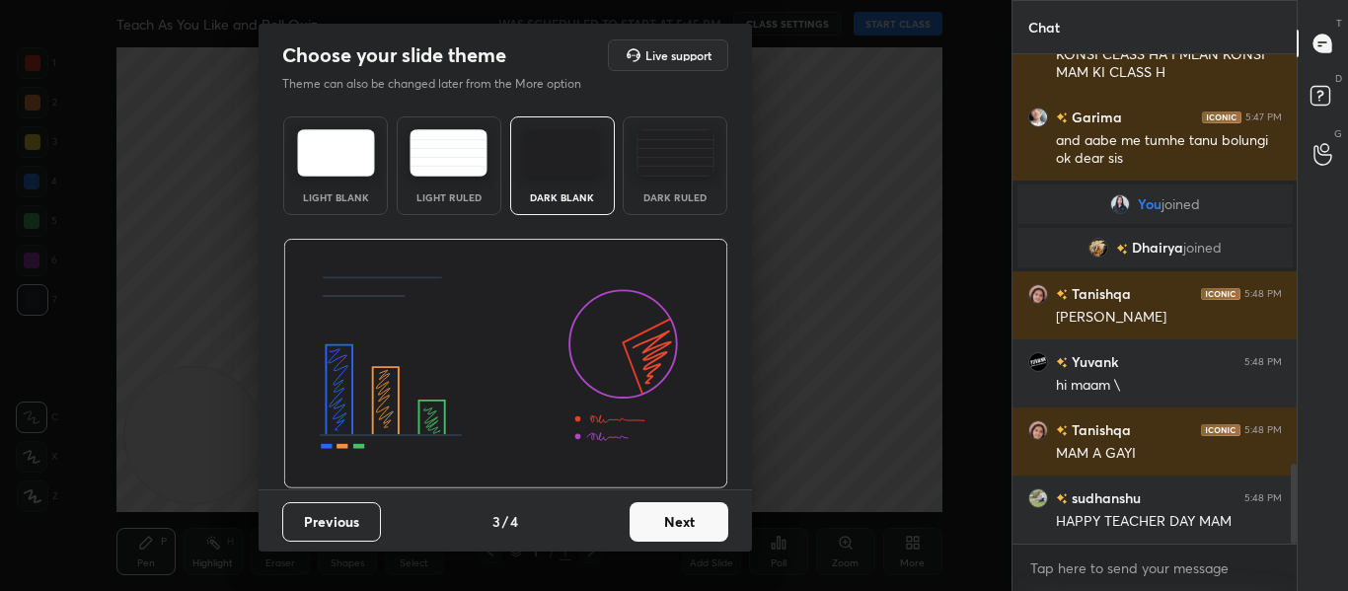
click at [697, 513] on button "Next" at bounding box center [678, 521] width 99 height 39
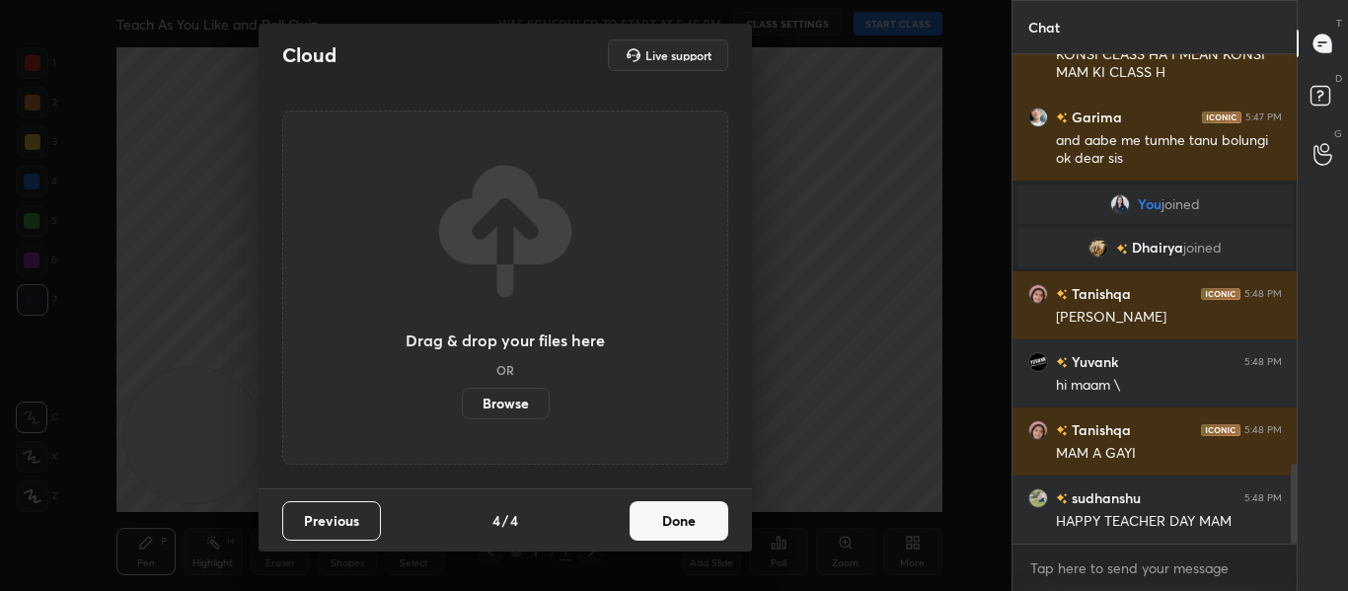
click at [697, 513] on button "Done" at bounding box center [678, 520] width 99 height 39
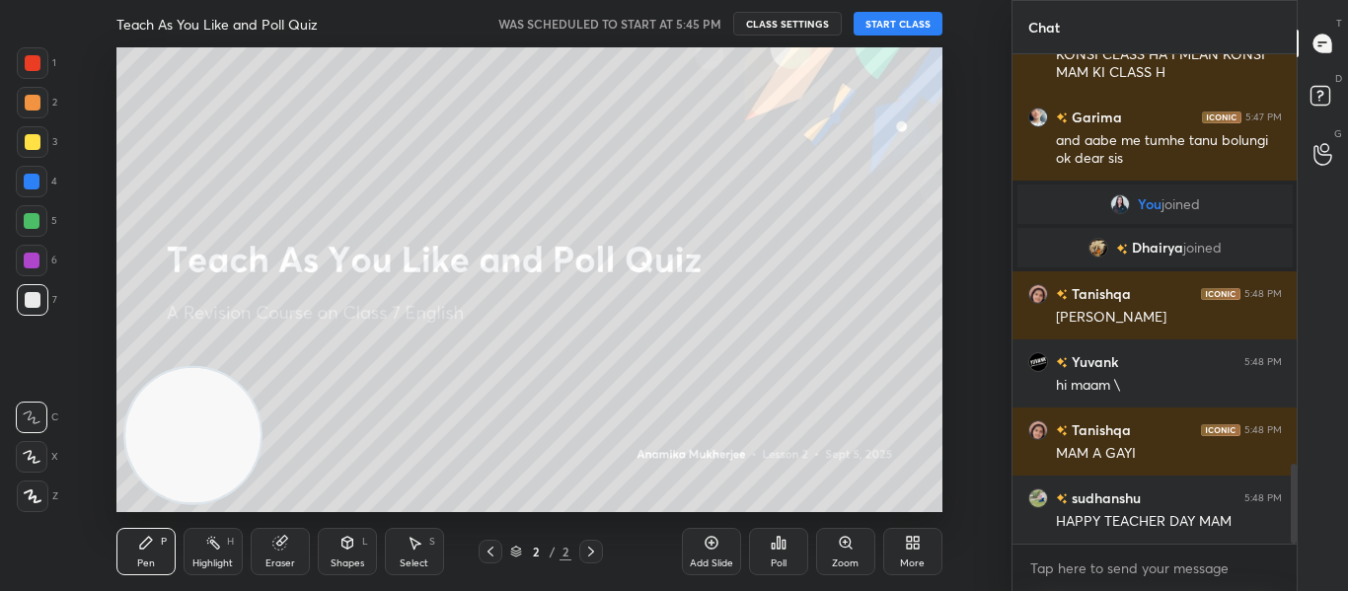
click at [903, 34] on button "START CLASS" at bounding box center [897, 24] width 89 height 24
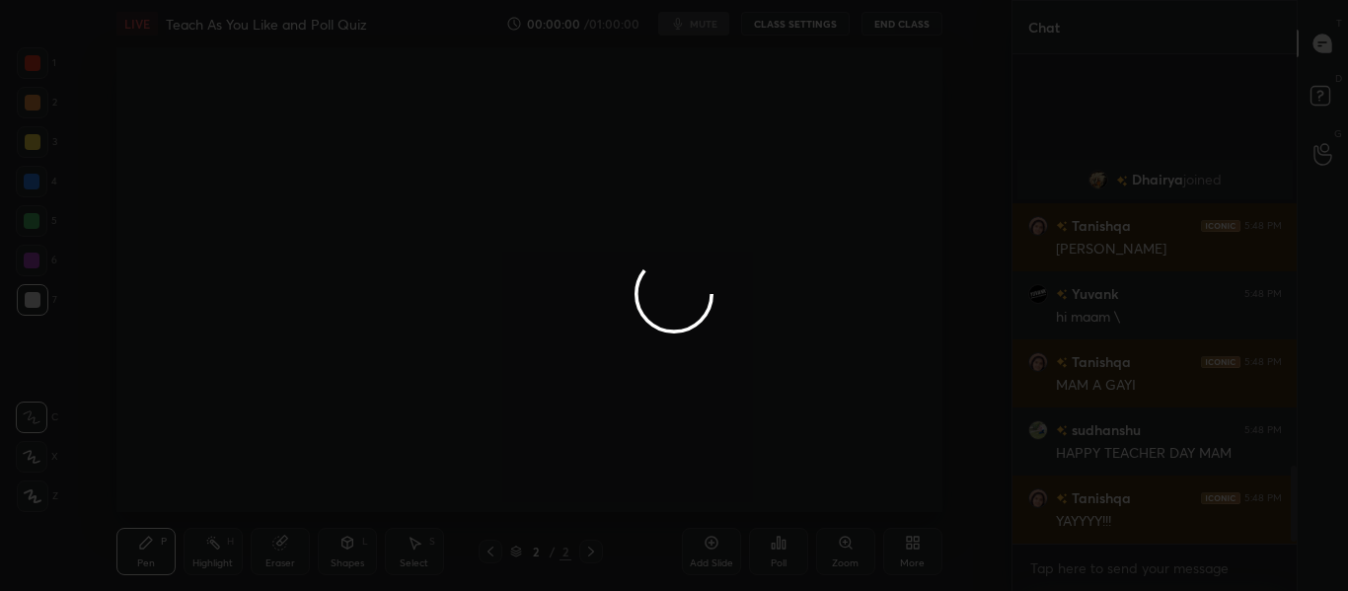
scroll to position [2739, 0]
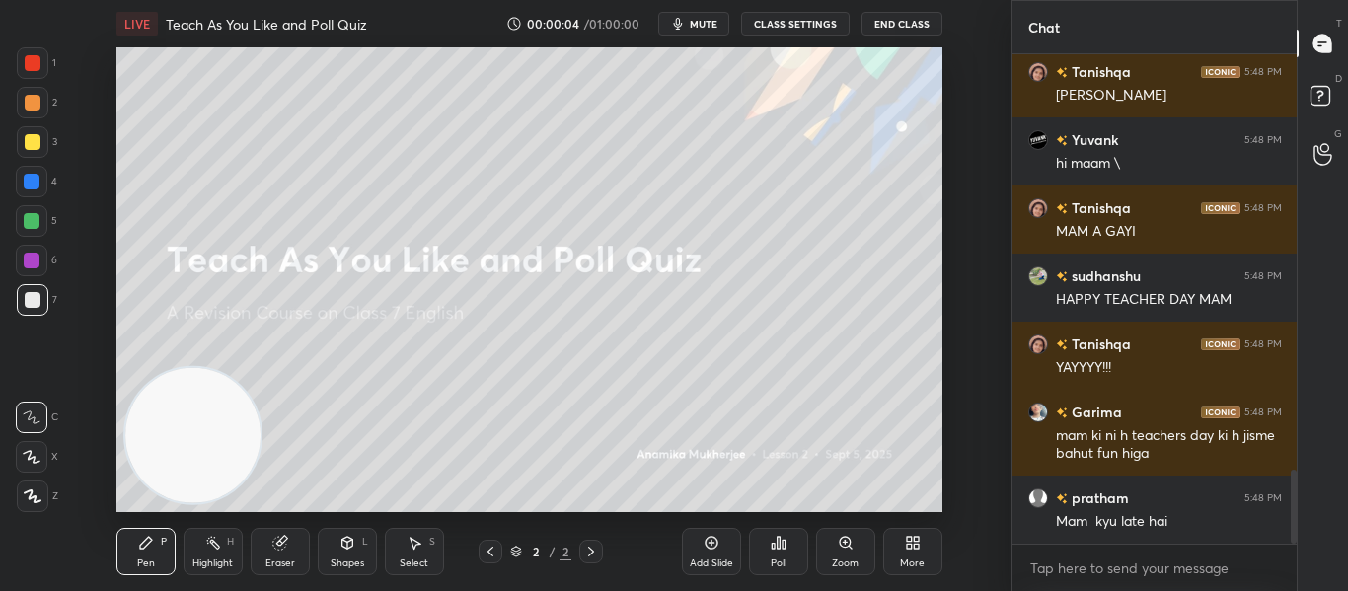
click at [38, 67] on div at bounding box center [33, 63] width 16 height 16
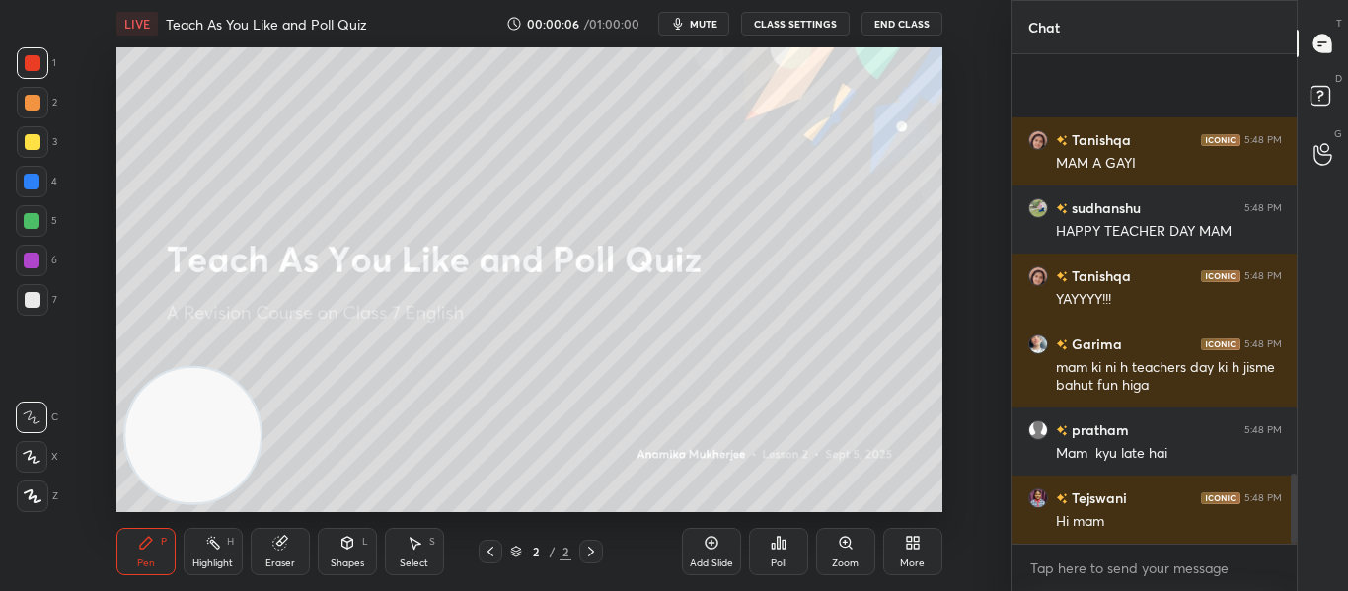
scroll to position [2943, 0]
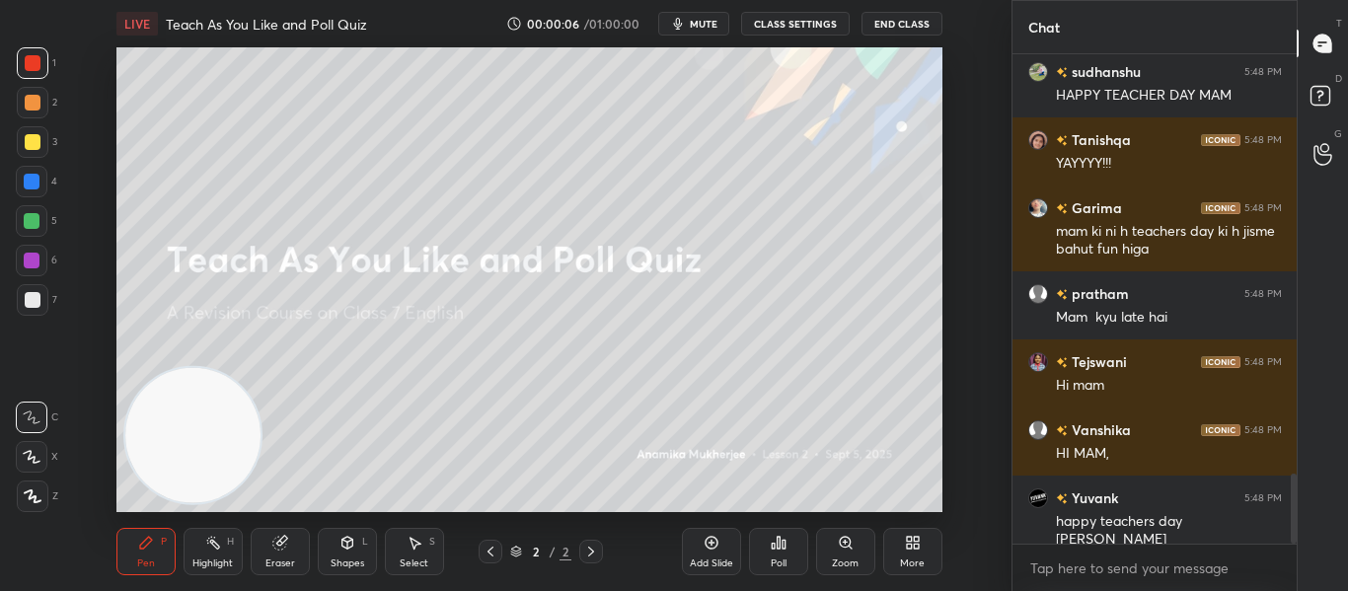
click at [208, 455] on video at bounding box center [192, 435] width 135 height 135
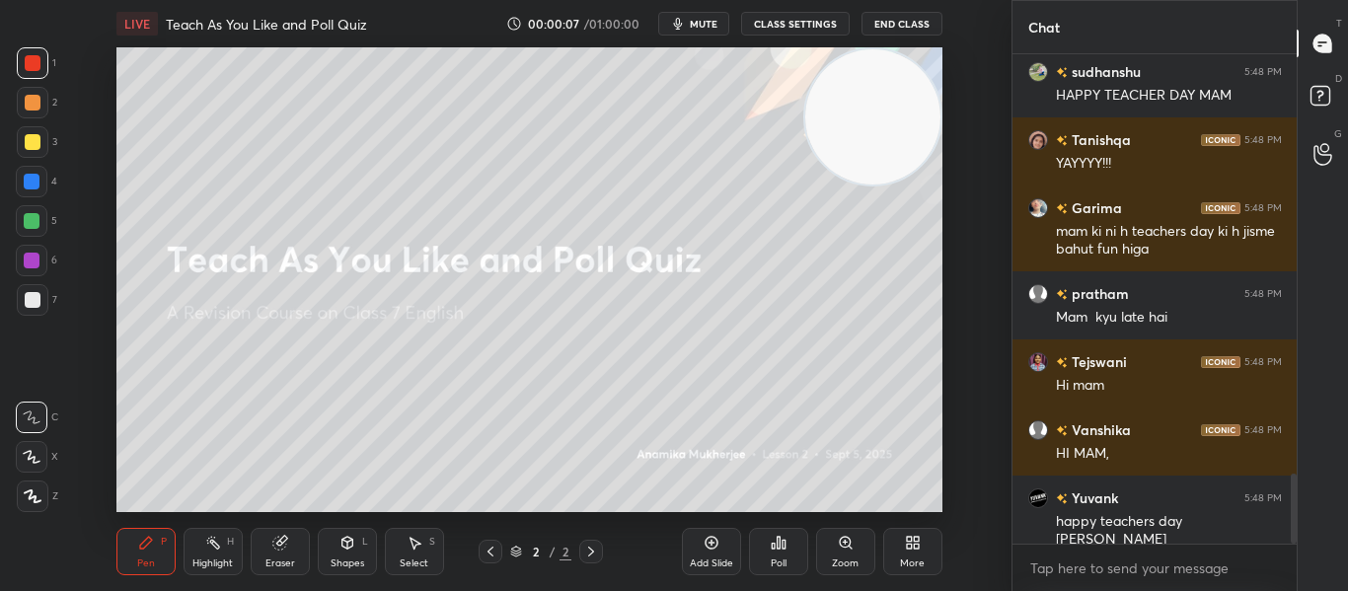
drag, startPoint x: 208, startPoint y: 455, endPoint x: 994, endPoint y: 57, distance: 880.3
click at [994, 57] on div "Setting up your live class Poll for secs No correct answer Start poll" at bounding box center [529, 279] width 932 height 465
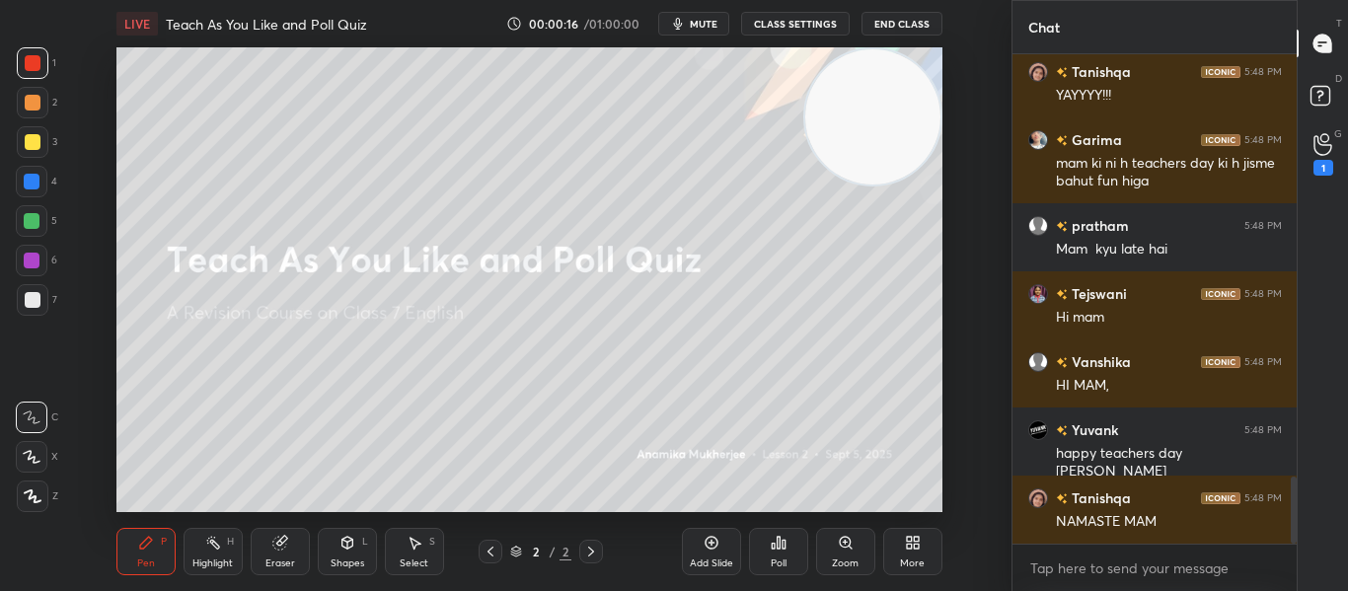
scroll to position [0, 0]
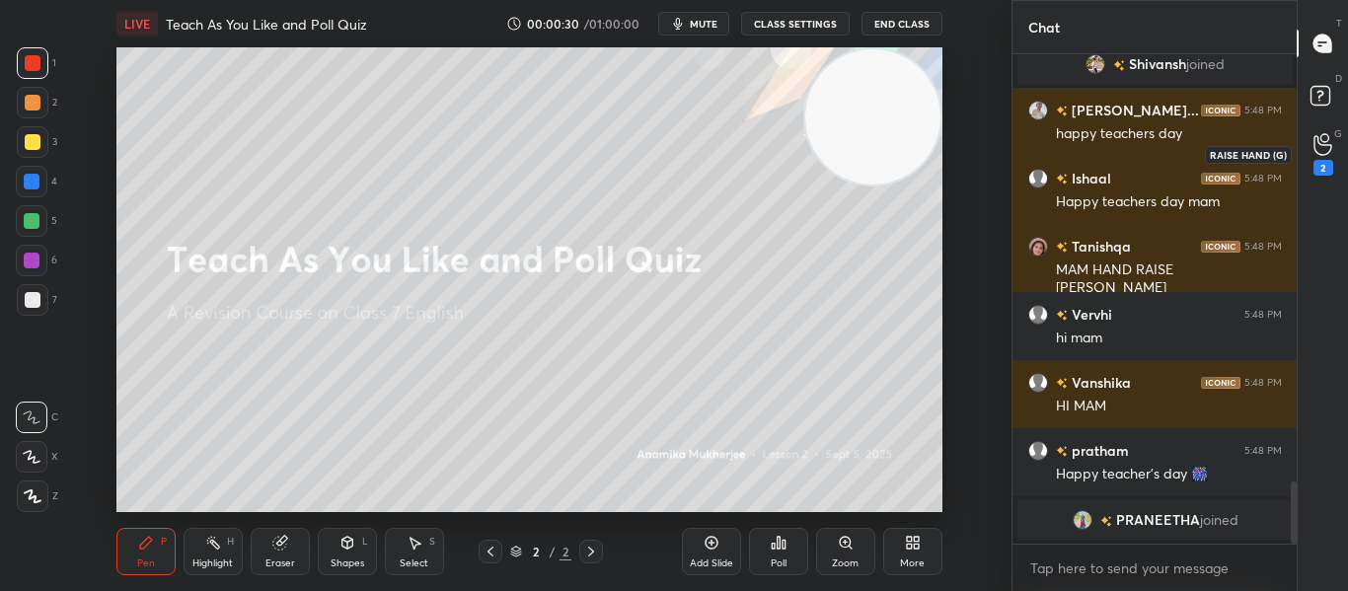
click at [1309, 162] on div "2" at bounding box center [1322, 154] width 39 height 36
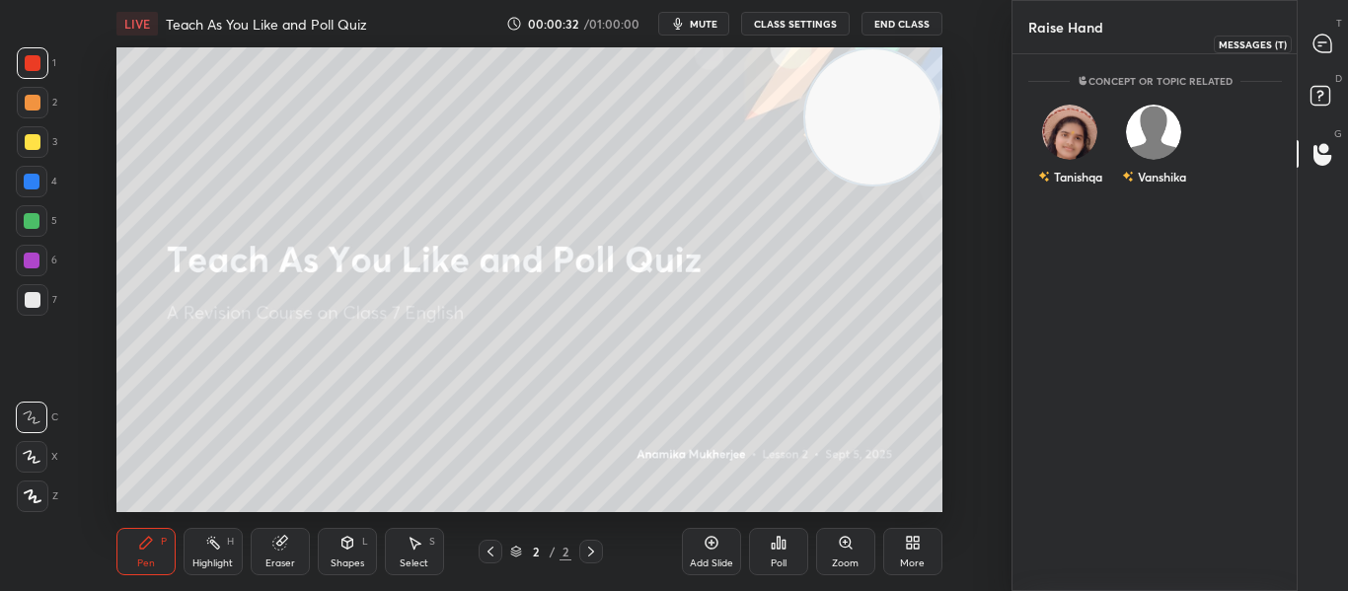
click at [1323, 30] on div at bounding box center [1322, 44] width 39 height 36
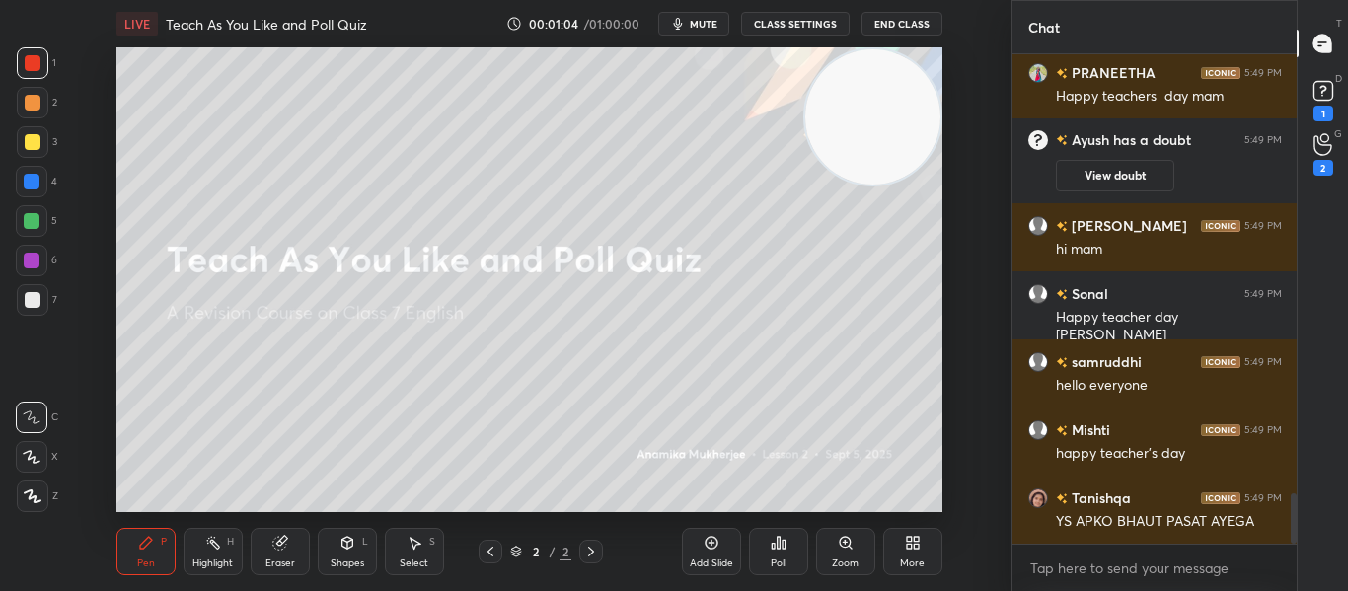
scroll to position [4341, 0]
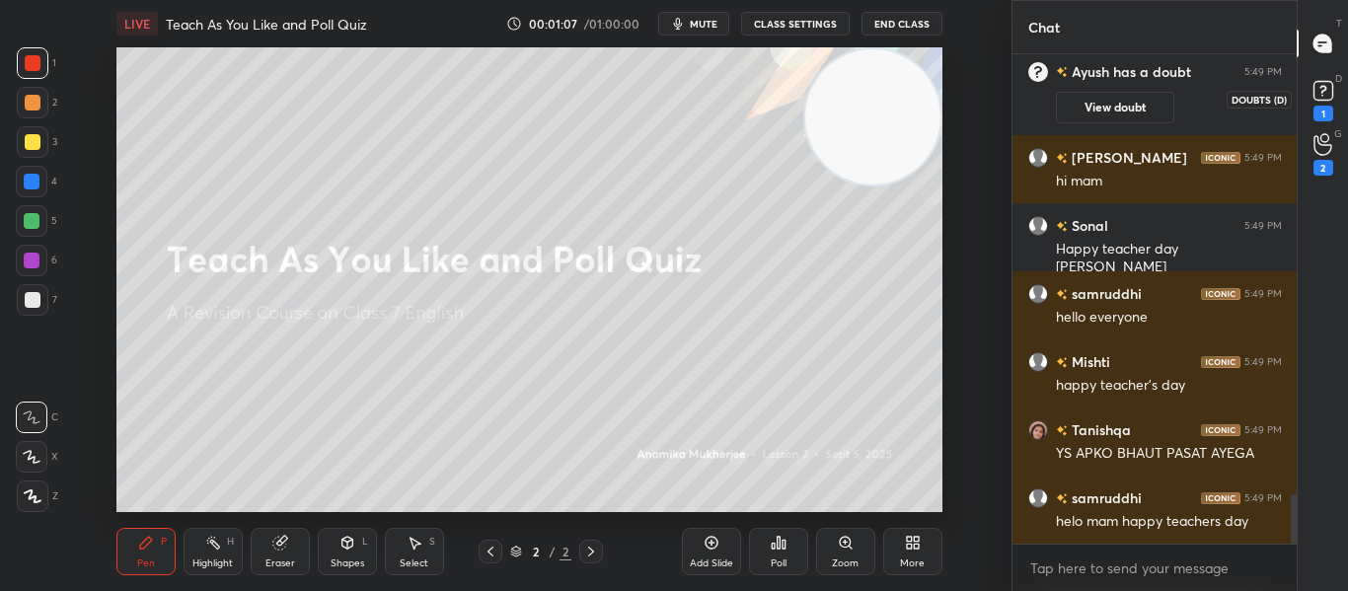
click at [1327, 84] on rect at bounding box center [1322, 91] width 19 height 19
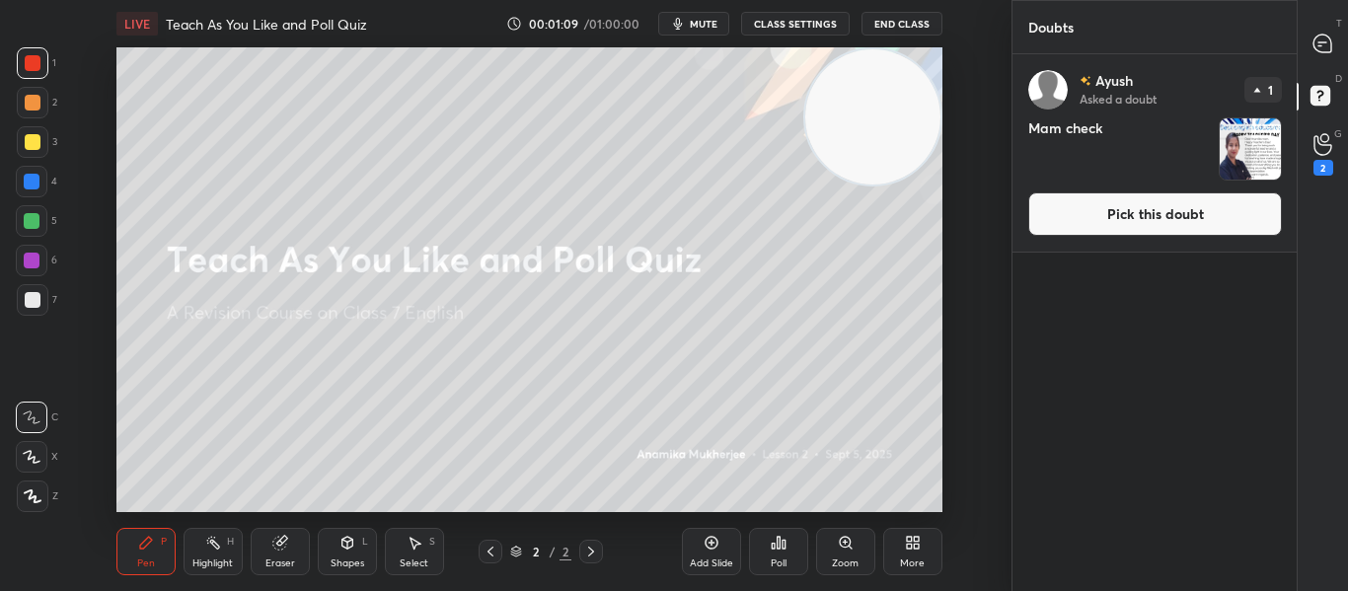
click at [1223, 204] on button "Pick this doubt" at bounding box center [1155, 213] width 254 height 43
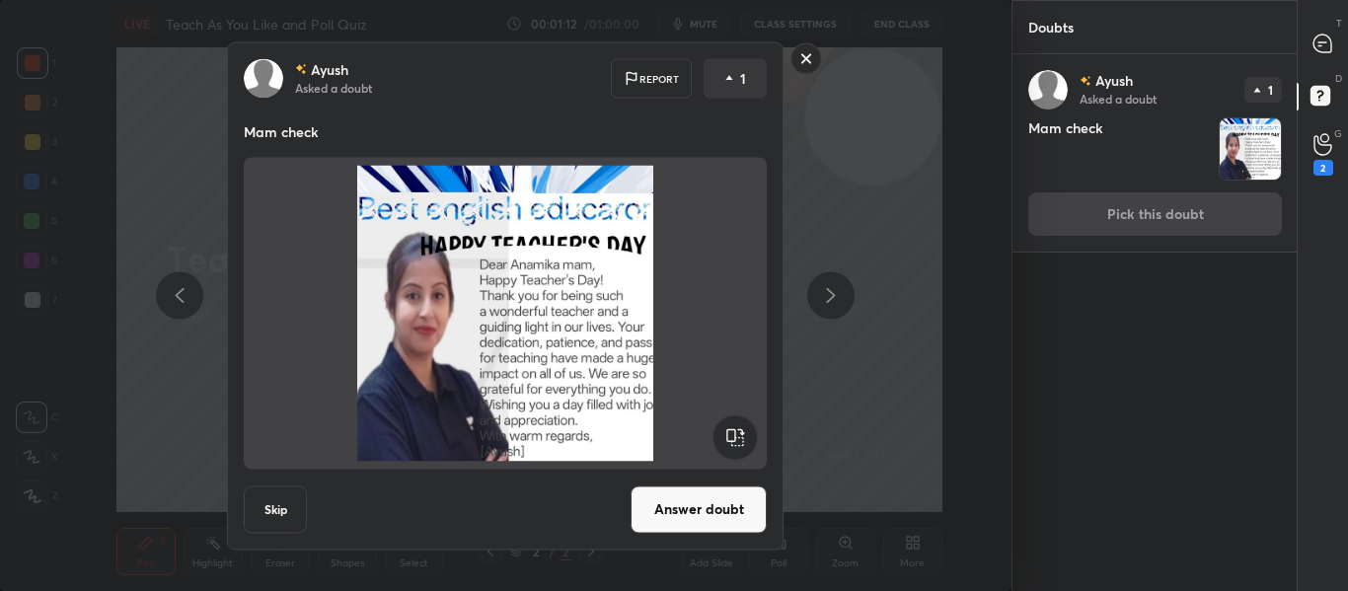
click at [705, 493] on button "Answer doubt" at bounding box center [698, 508] width 136 height 47
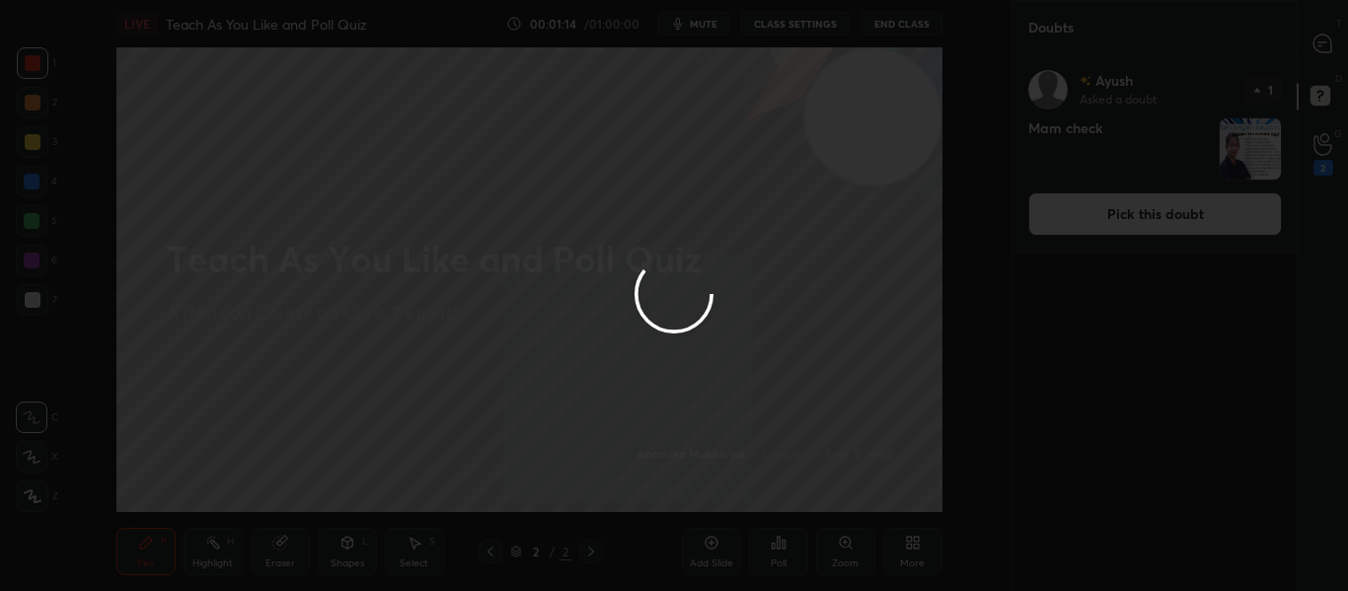
click at [1310, 51] on div at bounding box center [674, 295] width 1348 height 591
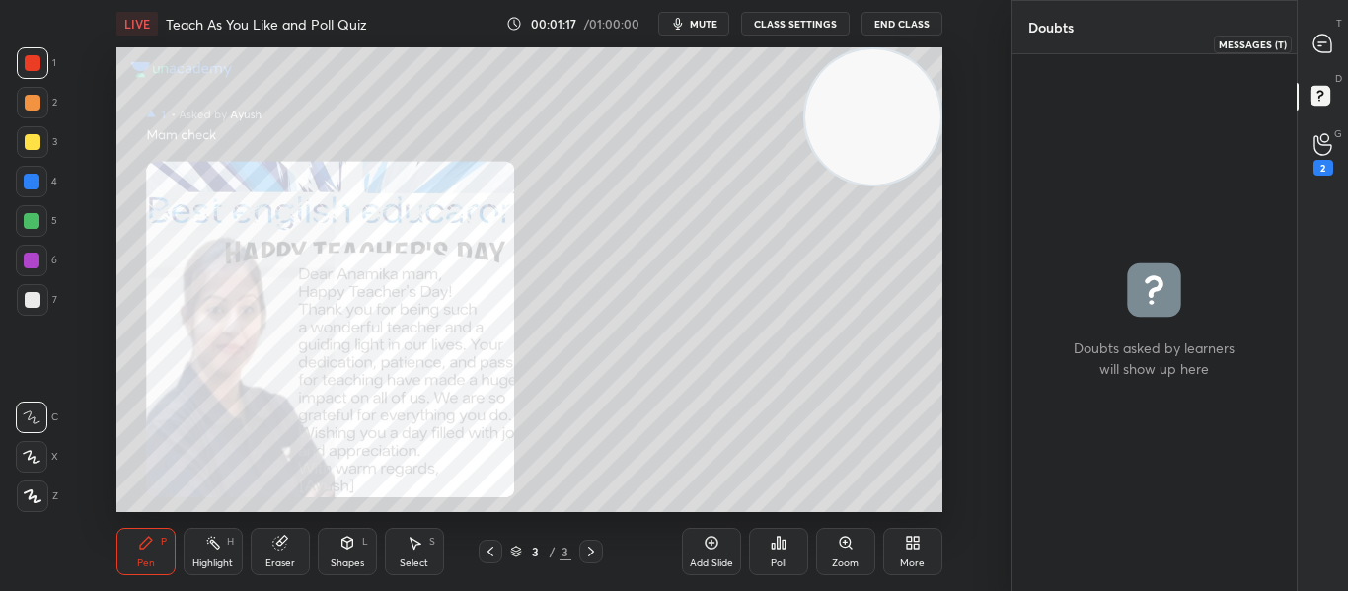
click at [1319, 34] on icon at bounding box center [1322, 44] width 21 height 21
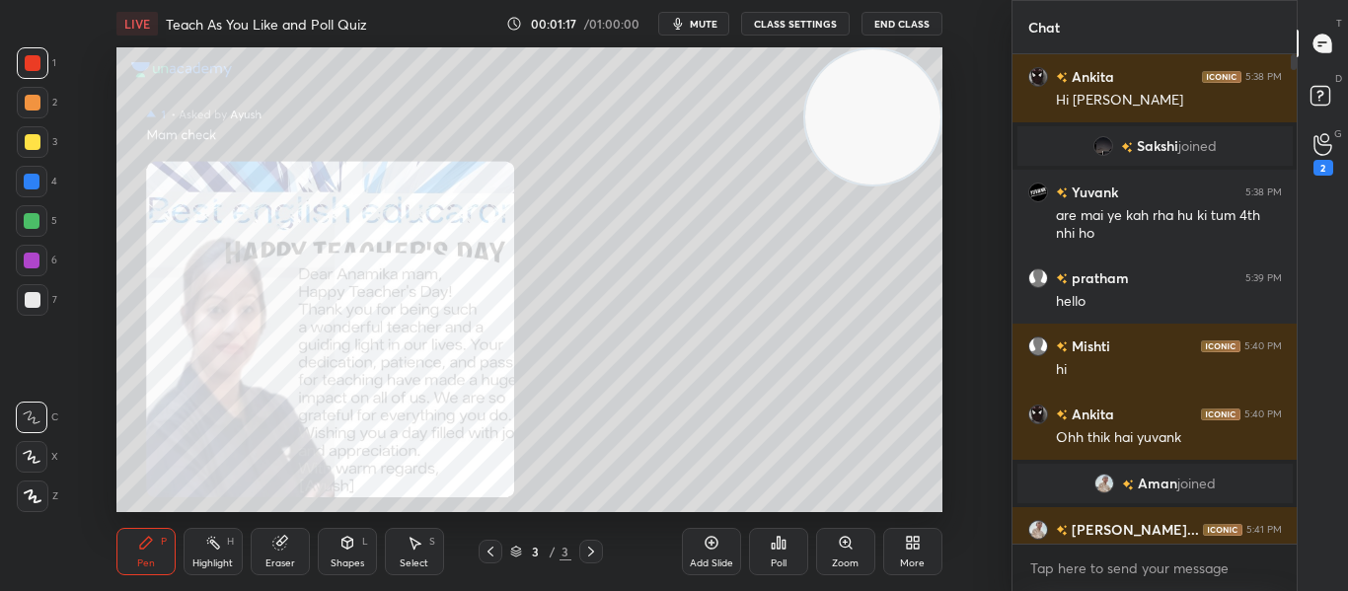
scroll to position [483, 278]
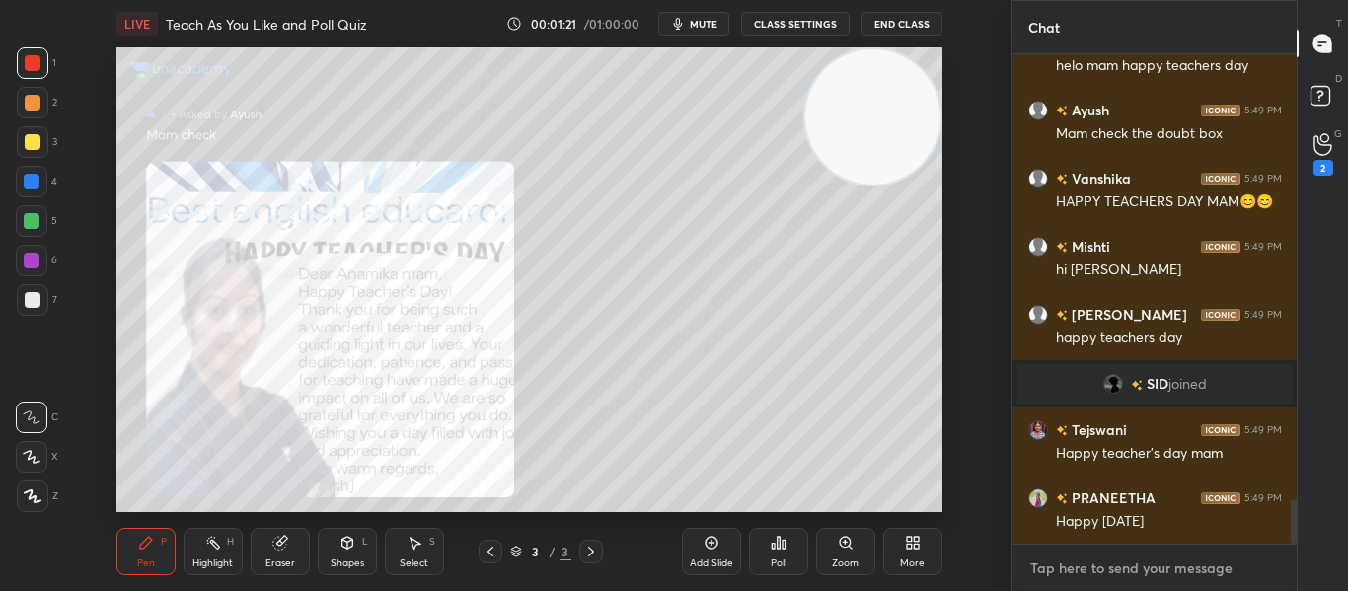
type textarea "x"
click at [1083, 572] on textarea at bounding box center [1155, 569] width 254 height 32
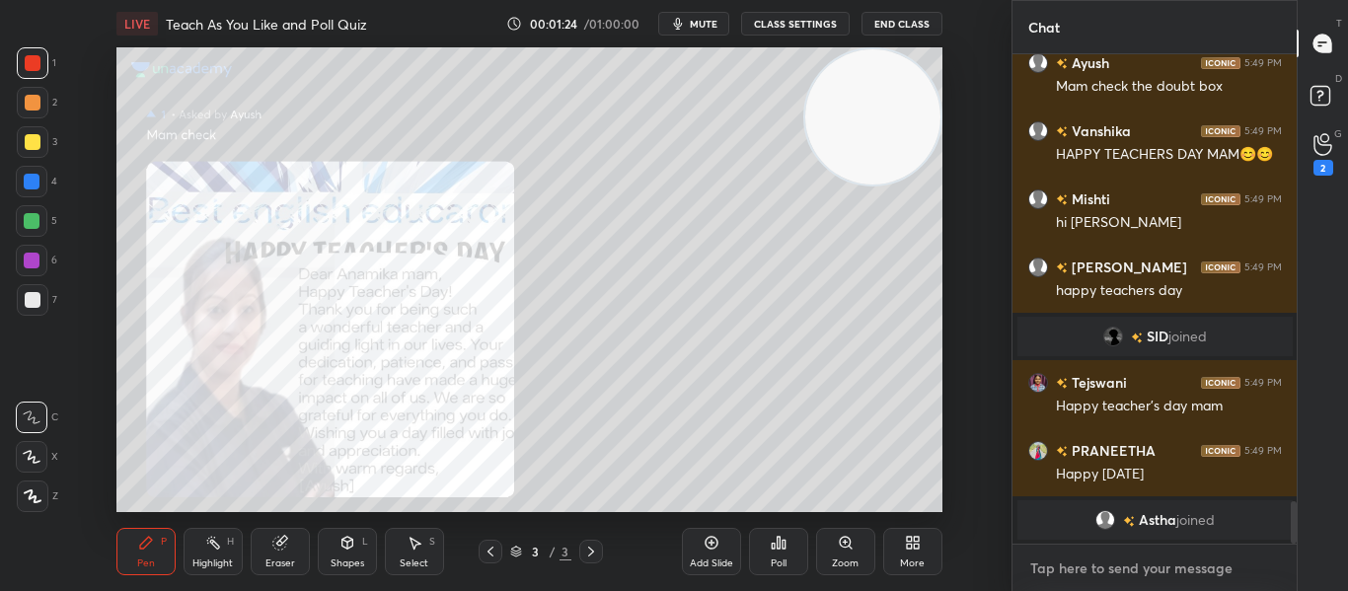
paste textarea "[URL][DOMAIN_NAME]"
type textarea "[URL][DOMAIN_NAME]"
type textarea "x"
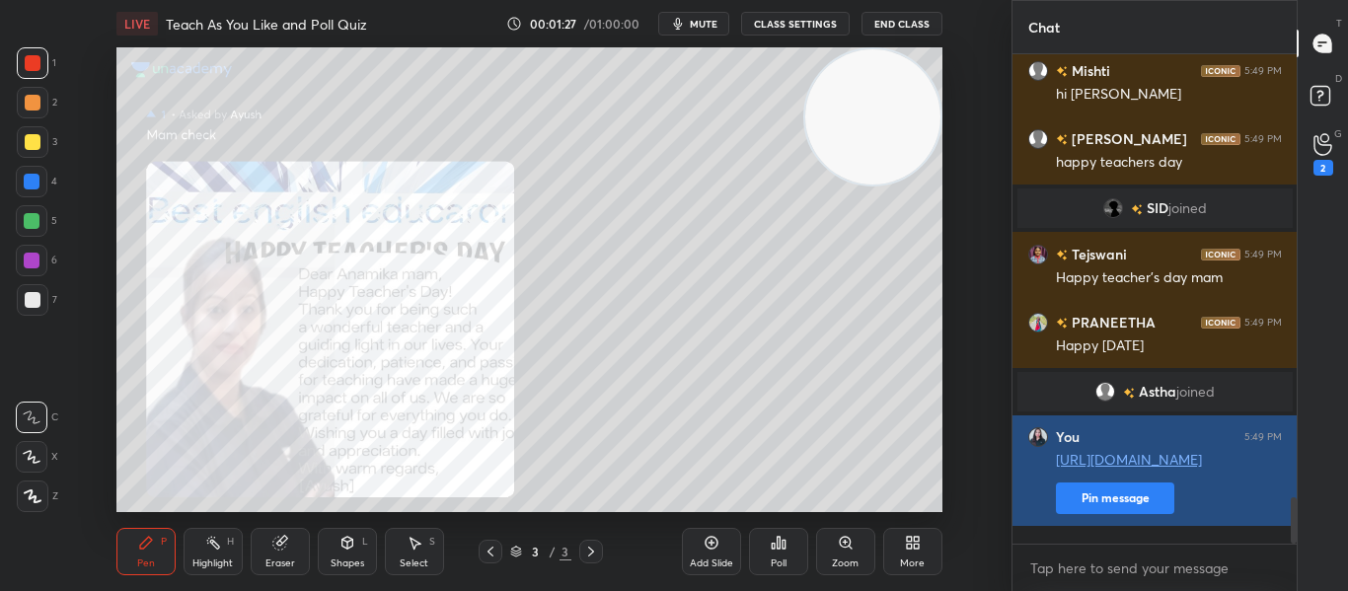
click at [1111, 507] on button "Pin message" at bounding box center [1115, 498] width 118 height 32
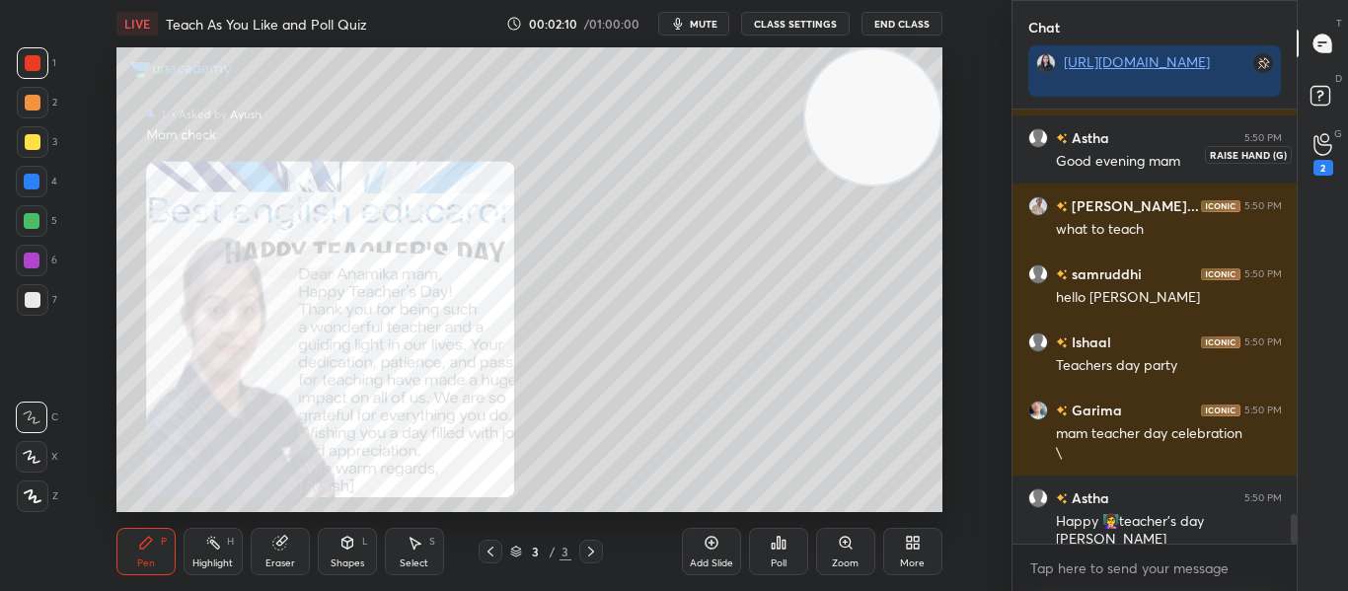
scroll to position [6144, 0]
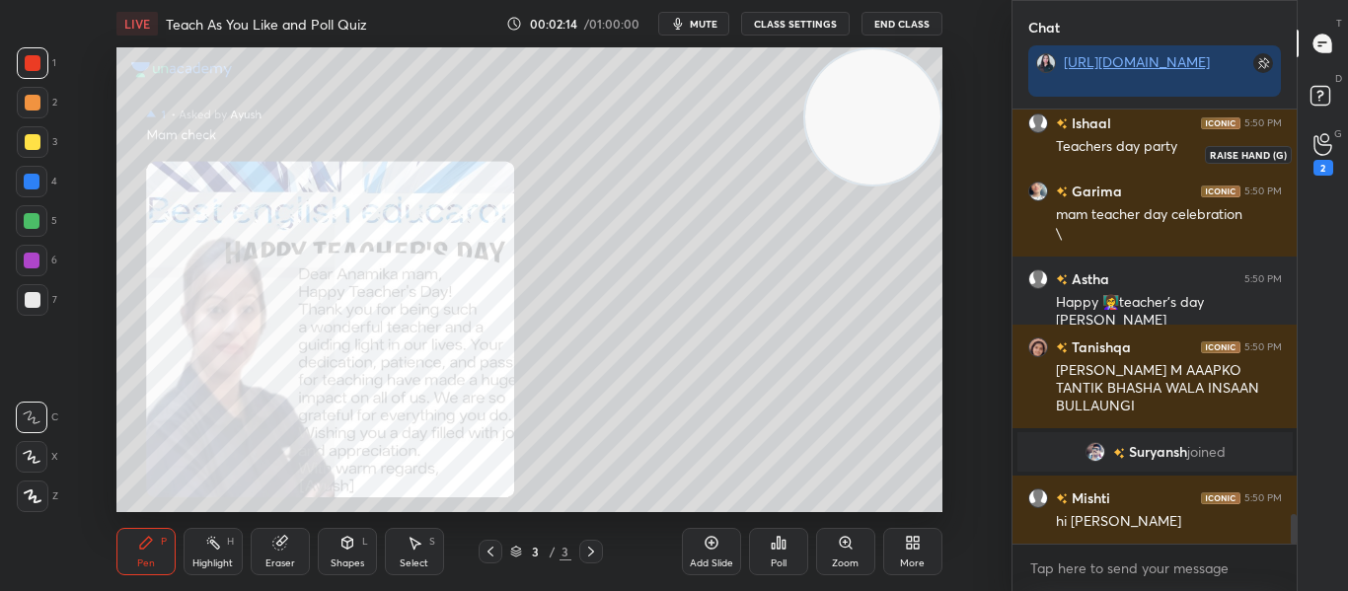
click at [1318, 148] on icon at bounding box center [1322, 144] width 19 height 23
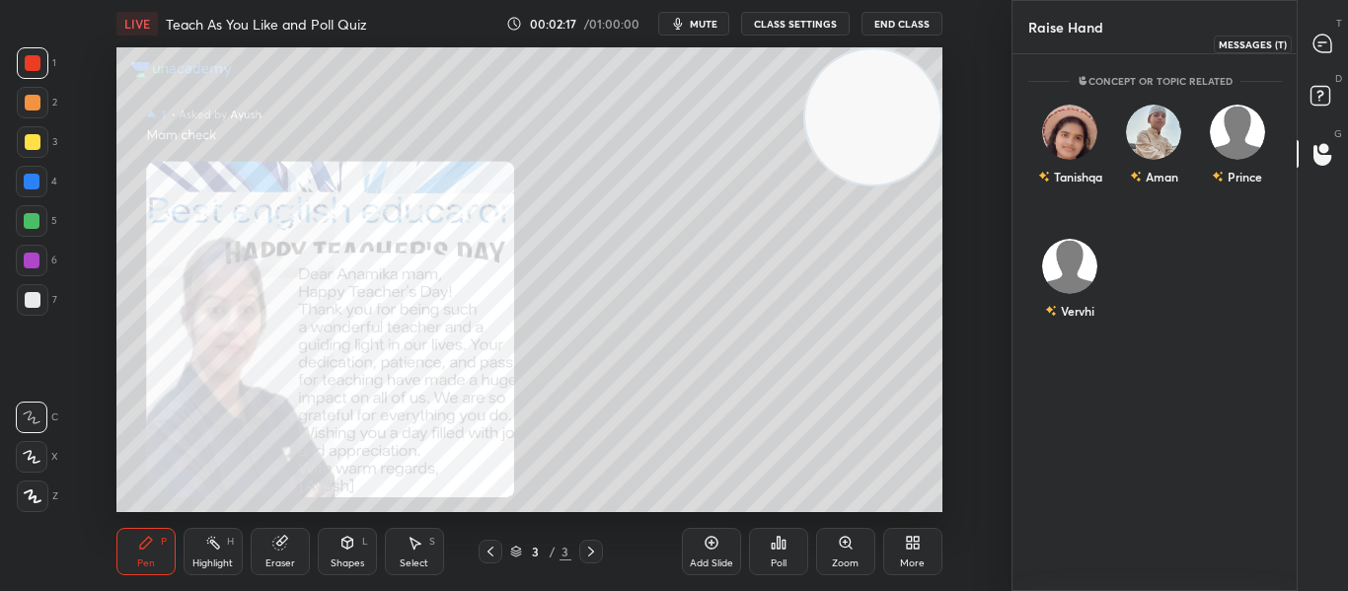
click at [1322, 50] on icon at bounding box center [1322, 44] width 18 height 18
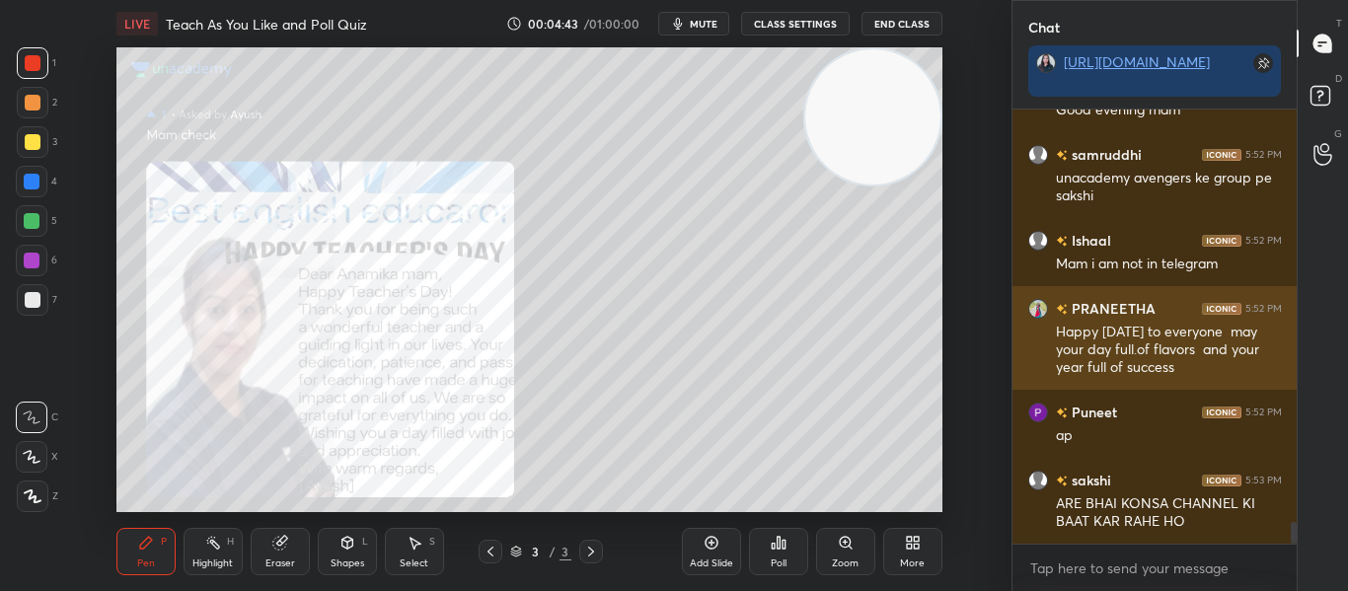
scroll to position [8440, 0]
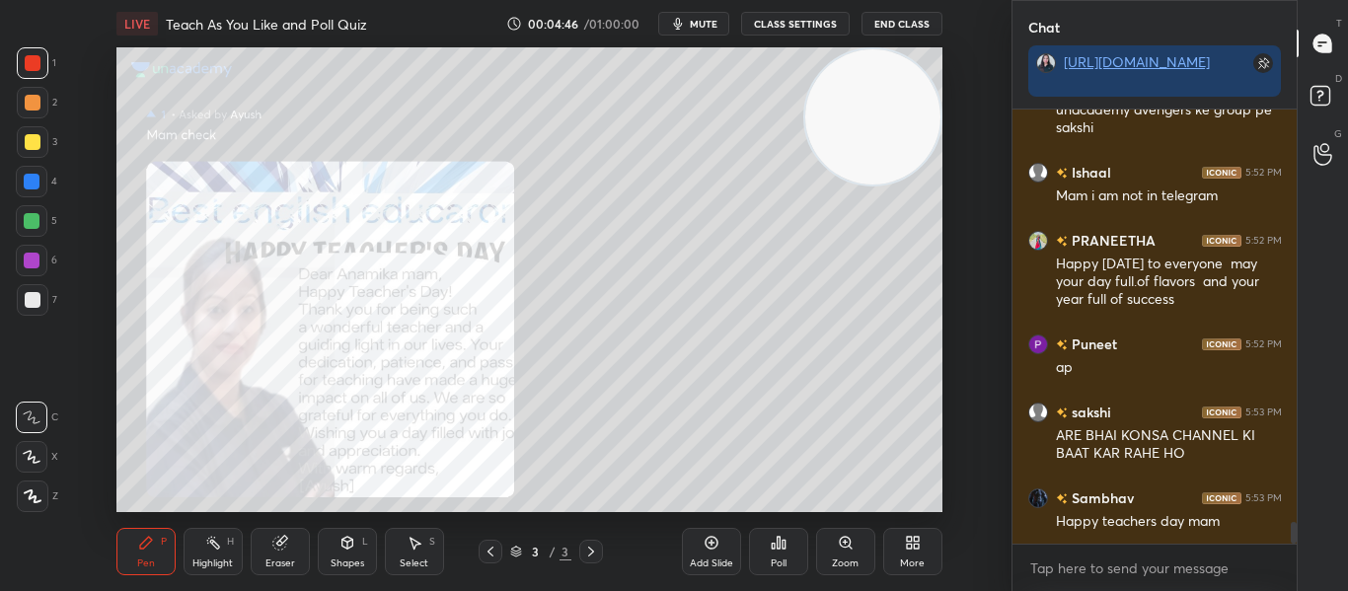
click at [905, 558] on div "More" at bounding box center [912, 563] width 25 height 10
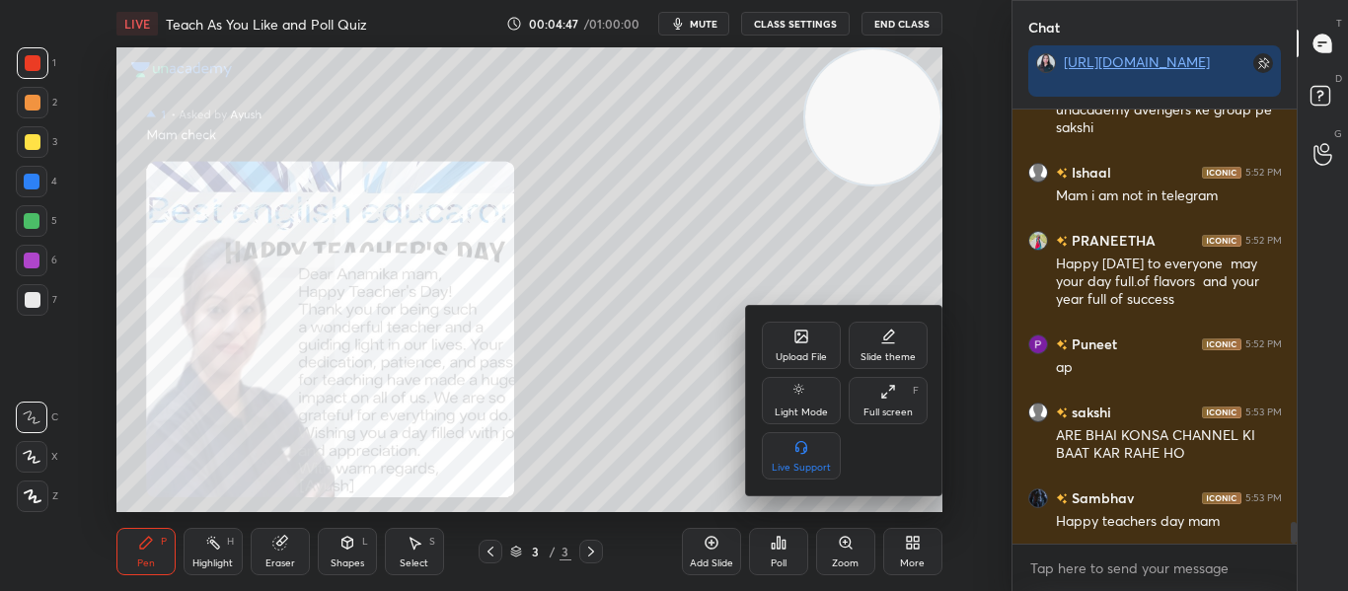
click at [801, 346] on div "Upload File" at bounding box center [801, 345] width 79 height 47
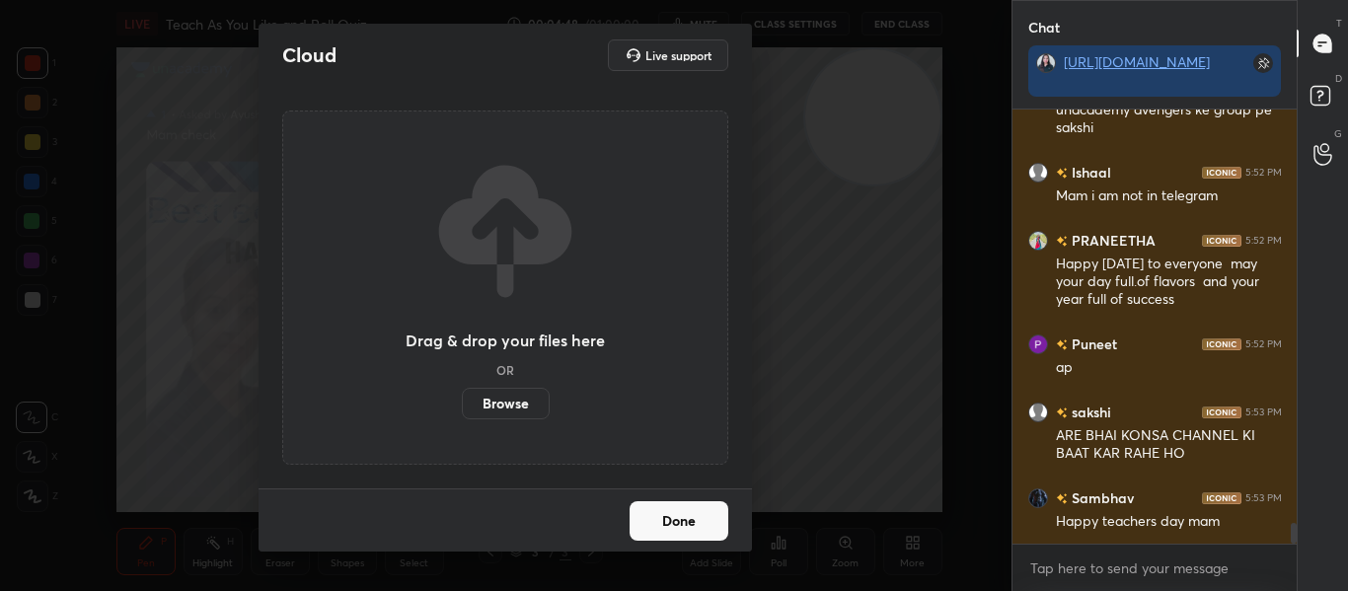
scroll to position [8508, 0]
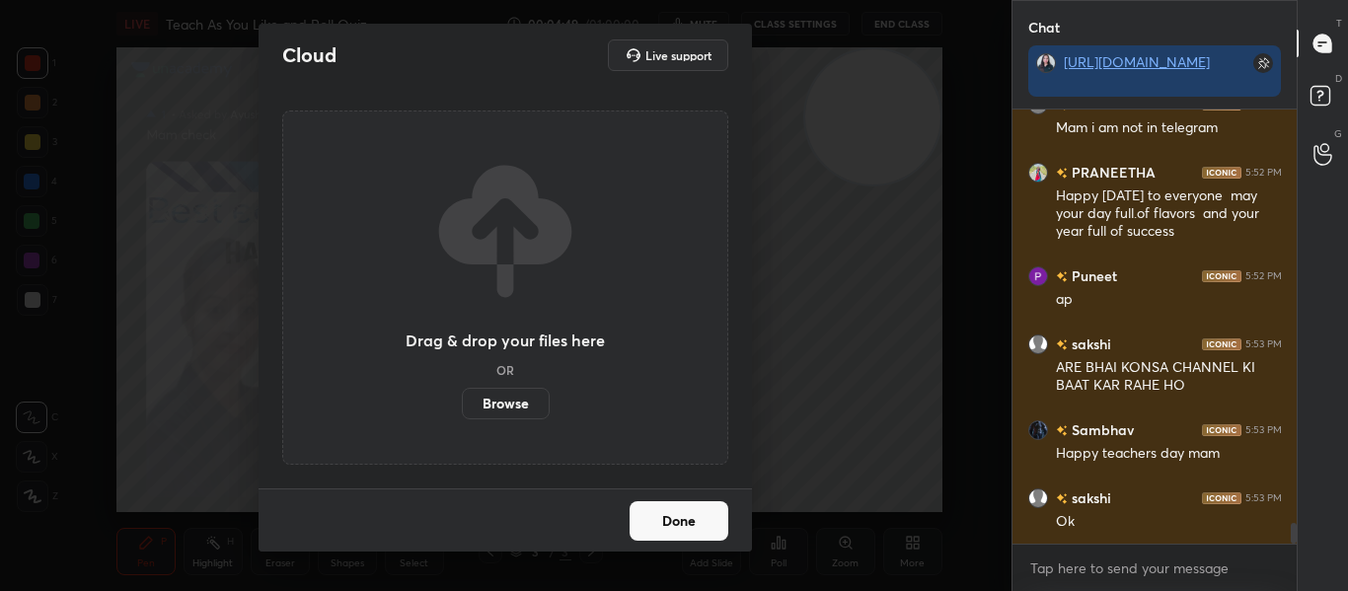
click at [497, 408] on label "Browse" at bounding box center [506, 404] width 88 height 32
click at [462, 408] on input "Browse" at bounding box center [462, 404] width 0 height 32
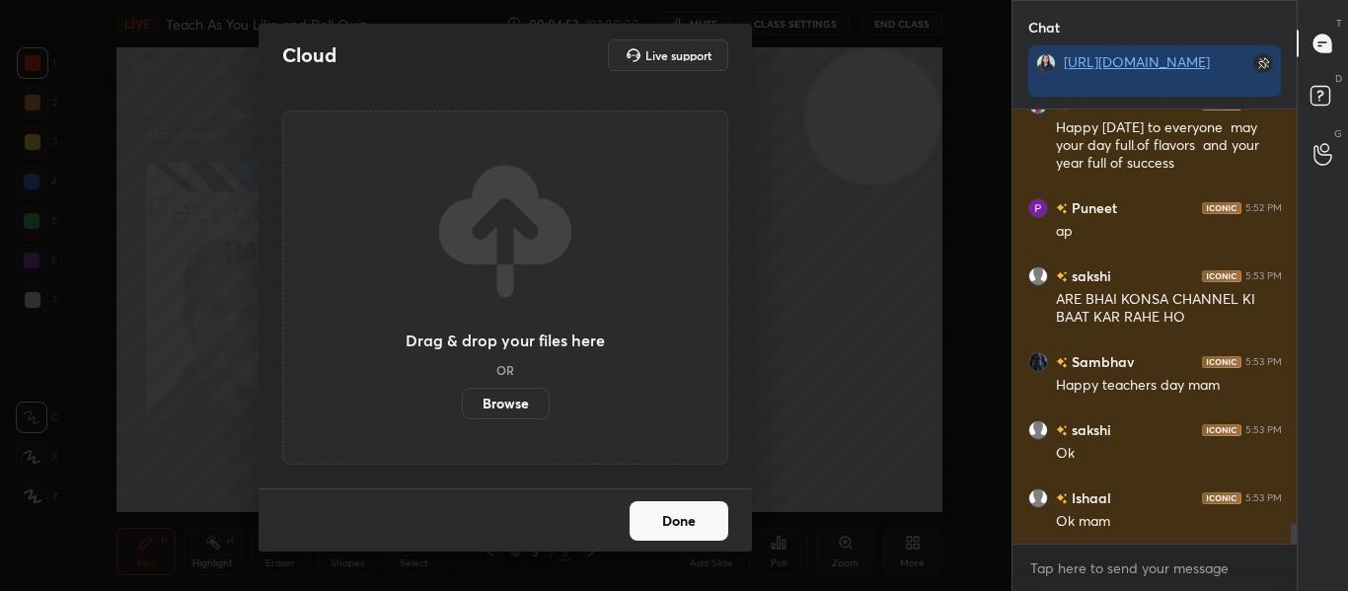
scroll to position [8712, 0]
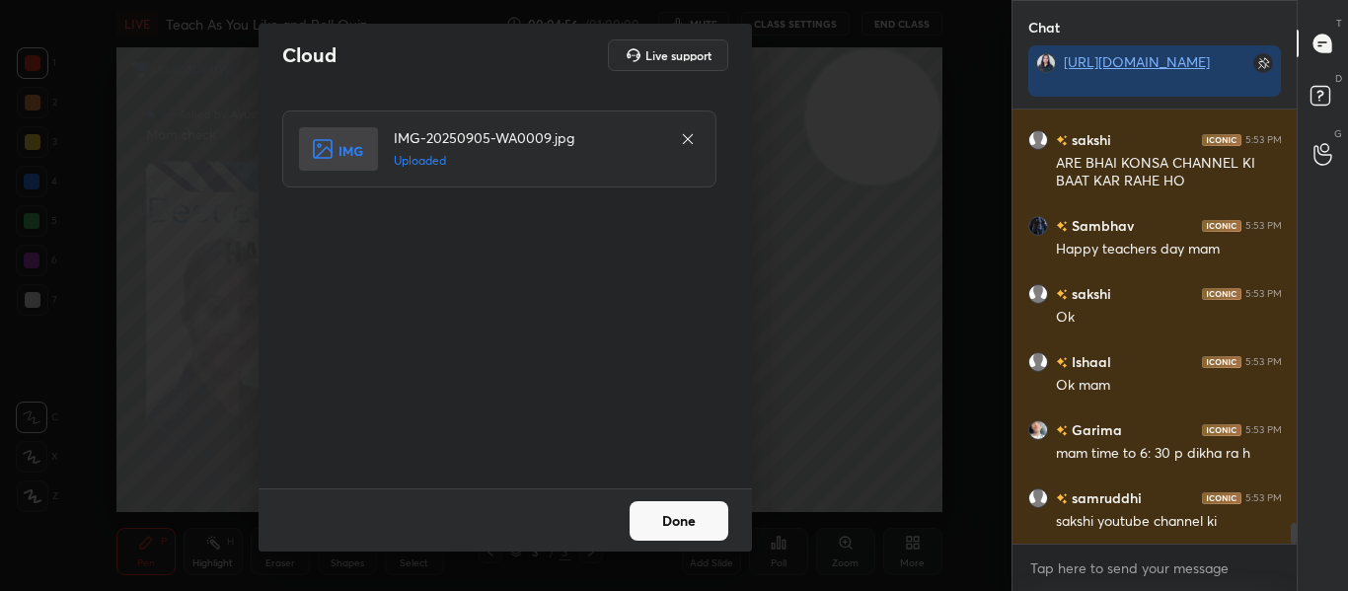
click at [705, 519] on button "Done" at bounding box center [678, 520] width 99 height 39
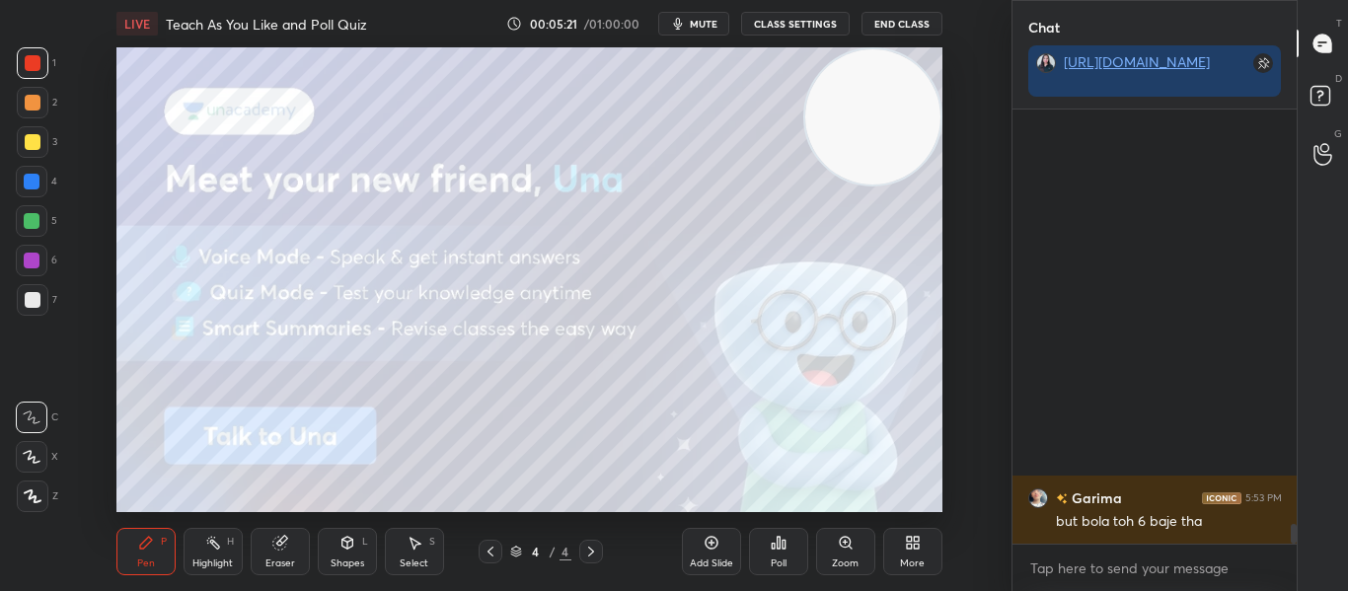
scroll to position [9332, 0]
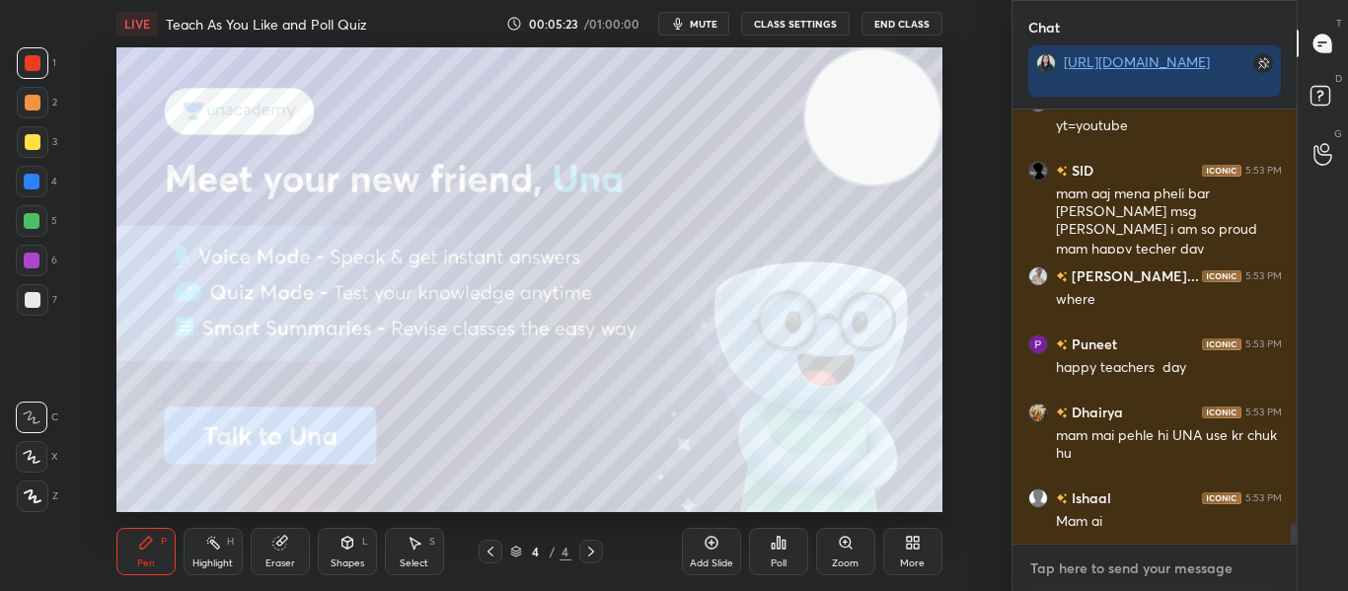
type textarea "x"
click at [1039, 565] on textarea at bounding box center [1155, 569] width 254 height 32
paste textarea "🚀 Introducing Una – Your All-in-One Learning Companion Talk to Learn - Just spe…"
type textarea "🚀 Introducing Una – Your All-in-One Learning Companion Talk to Learn - Just spe…"
type textarea "x"
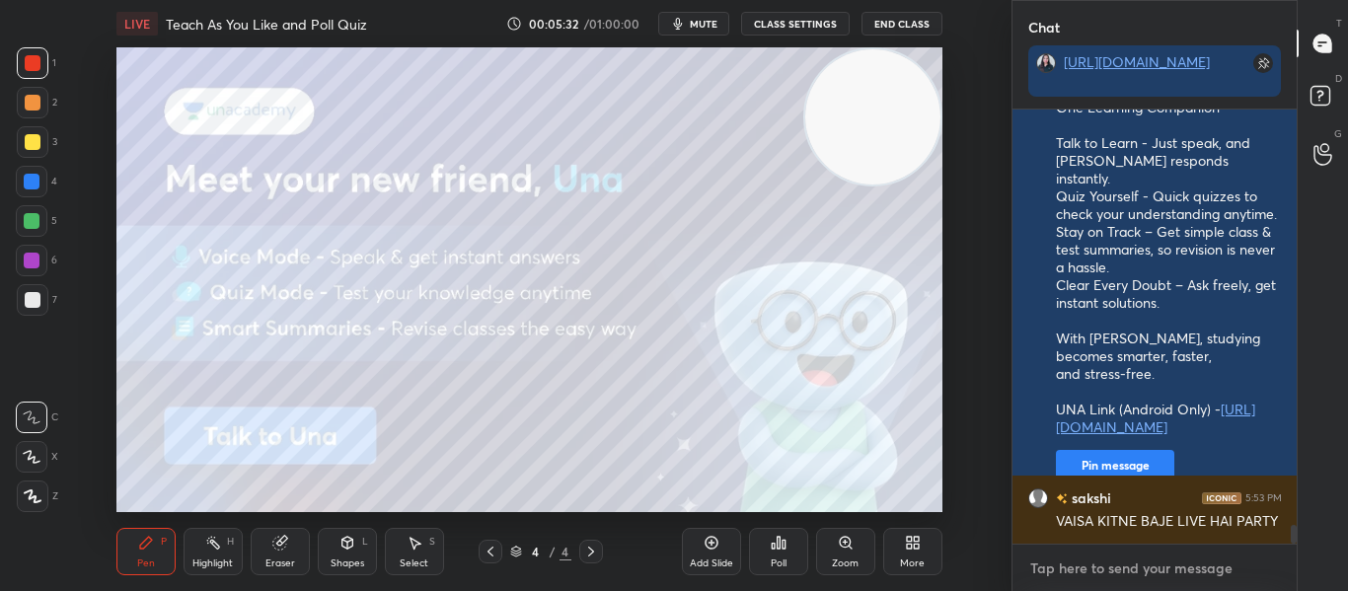
scroll to position [9953, 0]
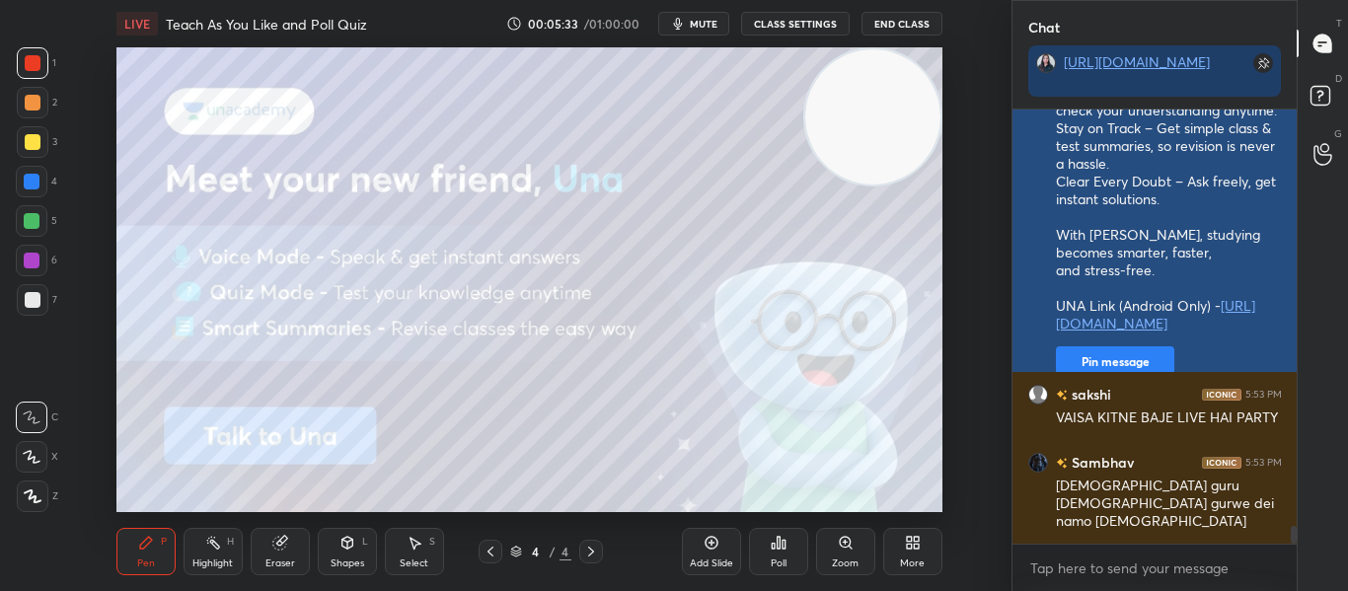
click at [1103, 346] on button "Pin message" at bounding box center [1115, 362] width 118 height 32
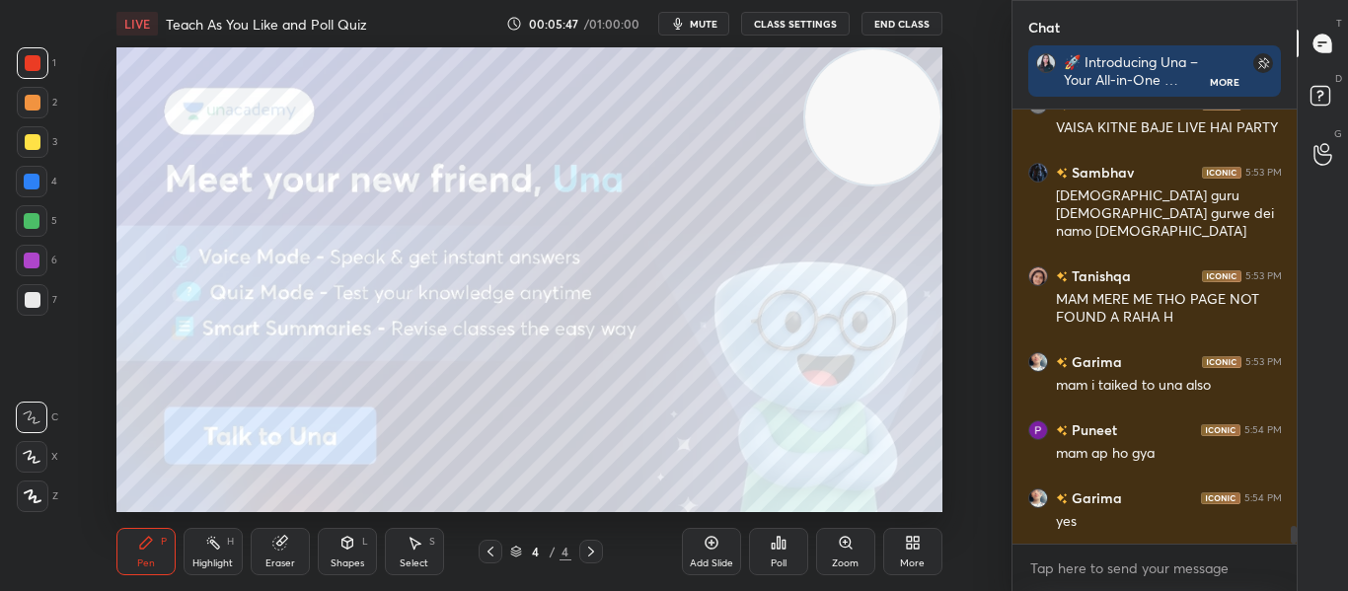
scroll to position [10312, 0]
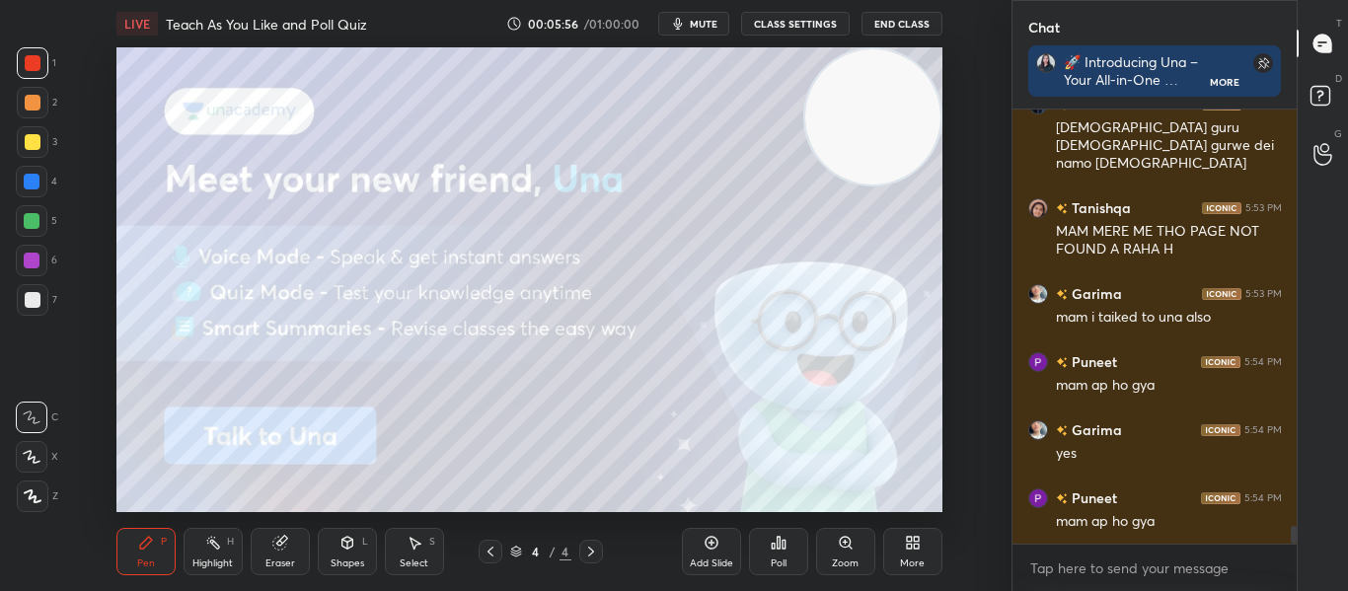
click at [700, 17] on span "mute" at bounding box center [704, 24] width 28 height 14
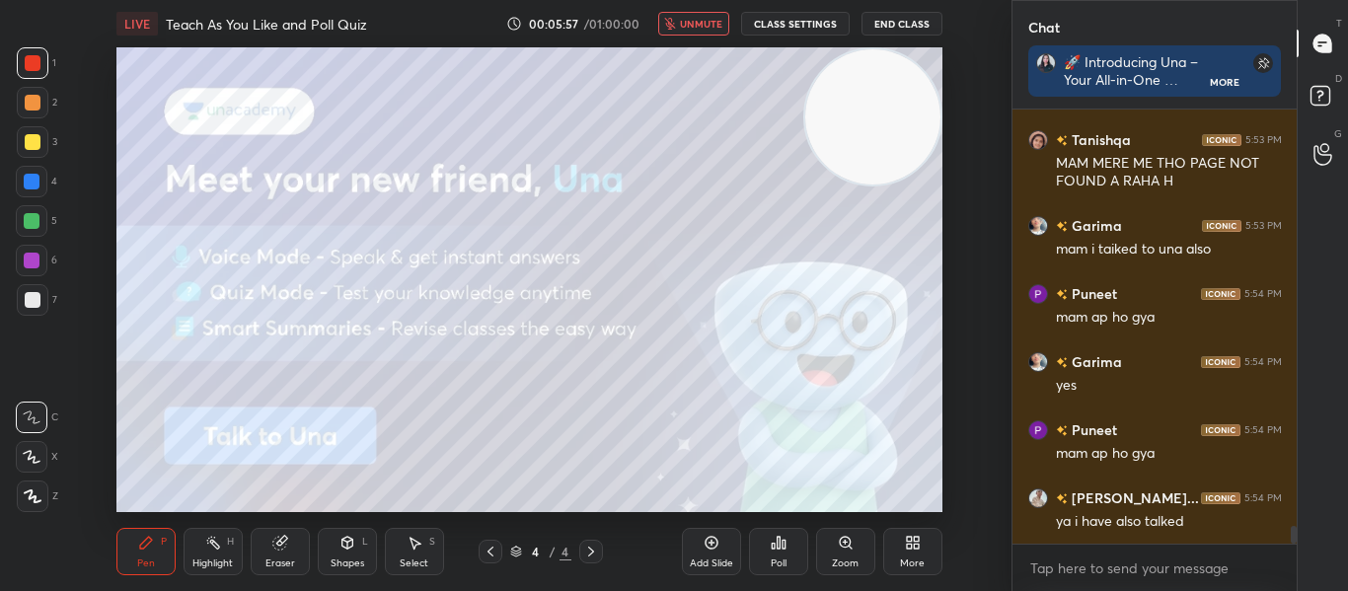
scroll to position [10516, 0]
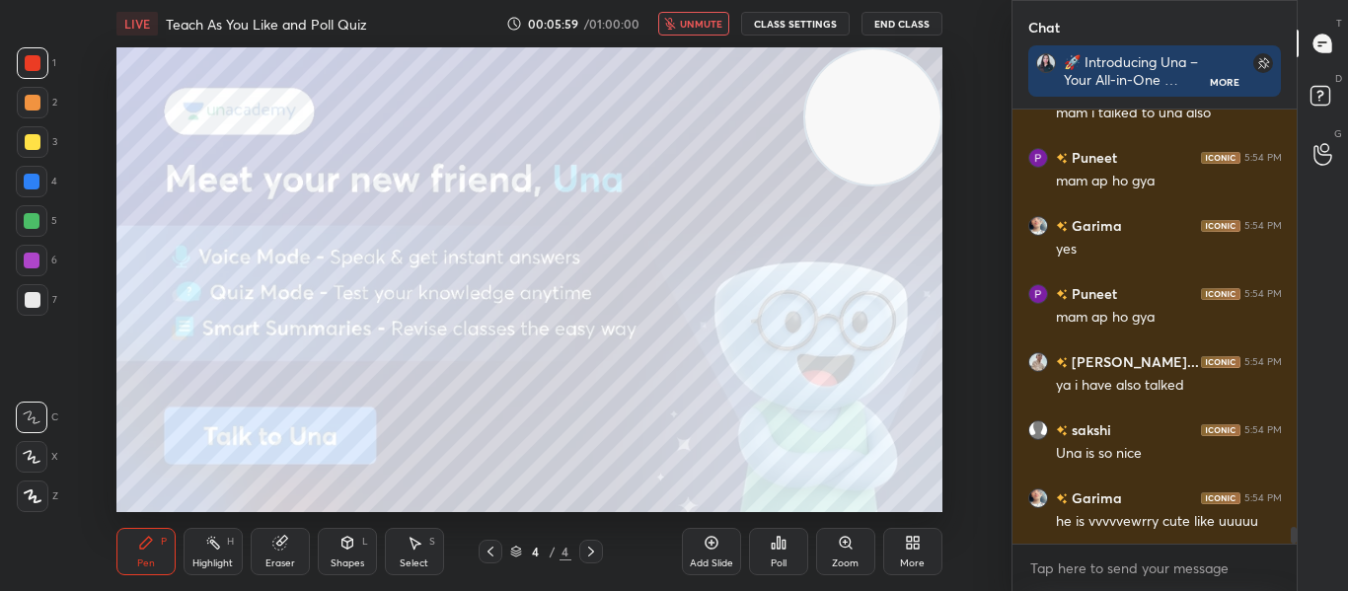
click at [702, 26] on span "unmute" at bounding box center [701, 24] width 42 height 14
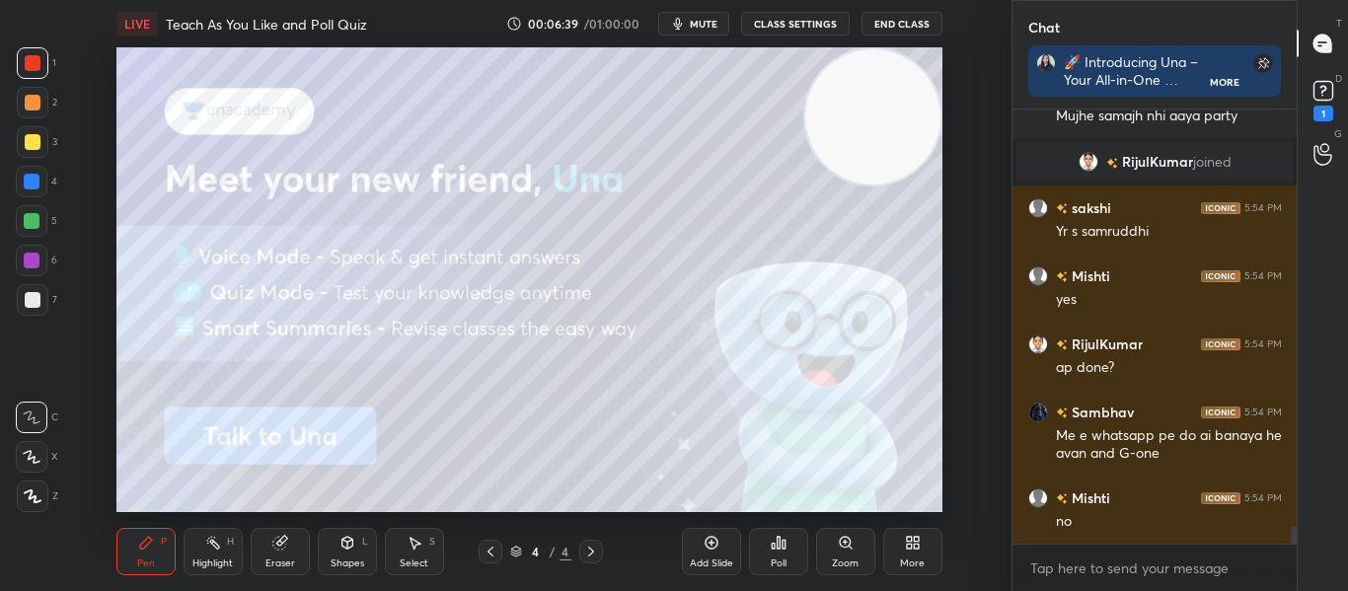
scroll to position [10334, 0]
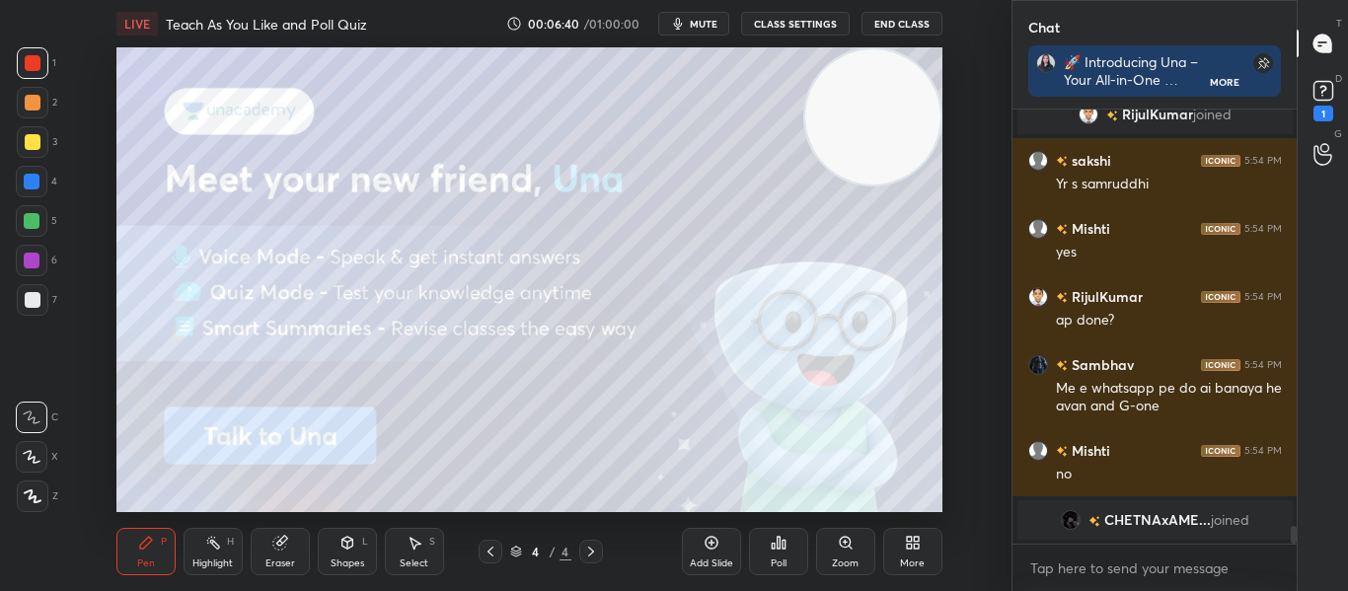
click at [699, 22] on span "mute" at bounding box center [704, 24] width 28 height 14
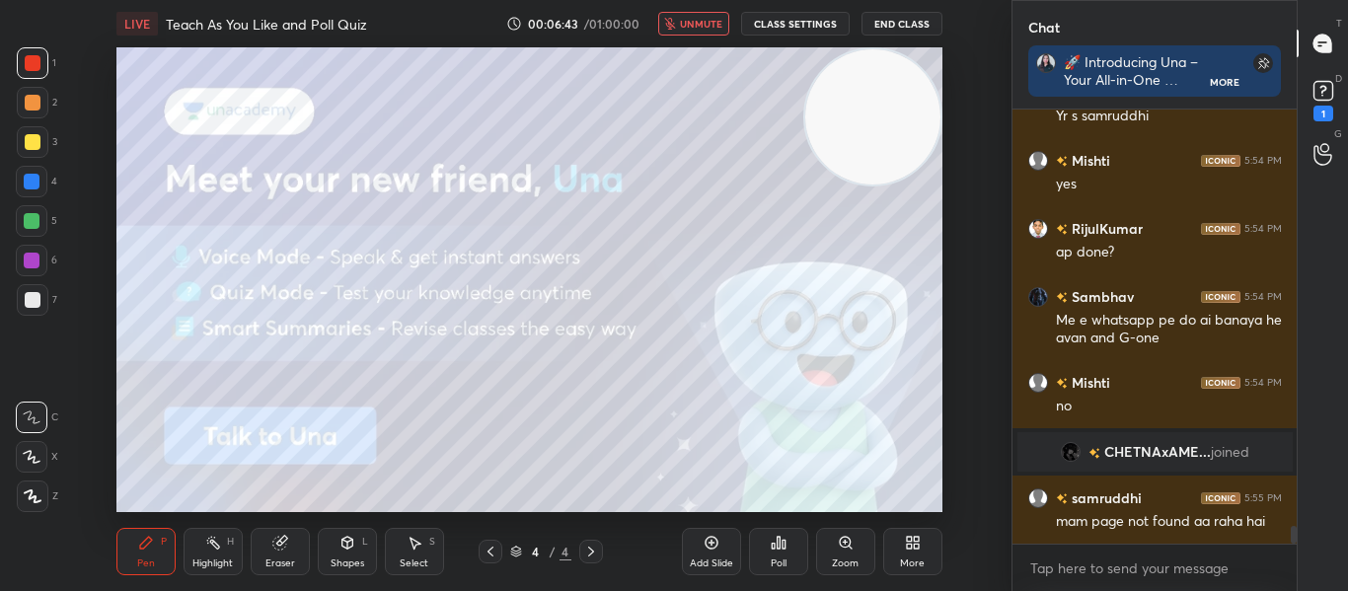
scroll to position [10309, 0]
click at [699, 22] on span "unmute" at bounding box center [701, 24] width 42 height 14
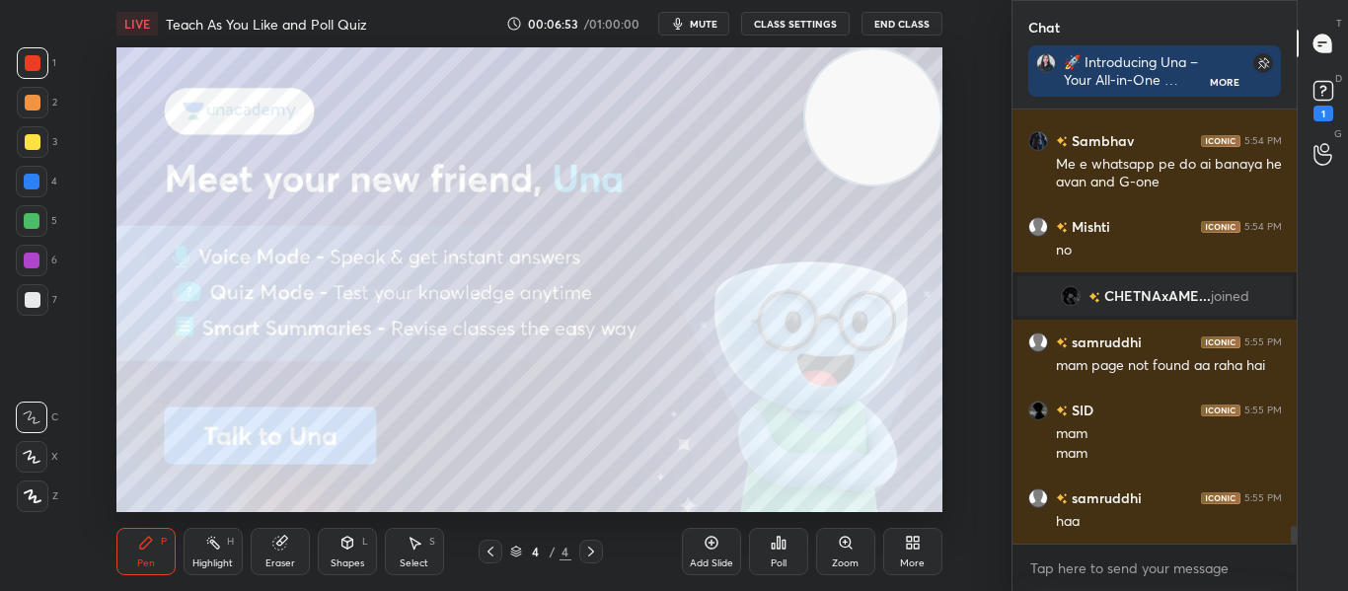
scroll to position [10533, 0]
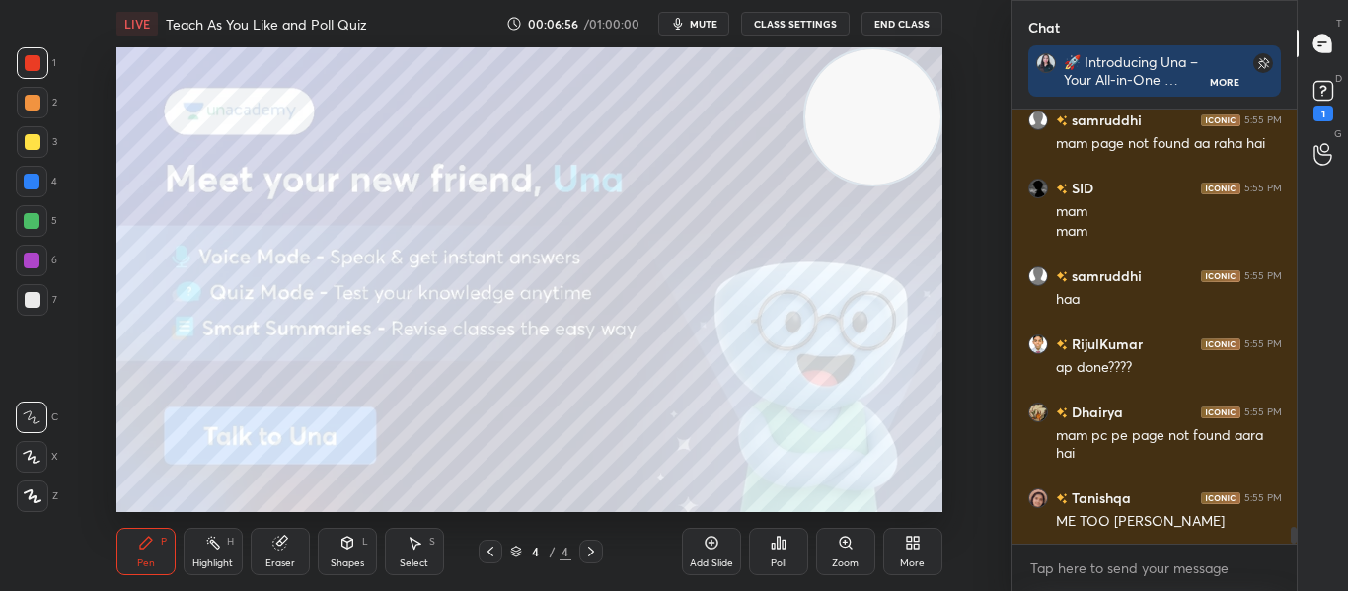
click at [772, 558] on div "Poll" at bounding box center [779, 563] width 16 height 10
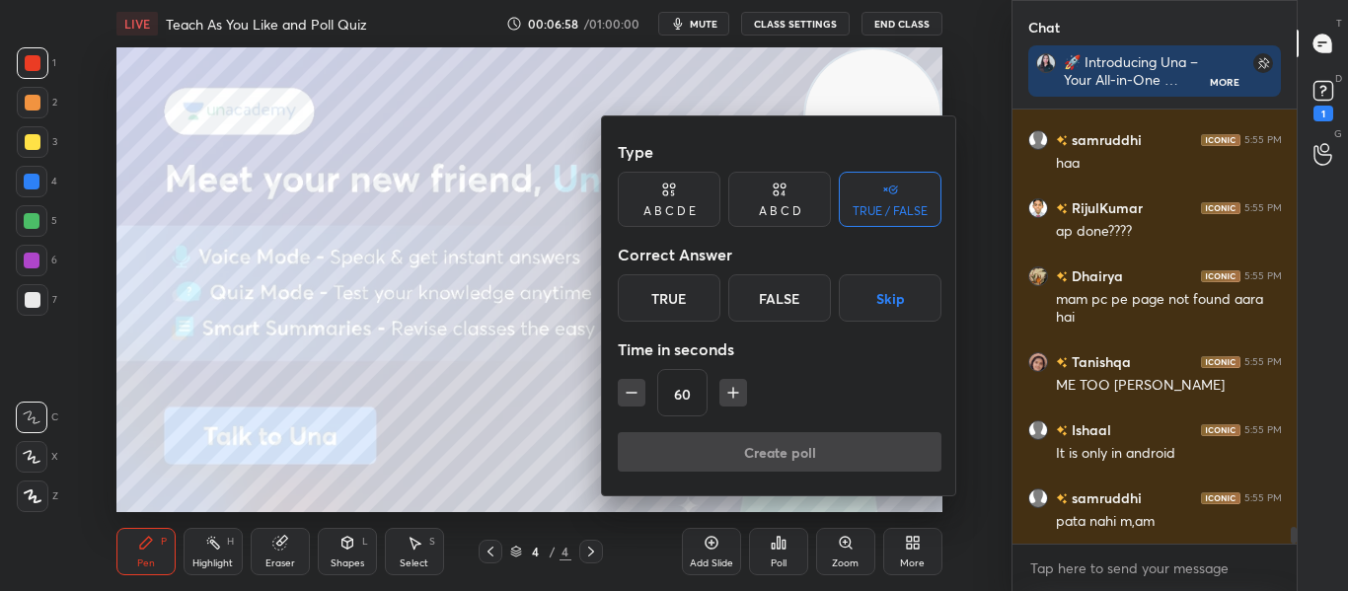
click at [670, 301] on div "True" at bounding box center [669, 297] width 103 height 47
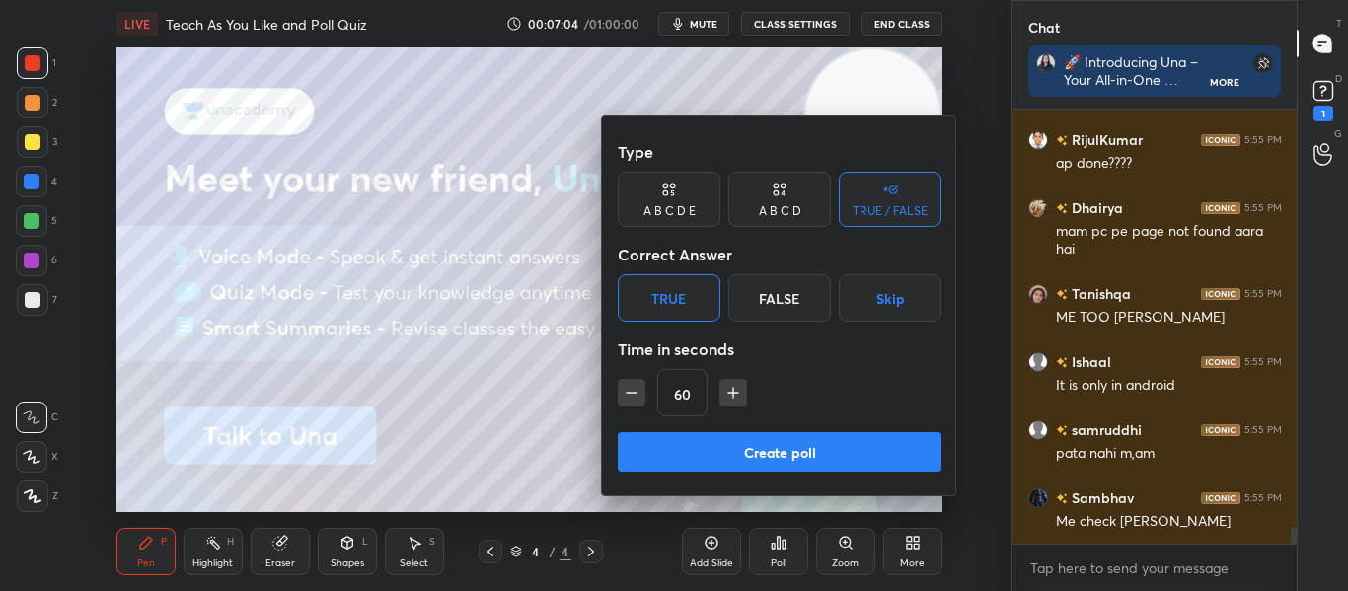
click at [776, 457] on button "Create poll" at bounding box center [780, 451] width 324 height 39
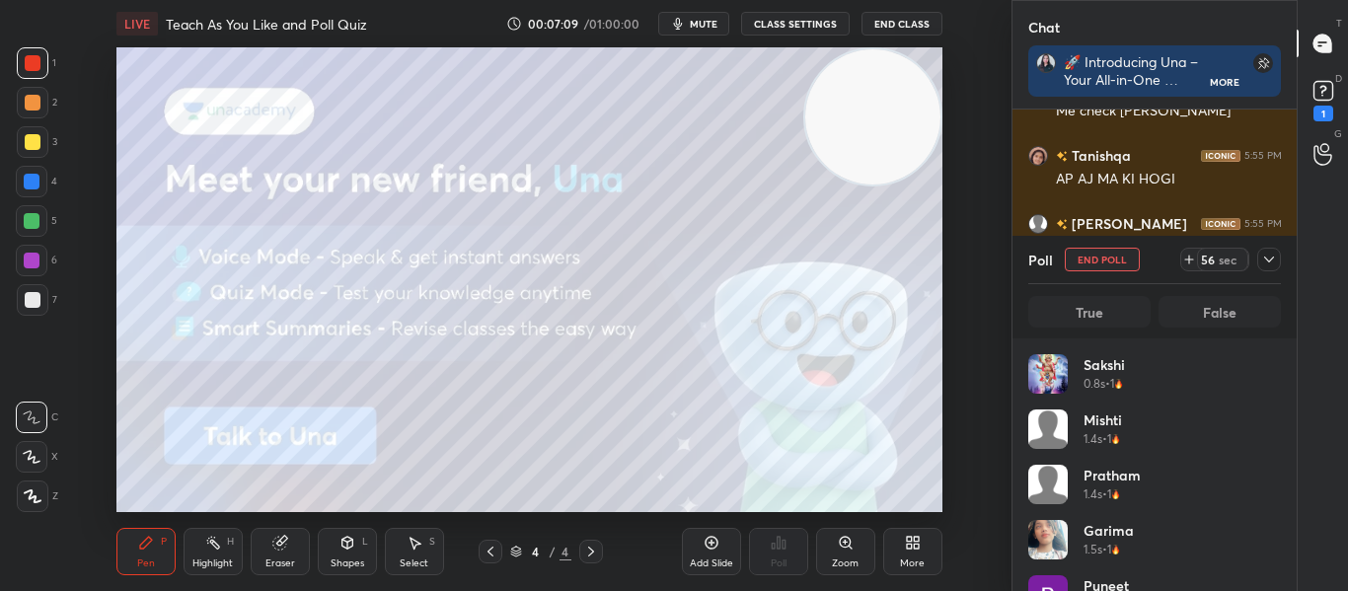
click at [1262, 259] on icon at bounding box center [1269, 260] width 16 height 16
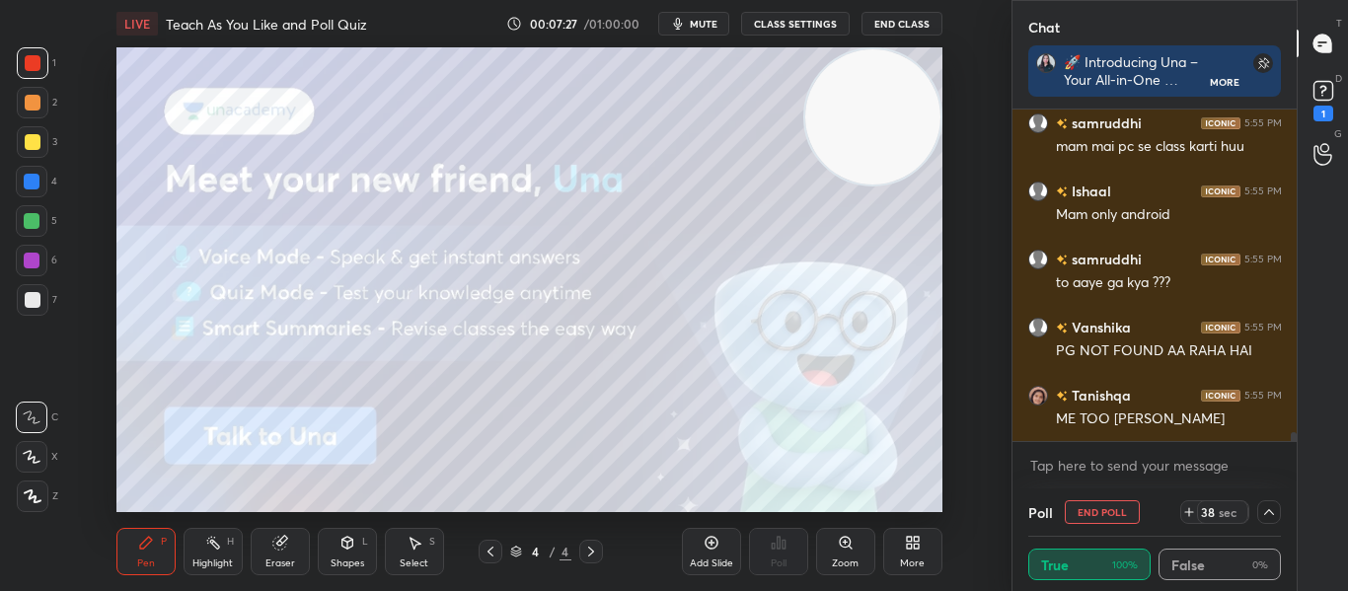
scroll to position [11710, 0]
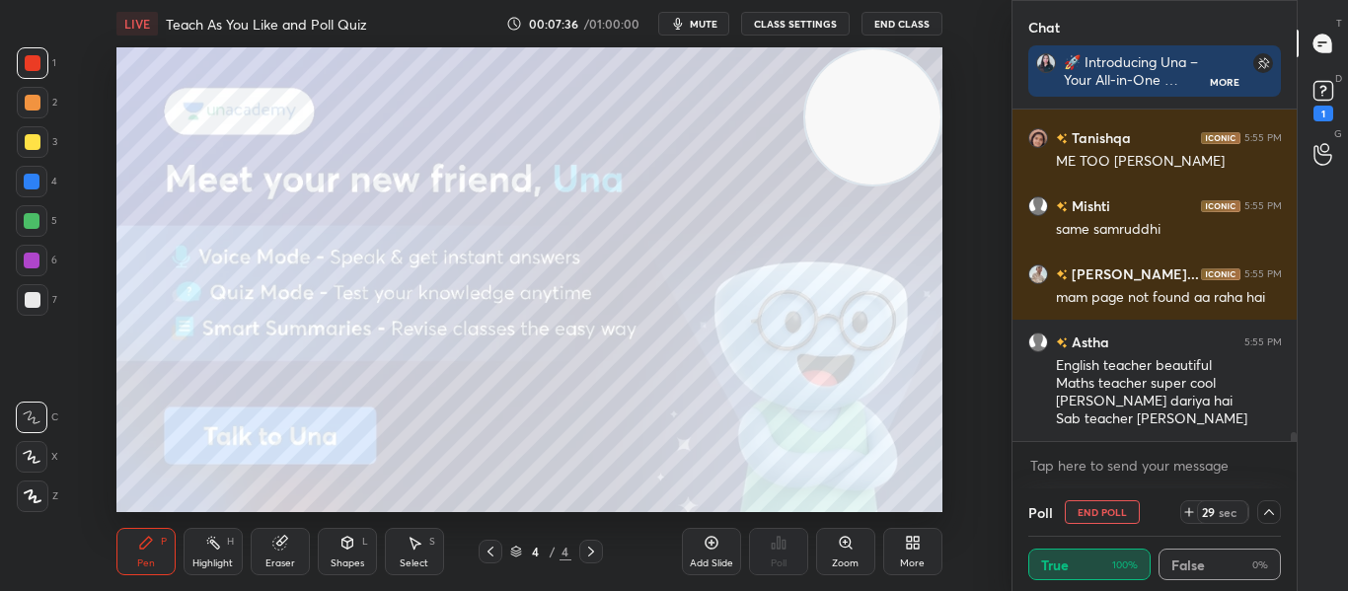
click at [673, 22] on icon "button" at bounding box center [678, 24] width 16 height 16
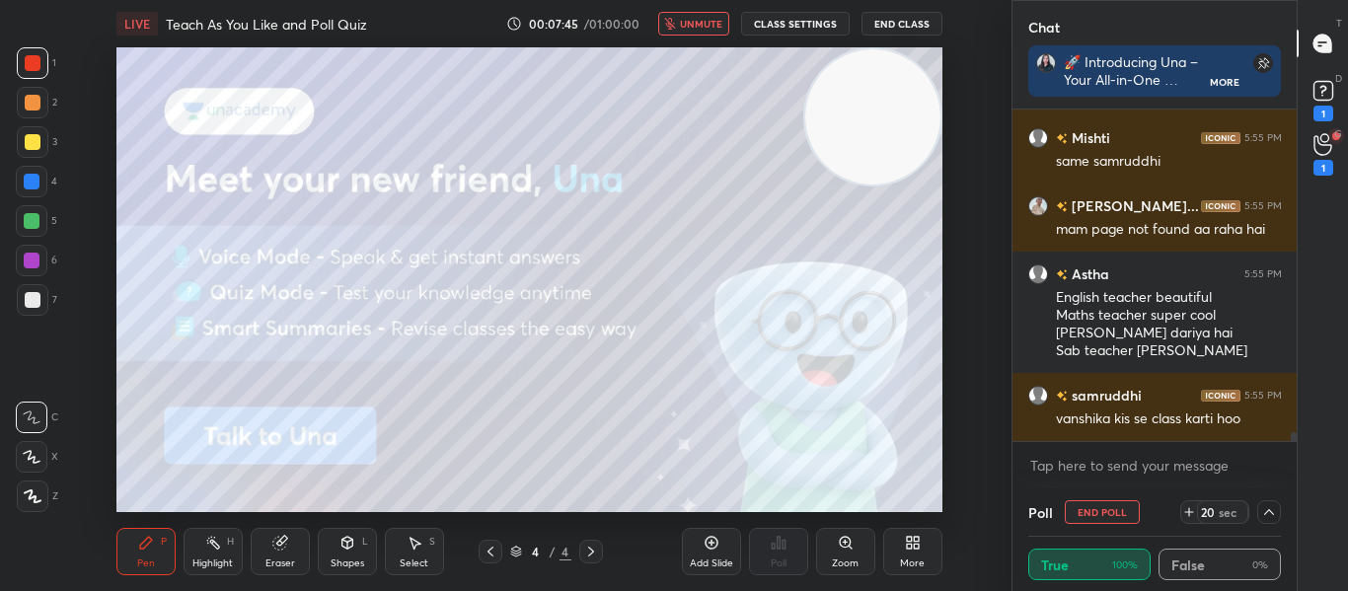
click at [702, 23] on span "unmute" at bounding box center [701, 24] width 42 height 14
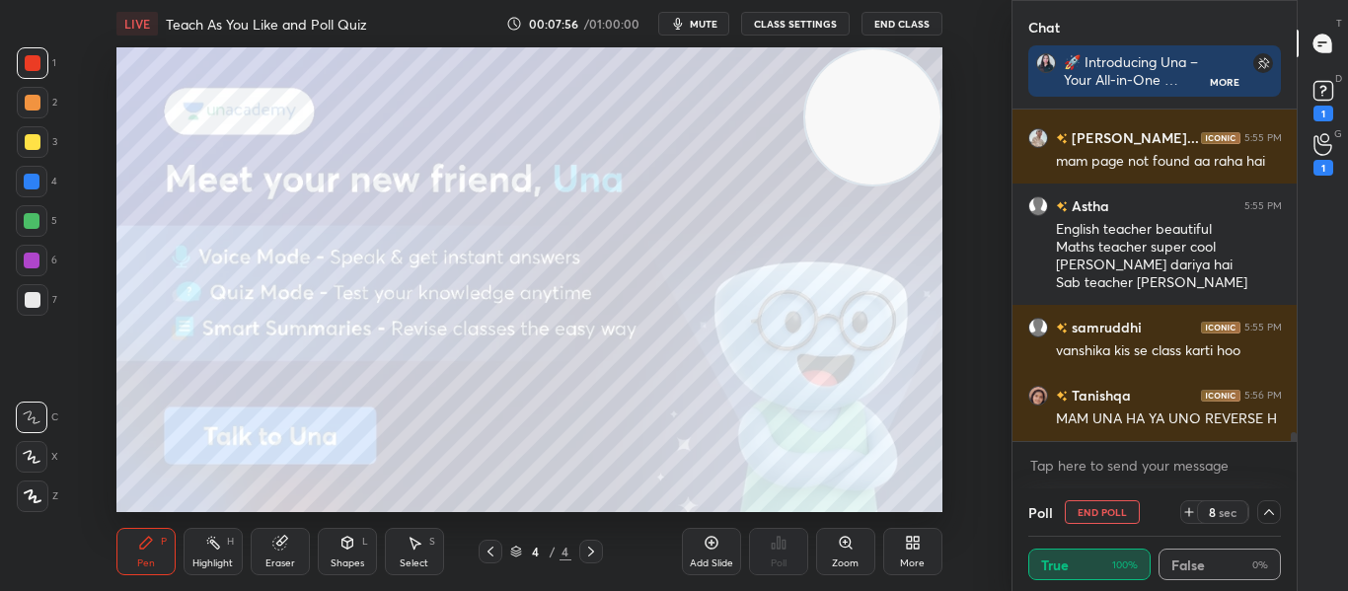
scroll to position [12174, 0]
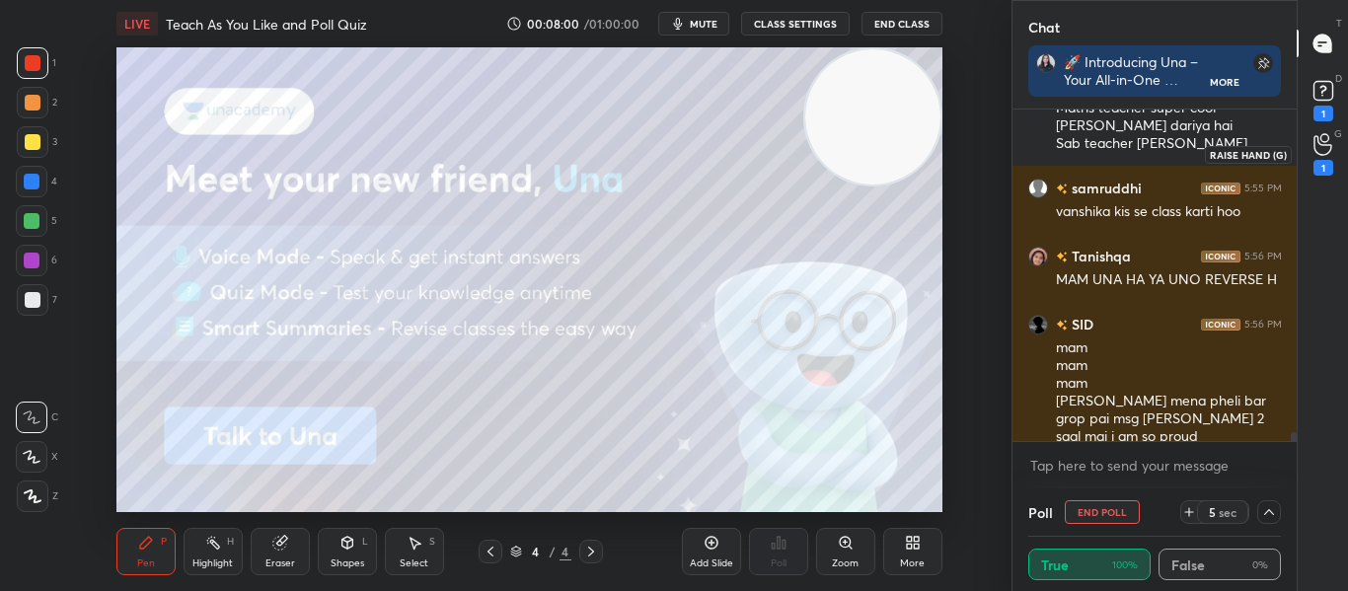
click at [1315, 172] on div "1" at bounding box center [1323, 168] width 20 height 16
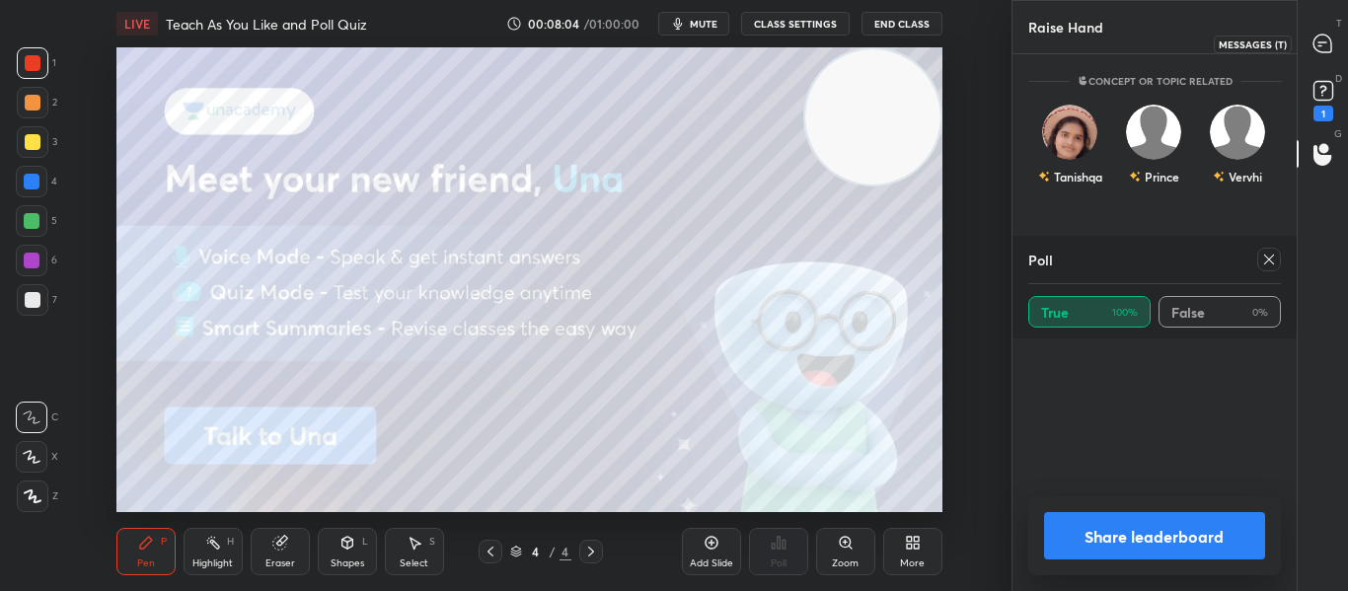
scroll to position [105, 247]
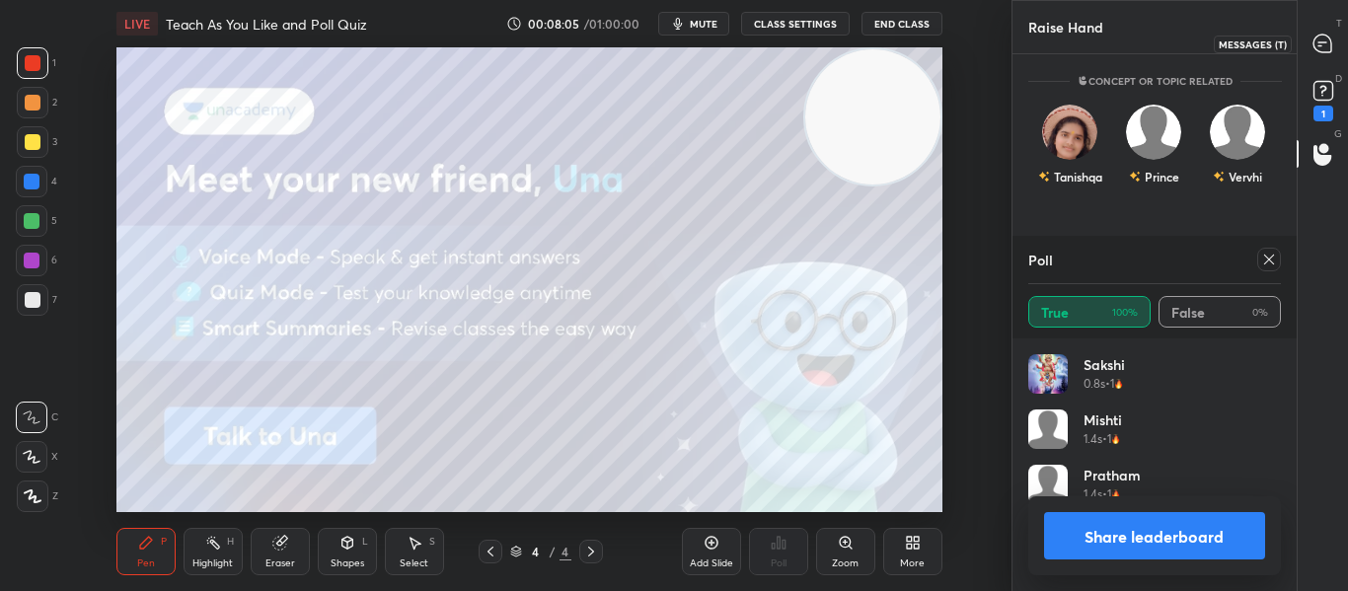
click at [1327, 45] on icon at bounding box center [1322, 44] width 18 height 18
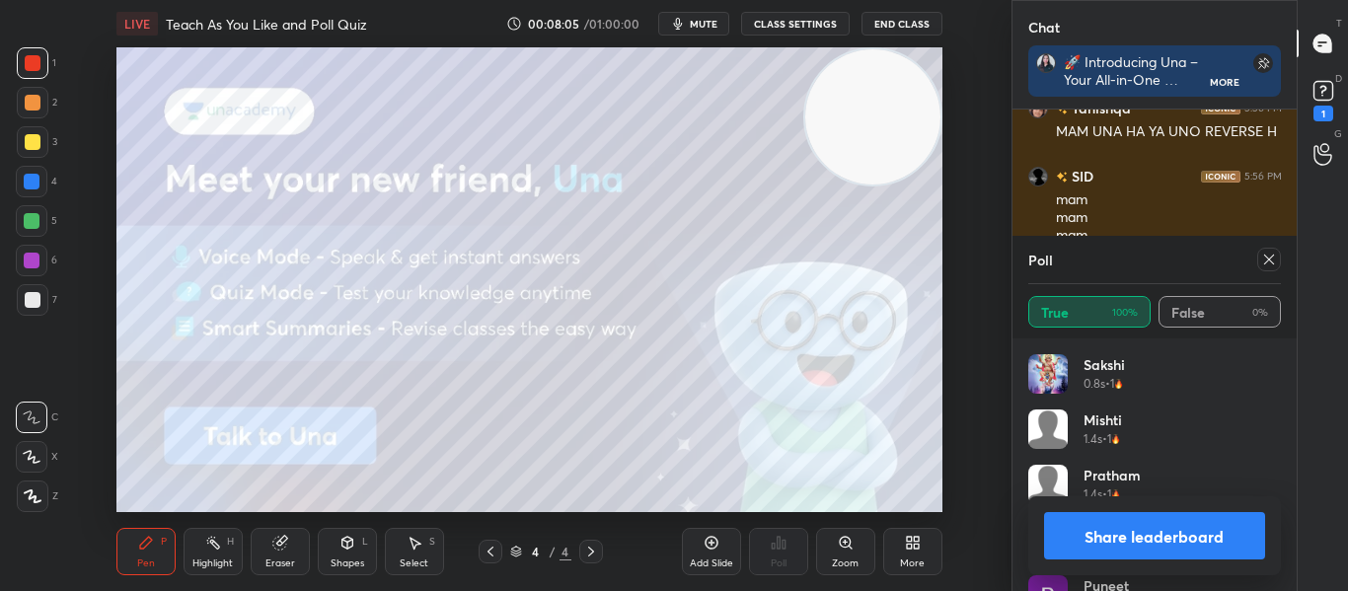
scroll to position [12748, 0]
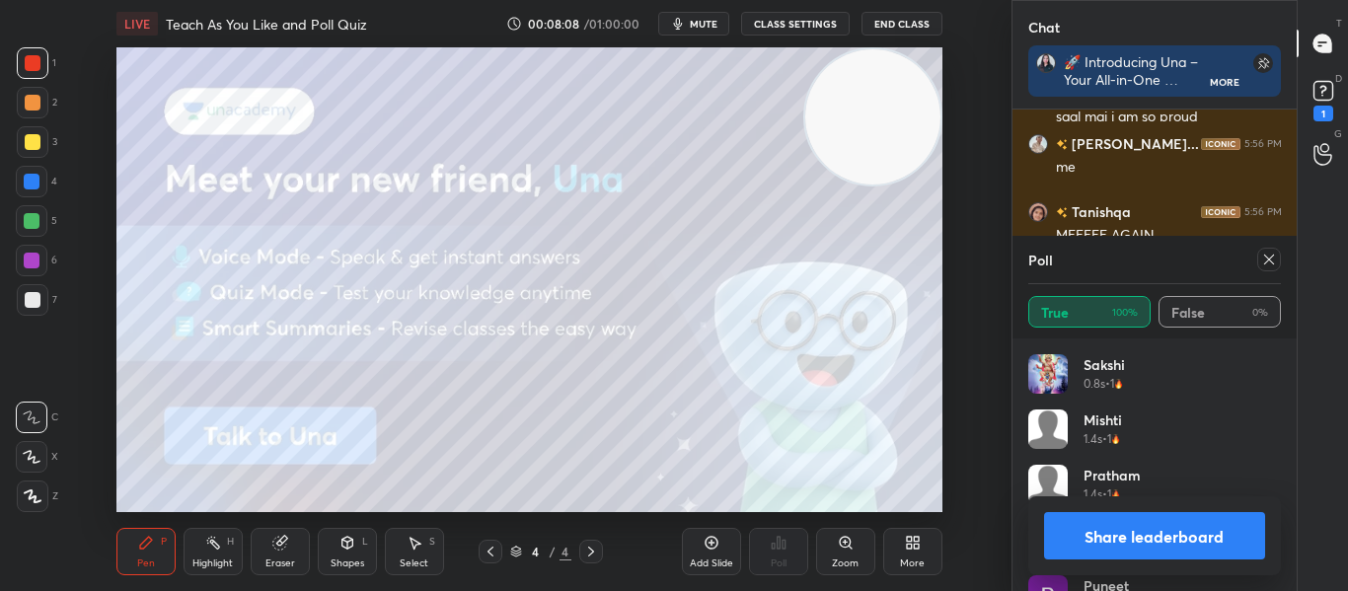
click at [1269, 264] on icon at bounding box center [1269, 260] width 16 height 16
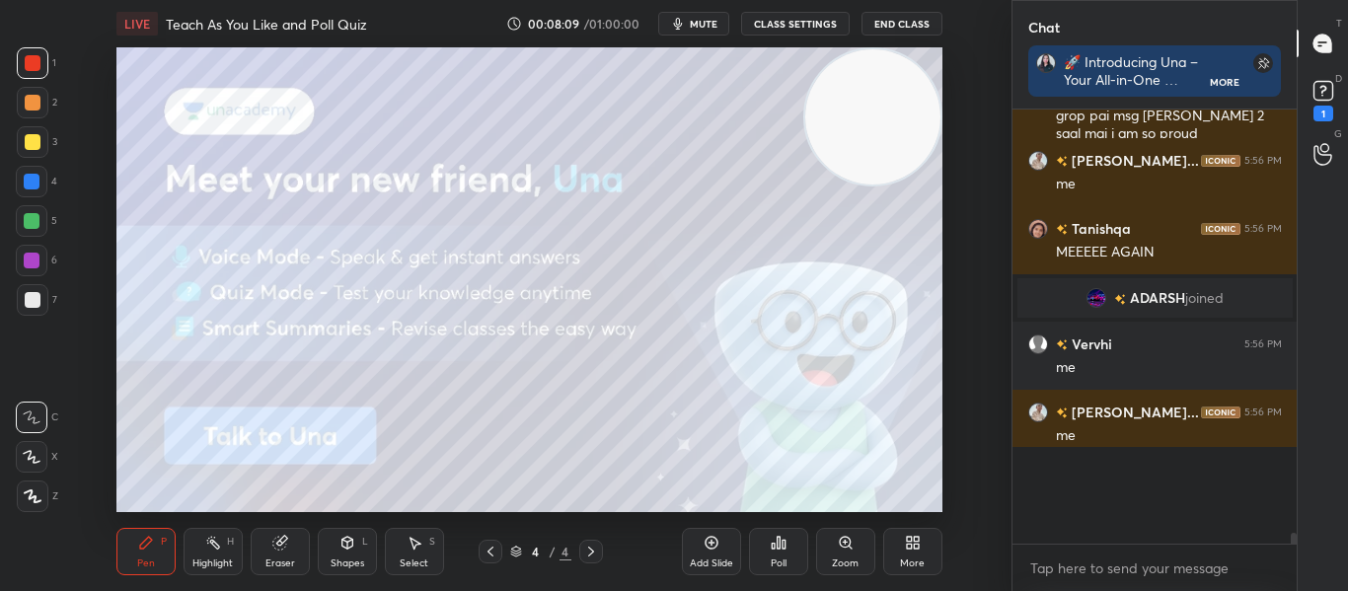
scroll to position [7, 7]
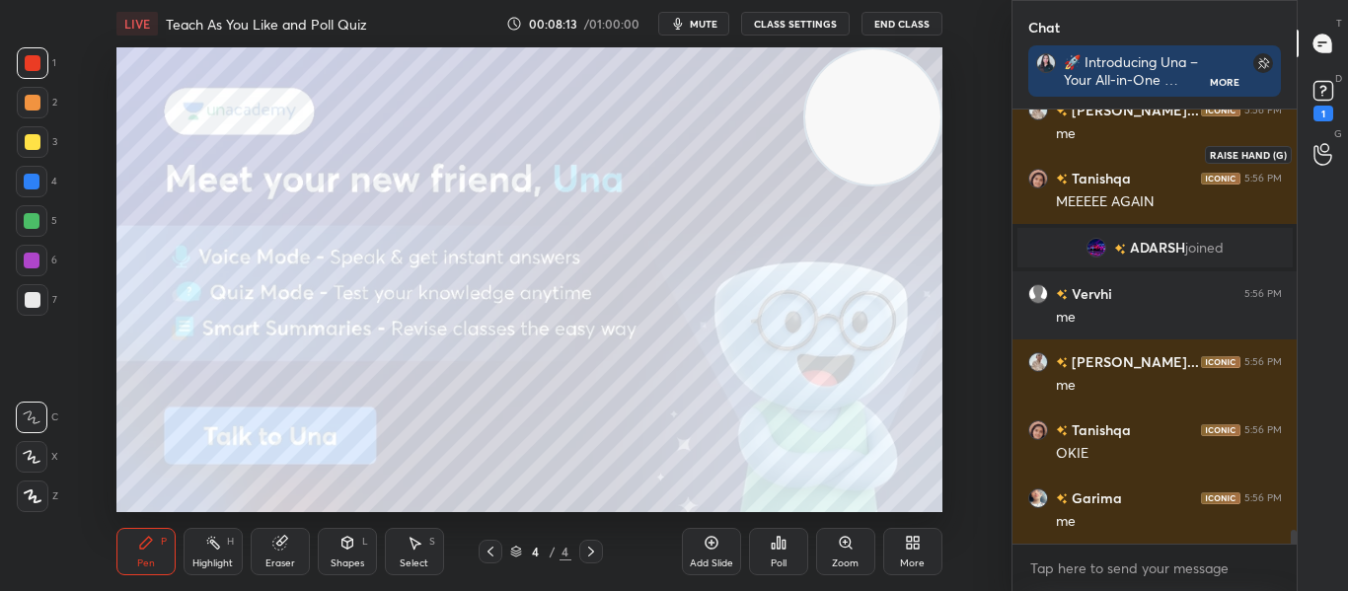
click at [1311, 159] on div at bounding box center [1322, 154] width 39 height 36
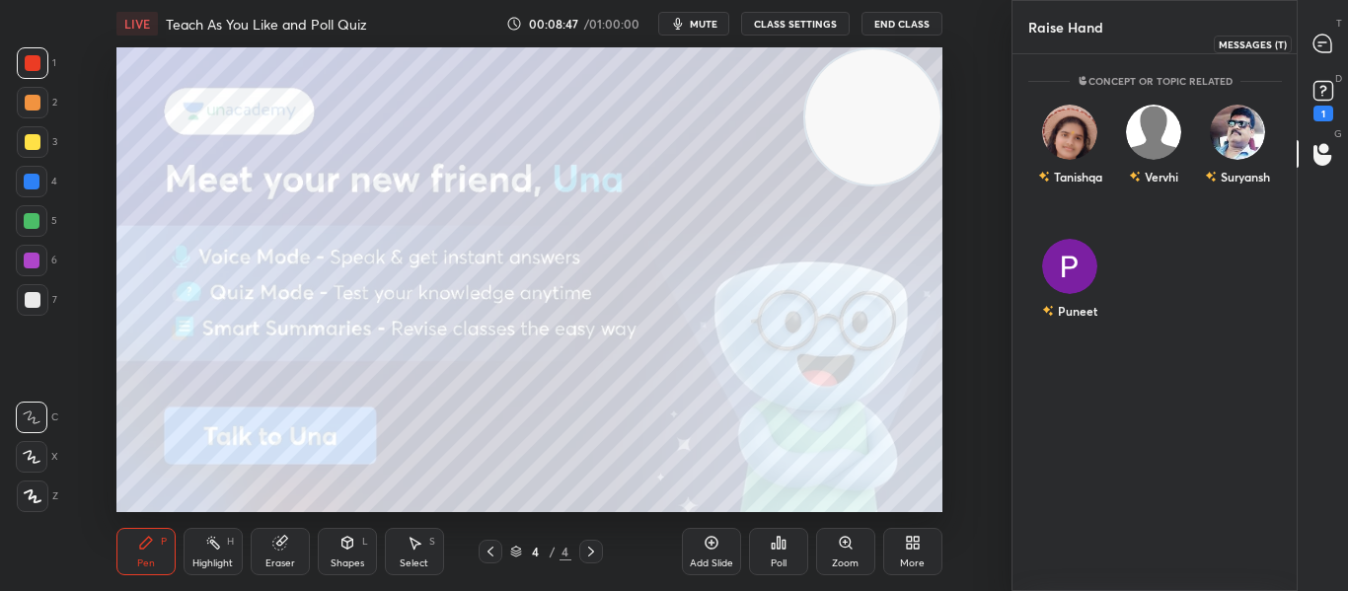
click at [1325, 45] on icon at bounding box center [1322, 44] width 18 height 18
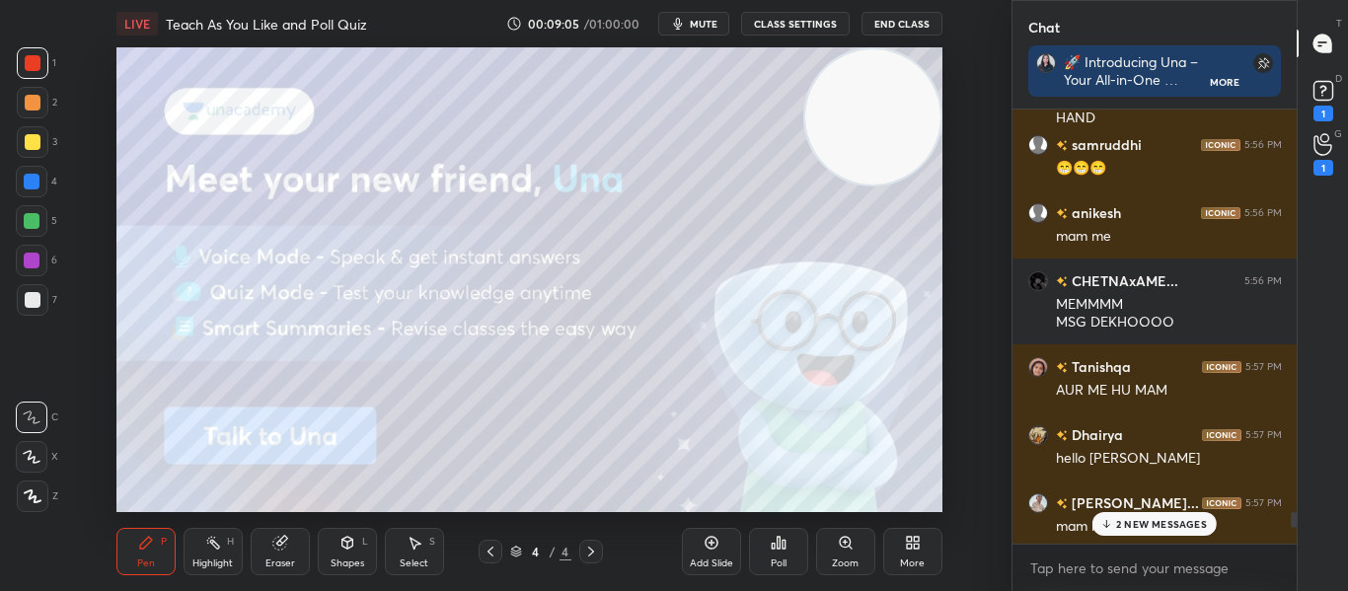
scroll to position [13745, 0]
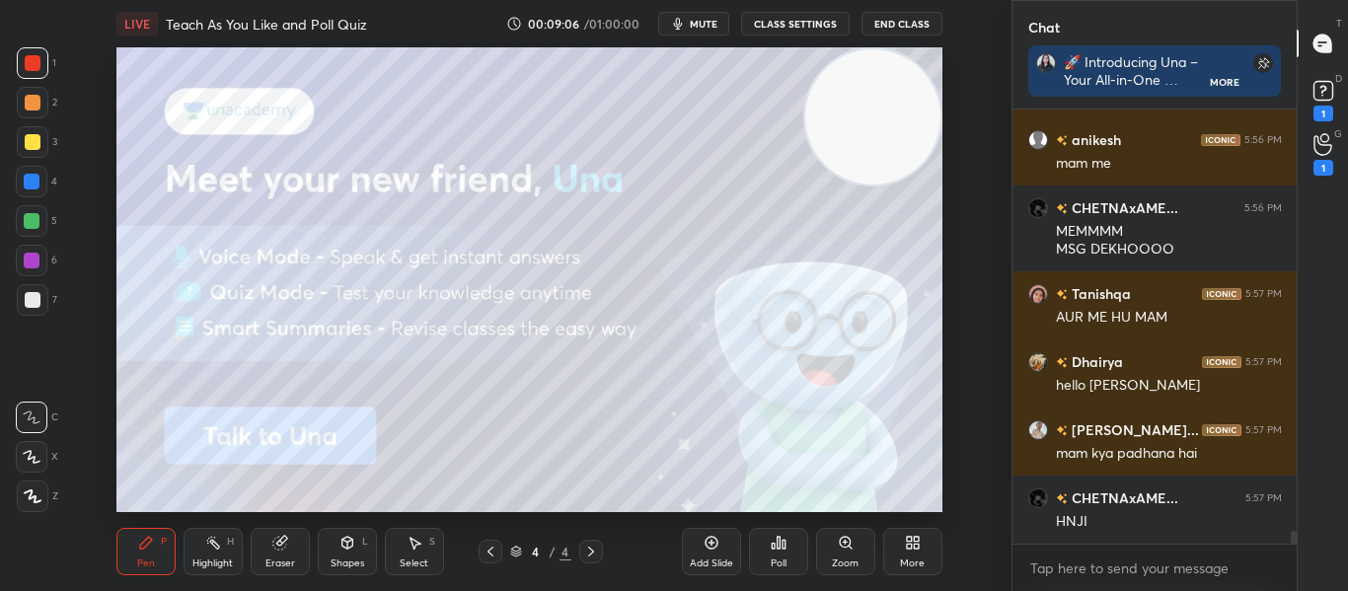
drag, startPoint x: 1293, startPoint y: 541, endPoint x: 1240, endPoint y: 637, distance: 109.9
click at [1240, 0] on html "1 2 3 4 5 6 7 C X Z C X Z E E Erase all H H LIVE Teach As You Like and Poll Qui…" at bounding box center [674, 0] width 1348 height 0
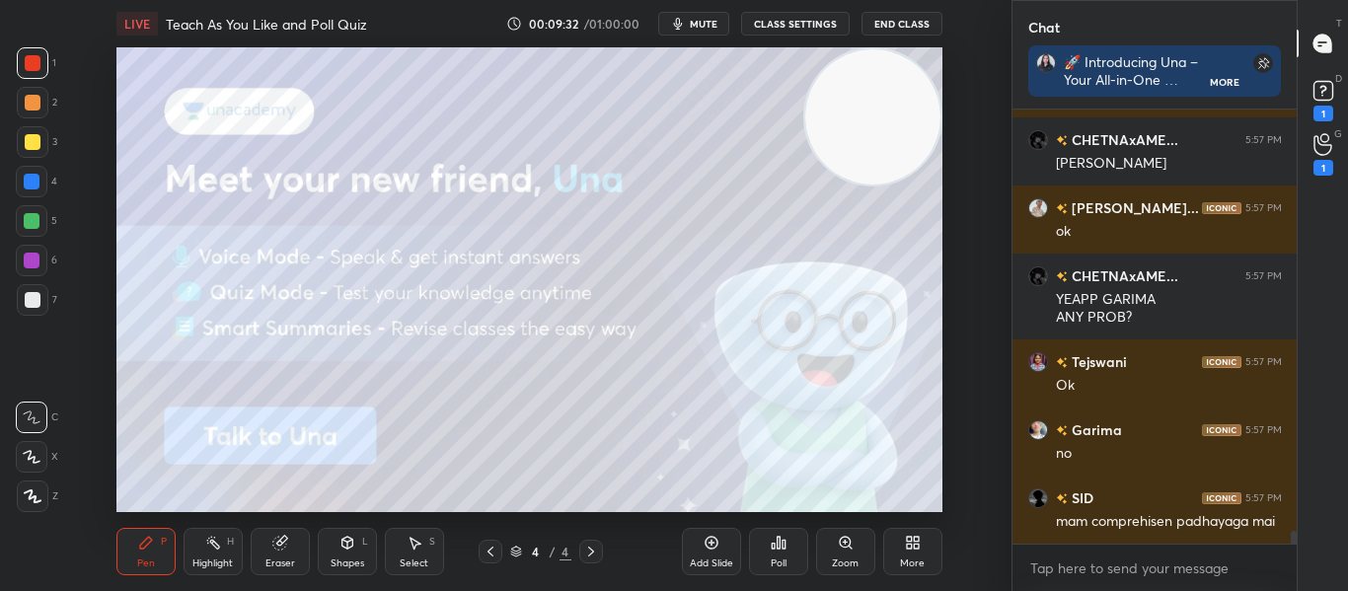
scroll to position [14393, 0]
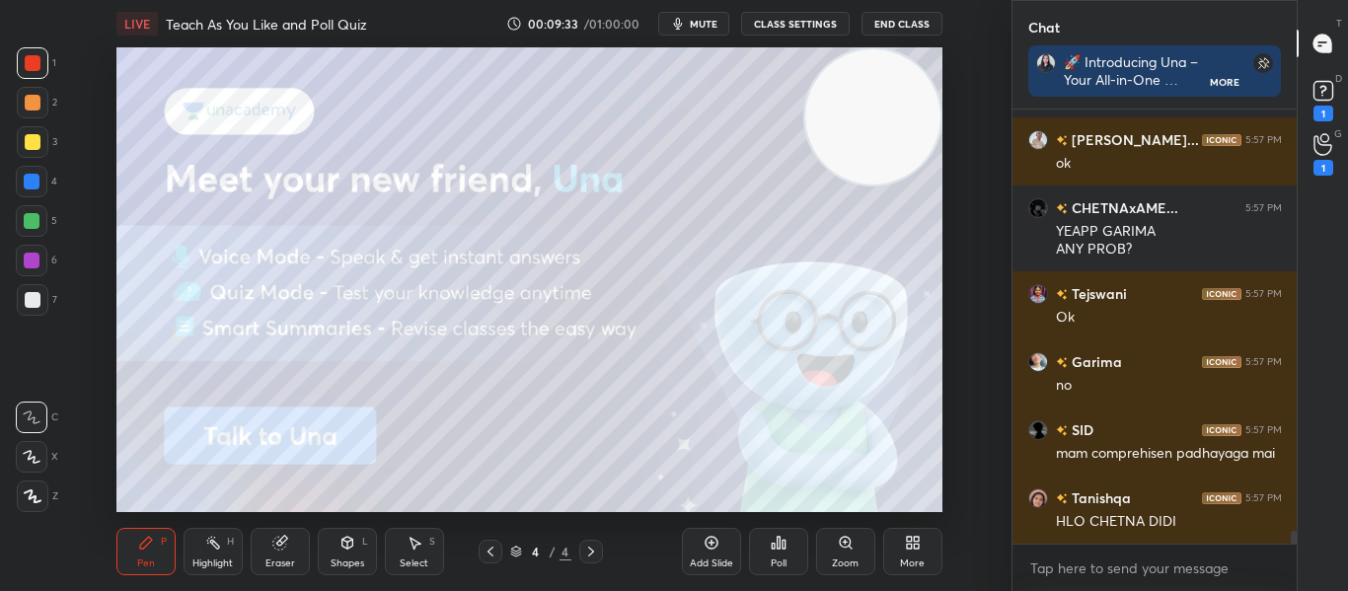
click at [707, 547] on icon at bounding box center [710, 543] width 13 height 13
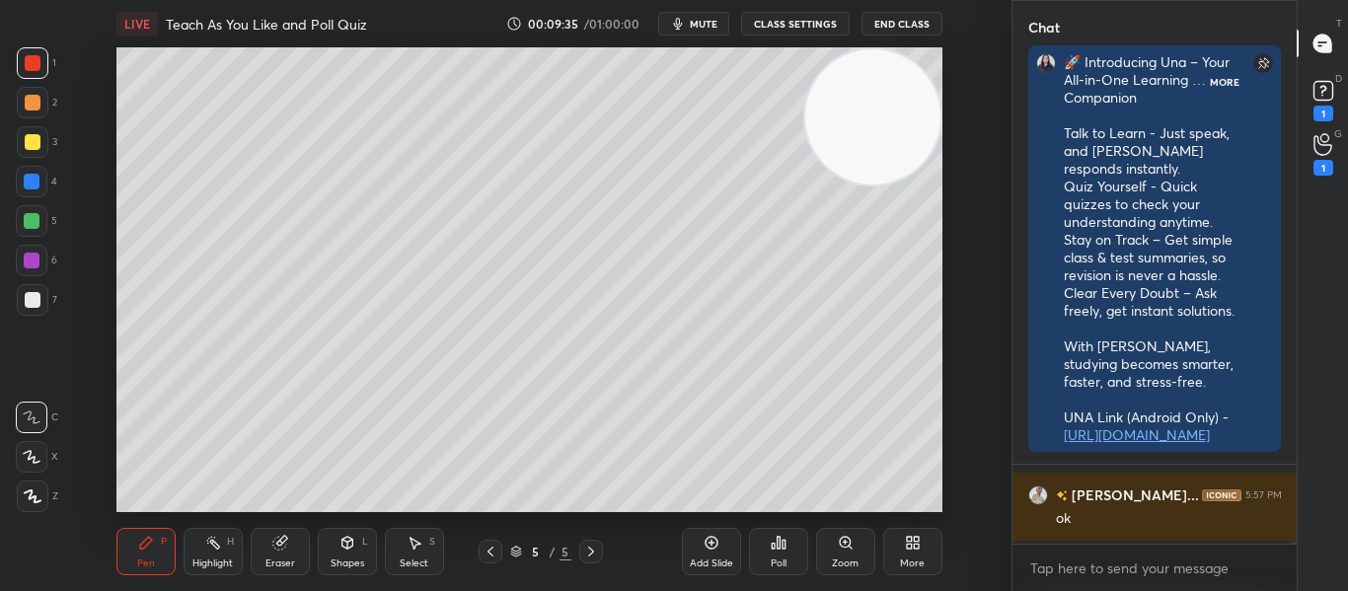
scroll to position [476, 278]
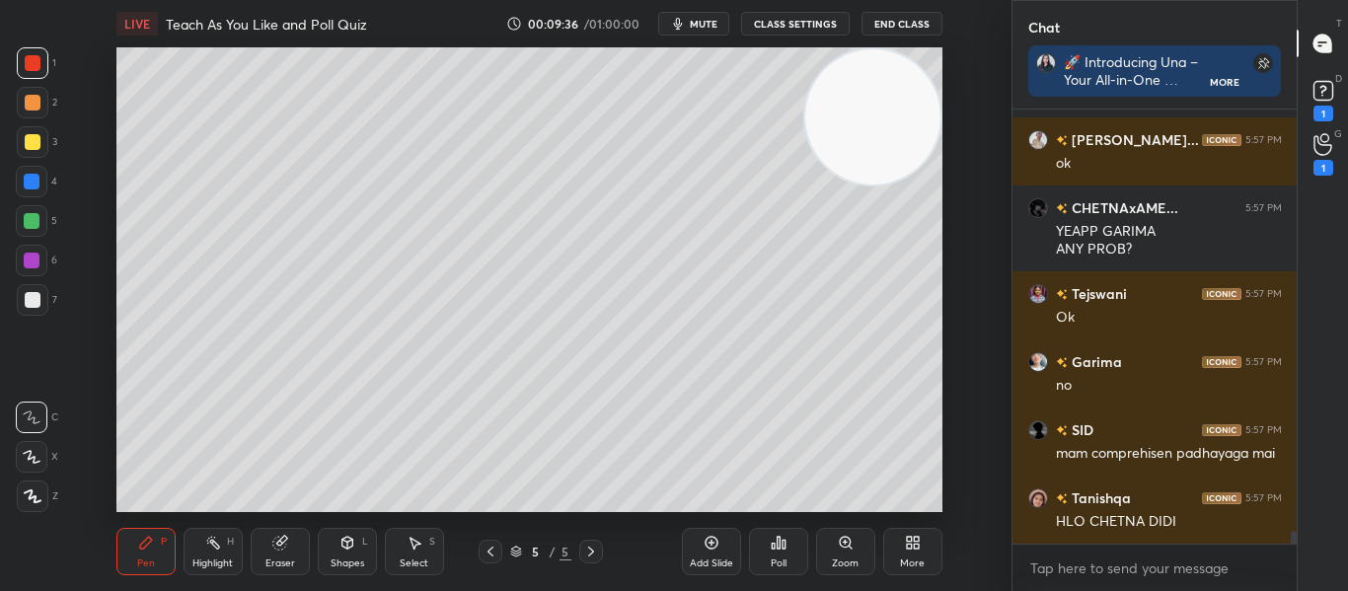
click at [1311, 177] on div "G Raise Hand (G) 1" at bounding box center [1322, 153] width 50 height 55
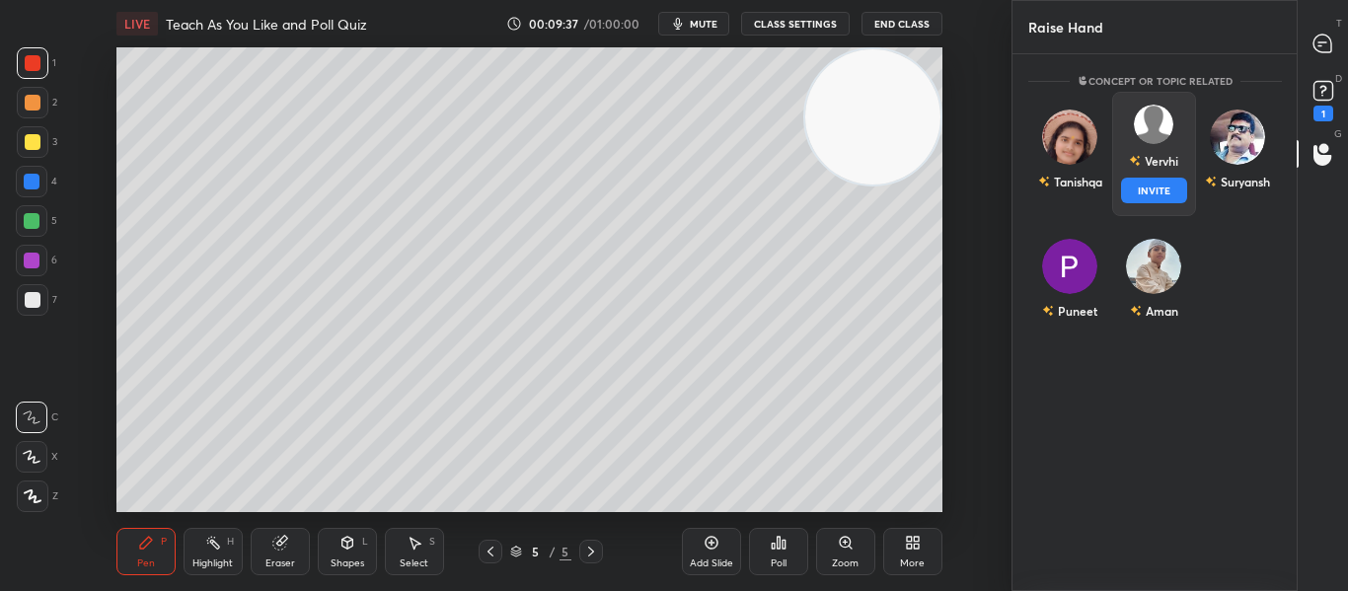
click at [1124, 159] on div "Vervhi INVITE" at bounding box center [1153, 154] width 84 height 124
drag, startPoint x: 1136, startPoint y: 189, endPoint x: 1155, endPoint y: 189, distance: 19.7
click at [1155, 189] on button "INVITE" at bounding box center [1153, 191] width 66 height 26
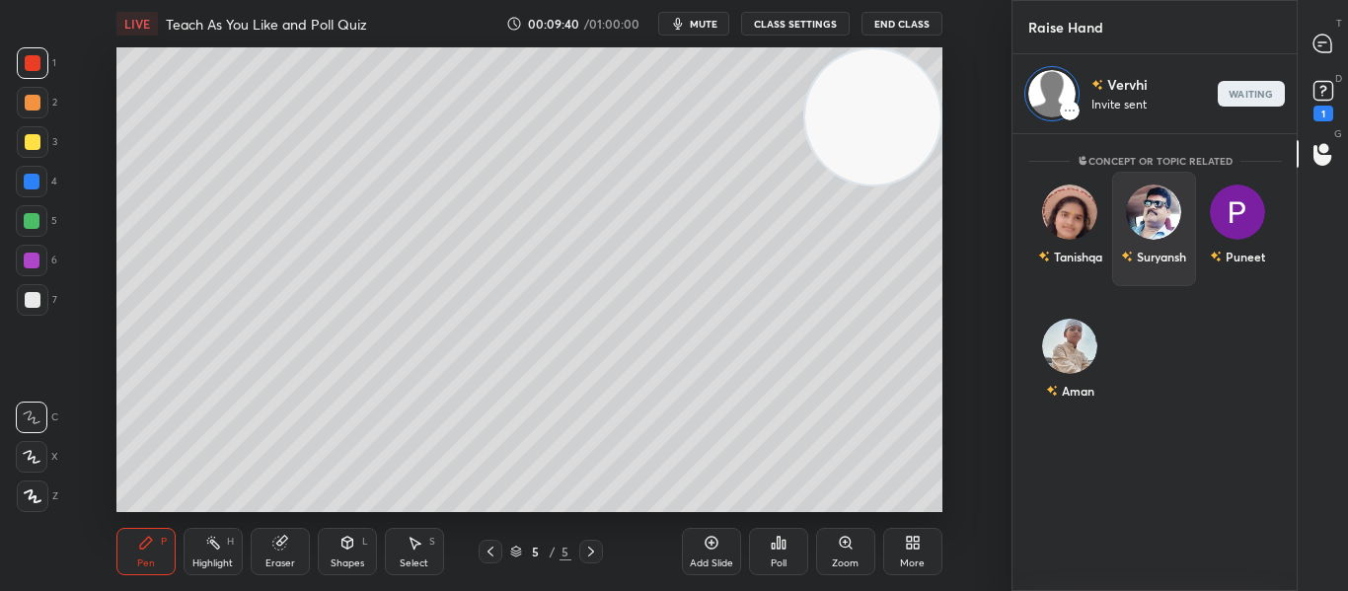
scroll to position [451, 278]
click at [1155, 189] on img "grid" at bounding box center [1153, 212] width 55 height 55
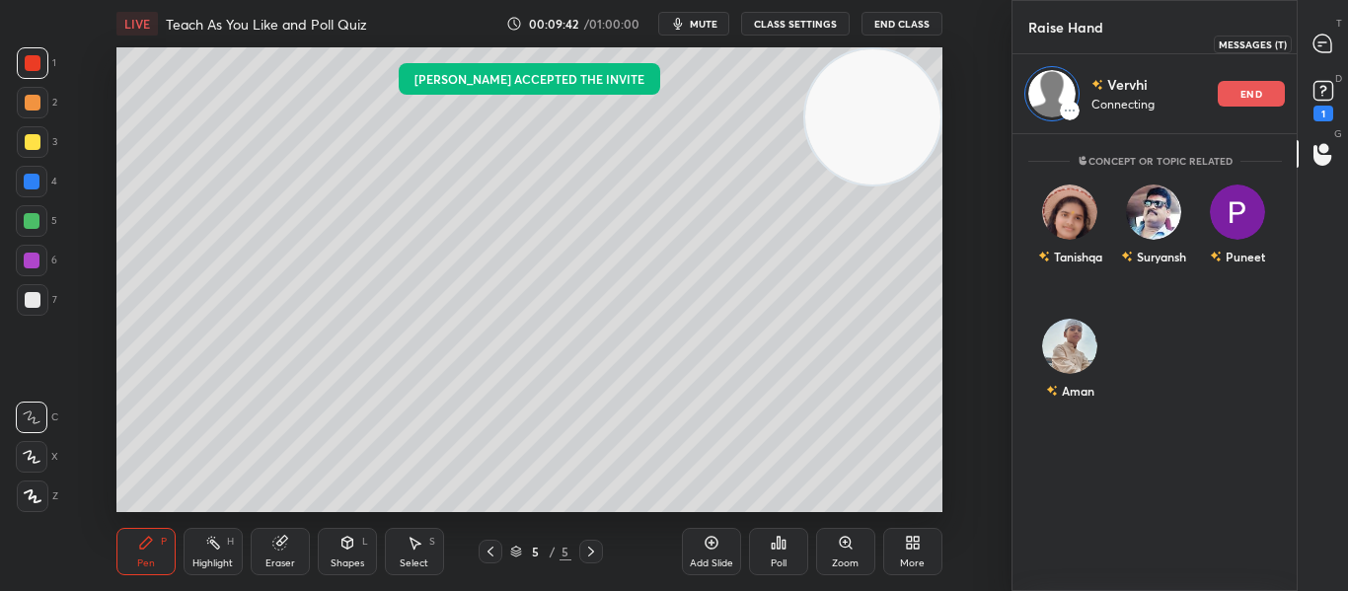
click at [1321, 46] on icon at bounding box center [1322, 44] width 18 height 18
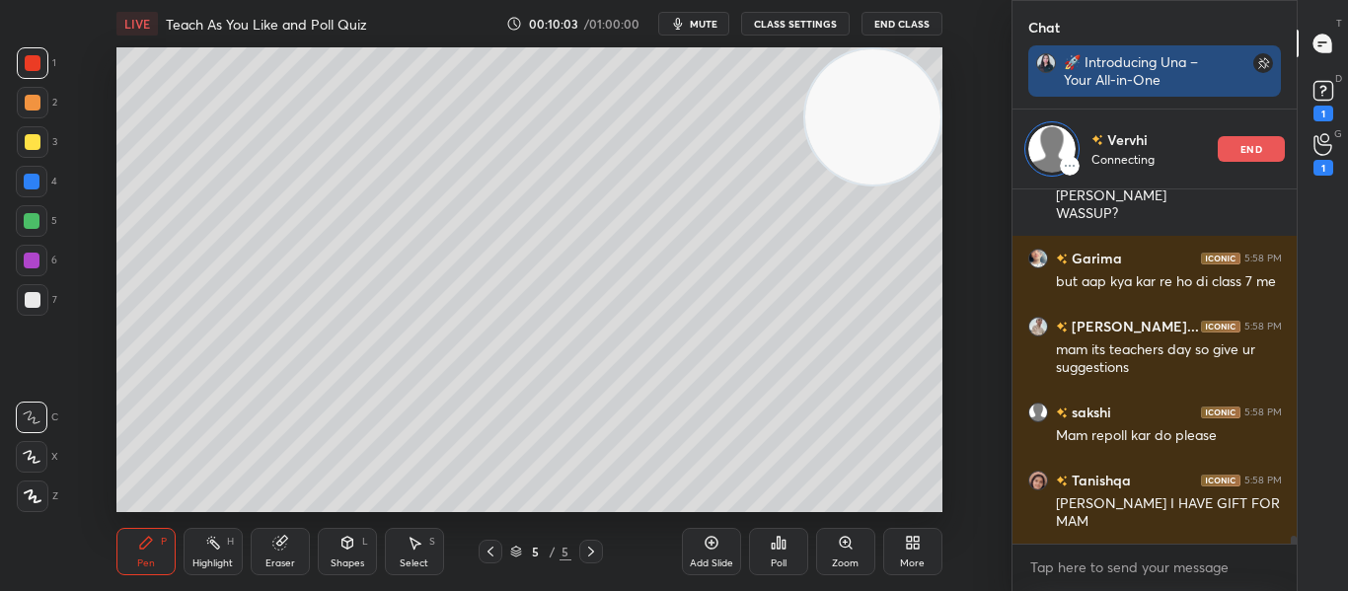
scroll to position [214, 278]
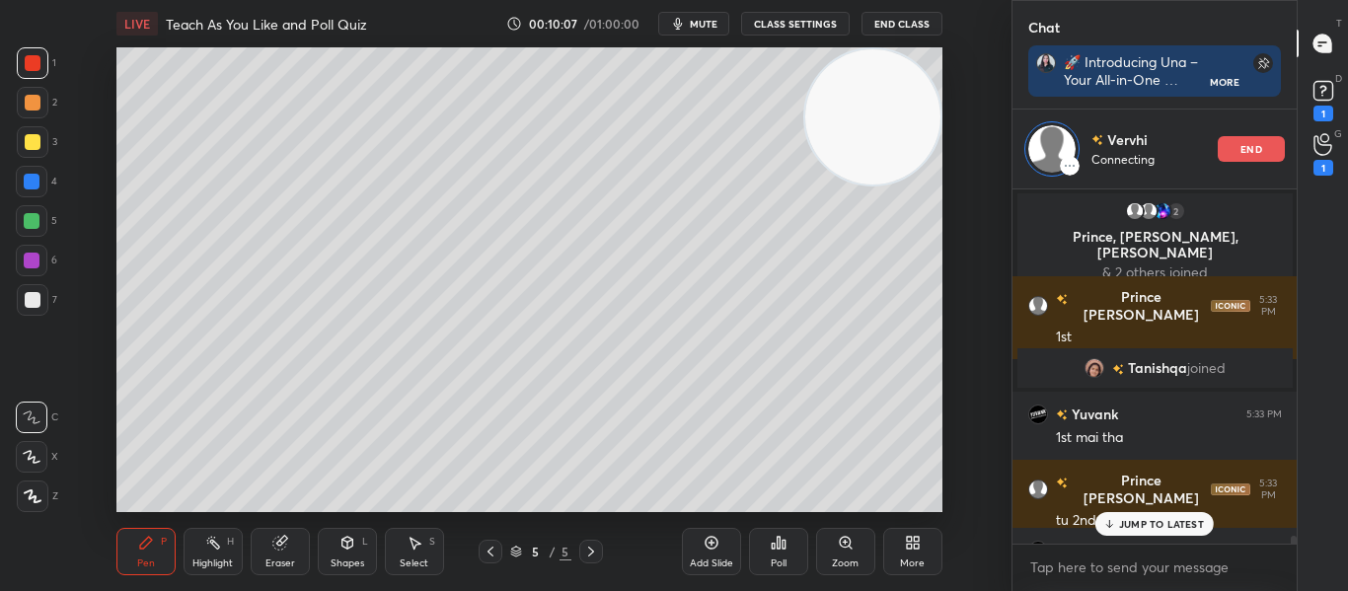
click at [1247, 154] on p "end" at bounding box center [1251, 149] width 22 height 10
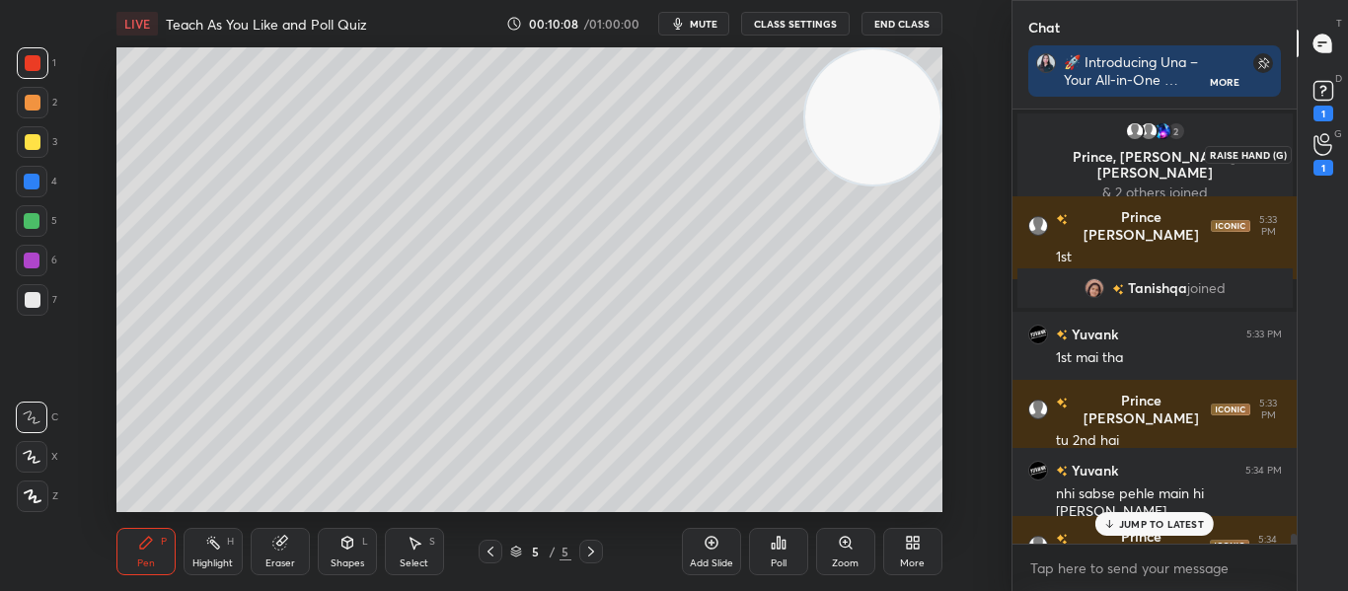
click at [1333, 156] on div "1" at bounding box center [1322, 154] width 39 height 36
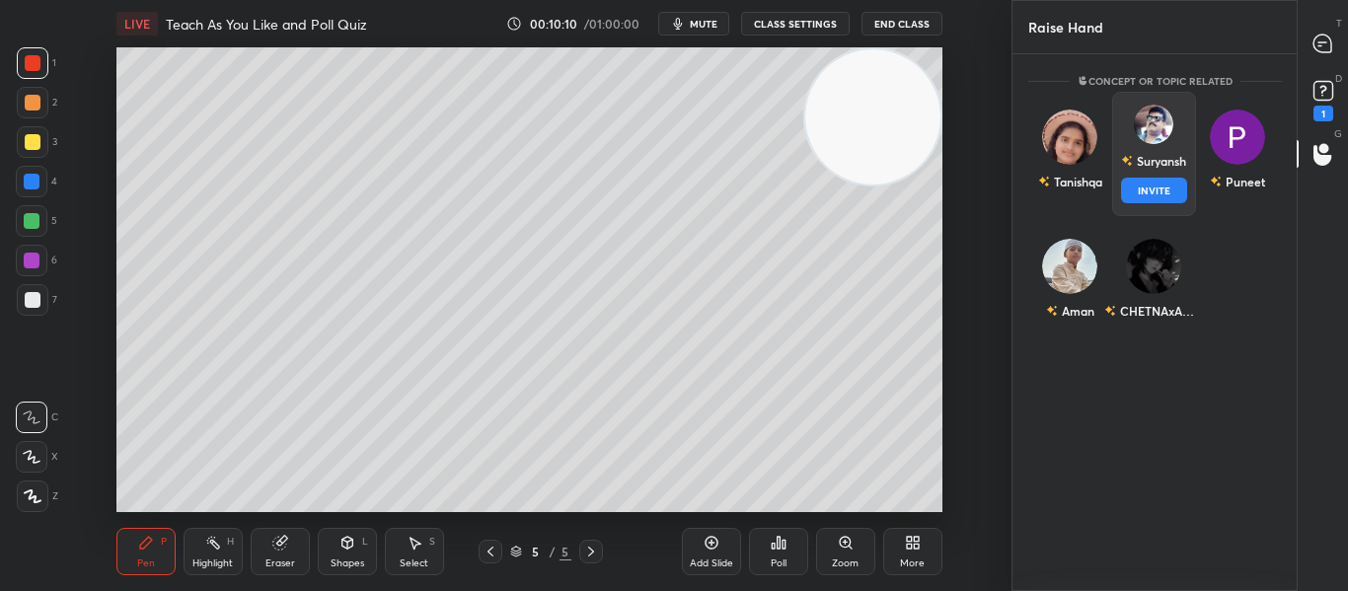
click at [1146, 190] on div "Suryansh INVITE" at bounding box center [1153, 154] width 84 height 124
click at [1143, 186] on button "INVITE" at bounding box center [1153, 191] width 66 height 26
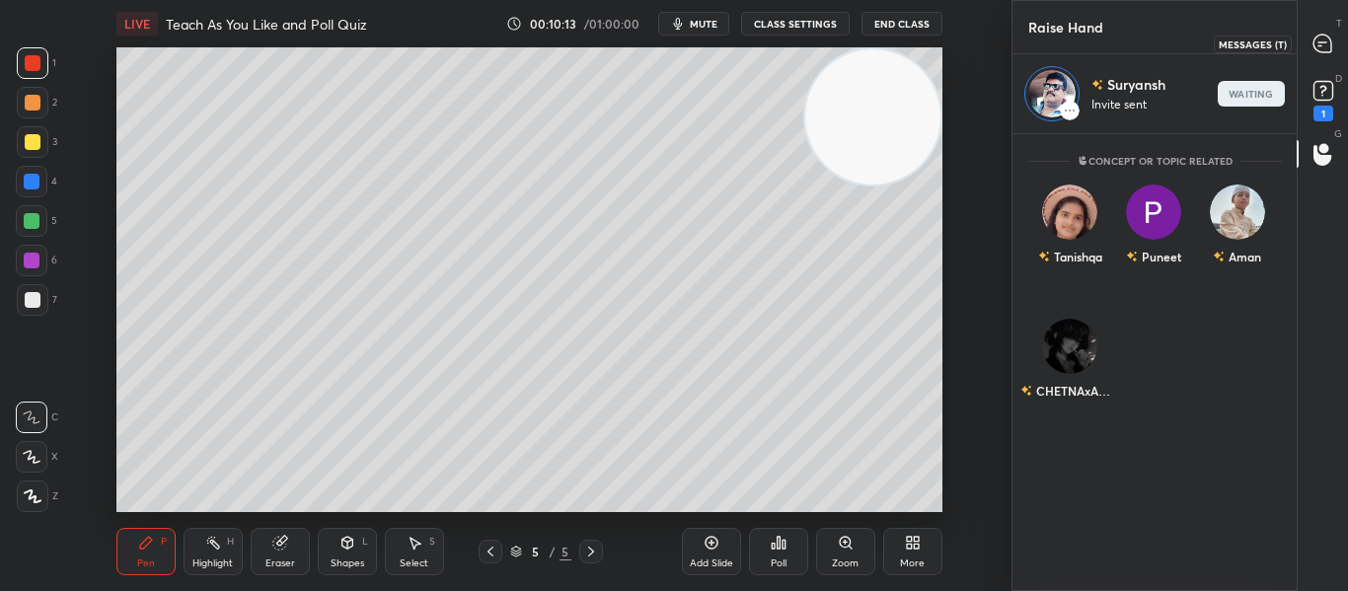
click at [1317, 52] on icon at bounding box center [1322, 44] width 21 height 21
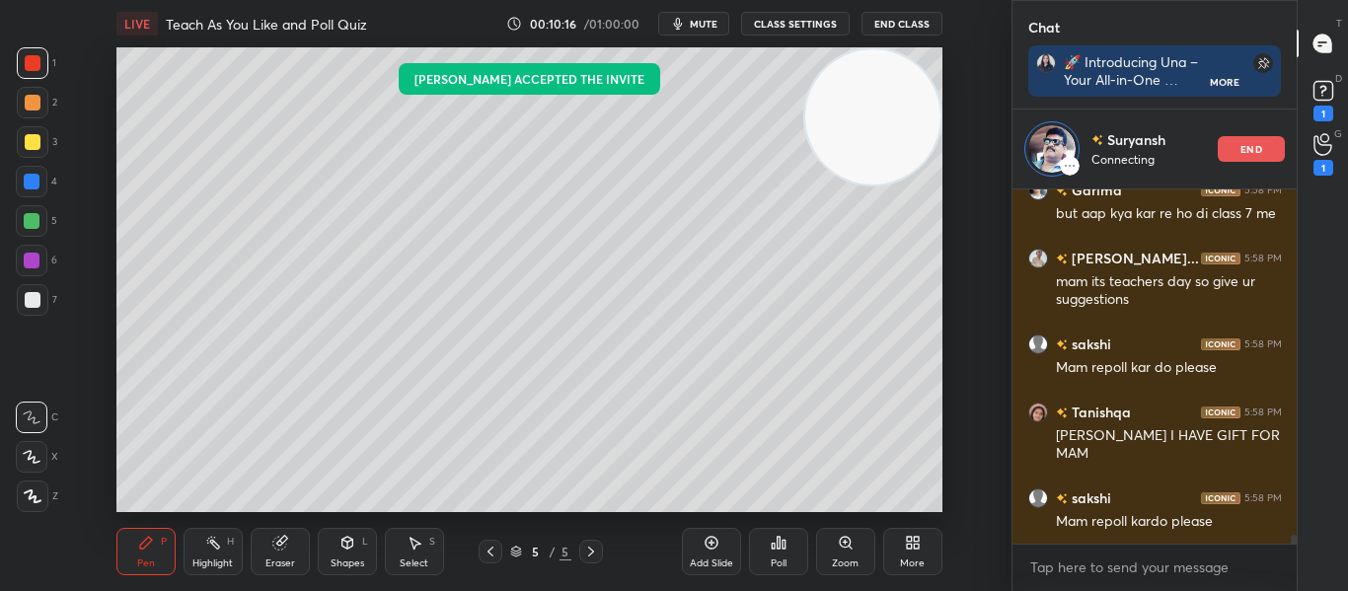
drag, startPoint x: 1294, startPoint y: 537, endPoint x: 1297, endPoint y: 554, distance: 17.2
click at [1297, 554] on div "Chat 🚀 Introducing Una – Your All-in-One Learning Companion Talk to Learn - Jus…" at bounding box center [1179, 295] width 337 height 591
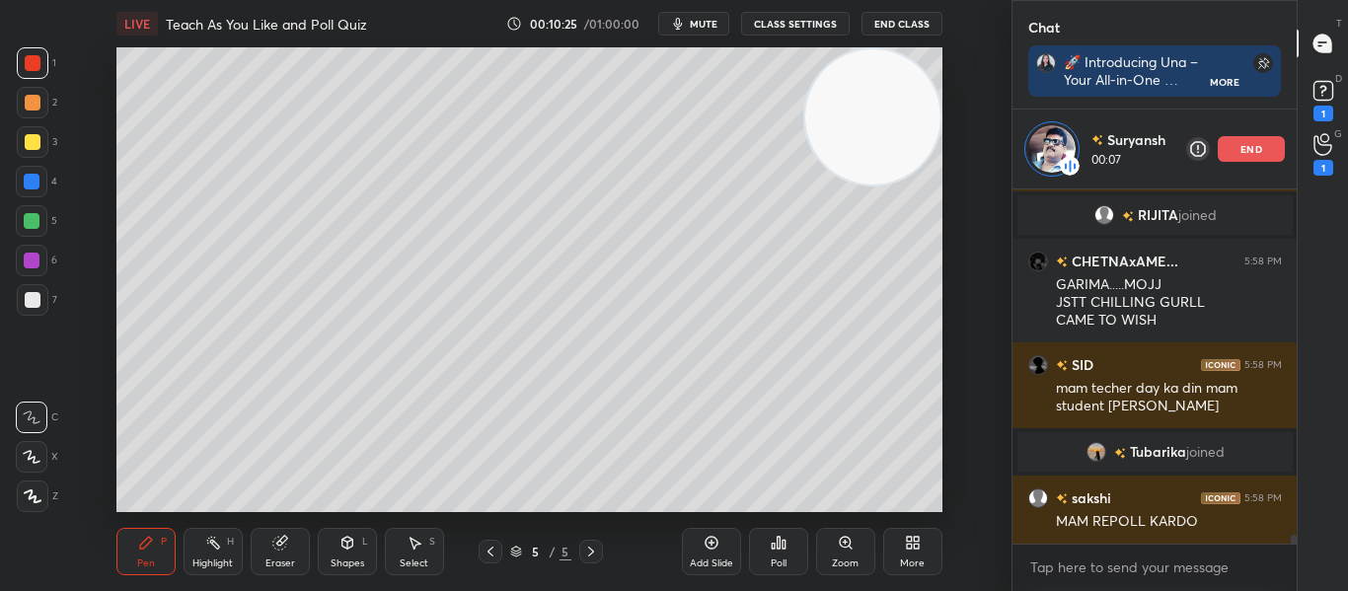
click at [699, 23] on span "mute" at bounding box center [704, 24] width 28 height 14
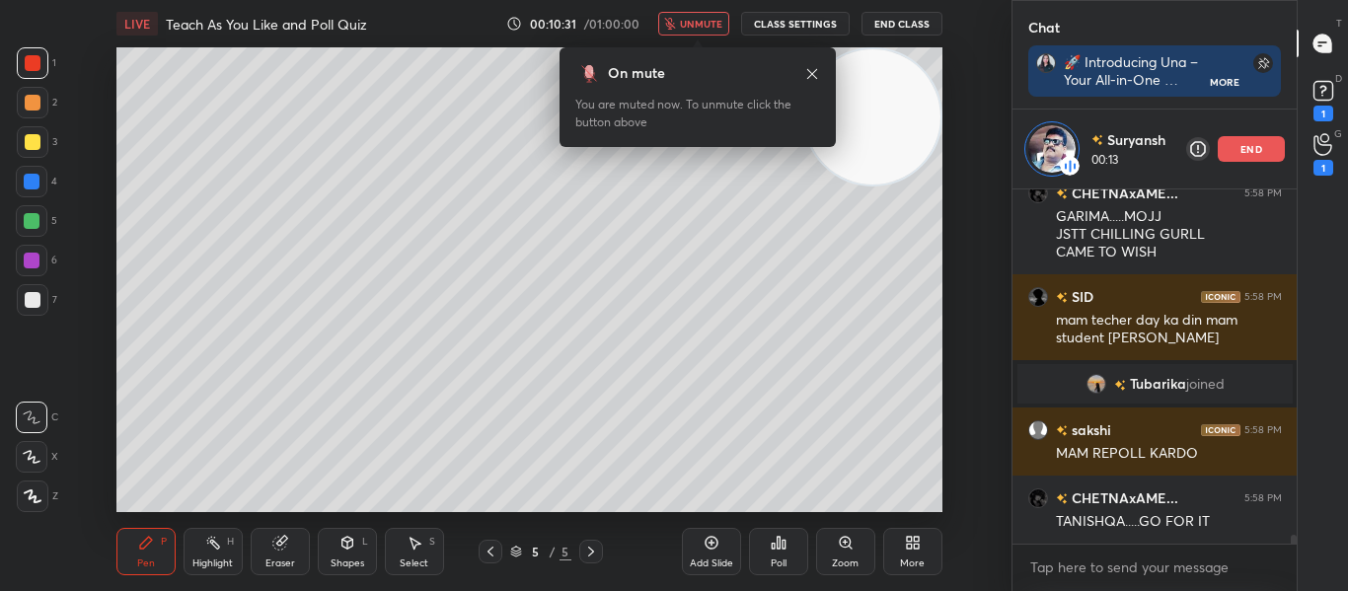
click at [692, 271] on div "LIVE Teach As You Like and Poll Quiz 00:10:31 / 01:00:00 unmute CLASS SETTINGS …" at bounding box center [529, 295] width 932 height 591
click at [670, 27] on icon "button" at bounding box center [670, 24] width 12 height 12
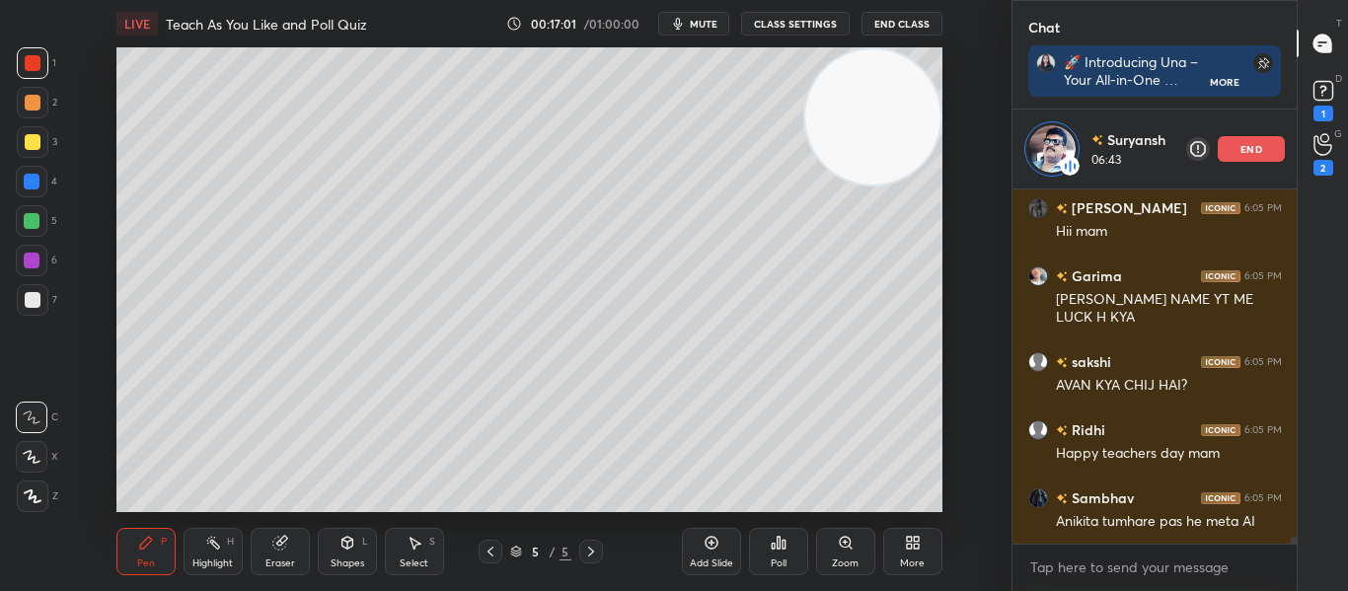
scroll to position [18398, 0]
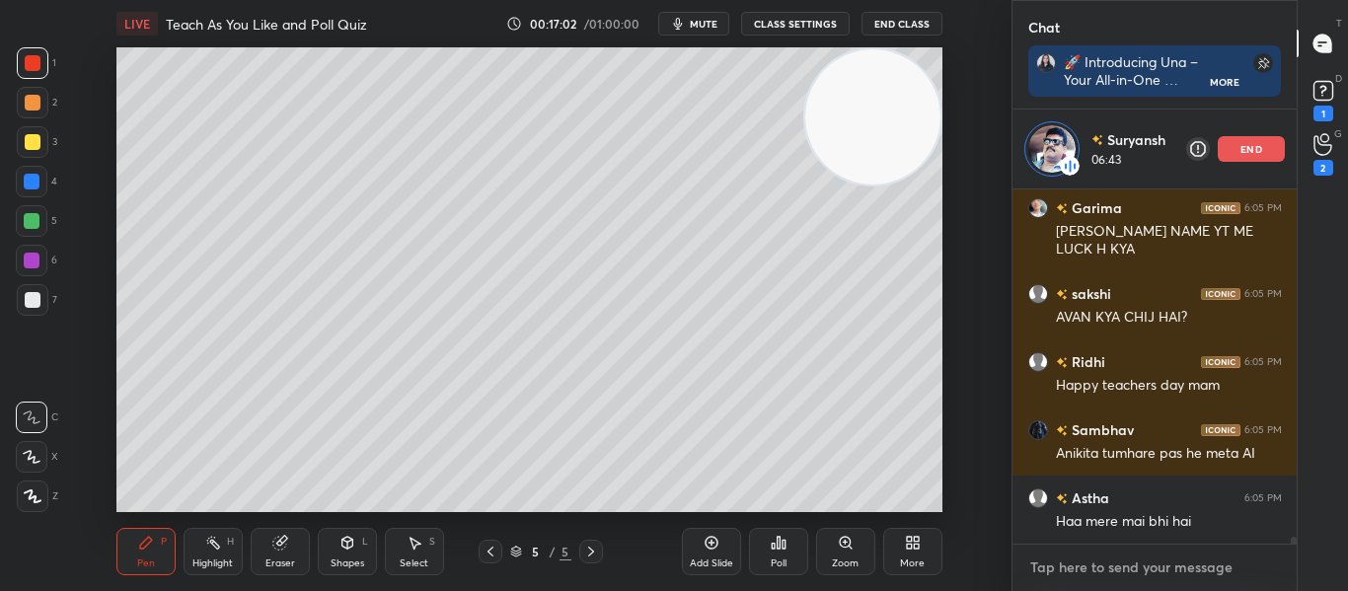
type textarea "x"
click at [1103, 553] on textarea at bounding box center [1155, 568] width 254 height 32
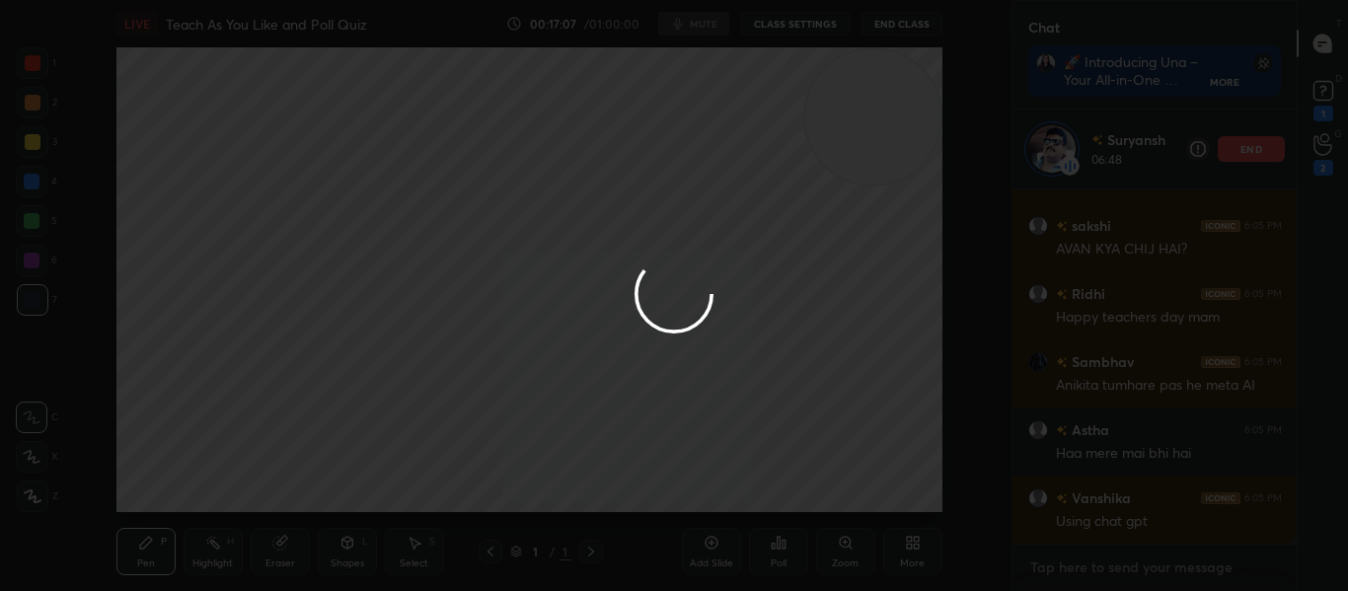
scroll to position [18534, 0]
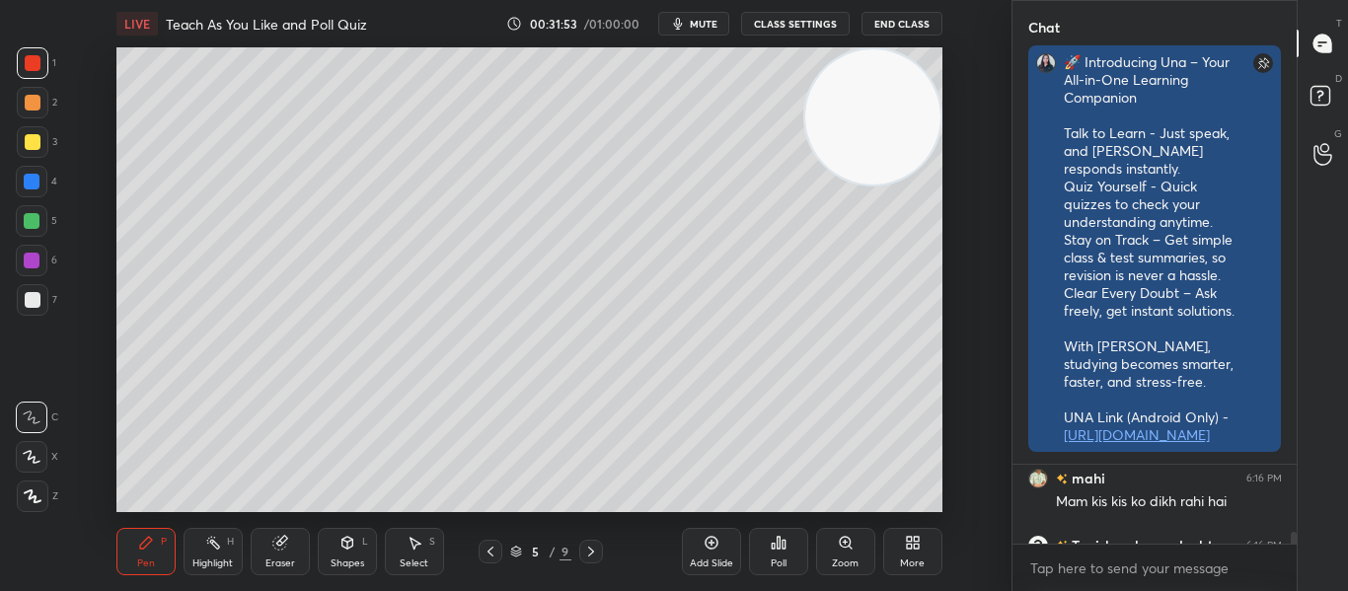
scroll to position [120, 278]
drag, startPoint x: 187, startPoint y: 455, endPoint x: 1065, endPoint y: 88, distance: 950.8
click at [1065, 88] on div "1 2 3 4 5 6 7 C X Z C X Z E E Erase all H H LIVE Teach As You Like and Poll Qui…" at bounding box center [674, 295] width 1348 height 591
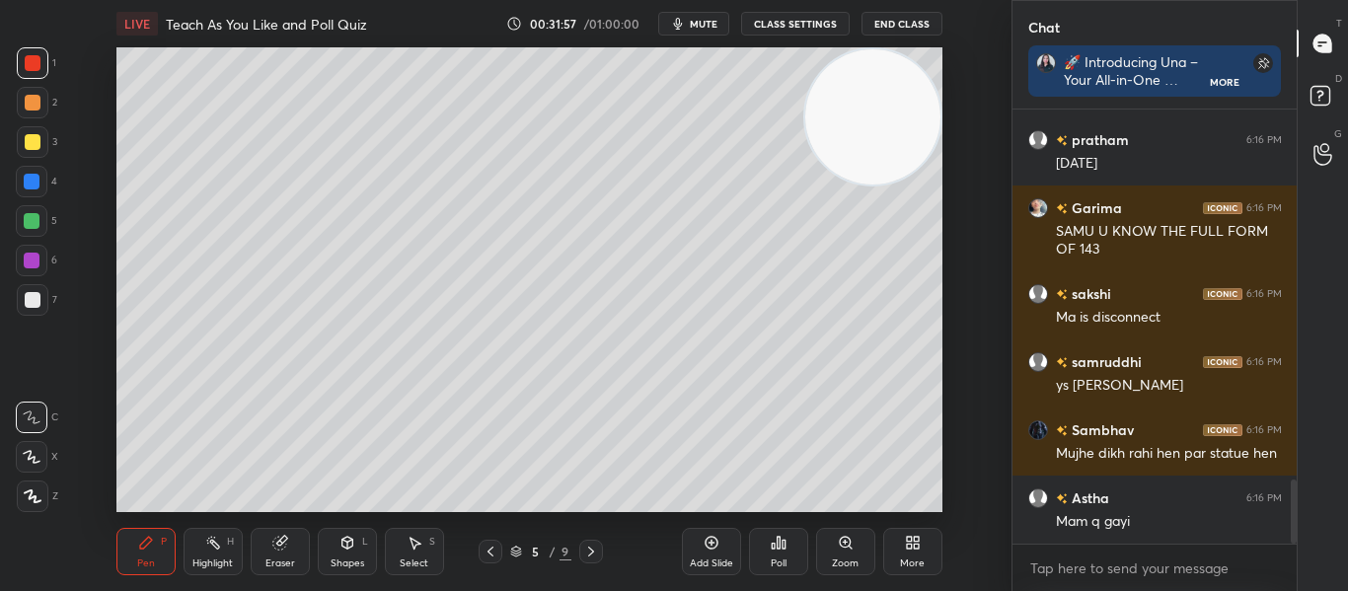
drag, startPoint x: 1291, startPoint y: 516, endPoint x: 1290, endPoint y: 583, distance: 67.1
click at [1290, 583] on div "mahi 6:16 PM Mam kis kis ko dikh rahi hai Tanishqa has a doubt 6:16 PM View dou…" at bounding box center [1154, 350] width 285 height 481
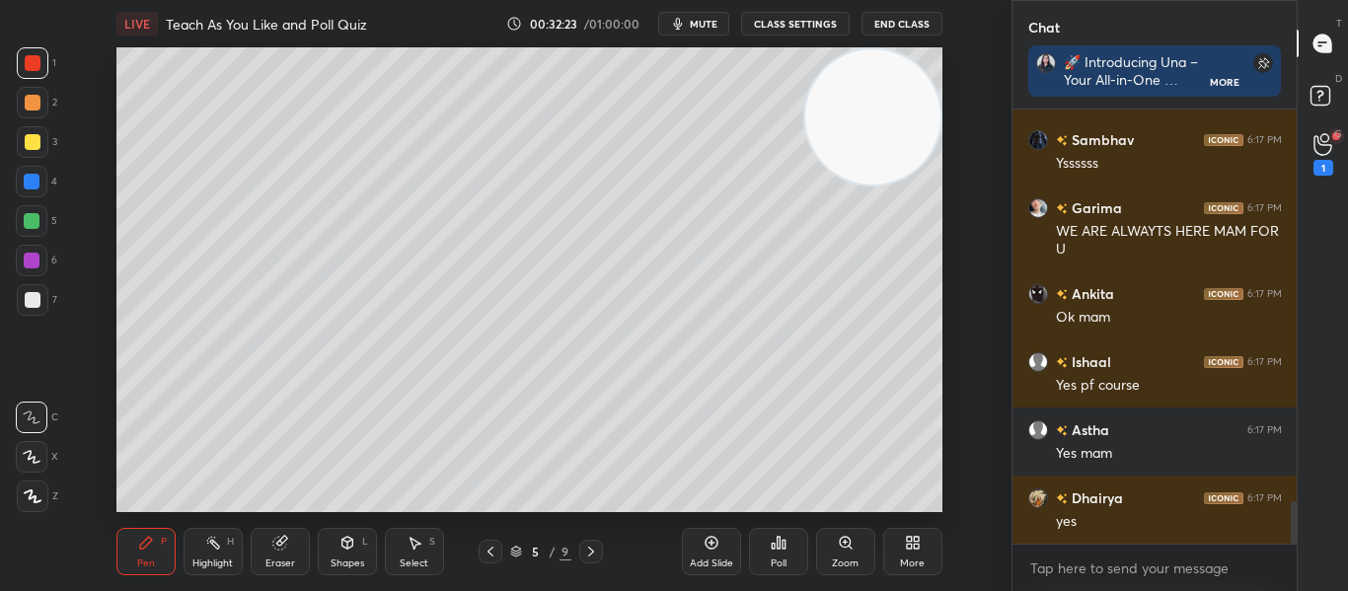
click at [1337, 133] on p "G" at bounding box center [1338, 133] width 8 height 15
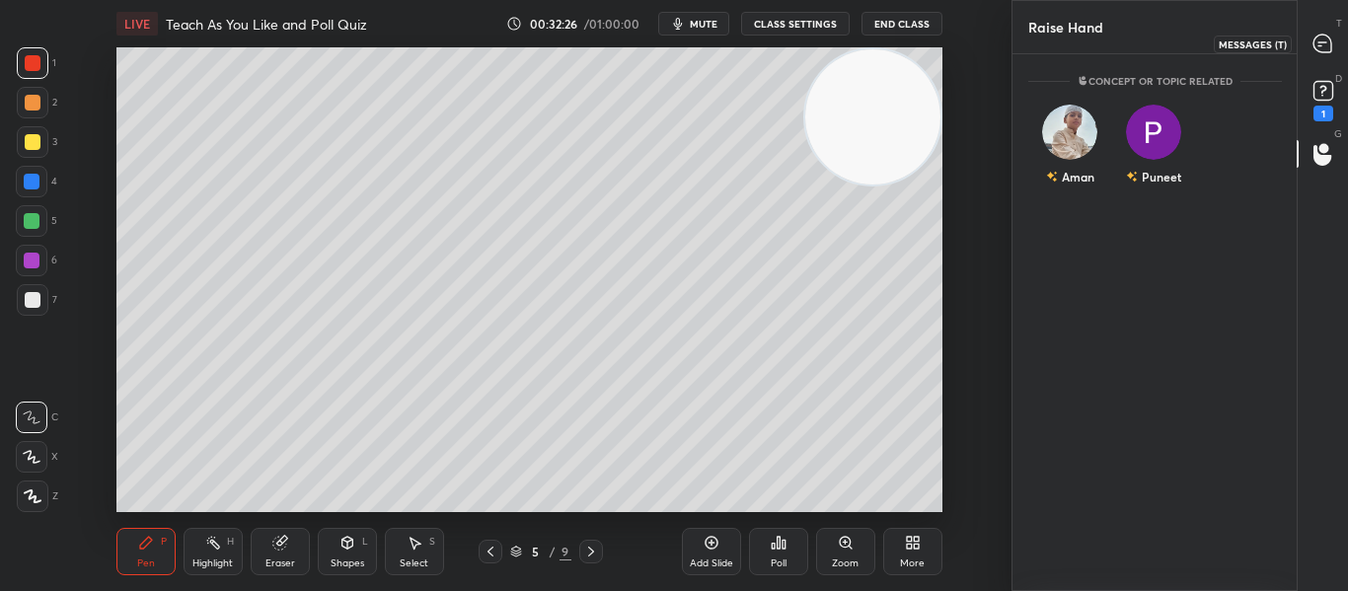
click at [1322, 46] on icon at bounding box center [1322, 44] width 18 height 18
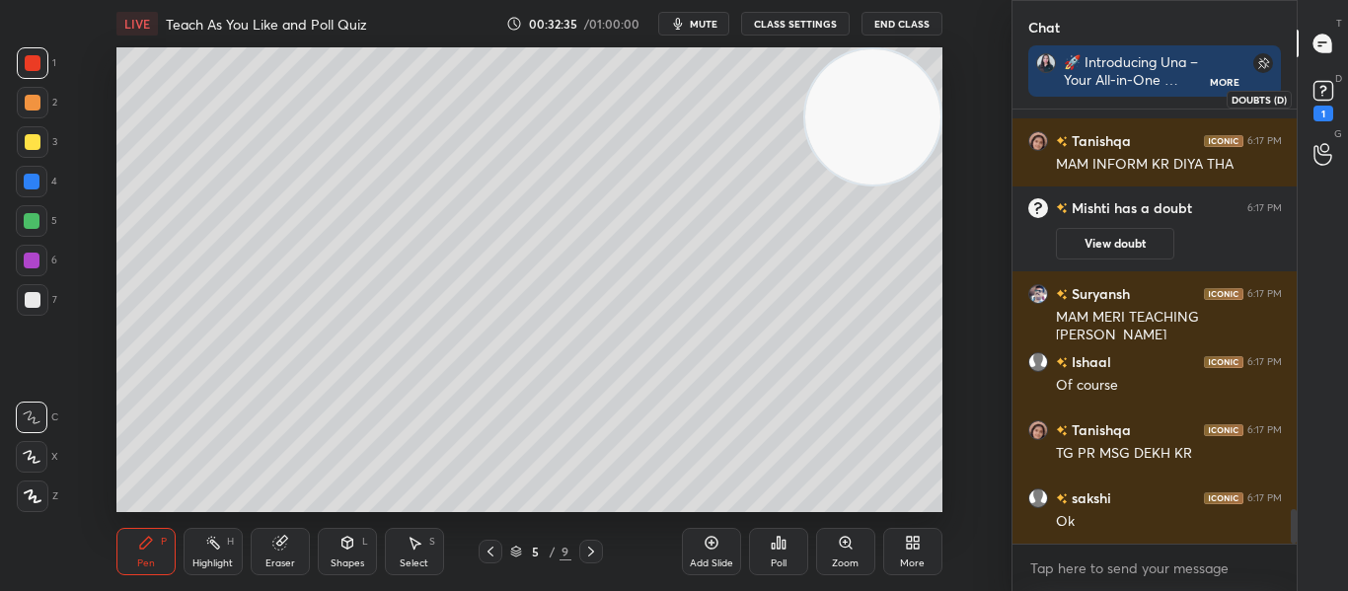
click at [1331, 111] on div "1" at bounding box center [1323, 114] width 20 height 16
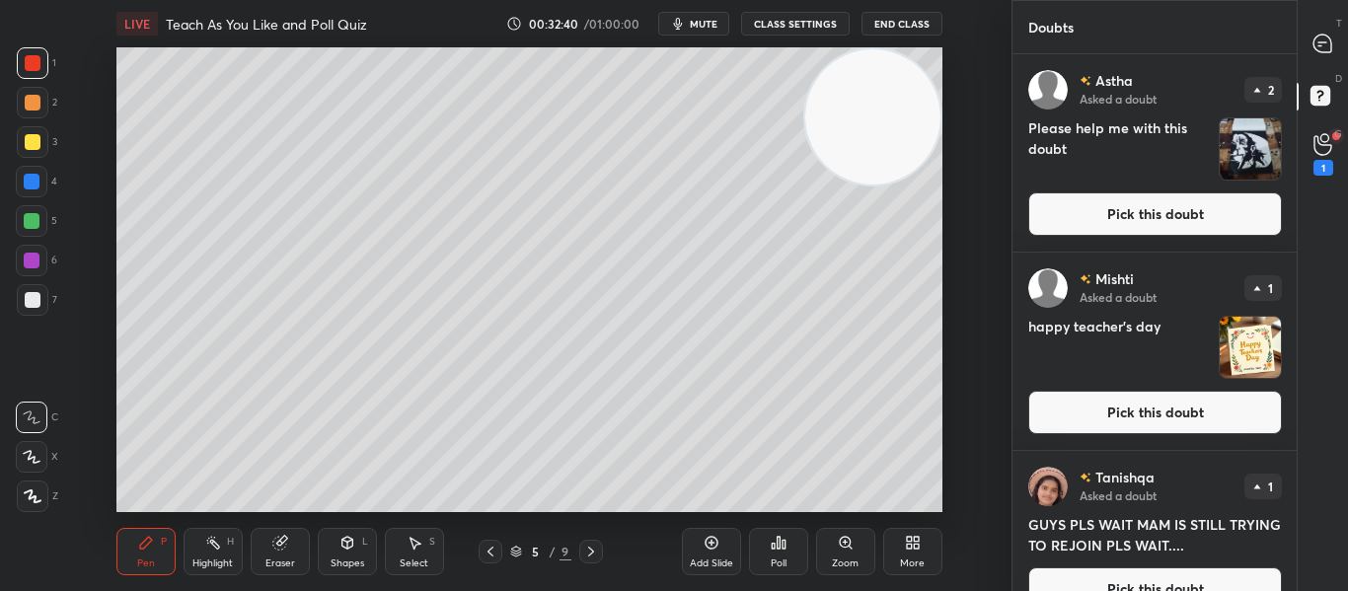
click at [1177, 215] on button "Pick this doubt" at bounding box center [1155, 213] width 254 height 43
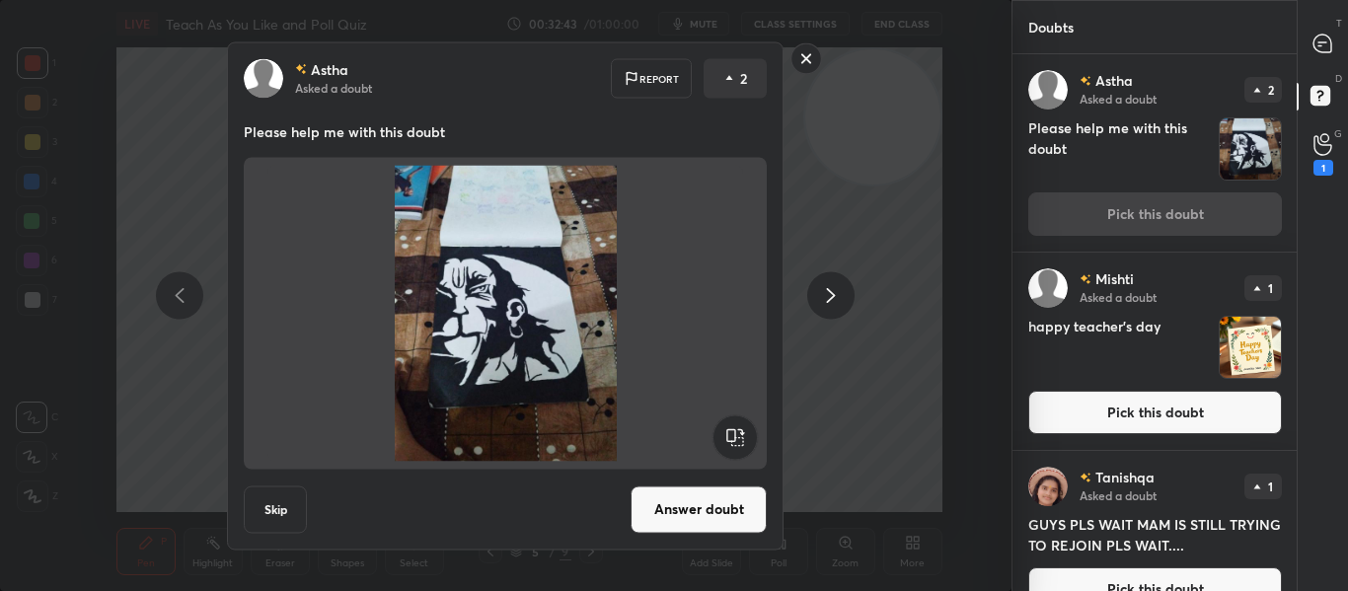
click at [796, 53] on rect at bounding box center [806, 58] width 31 height 31
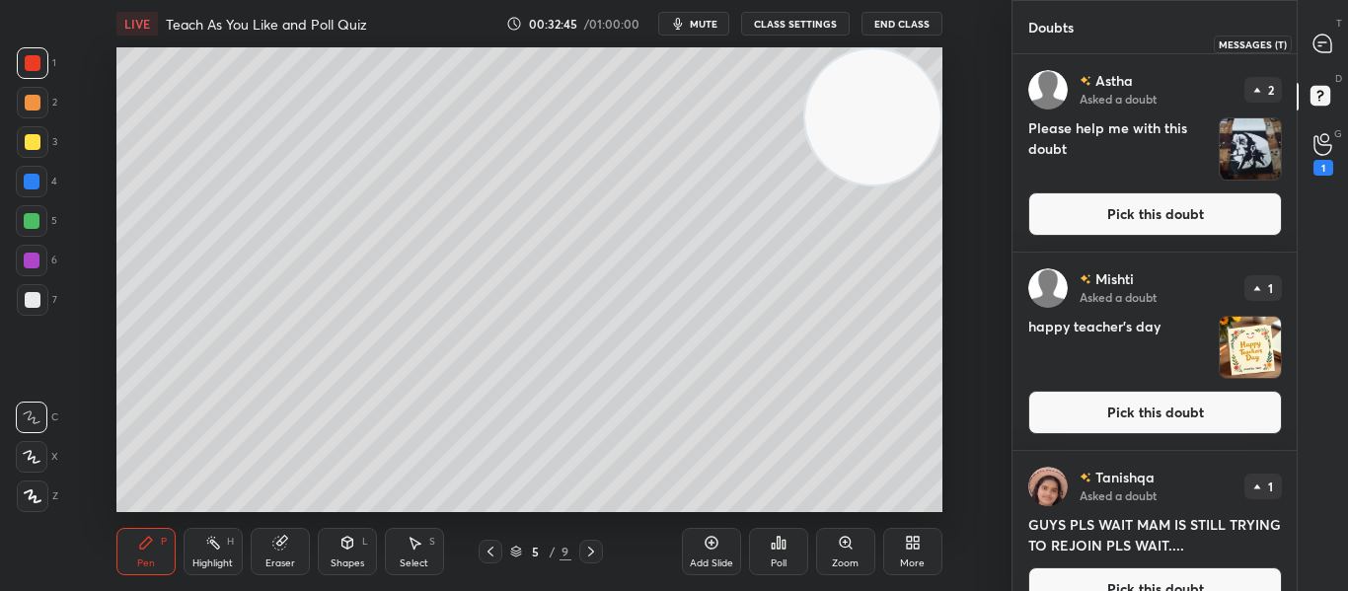
click at [1324, 50] on icon at bounding box center [1322, 44] width 18 height 18
type textarea "x"
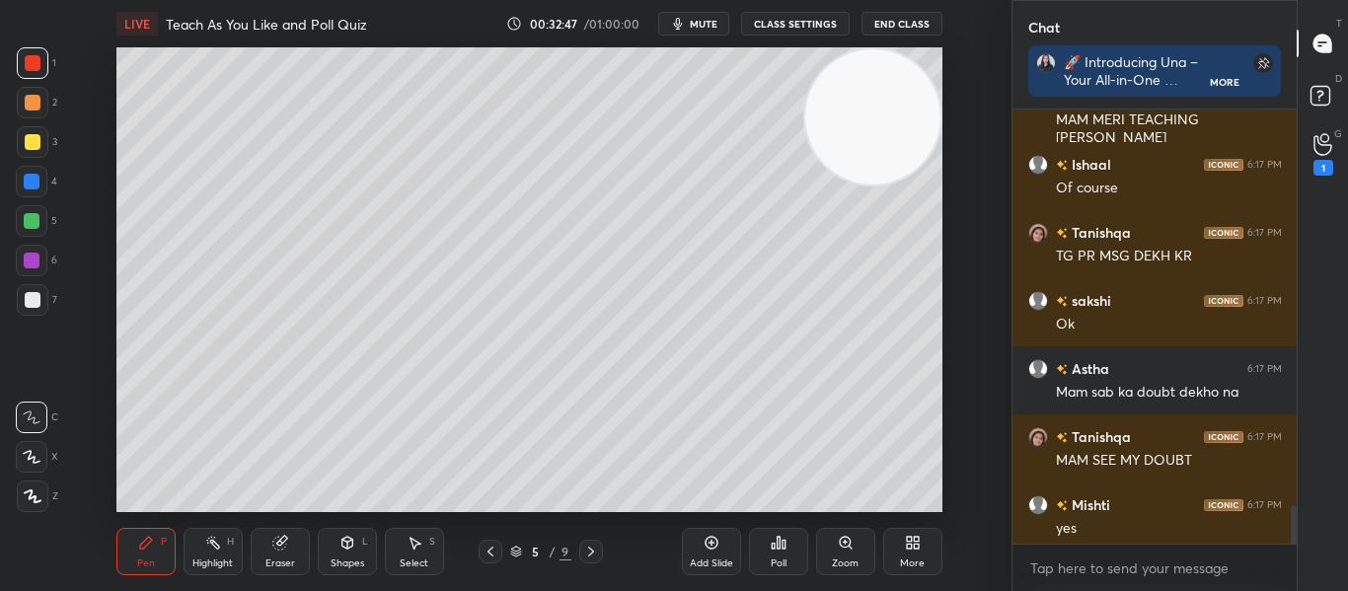
click at [923, 540] on div "More" at bounding box center [912, 551] width 59 height 47
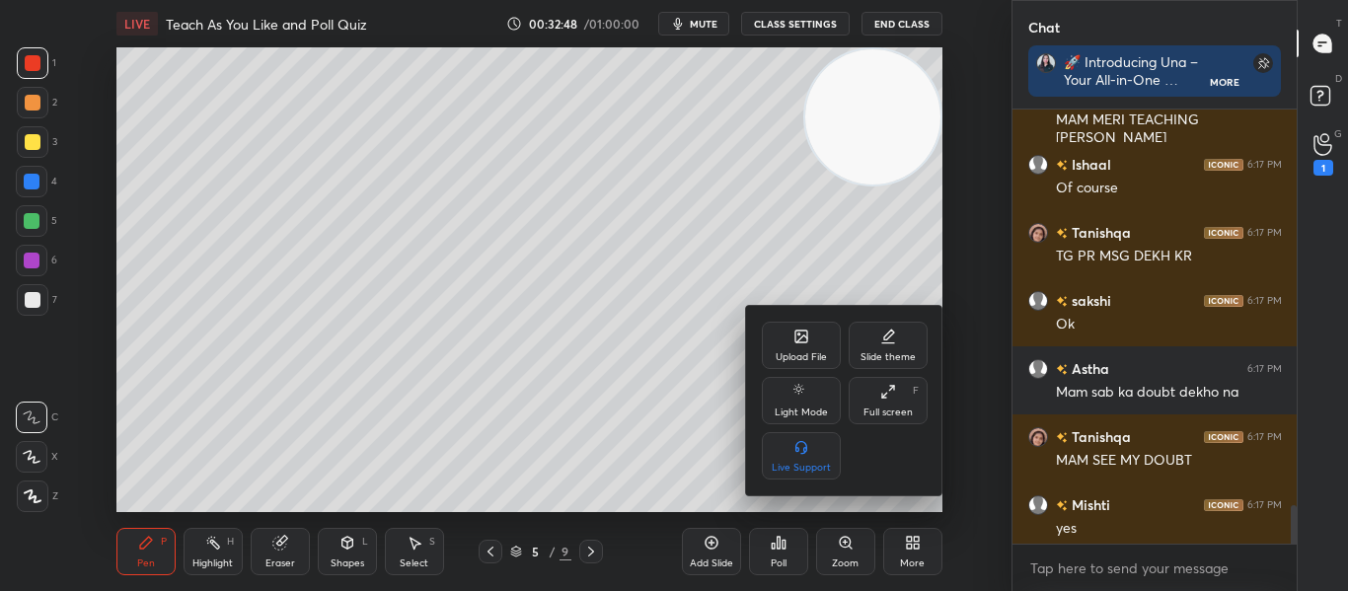
click at [796, 352] on div "Upload File" at bounding box center [801, 357] width 51 height 10
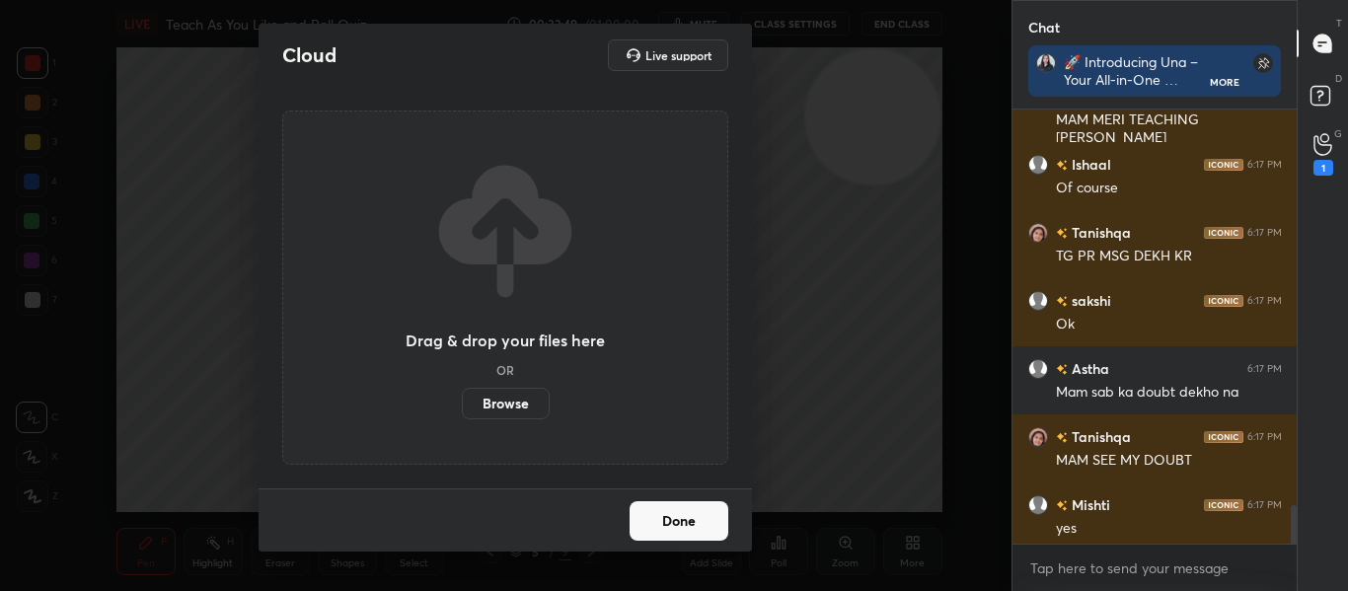
click at [513, 407] on label "Browse" at bounding box center [506, 404] width 88 height 32
click at [462, 407] on input "Browse" at bounding box center [462, 404] width 0 height 32
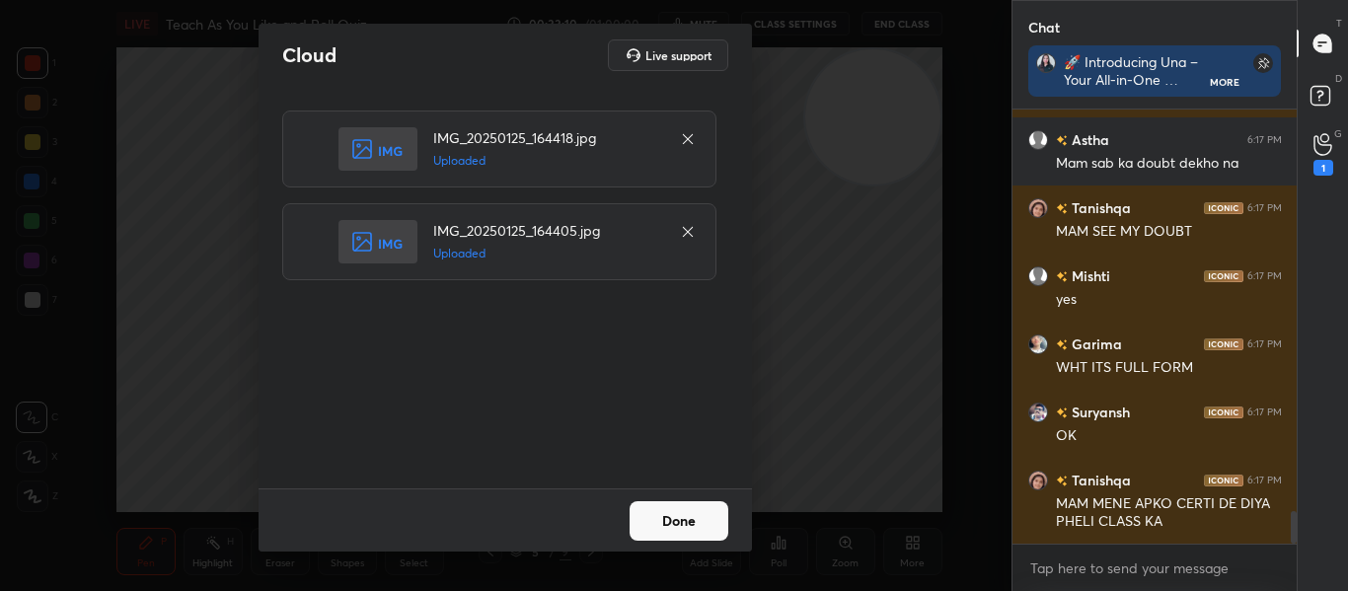
scroll to position [5463, 0]
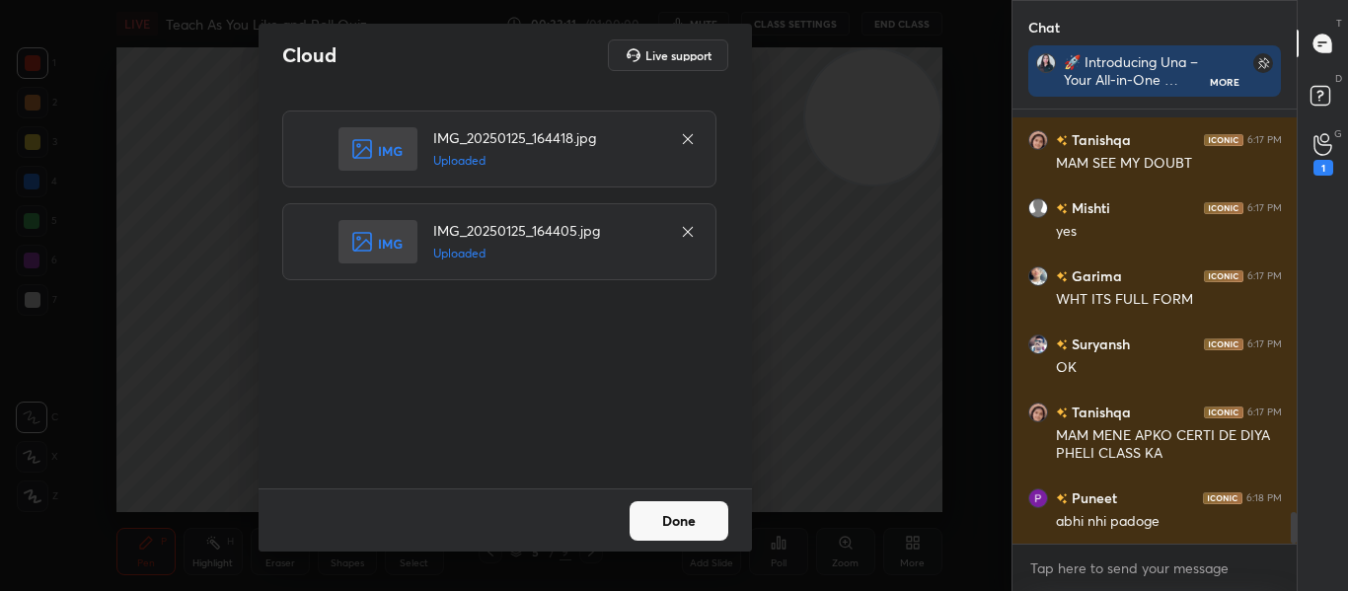
click at [677, 547] on div "Done" at bounding box center [505, 519] width 493 height 63
click at [672, 515] on button "Done" at bounding box center [678, 520] width 99 height 39
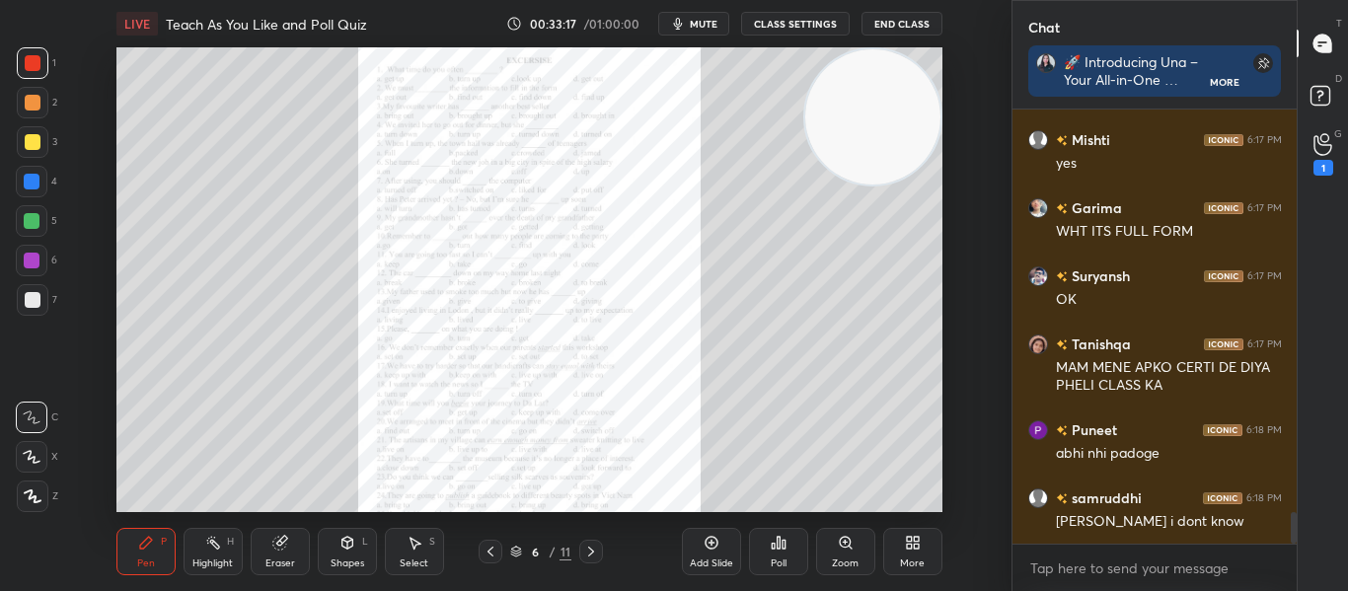
scroll to position [5599, 0]
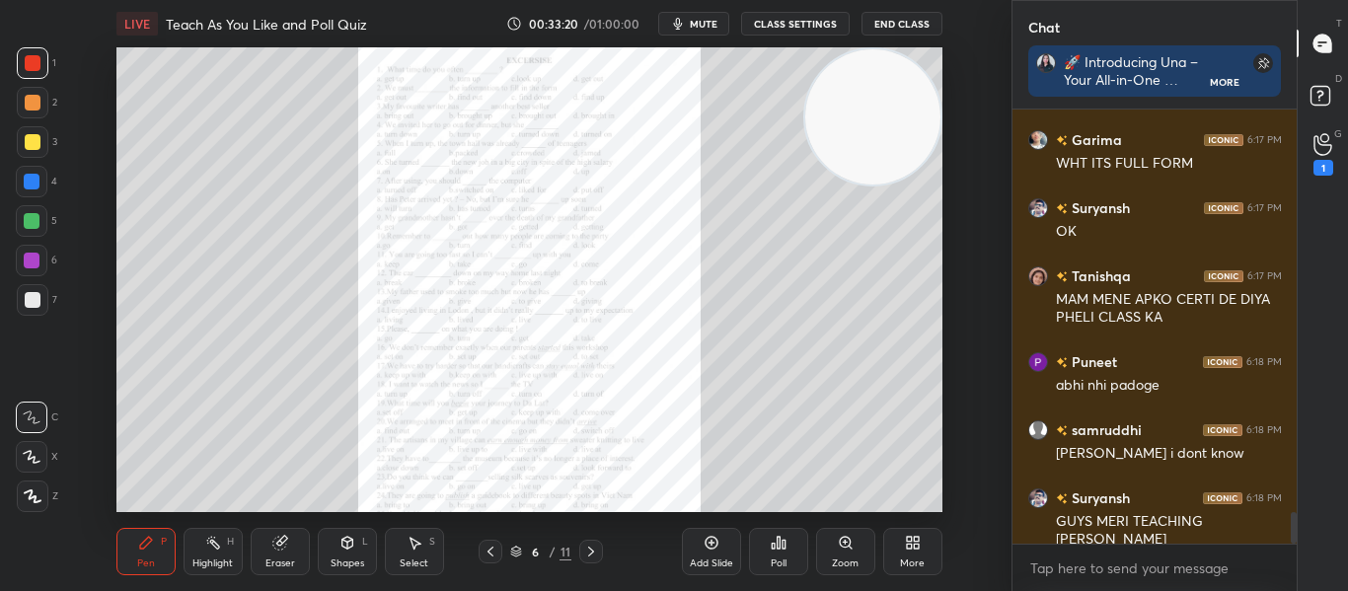
click at [839, 550] on icon at bounding box center [846, 543] width 16 height 16
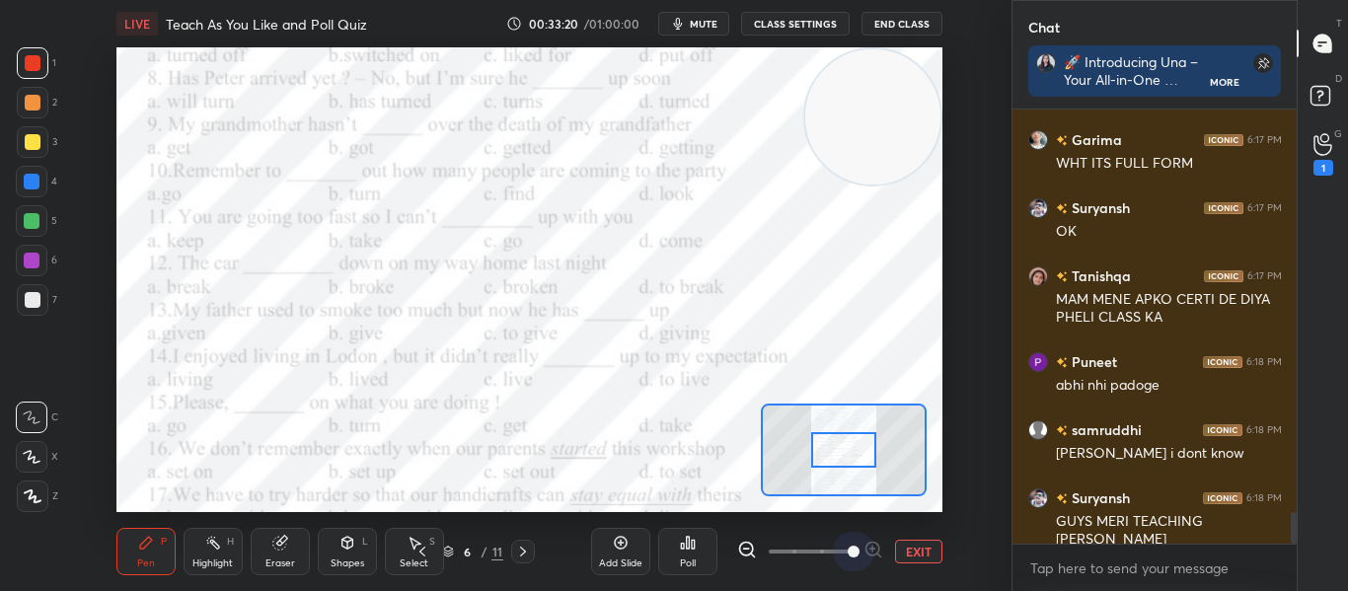
click at [839, 550] on span at bounding box center [810, 552] width 83 height 30
click at [833, 461] on div at bounding box center [843, 450] width 64 height 36
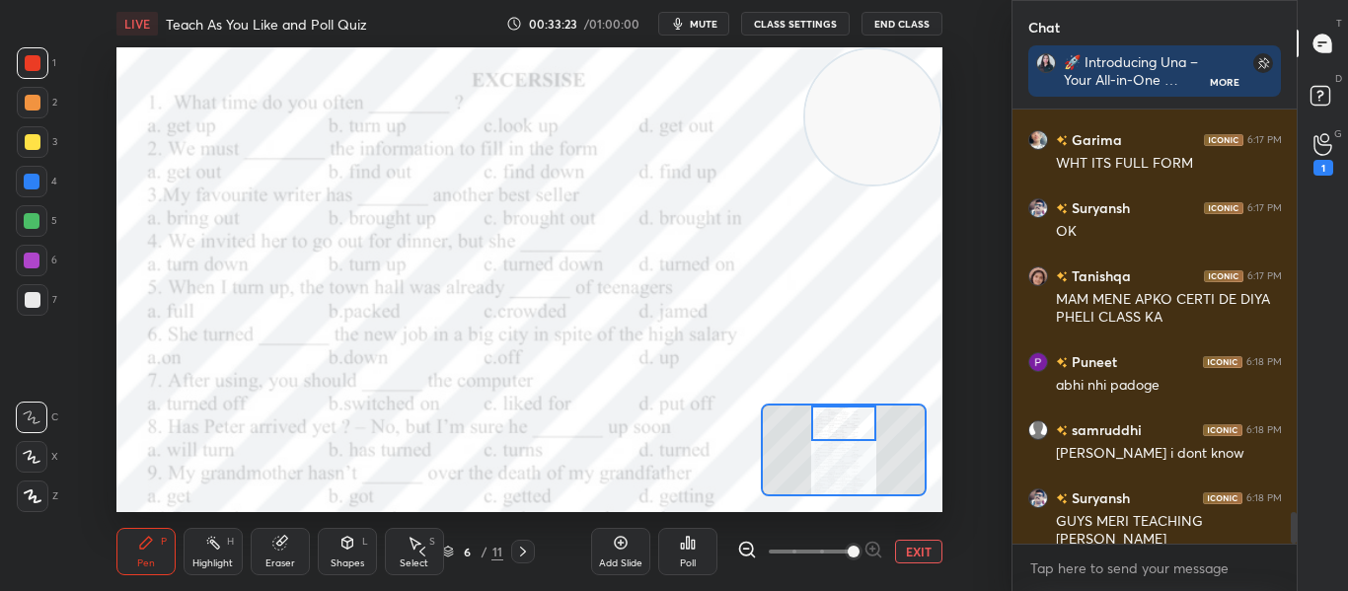
drag, startPoint x: 833, startPoint y: 461, endPoint x: 833, endPoint y: 429, distance: 31.6
click at [833, 429] on div at bounding box center [843, 424] width 64 height 36
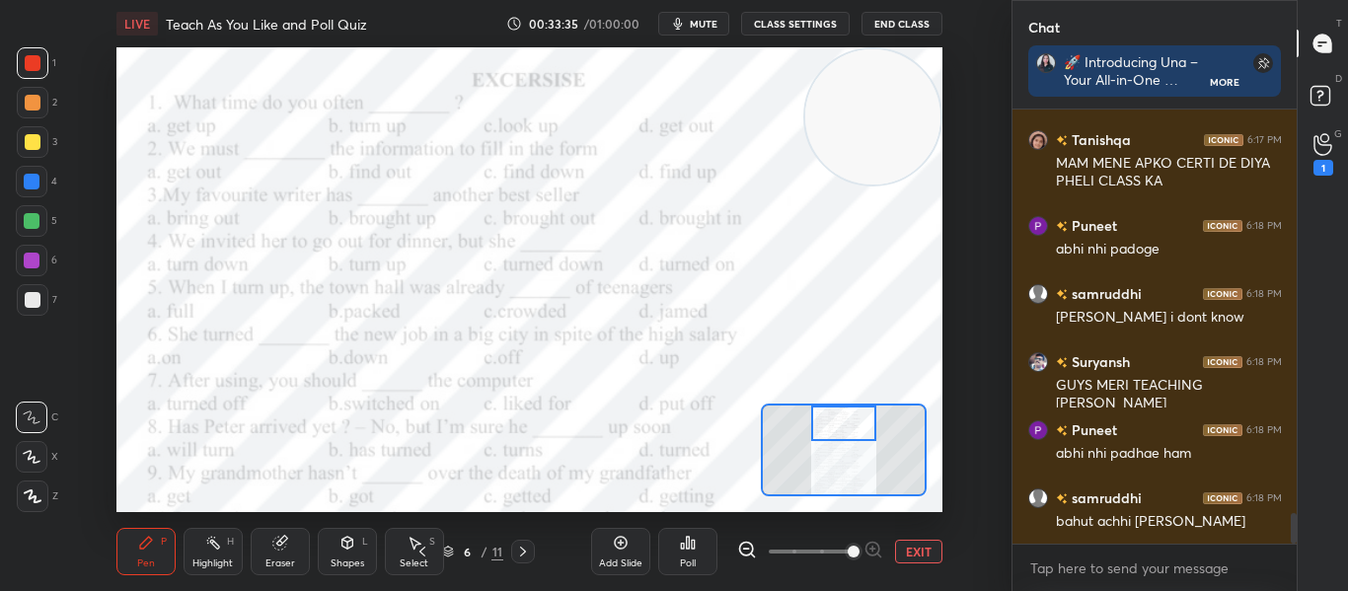
scroll to position [5821, 0]
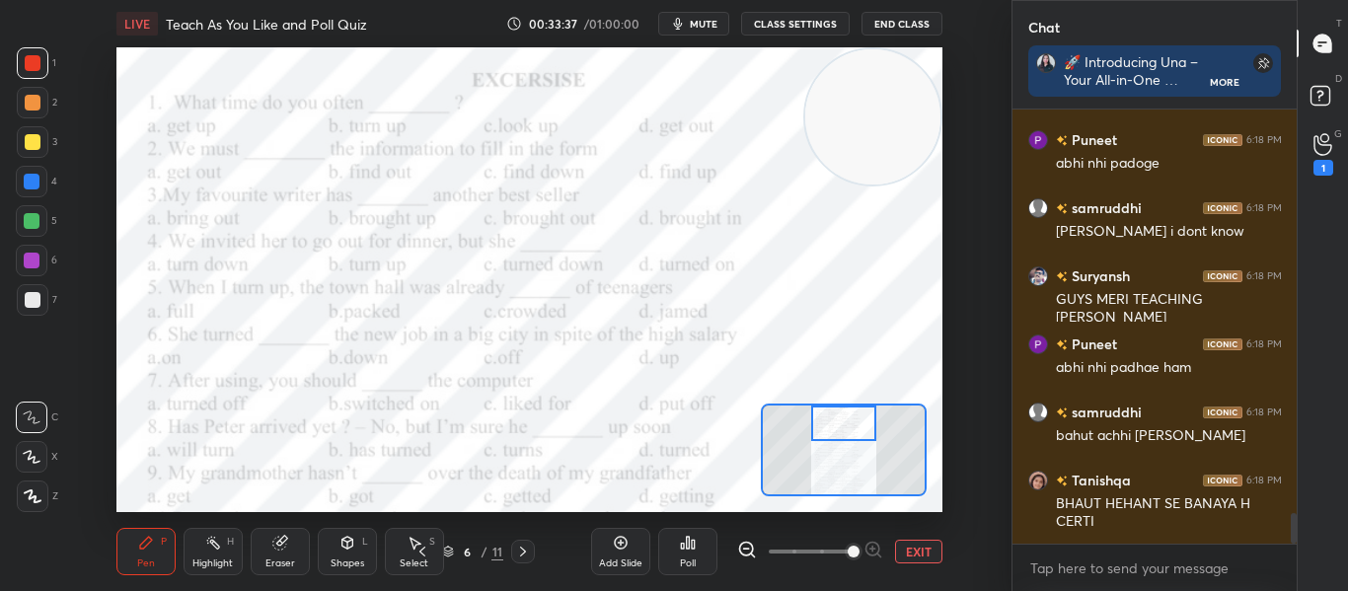
click at [685, 564] on div "Poll" at bounding box center [688, 563] width 16 height 10
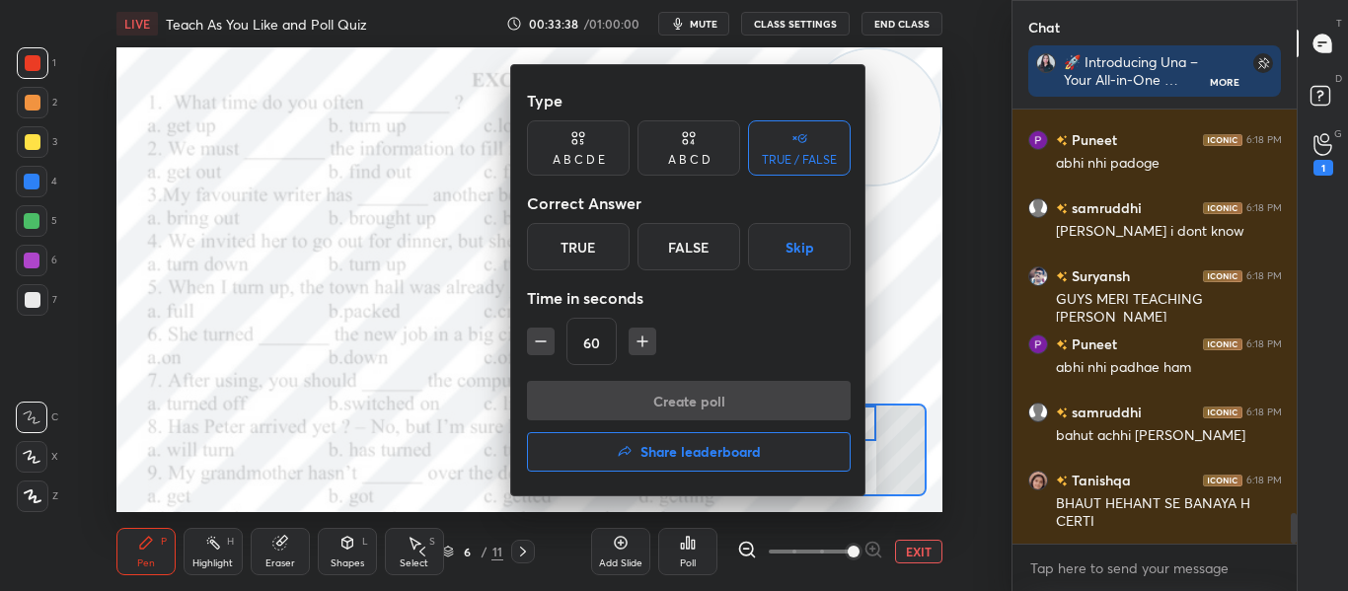
click at [696, 154] on div "A B C D" at bounding box center [689, 160] width 42 height 12
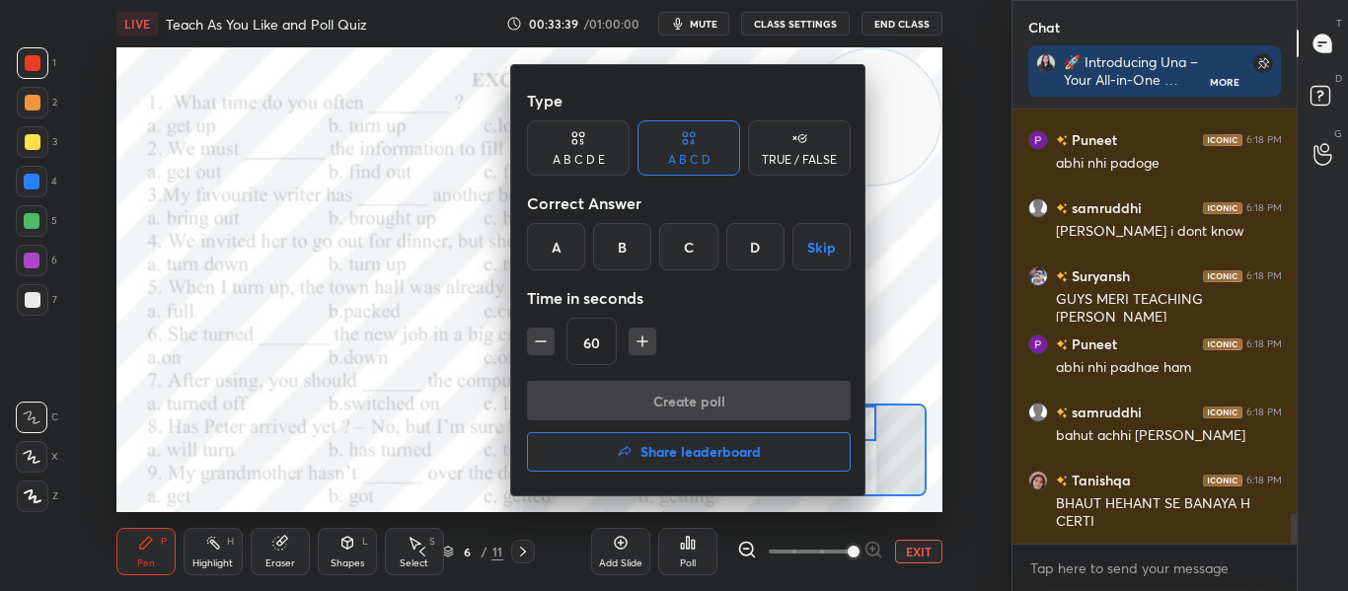
click at [764, 261] on div "D" at bounding box center [755, 246] width 58 height 47
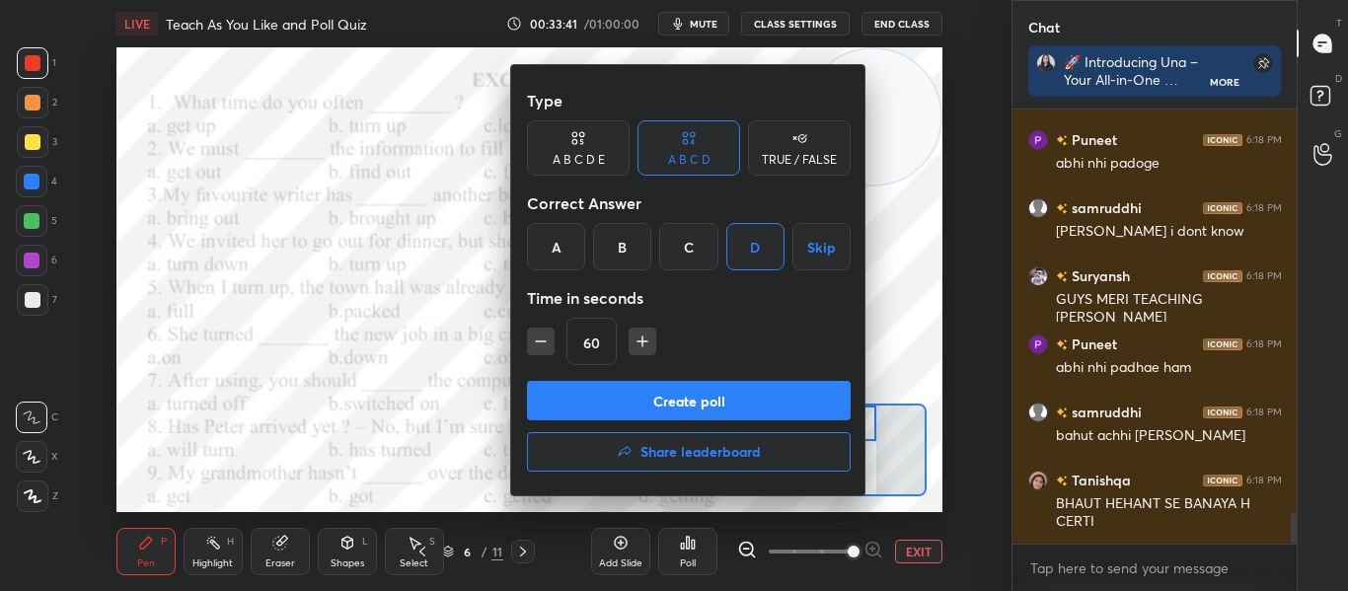
click at [533, 334] on icon "button" at bounding box center [541, 342] width 20 height 20
type input "30"
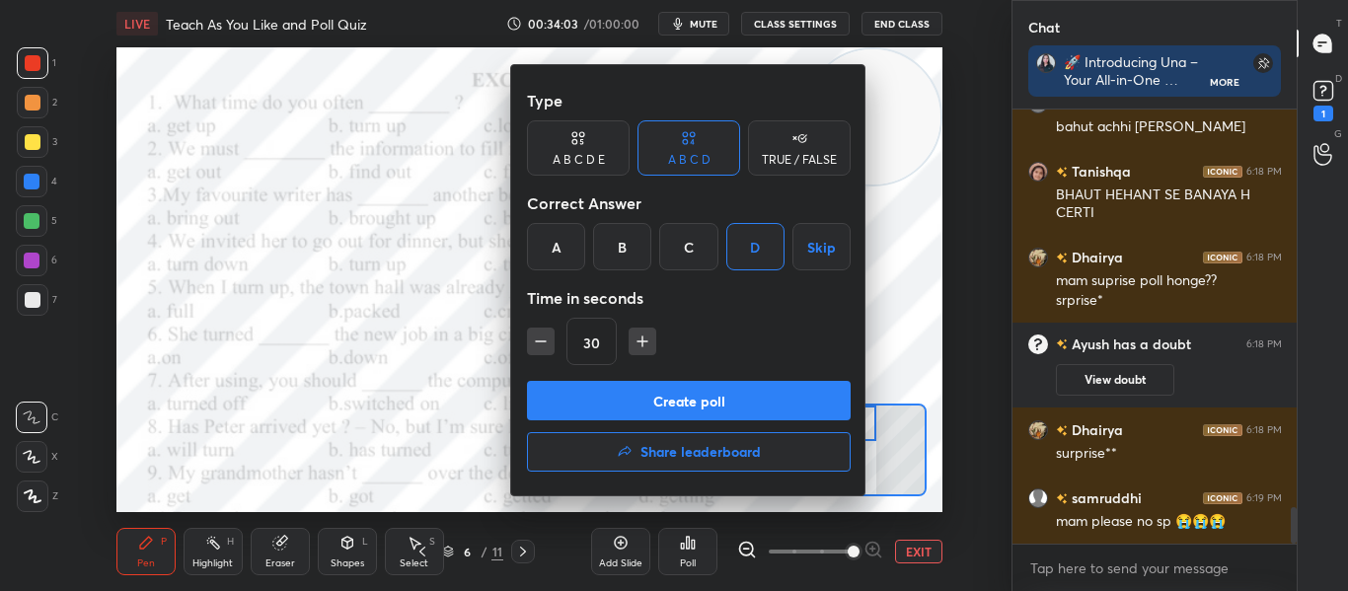
scroll to position [4785, 0]
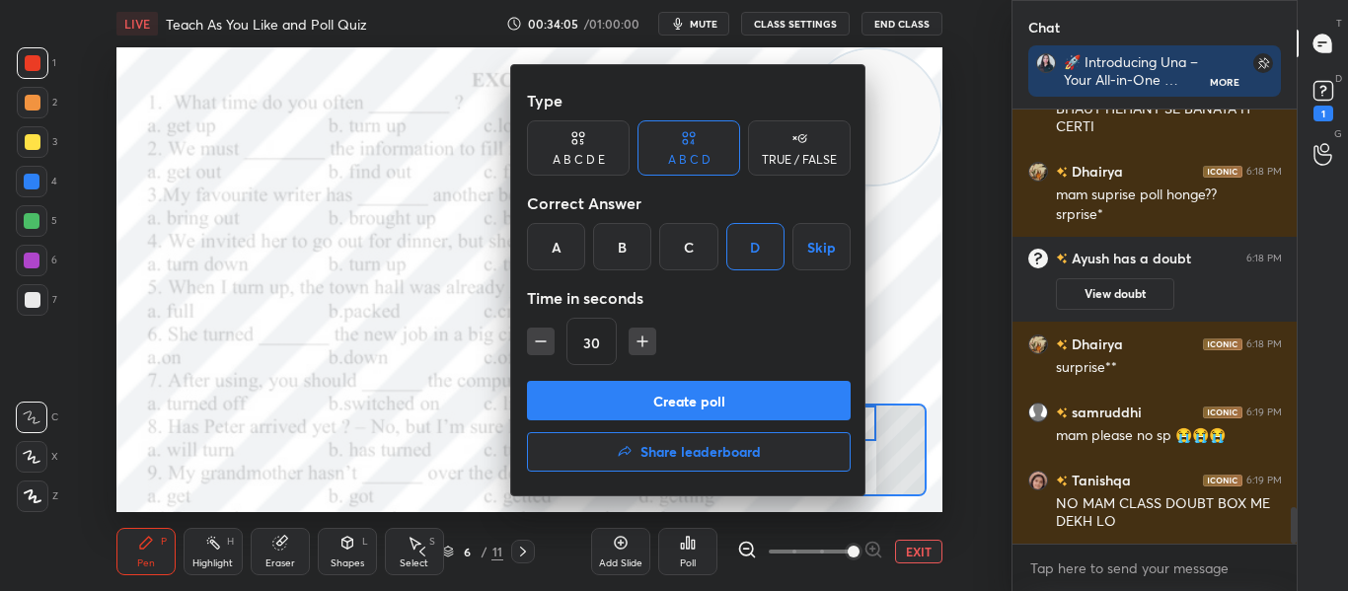
click at [695, 412] on button "Create poll" at bounding box center [689, 400] width 324 height 39
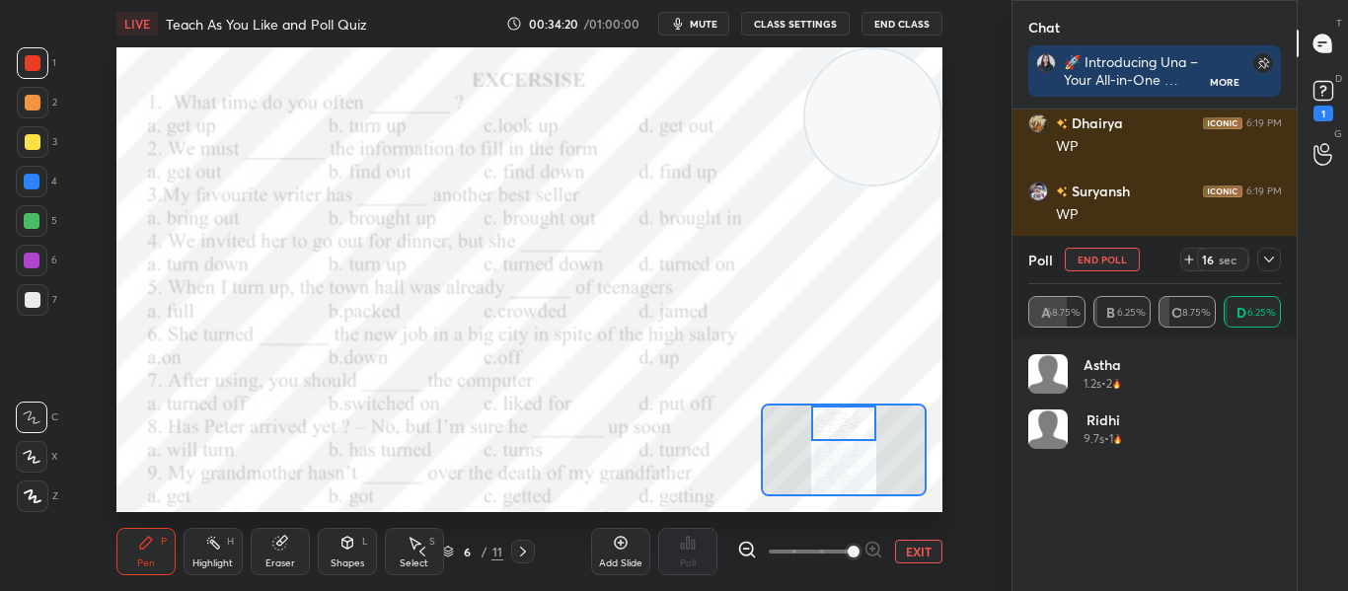
scroll to position [5773, 0]
click at [1076, 264] on button "End Poll" at bounding box center [1102, 260] width 75 height 24
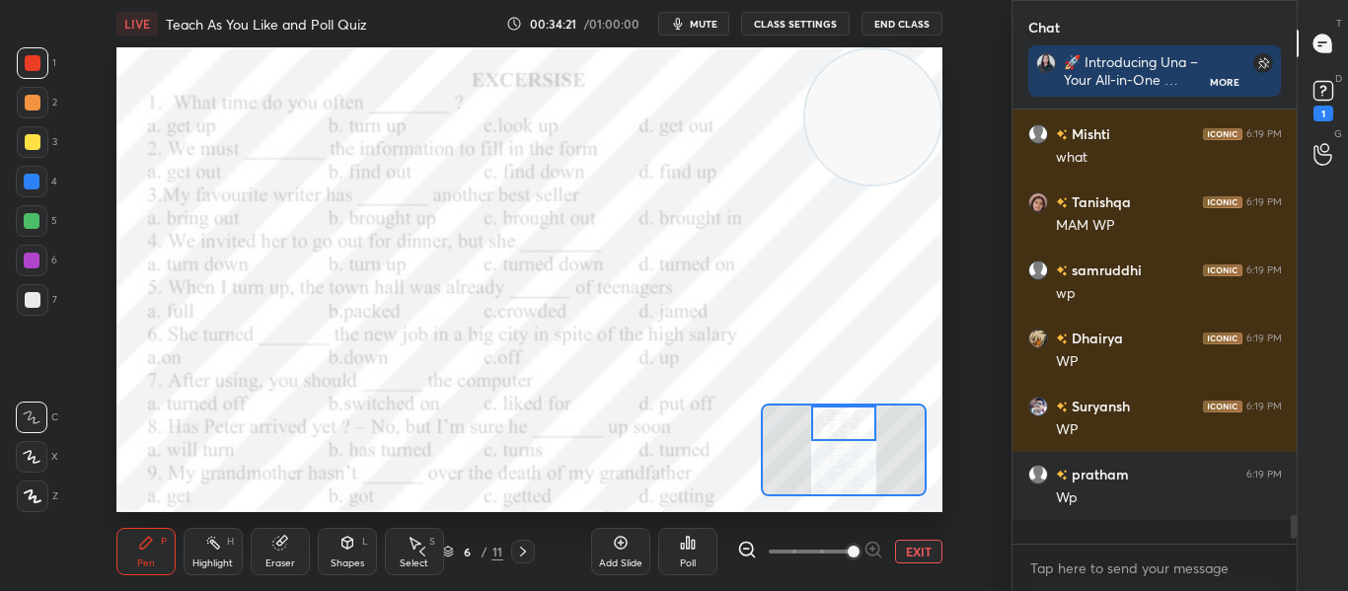
scroll to position [476, 278]
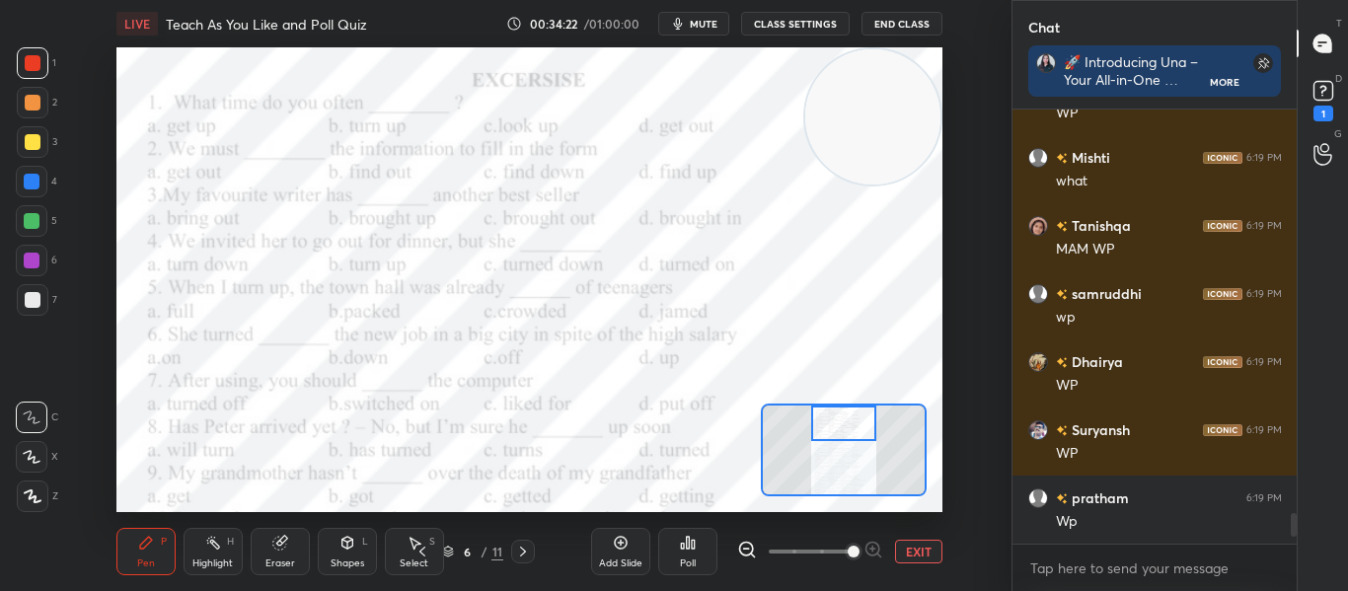
click at [697, 542] on div "Poll" at bounding box center [687, 551] width 59 height 47
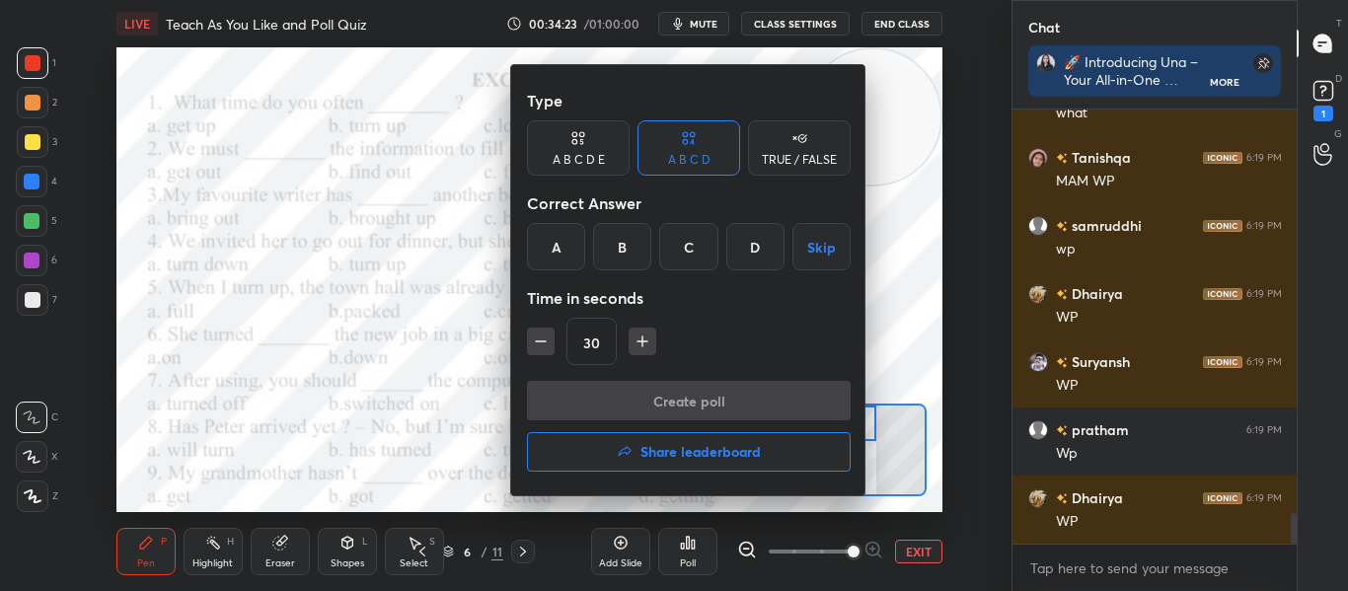
click at [559, 243] on div "A" at bounding box center [556, 246] width 58 height 47
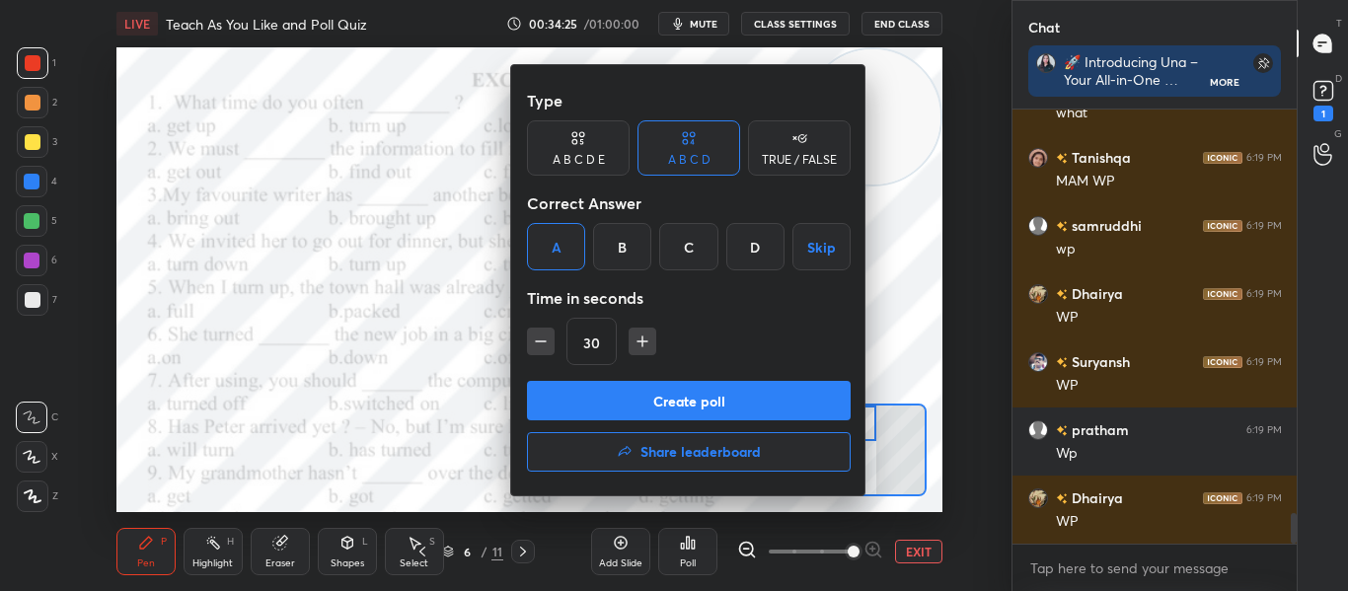
click at [611, 383] on button "Create poll" at bounding box center [689, 400] width 324 height 39
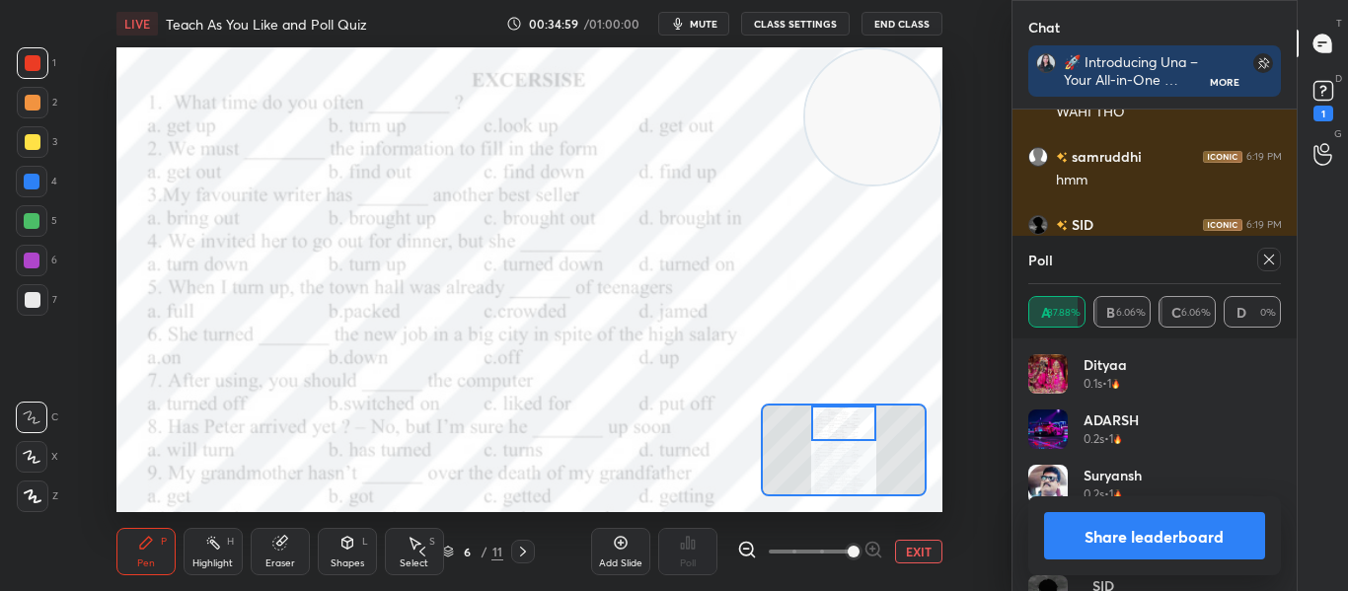
click at [1257, 257] on div at bounding box center [1269, 260] width 24 height 24
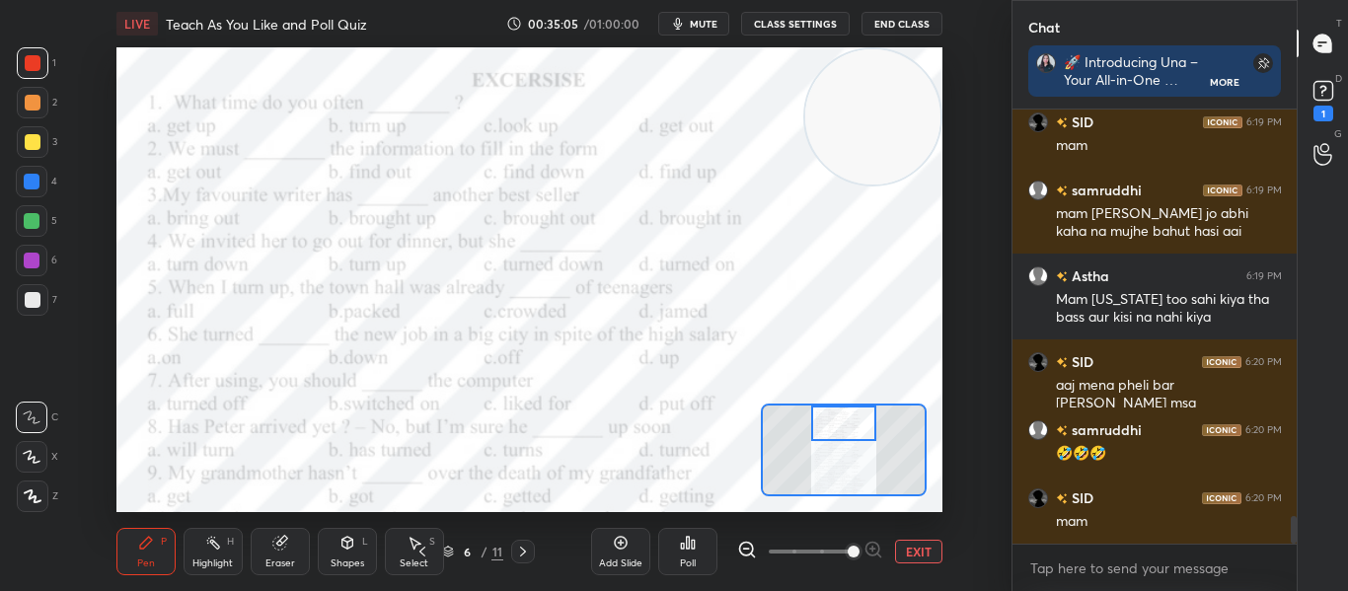
click at [688, 555] on div "Poll" at bounding box center [687, 551] width 59 height 47
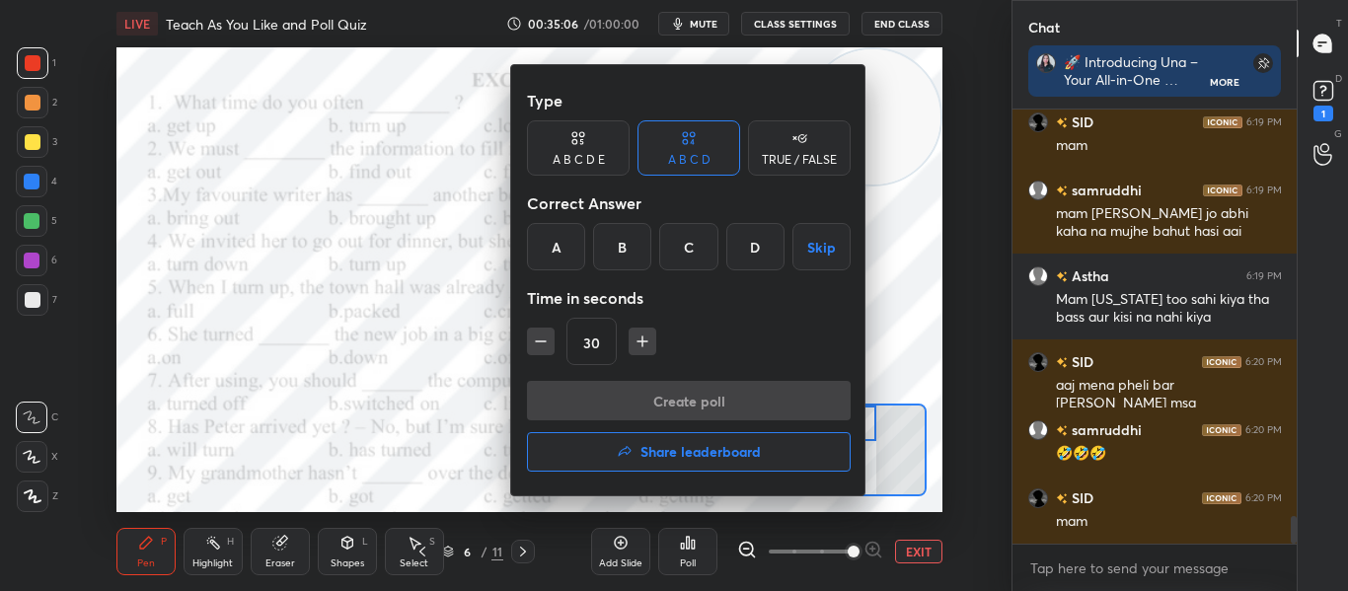
click at [638, 265] on div "B" at bounding box center [622, 246] width 58 height 47
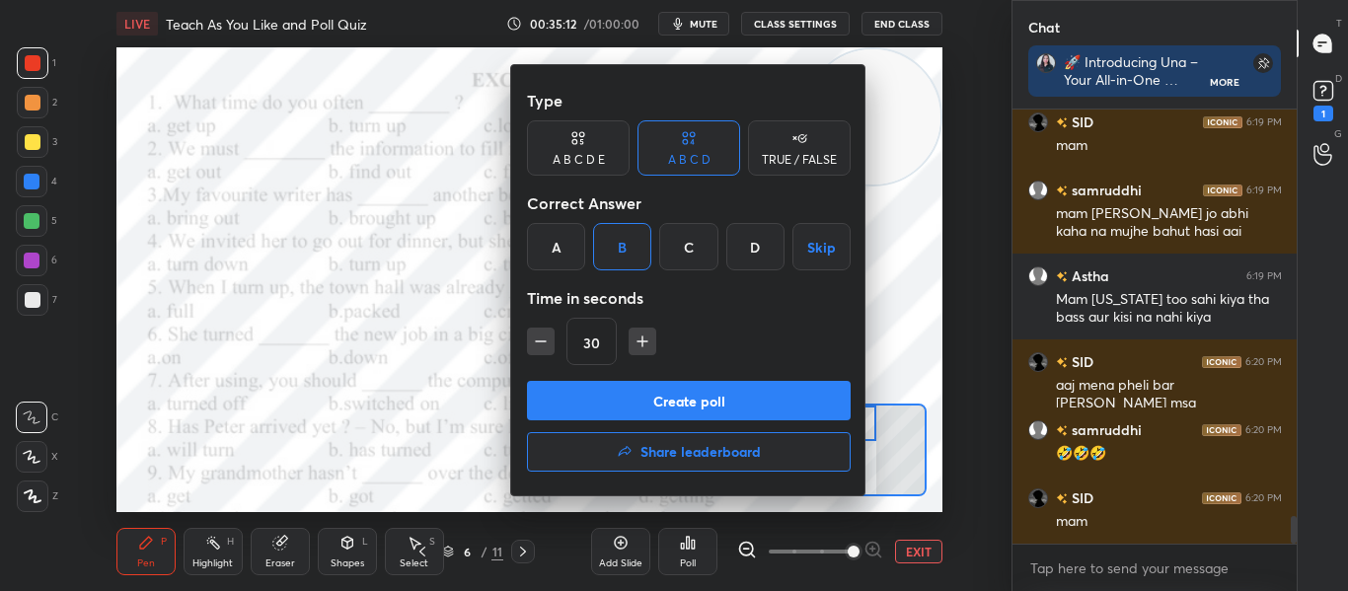
click at [615, 395] on button "Create poll" at bounding box center [689, 400] width 324 height 39
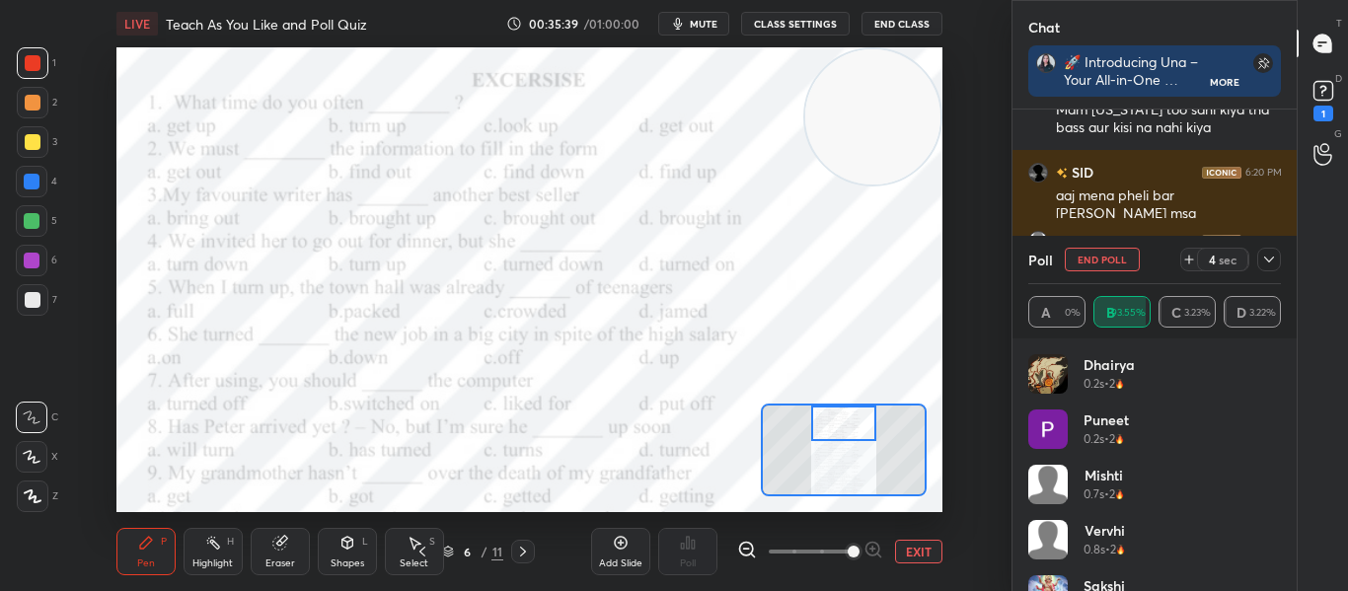
scroll to position [6594, 0]
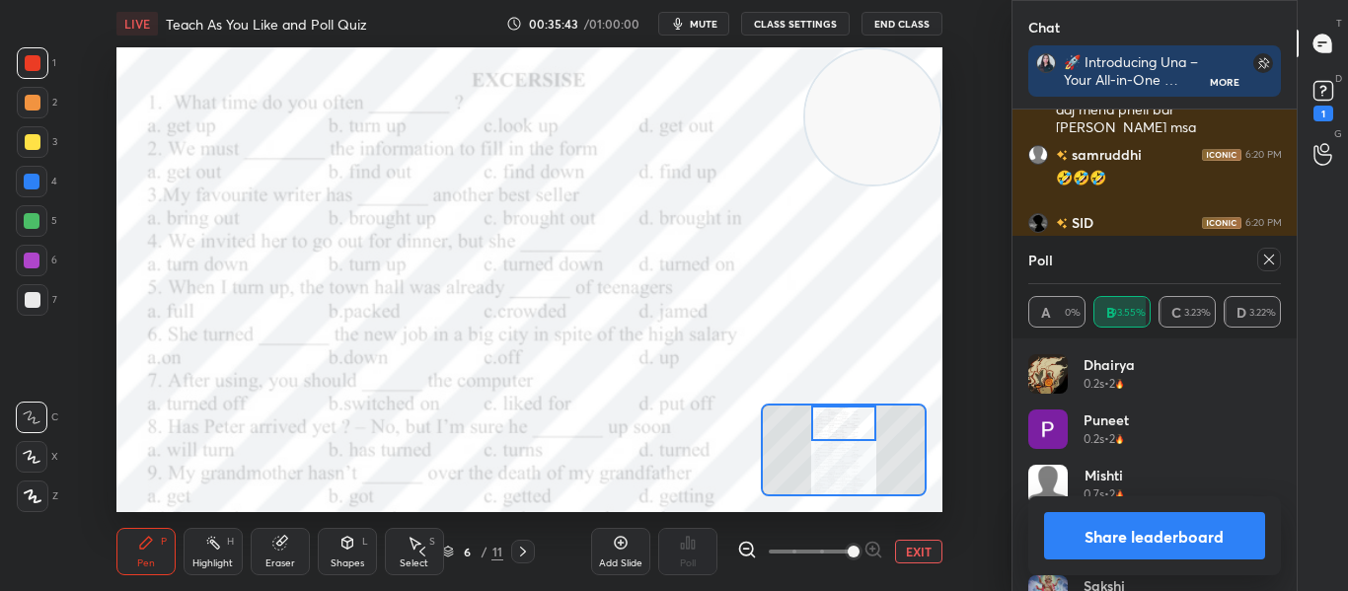
click at [1276, 258] on icon at bounding box center [1269, 260] width 16 height 16
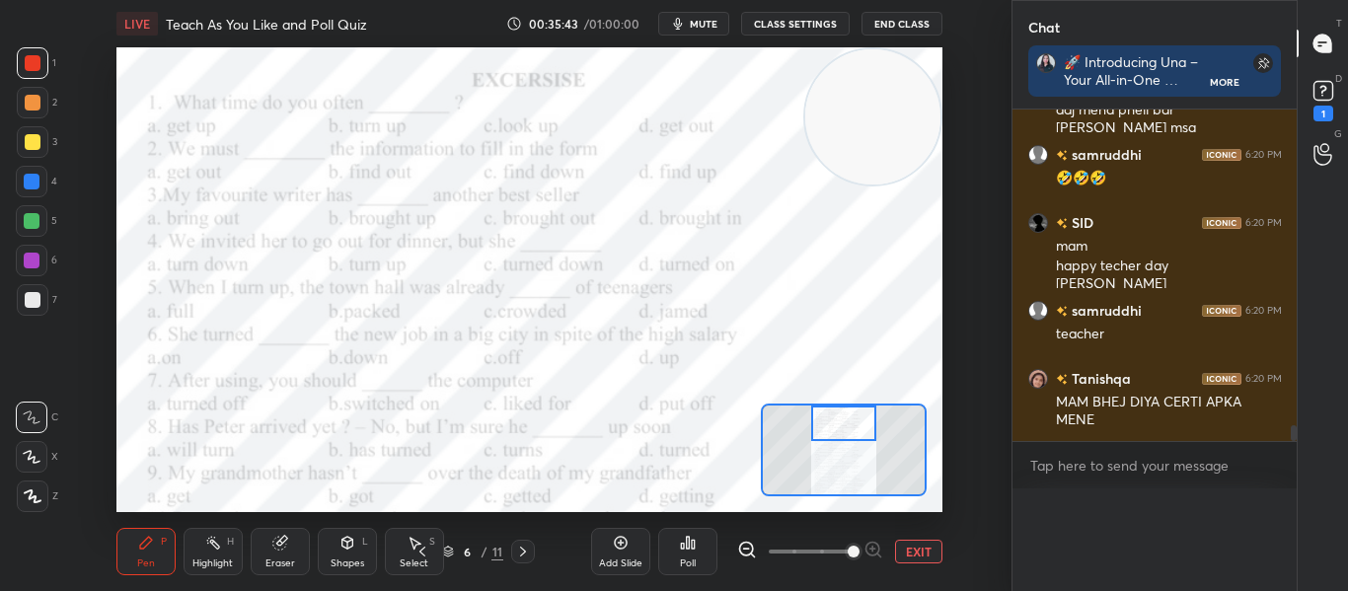
scroll to position [367, 278]
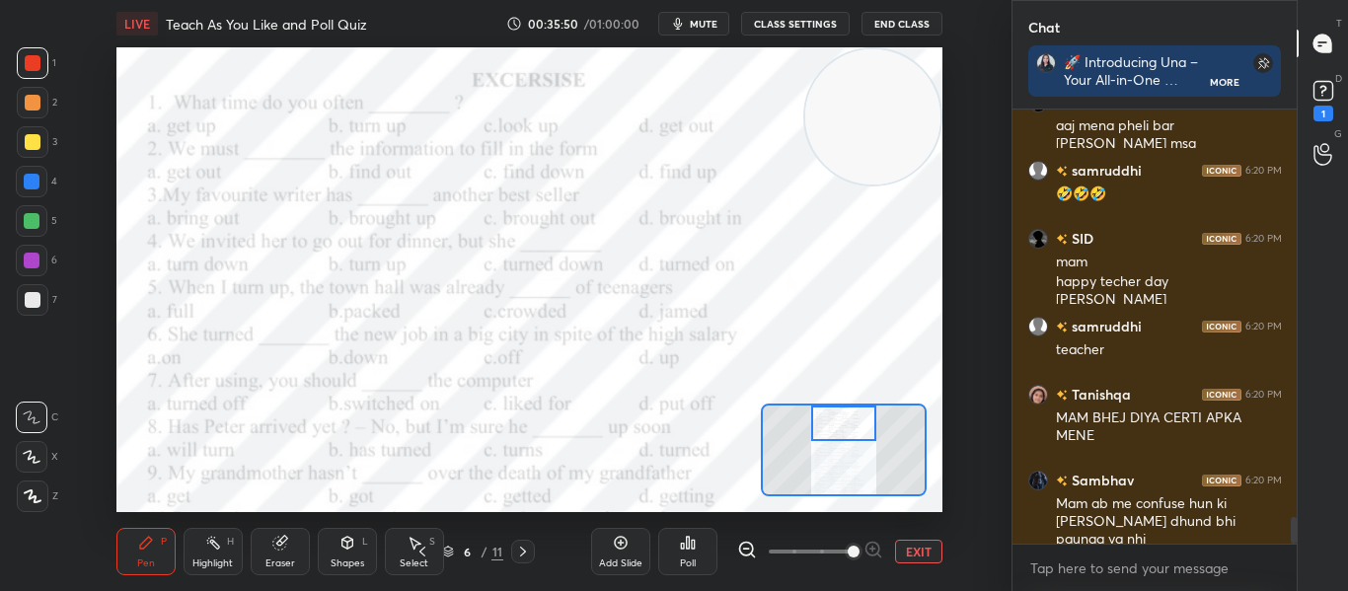
click at [675, 537] on div "Poll" at bounding box center [687, 551] width 59 height 47
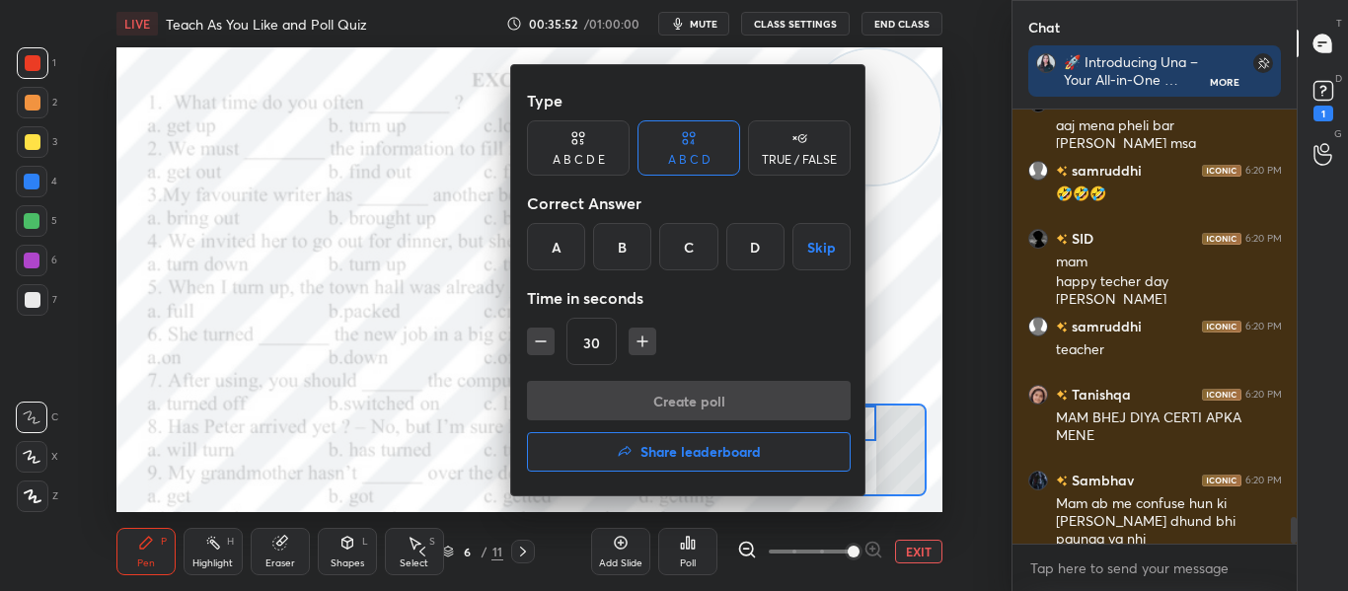
click at [677, 258] on div "C" at bounding box center [688, 246] width 58 height 47
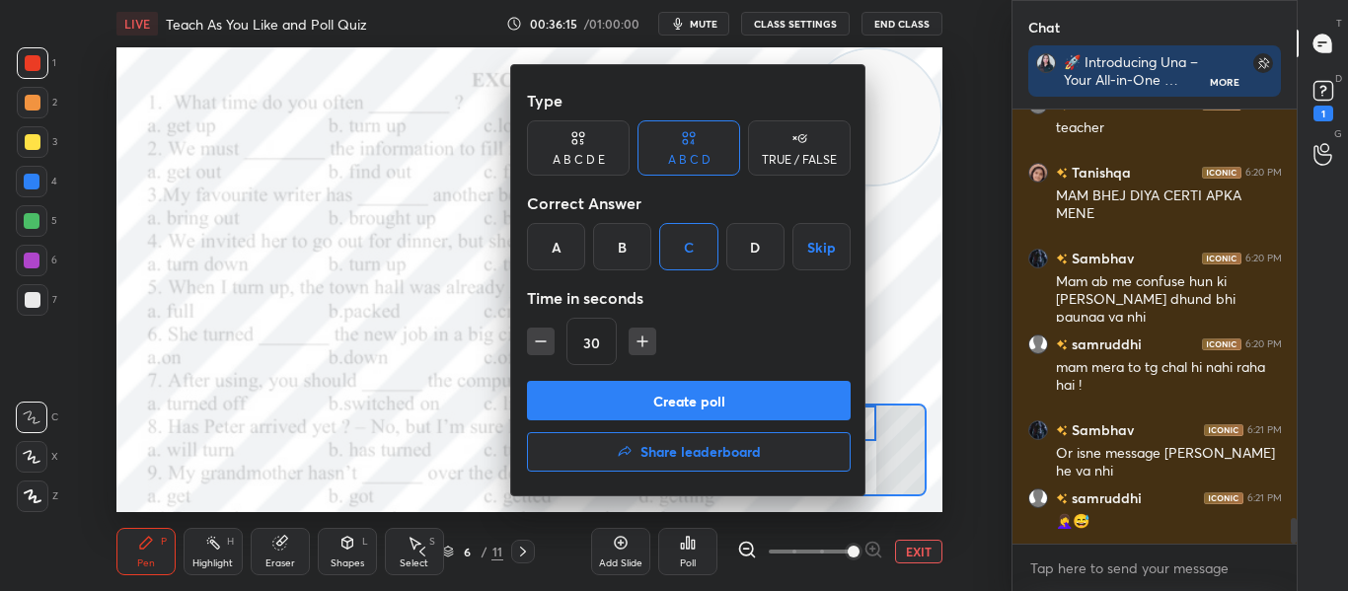
scroll to position [6868, 0]
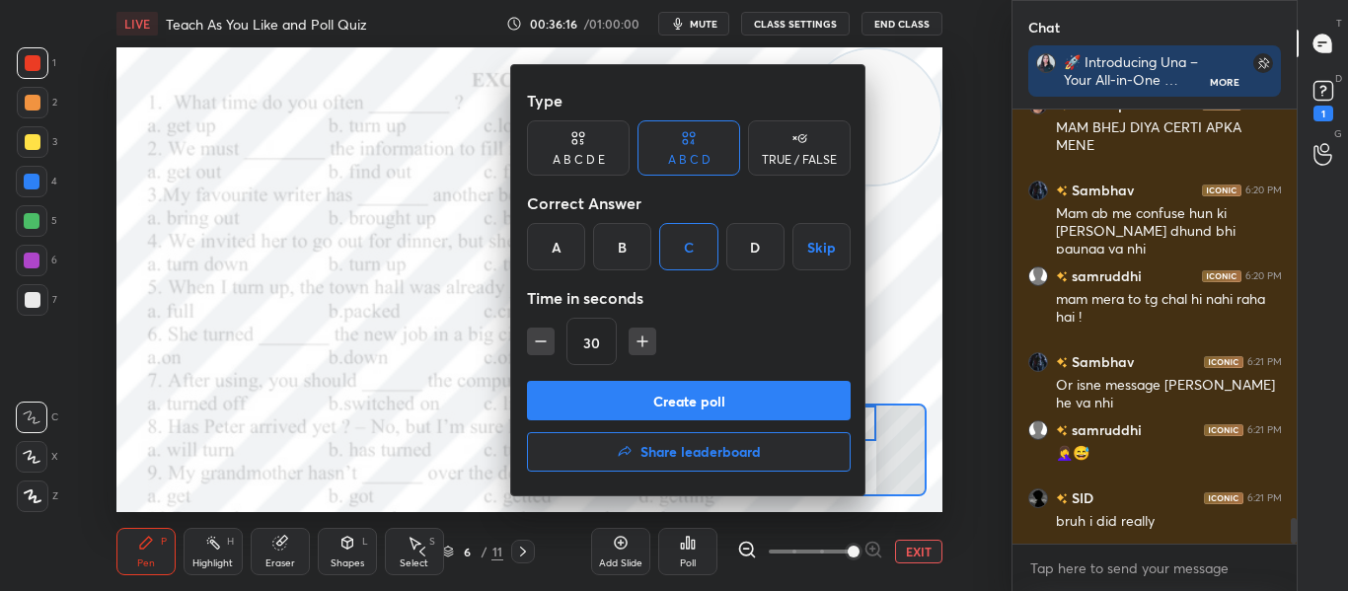
click at [743, 391] on button "Create poll" at bounding box center [689, 400] width 324 height 39
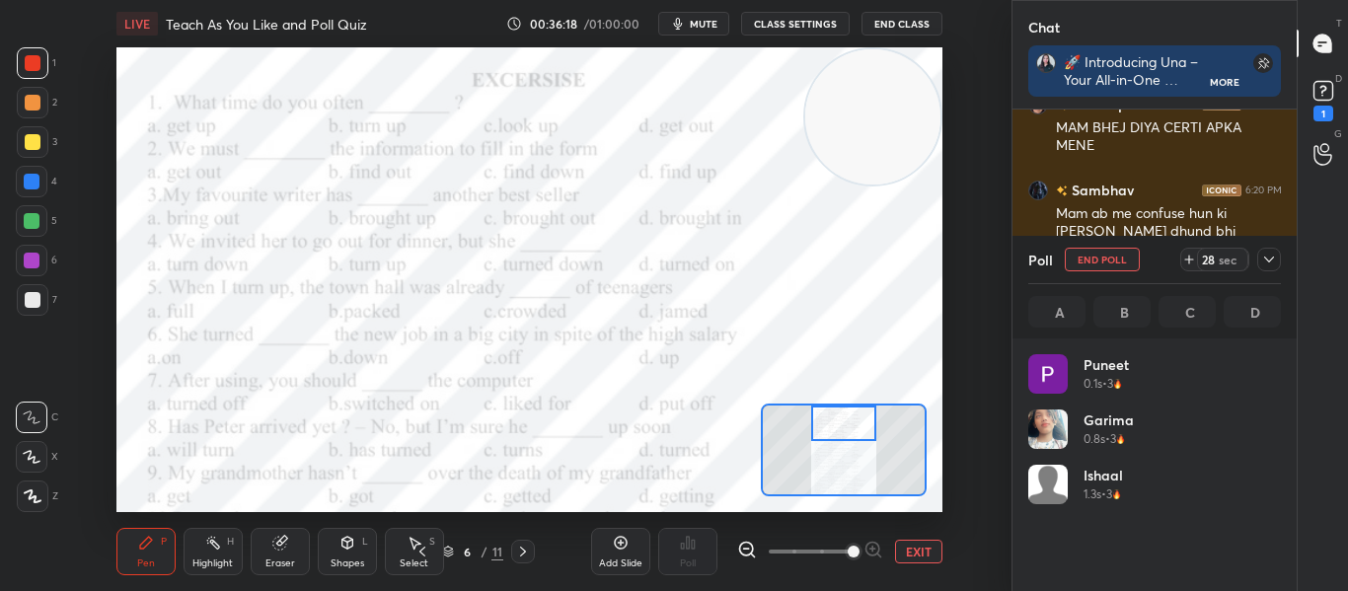
scroll to position [231, 247]
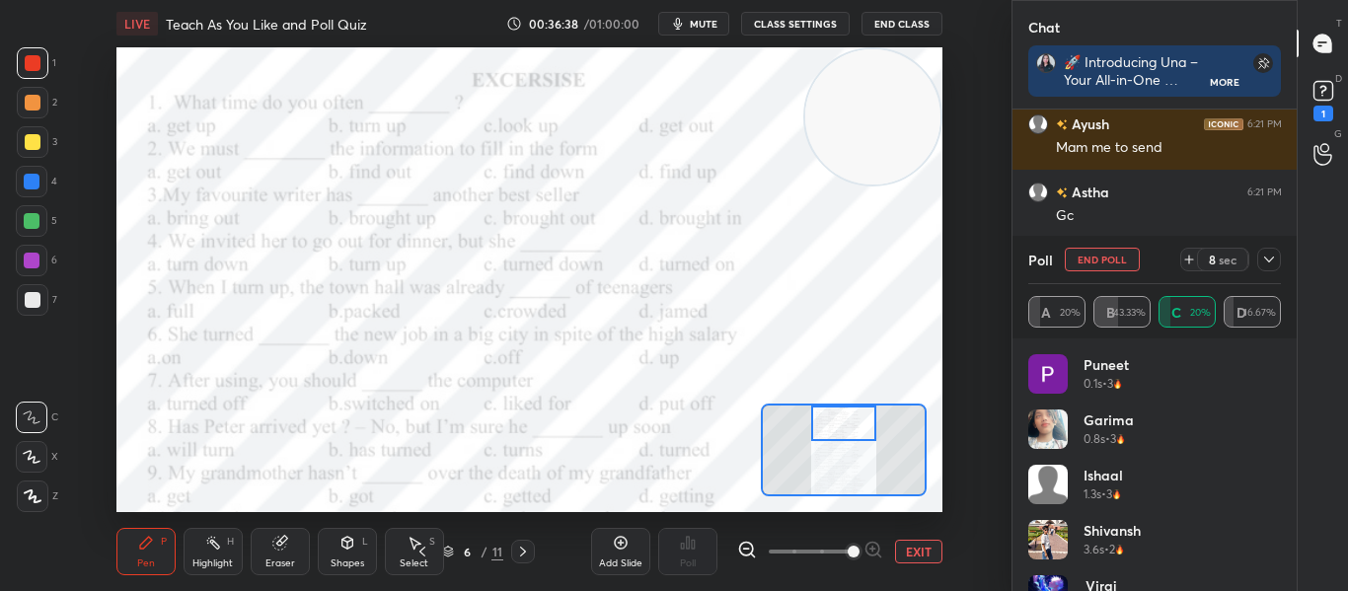
click at [1266, 259] on icon at bounding box center [1269, 260] width 10 height 6
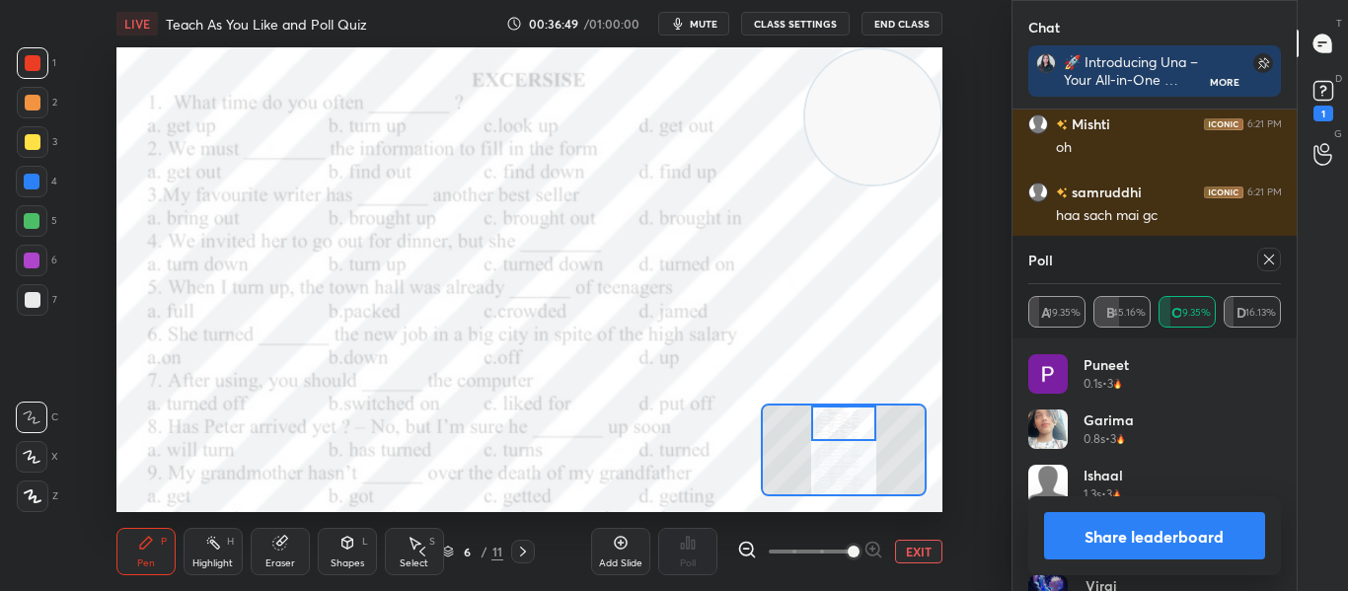
scroll to position [7582, 0]
click at [1266, 259] on icon at bounding box center [1269, 260] width 16 height 16
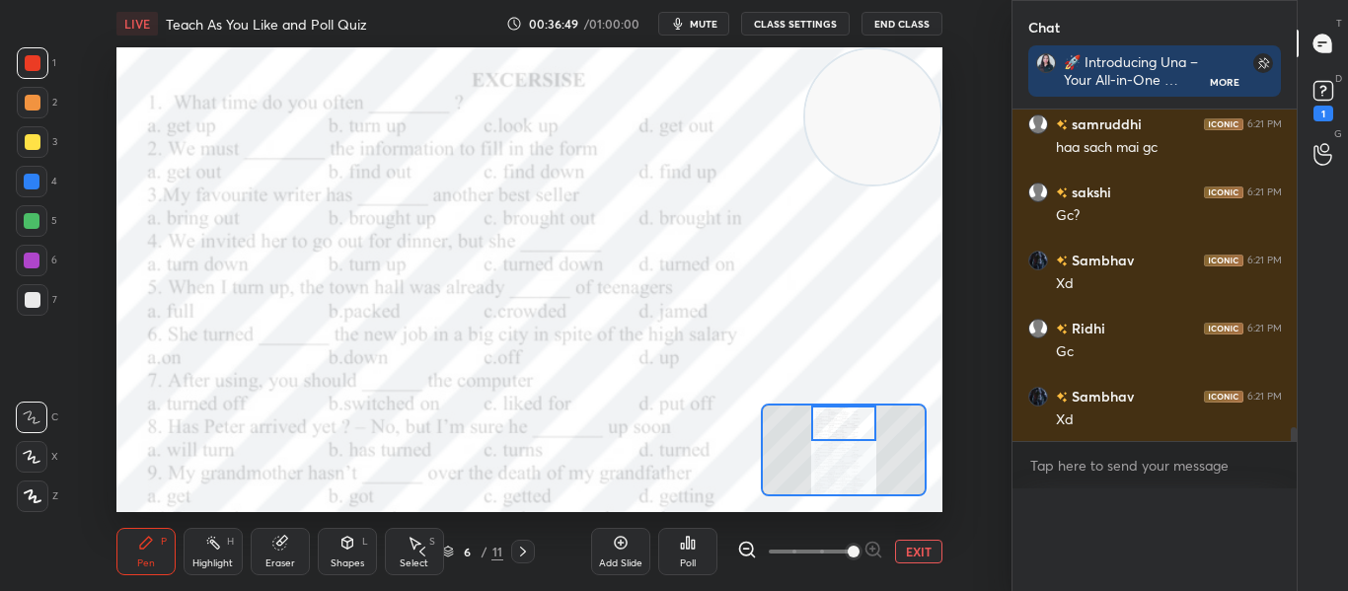
scroll to position [0, 0]
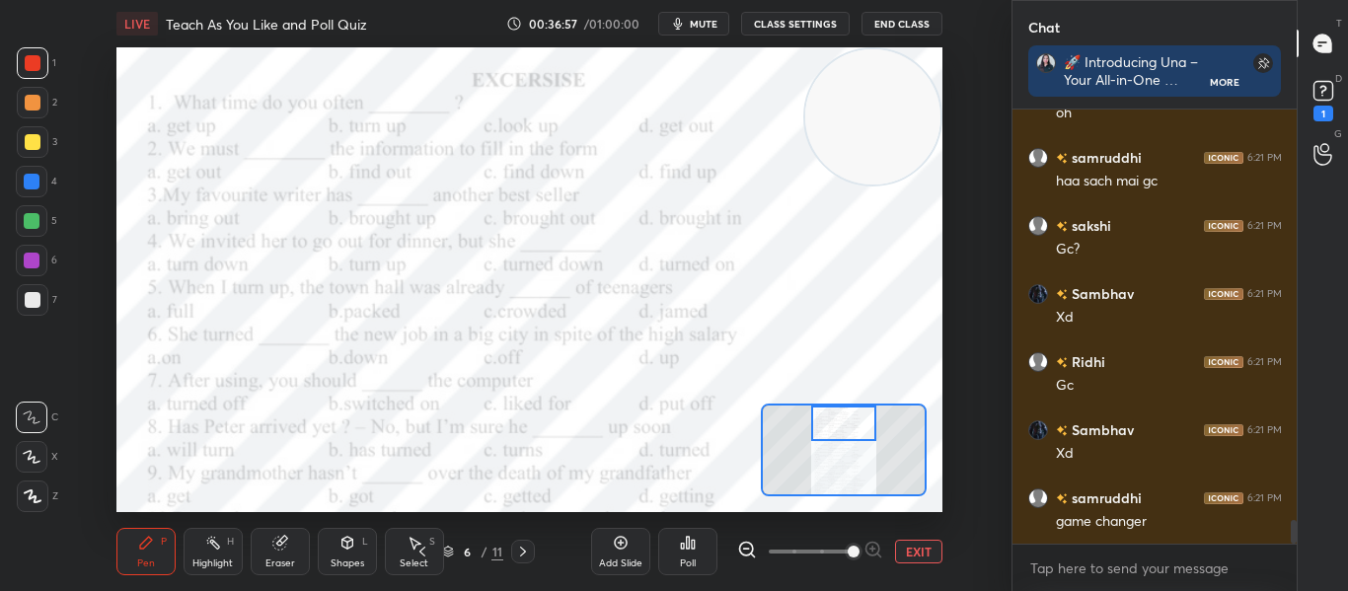
click at [683, 538] on icon at bounding box center [688, 543] width 16 height 16
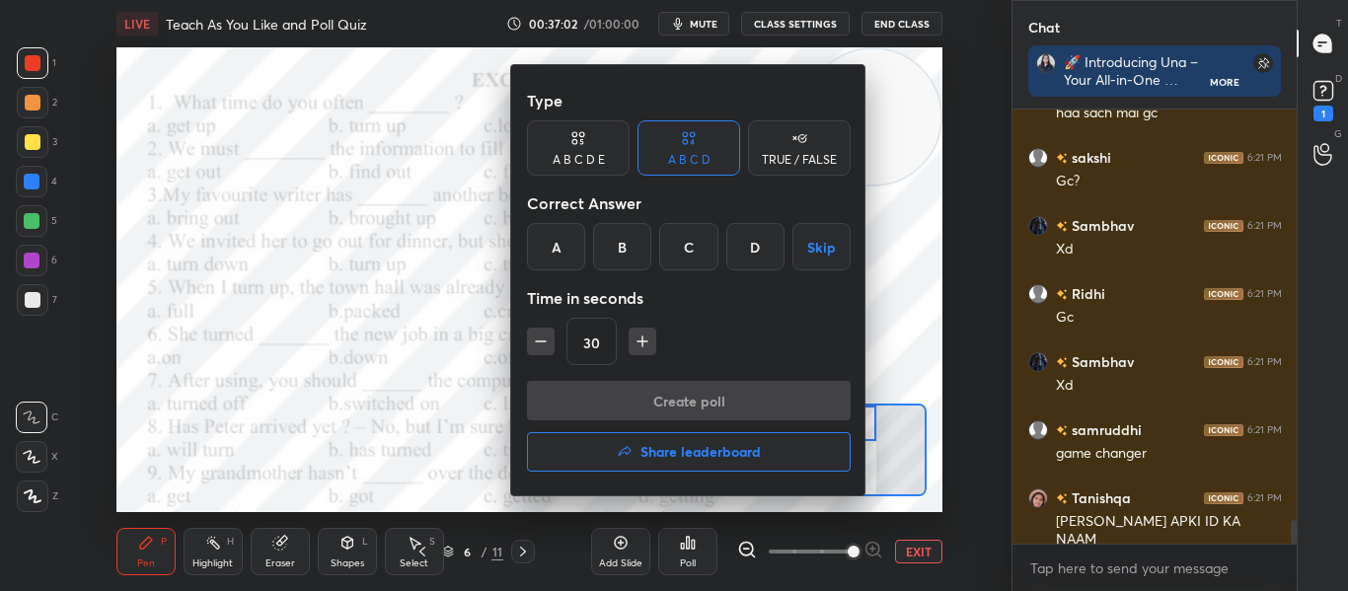
click at [675, 253] on div "C" at bounding box center [688, 246] width 58 height 47
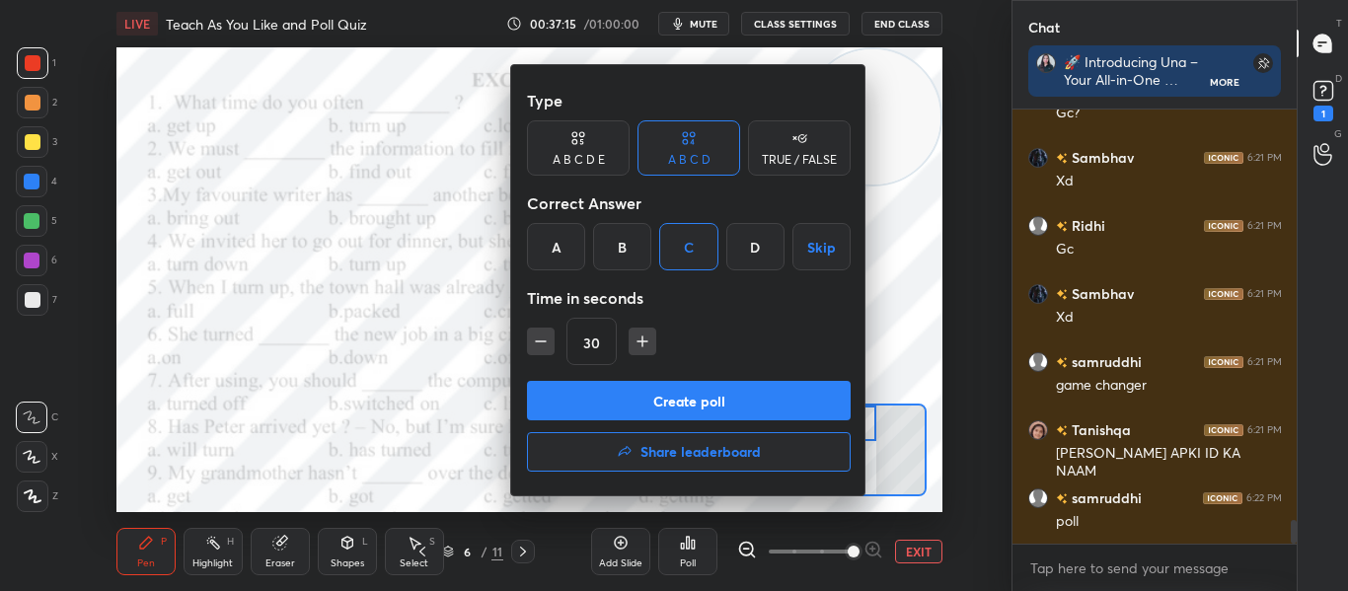
click at [628, 401] on button "Create poll" at bounding box center [689, 400] width 324 height 39
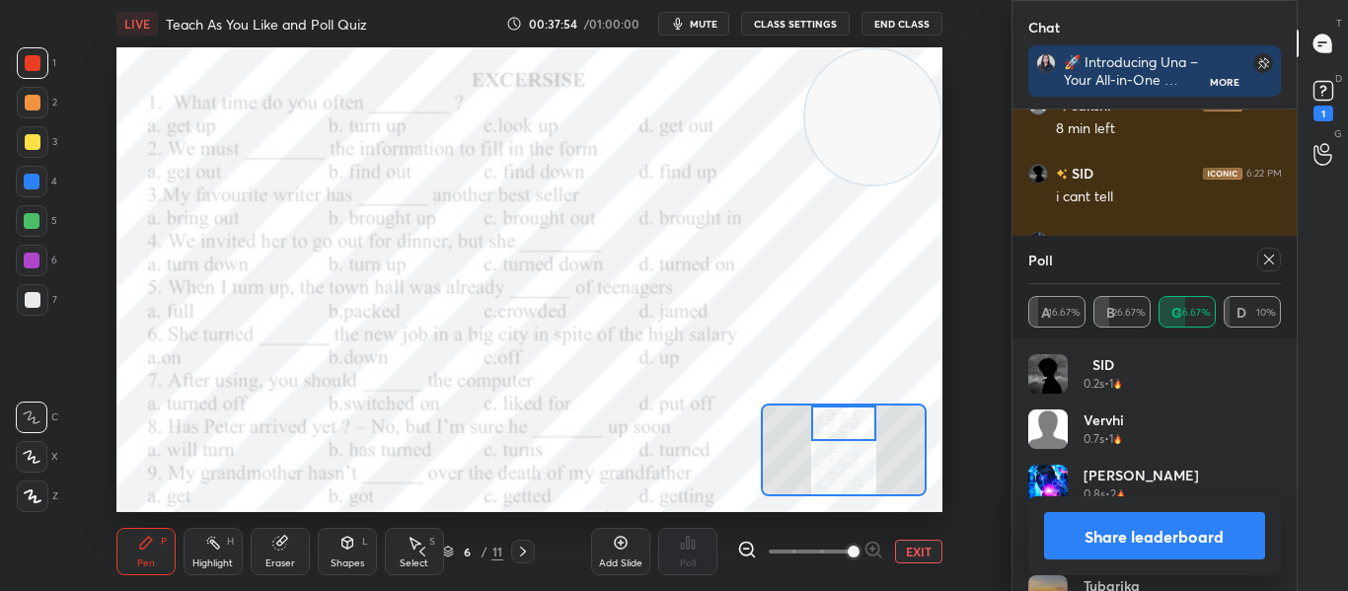
scroll to position [8302, 0]
click at [1272, 262] on icon at bounding box center [1269, 260] width 10 height 10
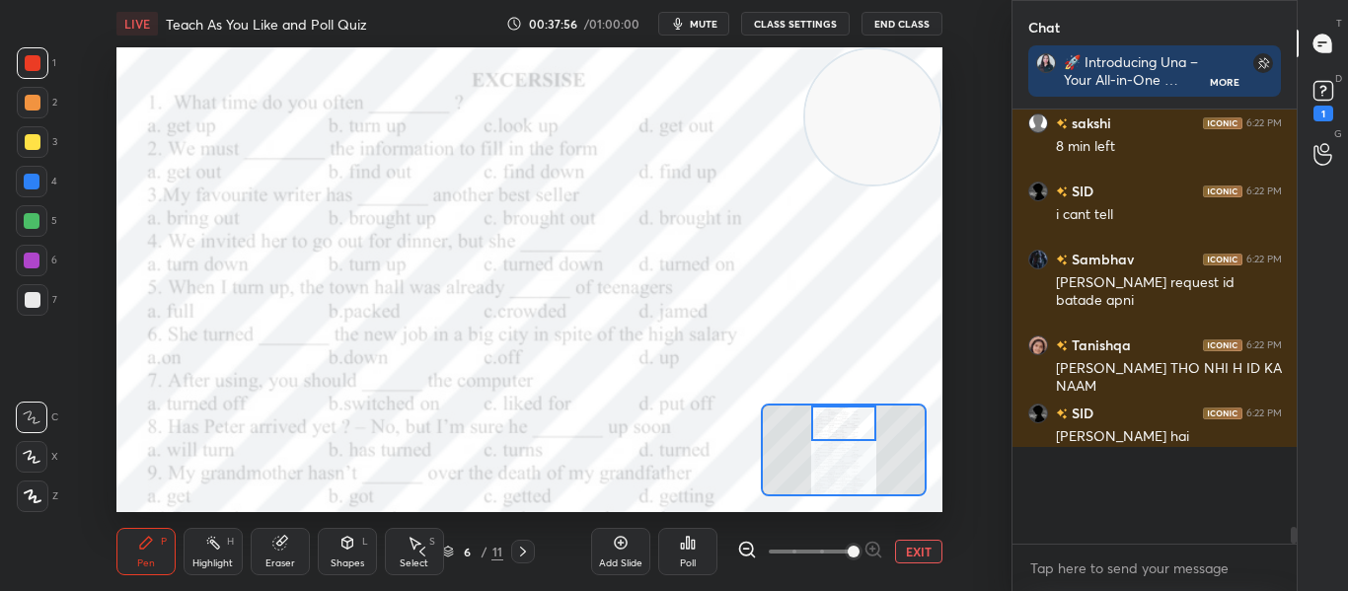
scroll to position [7, 7]
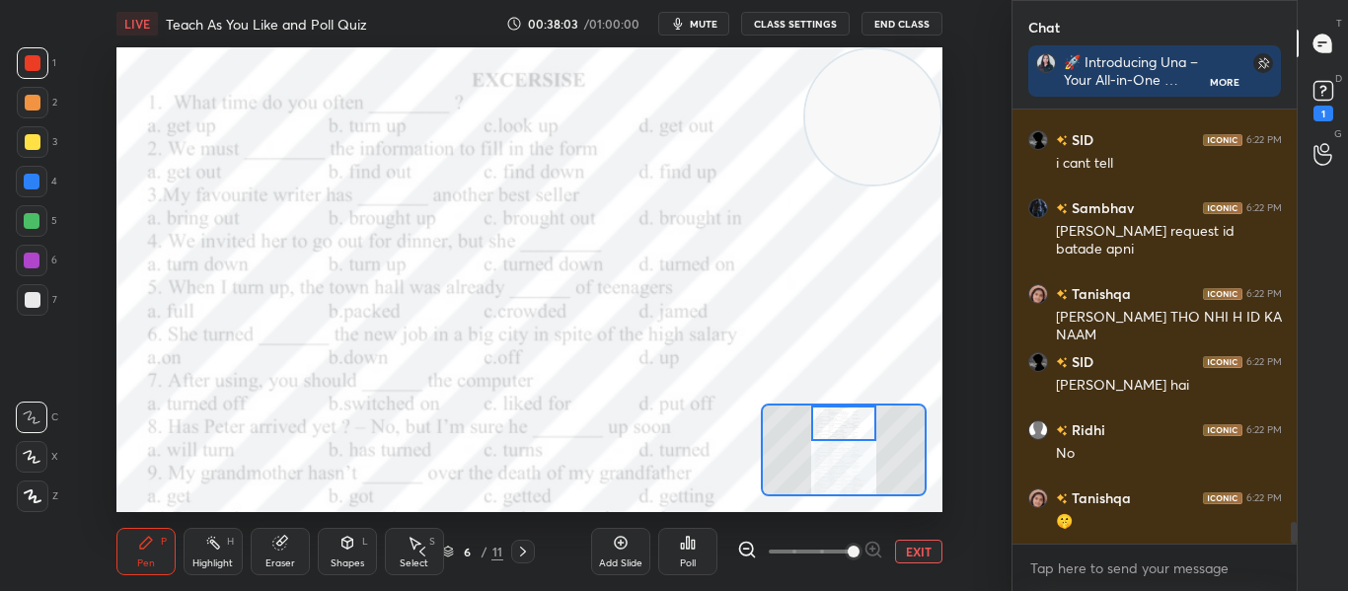
click at [695, 535] on icon at bounding box center [688, 543] width 16 height 16
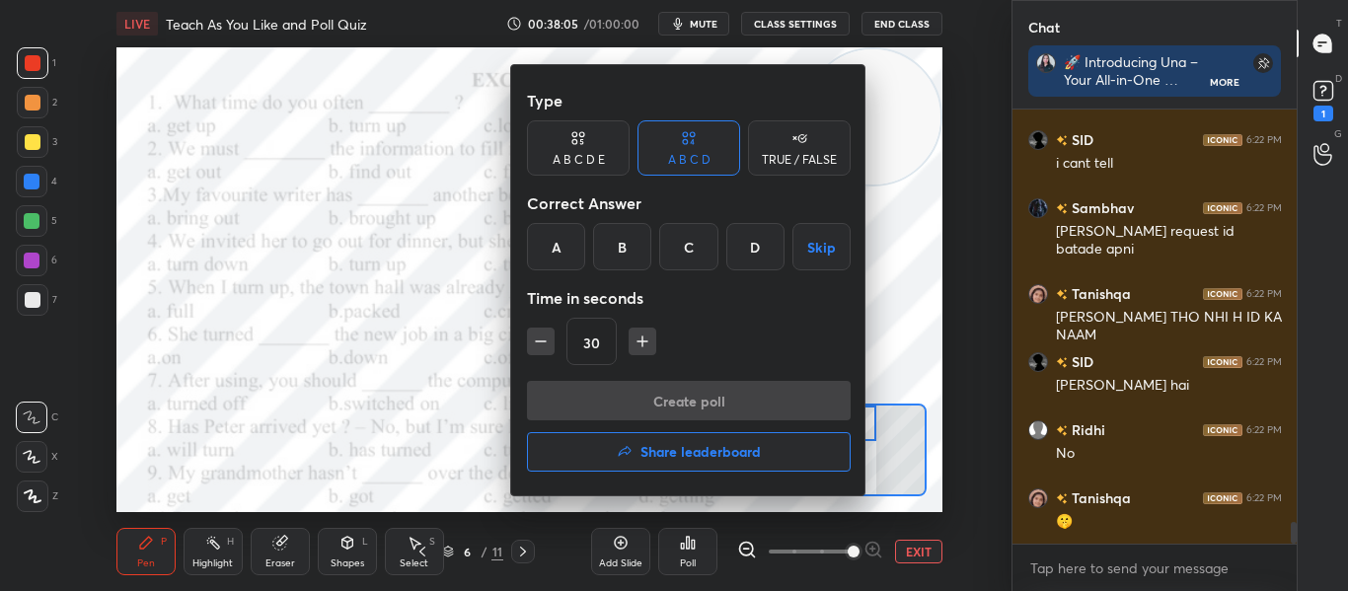
click at [692, 249] on div "C" at bounding box center [688, 246] width 58 height 47
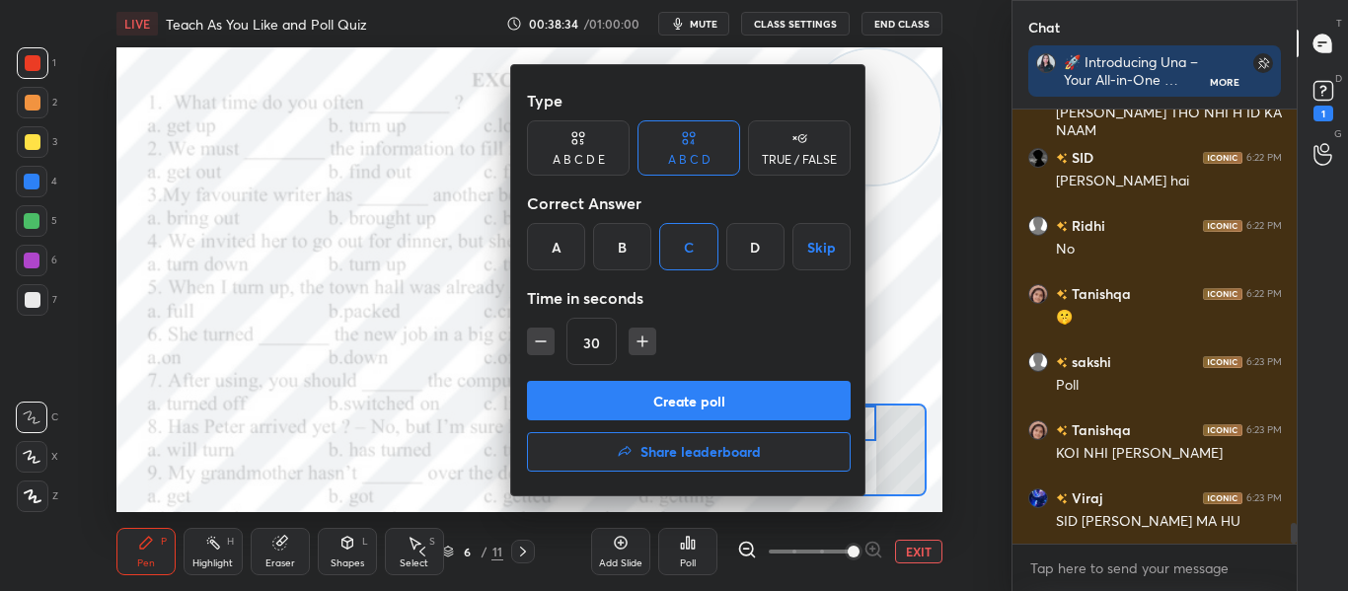
scroll to position [8540, 0]
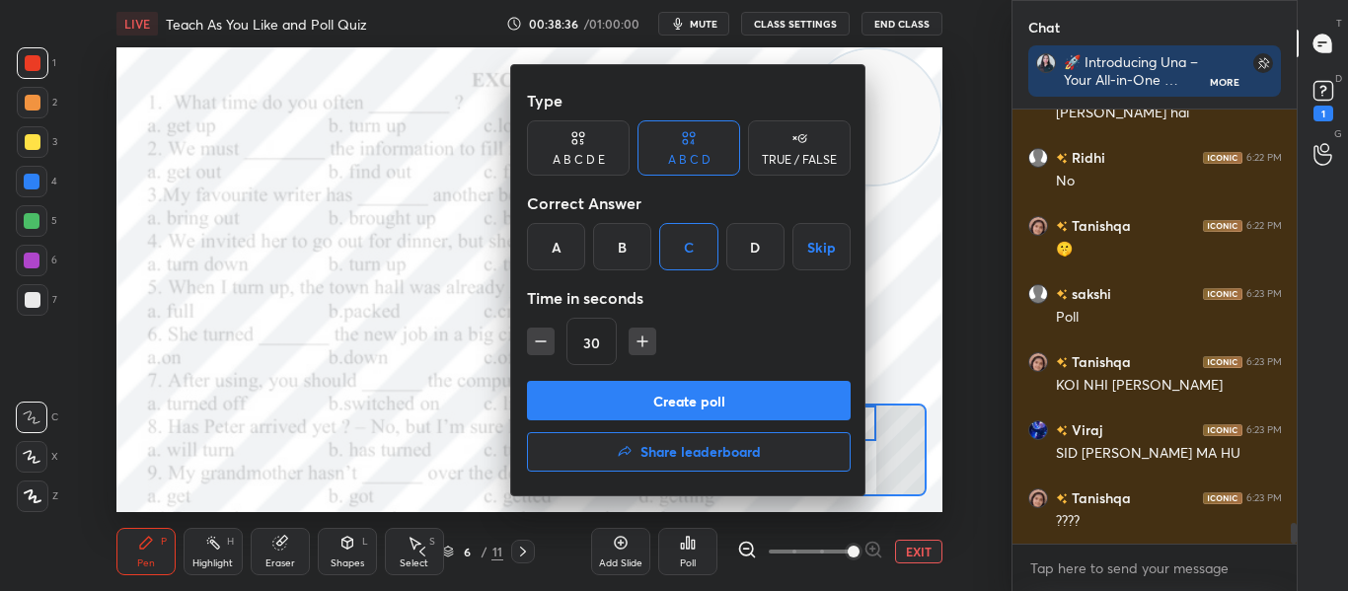
click at [560, 391] on button "Create poll" at bounding box center [689, 400] width 324 height 39
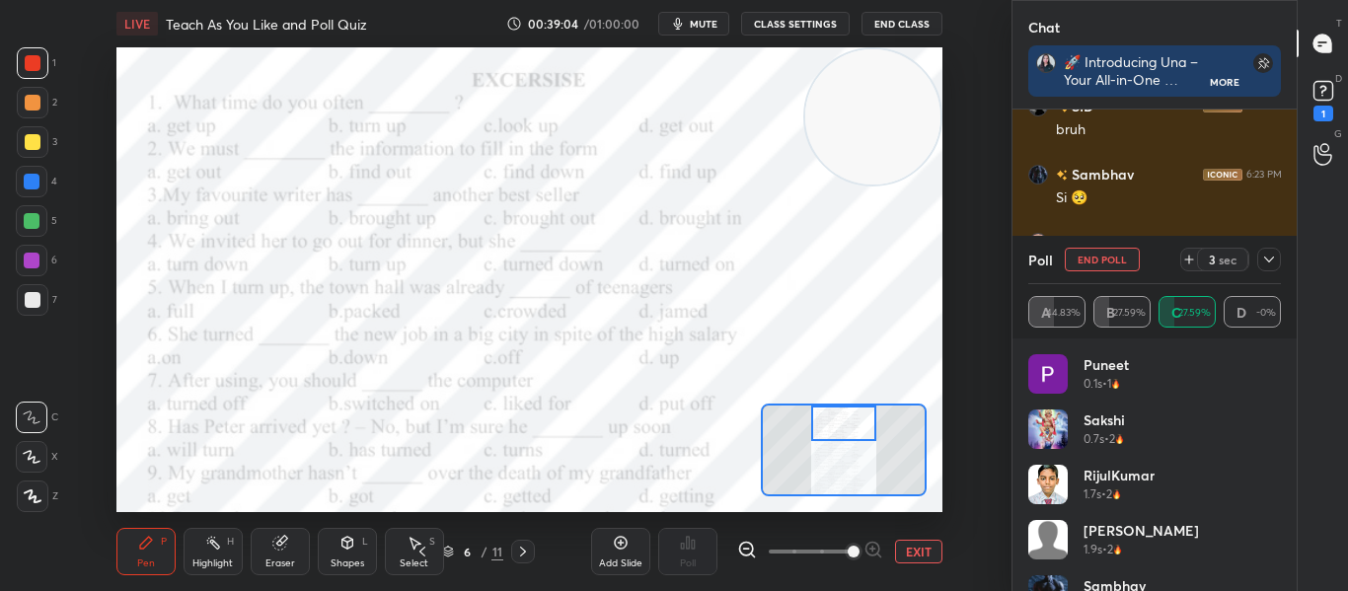
scroll to position [9067, 0]
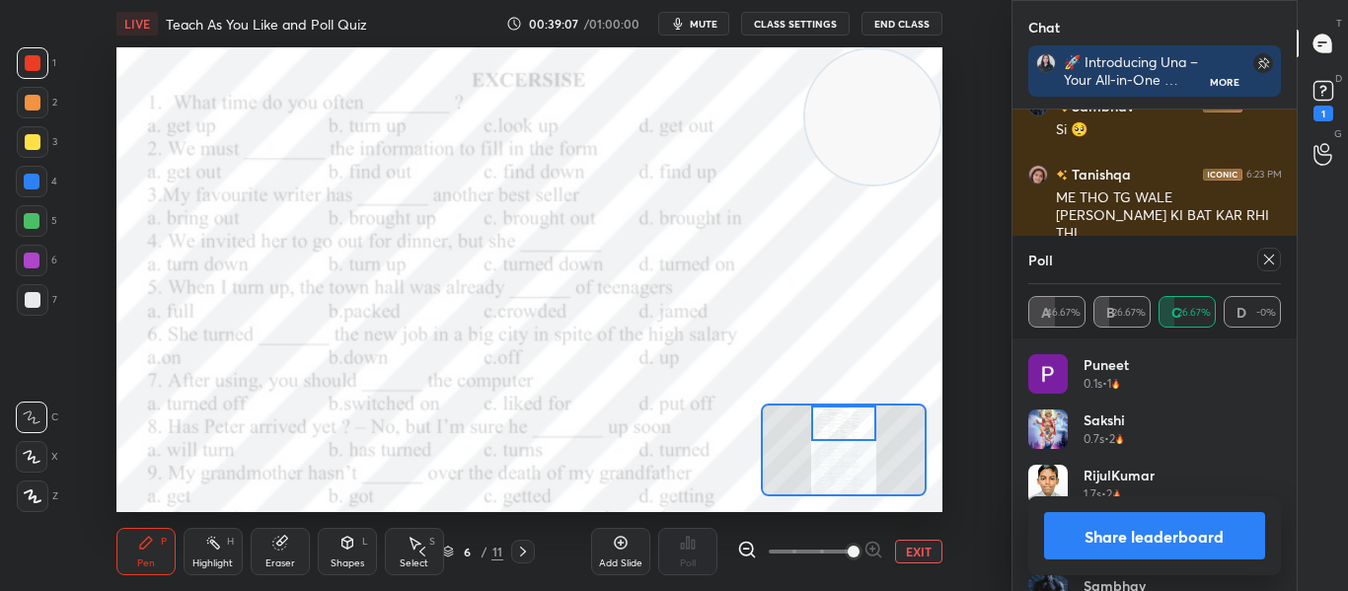
click at [1270, 266] on icon at bounding box center [1269, 260] width 16 height 16
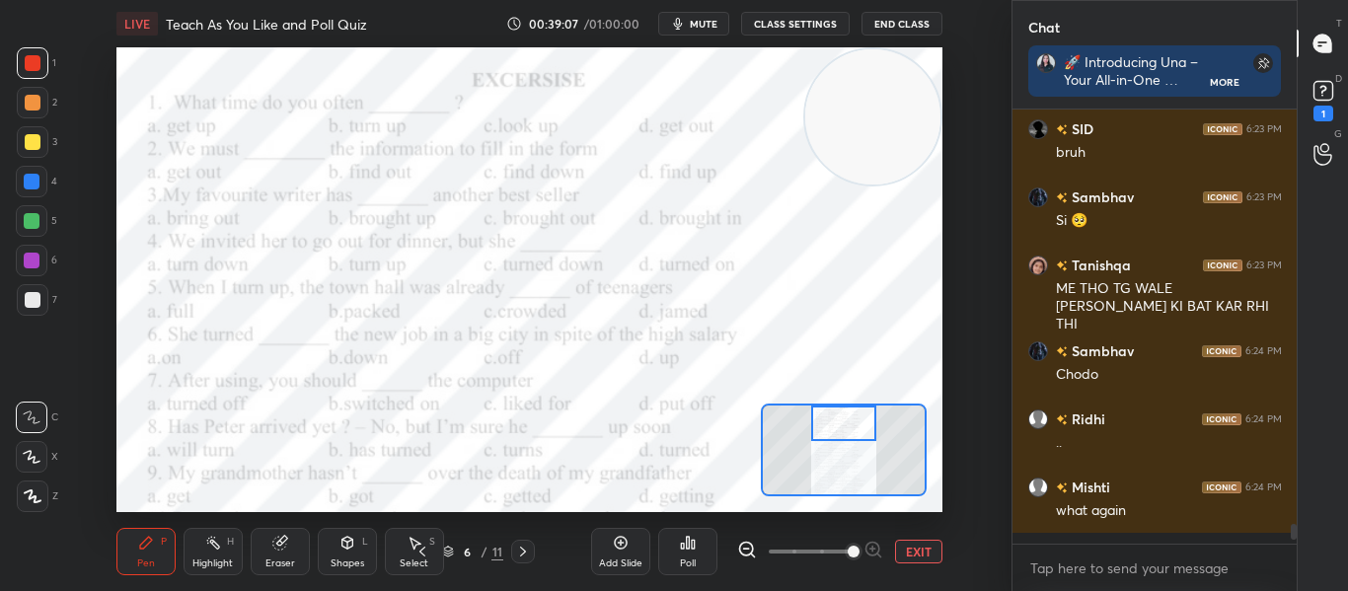
scroll to position [8972, 0]
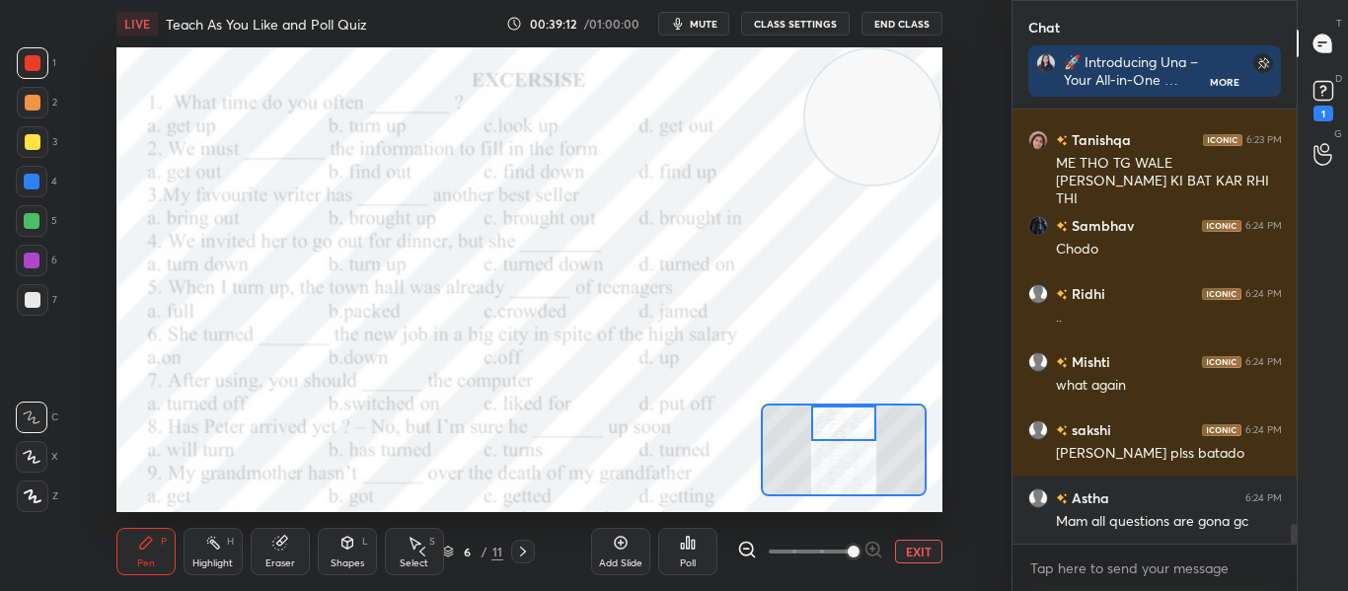
click at [834, 427] on div at bounding box center [843, 424] width 64 height 36
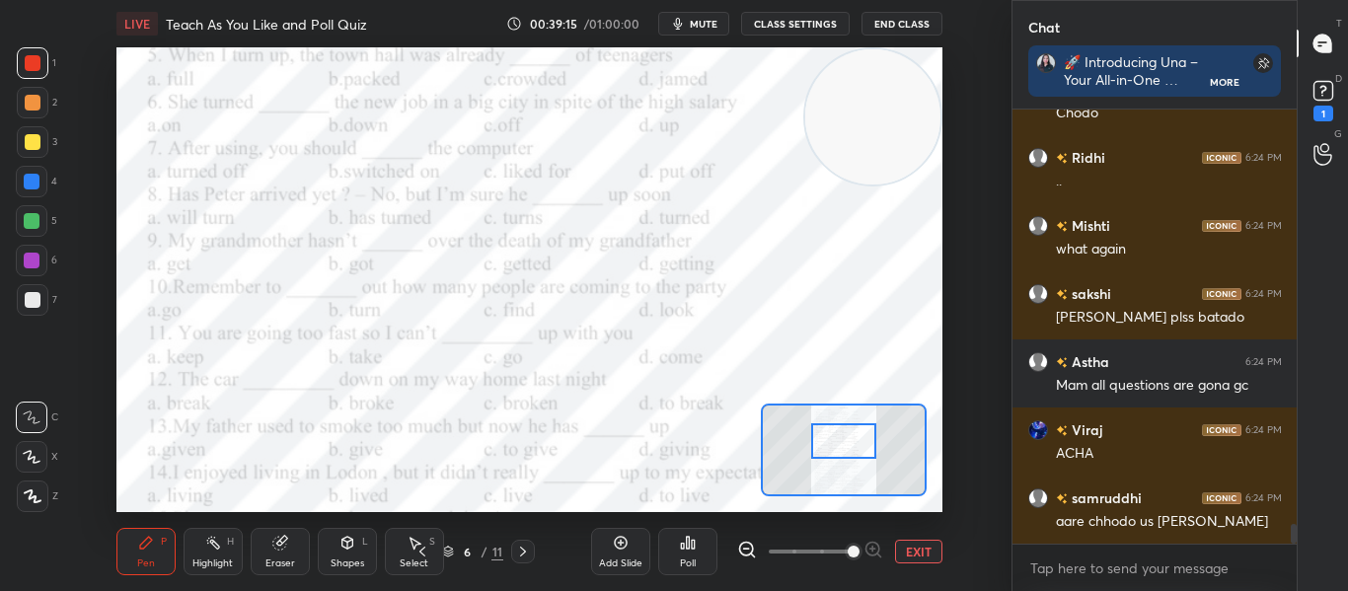
drag, startPoint x: 834, startPoint y: 427, endPoint x: 834, endPoint y: 445, distance: 17.8
click at [834, 445] on div at bounding box center [843, 441] width 64 height 36
click at [693, 550] on icon at bounding box center [688, 543] width 16 height 16
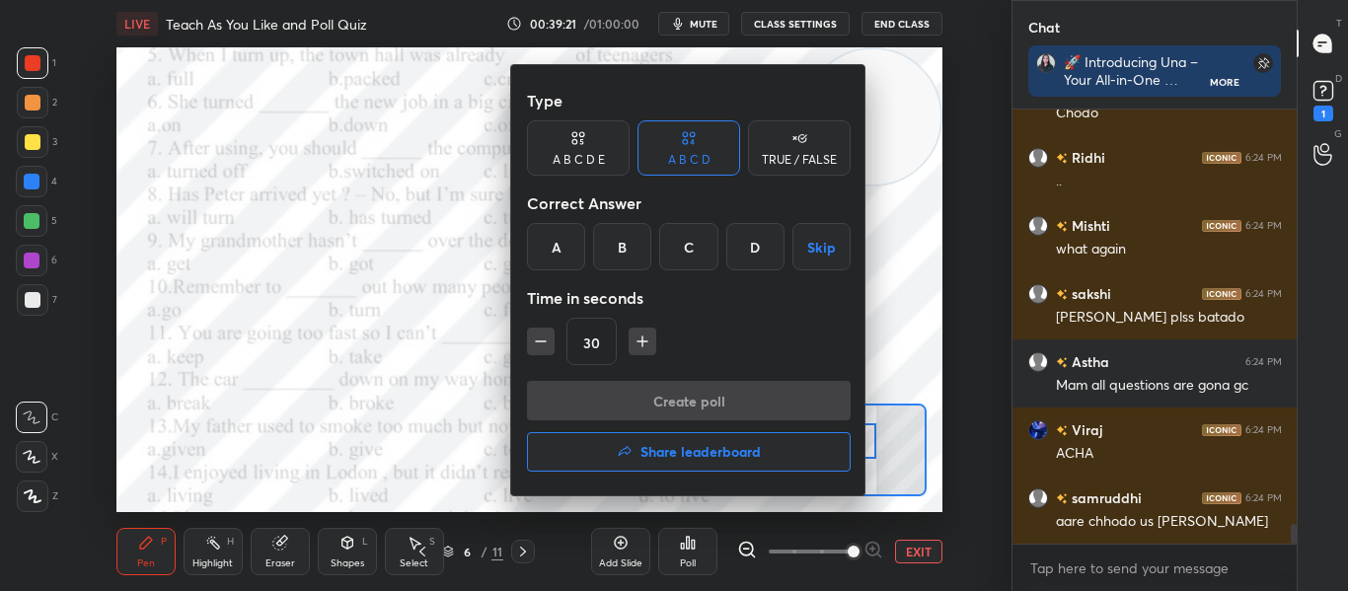
click at [616, 241] on div "B" at bounding box center [622, 246] width 58 height 47
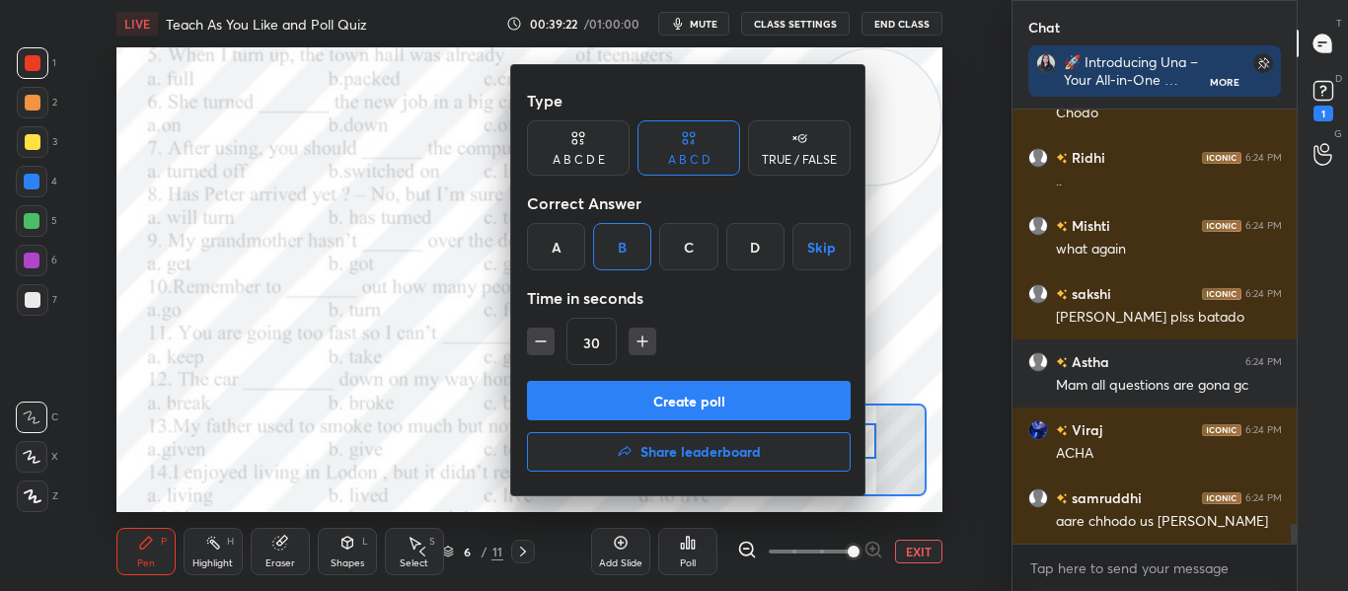
drag, startPoint x: 616, startPoint y: 241, endPoint x: 642, endPoint y: 391, distance: 152.3
click at [642, 391] on div "Type A B C D E A B C D TRUE / FALSE Correct Answer A B C D Skip Time in seconds…" at bounding box center [688, 280] width 355 height 430
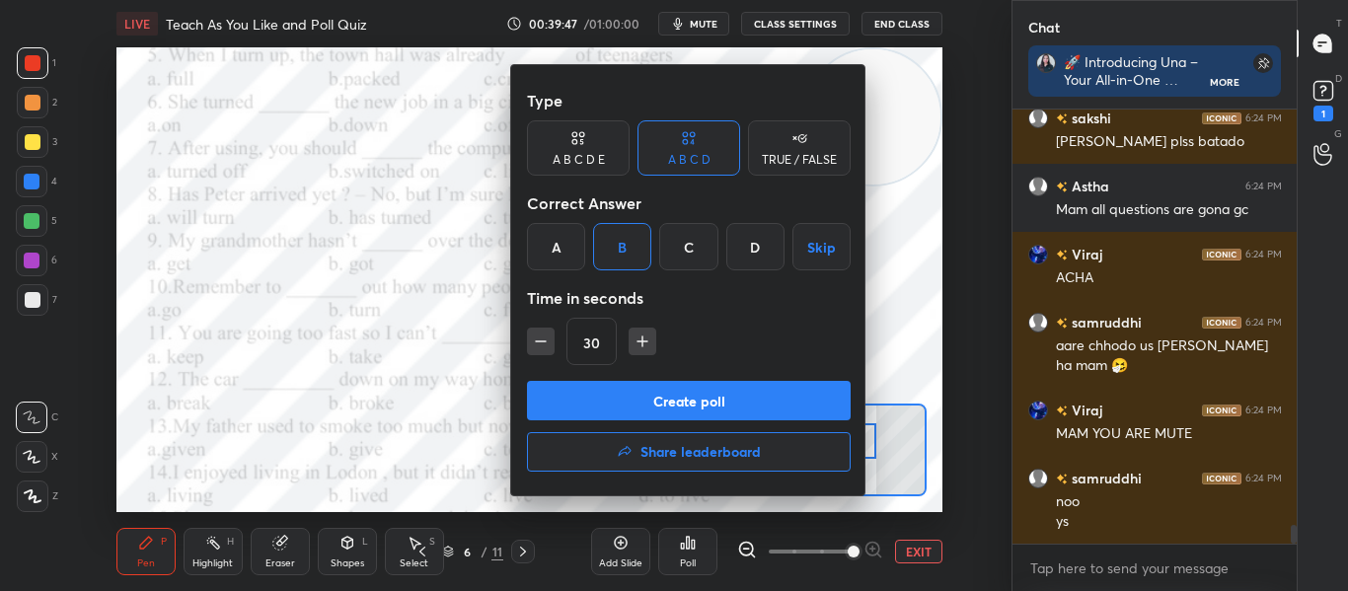
scroll to position [9500, 0]
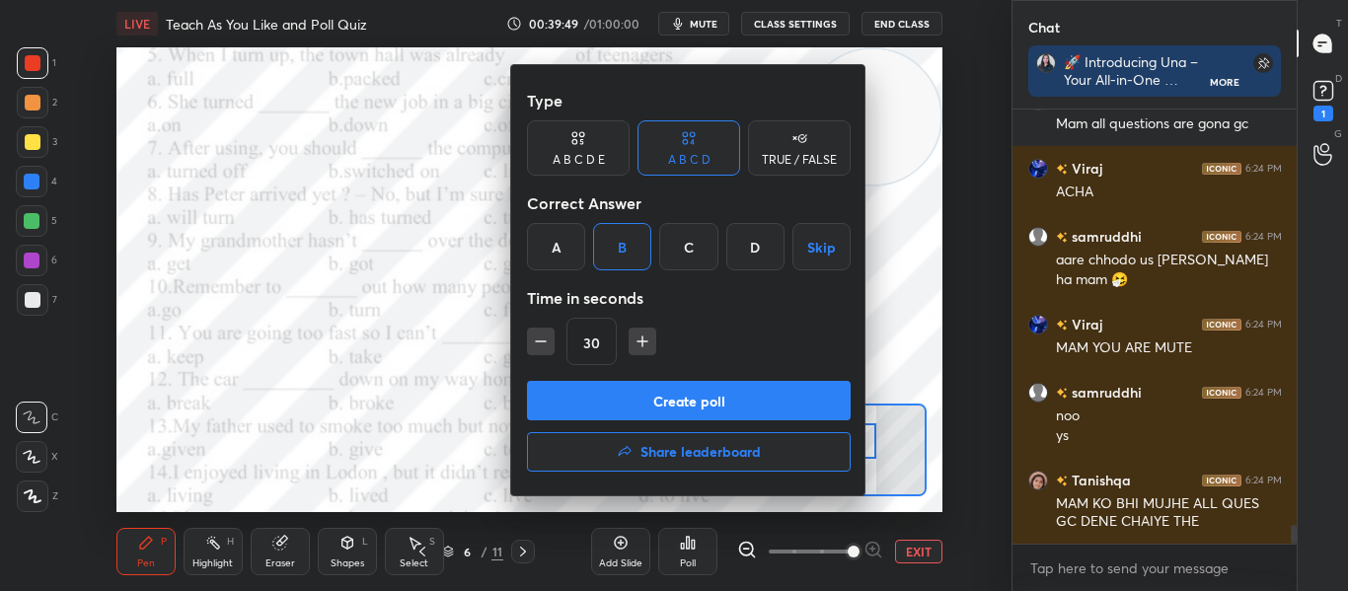
click at [688, 389] on button "Create poll" at bounding box center [689, 400] width 324 height 39
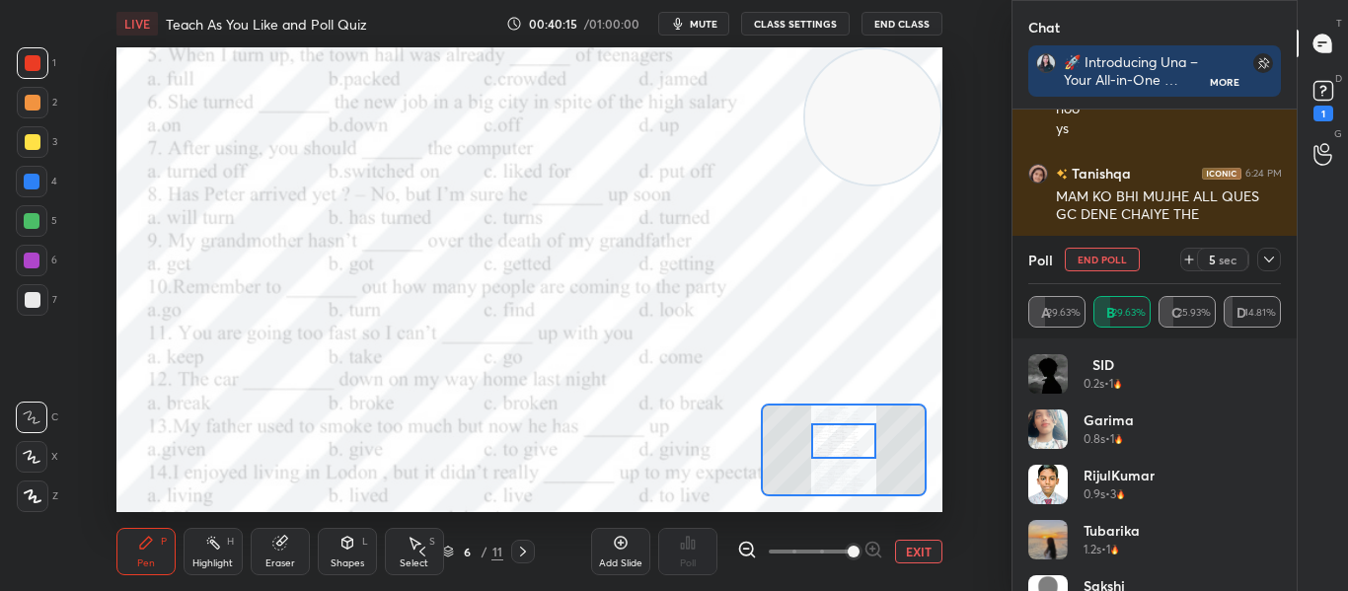
scroll to position [9874, 0]
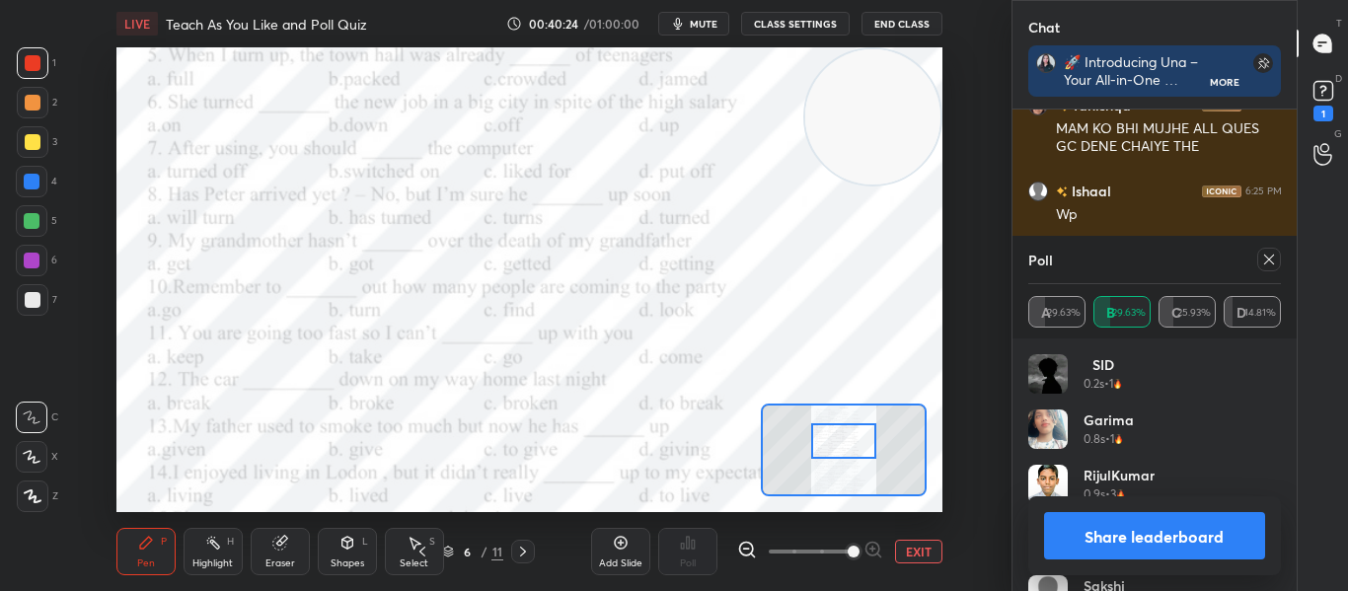
click at [1261, 265] on icon at bounding box center [1269, 260] width 16 height 16
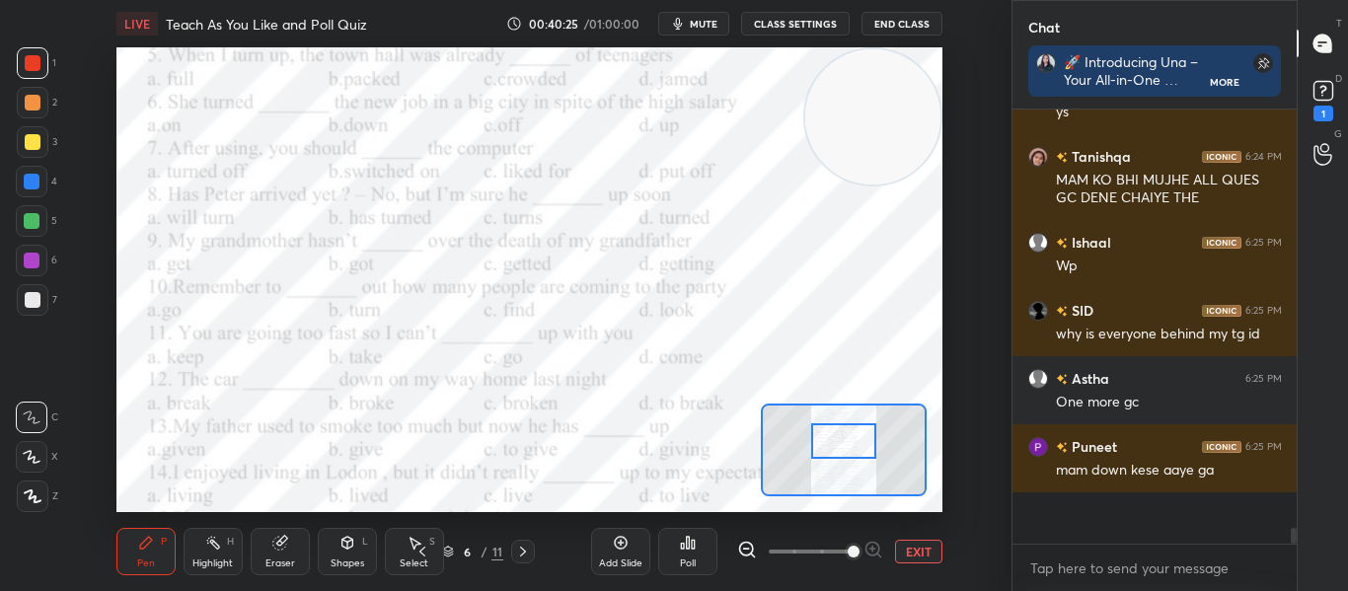
scroll to position [9841, 0]
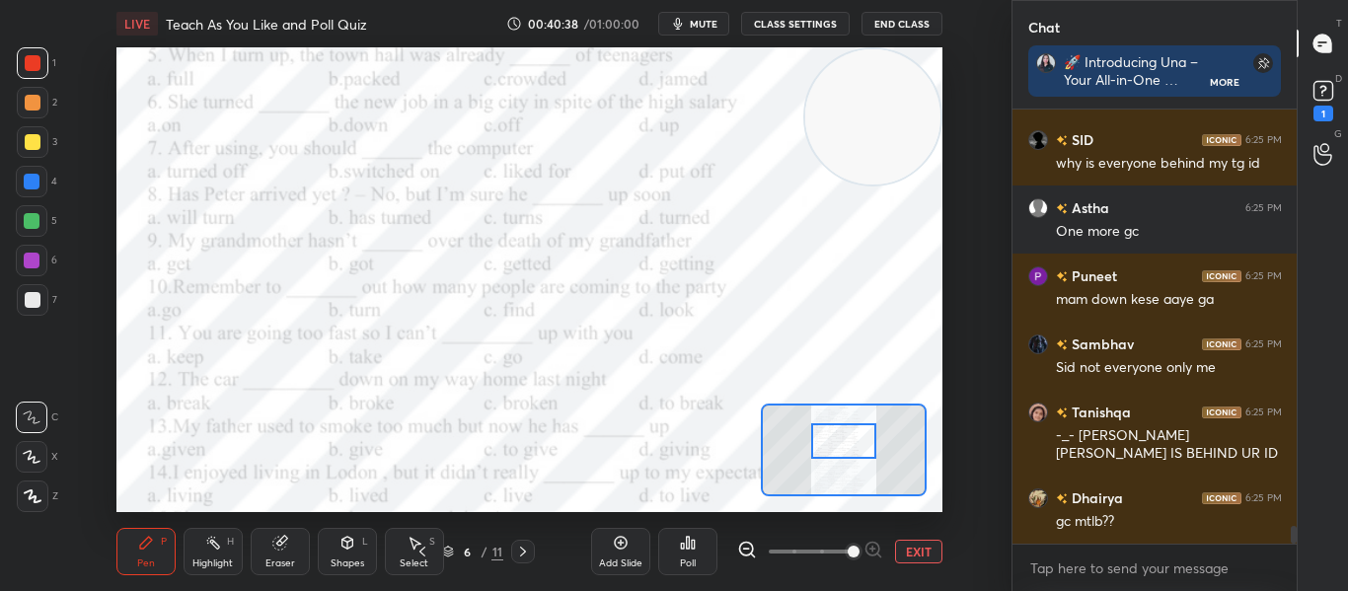
click at [689, 568] on div "Poll" at bounding box center [688, 563] width 16 height 10
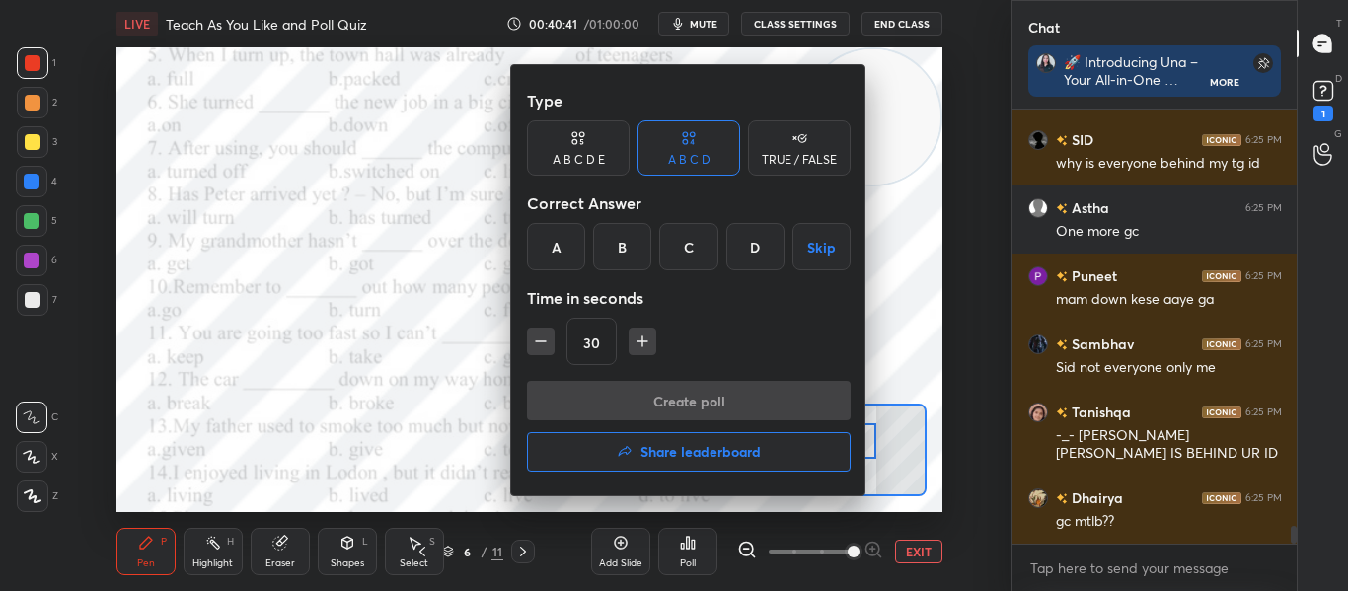
click at [544, 251] on div "A" at bounding box center [556, 246] width 58 height 47
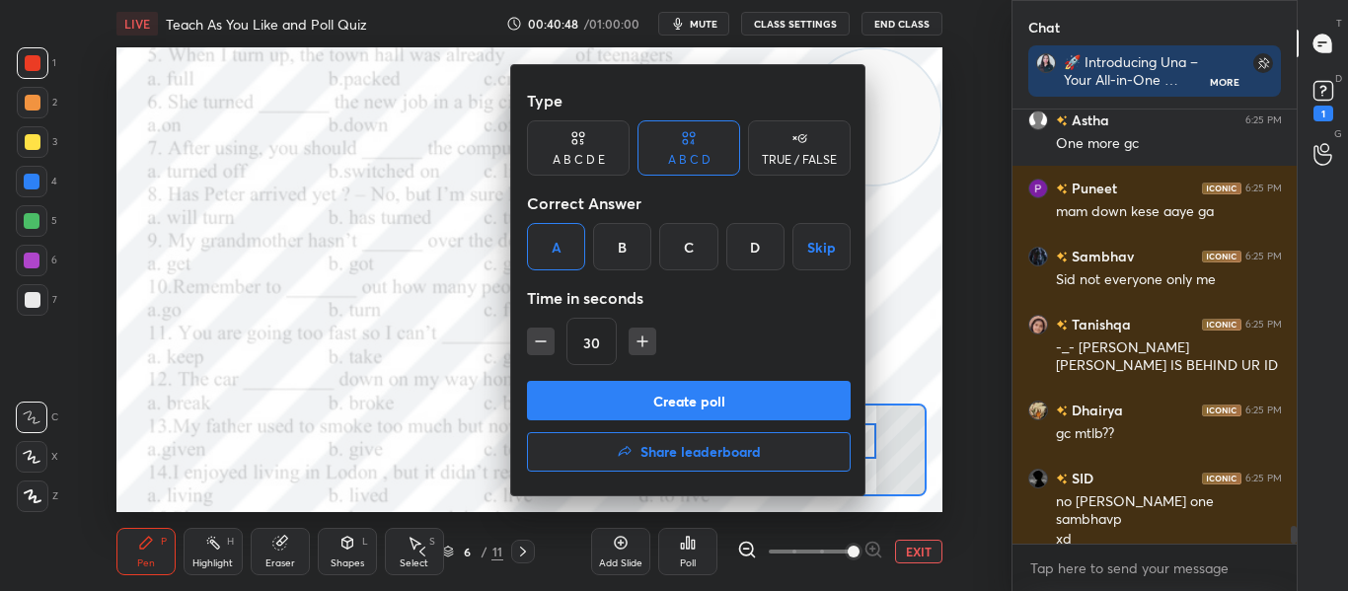
click at [716, 402] on button "Create poll" at bounding box center [689, 400] width 324 height 39
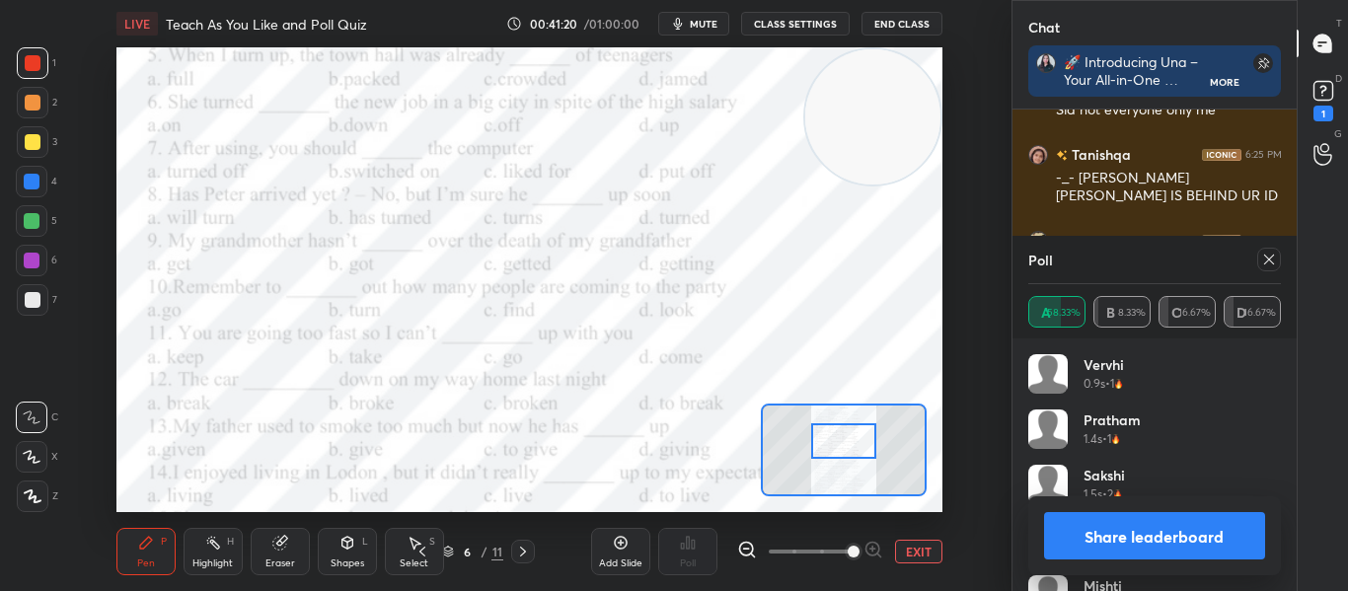
scroll to position [10355, 0]
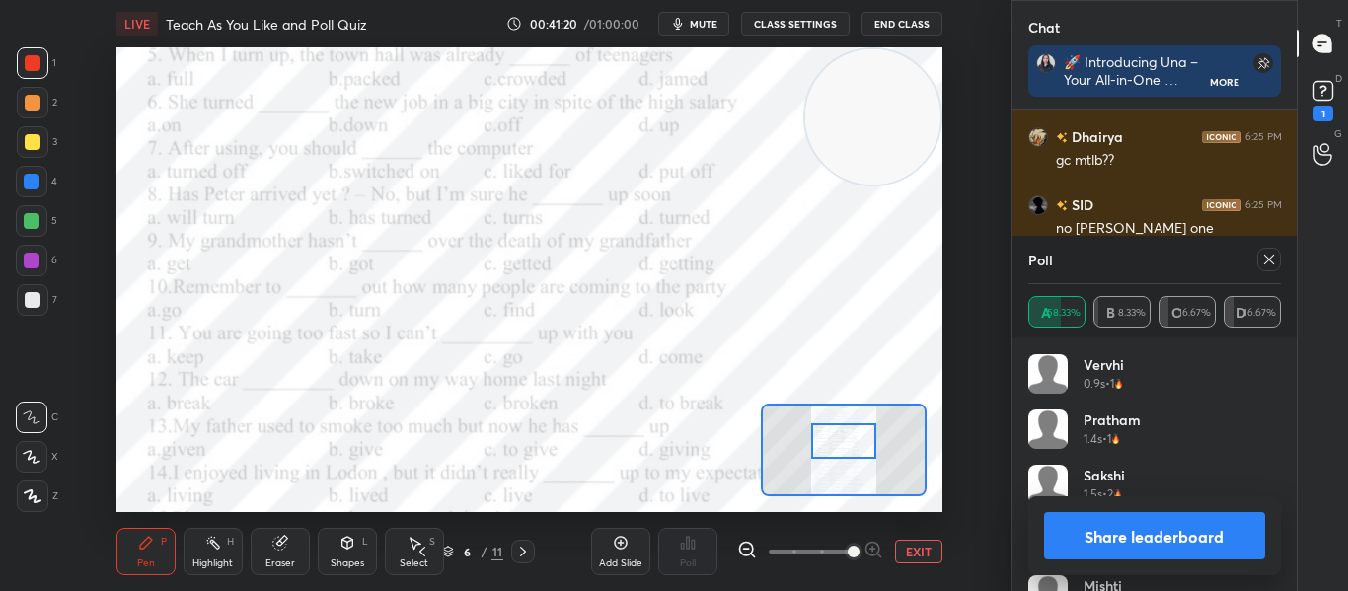
click at [1272, 261] on icon at bounding box center [1269, 260] width 16 height 16
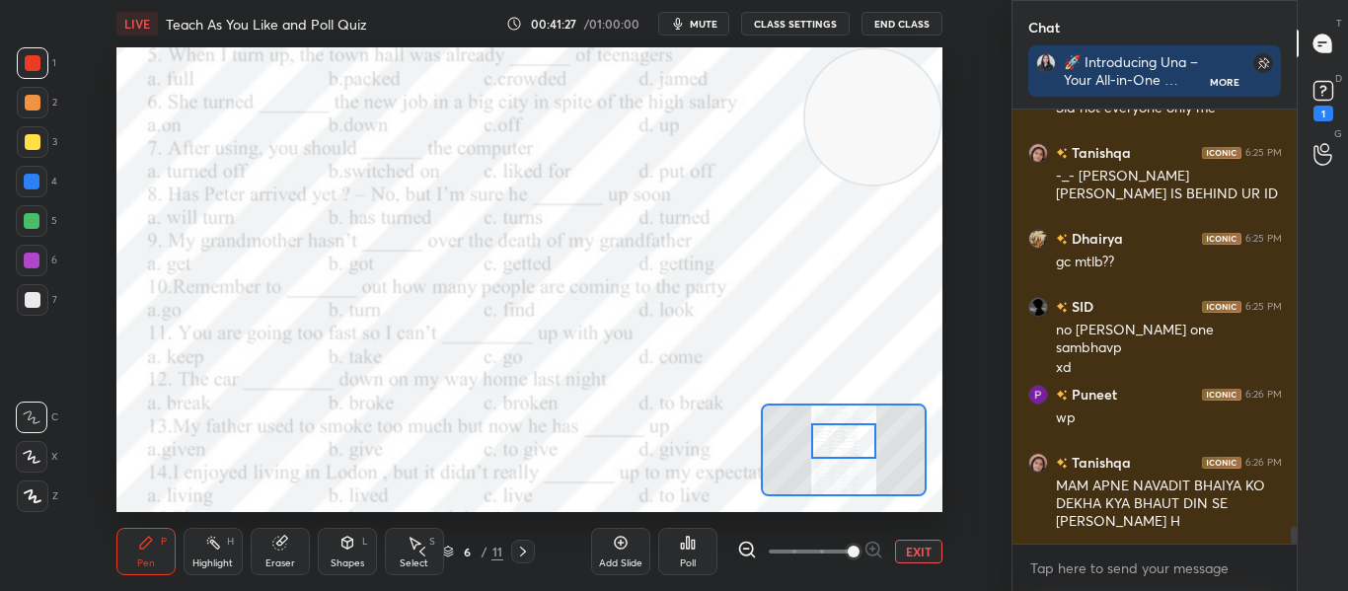
scroll to position [10321, 0]
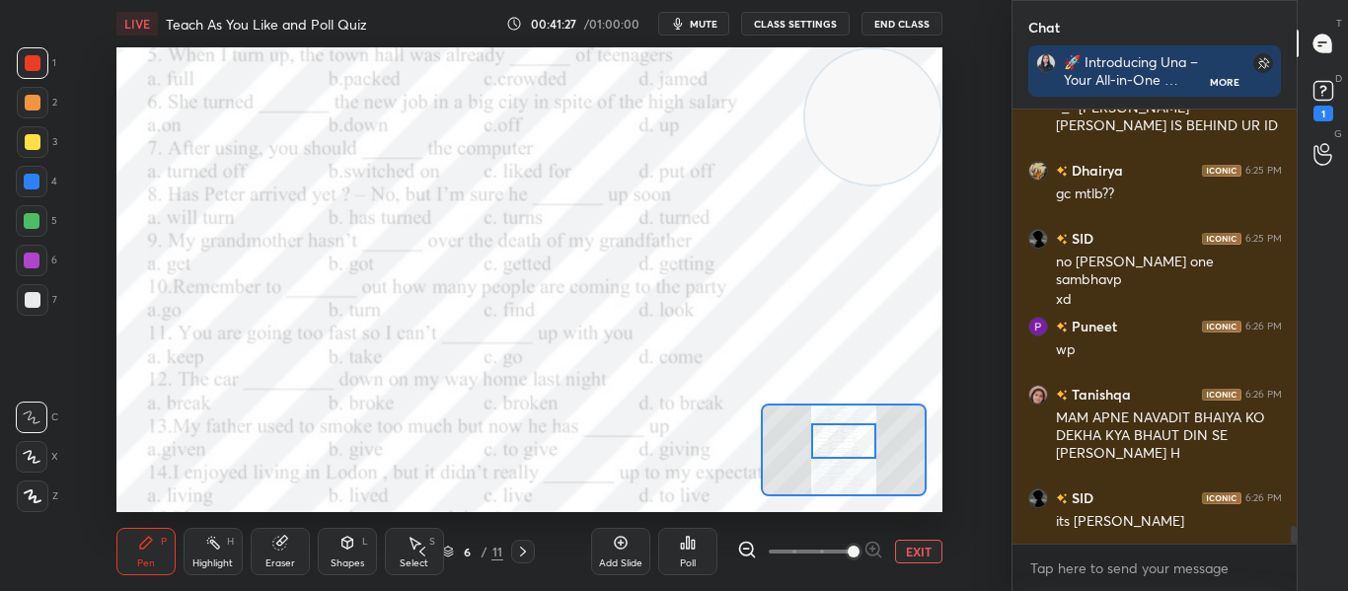
click at [677, 555] on div "Poll" at bounding box center [687, 551] width 59 height 47
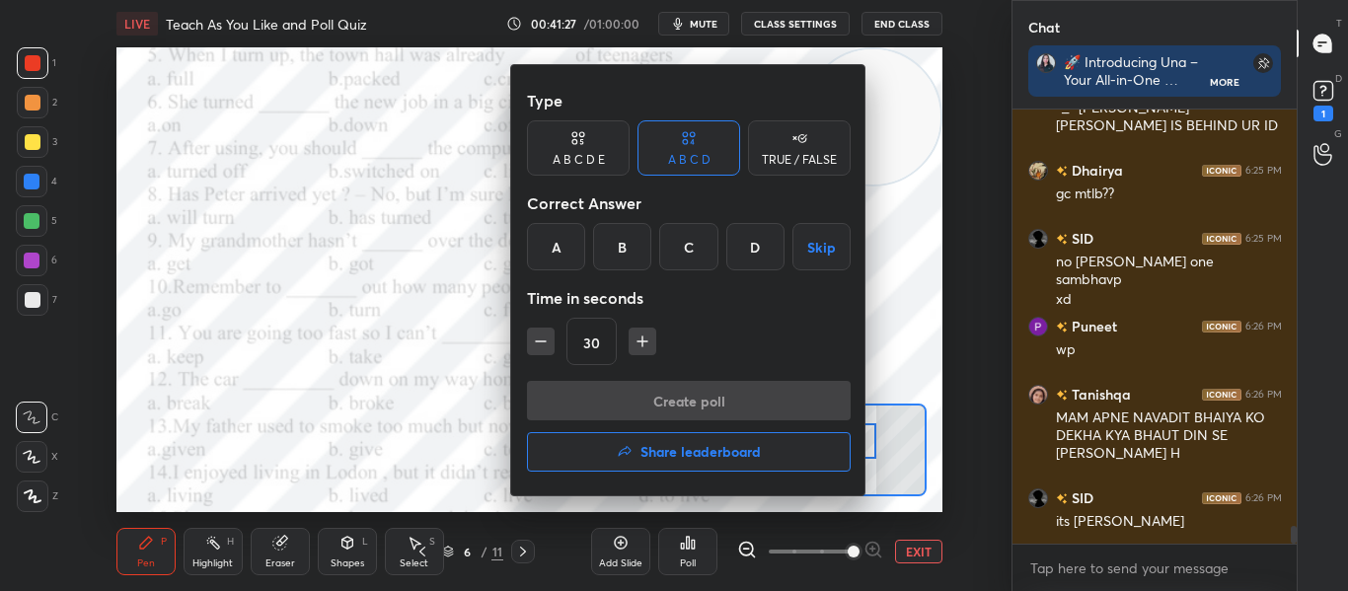
click at [677, 555] on div at bounding box center [674, 295] width 1348 height 591
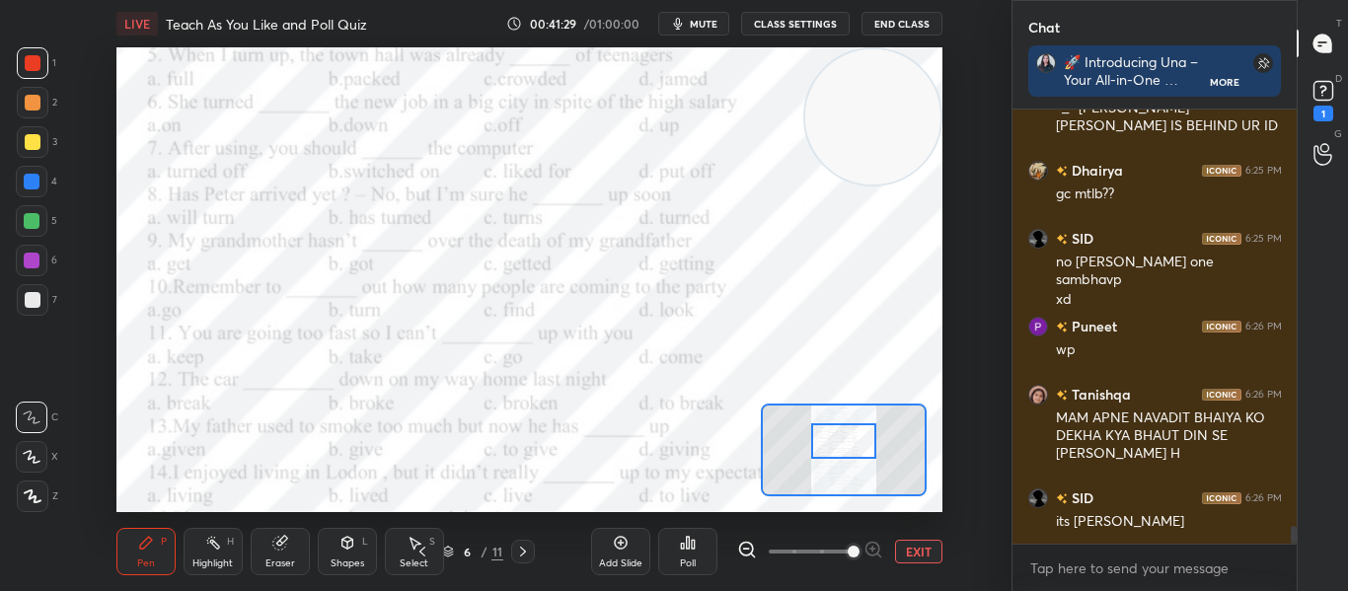
click at [683, 553] on div "Poll" at bounding box center [687, 551] width 59 height 47
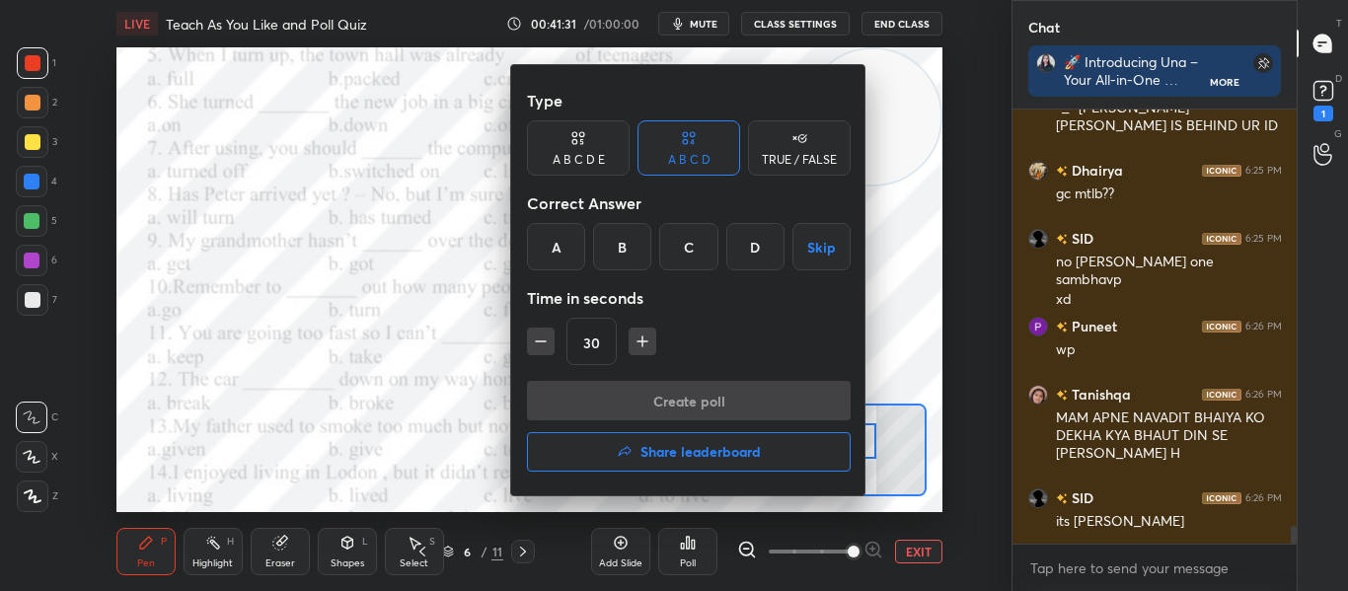
click at [553, 237] on div "A" at bounding box center [556, 246] width 58 height 47
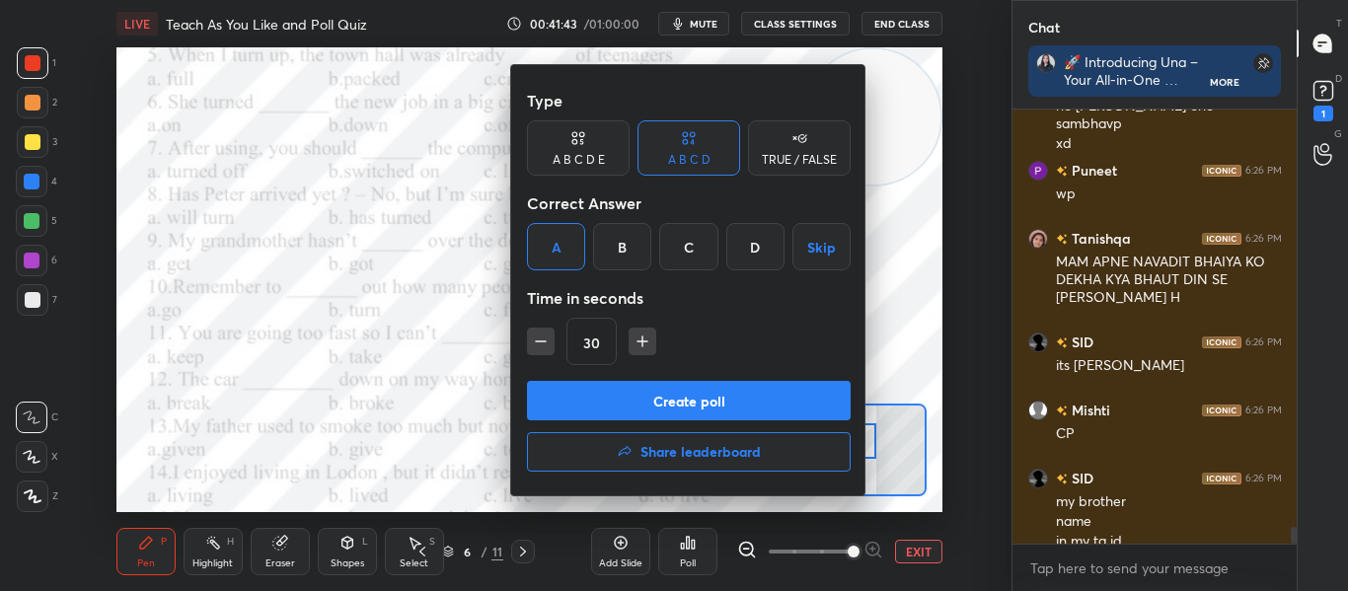
scroll to position [10497, 0]
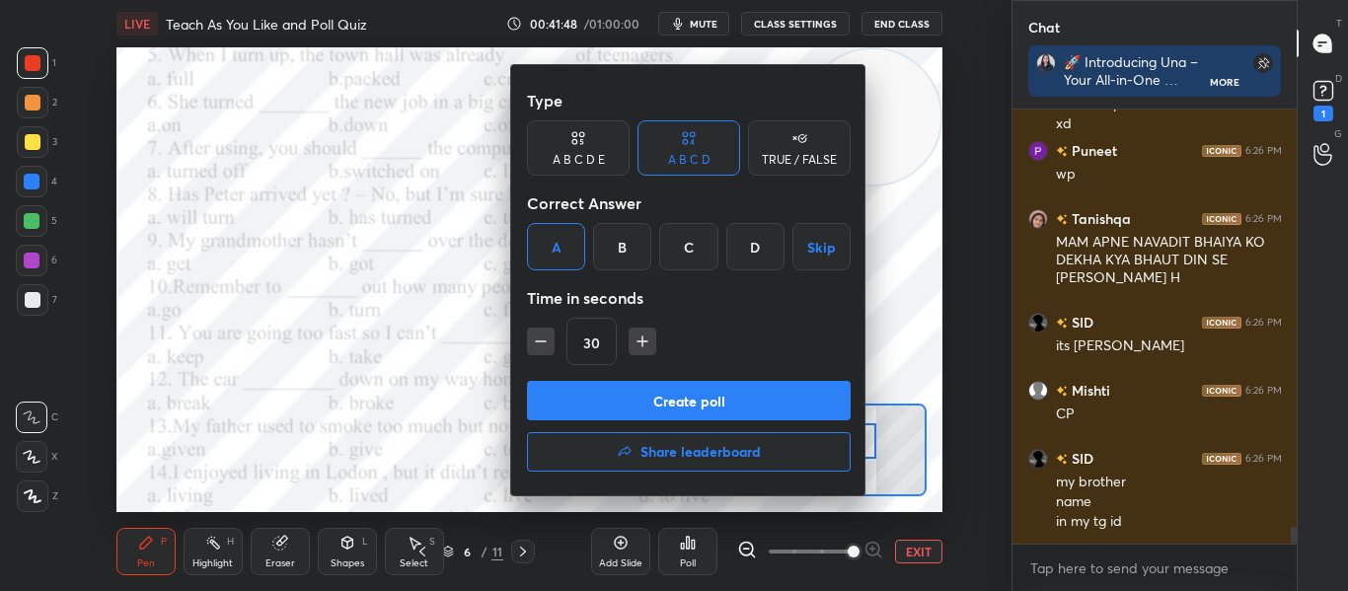
click at [665, 391] on button "Create poll" at bounding box center [689, 400] width 324 height 39
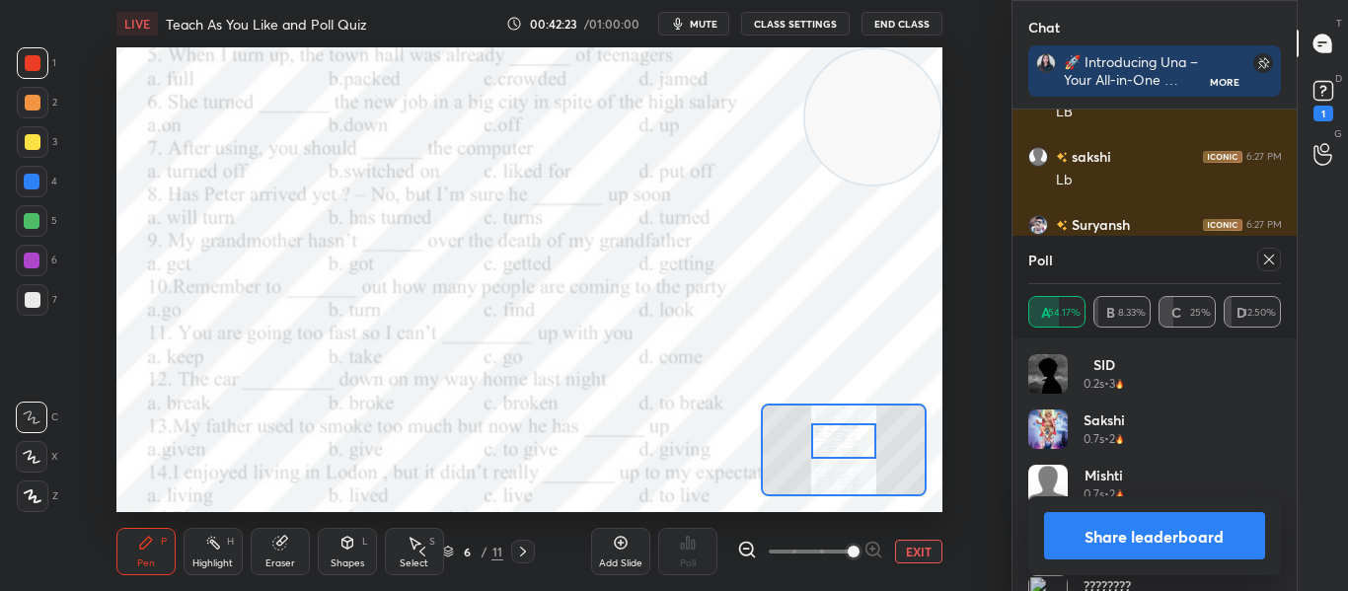
scroll to position [11693, 0]
click at [1267, 259] on icon at bounding box center [1269, 260] width 16 height 16
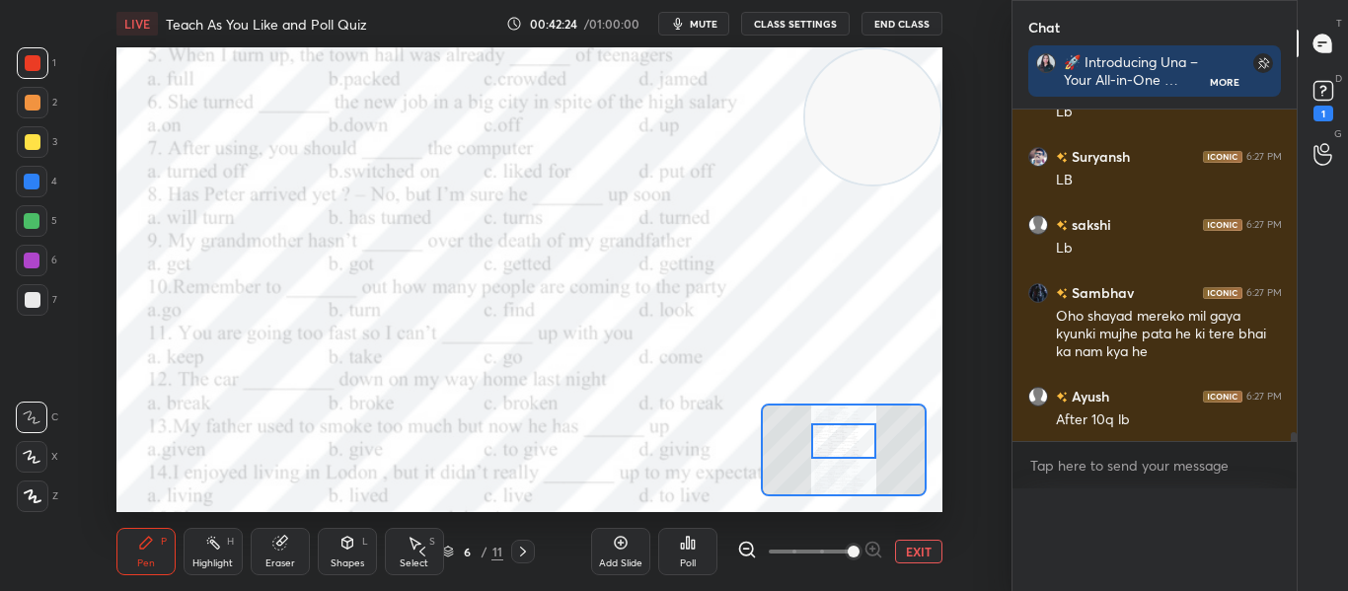
scroll to position [7, 7]
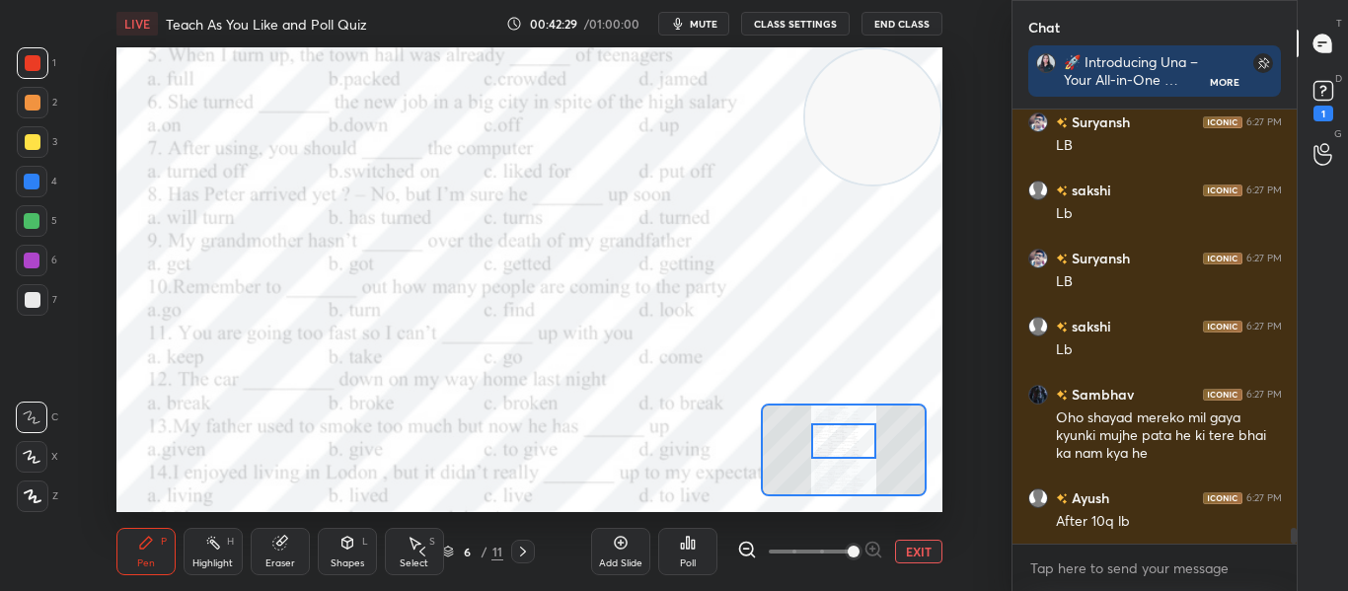
click at [700, 571] on div "Poll" at bounding box center [687, 551] width 59 height 47
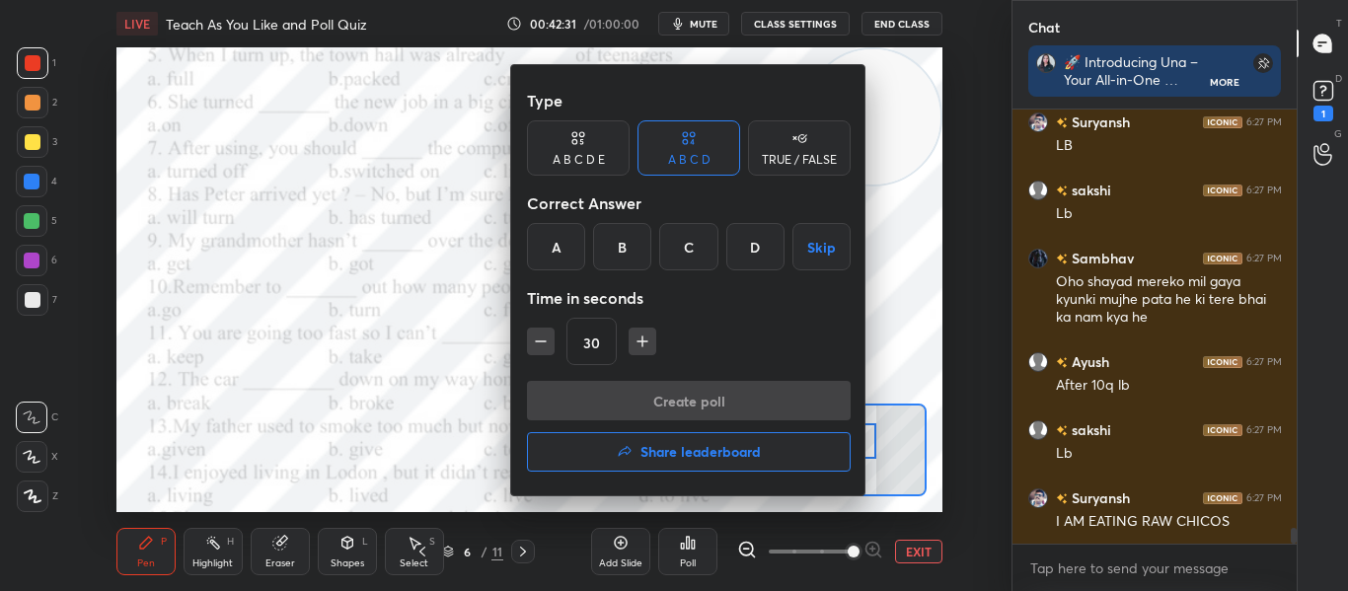
click at [629, 248] on div "B" at bounding box center [622, 246] width 58 height 47
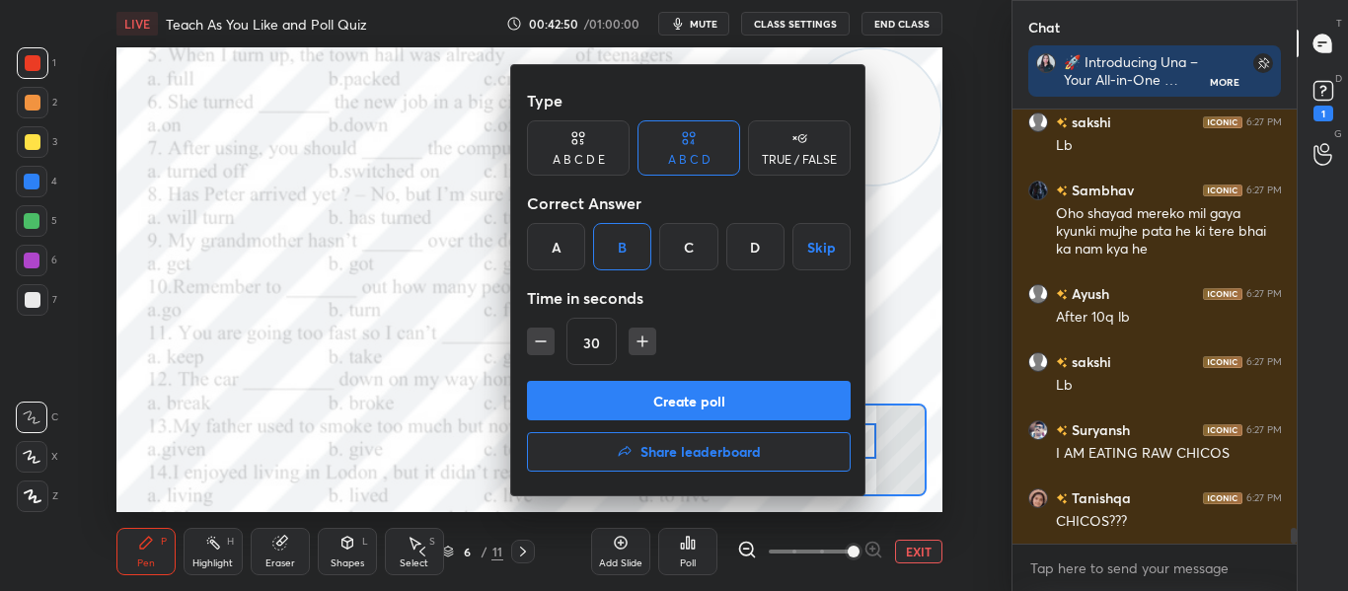
scroll to position [11864, 0]
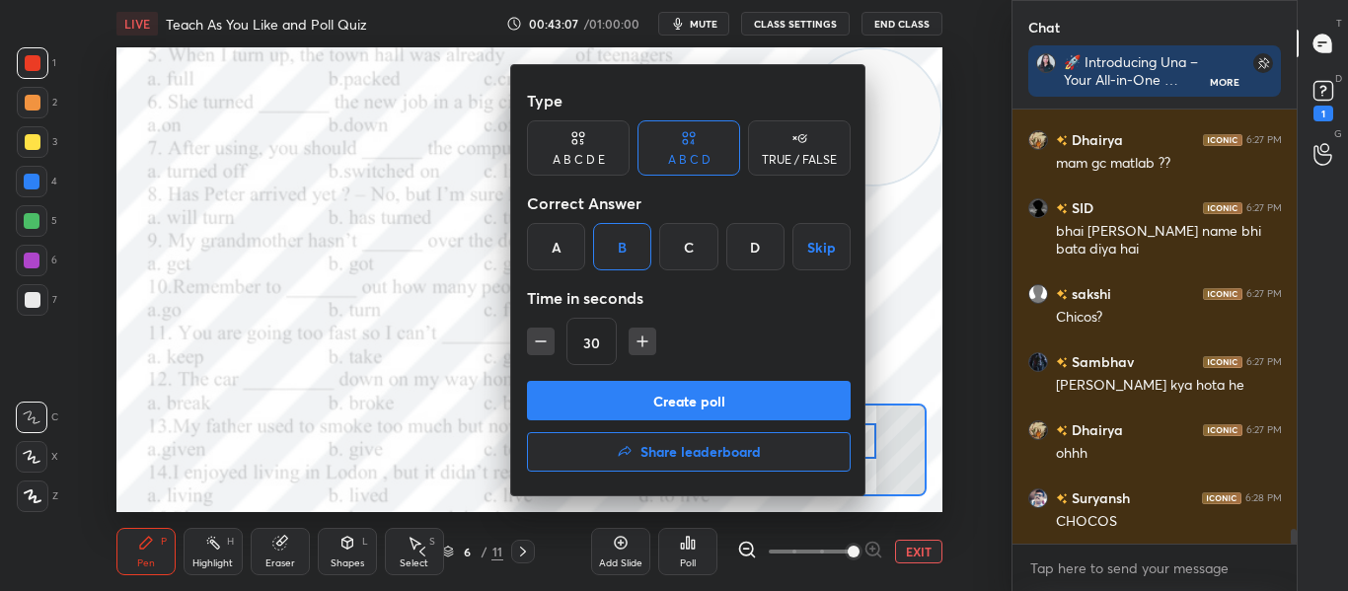
click at [627, 396] on button "Create poll" at bounding box center [689, 400] width 324 height 39
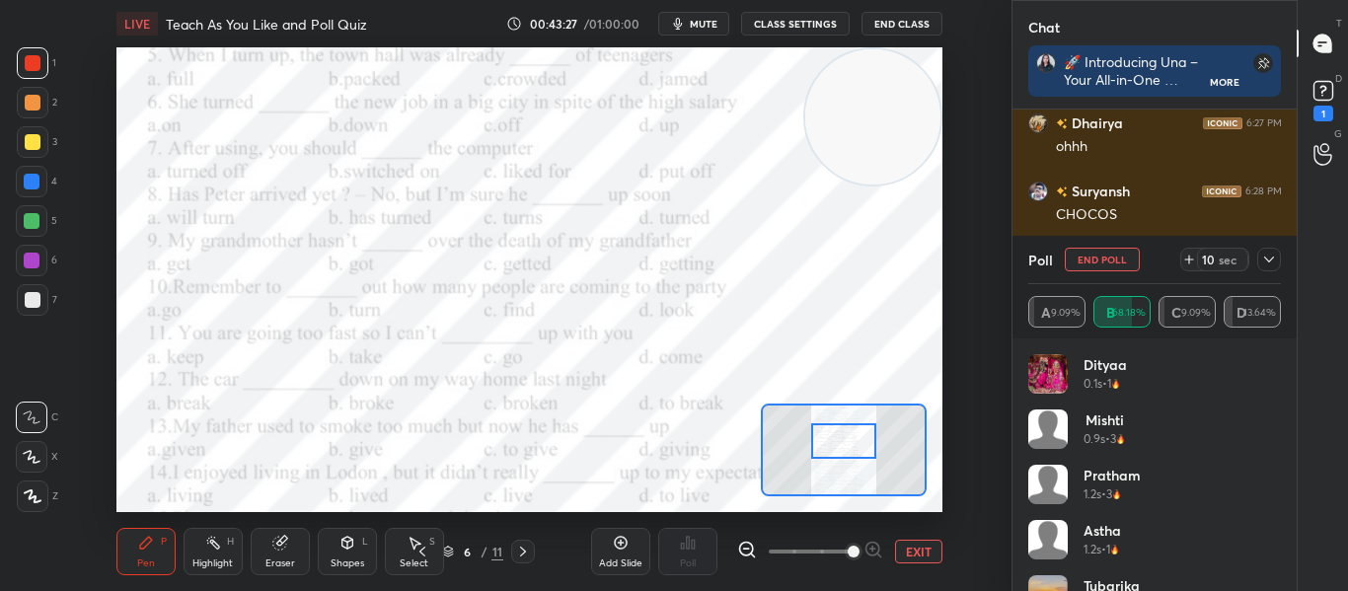
scroll to position [12597, 0]
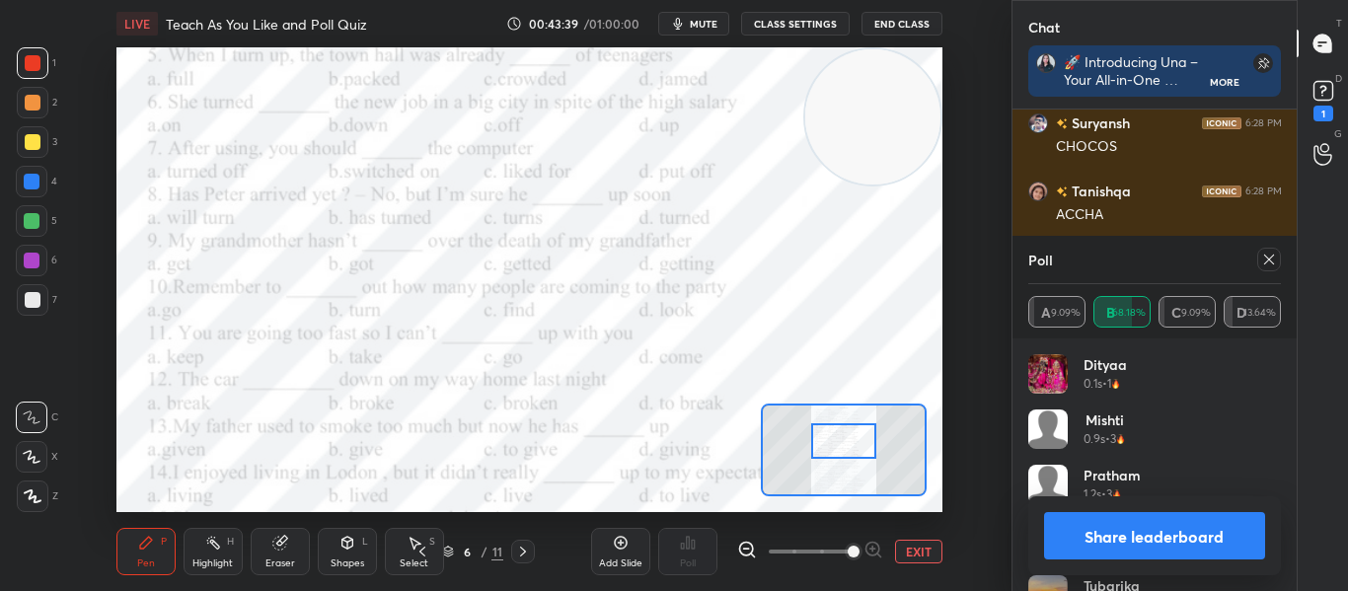
click at [1268, 258] on icon at bounding box center [1269, 260] width 16 height 16
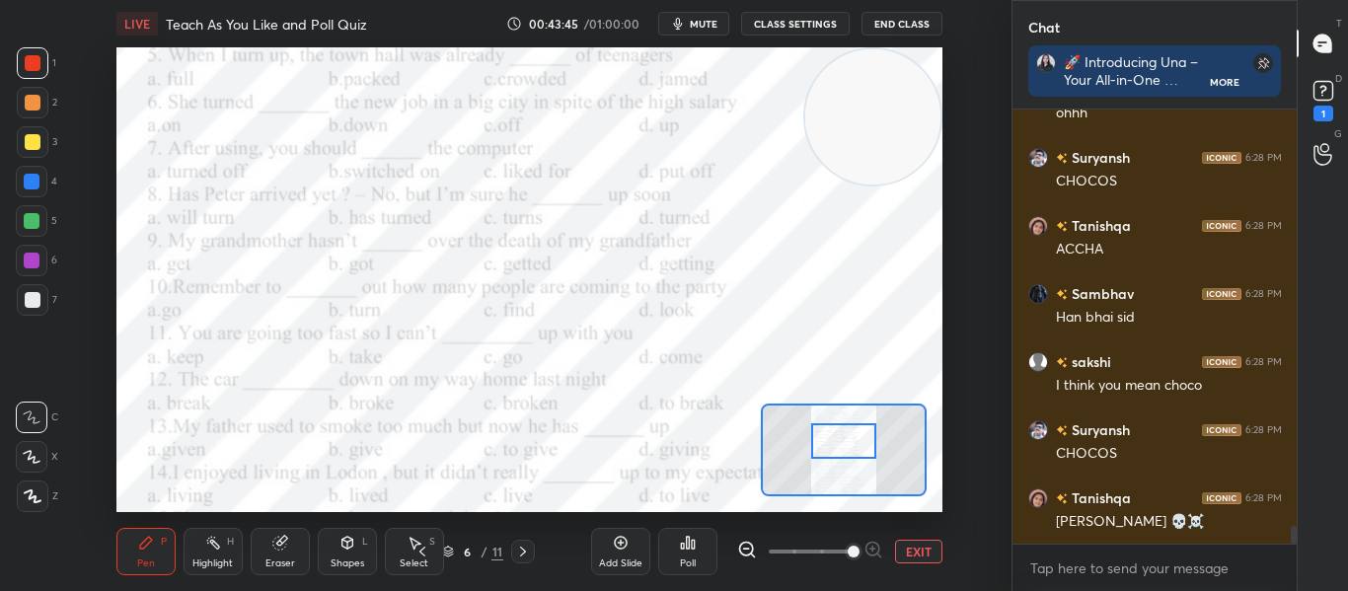
scroll to position [10020, 0]
click at [699, 550] on div "Poll" at bounding box center [687, 551] width 59 height 47
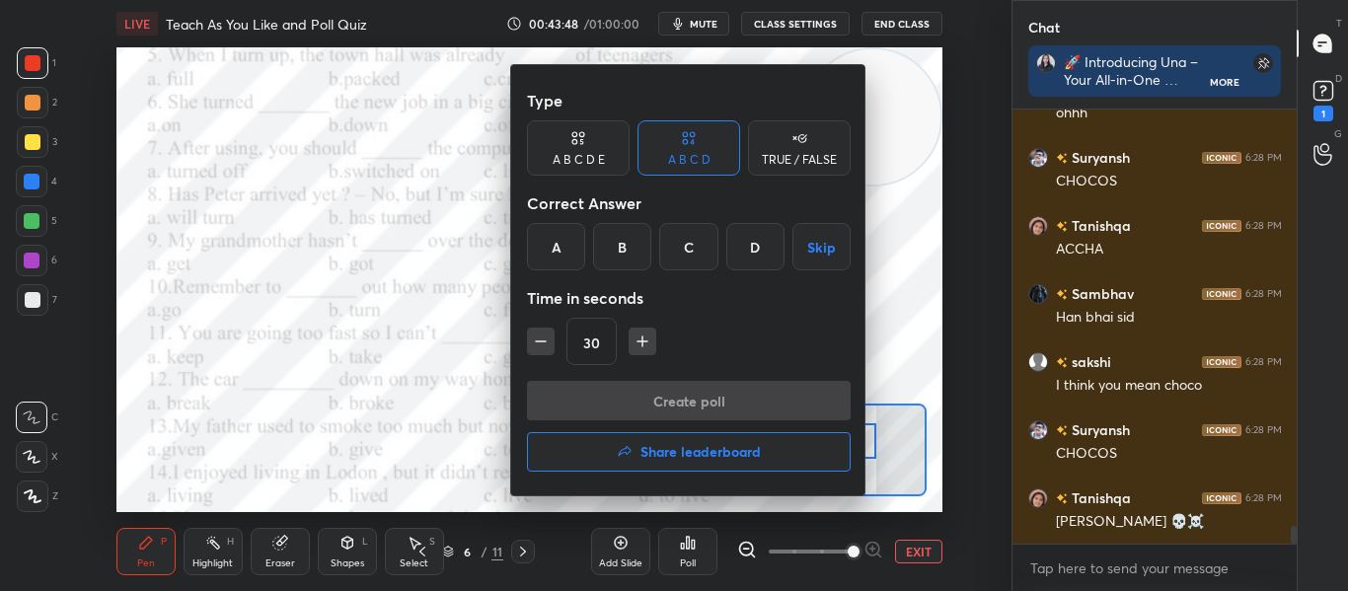
click at [361, 517] on div at bounding box center [674, 295] width 1348 height 591
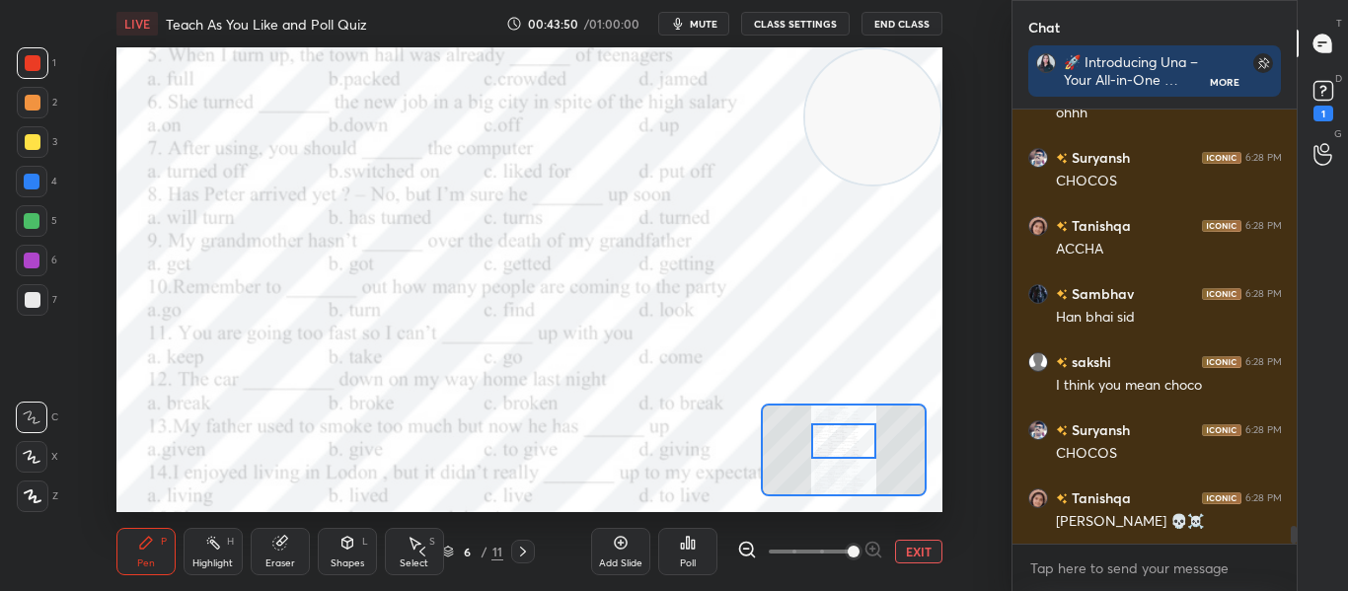
click at [700, 526] on div "Poll" at bounding box center [687, 551] width 59 height 111
click at [677, 544] on div "Poll" at bounding box center [687, 551] width 59 height 47
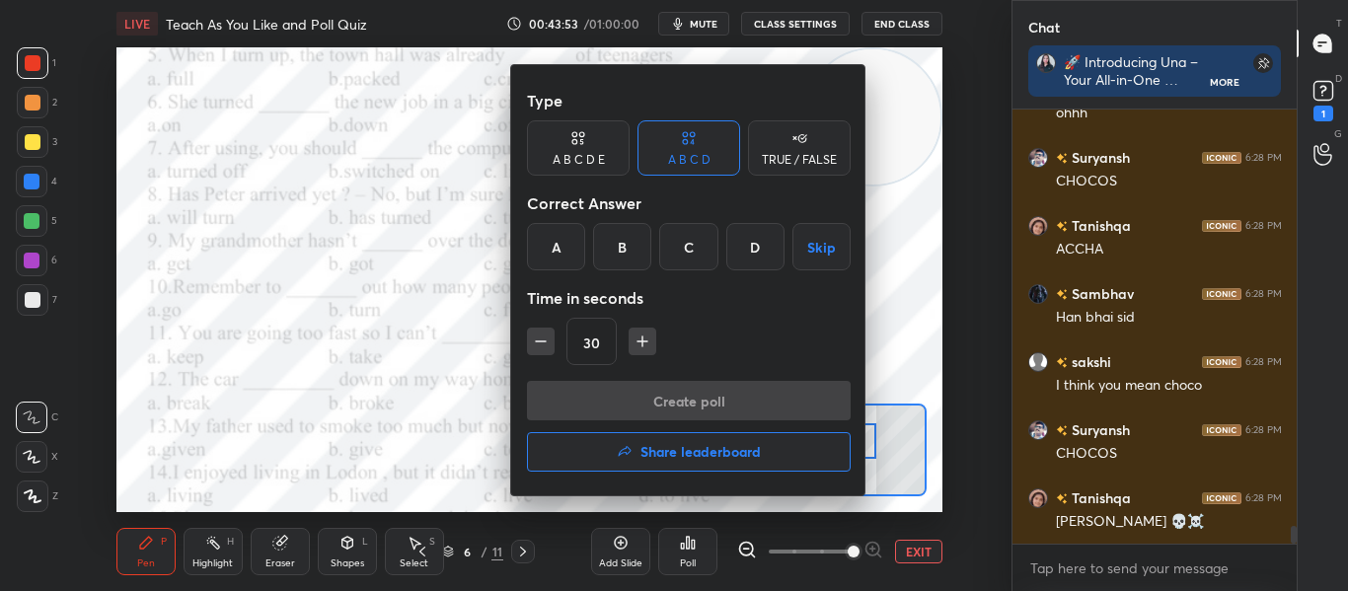
click at [689, 256] on div "C" at bounding box center [688, 246] width 58 height 47
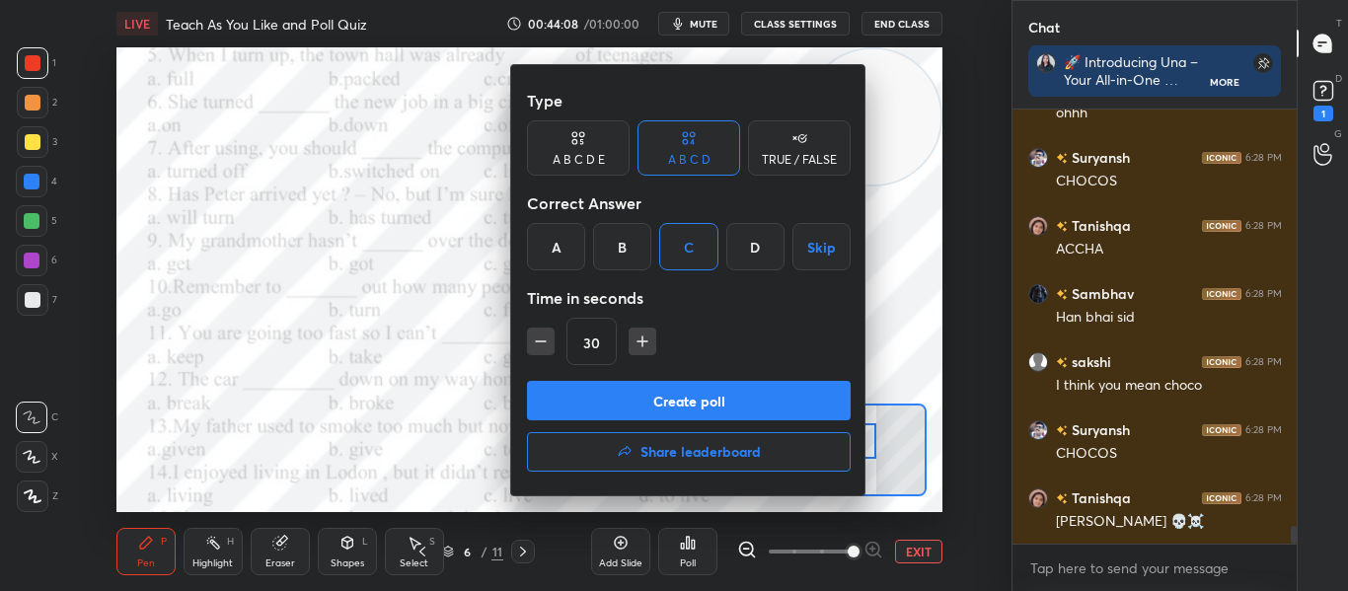
click at [664, 398] on button "Create poll" at bounding box center [689, 400] width 324 height 39
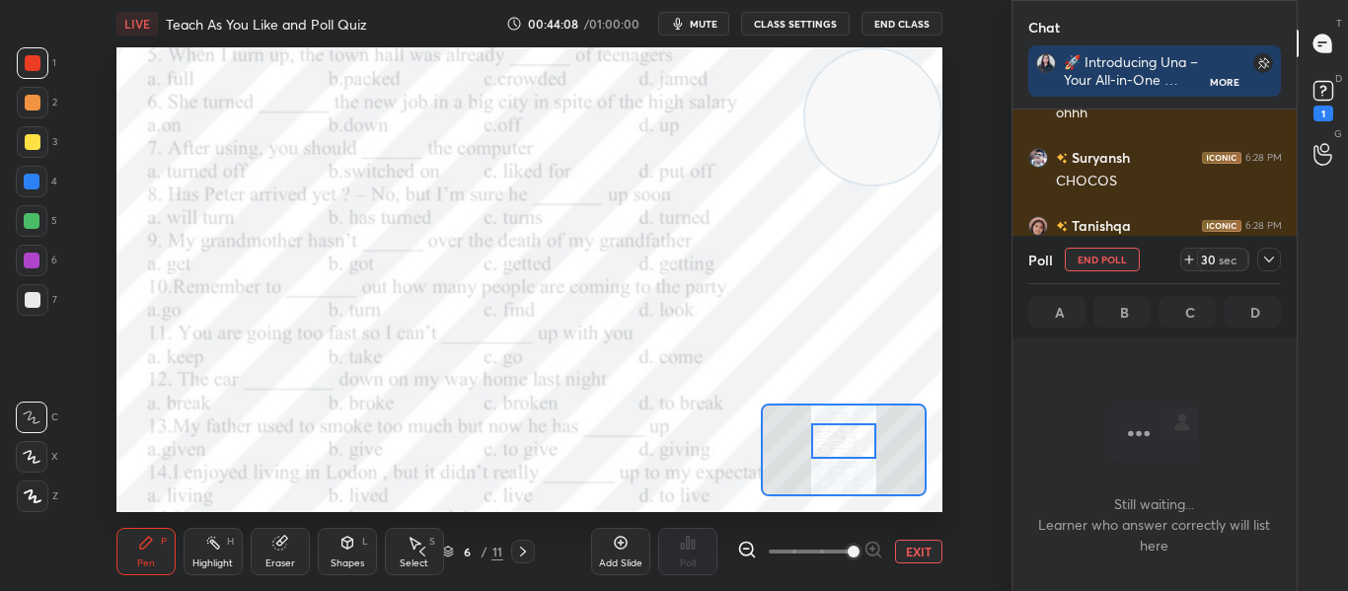
scroll to position [373, 278]
click at [725, 24] on button "mute" at bounding box center [693, 24] width 71 height 24
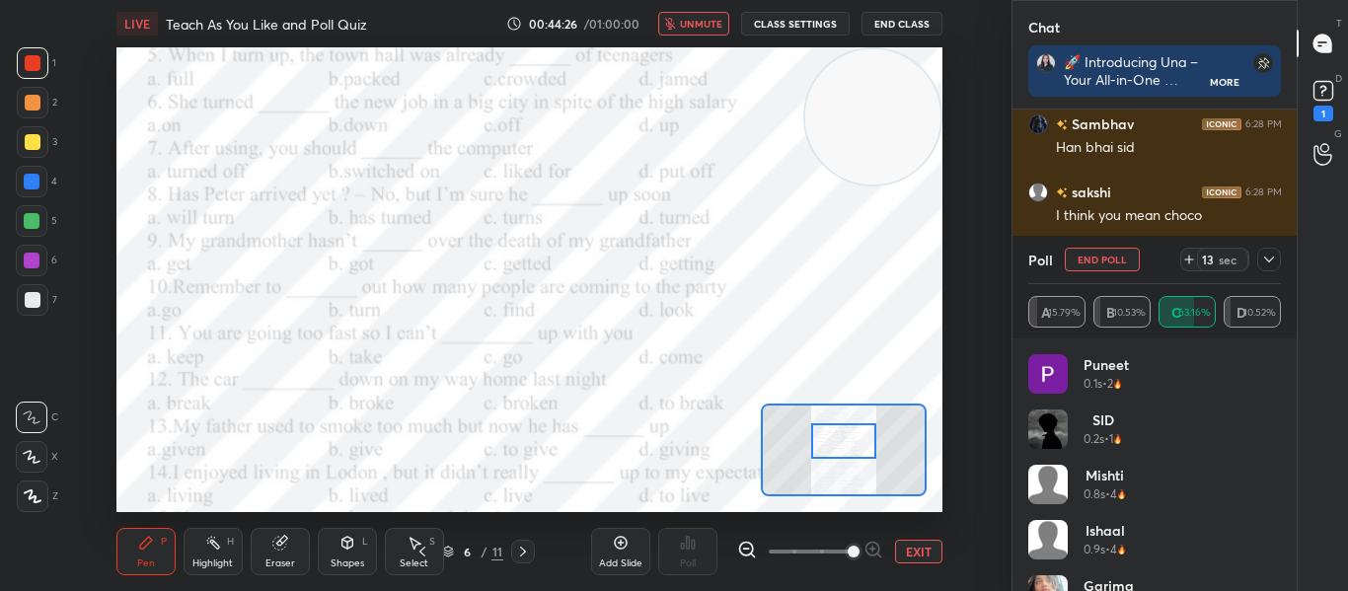
scroll to position [10294, 0]
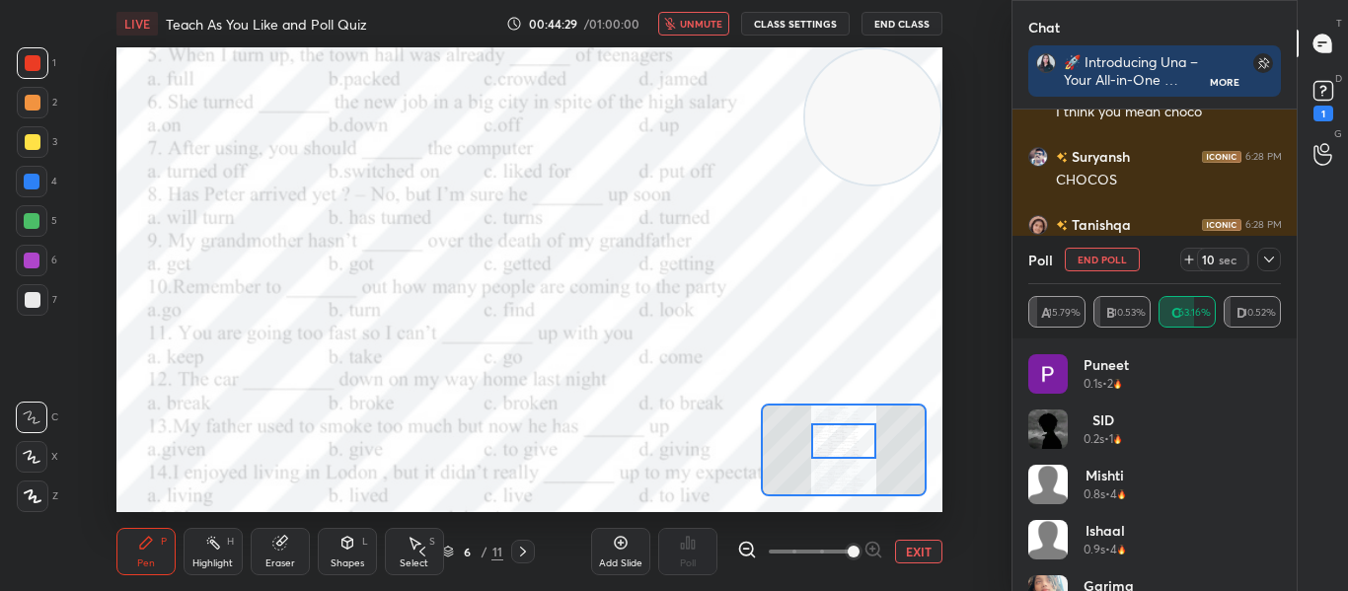
click at [700, 29] on span "unmute" at bounding box center [701, 24] width 42 height 14
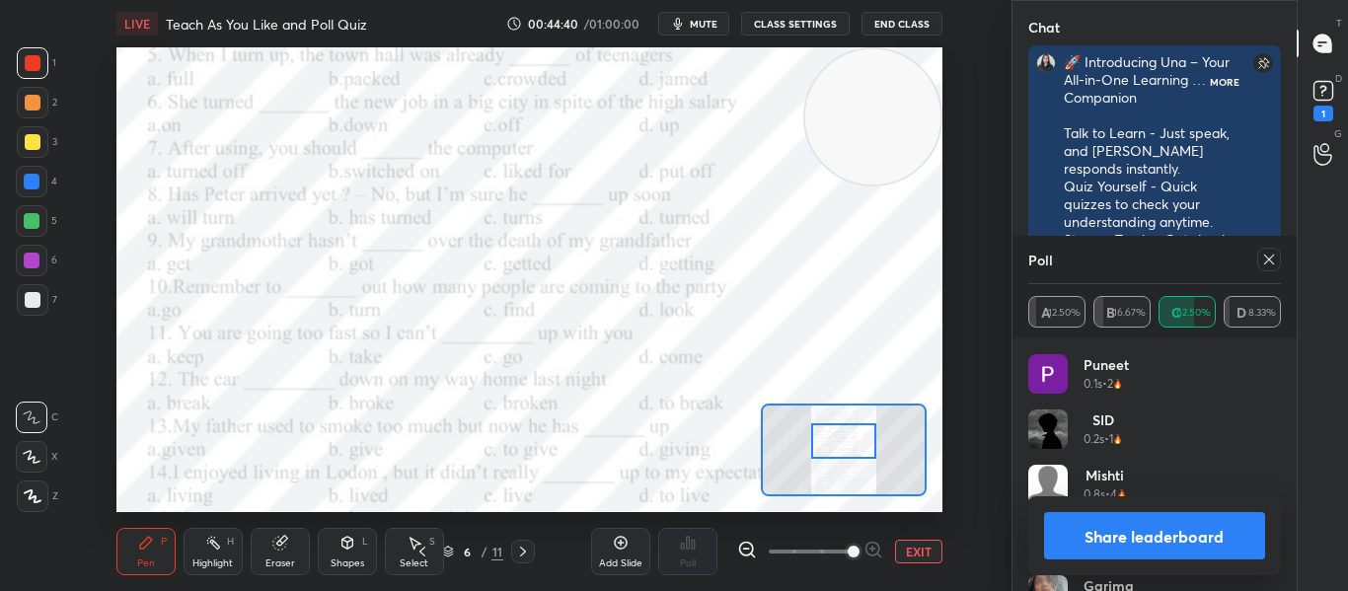
scroll to position [326, 278]
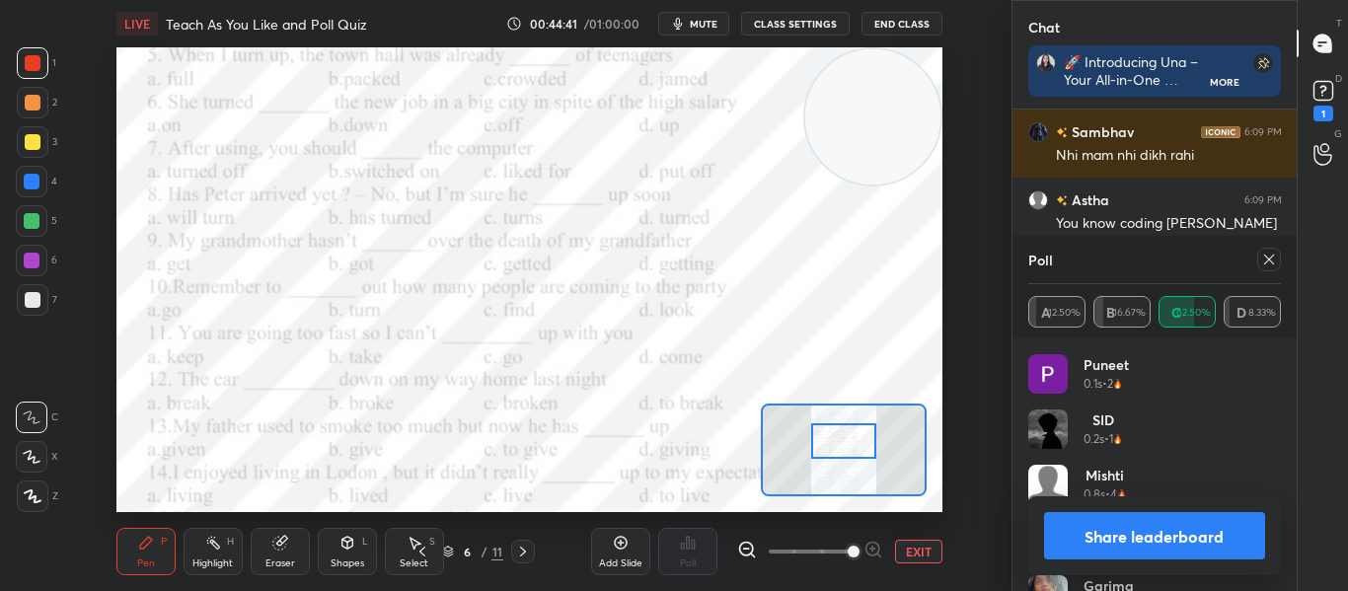
click at [1260, 263] on div at bounding box center [1269, 260] width 24 height 24
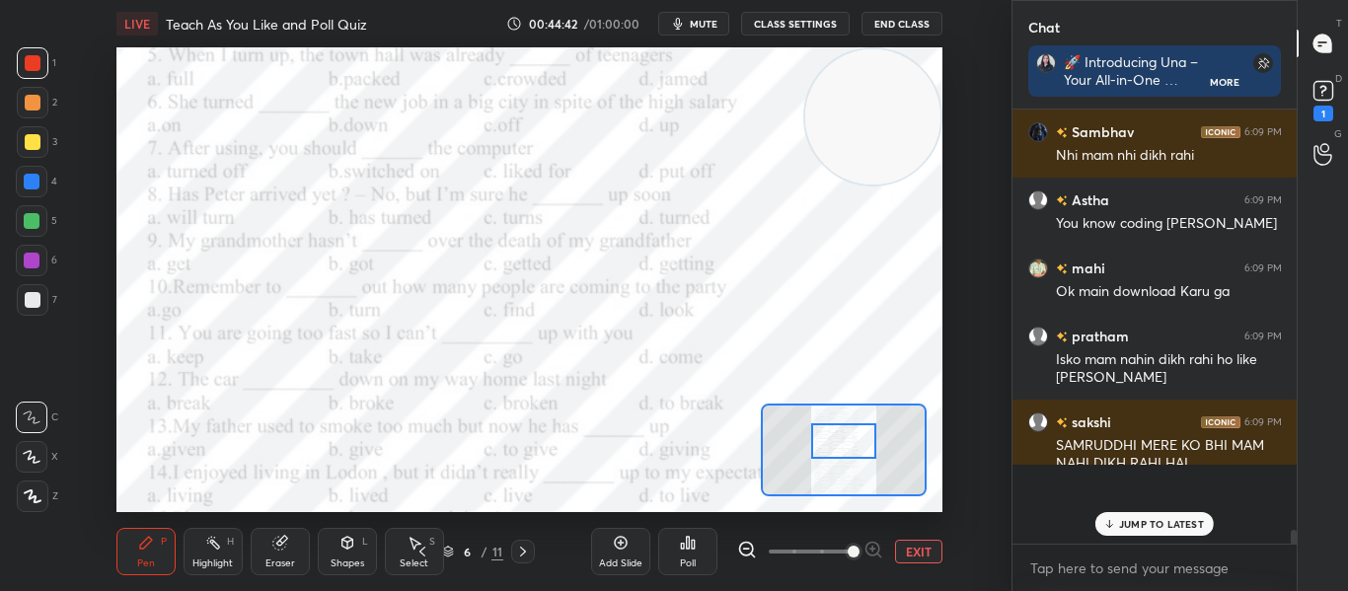
scroll to position [428, 278]
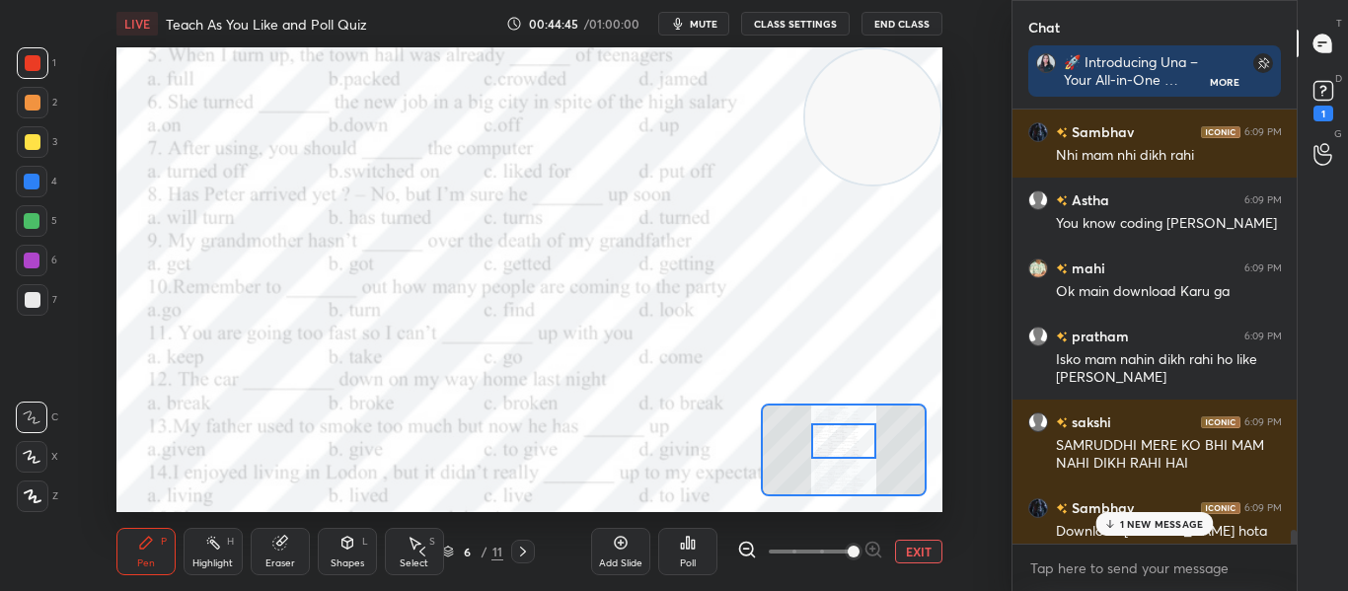
click at [676, 565] on div "Poll" at bounding box center [687, 551] width 59 height 47
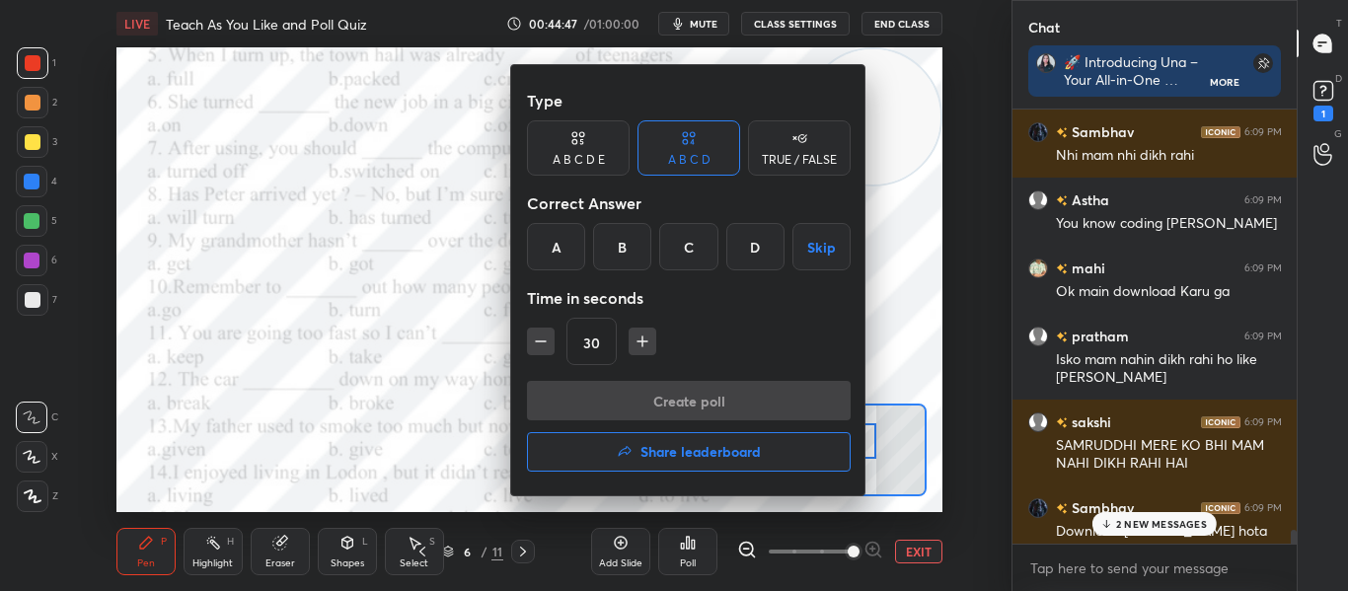
click at [675, 450] on h4 "Share leaderboard" at bounding box center [700, 452] width 120 height 14
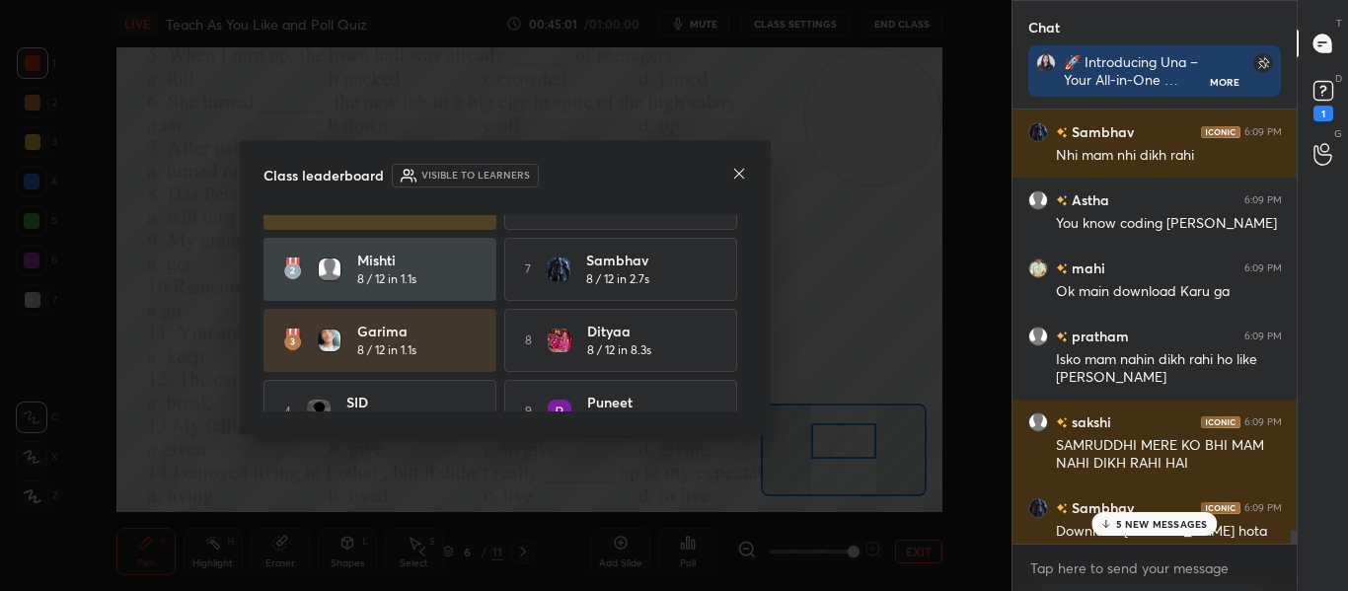
scroll to position [11, 0]
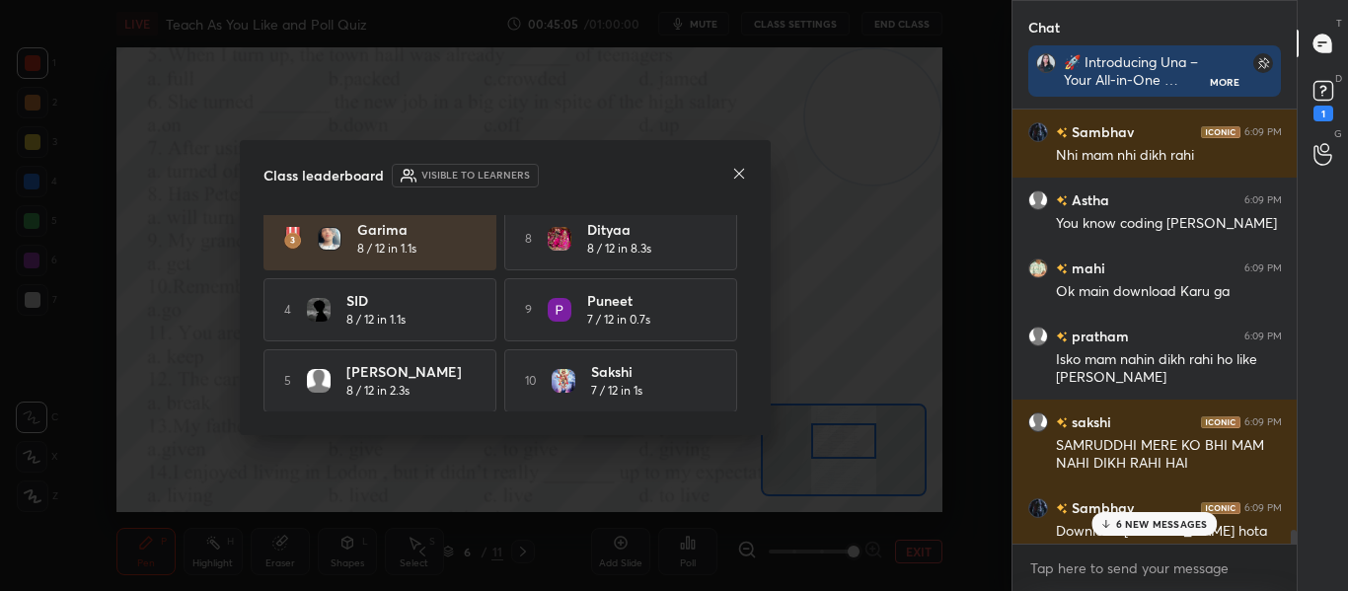
click at [733, 177] on icon at bounding box center [739, 174] width 16 height 16
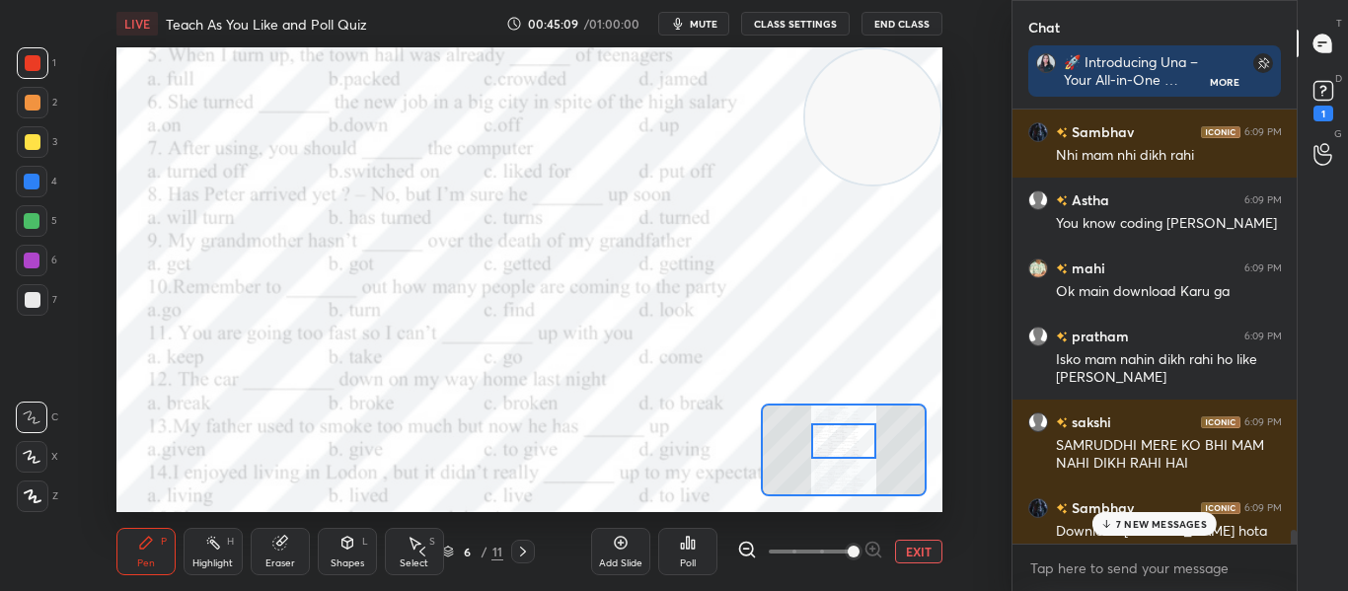
click at [1110, 520] on icon at bounding box center [1106, 524] width 13 height 12
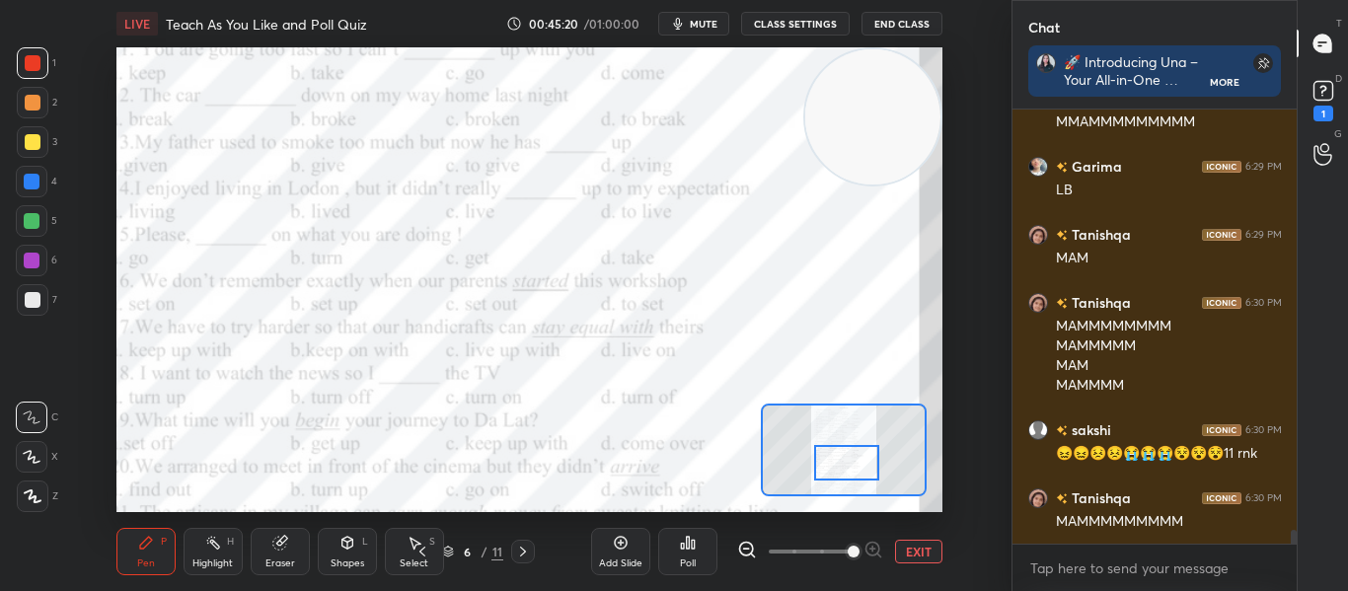
scroll to position [12876, 0]
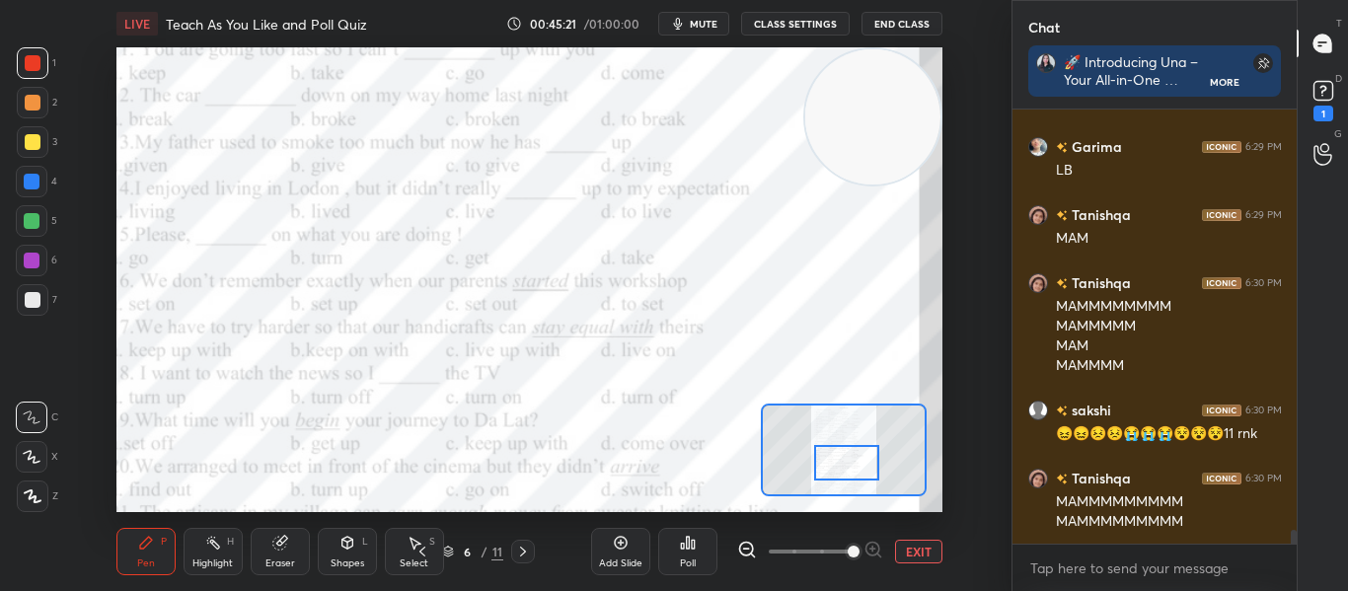
click at [818, 456] on div at bounding box center [846, 463] width 64 height 36
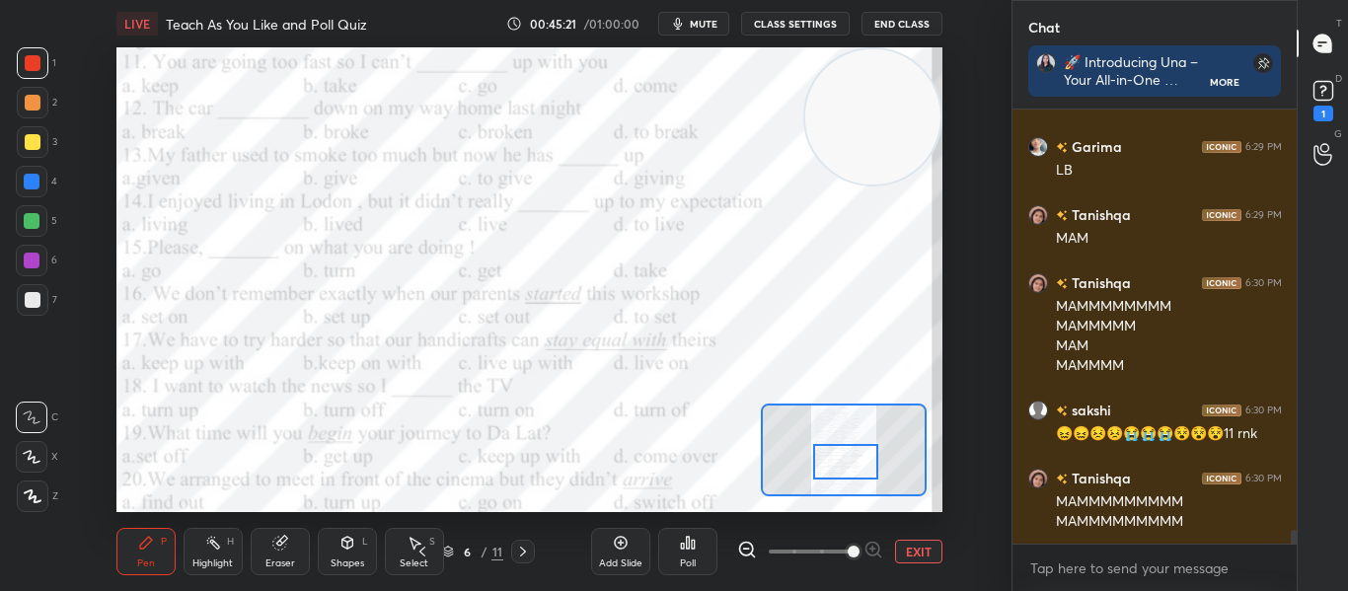
scroll to position [12896, 0]
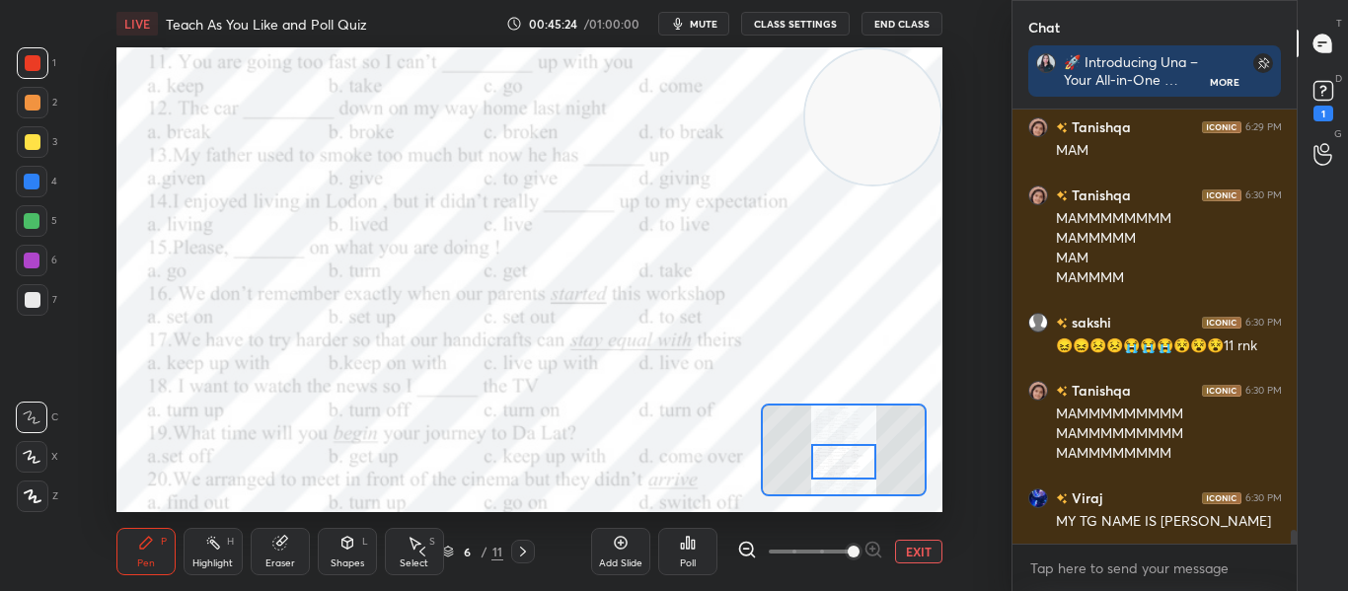
click at [815, 455] on div at bounding box center [843, 462] width 64 height 36
click at [833, 455] on div at bounding box center [843, 462] width 64 height 36
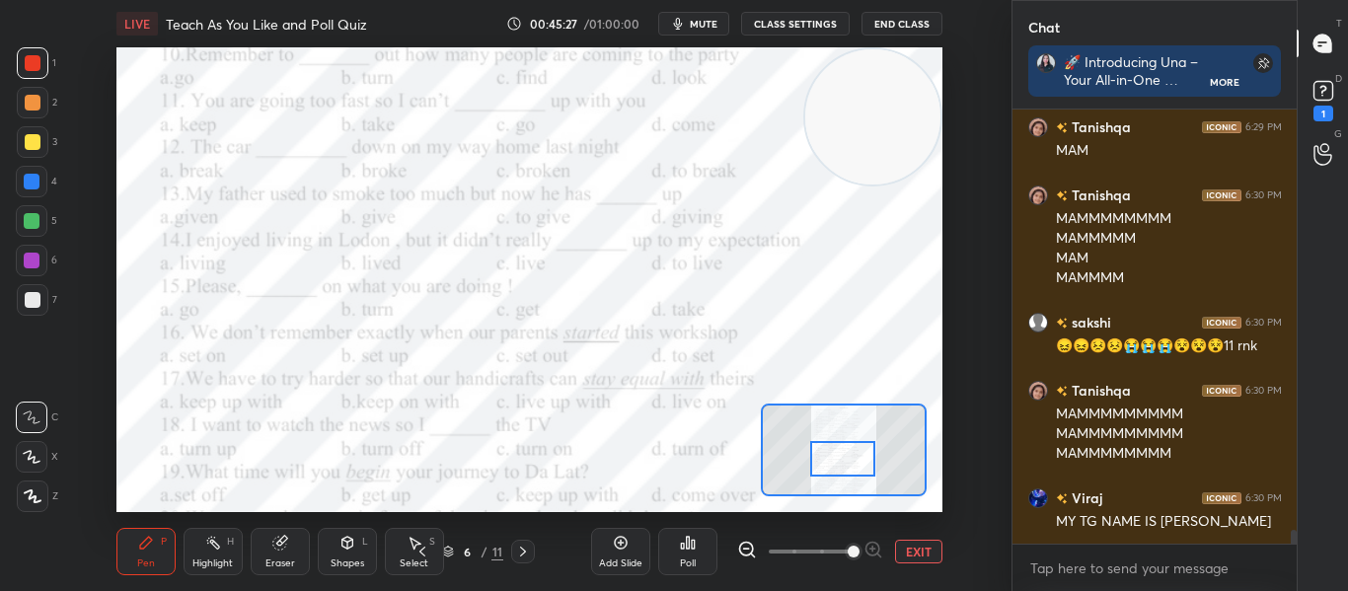
click at [832, 452] on div at bounding box center [842, 459] width 64 height 36
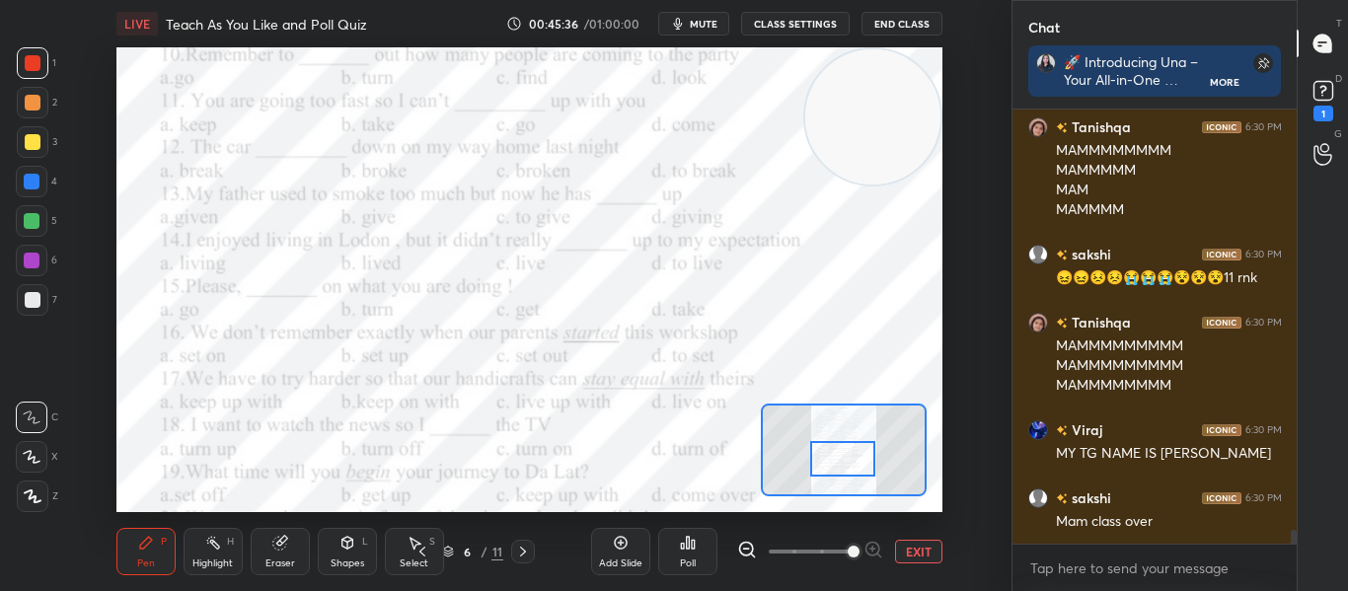
click at [693, 547] on icon at bounding box center [693, 544] width 3 height 9
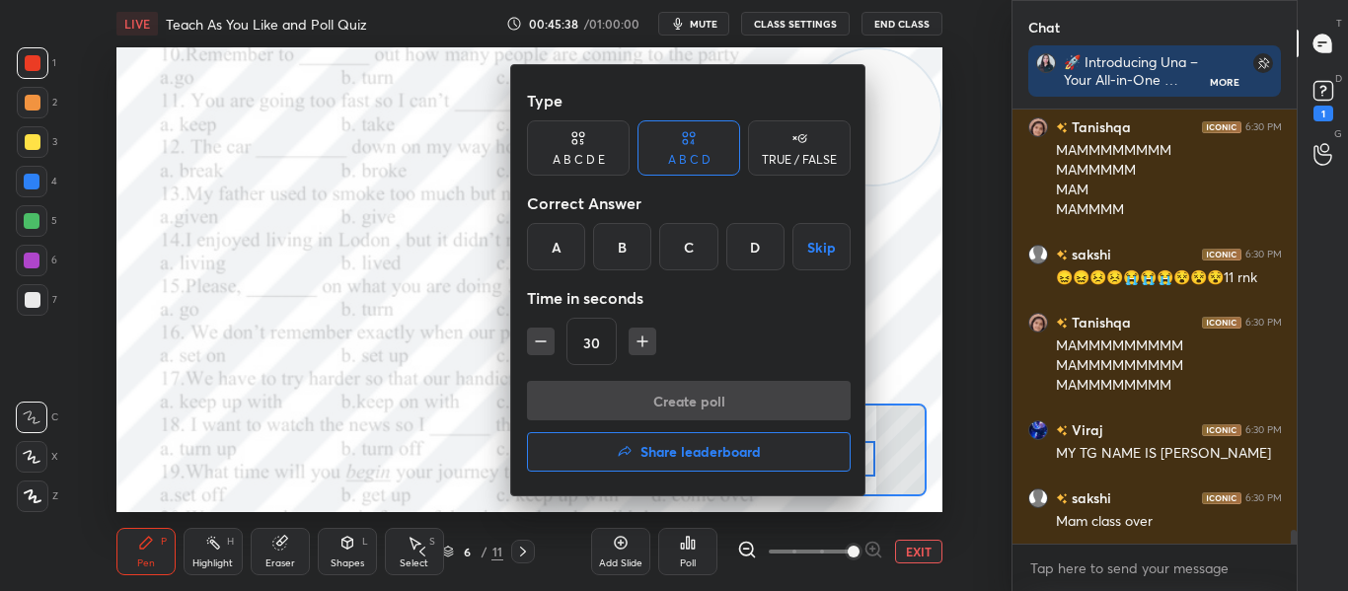
click at [578, 232] on div "A" at bounding box center [556, 246] width 58 height 47
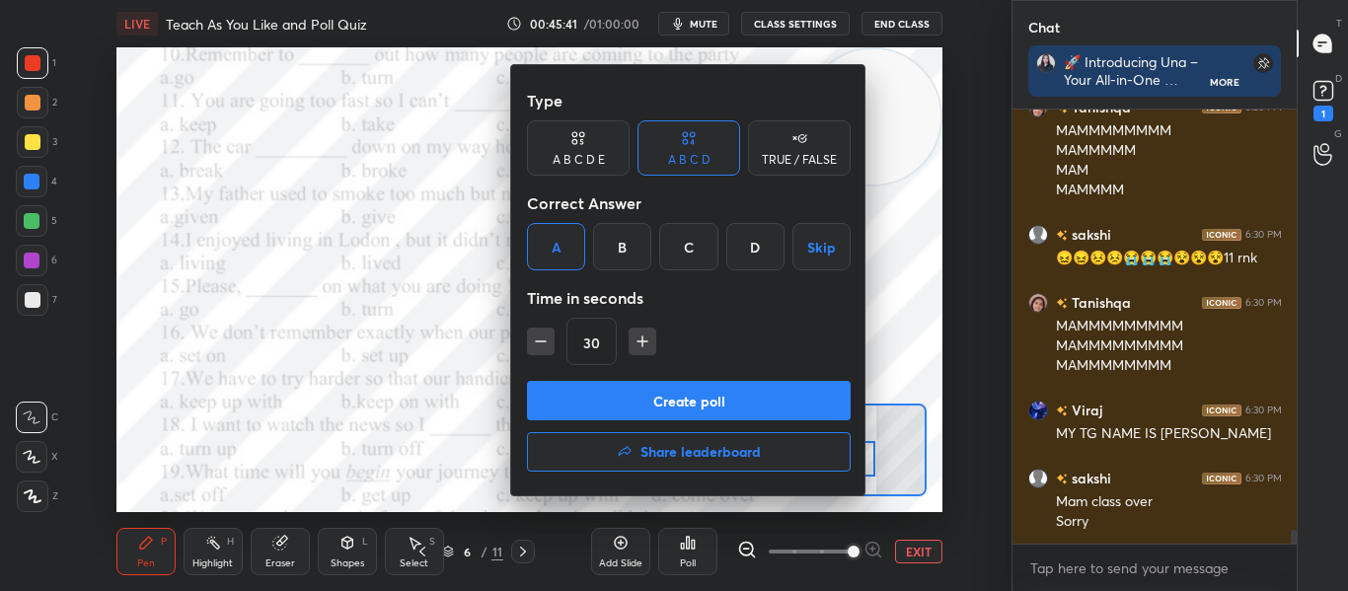
scroll to position [13120, 0]
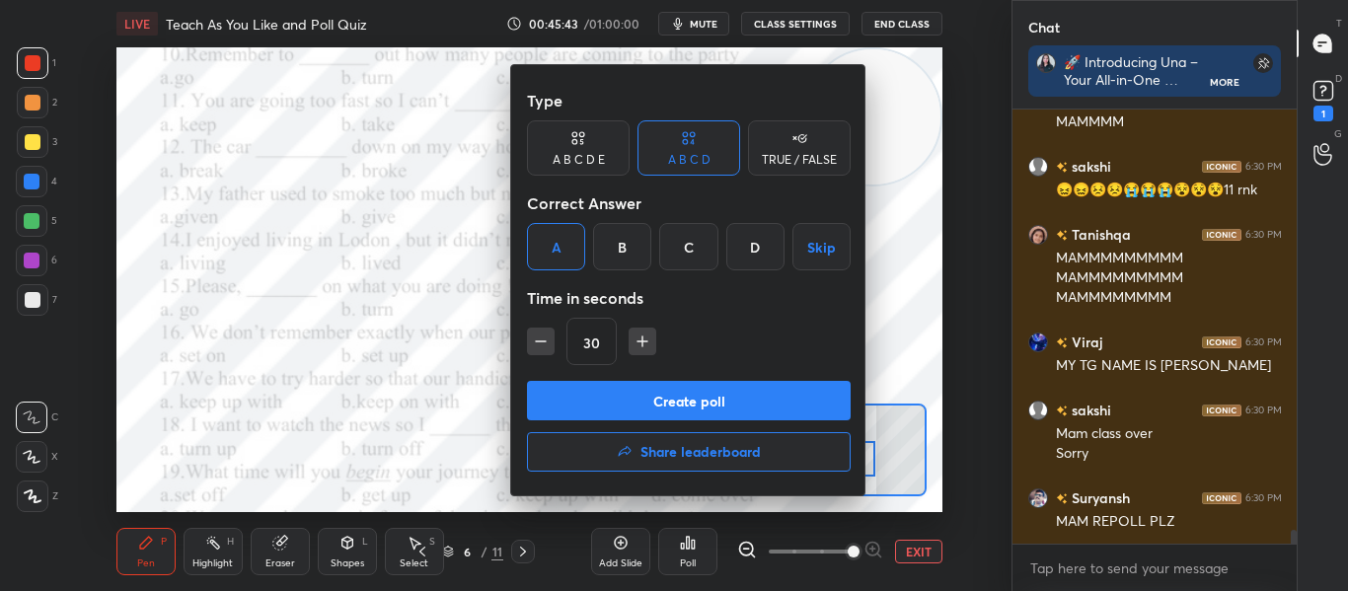
click at [639, 400] on button "Create poll" at bounding box center [689, 400] width 324 height 39
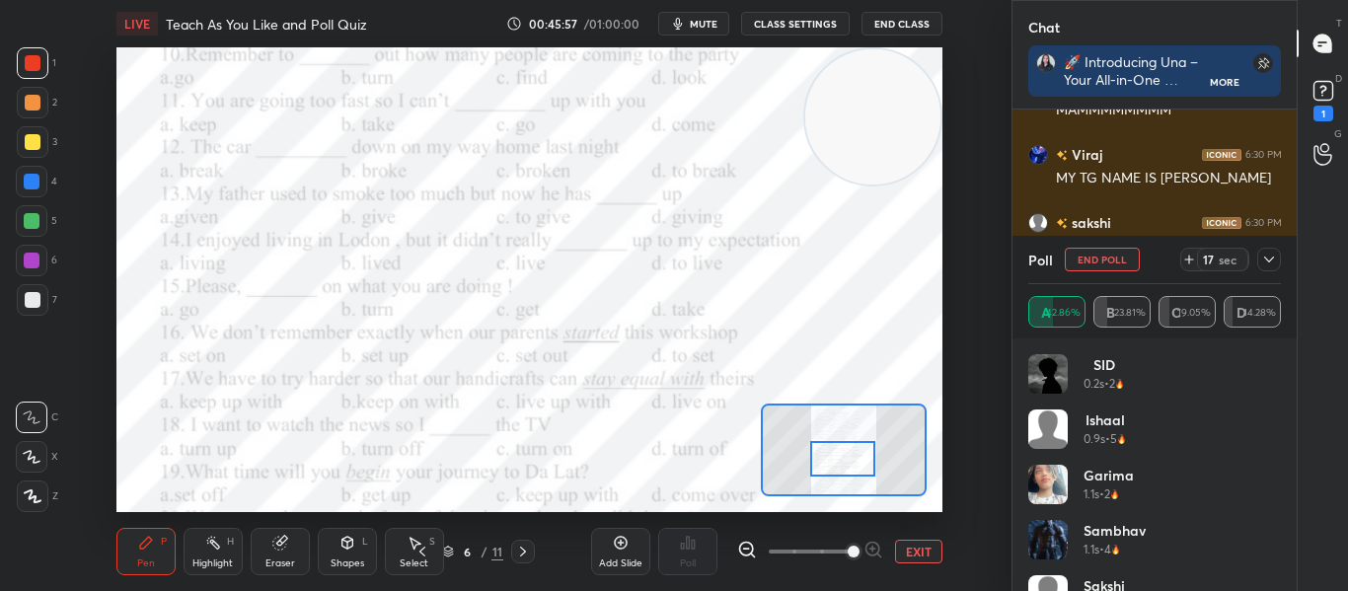
scroll to position [13393, 0]
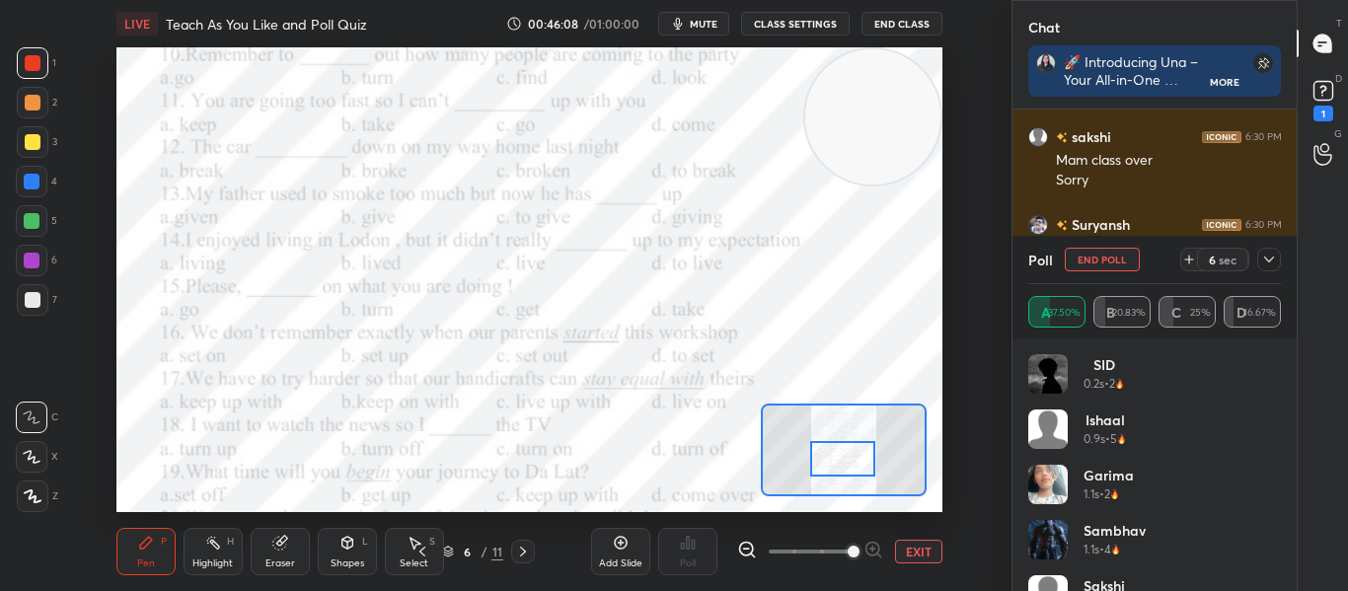
click at [1266, 264] on icon at bounding box center [1269, 260] width 16 height 16
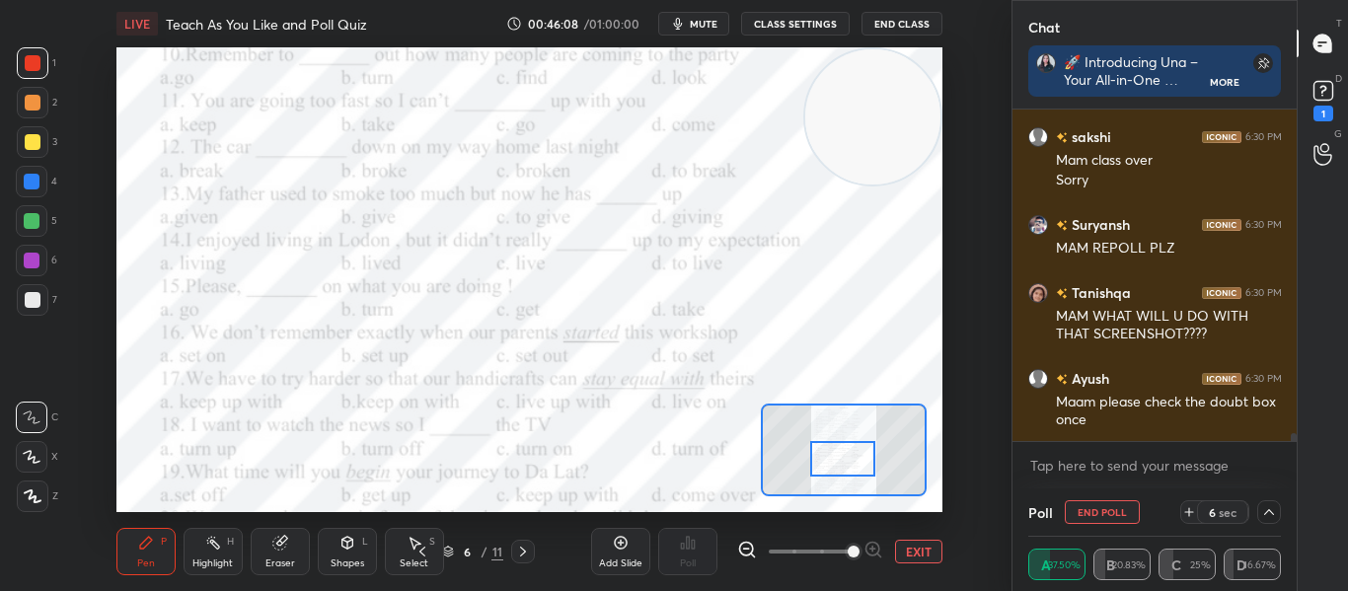
scroll to position [1, 7]
click at [1315, 105] on icon at bounding box center [1323, 91] width 30 height 30
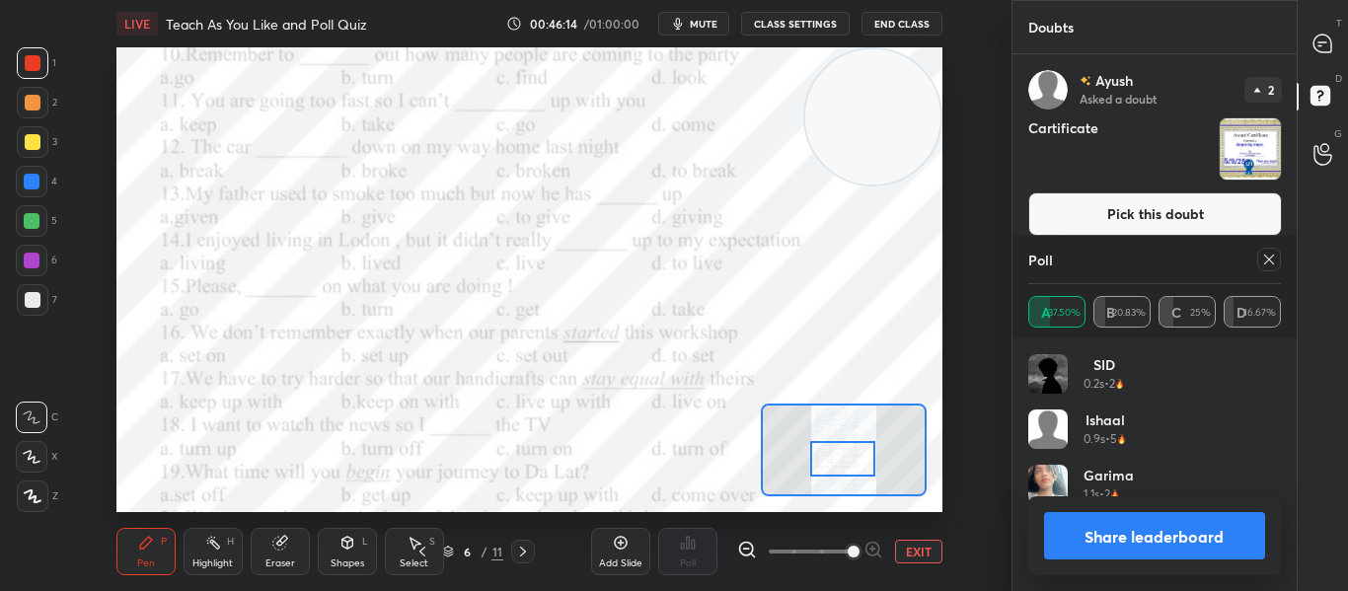
scroll to position [231, 247]
click at [1267, 261] on icon at bounding box center [1269, 260] width 10 height 10
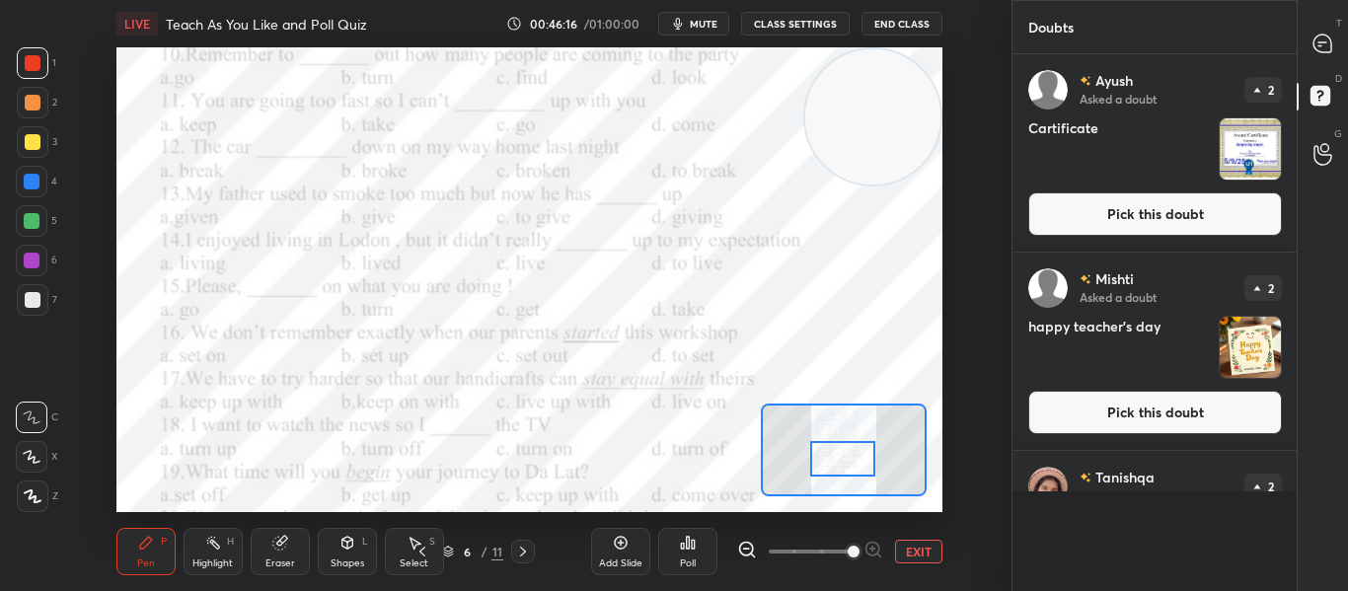
scroll to position [528, 278]
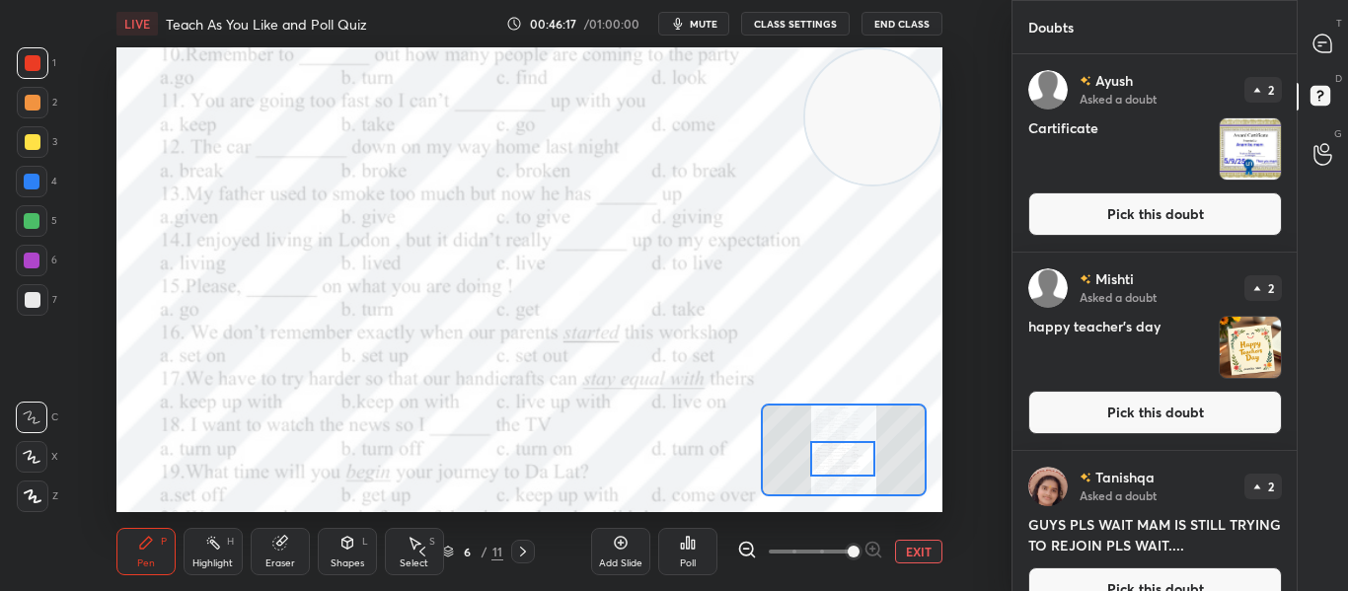
click at [1221, 228] on button "Pick this doubt" at bounding box center [1155, 213] width 254 height 43
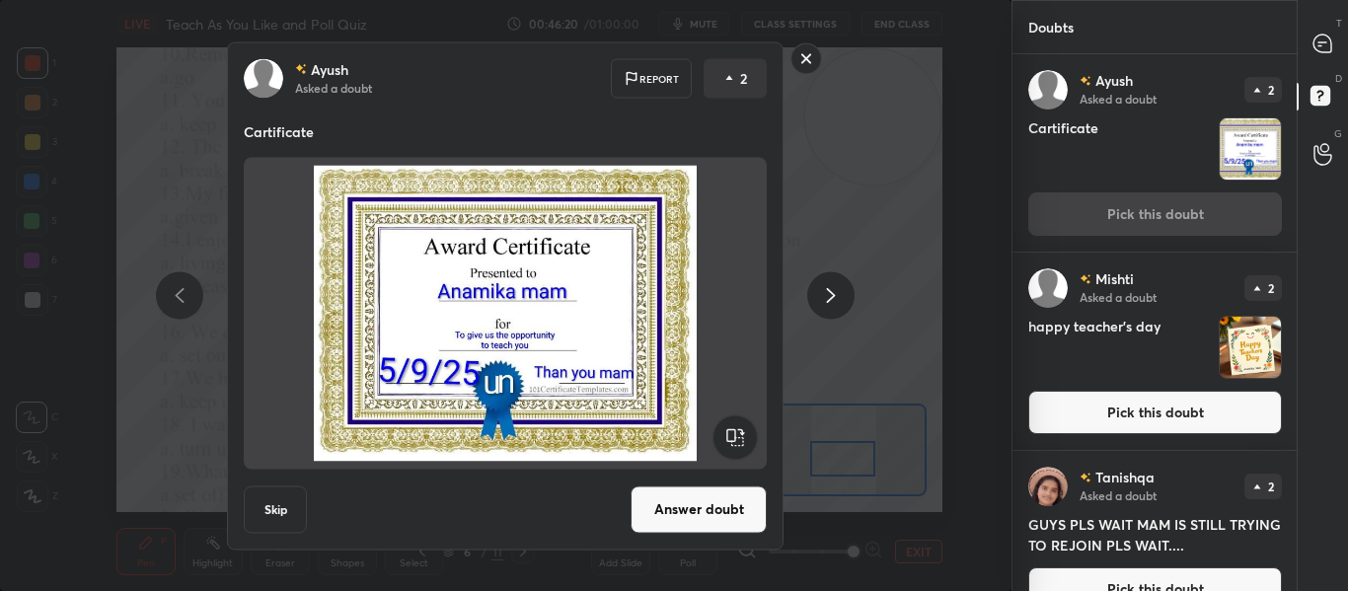
click at [800, 62] on rect at bounding box center [806, 58] width 31 height 31
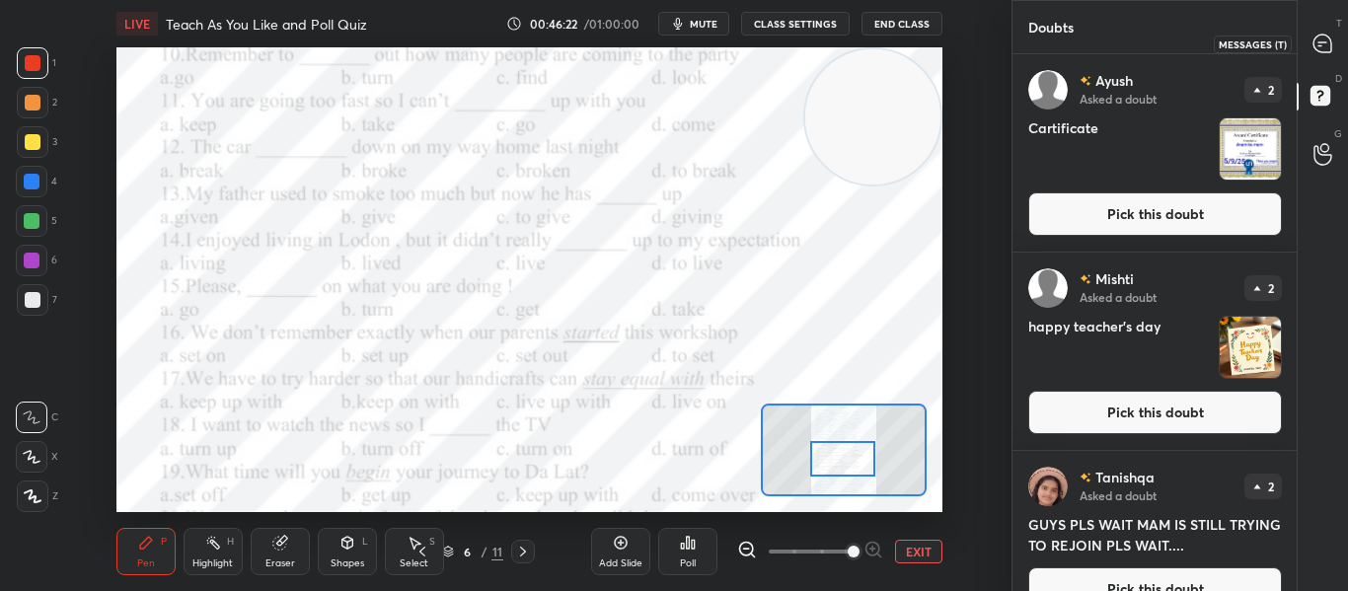
click at [1317, 44] on icon at bounding box center [1322, 44] width 18 height 18
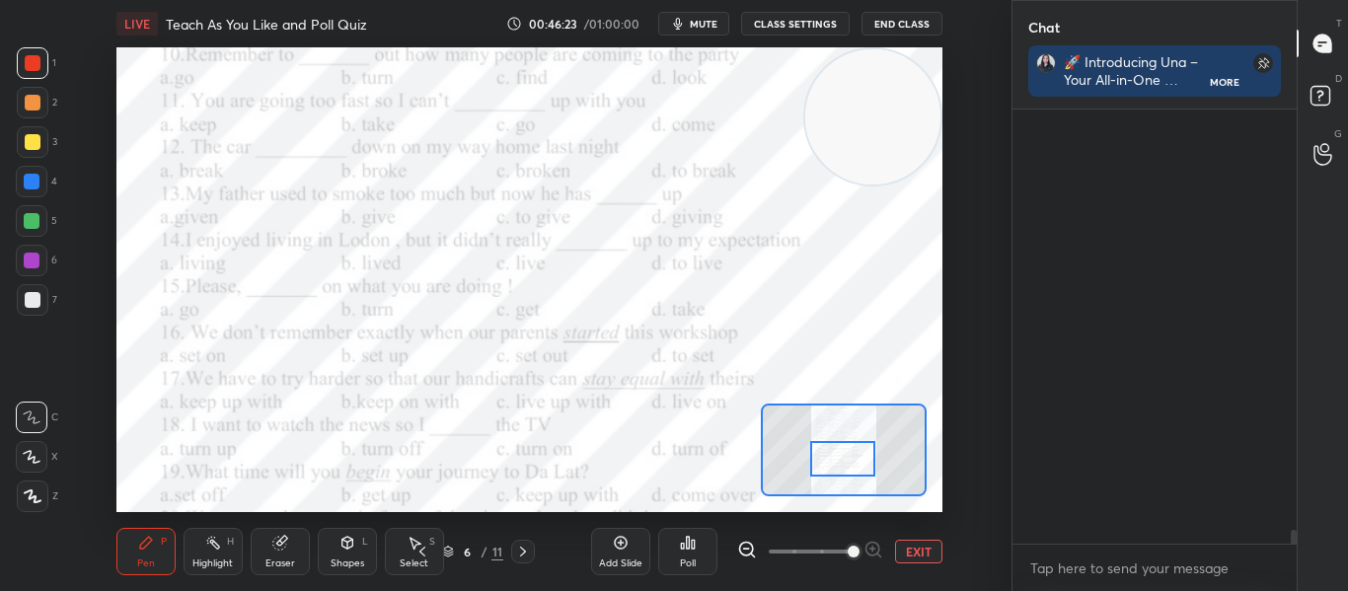
scroll to position [476, 278]
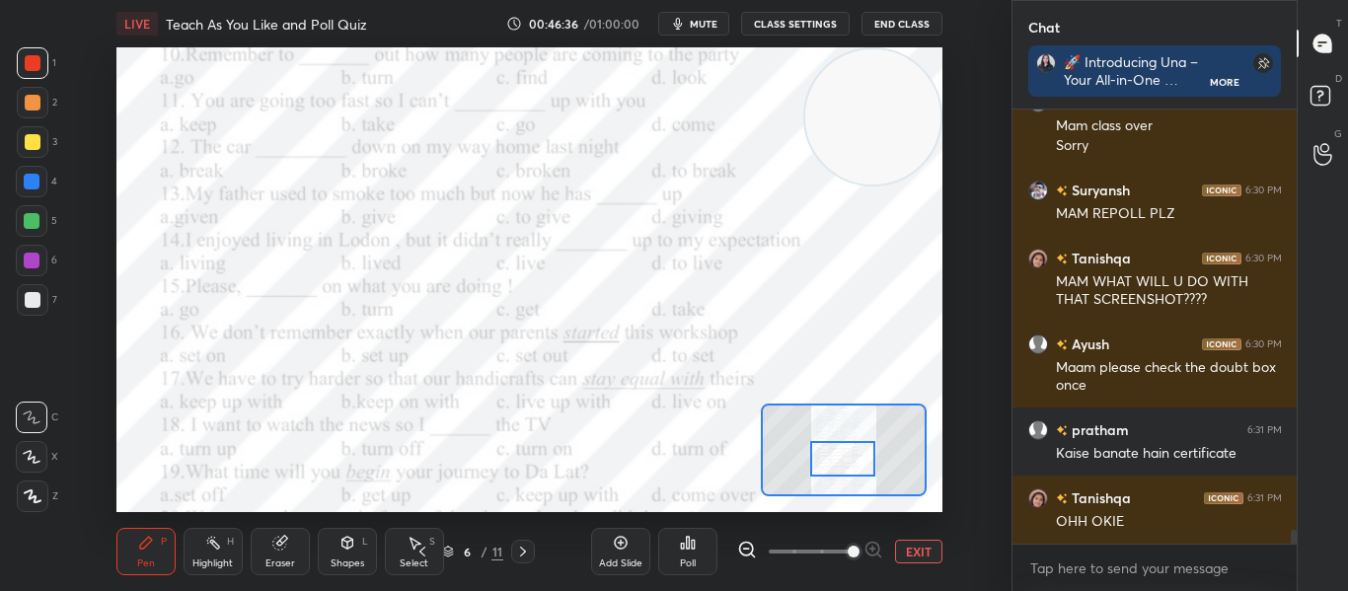
click at [678, 555] on div "Poll" at bounding box center [687, 551] width 59 height 47
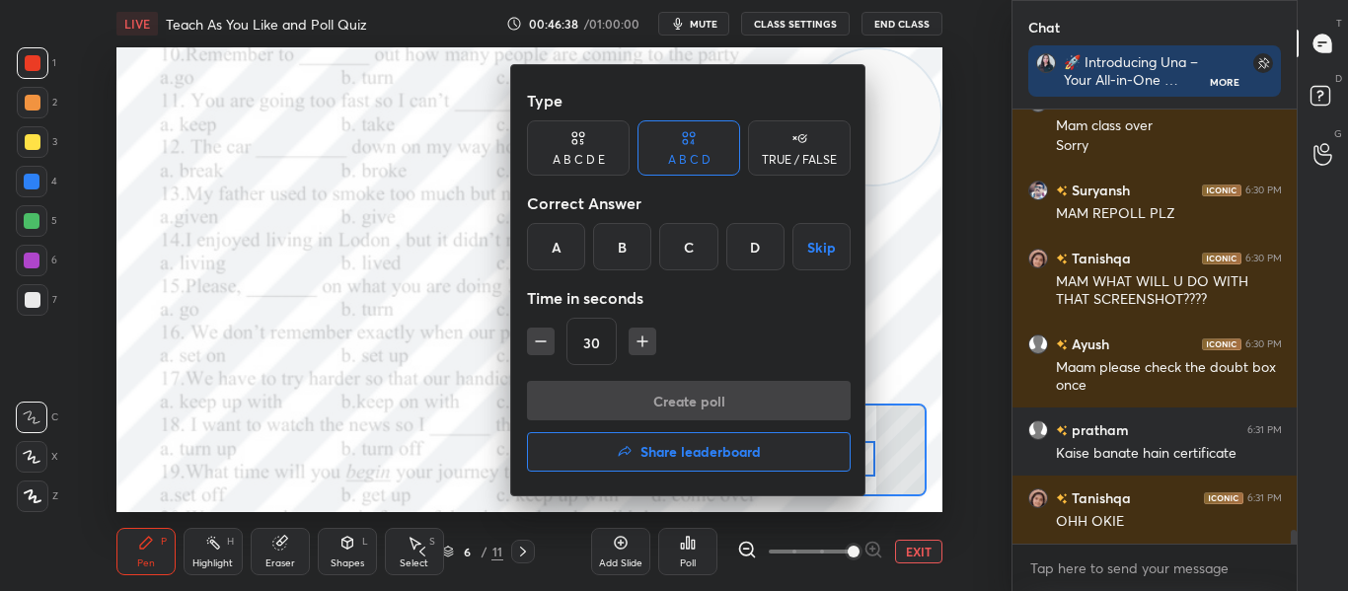
click at [626, 257] on div "B" at bounding box center [622, 246] width 58 height 47
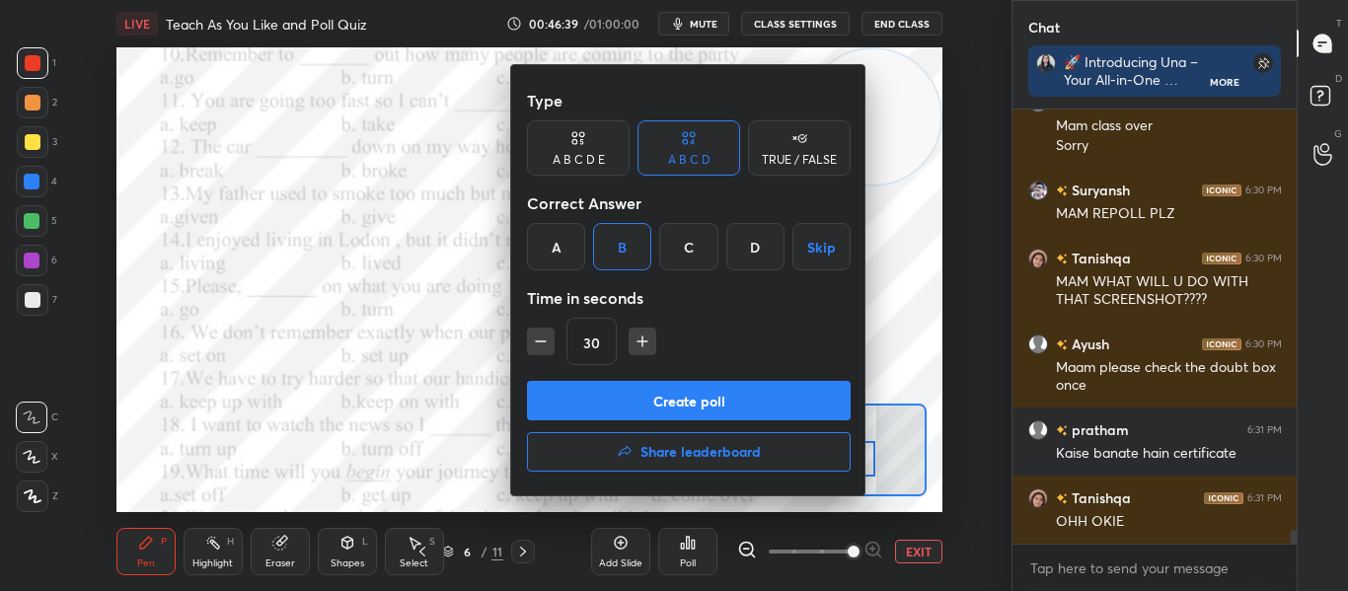
click at [666, 393] on button "Create poll" at bounding box center [689, 400] width 324 height 39
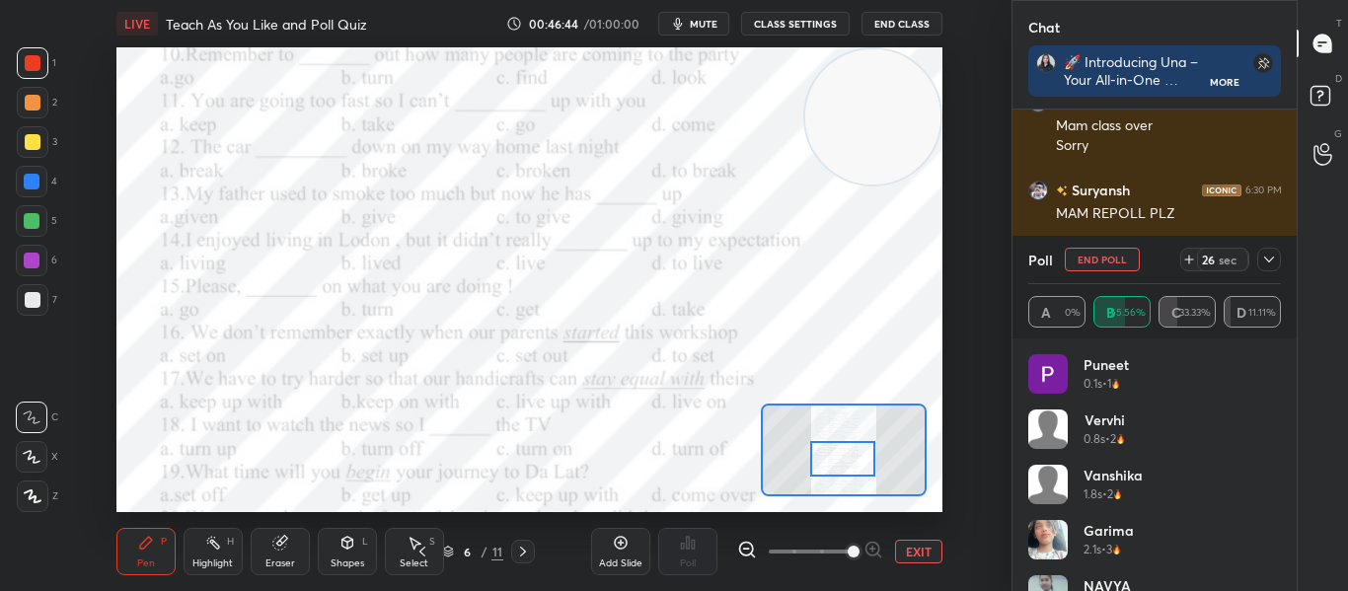
click at [1266, 259] on icon at bounding box center [1269, 260] width 10 height 6
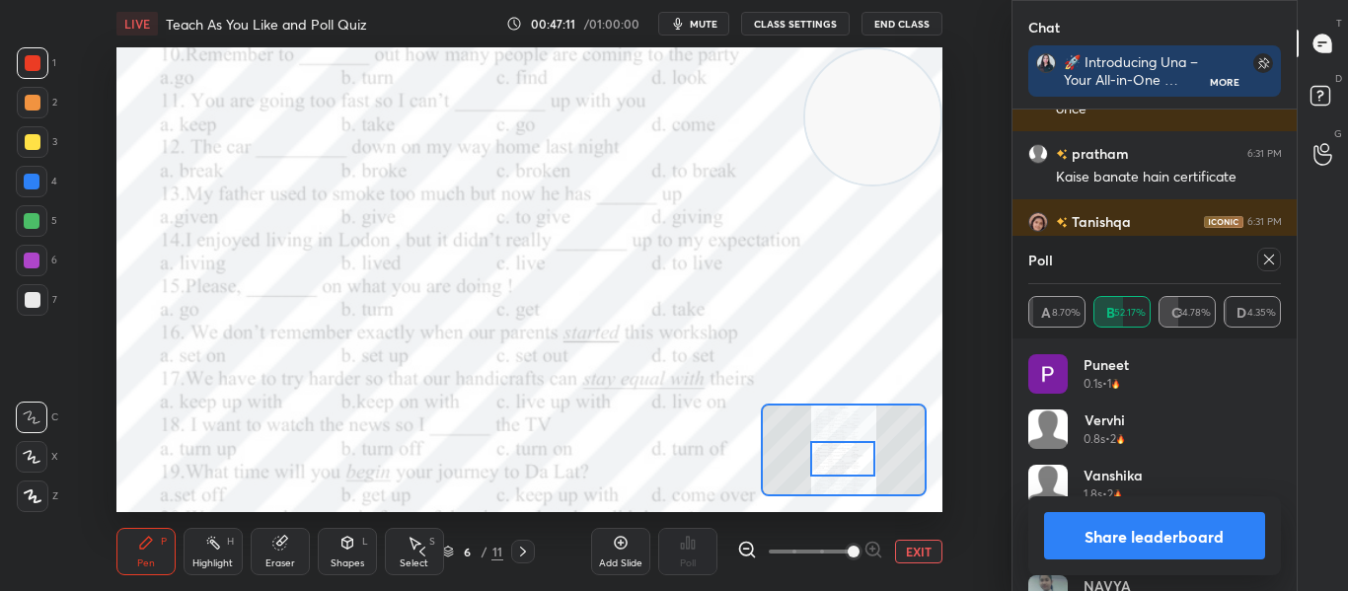
click at [1266, 259] on icon at bounding box center [1269, 260] width 16 height 16
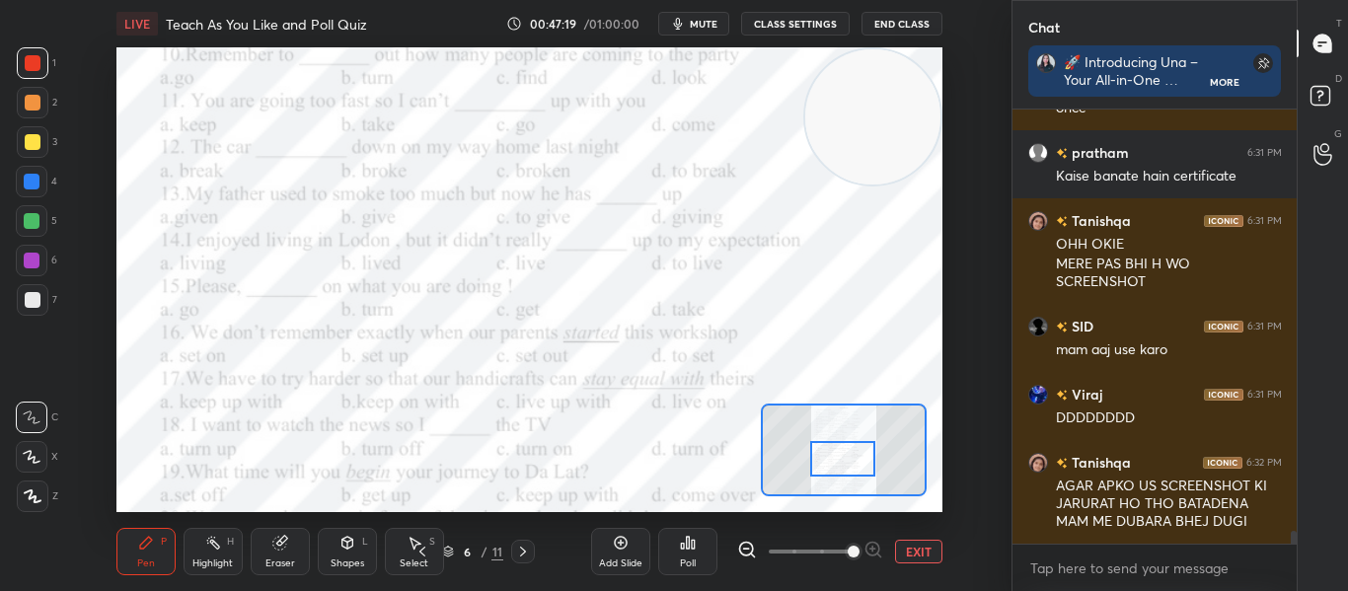
click at [687, 546] on icon at bounding box center [688, 543] width 3 height 12
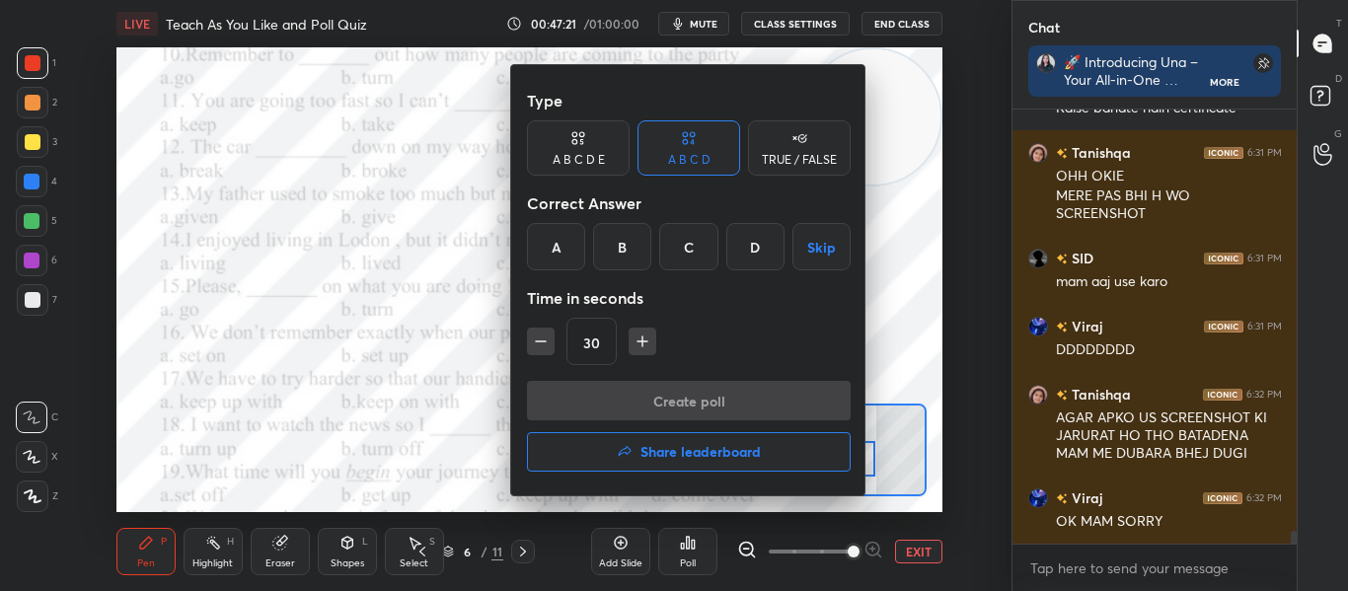
click at [565, 267] on div "A" at bounding box center [556, 246] width 58 height 47
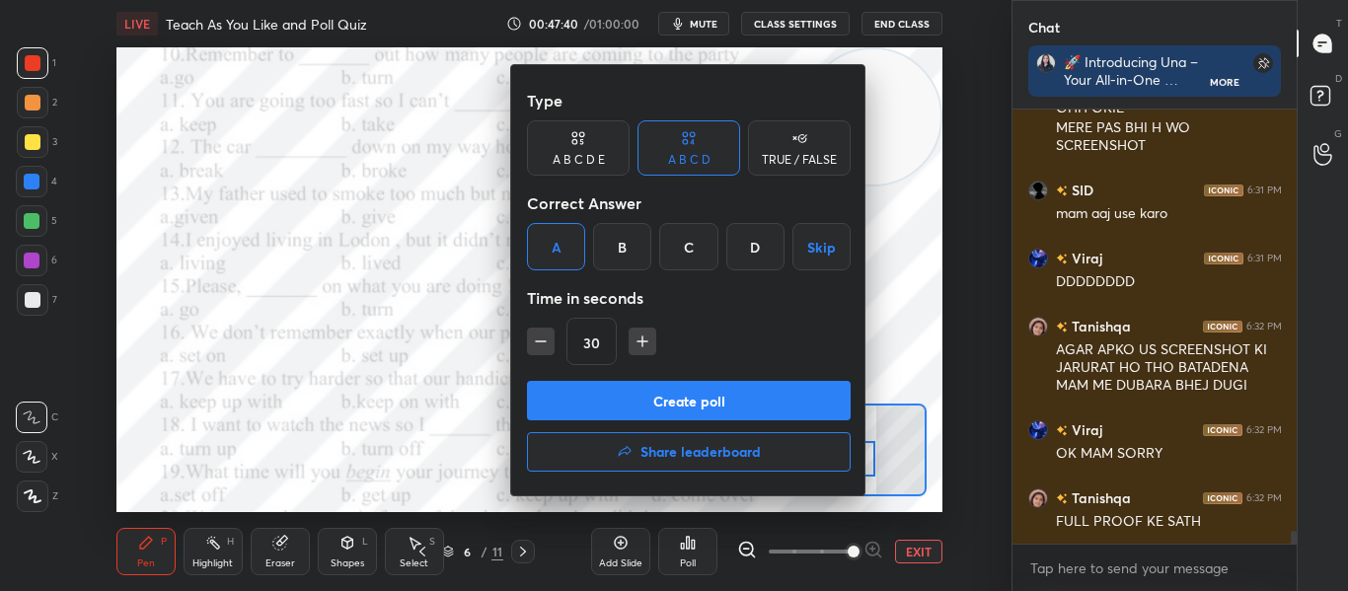
click at [686, 405] on button "Create poll" at bounding box center [689, 400] width 324 height 39
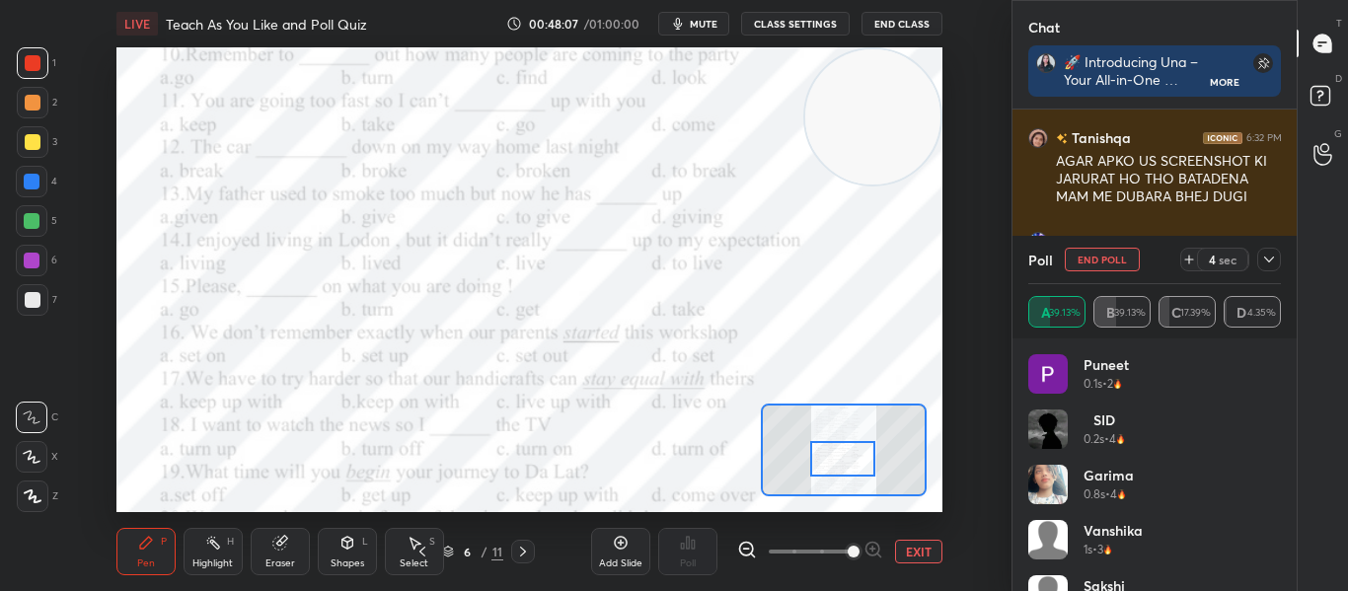
scroll to position [14332, 0]
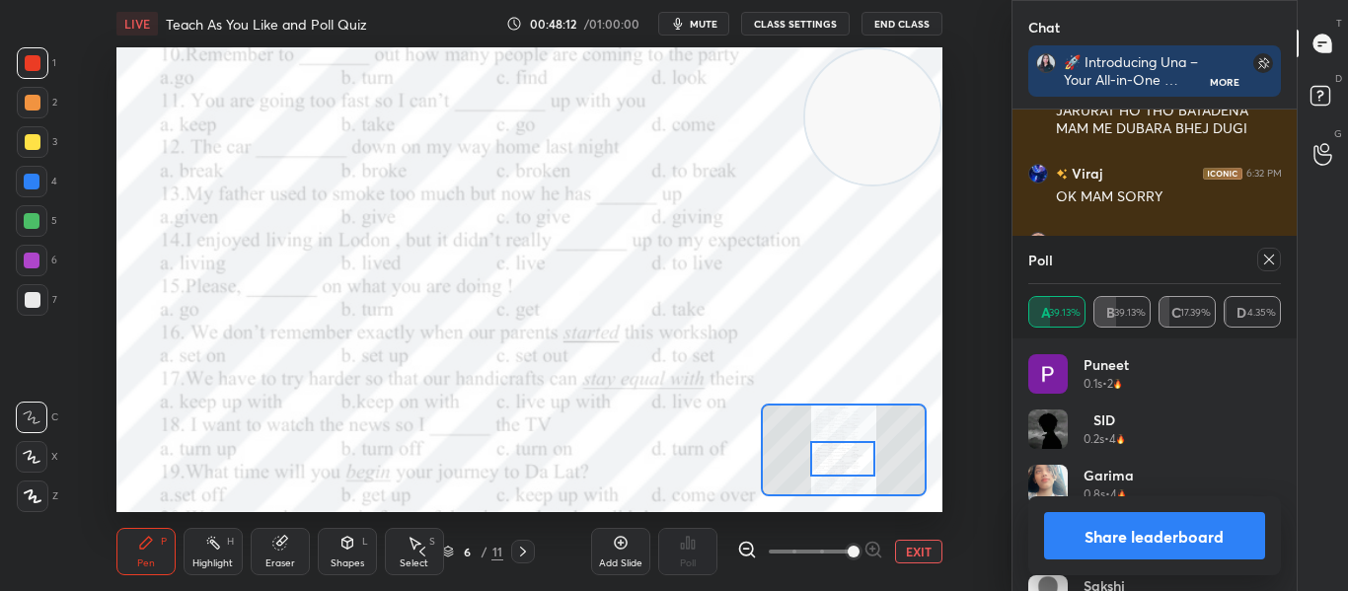
click at [1269, 260] on icon at bounding box center [1269, 260] width 16 height 16
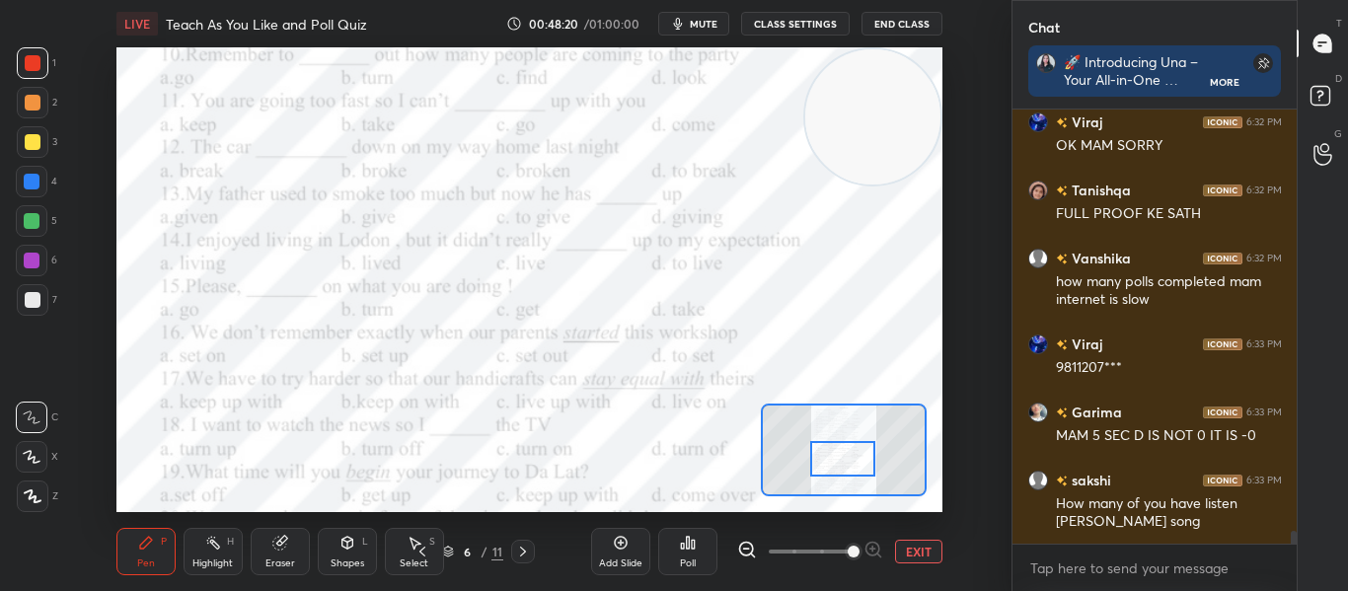
scroll to position [14469, 0]
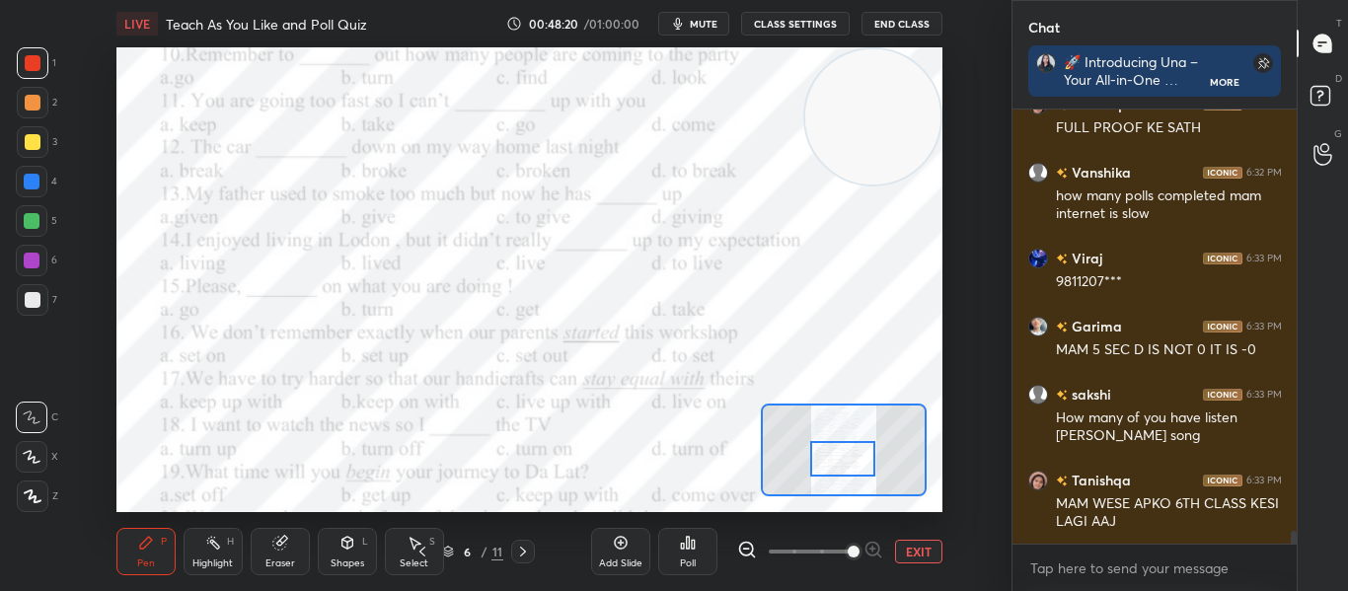
click at [680, 548] on icon at bounding box center [688, 543] width 16 height 16
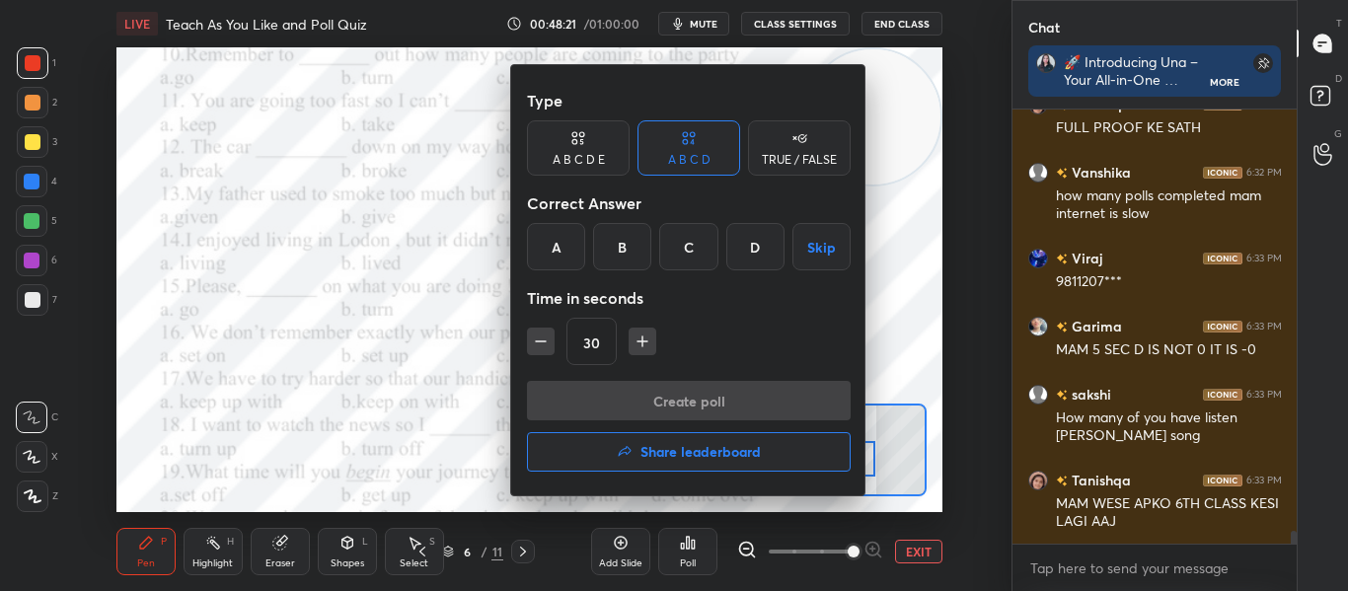
click at [690, 261] on div "C" at bounding box center [688, 246] width 58 height 47
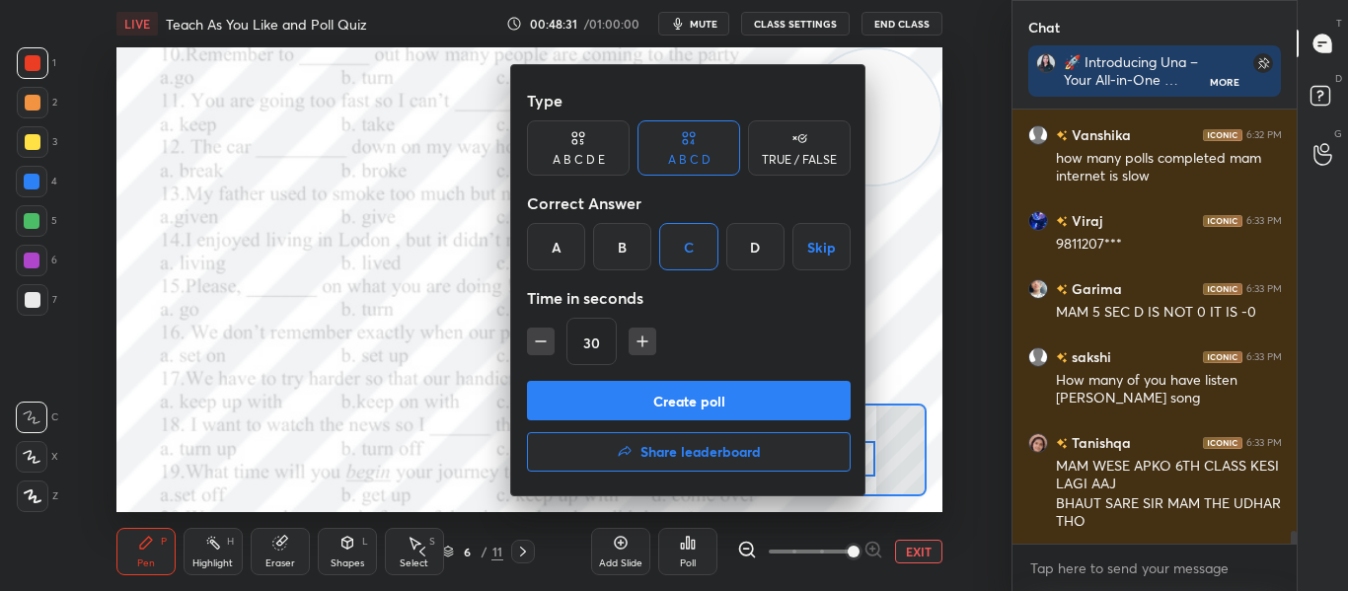
scroll to position [14575, 0]
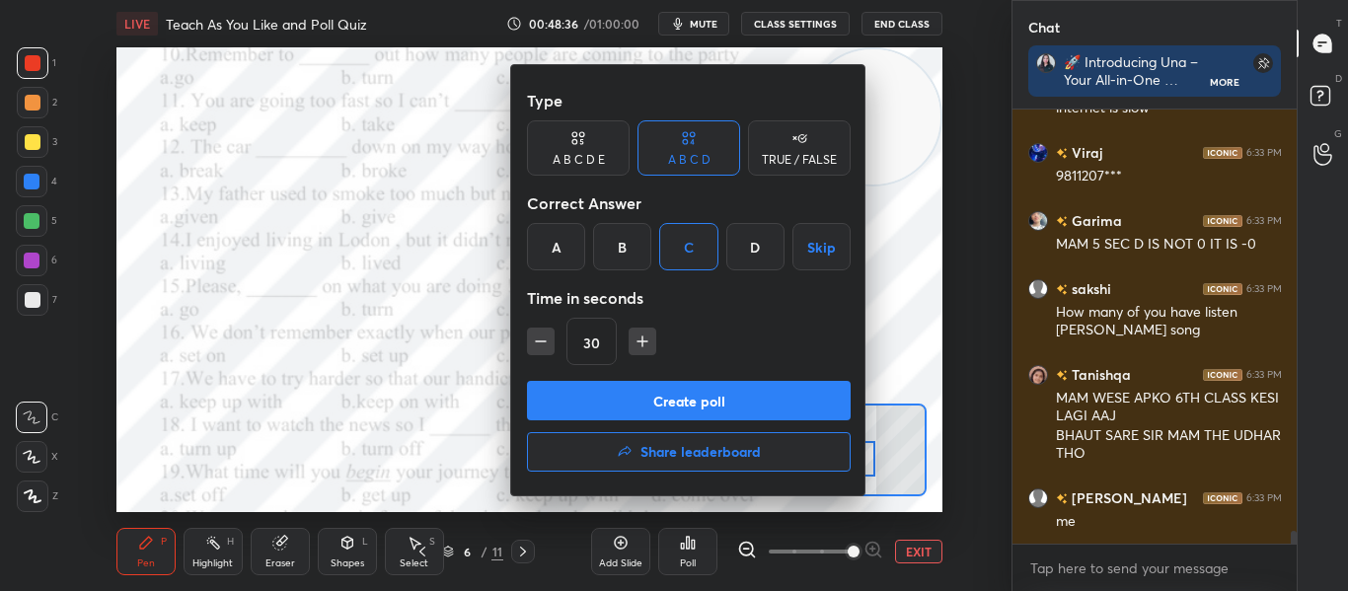
click at [661, 391] on button "Create poll" at bounding box center [689, 400] width 324 height 39
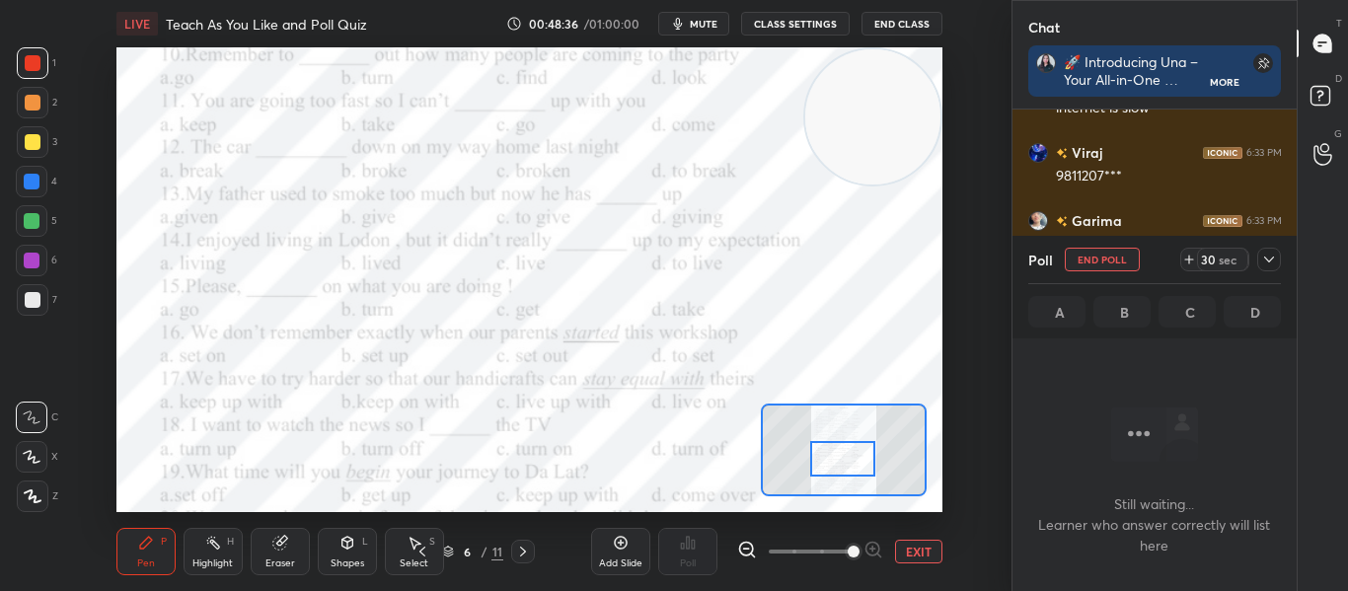
scroll to position [326, 278]
click at [826, 458] on div at bounding box center [842, 459] width 64 height 36
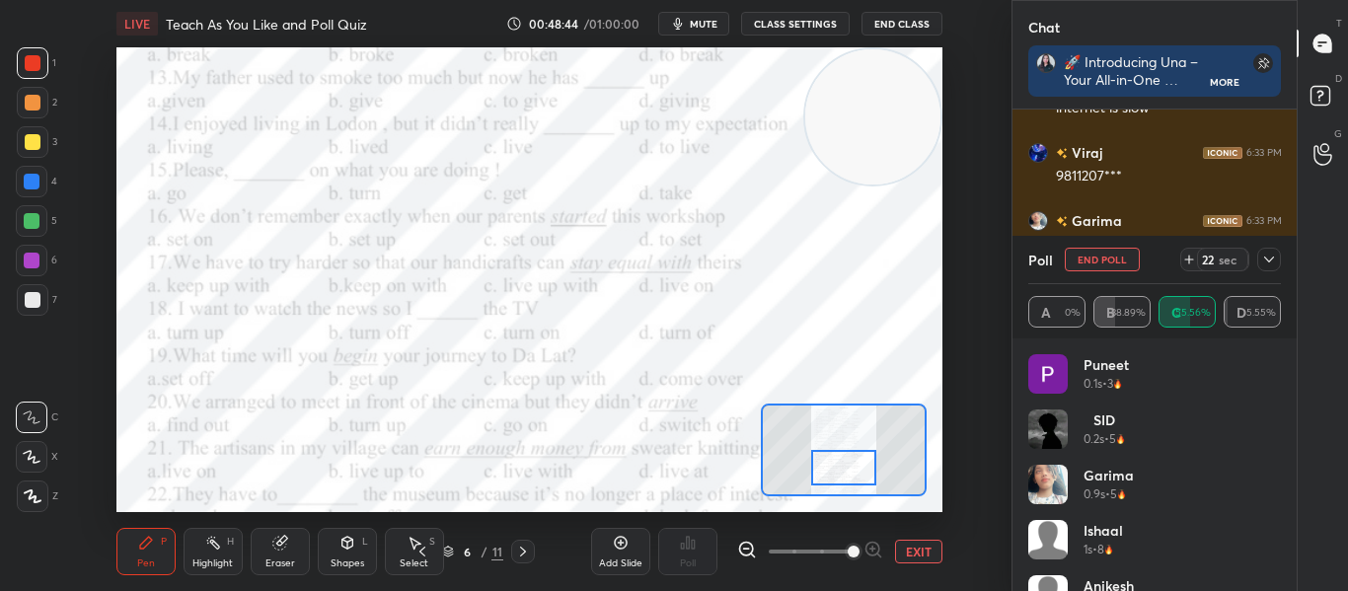
click at [827, 467] on div at bounding box center [843, 468] width 64 height 36
click at [707, 26] on span "mute" at bounding box center [704, 24] width 28 height 14
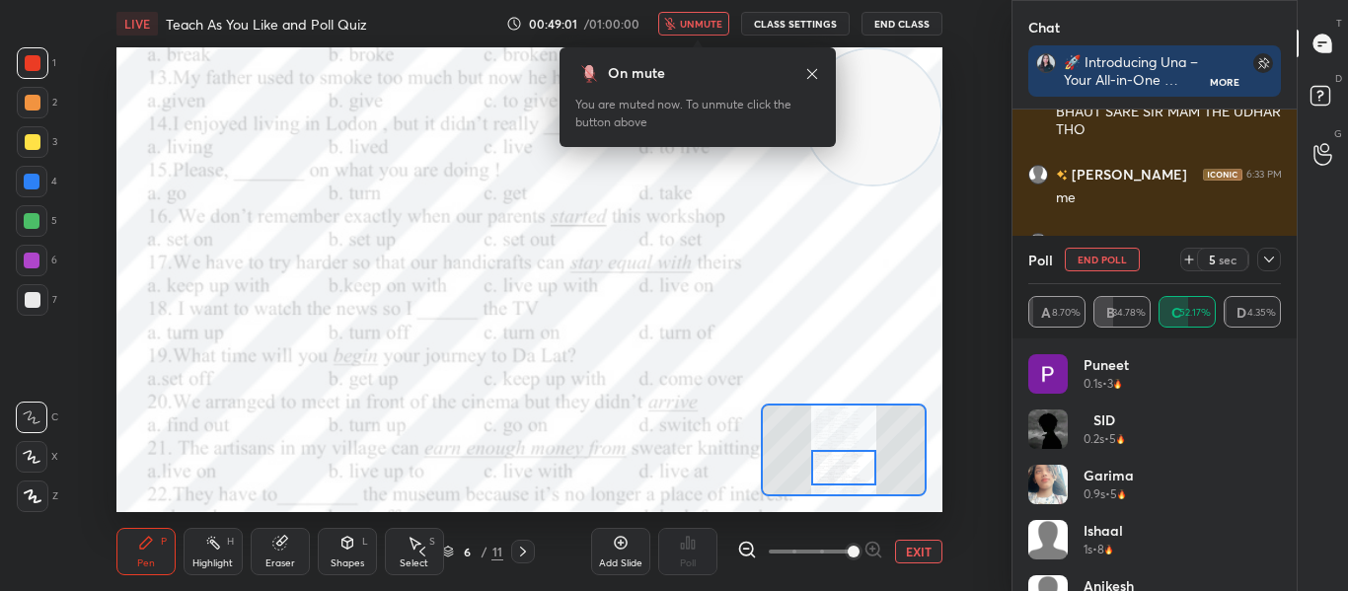
scroll to position [14967, 0]
click at [691, 21] on span "unmute" at bounding box center [701, 24] width 42 height 14
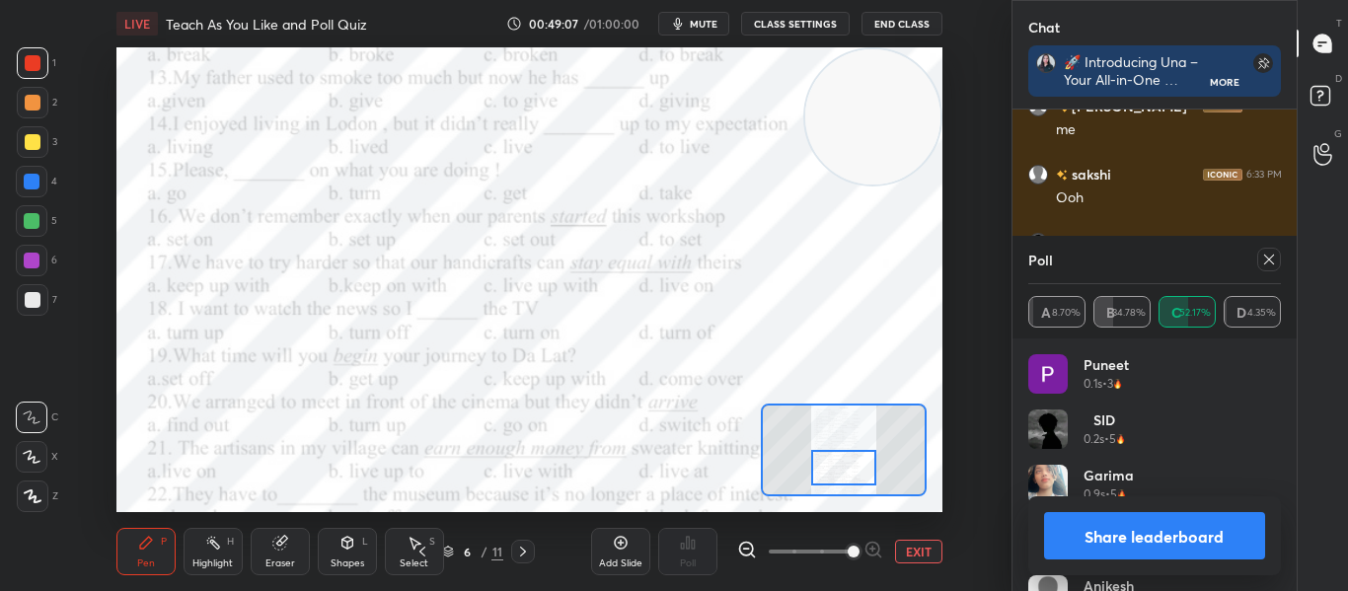
click at [1270, 255] on icon at bounding box center [1269, 260] width 16 height 16
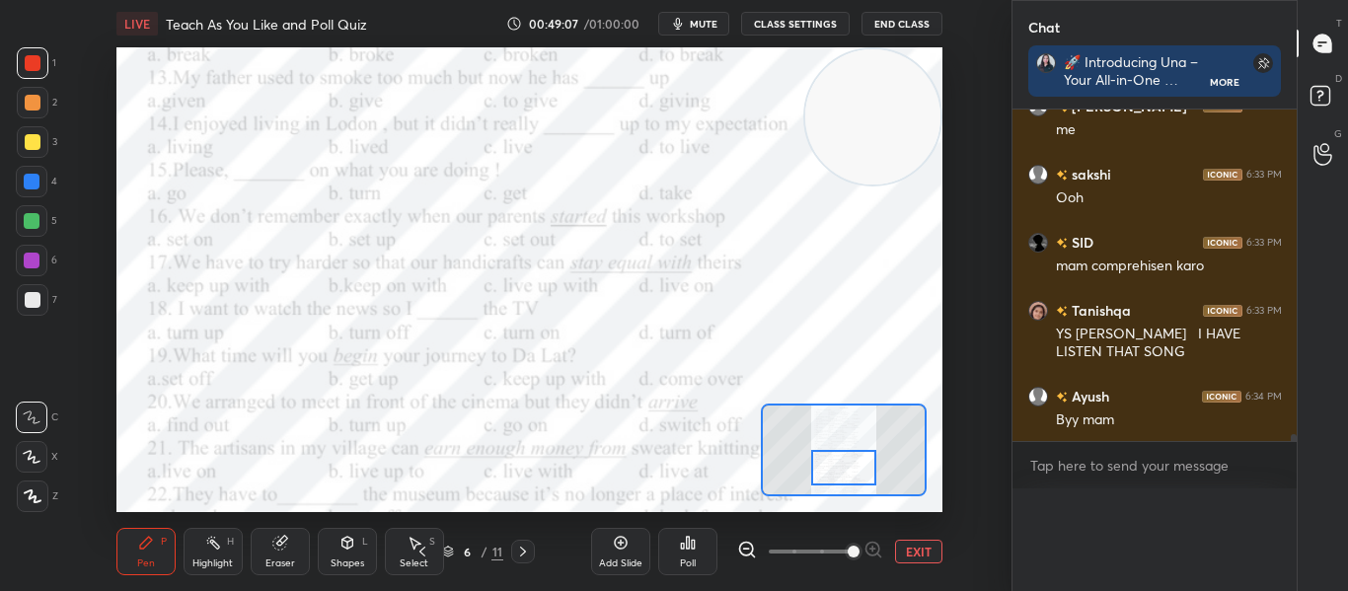
scroll to position [7, 7]
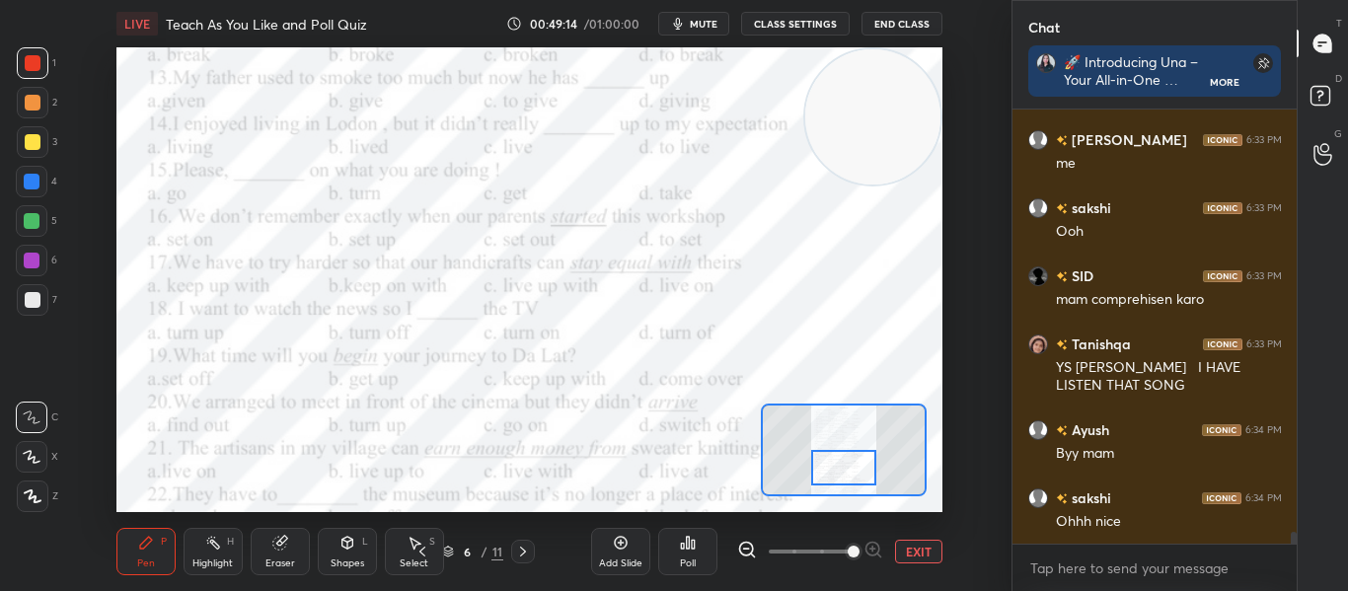
click at [674, 547] on div "Poll" at bounding box center [687, 551] width 59 height 47
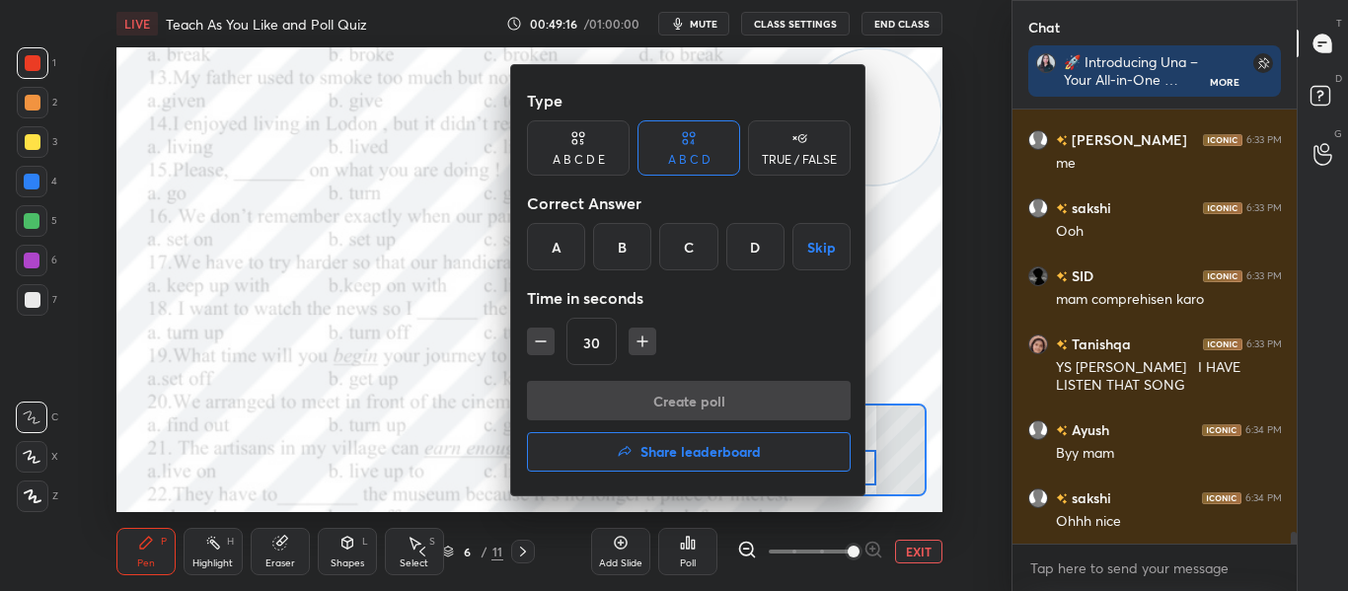
click at [674, 254] on div "C" at bounding box center [688, 246] width 58 height 47
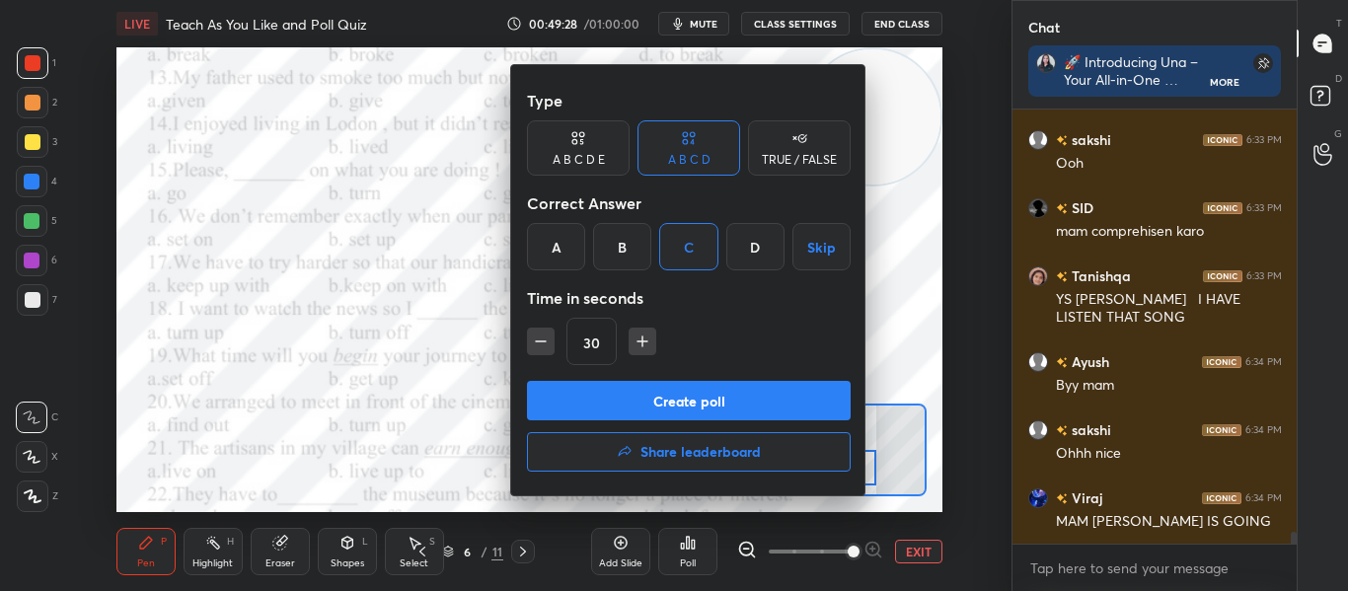
click at [684, 402] on button "Create poll" at bounding box center [689, 400] width 324 height 39
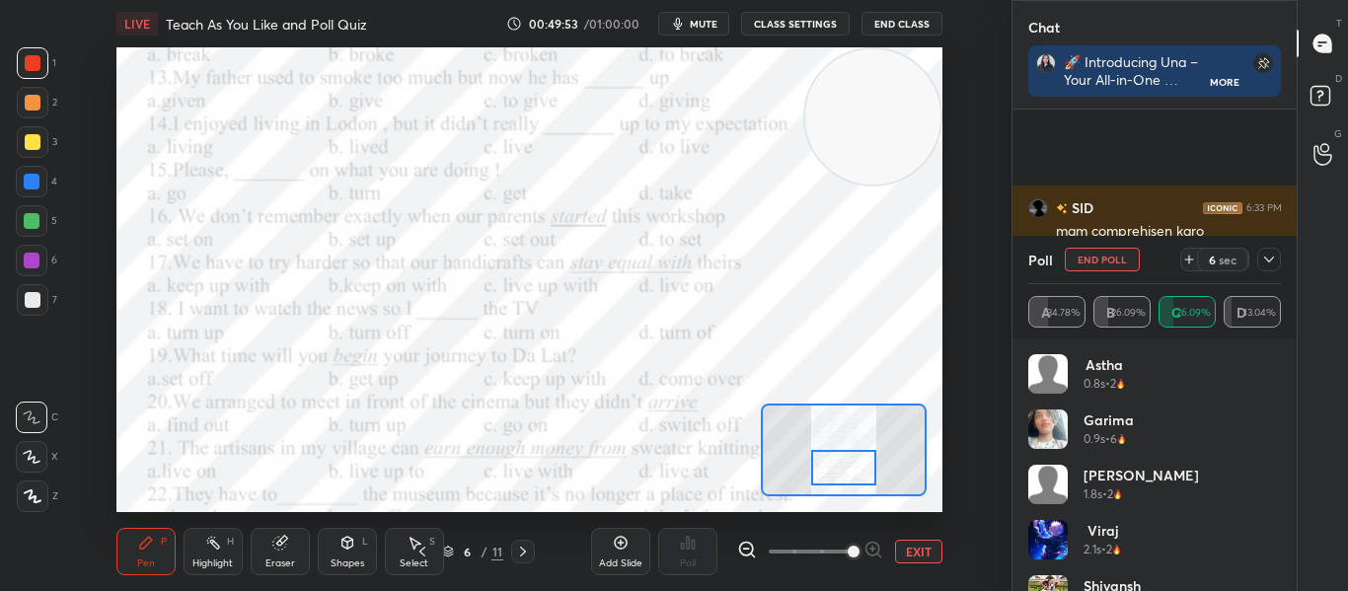
scroll to position [15171, 0]
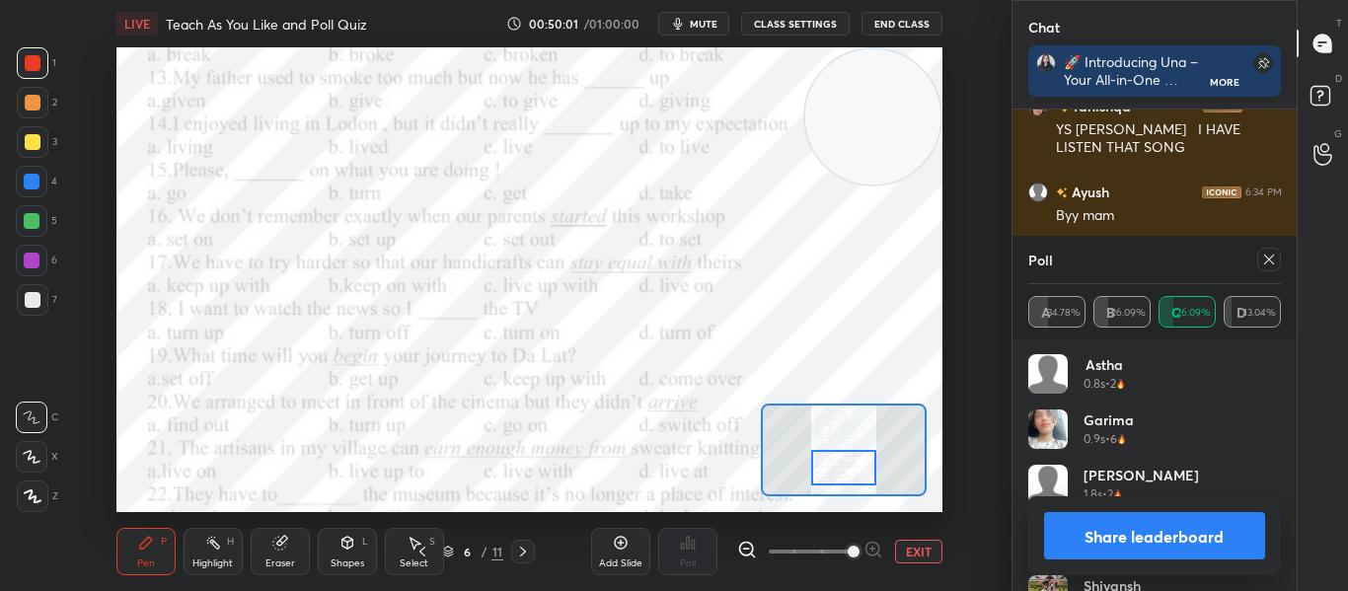
click at [1268, 262] on icon at bounding box center [1269, 260] width 16 height 16
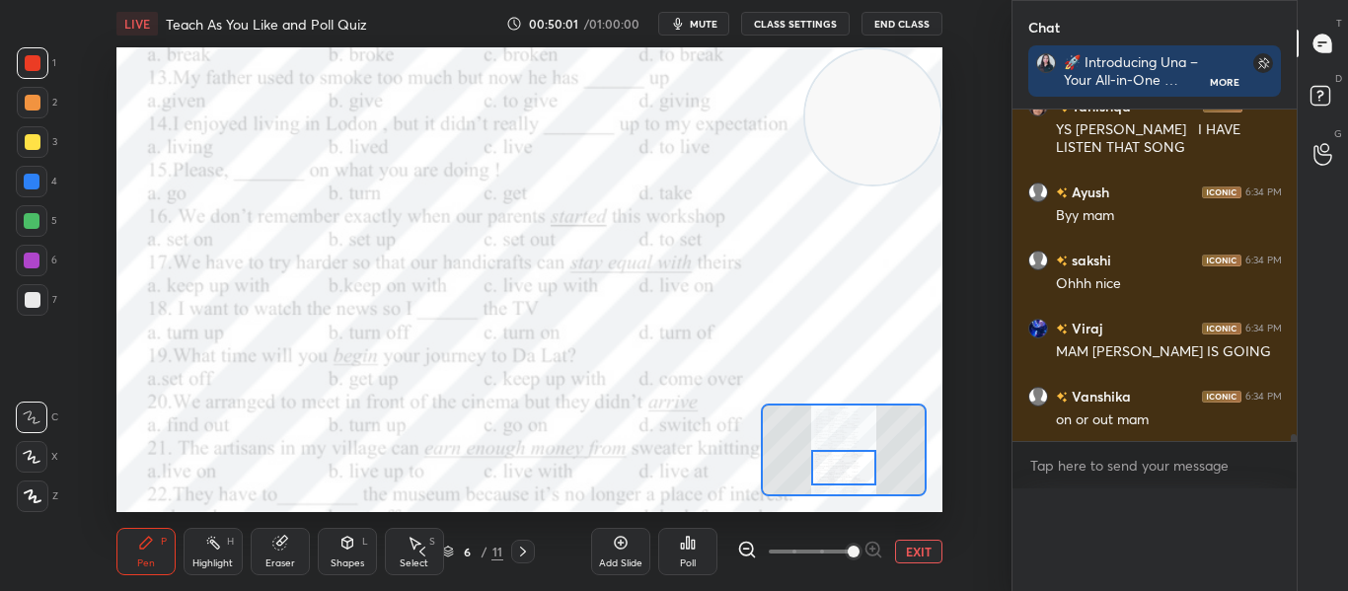
scroll to position [414, 278]
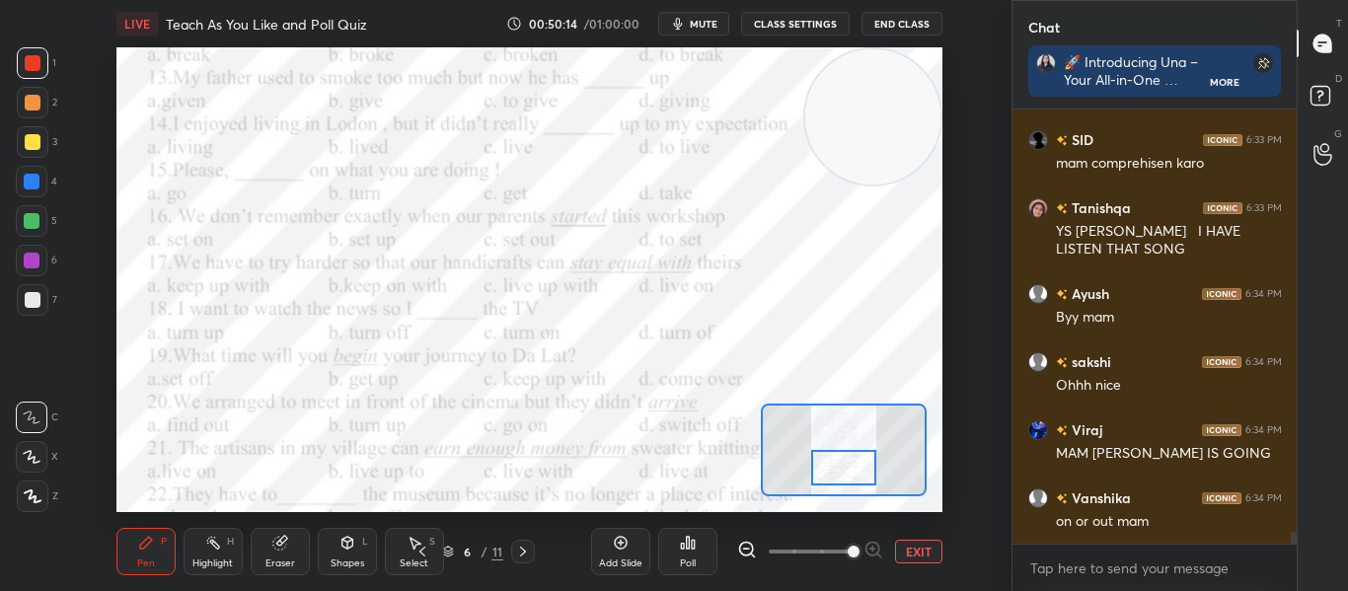
click at [696, 550] on div "Poll" at bounding box center [687, 551] width 59 height 47
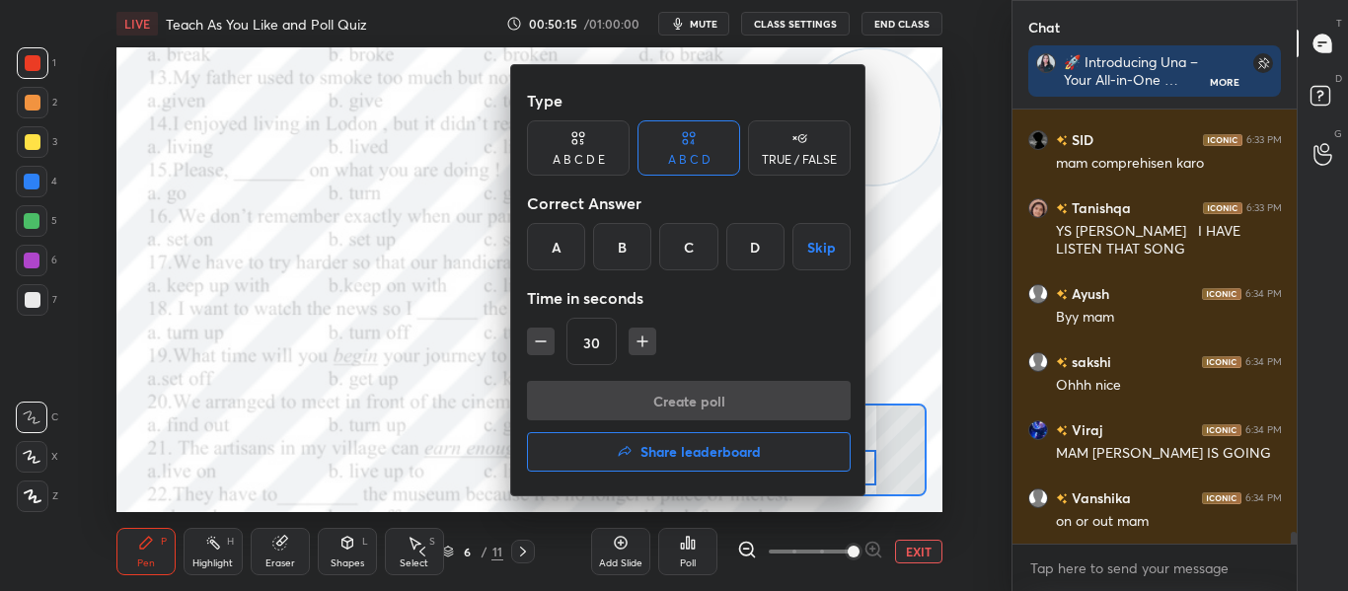
click at [624, 255] on div "B" at bounding box center [622, 246] width 58 height 47
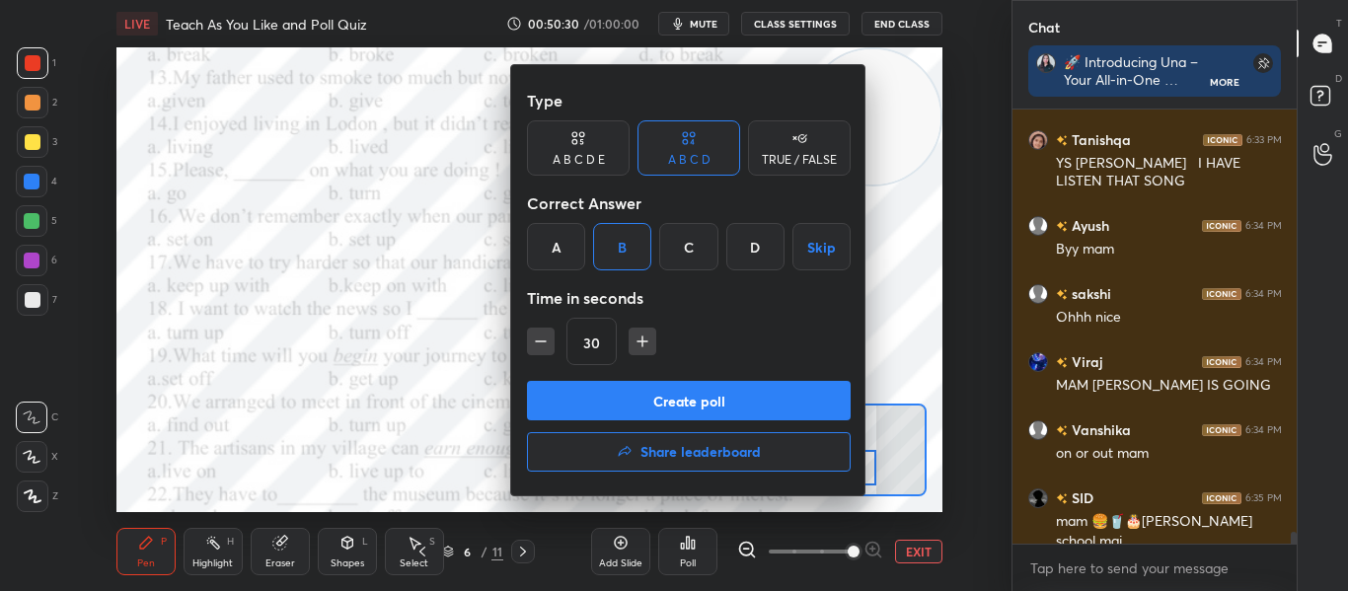
scroll to position [15157, 0]
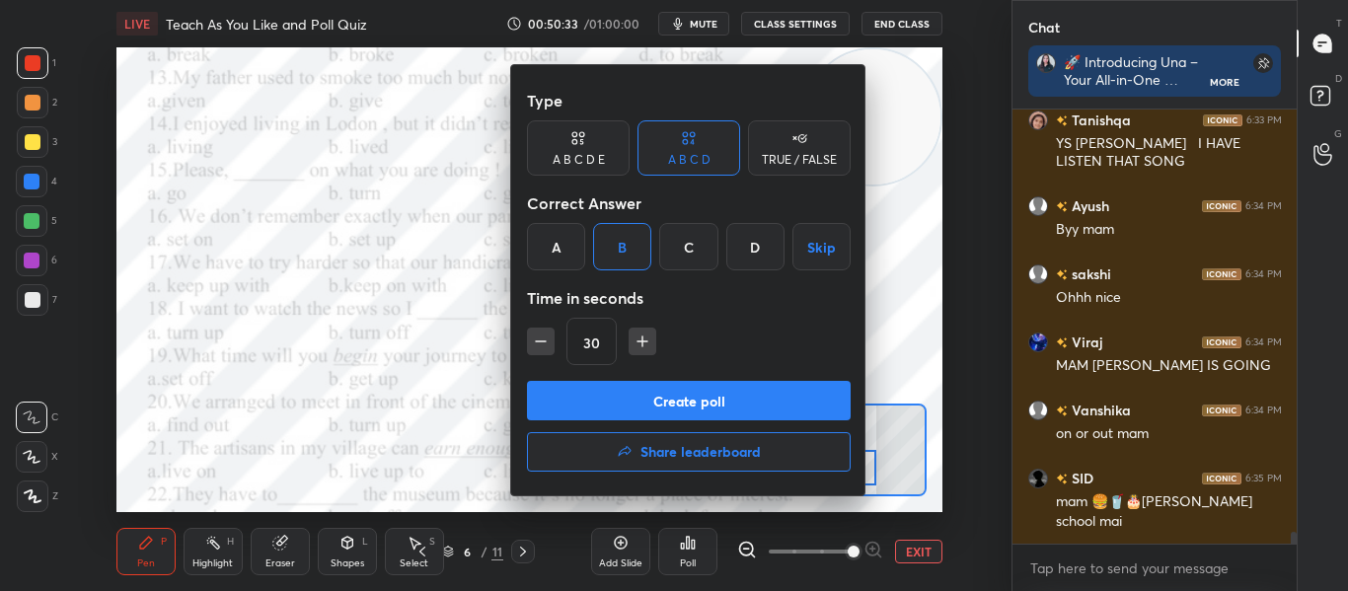
click at [702, 406] on button "Create poll" at bounding box center [689, 400] width 324 height 39
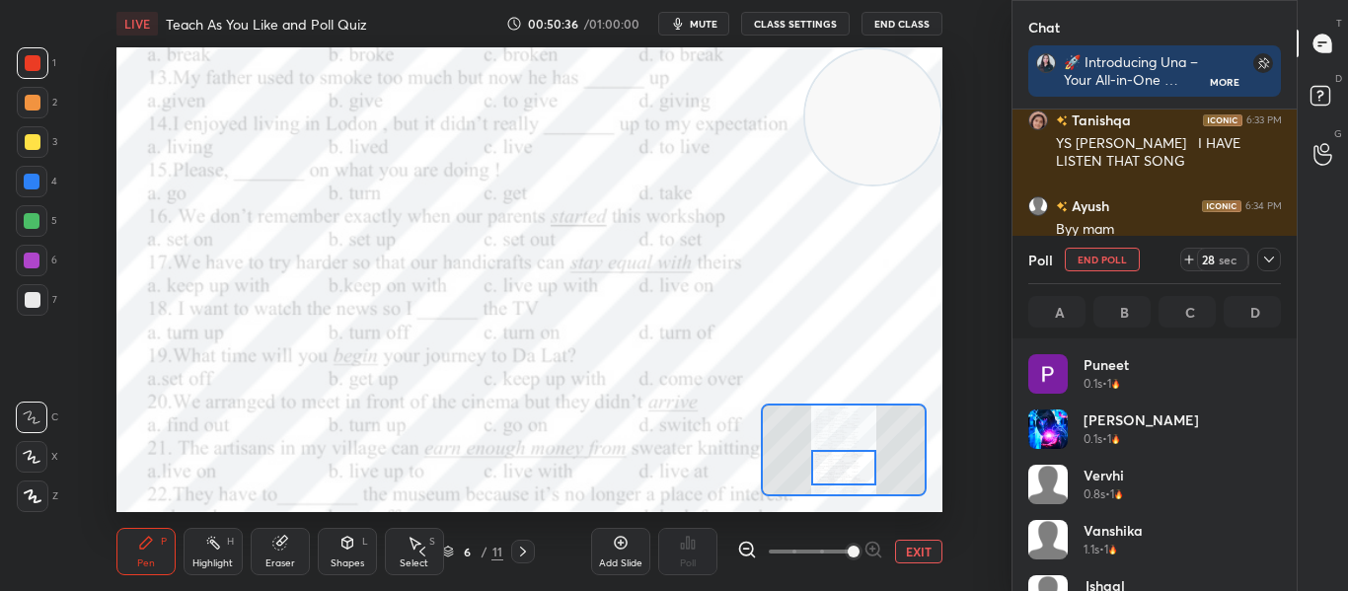
scroll to position [231, 247]
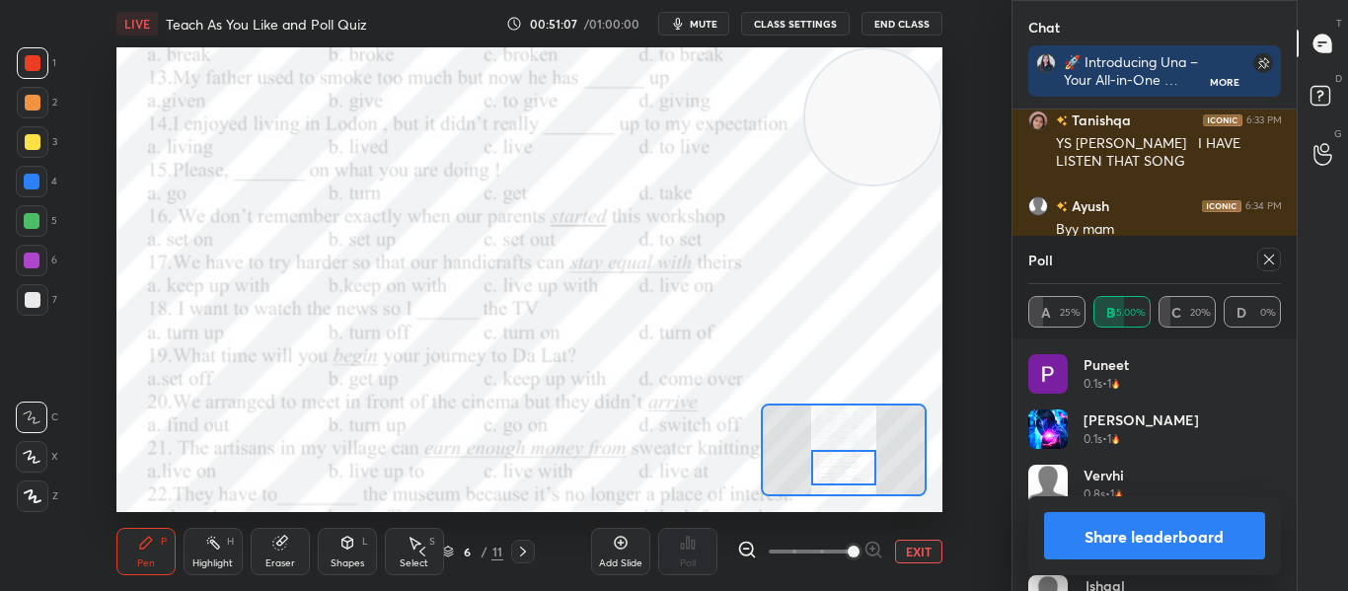
click at [1270, 259] on icon at bounding box center [1269, 260] width 10 height 10
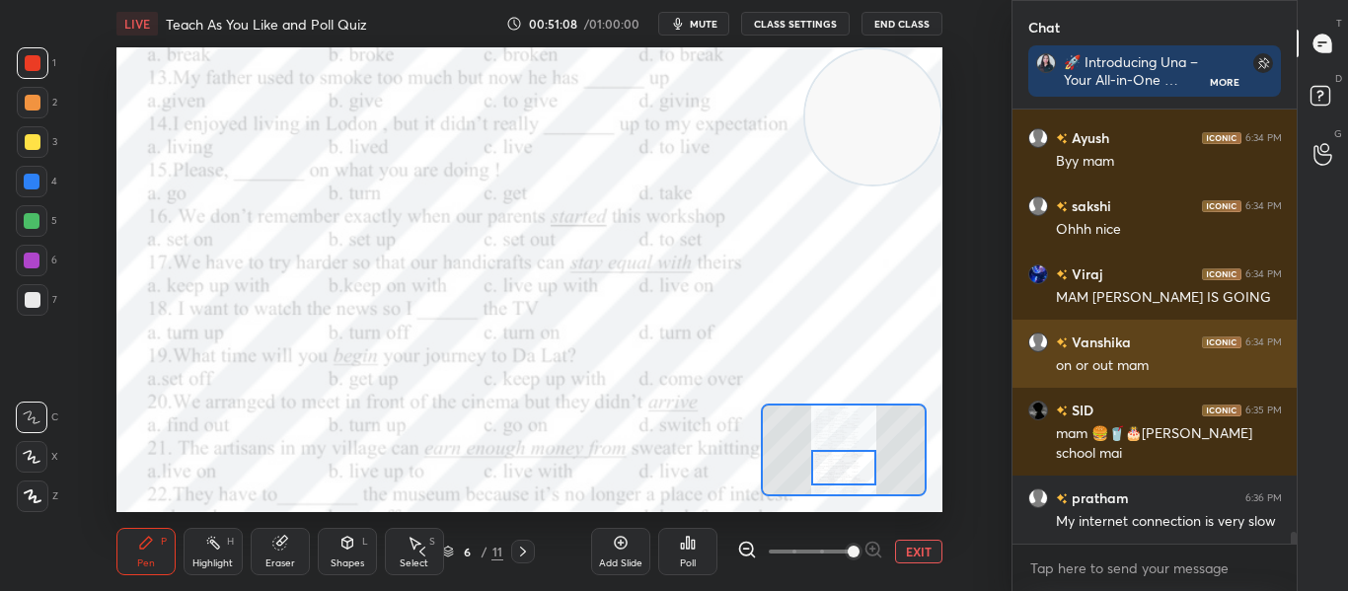
scroll to position [15293, 0]
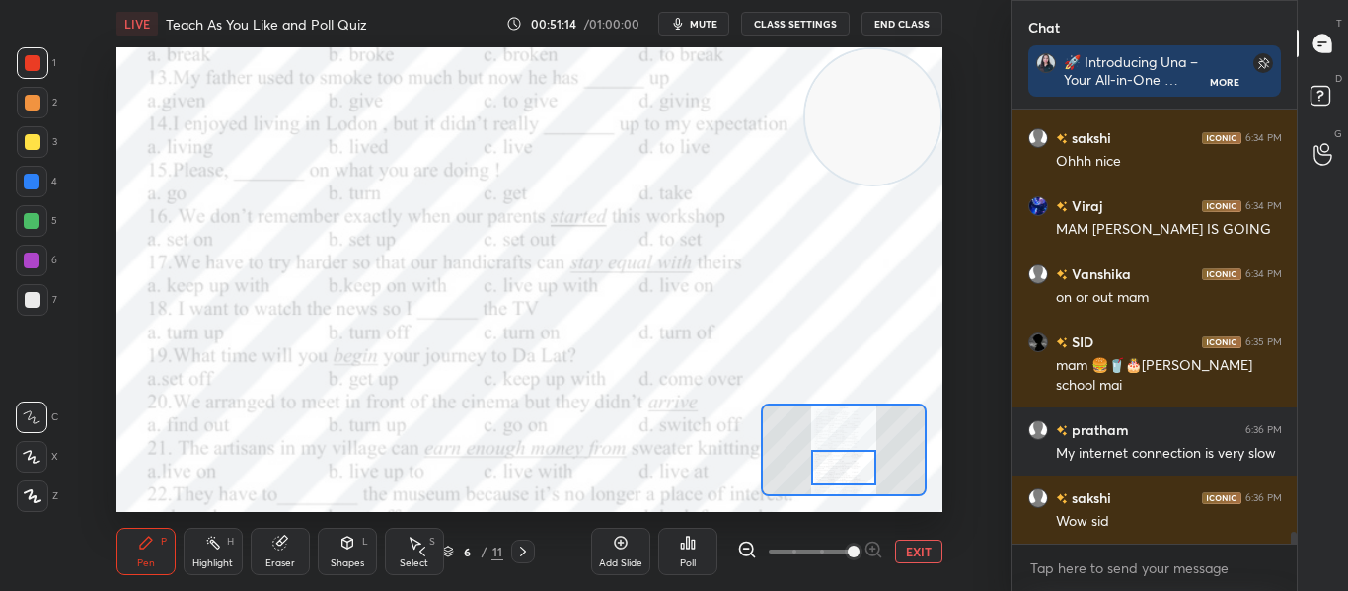
click at [688, 543] on icon at bounding box center [688, 543] width 3 height 12
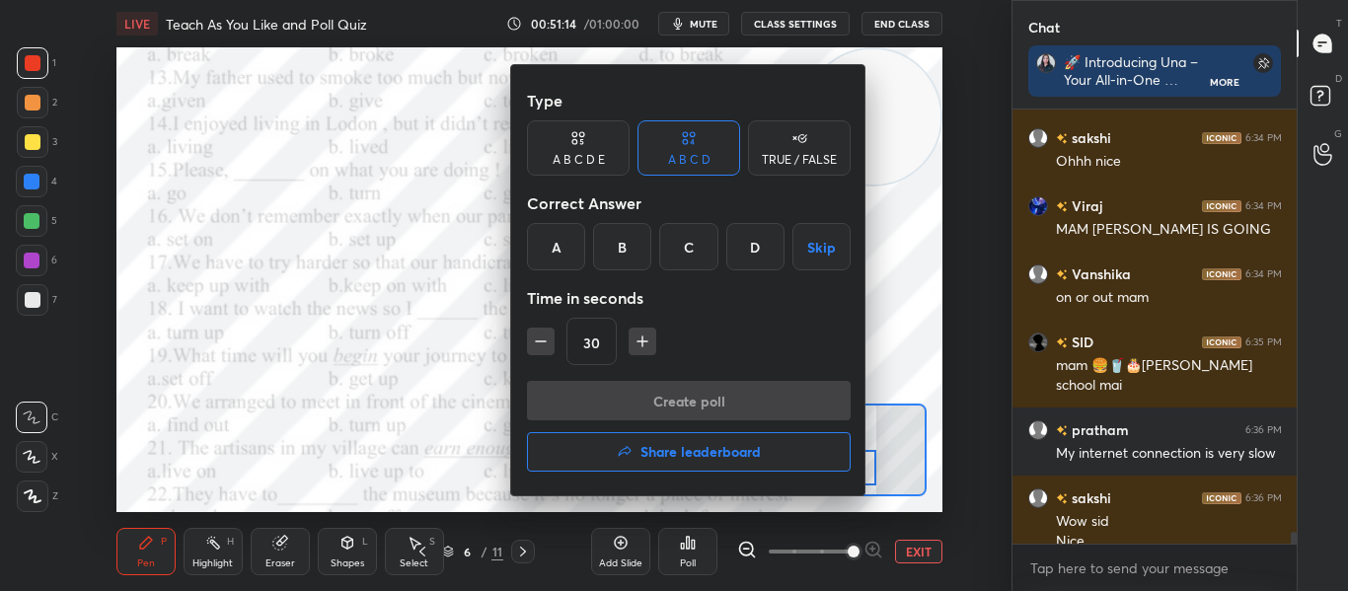
scroll to position [15313, 0]
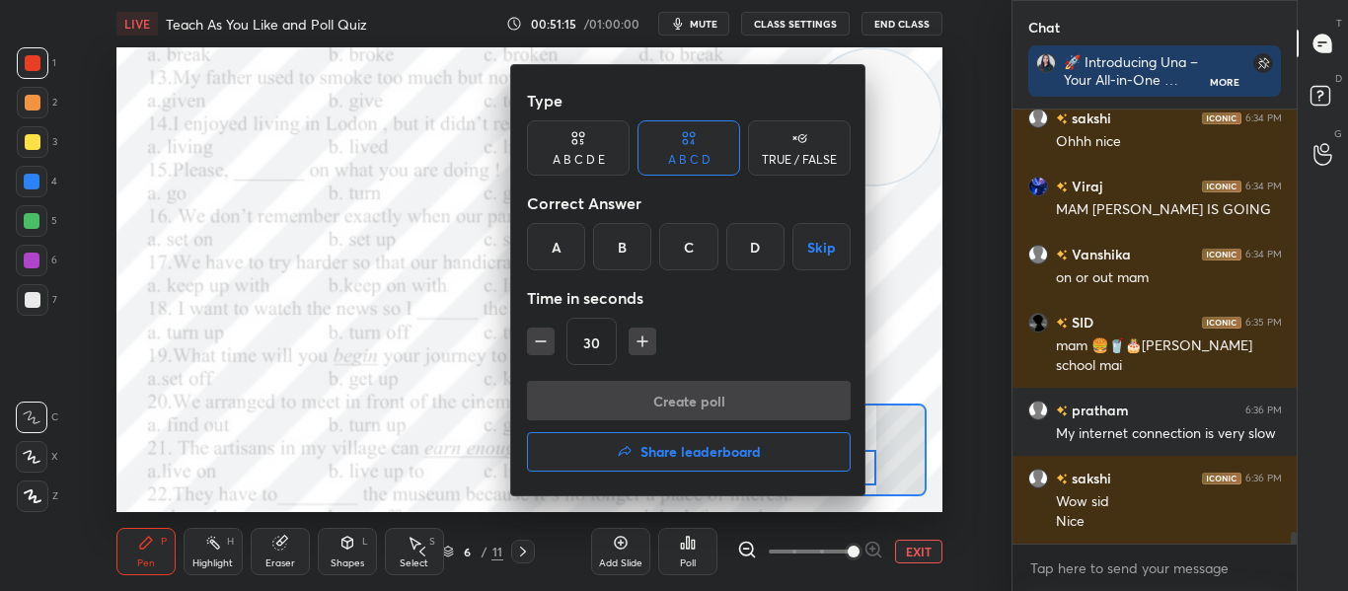
click at [606, 248] on div "B" at bounding box center [622, 246] width 58 height 47
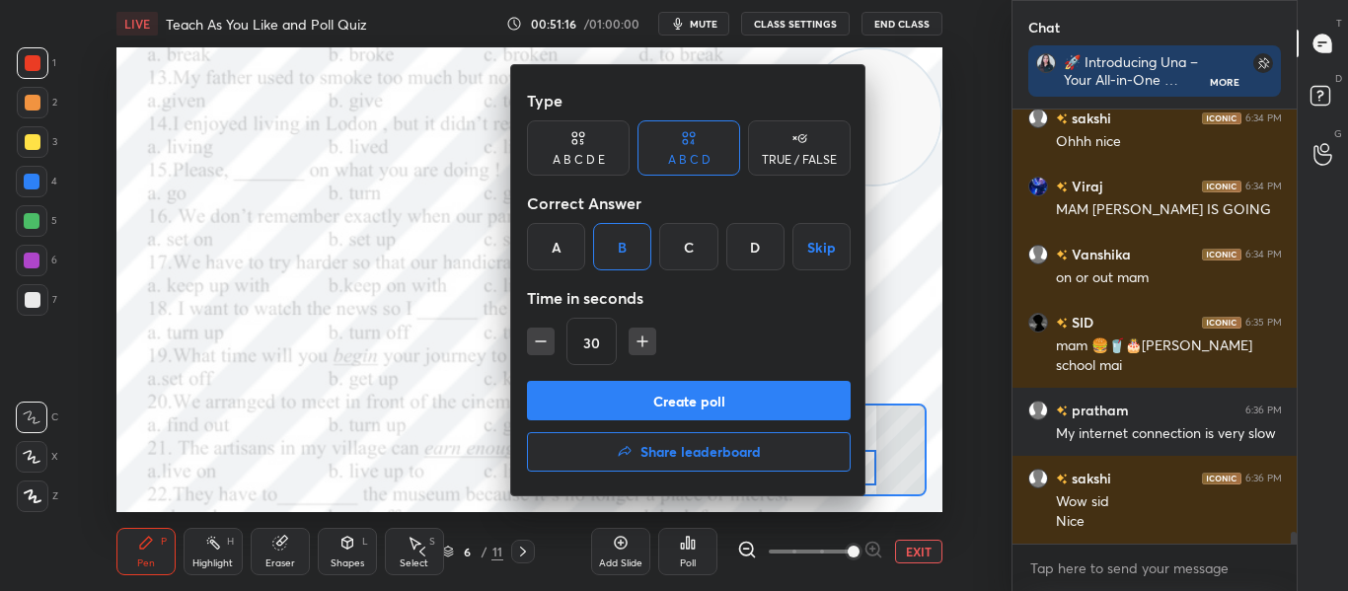
scroll to position [15399, 0]
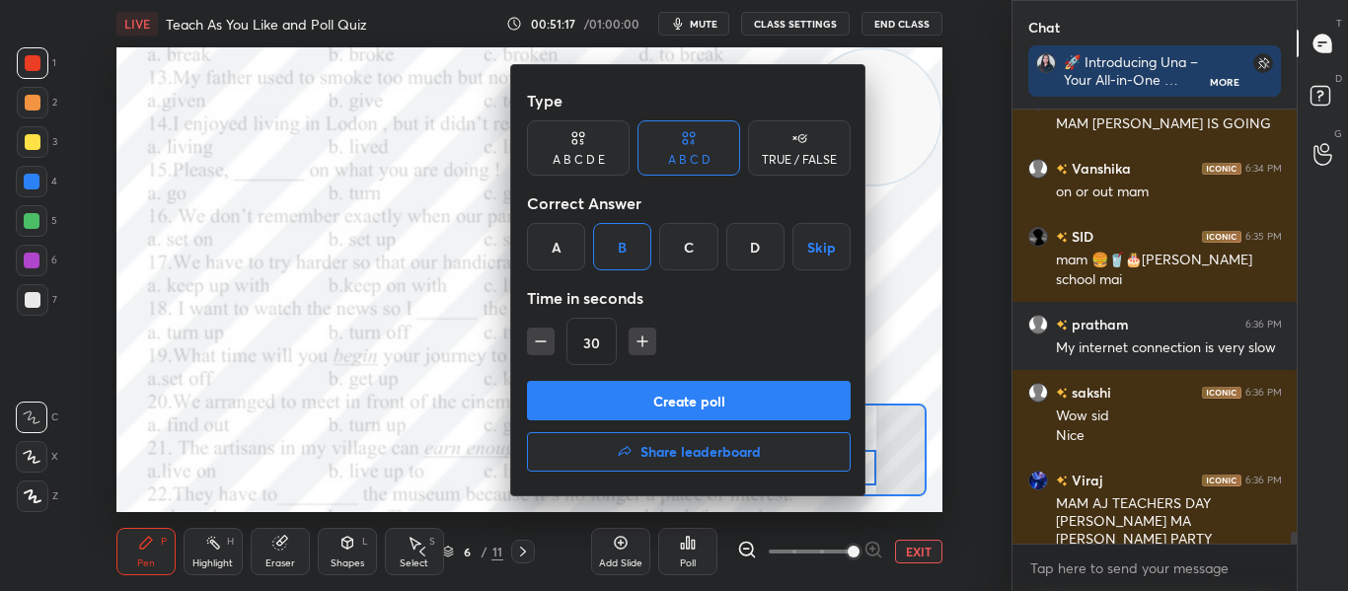
click at [550, 253] on div "A" at bounding box center [556, 246] width 58 height 47
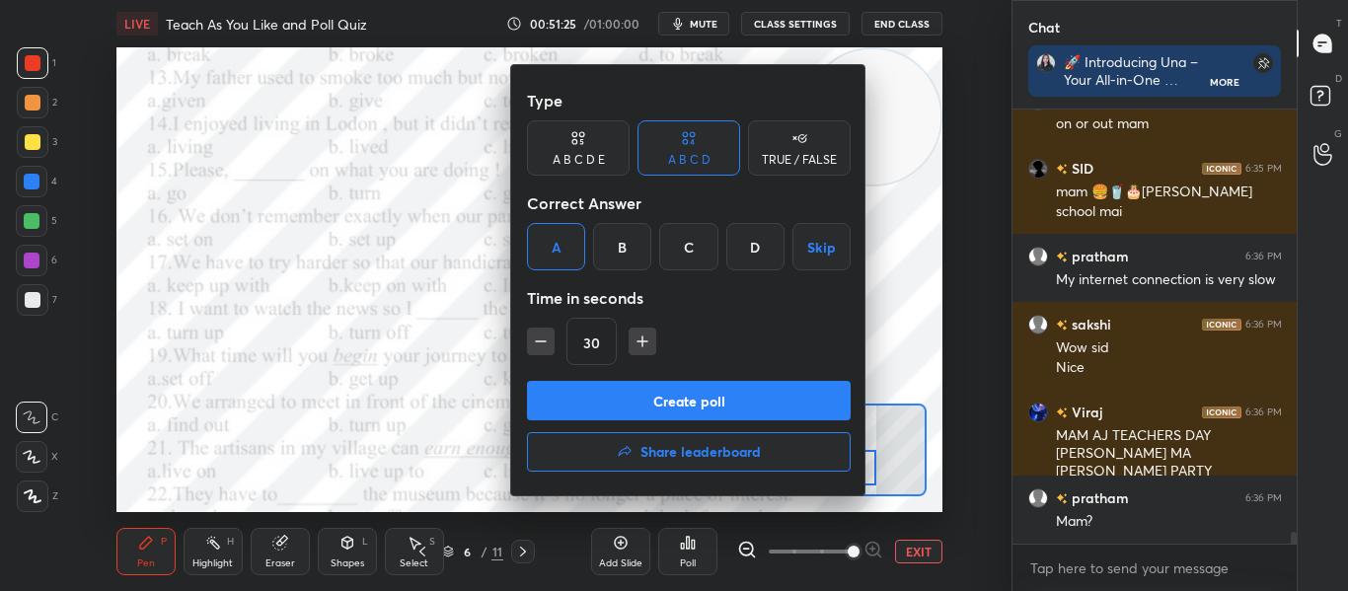
scroll to position [15535, 0]
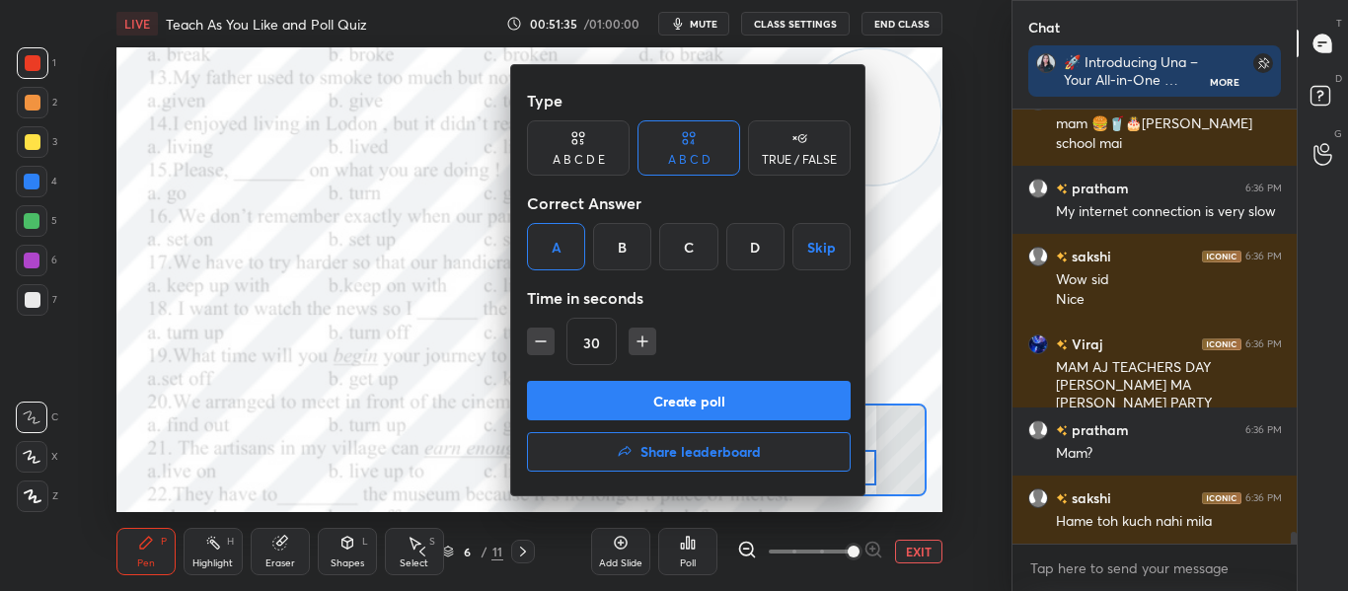
click at [676, 396] on button "Create poll" at bounding box center [689, 400] width 324 height 39
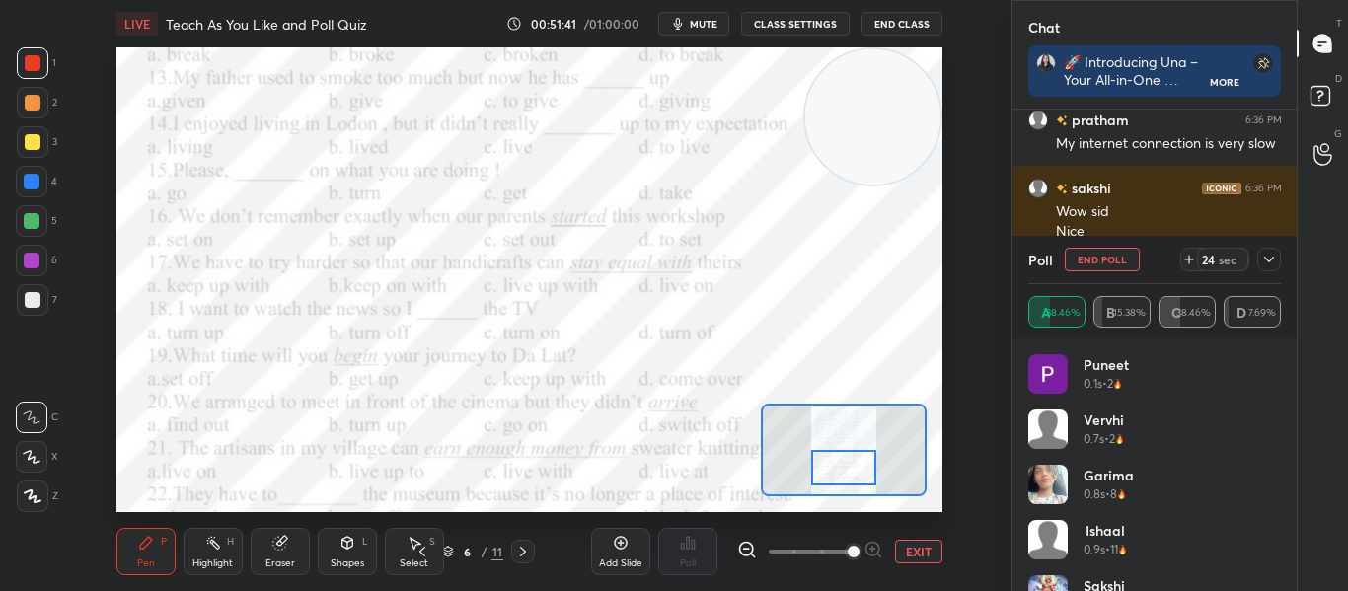
scroll to position [15773, 0]
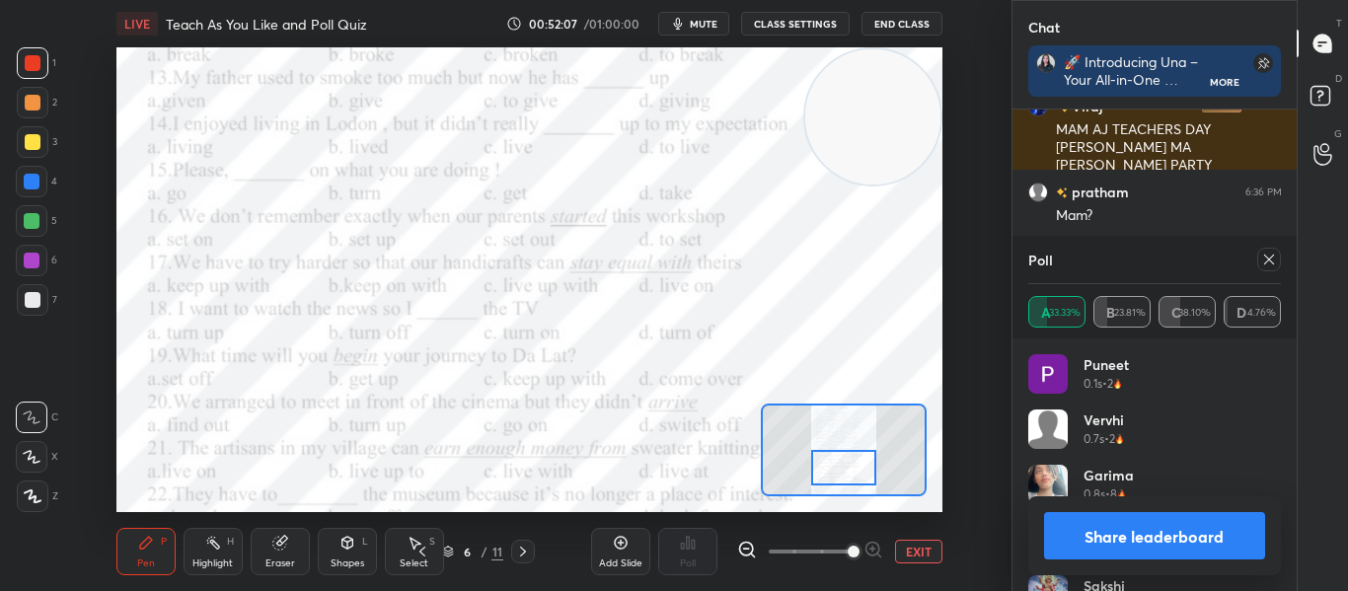
click at [1275, 256] on icon at bounding box center [1269, 260] width 16 height 16
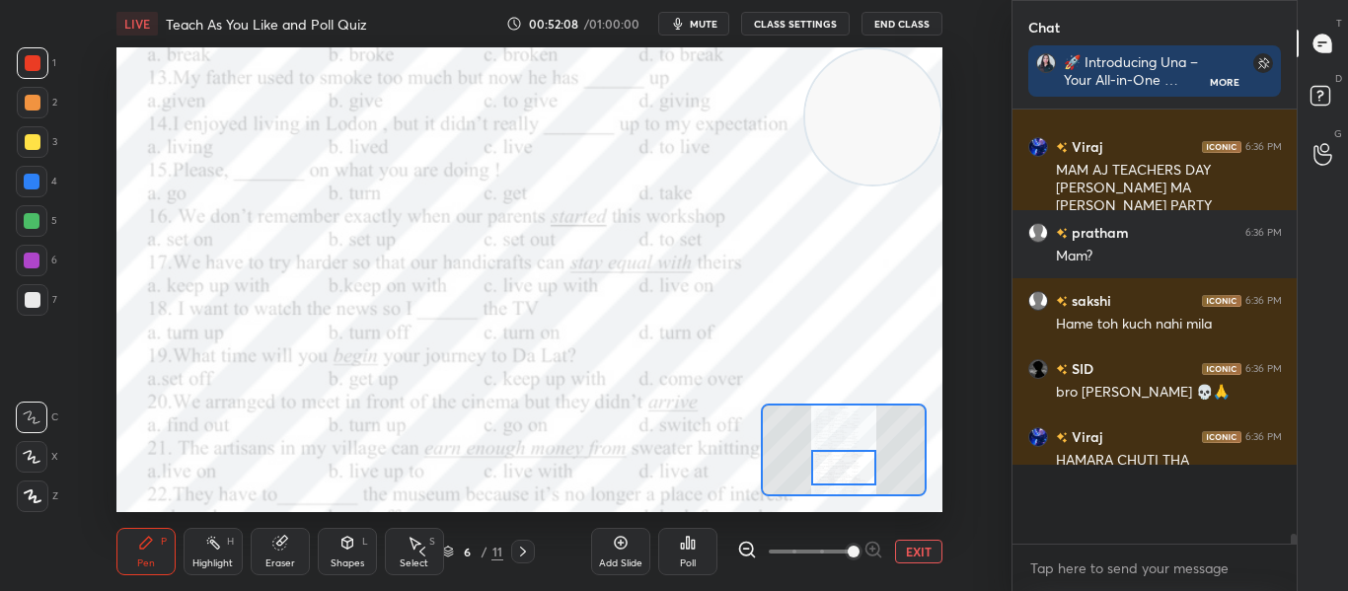
scroll to position [15672, 0]
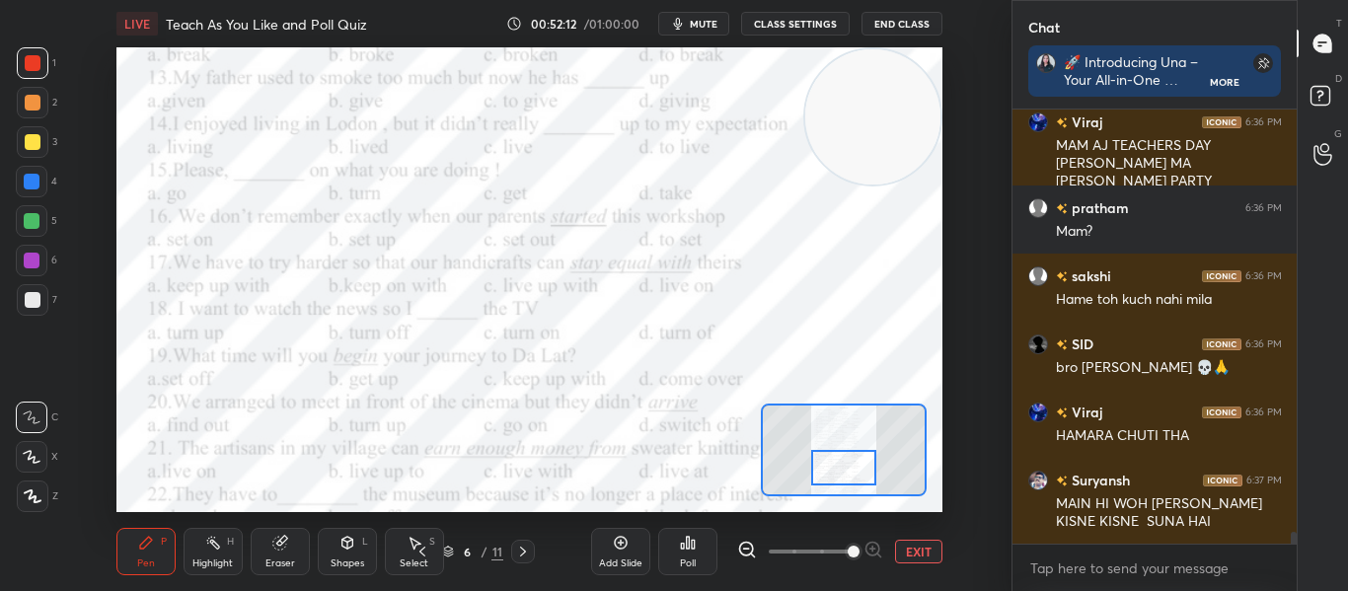
click at [672, 558] on div "Poll" at bounding box center [687, 551] width 59 height 47
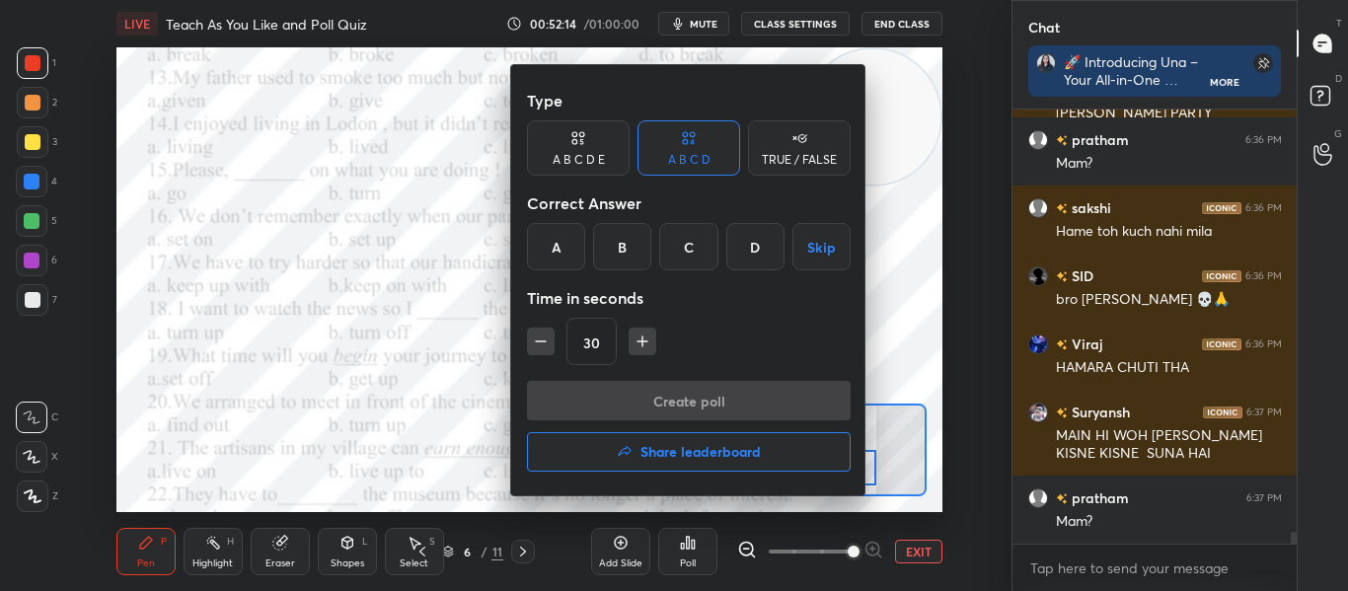
click at [677, 237] on div "C" at bounding box center [688, 246] width 58 height 47
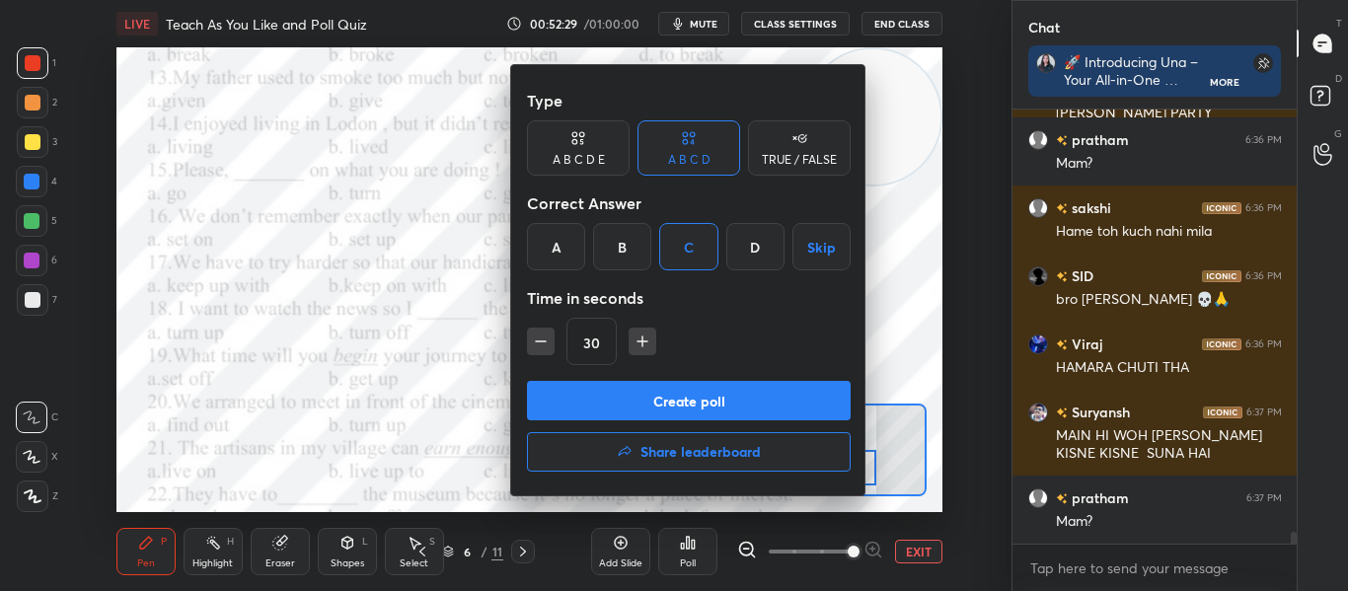
scroll to position [15845, 0]
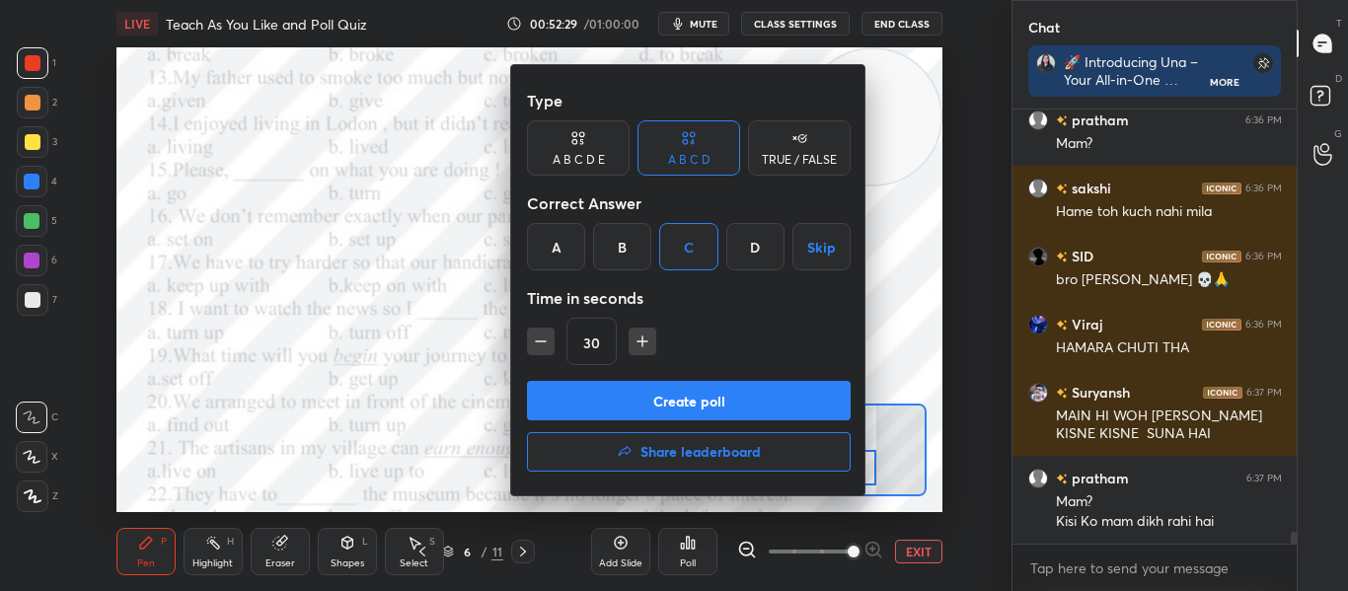
click at [674, 397] on button "Create poll" at bounding box center [689, 400] width 324 height 39
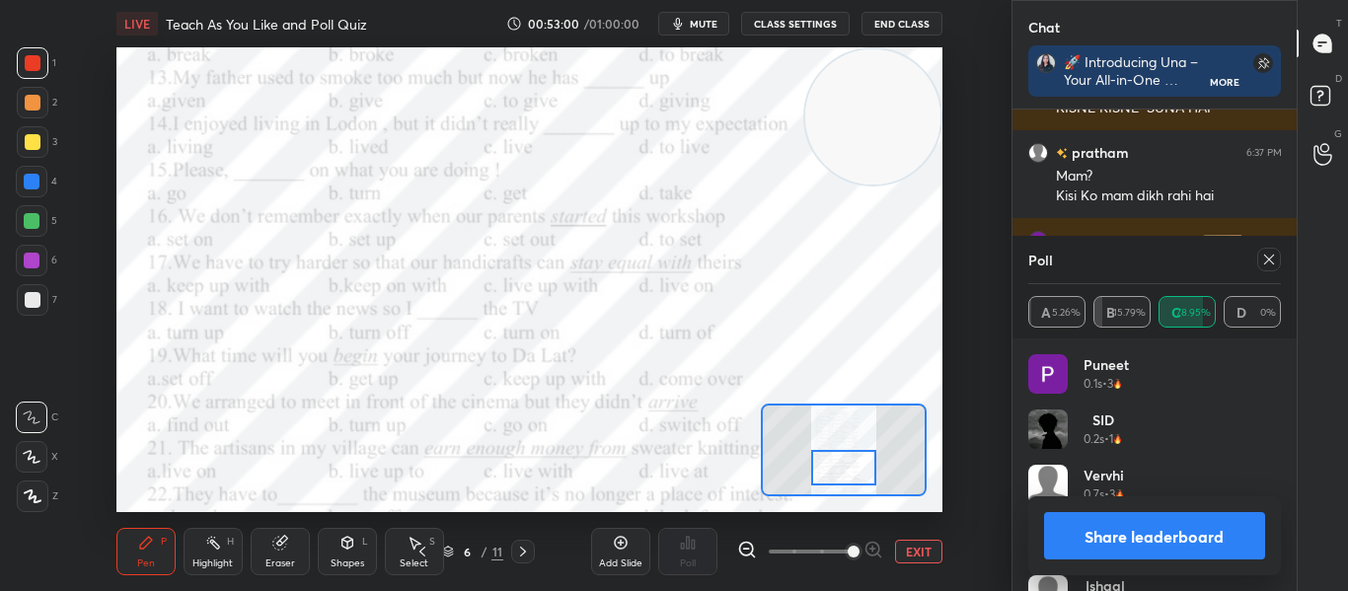
scroll to position [16238, 0]
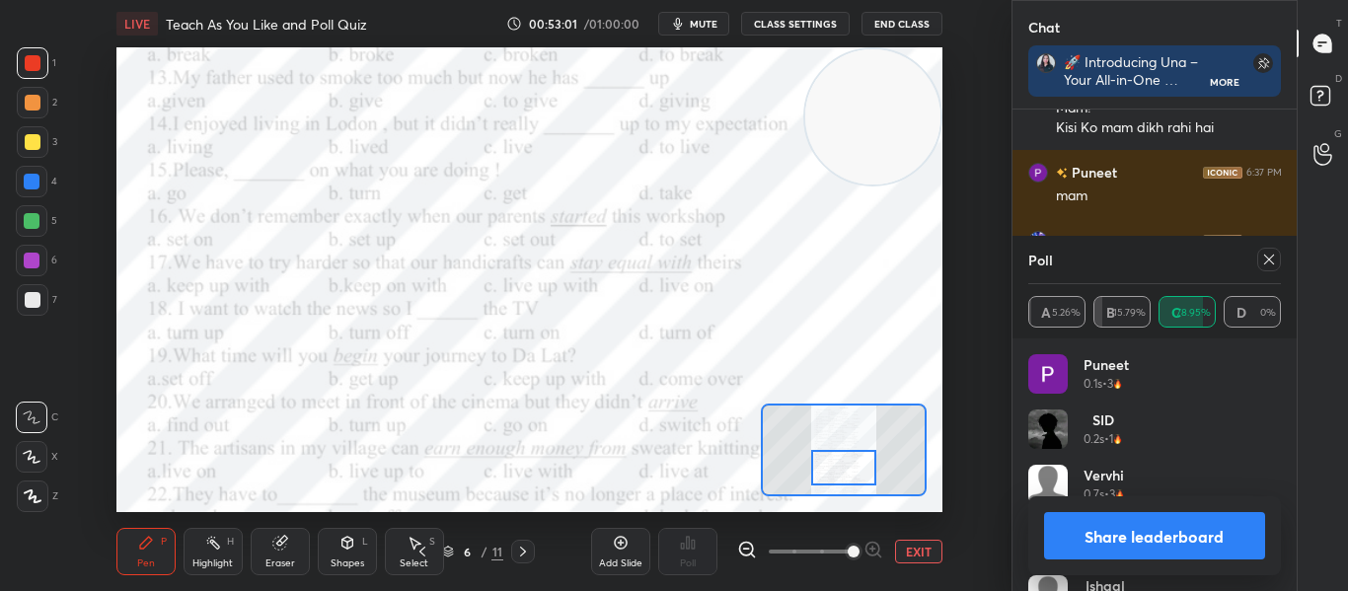
click at [1266, 261] on icon at bounding box center [1269, 260] width 16 height 16
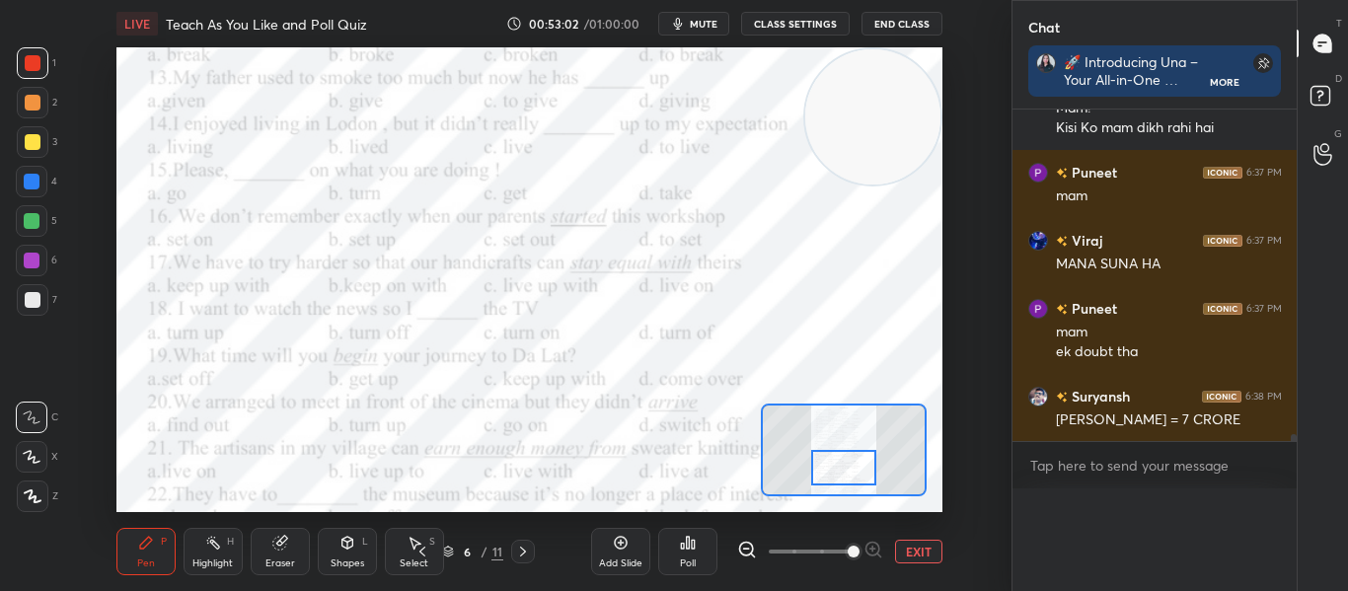
scroll to position [0, 0]
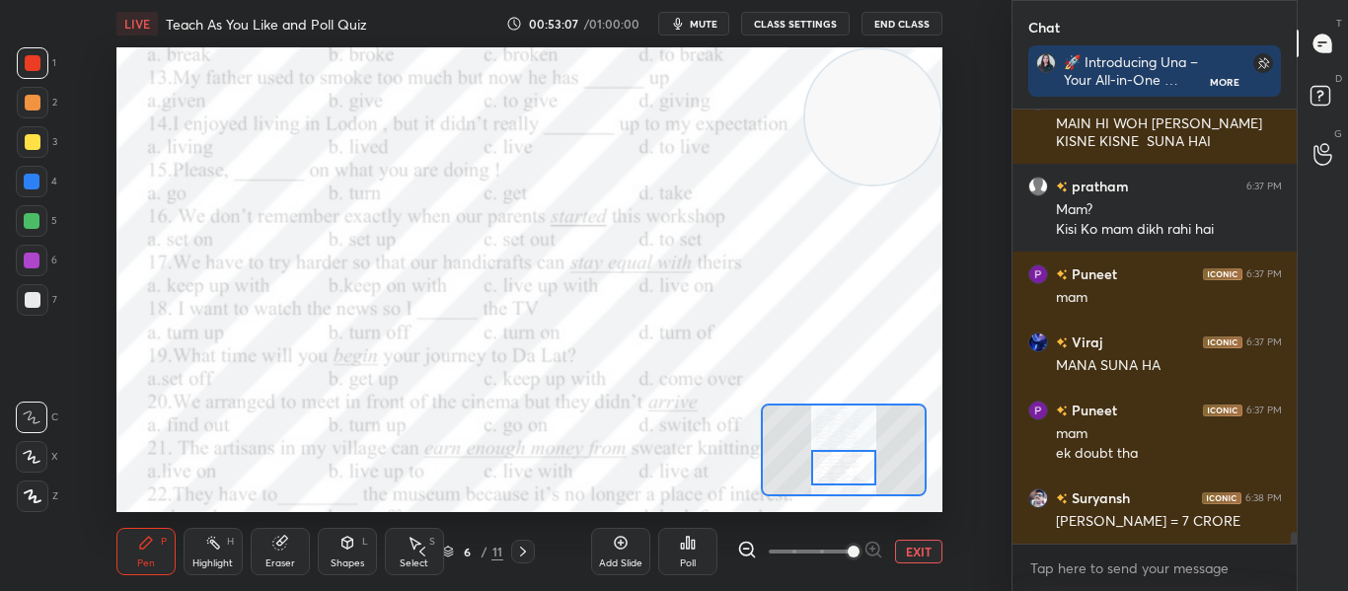
click at [687, 544] on icon at bounding box center [688, 543] width 3 height 12
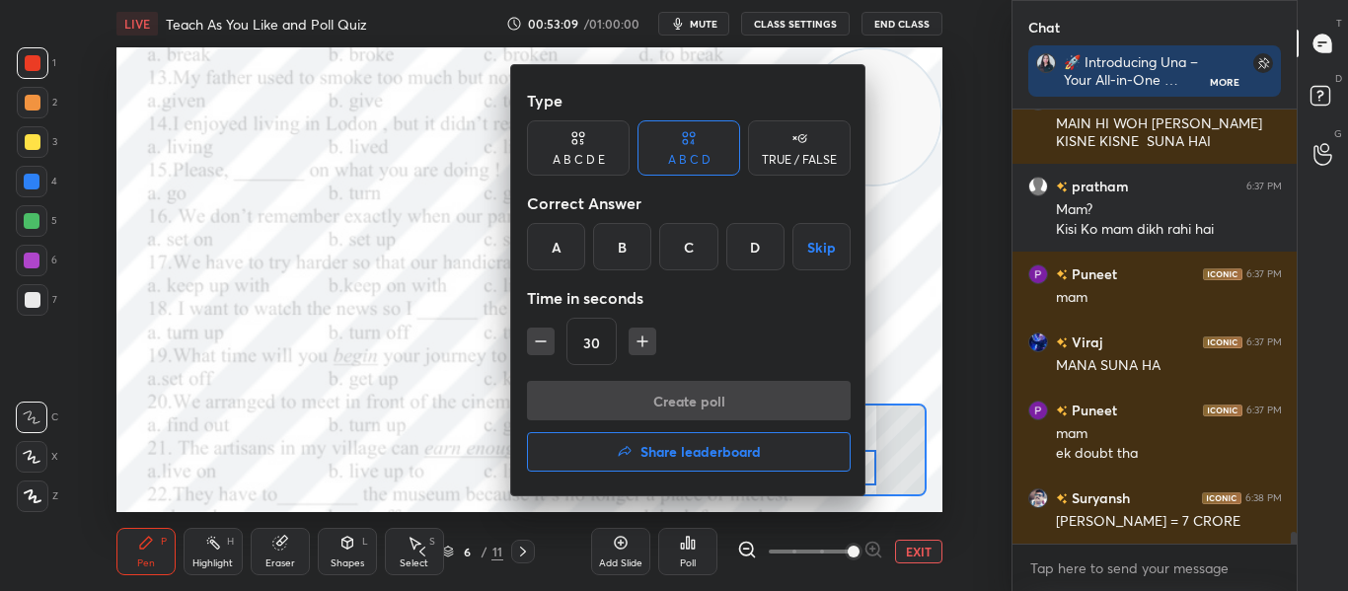
click at [555, 268] on div "A" at bounding box center [556, 246] width 58 height 47
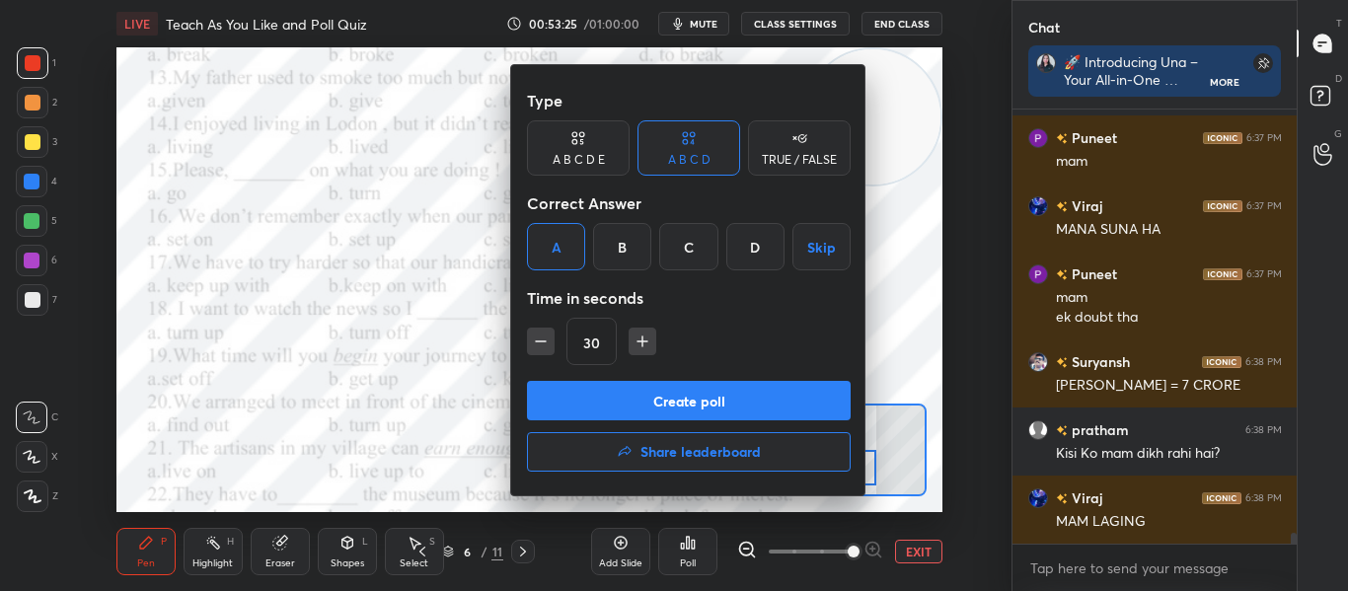
scroll to position [16293, 0]
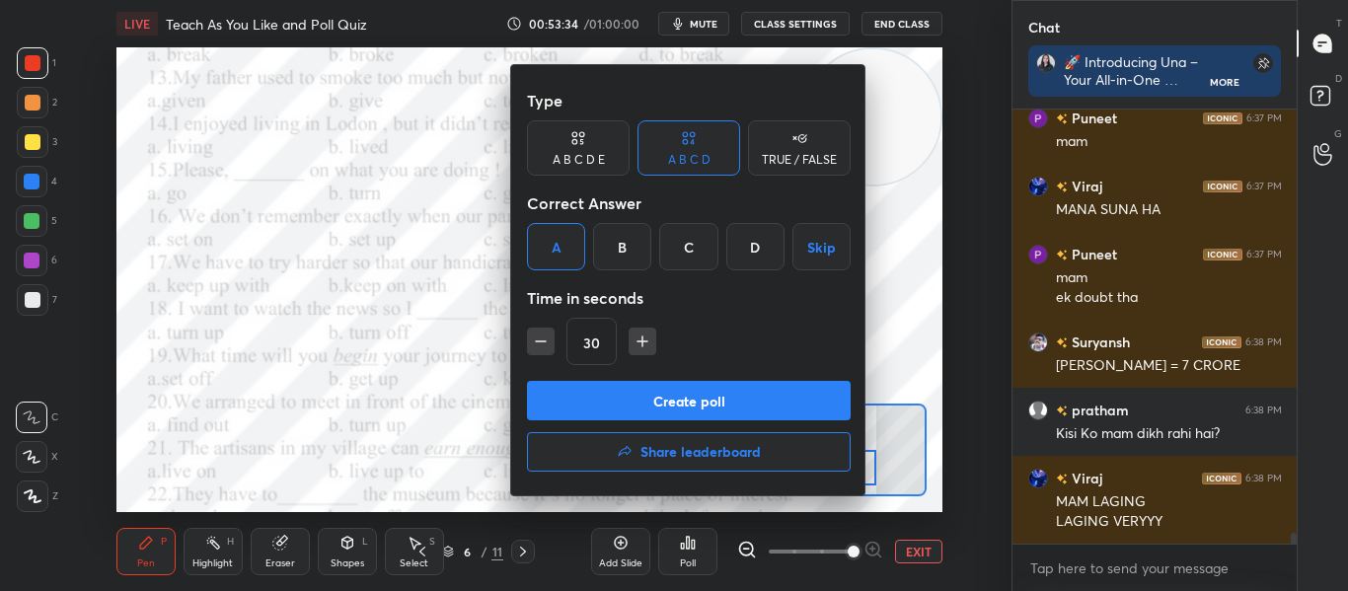
click at [619, 402] on button "Create poll" at bounding box center [689, 400] width 324 height 39
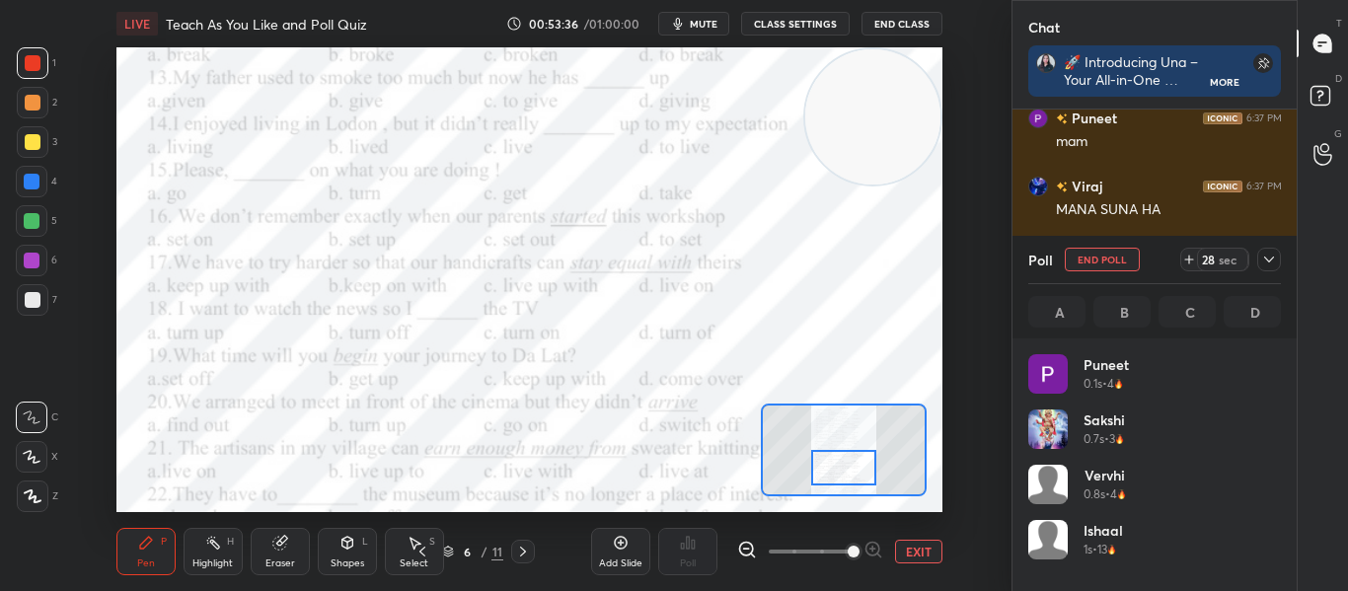
scroll to position [231, 247]
click at [686, 18] on icon "button" at bounding box center [678, 24] width 16 height 16
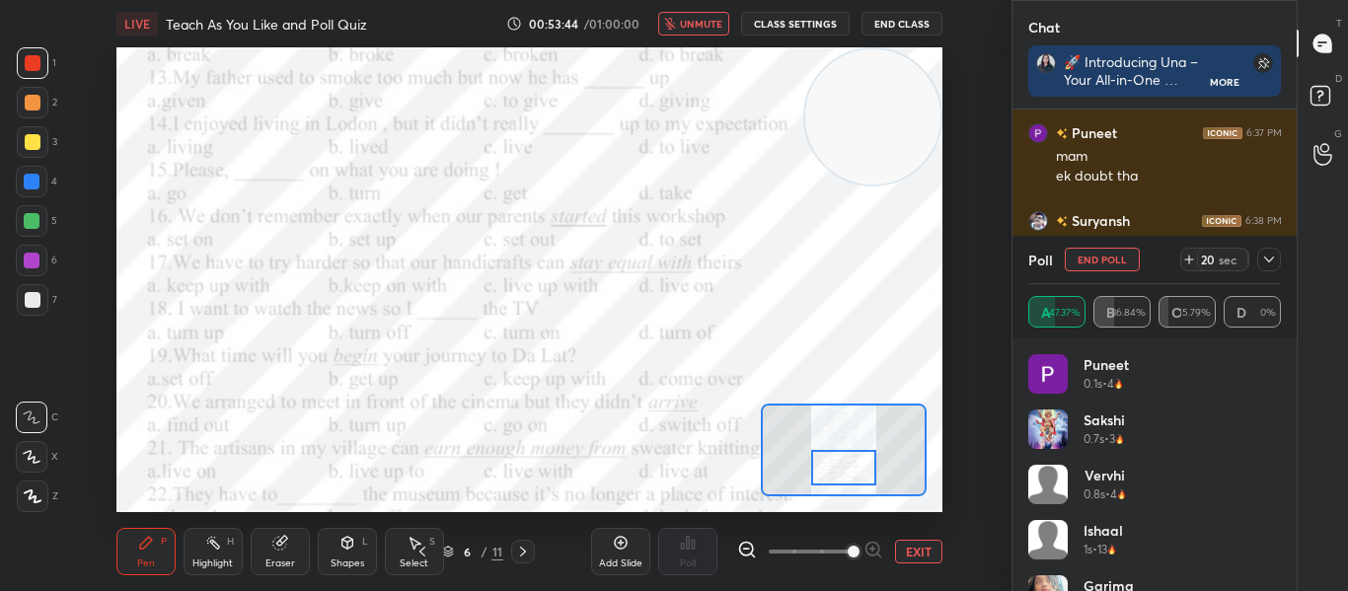
click at [714, 33] on button "unmute" at bounding box center [693, 24] width 71 height 24
click at [1261, 257] on icon at bounding box center [1269, 260] width 16 height 16
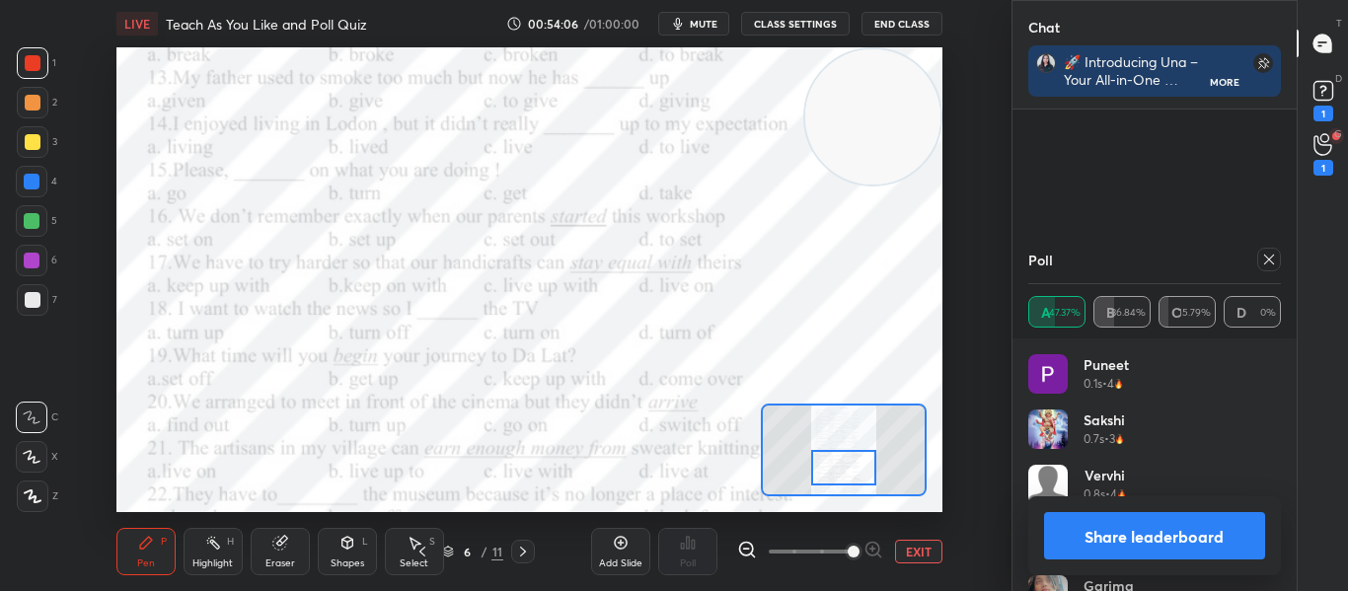
scroll to position [15111, 0]
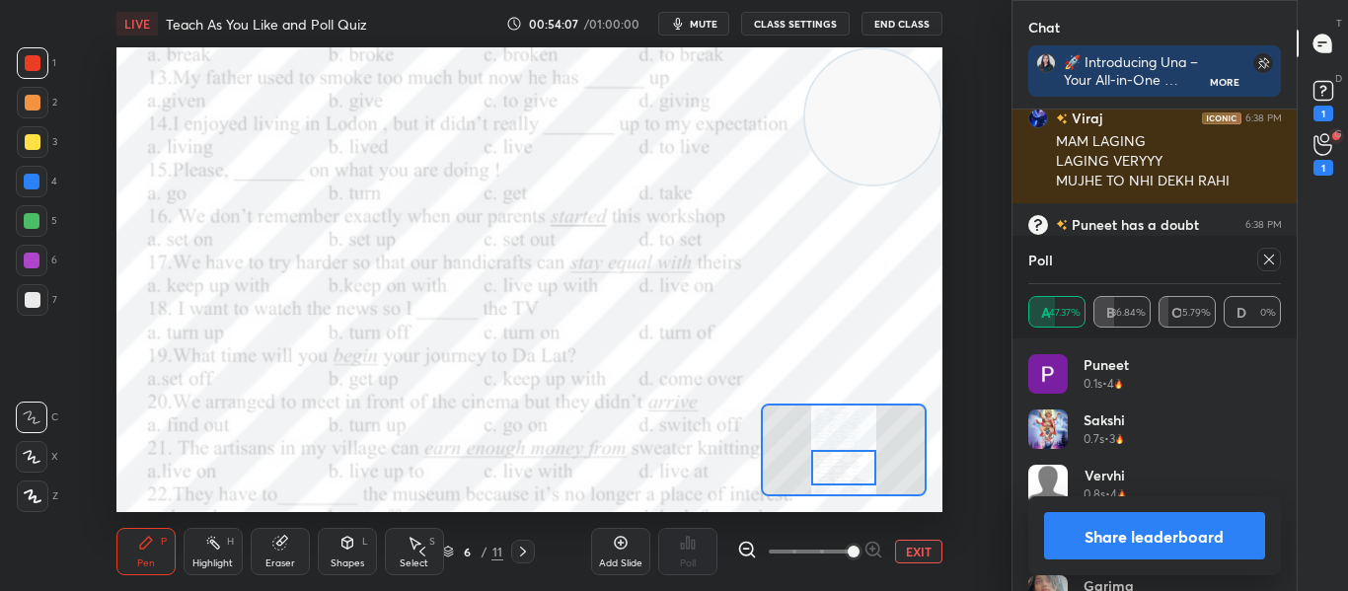
click at [1277, 260] on div at bounding box center [1269, 260] width 24 height 24
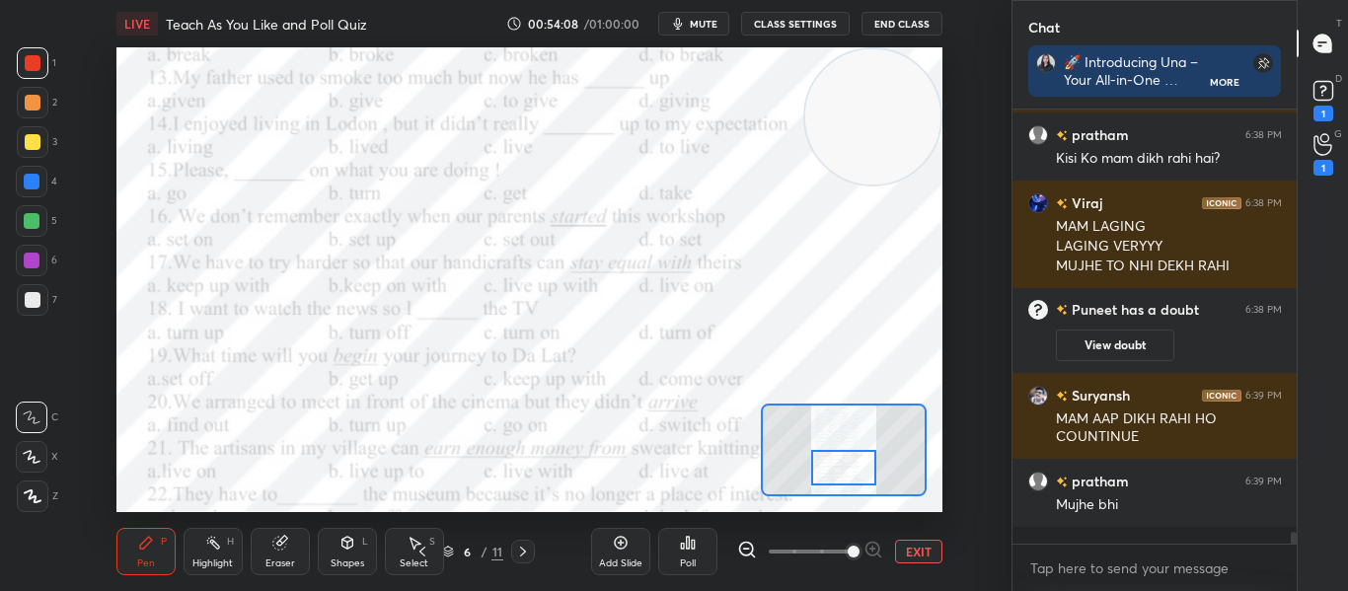
scroll to position [15009, 0]
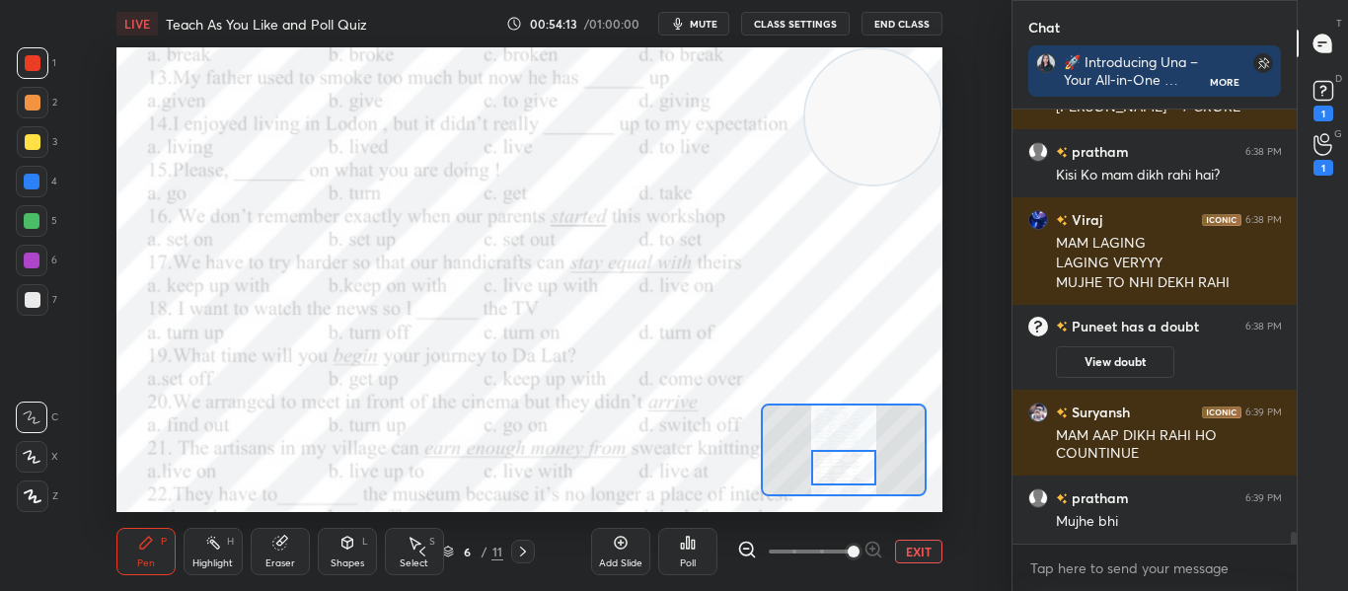
click at [850, 470] on div at bounding box center [843, 468] width 64 height 36
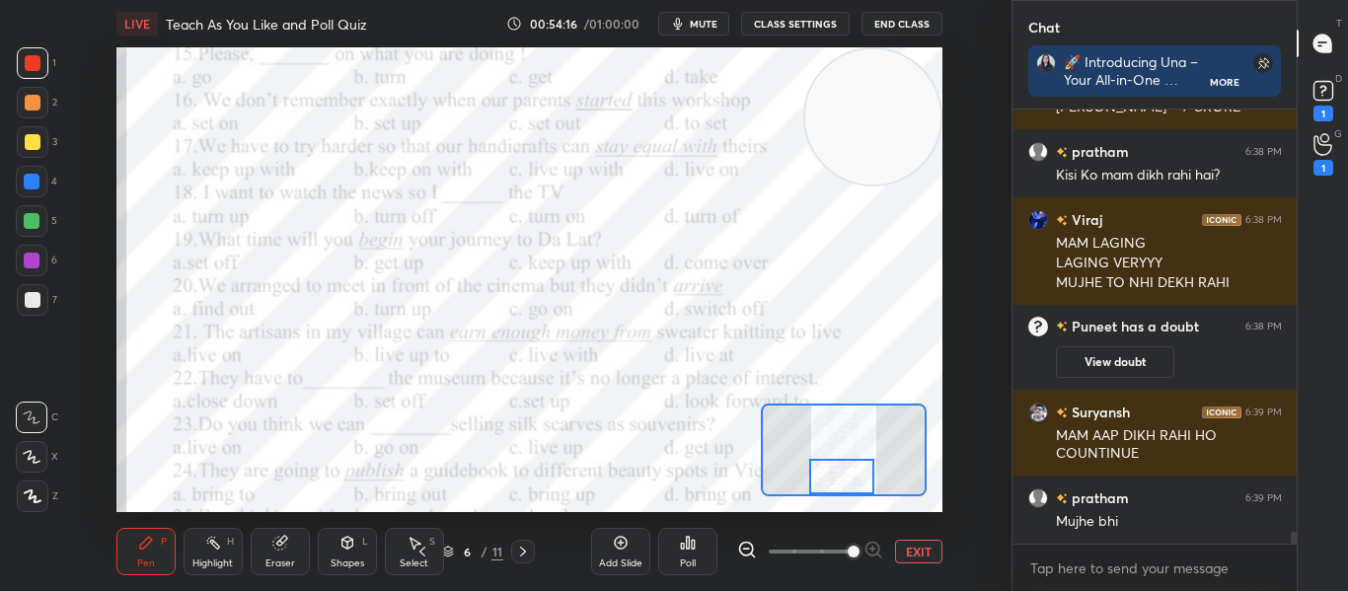
drag, startPoint x: 850, startPoint y: 470, endPoint x: 849, endPoint y: 485, distance: 15.9
click at [849, 485] on div at bounding box center [841, 477] width 64 height 36
click at [700, 540] on div "Poll" at bounding box center [687, 551] width 59 height 47
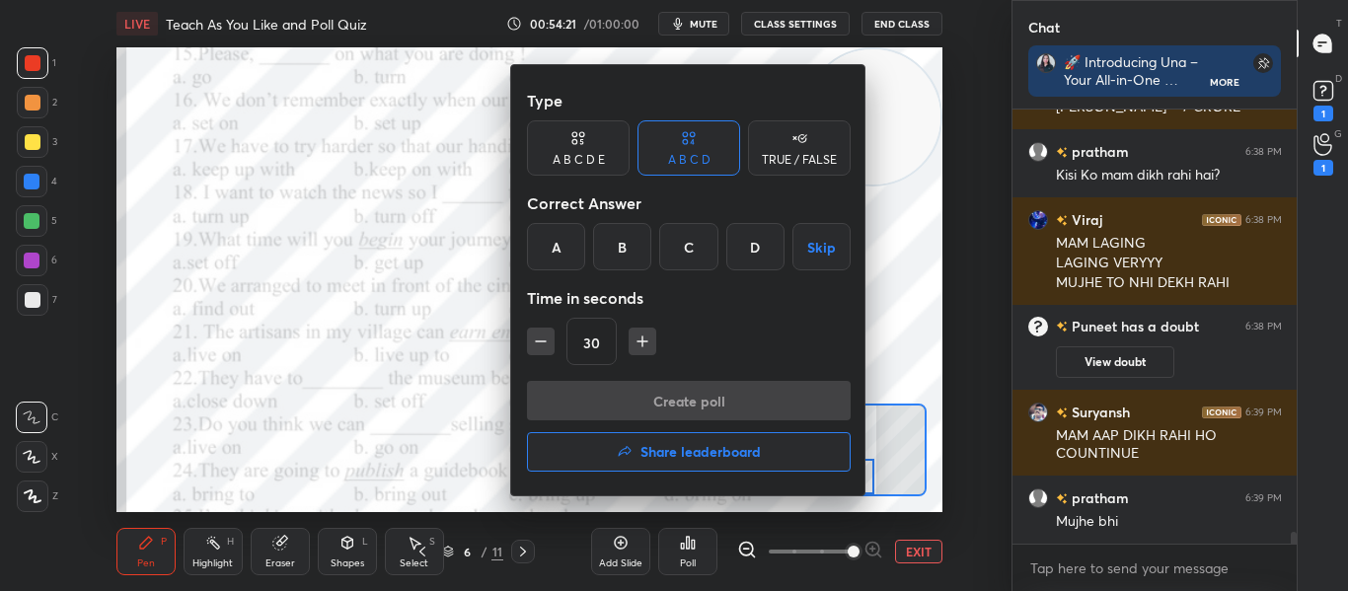
click at [631, 260] on div "B" at bounding box center [622, 246] width 58 height 47
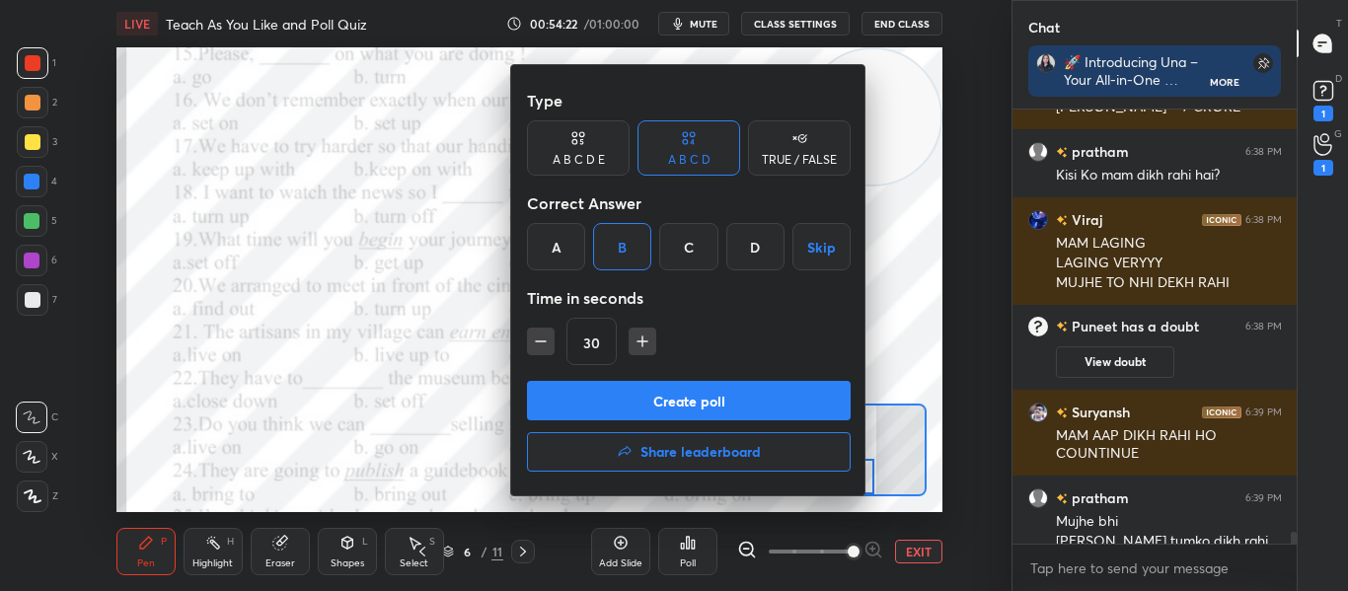
scroll to position [15029, 0]
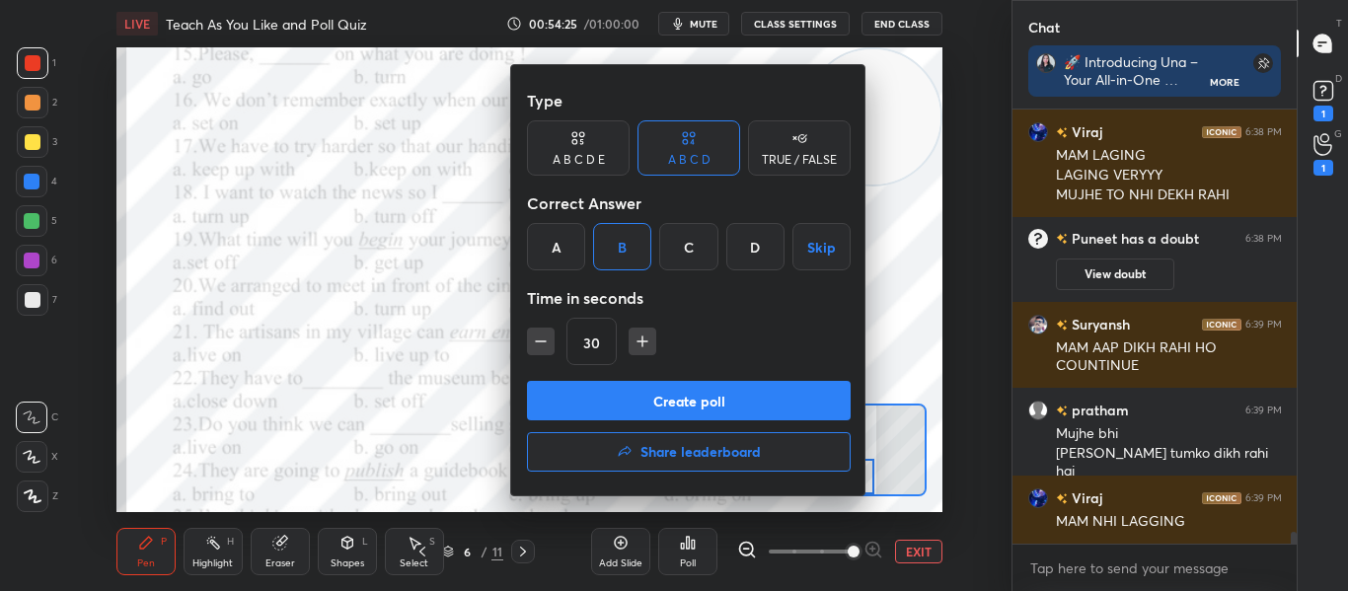
click at [665, 397] on button "Create poll" at bounding box center [689, 400] width 324 height 39
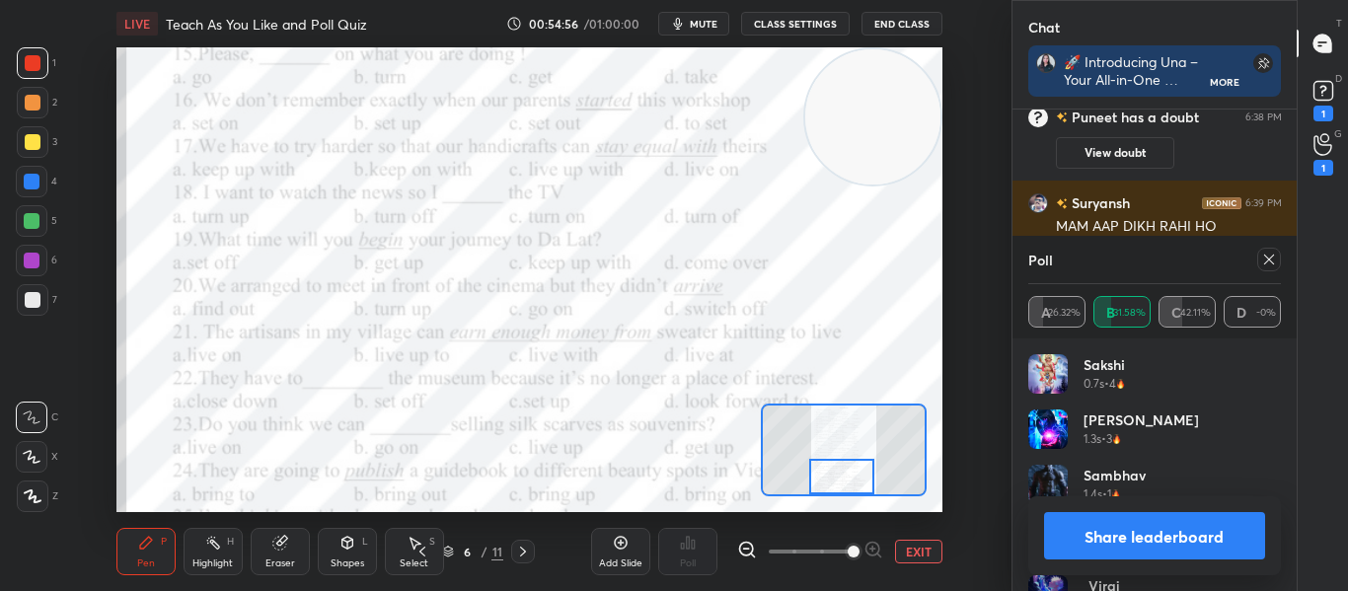
click at [1265, 264] on icon at bounding box center [1269, 260] width 16 height 16
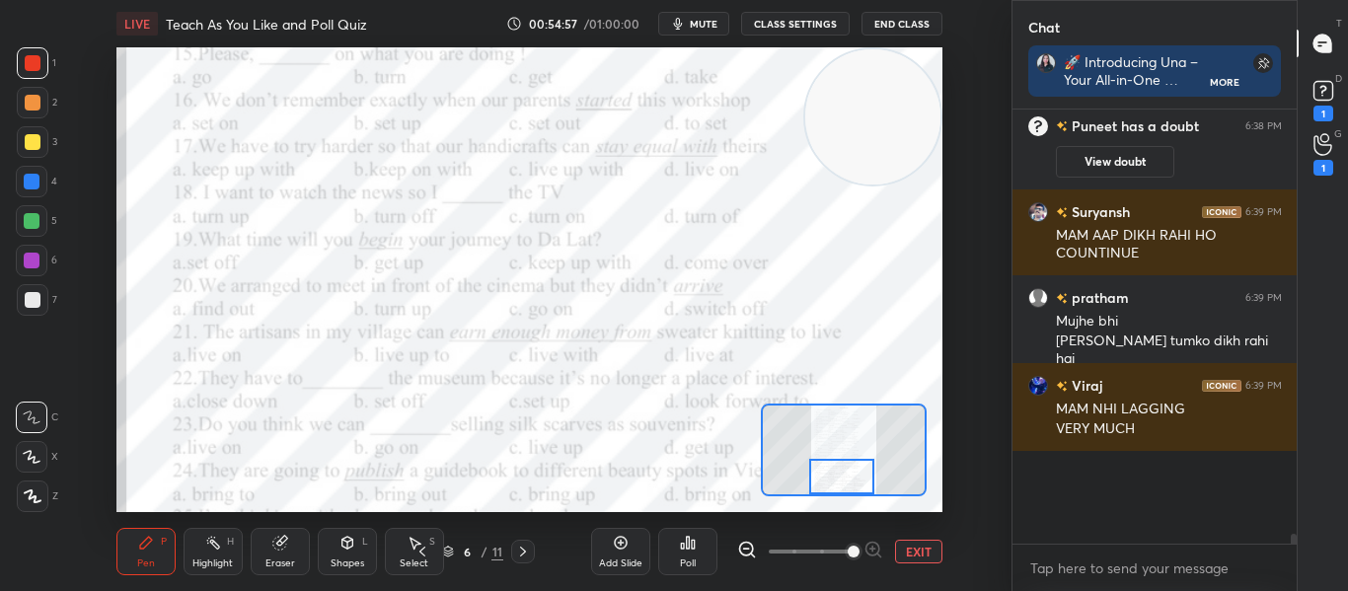
scroll to position [7, 7]
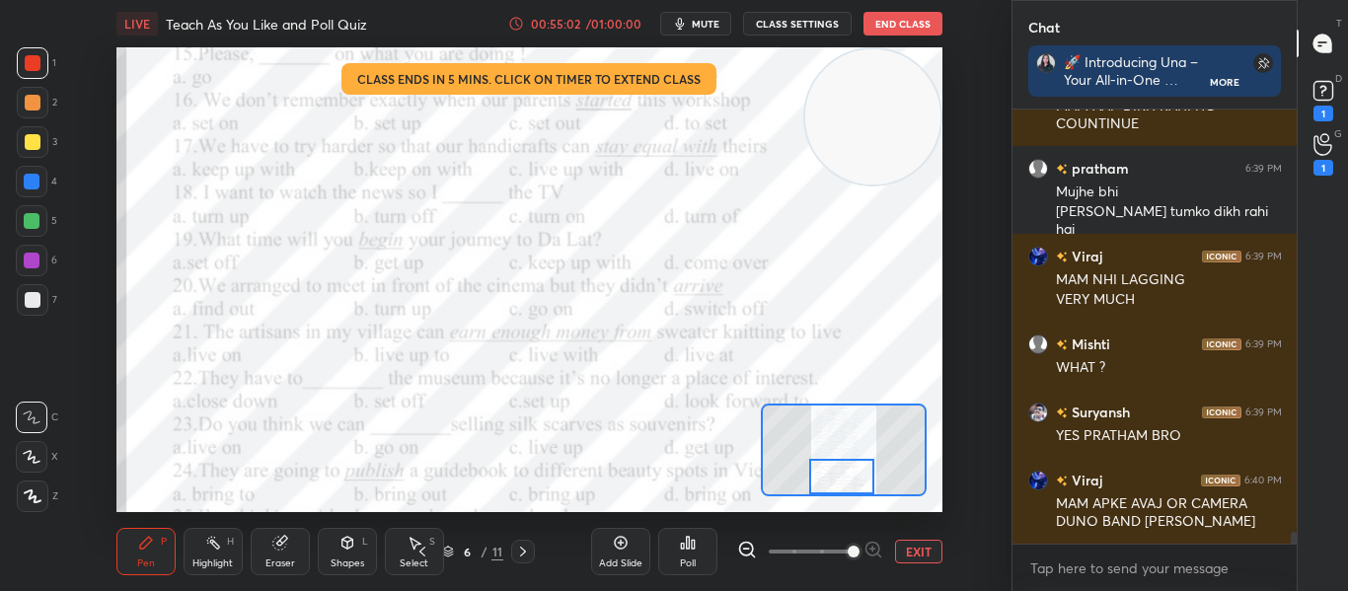
click at [690, 541] on icon at bounding box center [688, 543] width 16 height 16
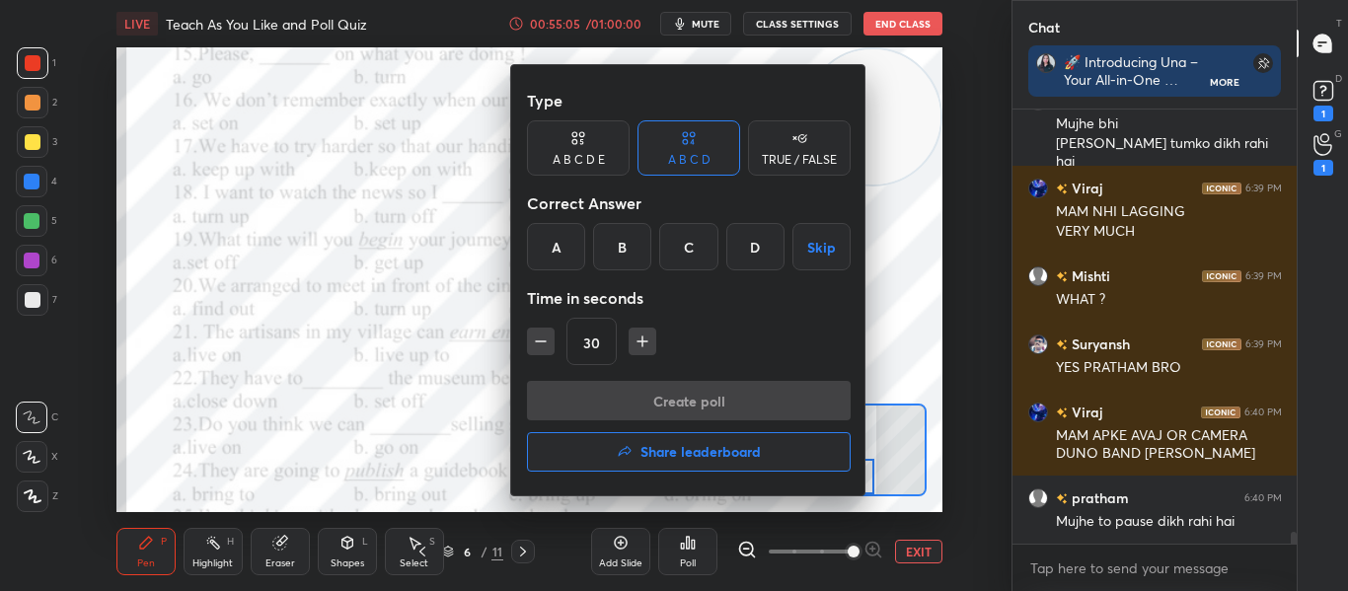
click at [426, 332] on div at bounding box center [674, 295] width 1348 height 591
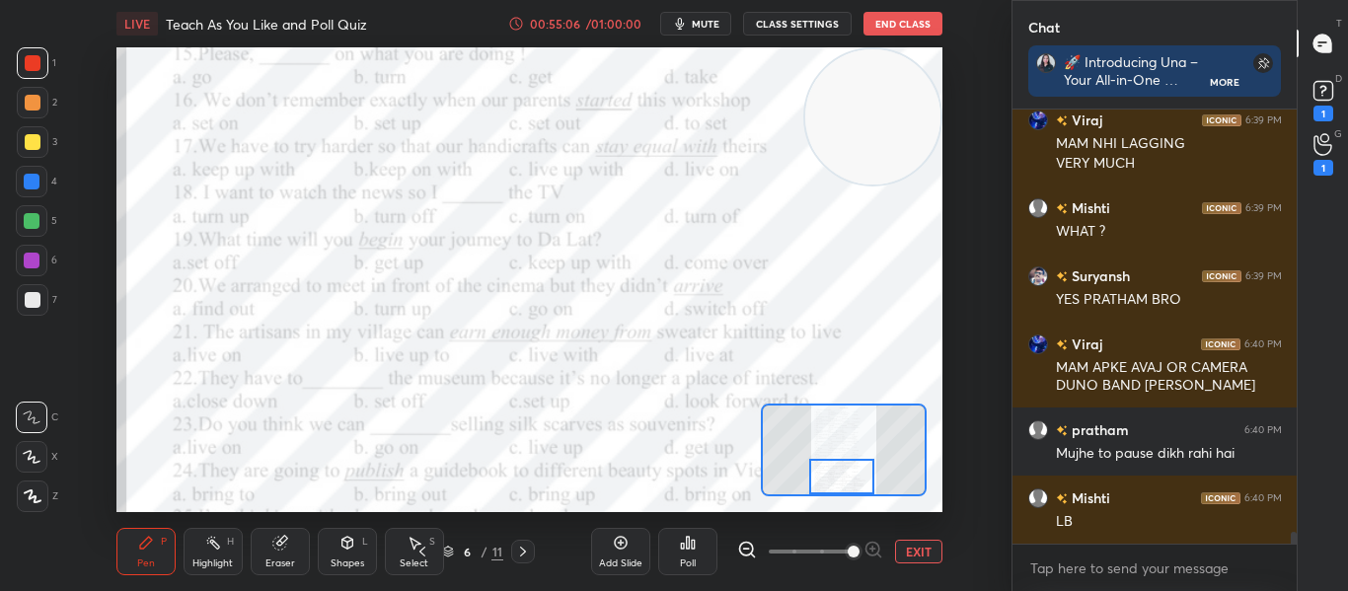
click at [673, 546] on div "Poll" at bounding box center [687, 551] width 59 height 47
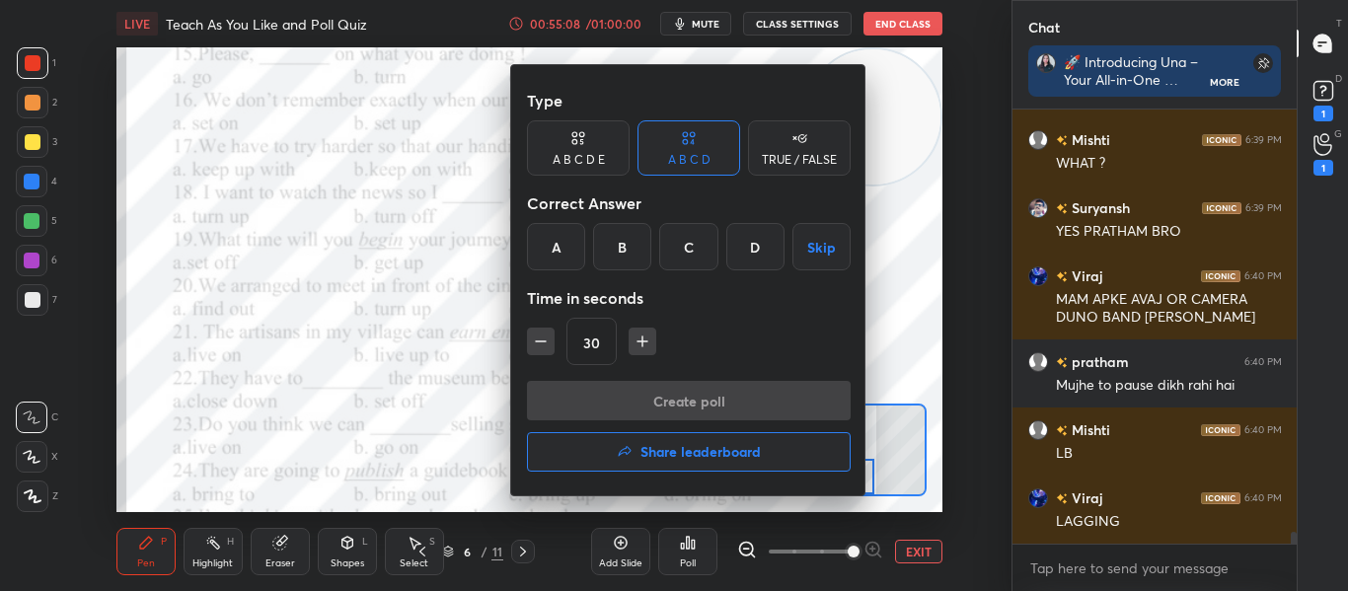
scroll to position [15515, 0]
click at [559, 267] on div "A" at bounding box center [556, 246] width 58 height 47
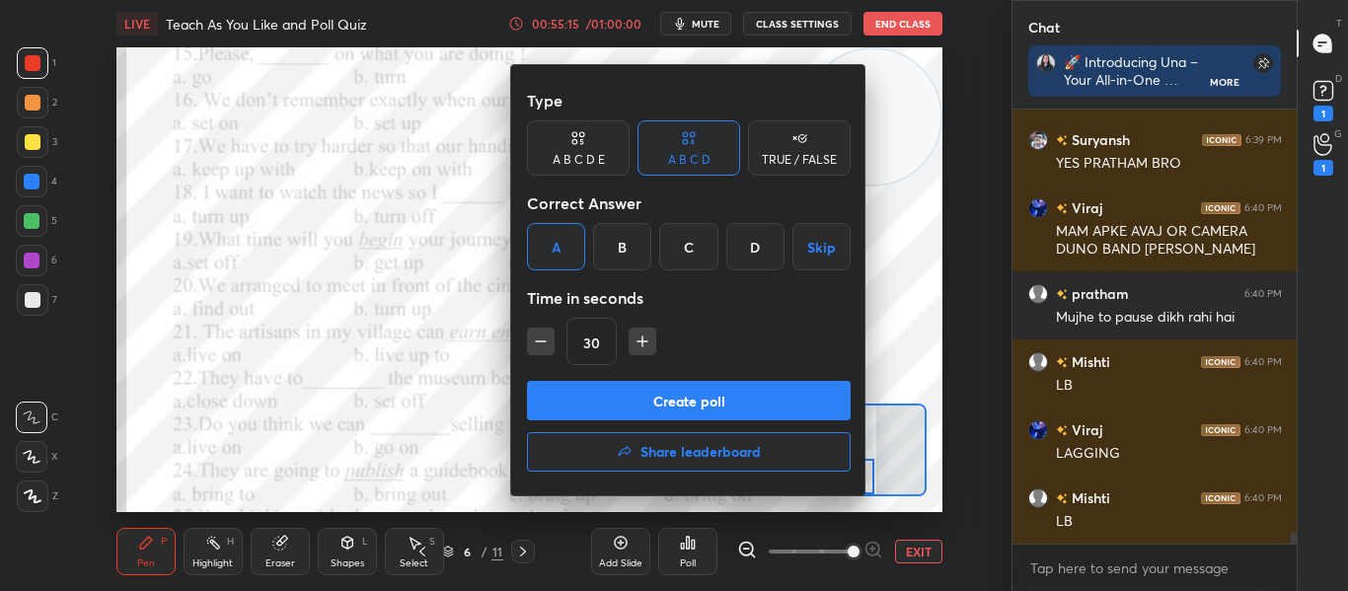
click at [694, 399] on button "Create poll" at bounding box center [689, 400] width 324 height 39
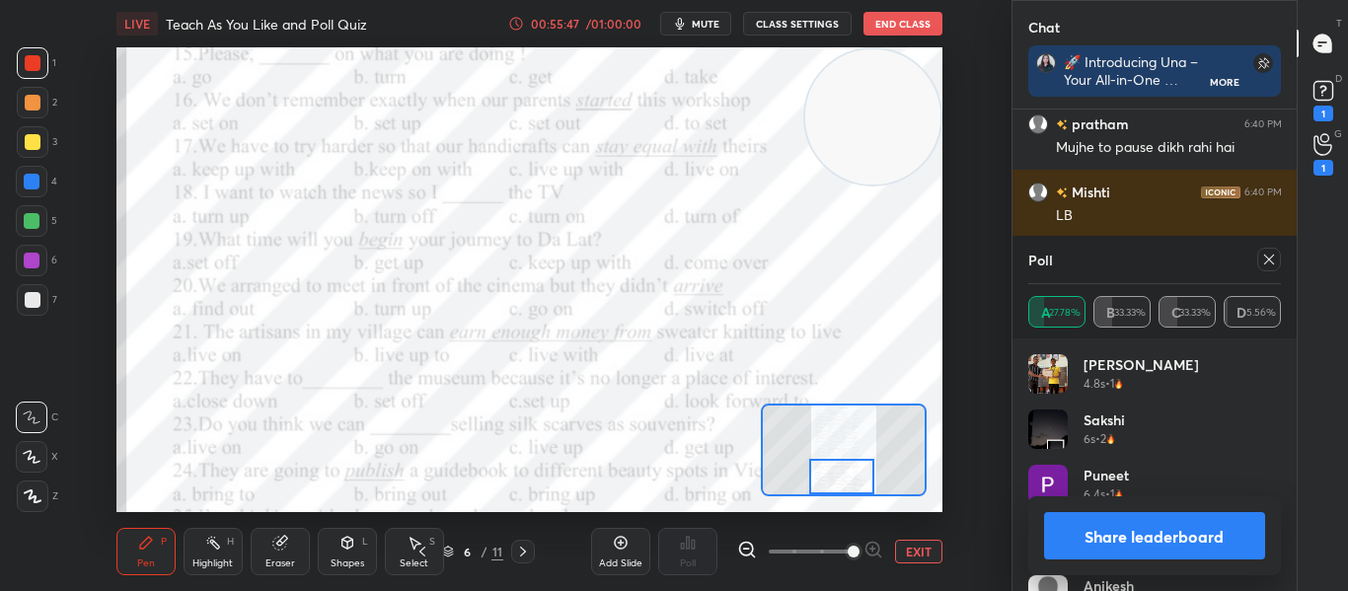
click at [1275, 264] on icon at bounding box center [1269, 260] width 16 height 16
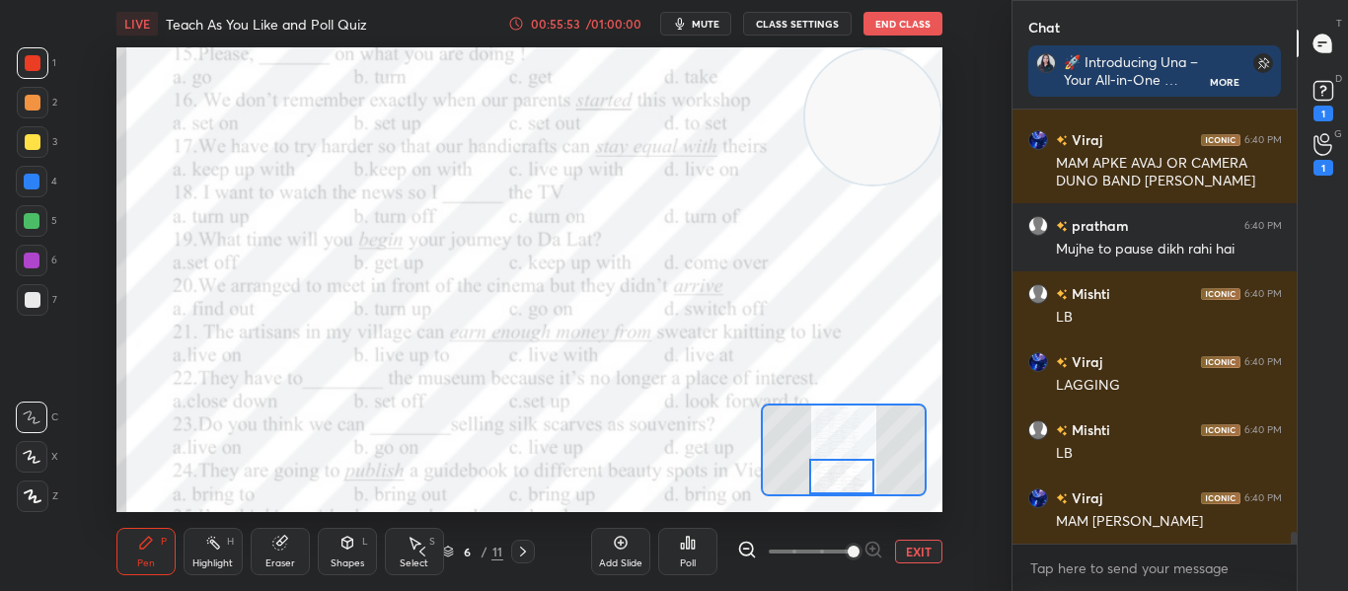
click at [701, 540] on div "Poll" at bounding box center [687, 551] width 59 height 47
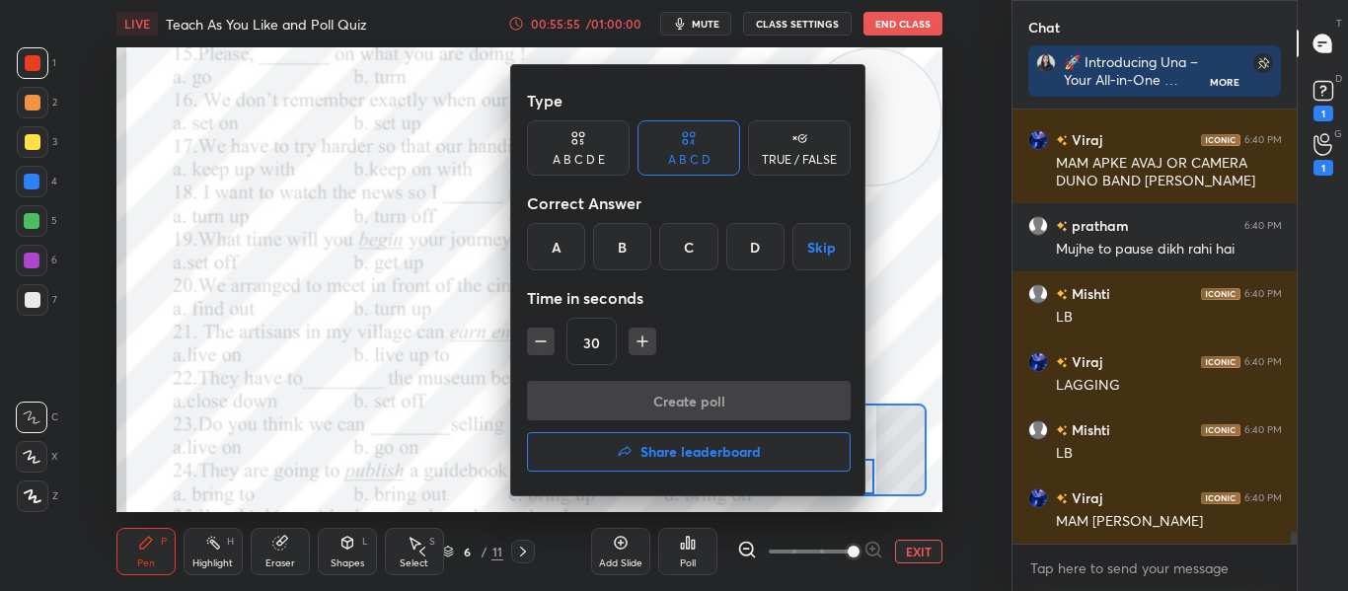
click at [560, 227] on div "A" at bounding box center [556, 246] width 58 height 47
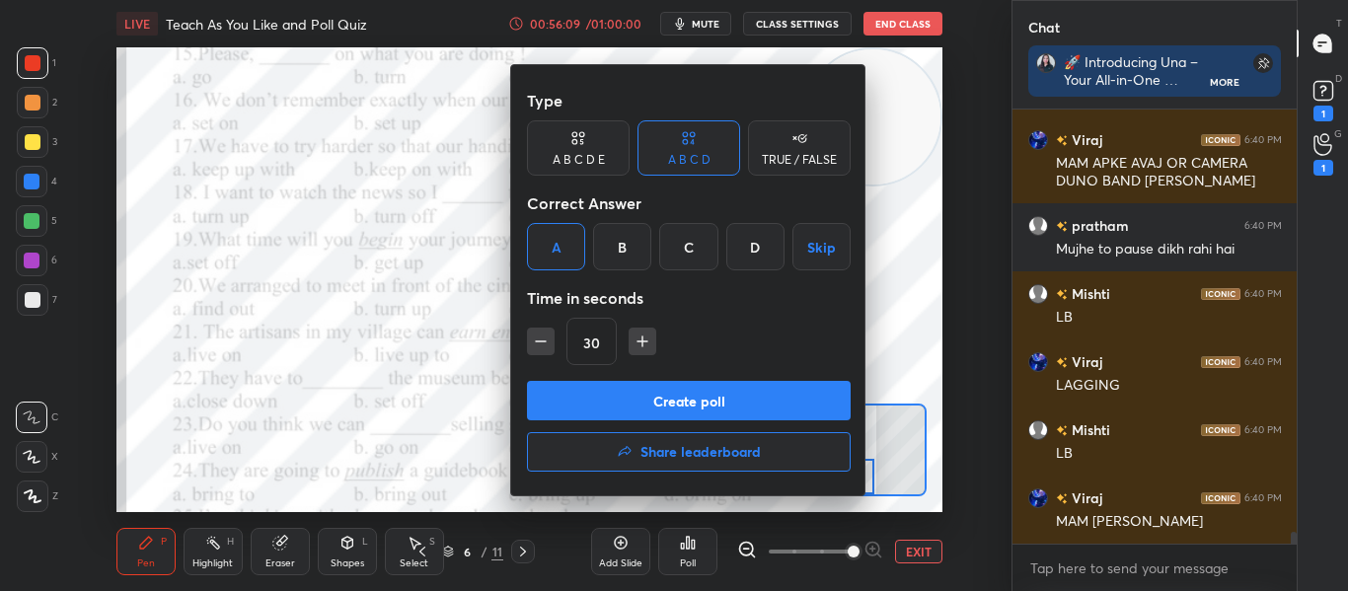
click at [654, 411] on button "Create poll" at bounding box center [689, 400] width 324 height 39
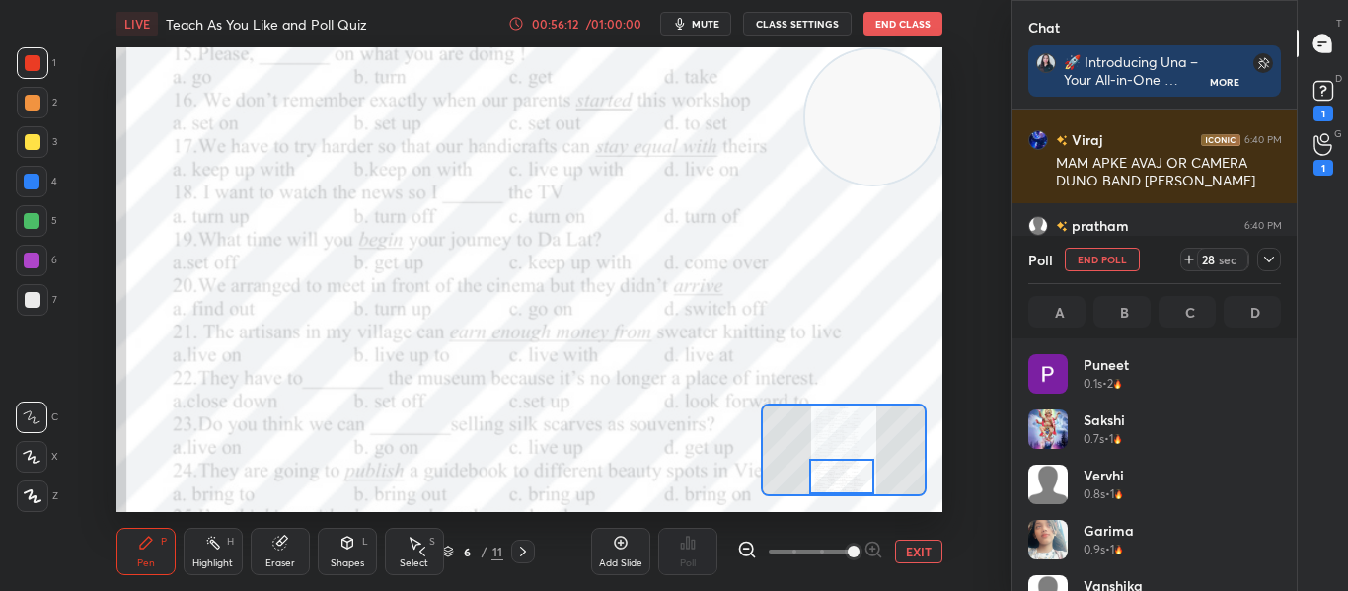
scroll to position [231, 247]
click at [1262, 262] on icon at bounding box center [1269, 260] width 16 height 16
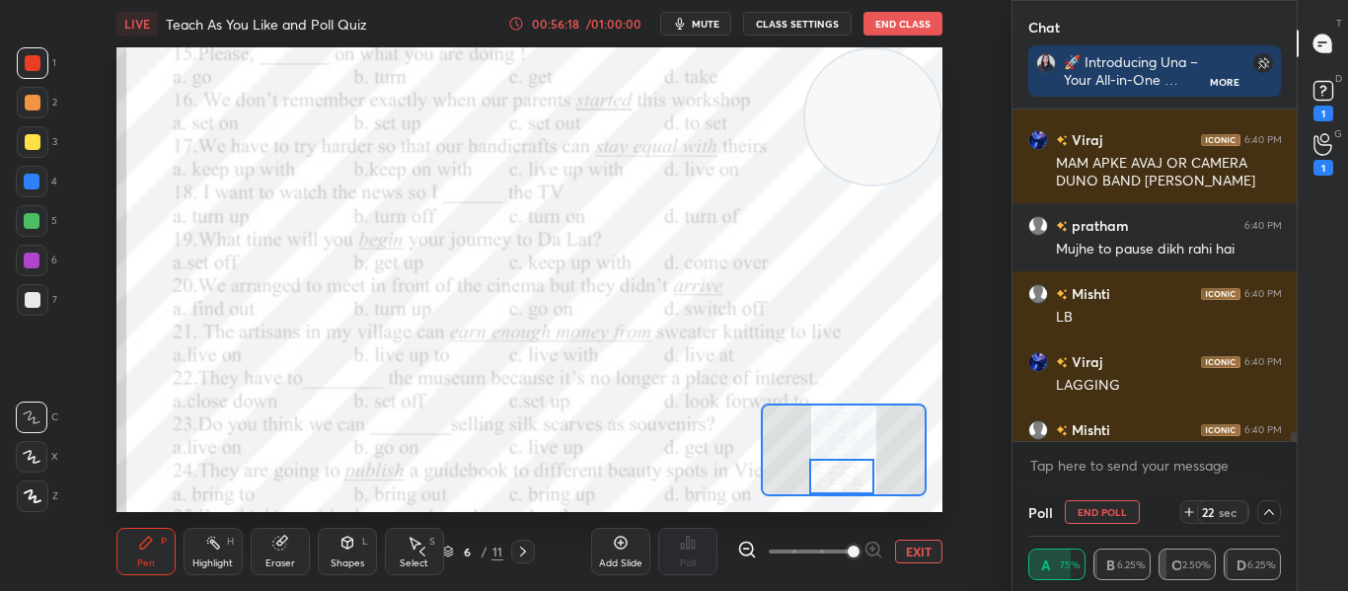
scroll to position [15753, 0]
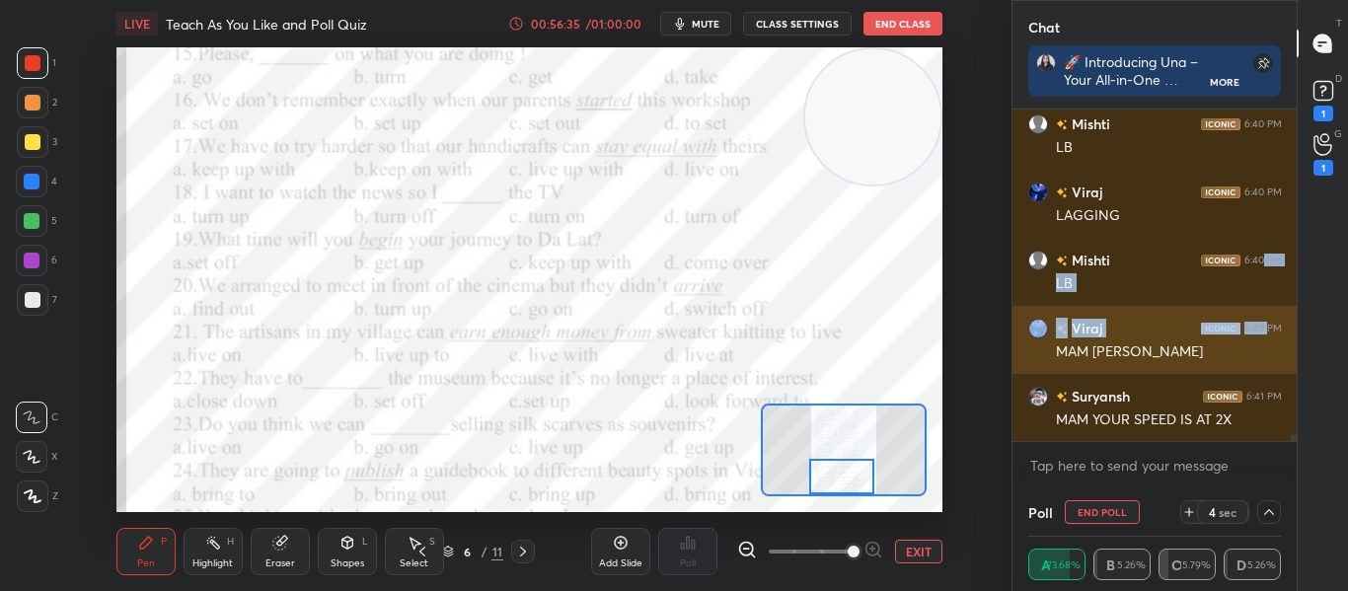
drag, startPoint x: 1262, startPoint y: 262, endPoint x: 1257, endPoint y: 336, distance: 74.2
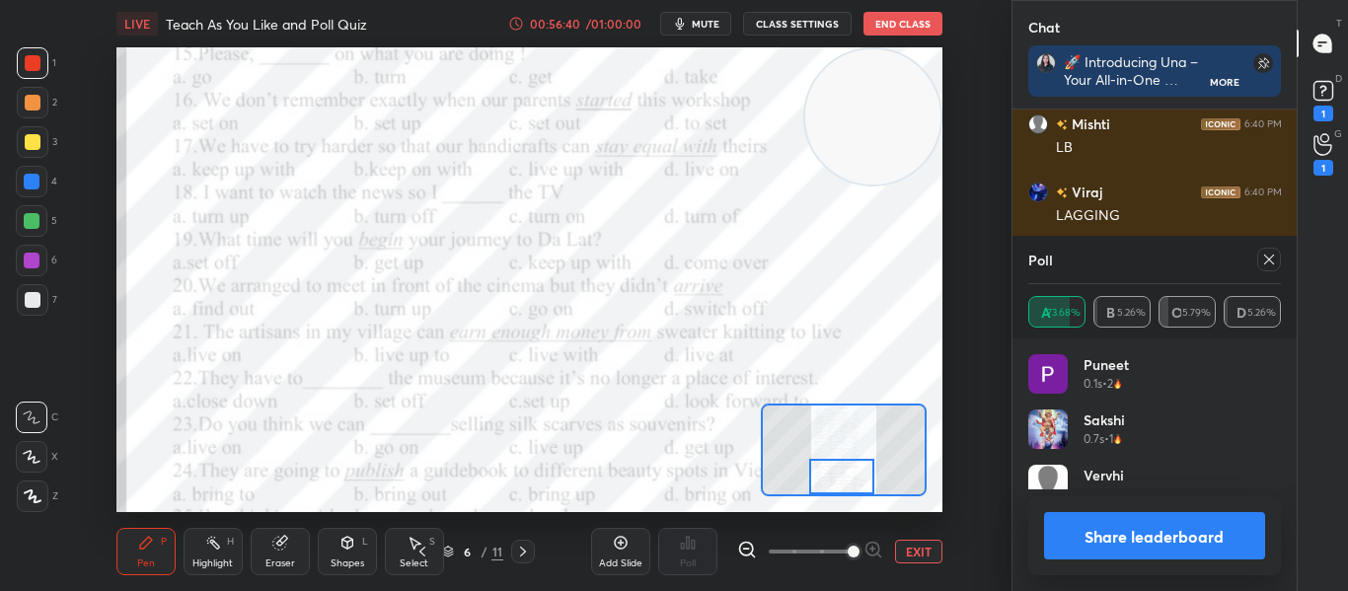
scroll to position [231, 247]
click at [1264, 259] on icon at bounding box center [1269, 260] width 16 height 16
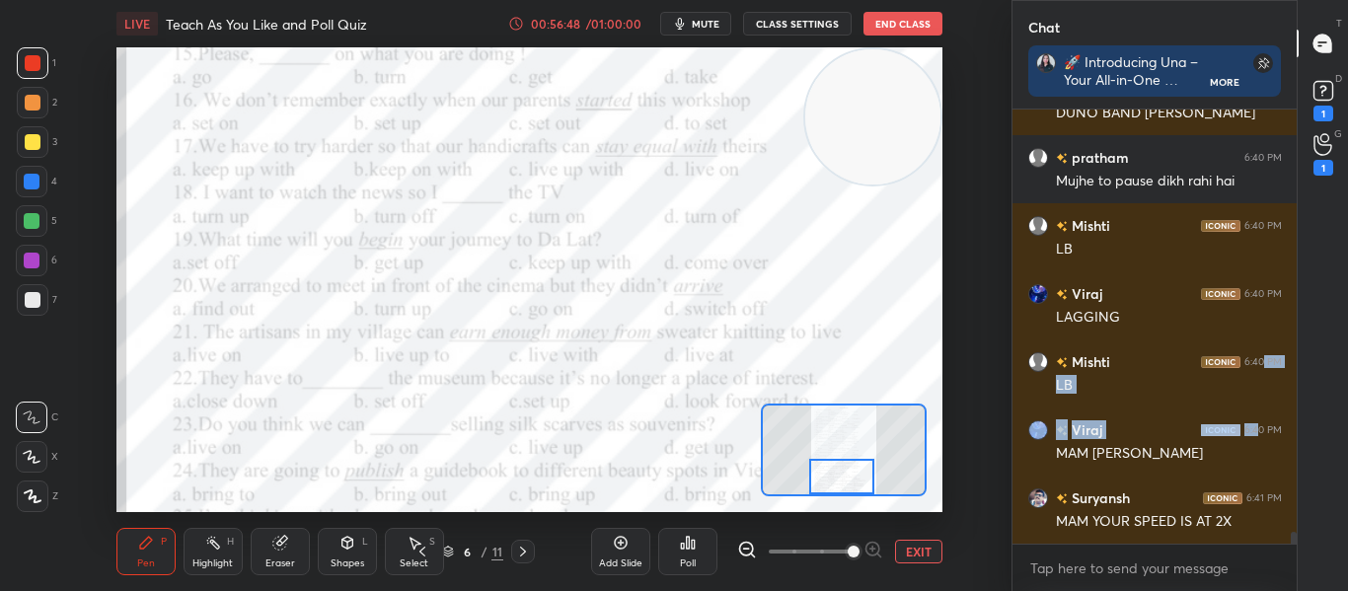
click at [716, 537] on div "Poll" at bounding box center [687, 551] width 59 height 47
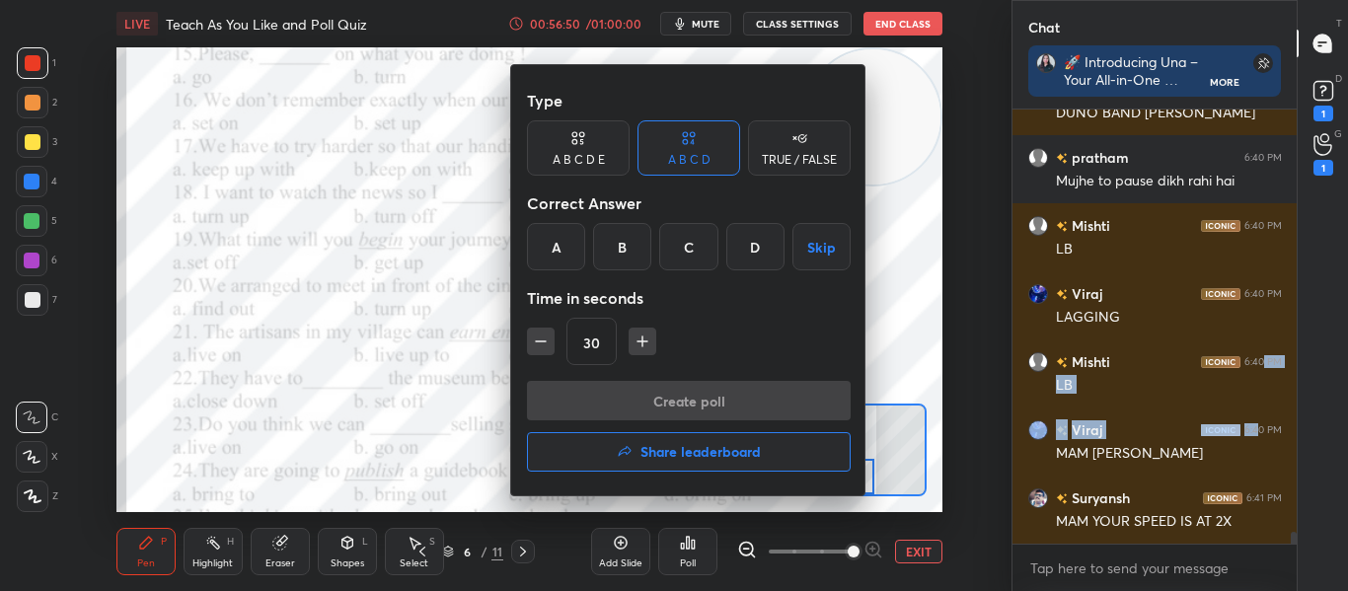
click at [572, 259] on div "A" at bounding box center [556, 246] width 58 height 47
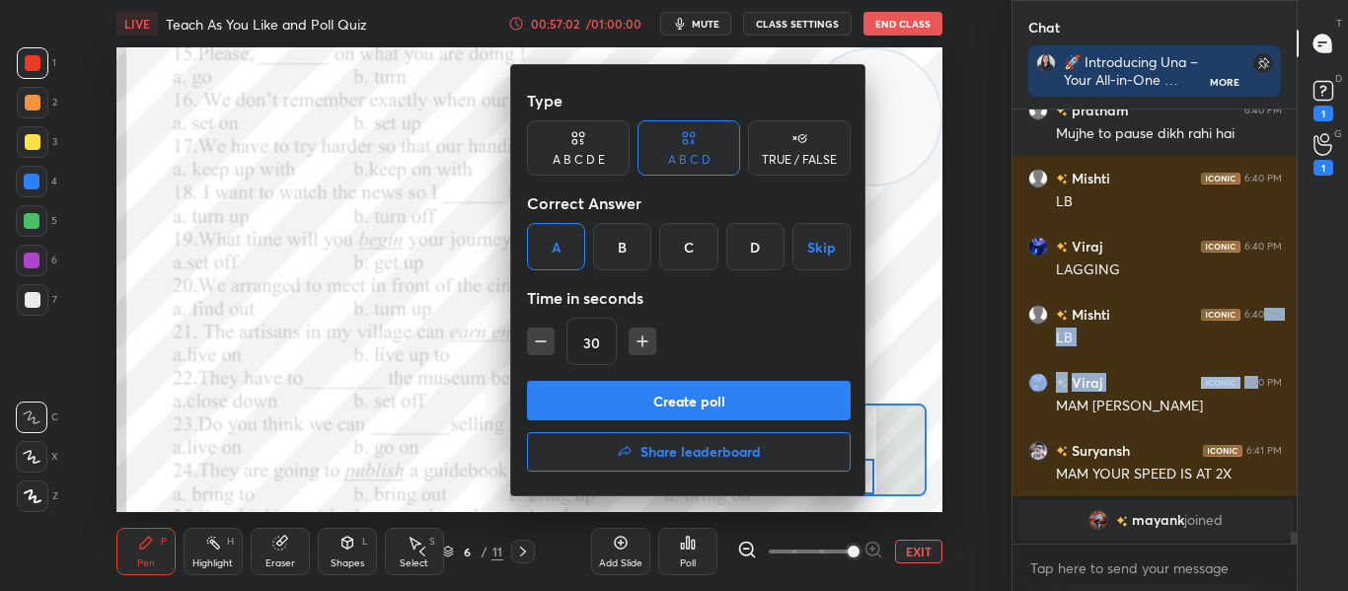
scroll to position [15543, 0]
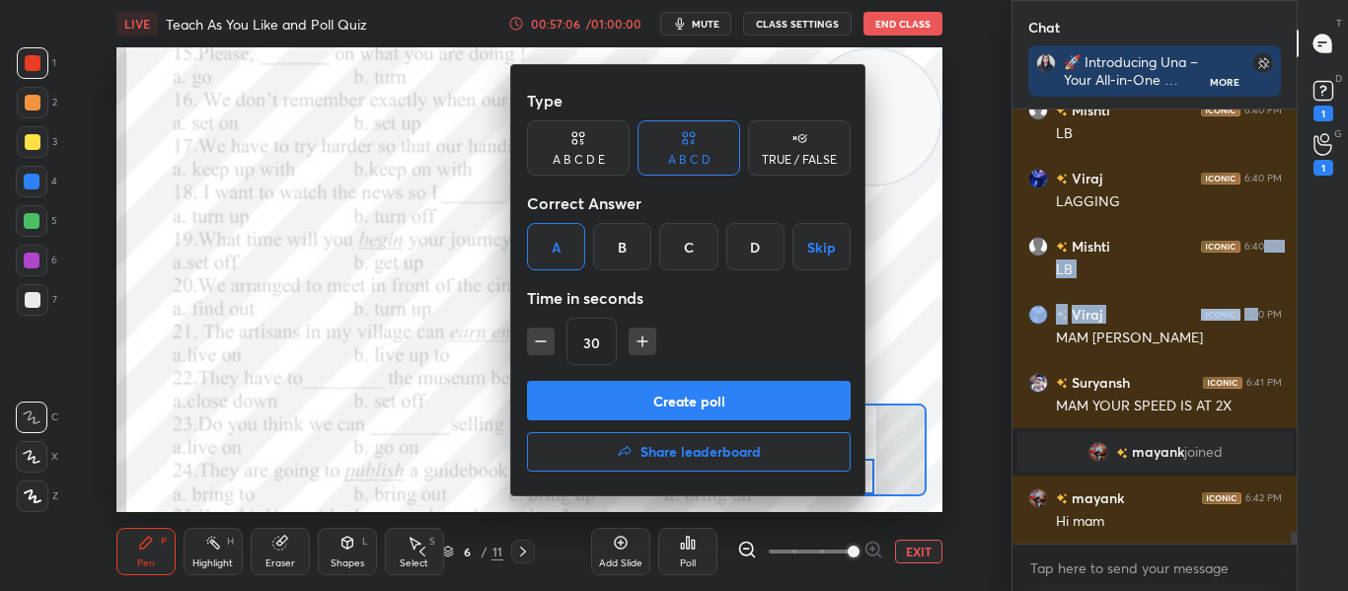
click at [641, 396] on button "Create poll" at bounding box center [689, 400] width 324 height 39
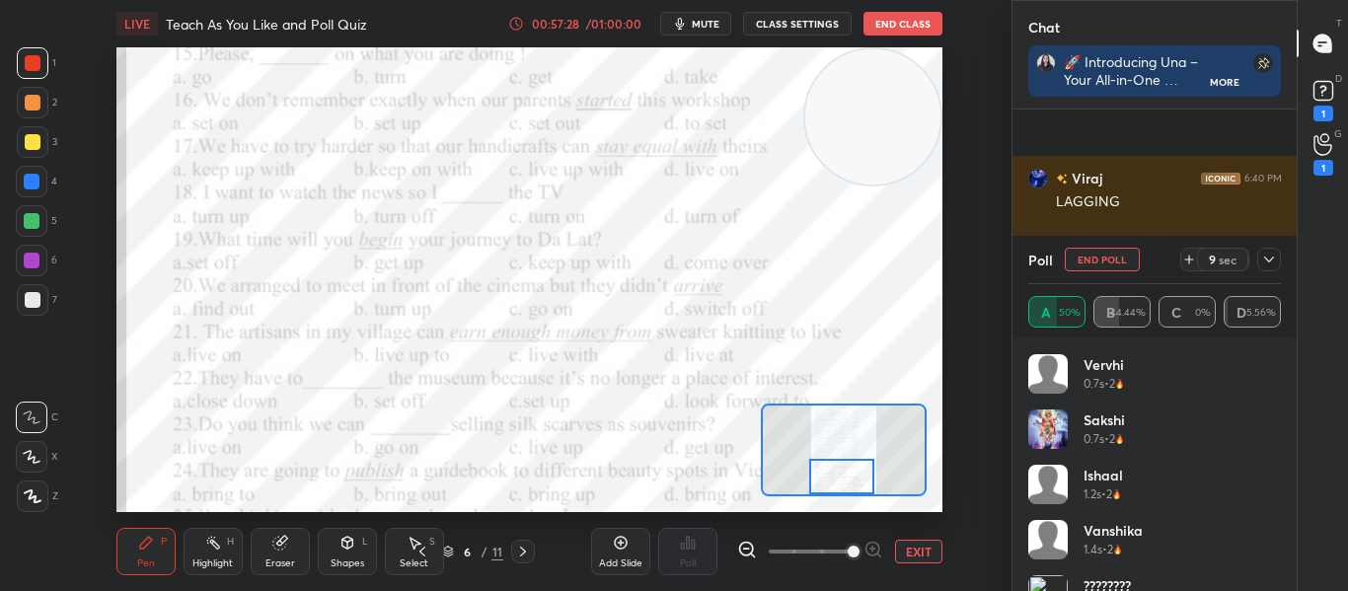
scroll to position [15713, 0]
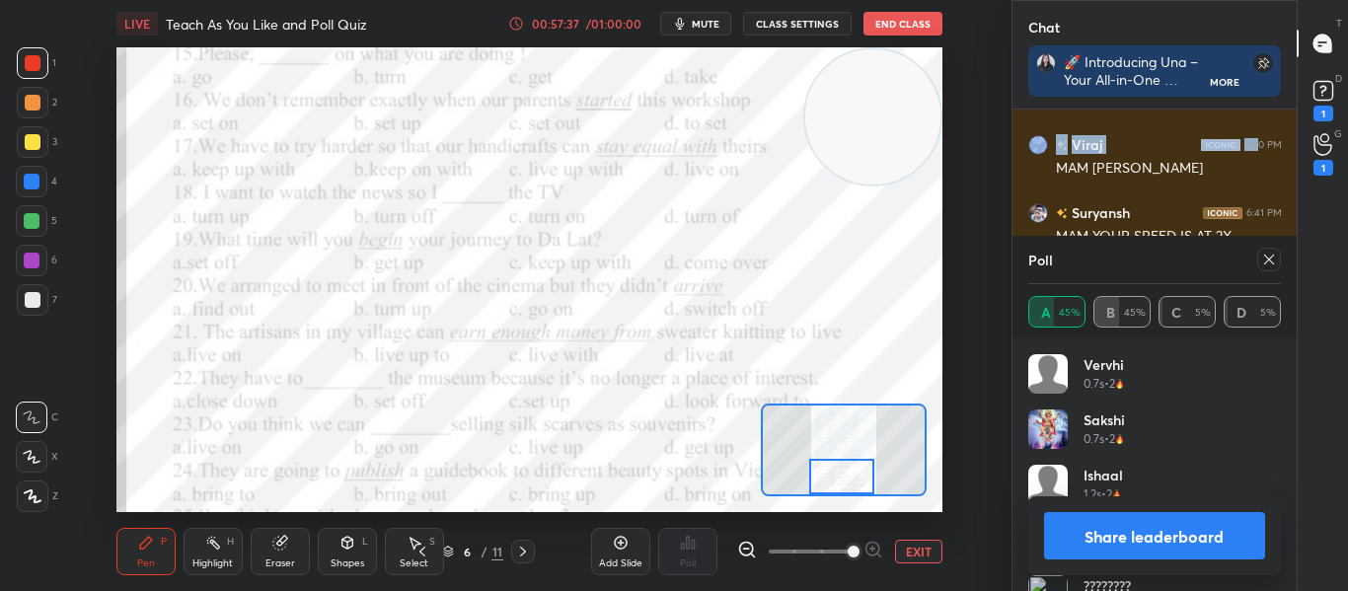
click at [1274, 261] on icon at bounding box center [1269, 260] width 16 height 16
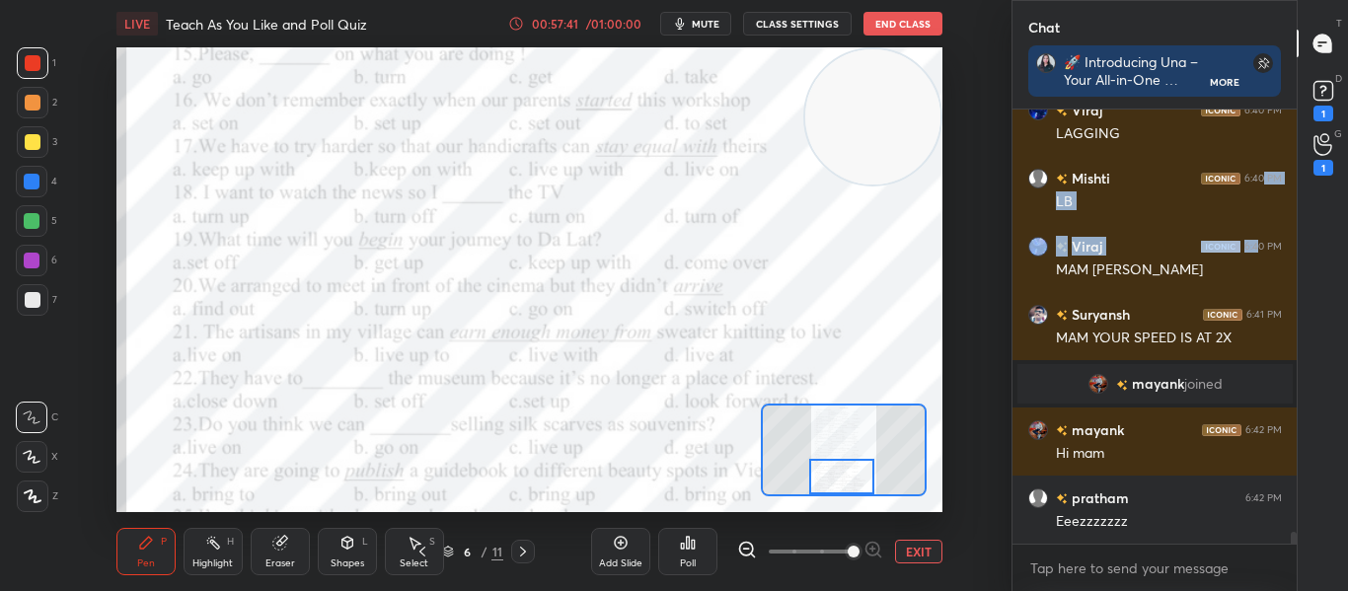
scroll to position [15679, 0]
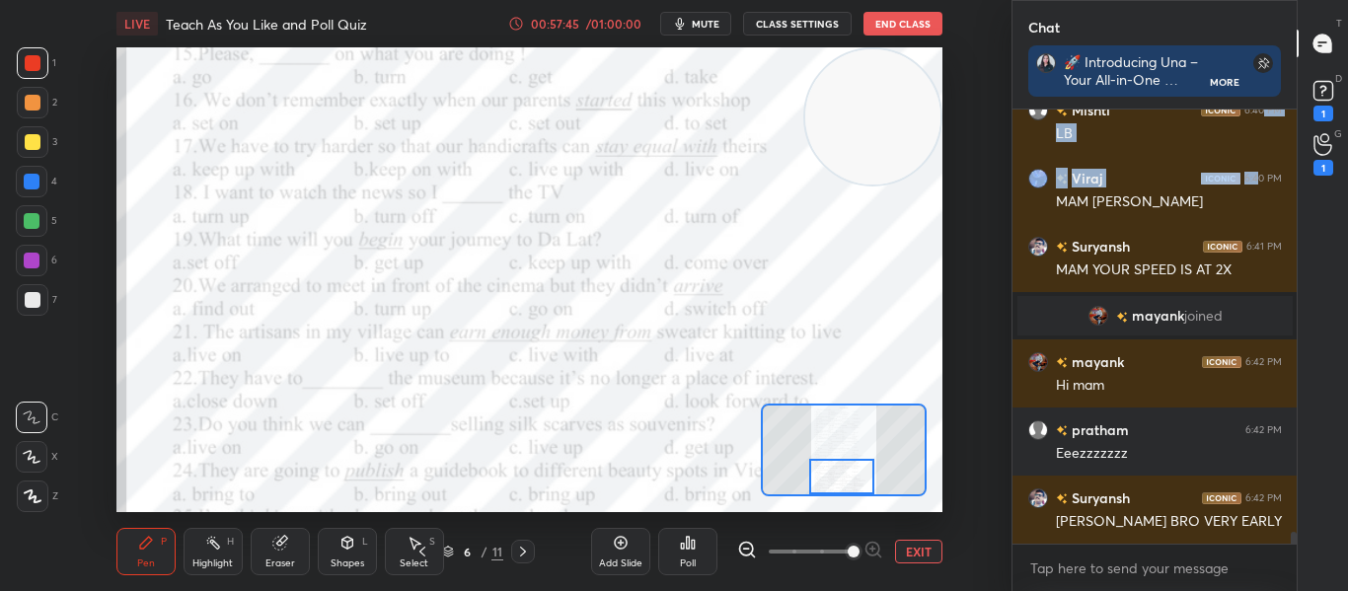
click at [683, 541] on icon at bounding box center [688, 543] width 16 height 16
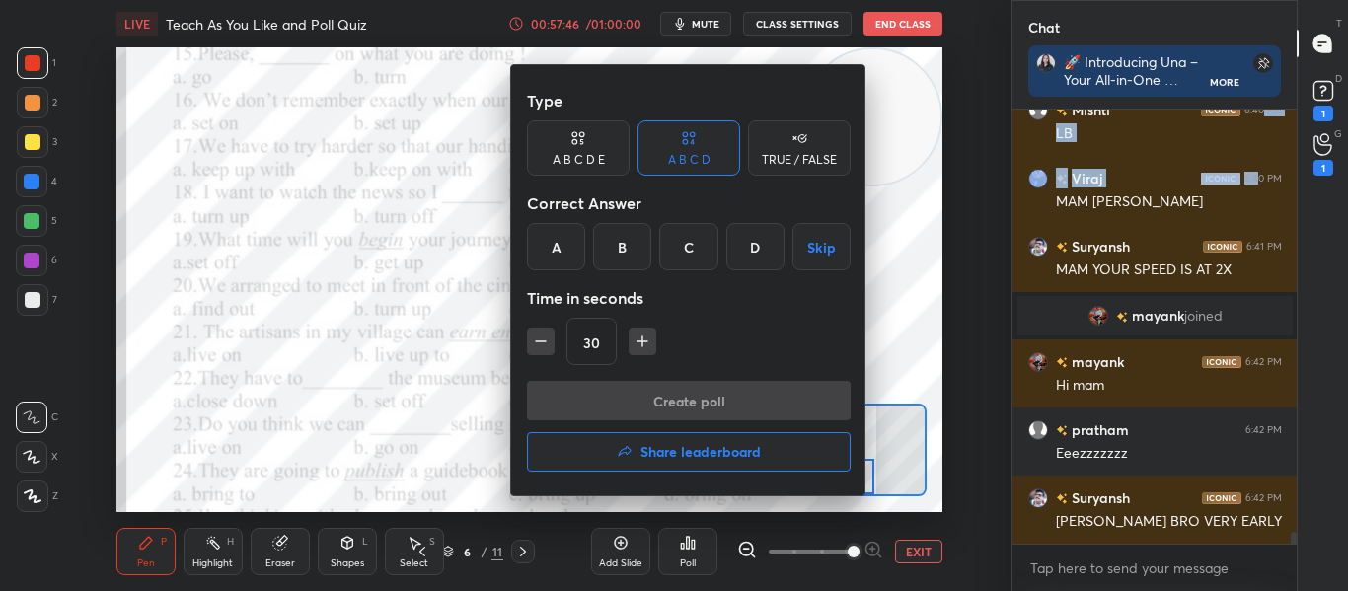
click at [617, 245] on div "B" at bounding box center [622, 246] width 58 height 47
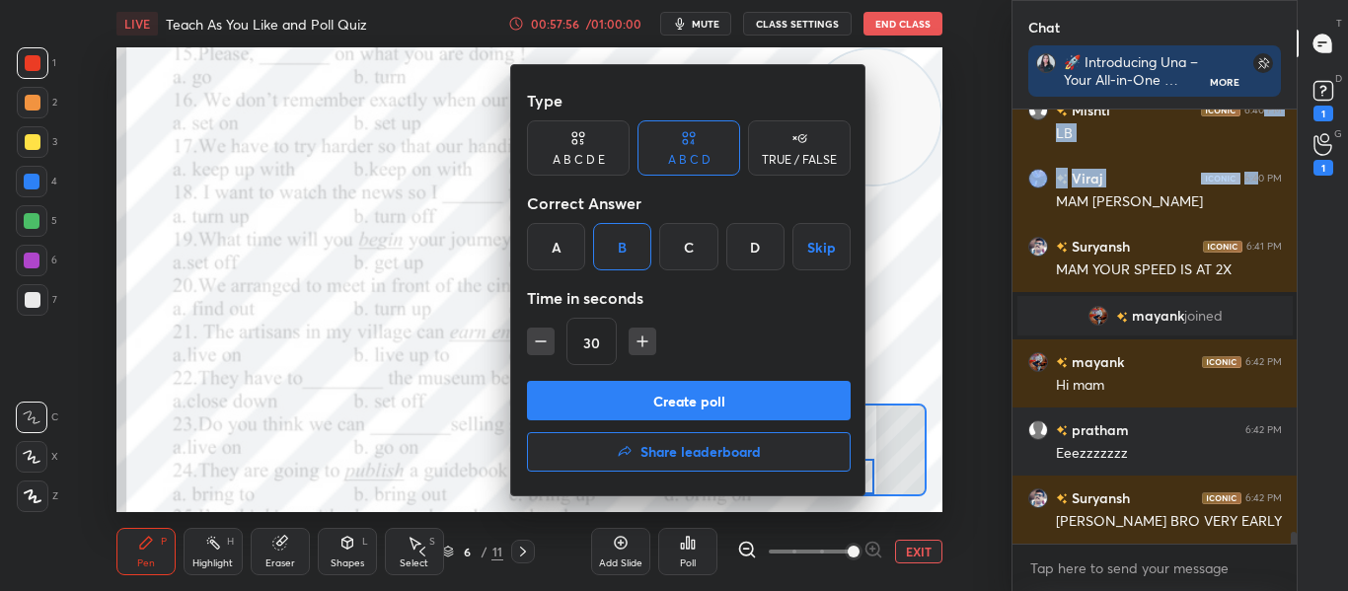
click at [687, 409] on button "Create poll" at bounding box center [689, 400] width 324 height 39
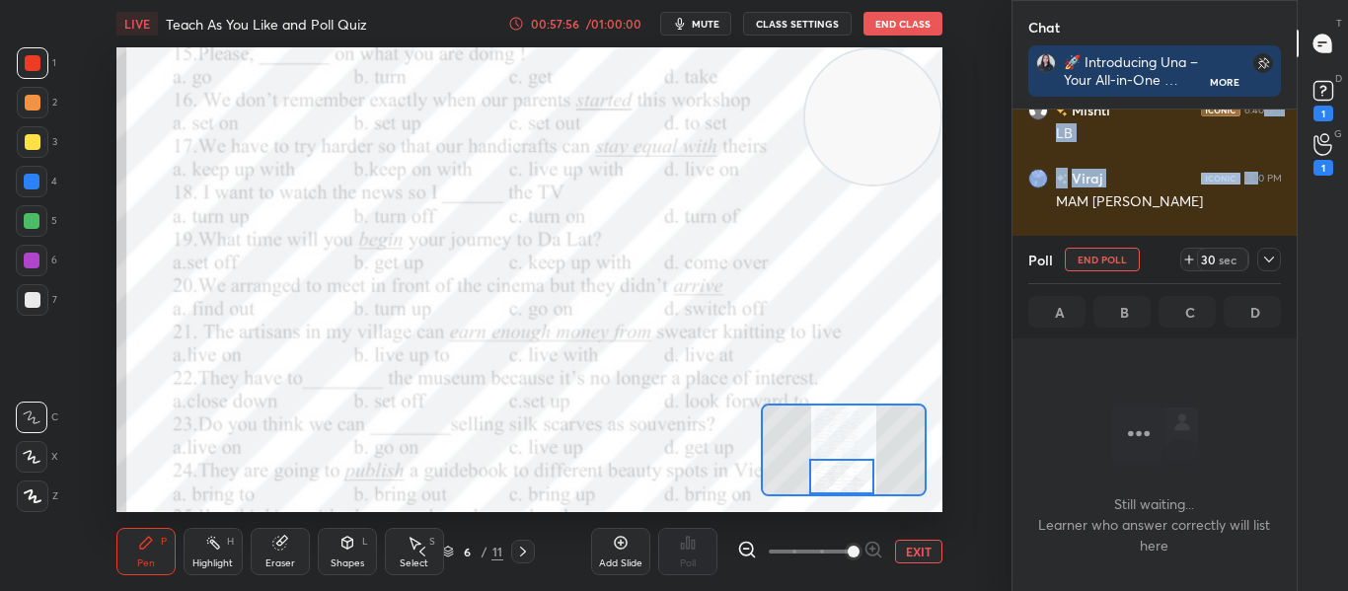
scroll to position [373, 278]
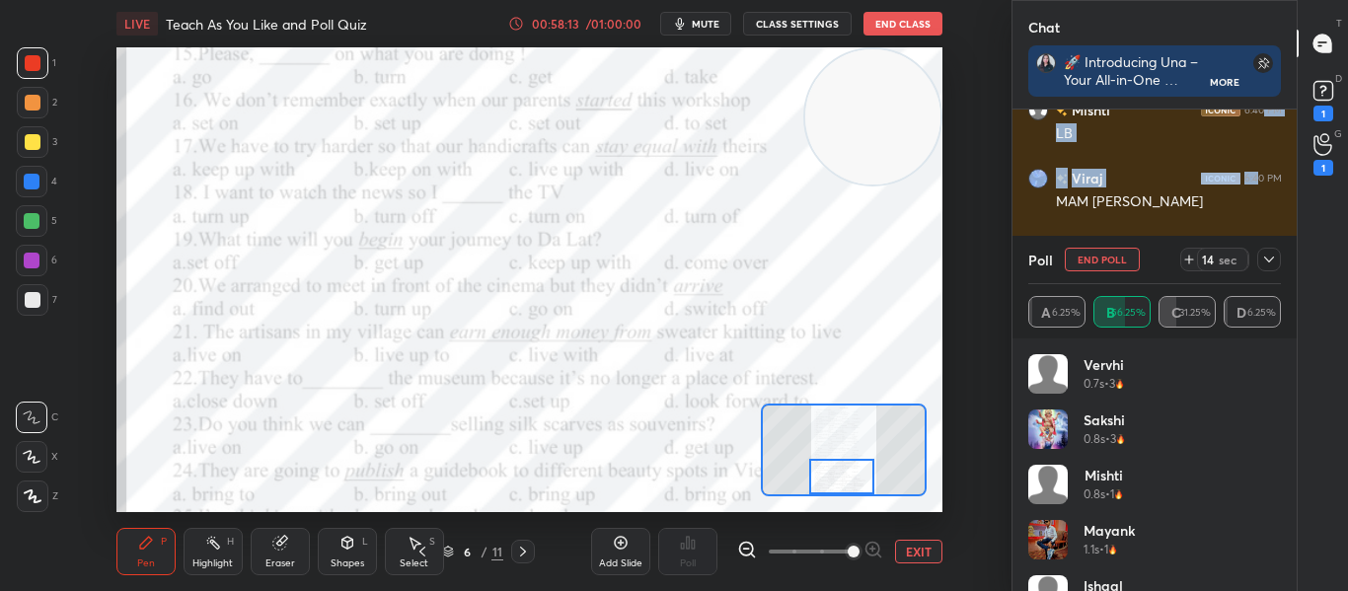
click at [695, 26] on span "mute" at bounding box center [706, 24] width 28 height 14
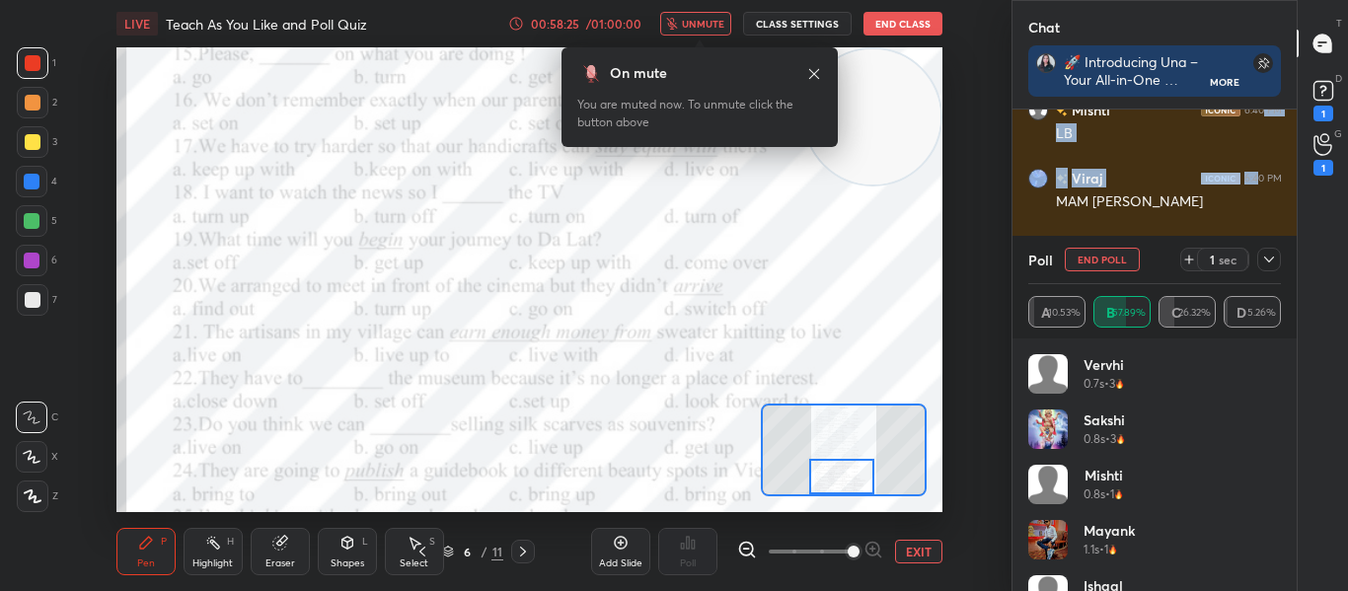
click at [711, 33] on button "unmute" at bounding box center [695, 24] width 71 height 24
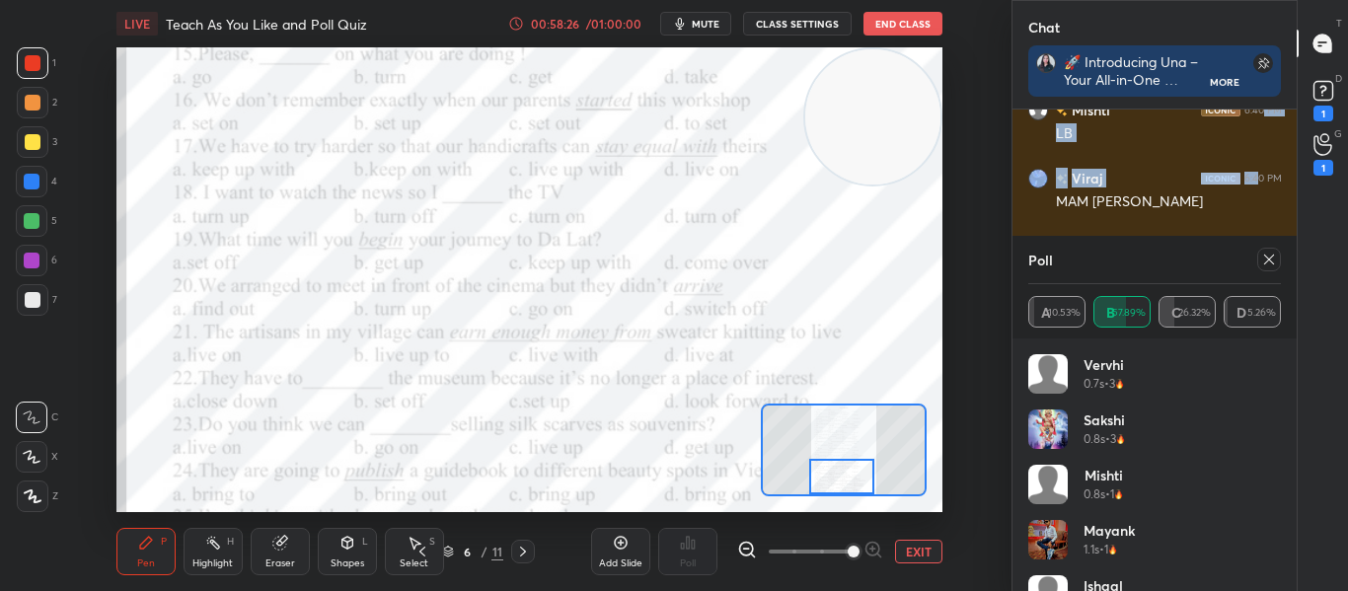
scroll to position [15849, 0]
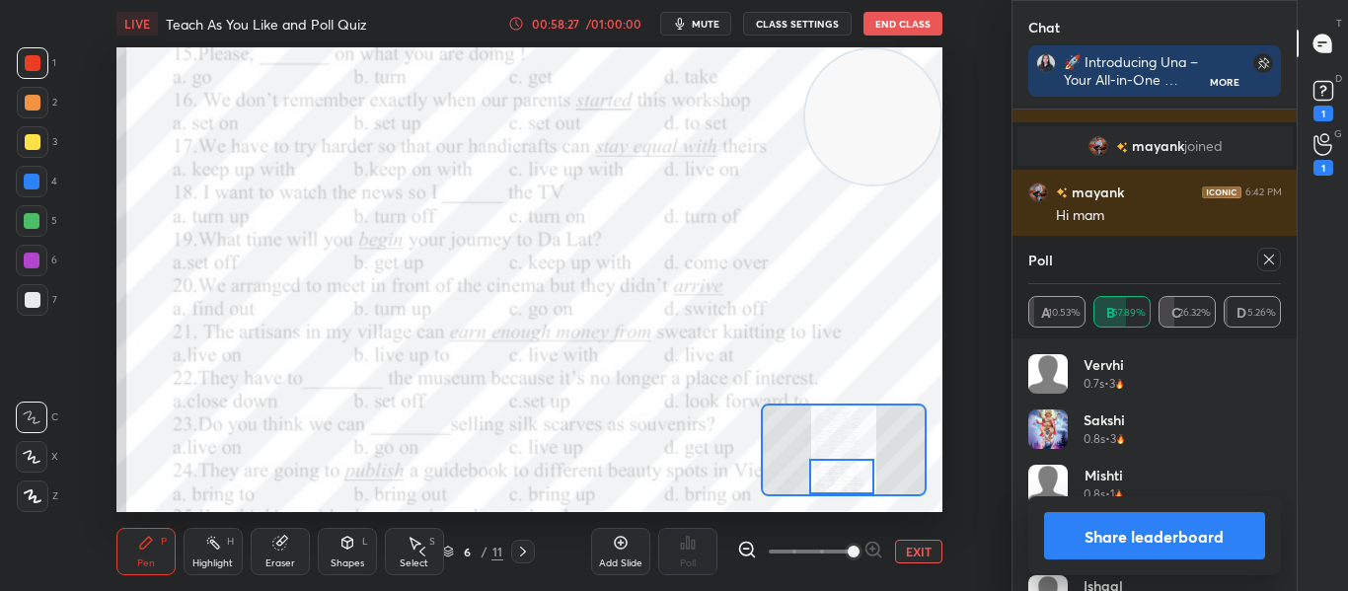
click at [1278, 257] on div at bounding box center [1269, 260] width 24 height 24
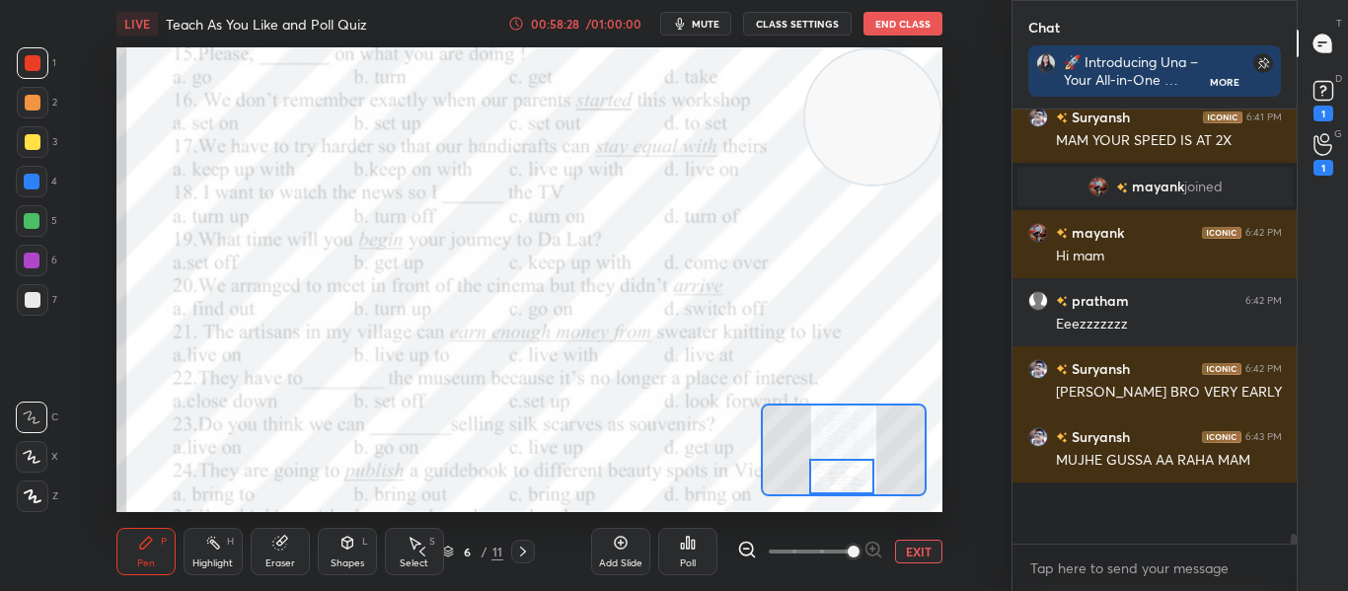
scroll to position [15753, 0]
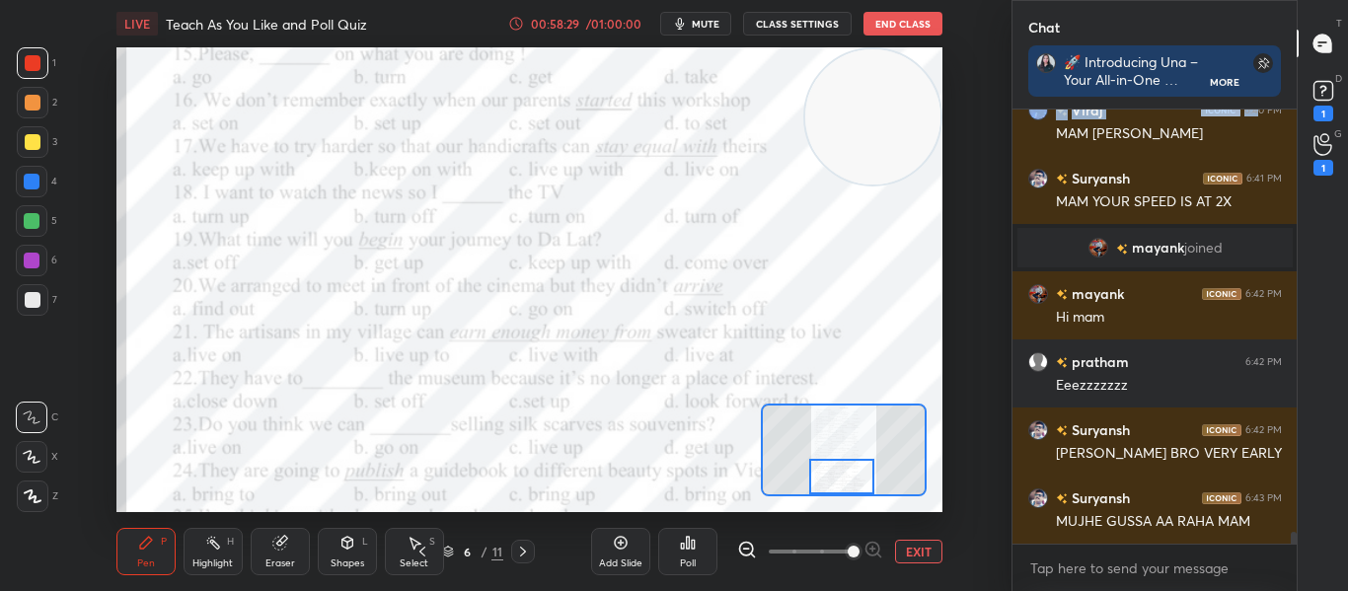
click at [705, 558] on div "Poll" at bounding box center [687, 551] width 59 height 47
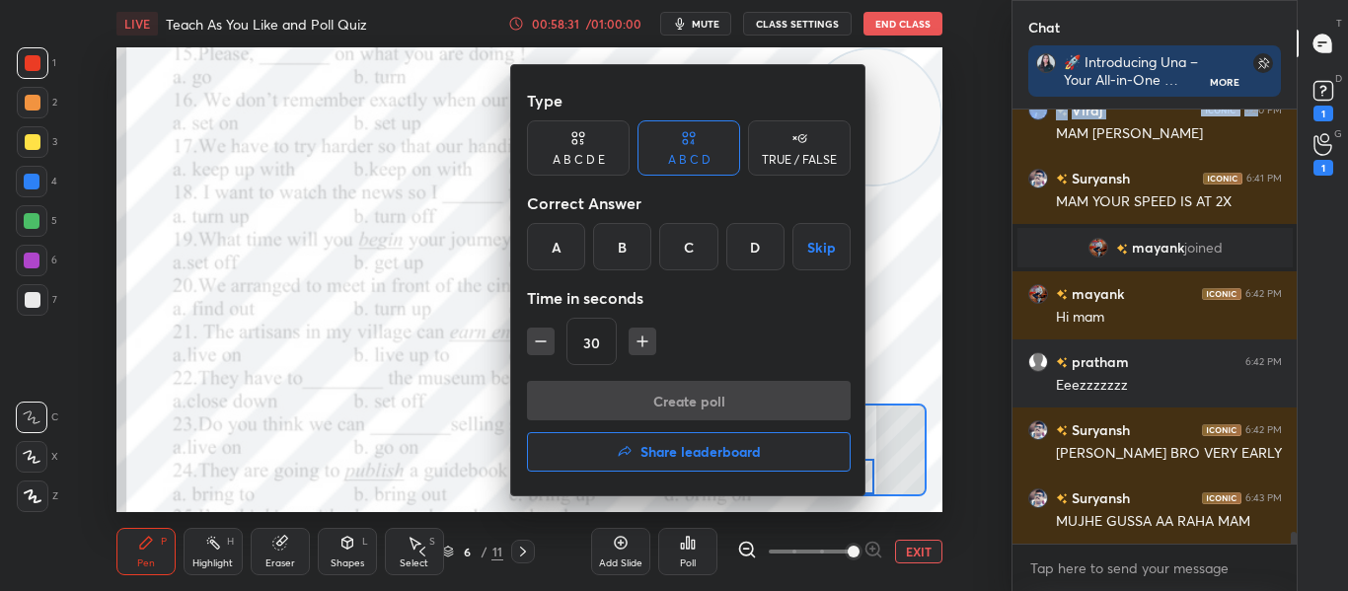
click at [666, 445] on h4 "Share leaderboard" at bounding box center [700, 452] width 120 height 14
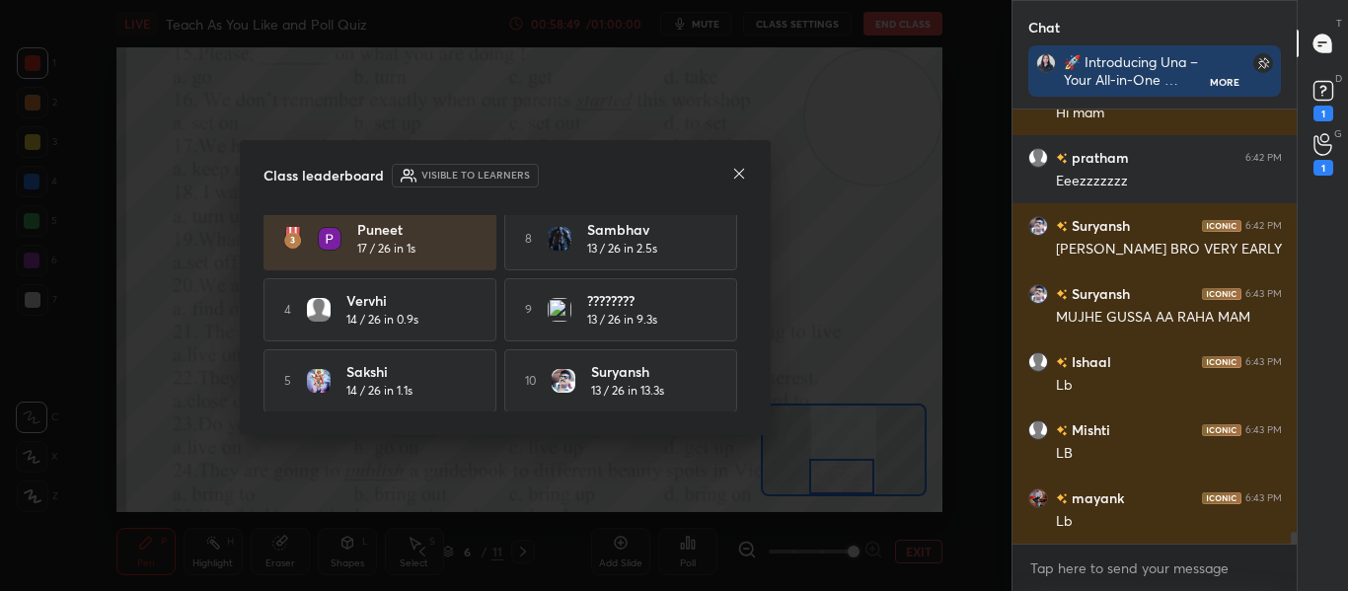
scroll to position [0, 0]
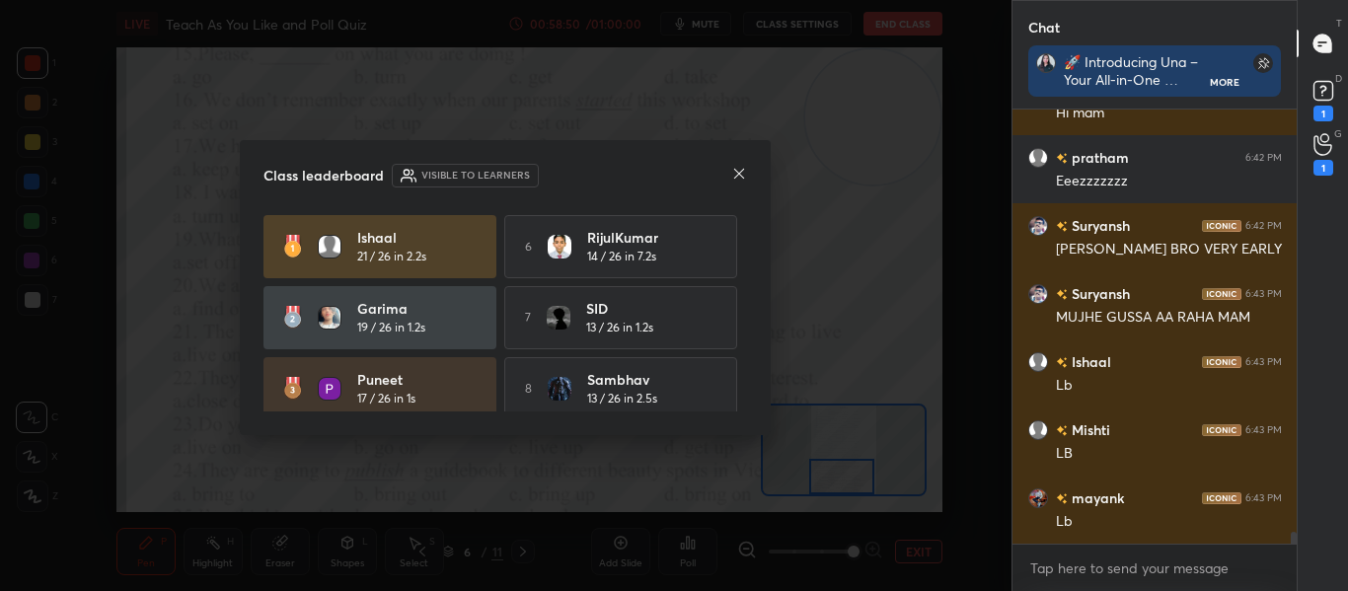
click at [739, 177] on icon at bounding box center [739, 174] width 16 height 16
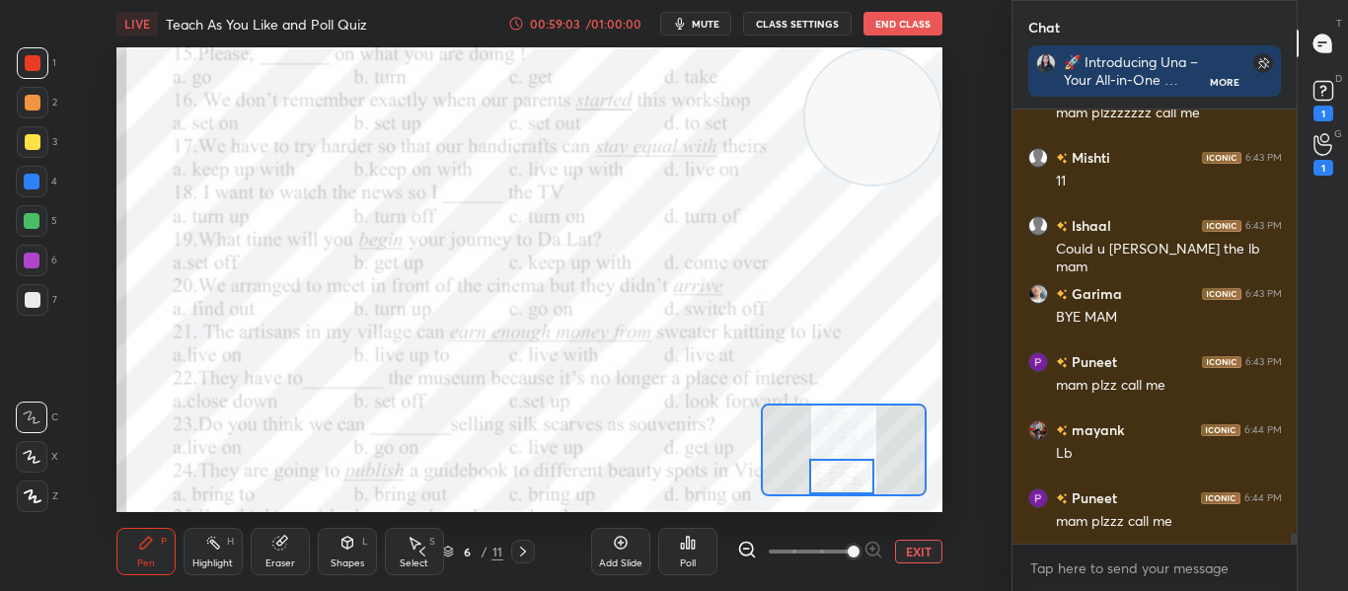
scroll to position [16564, 0]
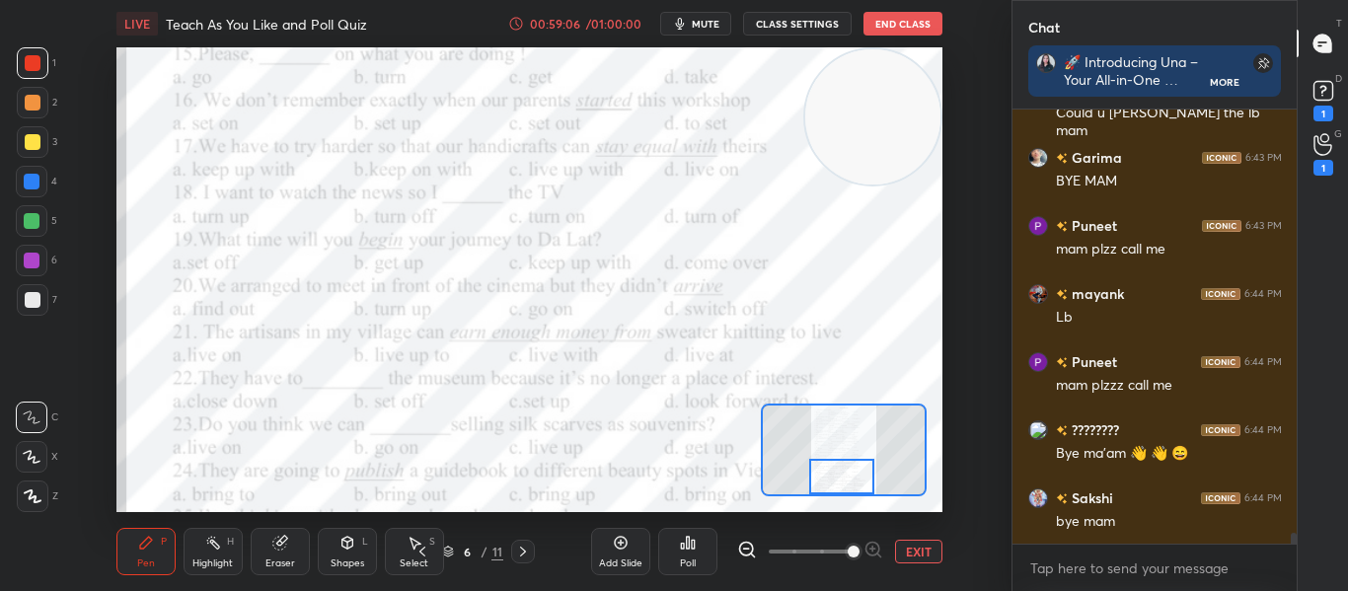
click at [904, 23] on button "End Class" at bounding box center [902, 24] width 79 height 24
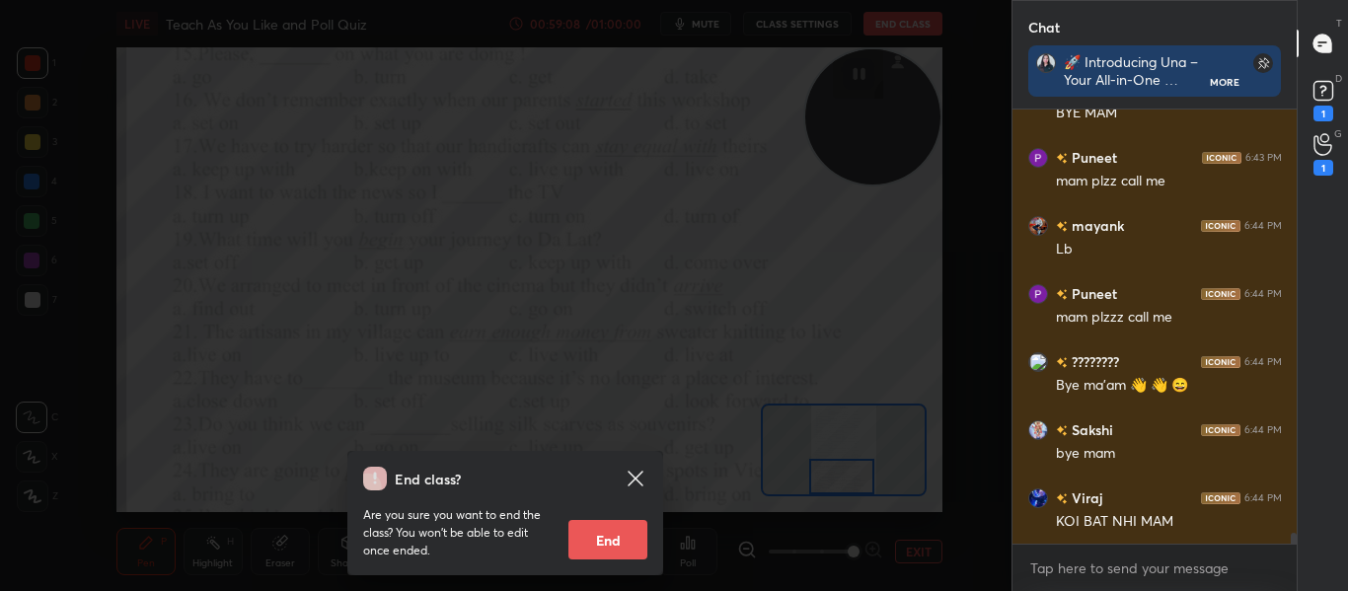
click at [598, 532] on button "End" at bounding box center [607, 539] width 79 height 39
type textarea "x"
